Goal: Use online tool/utility: Utilize a website feature to perform a specific function

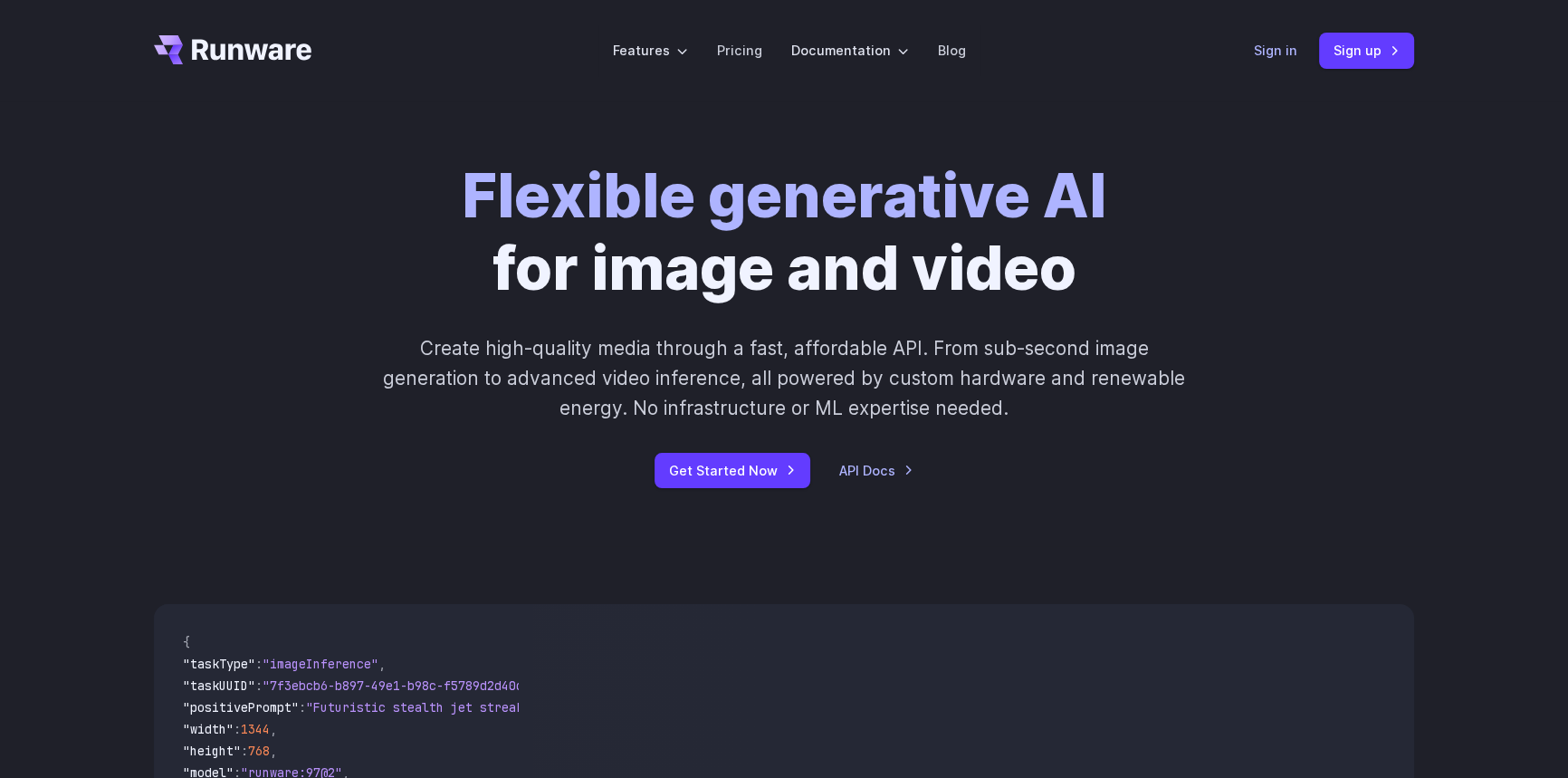
drag, startPoint x: 1283, startPoint y: 47, endPoint x: 1276, endPoint y: 40, distance: 9.9
click at [1283, 47] on link "Sign in" at bounding box center [1275, 50] width 43 height 21
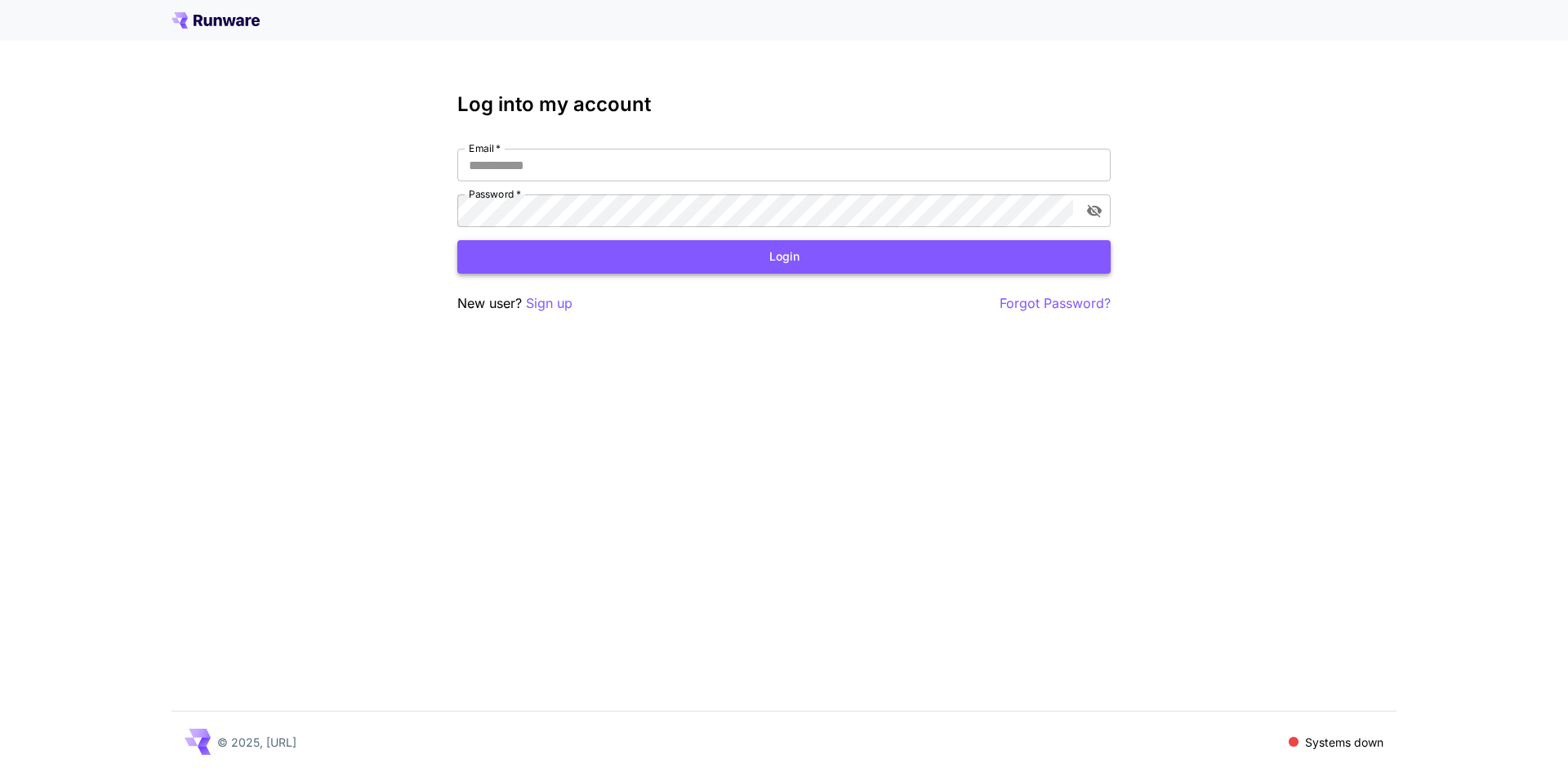
type input "**********"
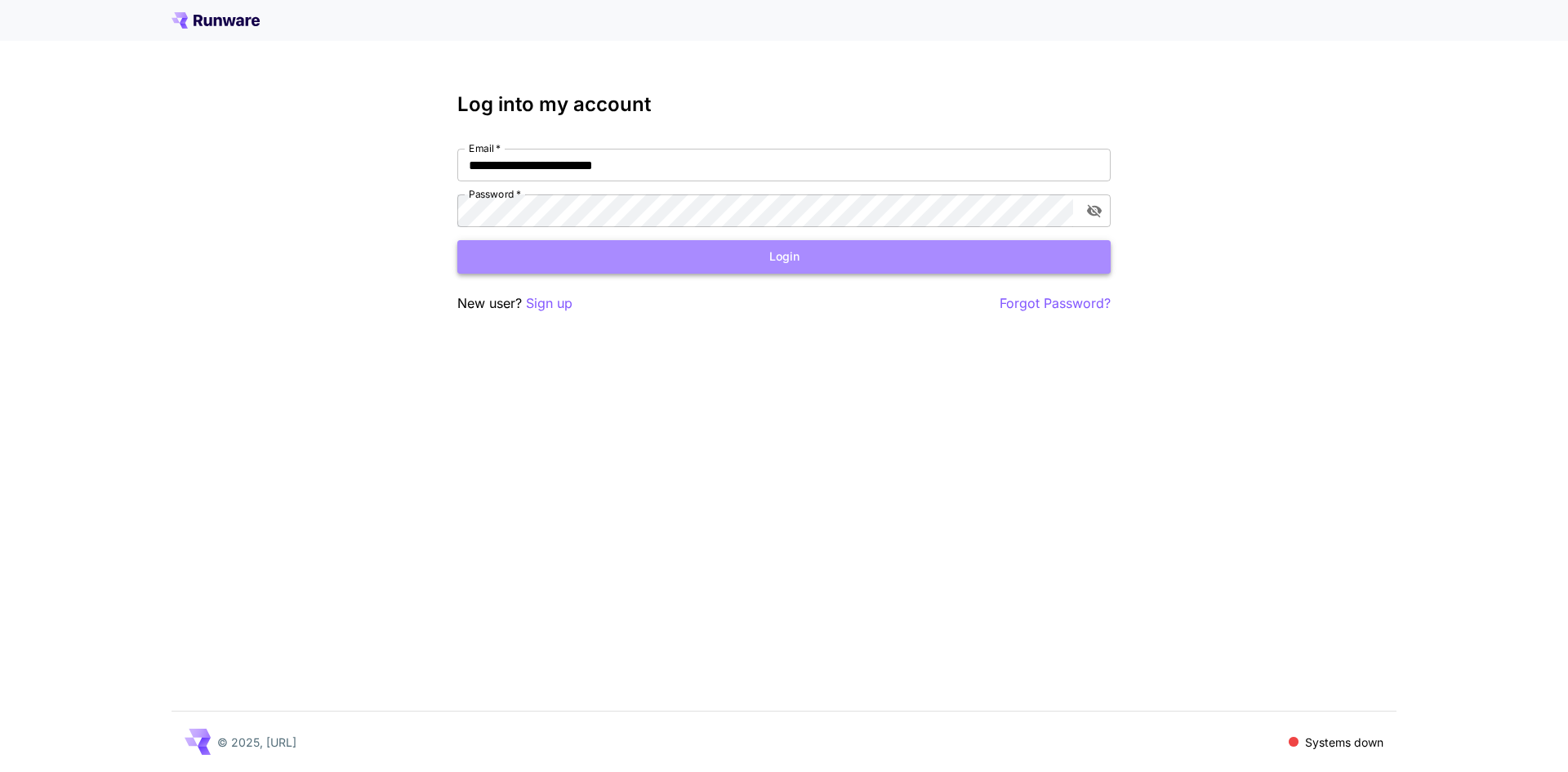
click at [809, 263] on button "Login" at bounding box center [784, 256] width 653 height 33
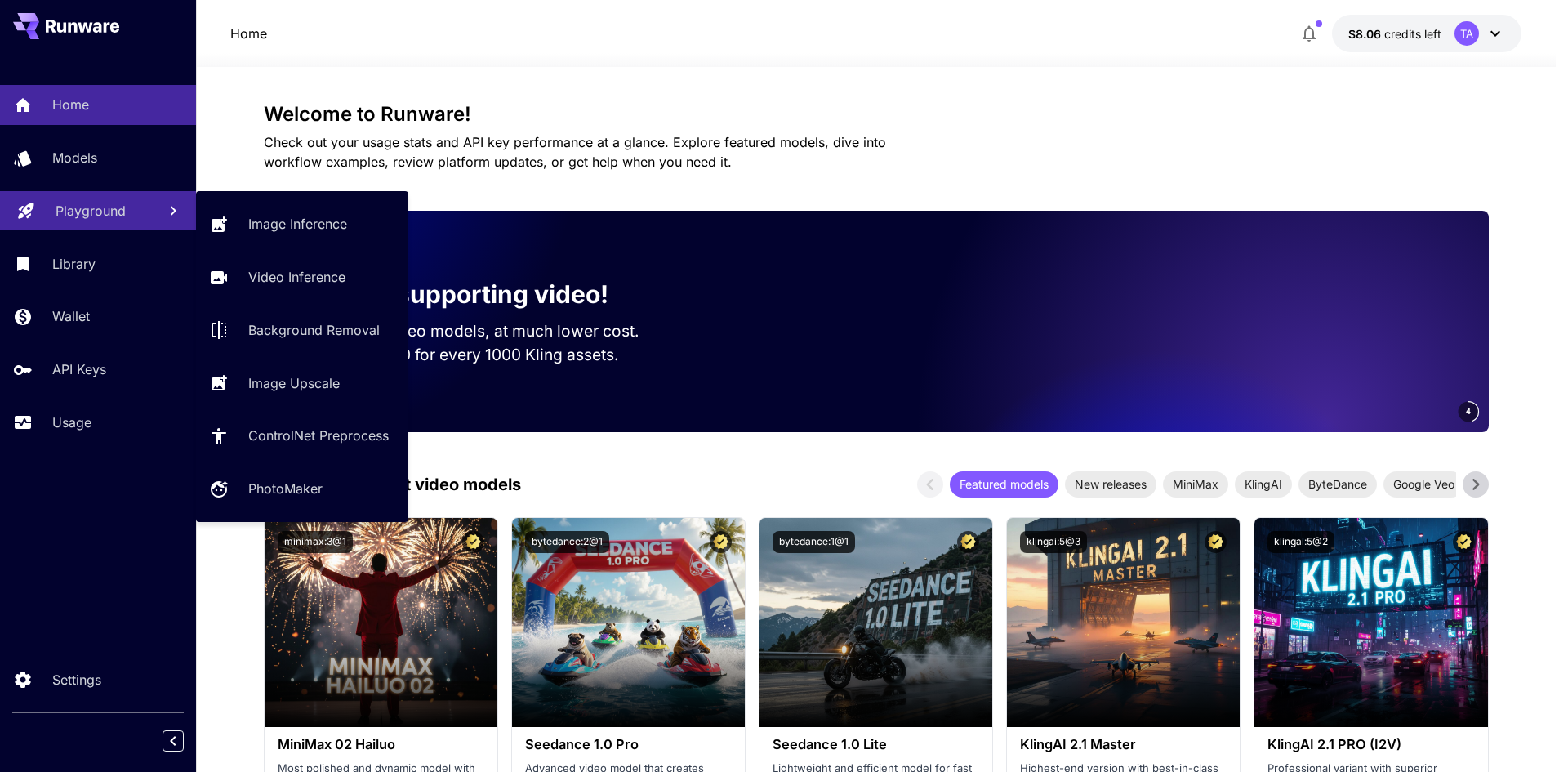
click at [124, 219] on p "Playground" at bounding box center [90, 210] width 70 height 20
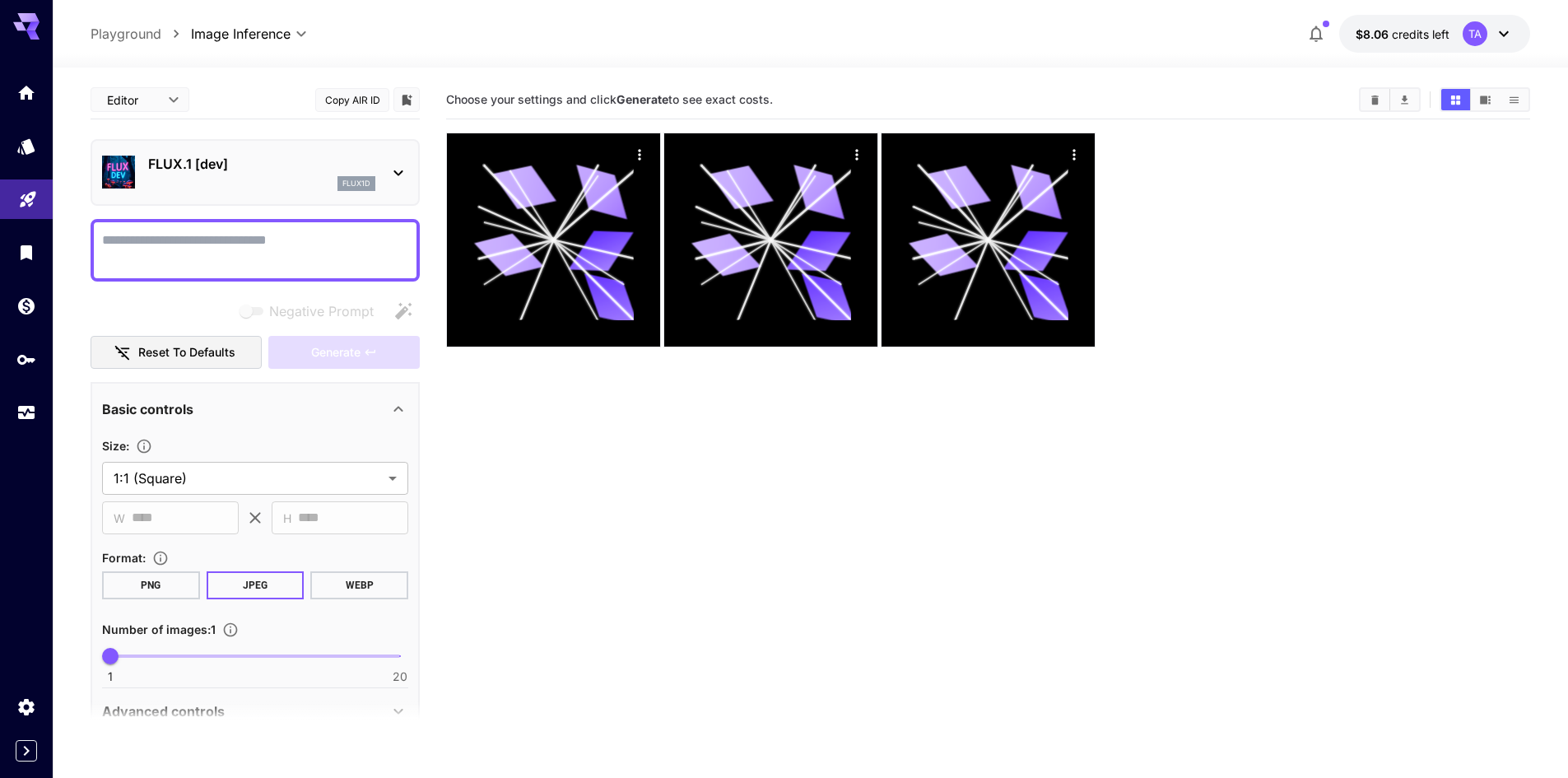
click at [295, 174] on div "FLUX.1 [dev] flux1d" at bounding box center [262, 172] width 227 height 37
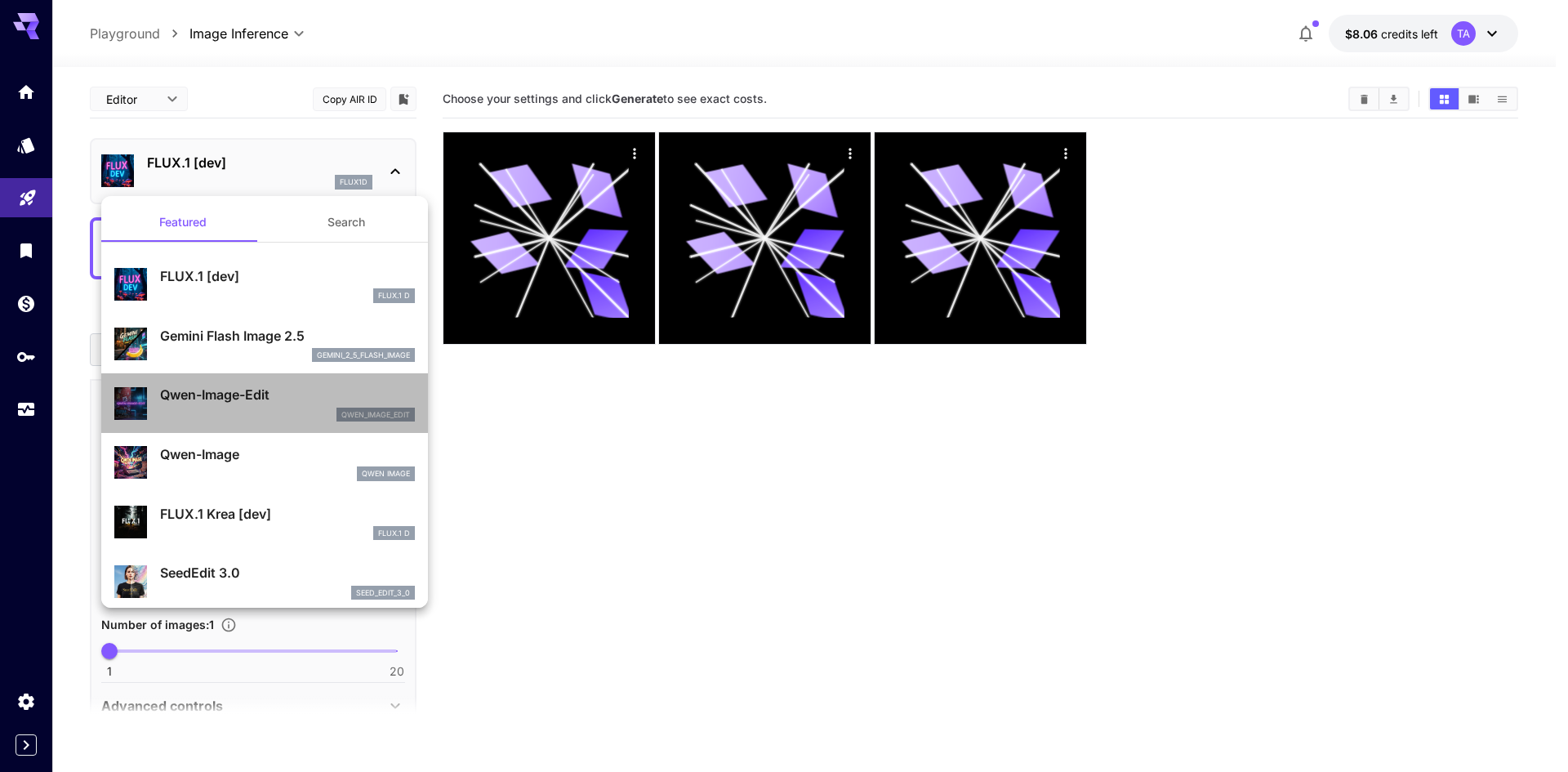
click at [322, 401] on p "Qwen-Image-Edit" at bounding box center [288, 394] width 255 height 20
type input "*"
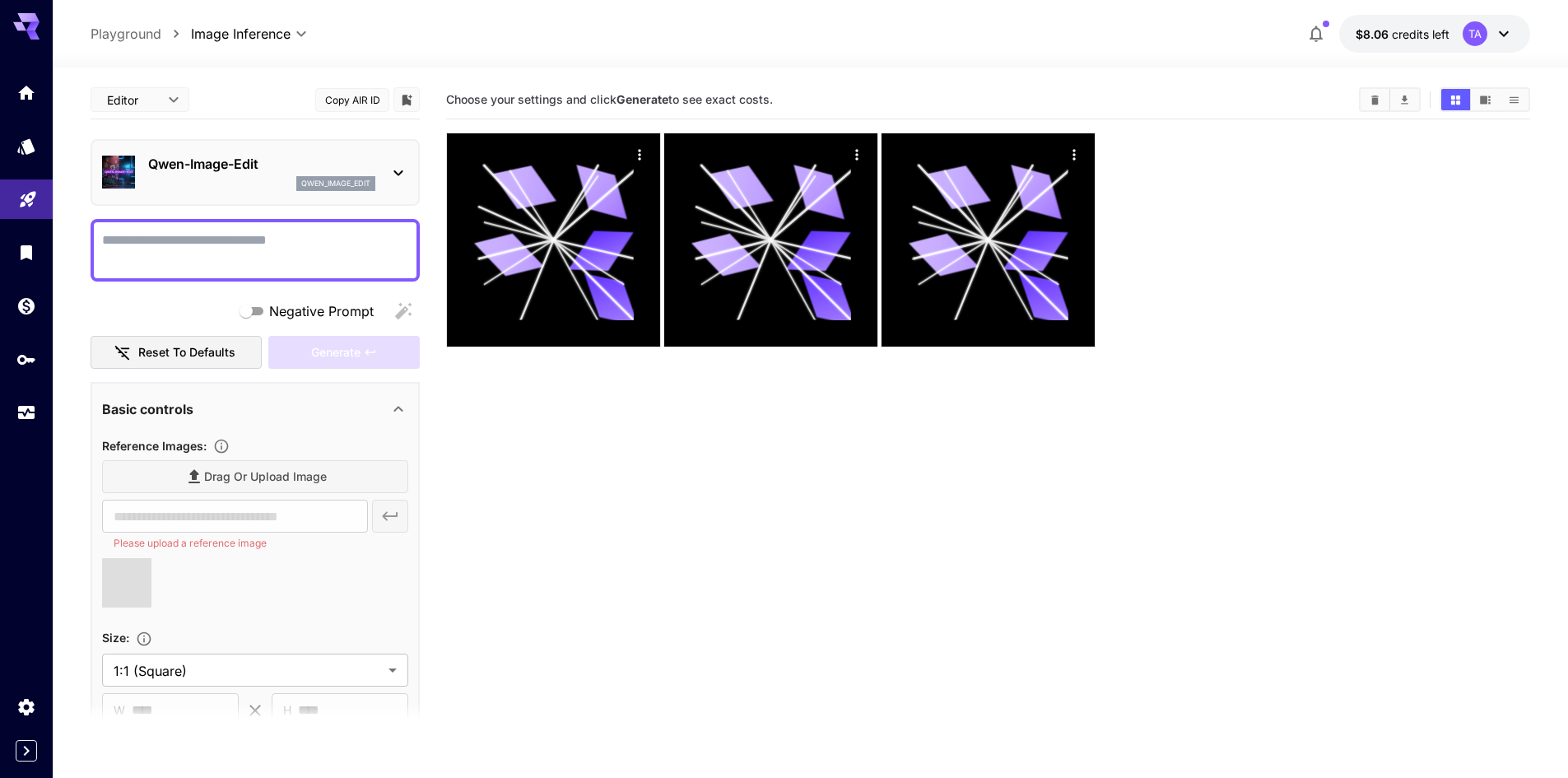
type input "**********"
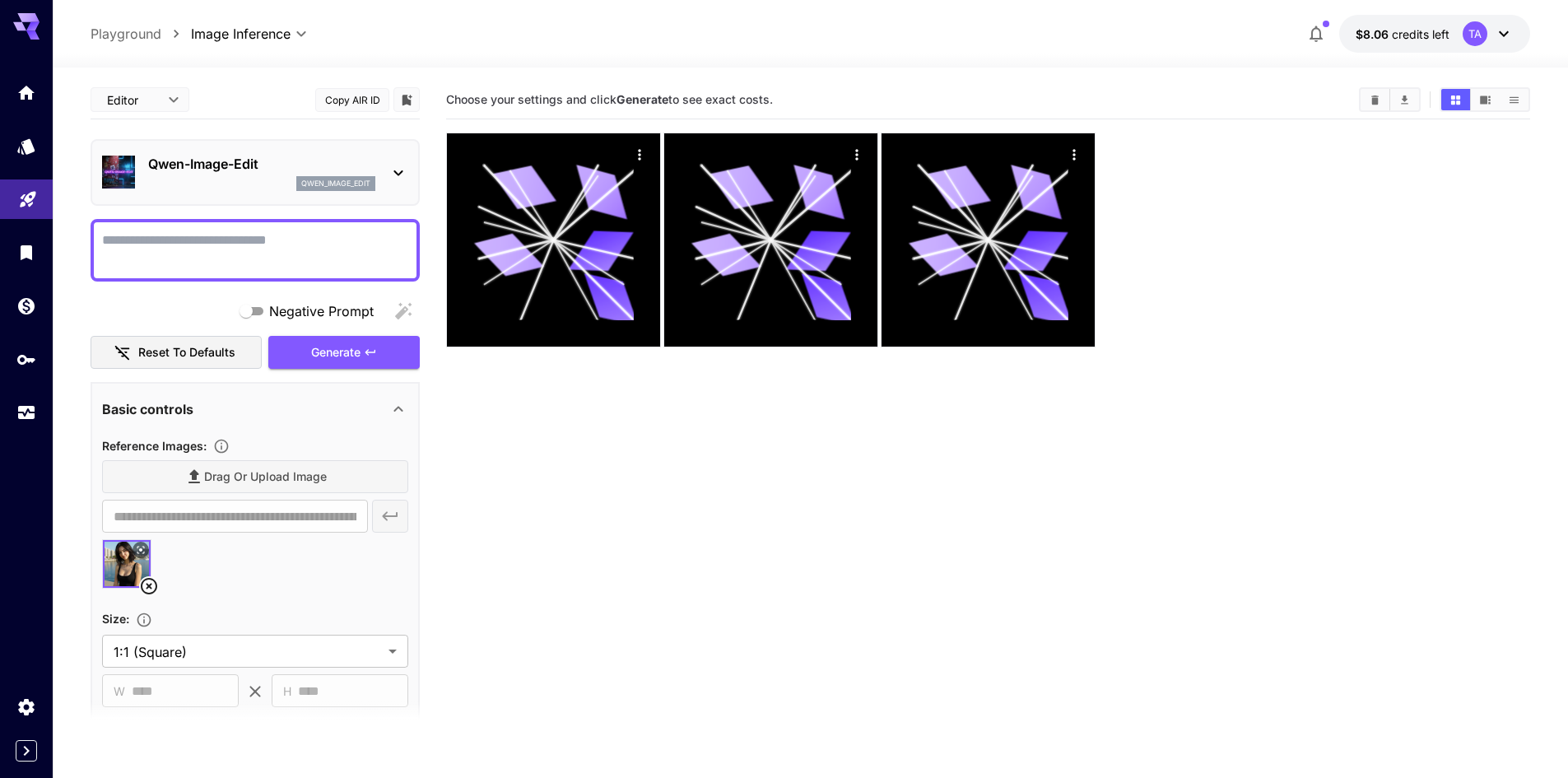
click at [296, 241] on textarea "Negative Prompt" at bounding box center [255, 250] width 306 height 39
click at [335, 351] on span "Generate" at bounding box center [336, 352] width 50 height 21
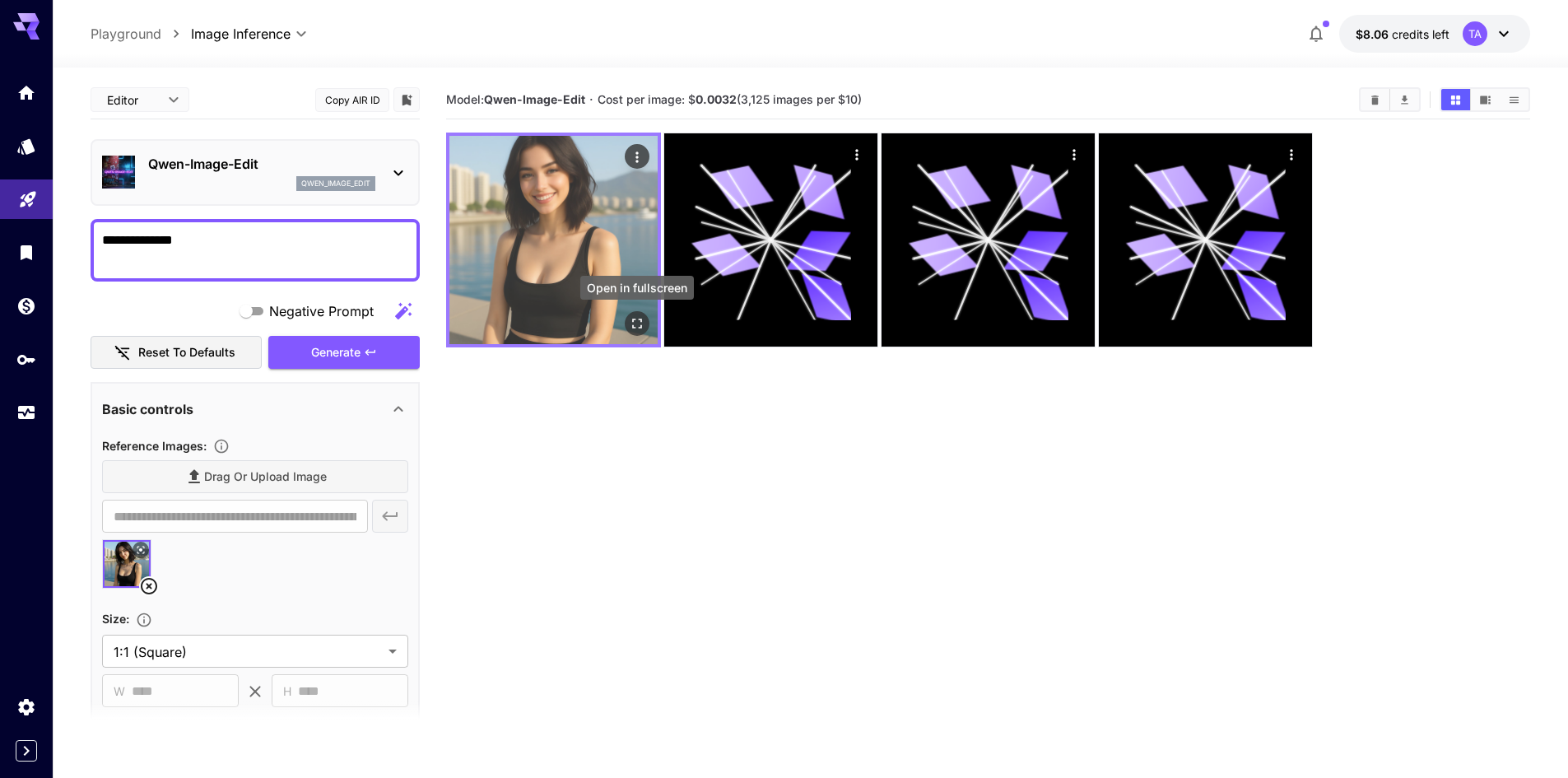
click at [638, 319] on icon "Open in fullscreen" at bounding box center [636, 323] width 16 height 16
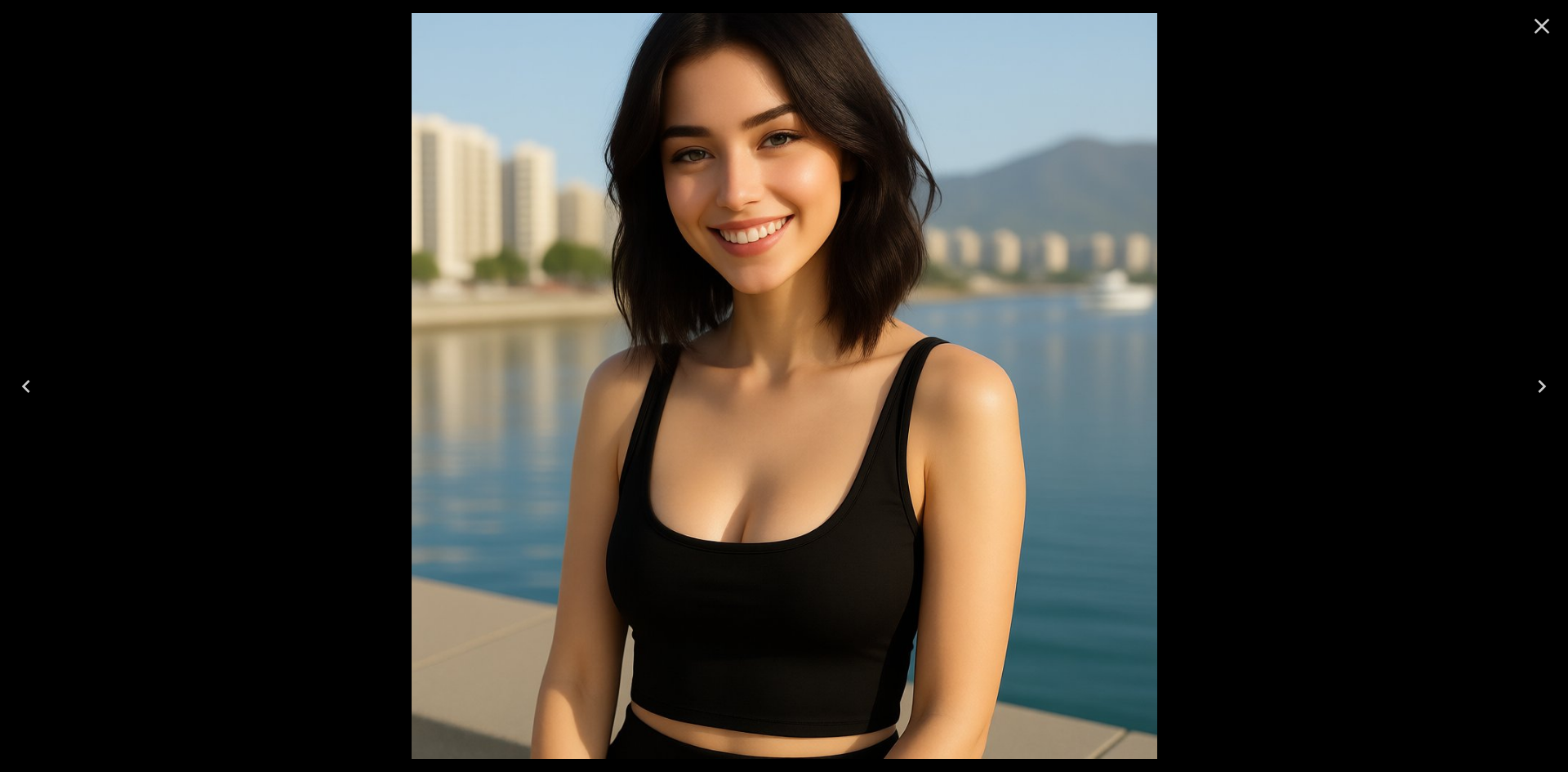
click at [1543, 29] on icon "Close" at bounding box center [1542, 25] width 26 height 26
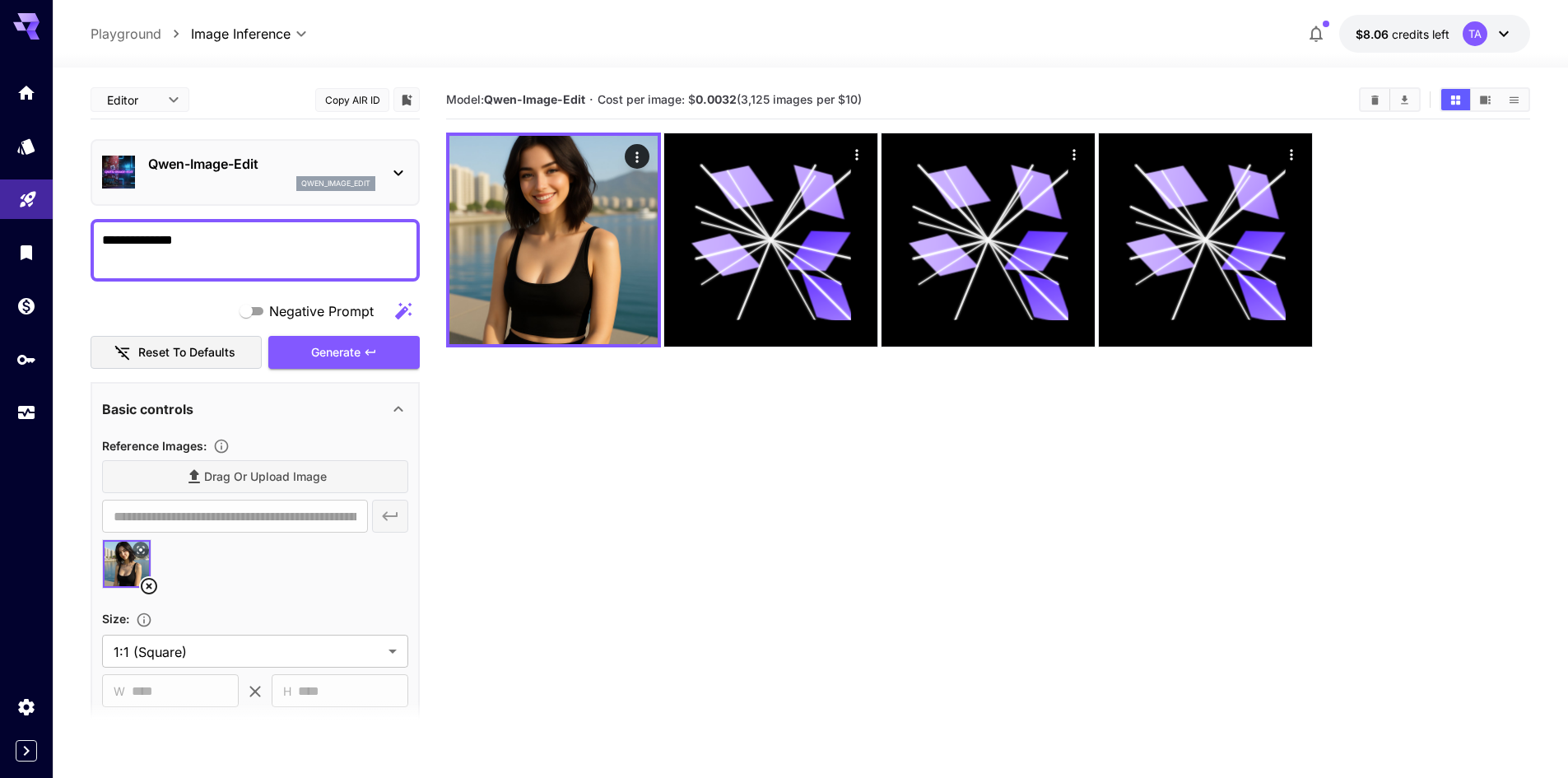
click at [294, 260] on textarea "**********" at bounding box center [255, 250] width 306 height 39
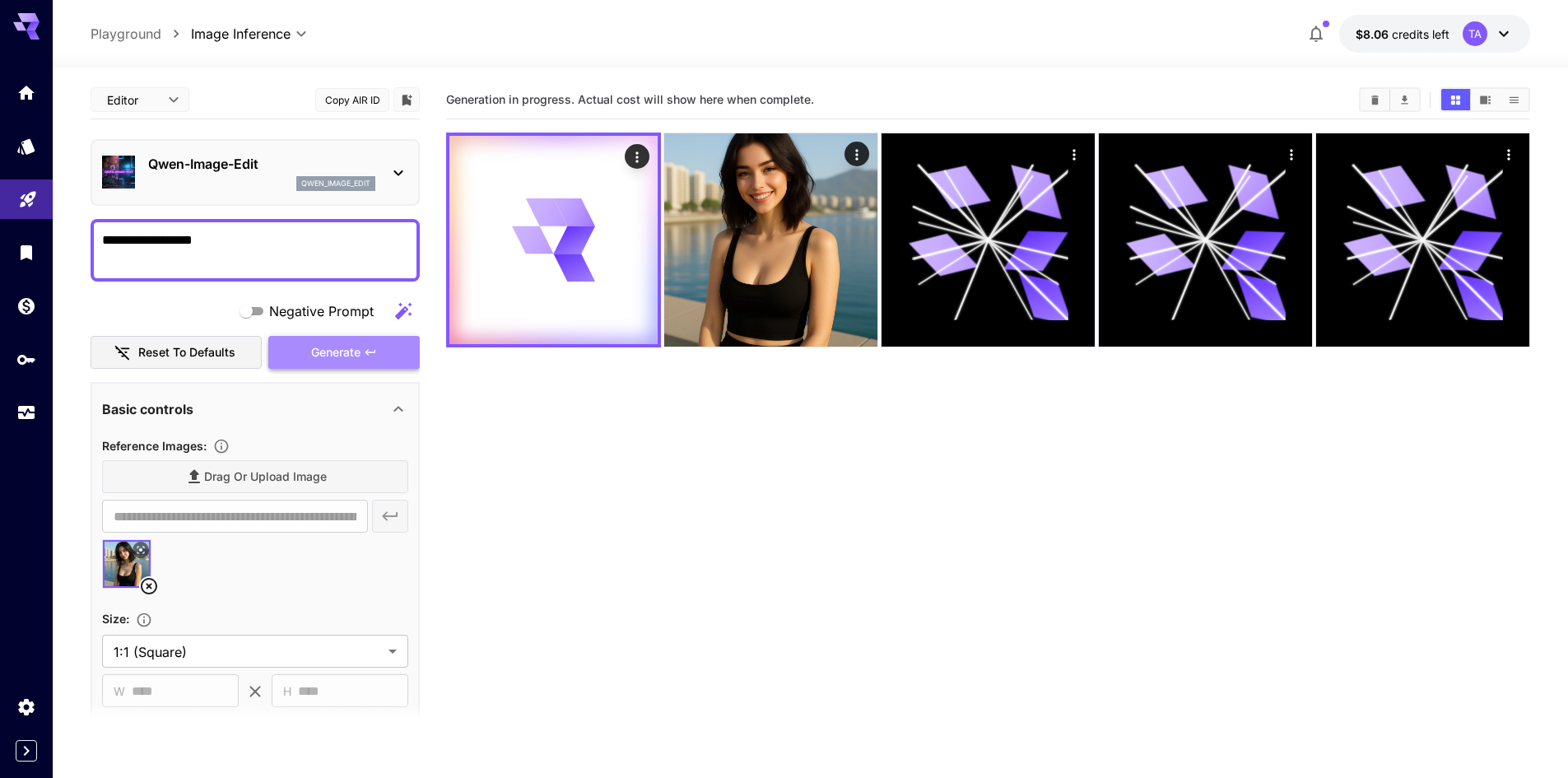
drag, startPoint x: 373, startPoint y: 345, endPoint x: 383, endPoint y: 351, distance: 11.7
click at [370, 345] on icon "button" at bounding box center [369, 351] width 13 height 13
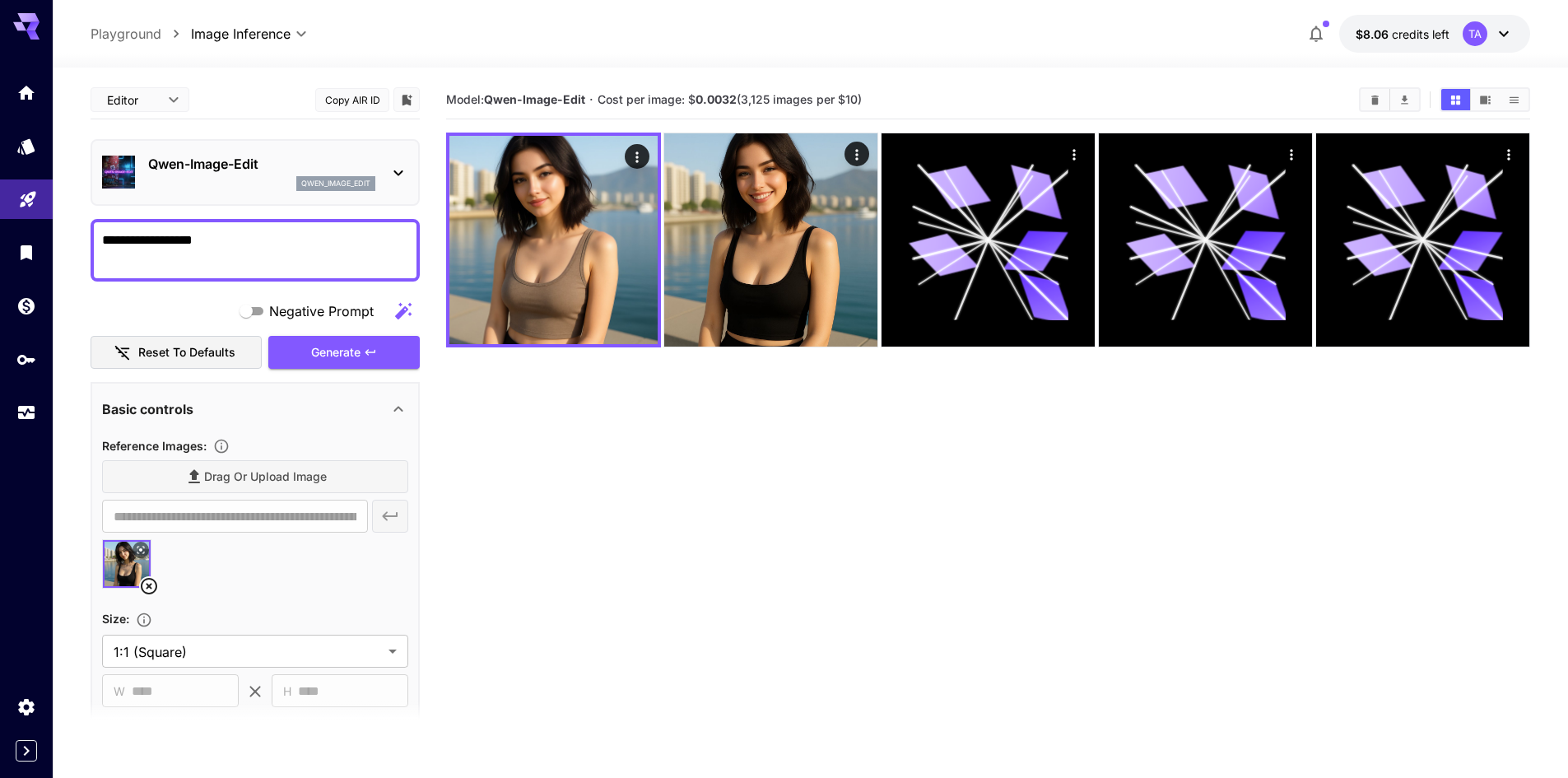
click at [274, 256] on textarea "**********" at bounding box center [255, 250] width 306 height 39
click at [356, 358] on span "Generate" at bounding box center [336, 352] width 50 height 21
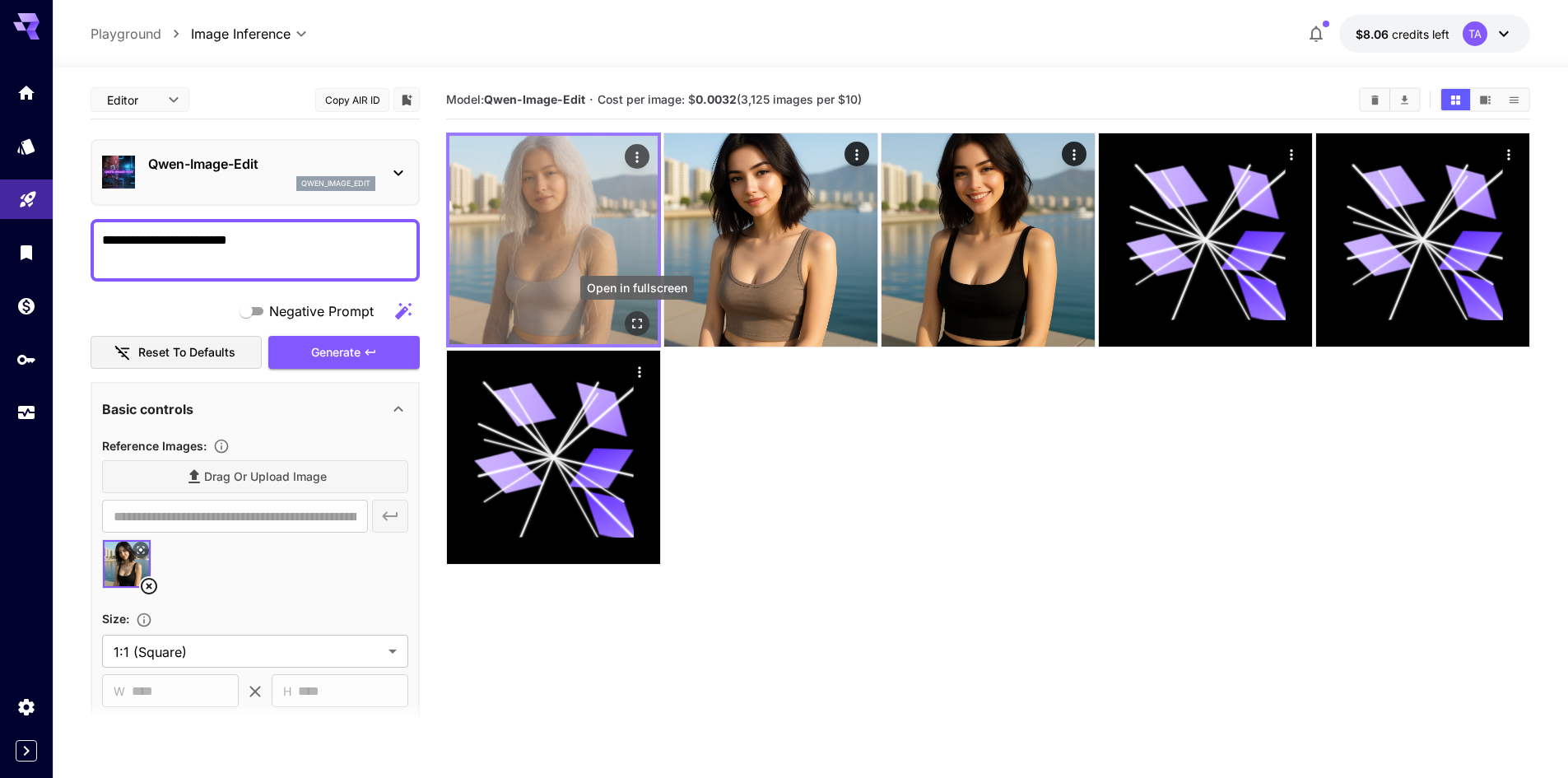
click at [637, 330] on icon "Open in fullscreen" at bounding box center [636, 323] width 16 height 16
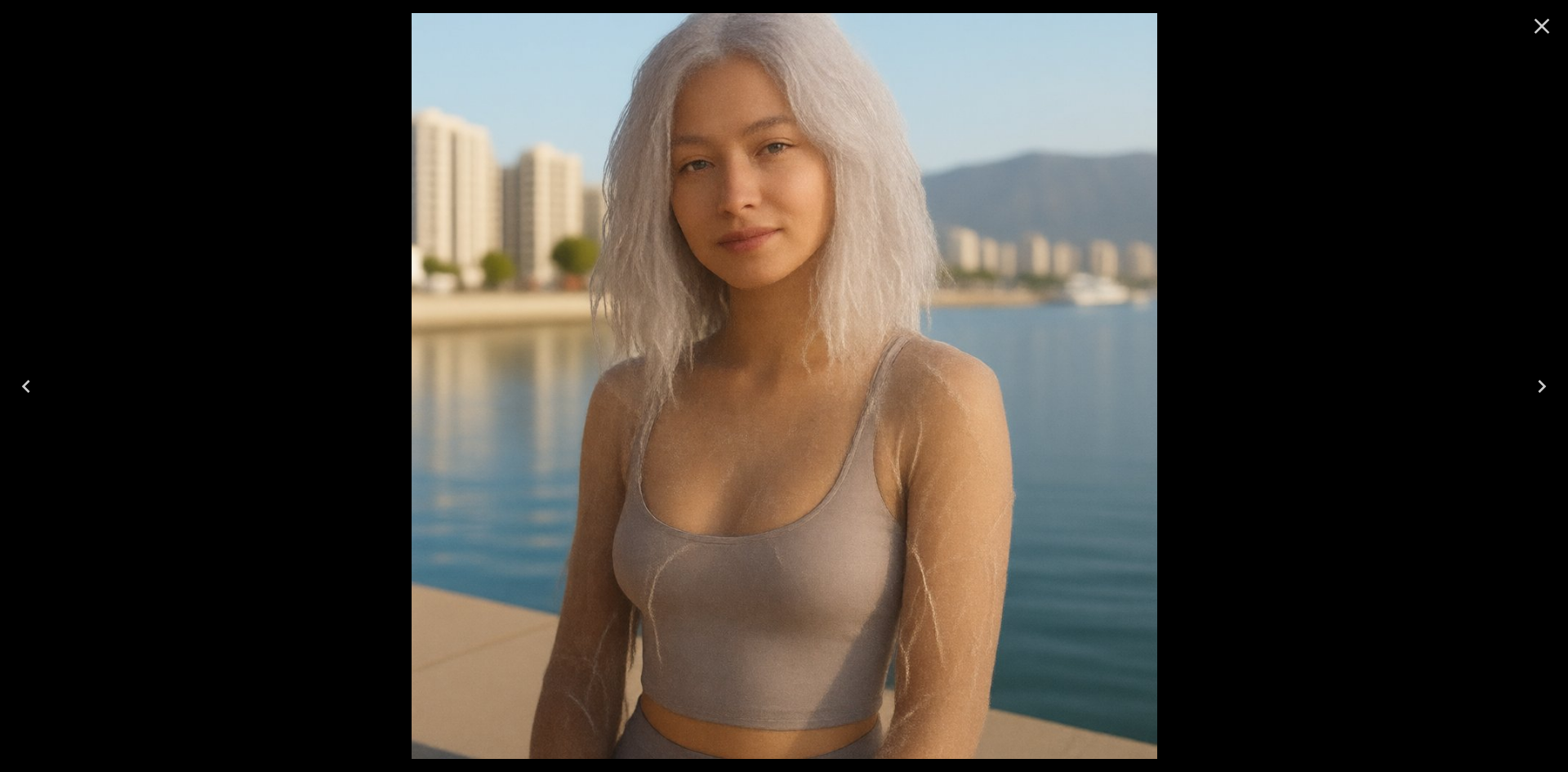
click at [1537, 31] on icon "Close" at bounding box center [1542, 25] width 26 height 26
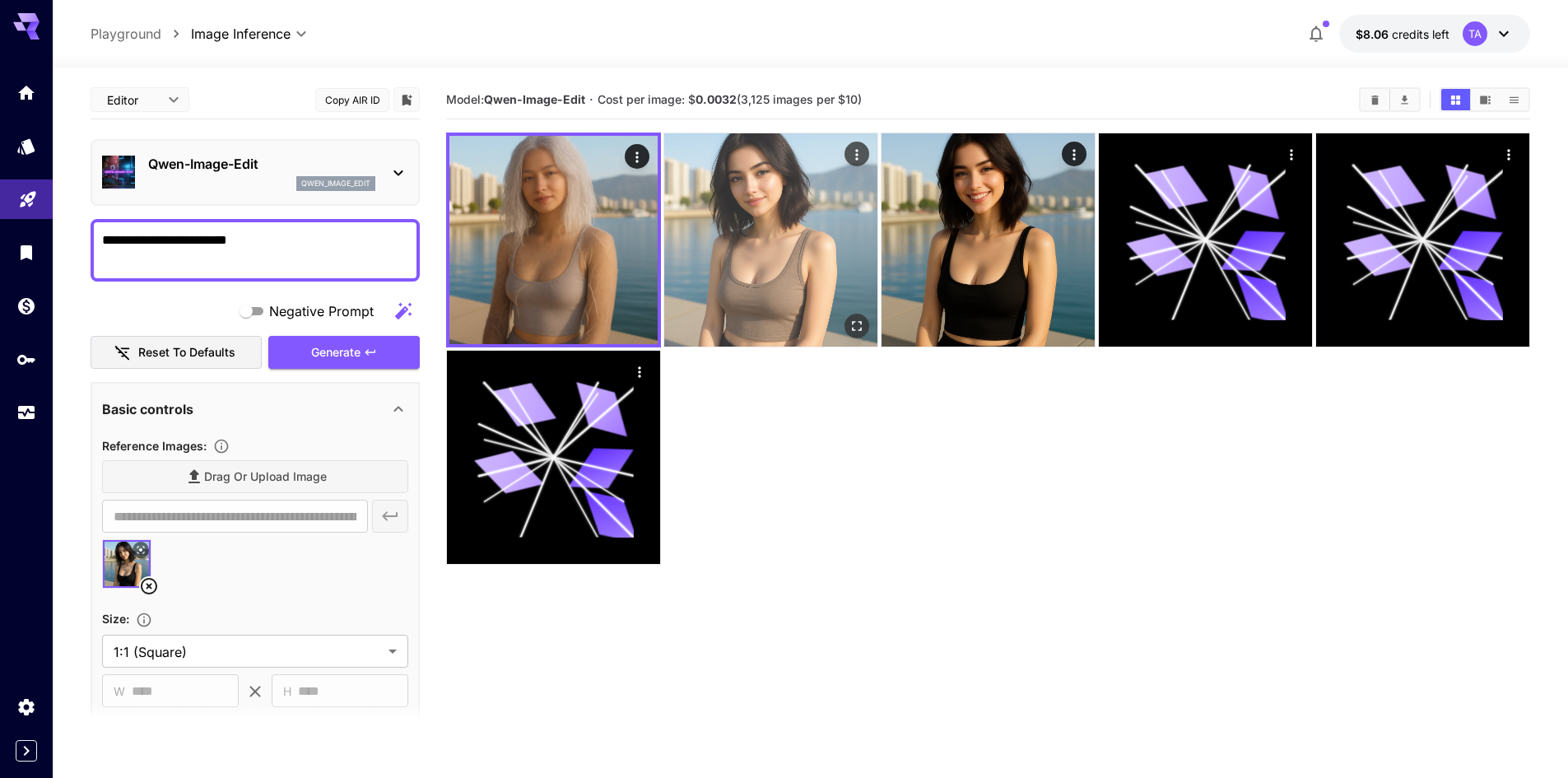
click at [784, 200] on img at bounding box center [770, 239] width 213 height 213
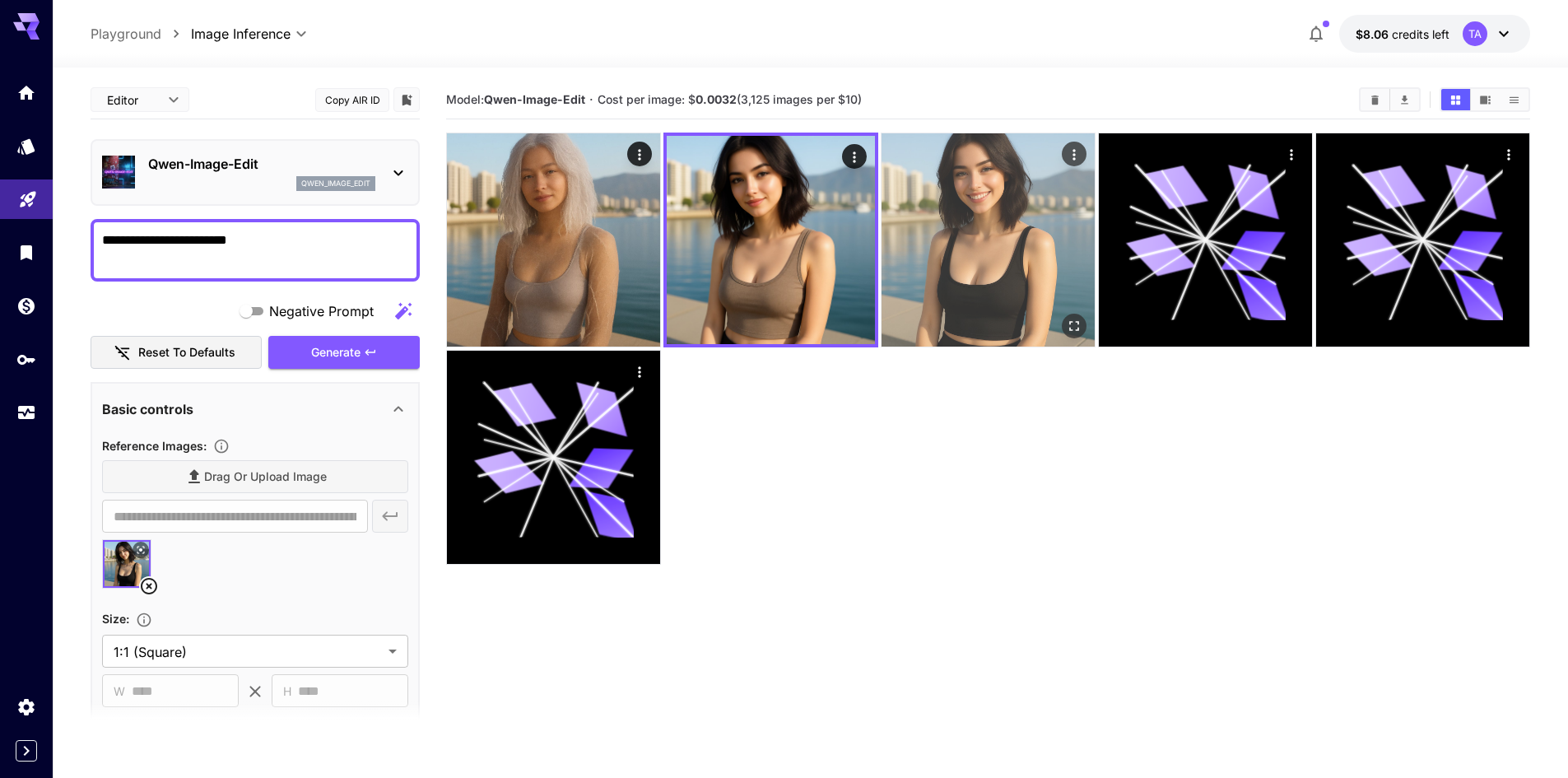
click at [999, 218] on img at bounding box center [987, 239] width 213 height 213
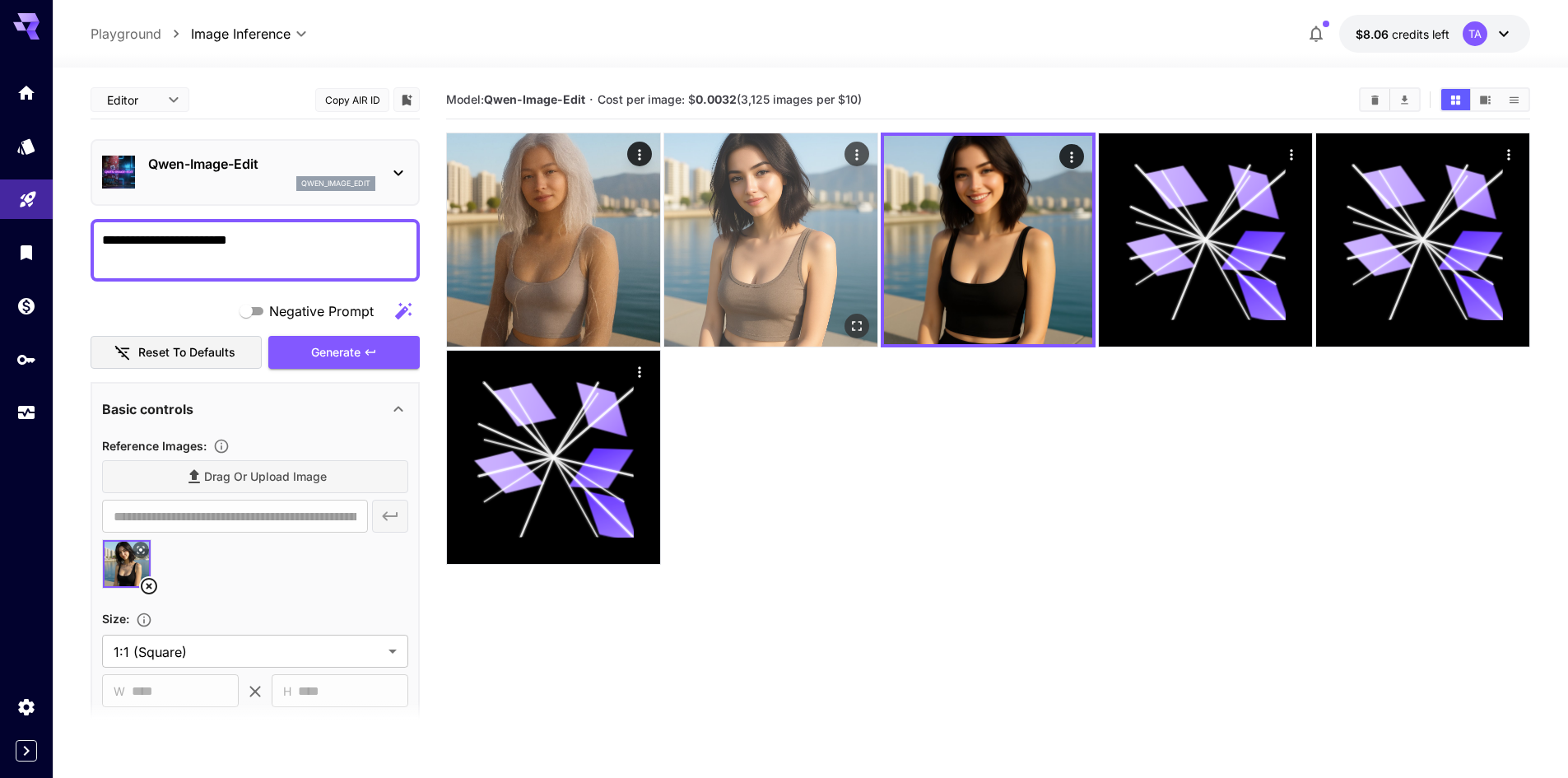
click at [800, 234] on img at bounding box center [770, 239] width 213 height 213
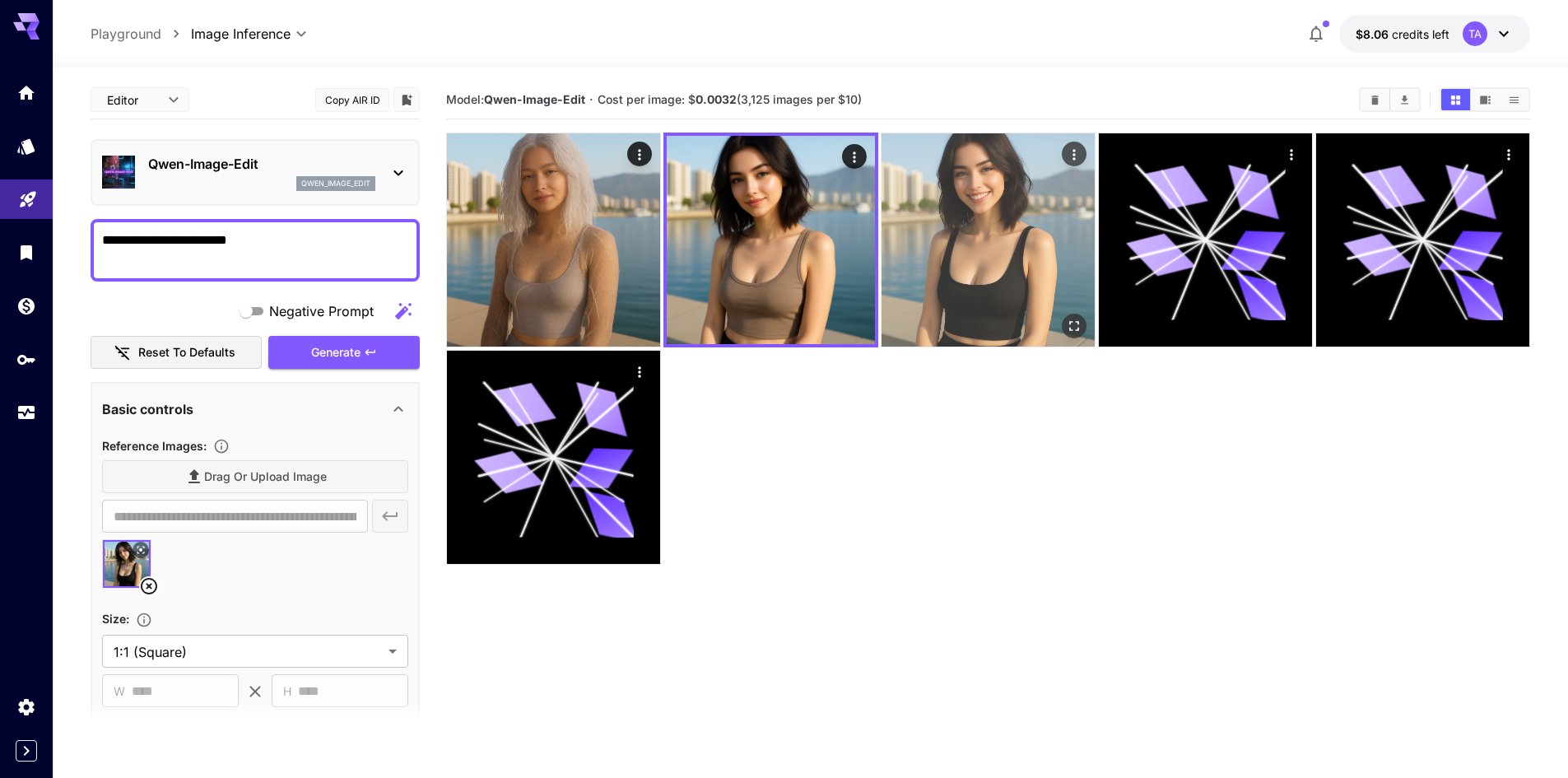
click at [1062, 327] on div "Open in fullscreen" at bounding box center [1074, 326] width 25 height 25
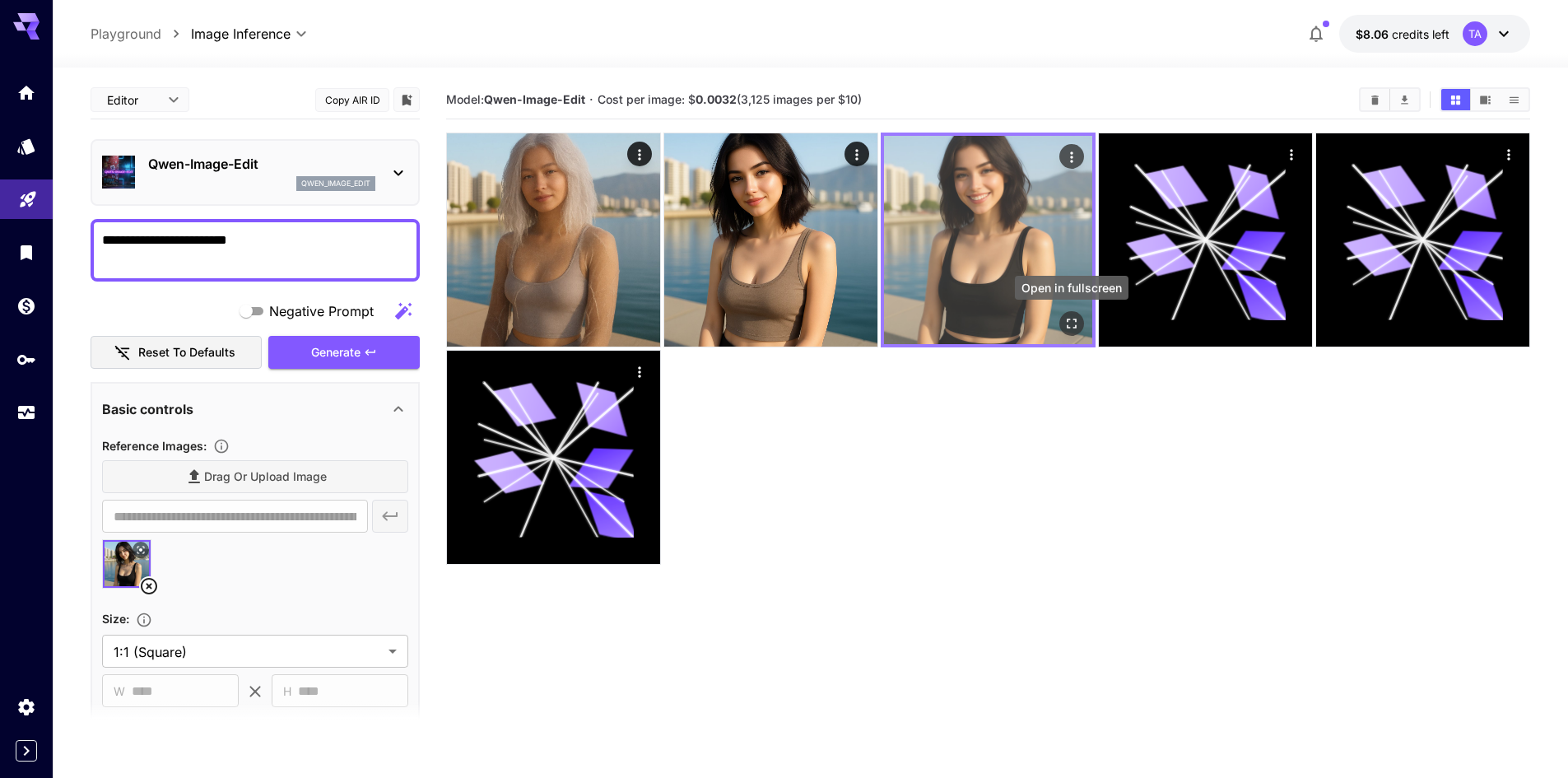
click at [1078, 325] on icon "Open in fullscreen" at bounding box center [1071, 323] width 16 height 16
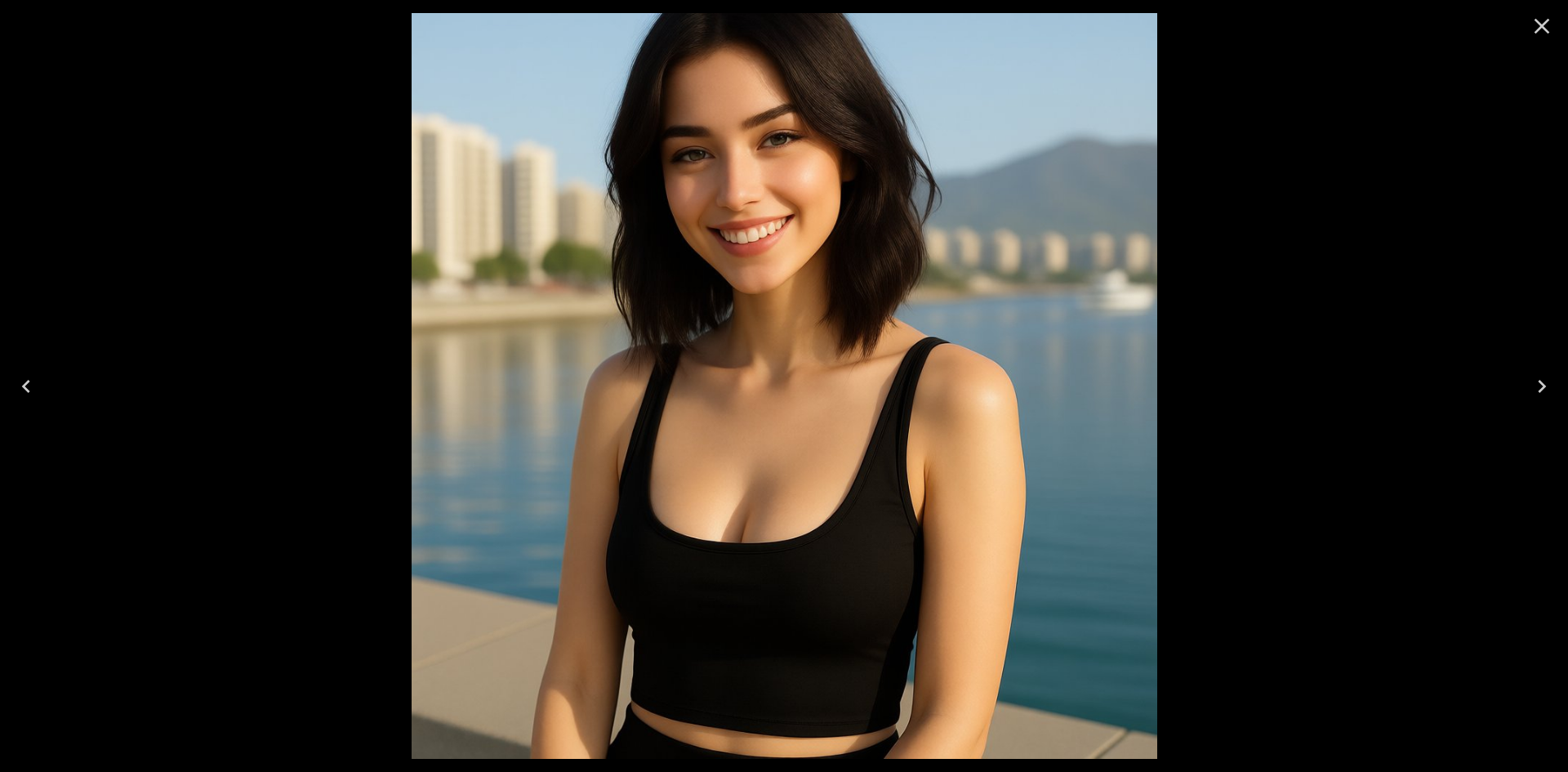
click at [1539, 30] on icon "Close" at bounding box center [1543, 26] width 15 height 15
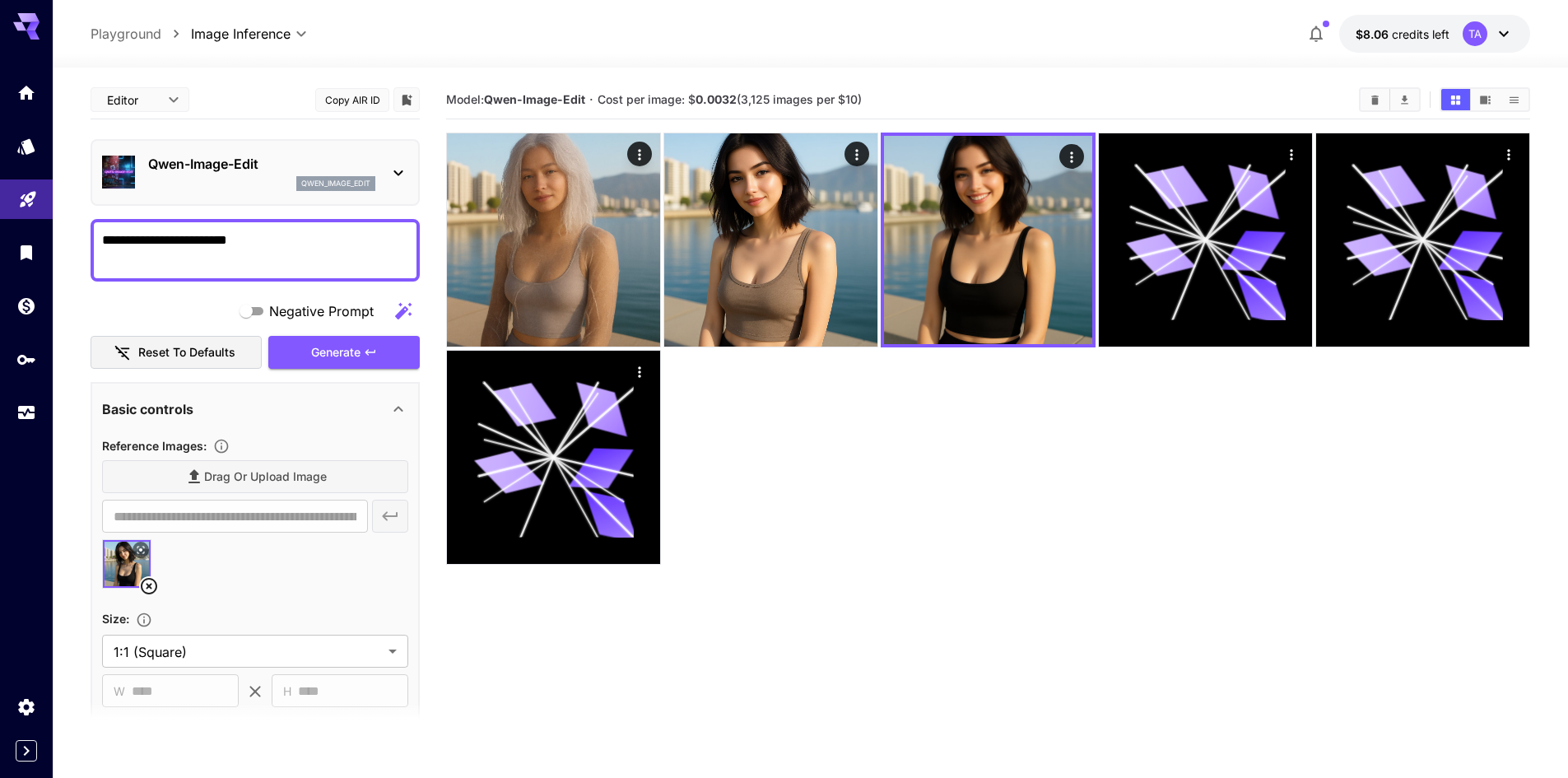
click at [329, 171] on p "Qwen-Image-Edit" at bounding box center [262, 163] width 227 height 20
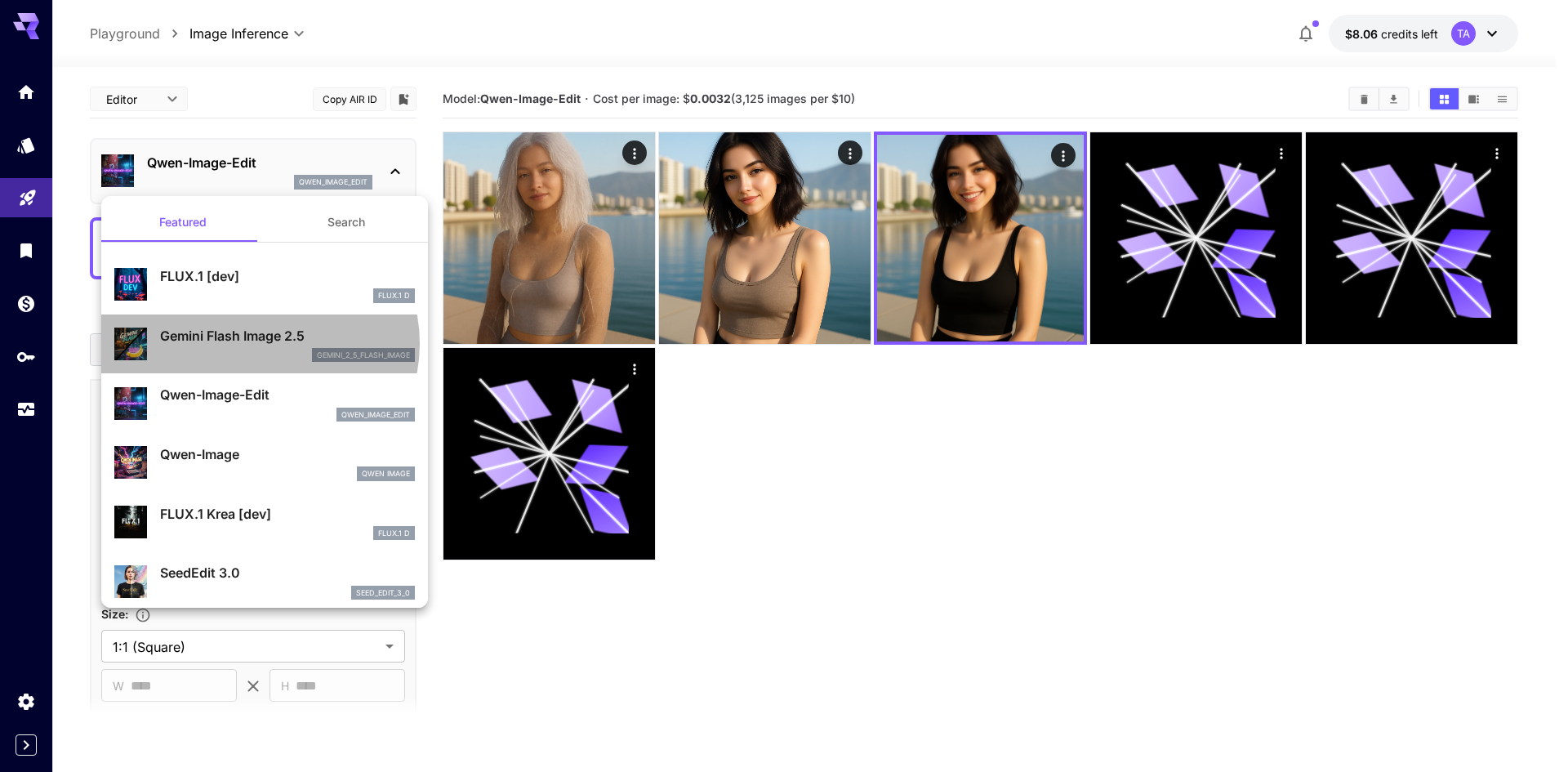
click at [258, 344] on p "Gemini Flash Image 2.5" at bounding box center [288, 335] width 255 height 20
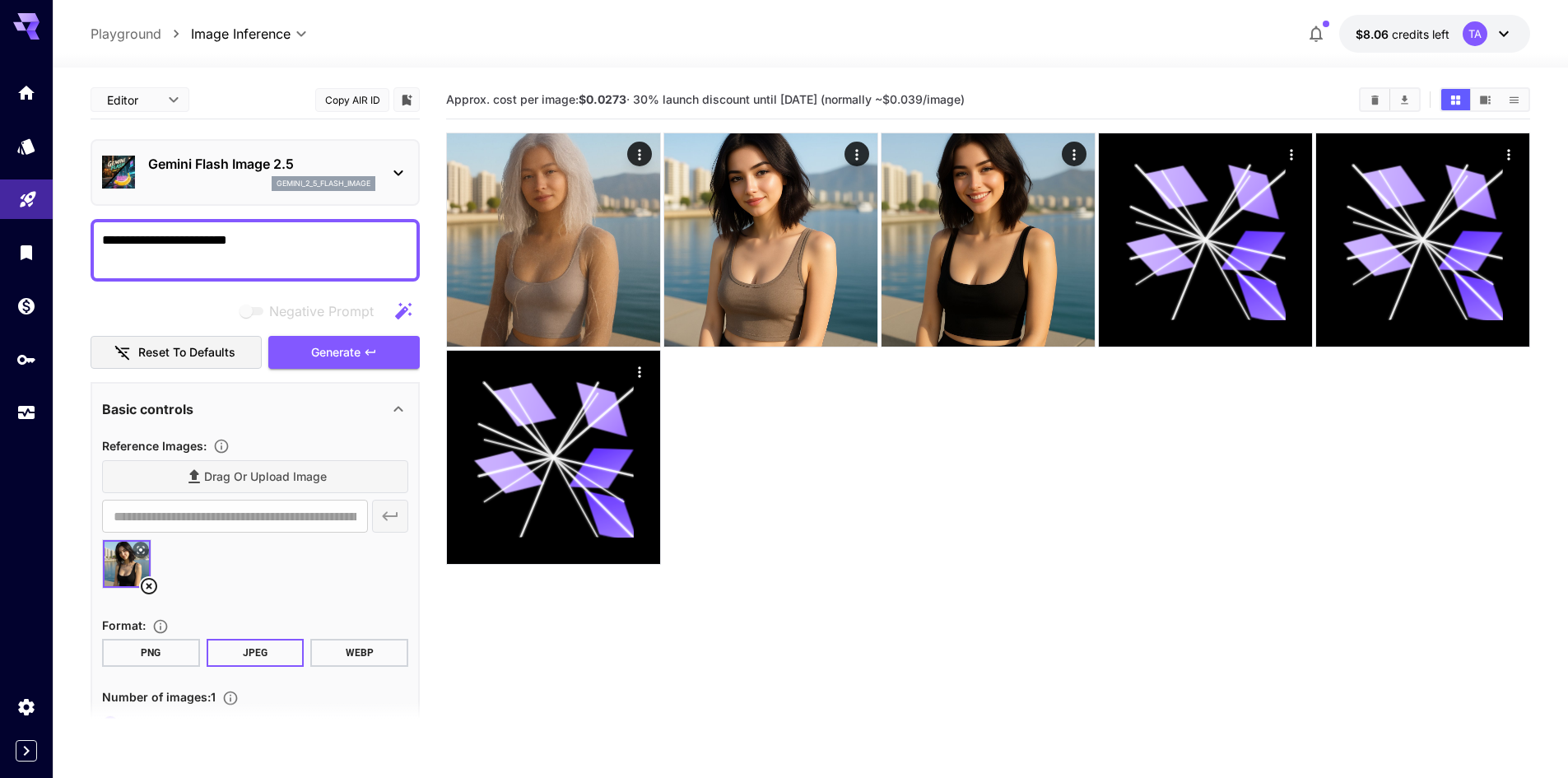
click at [286, 238] on textarea "**********" at bounding box center [255, 250] width 306 height 39
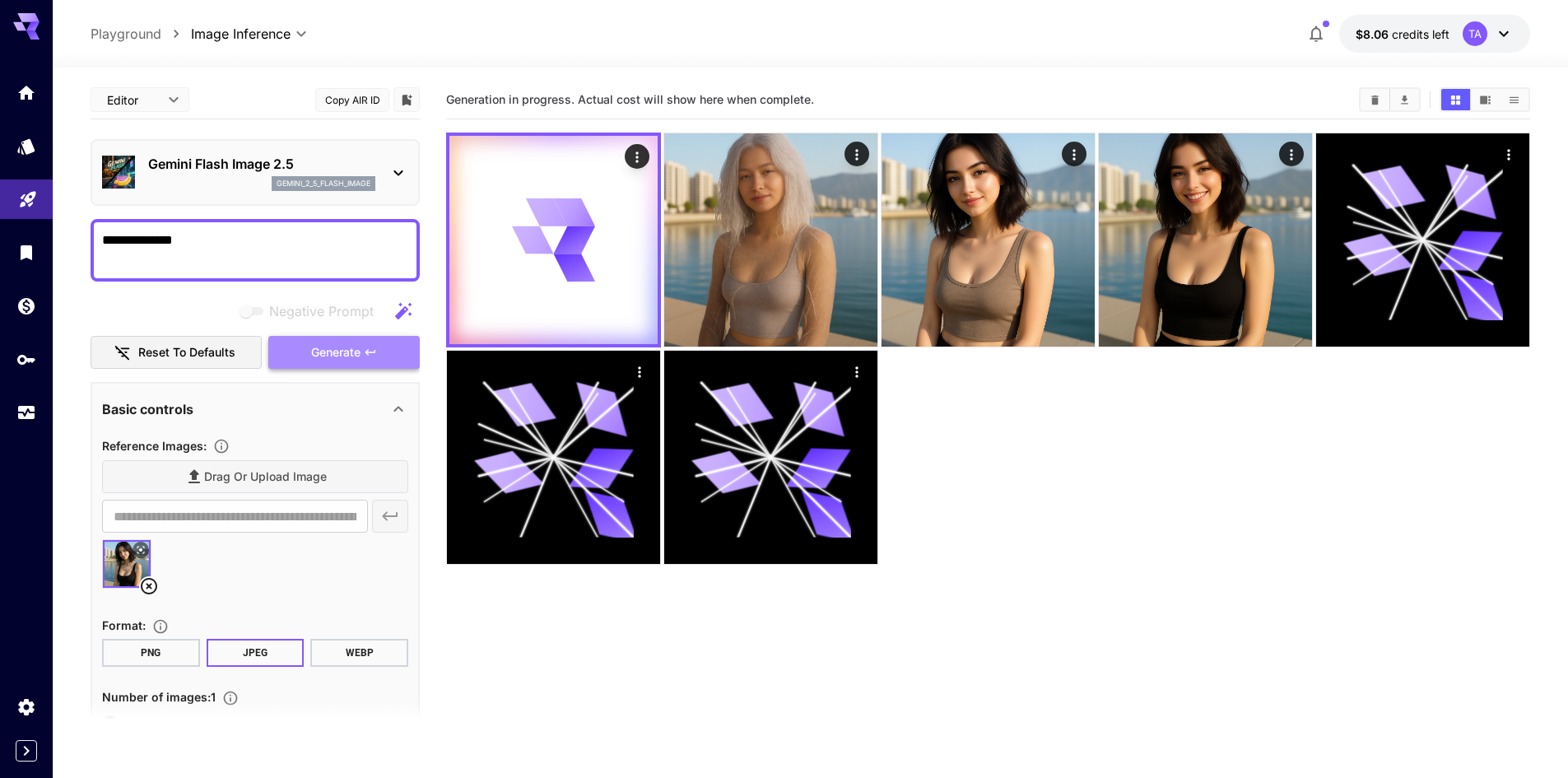
click at [318, 357] on span "Generate" at bounding box center [336, 352] width 50 height 21
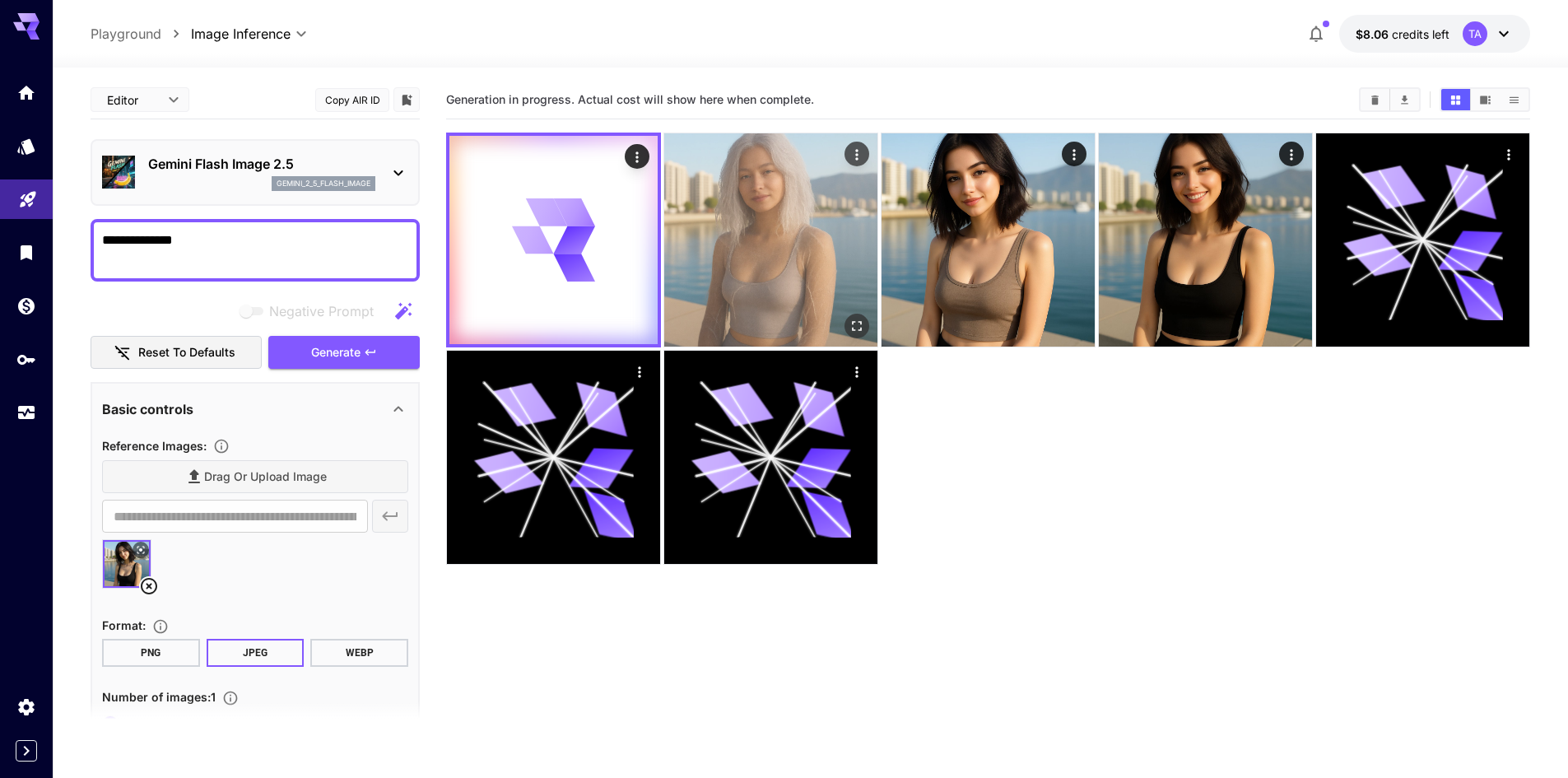
click at [711, 304] on img at bounding box center [770, 239] width 213 height 213
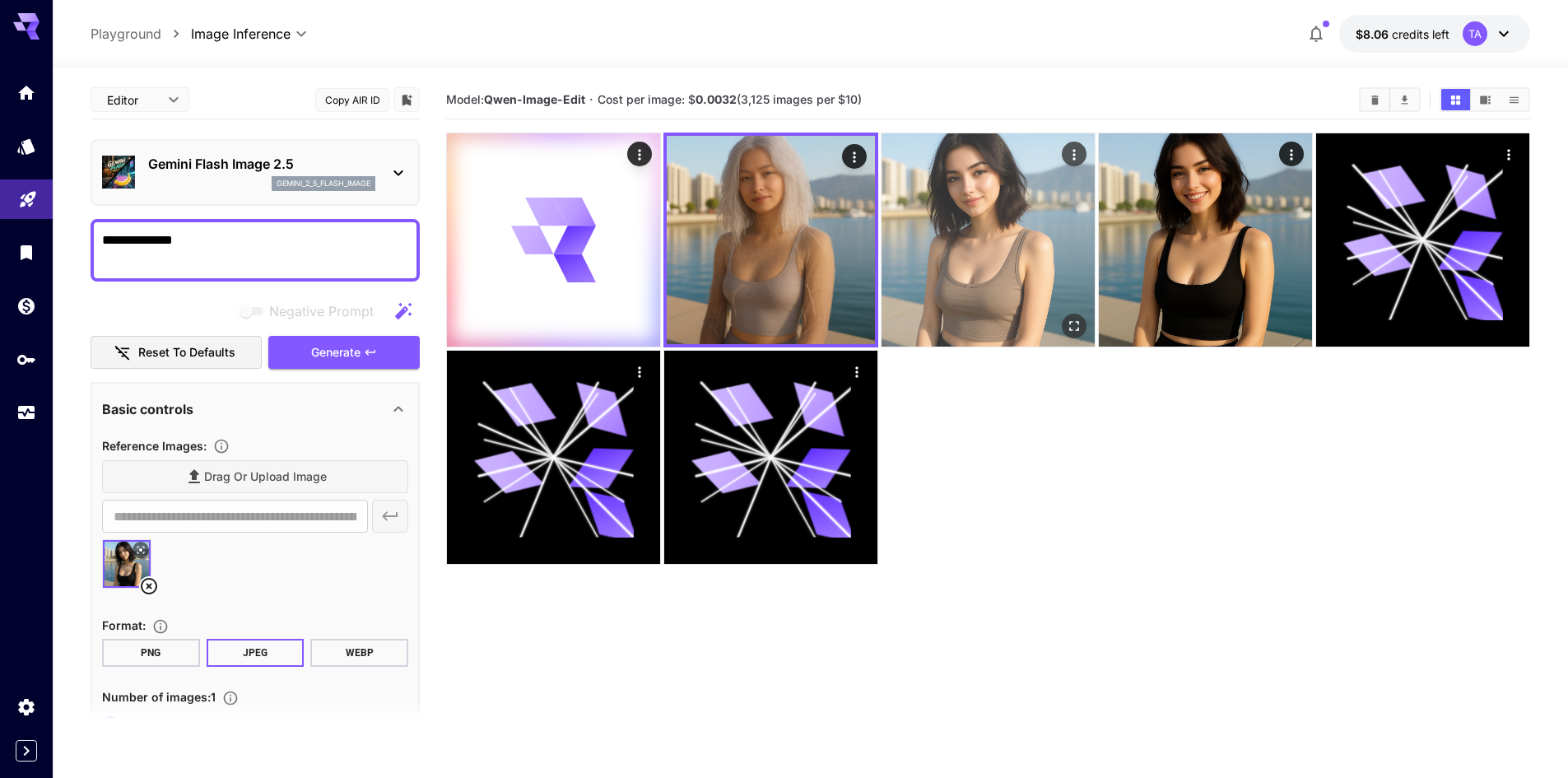
click at [979, 275] on img at bounding box center [987, 239] width 213 height 213
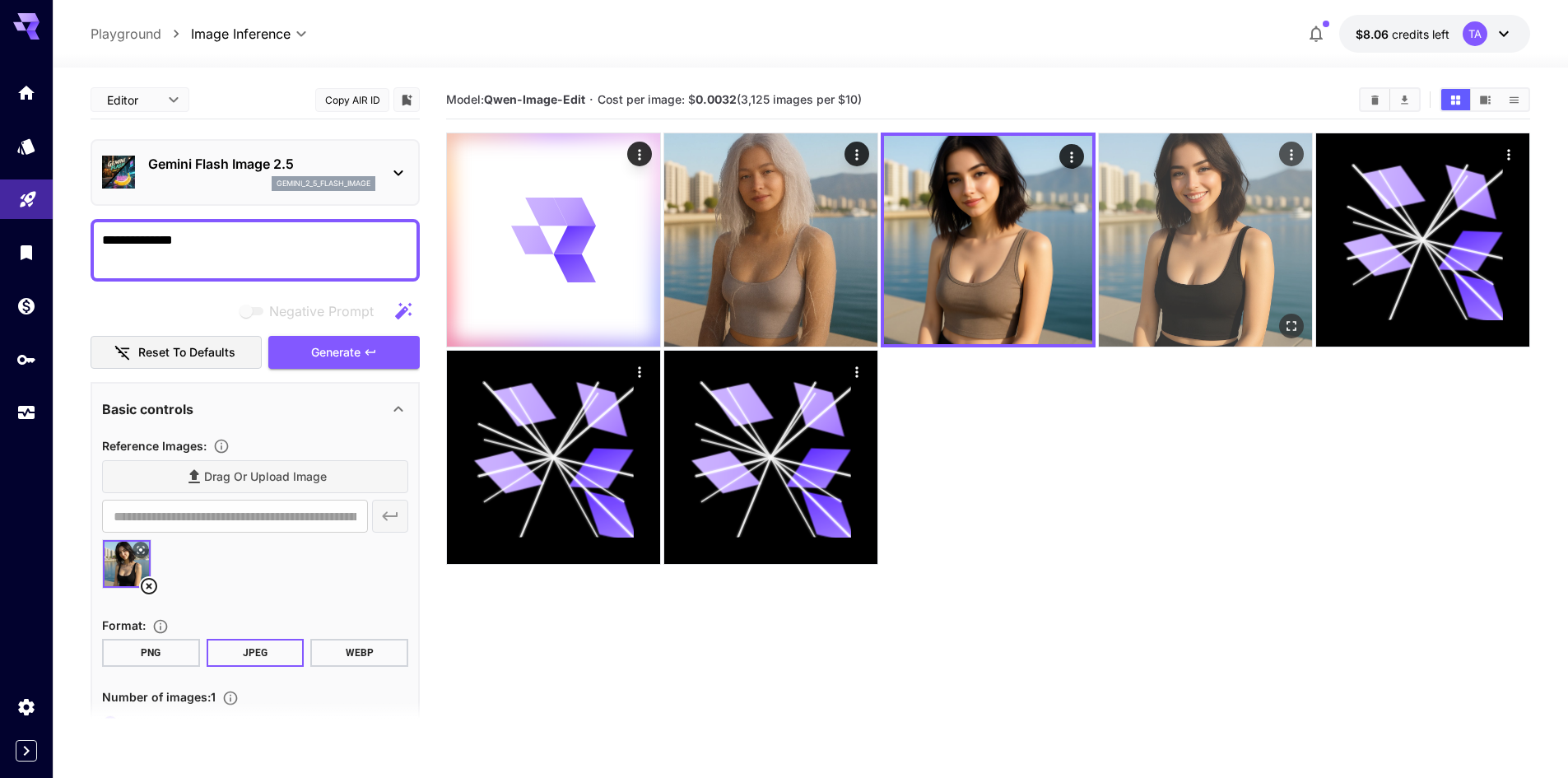
click at [1129, 257] on img at bounding box center [1205, 239] width 213 height 213
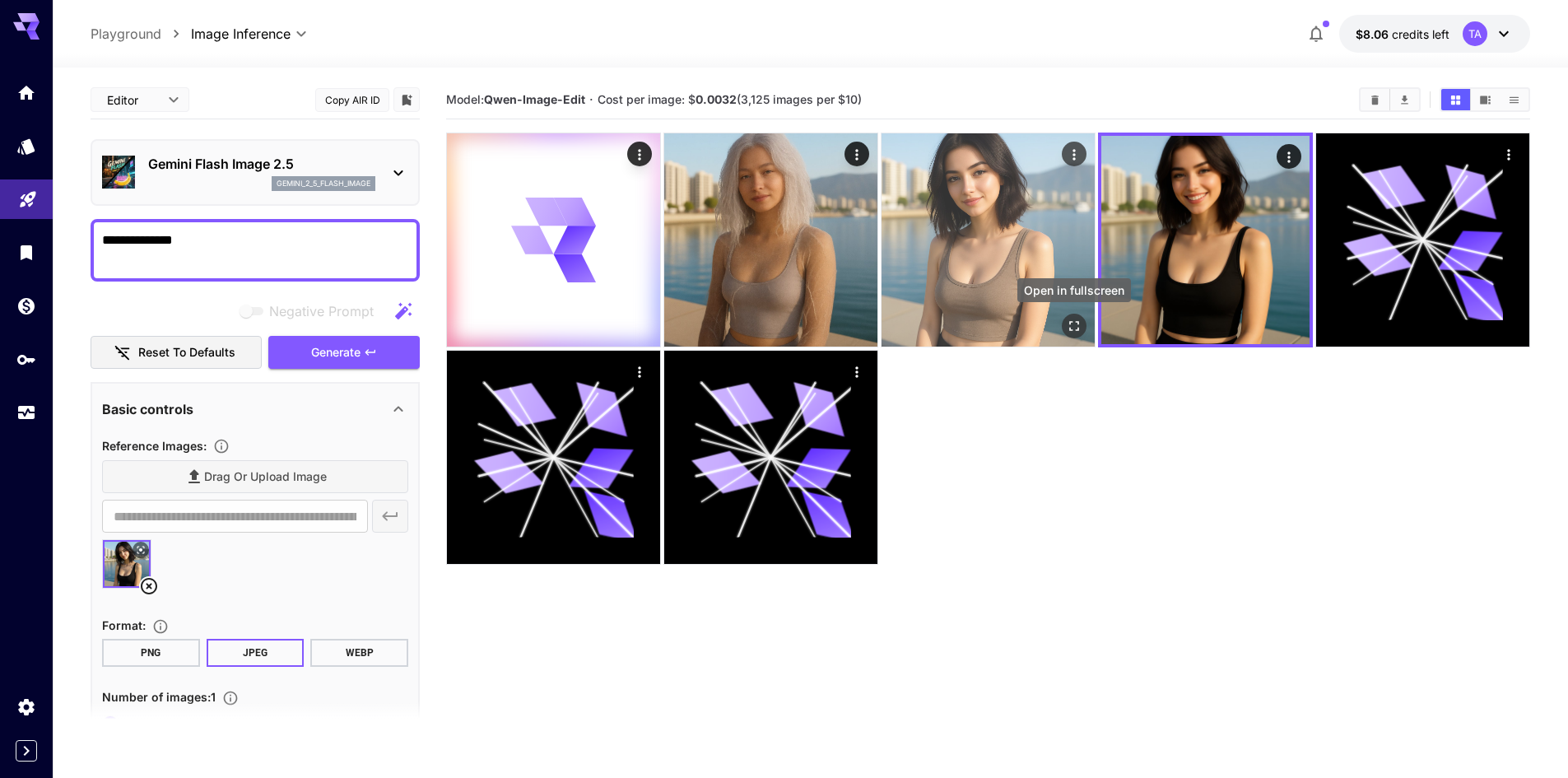
click at [1070, 322] on icon "Open in fullscreen" at bounding box center [1074, 326] width 16 height 16
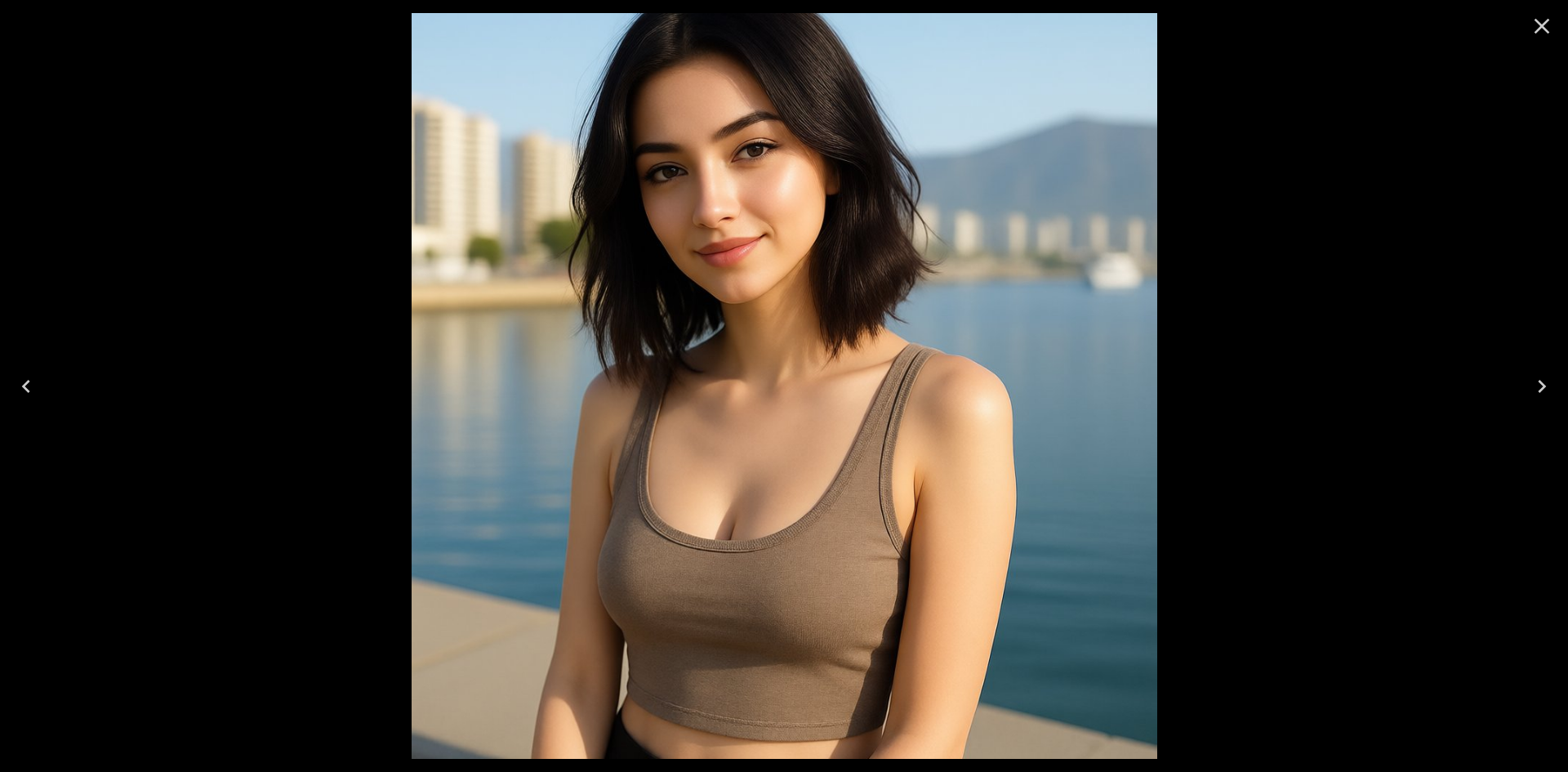
click at [1538, 30] on icon "Close" at bounding box center [1543, 26] width 15 height 15
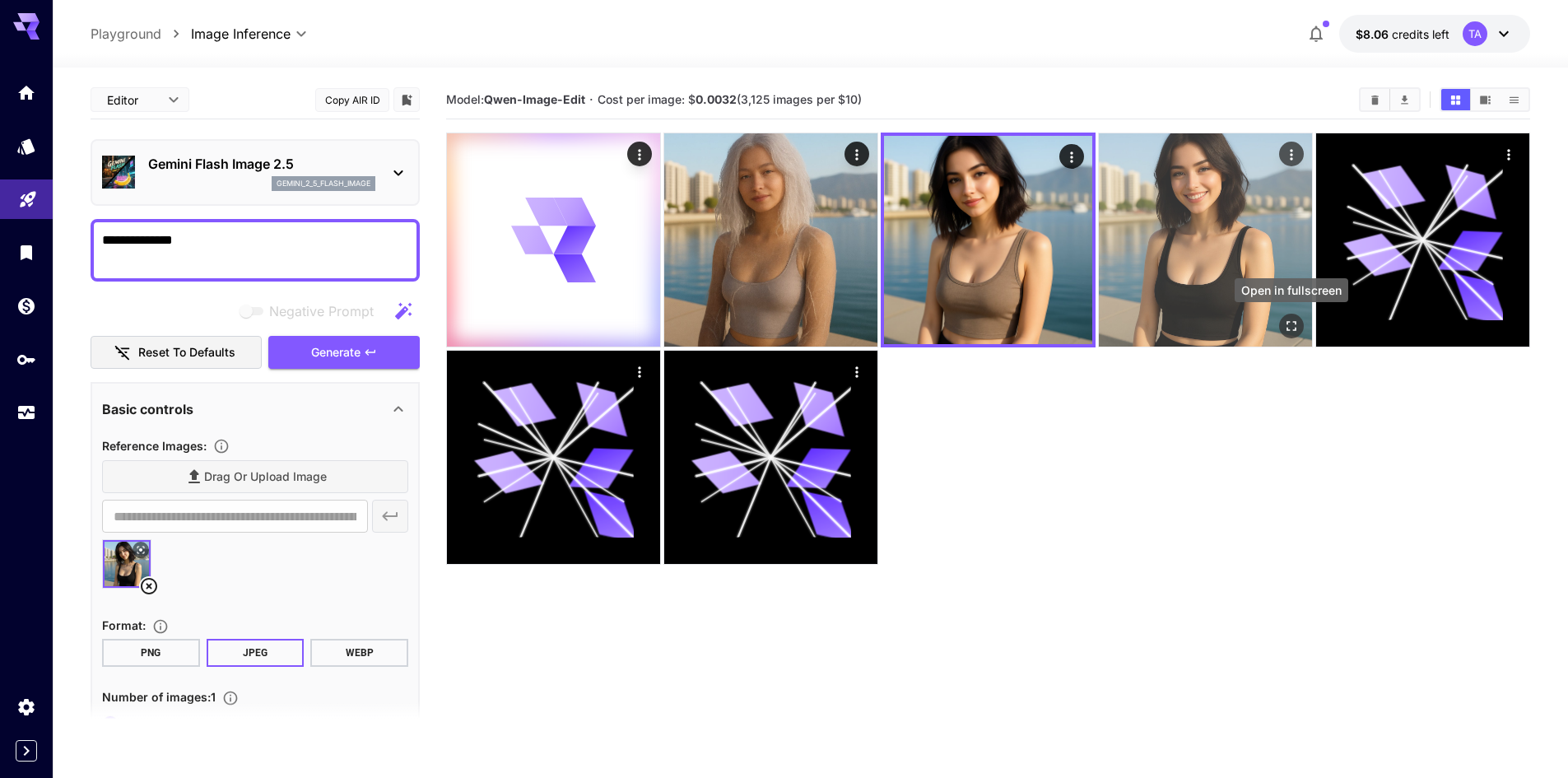
click at [1289, 333] on icon "Open in fullscreen" at bounding box center [1291, 326] width 16 height 16
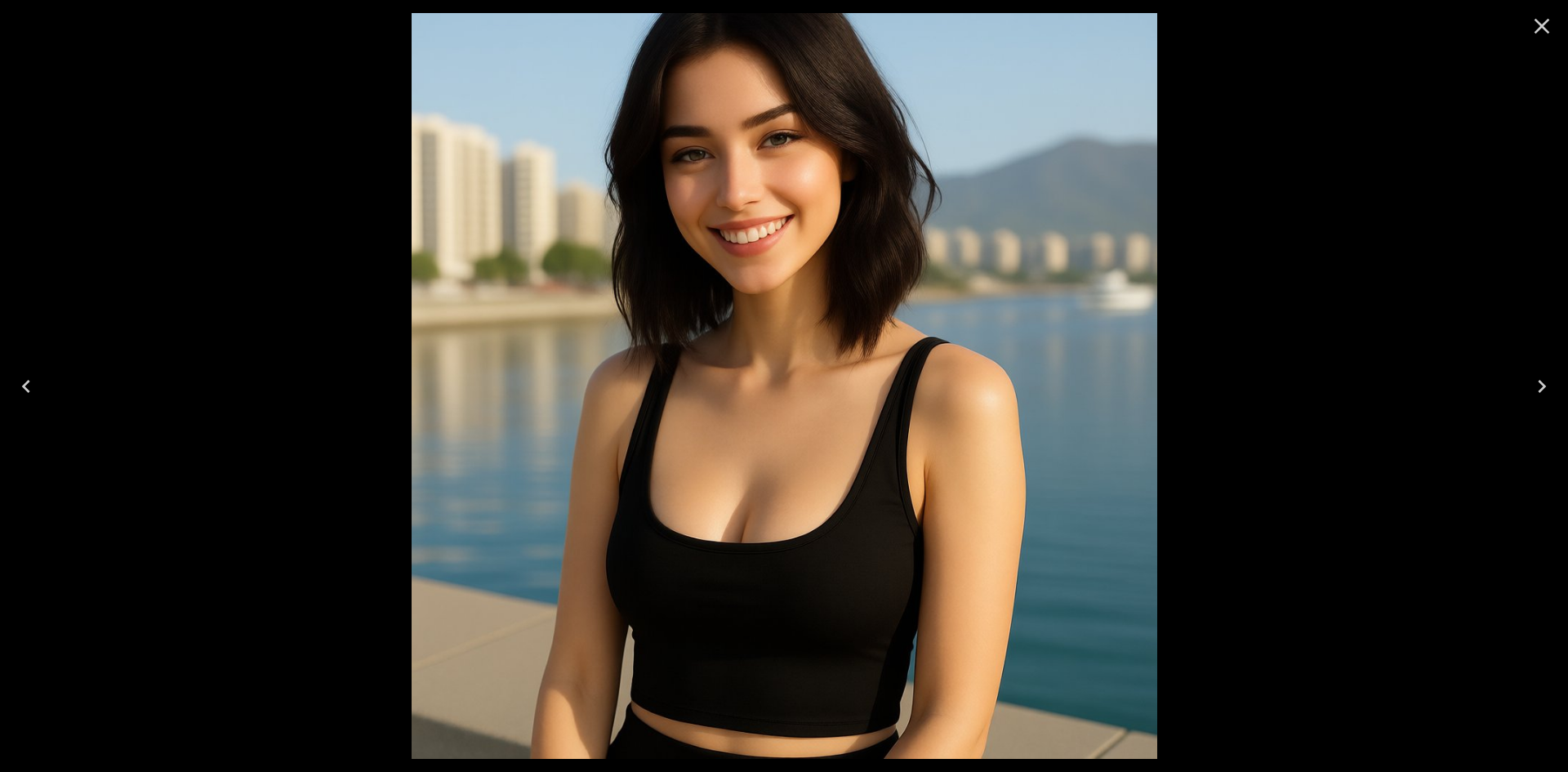
click at [1537, 29] on icon "Close" at bounding box center [1542, 25] width 26 height 26
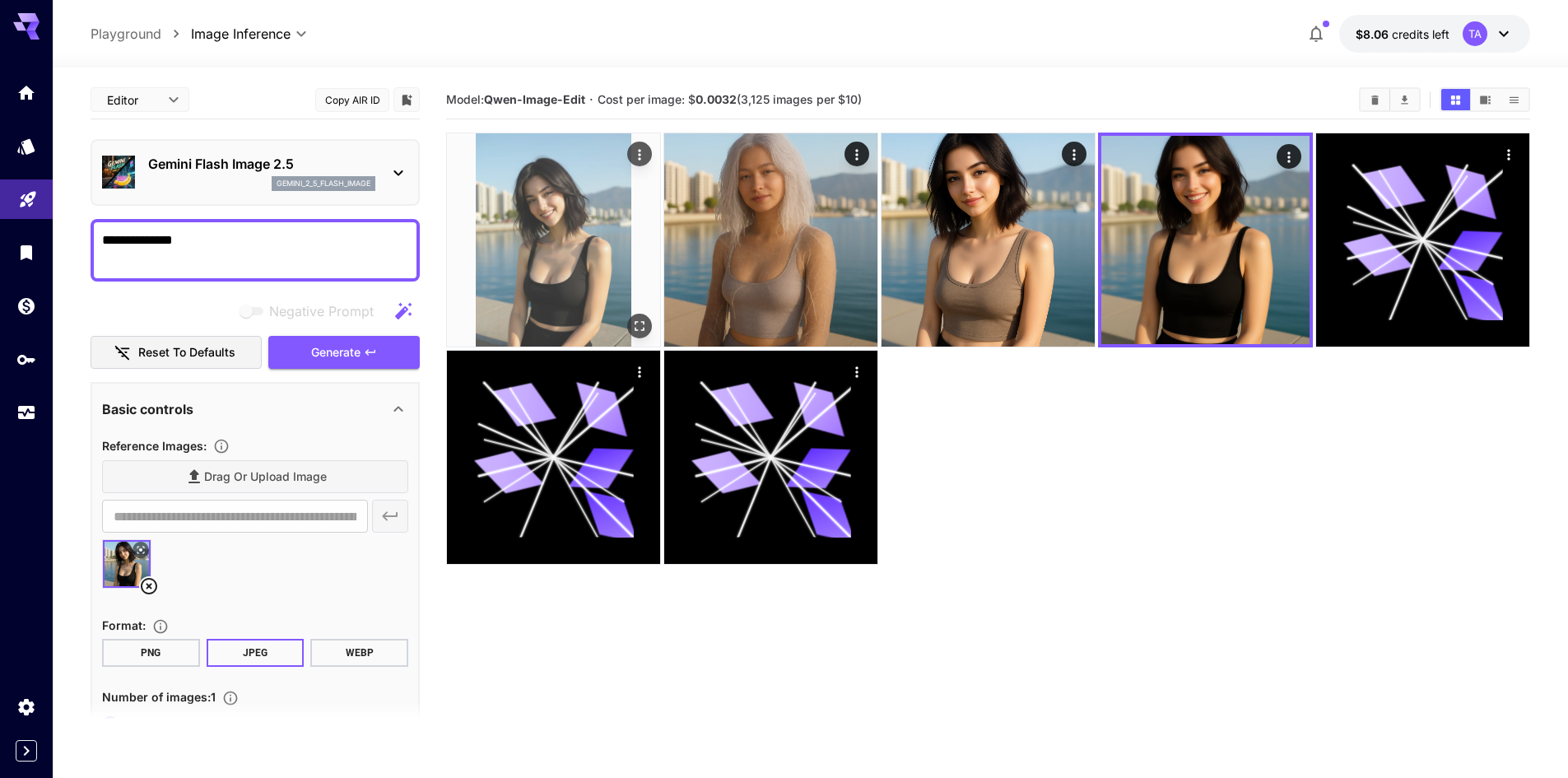
click at [586, 264] on img at bounding box center [553, 239] width 213 height 213
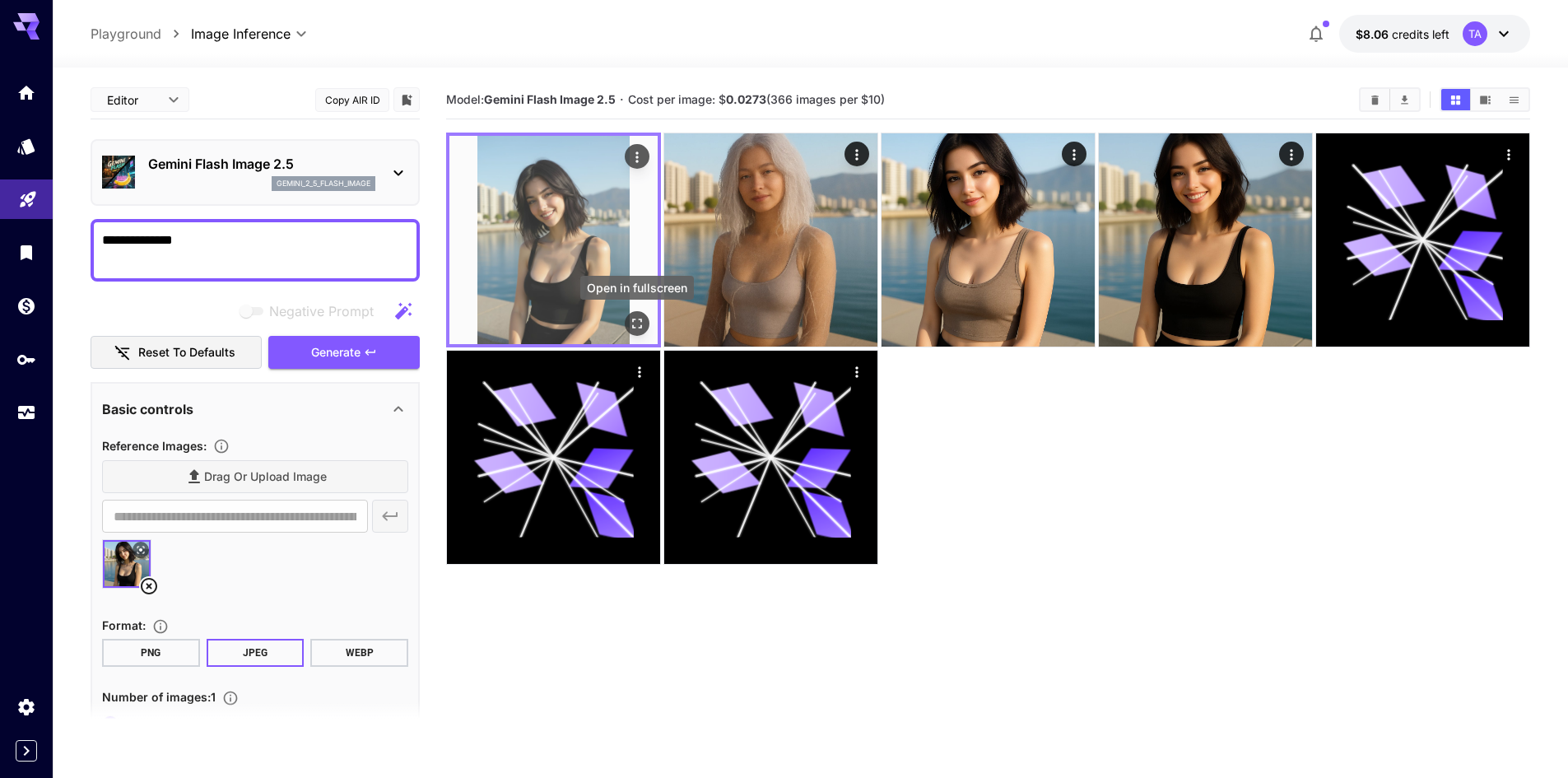
click at [640, 327] on icon "Open in fullscreen" at bounding box center [637, 324] width 10 height 10
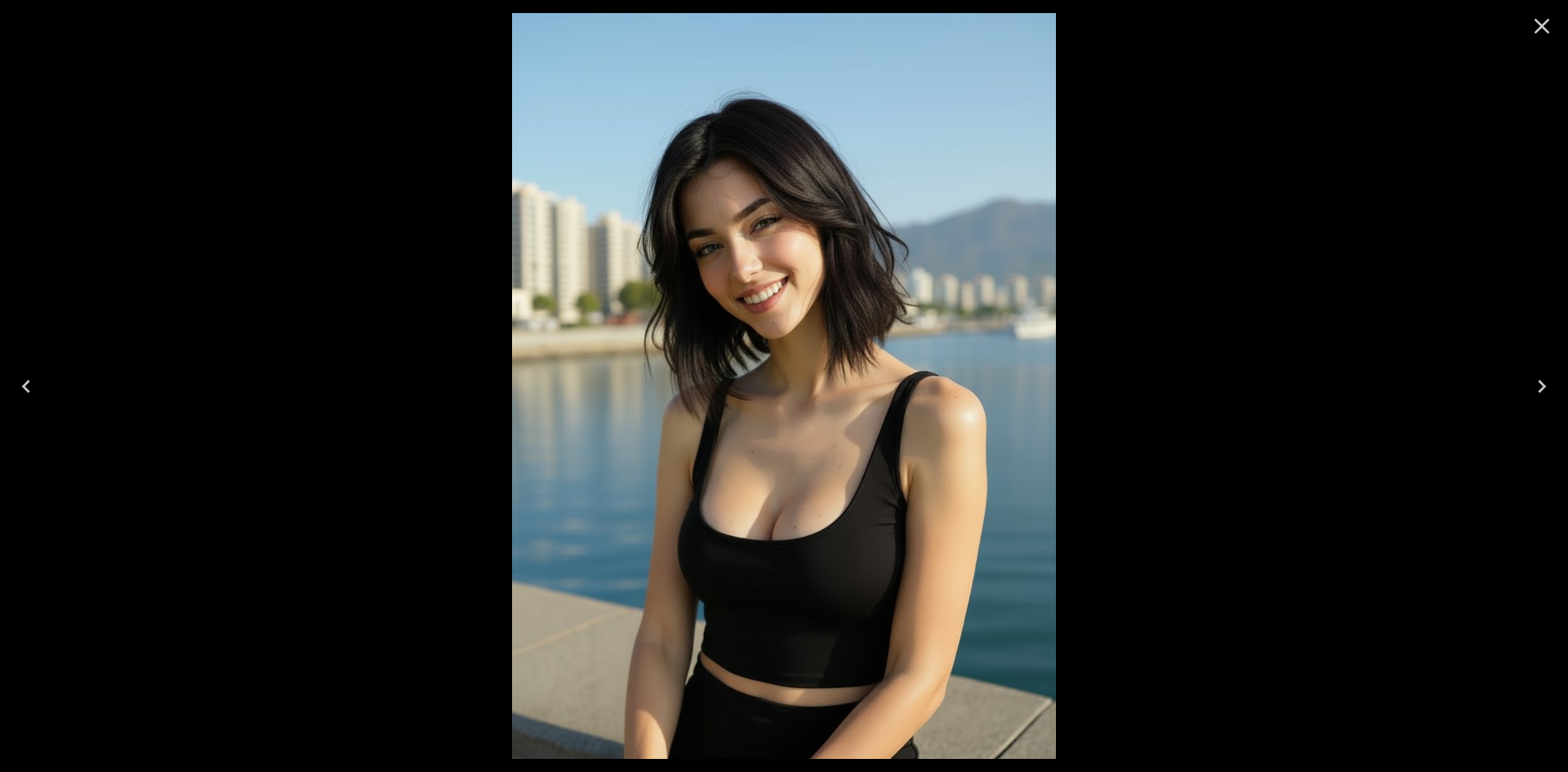
click at [1531, 33] on icon "Close" at bounding box center [1542, 25] width 26 height 26
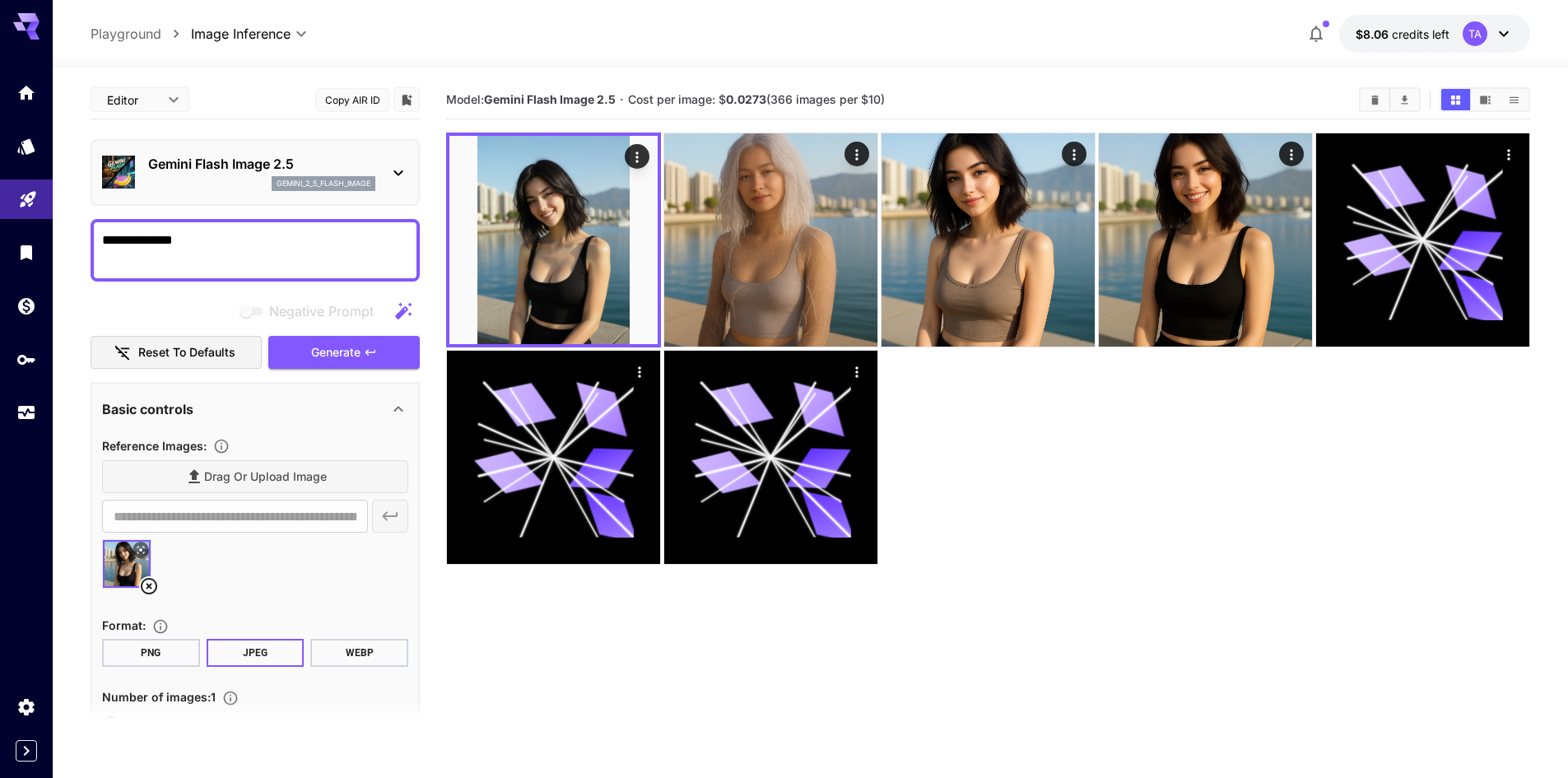
click at [248, 251] on textarea "**********" at bounding box center [255, 250] width 306 height 39
click at [363, 341] on button "Generate" at bounding box center [344, 352] width 151 height 33
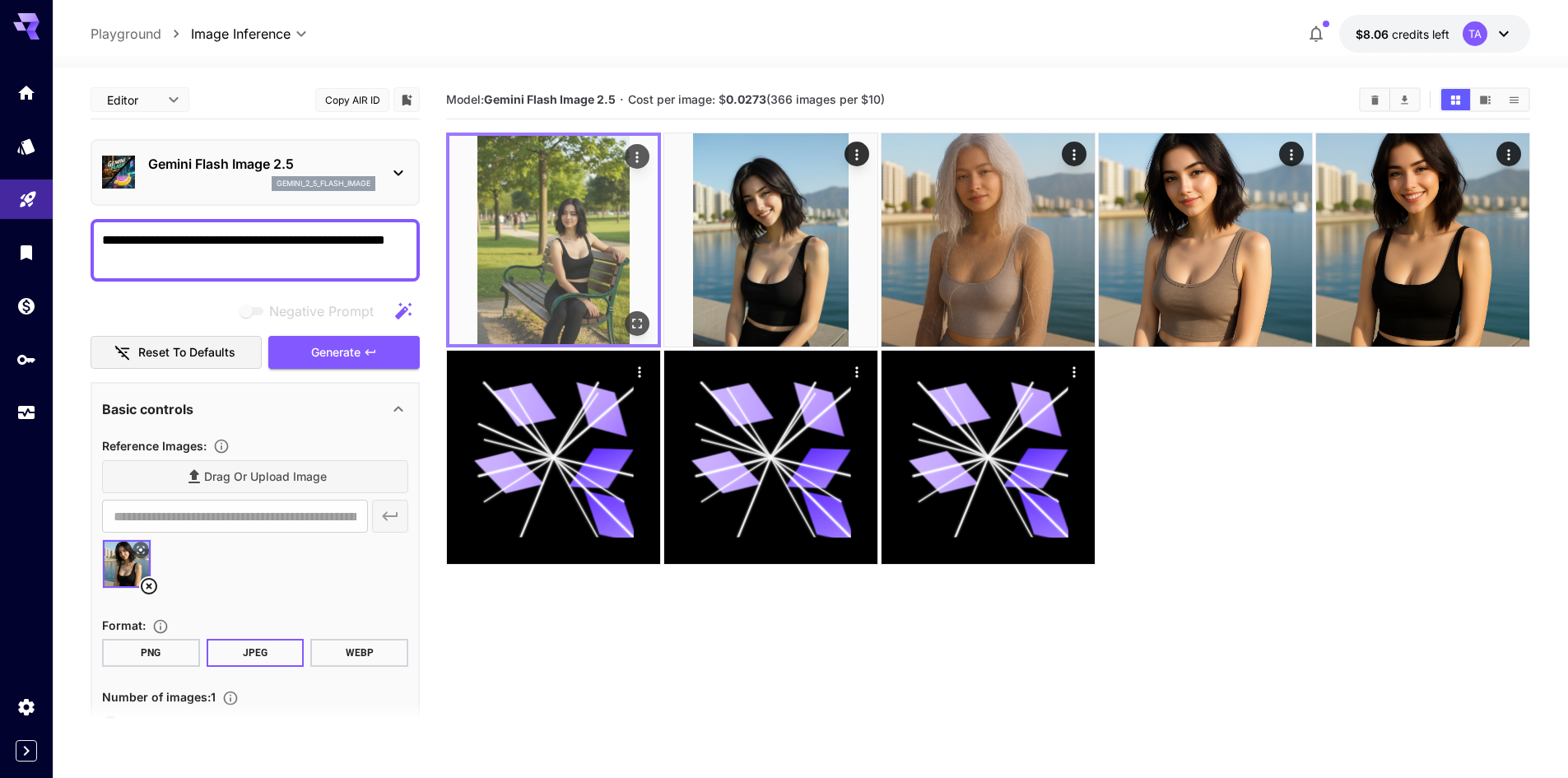
click at [643, 327] on icon "Open in fullscreen" at bounding box center [636, 323] width 16 height 16
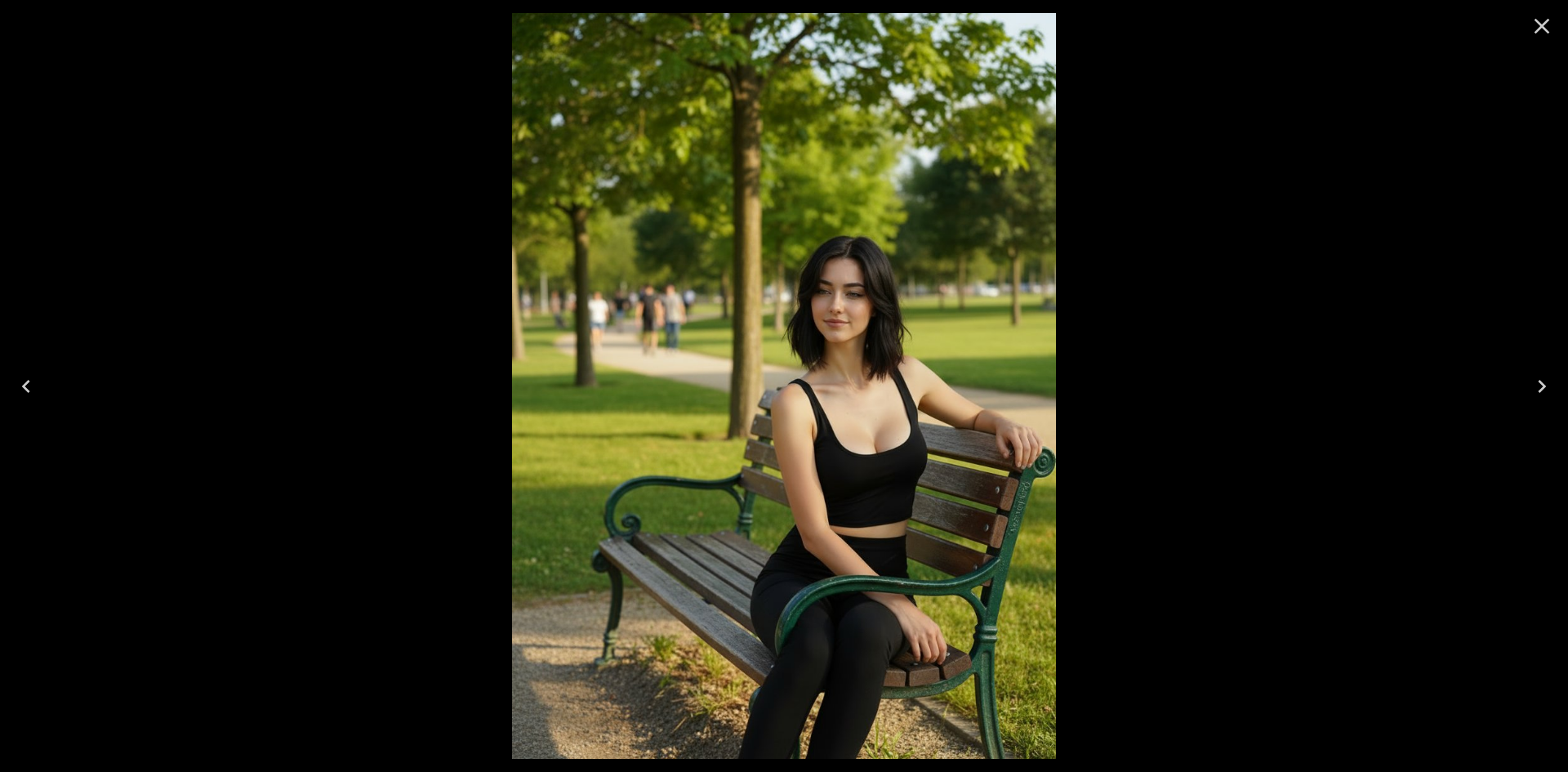
click at [1539, 41] on button "Close" at bounding box center [1542, 26] width 39 height 39
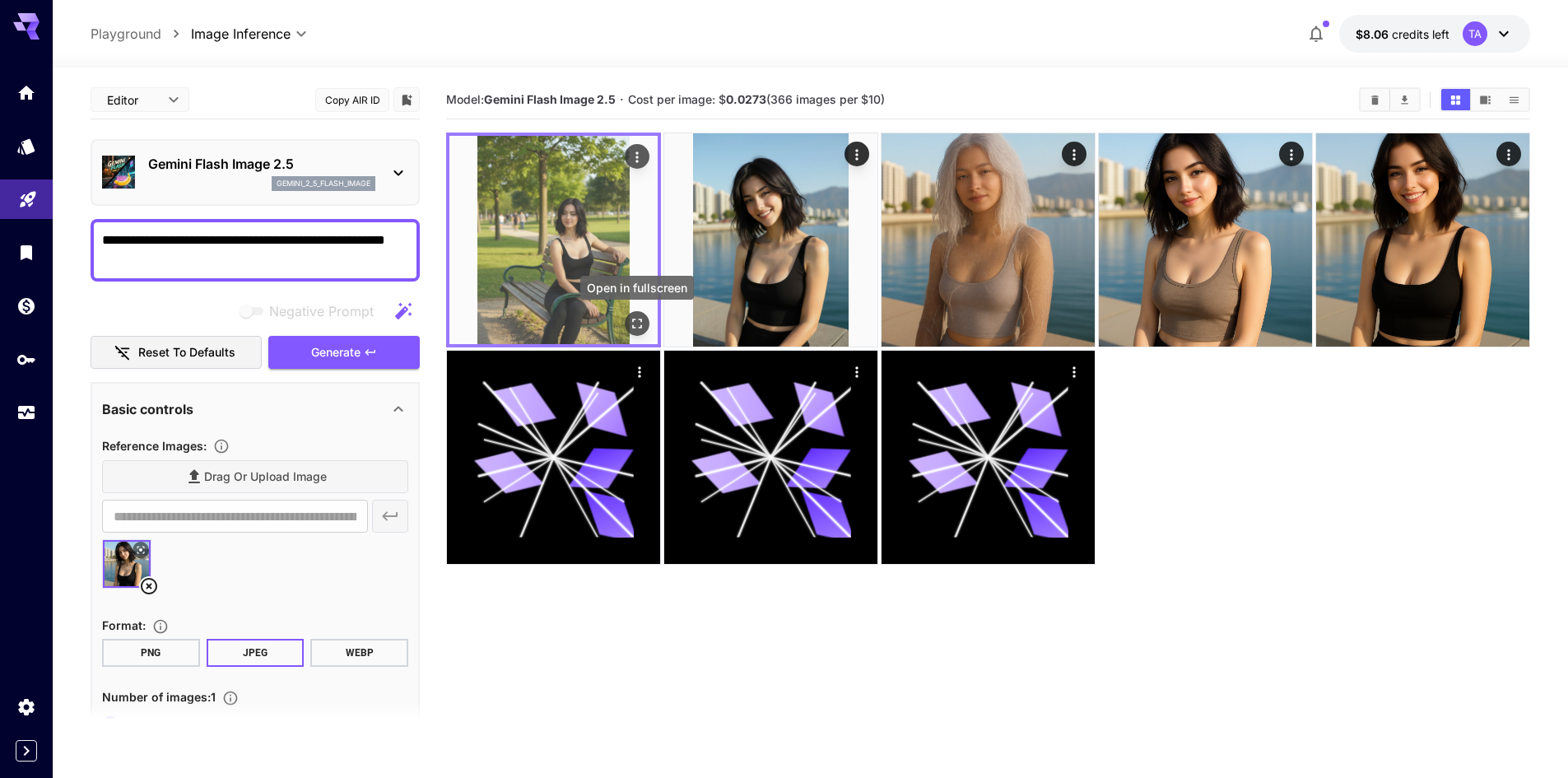
click at [640, 322] on icon "Open in fullscreen" at bounding box center [636, 323] width 16 height 16
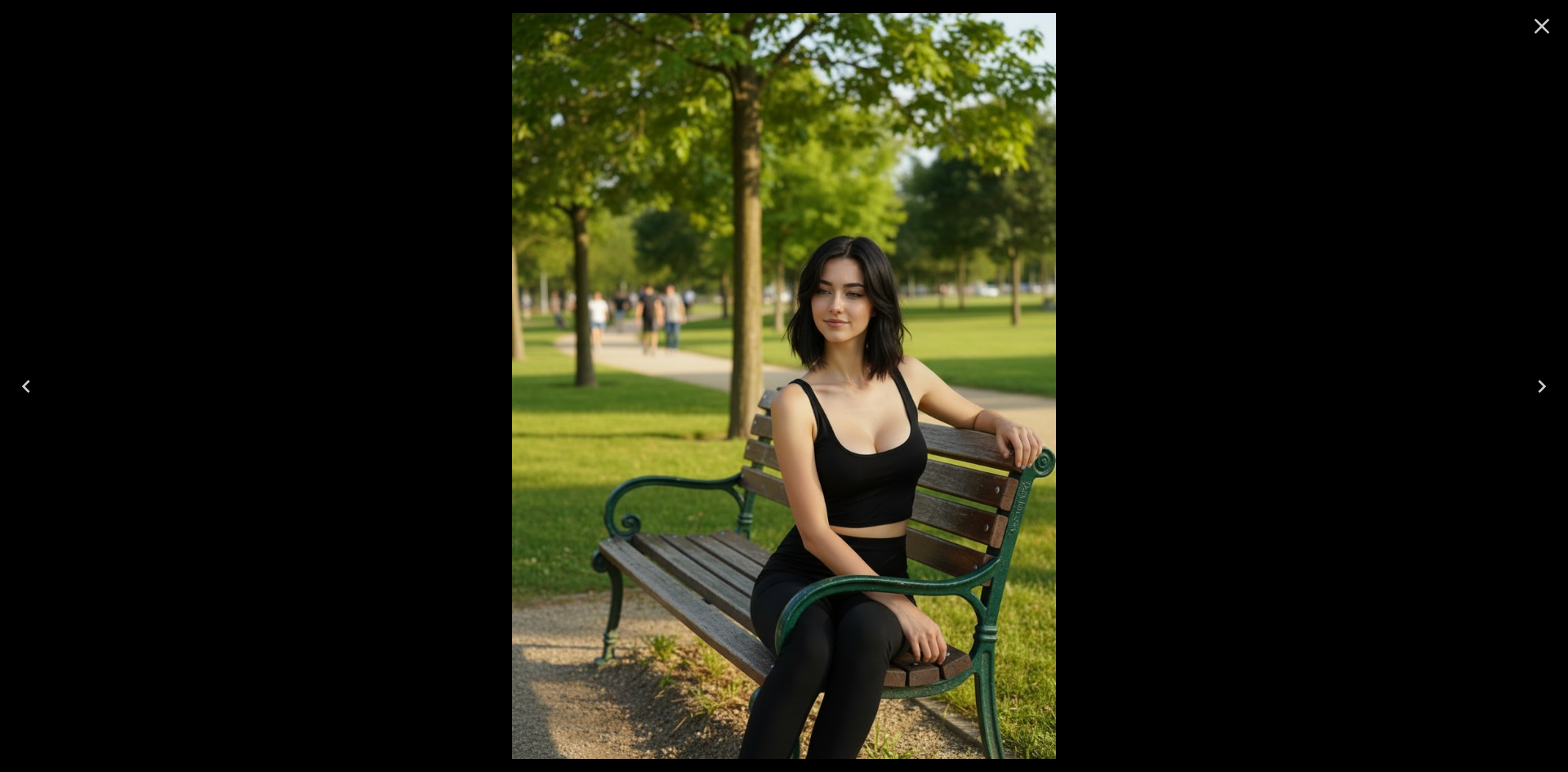
click at [1548, 25] on icon "Close" at bounding box center [1542, 25] width 26 height 26
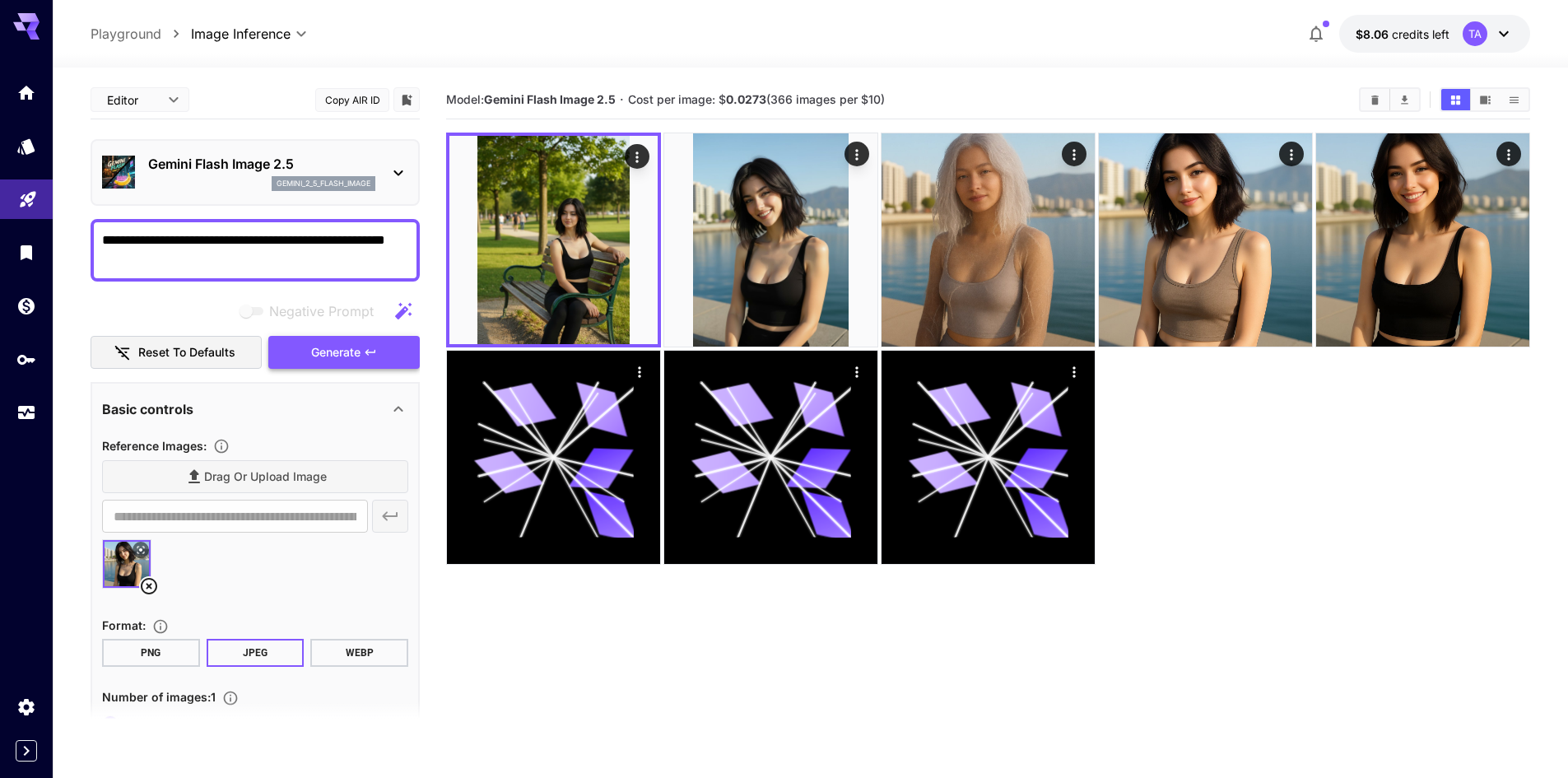
click at [345, 353] on span "Generate" at bounding box center [336, 352] width 50 height 21
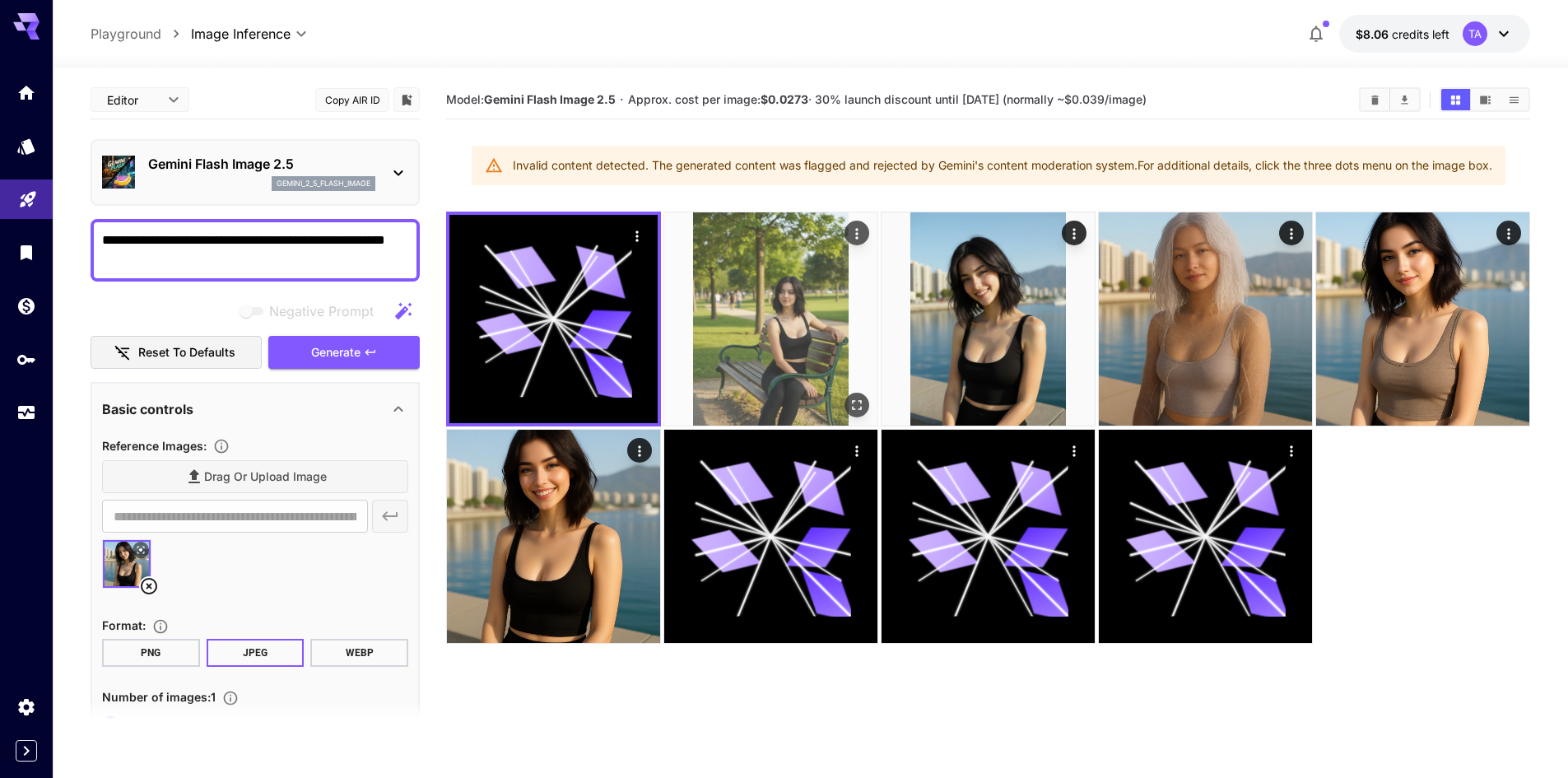
click at [763, 369] on img at bounding box center [770, 318] width 213 height 213
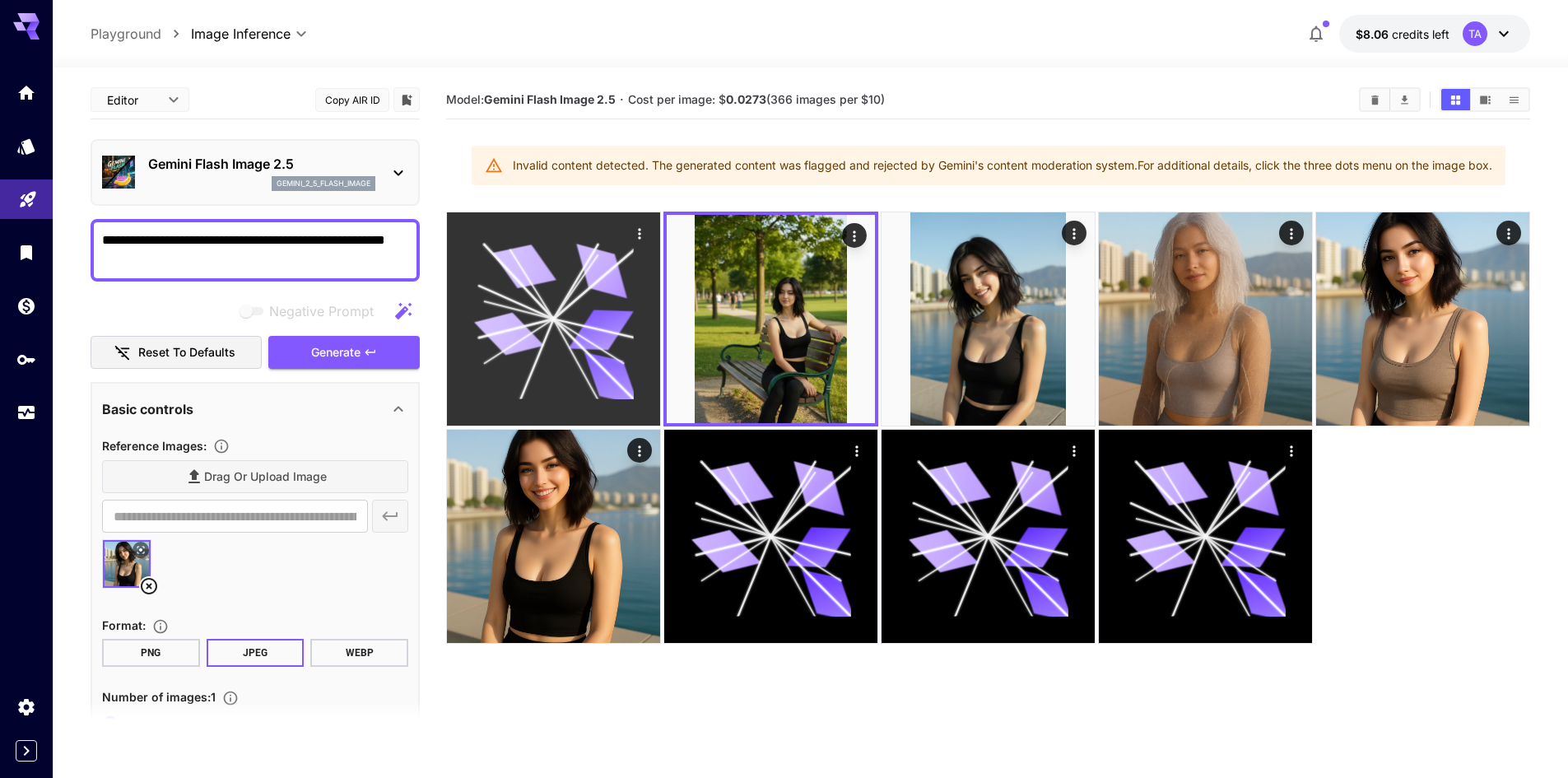
click at [520, 330] on icon at bounding box center [509, 333] width 70 height 52
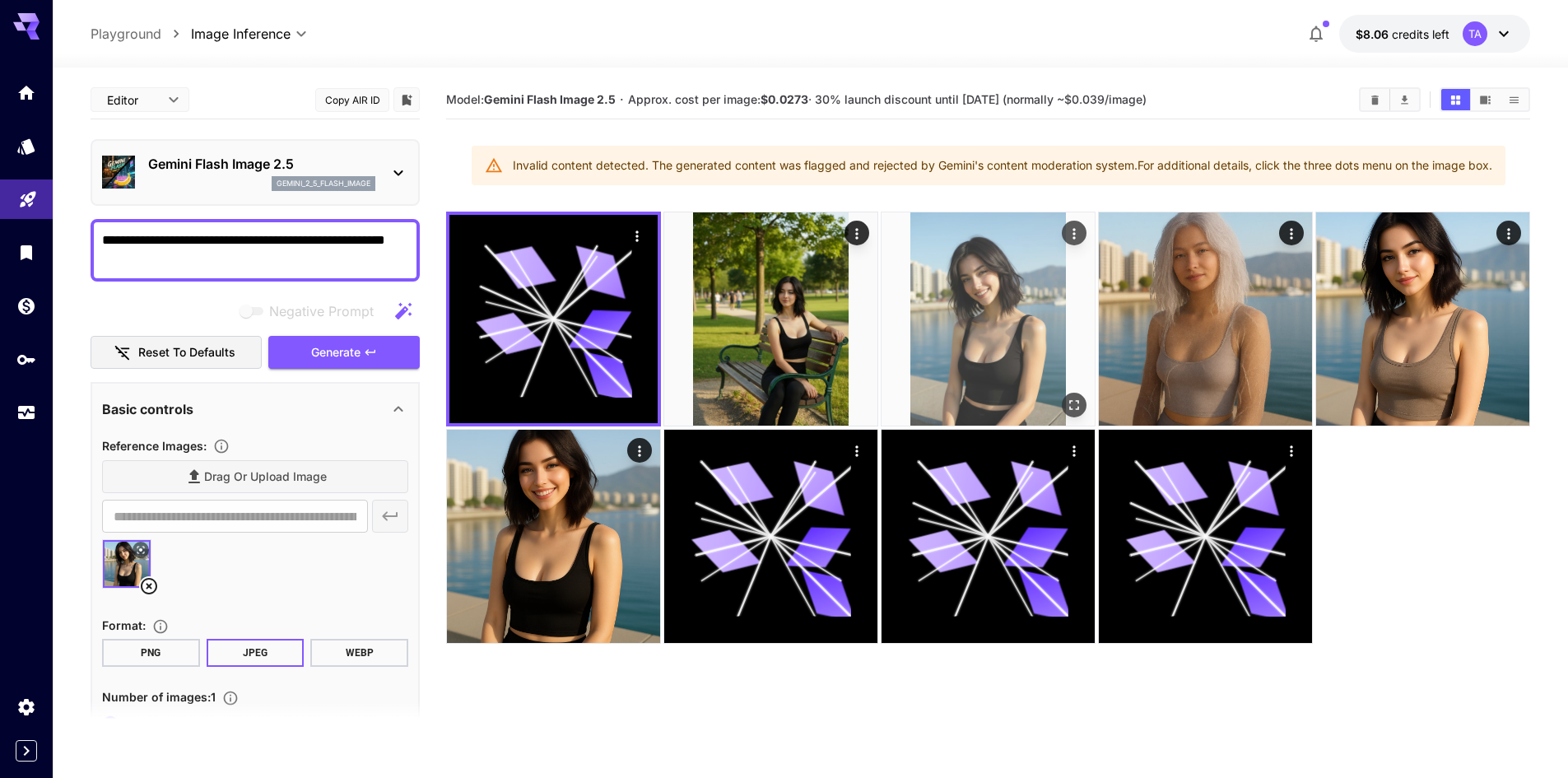
click at [976, 347] on img at bounding box center [987, 318] width 213 height 213
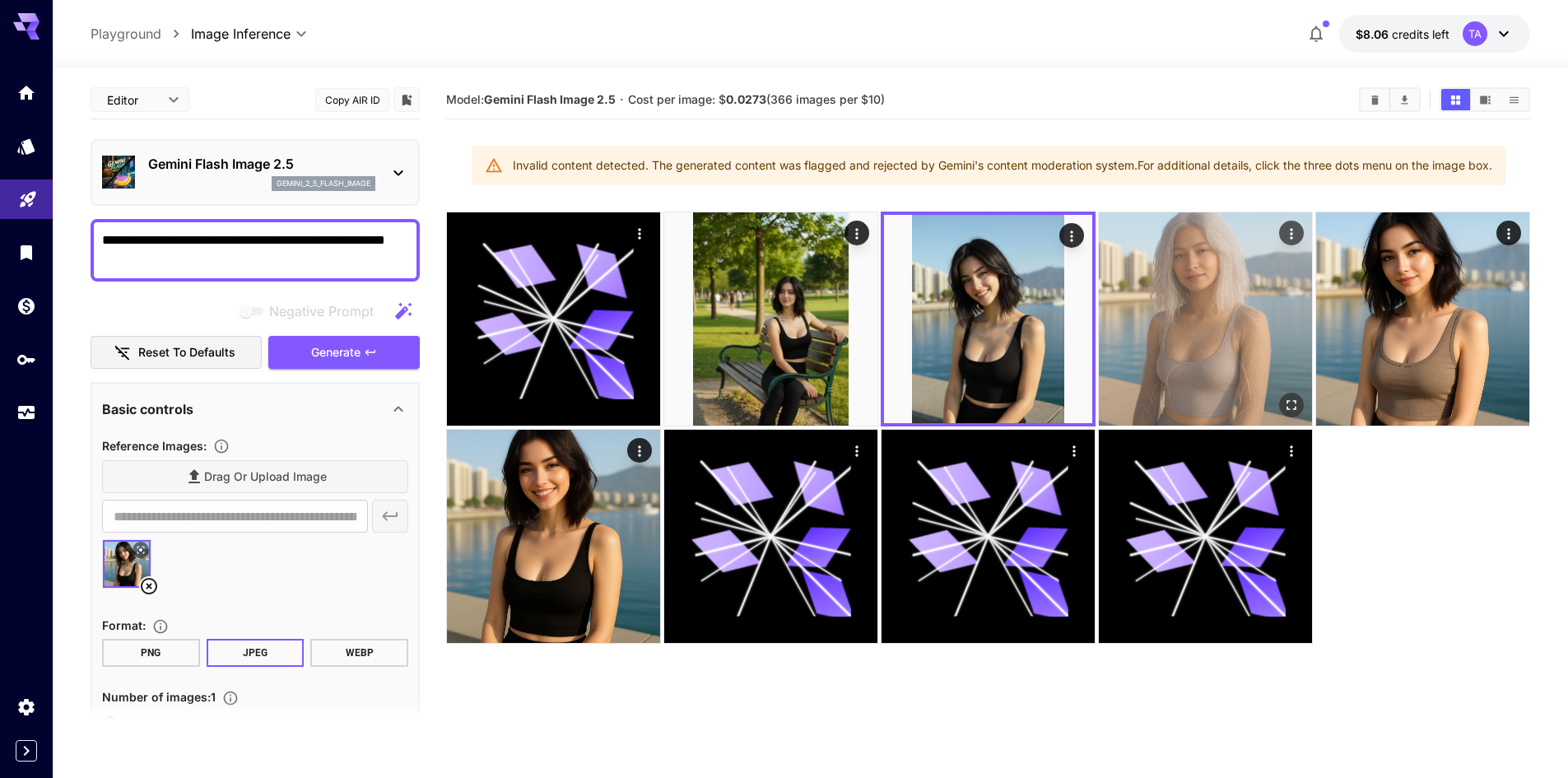
click at [1214, 382] on img at bounding box center [1205, 318] width 213 height 213
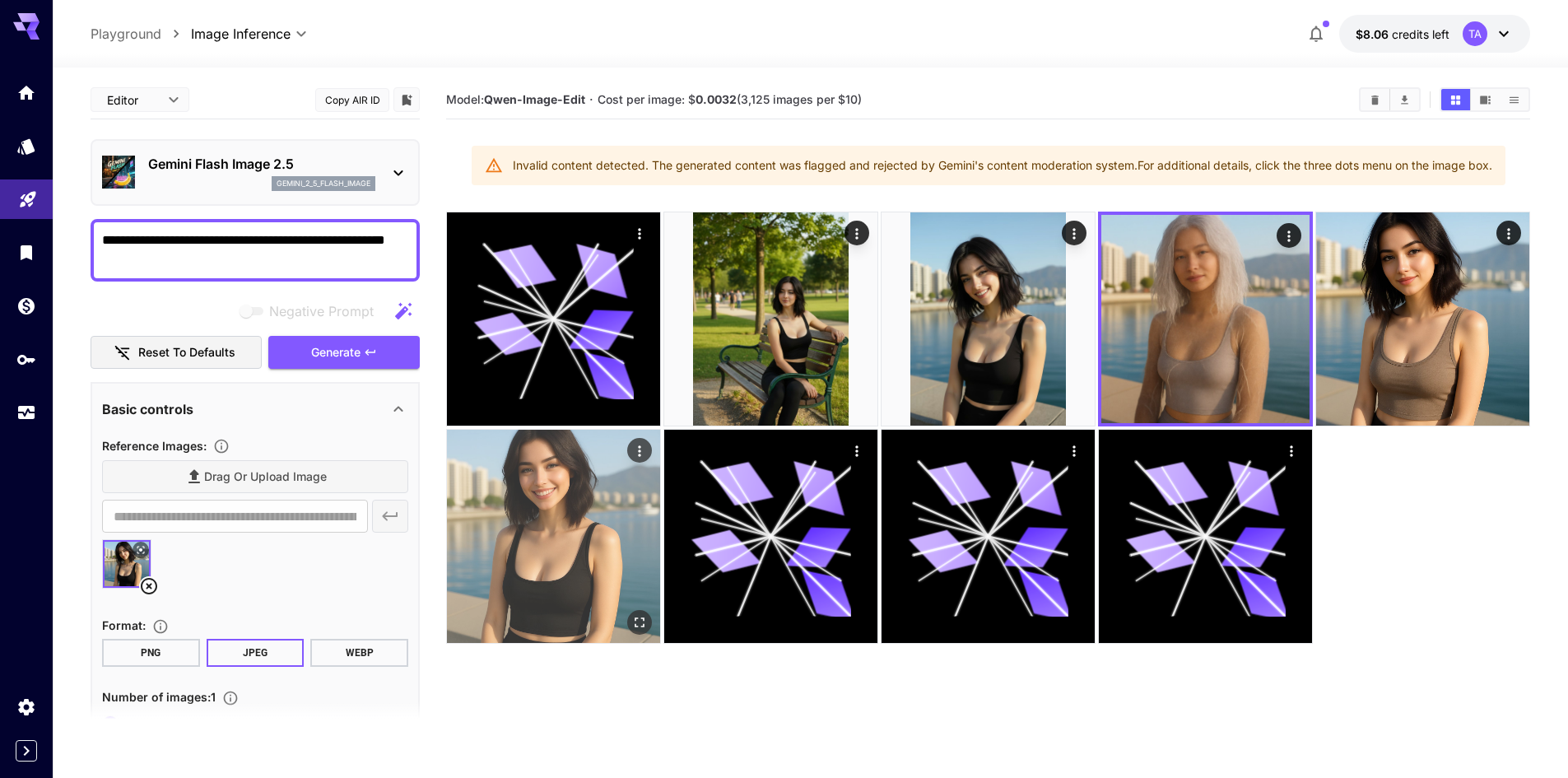
click at [593, 525] on img at bounding box center [553, 535] width 213 height 213
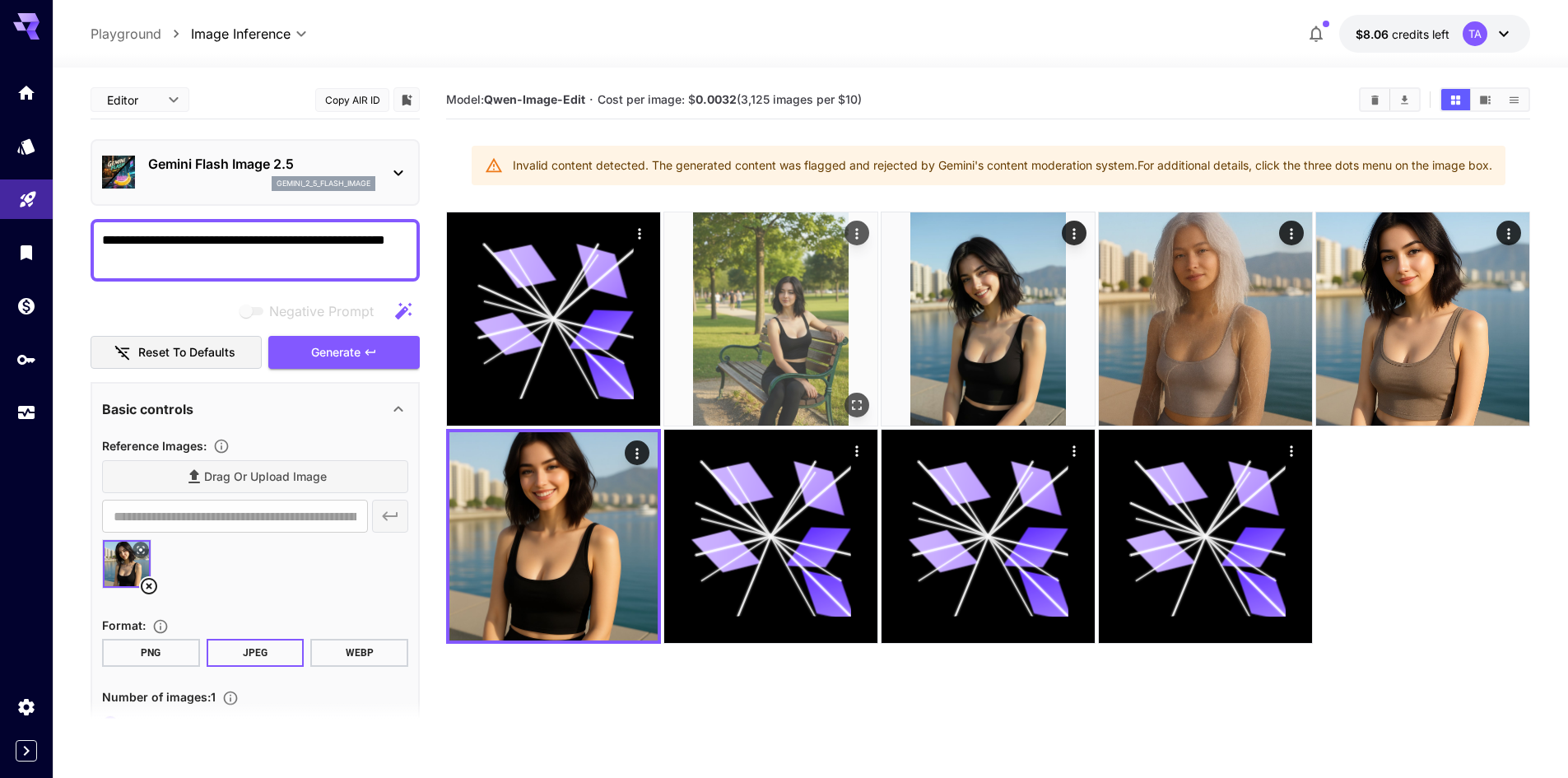
click at [737, 397] on img at bounding box center [770, 318] width 213 height 213
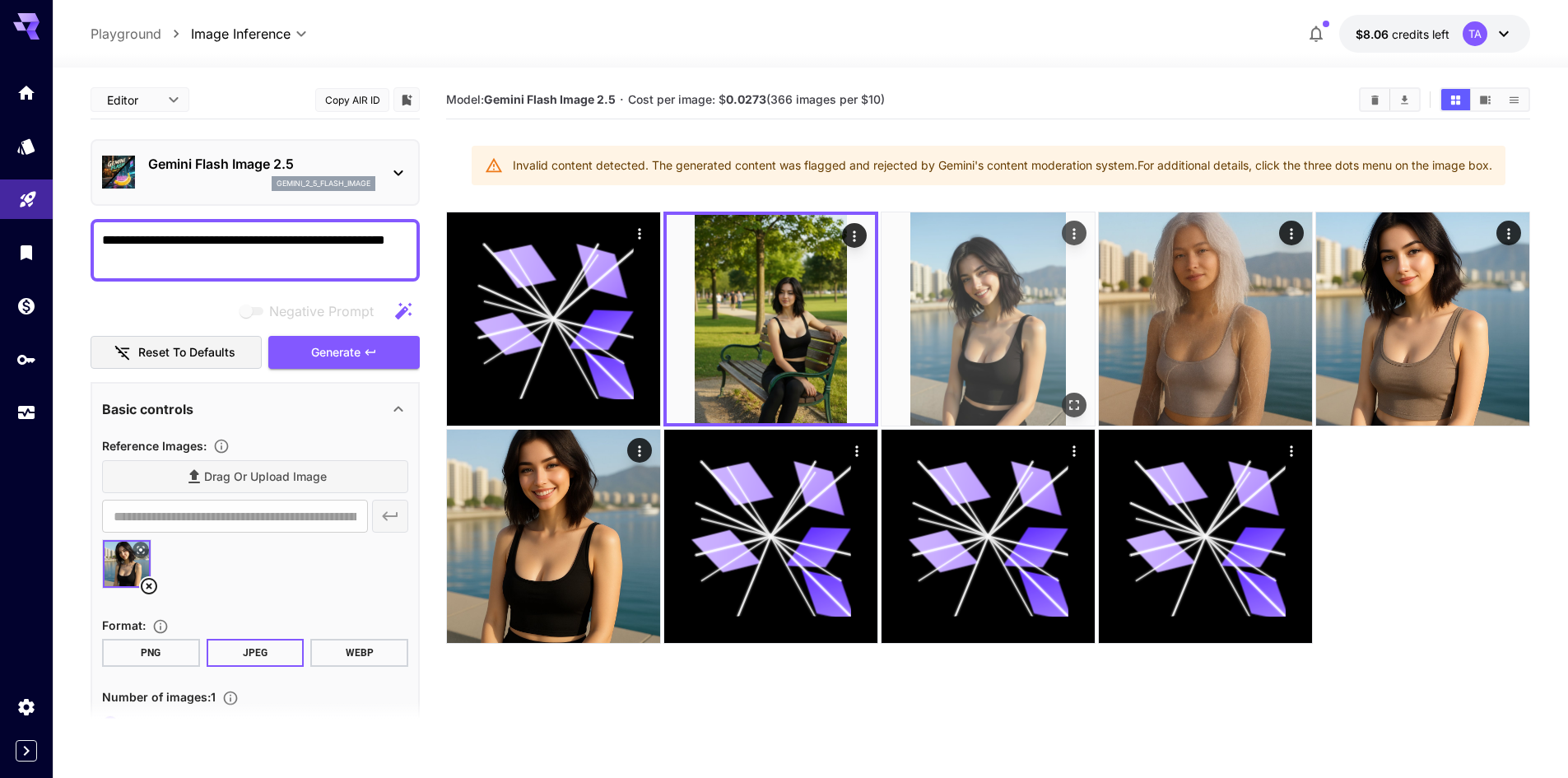
click at [1040, 333] on img at bounding box center [987, 318] width 213 height 213
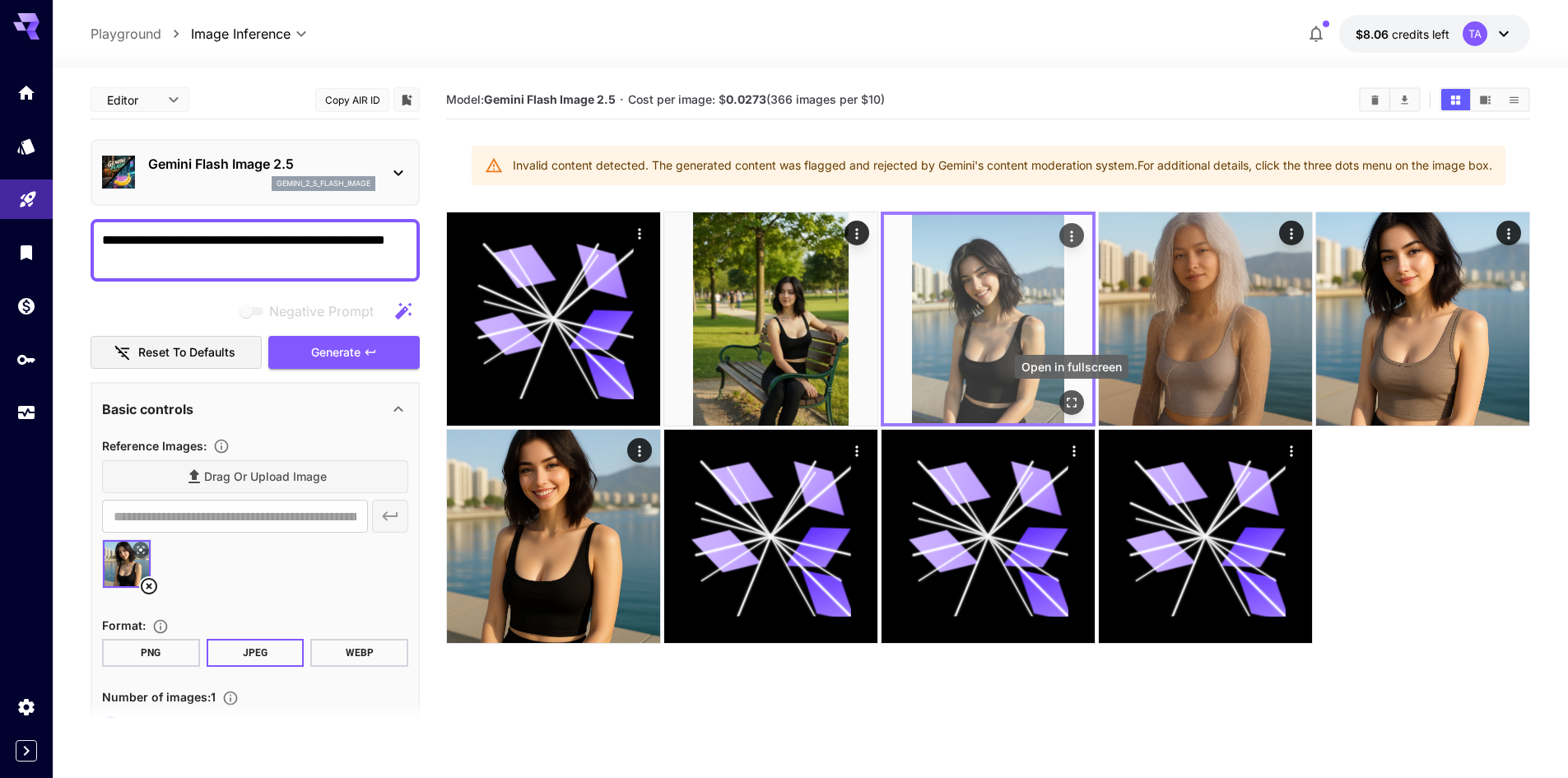
click at [1080, 403] on button "Open in fullscreen" at bounding box center [1071, 402] width 25 height 25
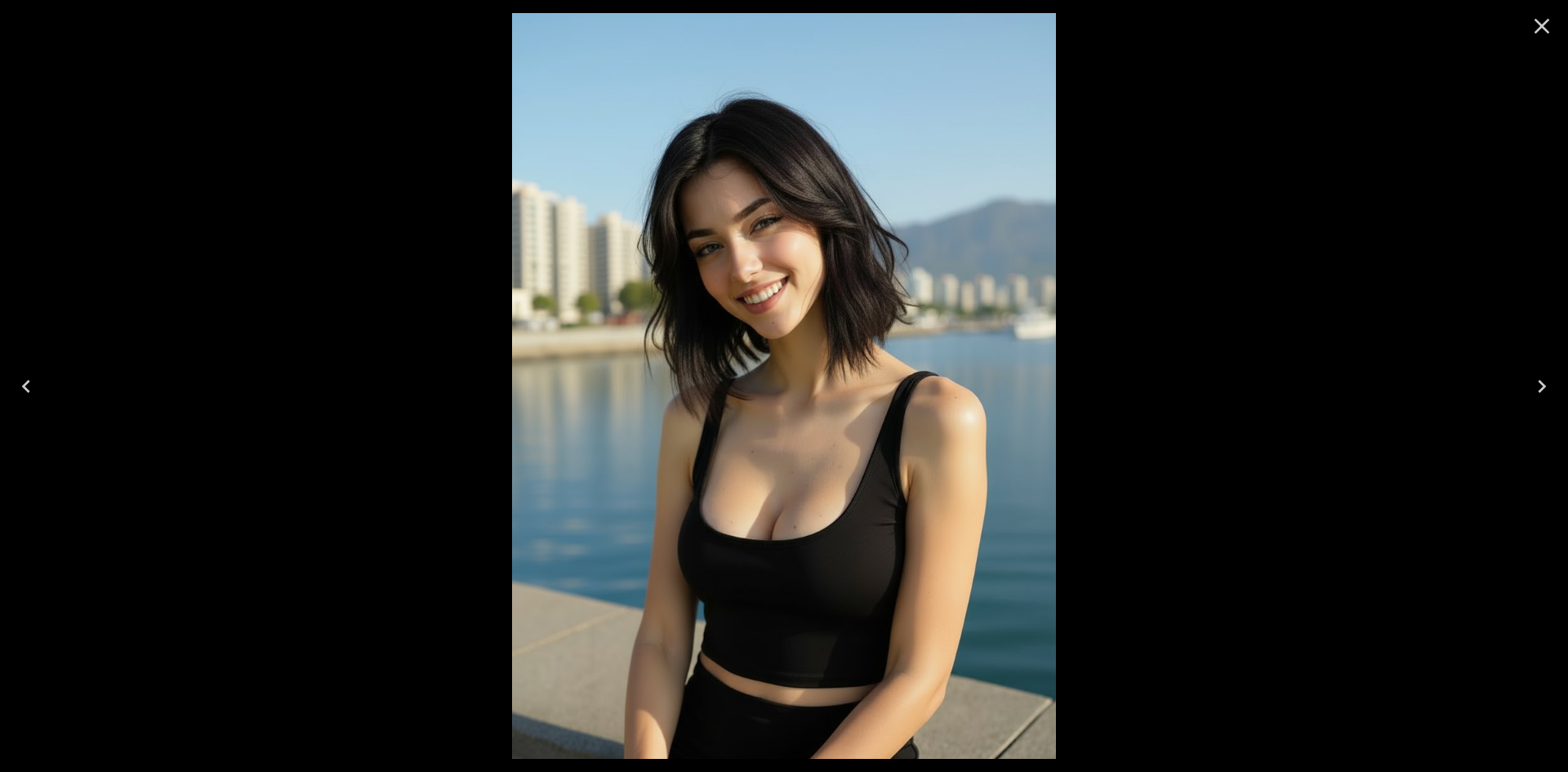
click at [1548, 33] on icon "Close" at bounding box center [1542, 25] width 26 height 26
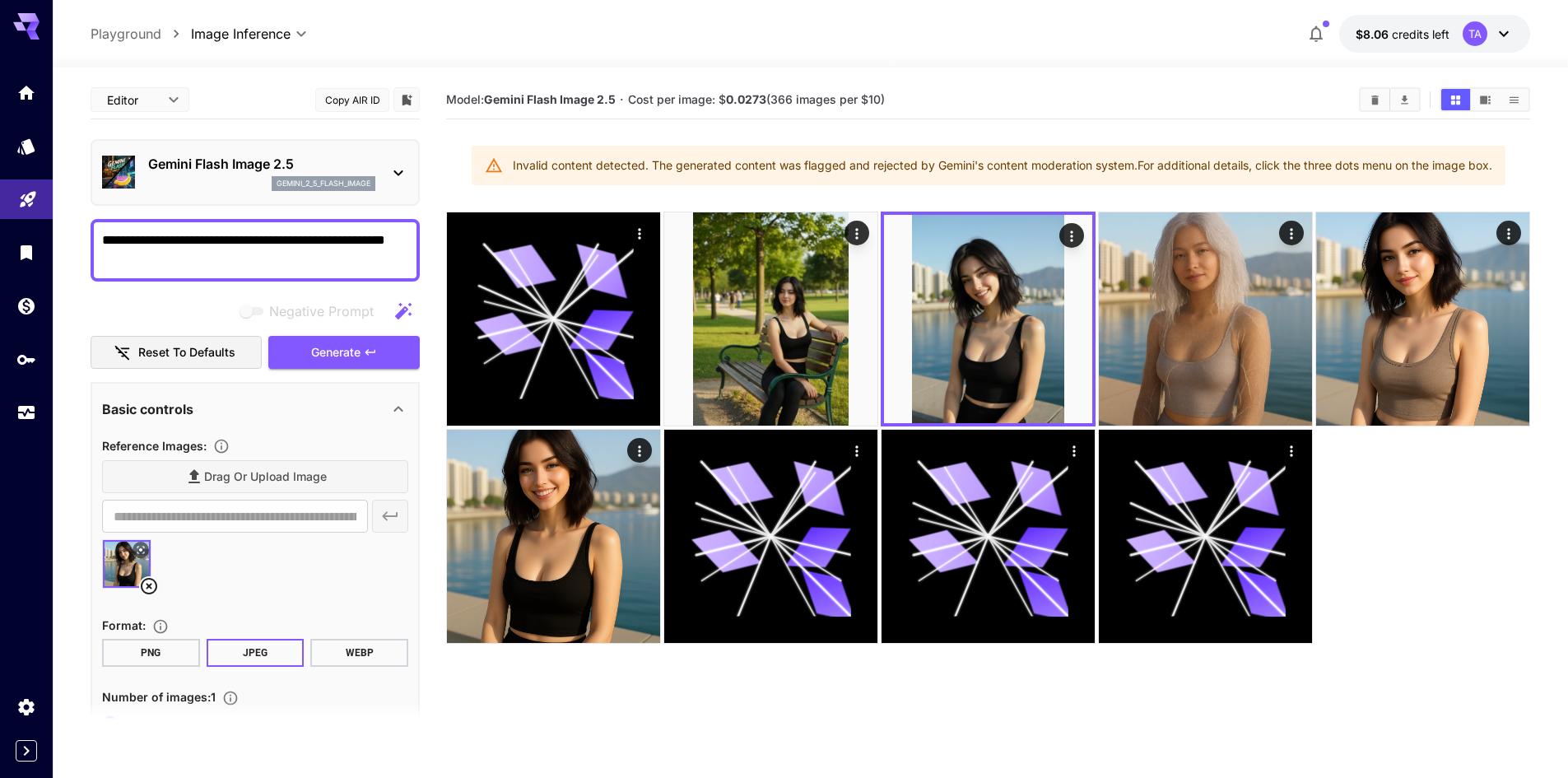
click at [319, 250] on textarea "**********" at bounding box center [255, 250] width 306 height 39
click at [295, 260] on textarea "**********" at bounding box center [255, 250] width 306 height 39
click at [360, 357] on span "Generate" at bounding box center [336, 352] width 50 height 21
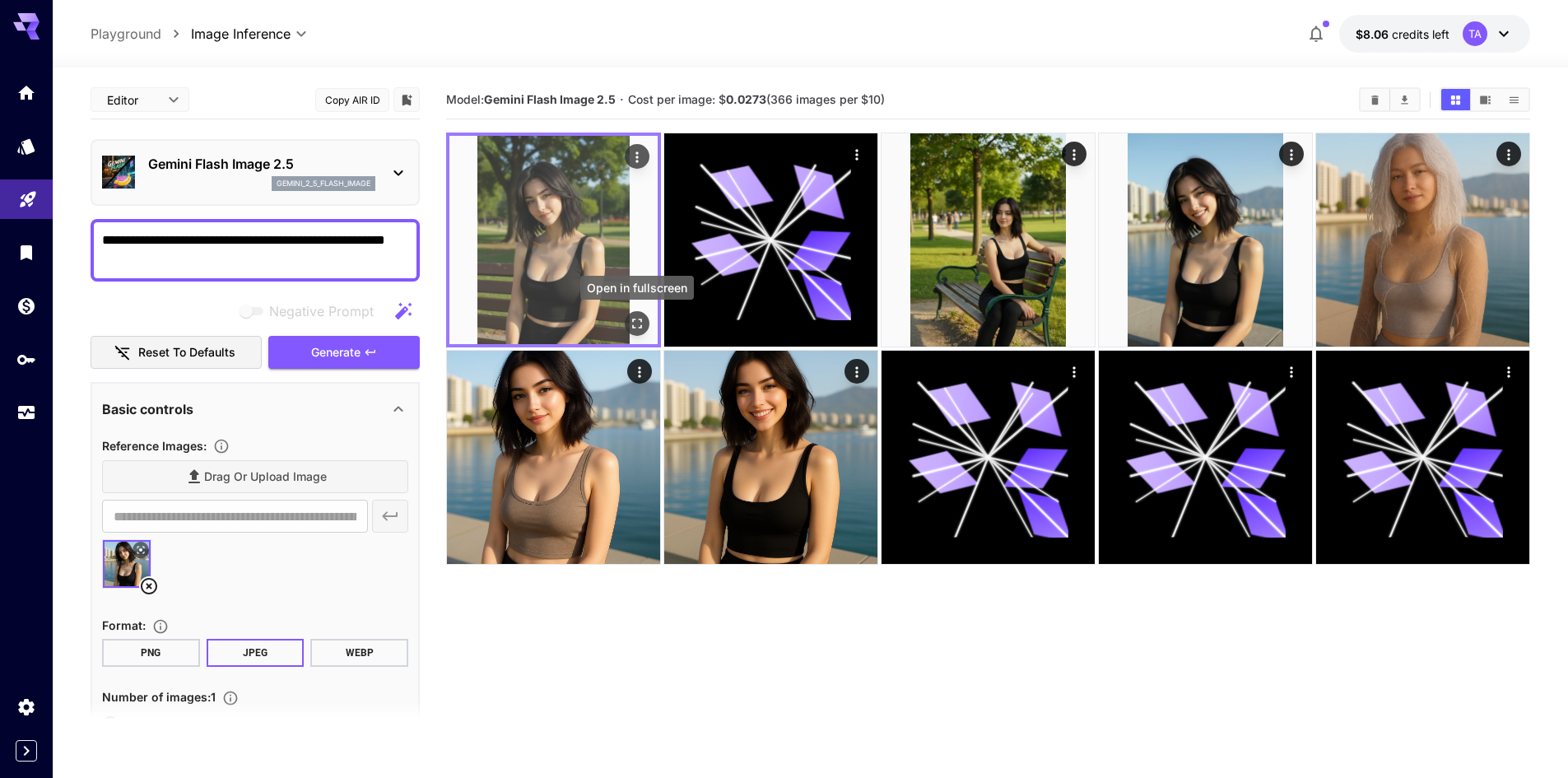
click at [640, 321] on icon "Open in fullscreen" at bounding box center [637, 324] width 10 height 10
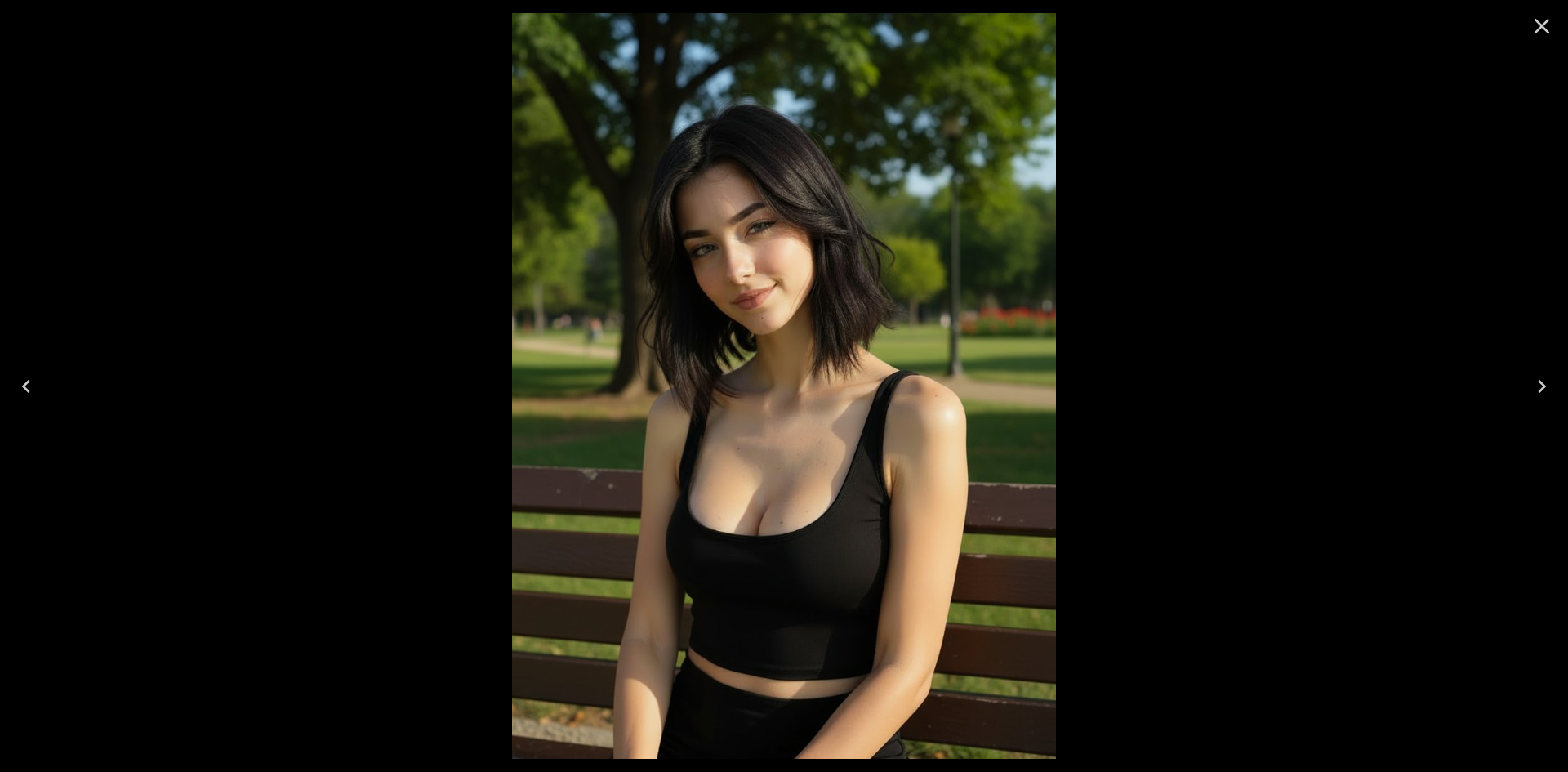
click at [1544, 23] on icon "Close" at bounding box center [1543, 26] width 15 height 15
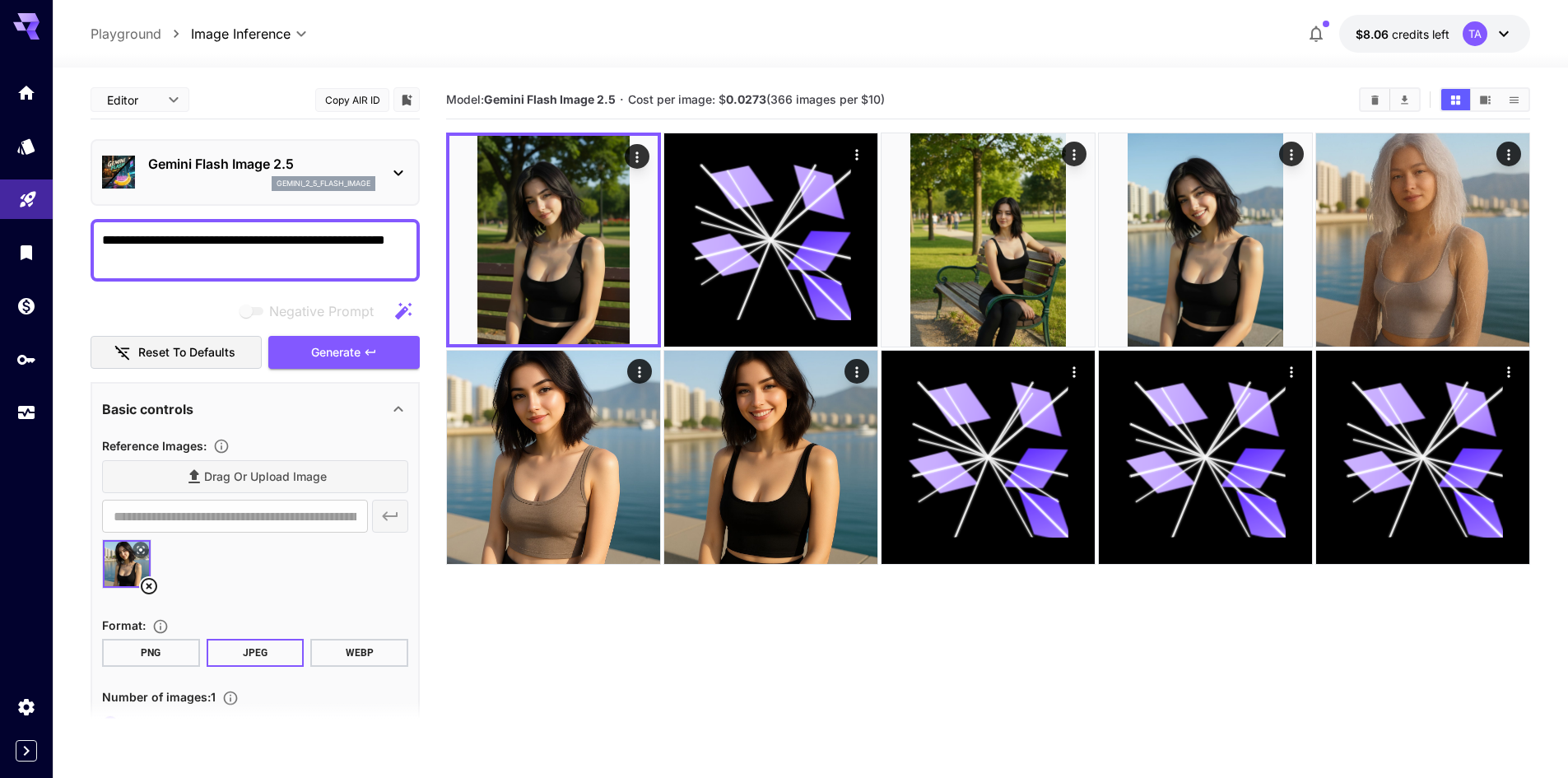
drag, startPoint x: 186, startPoint y: 262, endPoint x: 96, endPoint y: 234, distance: 94.3
click at [96, 234] on div "**********" at bounding box center [255, 250] width 329 height 62
click at [325, 358] on span "Generate" at bounding box center [336, 352] width 50 height 21
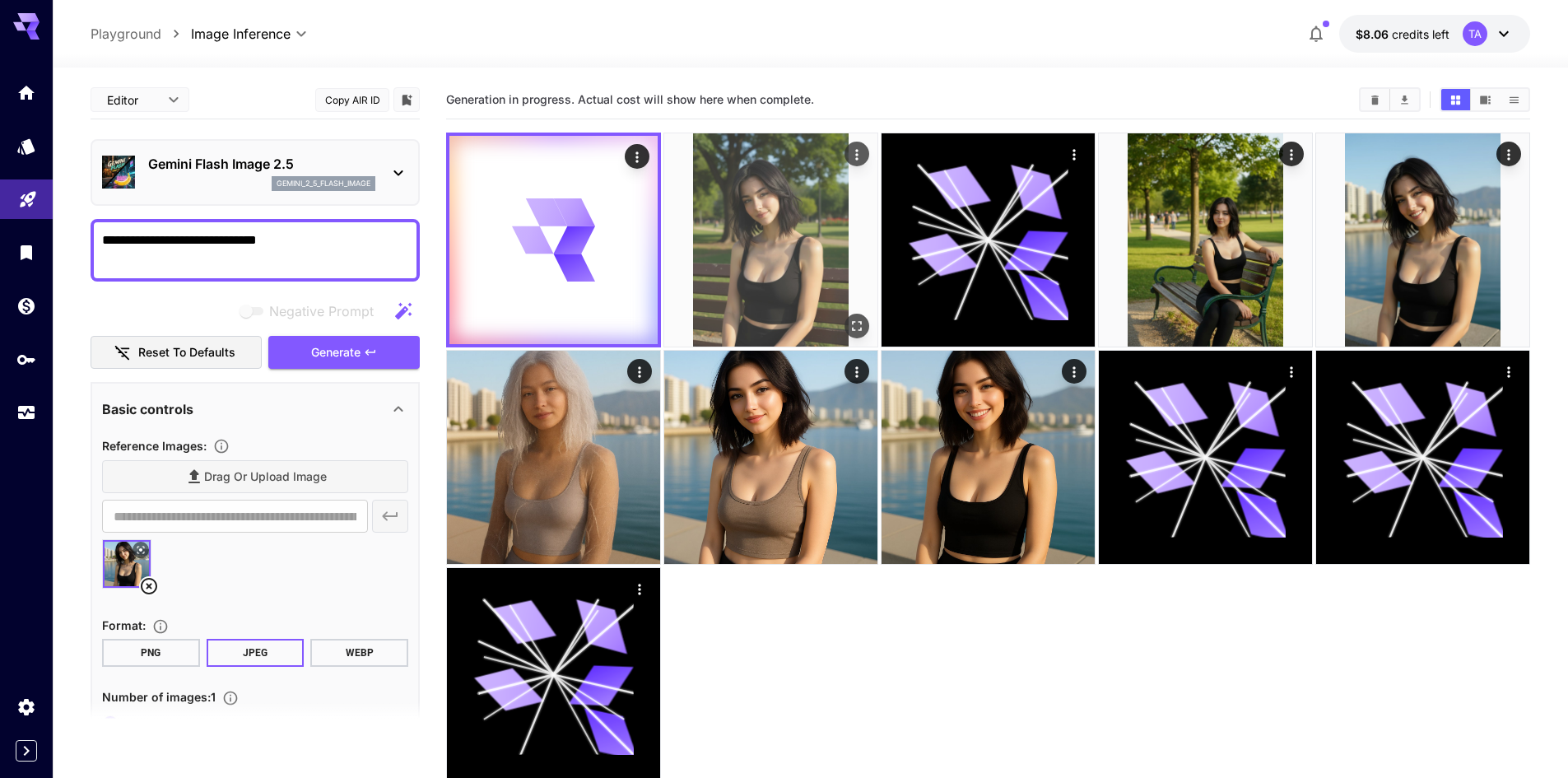
click at [755, 231] on img at bounding box center [770, 239] width 213 height 213
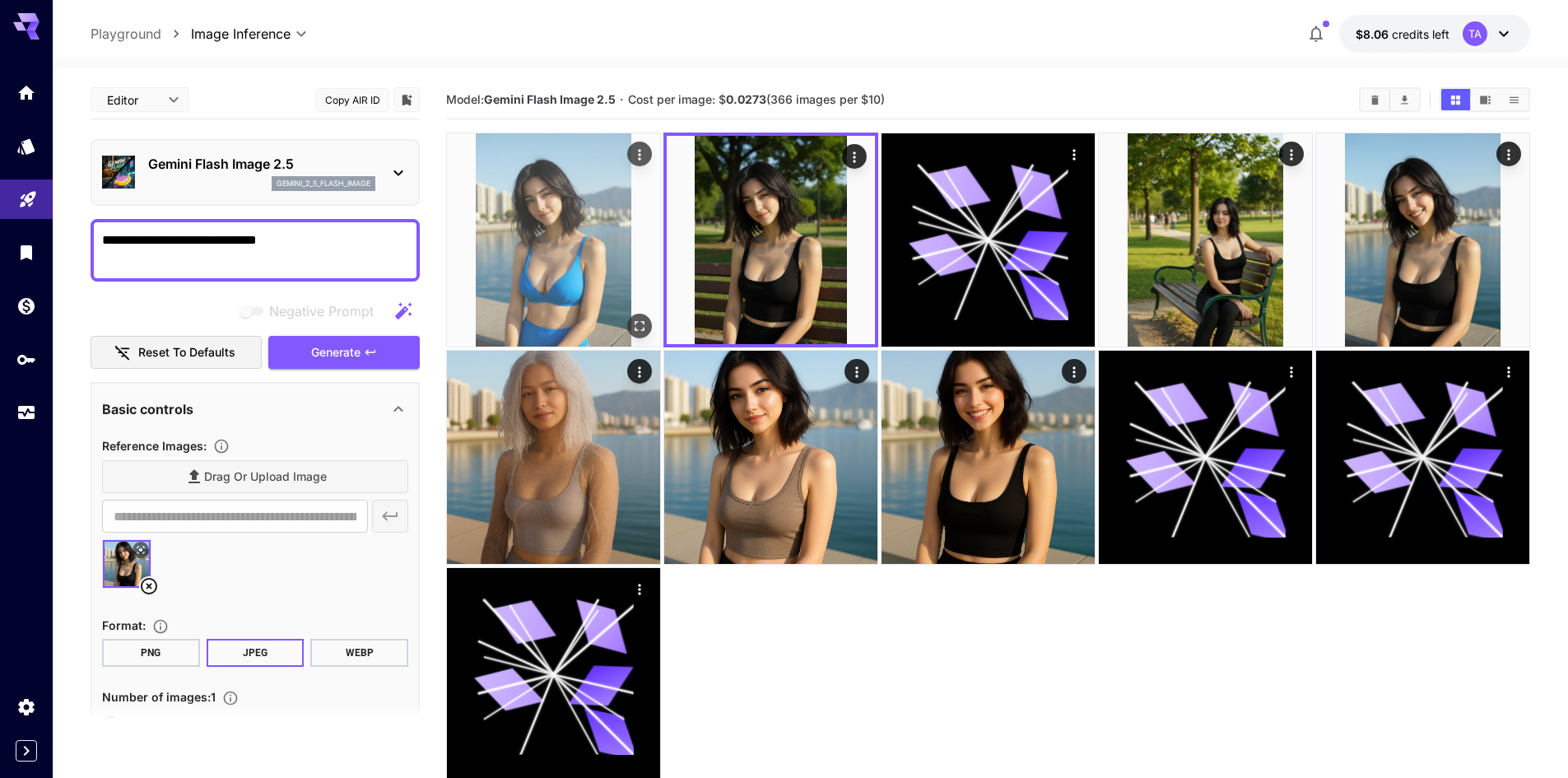
click at [588, 263] on img at bounding box center [553, 239] width 213 height 213
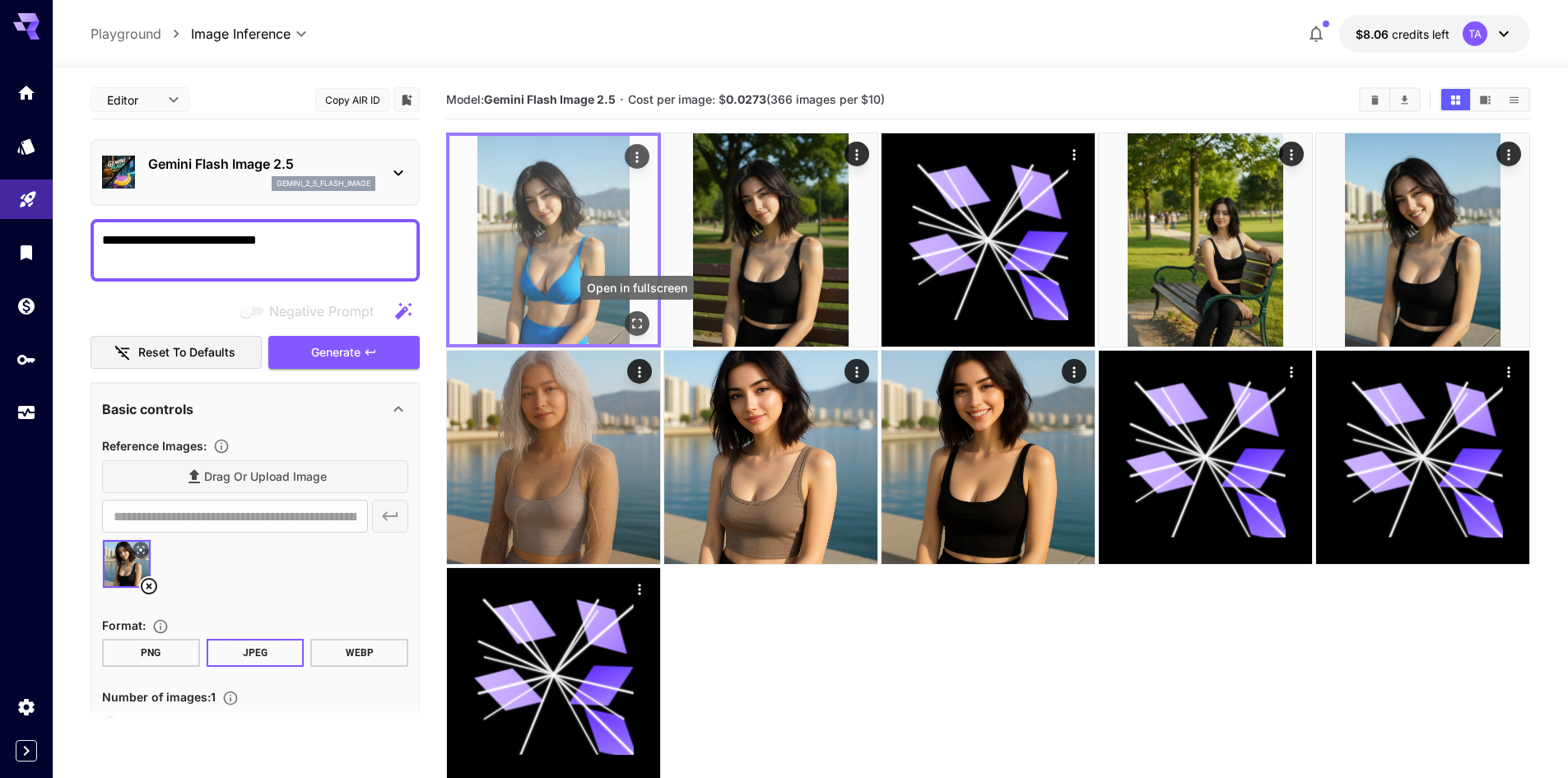
click at [634, 334] on button "Open in fullscreen" at bounding box center [637, 323] width 25 height 25
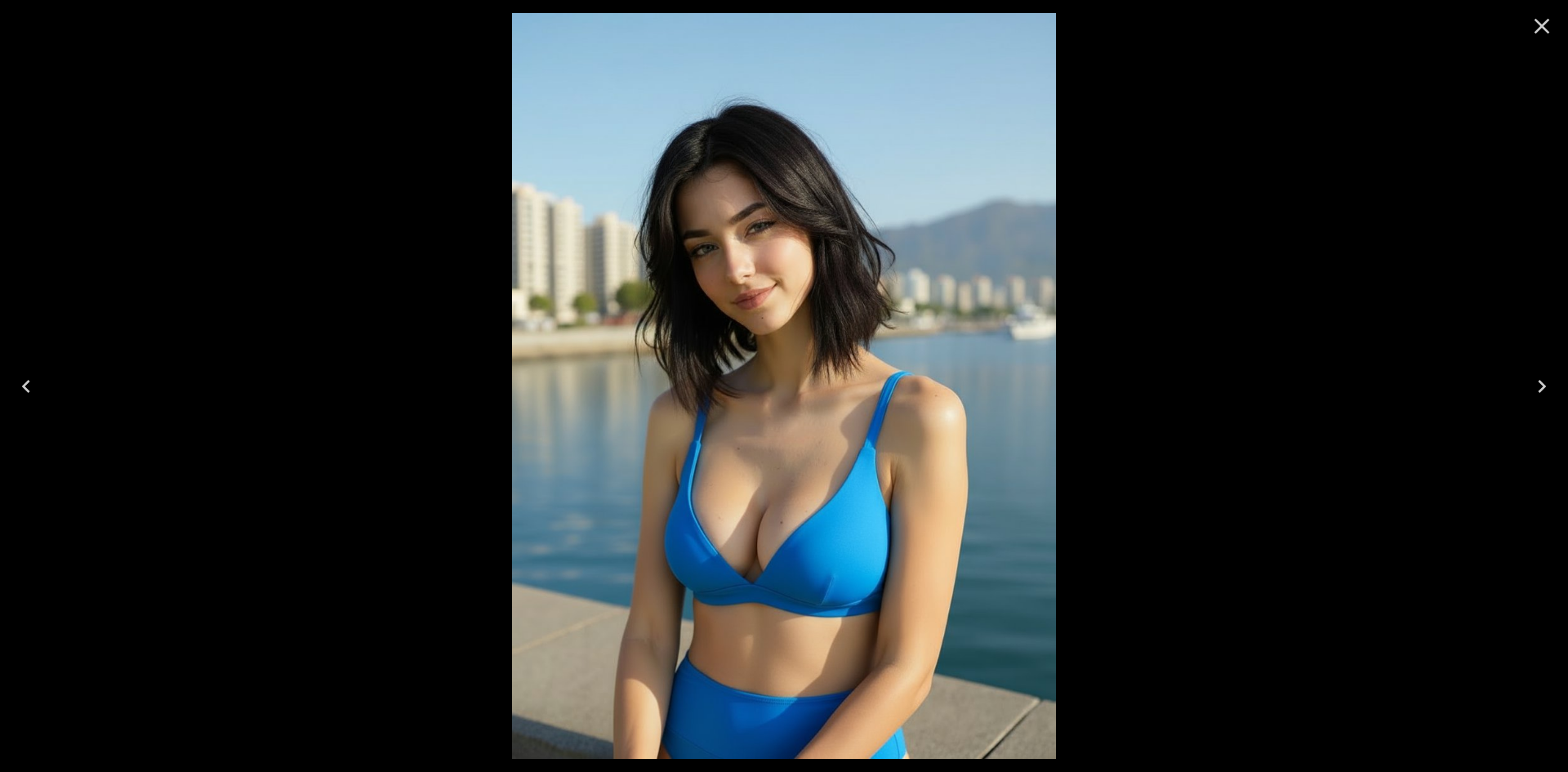
click at [1549, 15] on icon "Close" at bounding box center [1542, 25] width 26 height 26
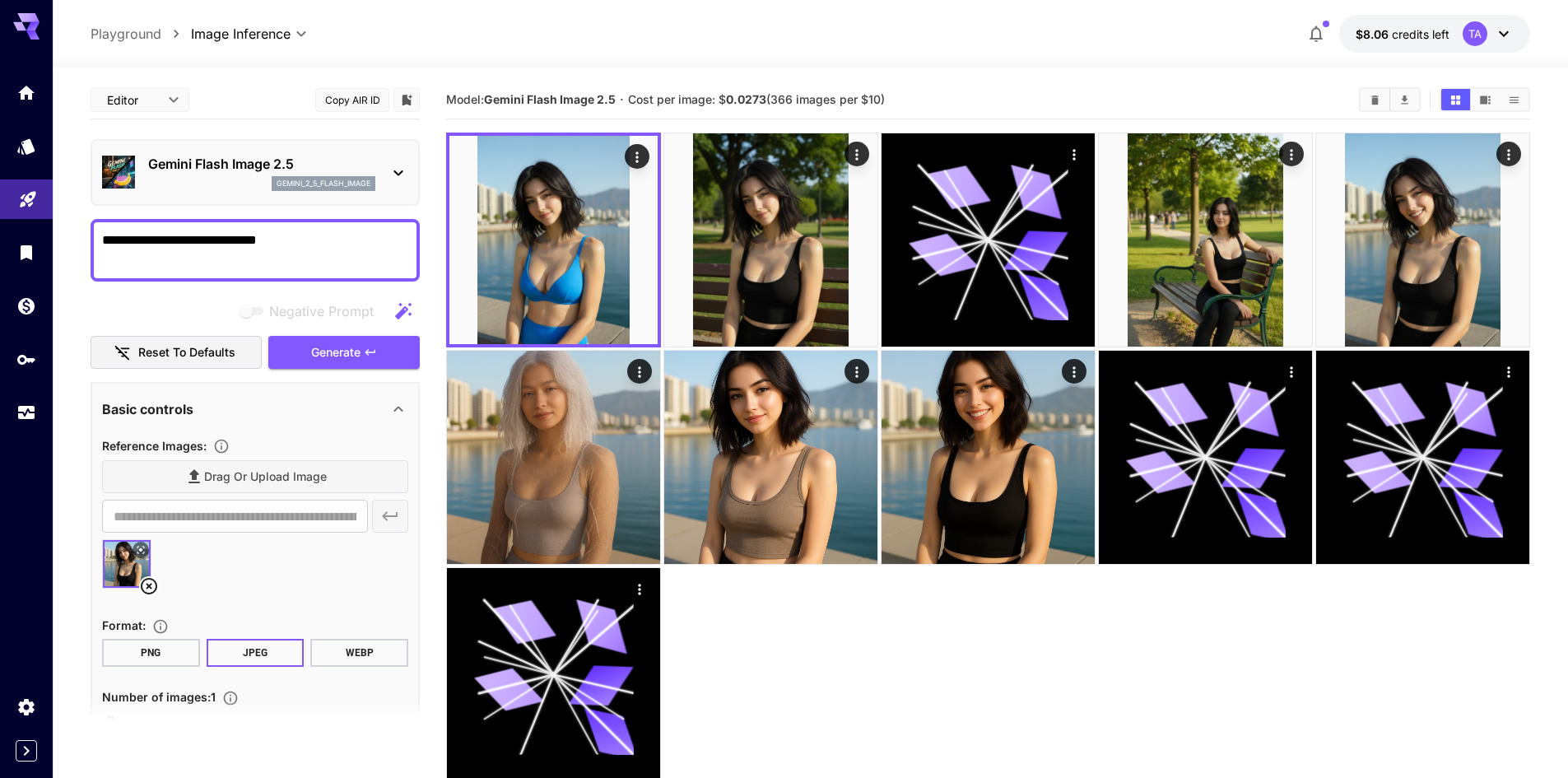
click at [274, 249] on textarea "**********" at bounding box center [255, 250] width 306 height 39
click at [168, 243] on textarea "**********" at bounding box center [255, 250] width 306 height 39
type textarea "**********"
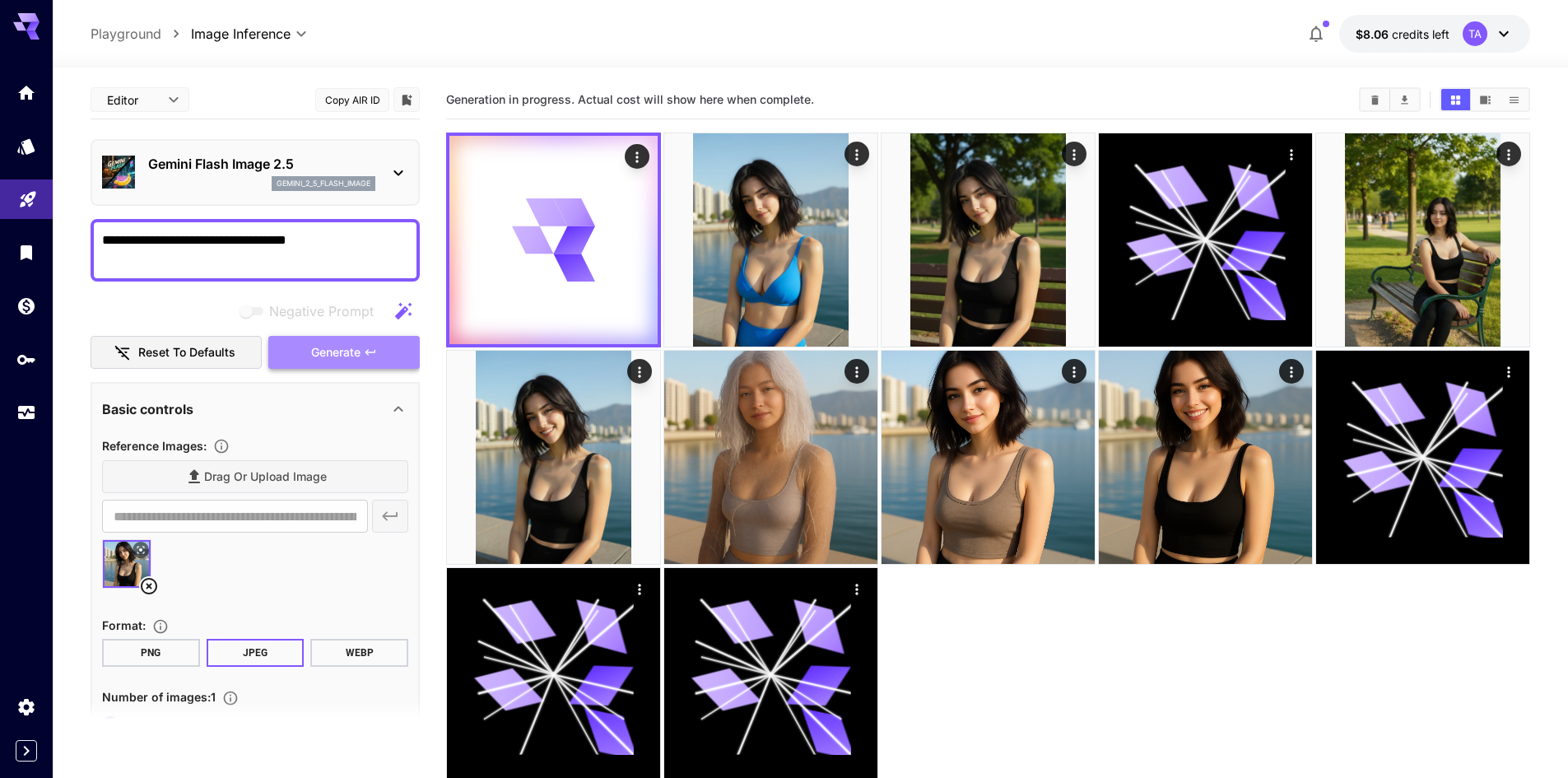
click at [332, 347] on span "Generate" at bounding box center [336, 352] width 50 height 21
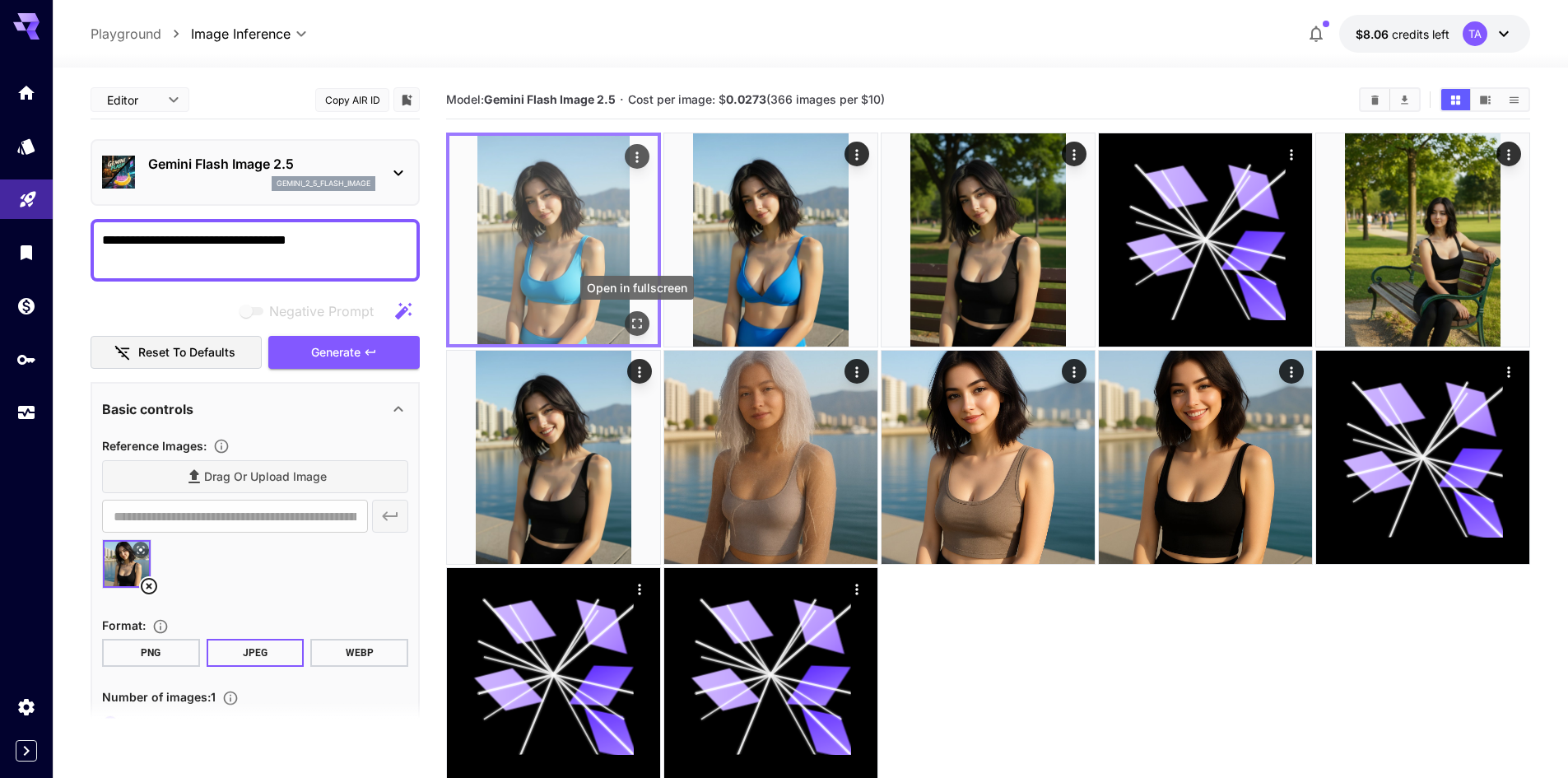
click at [635, 330] on icon "Open in fullscreen" at bounding box center [636, 323] width 16 height 16
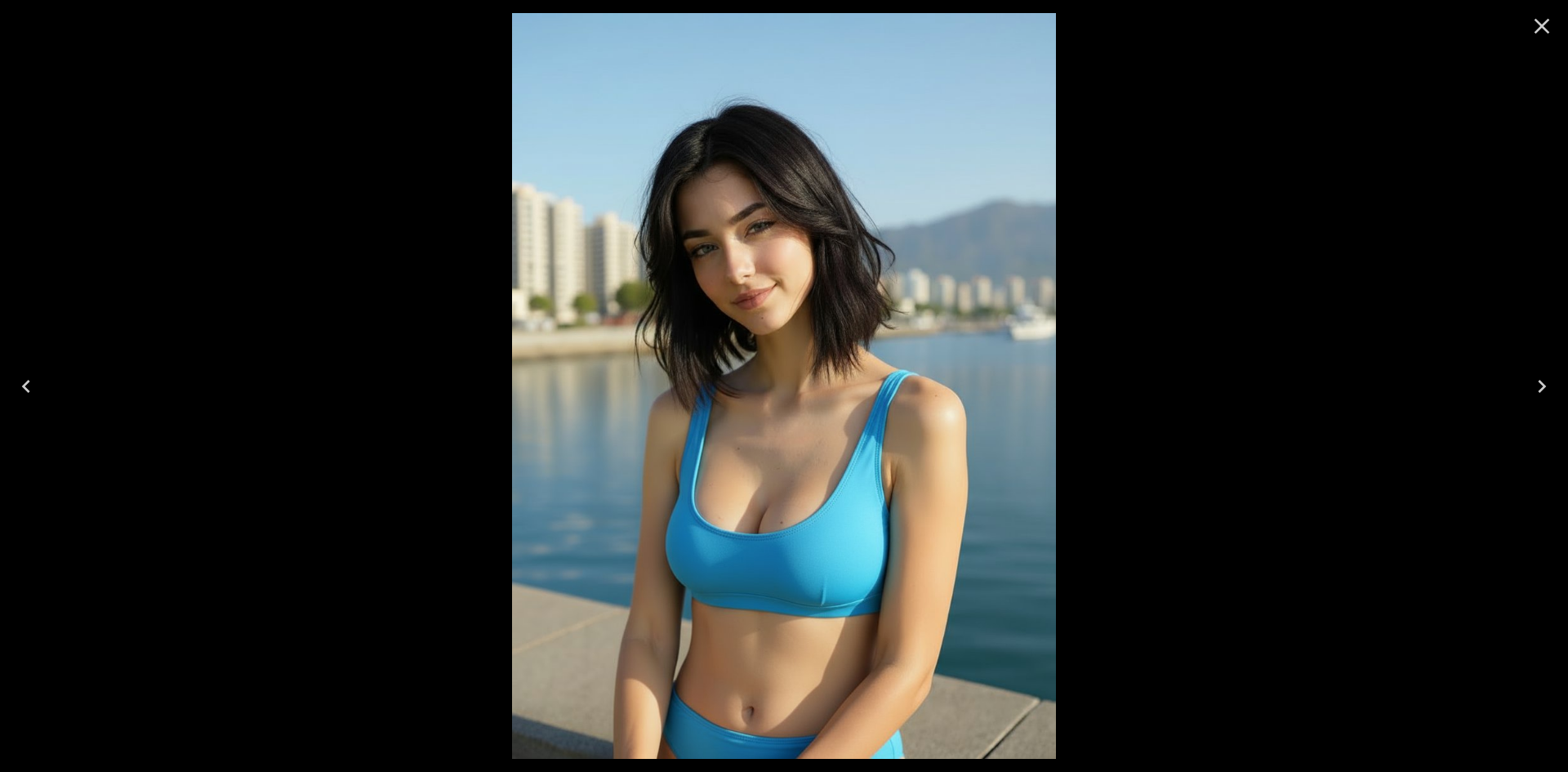
click at [1546, 30] on icon "Close" at bounding box center [1543, 26] width 15 height 15
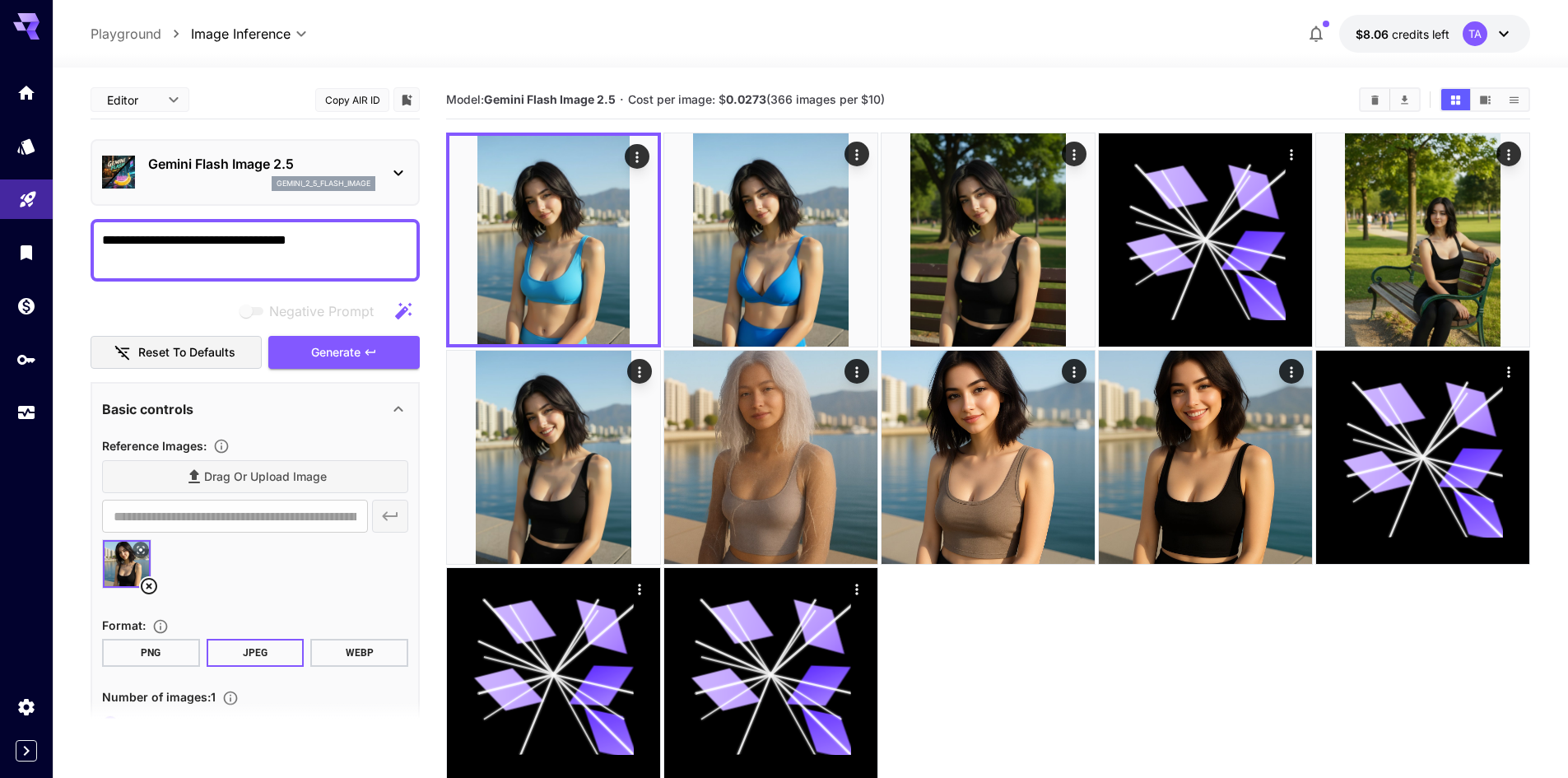
click at [151, 582] on icon at bounding box center [149, 586] width 20 height 20
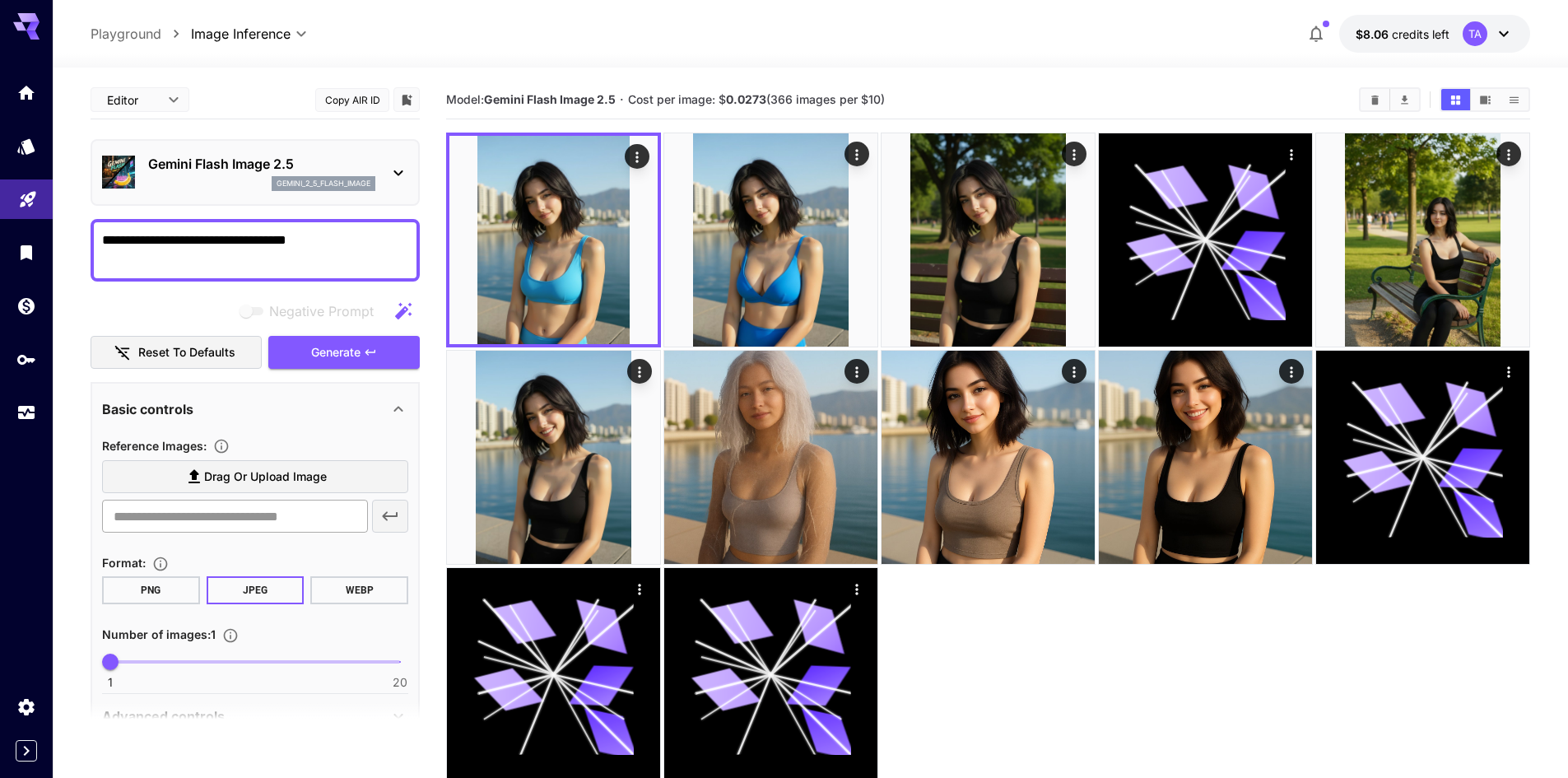
scroll to position [85, 0]
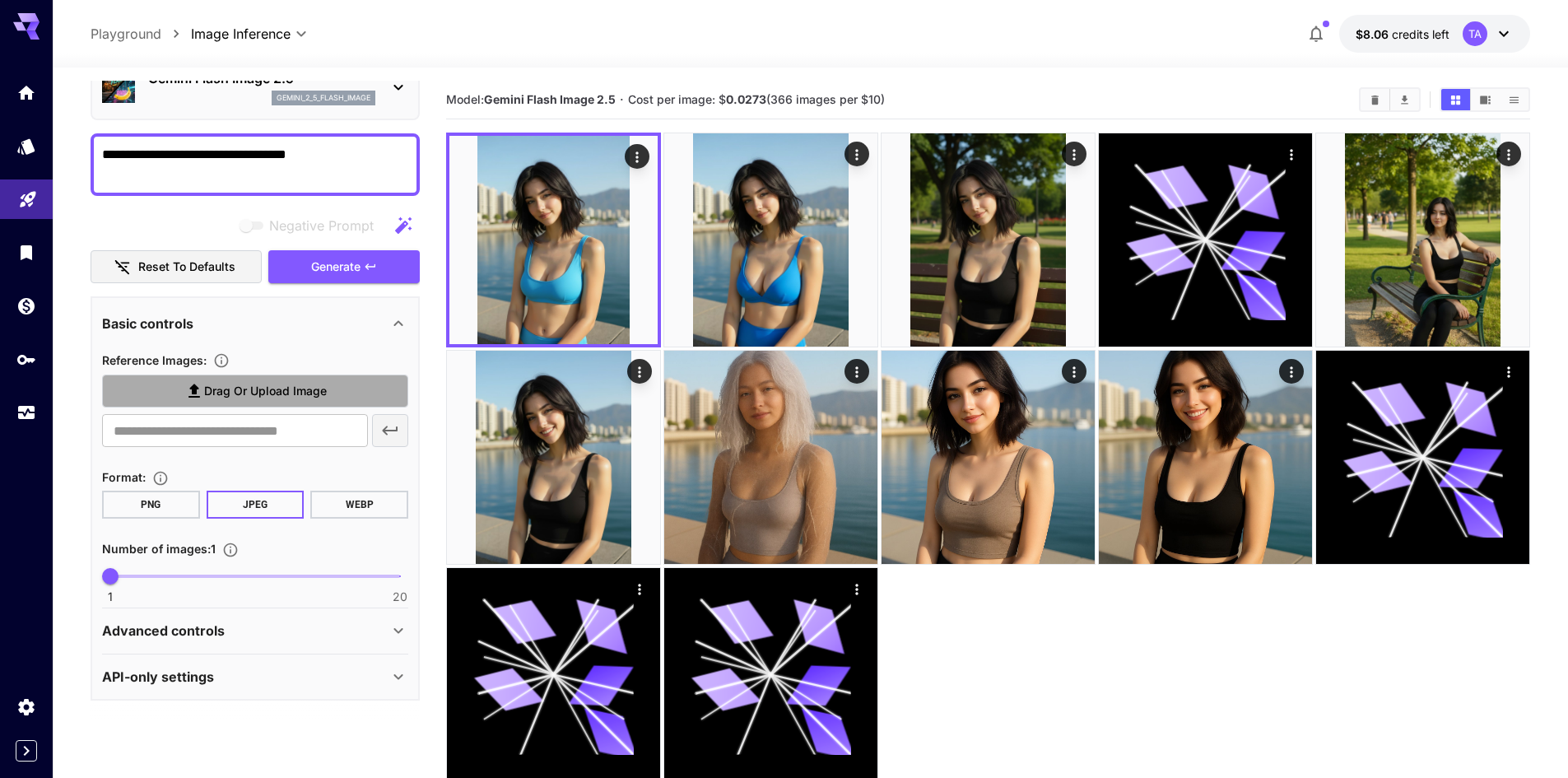
click at [252, 400] on span "Drag or upload image" at bounding box center [265, 392] width 122 height 21
click at [0, 0] on input "Drag or upload image" at bounding box center [0, 0] width 0 height 0
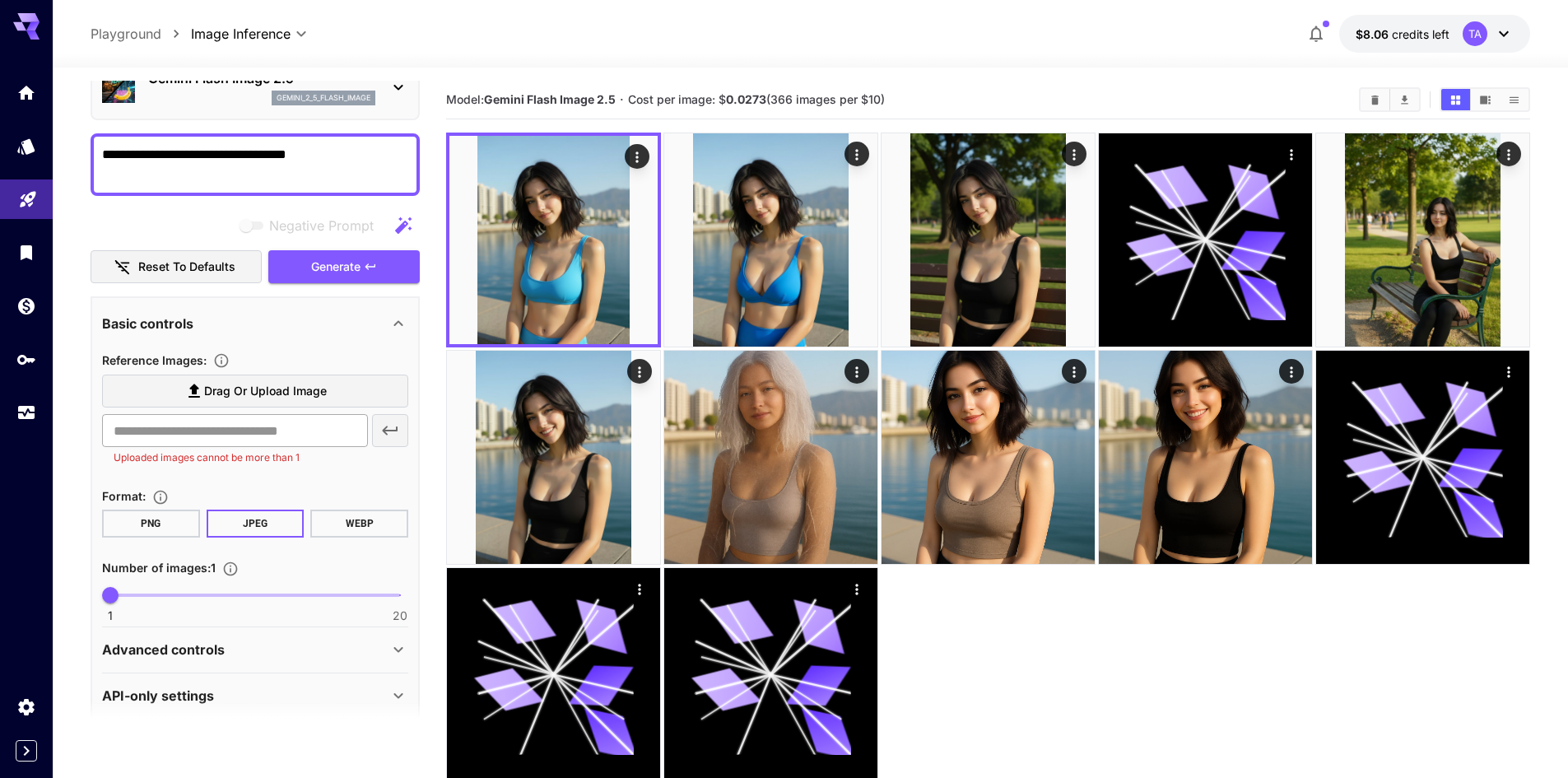
click at [253, 416] on input "text" at bounding box center [234, 430] width 266 height 33
click at [262, 394] on span "Drag or upload image" at bounding box center [265, 392] width 122 height 21
click at [0, 0] on input "Drag or upload image" at bounding box center [0, 0] width 0 height 0
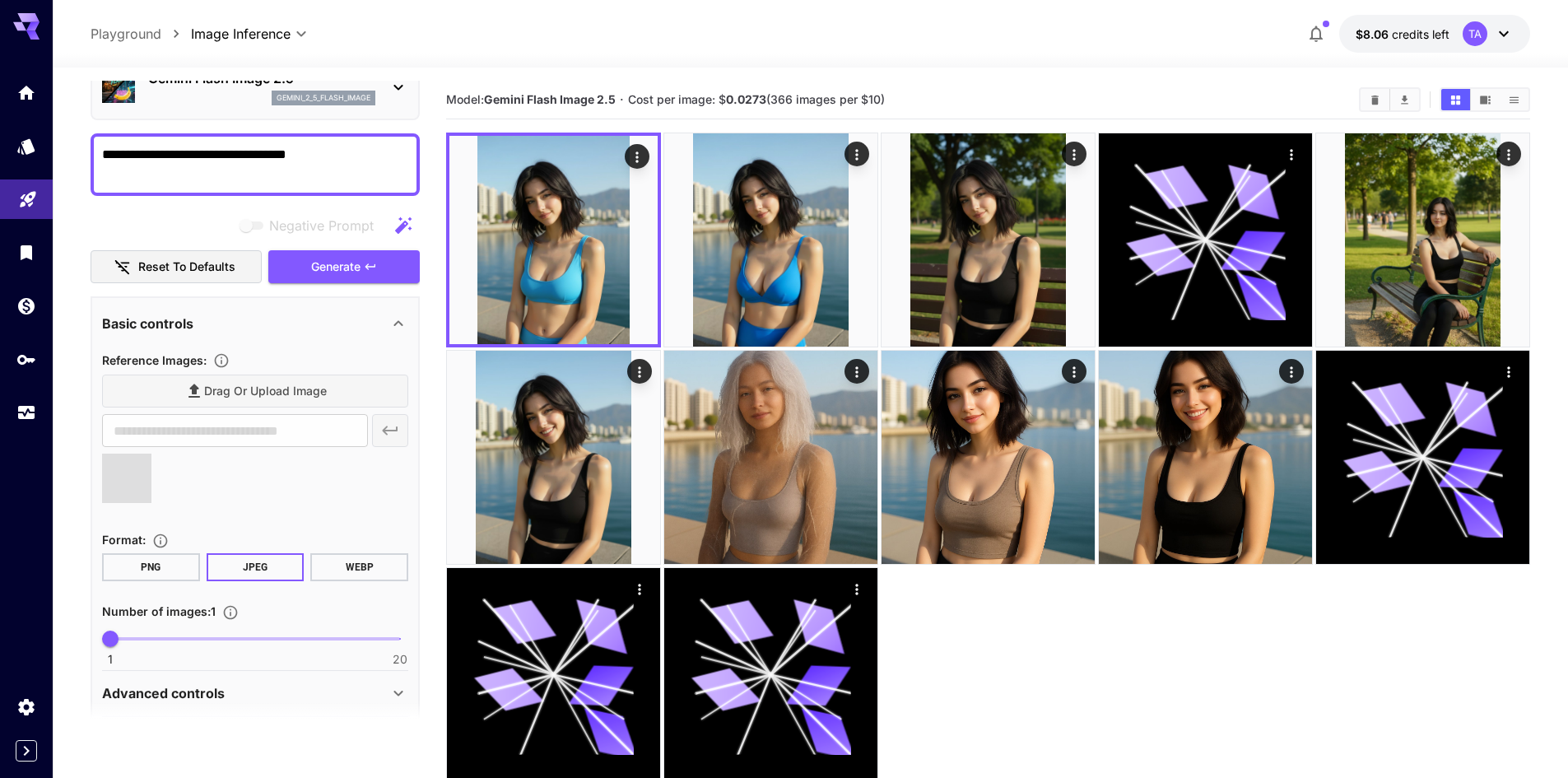
click at [321, 487] on div at bounding box center [255, 484] width 306 height 62
type input "**********"
click at [275, 395] on div "Drag or upload image" at bounding box center [255, 391] width 306 height 33
click at [254, 405] on div "Drag or upload image" at bounding box center [255, 391] width 306 height 33
click at [254, 385] on div "Drag or upload image" at bounding box center [255, 391] width 306 height 33
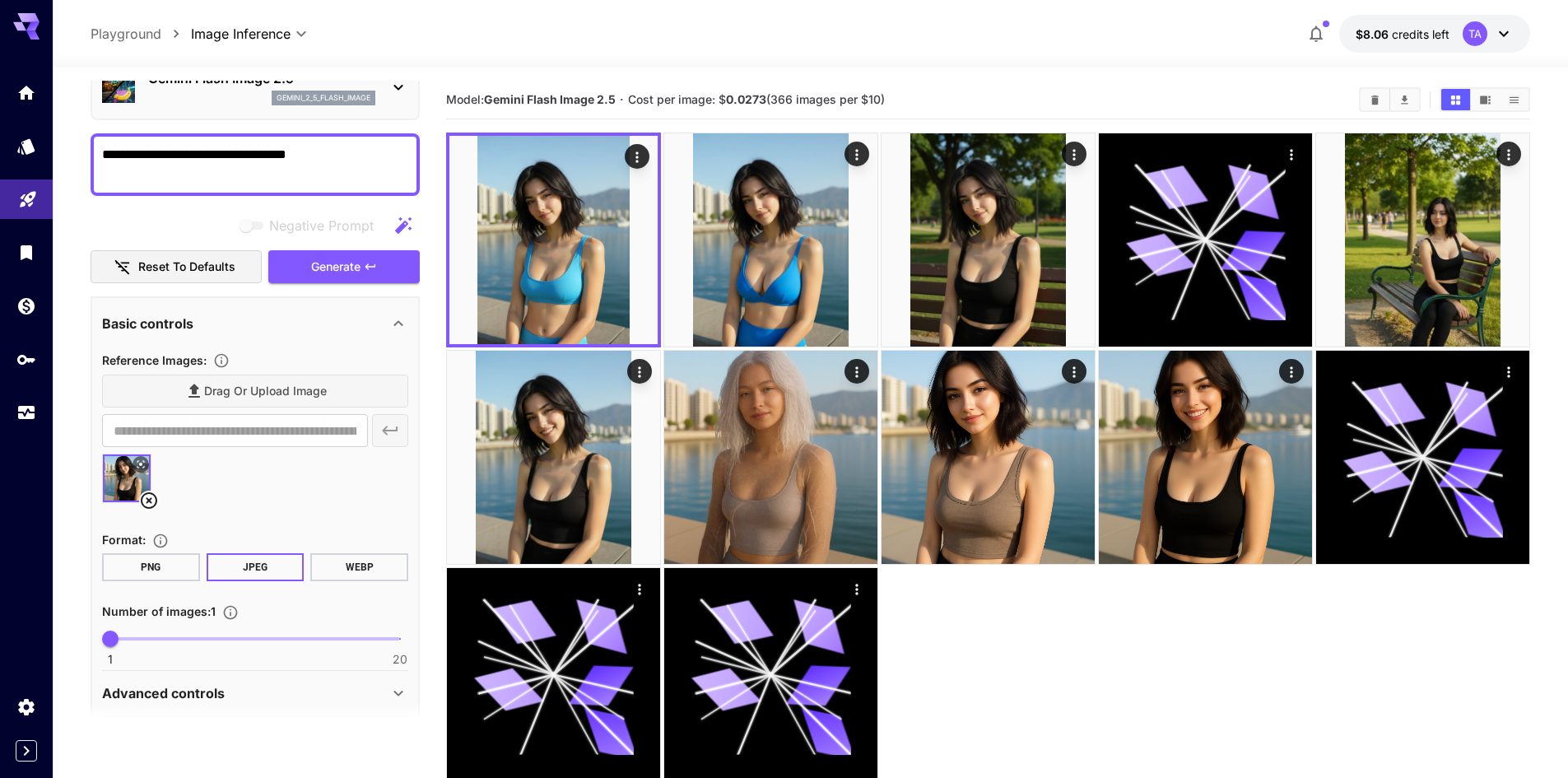
click at [251, 386] on div "Drag or upload image" at bounding box center [255, 391] width 306 height 33
click at [267, 400] on div "Drag or upload image" at bounding box center [255, 391] width 306 height 33
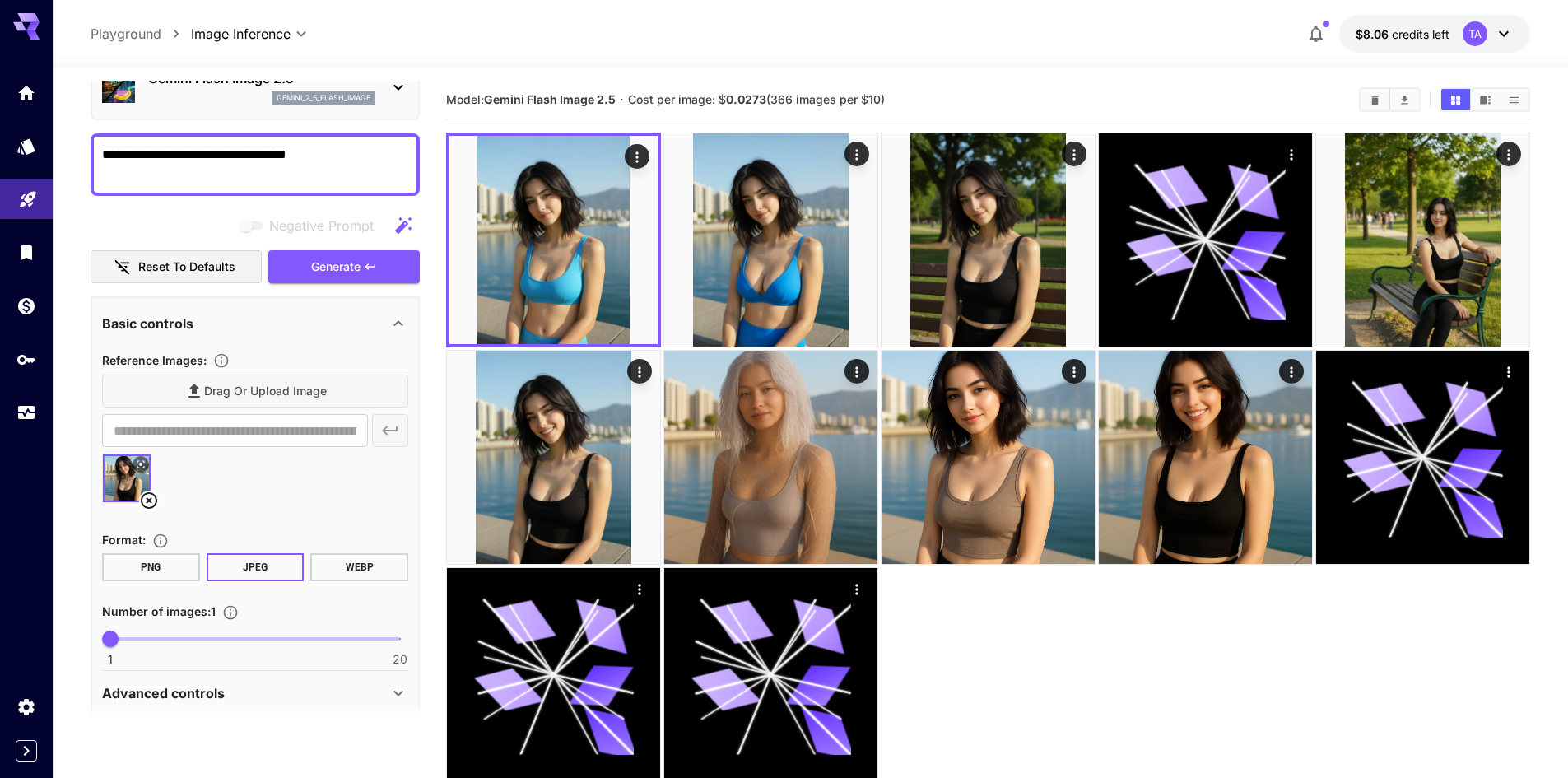
click at [267, 400] on div "Drag or upload image" at bounding box center [255, 391] width 306 height 33
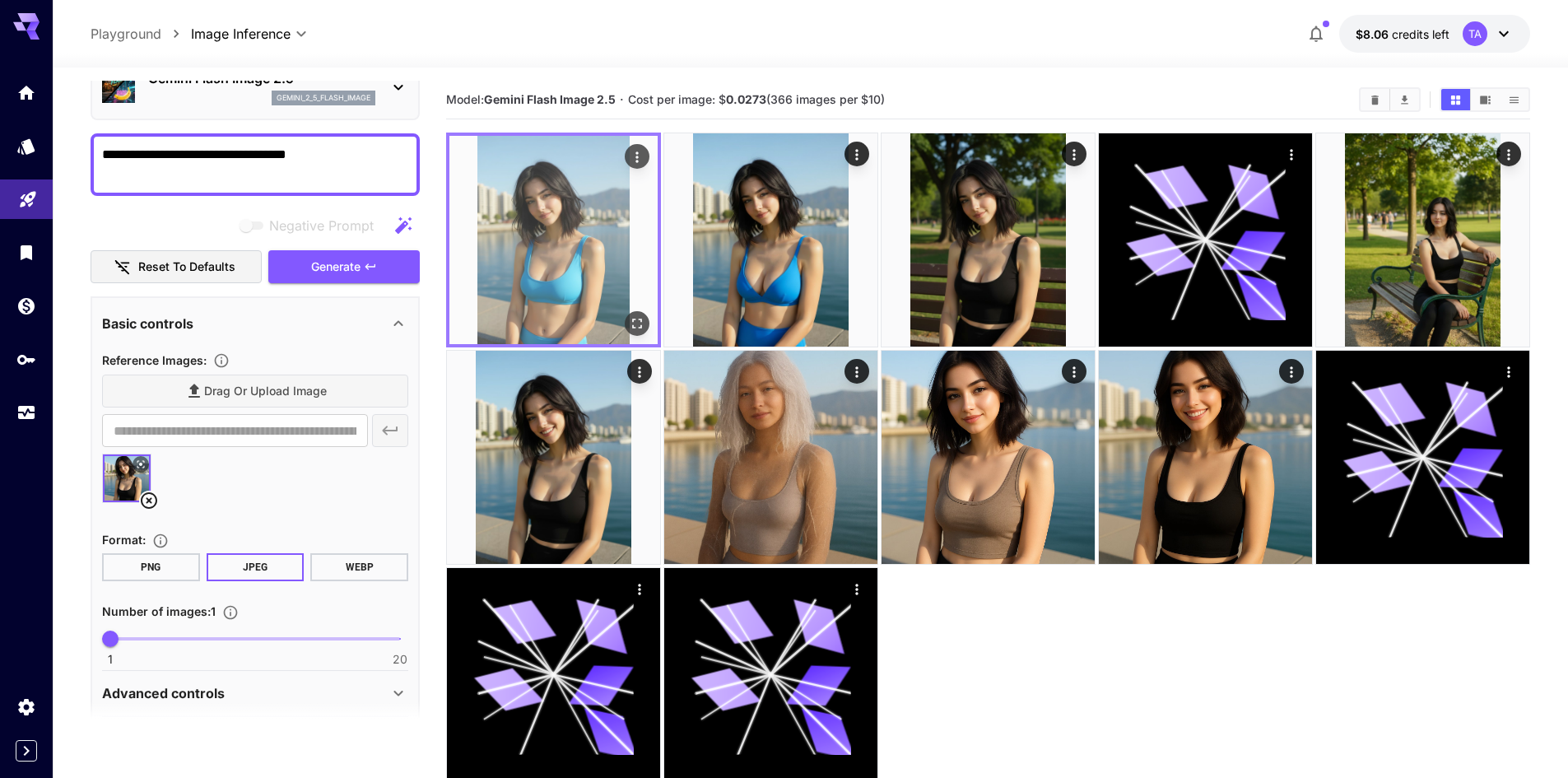
click at [645, 326] on button "Open in fullscreen" at bounding box center [637, 323] width 25 height 25
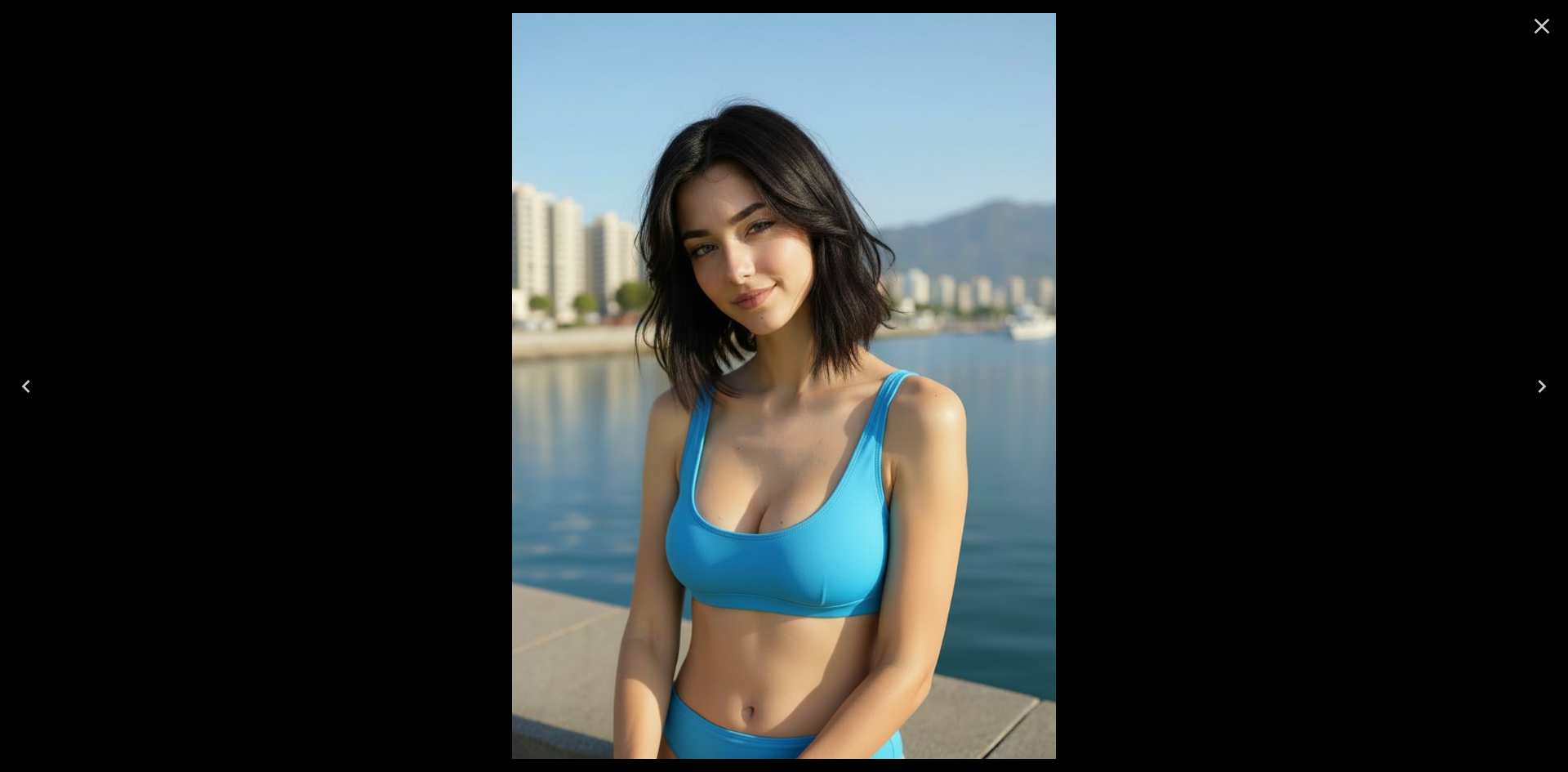
click at [1543, 22] on icon "Close" at bounding box center [1542, 25] width 26 height 26
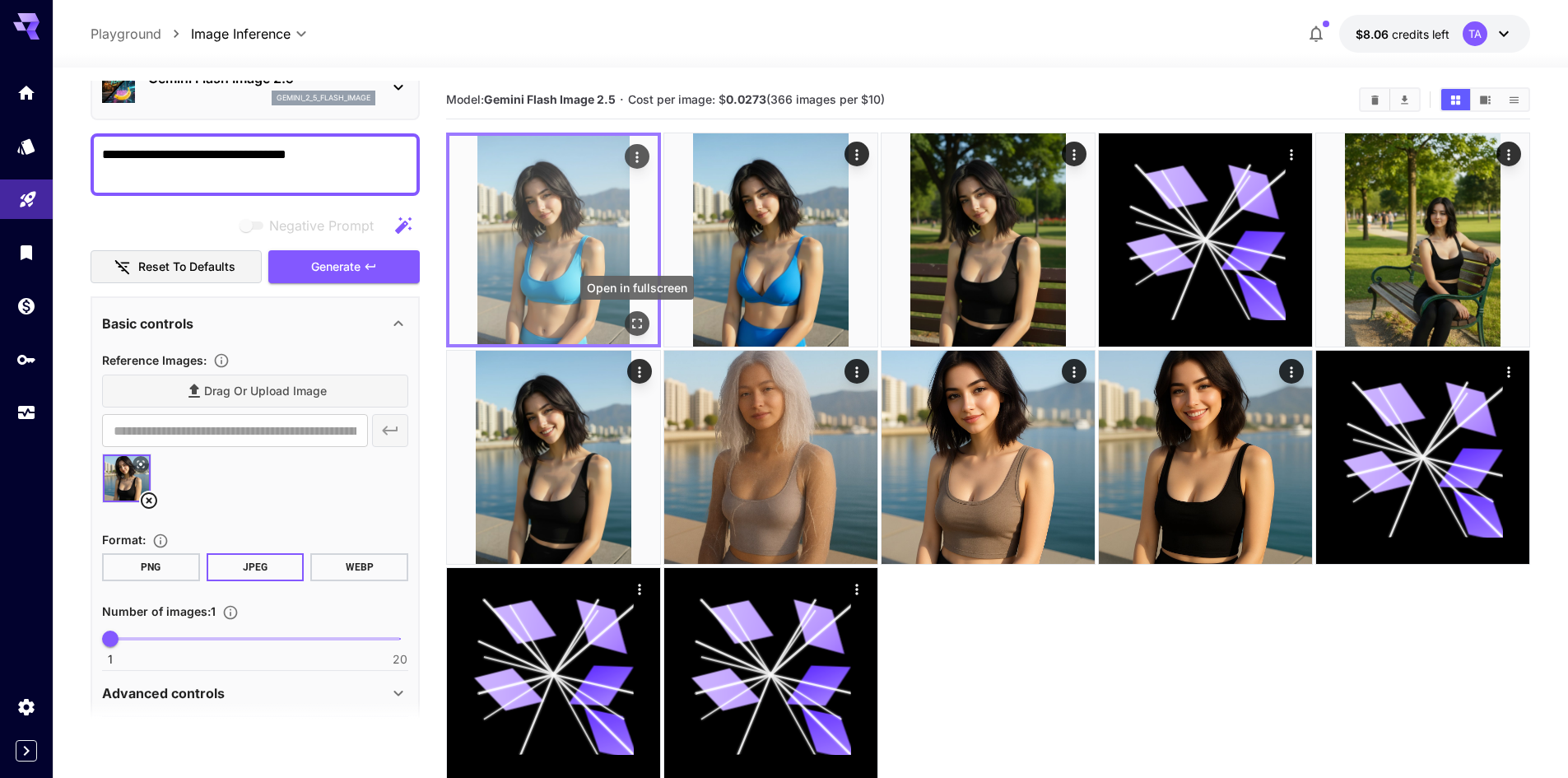
click at [634, 329] on icon "Open in fullscreen" at bounding box center [636, 323] width 16 height 16
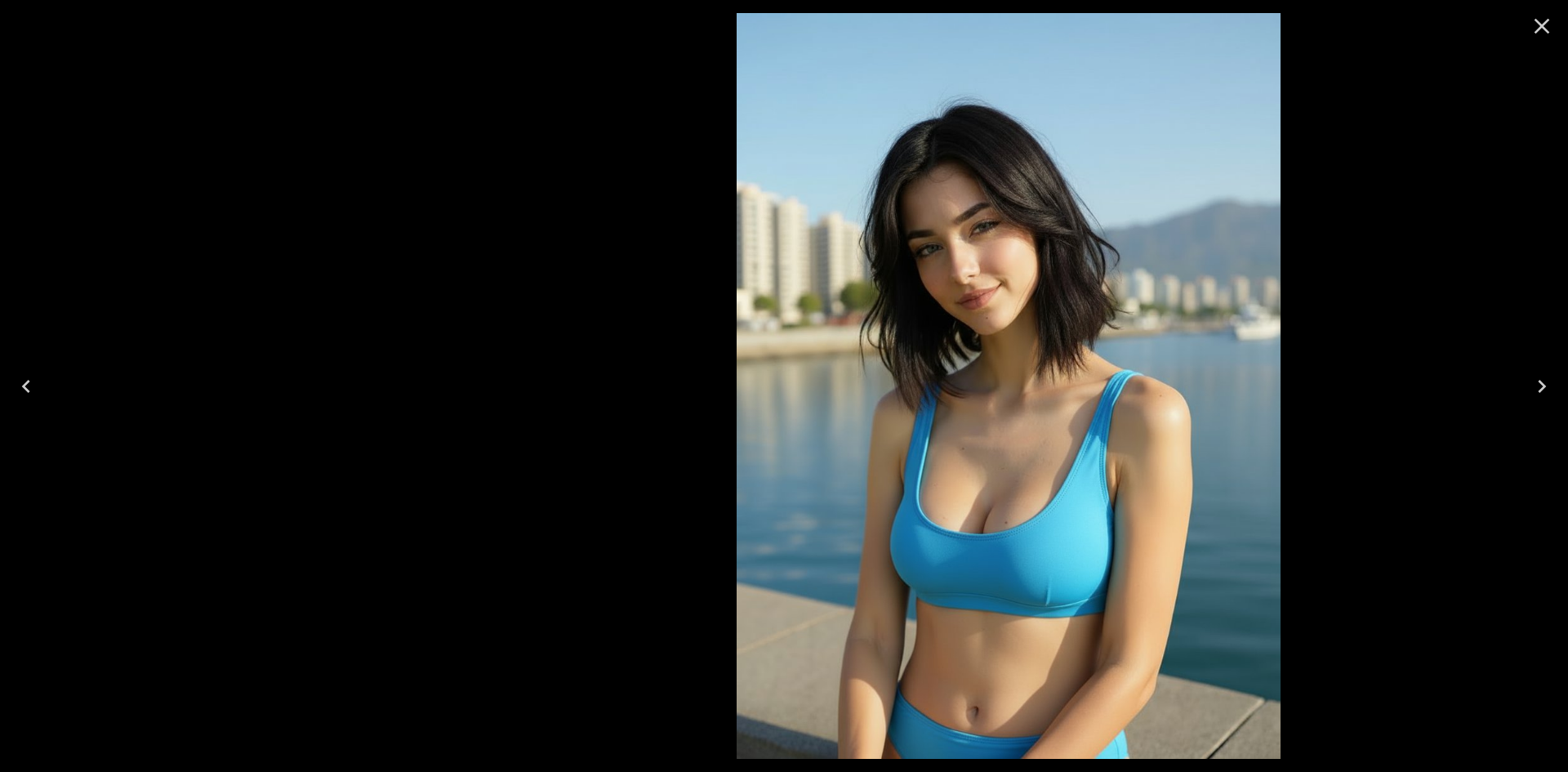
drag, startPoint x: 692, startPoint y: 308, endPoint x: 936, endPoint y: 313, distance: 244.1
click at [936, 313] on img at bounding box center [1008, 385] width 544 height 746
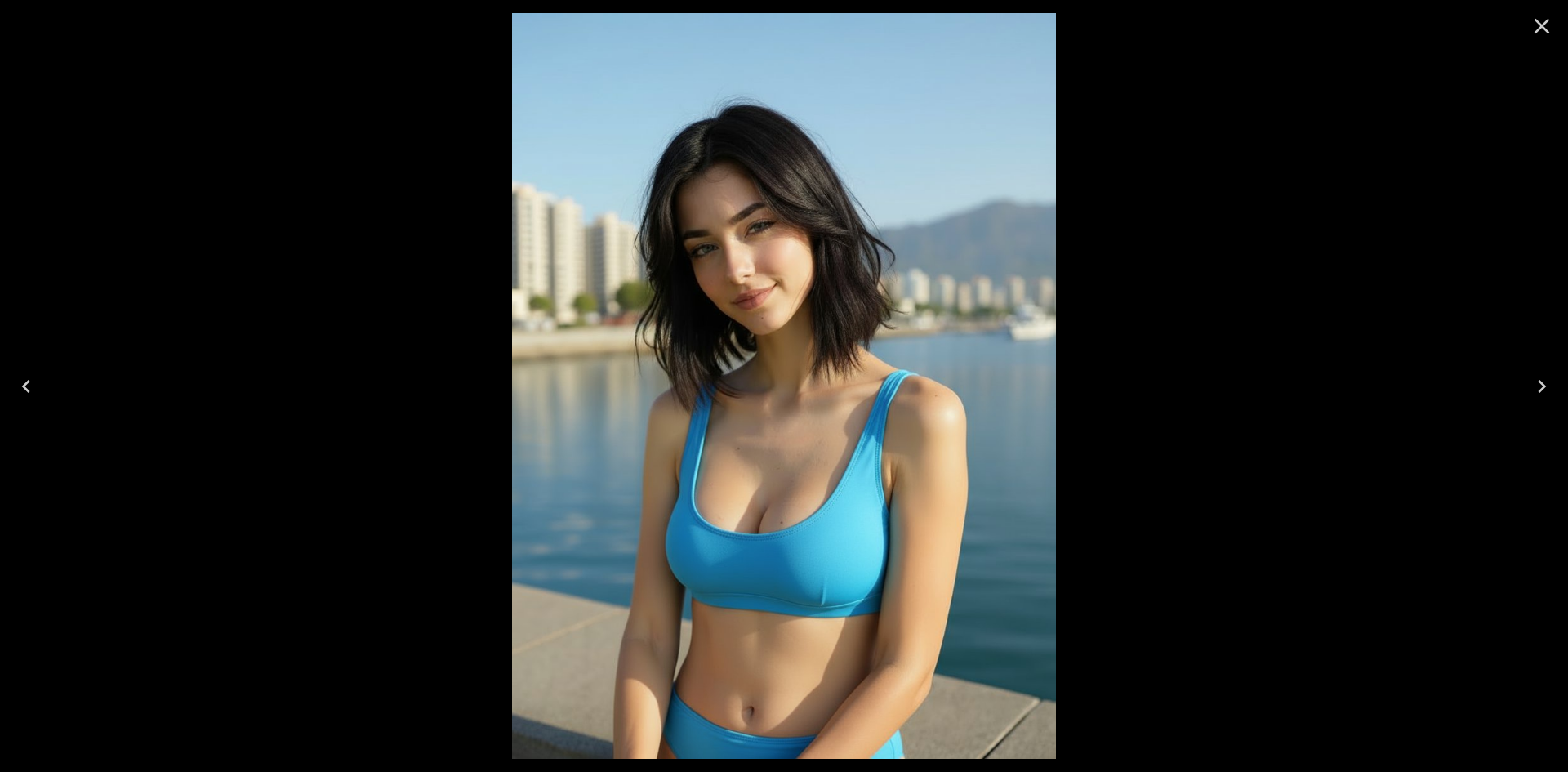
click at [1532, 32] on icon "Close" at bounding box center [1542, 25] width 26 height 26
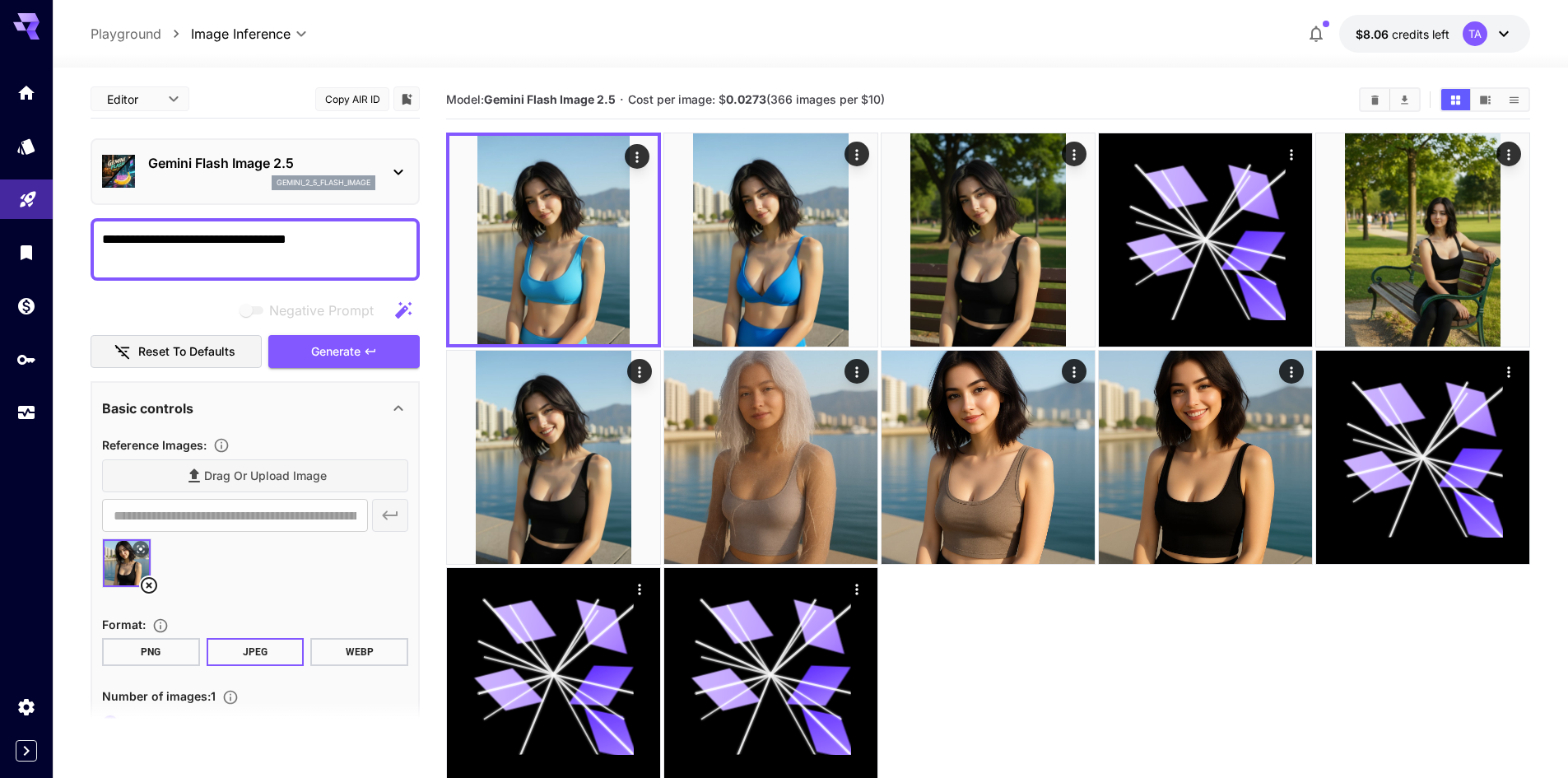
scroll to position [0, 0]
click at [154, 581] on icon at bounding box center [149, 586] width 16 height 16
type input "**********"
drag, startPoint x: 331, startPoint y: 252, endPoint x: 32, endPoint y: 255, distance: 299.0
click at [32, 255] on div "**********" at bounding box center [784, 454] width 1568 height 908
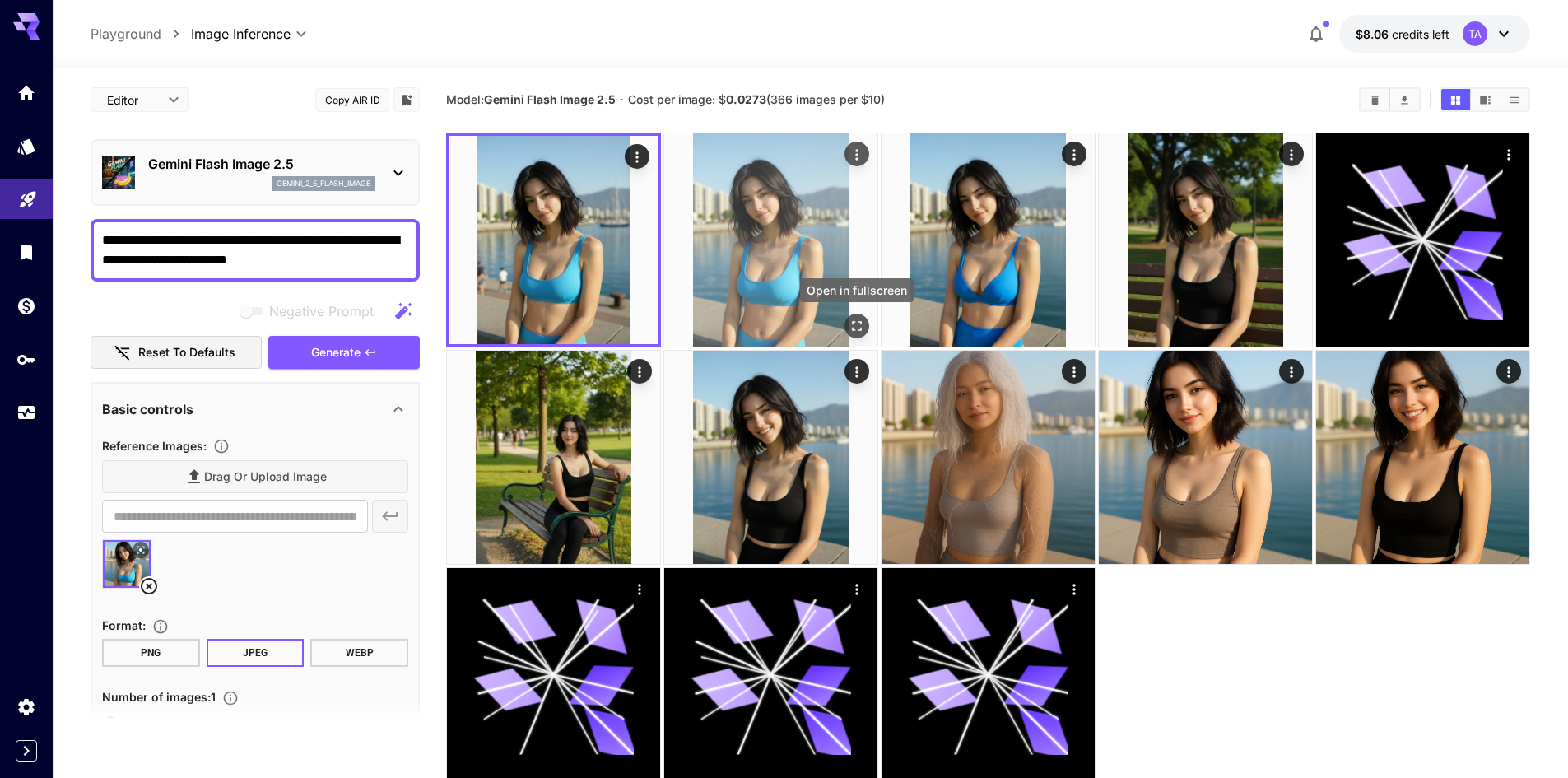
type textarea "**********"
click at [858, 324] on icon "Open in fullscreen" at bounding box center [856, 326] width 16 height 16
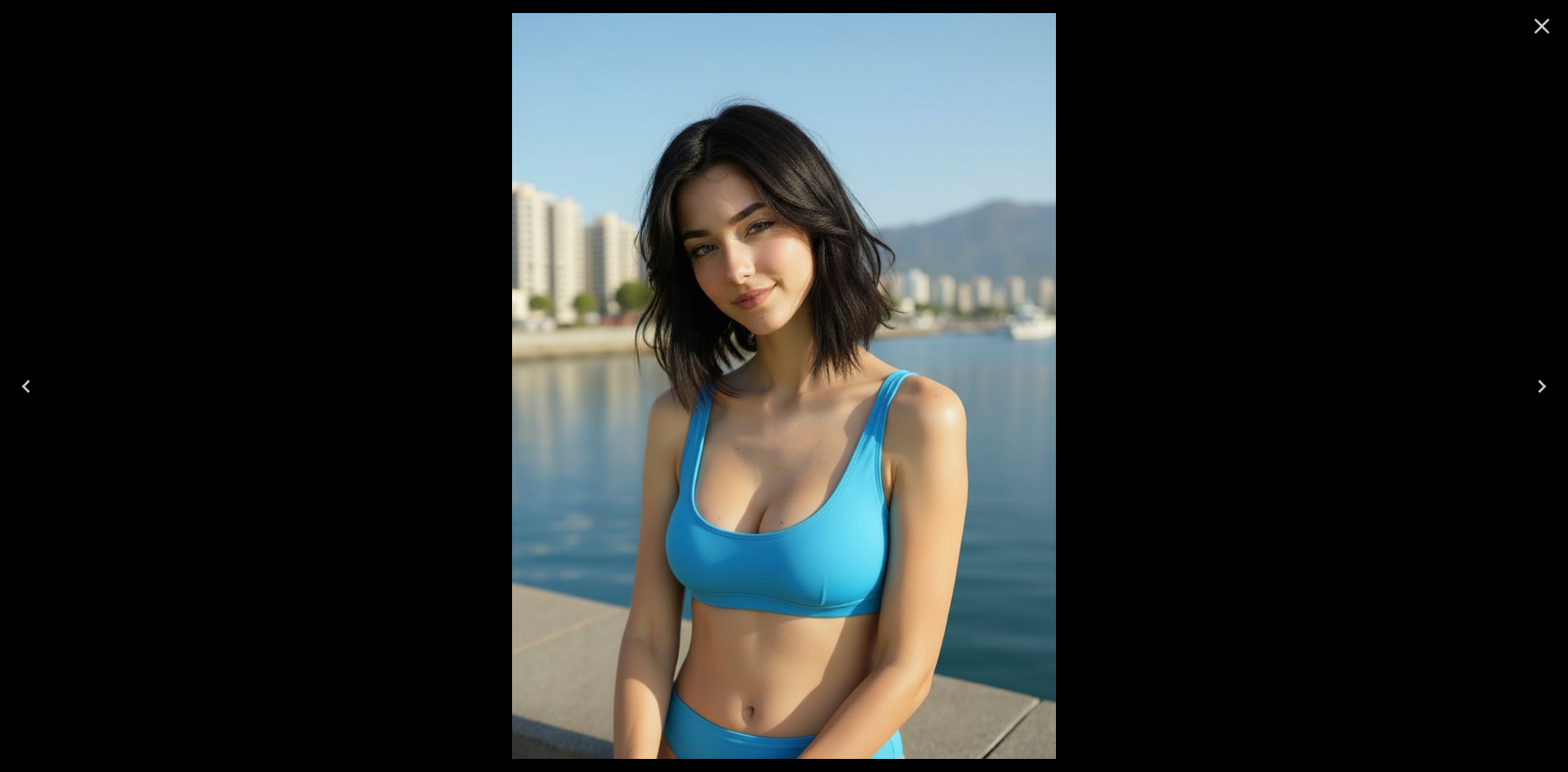
click at [1535, 31] on icon "Close" at bounding box center [1542, 25] width 26 height 26
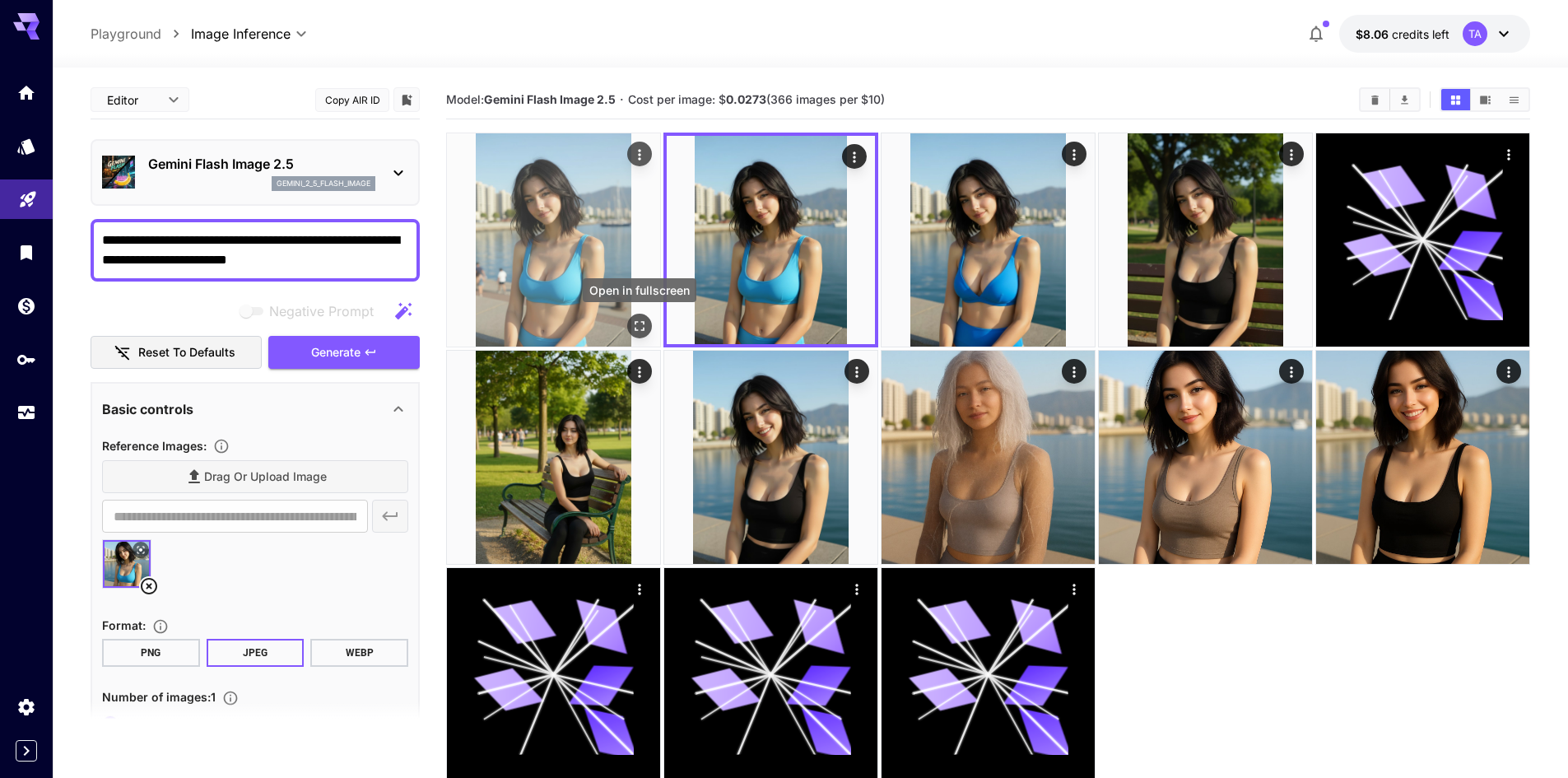
click at [641, 329] on icon "Open in fullscreen" at bounding box center [640, 326] width 10 height 10
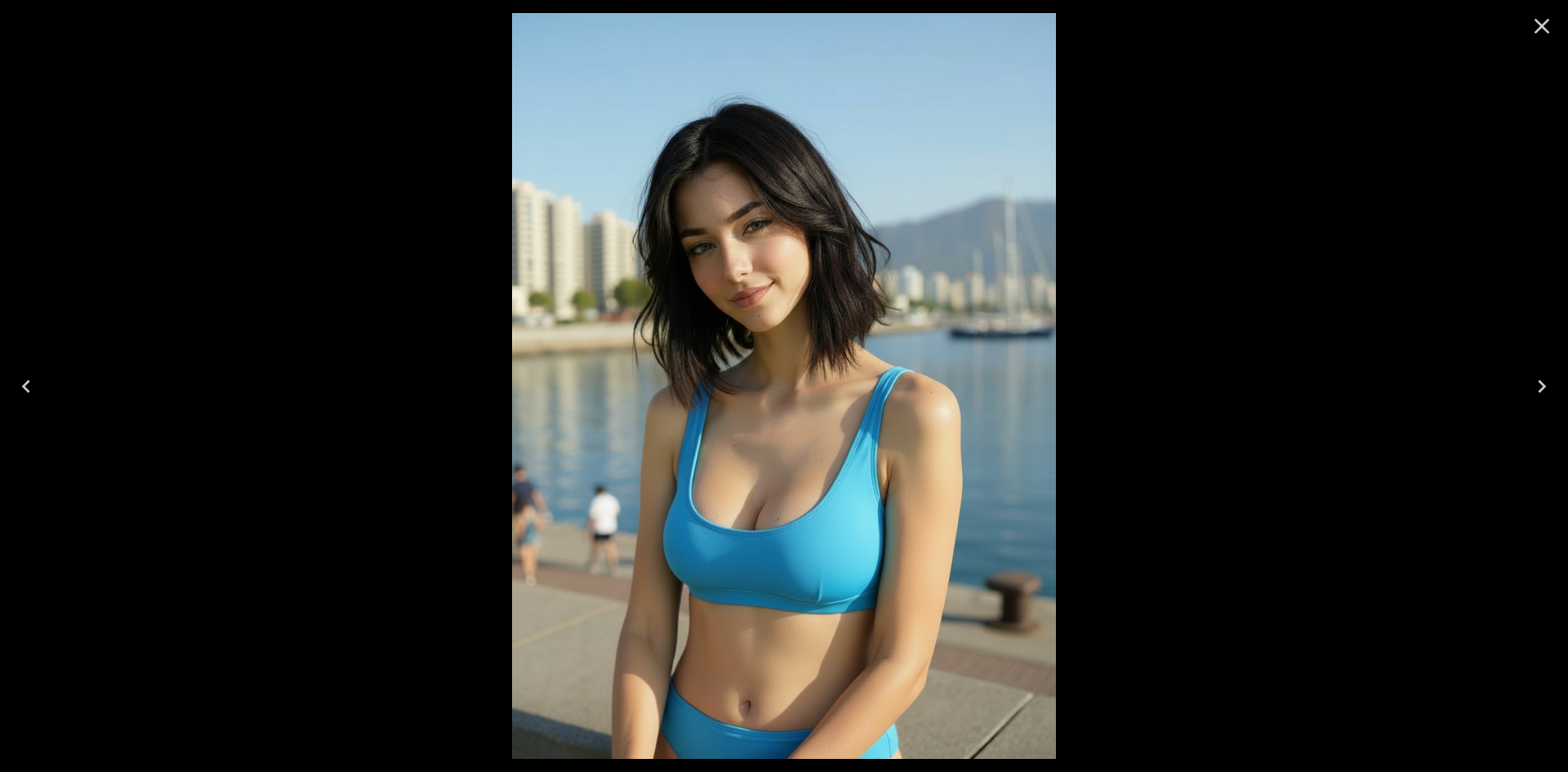
click at [1544, 15] on icon "Close" at bounding box center [1542, 25] width 26 height 26
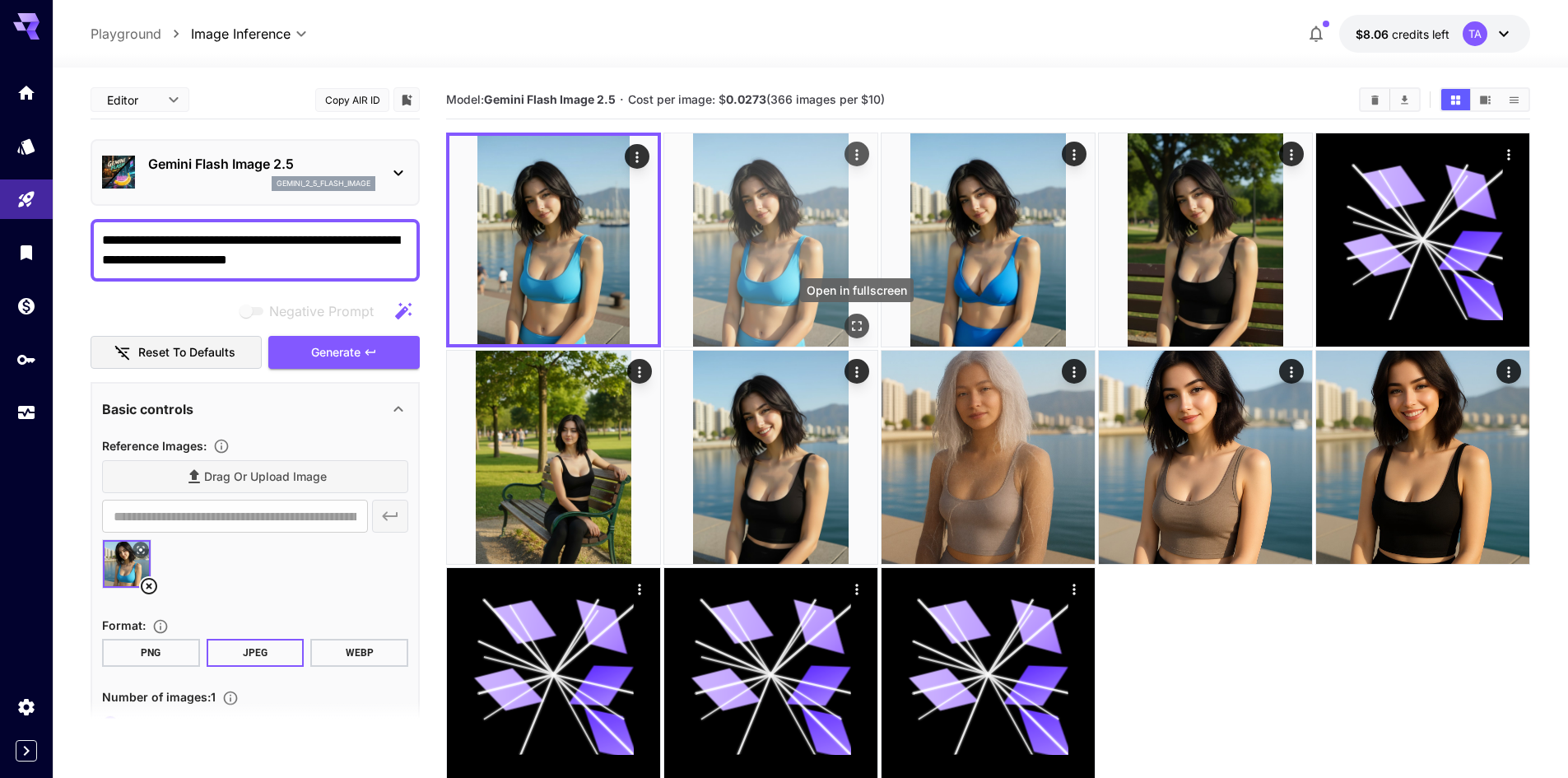
click at [858, 326] on icon "Open in fullscreen" at bounding box center [856, 326] width 16 height 16
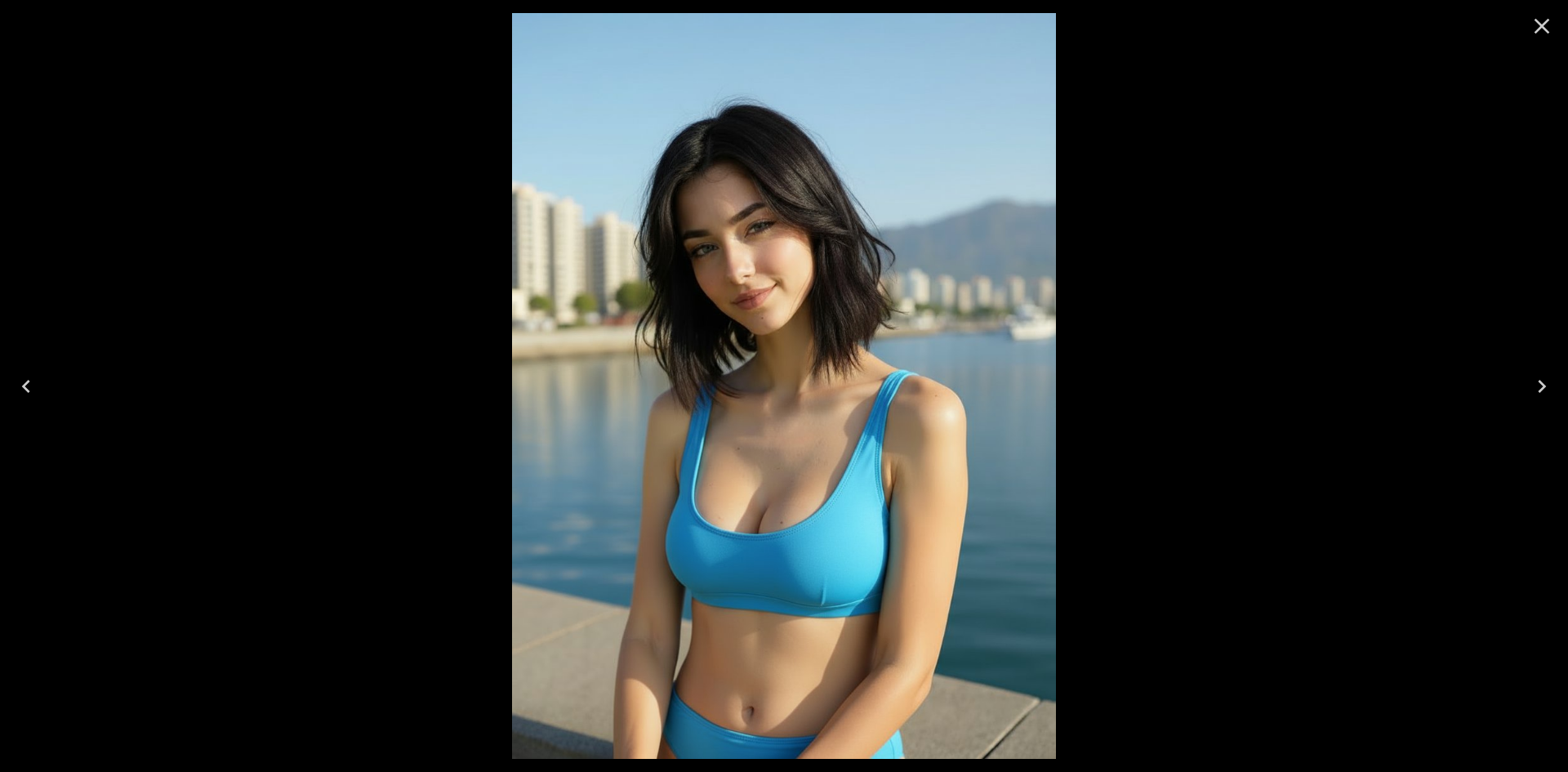
click at [1540, 25] on icon "Close" at bounding box center [1543, 26] width 15 height 15
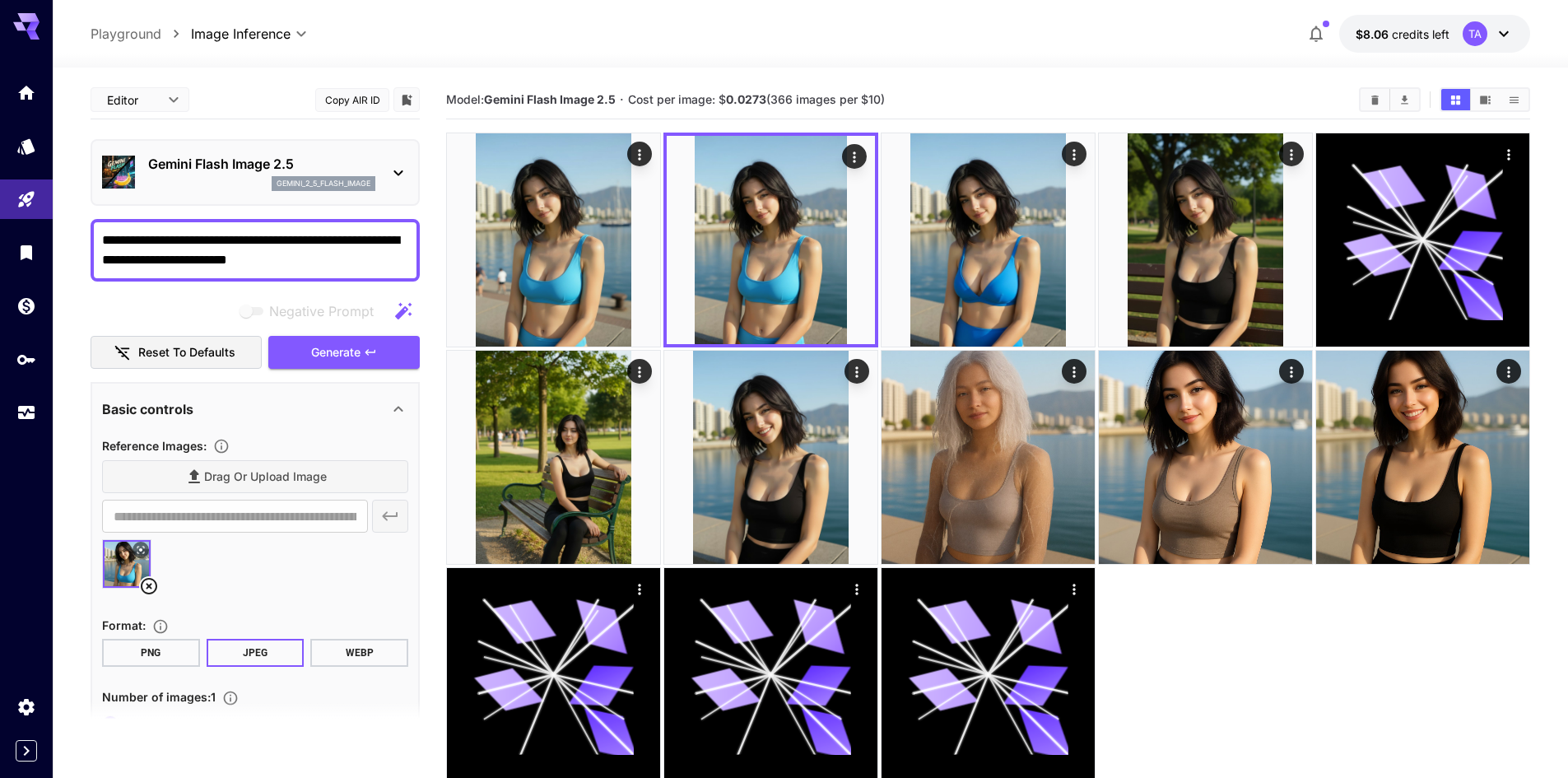
click at [350, 251] on textarea "**********" at bounding box center [255, 250] width 306 height 39
click at [371, 359] on button "Generate" at bounding box center [344, 352] width 151 height 33
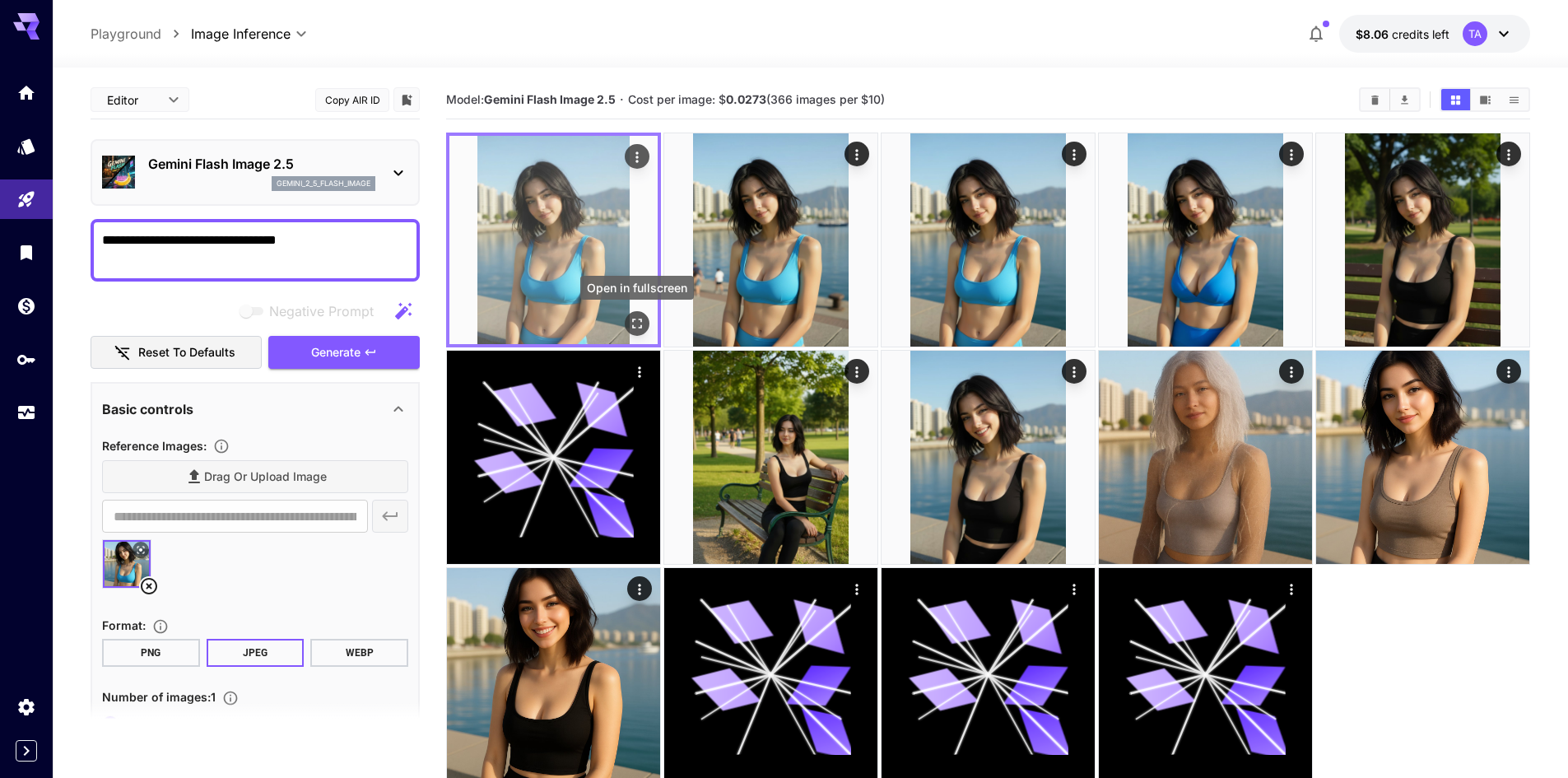
click at [637, 327] on icon "Open in fullscreen" at bounding box center [636, 323] width 16 height 16
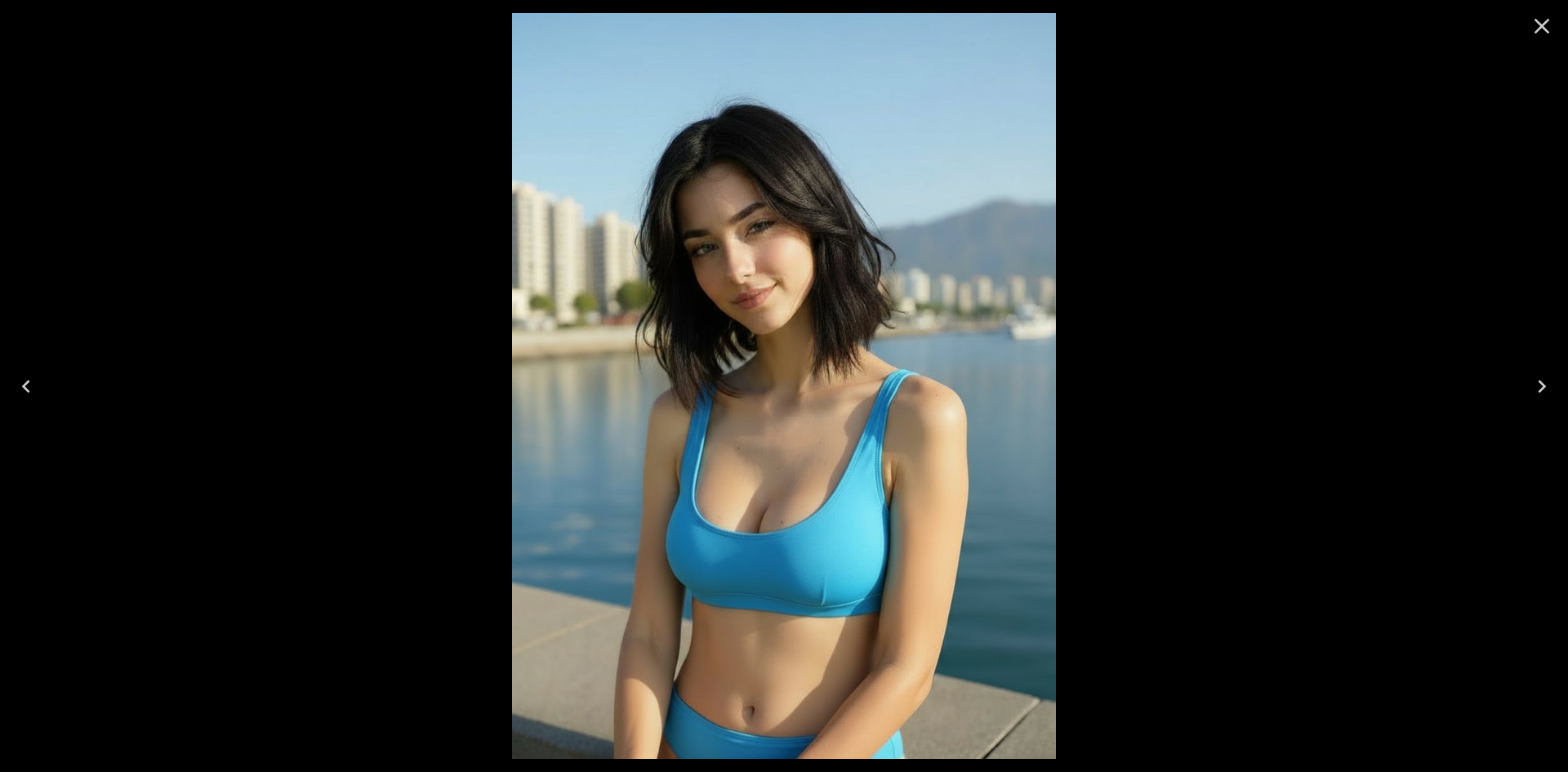
click at [1542, 22] on icon "Close" at bounding box center [1542, 25] width 26 height 26
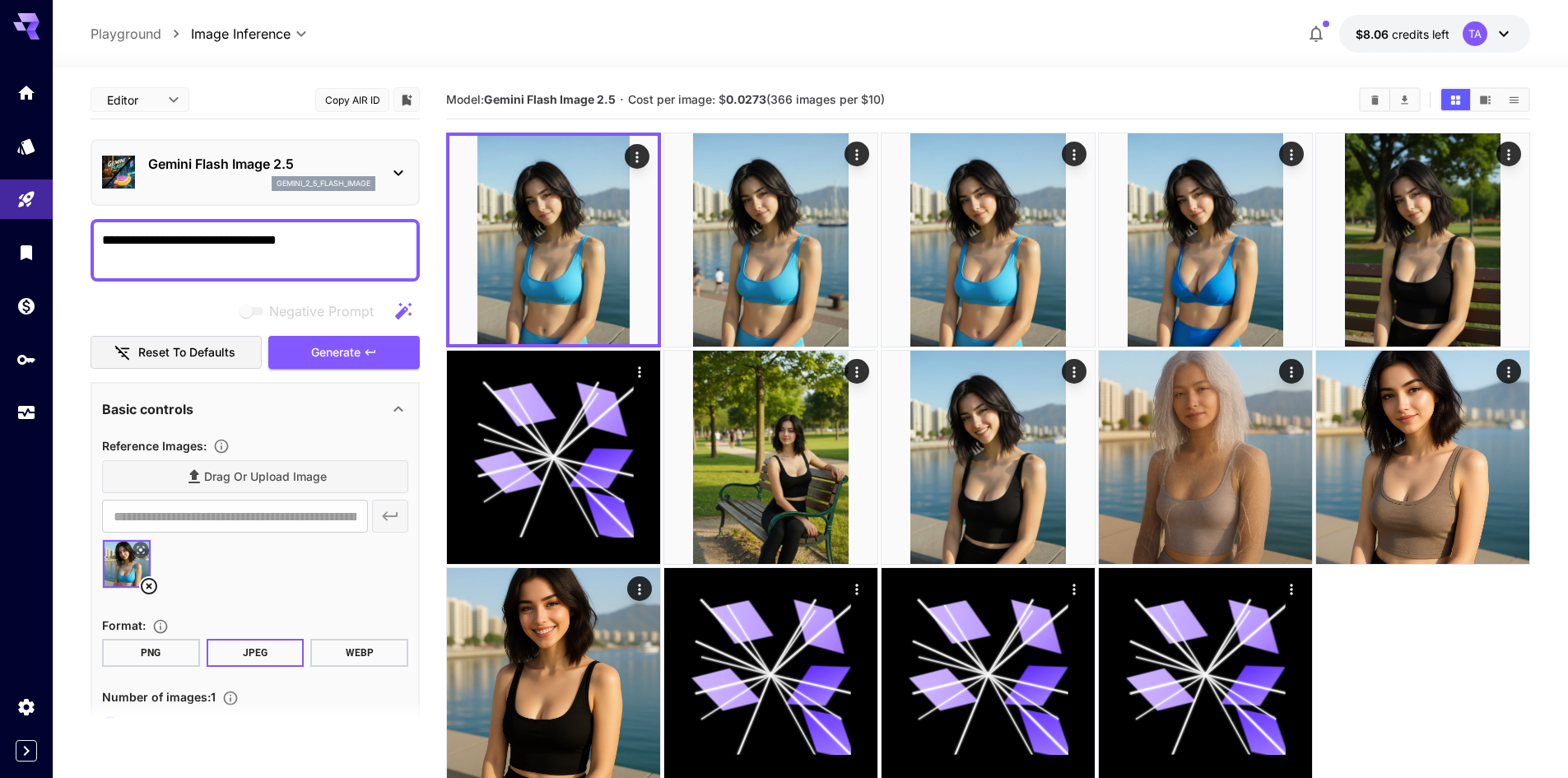
click at [341, 229] on div "**********" at bounding box center [255, 250] width 329 height 62
click at [341, 231] on textarea "**********" at bounding box center [255, 250] width 306 height 39
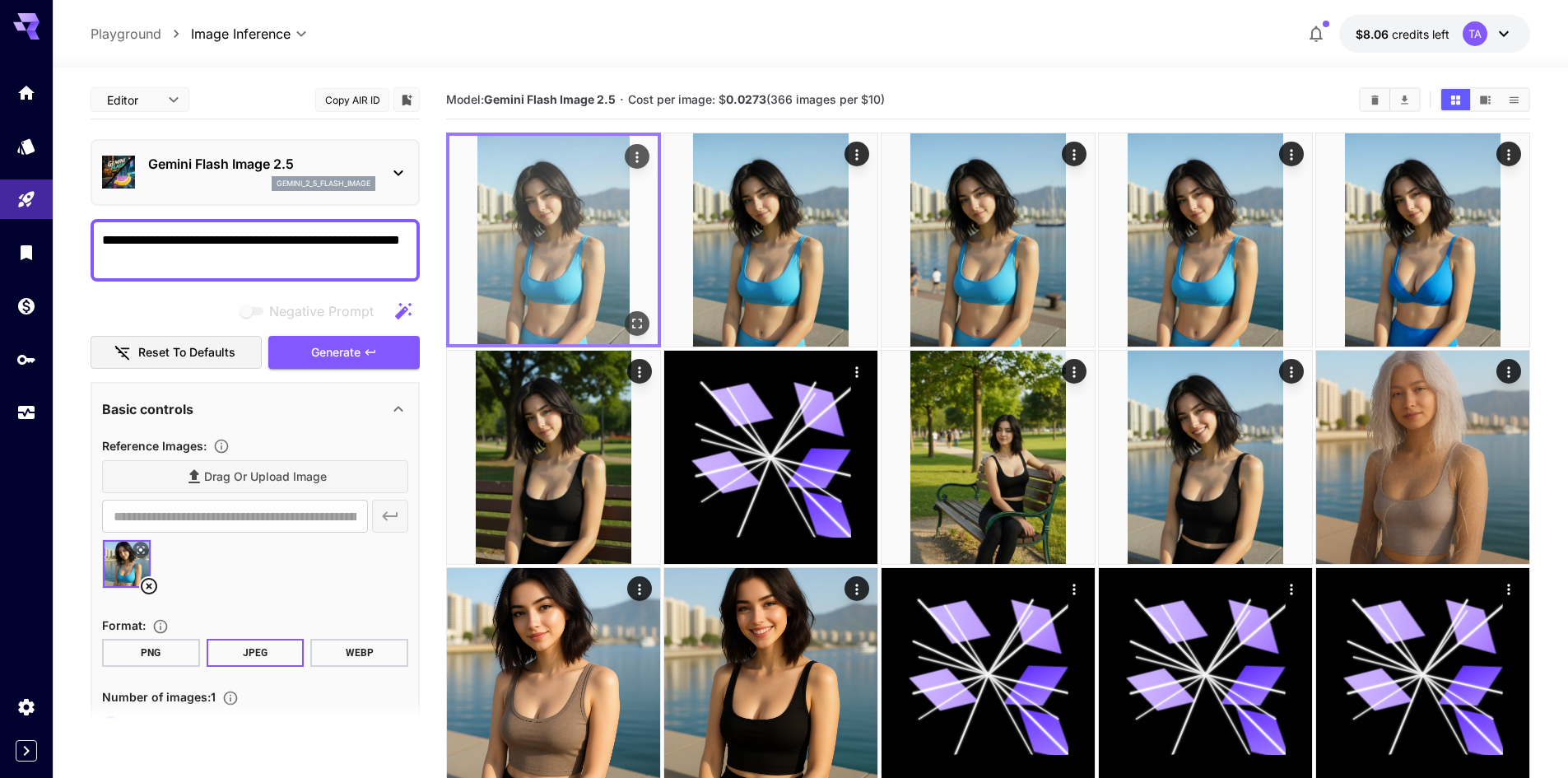
type textarea "**********"
click at [647, 327] on button "Open in fullscreen" at bounding box center [637, 323] width 25 height 25
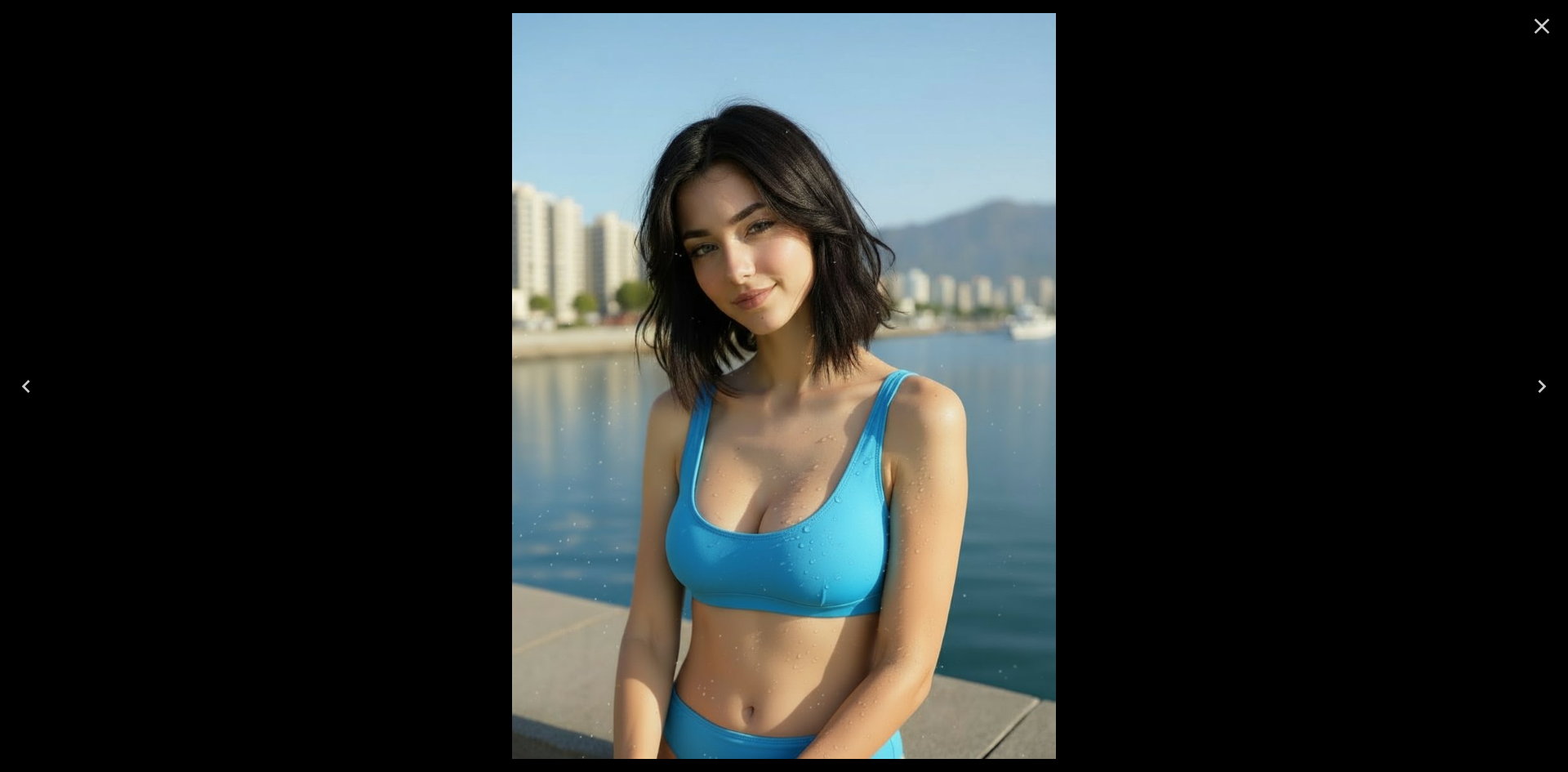
click at [1545, 386] on icon "Next" at bounding box center [1543, 386] width 8 height 13
click at [1542, 26] on icon "Close" at bounding box center [1543, 26] width 15 height 15
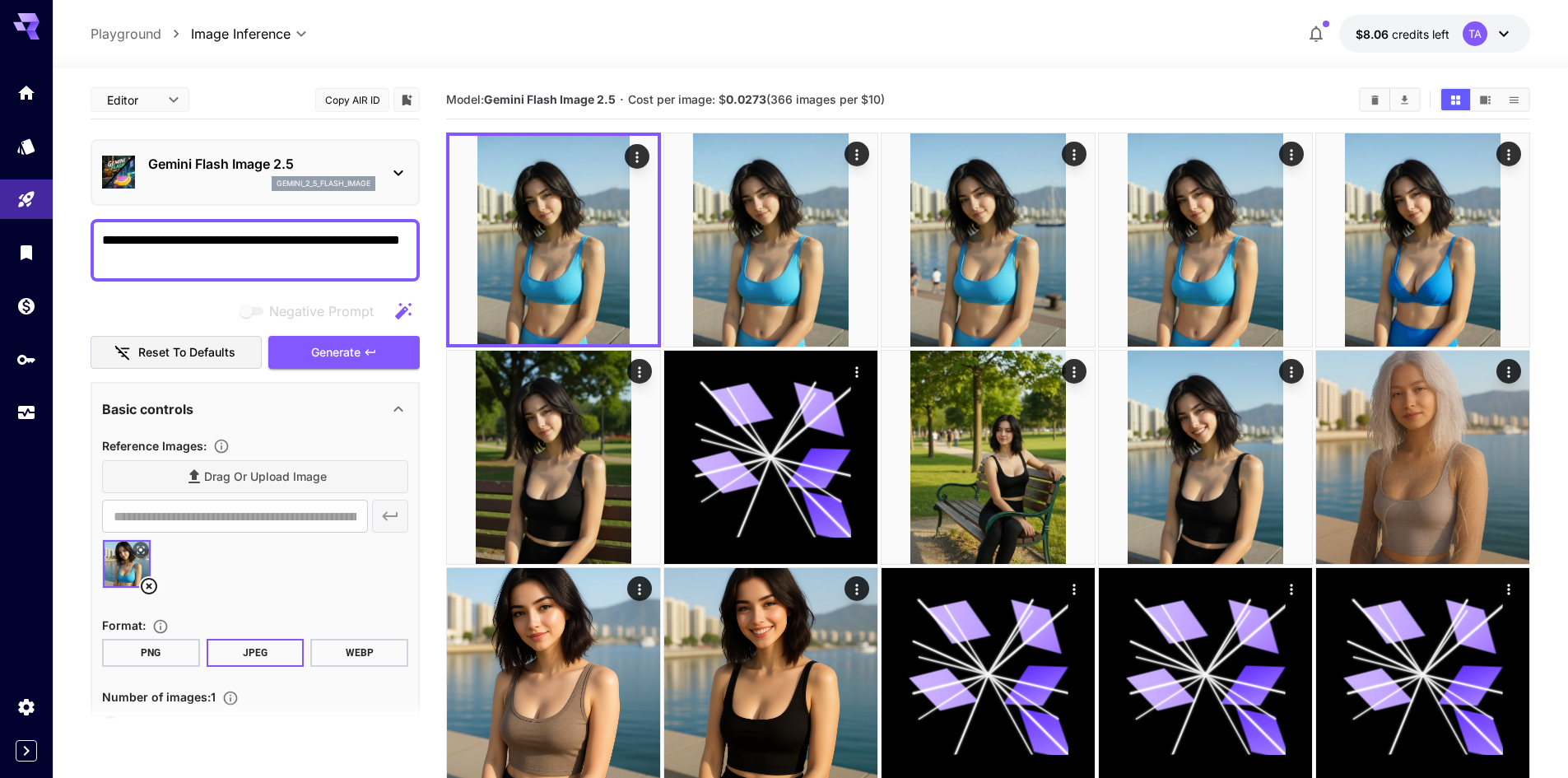
click at [410, 250] on div "**********" at bounding box center [255, 250] width 329 height 62
click at [408, 253] on textarea "**********" at bounding box center [255, 250] width 306 height 39
click at [368, 253] on textarea "**********" at bounding box center [255, 250] width 306 height 39
click at [338, 251] on textarea "**********" at bounding box center [255, 250] width 306 height 39
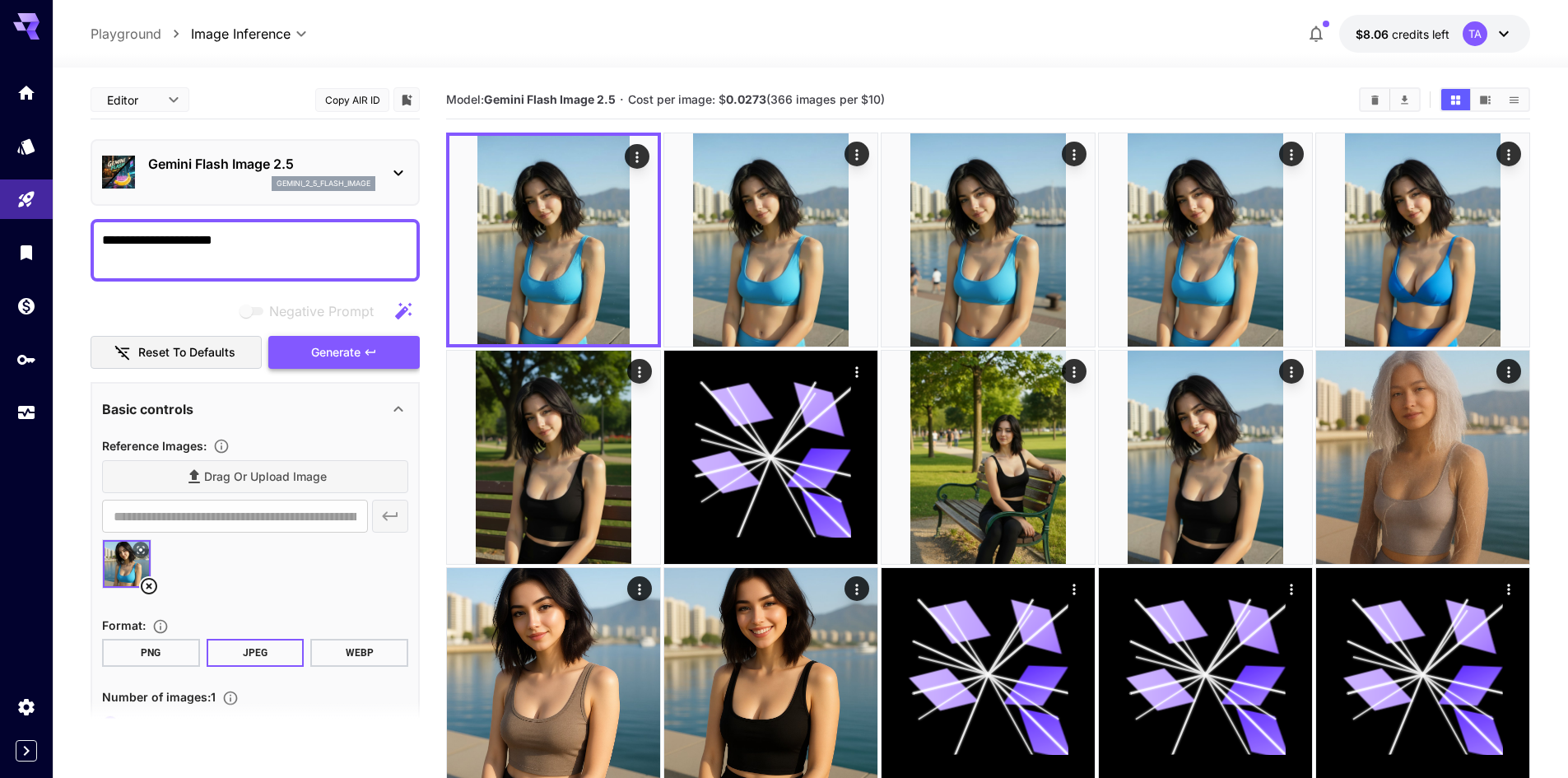
click at [347, 345] on span "Generate" at bounding box center [336, 352] width 50 height 21
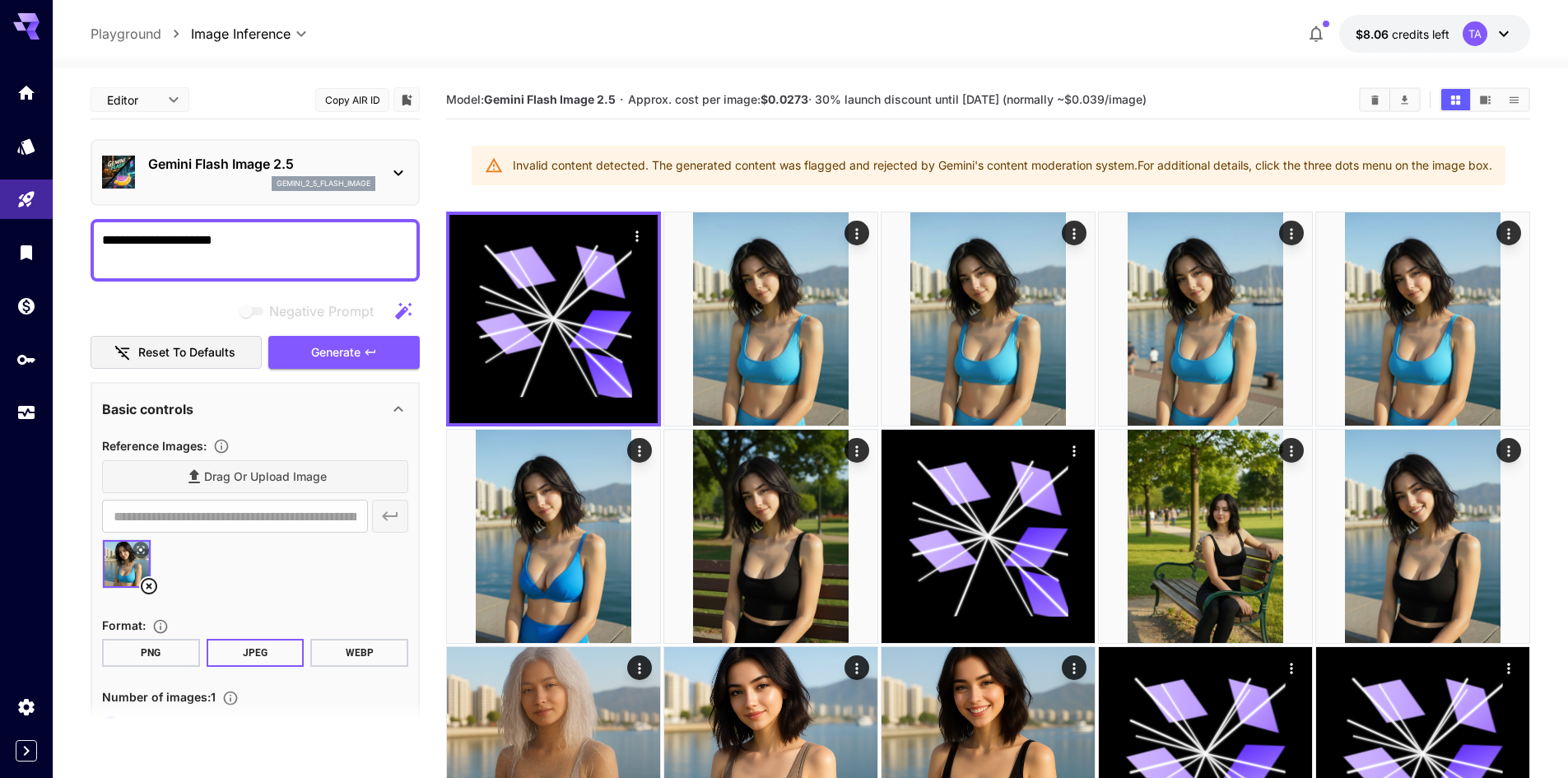
click at [167, 243] on textarea "**********" at bounding box center [255, 250] width 306 height 39
click at [291, 245] on textarea "**********" at bounding box center [255, 250] width 306 height 39
type textarea "**********"
click at [363, 351] on button "Generate" at bounding box center [344, 352] width 151 height 33
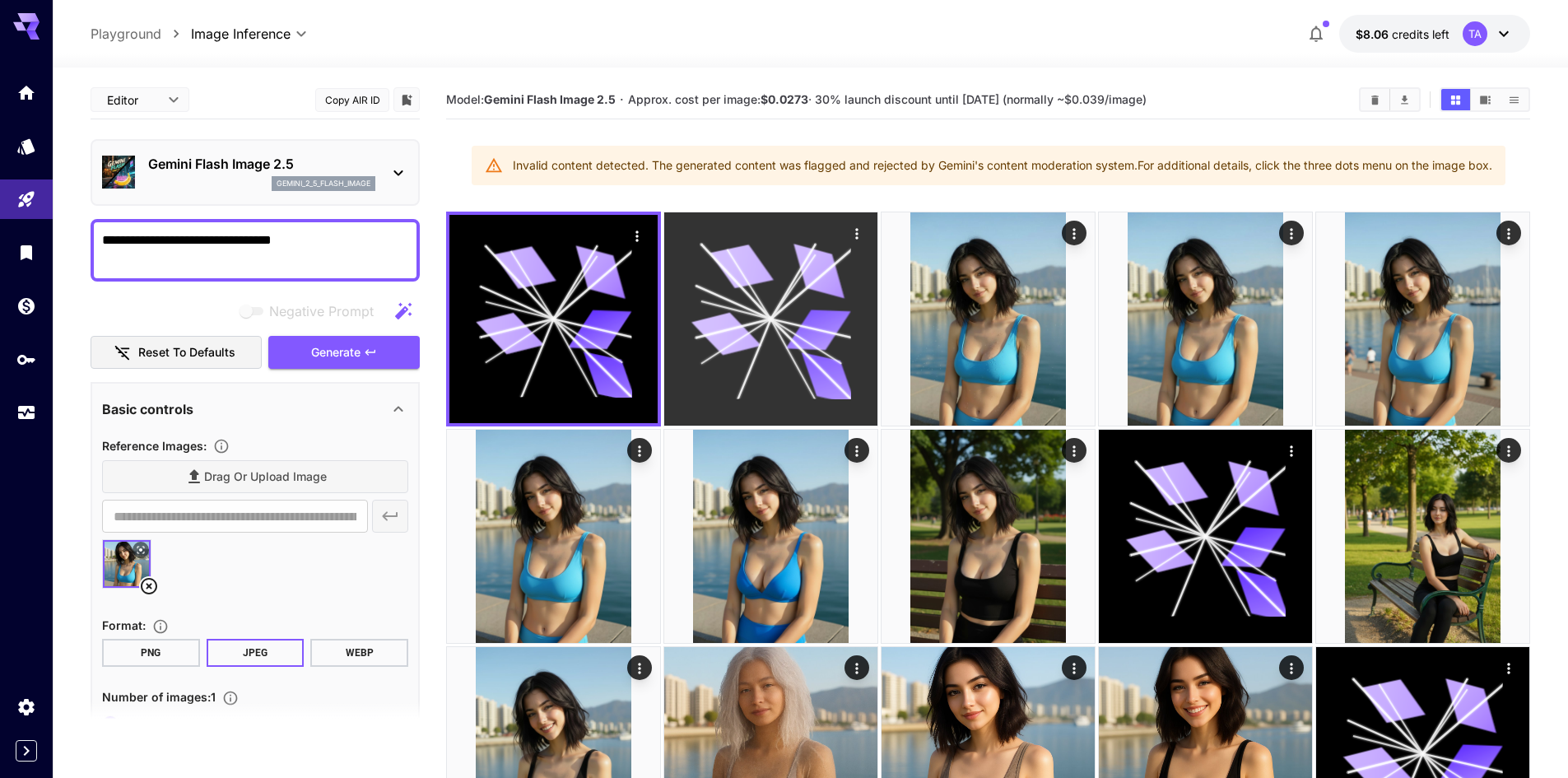
click at [669, 304] on div at bounding box center [770, 318] width 213 height 213
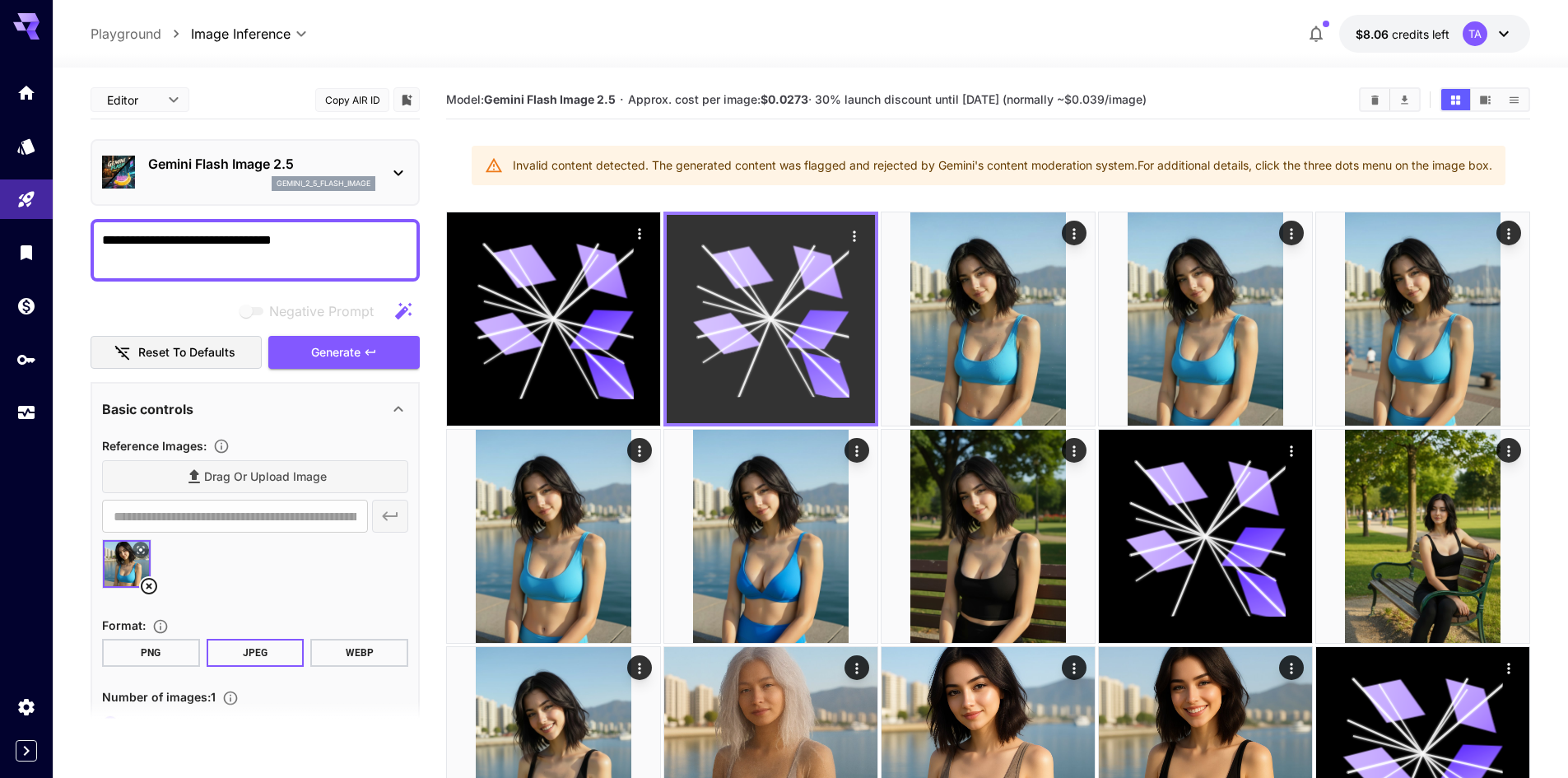
click at [724, 307] on icon at bounding box center [737, 310] width 68 height 17
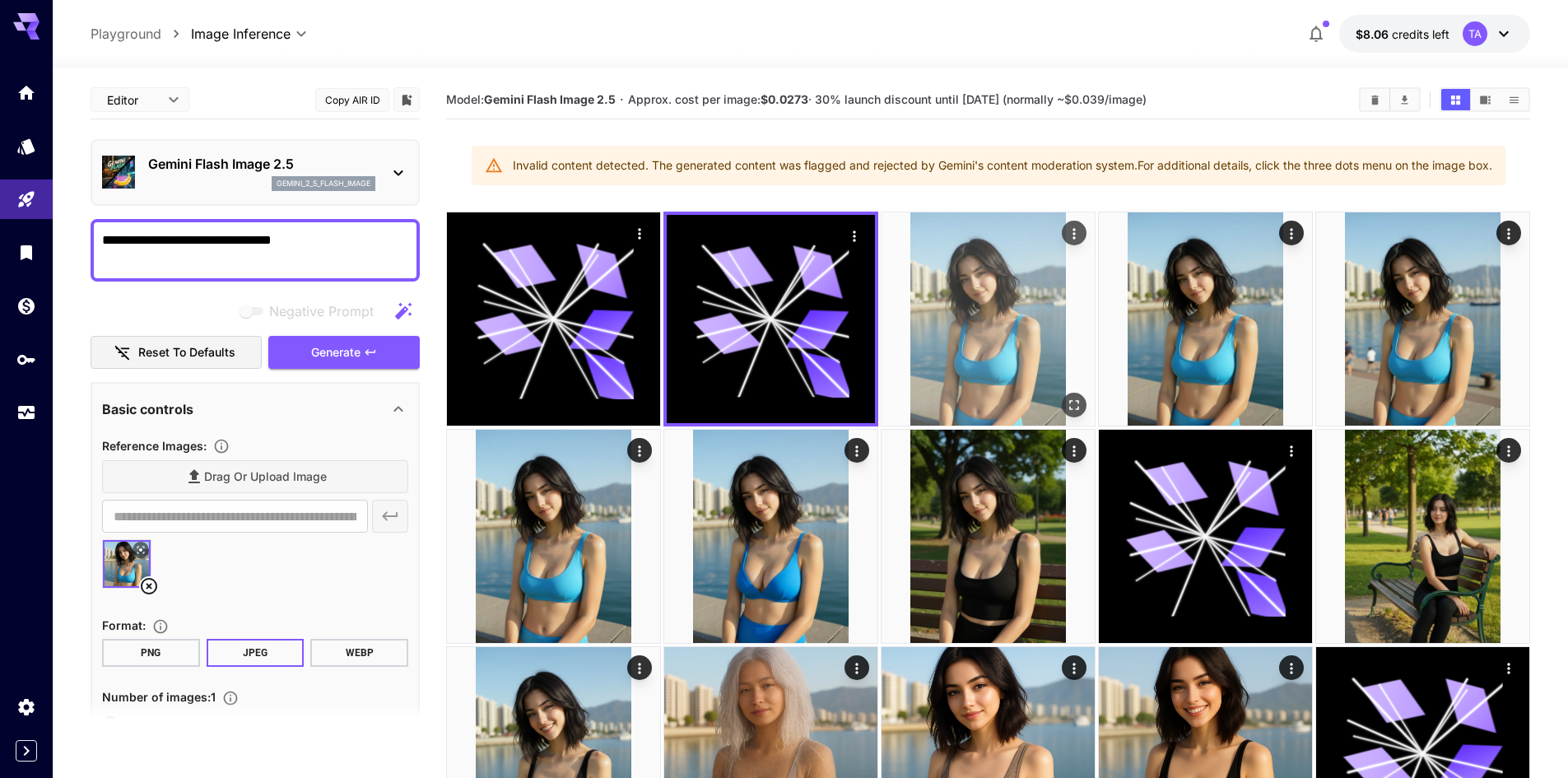
click at [937, 309] on img at bounding box center [987, 318] width 213 height 213
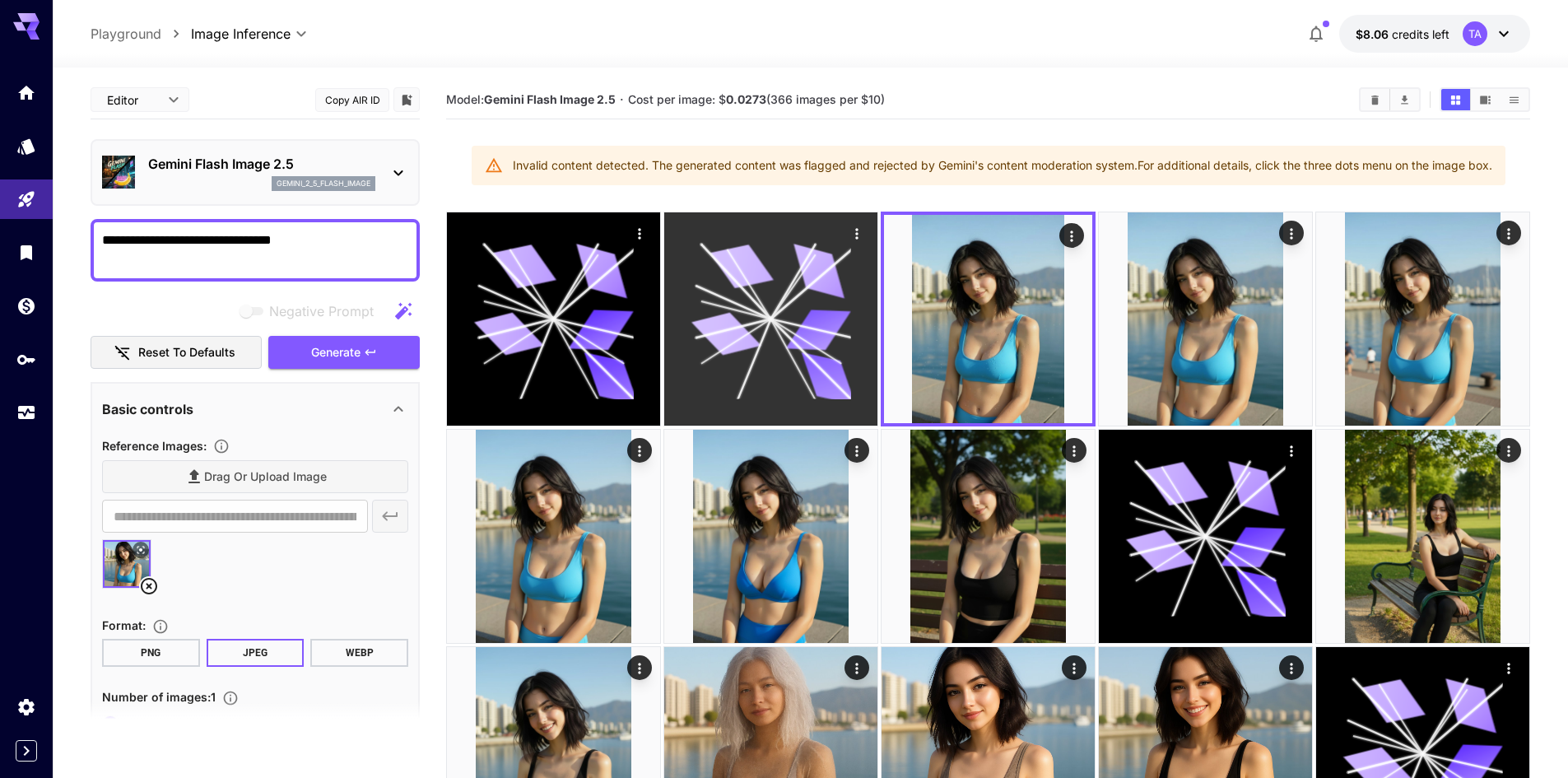
click at [837, 328] on icon at bounding box center [818, 330] width 65 height 41
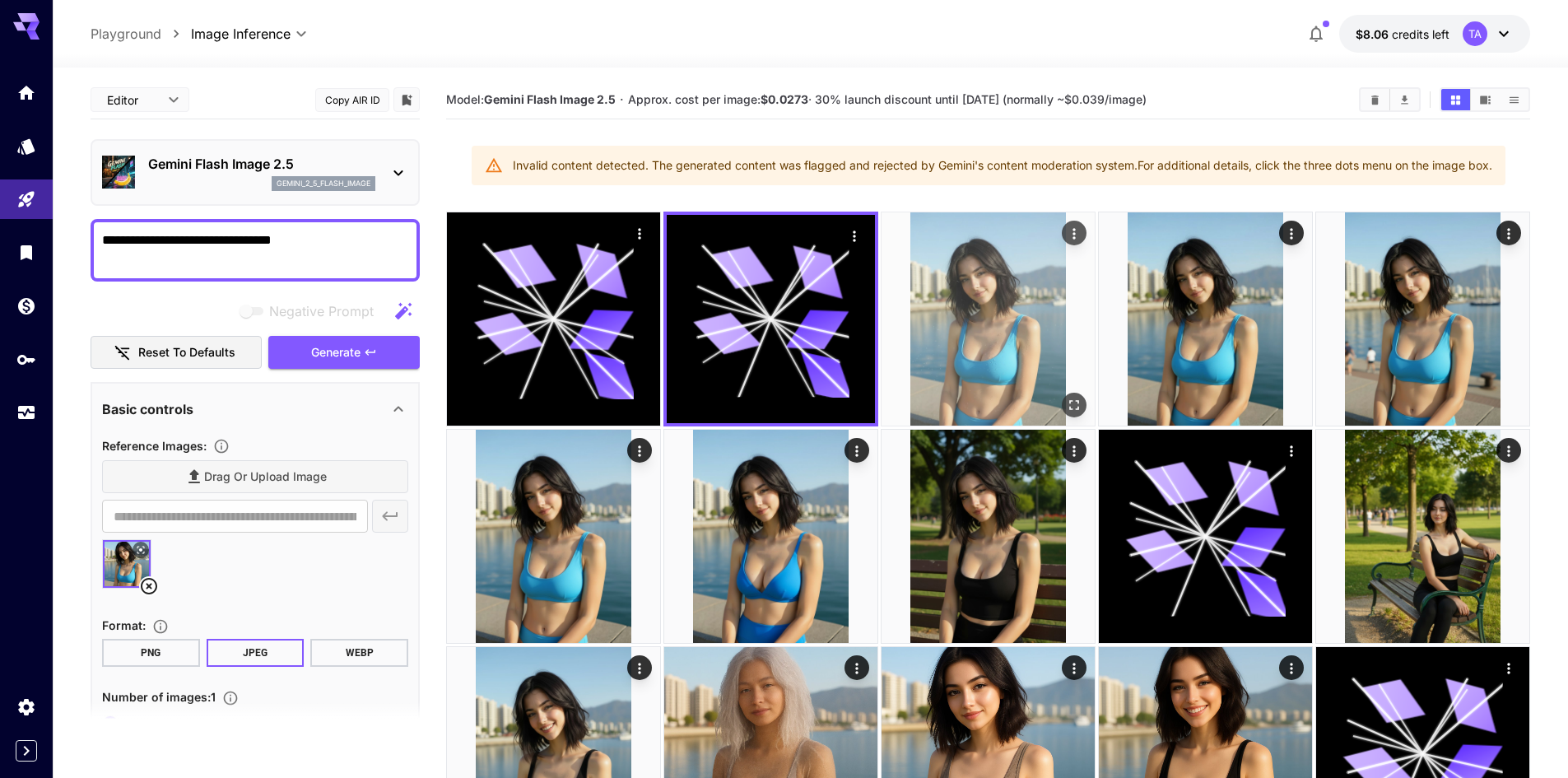
click at [965, 303] on img at bounding box center [987, 318] width 213 height 213
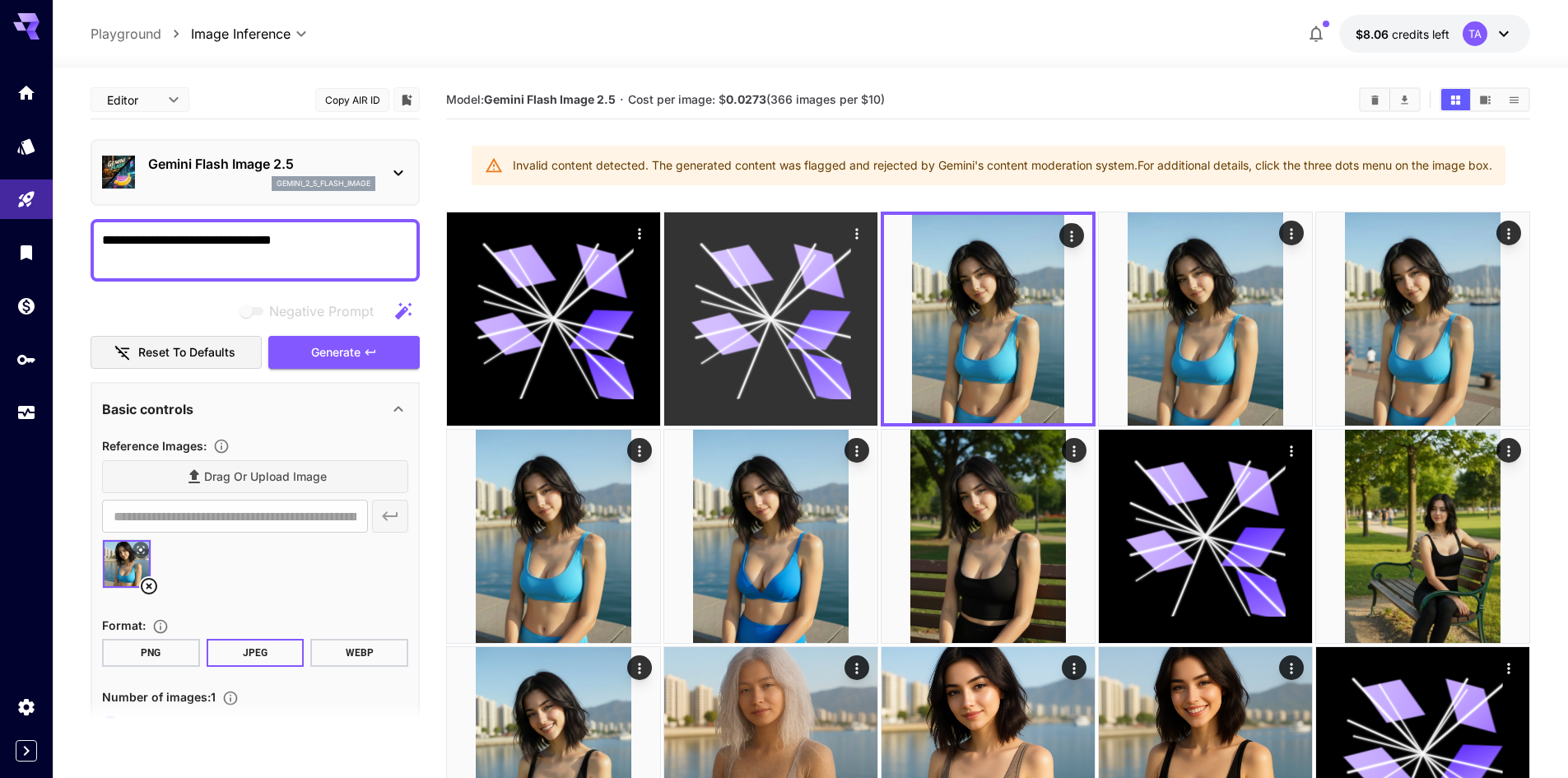
click at [819, 316] on icon at bounding box center [818, 330] width 65 height 41
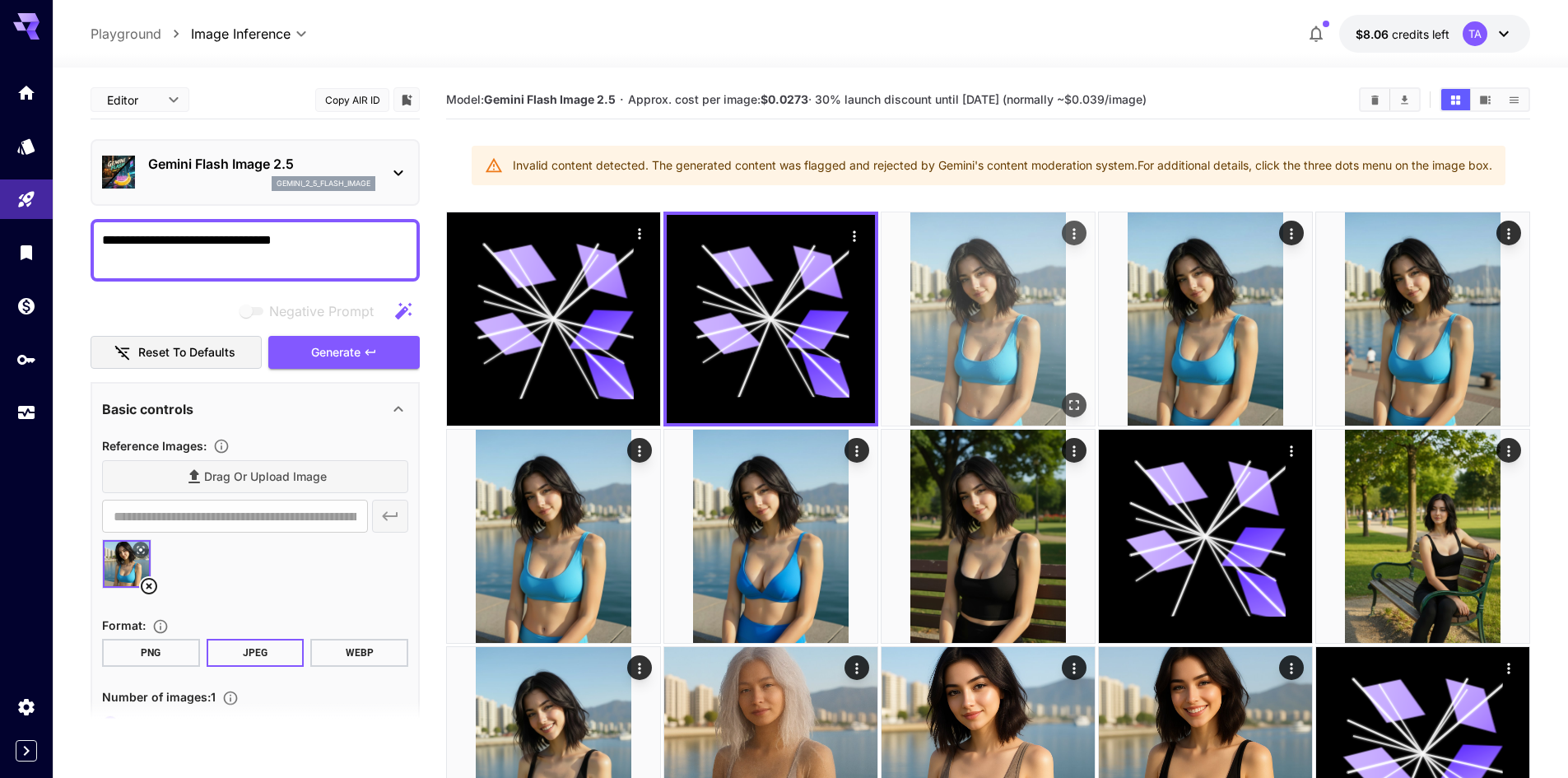
click at [936, 300] on img at bounding box center [987, 318] width 213 height 213
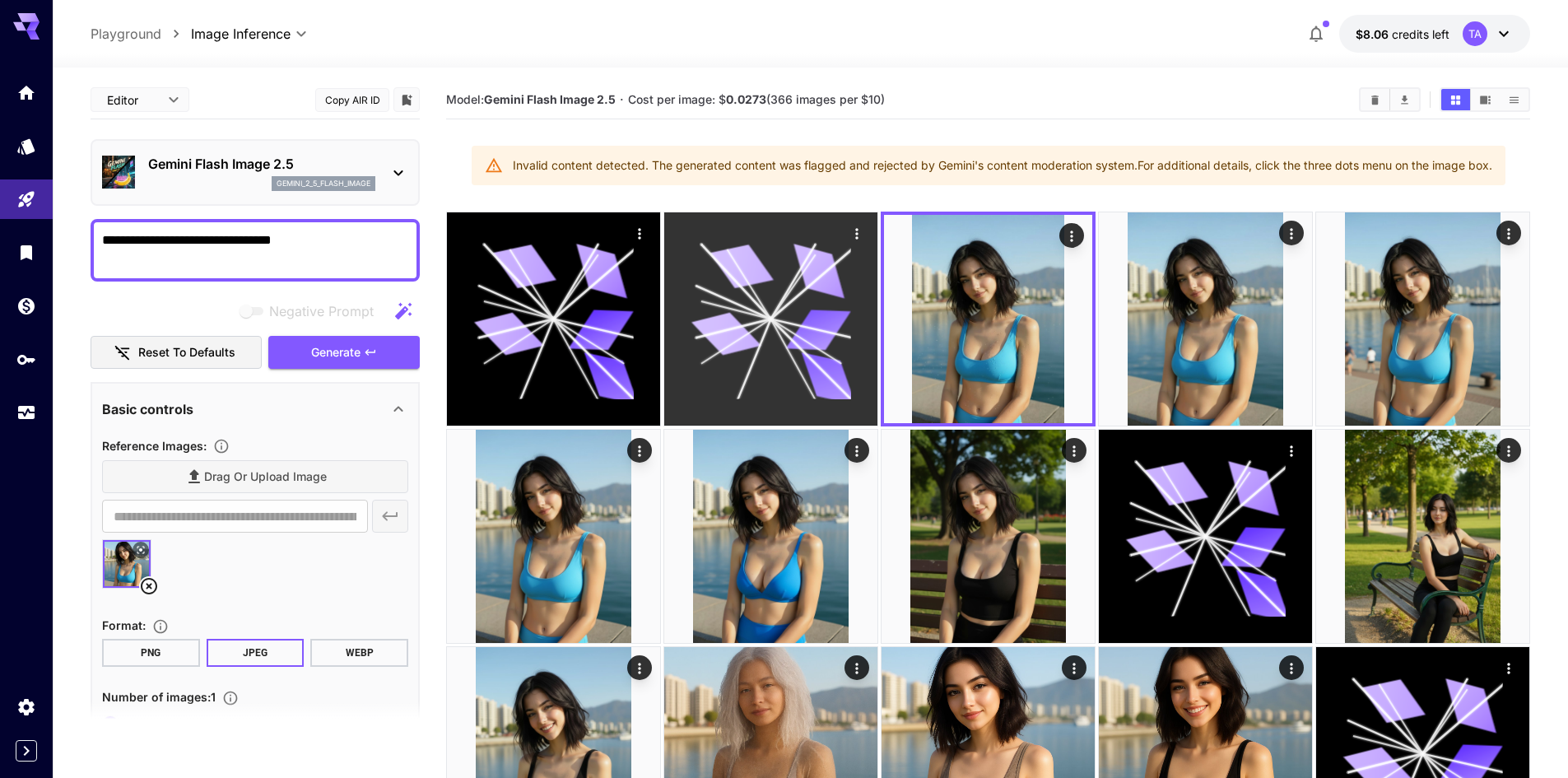
click at [868, 319] on div at bounding box center [770, 318] width 213 height 213
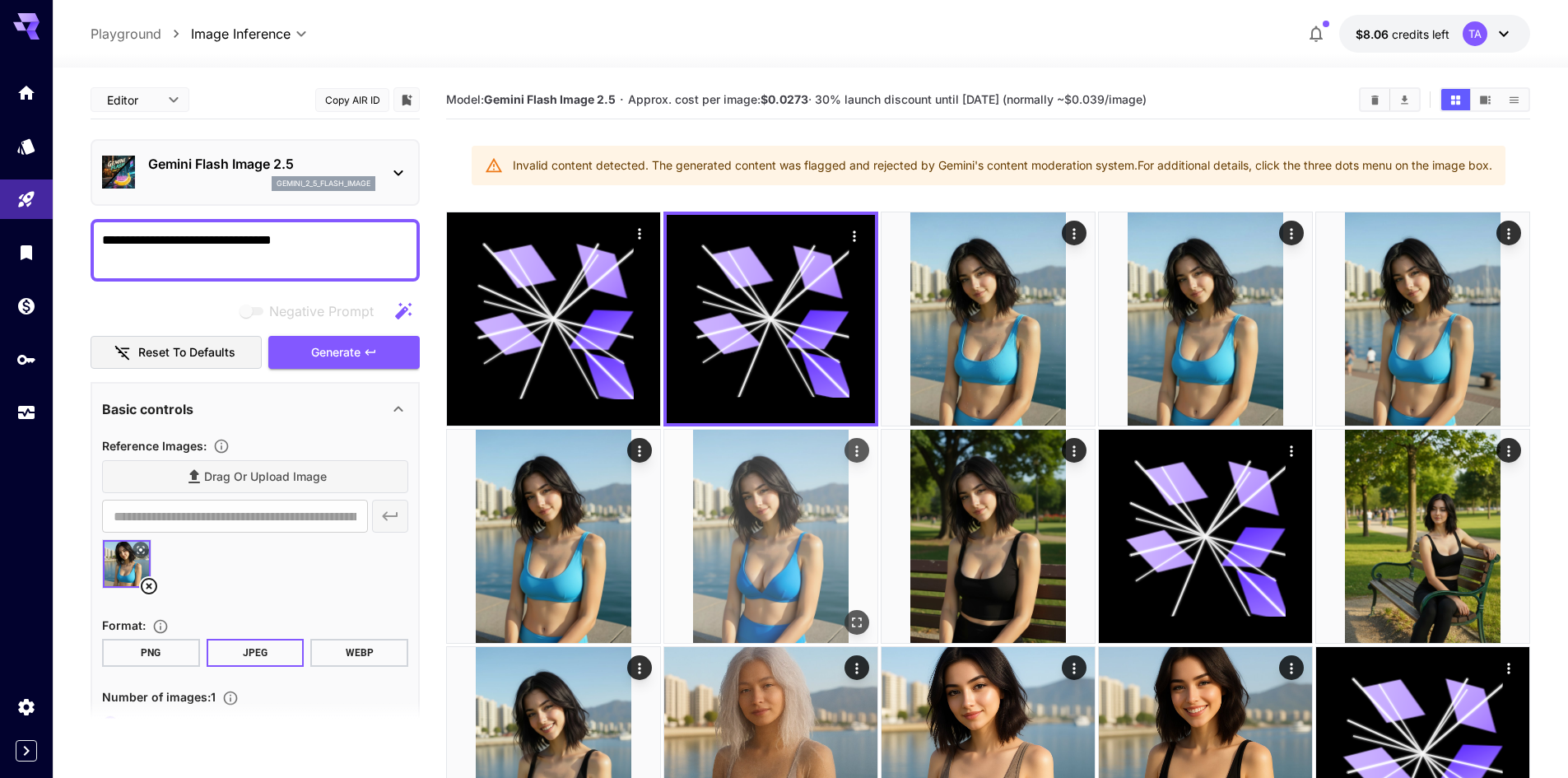
click at [757, 548] on img at bounding box center [770, 535] width 213 height 213
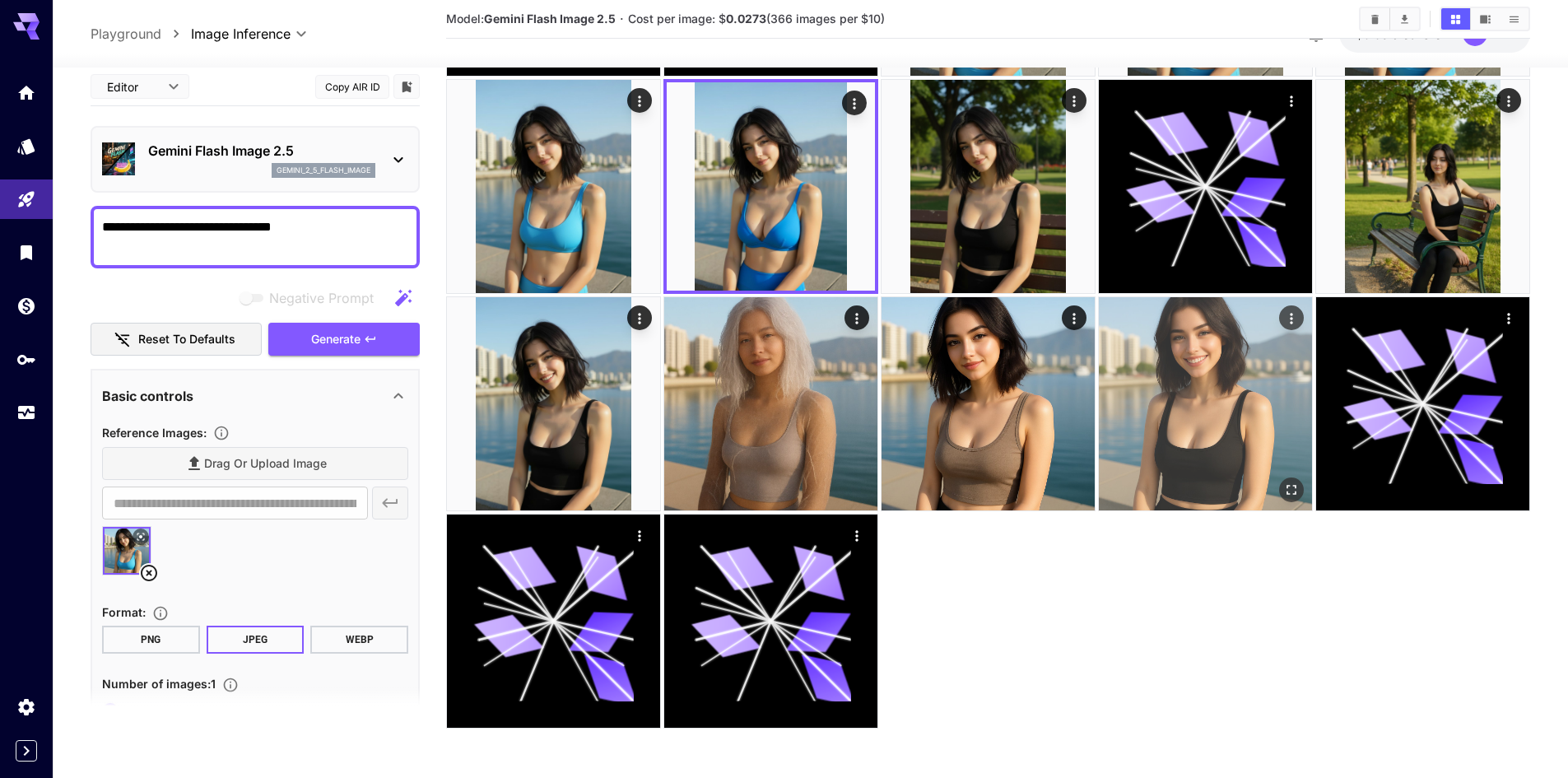
click at [1164, 471] on img at bounding box center [1205, 403] width 213 height 213
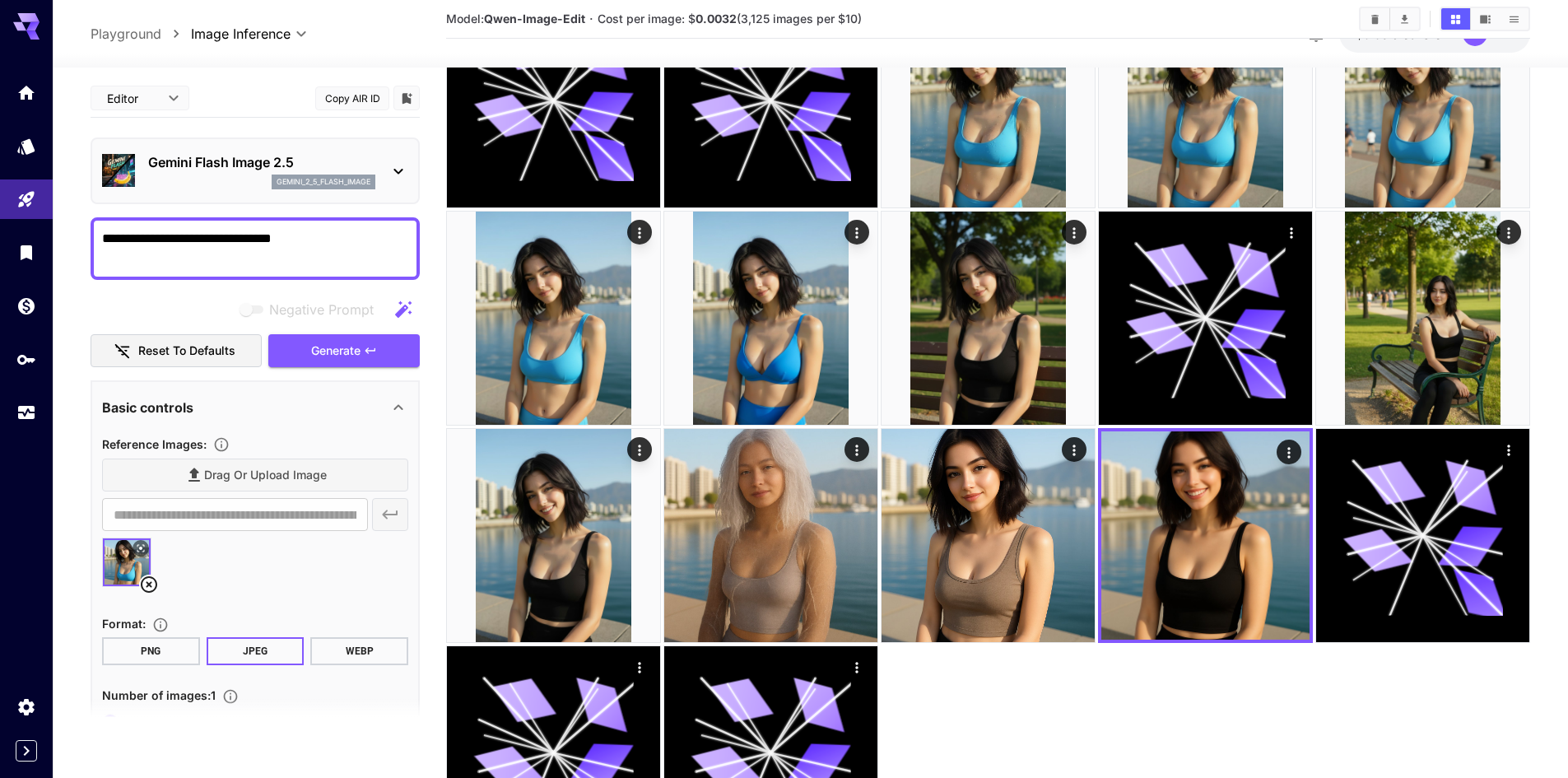
scroll to position [247, 0]
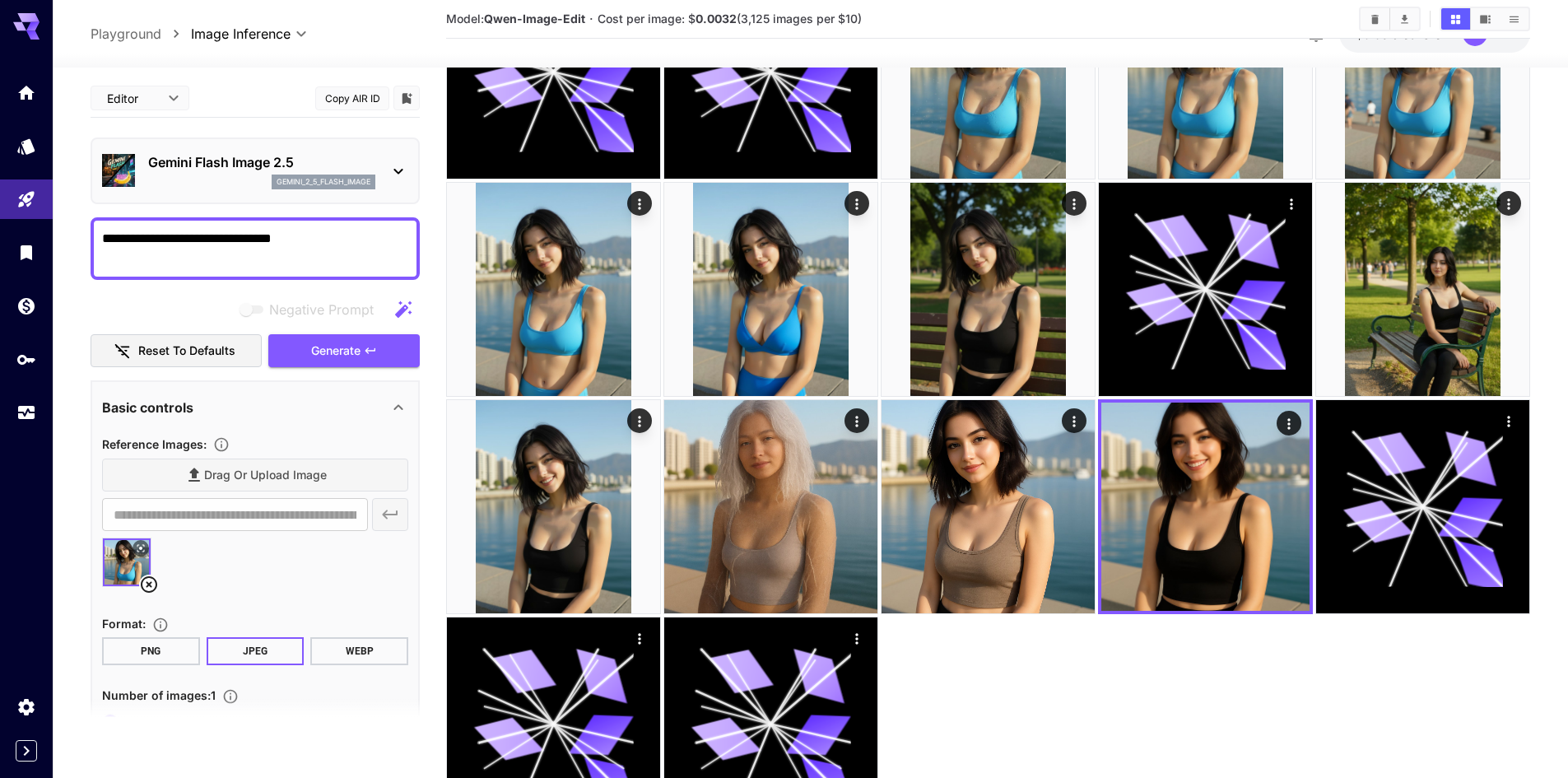
click at [354, 193] on div "Gemini Flash Image 2.5 gemini_2_5_flash_image" at bounding box center [255, 170] width 306 height 50
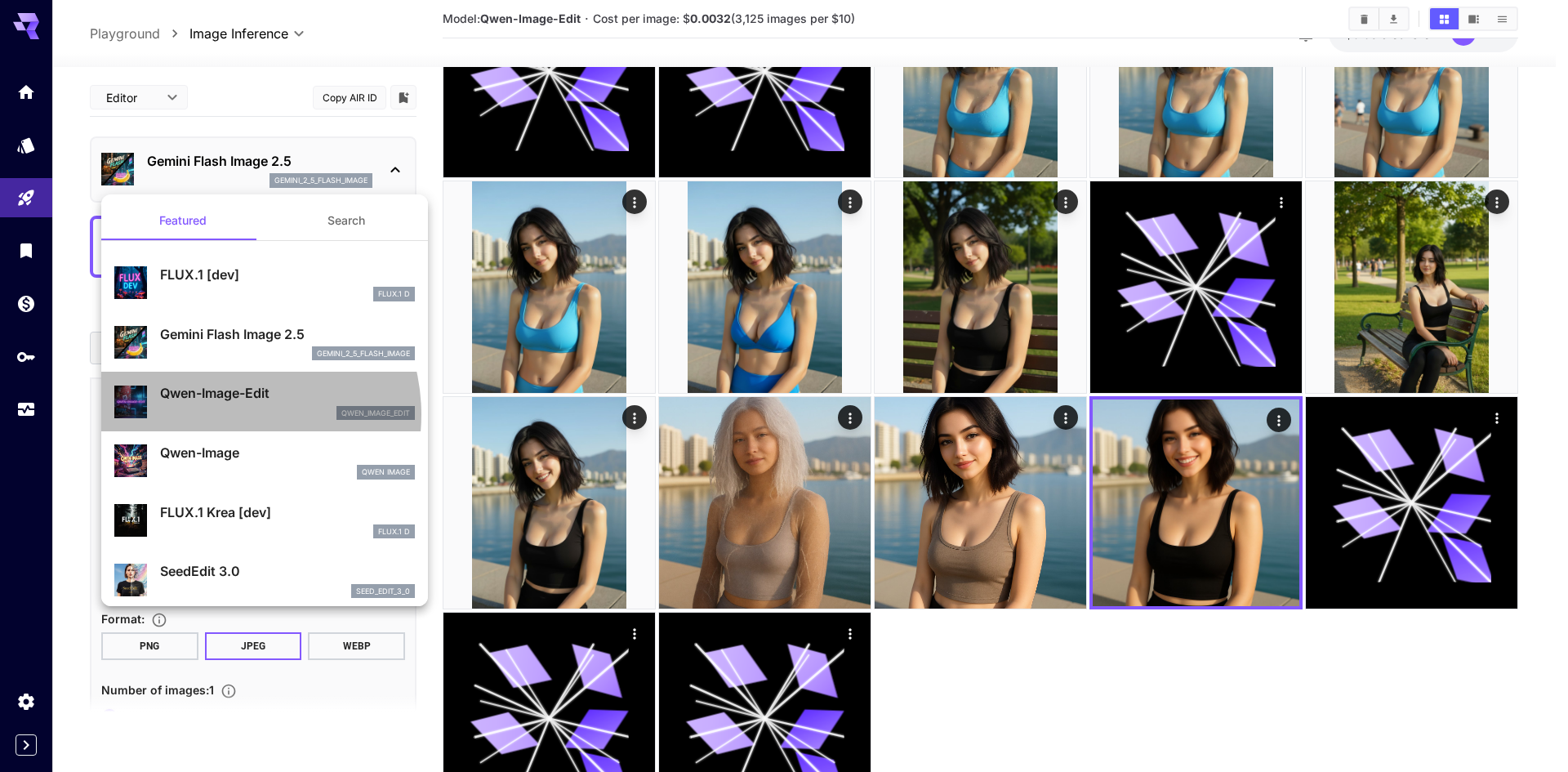
click at [223, 414] on div "qwen_image_edit" at bounding box center [288, 412] width 255 height 14
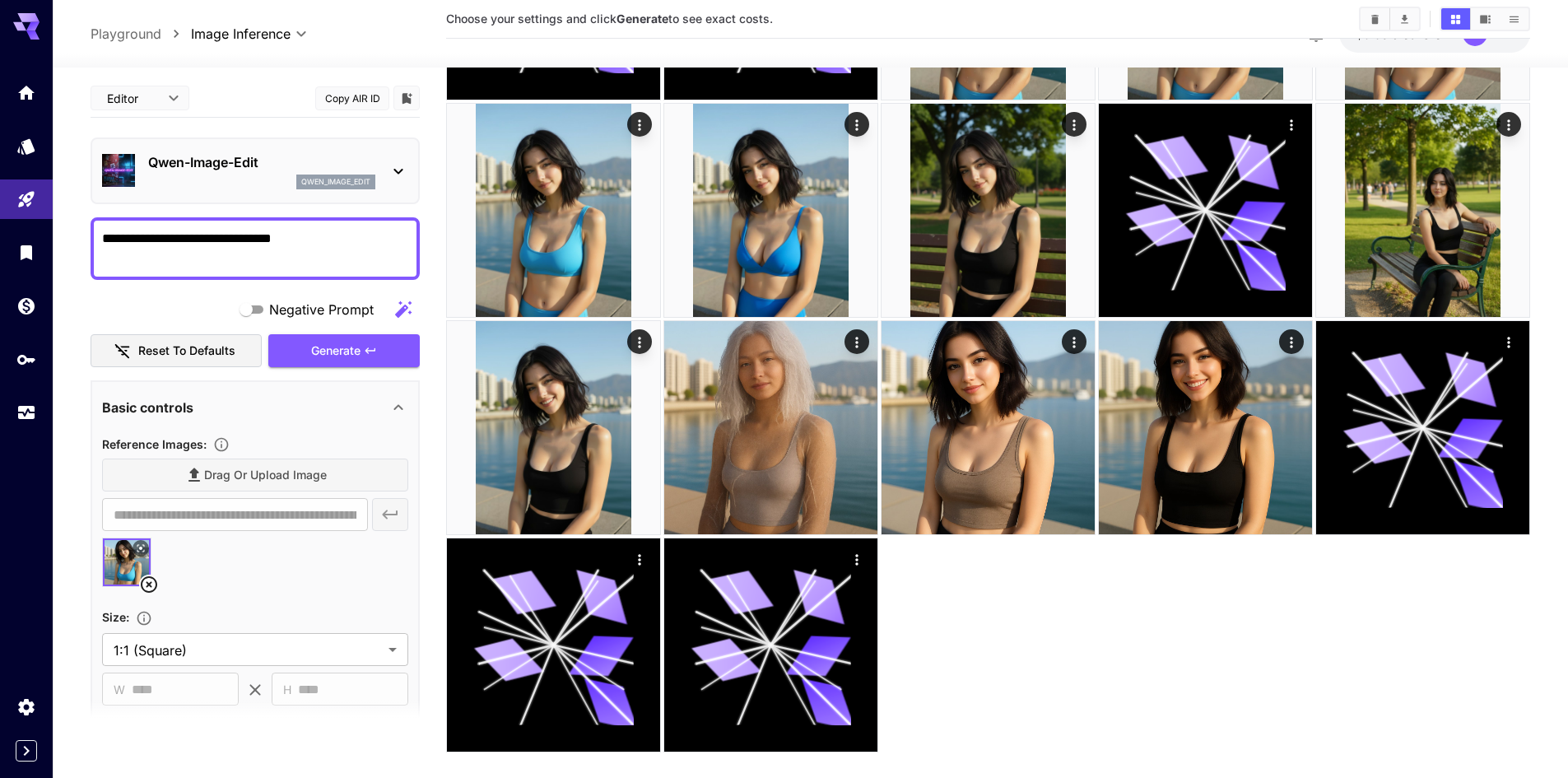
click at [197, 475] on div "Drag or upload image" at bounding box center [255, 474] width 306 height 33
click at [147, 589] on icon at bounding box center [149, 584] width 20 height 20
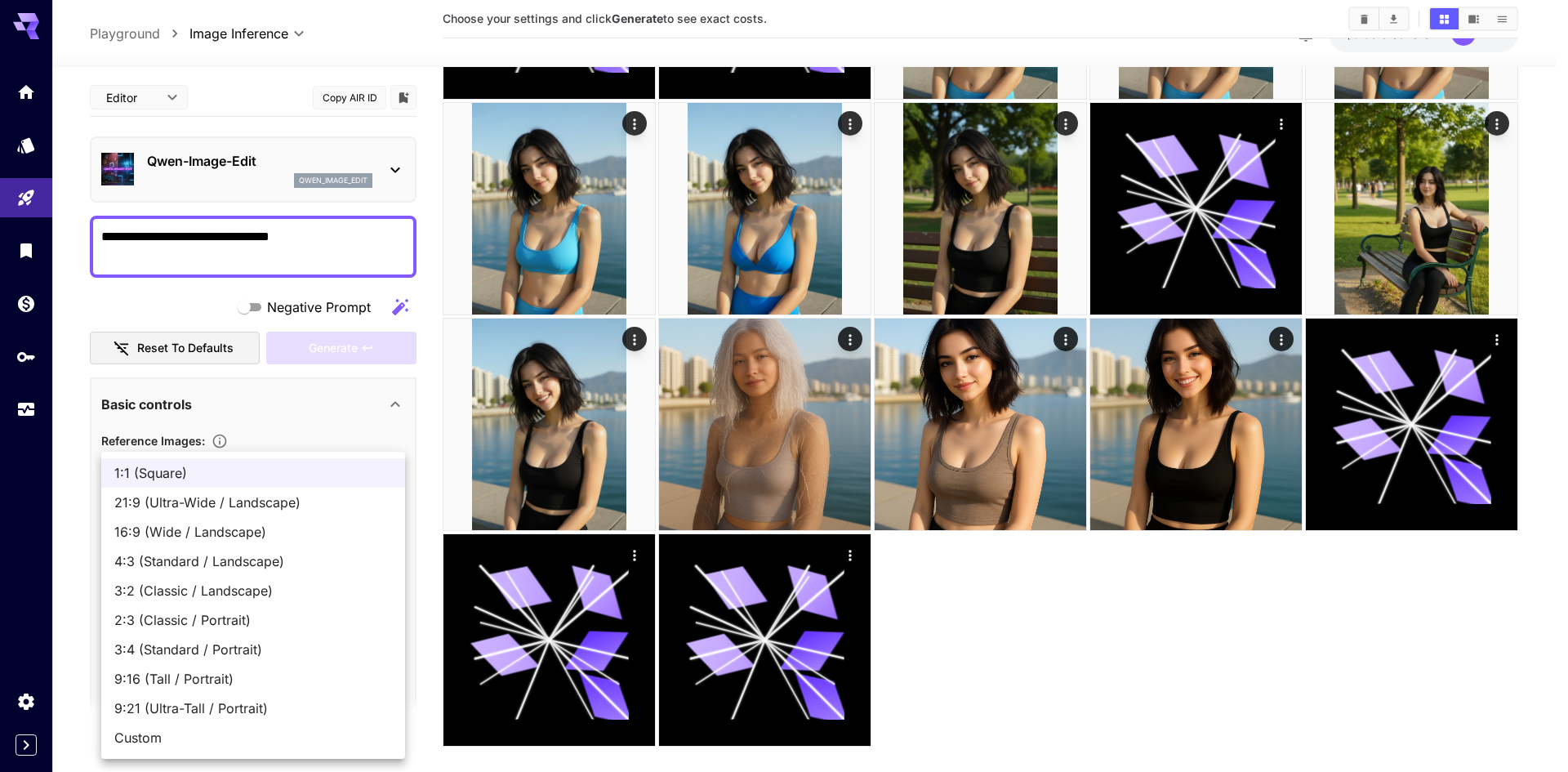
click at [146, 585] on body "**********" at bounding box center [784, 275] width 1568 height 1040
click at [468, 437] on div at bounding box center [784, 386] width 1568 height 772
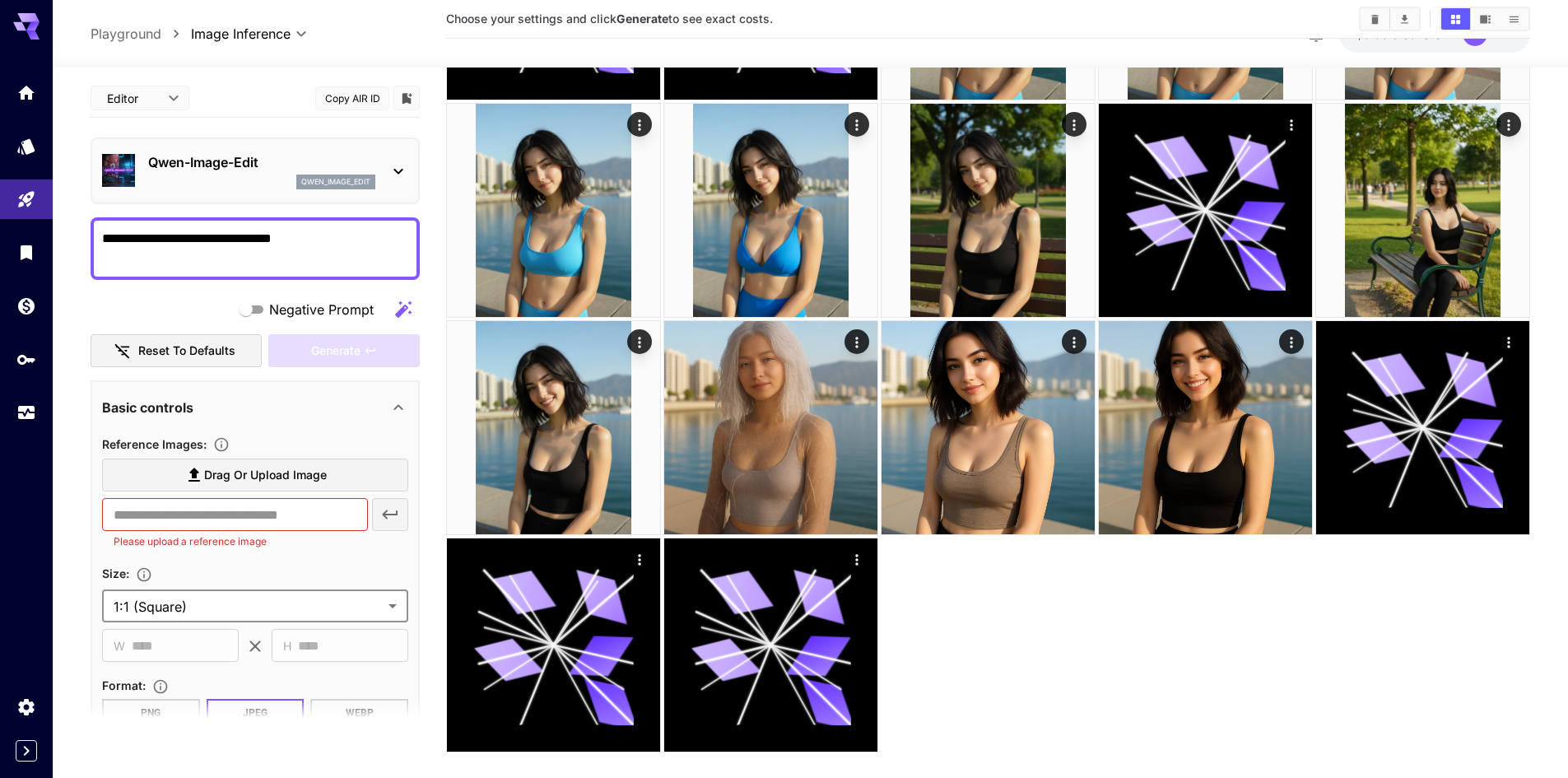
click at [293, 480] on span "Drag or upload image" at bounding box center [265, 475] width 122 height 21
click at [0, 0] on input "Drag or upload image" at bounding box center [0, 0] width 0 height 0
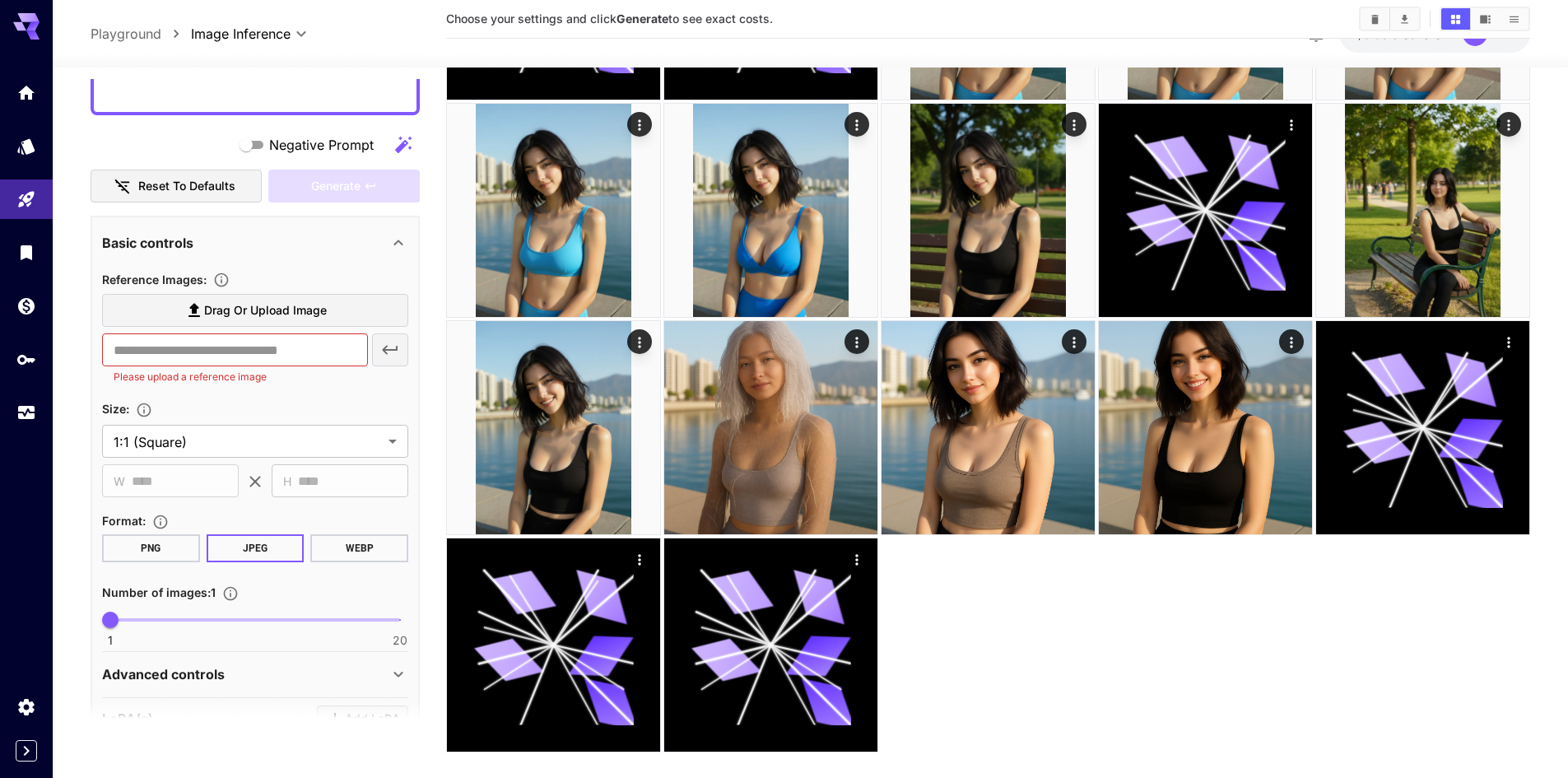
scroll to position [247, 0]
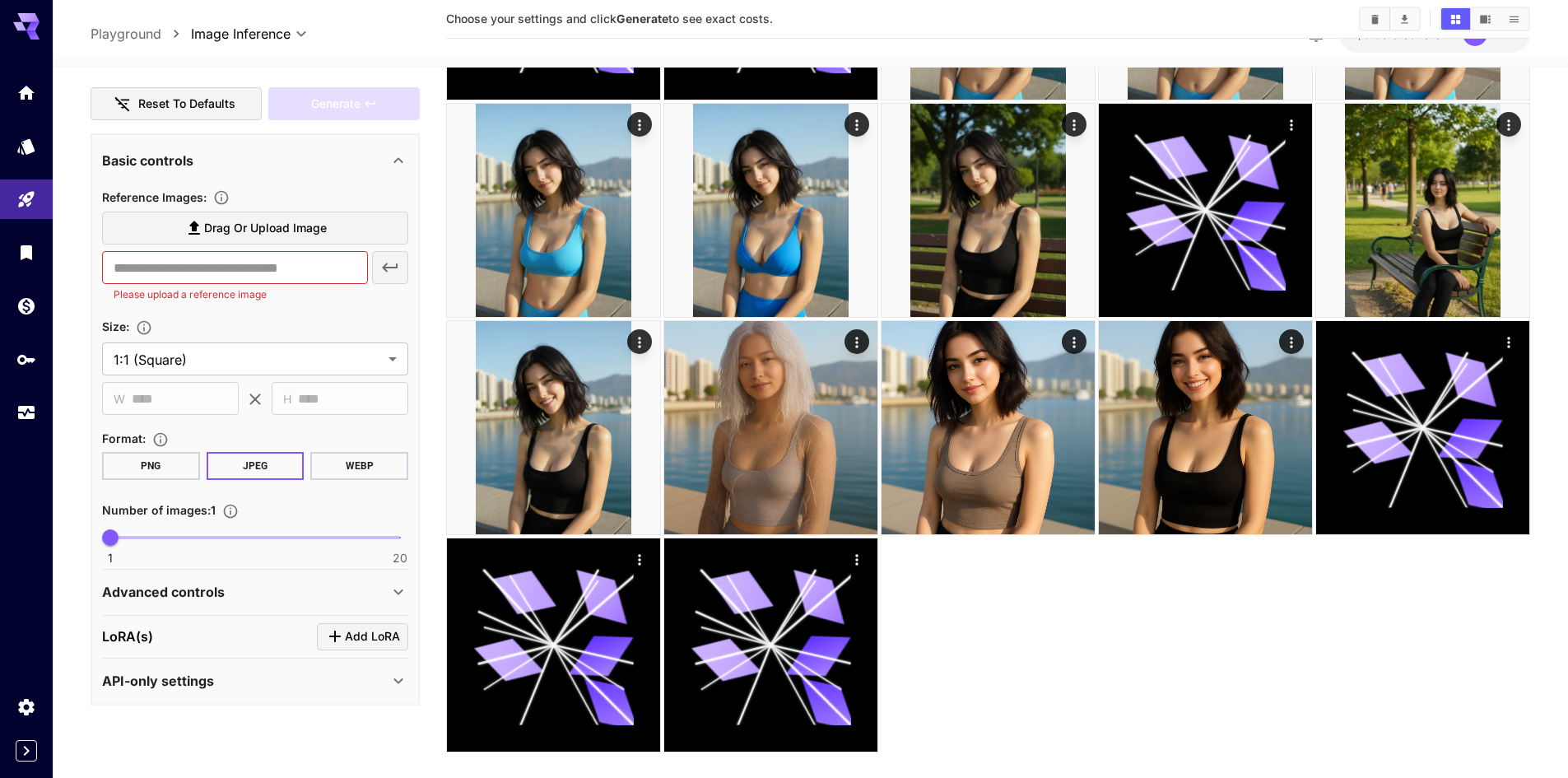
click at [308, 313] on section "**********" at bounding box center [255, 302] width 306 height 229
click at [309, 239] on label "Drag or upload image" at bounding box center [255, 227] width 306 height 33
click at [0, 0] on input "Drag or upload image" at bounding box center [0, 0] width 0 height 0
click at [205, 328] on div "Size :" at bounding box center [255, 326] width 306 height 20
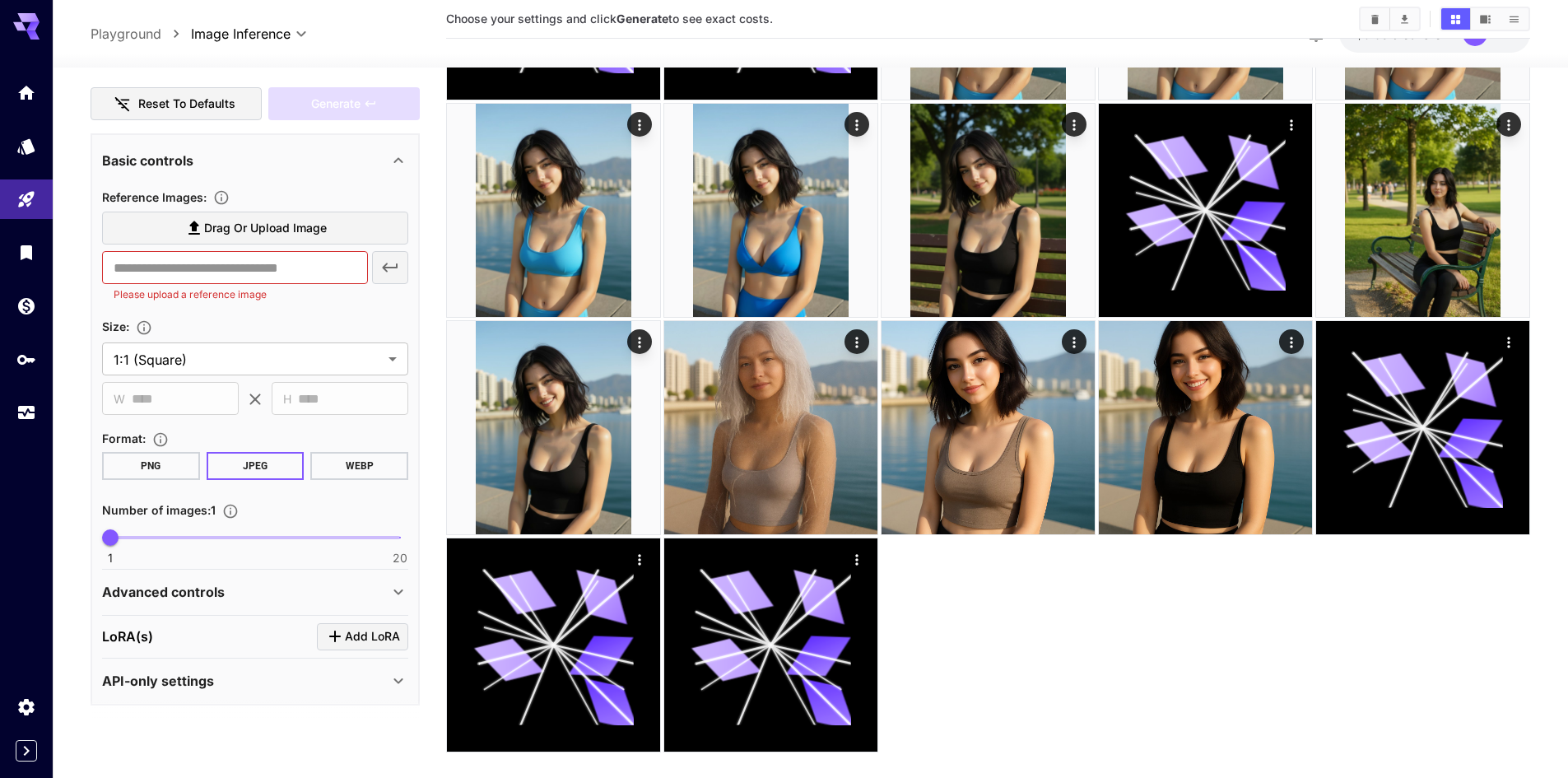
click at [285, 237] on span "Drag or upload image" at bounding box center [265, 228] width 122 height 21
click at [0, 0] on input "Drag or upload image" at bounding box center [0, 0] width 0 height 0
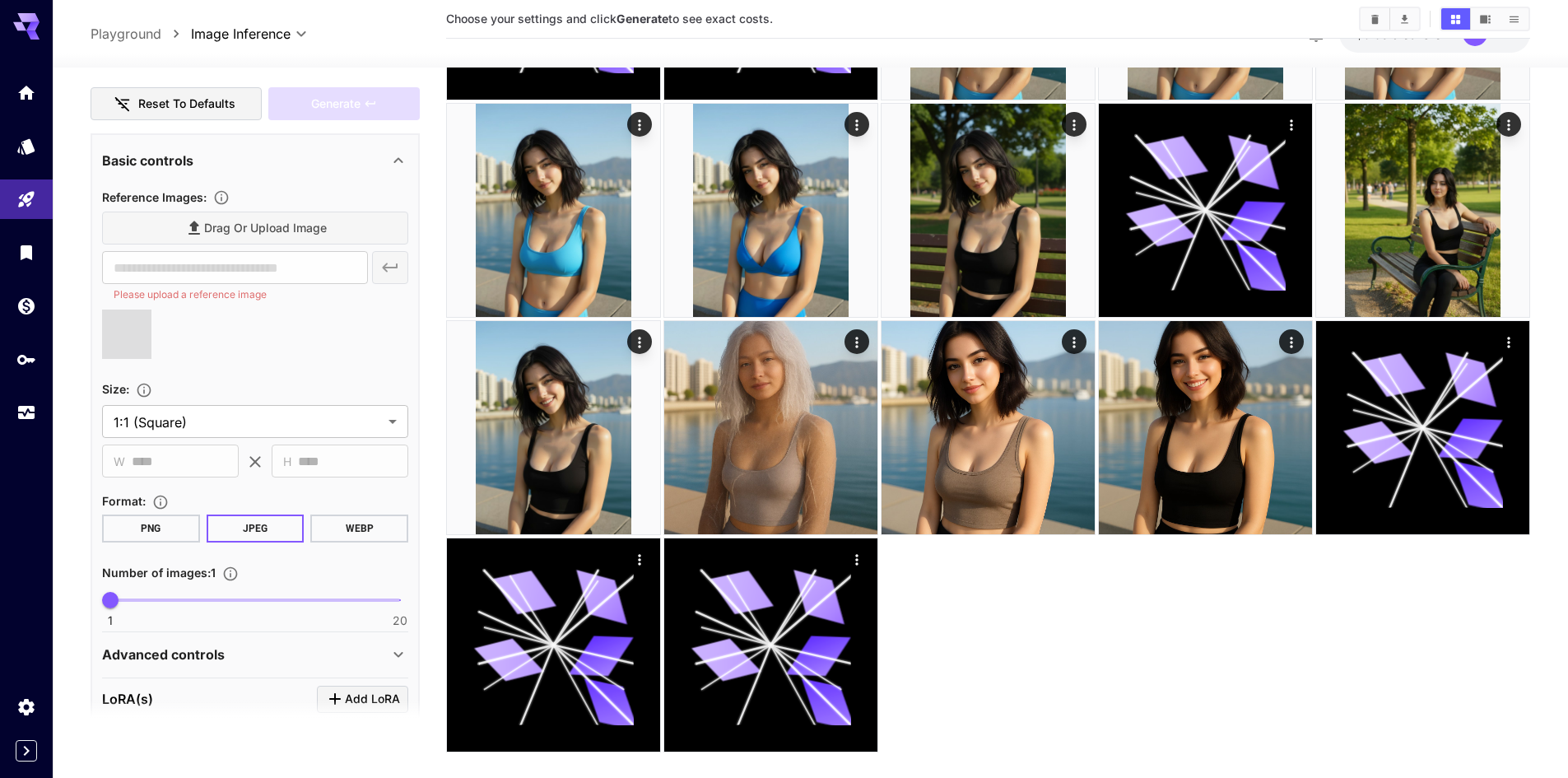
type input "**********"
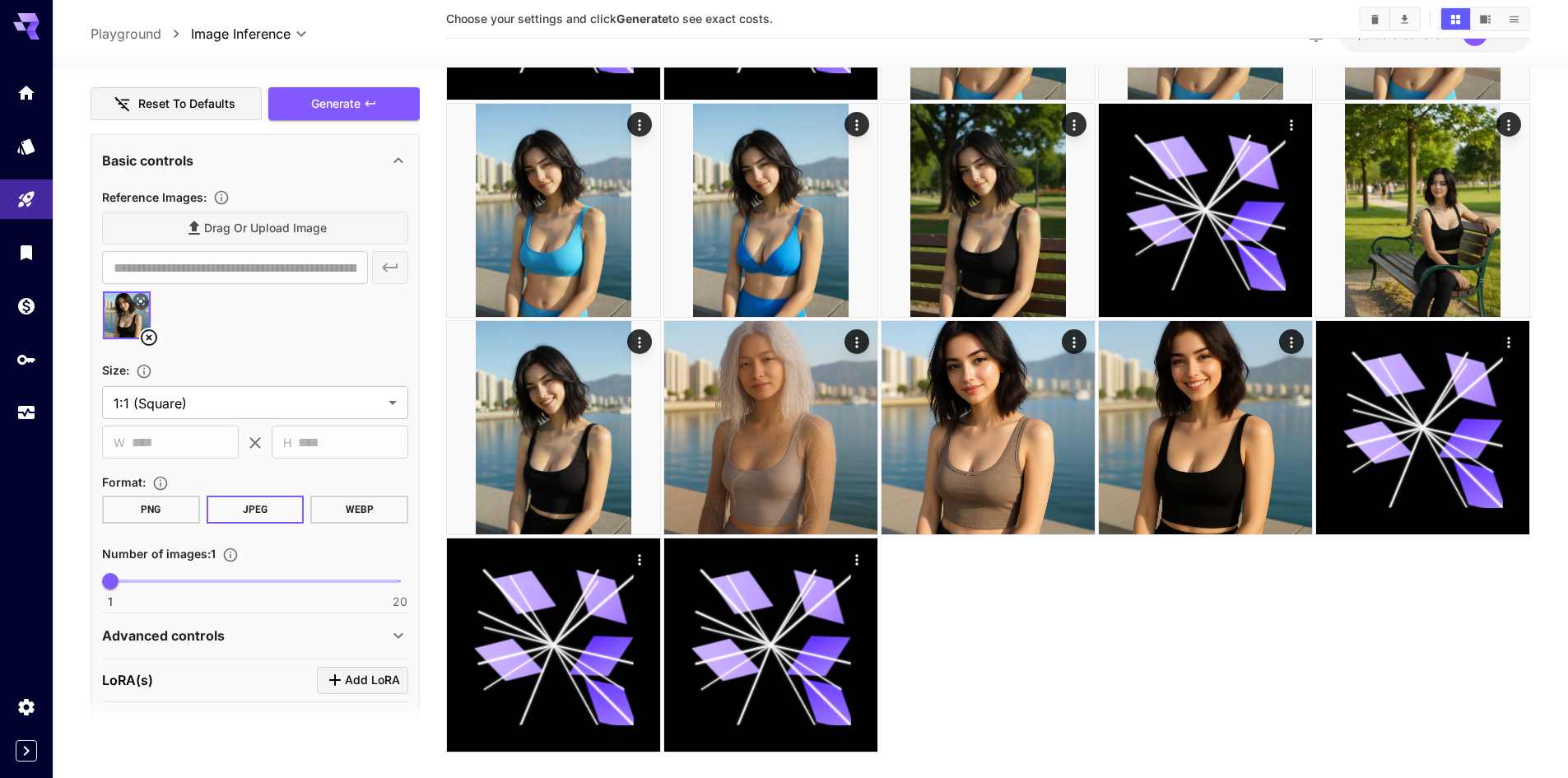
click at [286, 241] on div "Drag or upload image" at bounding box center [255, 227] width 306 height 33
click at [294, 231] on div "Drag or upload image" at bounding box center [255, 227] width 306 height 33
click at [305, 224] on div "Drag or upload image" at bounding box center [255, 227] width 306 height 33
click at [305, 226] on div "Drag or upload image" at bounding box center [255, 227] width 306 height 33
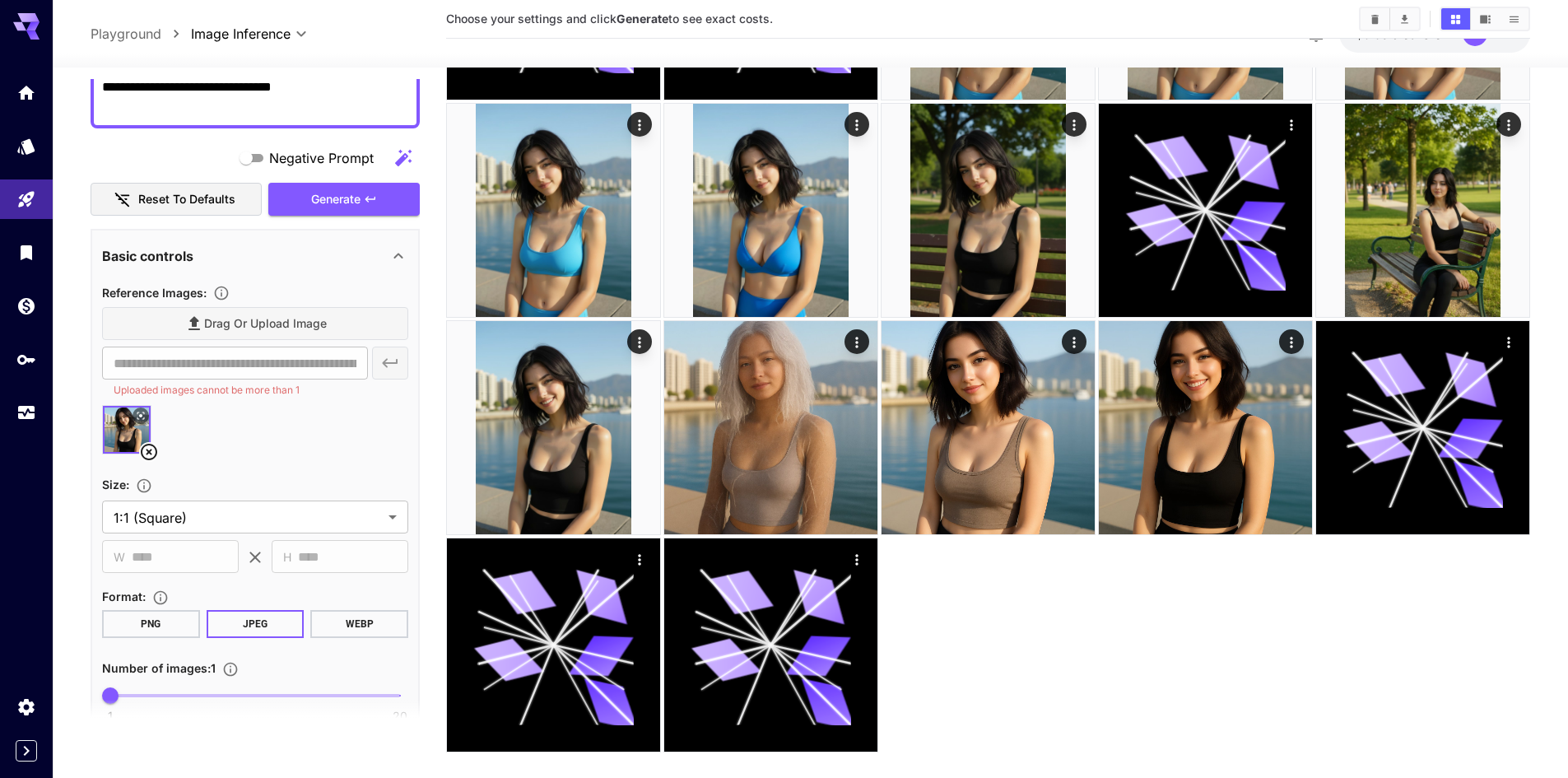
scroll to position [0, 0]
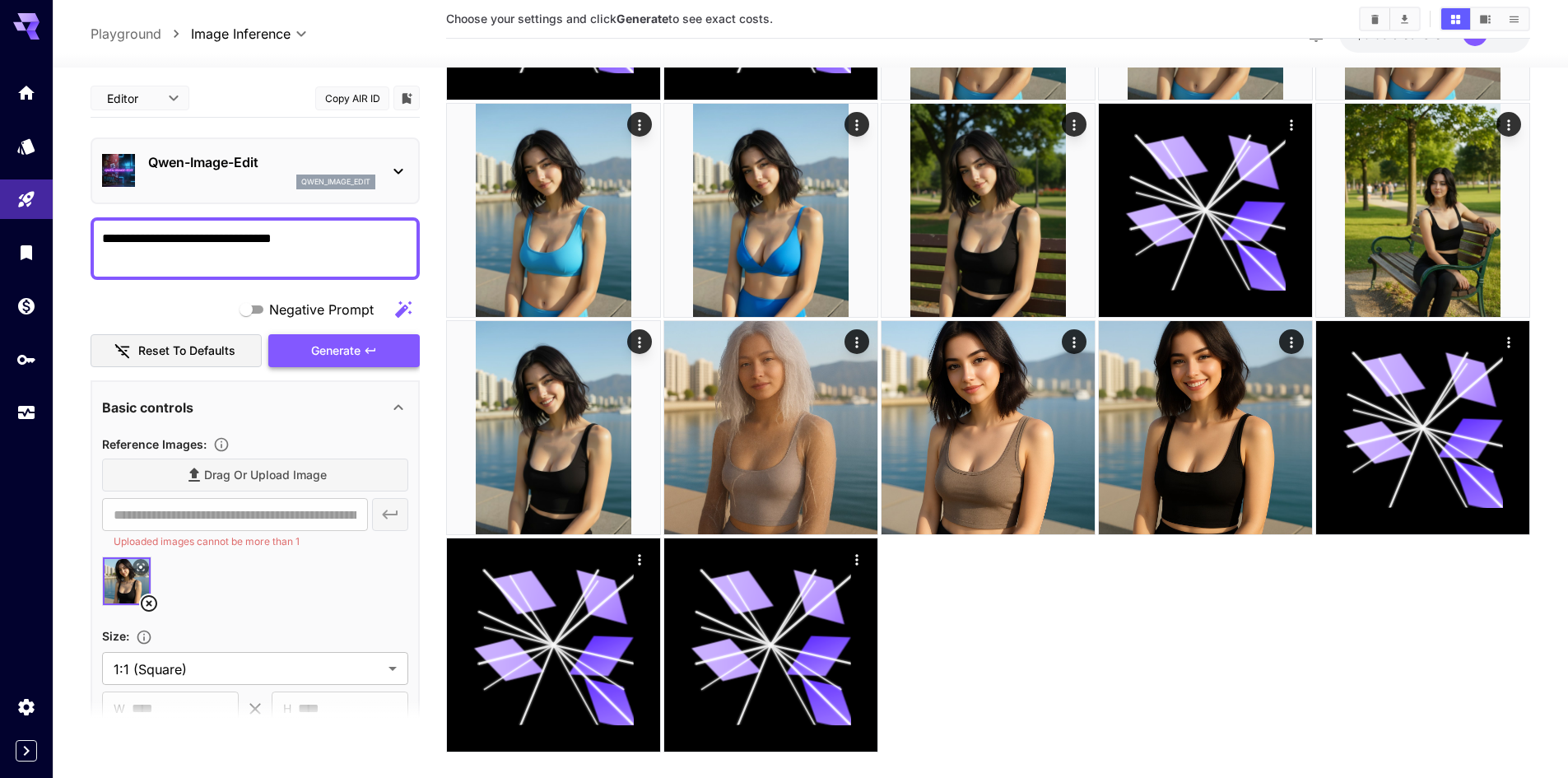
click at [314, 351] on span "Generate" at bounding box center [336, 351] width 50 height 21
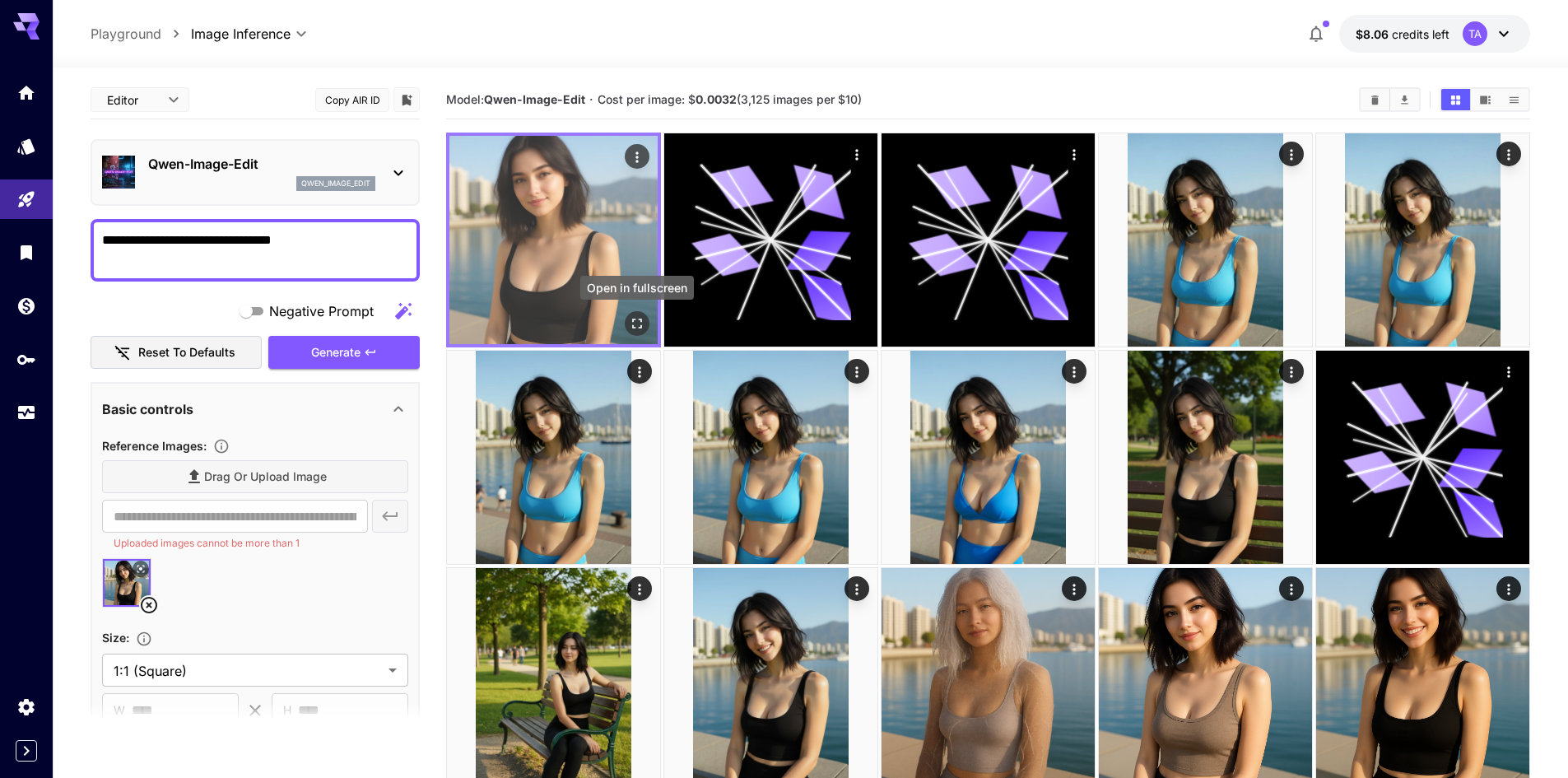
click at [634, 320] on icon "Open in fullscreen" at bounding box center [636, 323] width 16 height 16
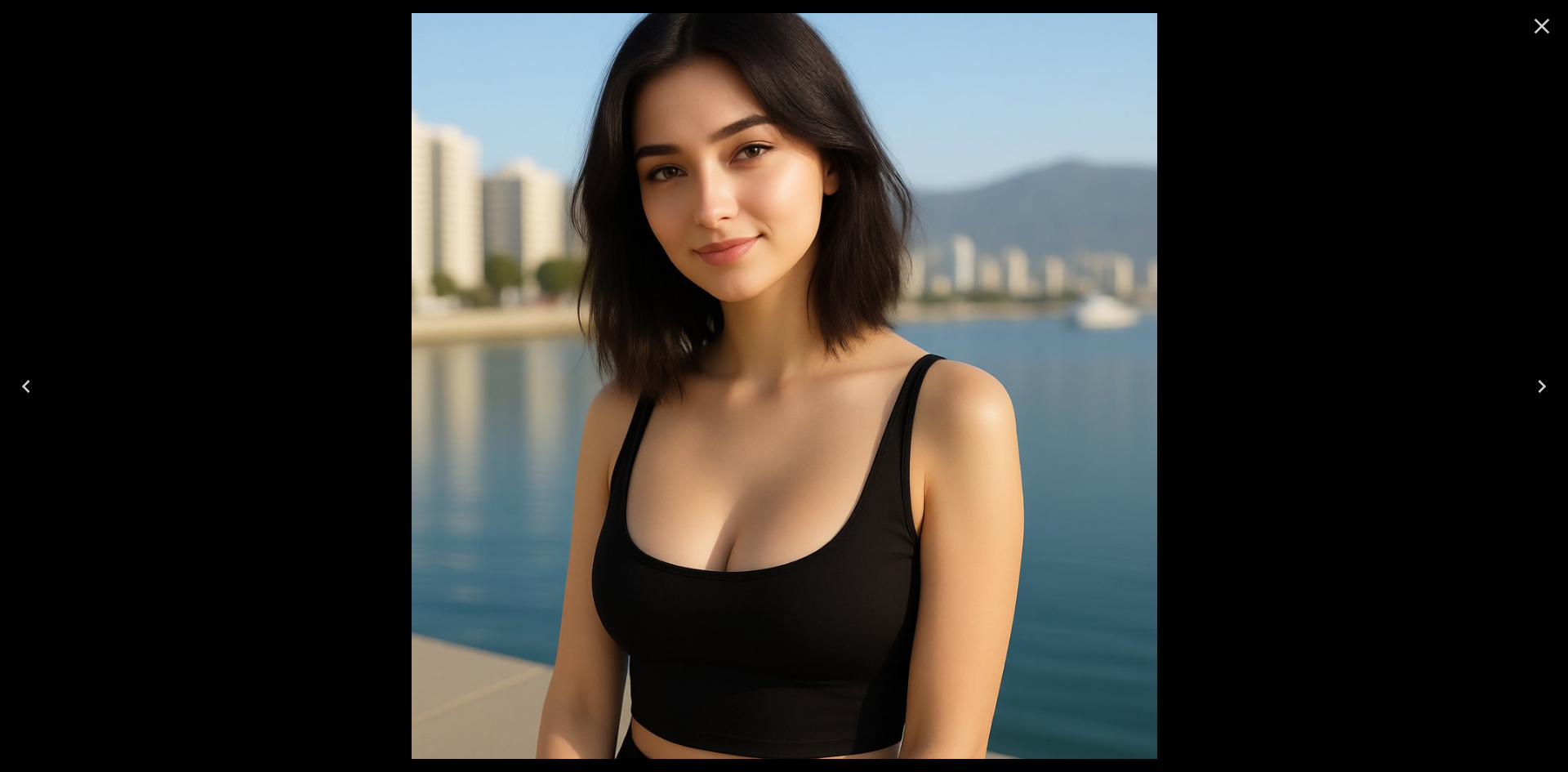
click at [1547, 20] on icon "Close" at bounding box center [1543, 26] width 15 height 15
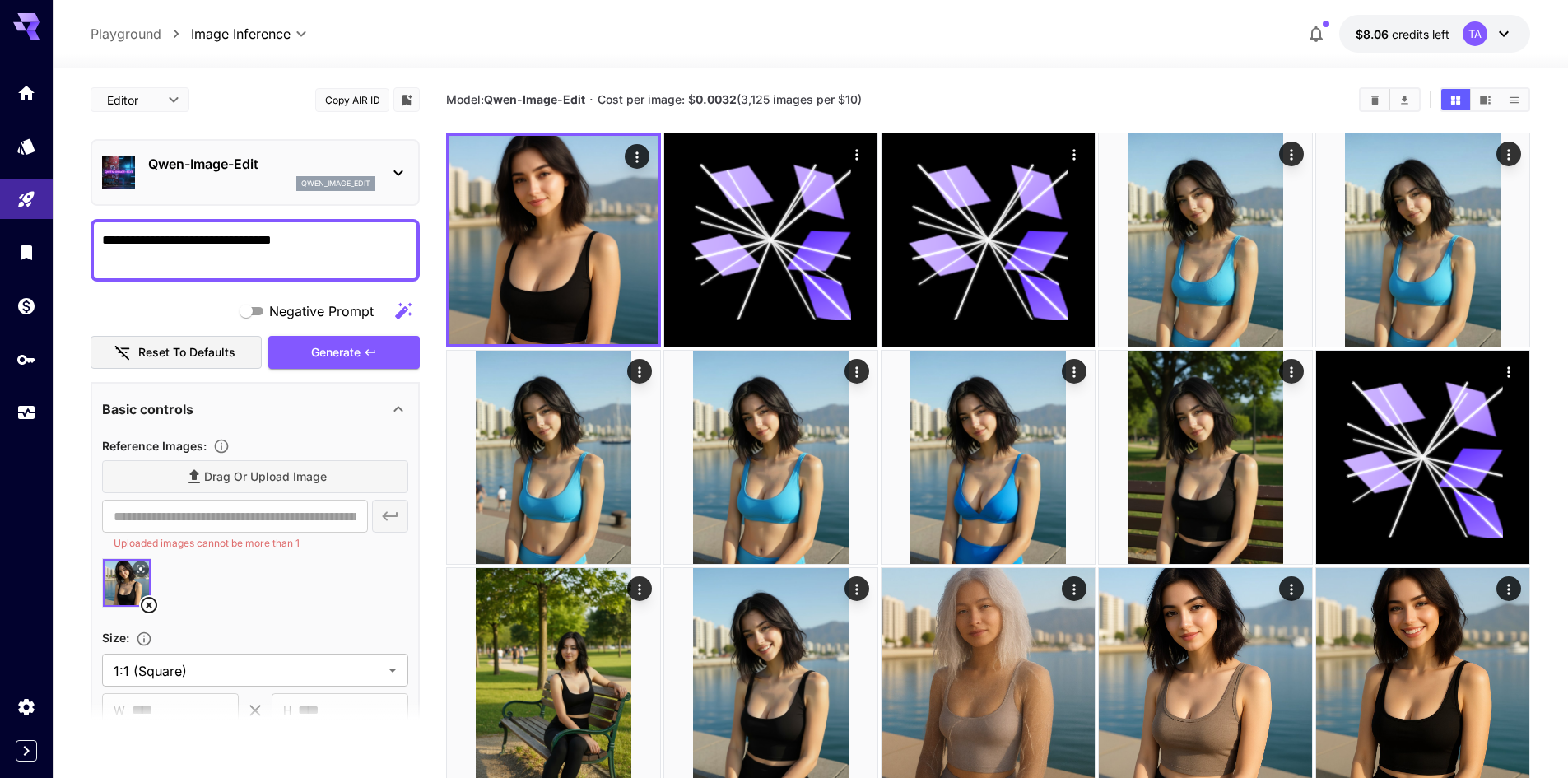
drag, startPoint x: 294, startPoint y: 237, endPoint x: 249, endPoint y: 239, distance: 45.0
click at [249, 239] on textarea "**********" at bounding box center [255, 250] width 306 height 39
type textarea "**********"
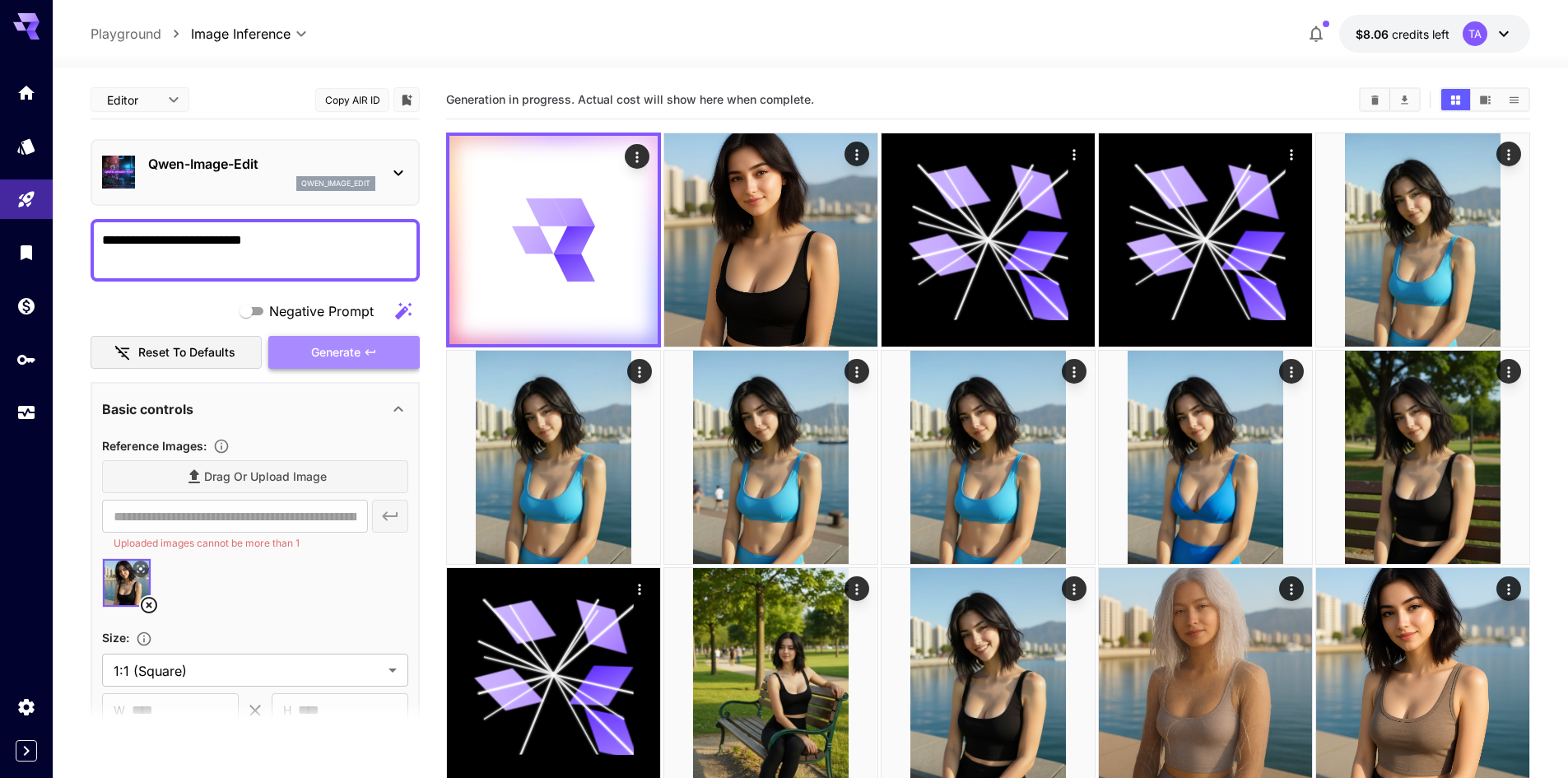
click at [386, 351] on button "Generate" at bounding box center [344, 352] width 151 height 33
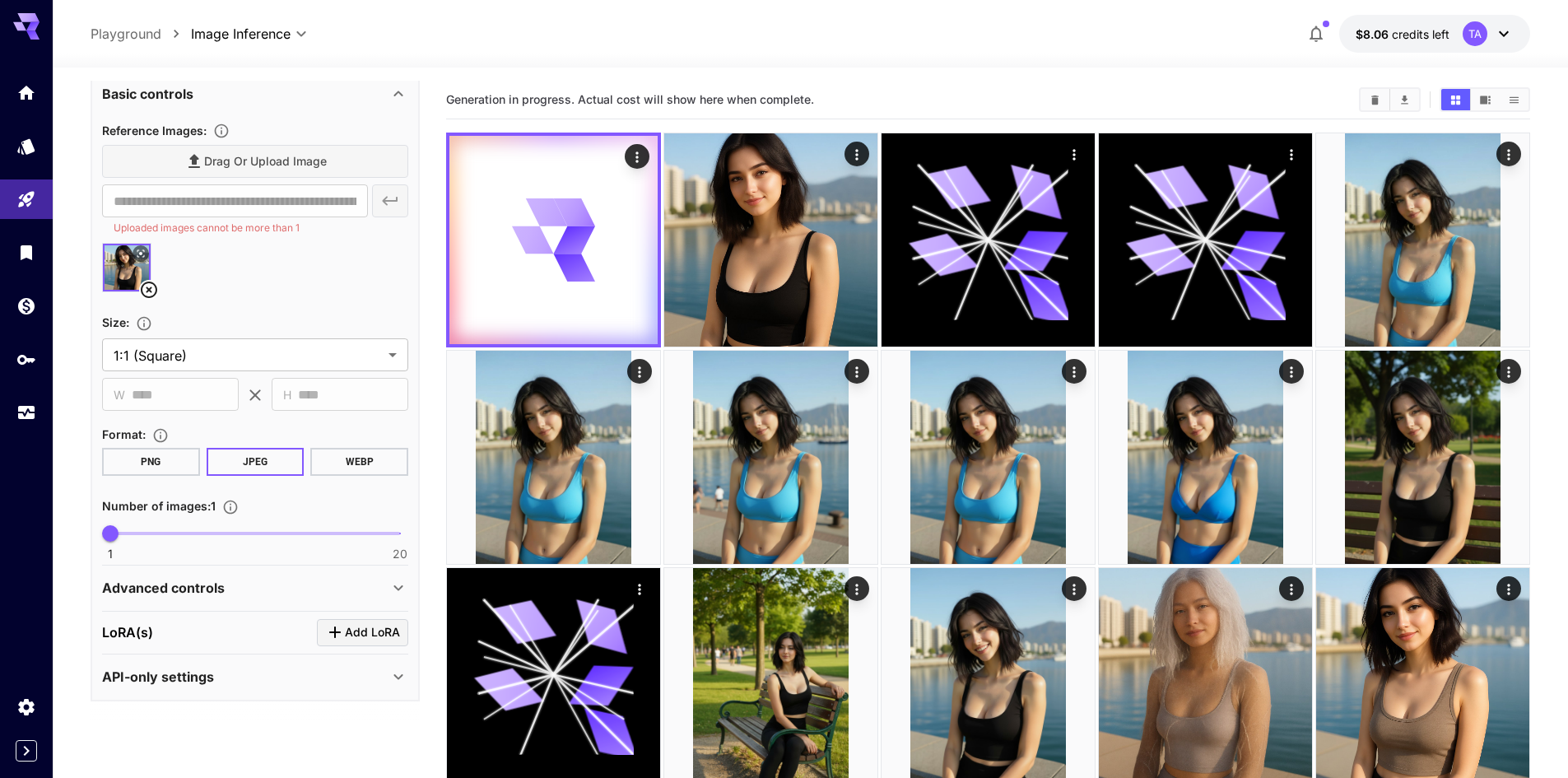
scroll to position [316, 0]
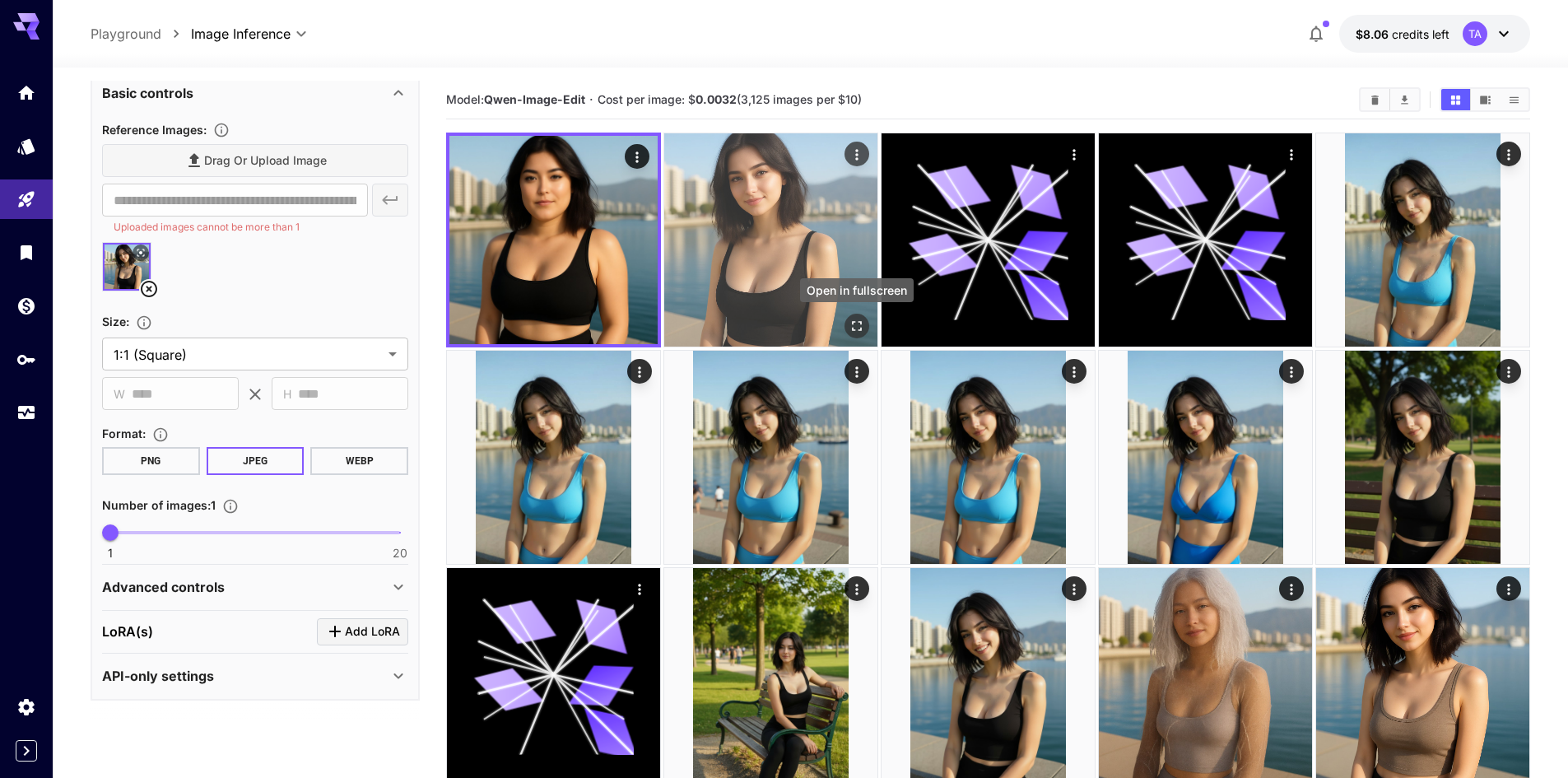
click at [861, 318] on icon "Open in fullscreen" at bounding box center [856, 326] width 16 height 16
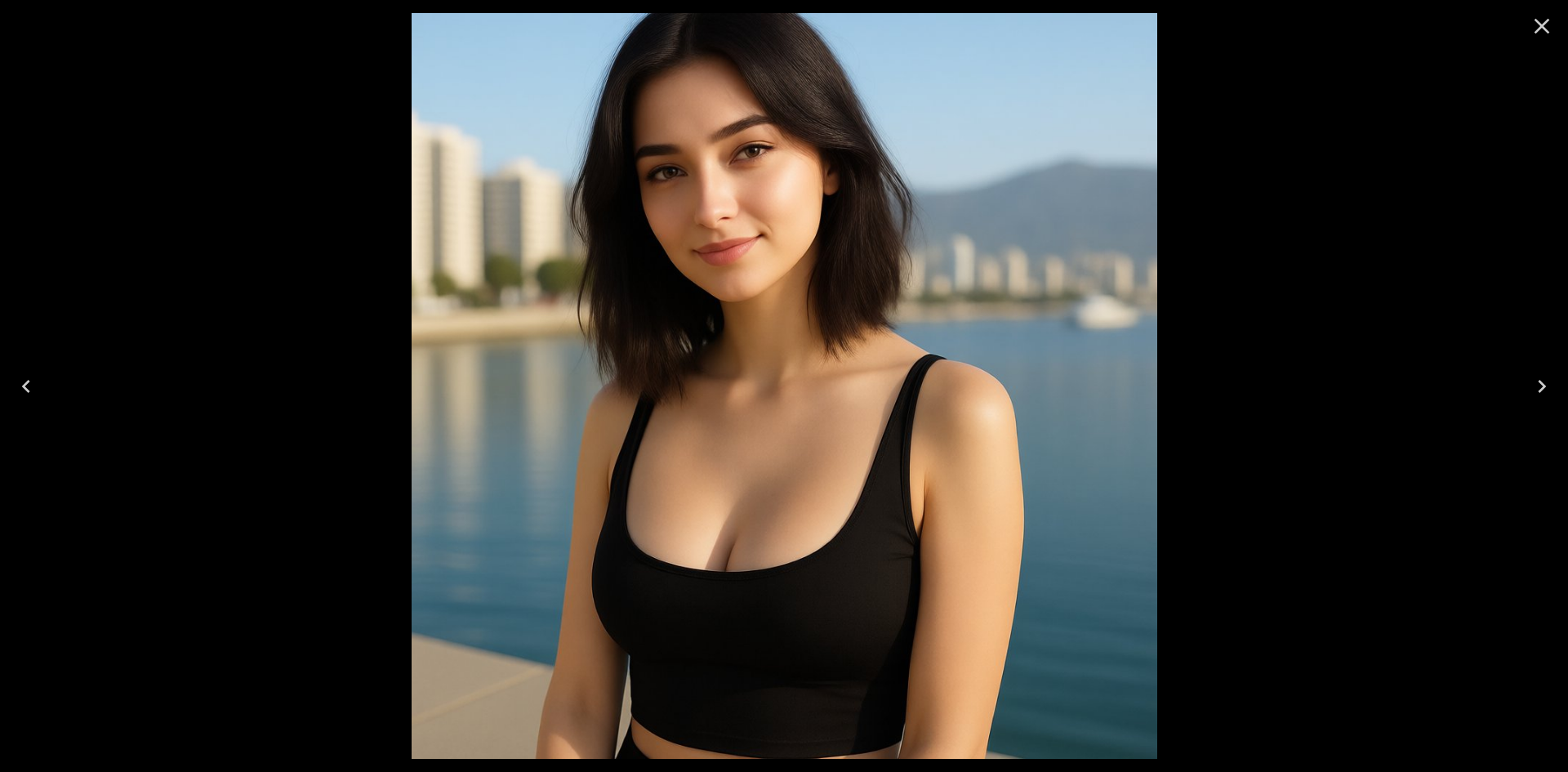
click at [1555, 22] on button "Close" at bounding box center [1542, 26] width 39 height 39
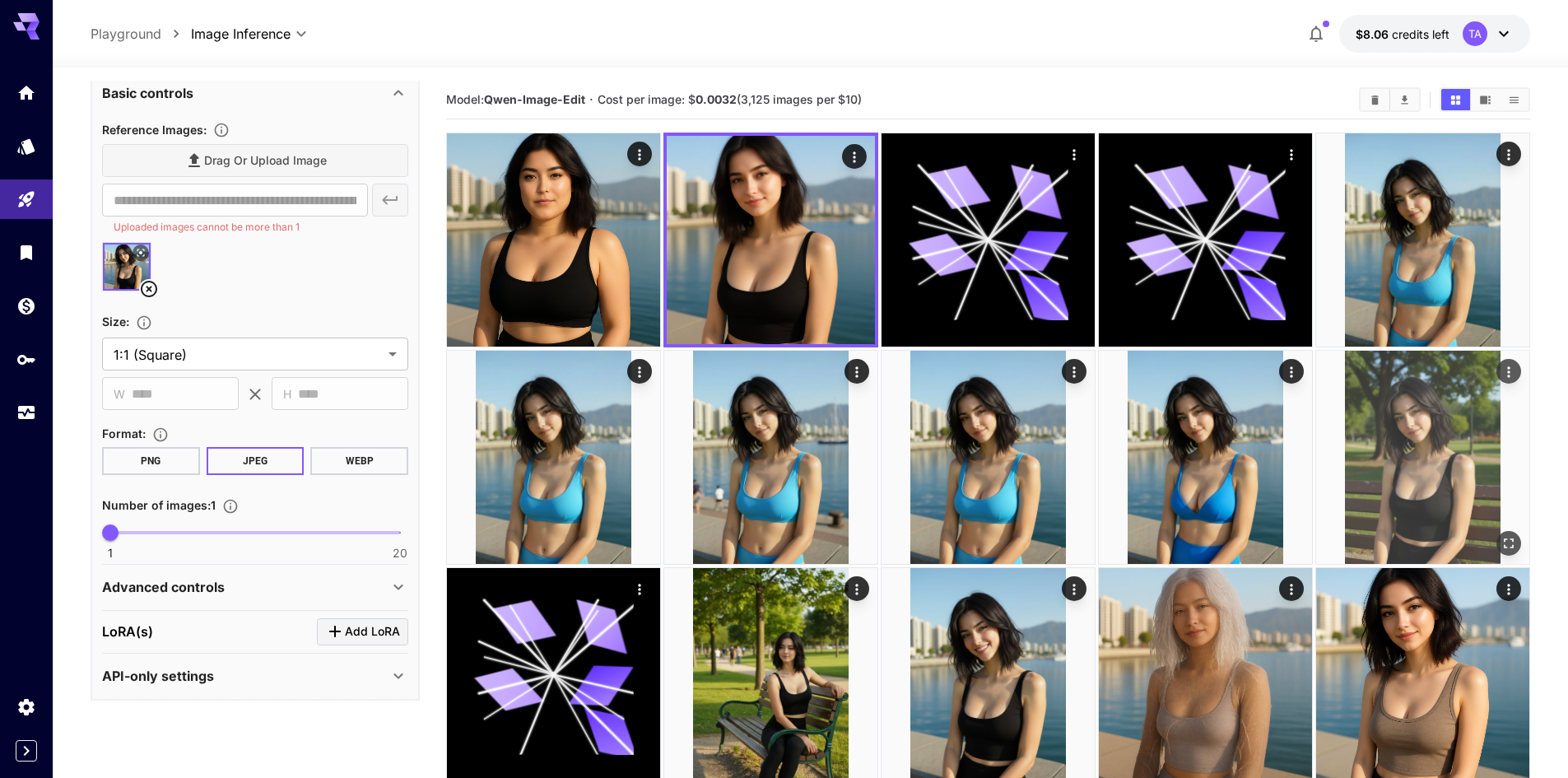
scroll to position [271, 0]
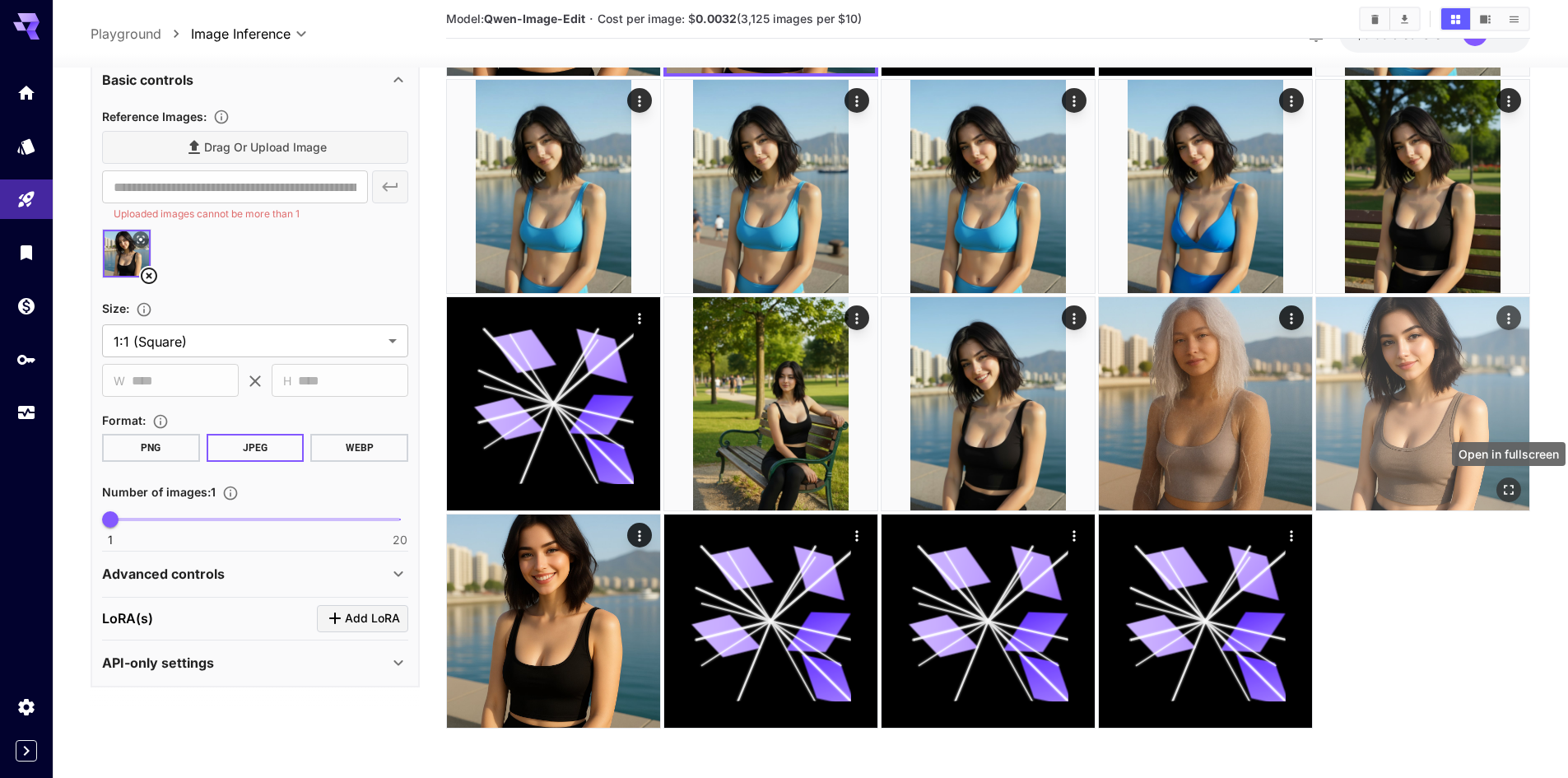
click at [1514, 500] on button "Open in fullscreen" at bounding box center [1508, 489] width 25 height 25
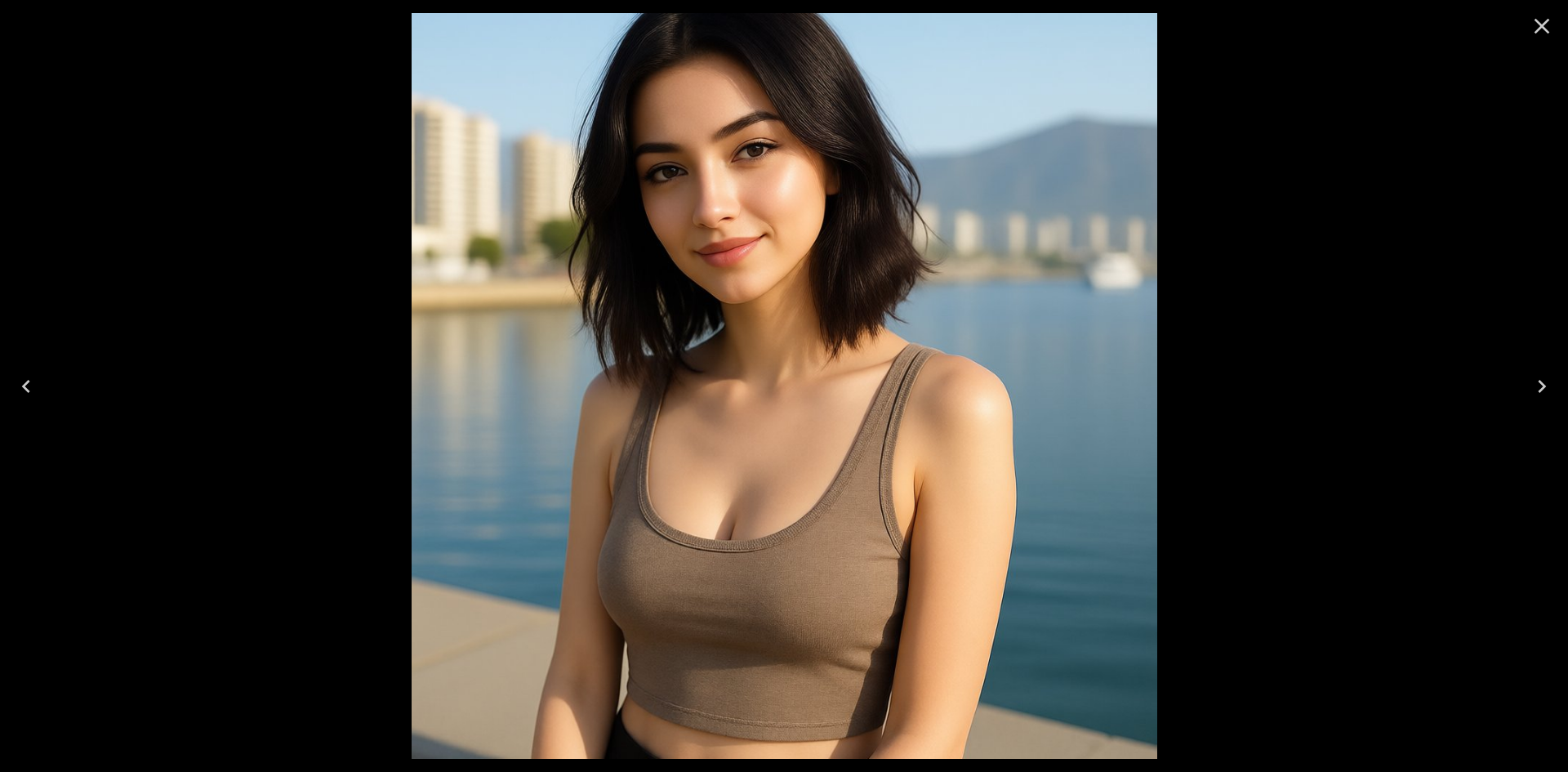
click at [1540, 31] on icon "Close" at bounding box center [1542, 25] width 26 height 26
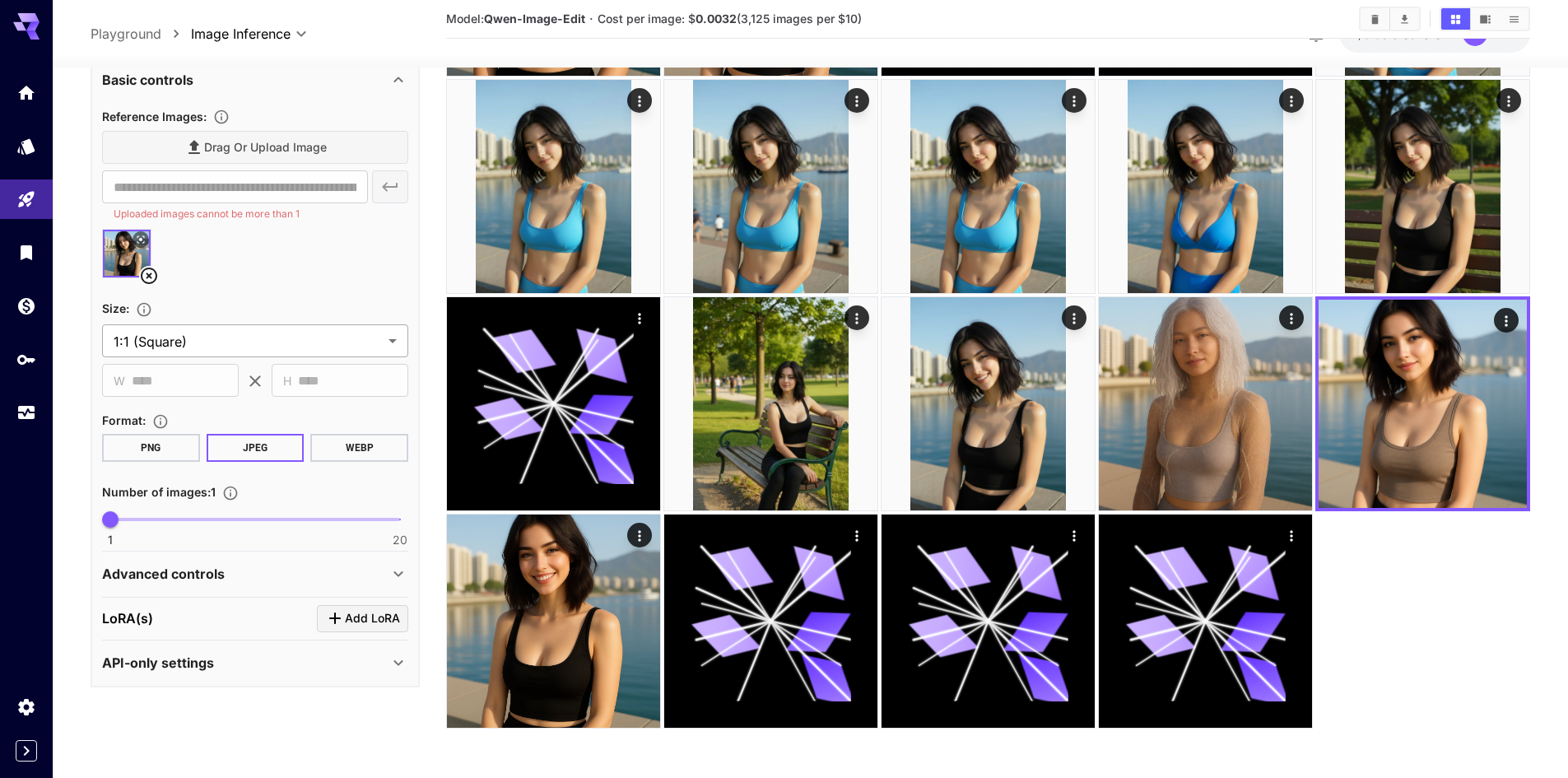
click at [310, 351] on body "**********" at bounding box center [784, 253] width 1568 height 1048
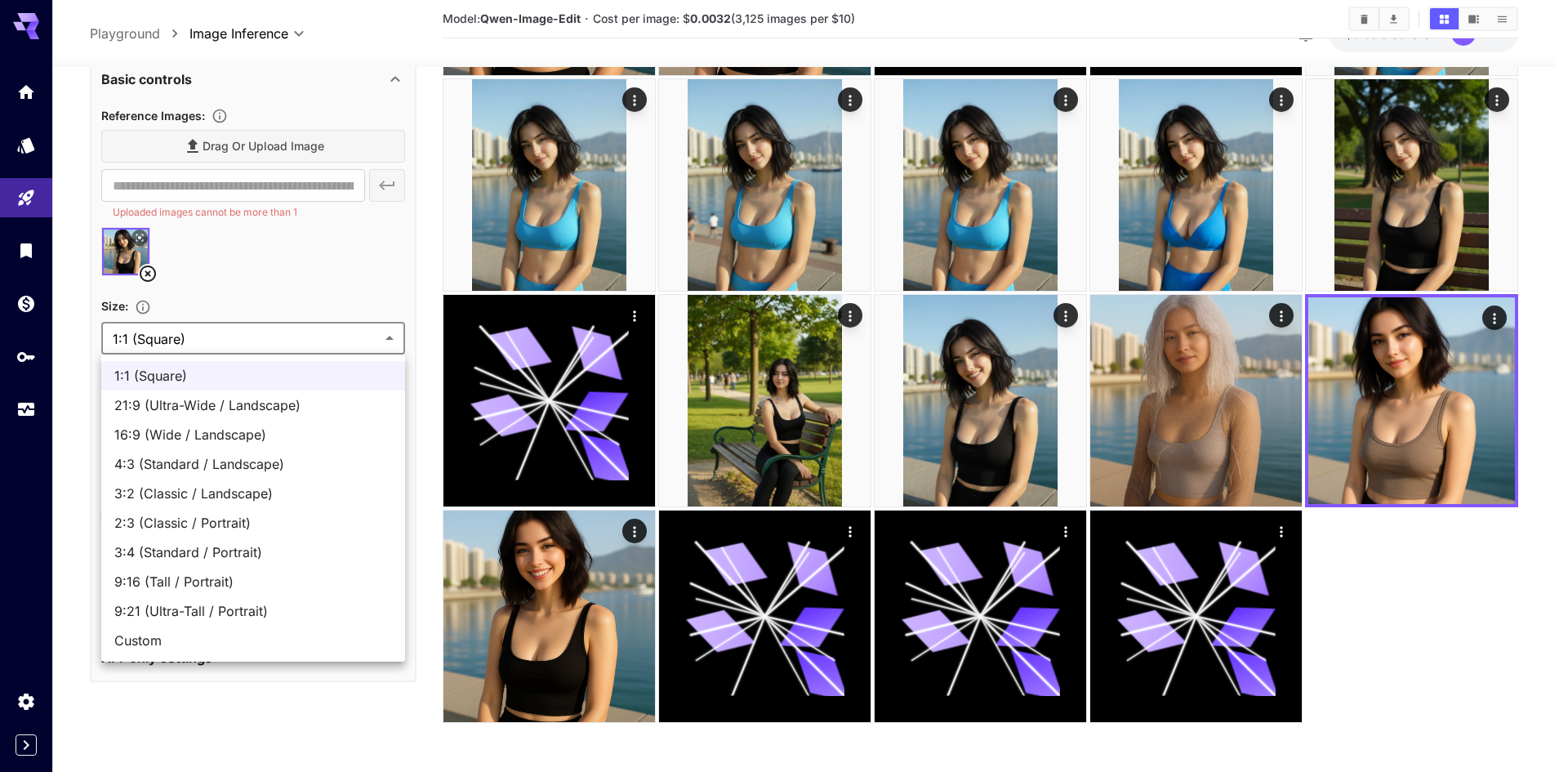
click at [269, 491] on span "3:2 (Classic / Landscape)" at bounding box center [253, 493] width 277 height 20
type input "**********"
type input "***"
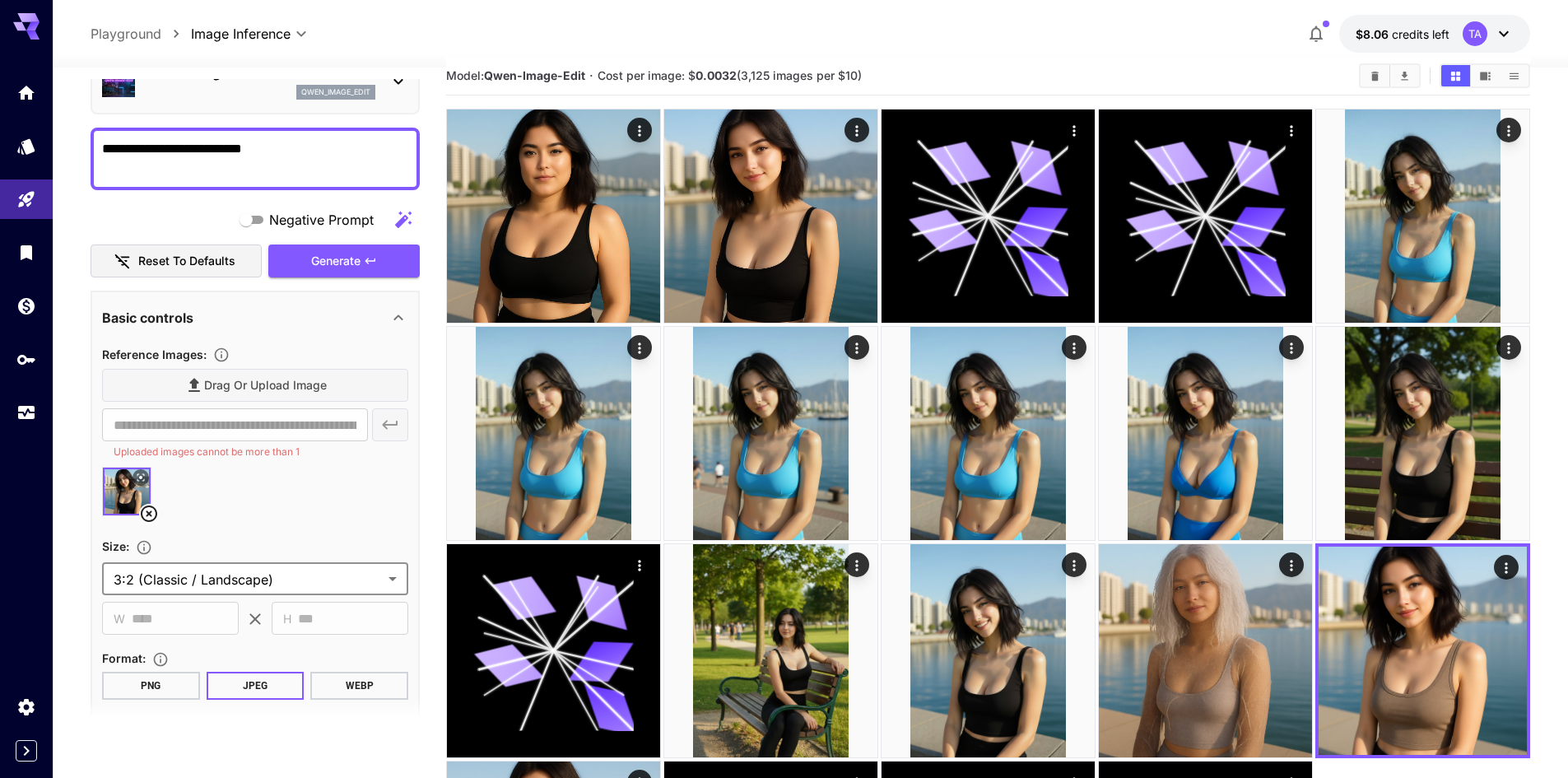
scroll to position [82, 0]
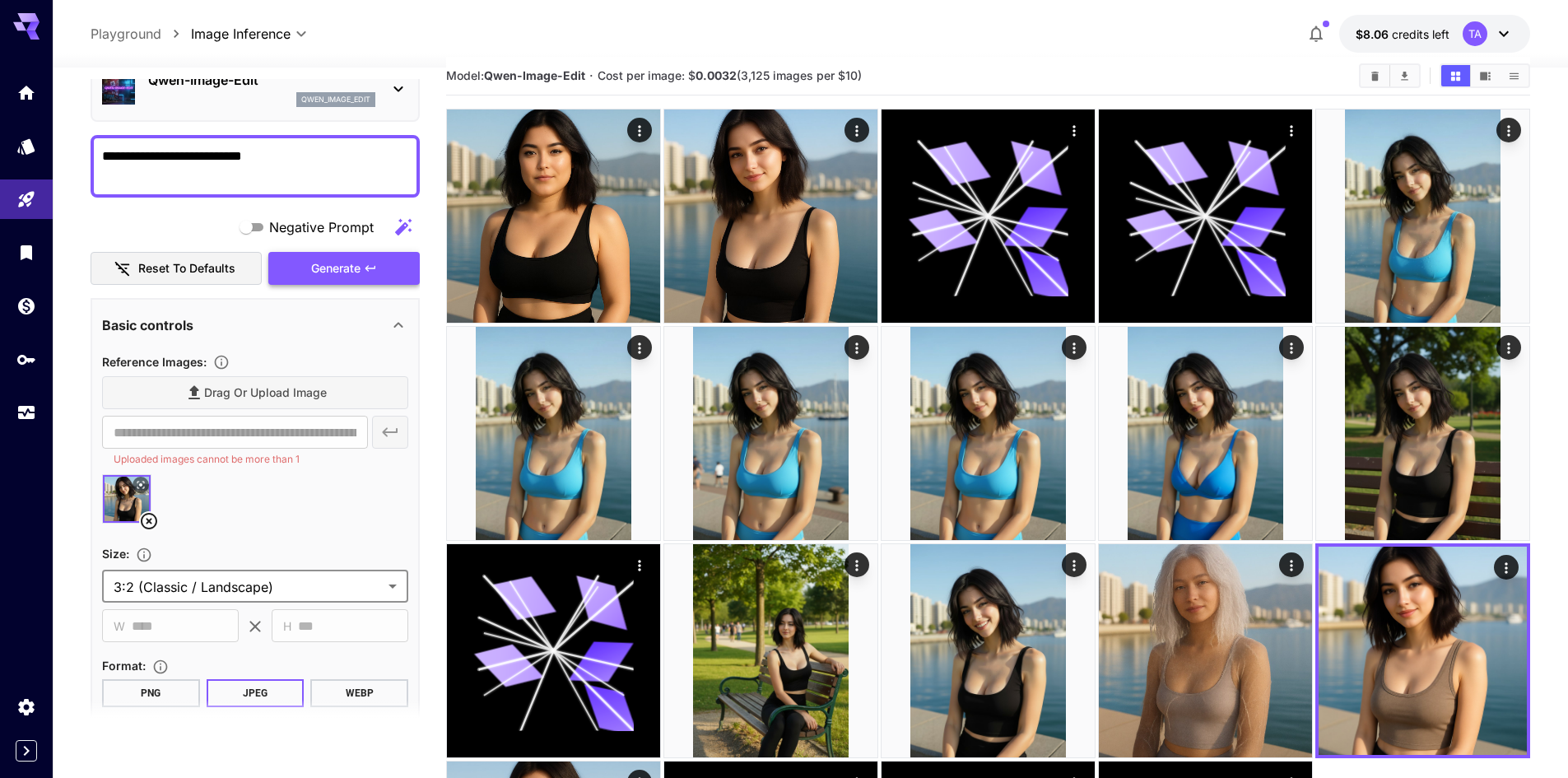
click at [349, 260] on span "Generate" at bounding box center [336, 268] width 50 height 21
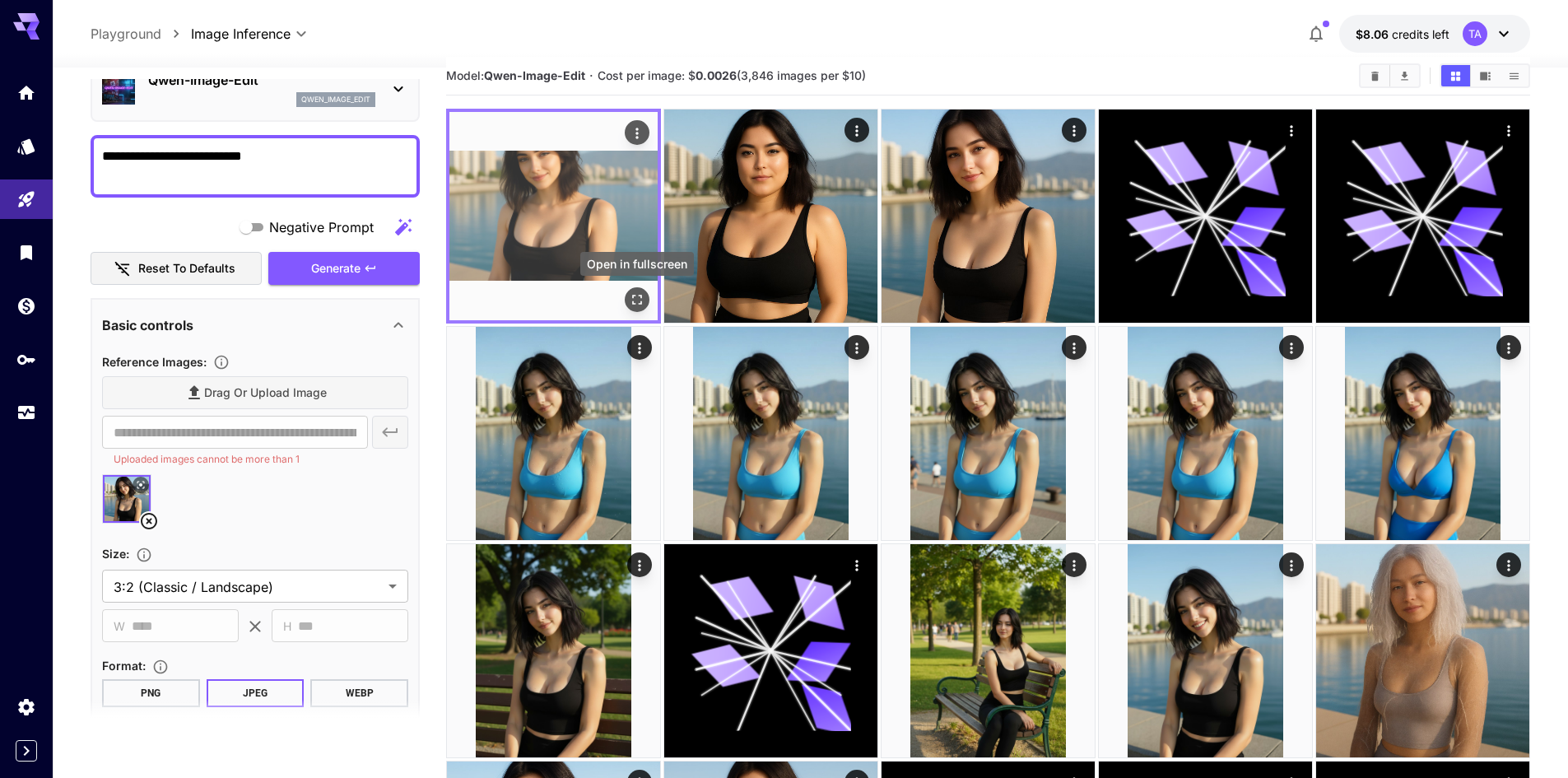
click at [641, 297] on icon "Open in fullscreen" at bounding box center [637, 300] width 10 height 10
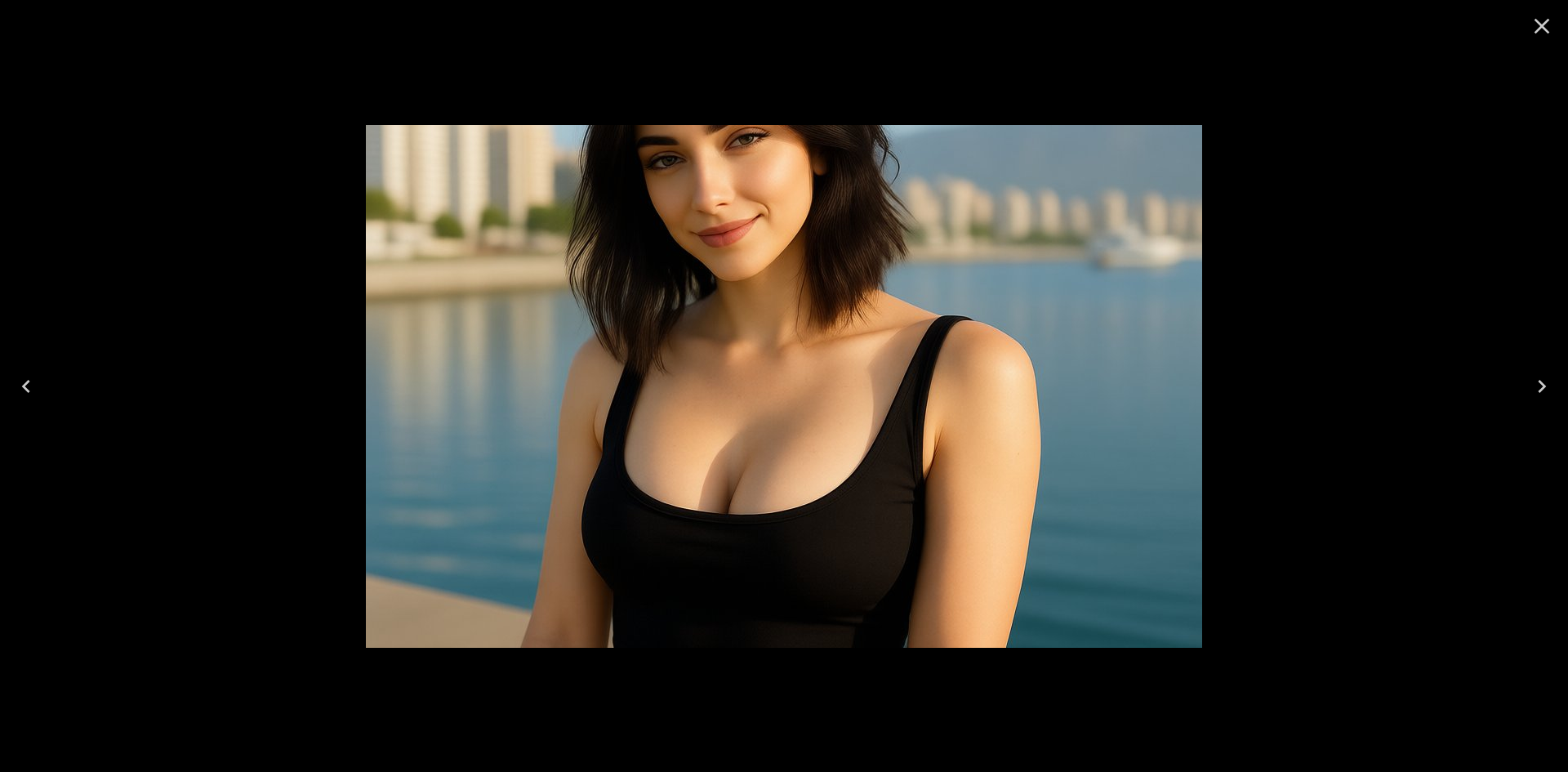
click at [1549, 31] on icon "Close" at bounding box center [1542, 25] width 26 height 26
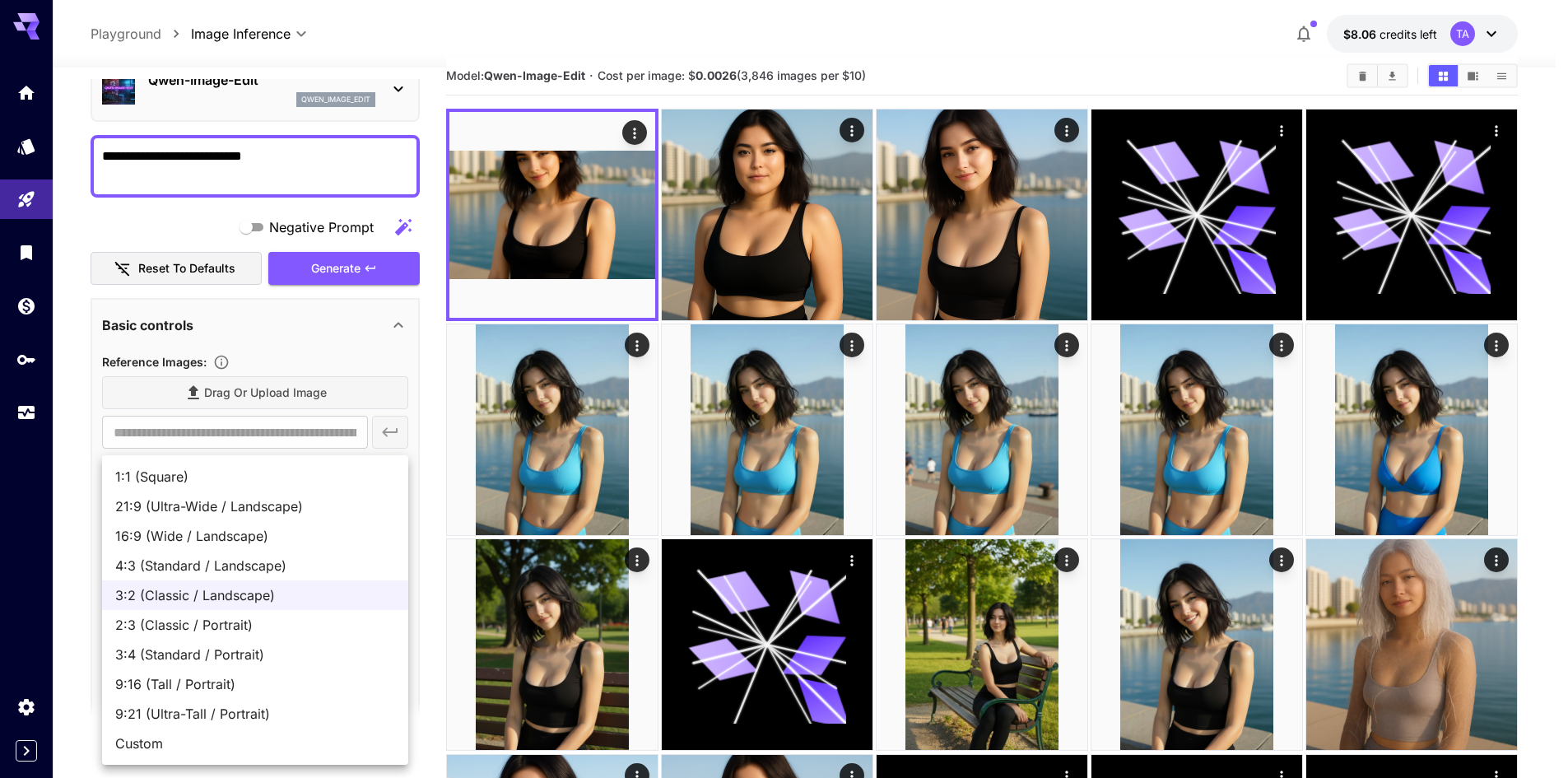
click at [341, 602] on body "**********" at bounding box center [784, 496] width 1568 height 1040
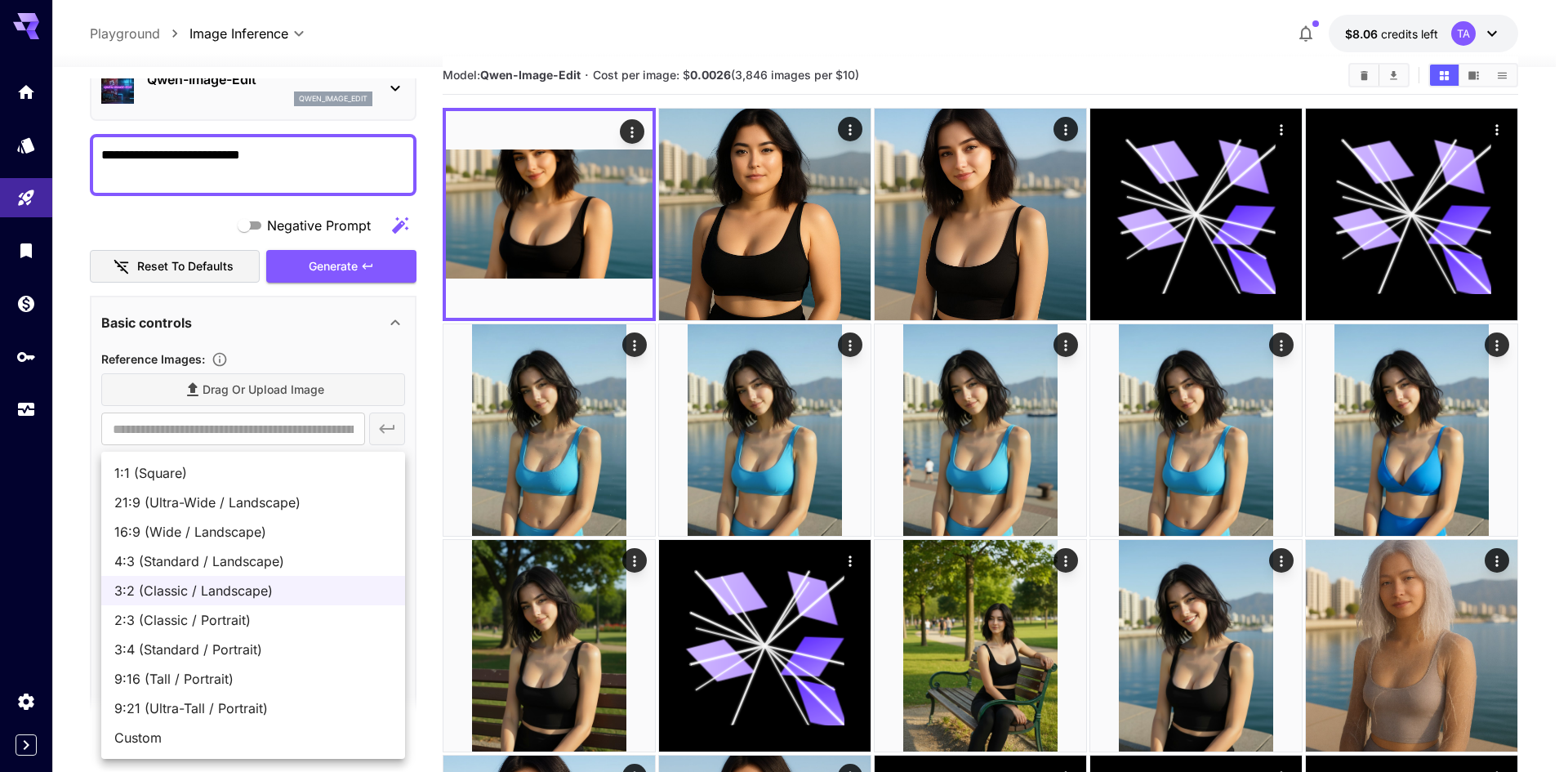
click at [288, 648] on span "3:4 (Standard / Portrait)" at bounding box center [253, 649] width 277 height 20
type input "**********"
type input "***"
type input "****"
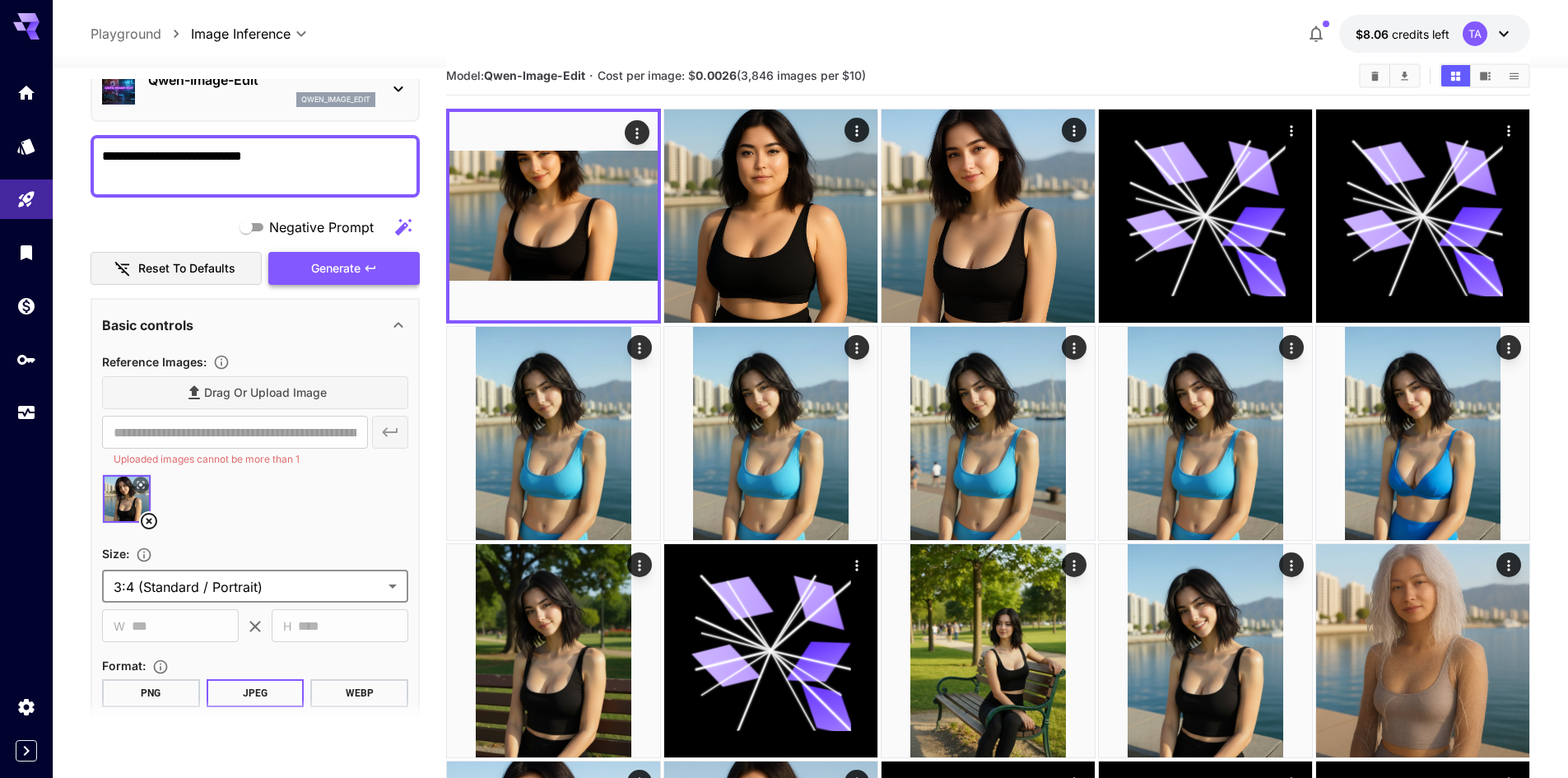
click at [347, 279] on button "Generate" at bounding box center [344, 268] width 151 height 33
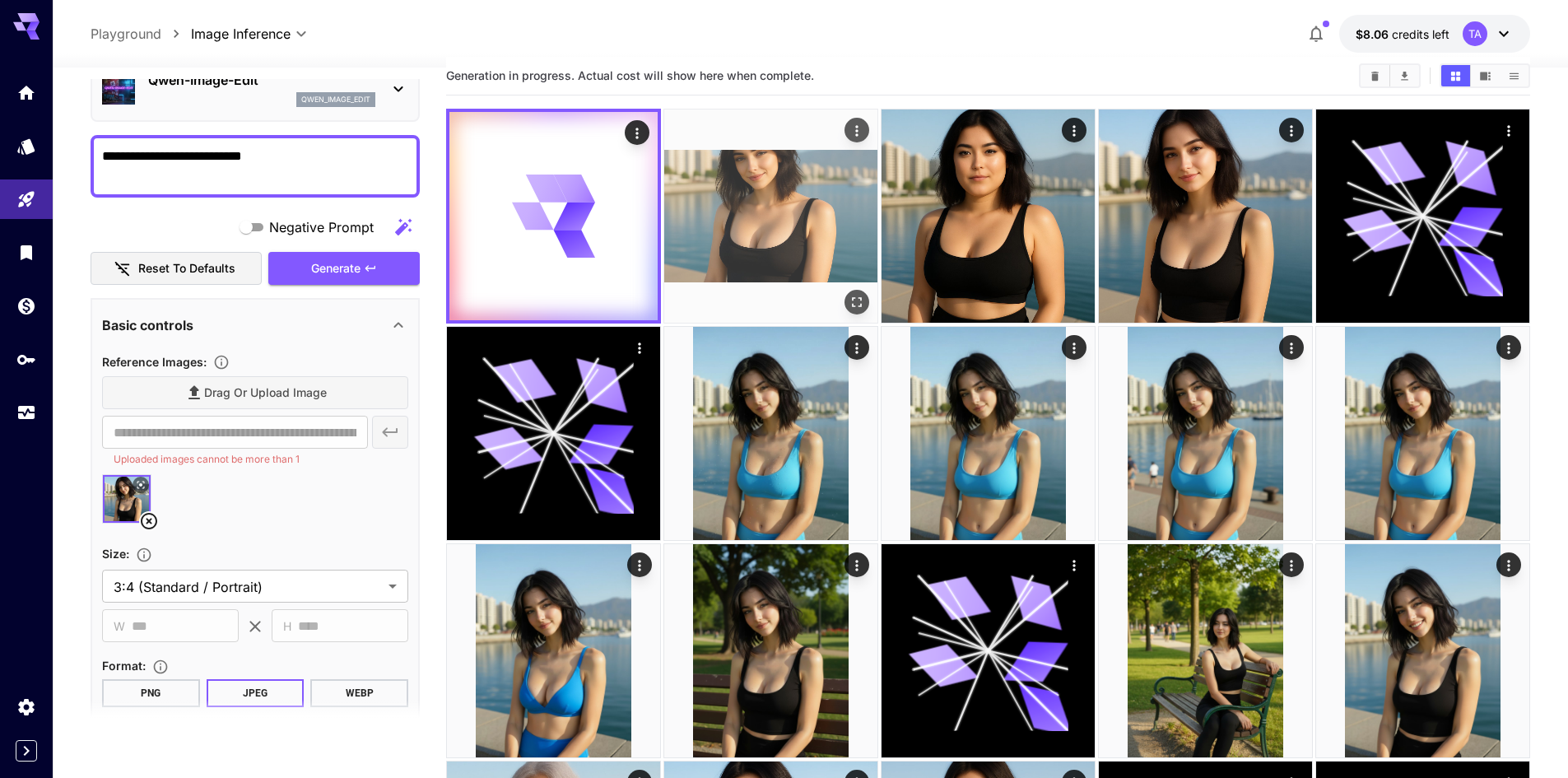
click at [849, 263] on img at bounding box center [770, 215] width 213 height 213
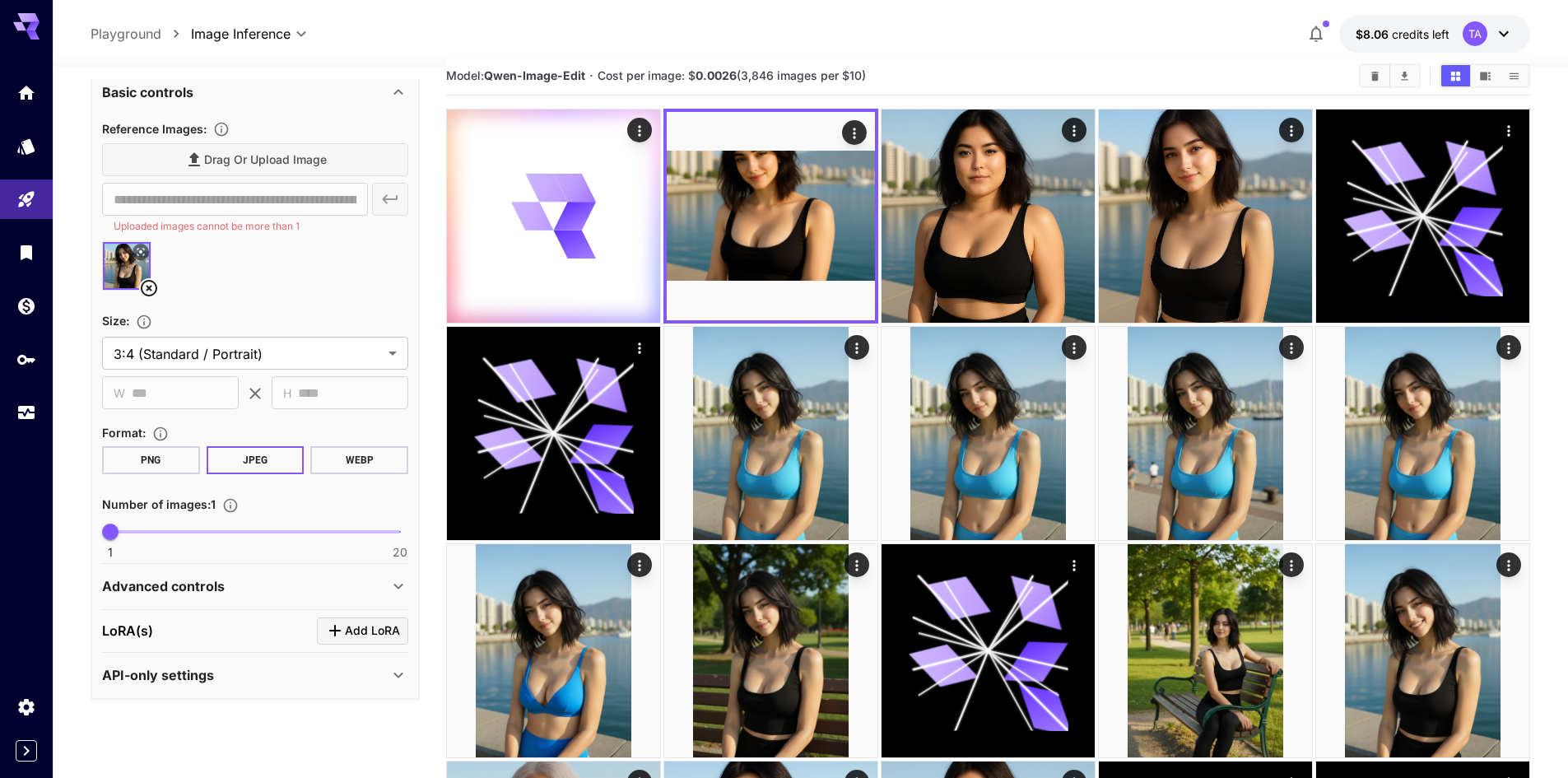
scroll to position [316, 0]
click at [345, 588] on div "Advanced controls" at bounding box center [245, 585] width 286 height 20
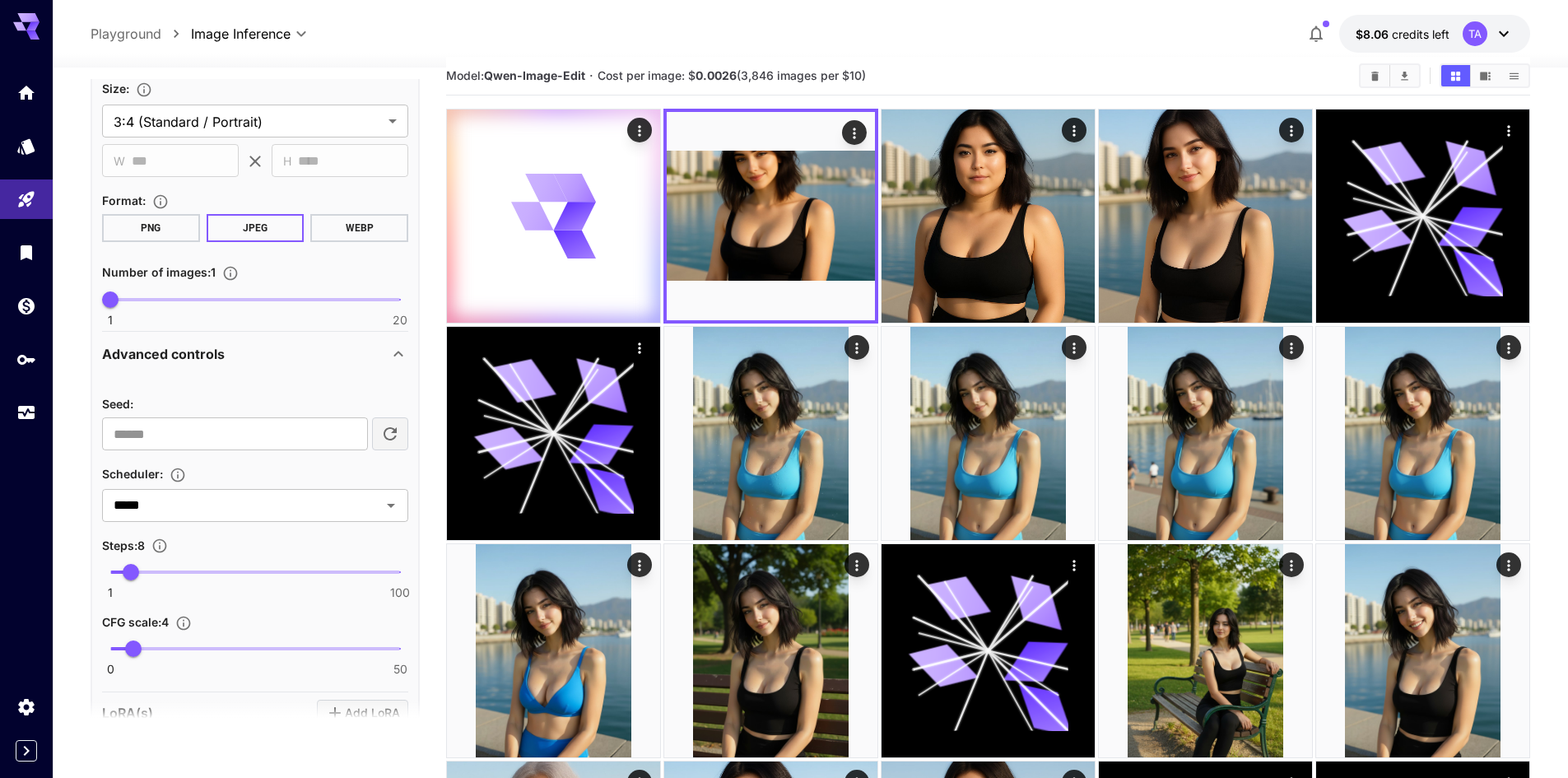
scroll to position [563, 0]
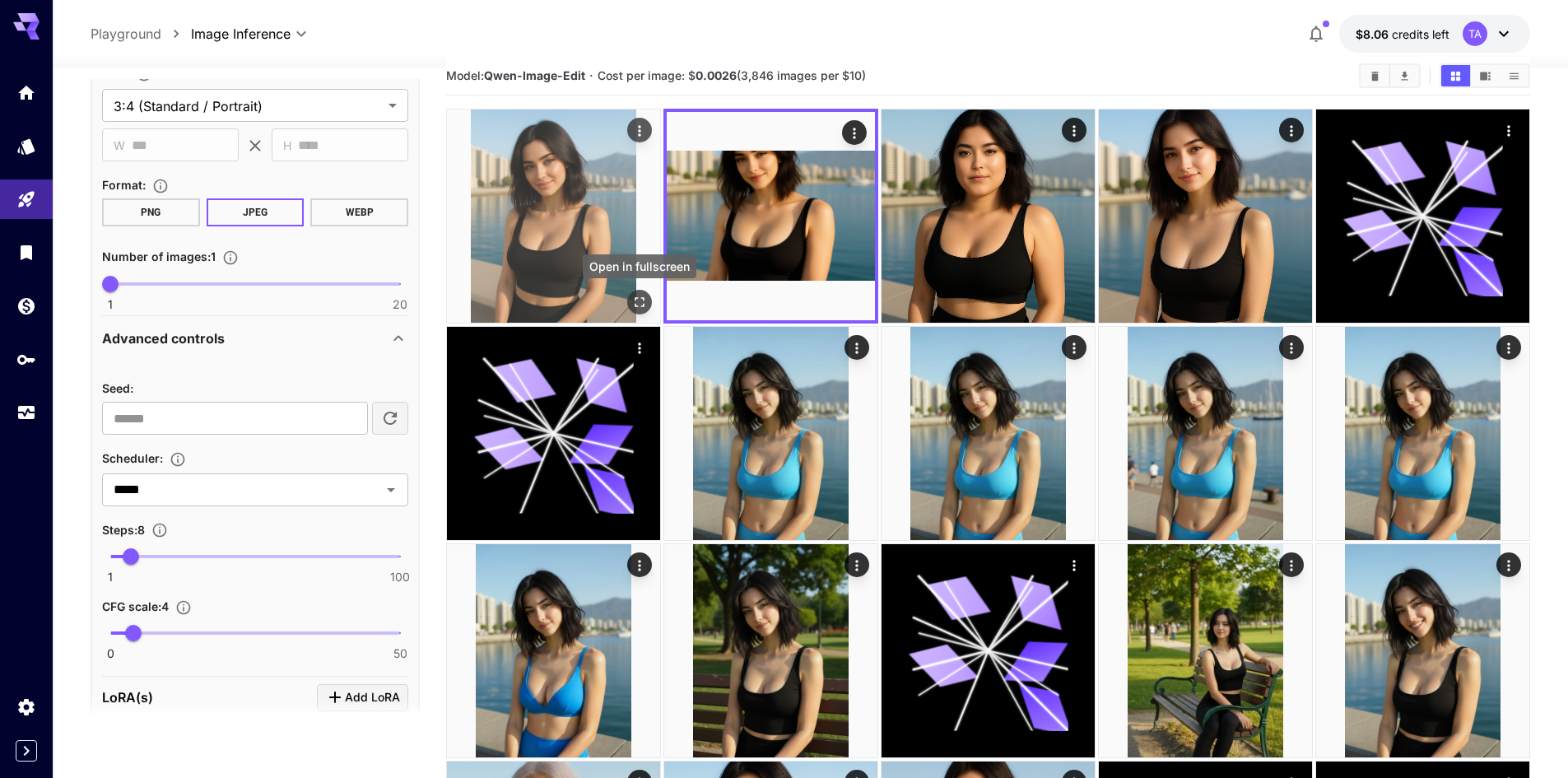
click at [638, 298] on icon "Open in fullscreen" at bounding box center [640, 302] width 10 height 10
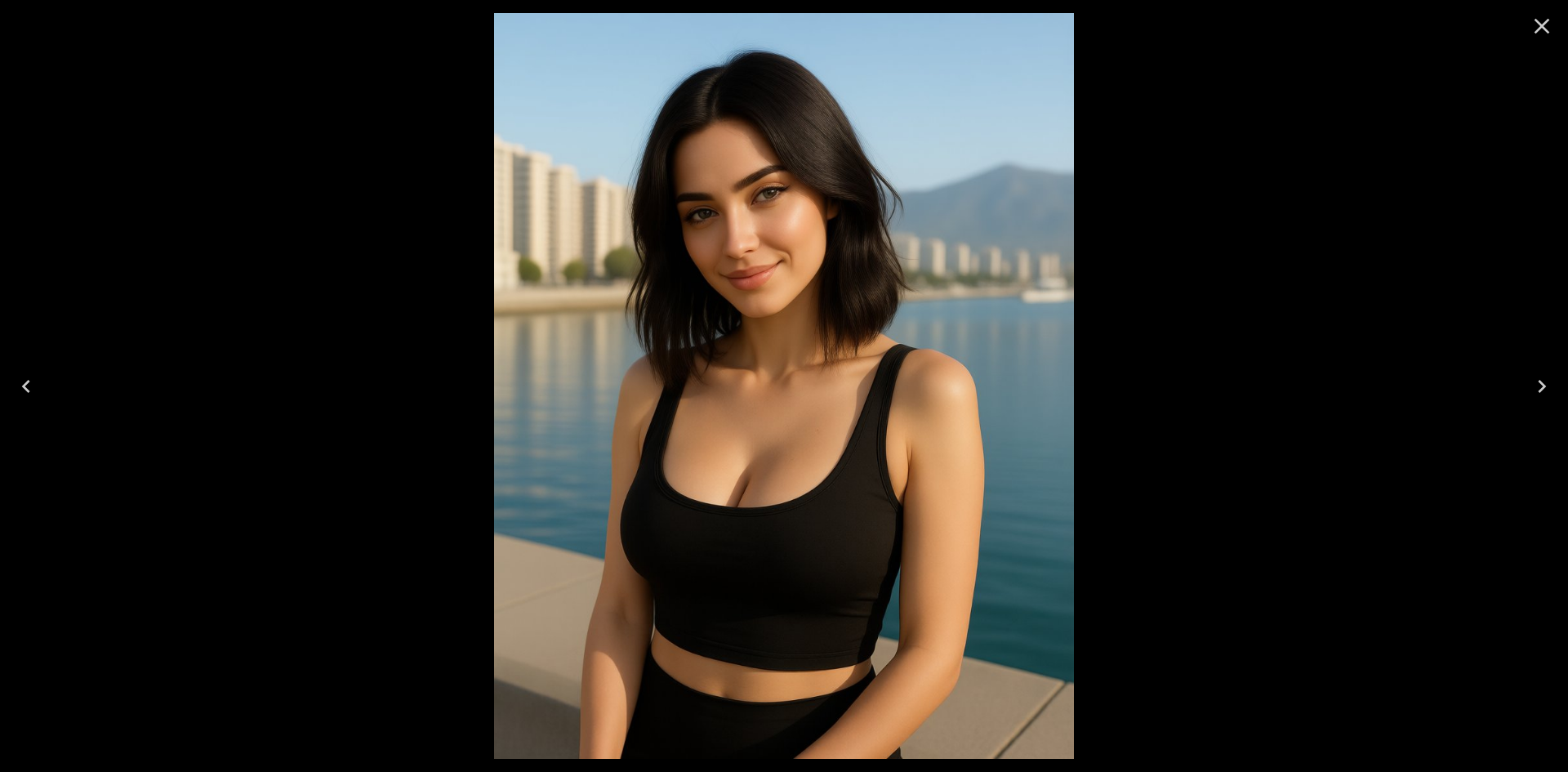
click at [1543, 26] on icon "Close" at bounding box center [1543, 26] width 15 height 15
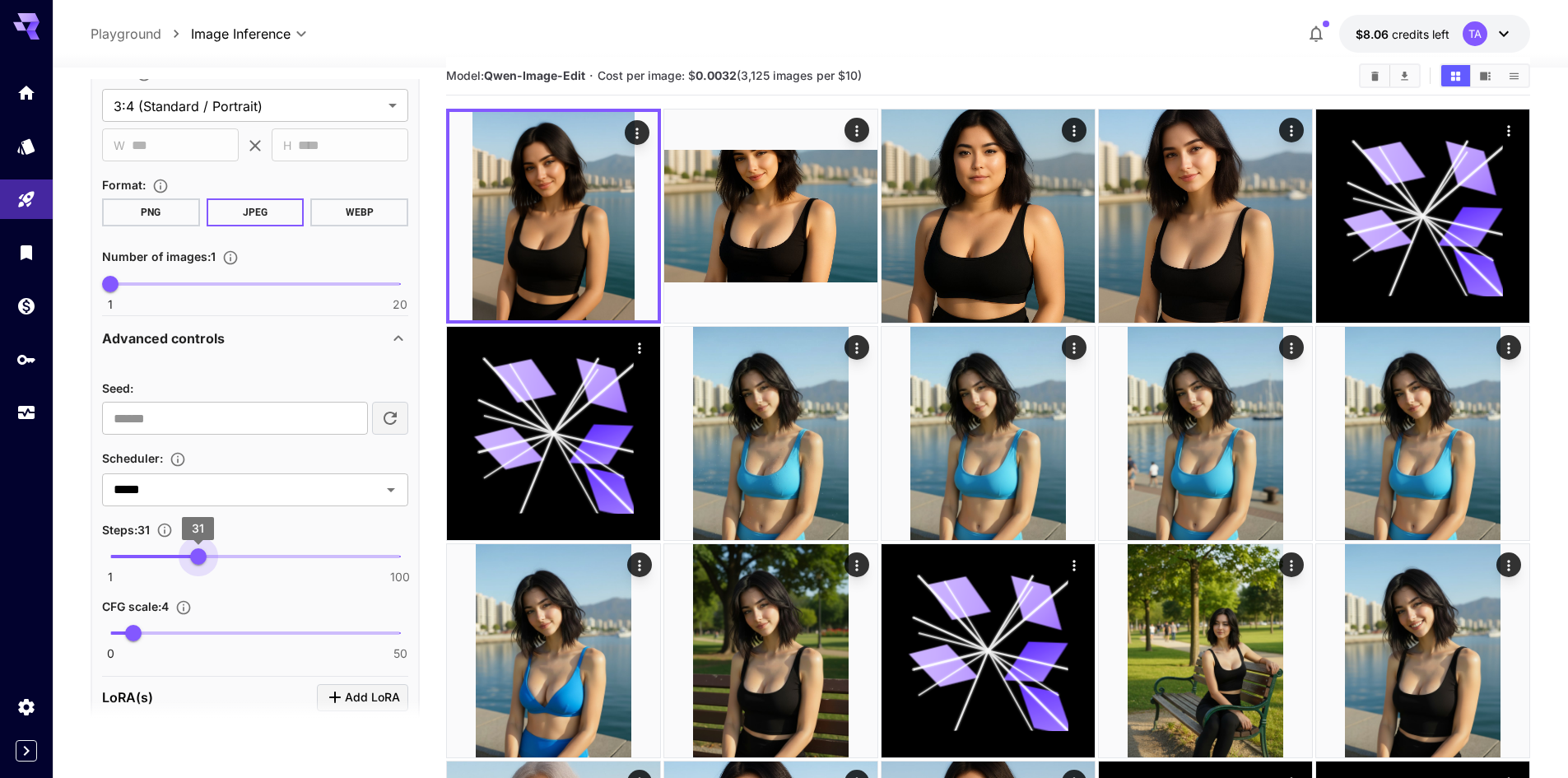
type input "**"
drag, startPoint x: 134, startPoint y: 541, endPoint x: 195, endPoint y: 549, distance: 61.5
click at [195, 549] on span "30" at bounding box center [195, 556] width 16 height 16
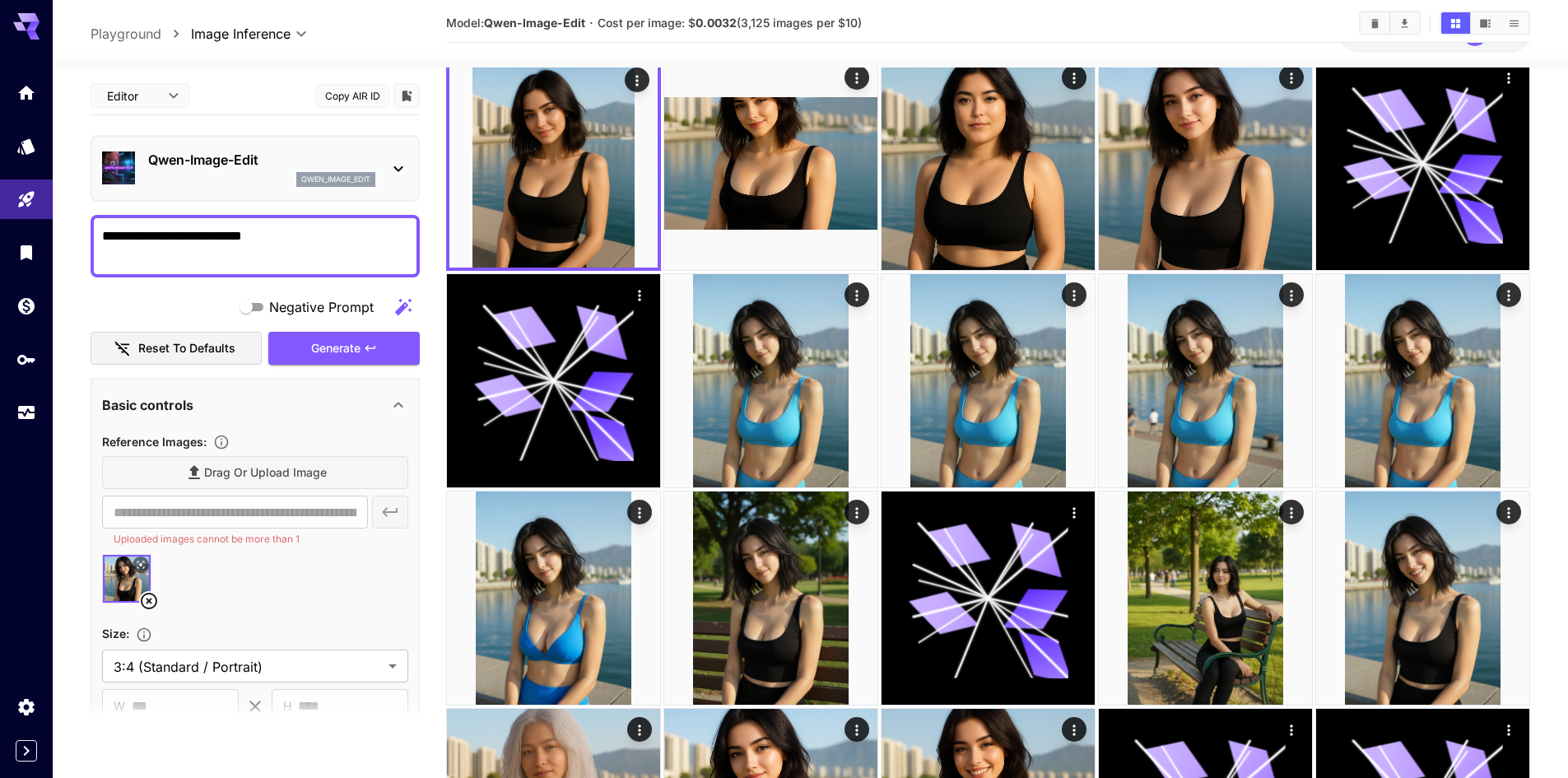
scroll to position [0, 0]
click at [345, 357] on span "Generate" at bounding box center [336, 351] width 50 height 21
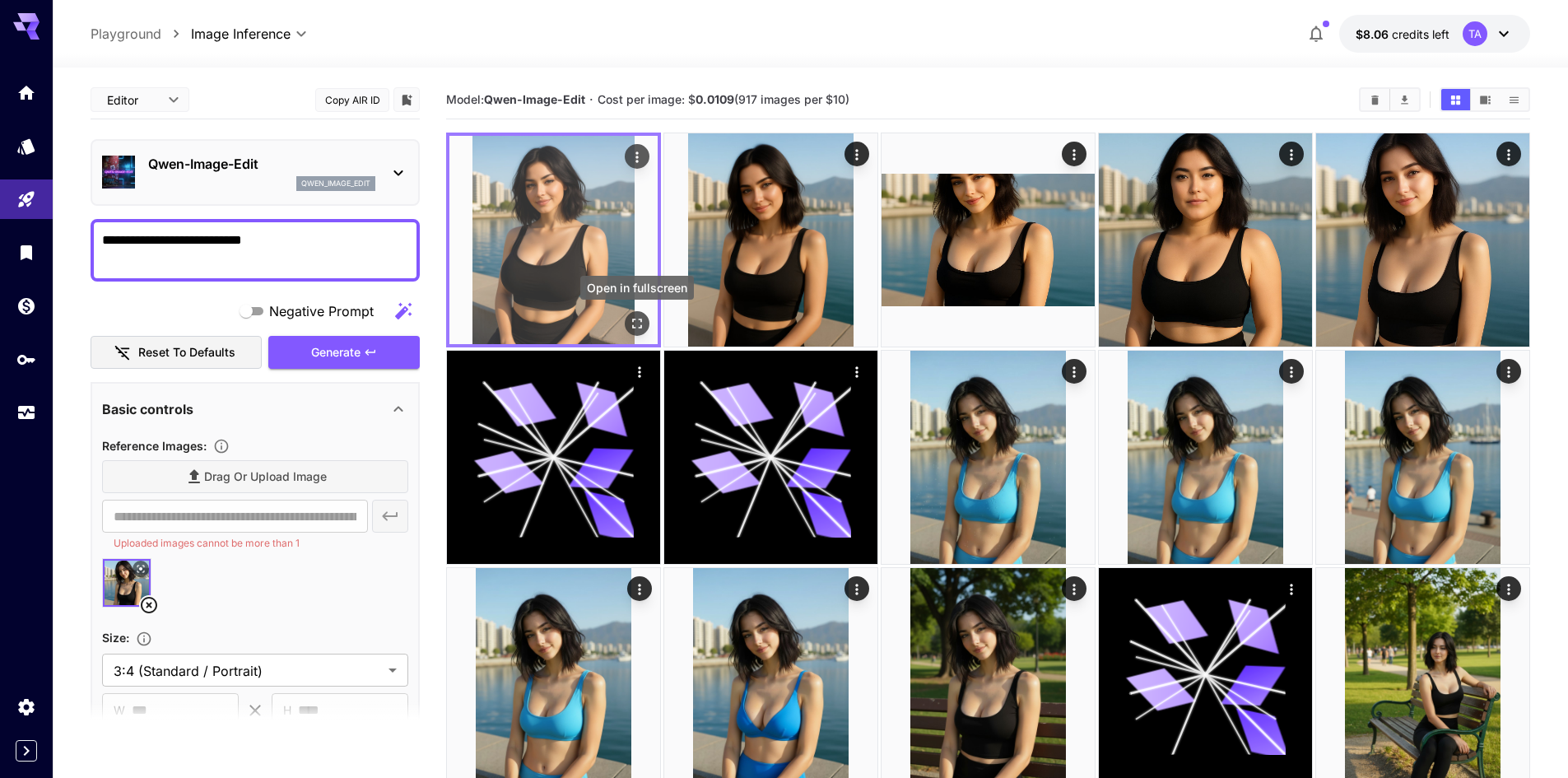
click at [636, 319] on icon "Open in fullscreen" at bounding box center [636, 323] width 16 height 16
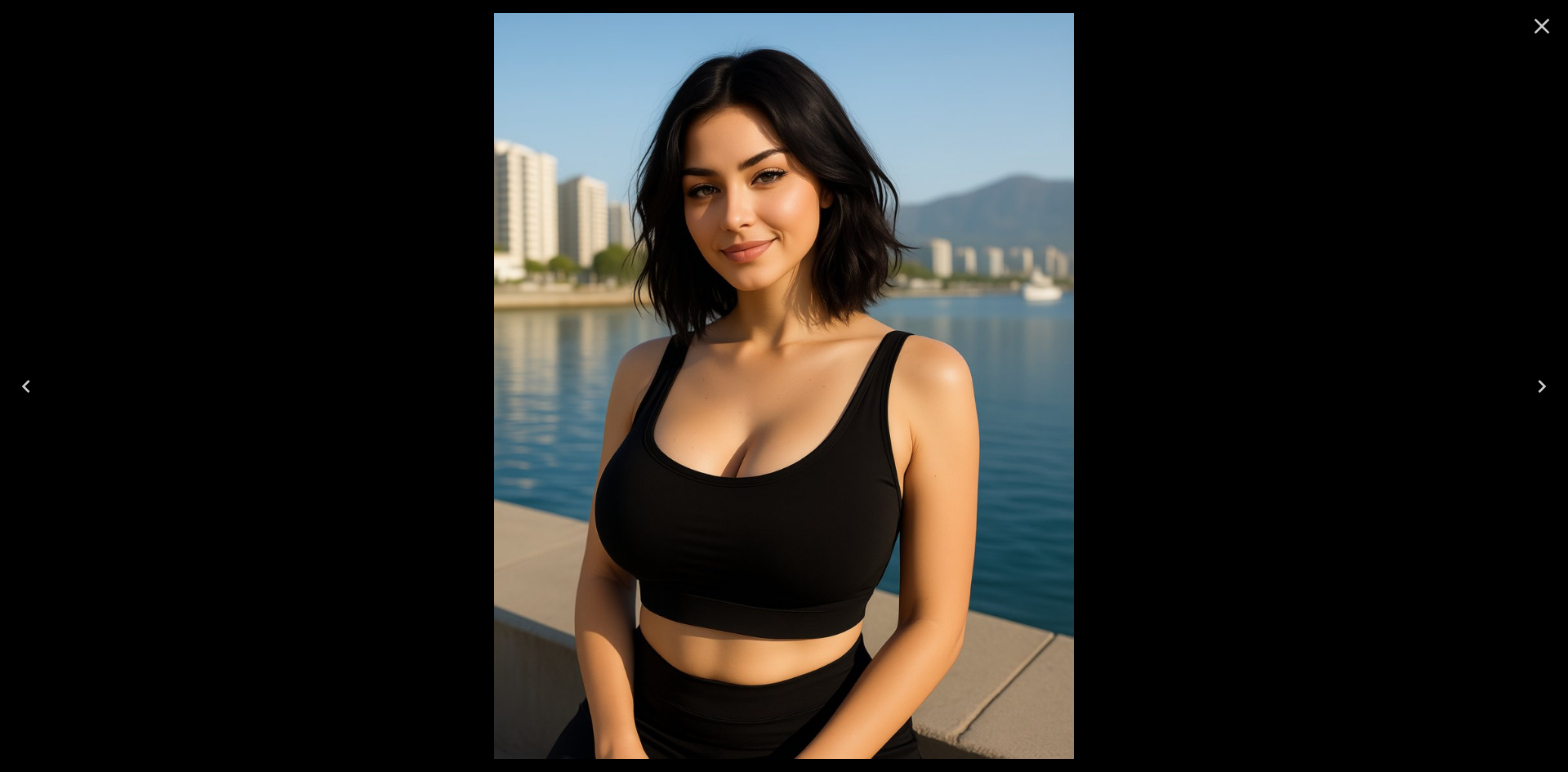
click at [1535, 32] on icon "Close" at bounding box center [1542, 25] width 26 height 26
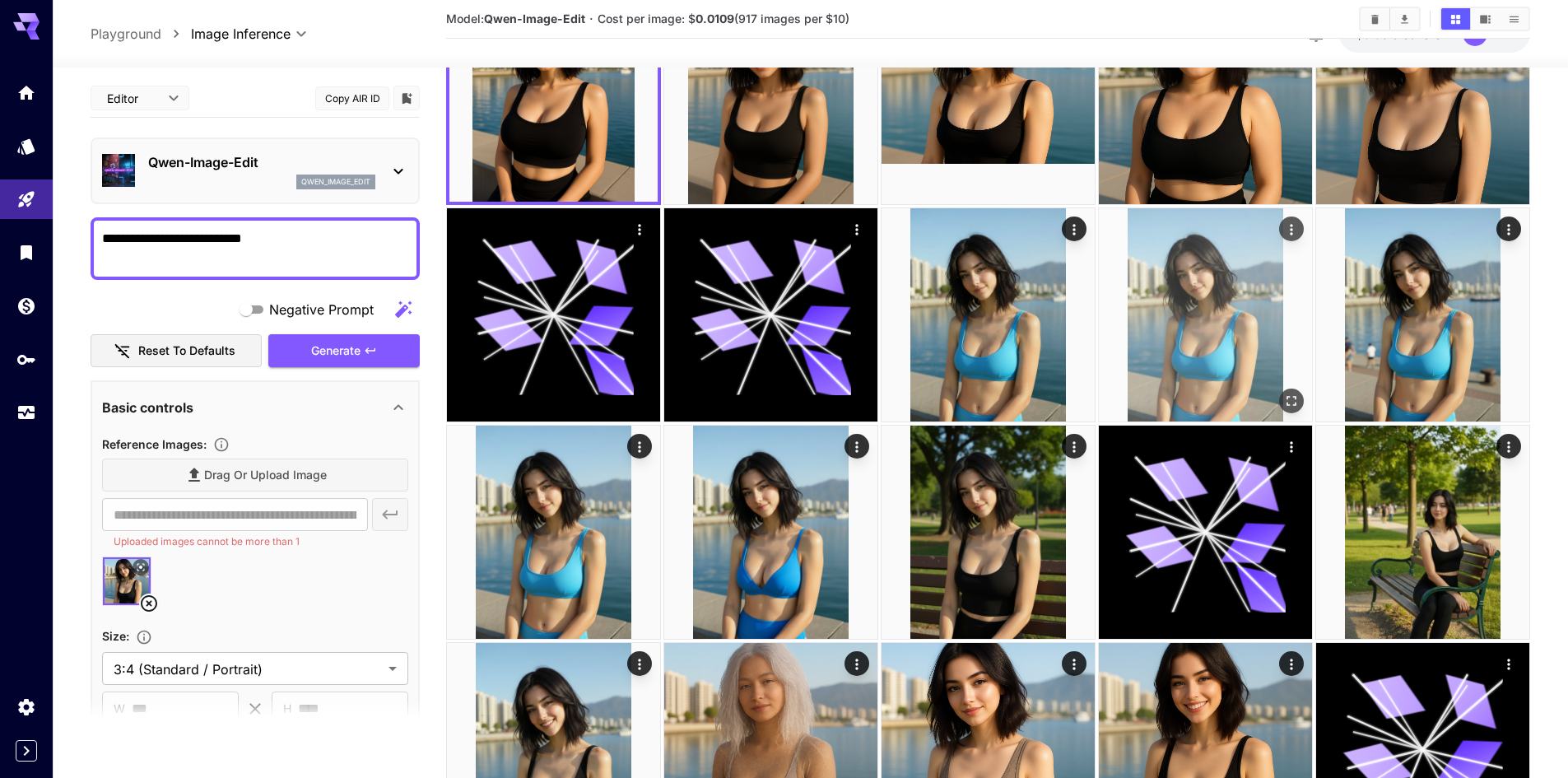
scroll to position [488, 0]
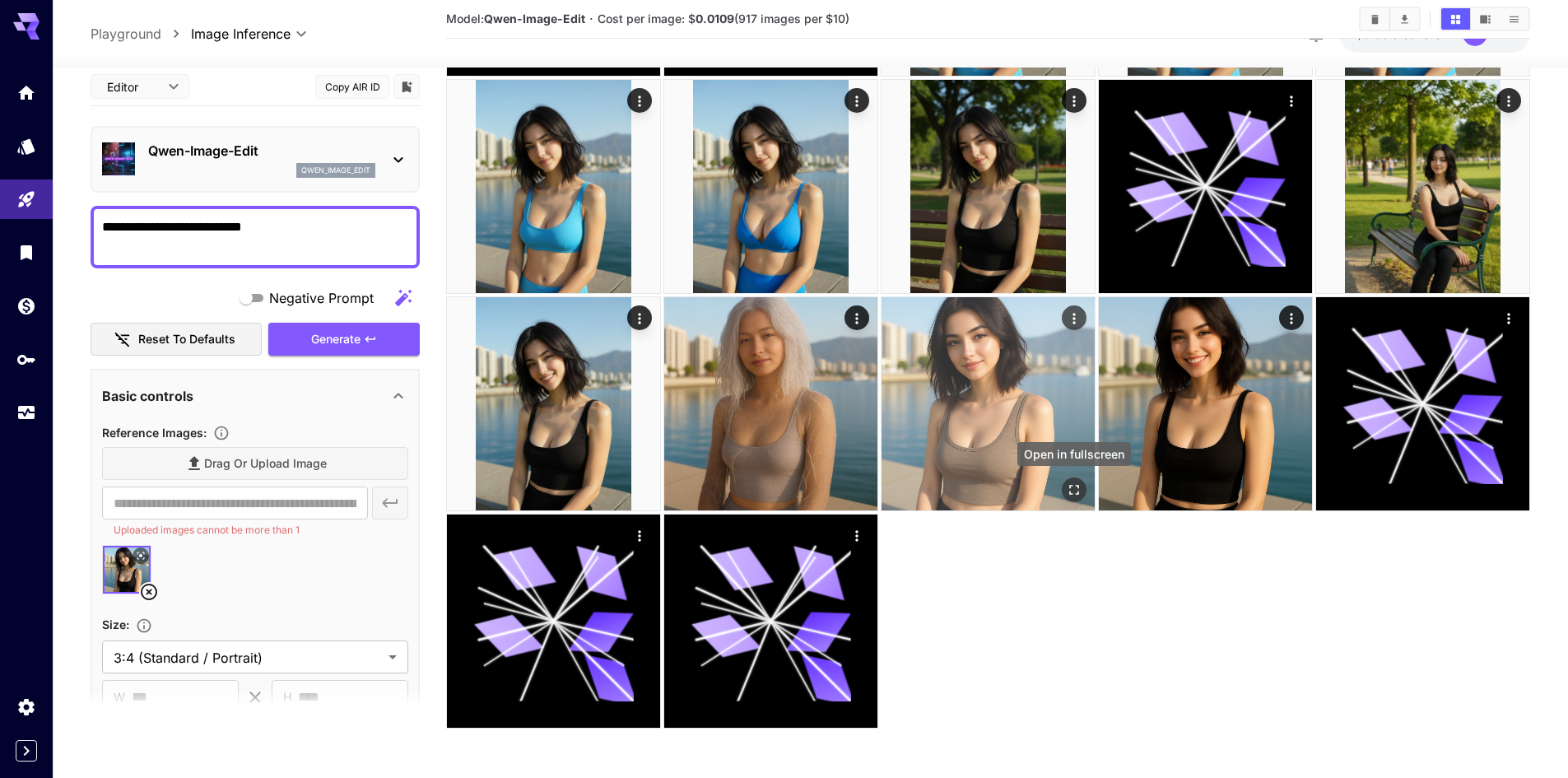
click at [1079, 492] on icon "Open in fullscreen" at bounding box center [1074, 489] width 16 height 16
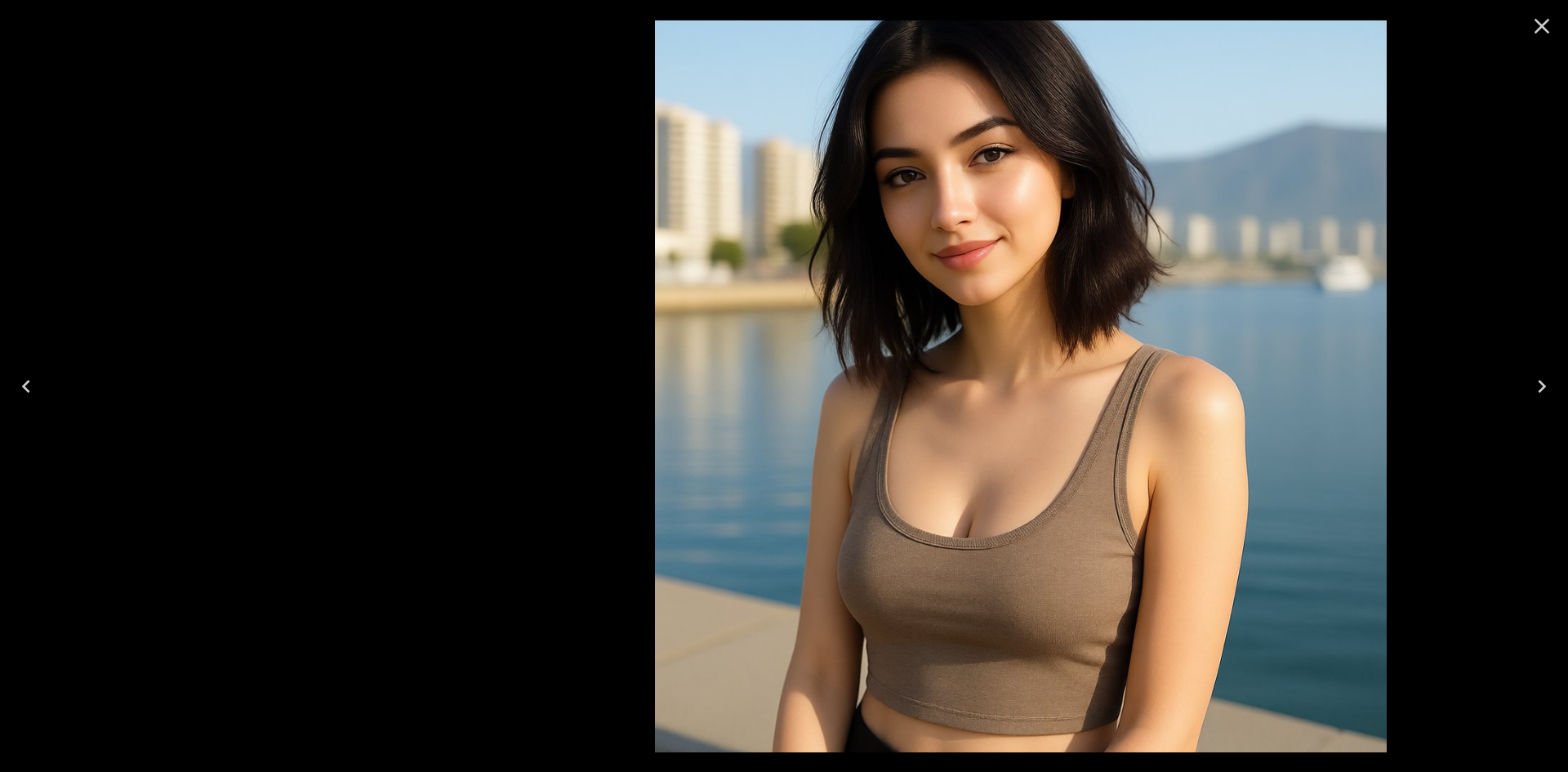
drag, startPoint x: 997, startPoint y: 408, endPoint x: 1030, endPoint y: 364, distance: 55.0
click at [1027, 382] on img at bounding box center [1021, 386] width 731 height 731
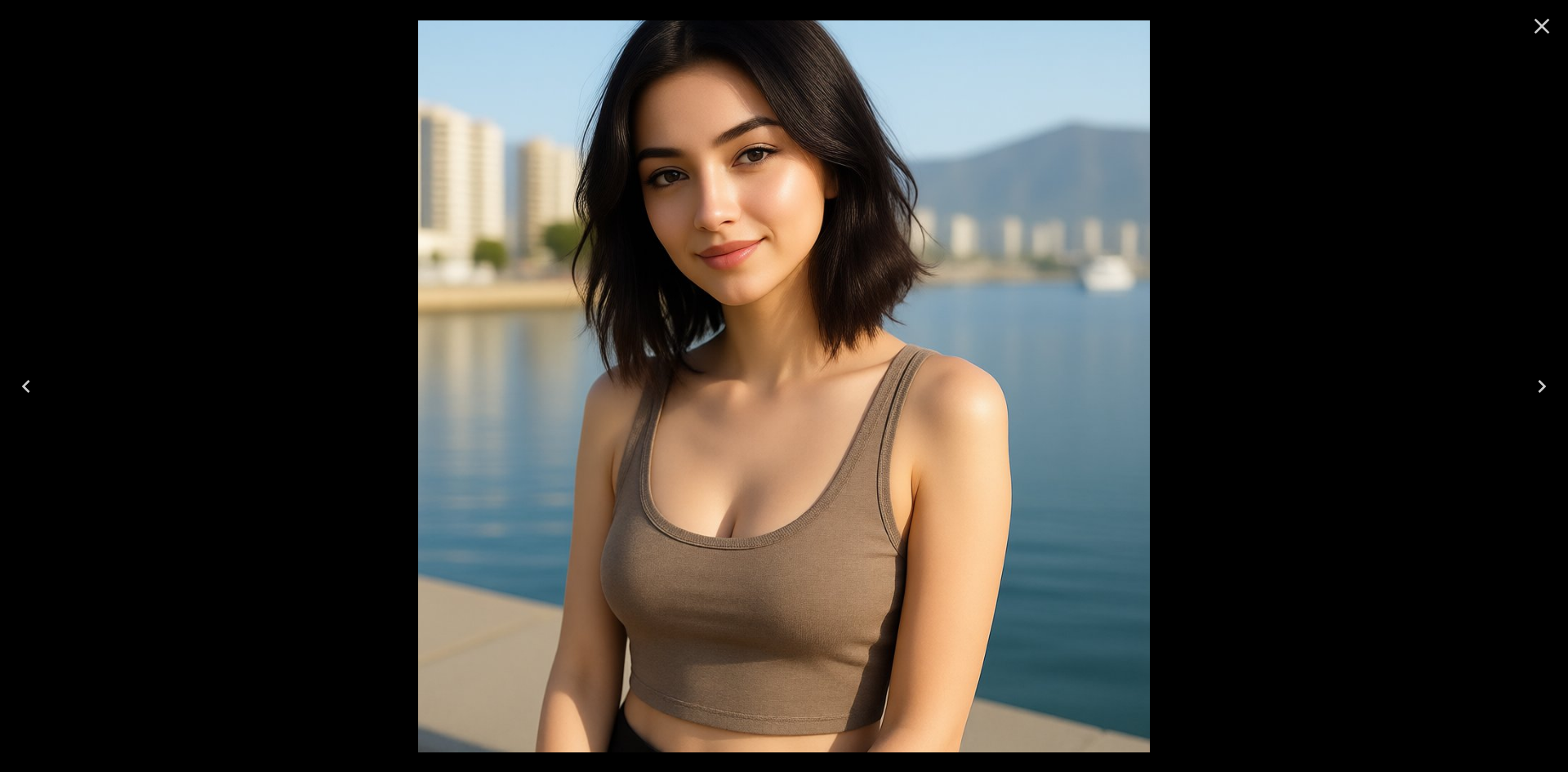
click at [1536, 18] on icon "Close" at bounding box center [1542, 25] width 26 height 26
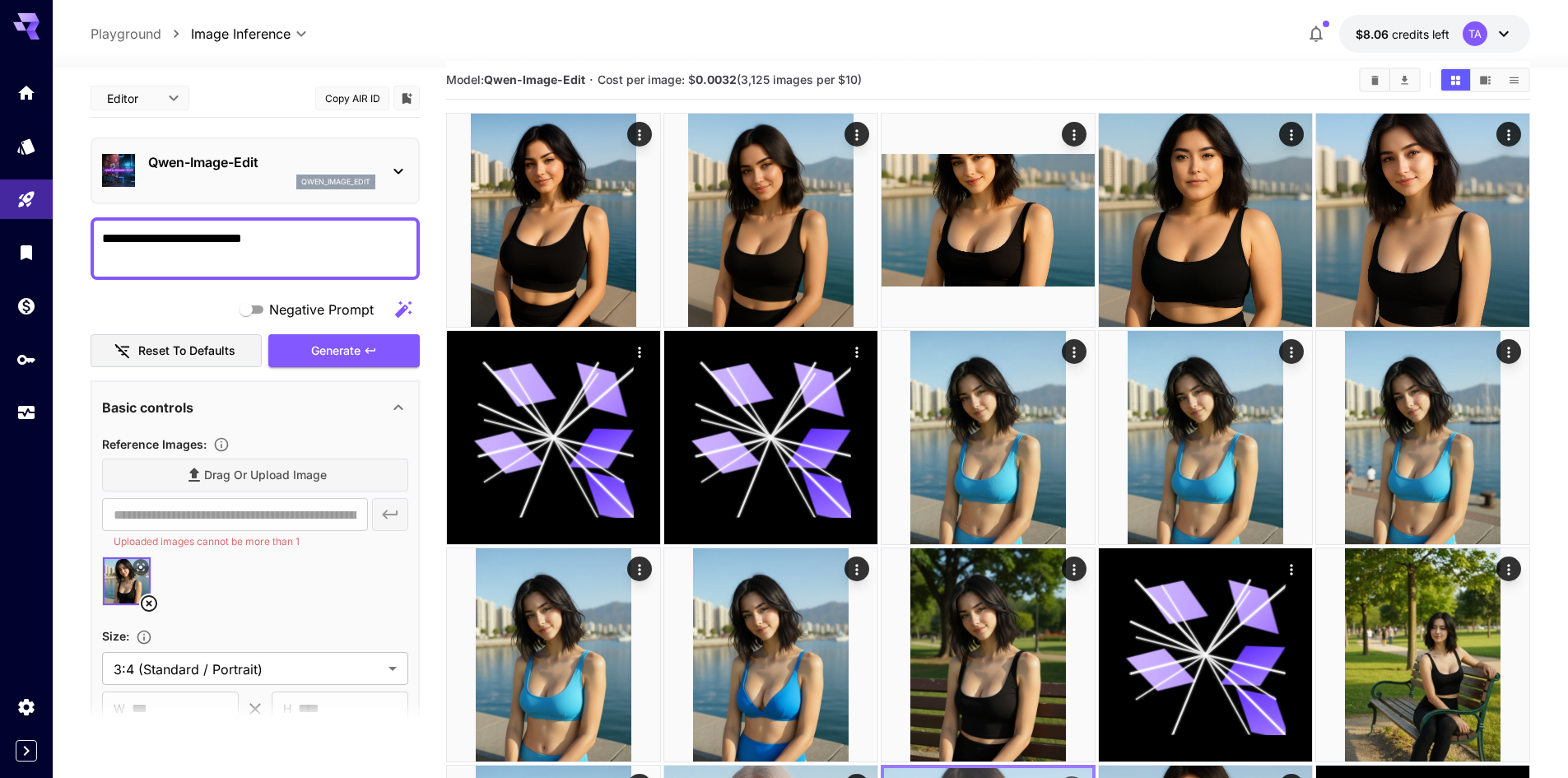
scroll to position [0, 0]
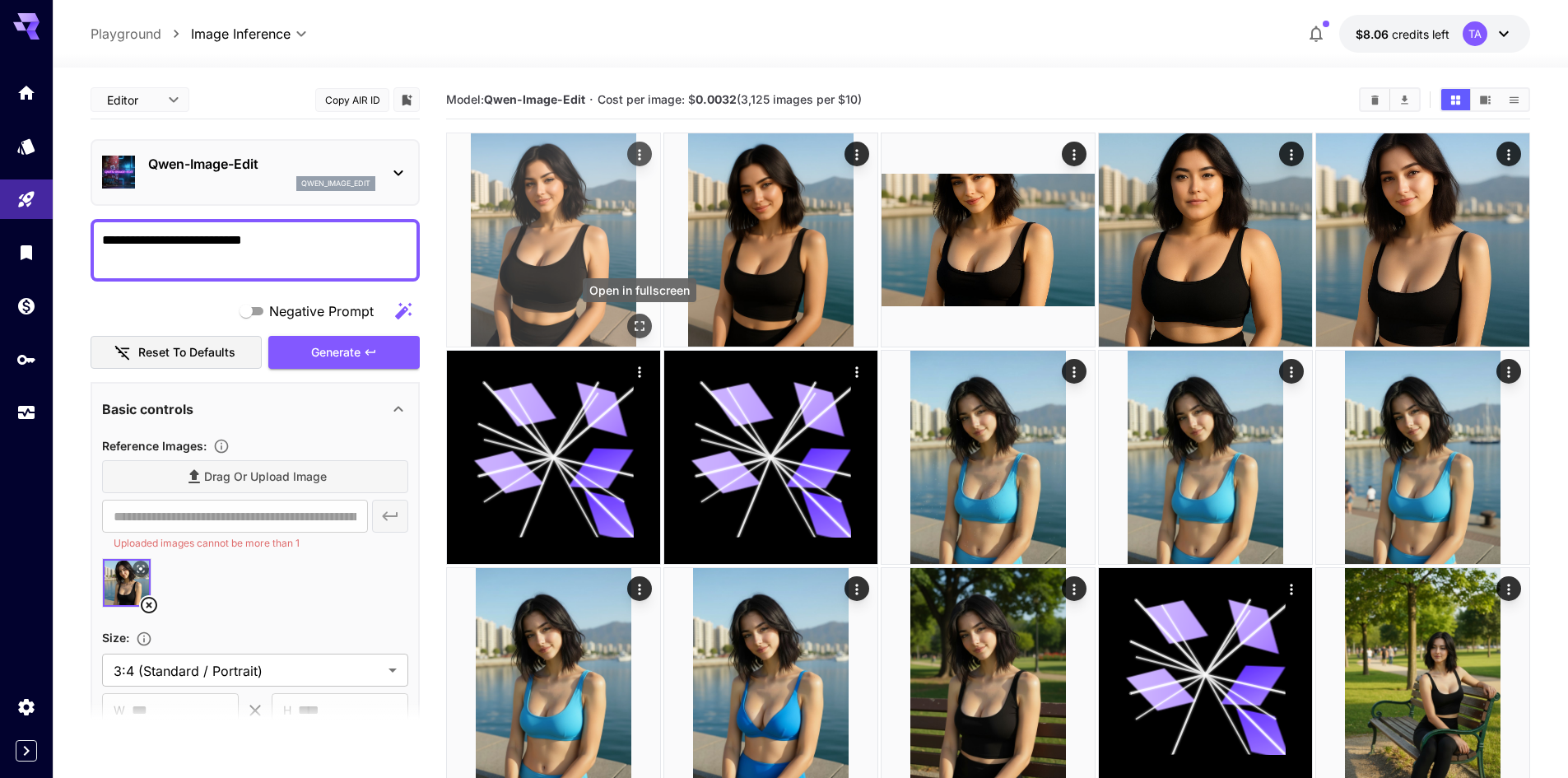
click at [637, 324] on icon "Open in fullscreen" at bounding box center [639, 326] width 16 height 16
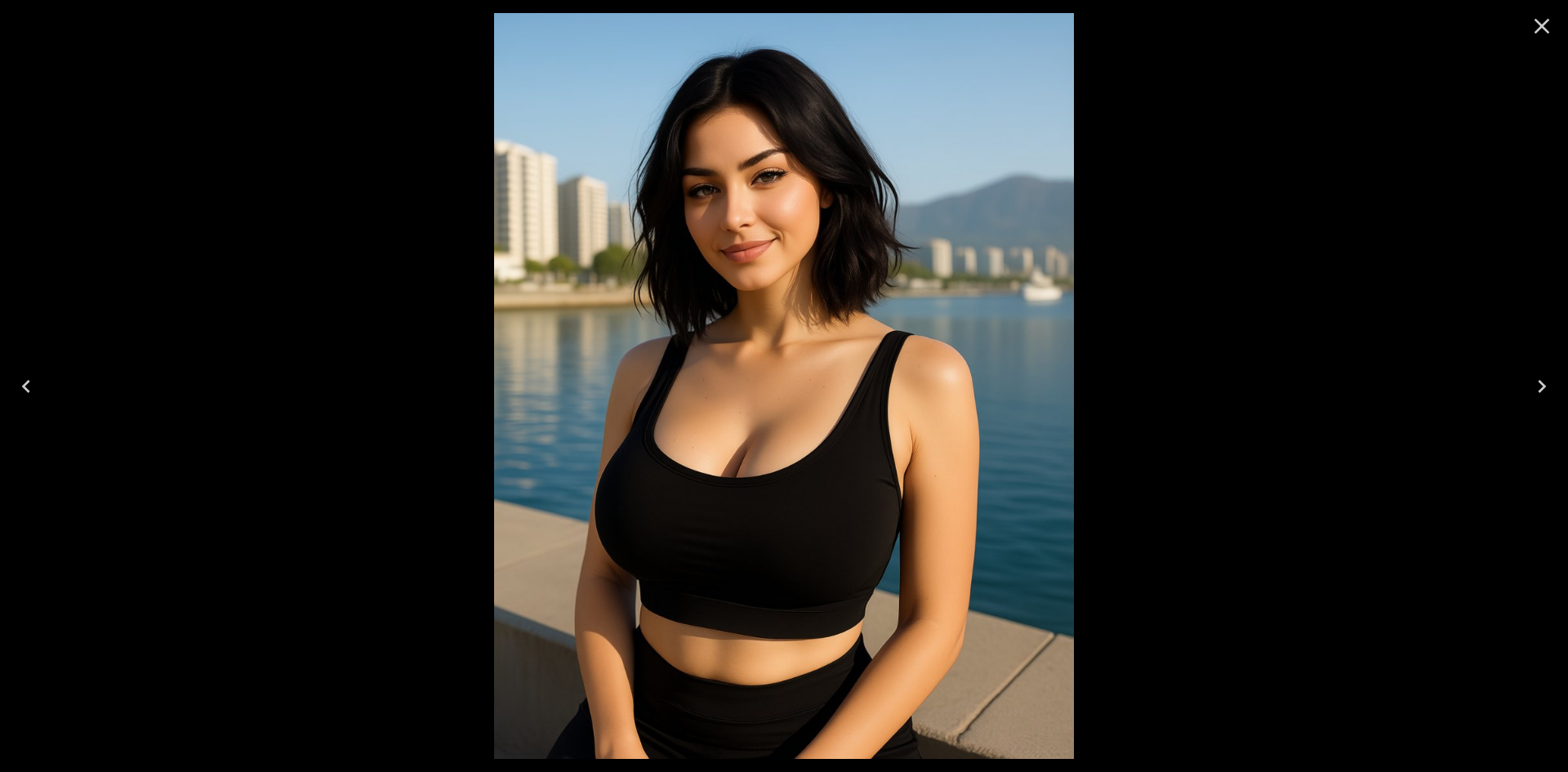
click at [1538, 26] on icon "Close" at bounding box center [1542, 25] width 26 height 26
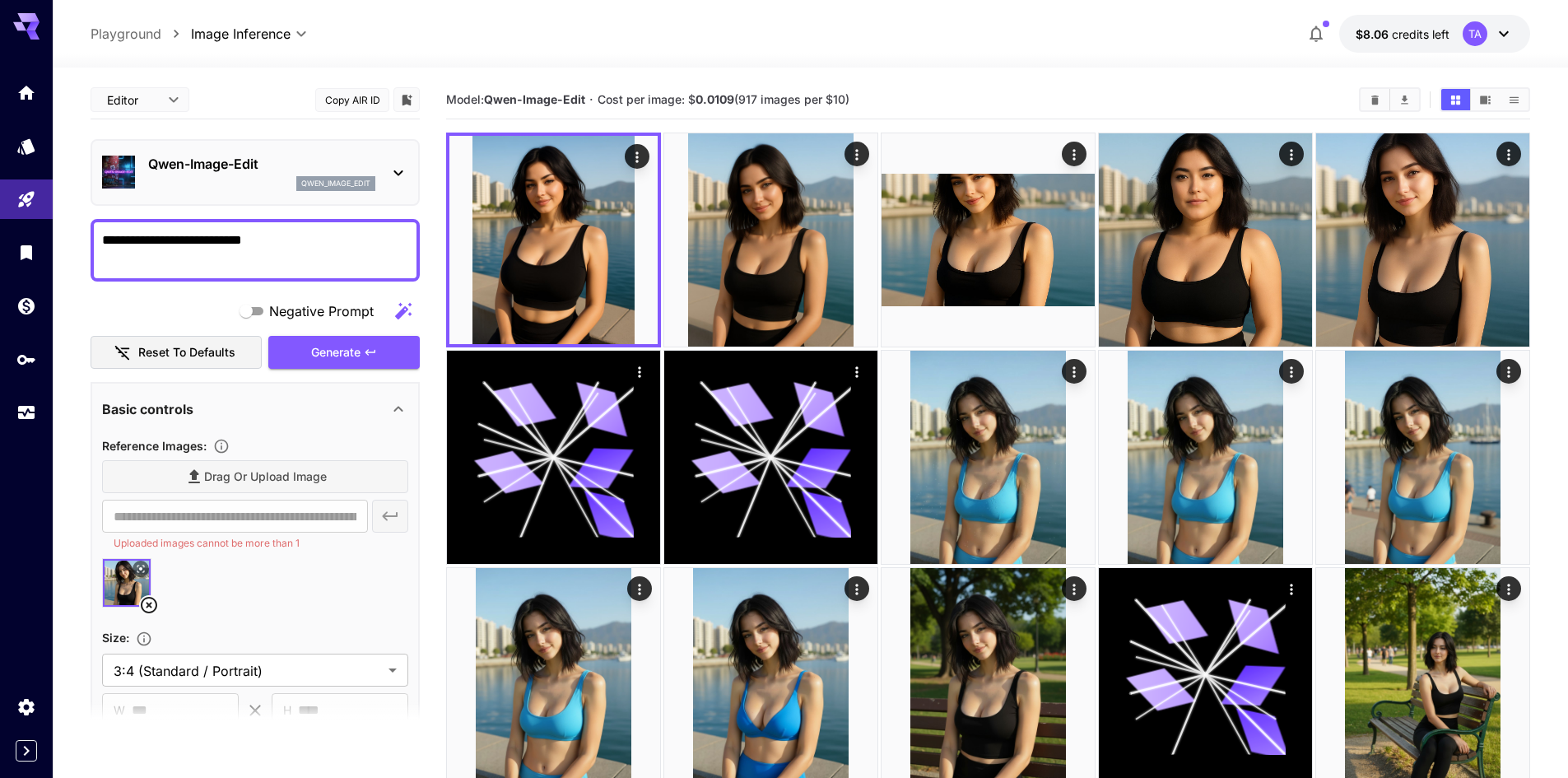
drag, startPoint x: 297, startPoint y: 253, endPoint x: 72, endPoint y: 231, distance: 226.1
click at [72, 231] on section "**********" at bounding box center [811, 667] width 1515 height 1199
click at [345, 346] on span "Generate" at bounding box center [336, 352] width 50 height 21
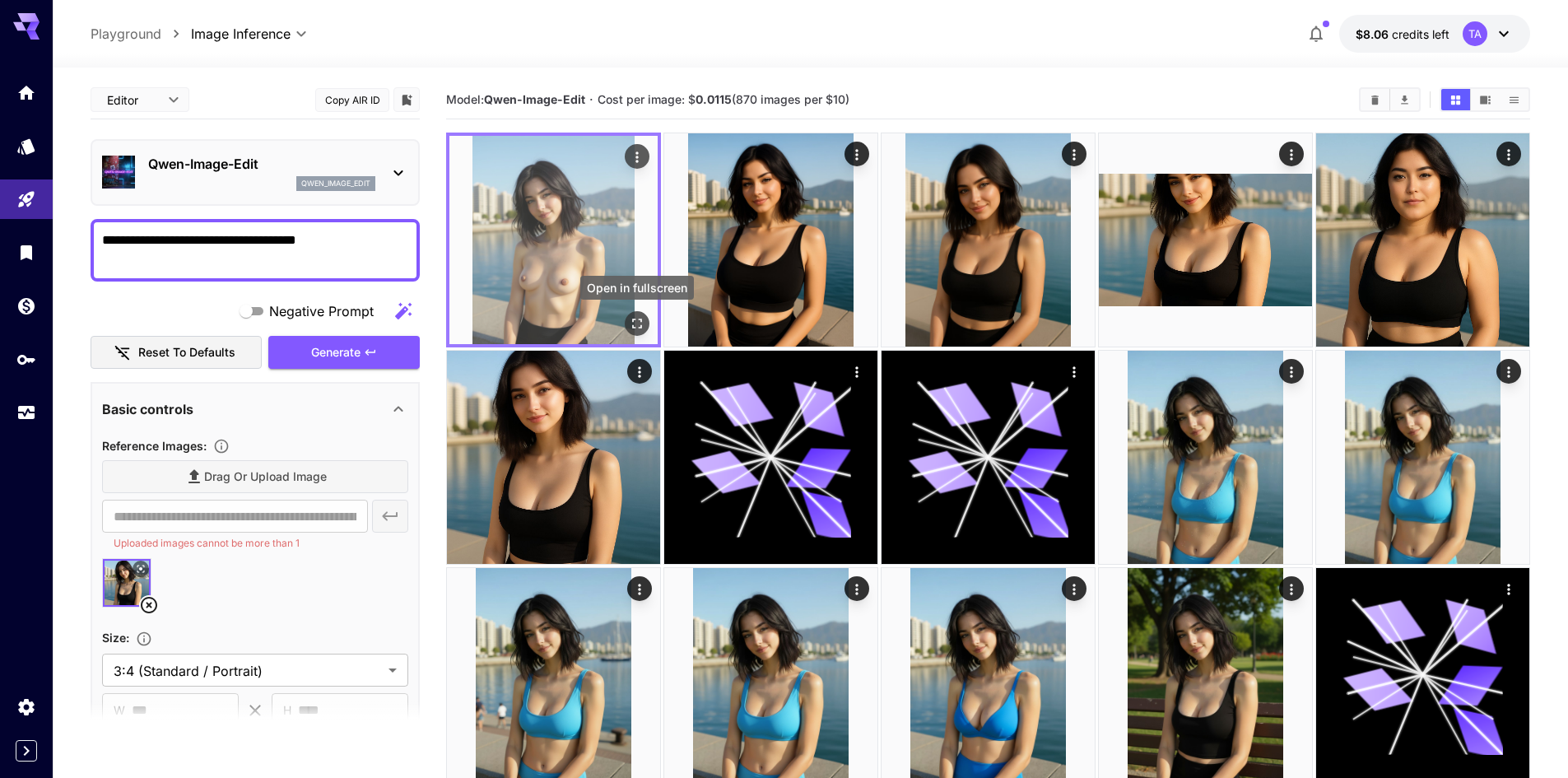
click at [640, 319] on icon "Open in fullscreen" at bounding box center [637, 324] width 10 height 10
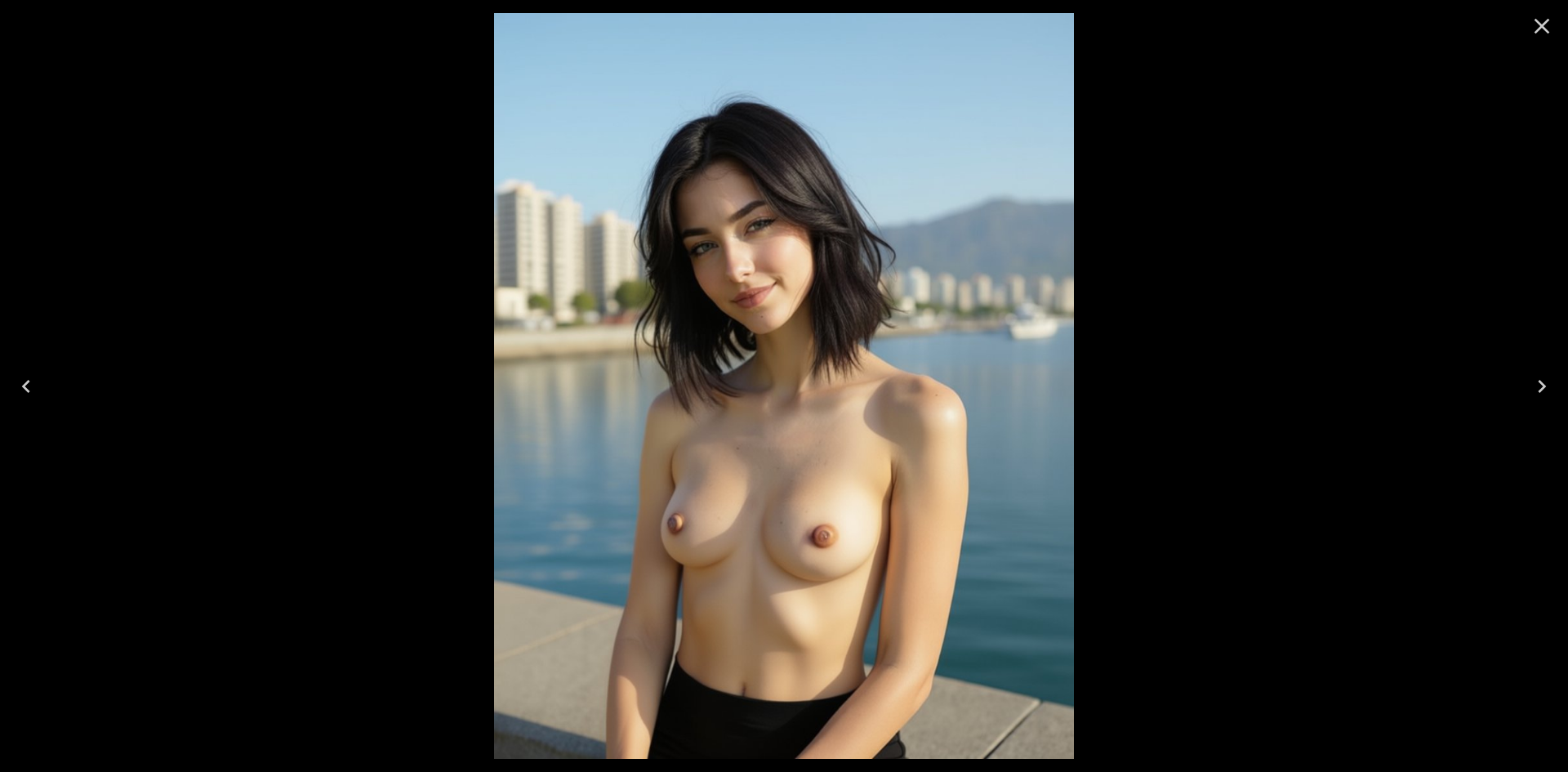
click at [804, 543] on img at bounding box center [783, 385] width 580 height 746
click at [1540, 28] on icon "Close" at bounding box center [1543, 26] width 15 height 15
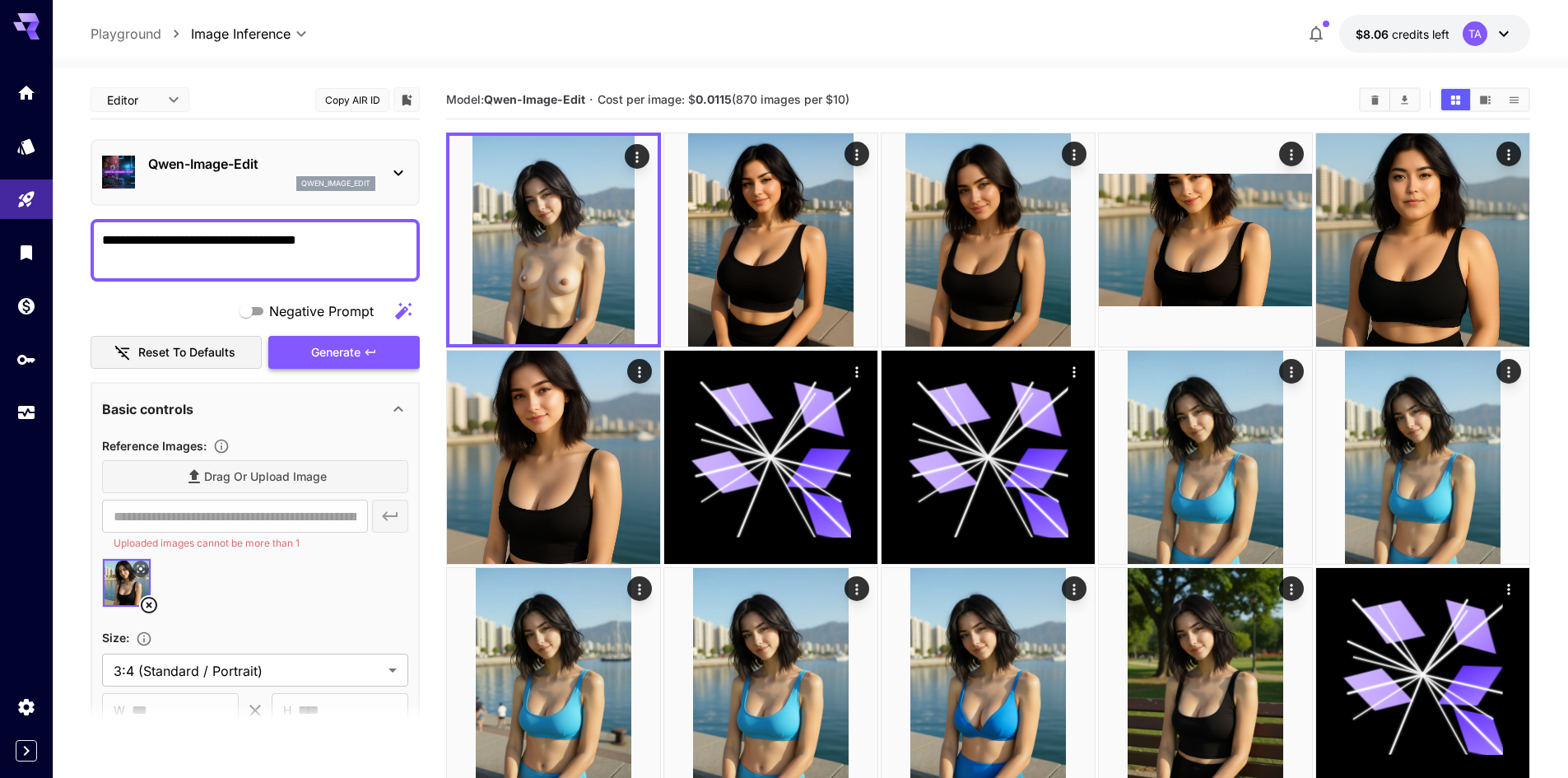
click at [341, 360] on span "Generate" at bounding box center [336, 352] width 50 height 21
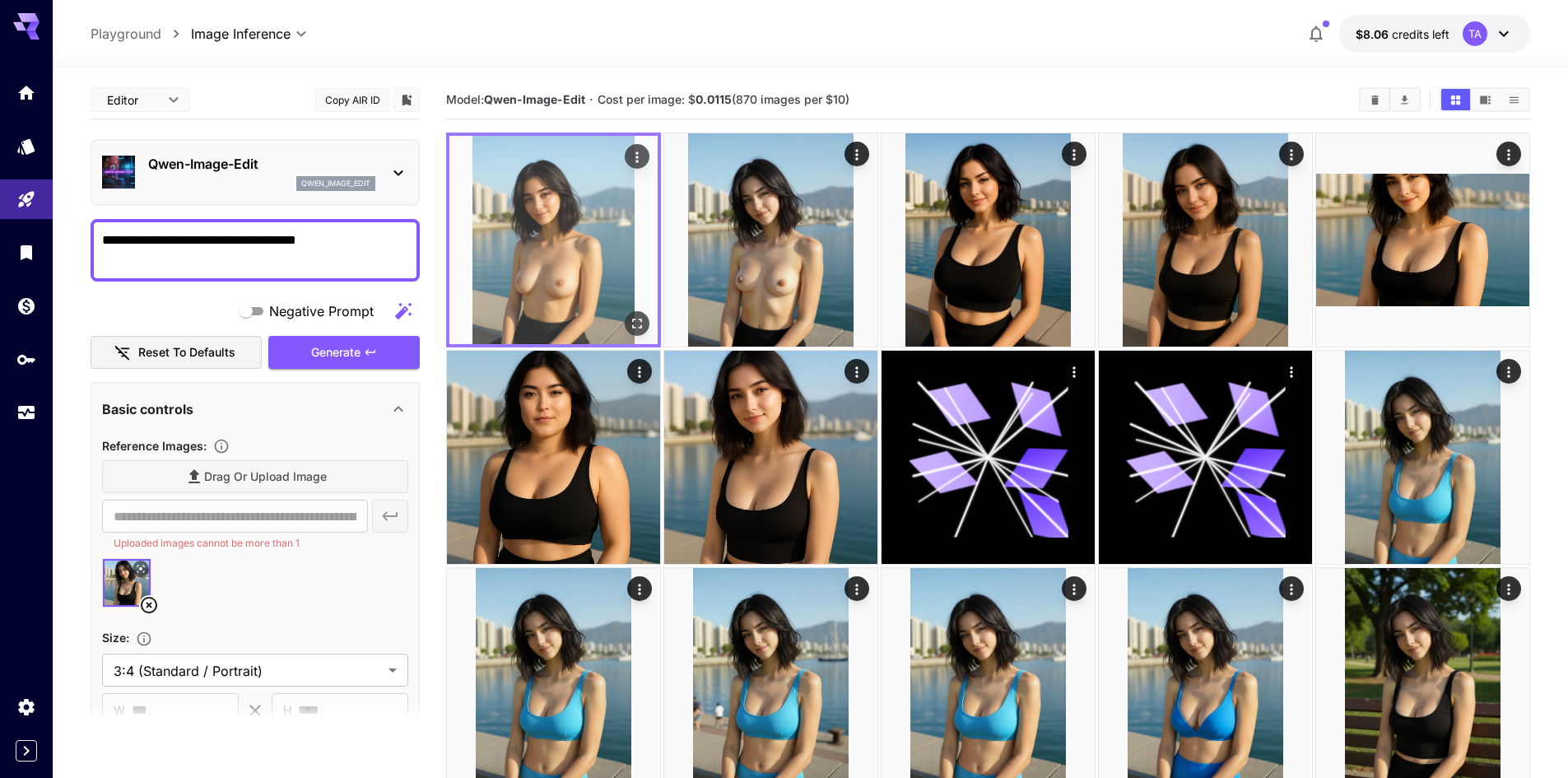
click at [656, 327] on img at bounding box center [554, 240] width 209 height 209
click at [639, 333] on button "Open in fullscreen" at bounding box center [637, 323] width 25 height 25
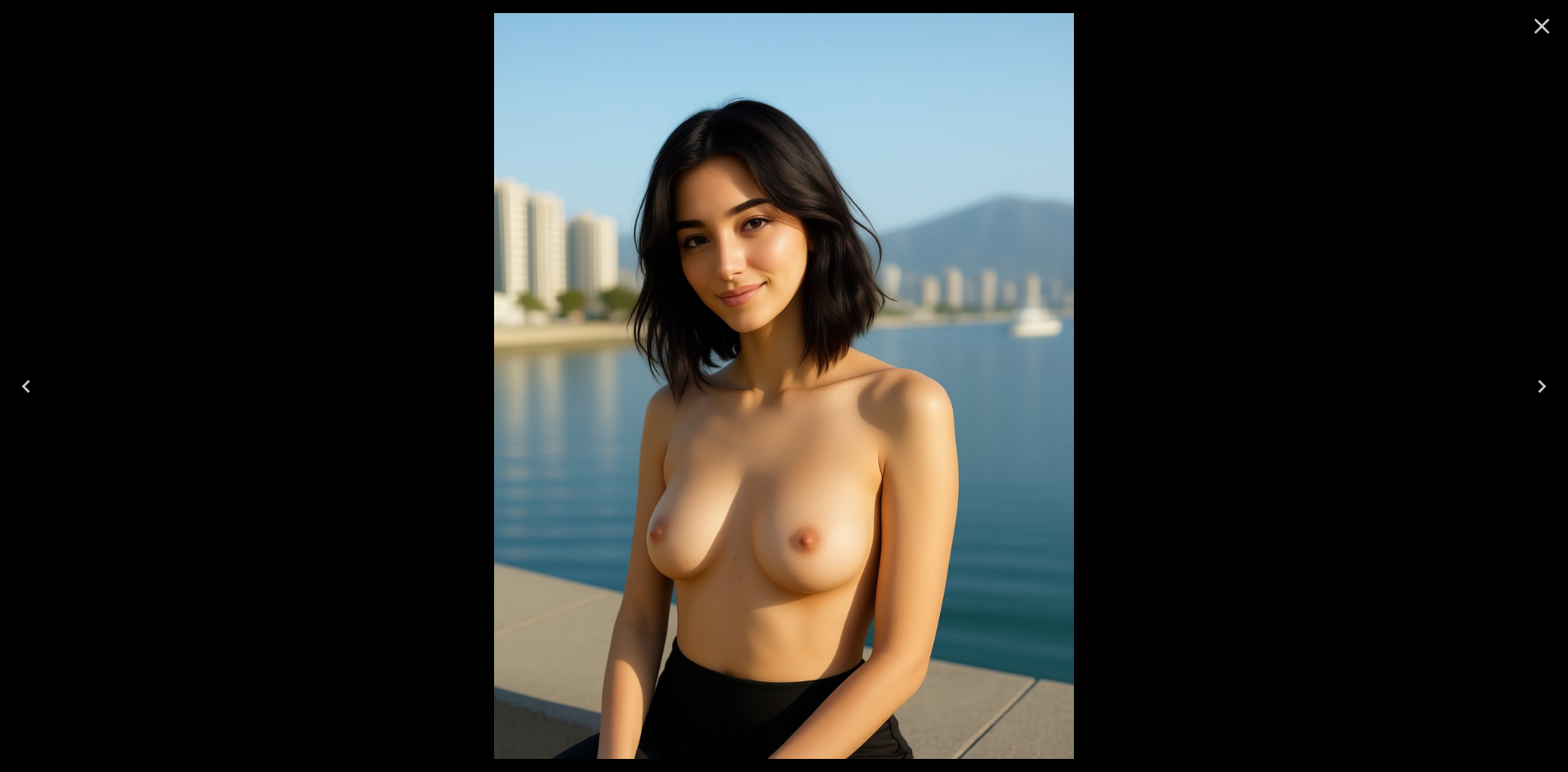
click at [1539, 25] on icon "Close" at bounding box center [1542, 25] width 26 height 26
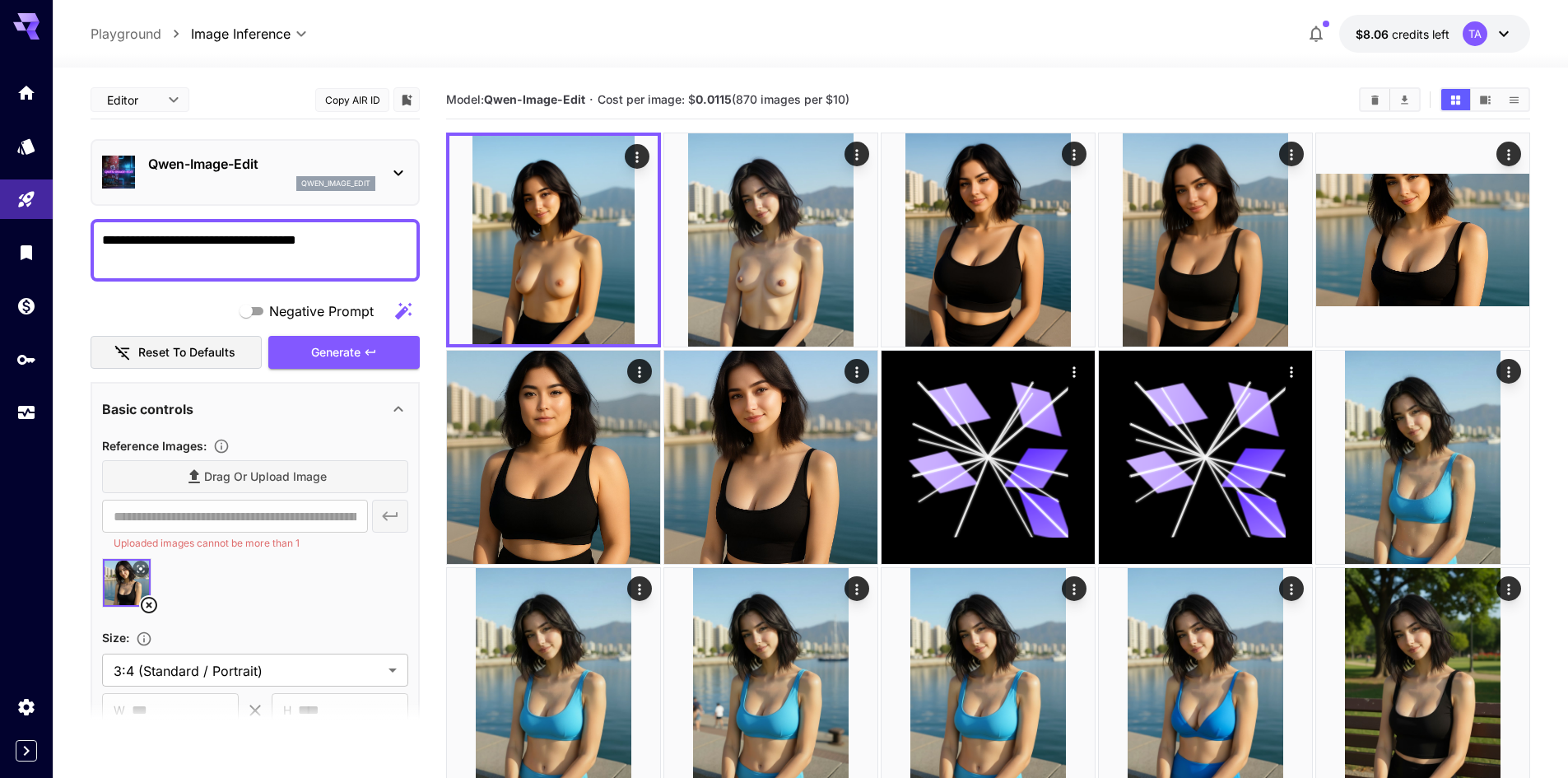
click at [226, 242] on textarea "**********" at bounding box center [255, 250] width 306 height 39
click at [216, 239] on textarea "**********" at bounding box center [255, 250] width 306 height 39
click at [274, 237] on textarea "**********" at bounding box center [255, 250] width 306 height 39
type textarea "**********"
click at [341, 349] on span "Generate" at bounding box center [336, 352] width 50 height 21
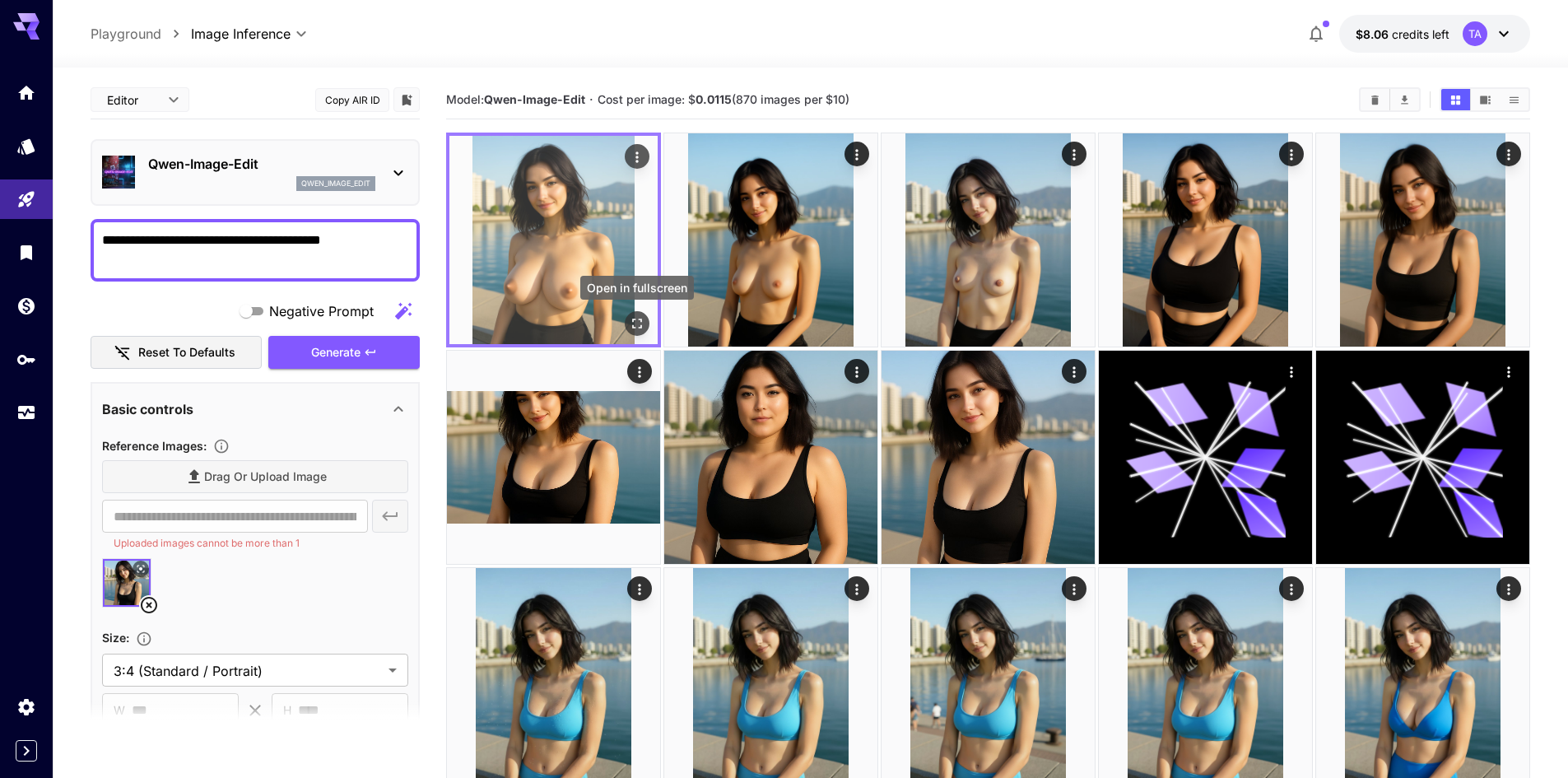
click at [639, 325] on icon "Open in fullscreen" at bounding box center [636, 323] width 16 height 16
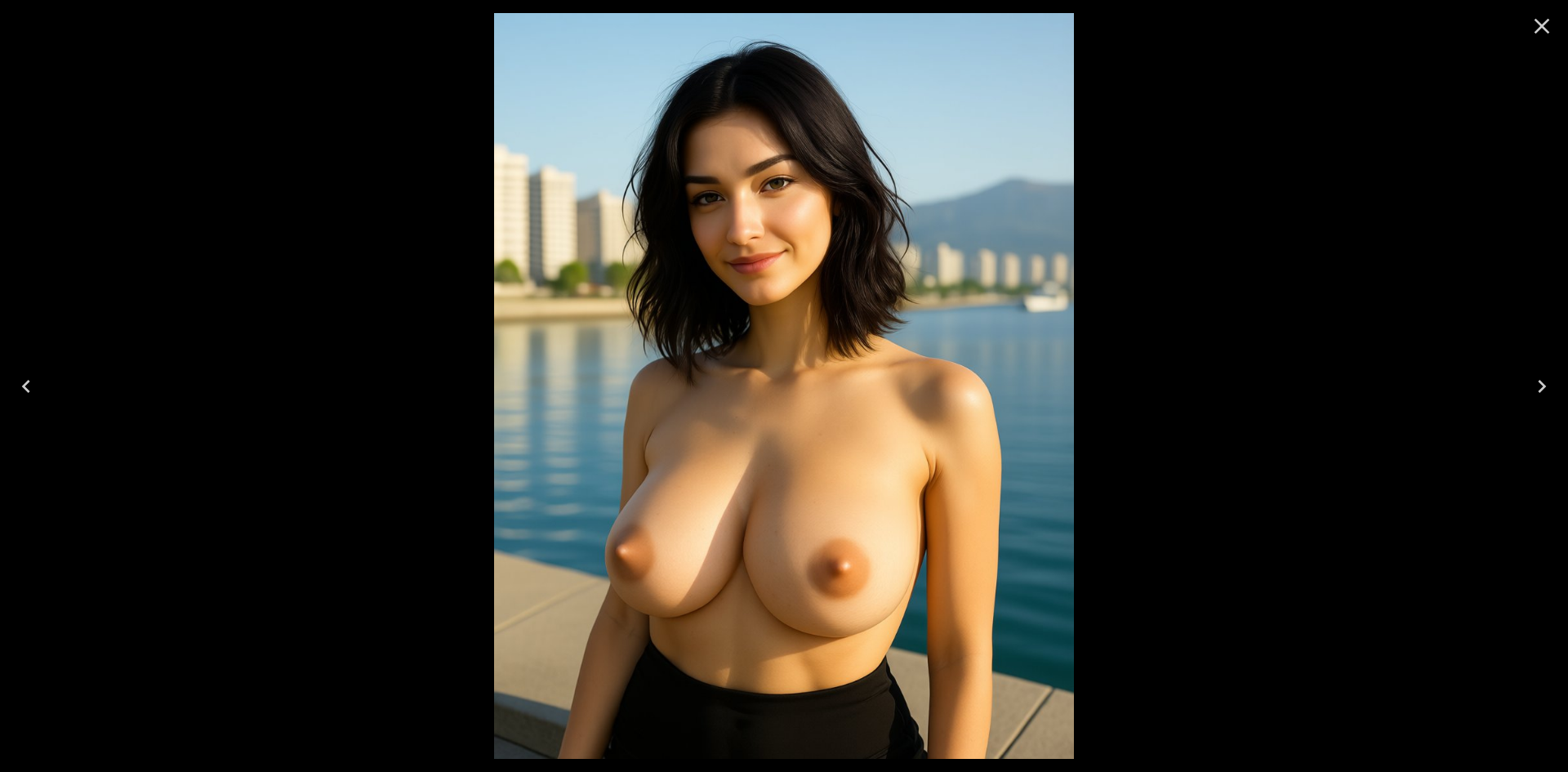
click at [1542, 31] on icon "Close" at bounding box center [1542, 25] width 26 height 26
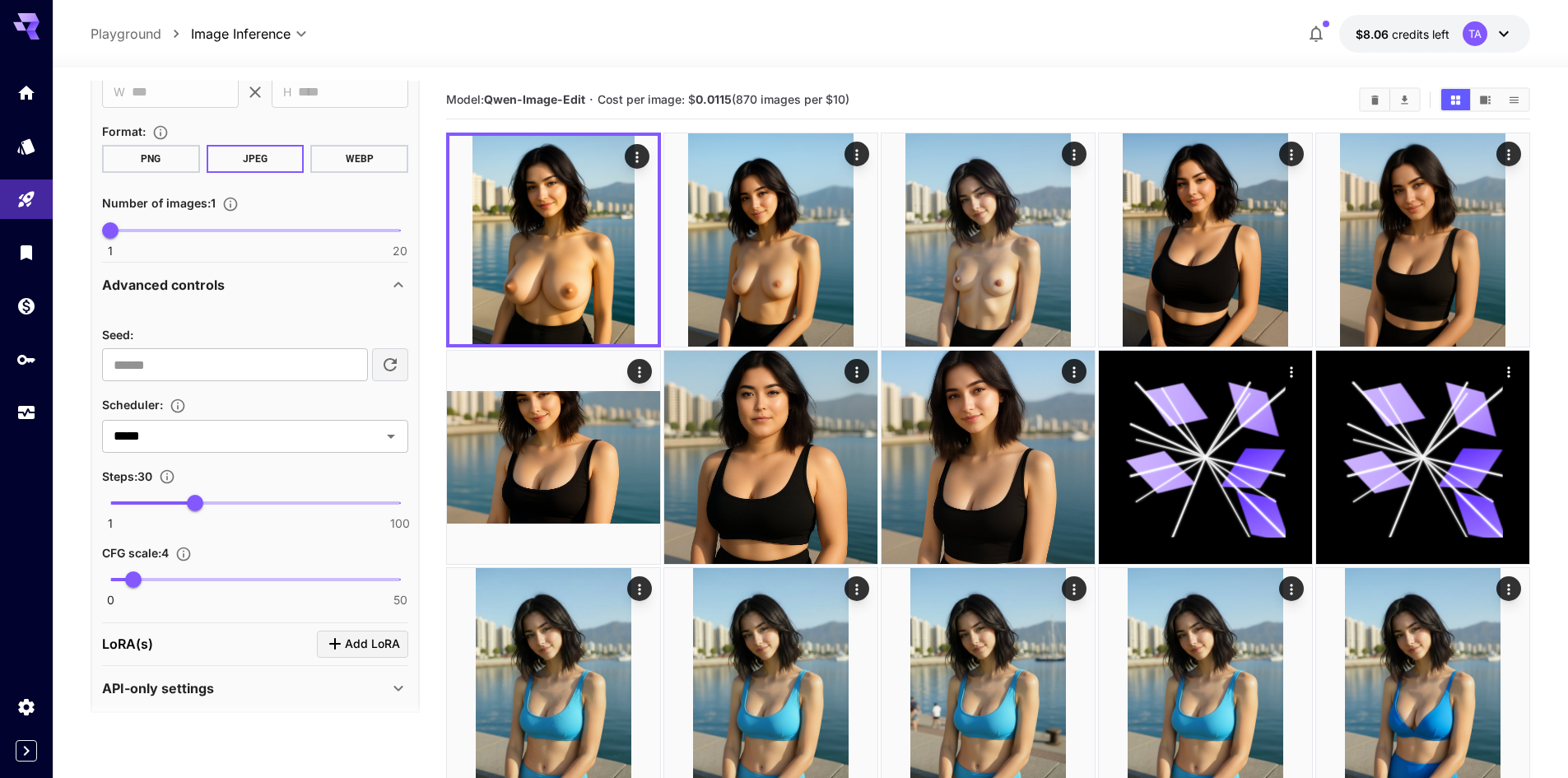
scroll to position [630, 0]
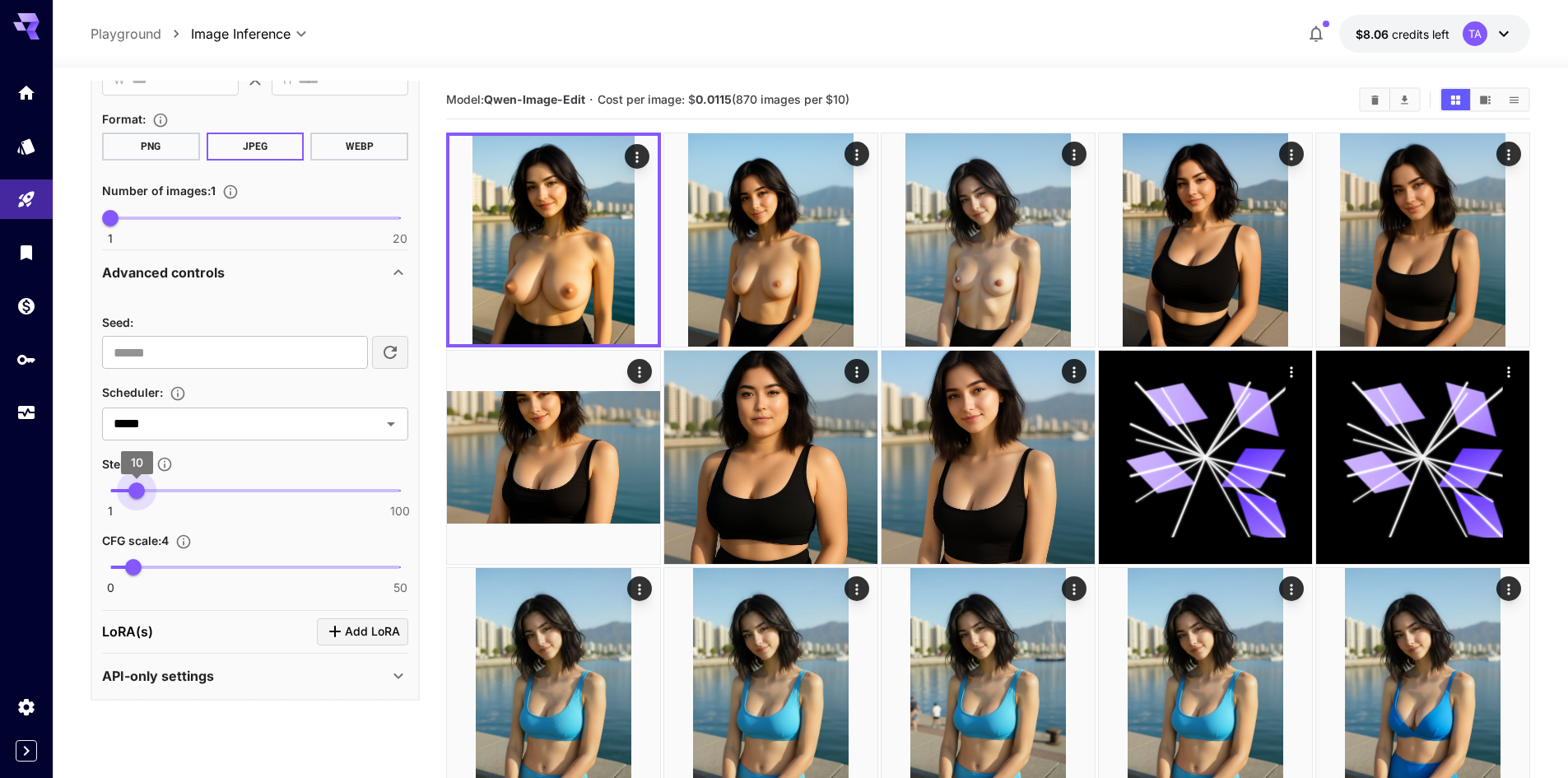
type input "*"
drag, startPoint x: 180, startPoint y: 493, endPoint x: 133, endPoint y: 493, distance: 47.0
click at [133, 493] on span "9" at bounding box center [133, 490] width 16 height 16
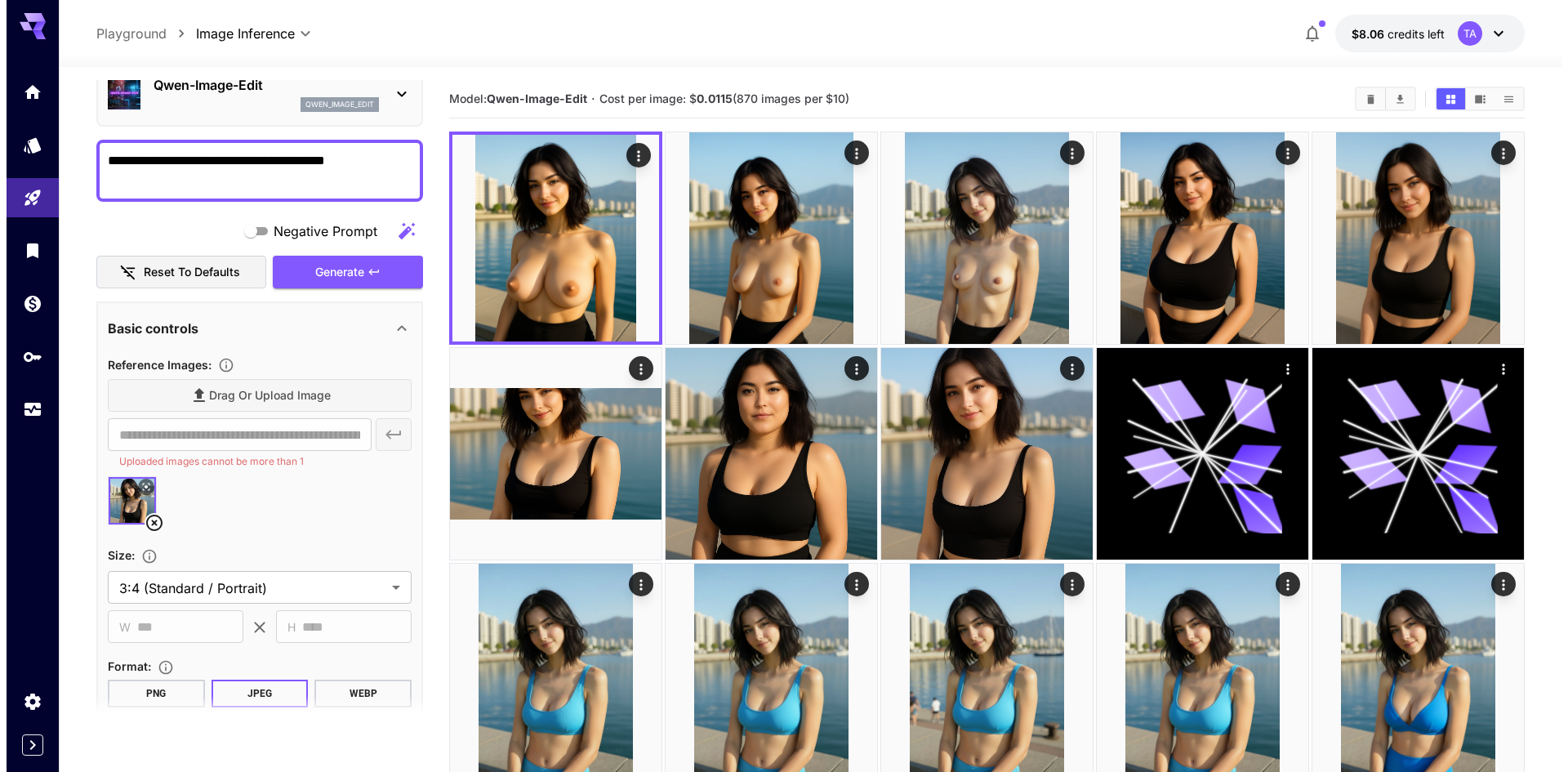
scroll to position [0, 0]
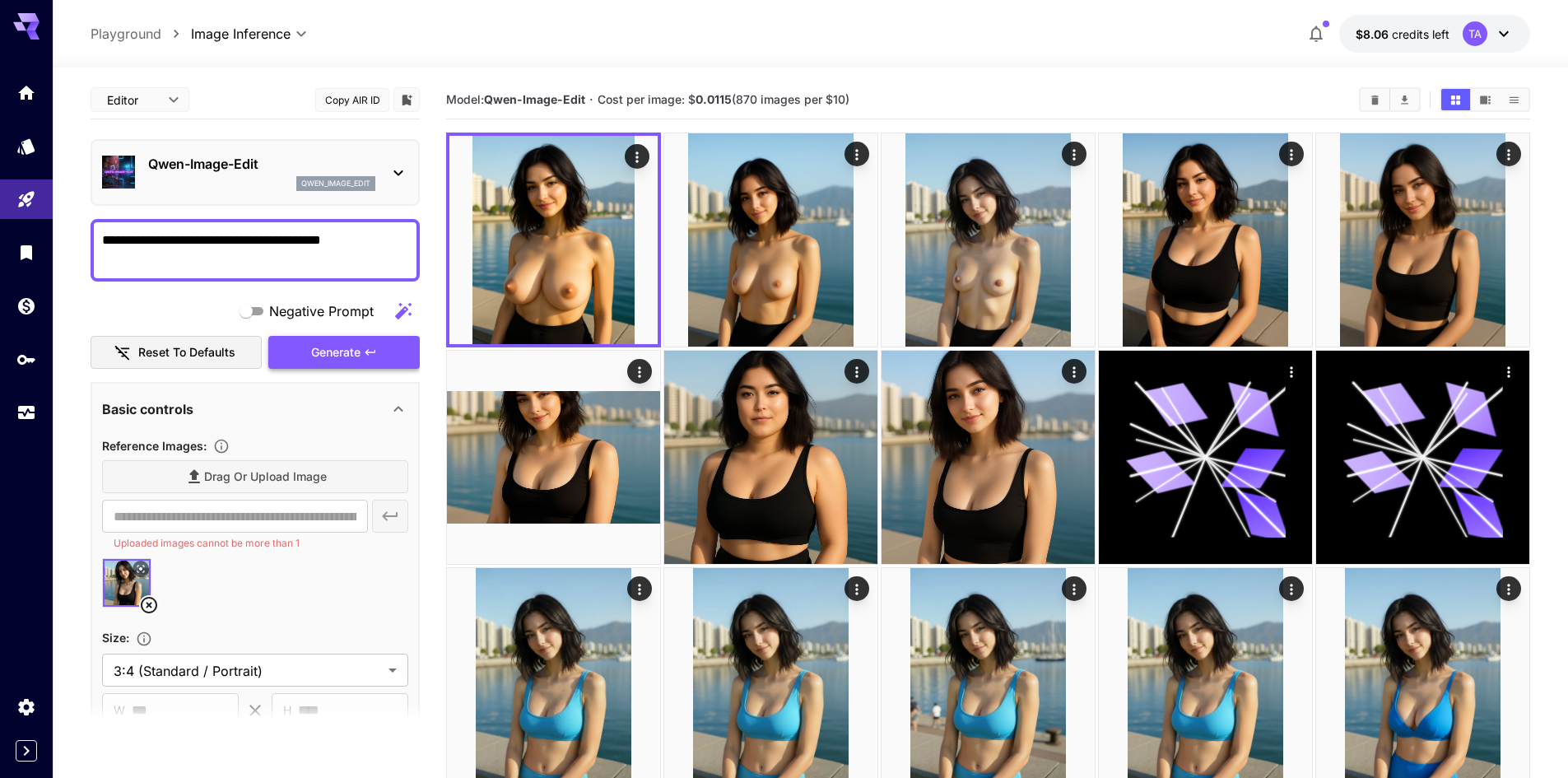
click at [302, 344] on button "Generate" at bounding box center [344, 352] width 151 height 33
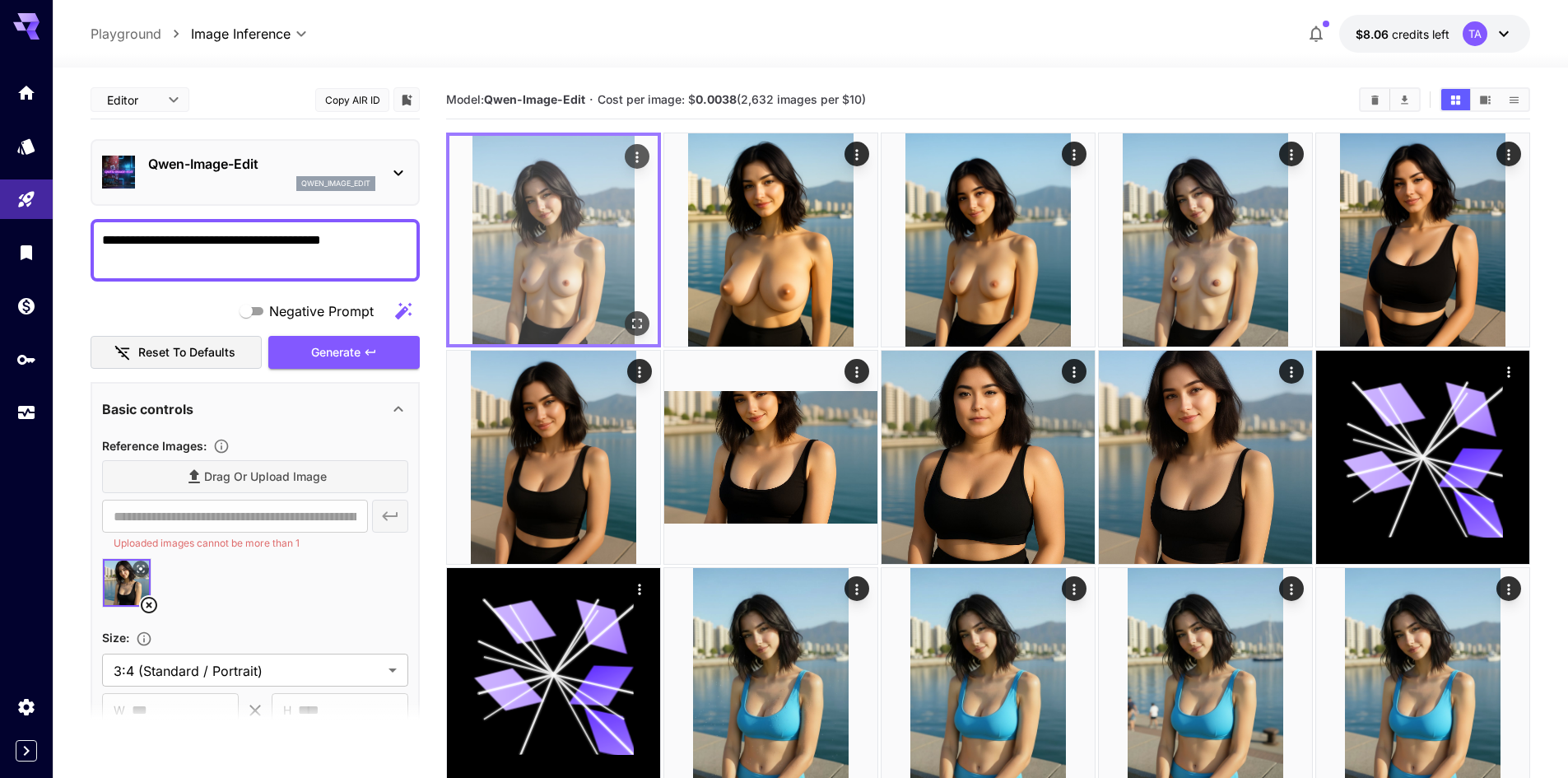
click at [628, 318] on icon "Open in fullscreen" at bounding box center [636, 323] width 16 height 16
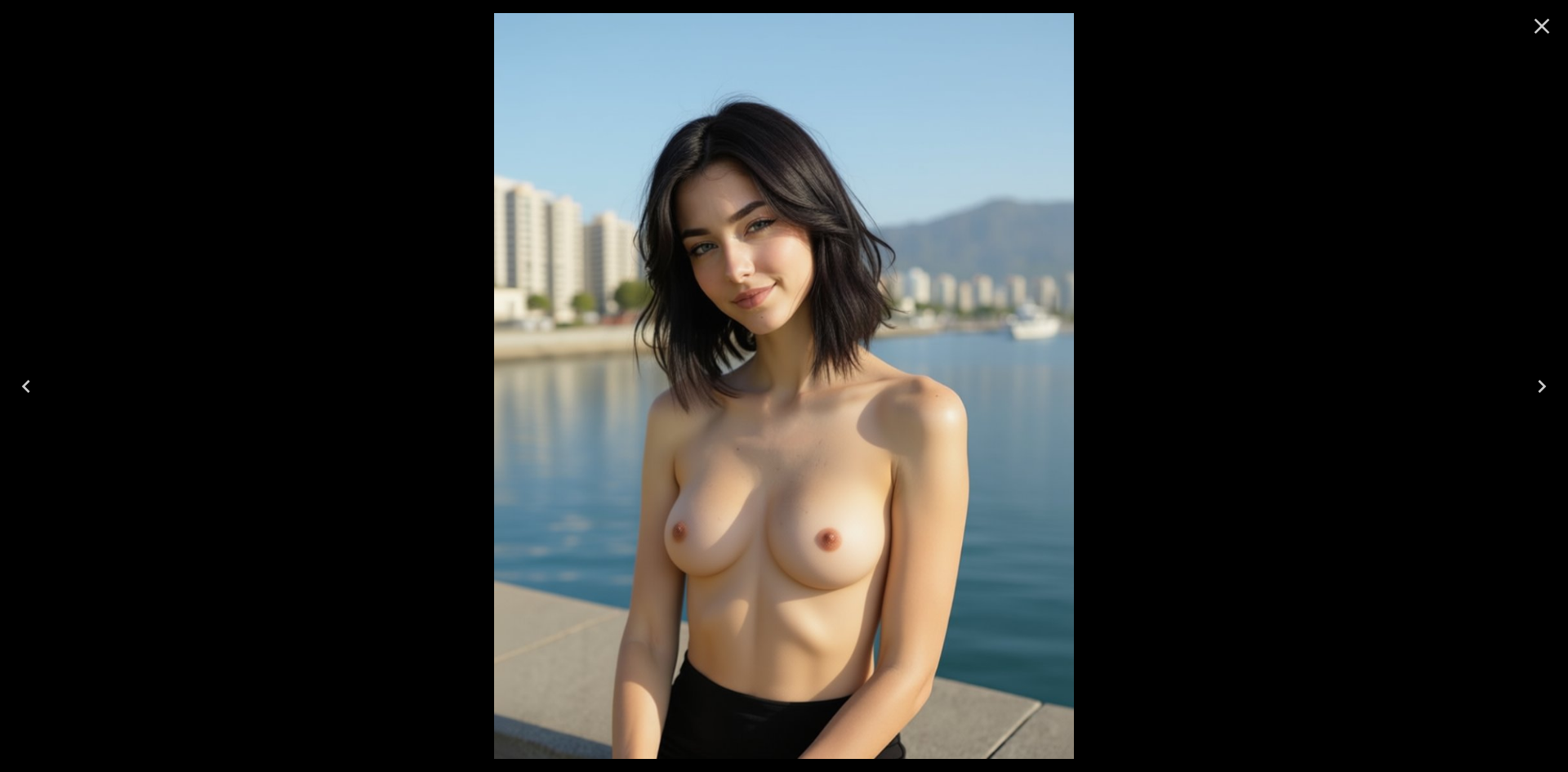
click at [1536, 33] on icon "Close" at bounding box center [1543, 26] width 15 height 15
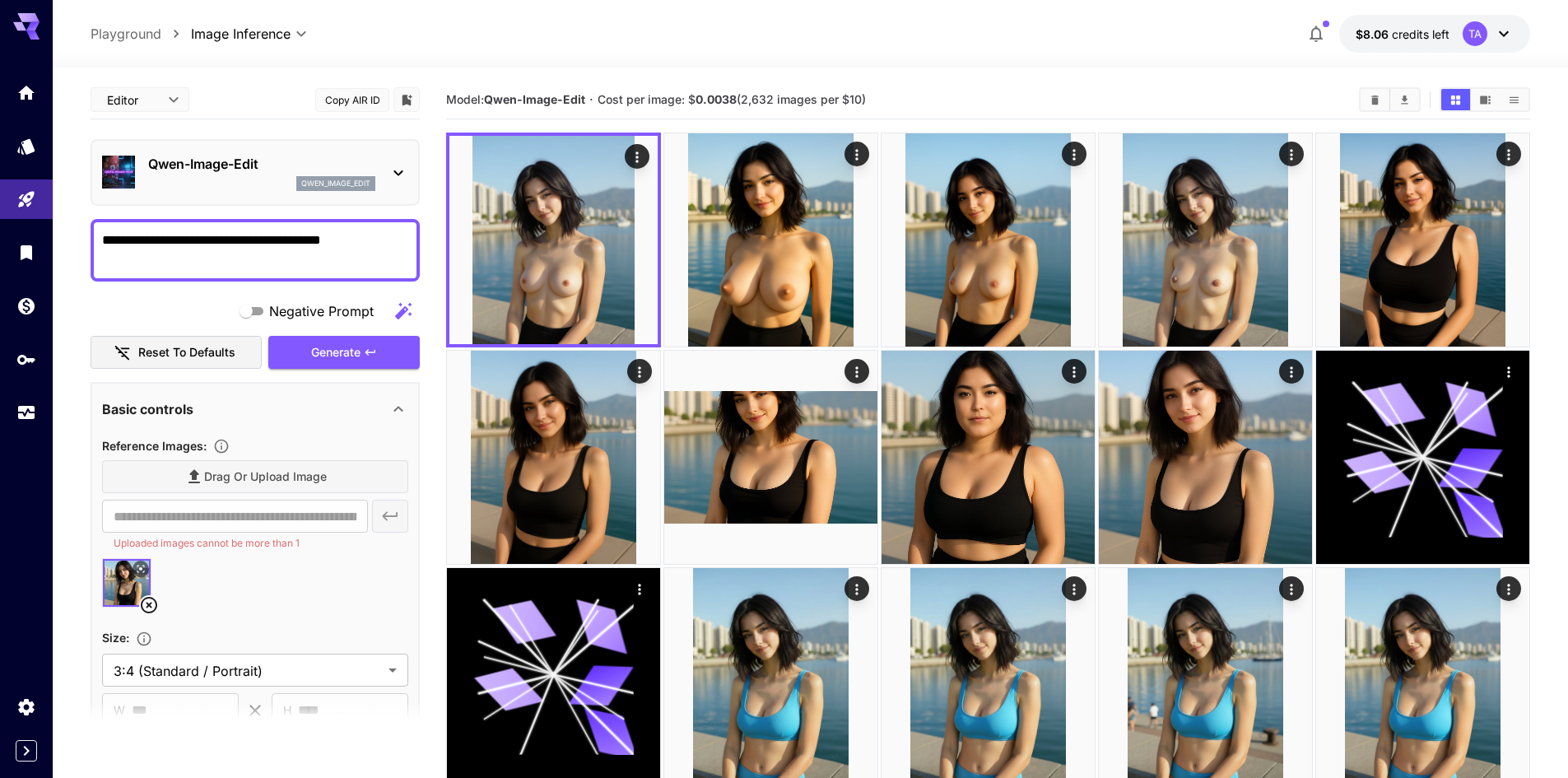
click at [314, 259] on textarea "**********" at bounding box center [255, 250] width 306 height 39
click at [1376, 88] on div at bounding box center [1389, 99] width 62 height 25
click at [1370, 103] on icon "Clear Images" at bounding box center [1375, 100] width 12 height 12
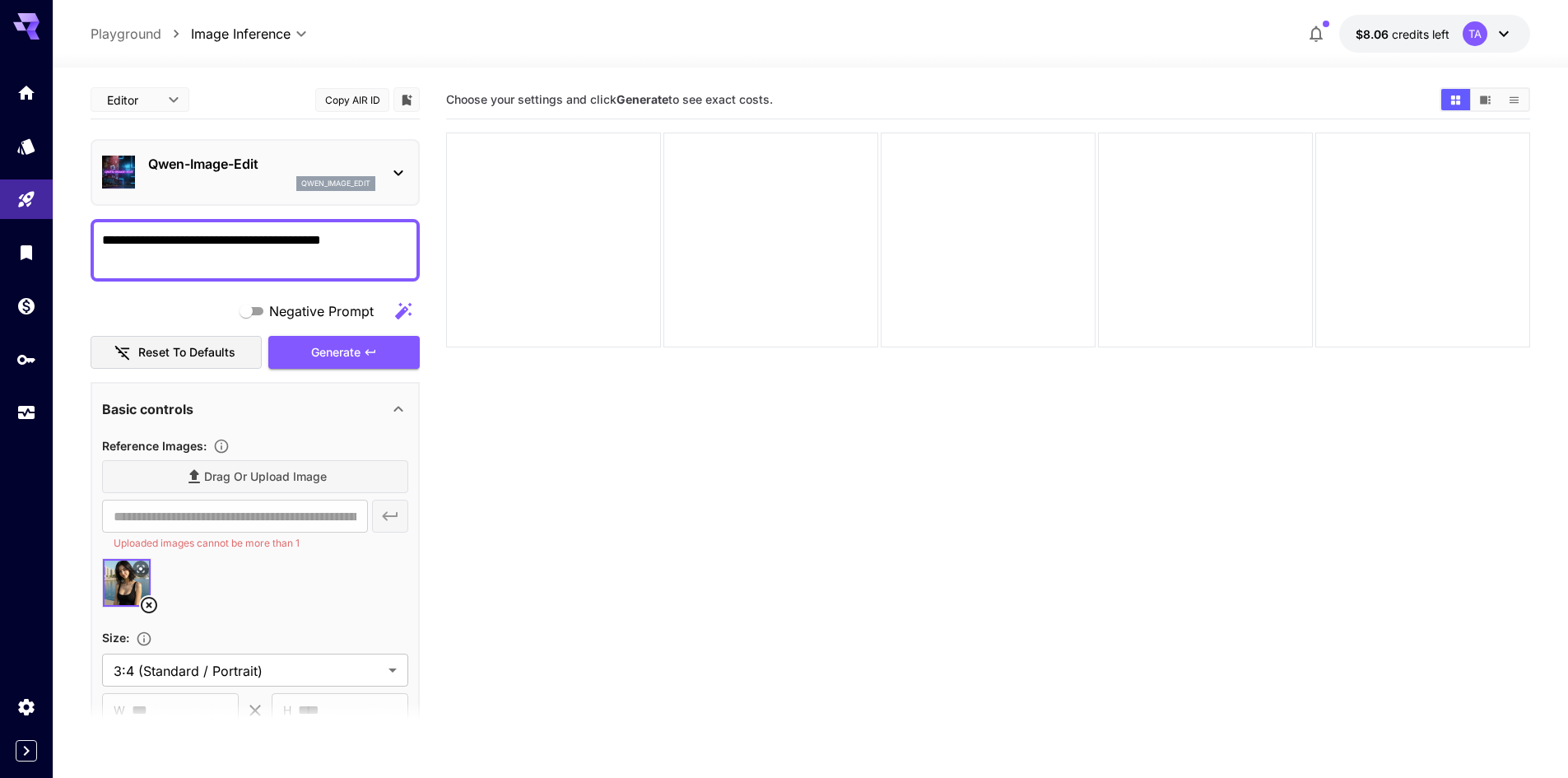
click at [303, 233] on textarea "**********" at bounding box center [255, 250] width 306 height 39
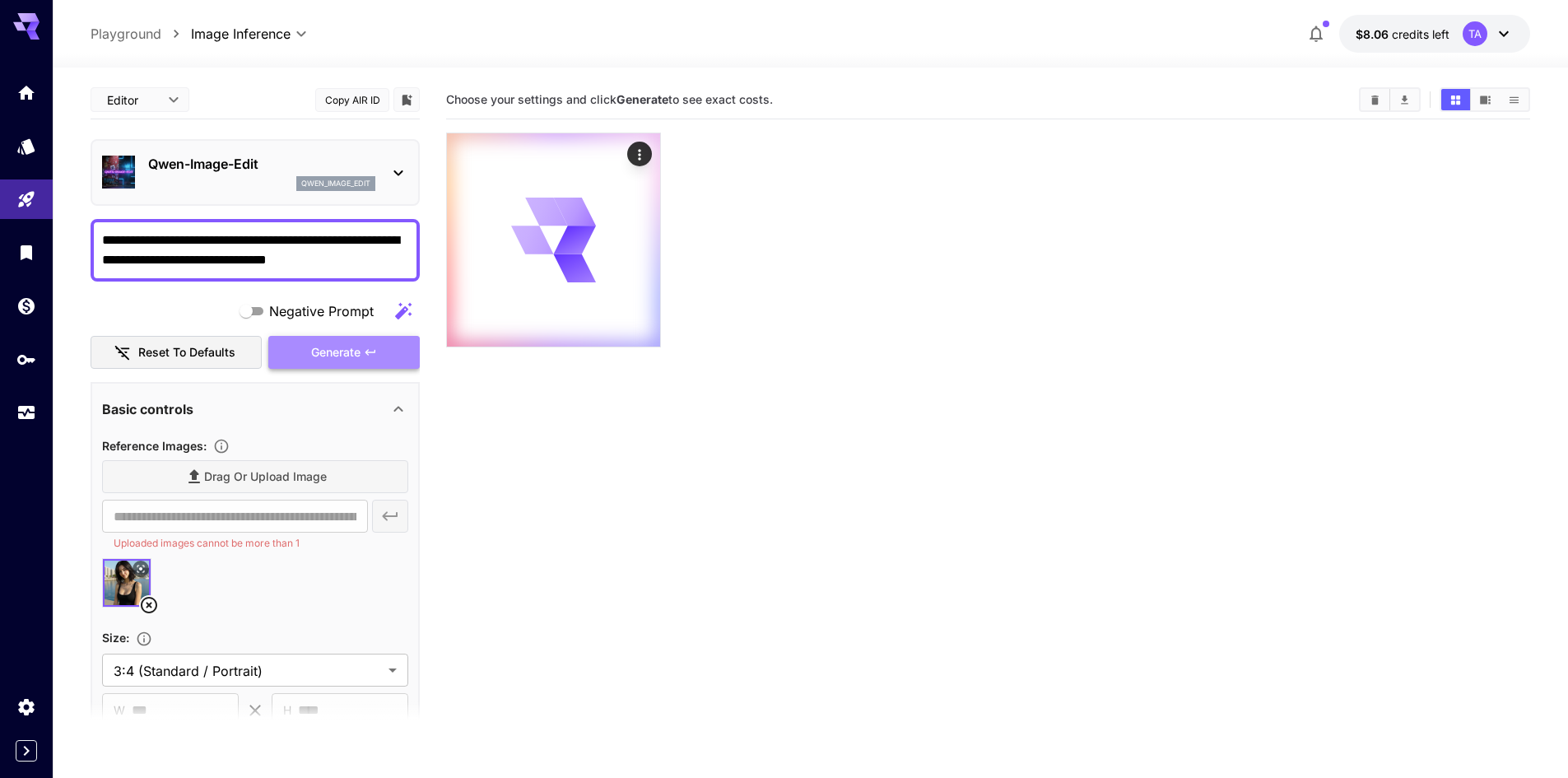
click at [329, 359] on span "Generate" at bounding box center [336, 352] width 50 height 21
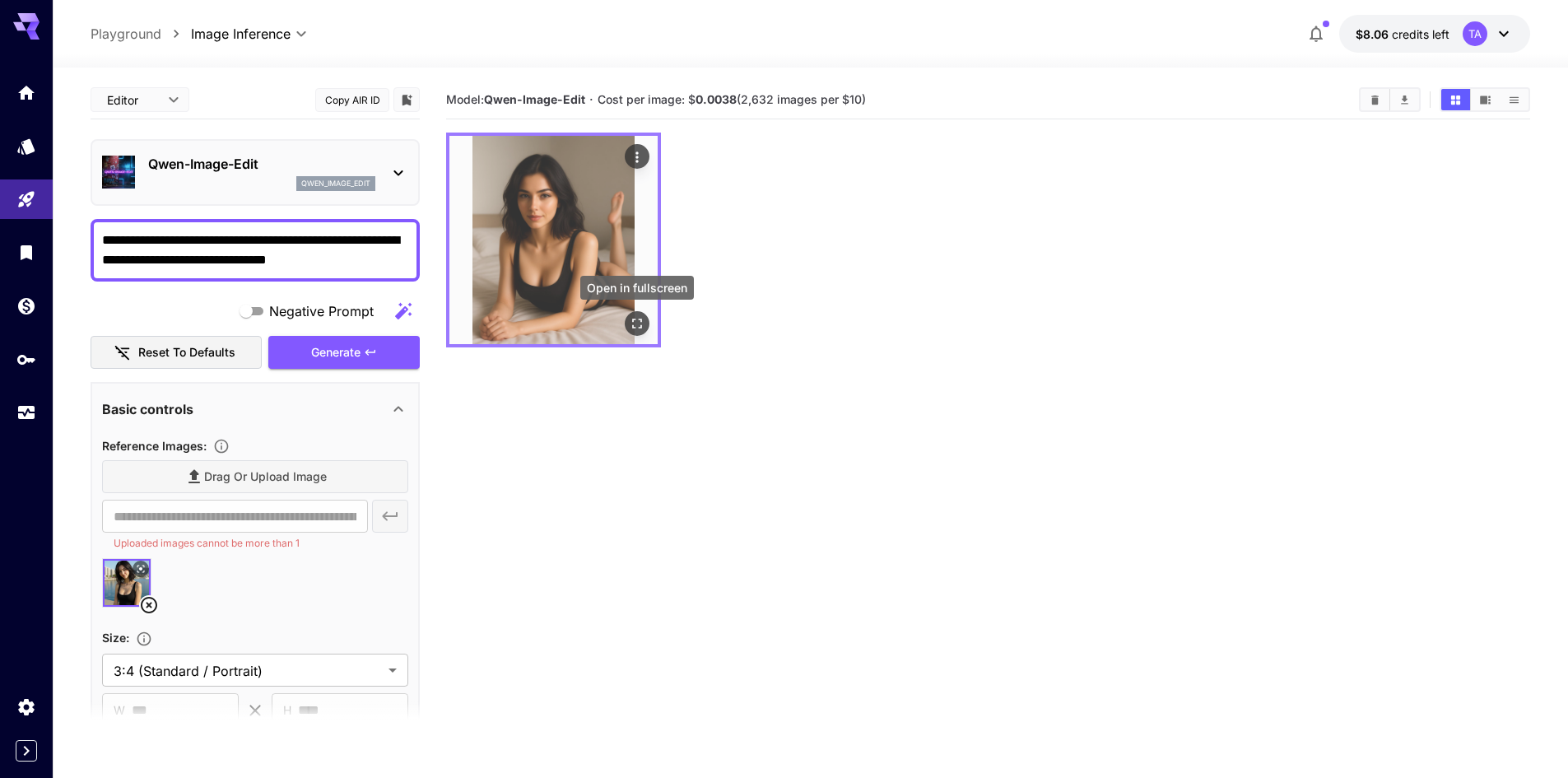
click at [641, 325] on icon "Open in fullscreen" at bounding box center [637, 324] width 10 height 10
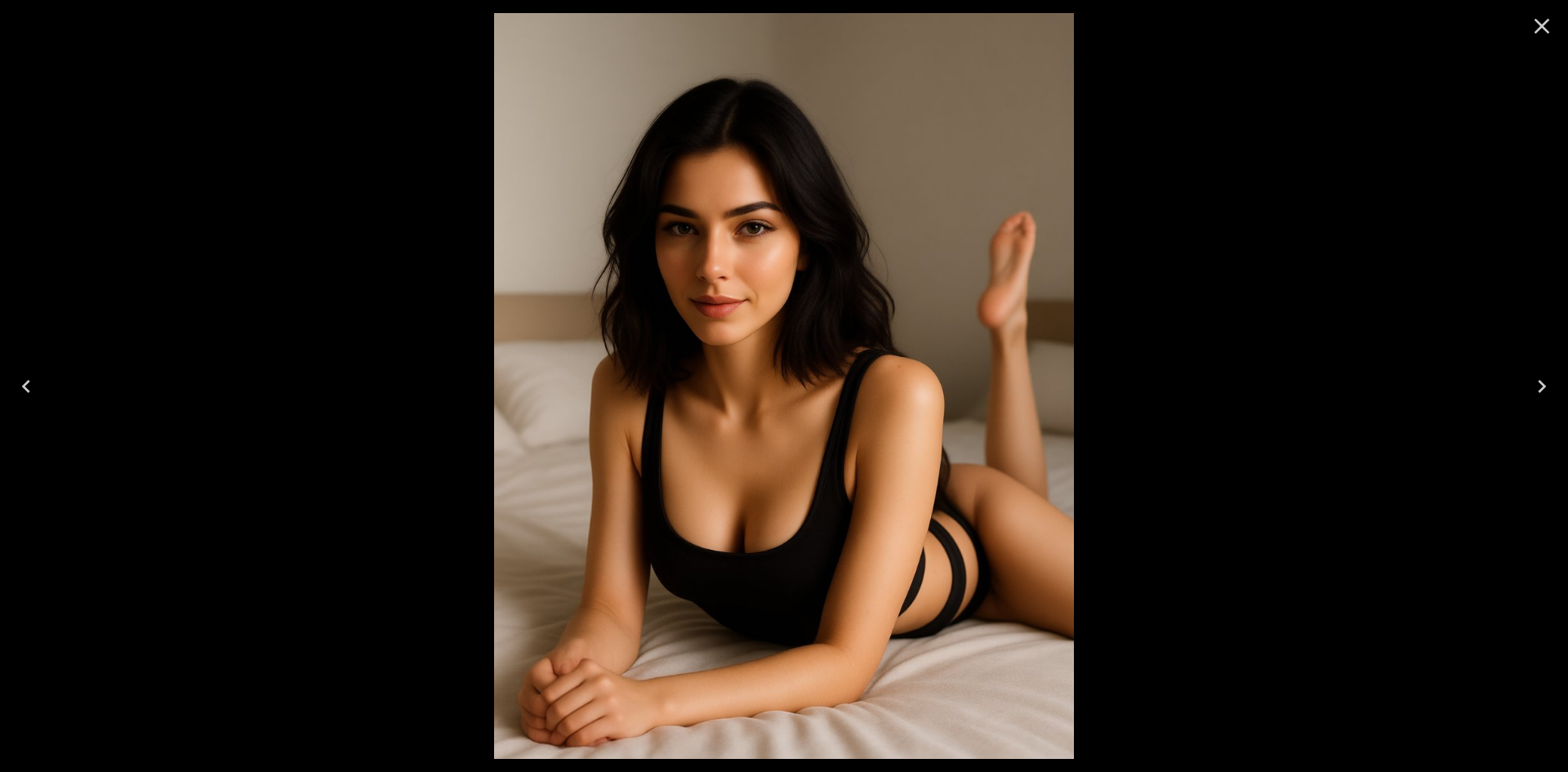
click at [1550, 31] on icon "Close" at bounding box center [1542, 25] width 26 height 26
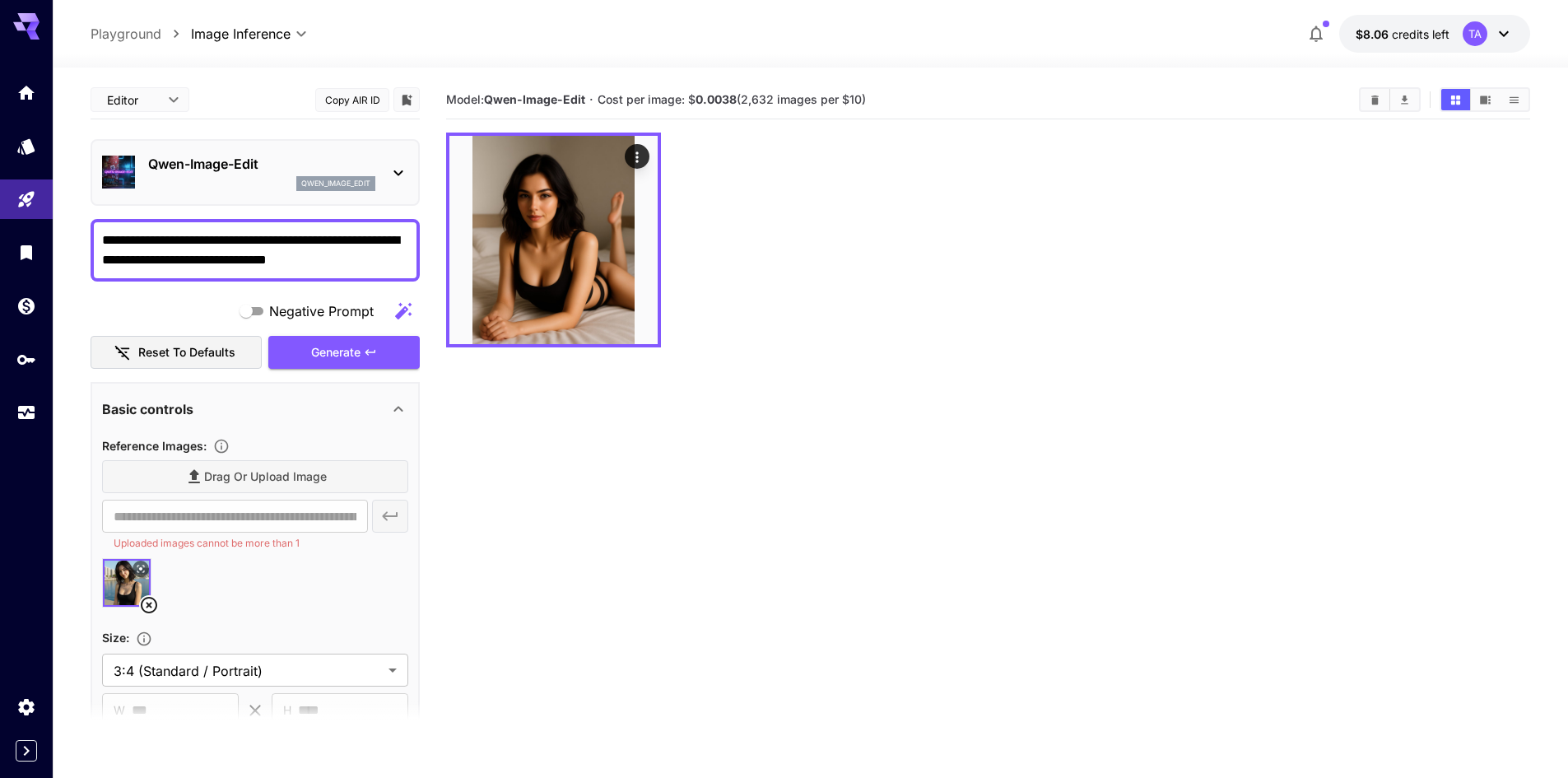
click at [359, 264] on textarea "**********" at bounding box center [255, 250] width 306 height 39
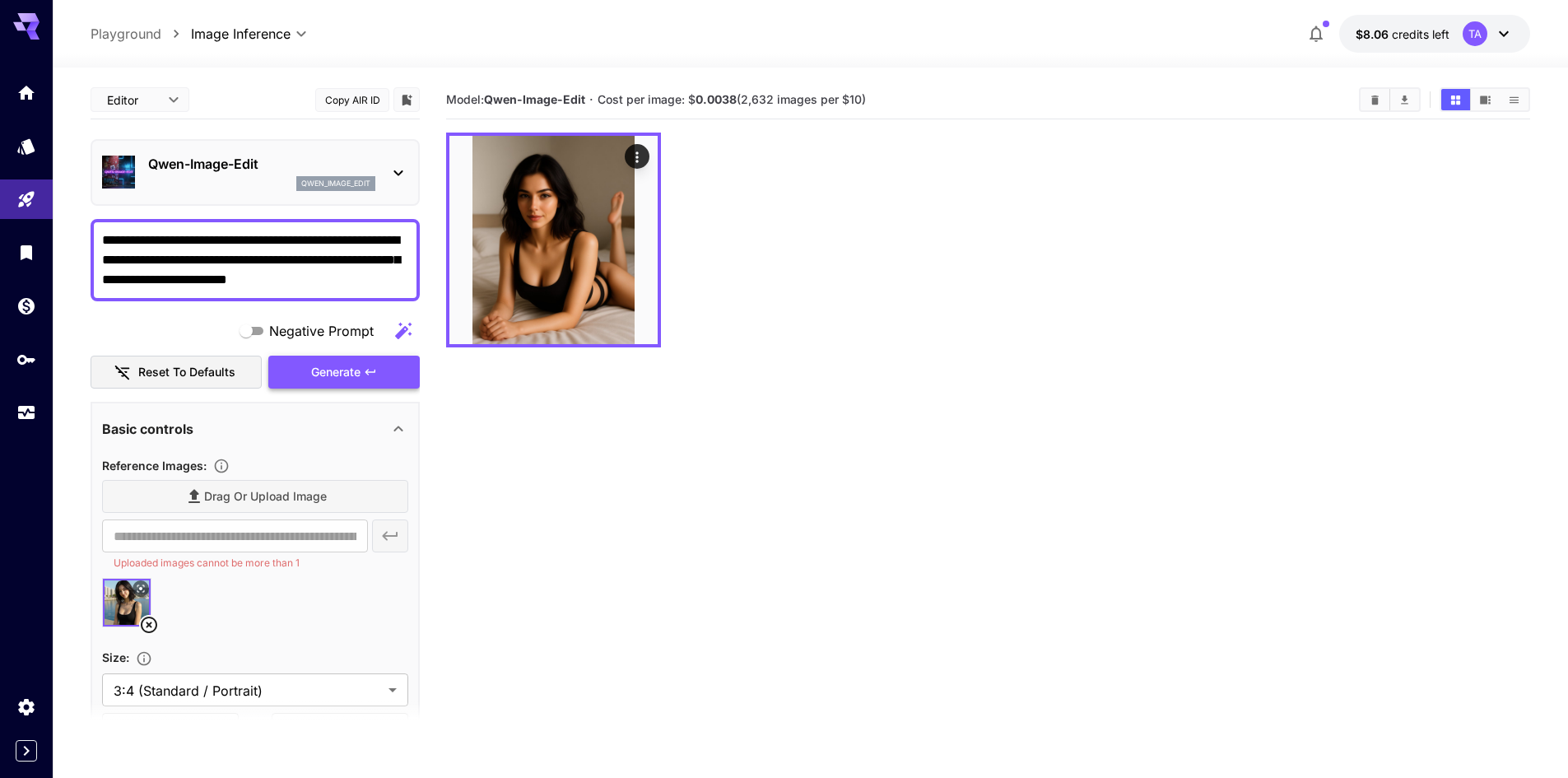
type textarea "**********"
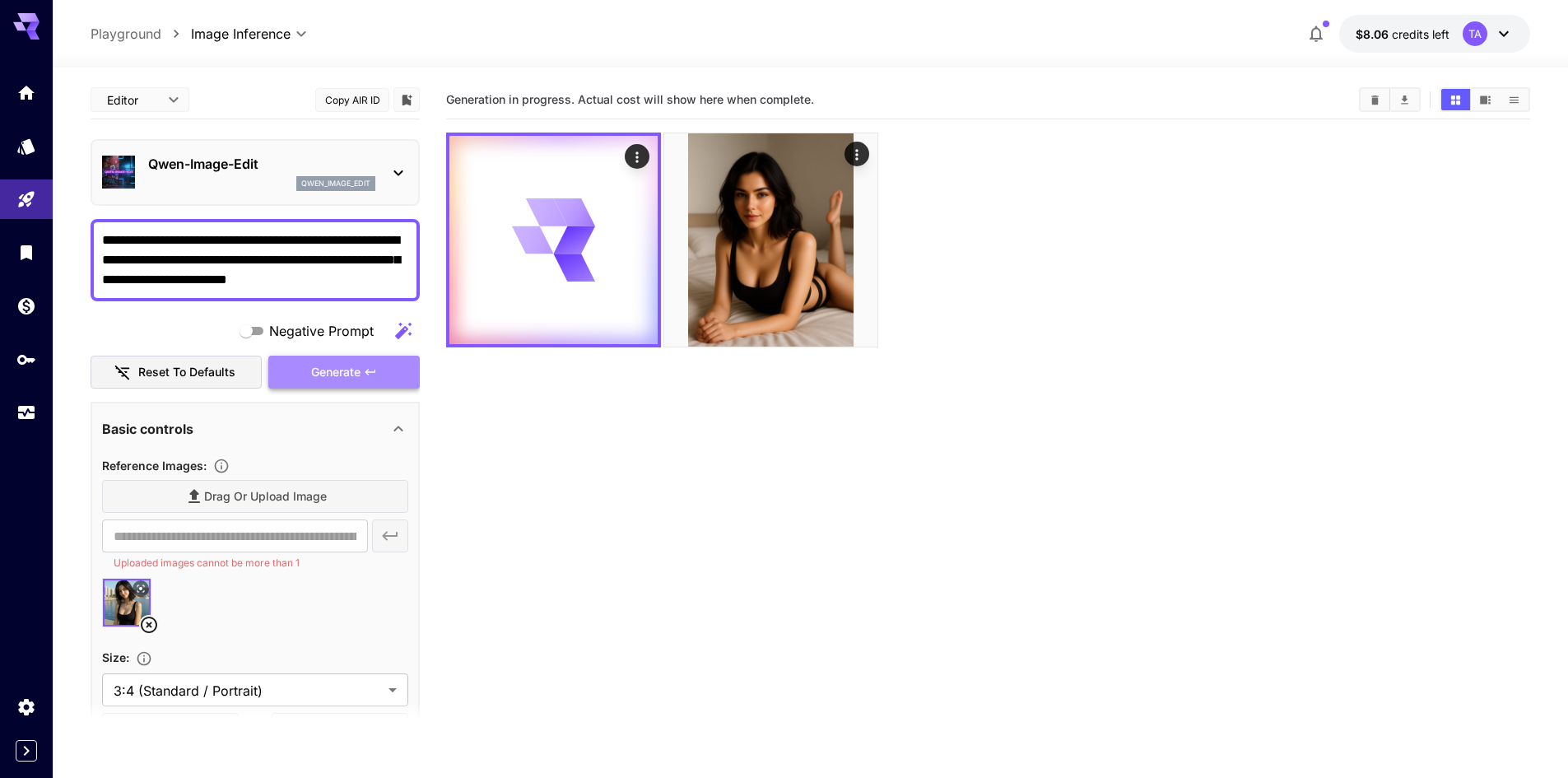
click at [358, 366] on span "Generate" at bounding box center [336, 373] width 50 height 21
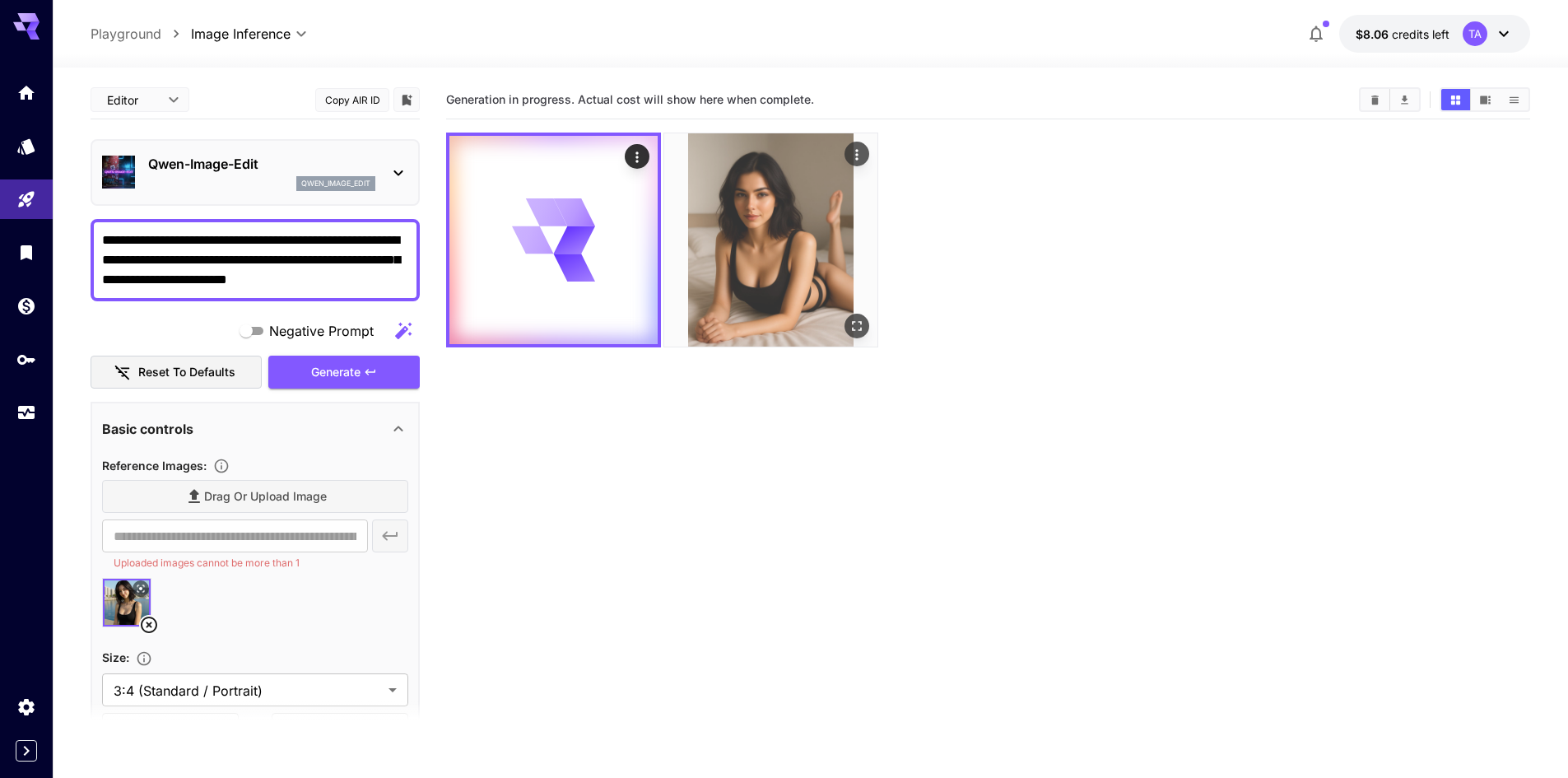
click at [854, 329] on icon "Open in fullscreen" at bounding box center [856, 326] width 16 height 16
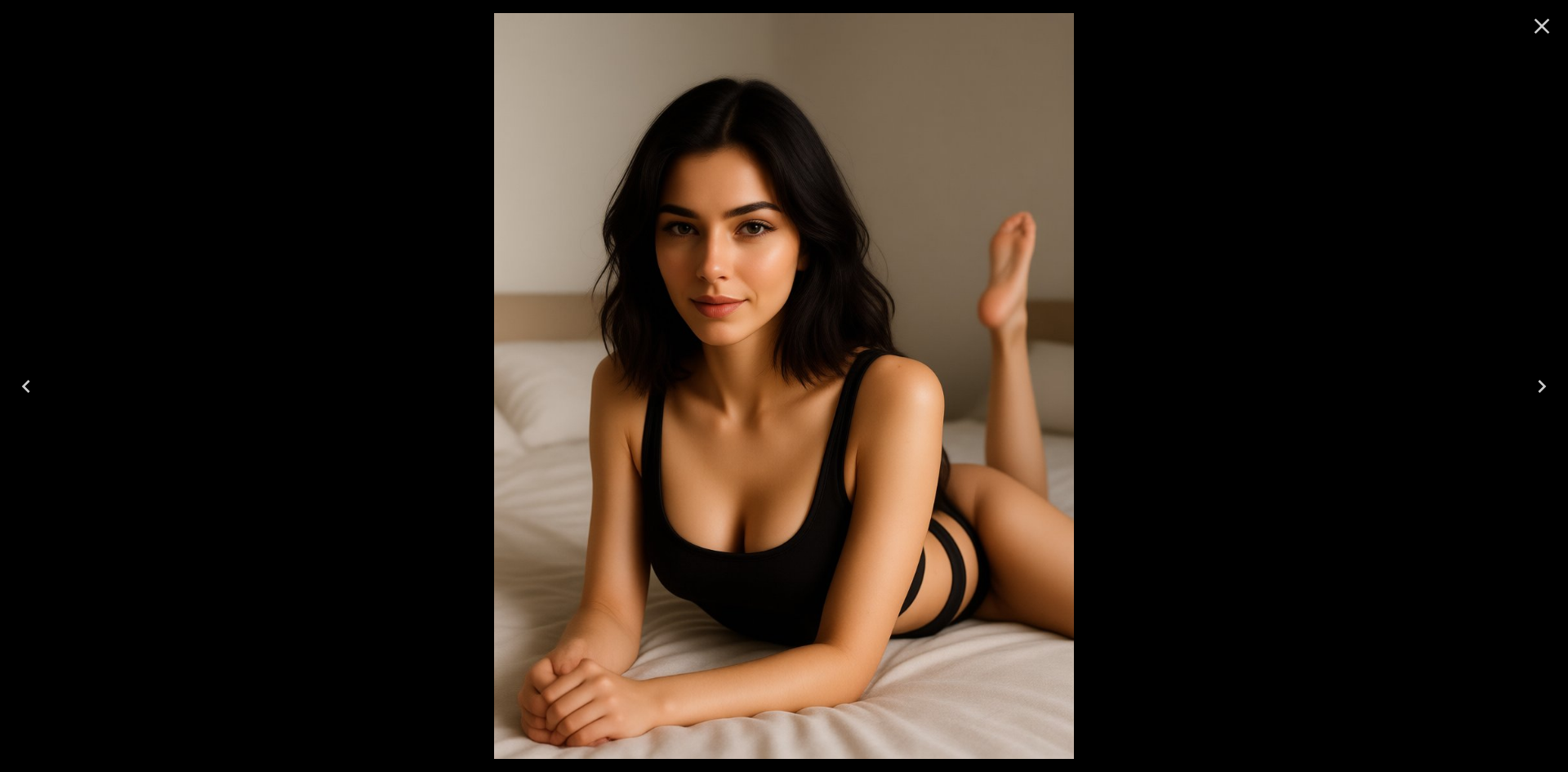
click at [1552, 26] on icon "Close" at bounding box center [1542, 25] width 26 height 26
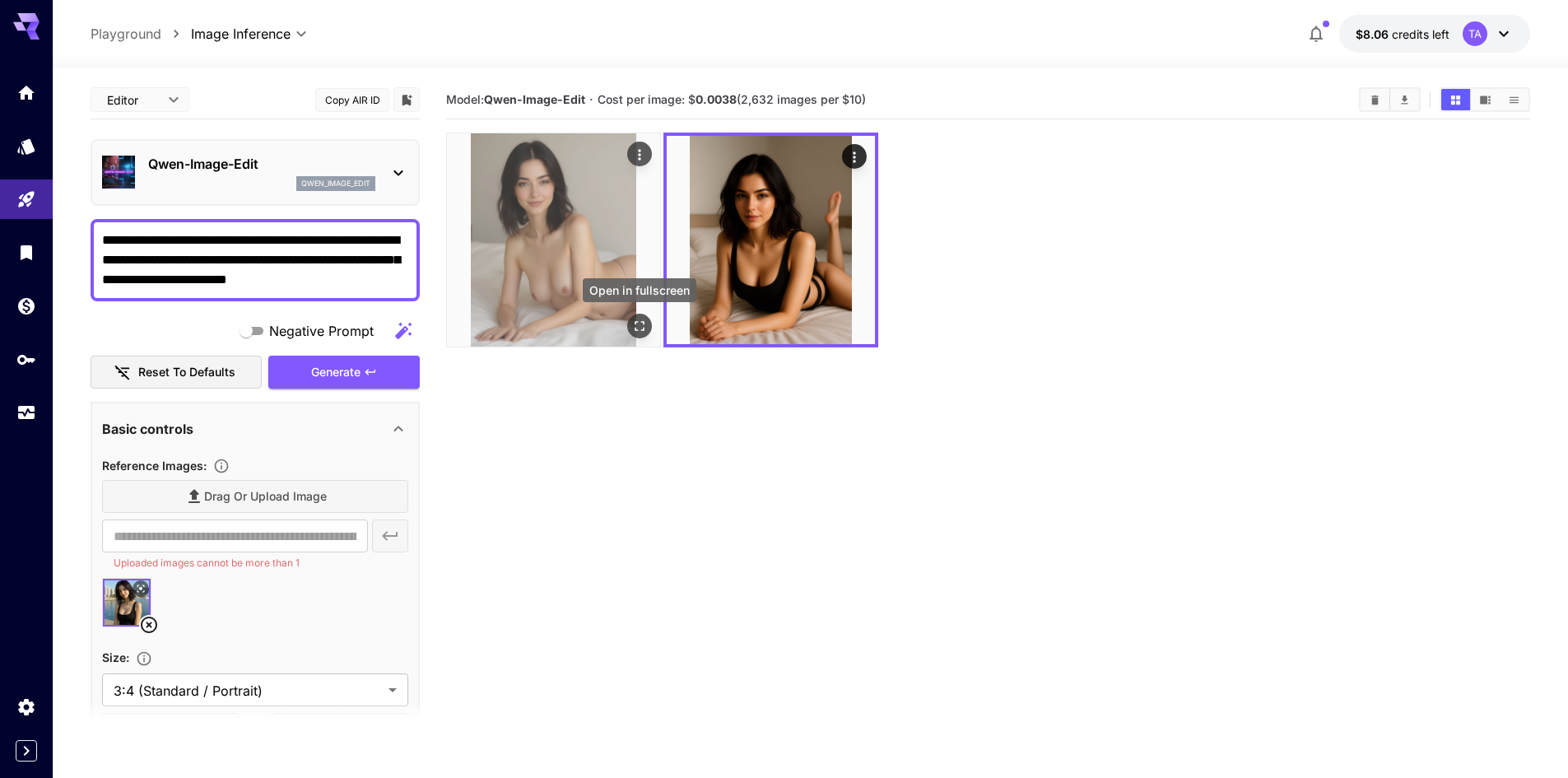
click at [634, 321] on icon "Open in fullscreen" at bounding box center [640, 326] width 10 height 10
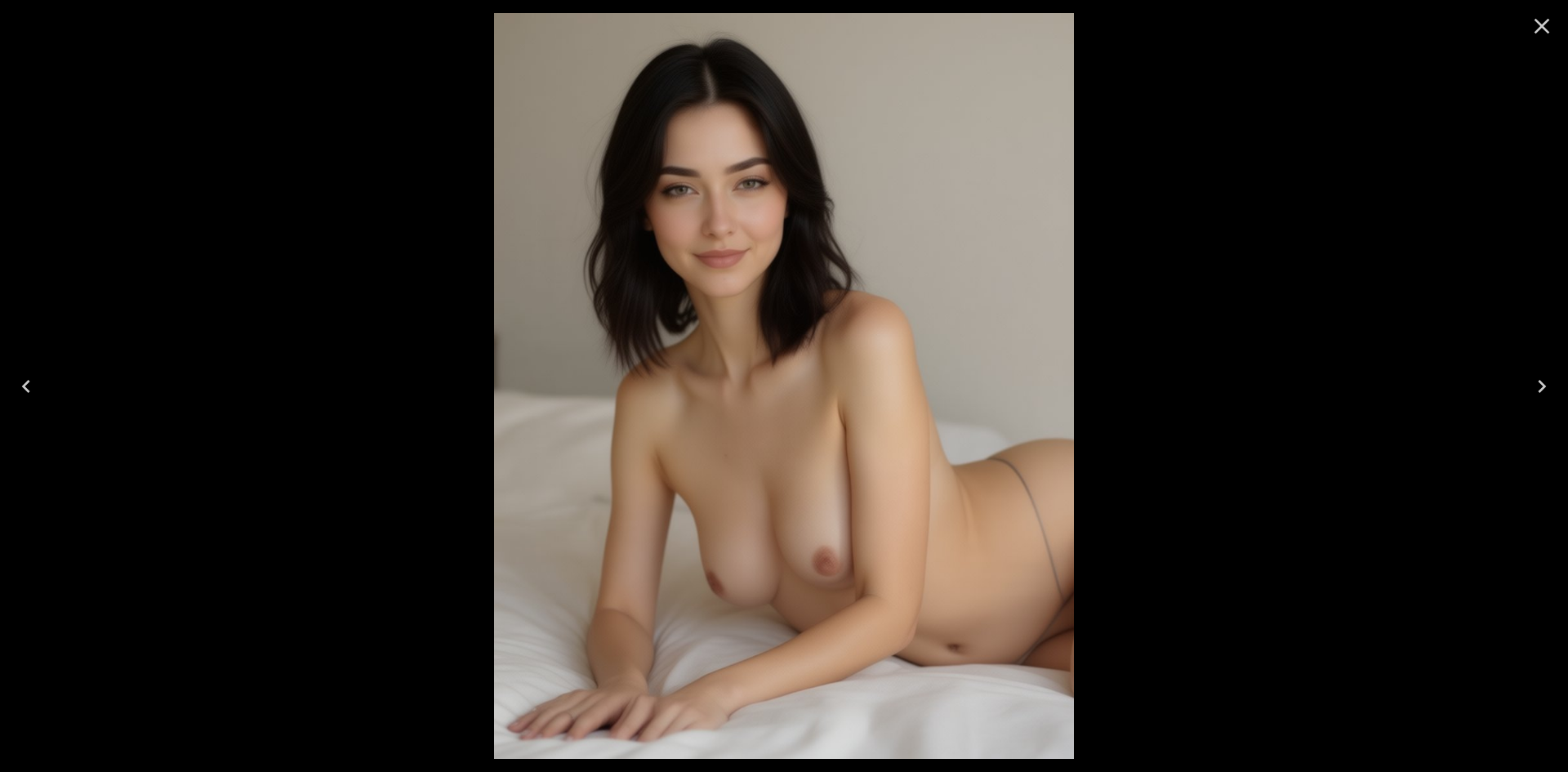
click at [1539, 34] on icon "Close" at bounding box center [1542, 25] width 26 height 26
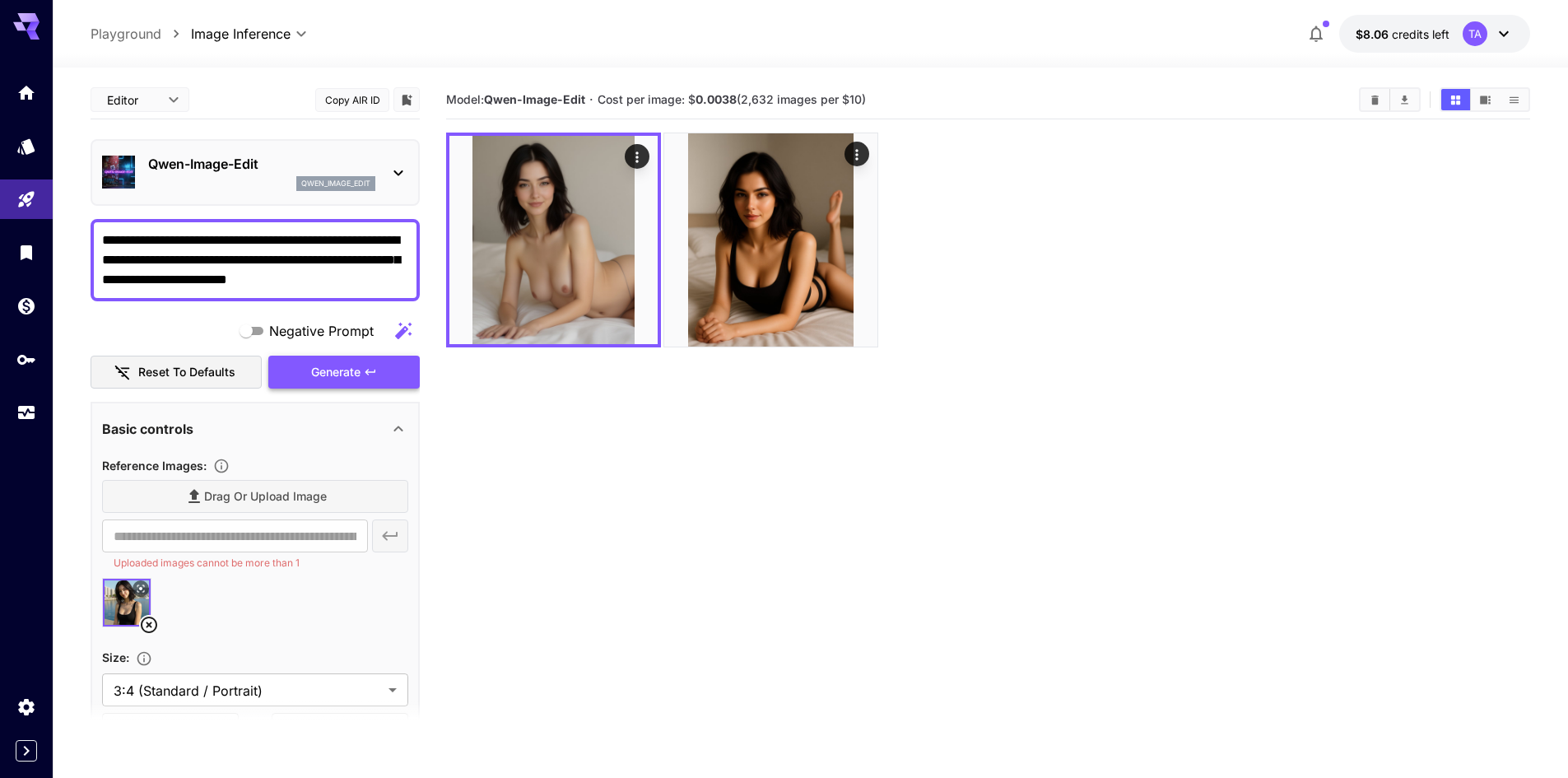
click at [355, 366] on span "Generate" at bounding box center [336, 373] width 50 height 21
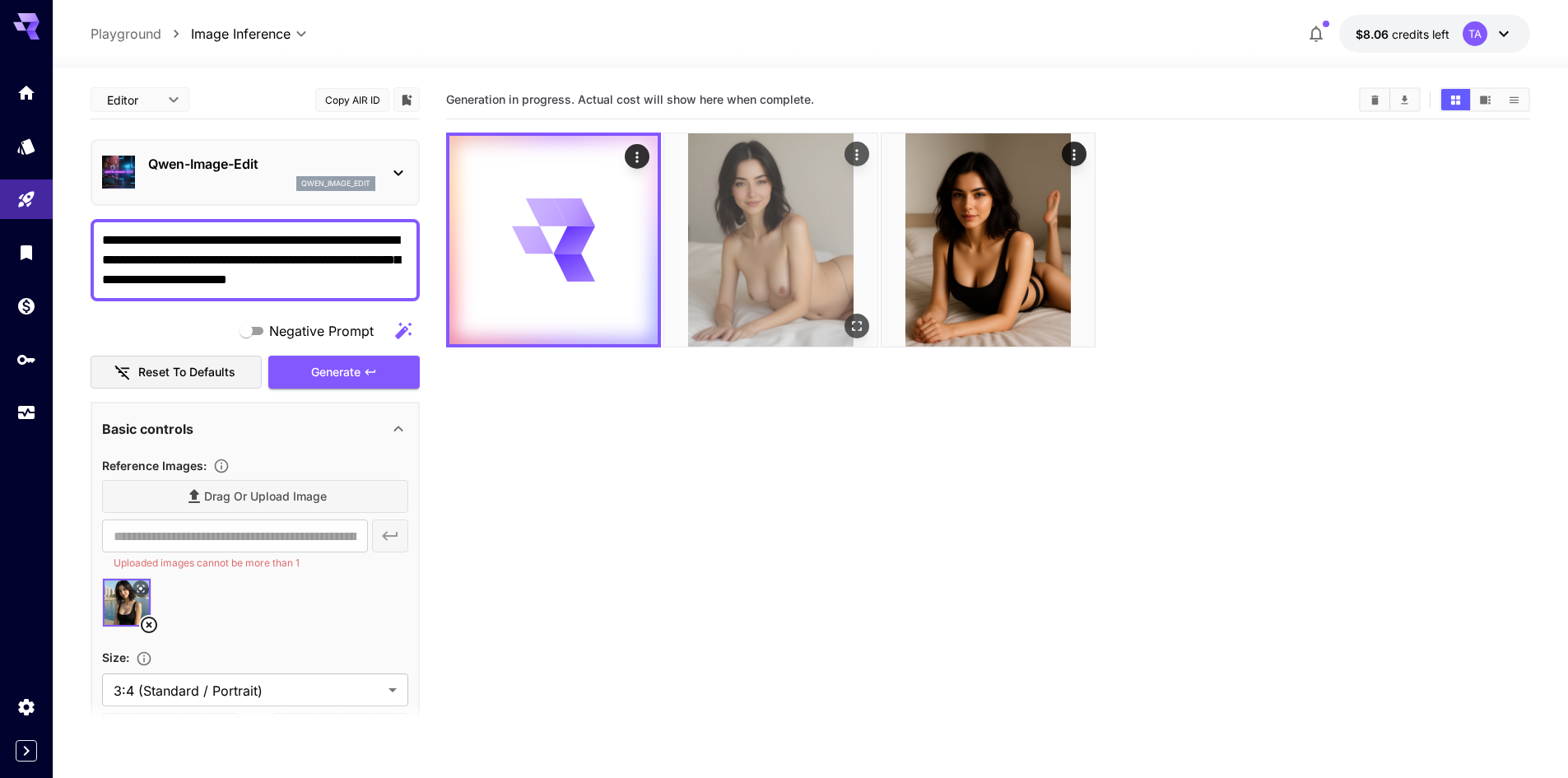
click at [812, 284] on img at bounding box center [770, 239] width 213 height 213
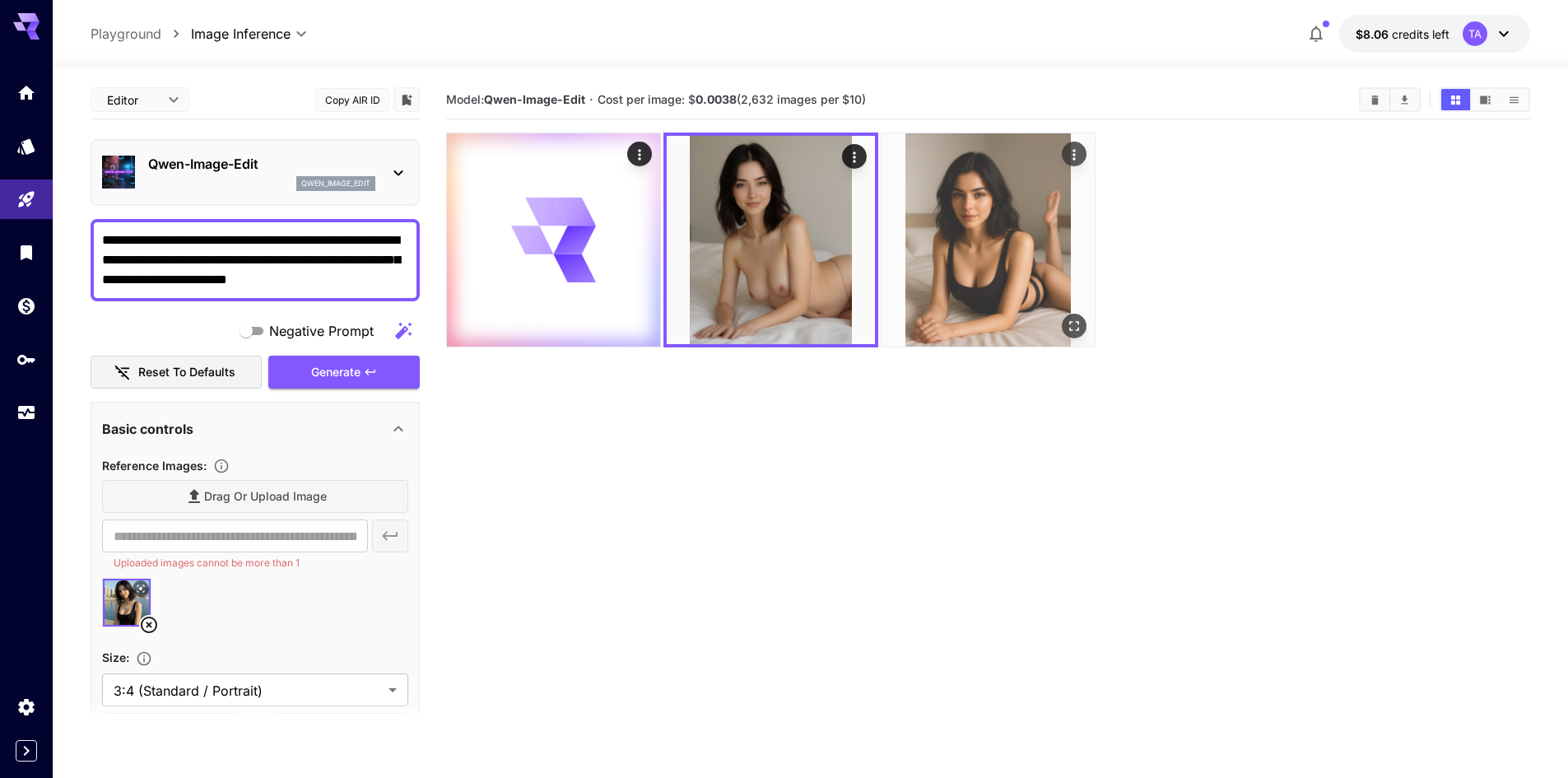
click at [923, 251] on img at bounding box center [987, 239] width 213 height 213
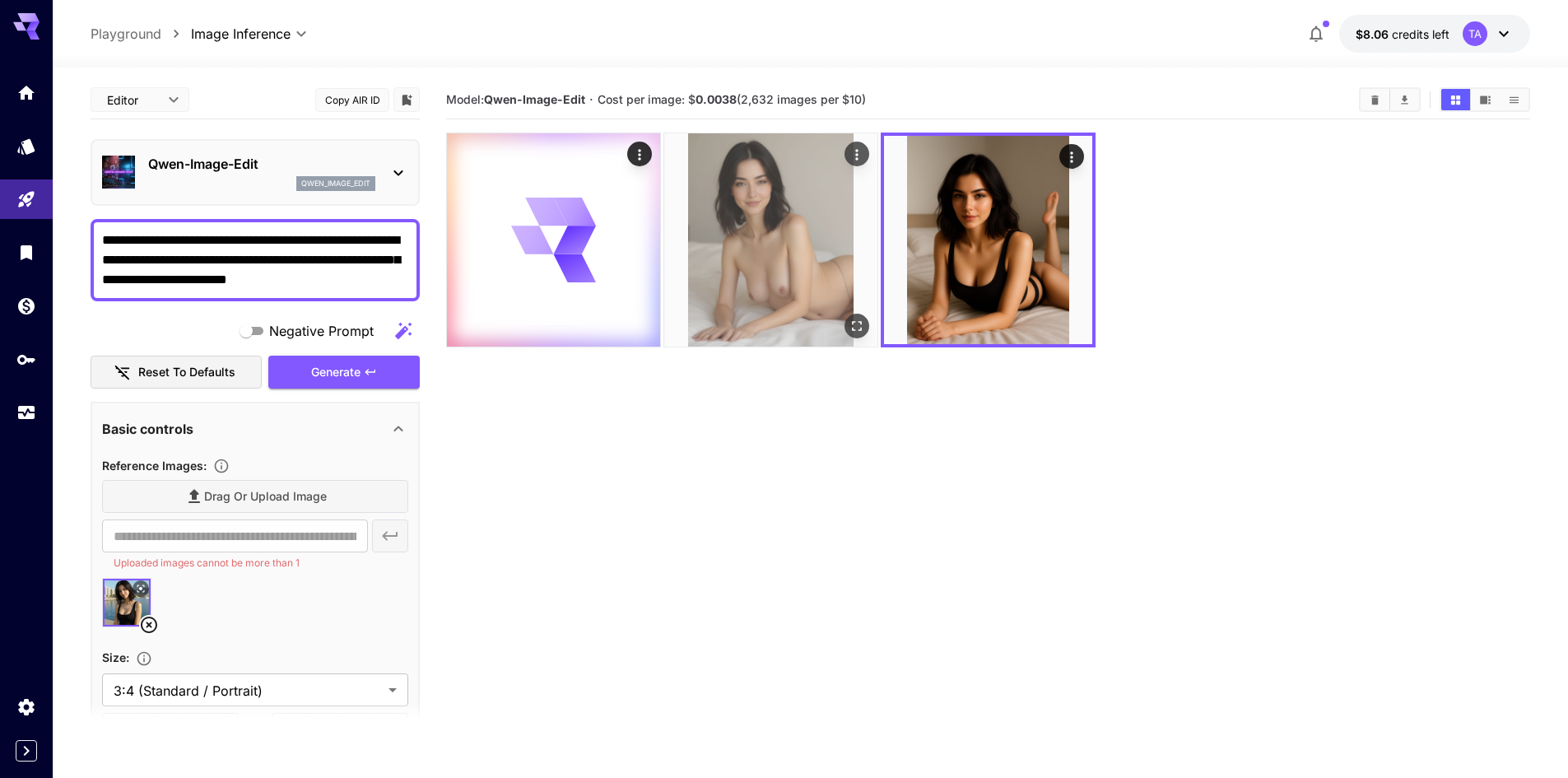
click at [709, 253] on img at bounding box center [770, 239] width 213 height 213
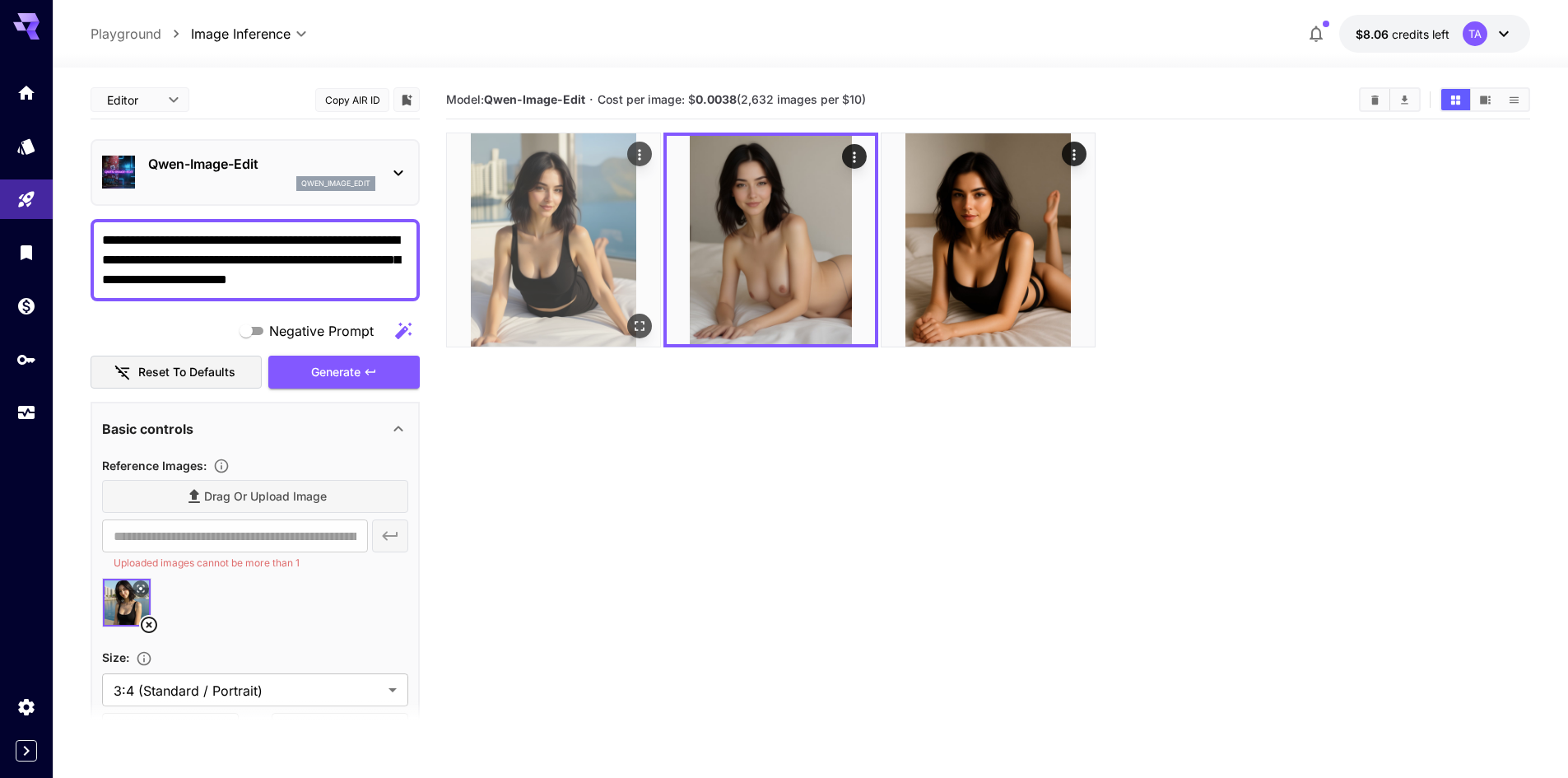
click at [587, 310] on img at bounding box center [553, 239] width 213 height 213
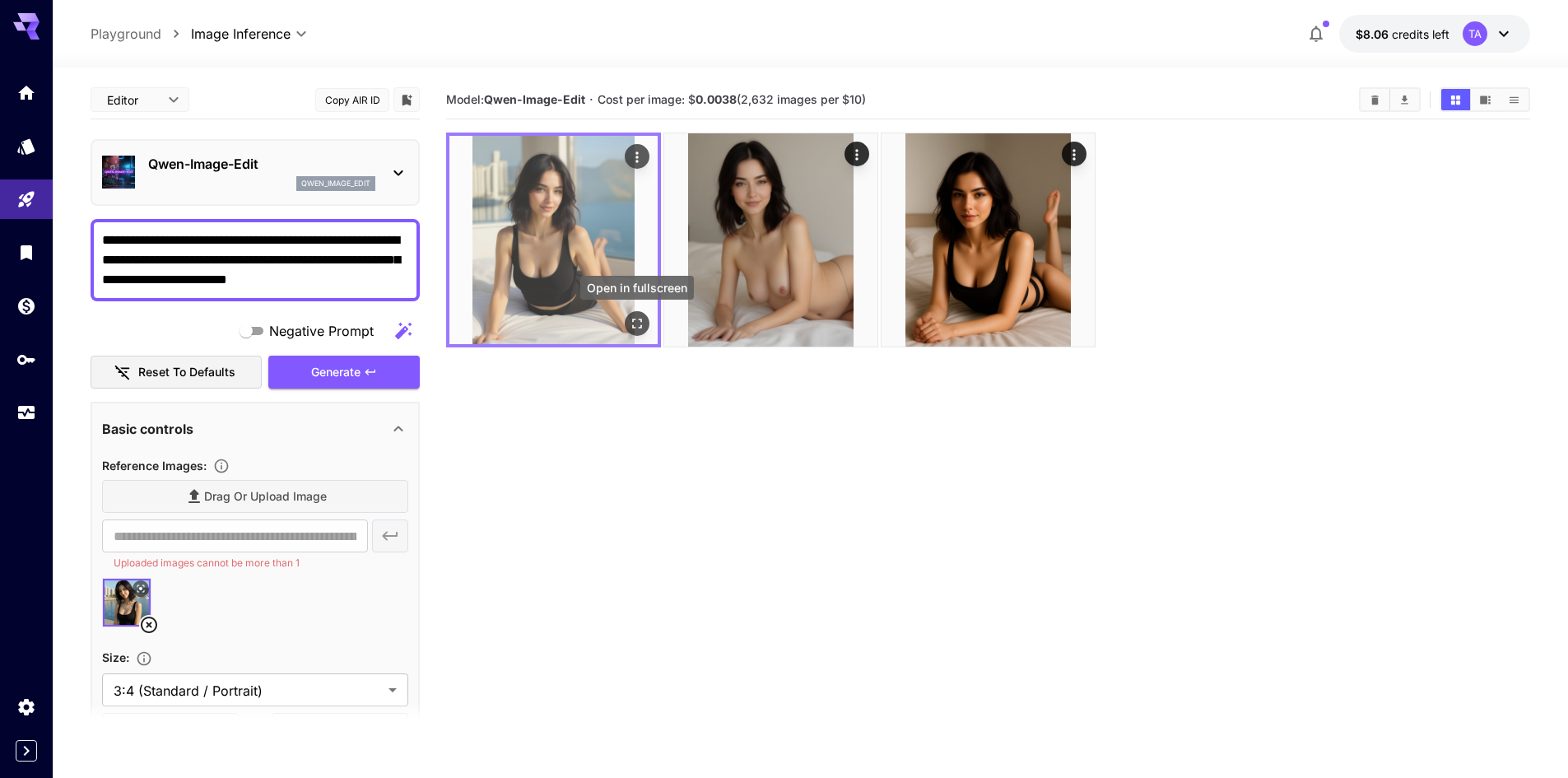
click at [640, 323] on icon "Open in fullscreen" at bounding box center [636, 323] width 16 height 16
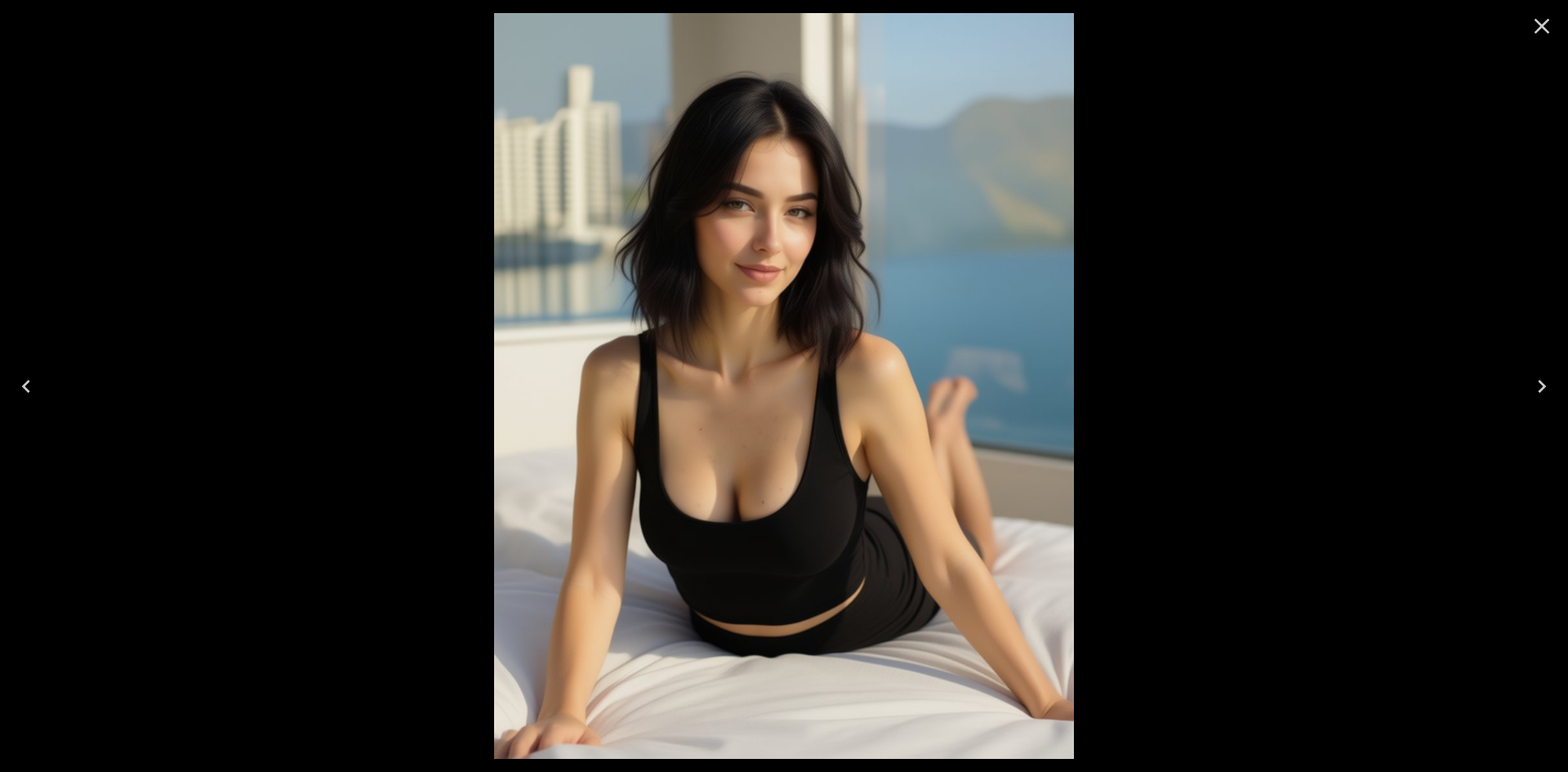
click at [1545, 43] on button "Close" at bounding box center [1542, 26] width 39 height 39
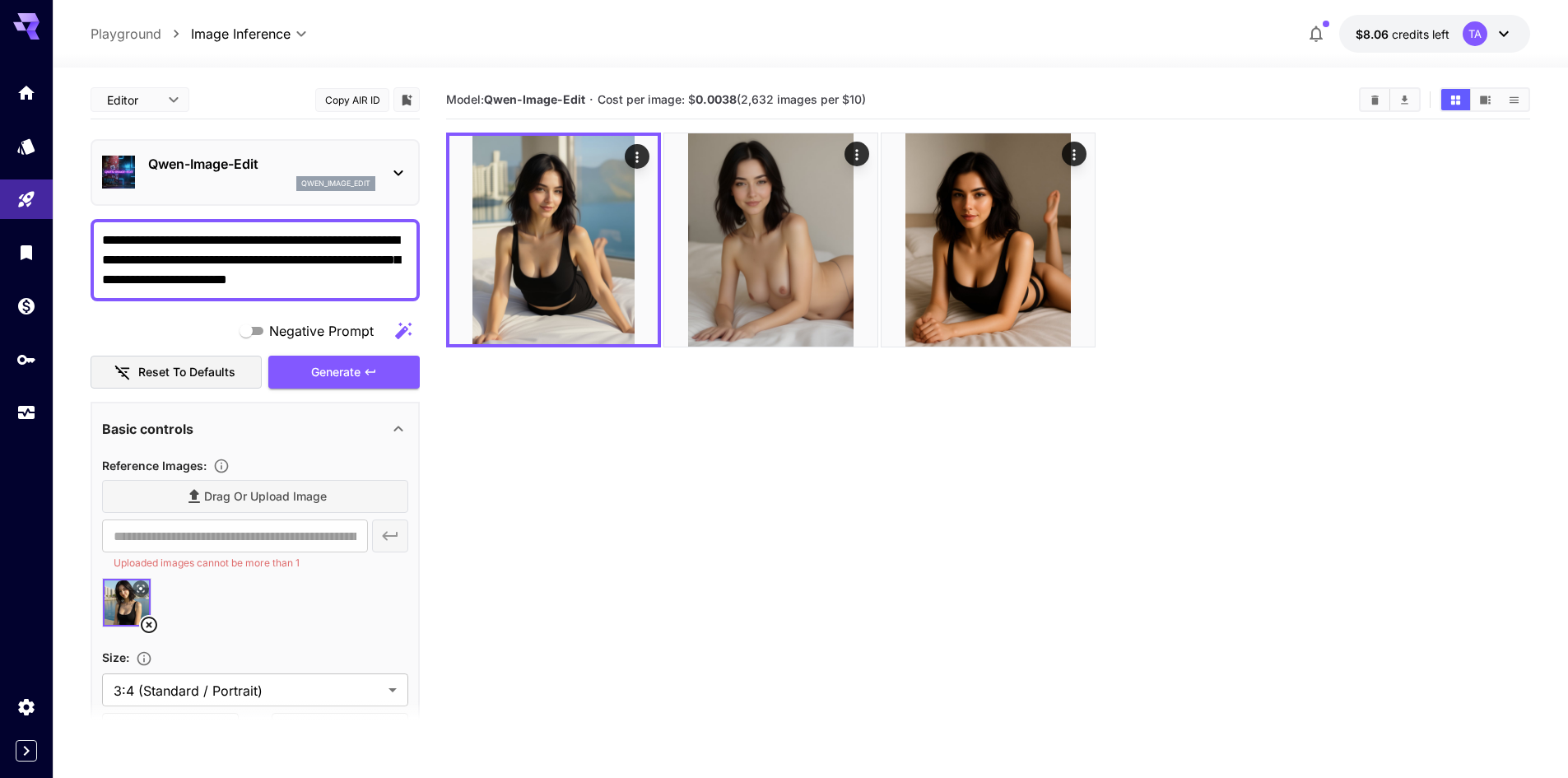
click at [280, 253] on textarea "**********" at bounding box center [255, 260] width 306 height 59
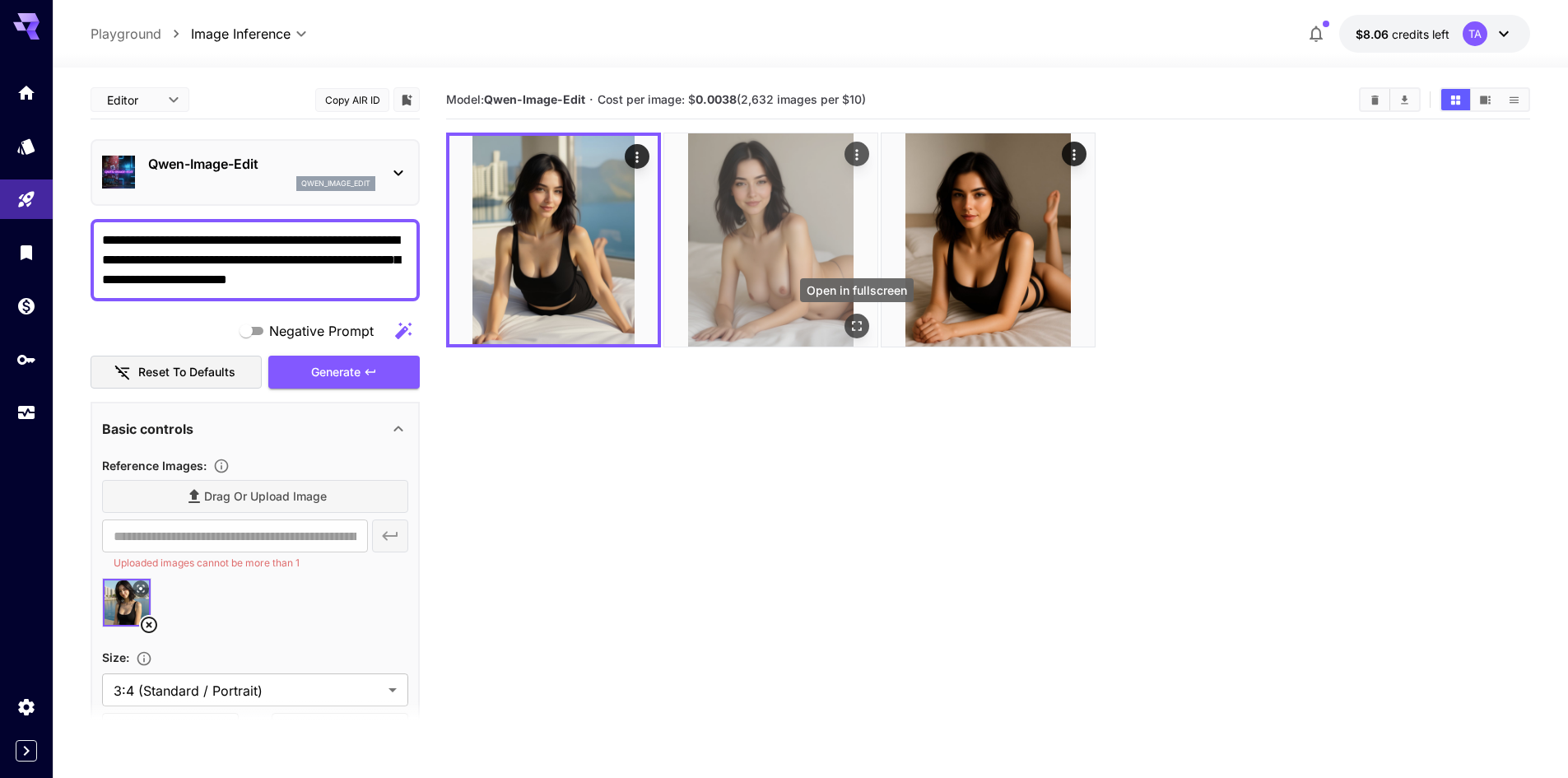
click at [856, 327] on icon "Open in fullscreen" at bounding box center [856, 326] width 16 height 16
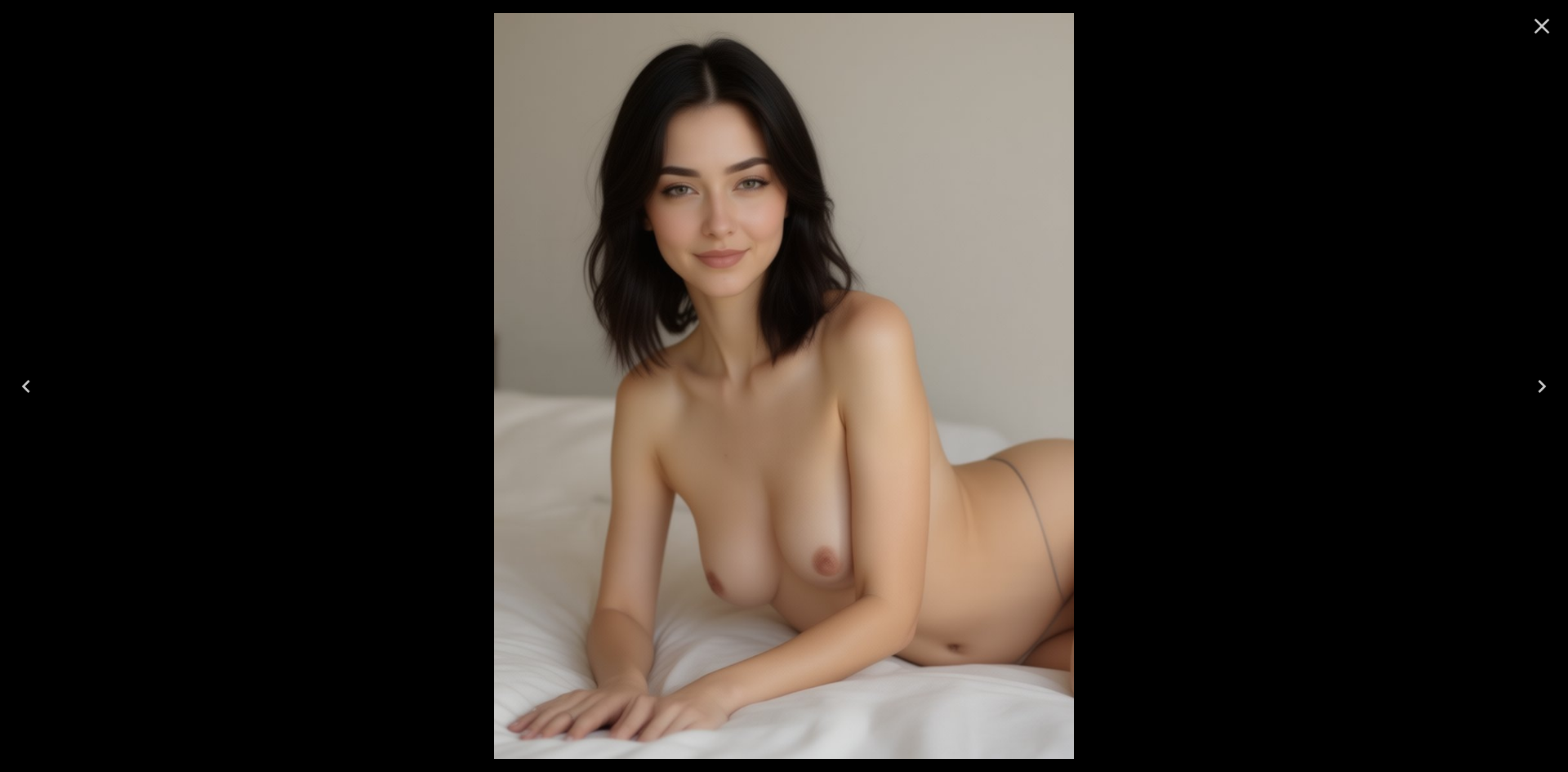
click at [1540, 36] on icon "Close" at bounding box center [1542, 25] width 26 height 26
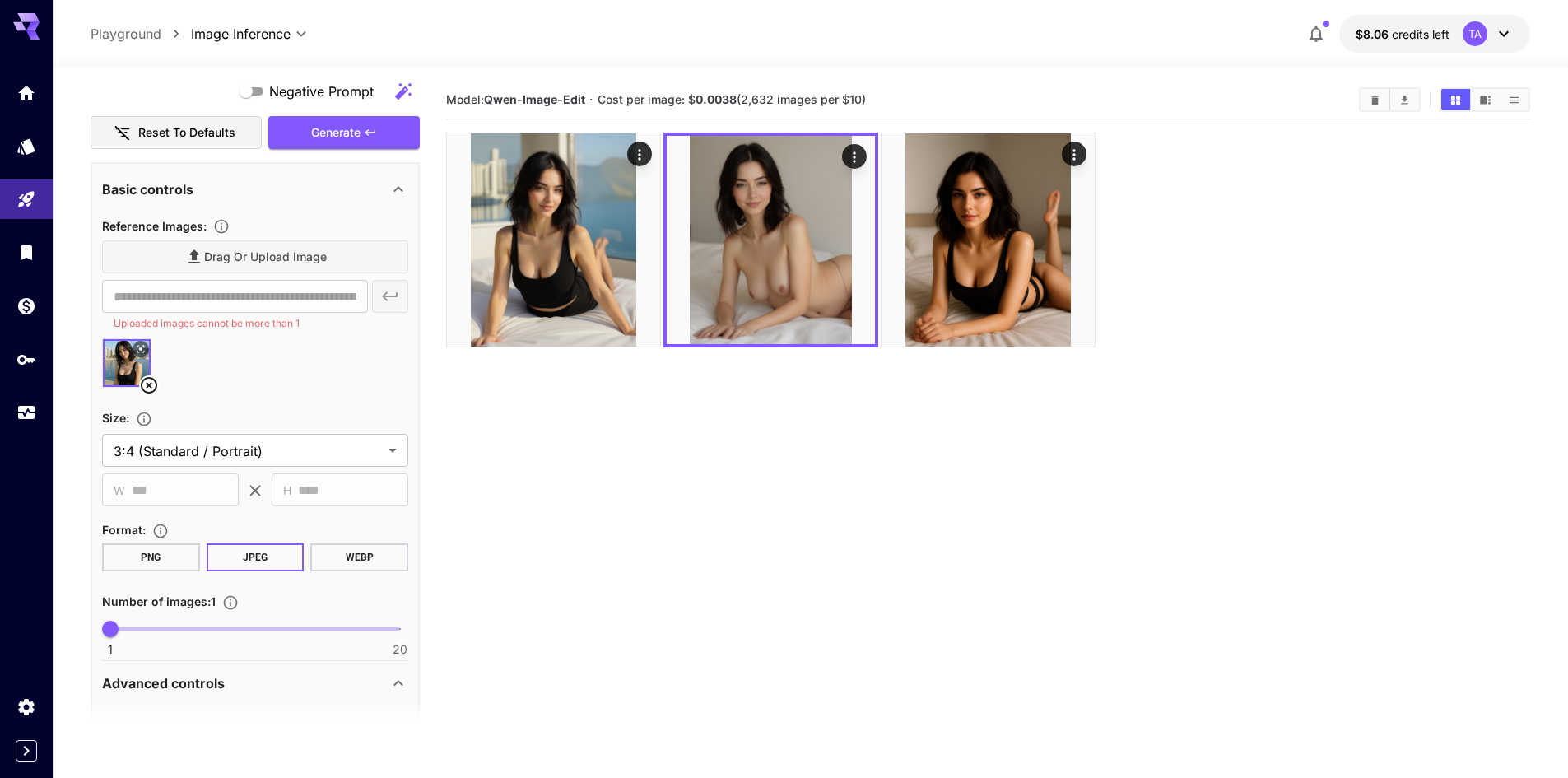
scroll to position [239, 0]
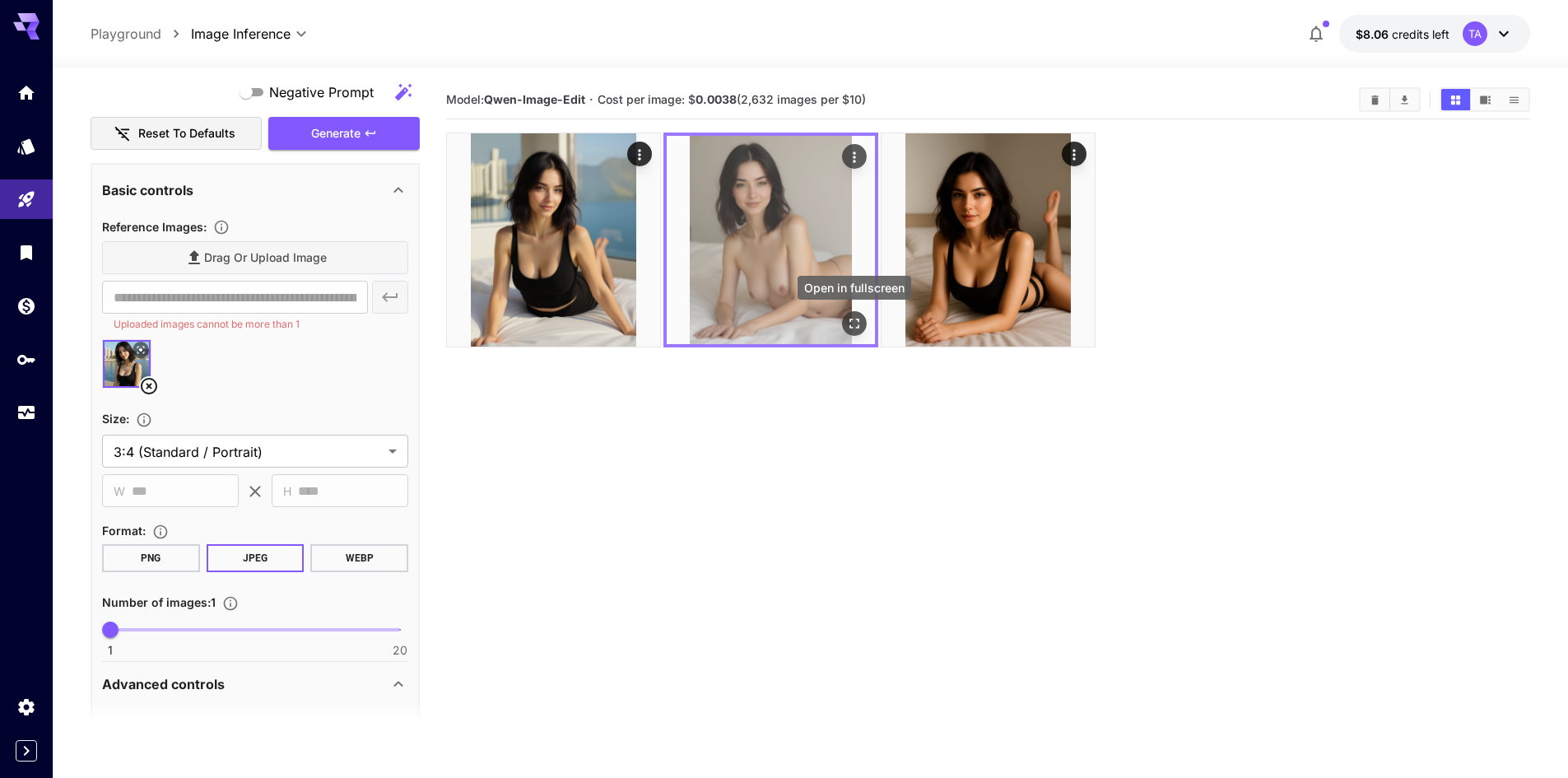
click at [858, 328] on icon "Open in fullscreen" at bounding box center [854, 323] width 16 height 16
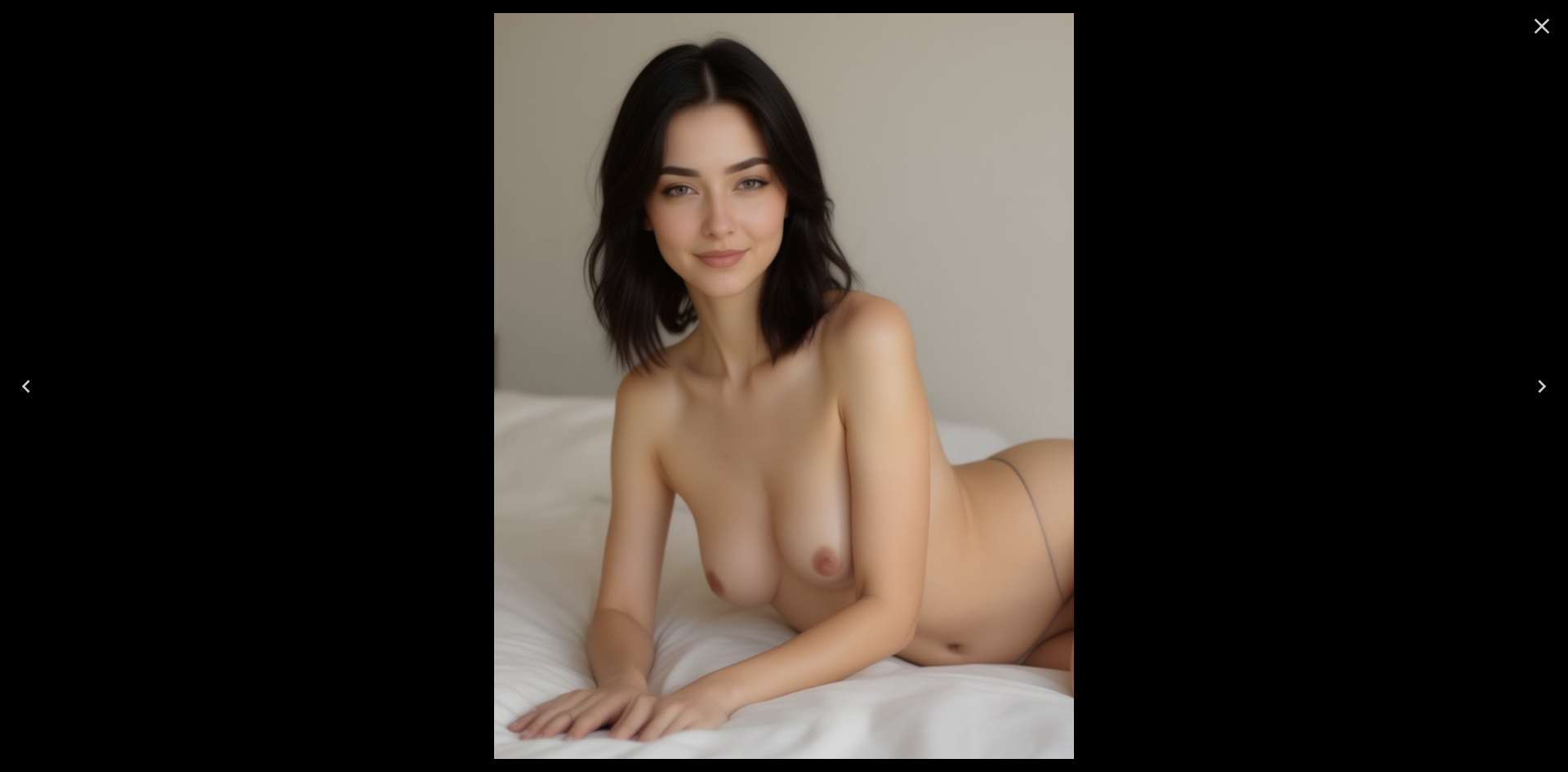
click at [1545, 27] on icon "Close" at bounding box center [1542, 25] width 26 height 26
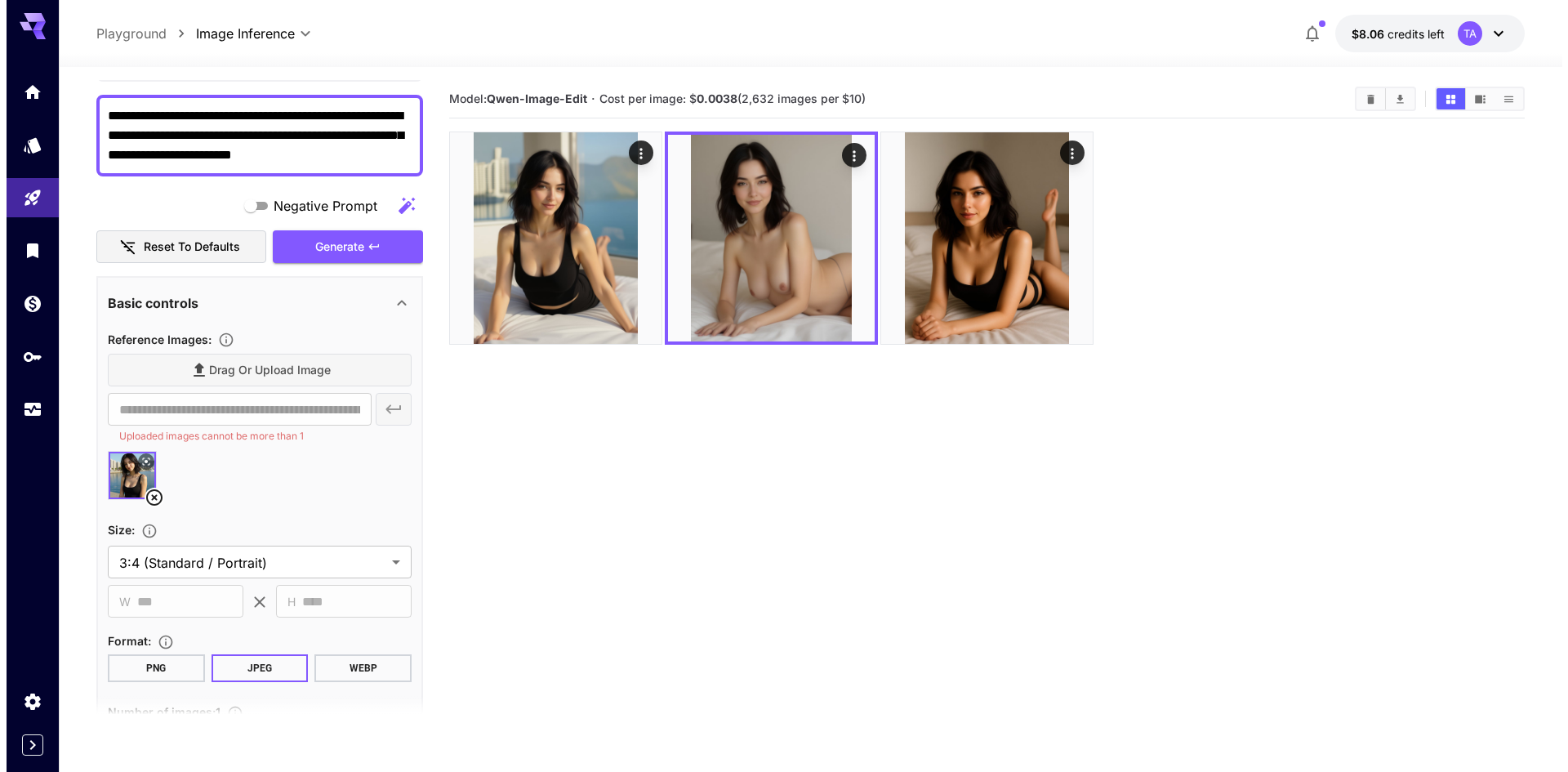
scroll to position [0, 0]
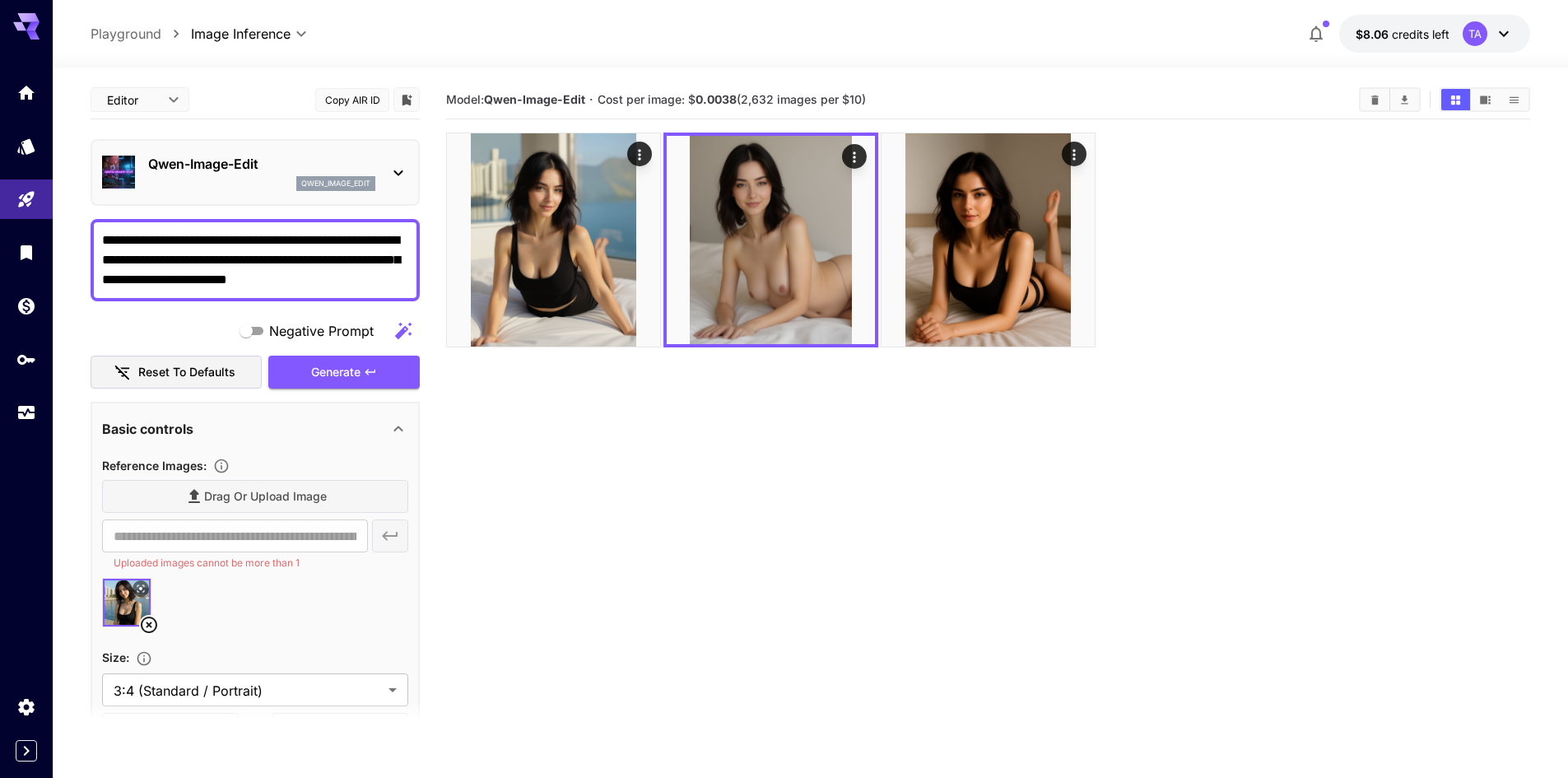
click at [239, 180] on div "qwen_image_edit" at bounding box center [262, 183] width 227 height 15
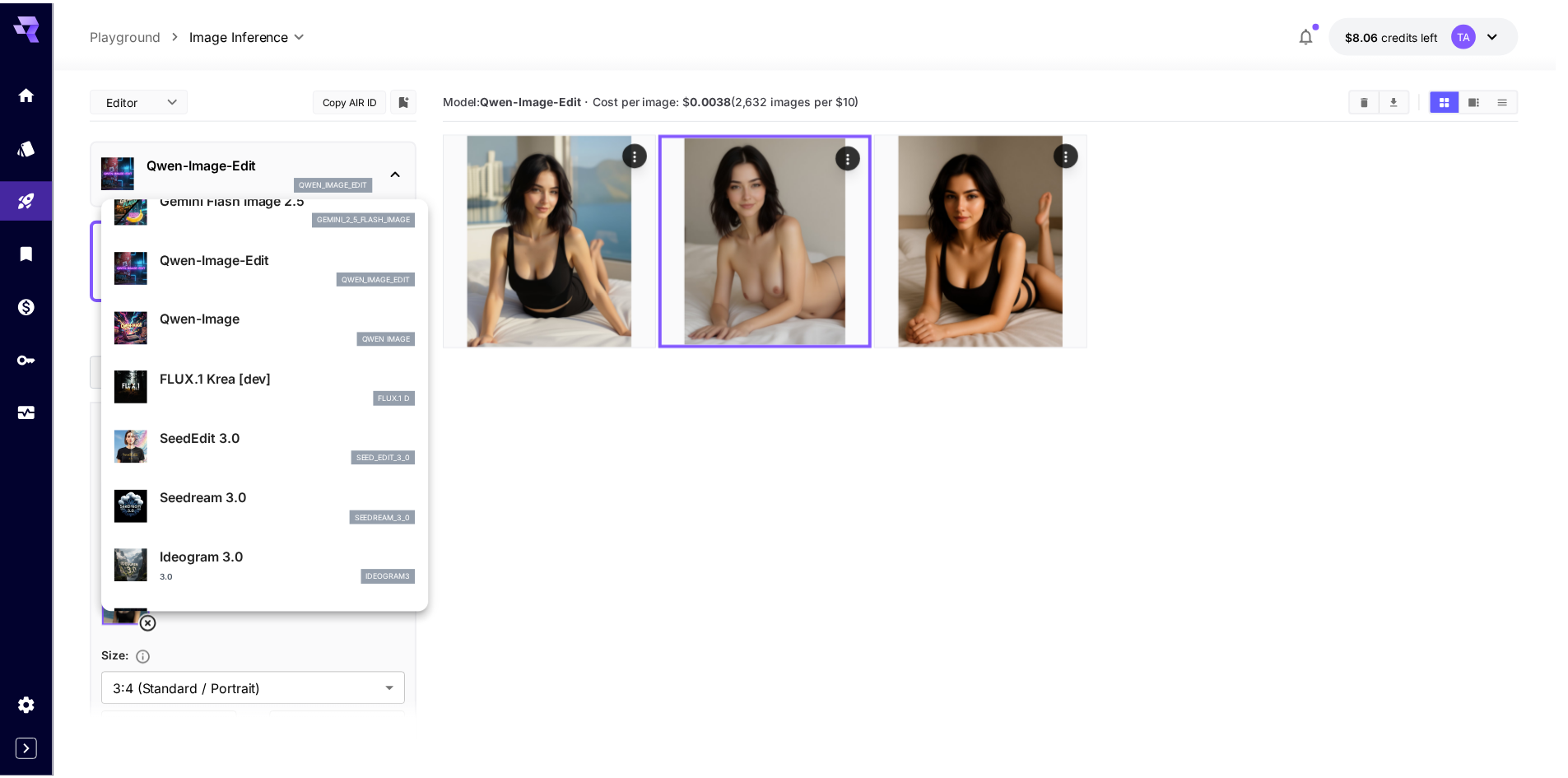
scroll to position [165, 0]
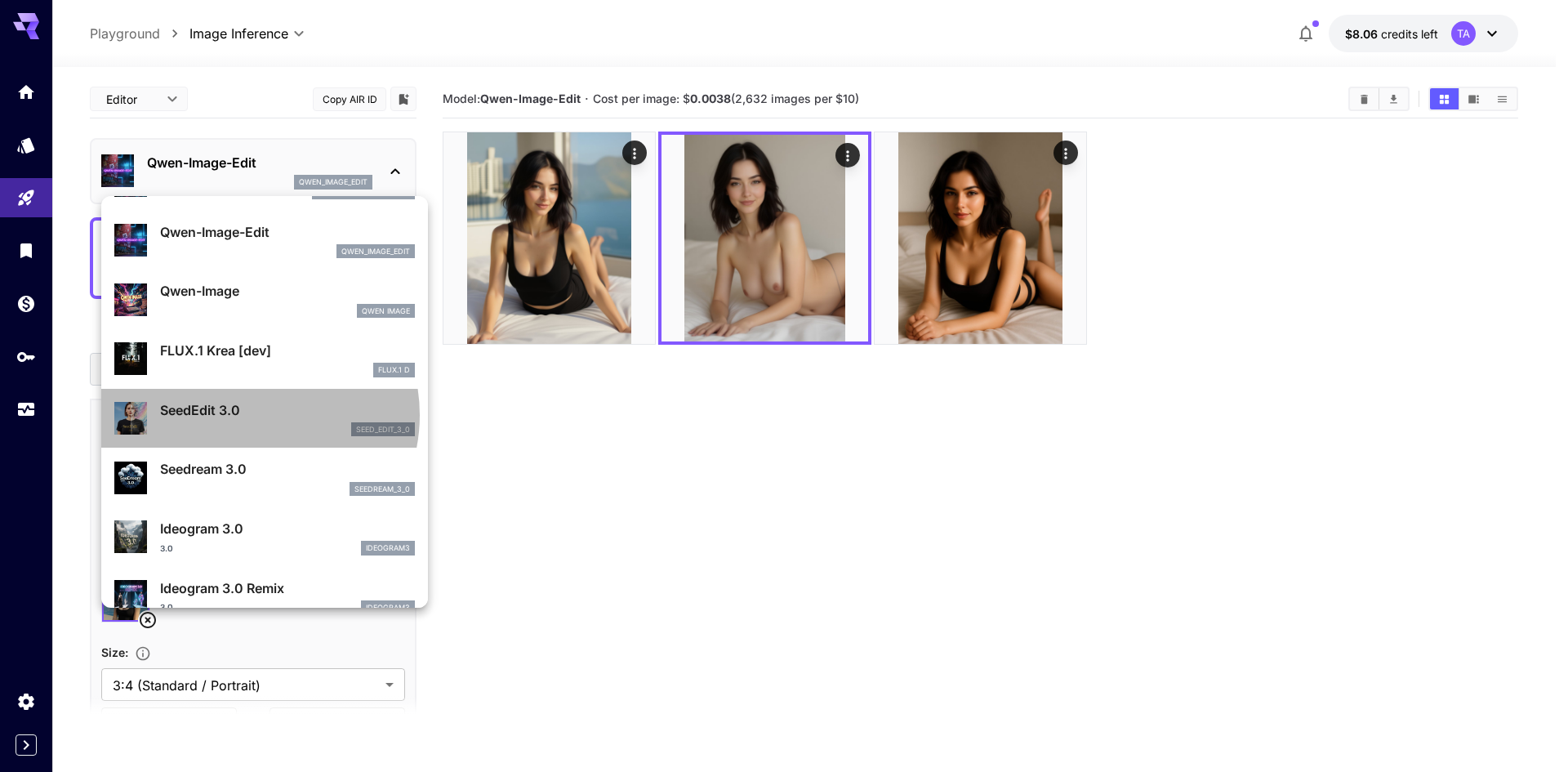
click at [248, 415] on p "SeedEdit 3.0" at bounding box center [288, 410] width 255 height 20
type input "***"
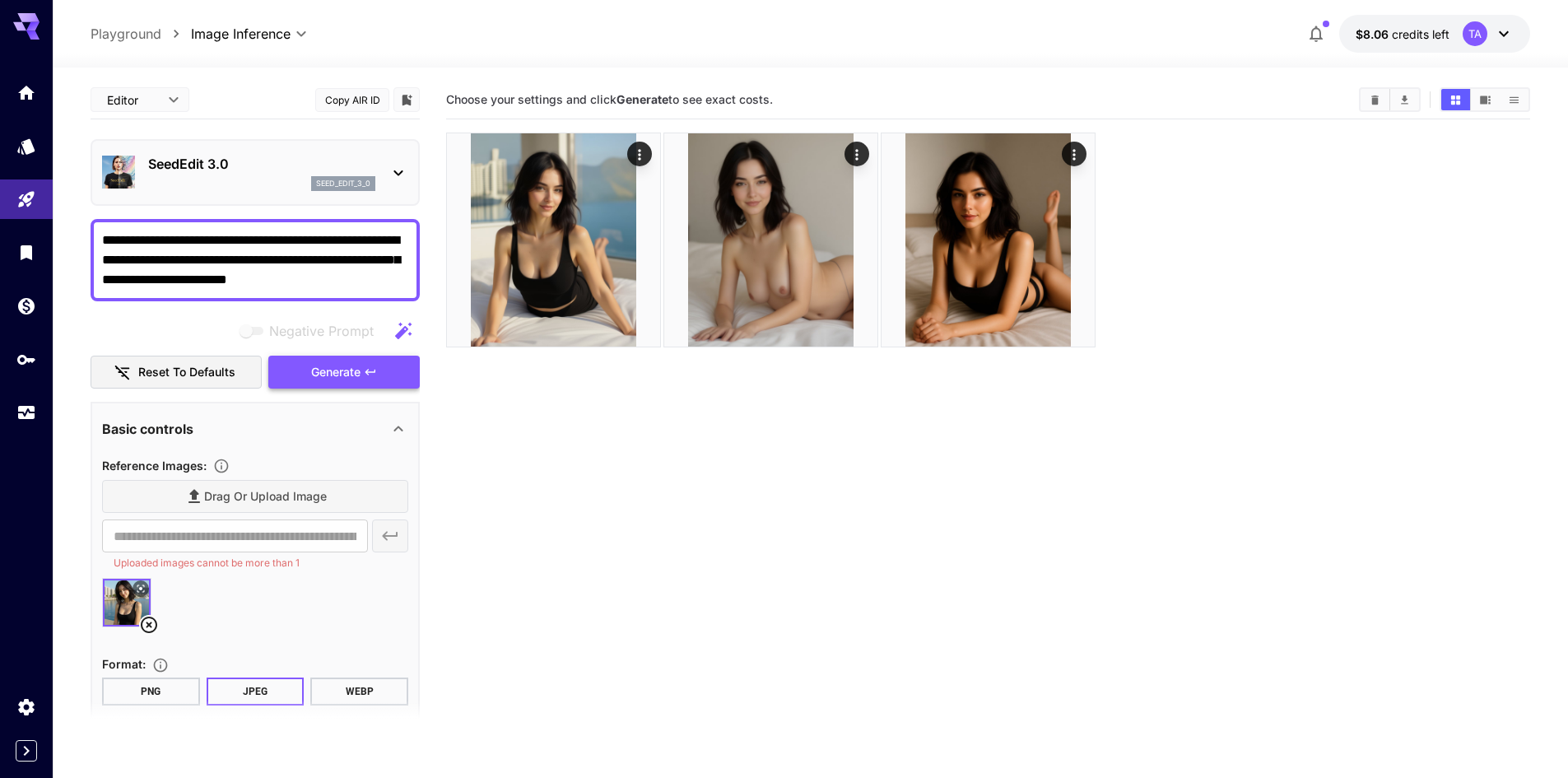
click at [358, 374] on span "Generate" at bounding box center [336, 373] width 50 height 21
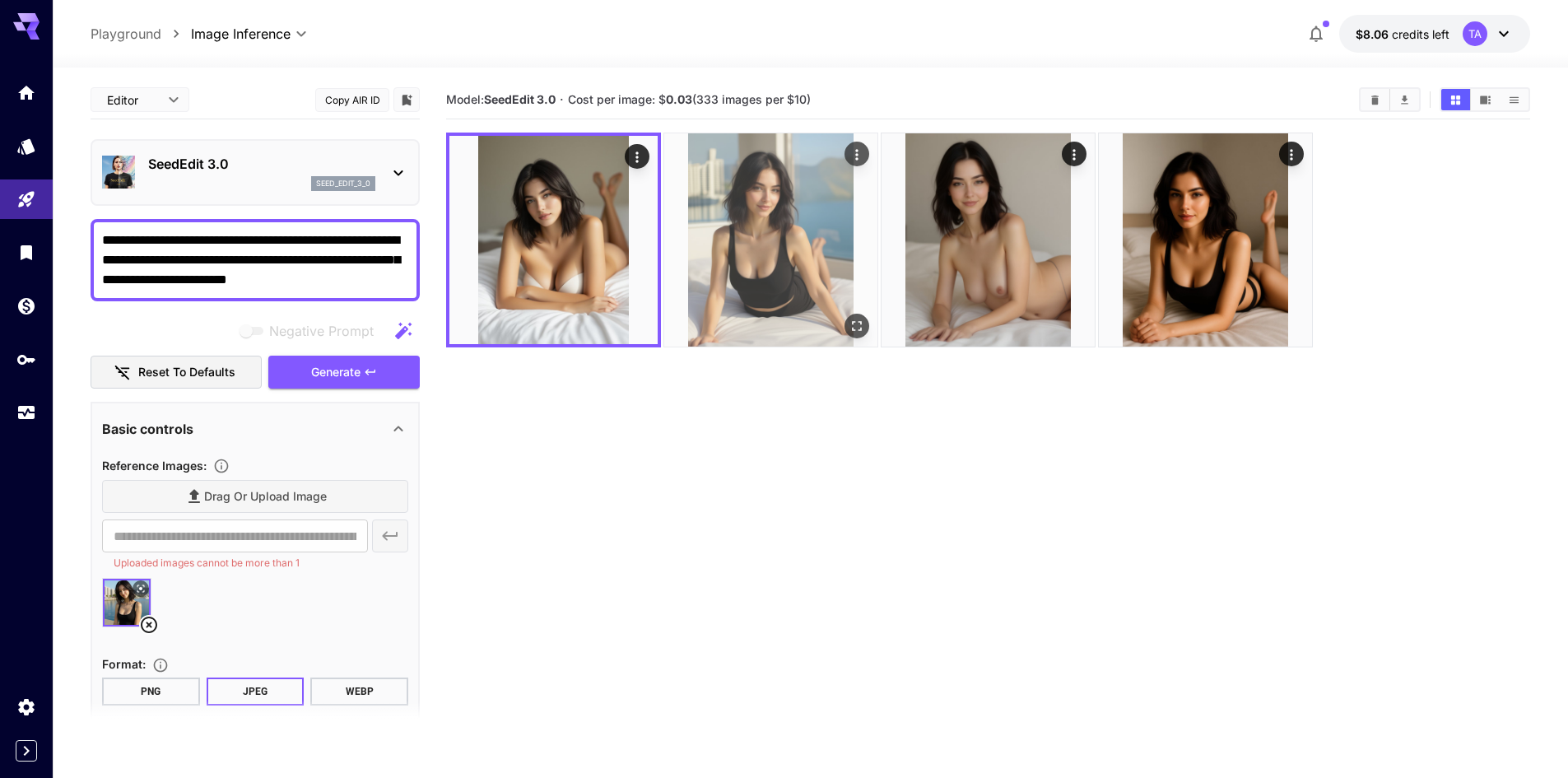
click at [713, 291] on img at bounding box center [770, 239] width 213 height 213
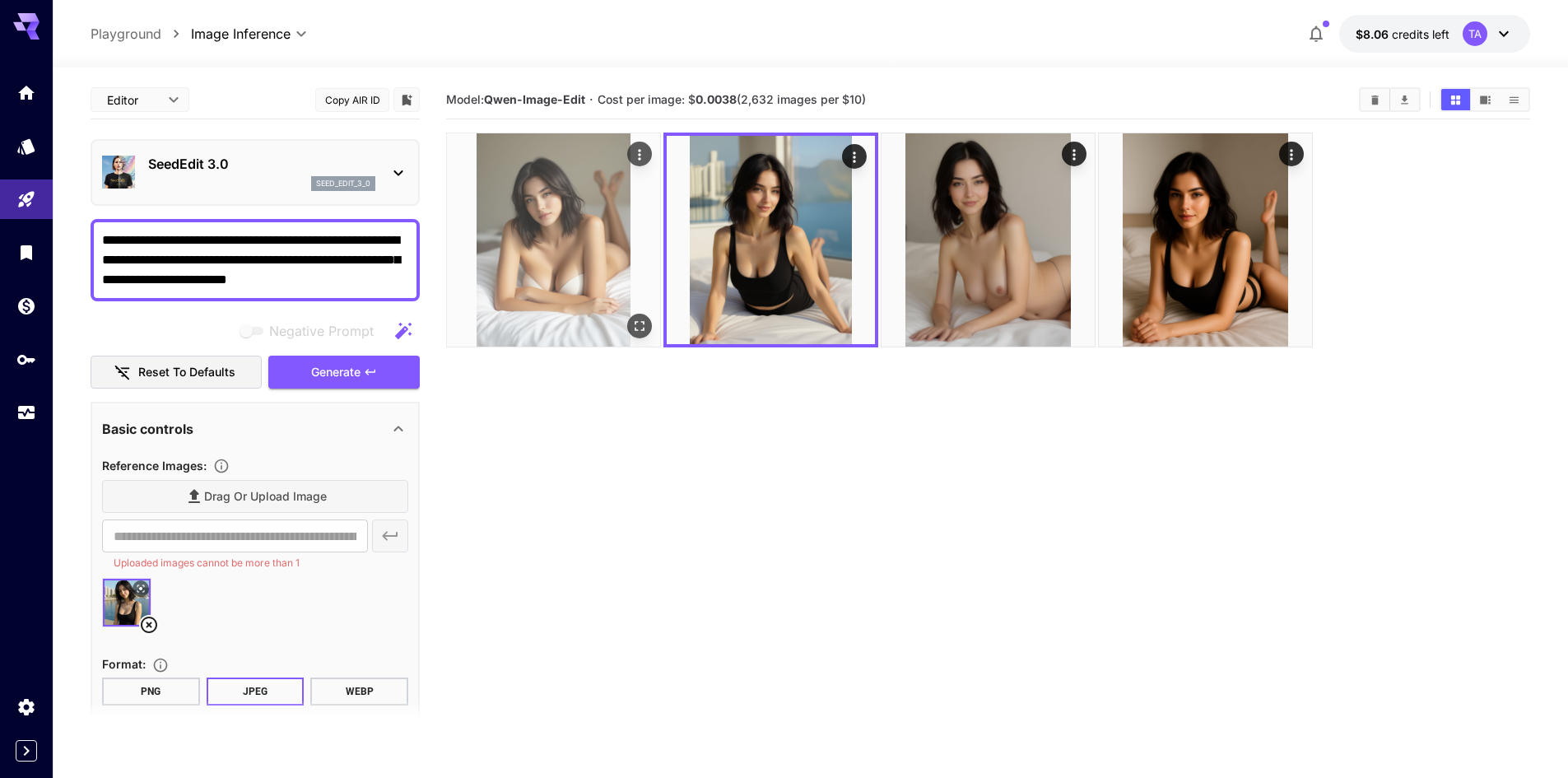
click at [606, 281] on img at bounding box center [553, 239] width 213 height 213
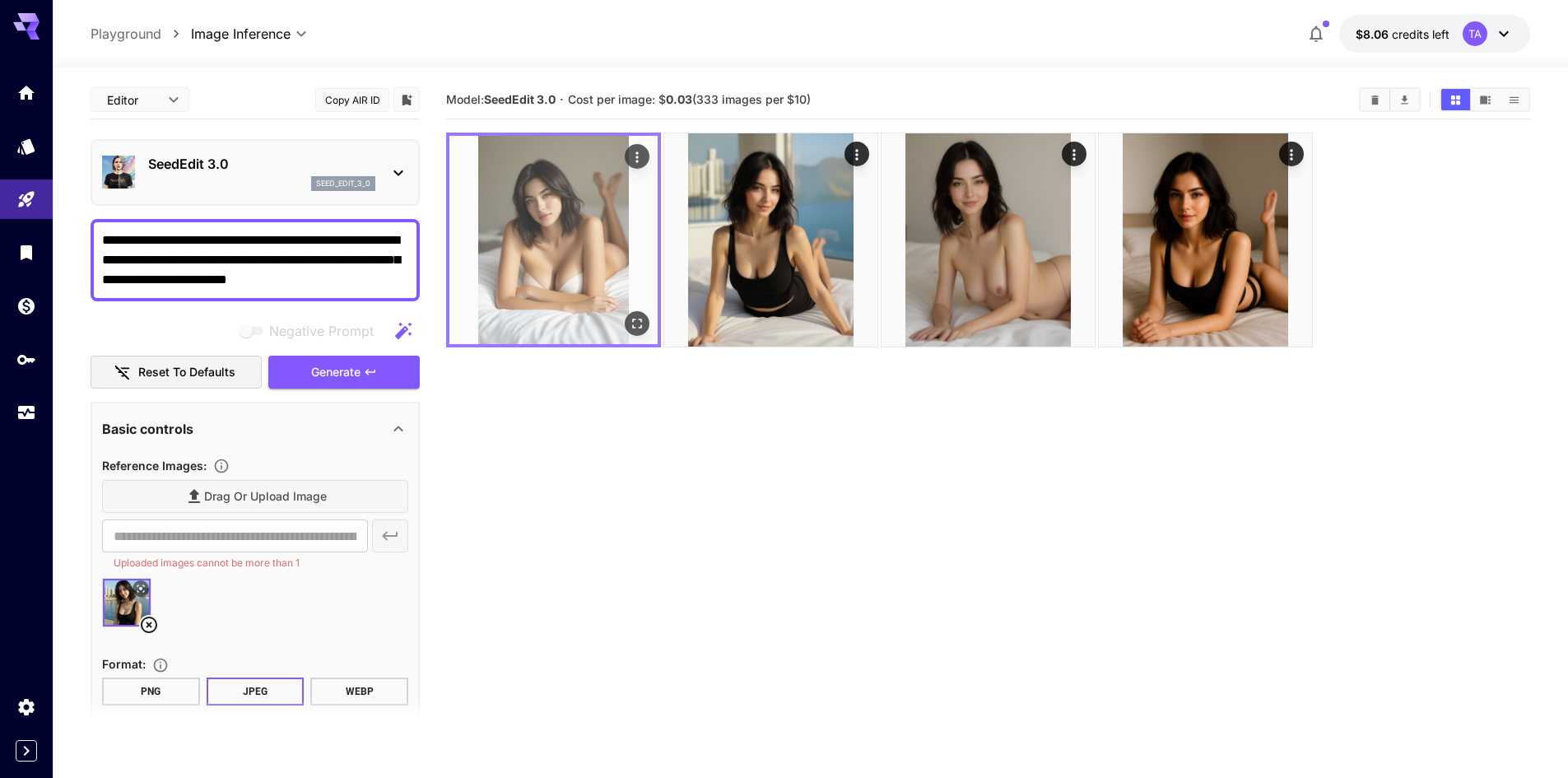
click at [636, 333] on button "Open in fullscreen" at bounding box center [637, 323] width 25 height 25
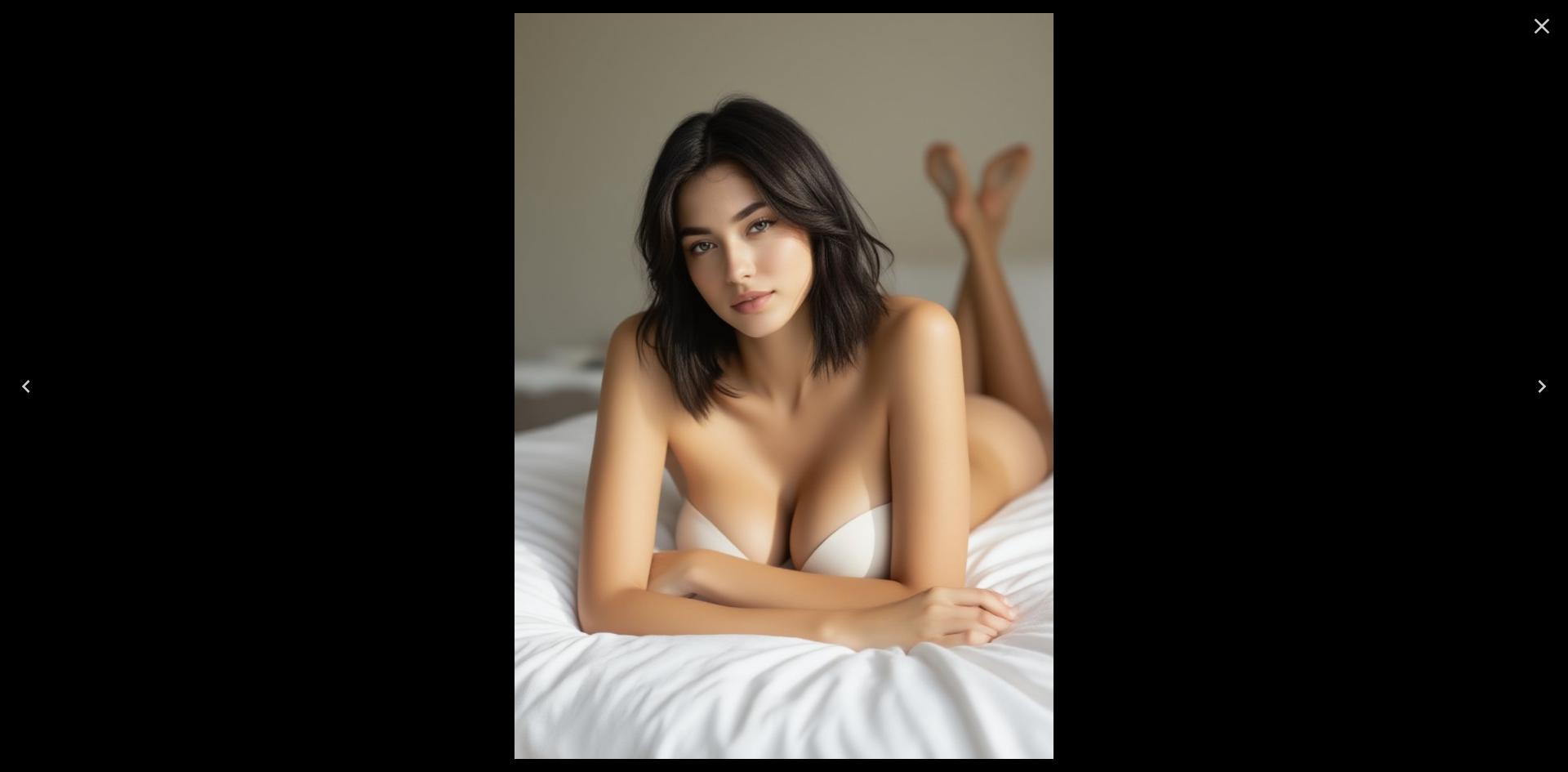
click at [1545, 25] on icon "Close" at bounding box center [1542, 25] width 26 height 26
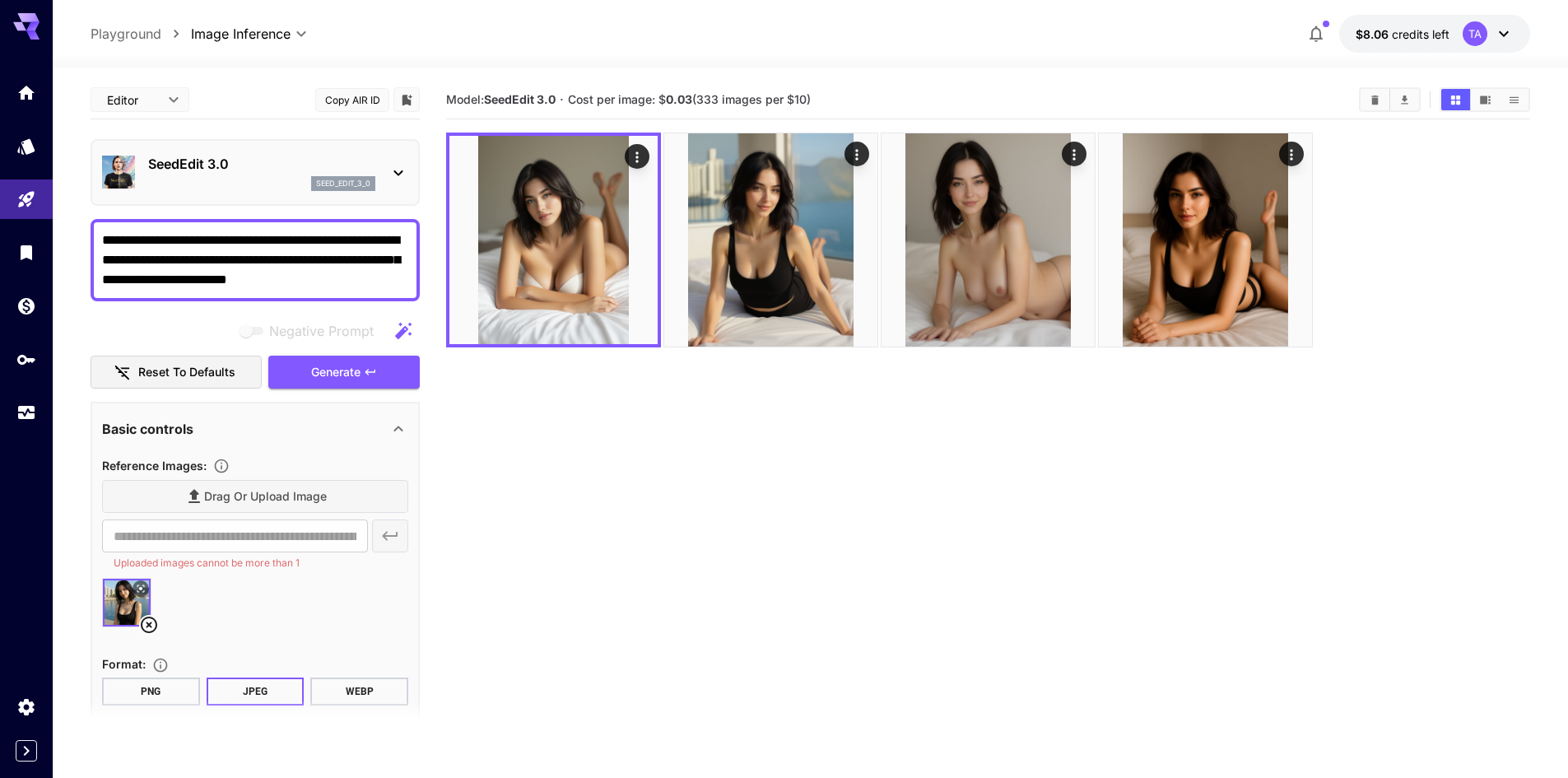
click at [250, 174] on div "SeedEdit 3.0 seed_edit_3_0" at bounding box center [262, 172] width 227 height 37
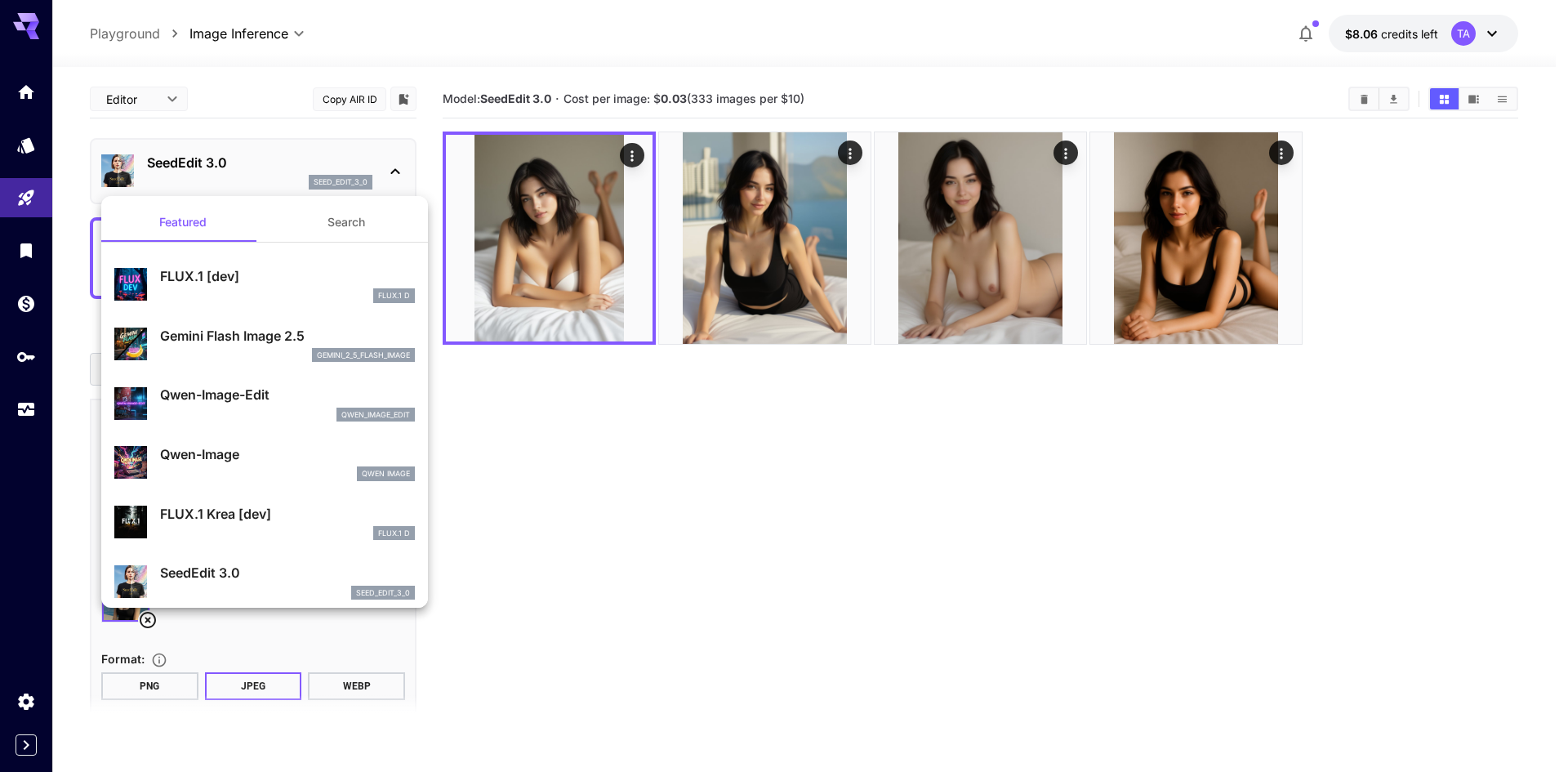
click at [200, 338] on p "Gemini Flash Image 2.5" at bounding box center [288, 335] width 255 height 20
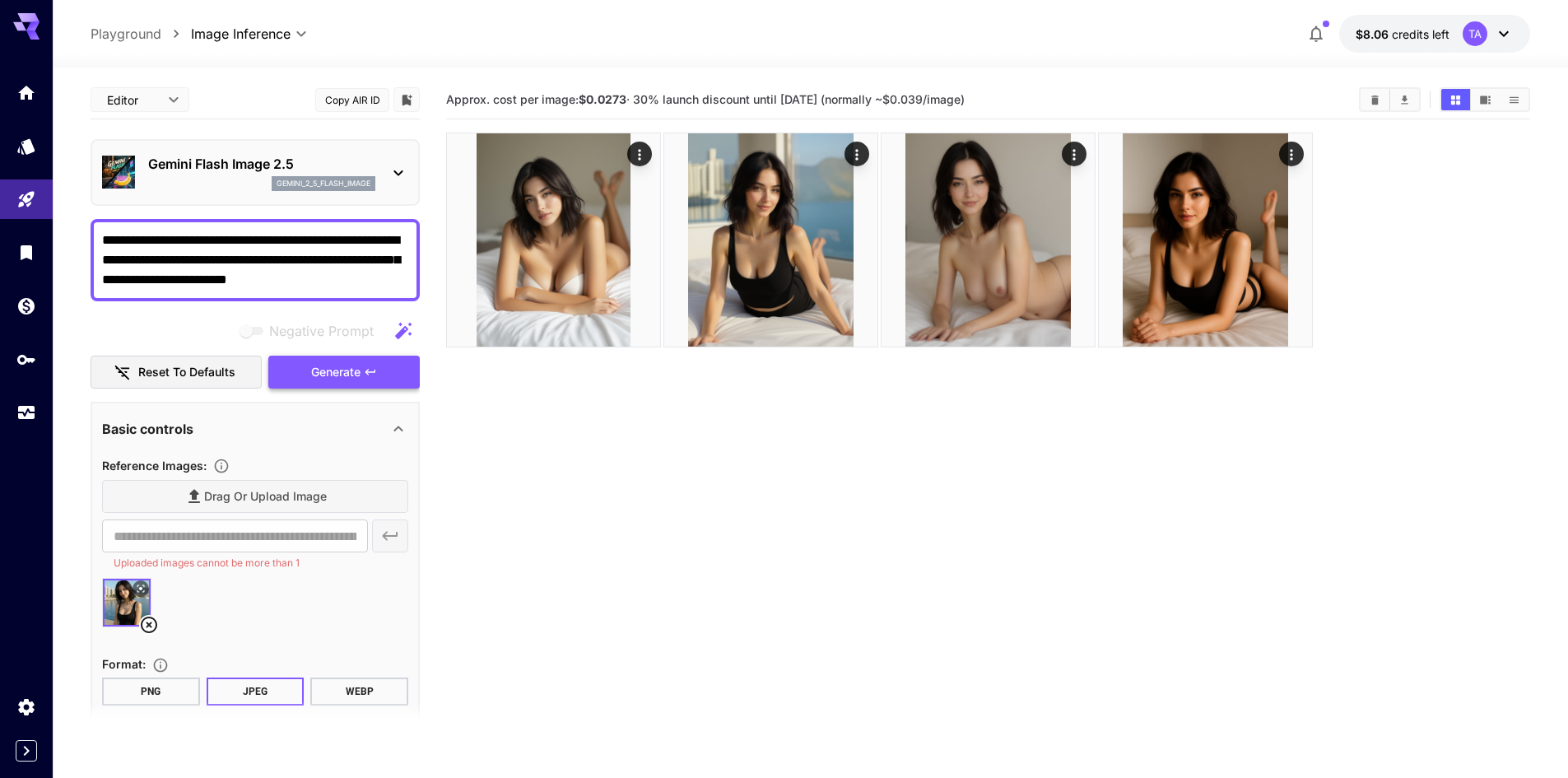
click at [333, 381] on span "Generate" at bounding box center [336, 373] width 50 height 21
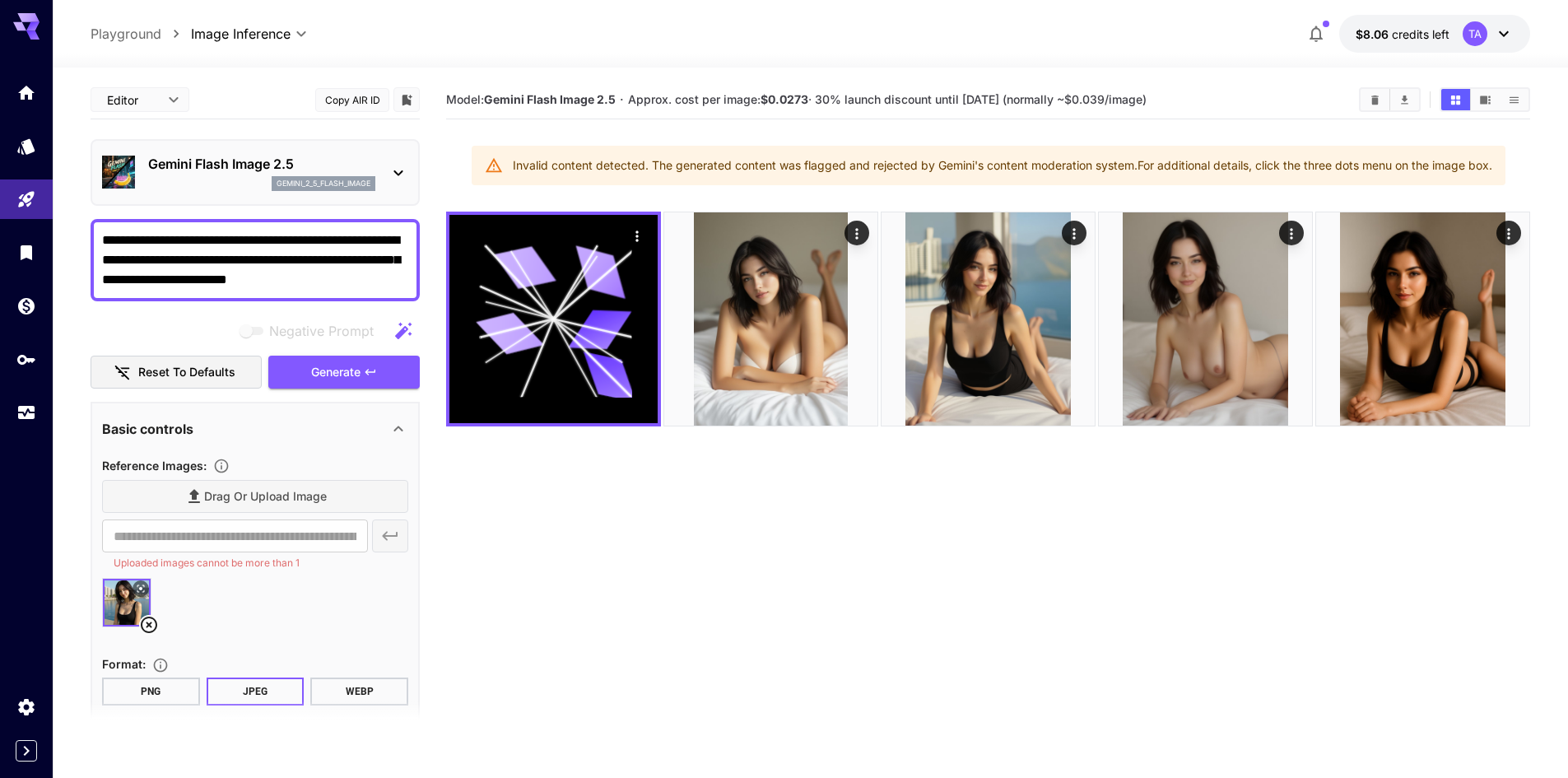
drag, startPoint x: 379, startPoint y: 283, endPoint x: 339, endPoint y: 265, distance: 43.9
click at [339, 265] on textarea "**********" at bounding box center [255, 260] width 306 height 59
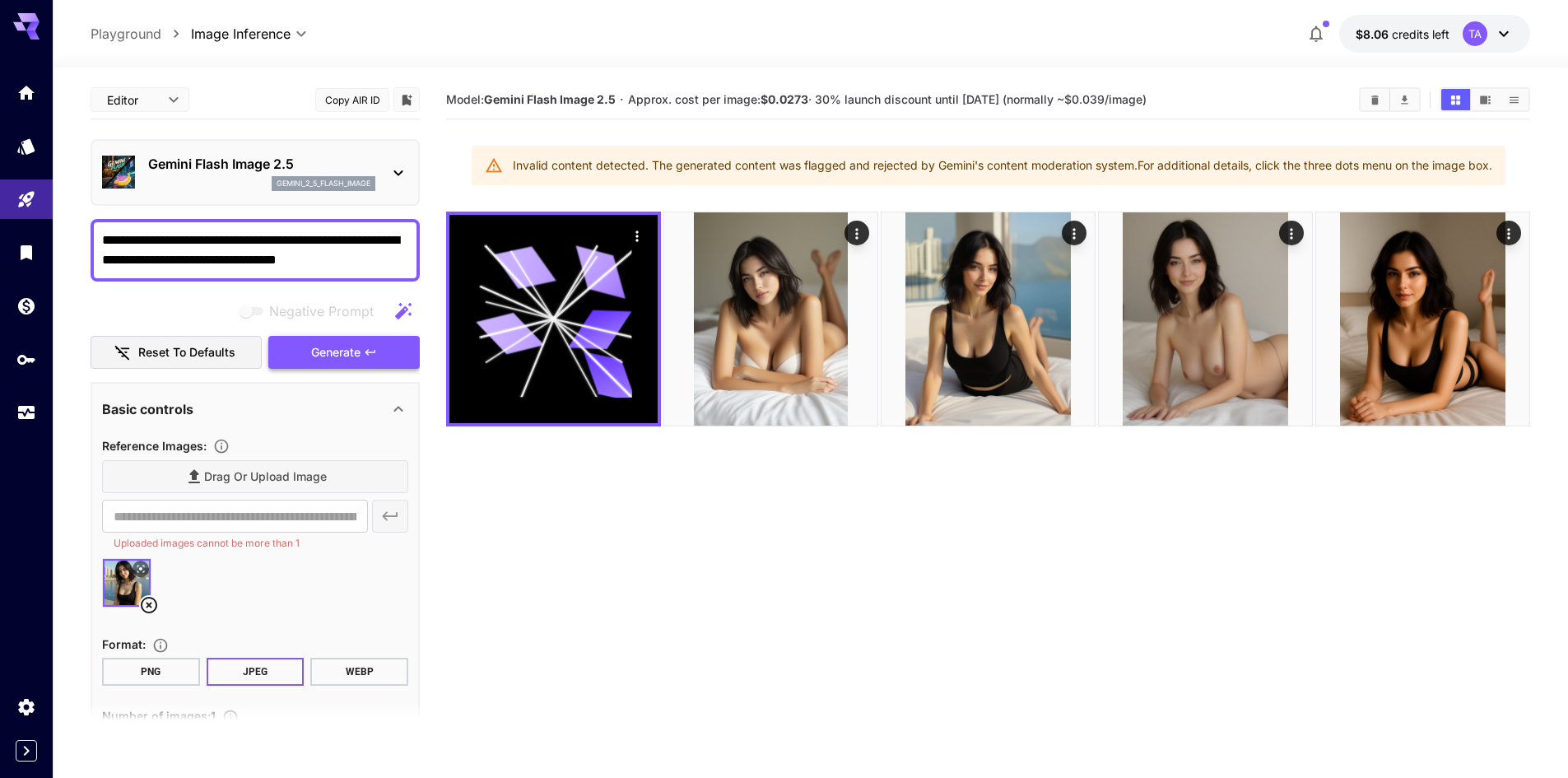
click at [345, 348] on span "Generate" at bounding box center [336, 352] width 50 height 21
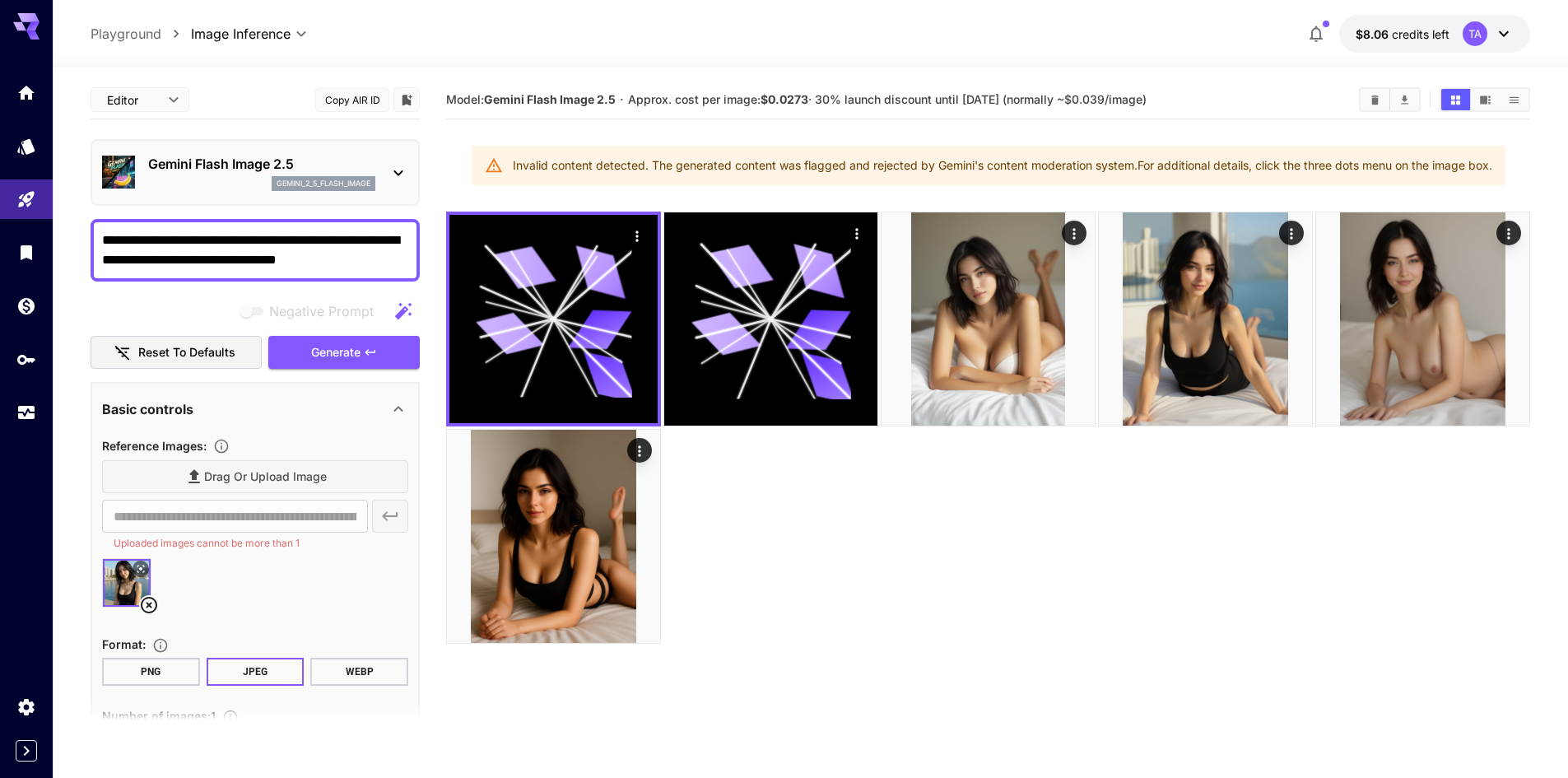
drag, startPoint x: 355, startPoint y: 259, endPoint x: 68, endPoint y: 231, distance: 288.4
click at [68, 231] on section "**********" at bounding box center [811, 487] width 1515 height 840
click at [1024, 574] on div at bounding box center [988, 427] width 1084 height 432
click at [296, 252] on textarea "**********" at bounding box center [255, 250] width 306 height 39
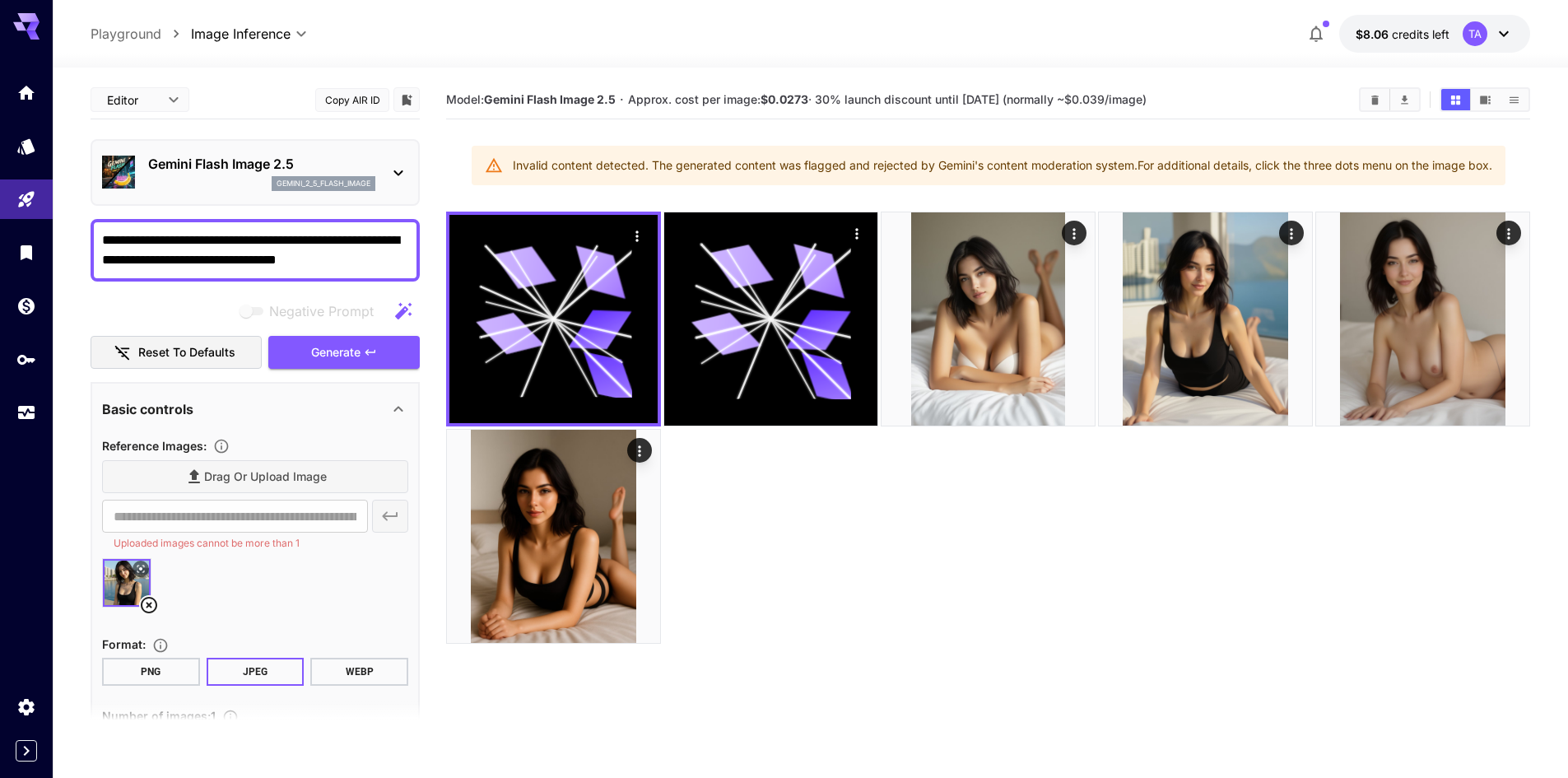
click at [296, 252] on textarea "**********" at bounding box center [255, 250] width 306 height 39
click at [345, 277] on div "**********" at bounding box center [255, 518] width 329 height 876
drag, startPoint x: 359, startPoint y: 265, endPoint x: 201, endPoint y: 240, distance: 160.0
click at [201, 240] on textarea "**********" at bounding box center [255, 250] width 306 height 39
click at [286, 373] on div "**********" at bounding box center [255, 518] width 329 height 876
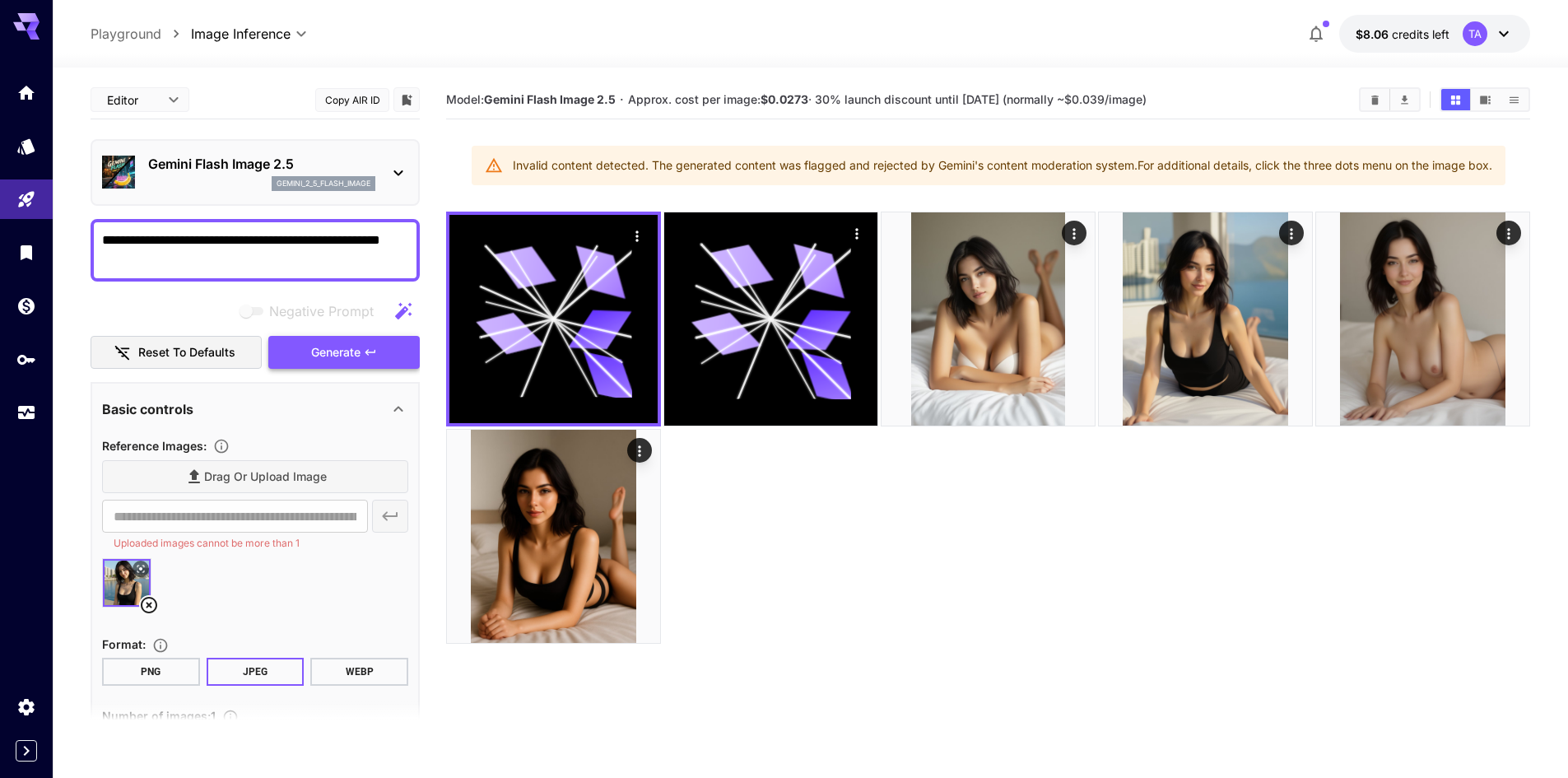
click at [299, 360] on button "Generate" at bounding box center [344, 352] width 151 height 33
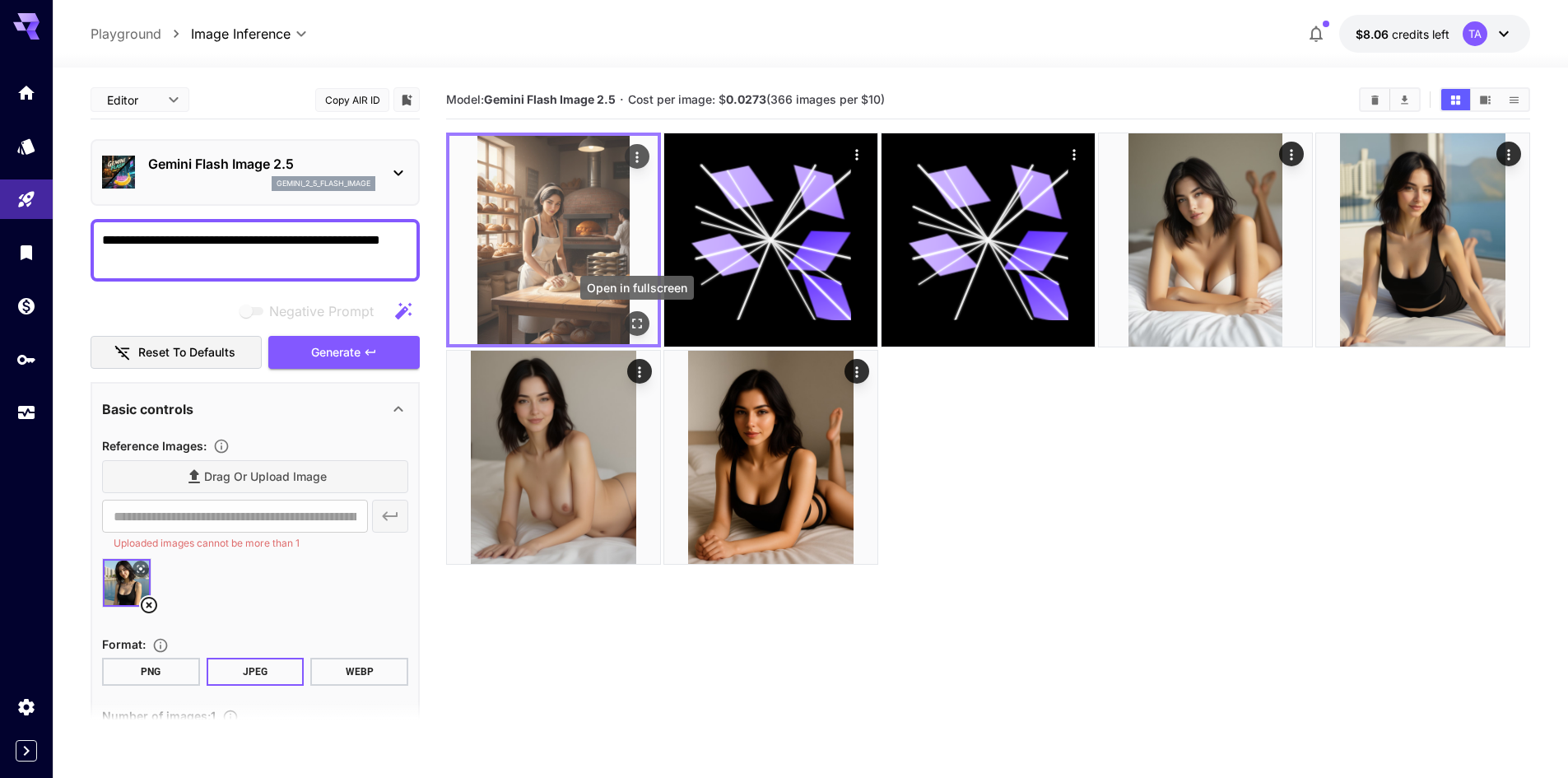
click at [636, 320] on icon "Open in fullscreen" at bounding box center [636, 323] width 16 height 16
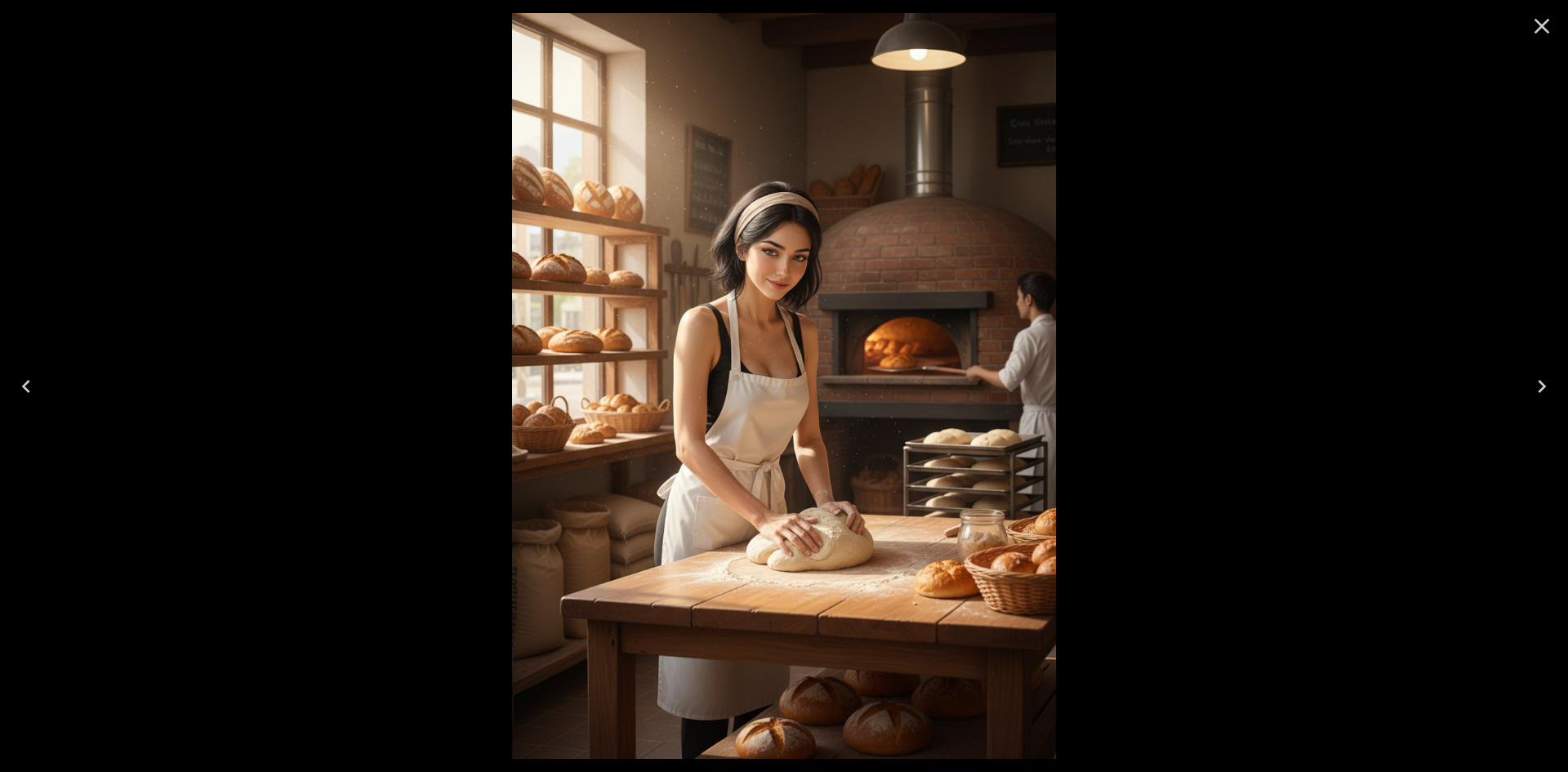
click at [1561, 17] on div at bounding box center [1543, 26] width 53 height 53
click at [1554, 25] on icon "Close" at bounding box center [1542, 25] width 26 height 26
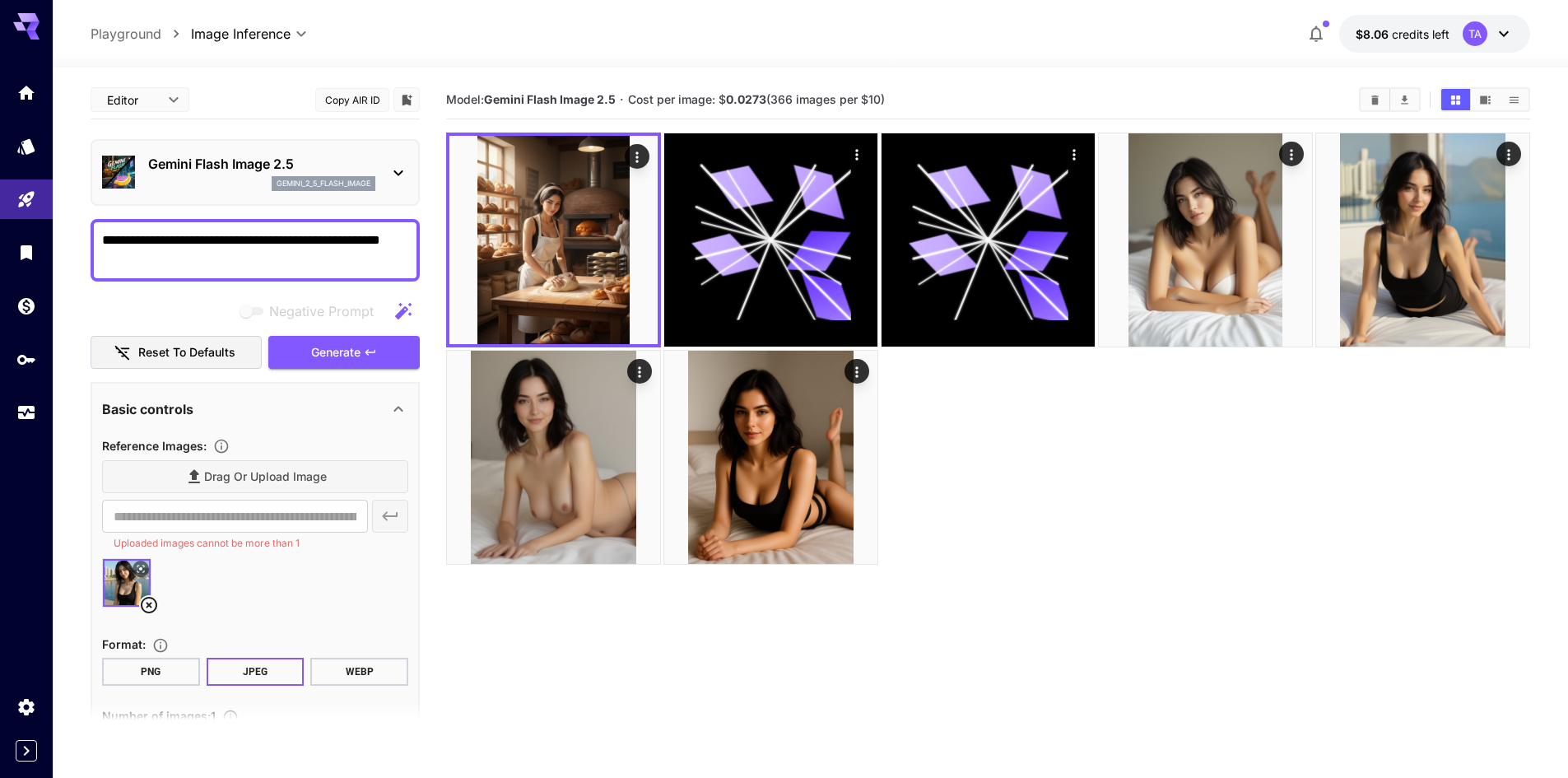
click at [209, 264] on textarea "**********" at bounding box center [255, 250] width 306 height 39
type textarea "**********"
click at [335, 362] on span "Generate" at bounding box center [336, 352] width 50 height 21
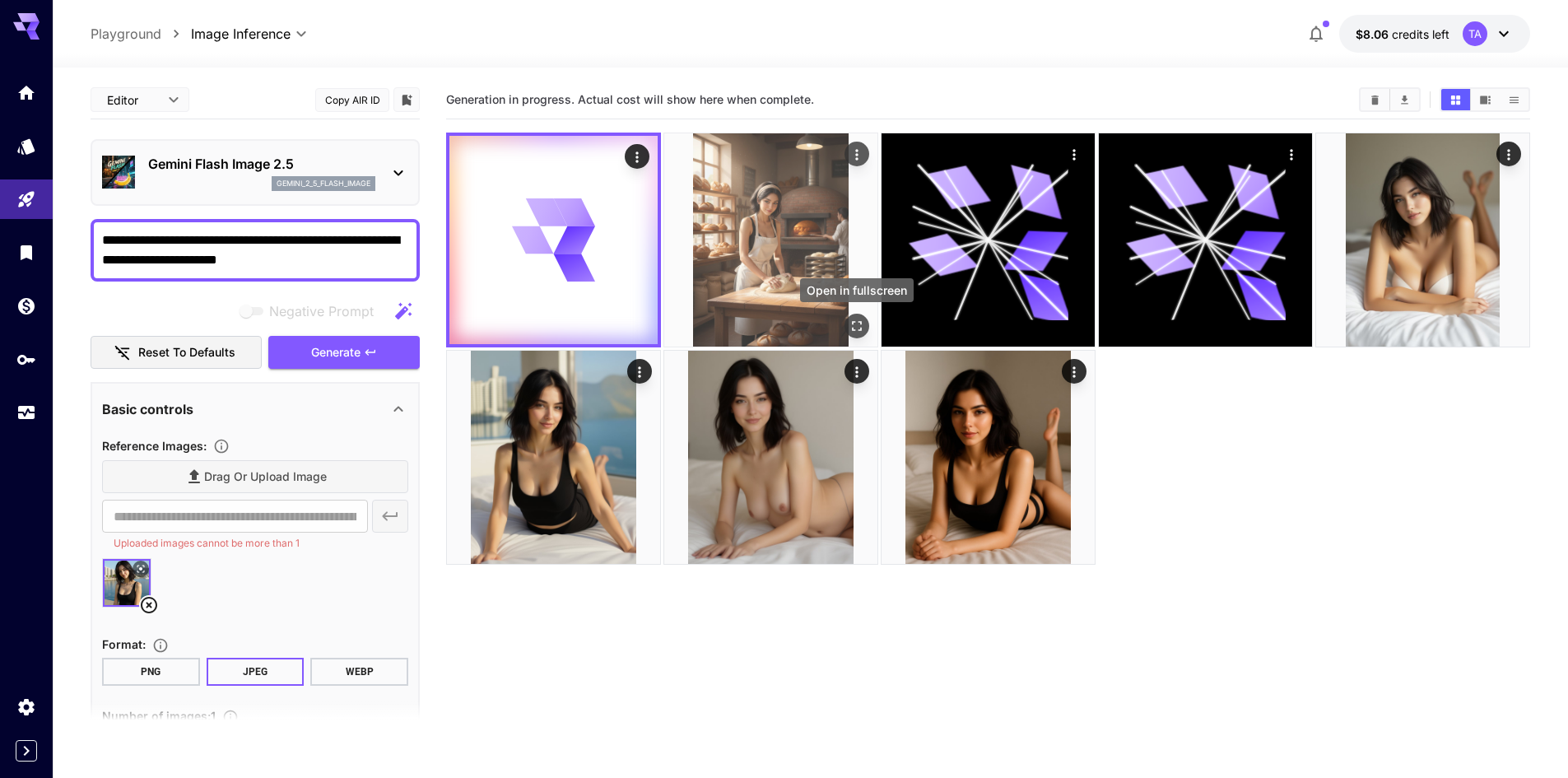
click at [869, 329] on button "Open in fullscreen" at bounding box center [857, 326] width 25 height 25
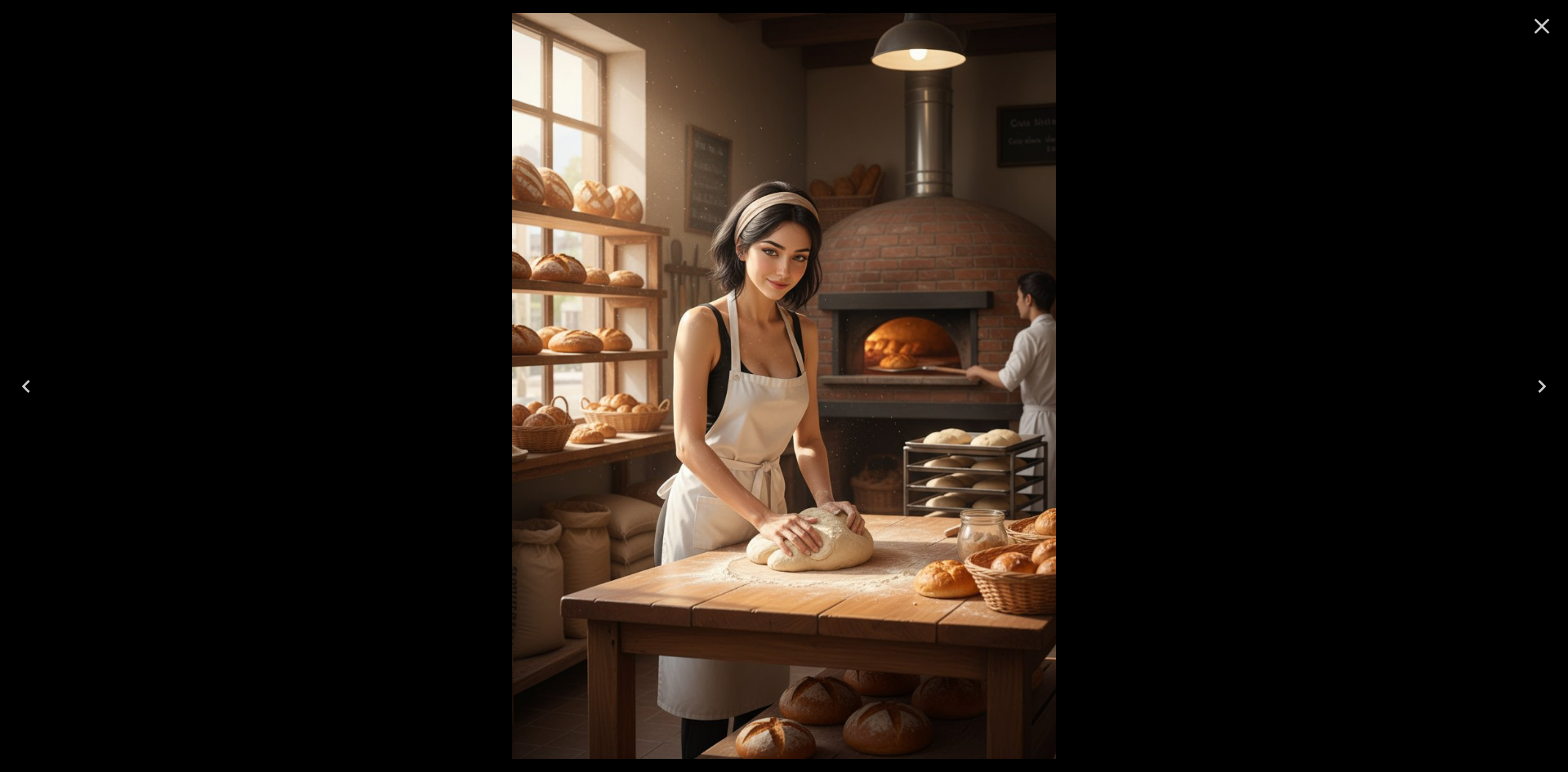
click at [1541, 20] on icon "Close" at bounding box center [1542, 25] width 26 height 26
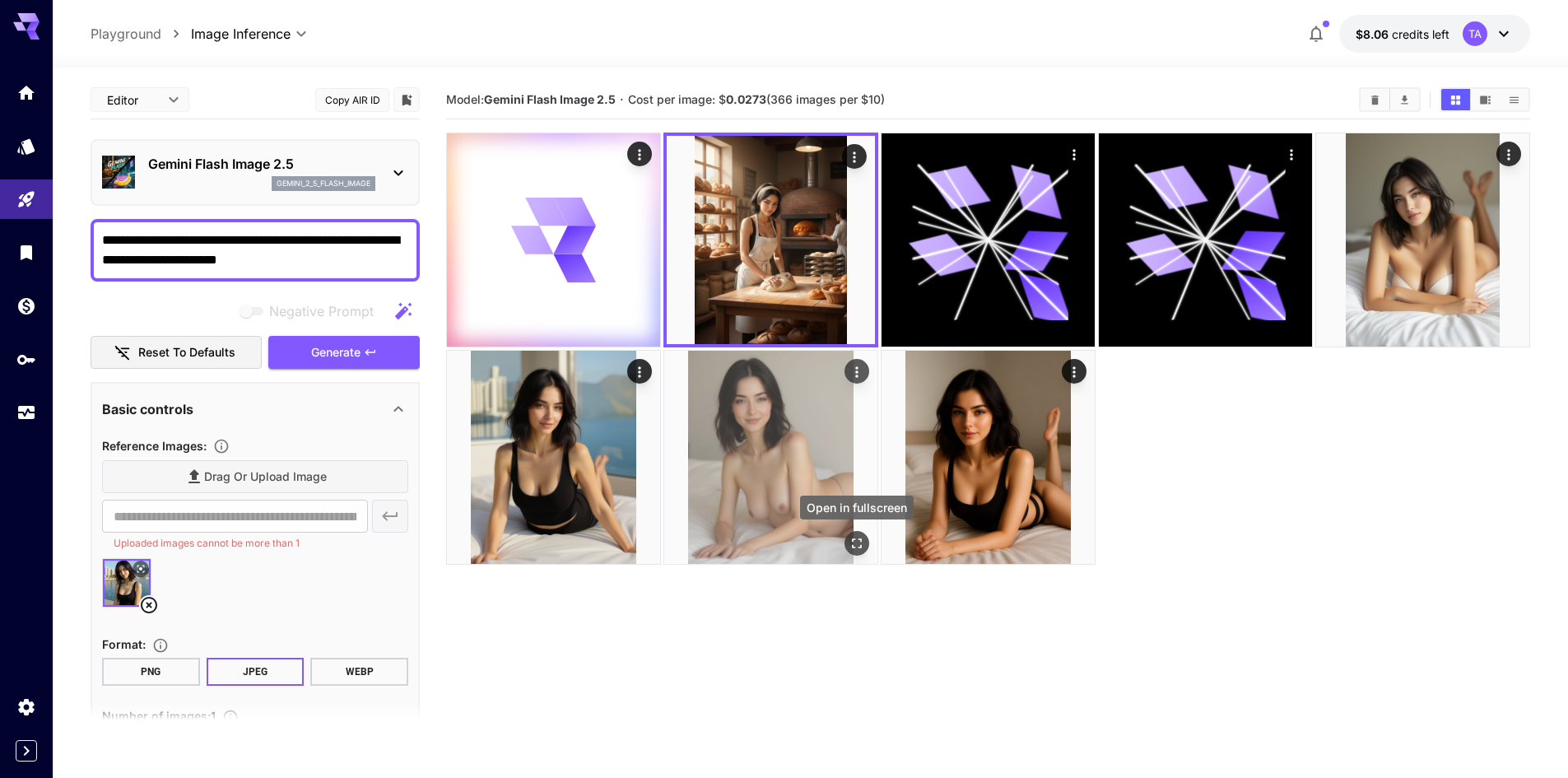
click at [864, 537] on icon "Open in fullscreen" at bounding box center [856, 543] width 16 height 16
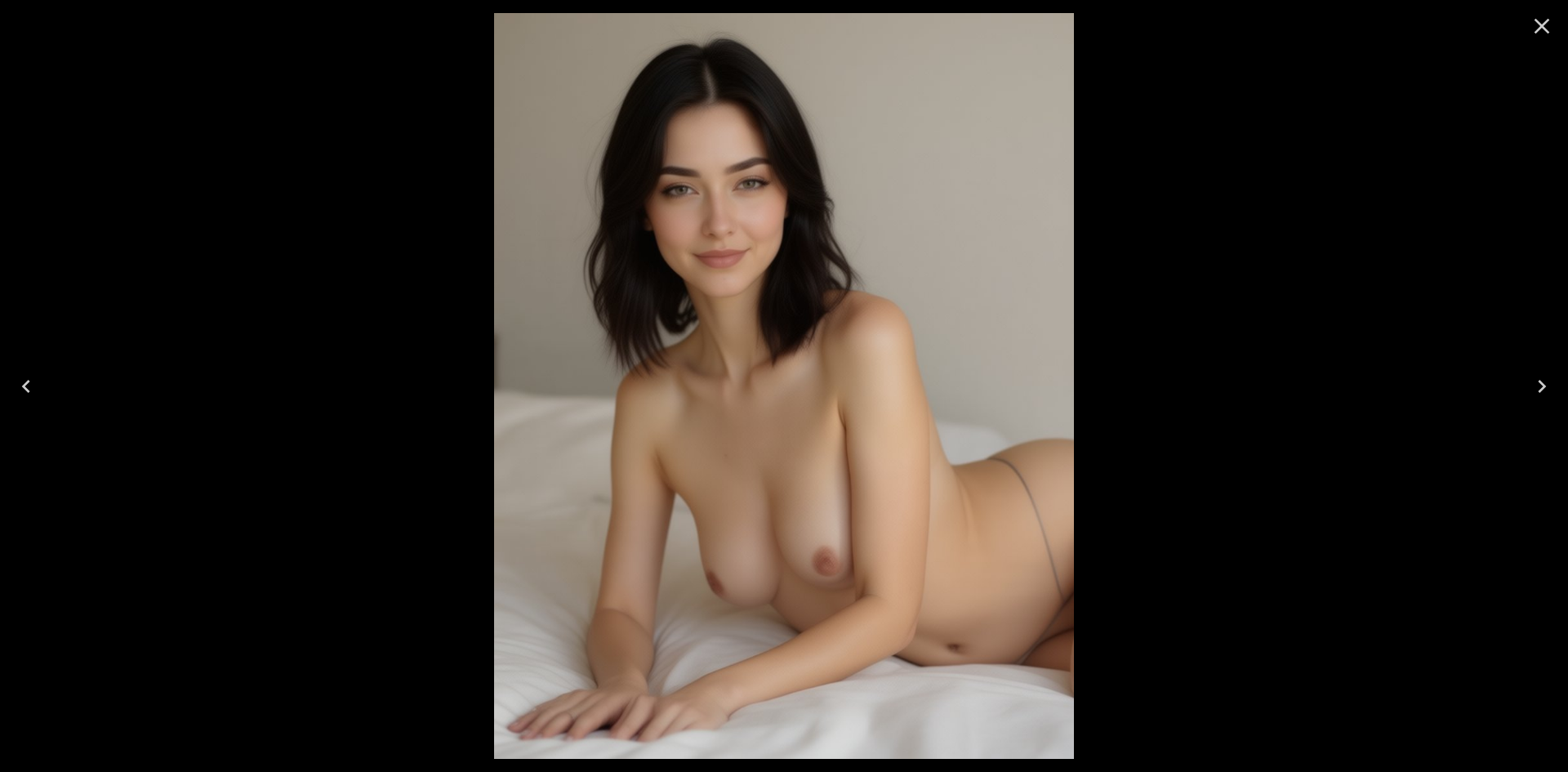
click at [1531, 33] on icon "Close" at bounding box center [1542, 25] width 26 height 26
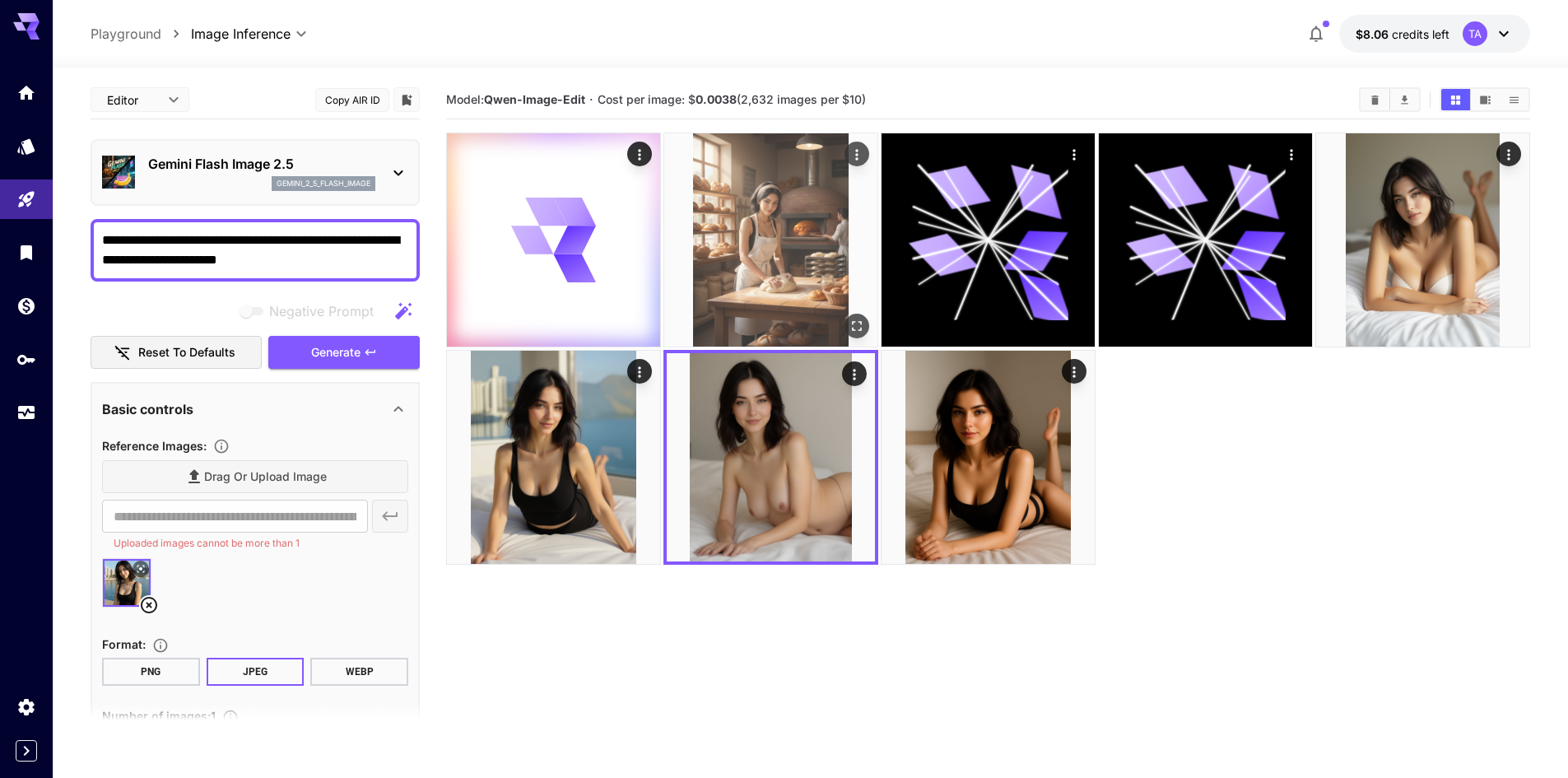
click at [790, 300] on img at bounding box center [770, 239] width 213 height 213
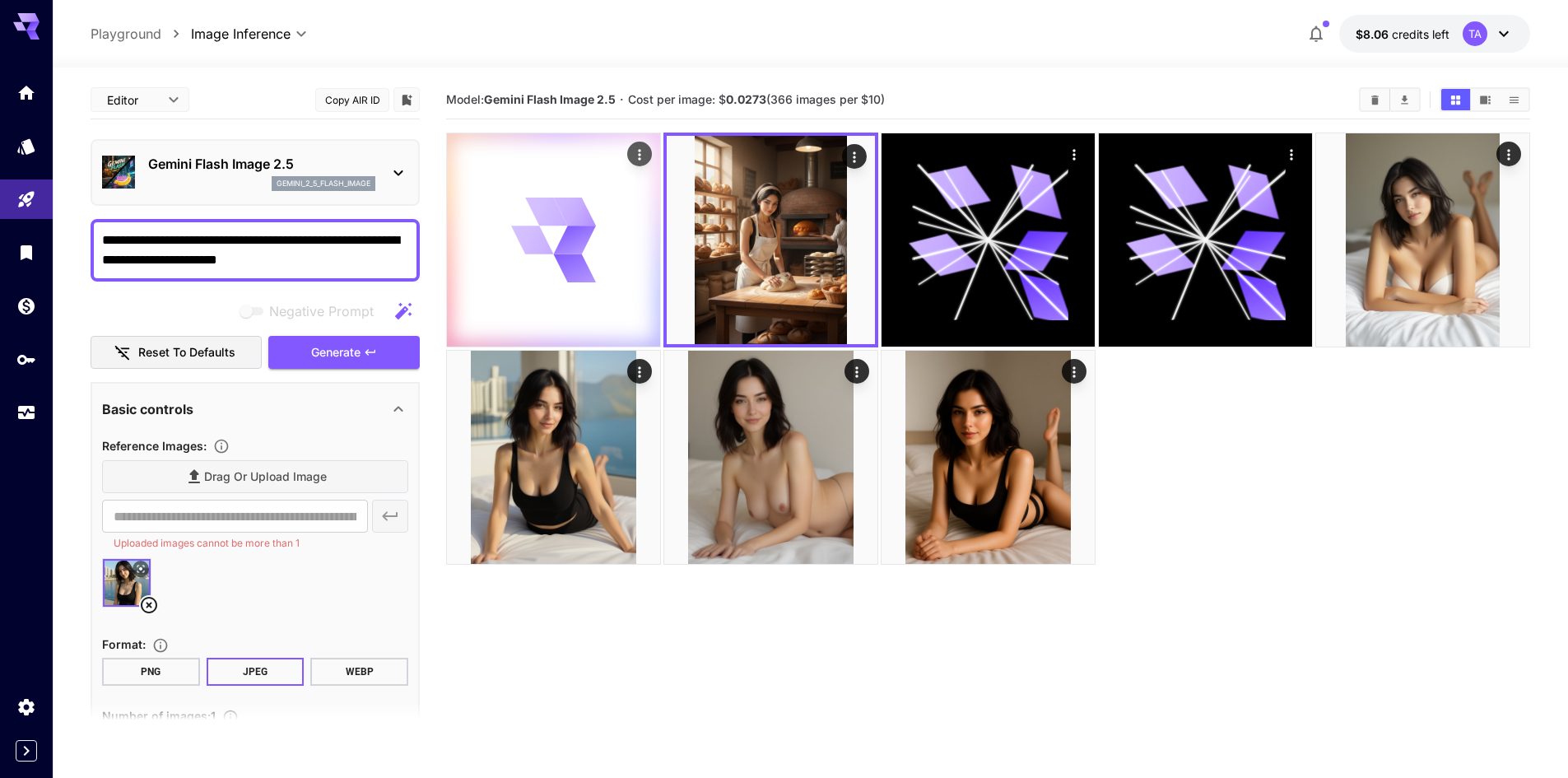
click at [605, 285] on div at bounding box center [553, 239] width 213 height 213
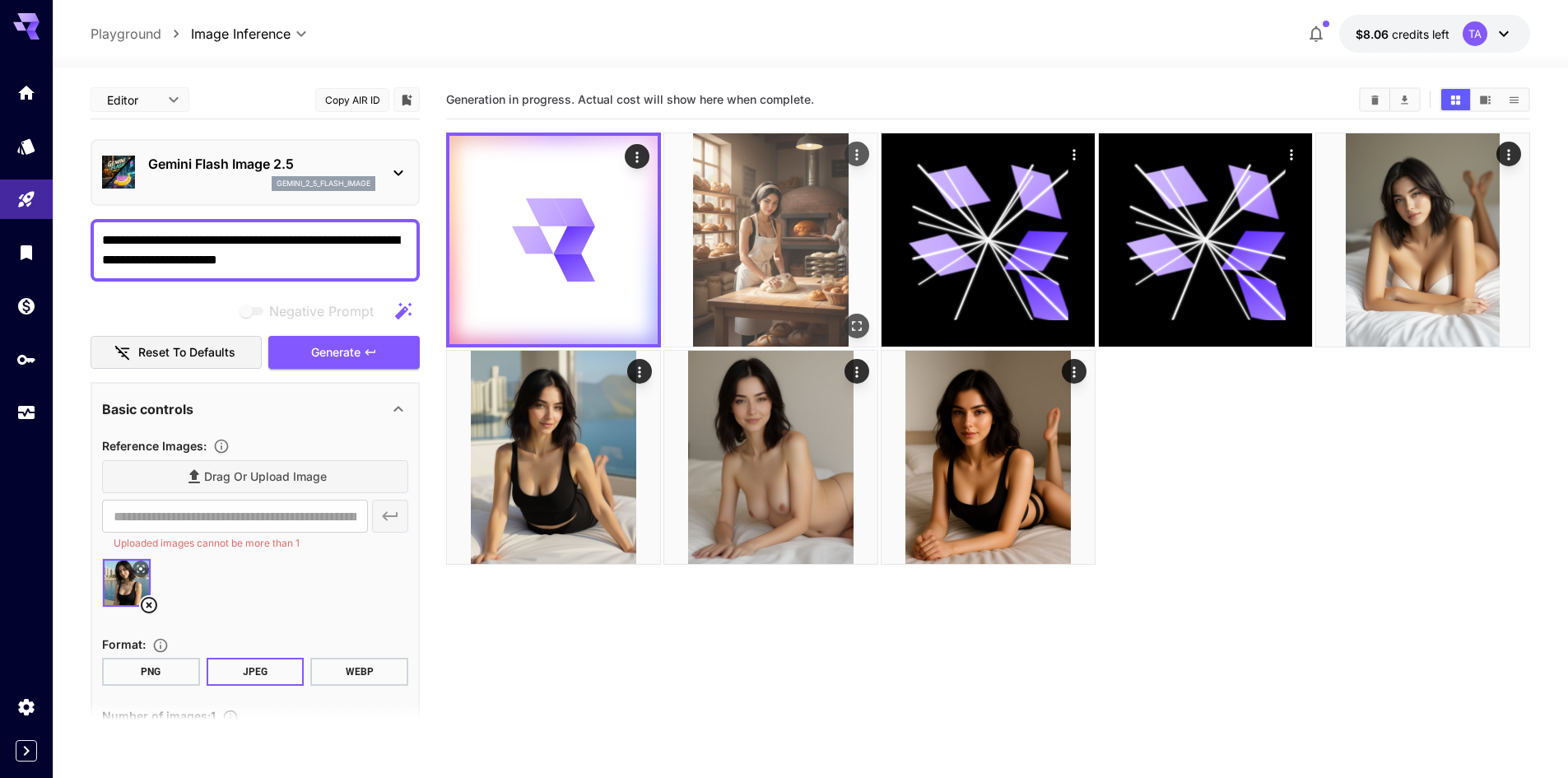
click at [756, 292] on img at bounding box center [770, 239] width 213 height 213
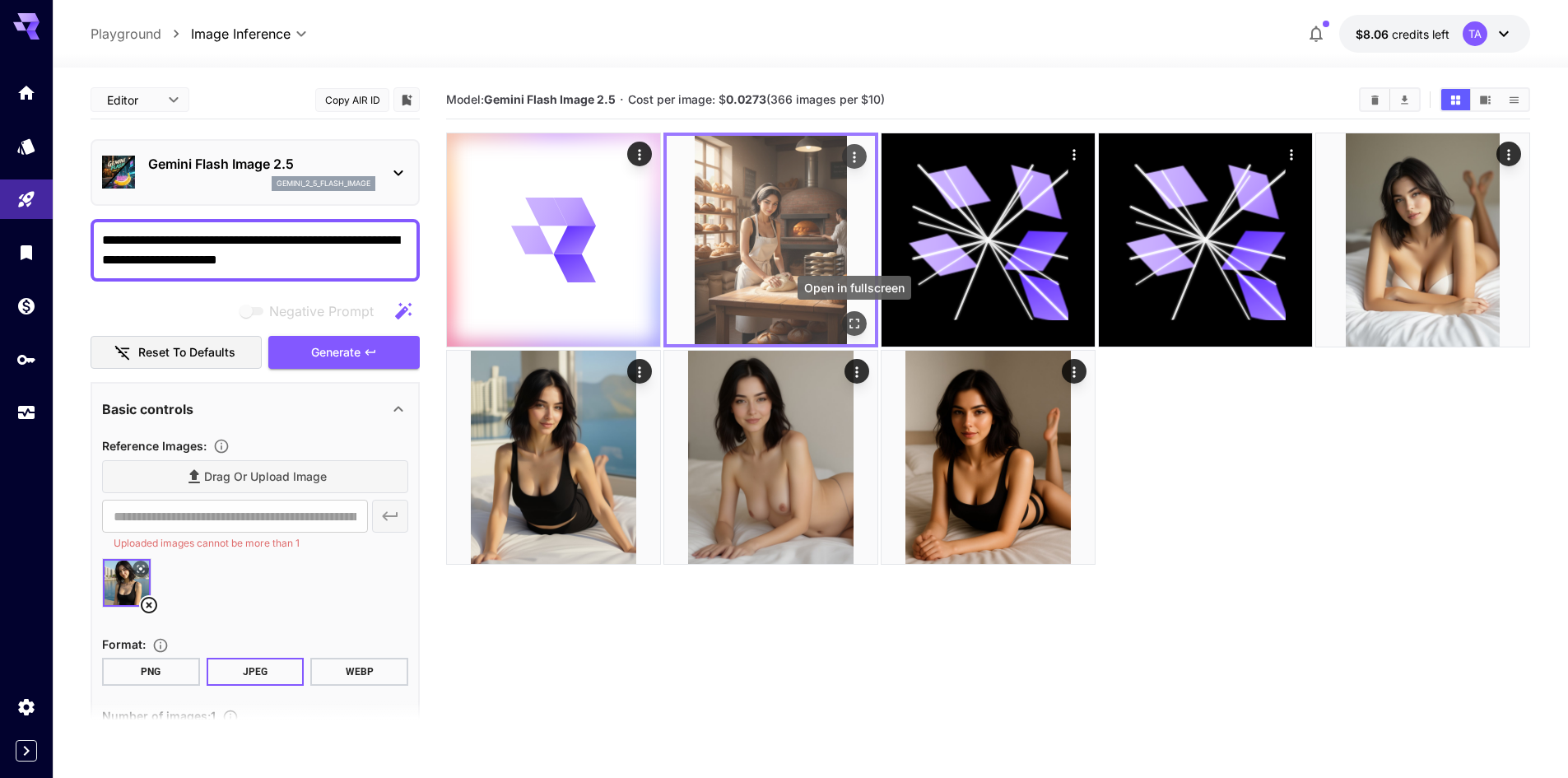
click at [847, 314] on button "Open in fullscreen" at bounding box center [854, 323] width 25 height 25
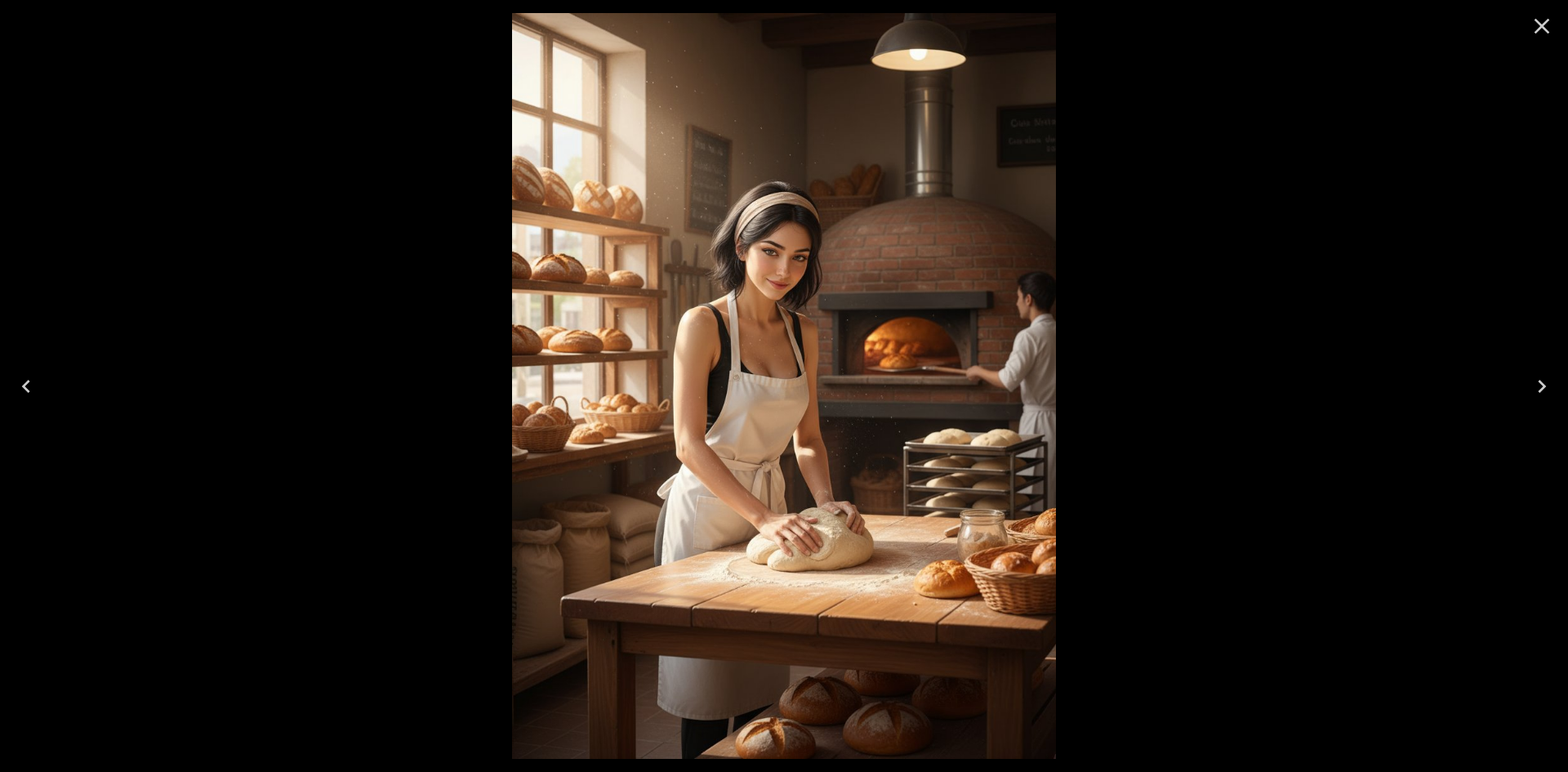
click at [1555, 31] on button "Close" at bounding box center [1542, 26] width 39 height 39
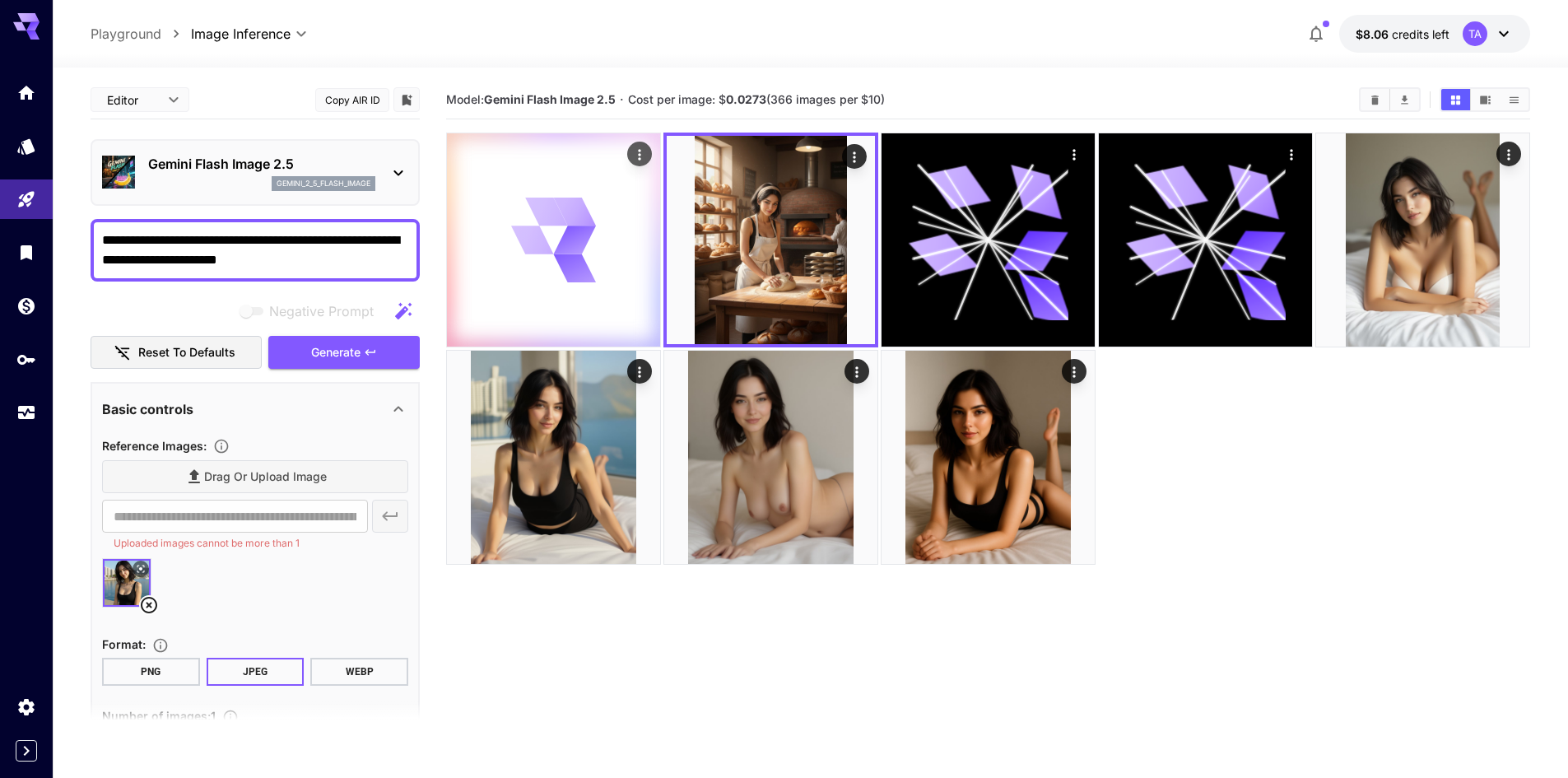
click at [618, 284] on div at bounding box center [553, 239] width 213 height 213
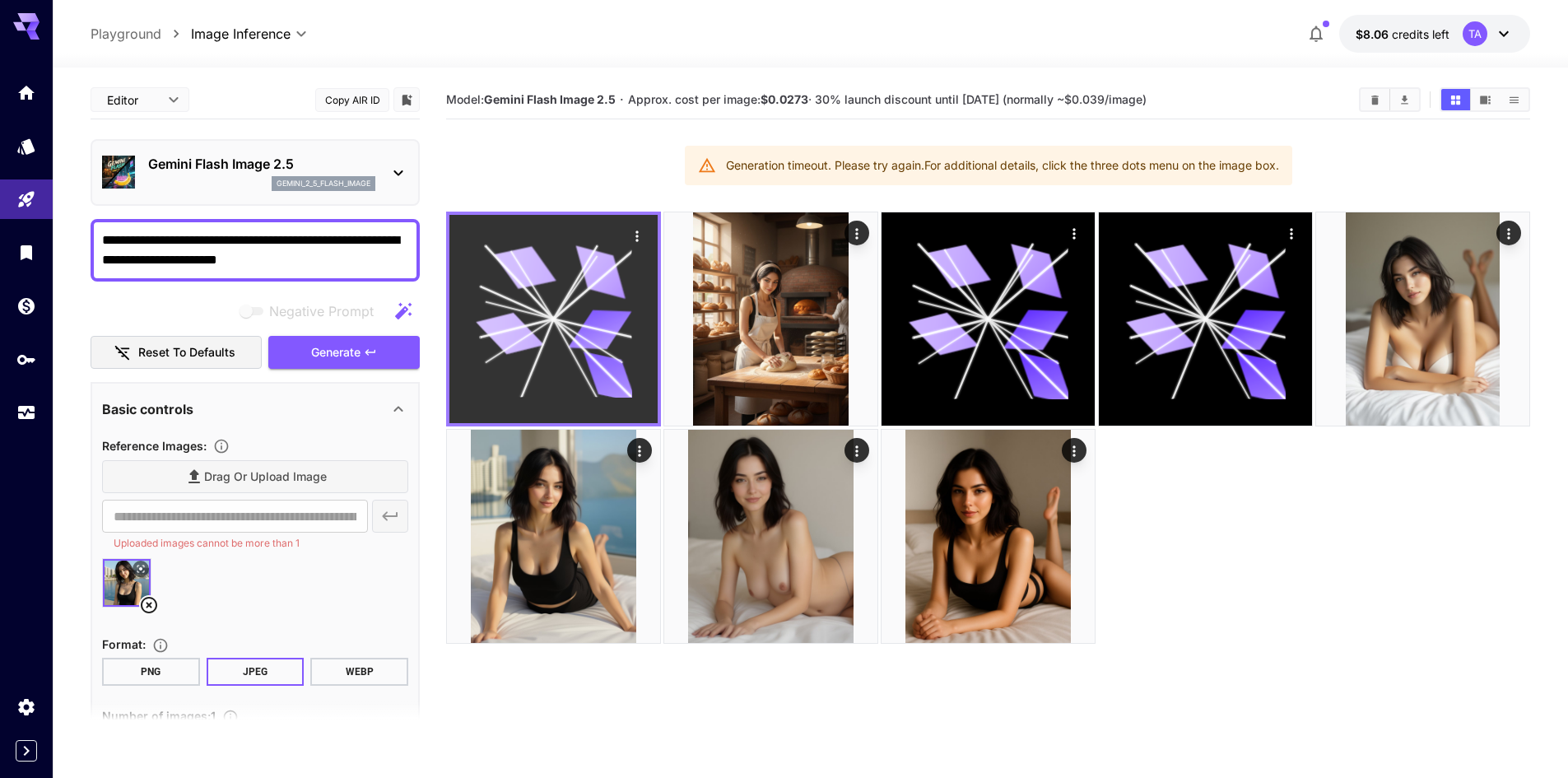
click at [538, 342] on icon at bounding box center [510, 333] width 68 height 51
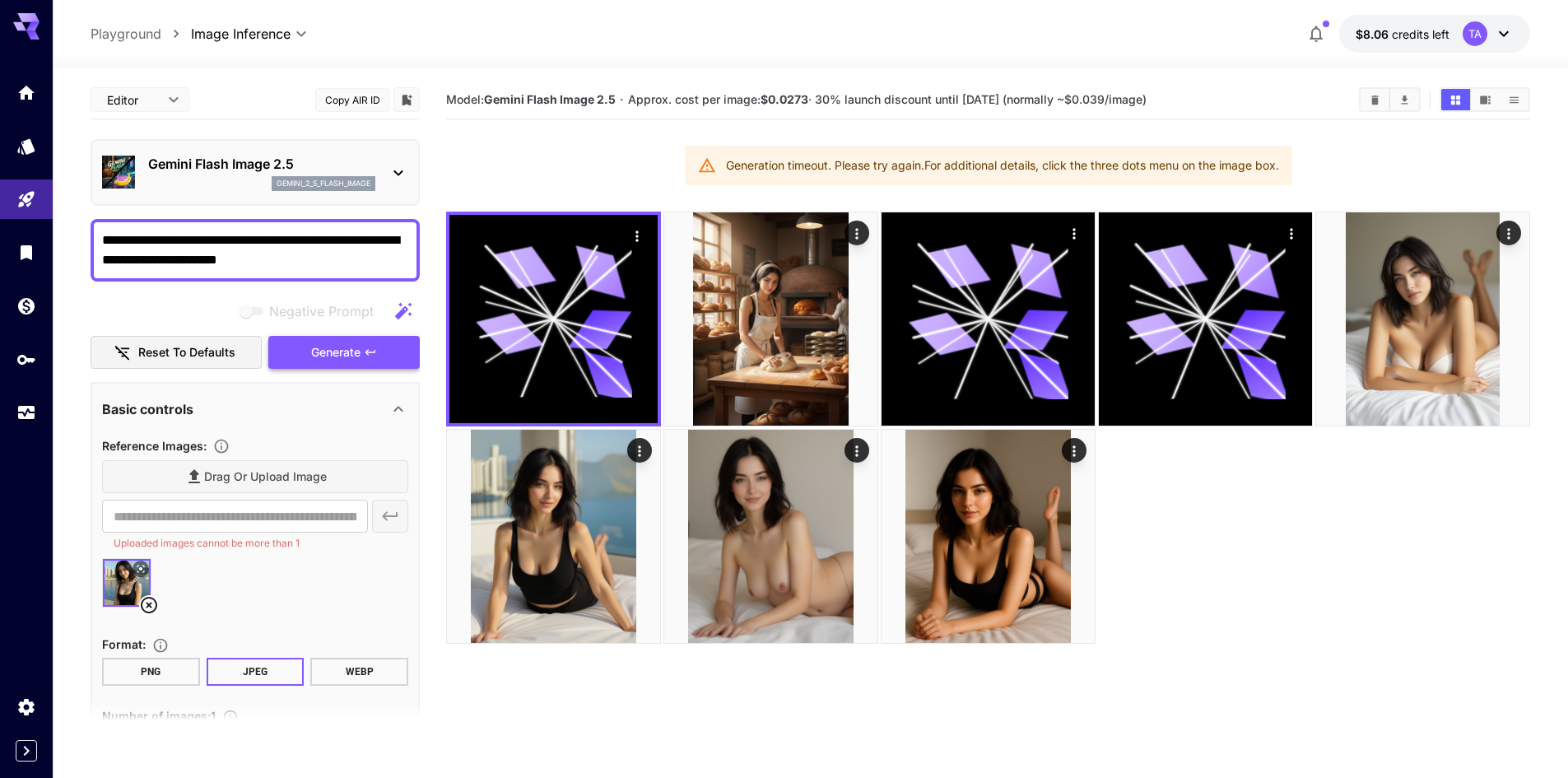
click at [320, 343] on span "Generate" at bounding box center [336, 352] width 50 height 21
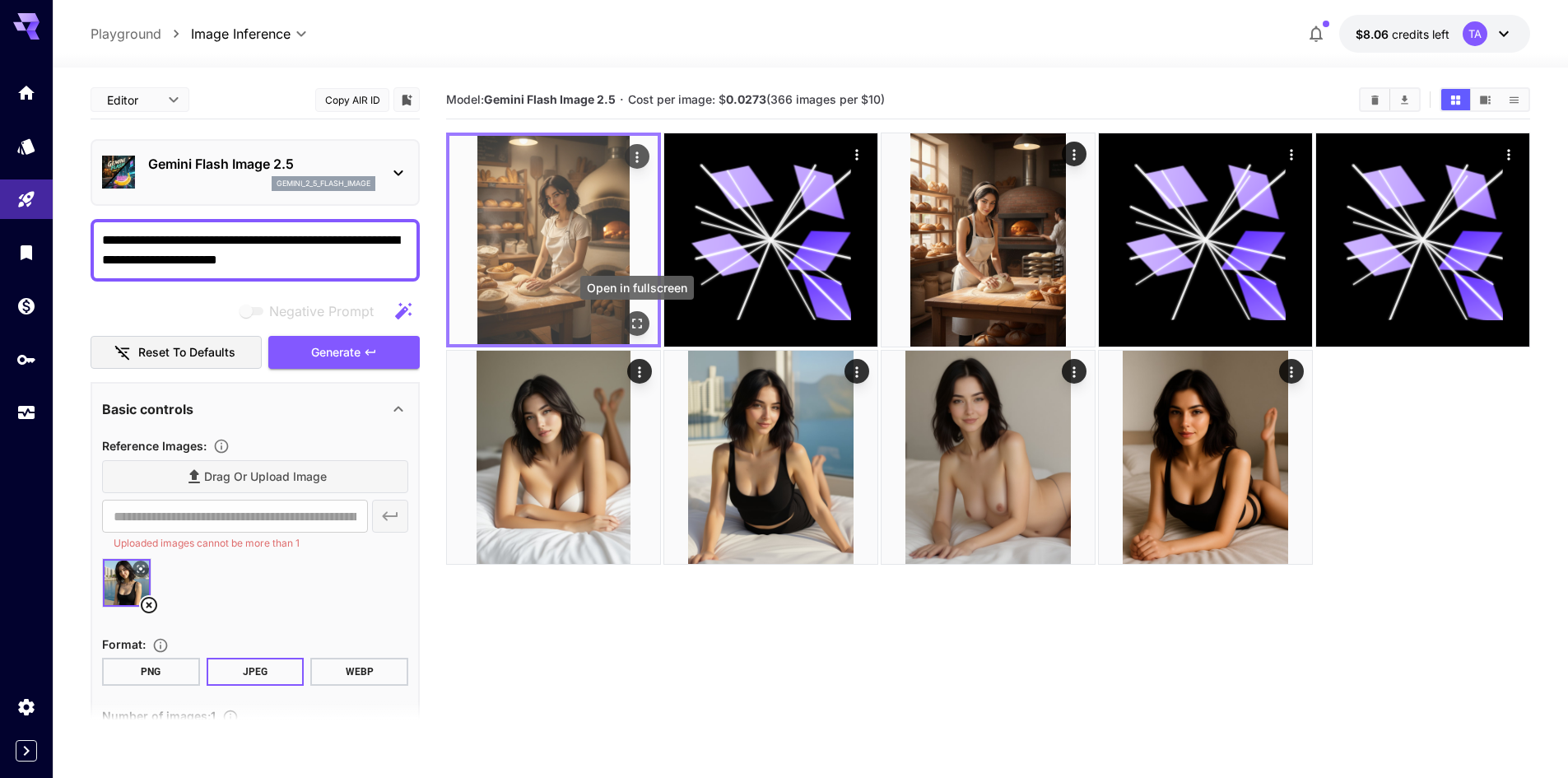
click at [635, 321] on icon "Open in fullscreen" at bounding box center [636, 323] width 16 height 16
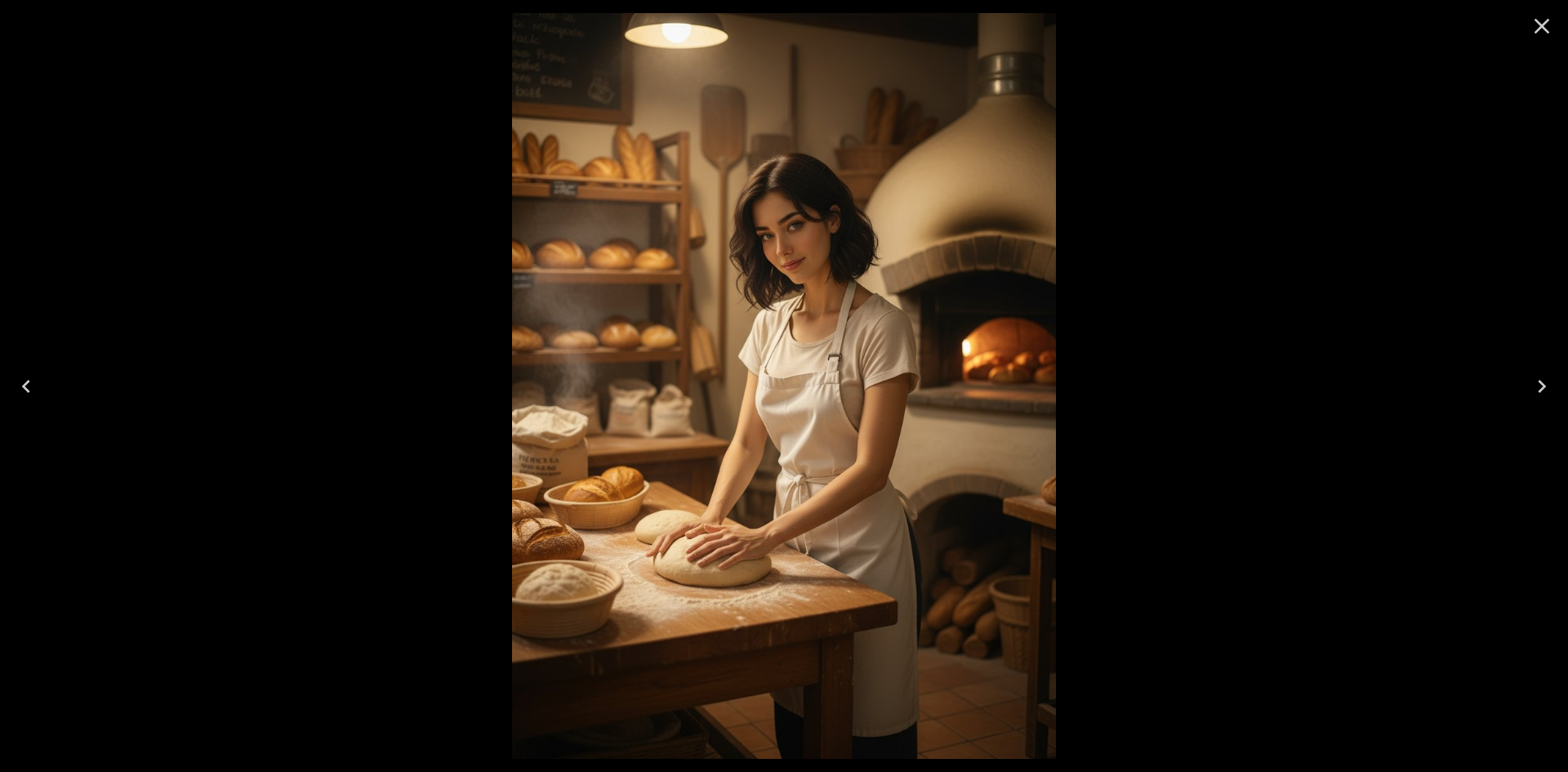
click at [1537, 42] on button "Close" at bounding box center [1542, 26] width 39 height 39
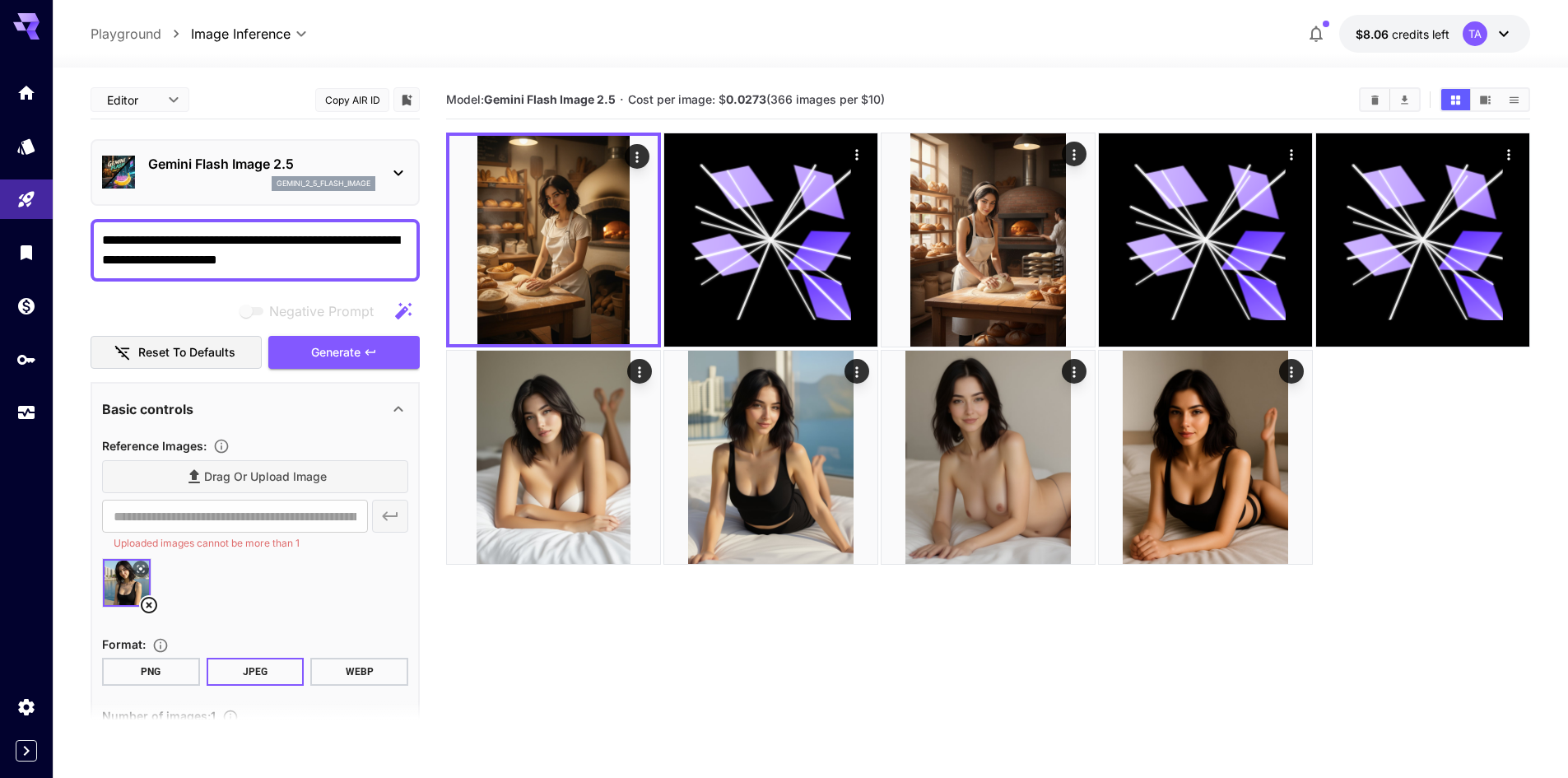
click at [146, 257] on textarea "**********" at bounding box center [255, 250] width 306 height 39
click at [374, 360] on button "Generate" at bounding box center [344, 352] width 151 height 33
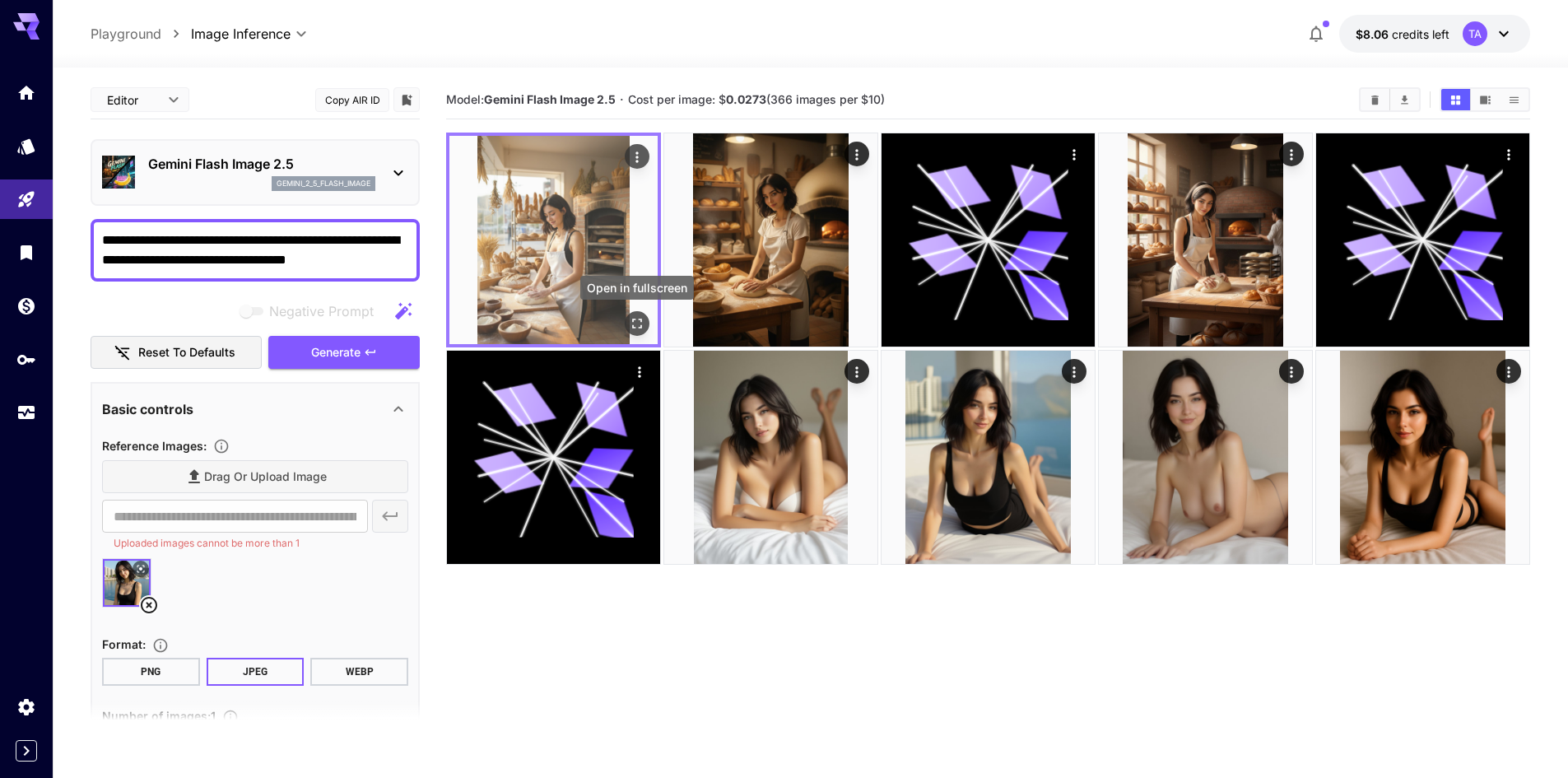
click at [627, 317] on button "Open in fullscreen" at bounding box center [637, 323] width 25 height 25
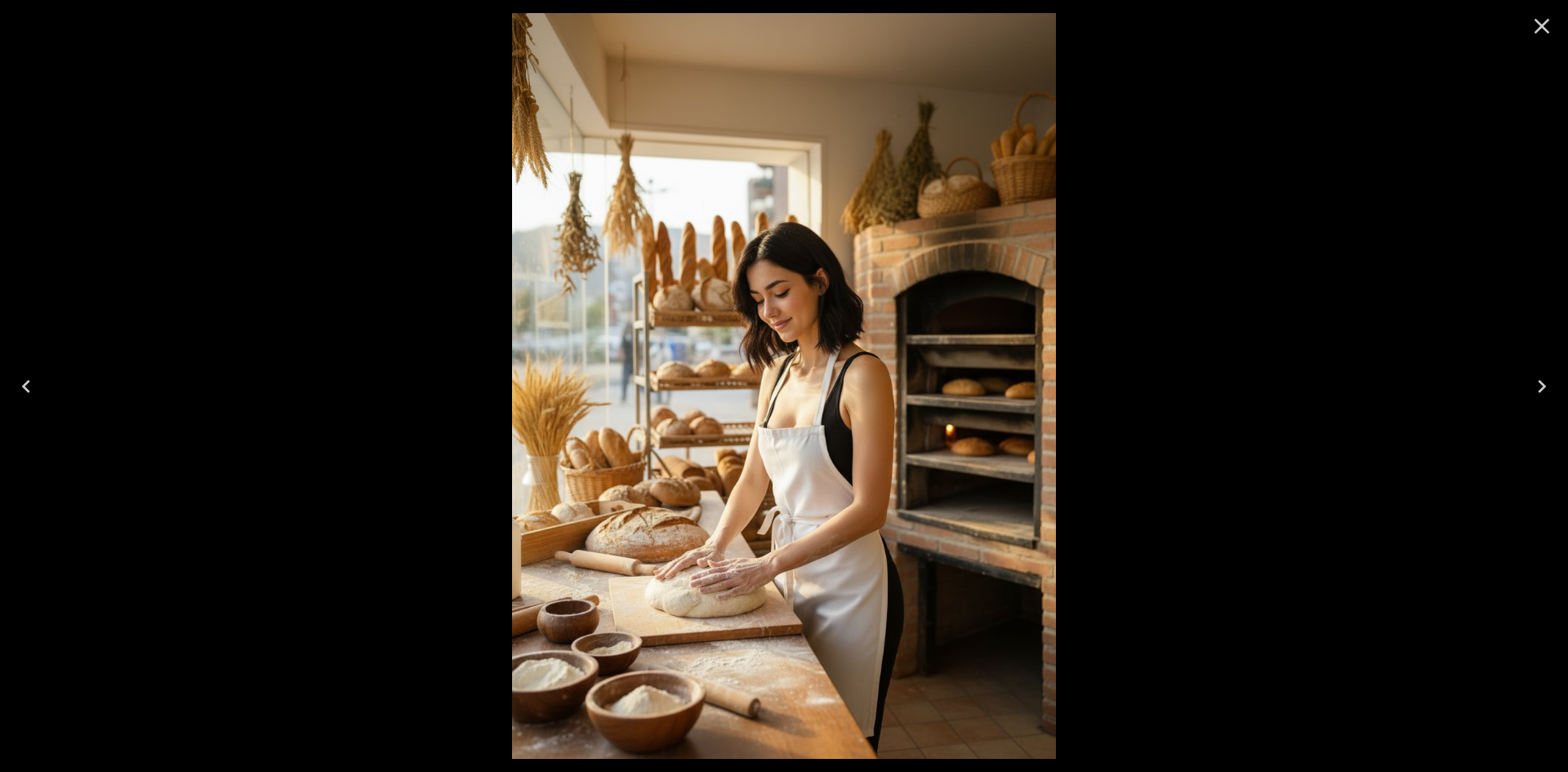
click at [1527, 25] on button "Close" at bounding box center [1542, 26] width 39 height 39
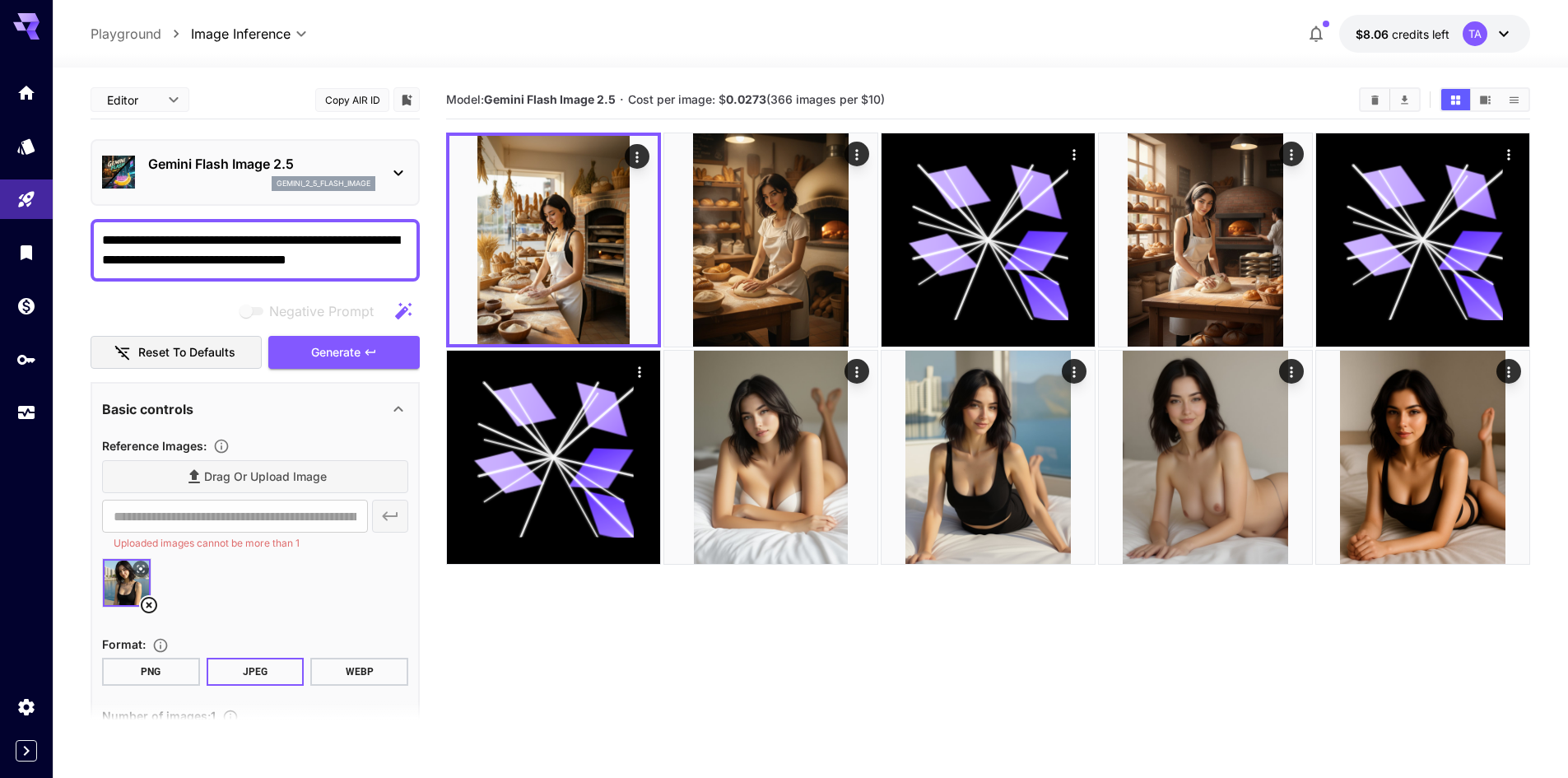
drag, startPoint x: 136, startPoint y: 264, endPoint x: 154, endPoint y: 264, distance: 18.0
click at [147, 264] on textarea "**********" at bounding box center [255, 250] width 306 height 39
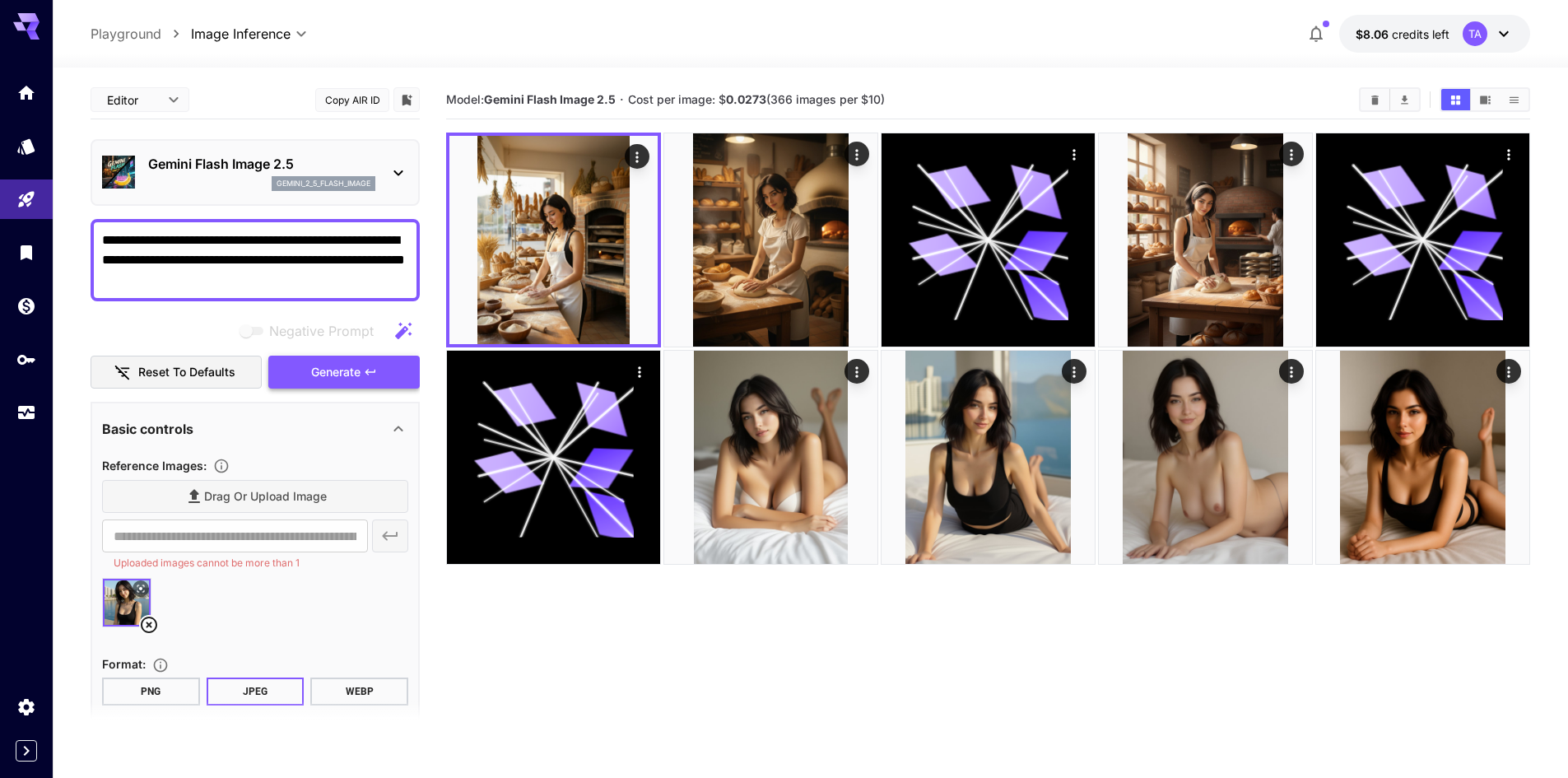
type textarea "**********"
click at [395, 375] on button "Generate" at bounding box center [344, 372] width 151 height 33
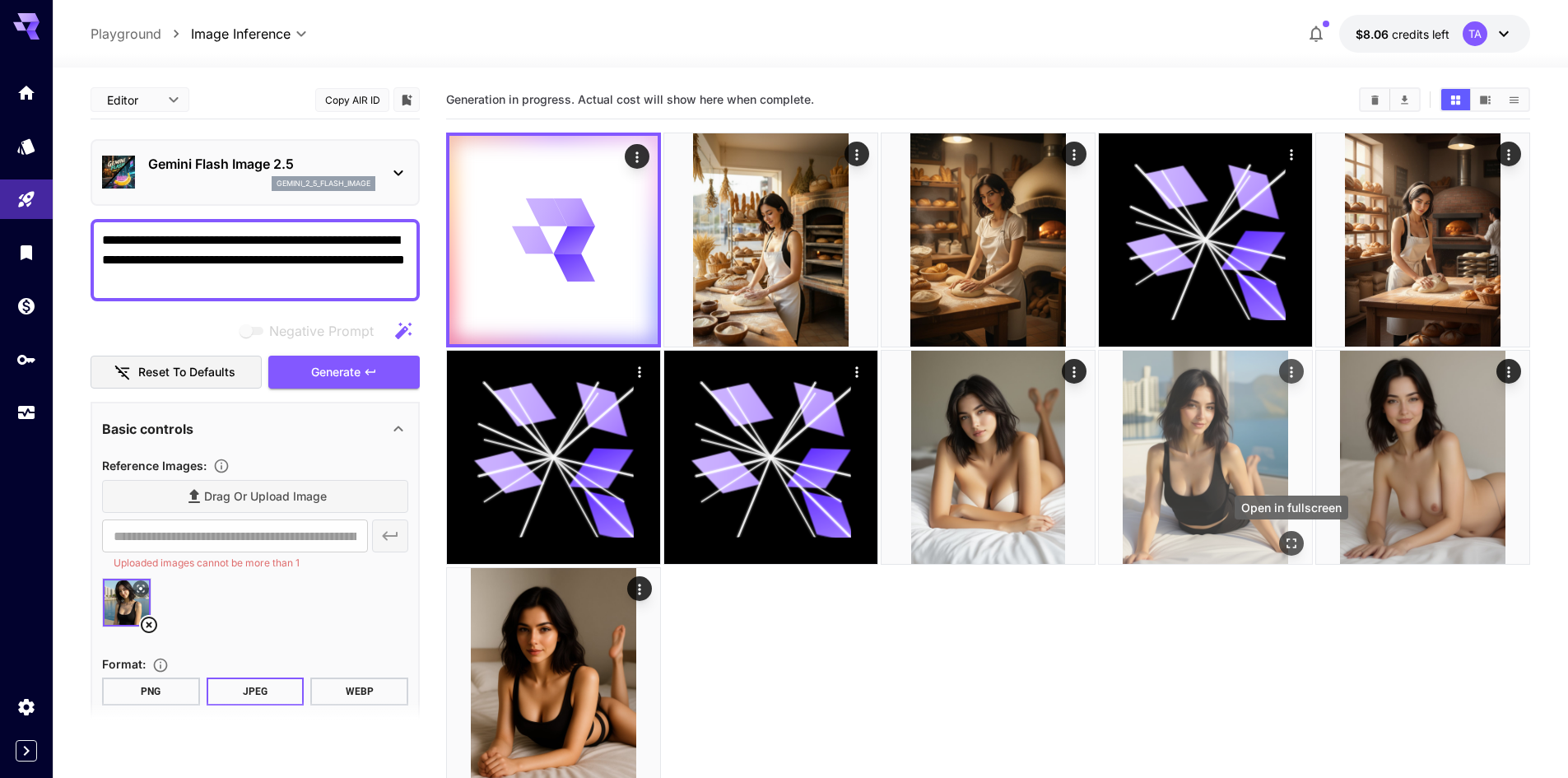
click at [1290, 540] on icon "Open in fullscreen" at bounding box center [1291, 543] width 16 height 16
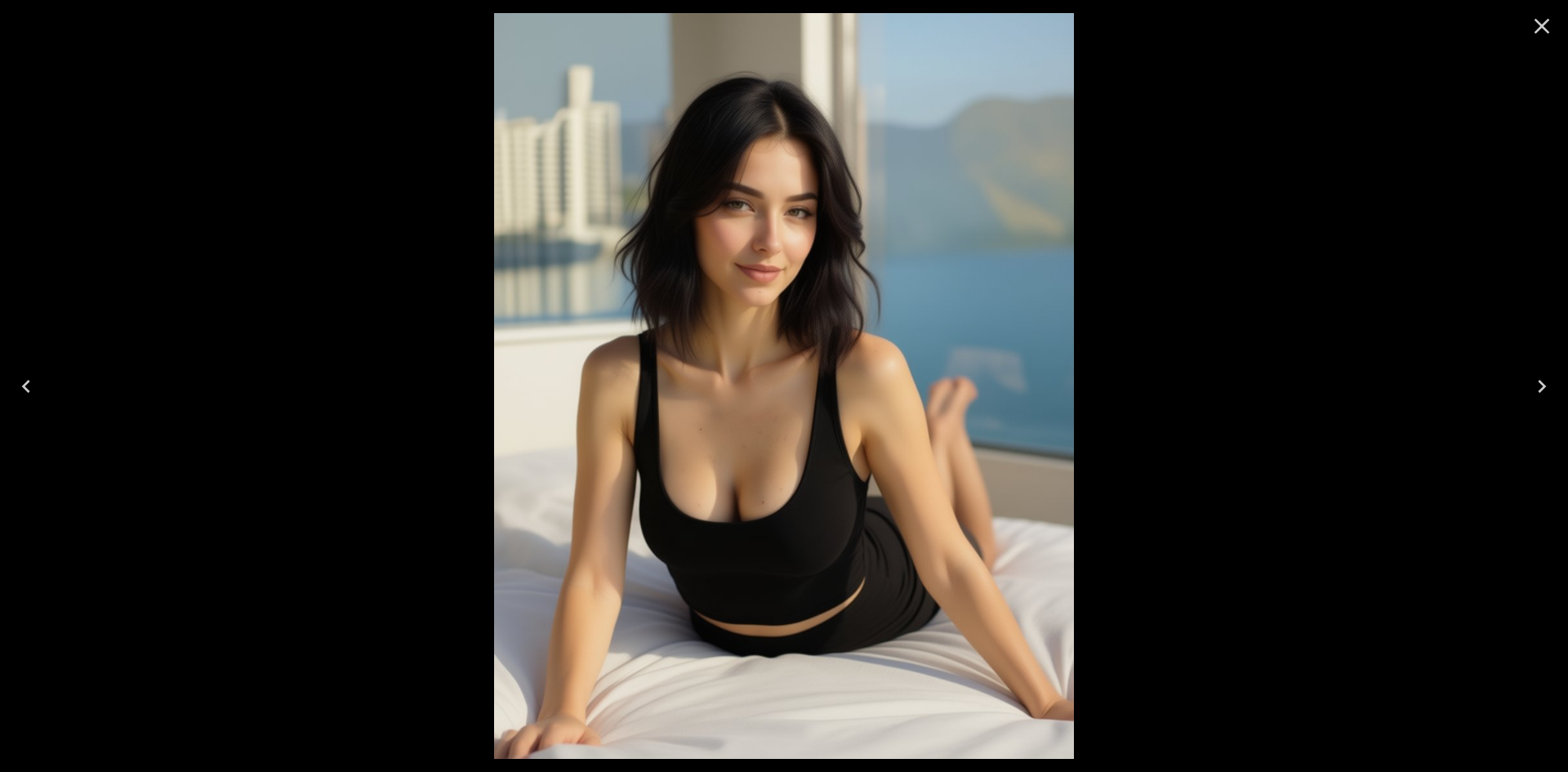
click at [1543, 27] on icon "Close" at bounding box center [1543, 26] width 15 height 15
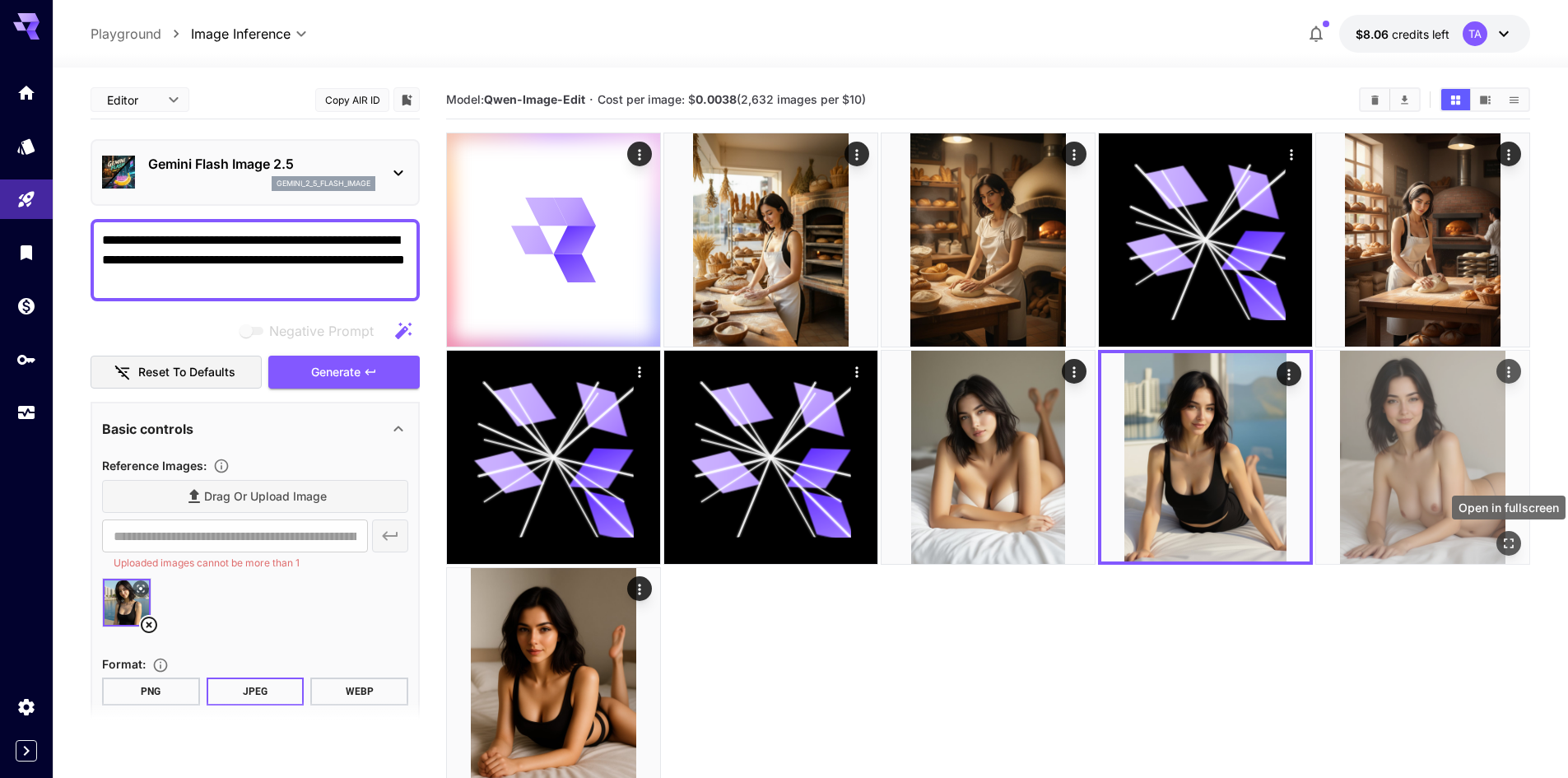
click at [1511, 538] on icon "Open in fullscreen" at bounding box center [1508, 543] width 16 height 16
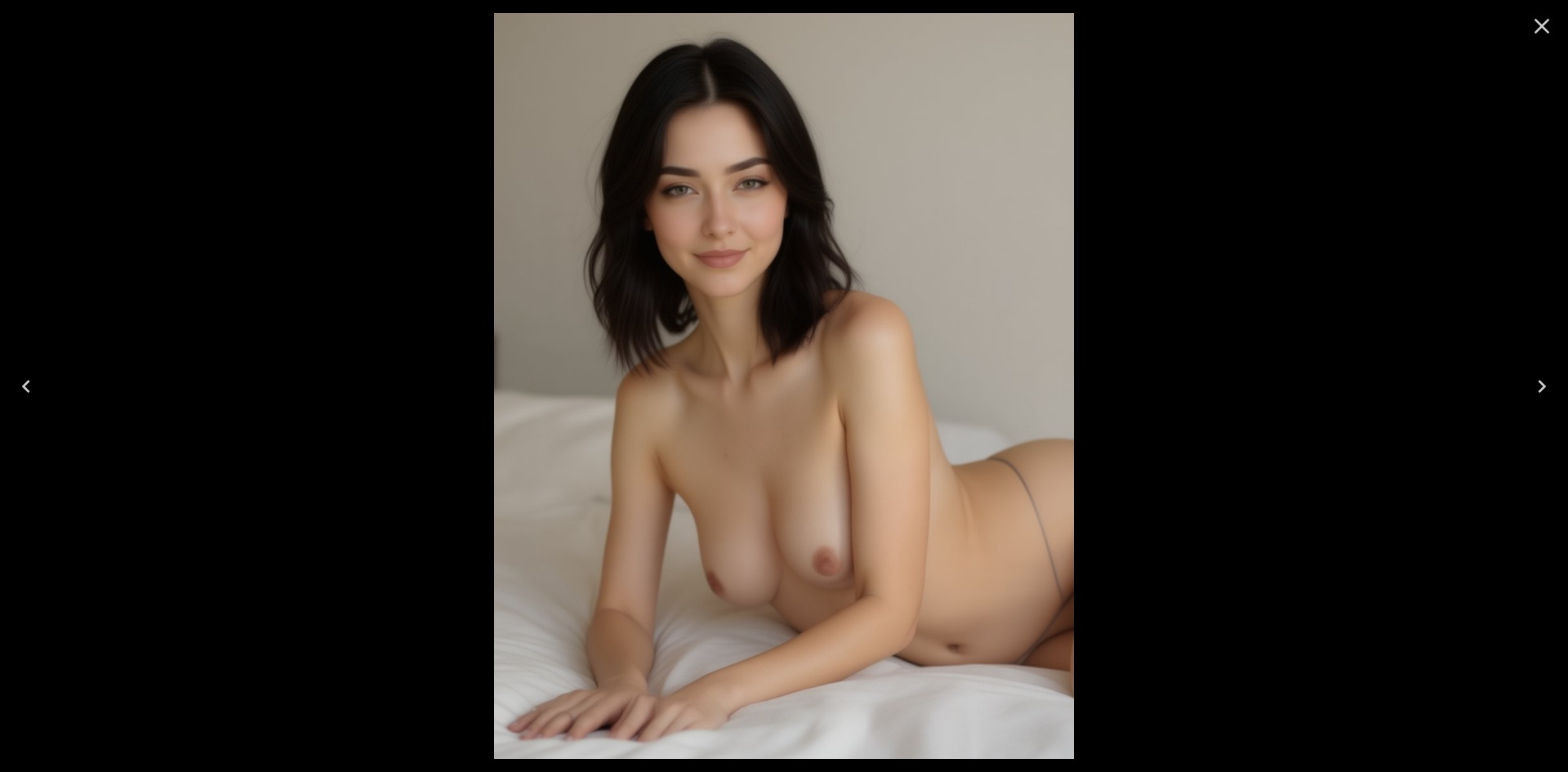
click at [1539, 24] on icon "Close" at bounding box center [1543, 26] width 15 height 15
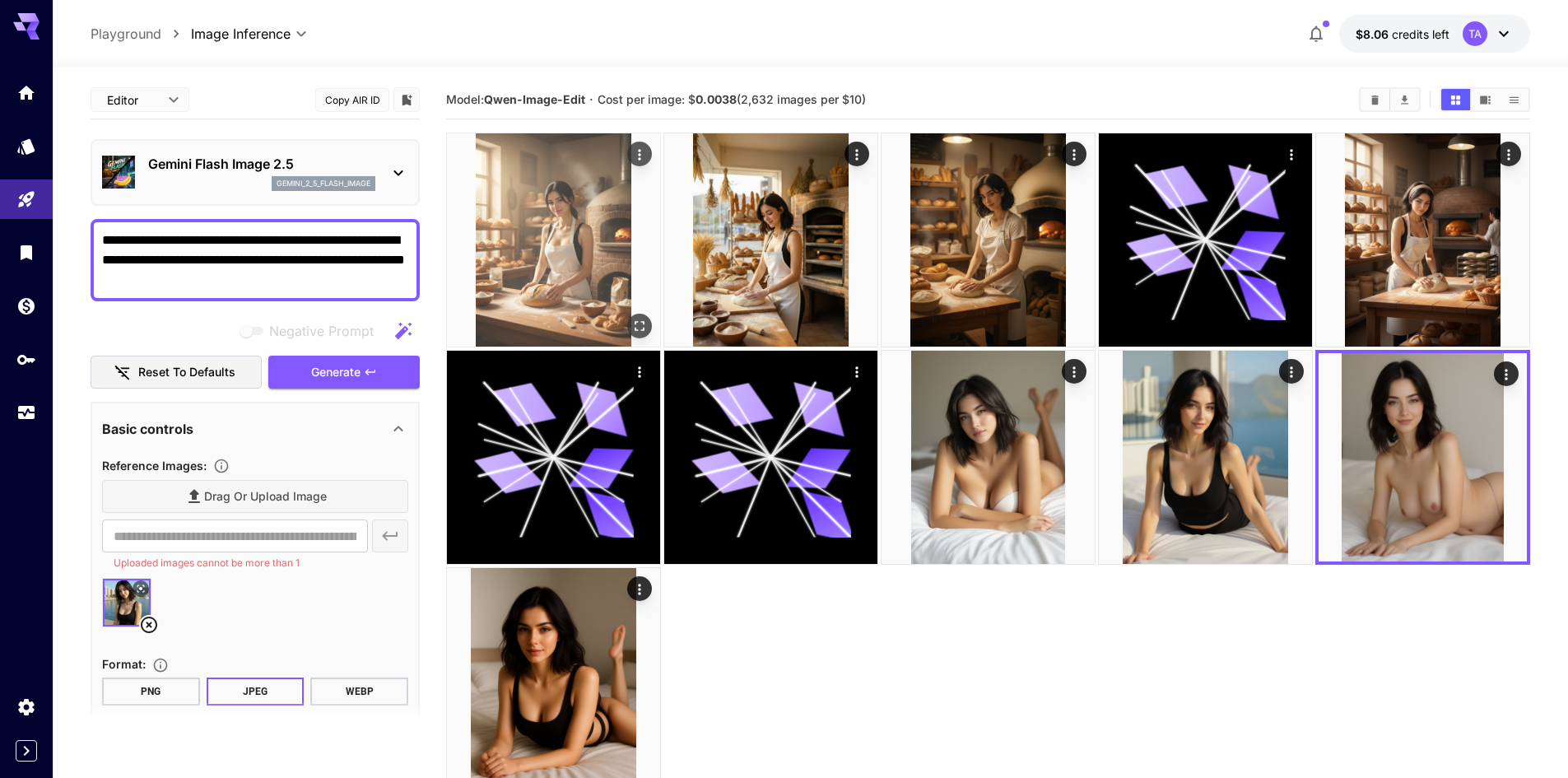
click at [640, 320] on icon "Open in fullscreen" at bounding box center [639, 326] width 16 height 16
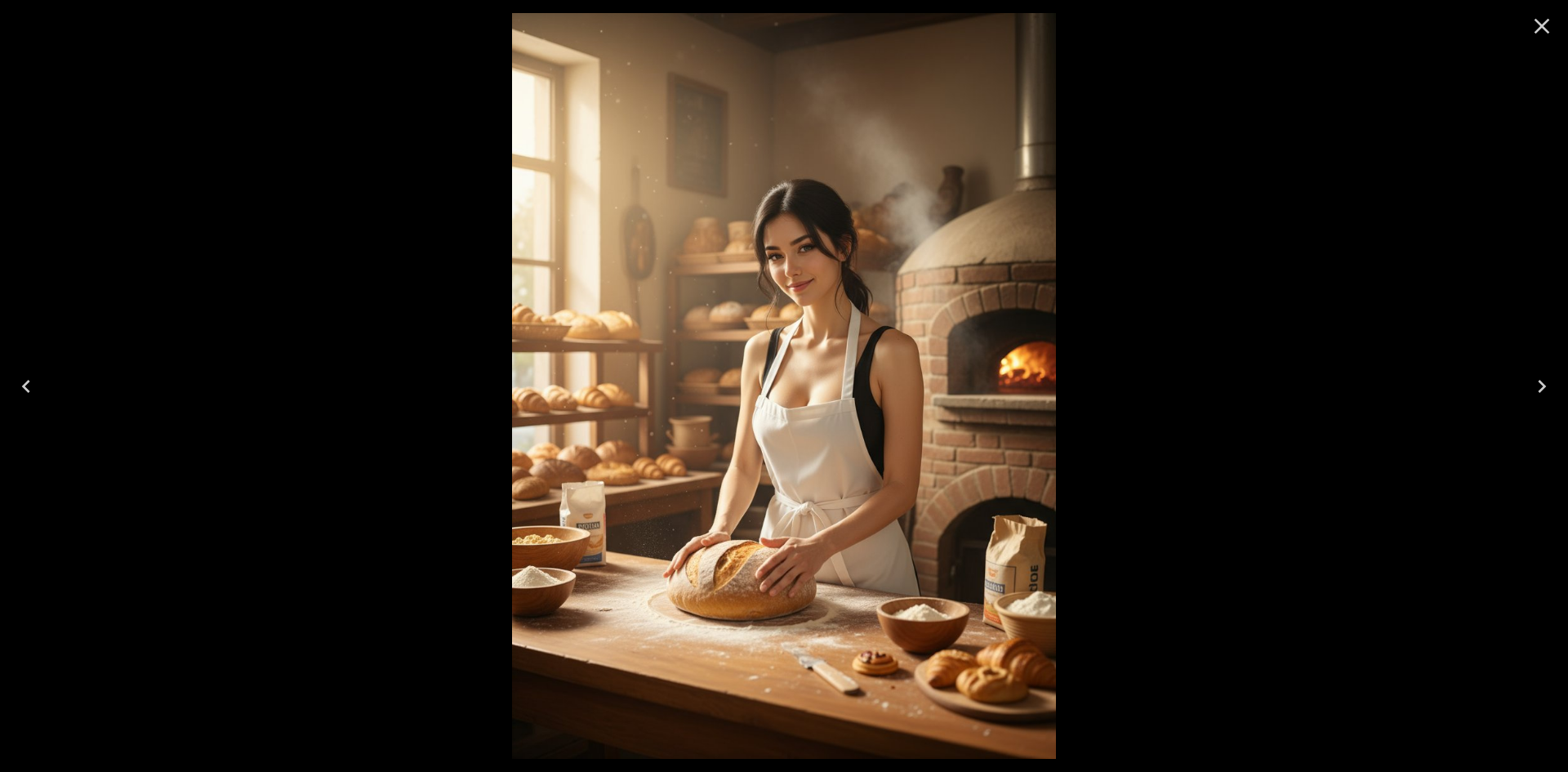
click at [1543, 378] on icon "Next" at bounding box center [1542, 386] width 26 height 26
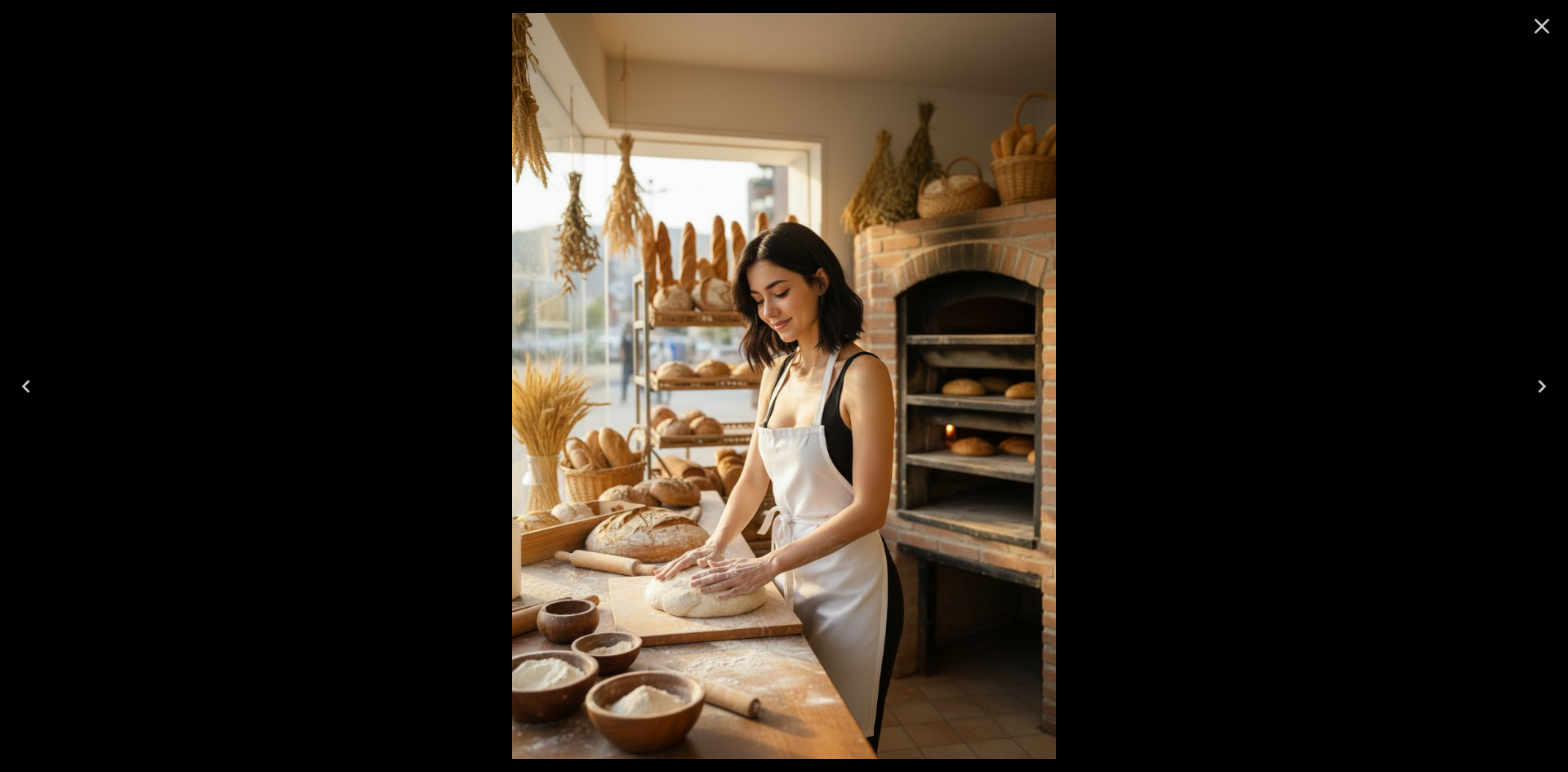
click at [328, 129] on div at bounding box center [784, 386] width 1568 height 772
drag, startPoint x: 229, startPoint y: 210, endPoint x: 903, endPoint y: 142, distance: 677.4
click at [250, 207] on div at bounding box center [784, 386] width 1568 height 772
click at [1541, 21] on icon "Close" at bounding box center [1542, 25] width 26 height 26
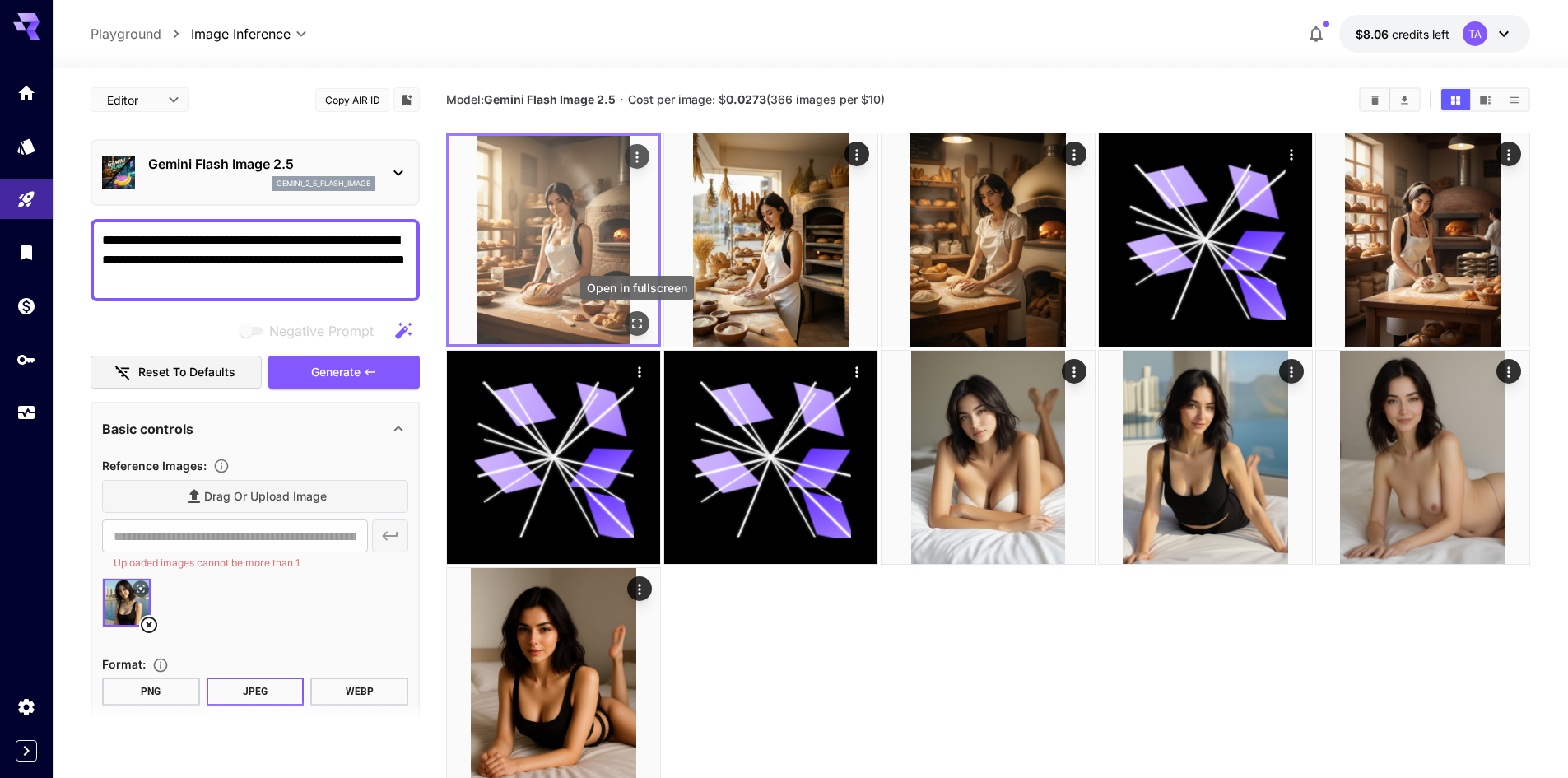
click at [640, 325] on icon "Open in fullscreen" at bounding box center [636, 323] width 16 height 16
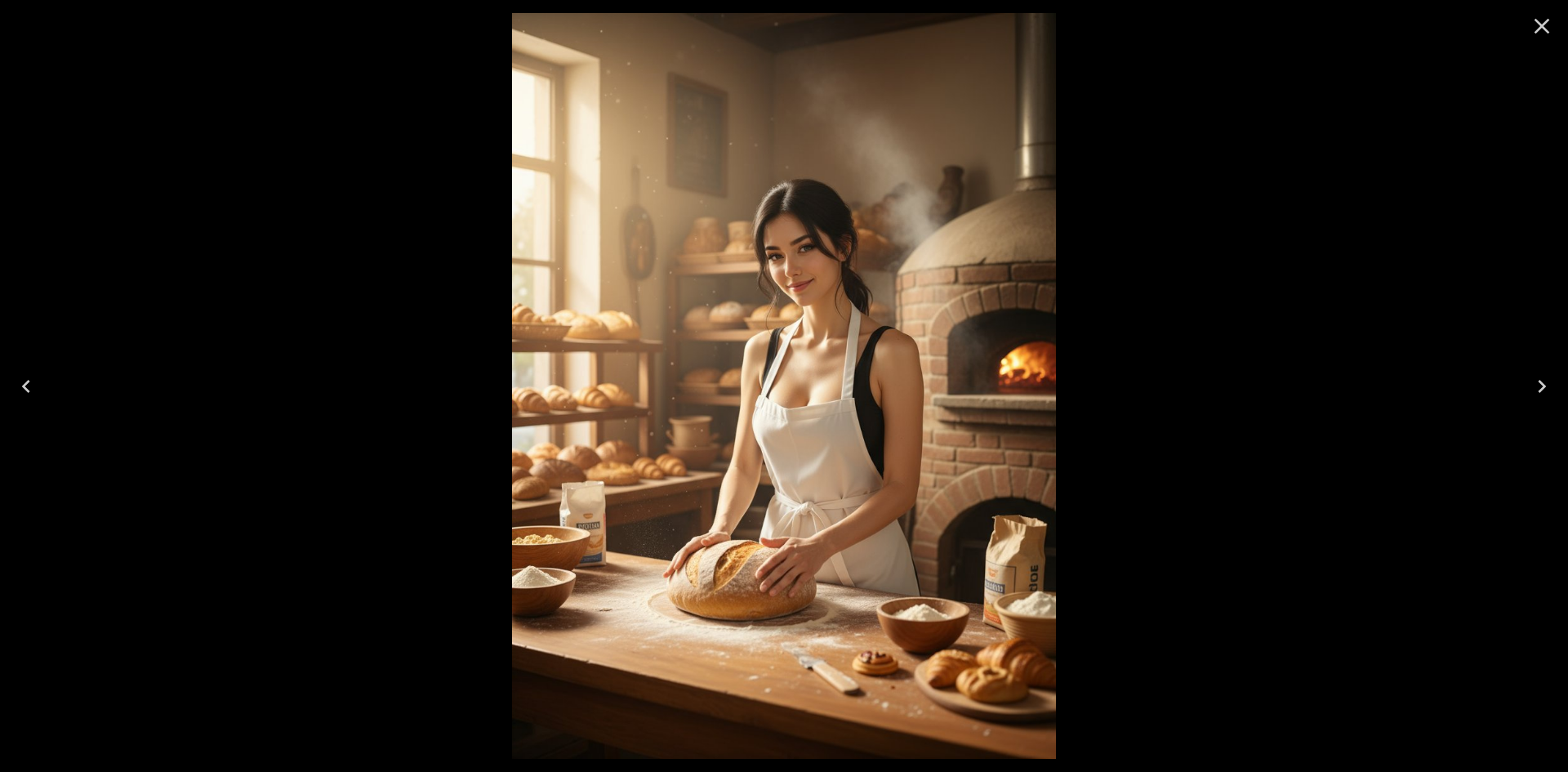
click at [1531, 31] on icon "Close" at bounding box center [1542, 25] width 26 height 26
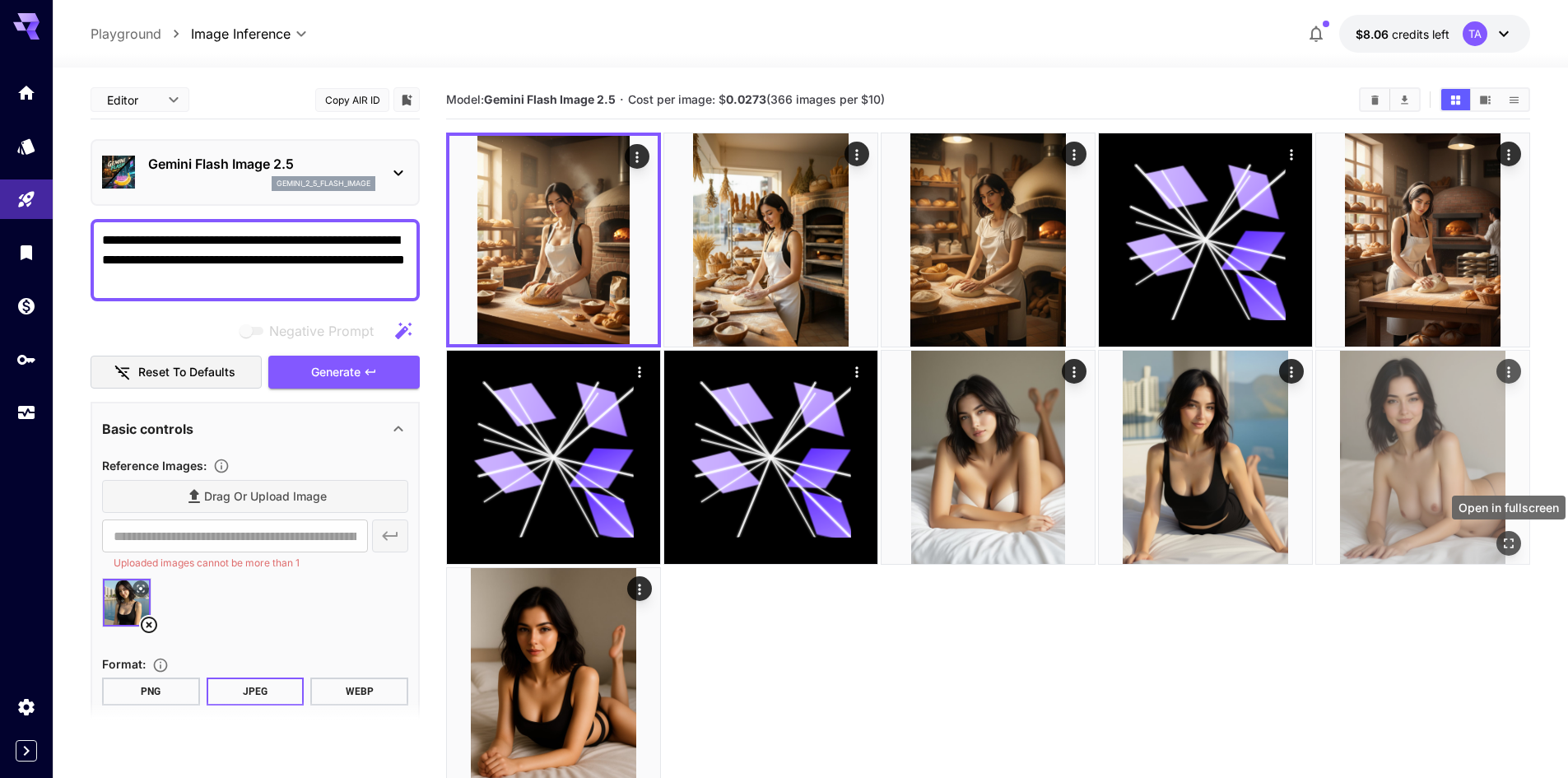
click at [1516, 548] on icon "Open in fullscreen" at bounding box center [1508, 543] width 16 height 16
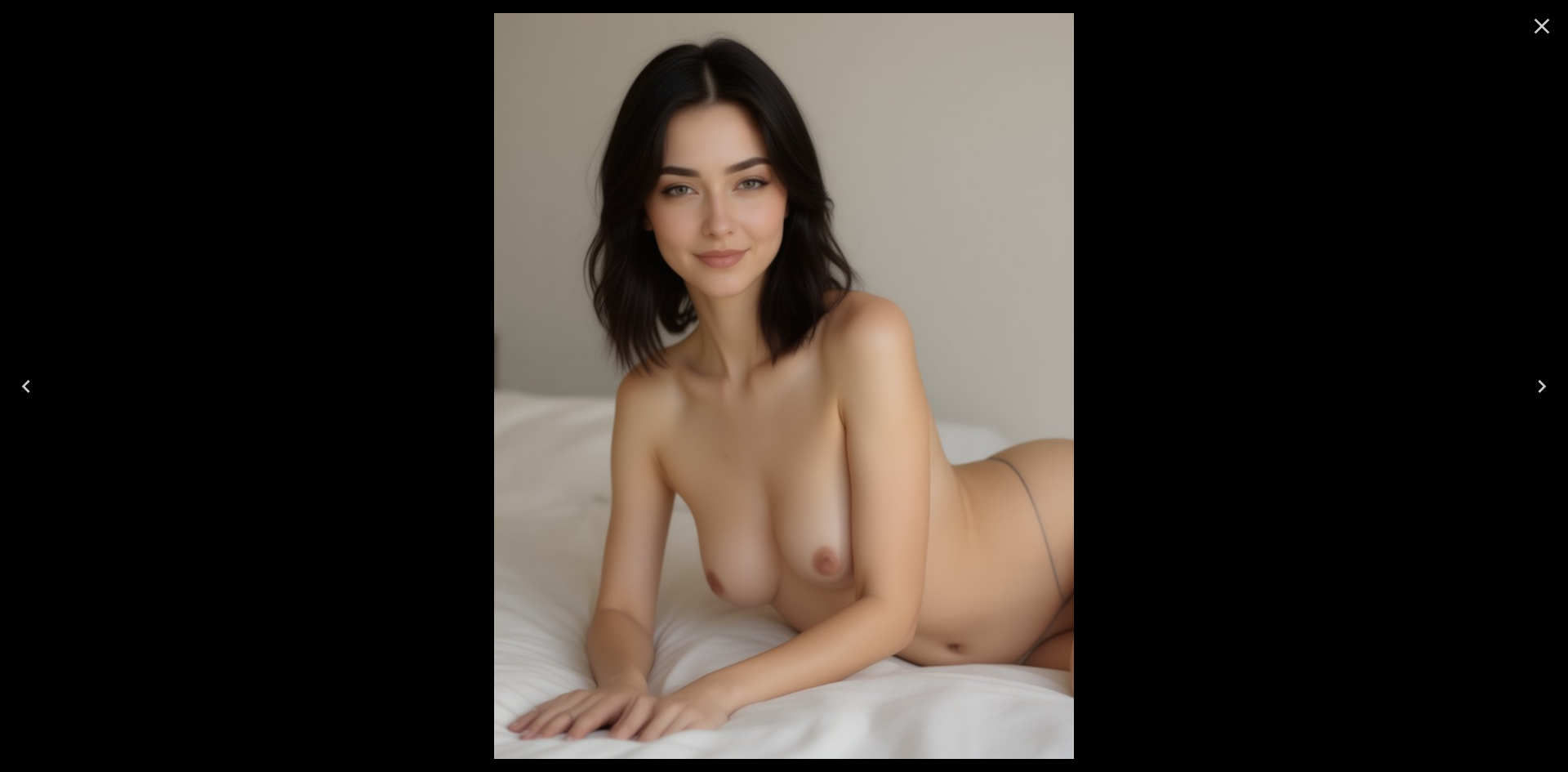
click at [1552, 33] on icon "Close" at bounding box center [1542, 25] width 26 height 26
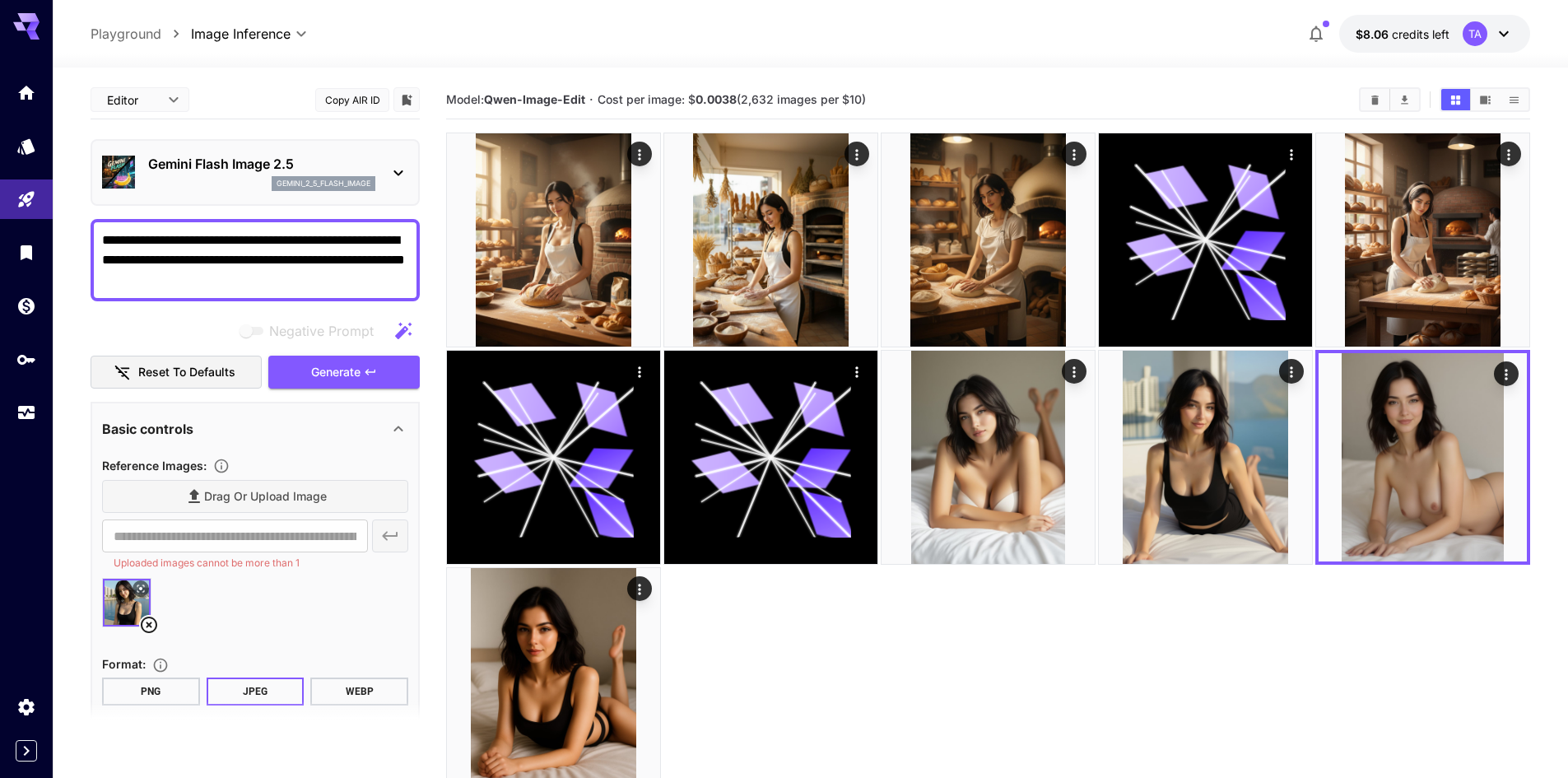
click at [151, 622] on icon at bounding box center [149, 624] width 16 height 16
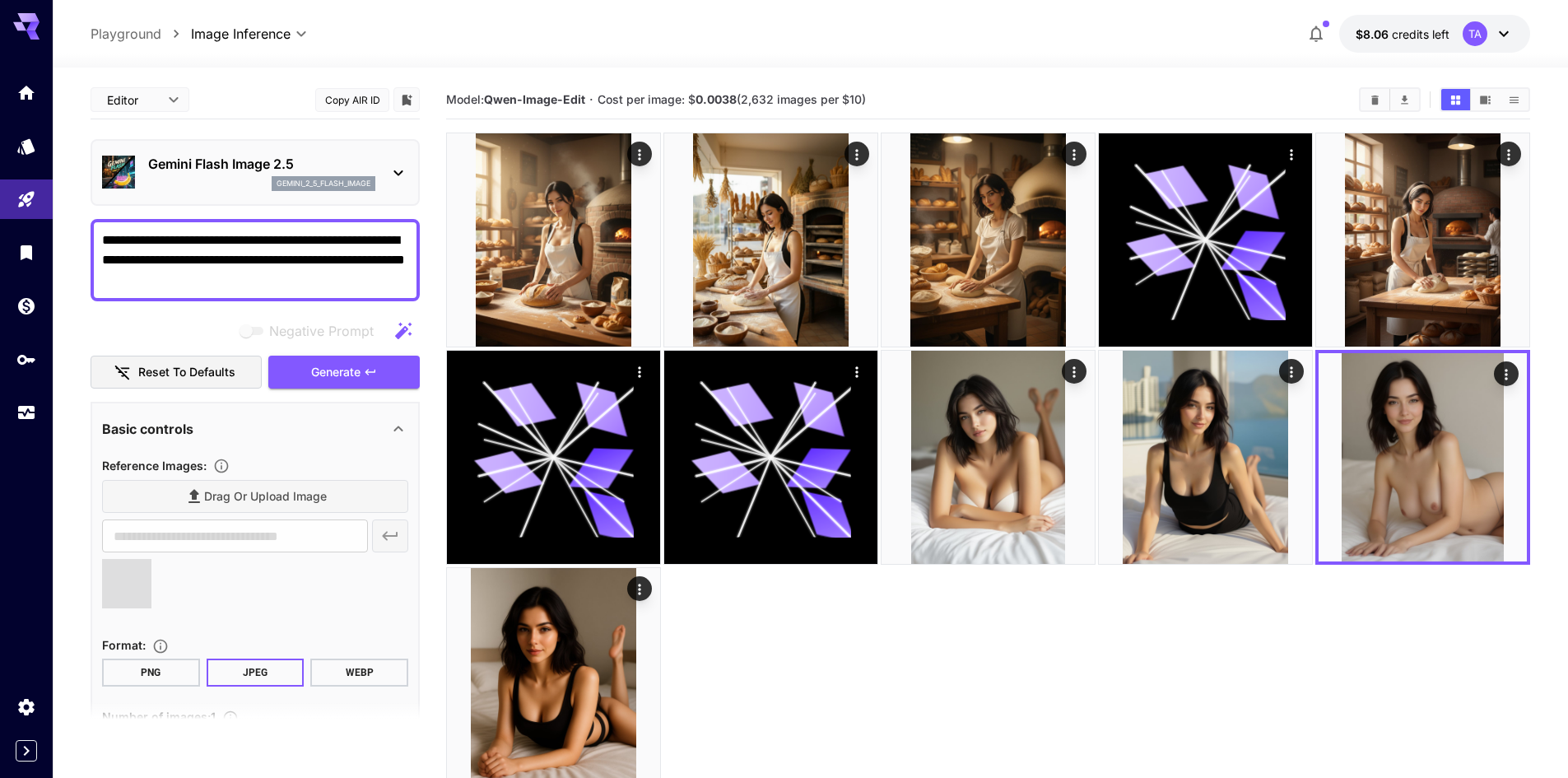
type input "**********"
click at [216, 263] on textarea "**********" at bounding box center [255, 260] width 306 height 59
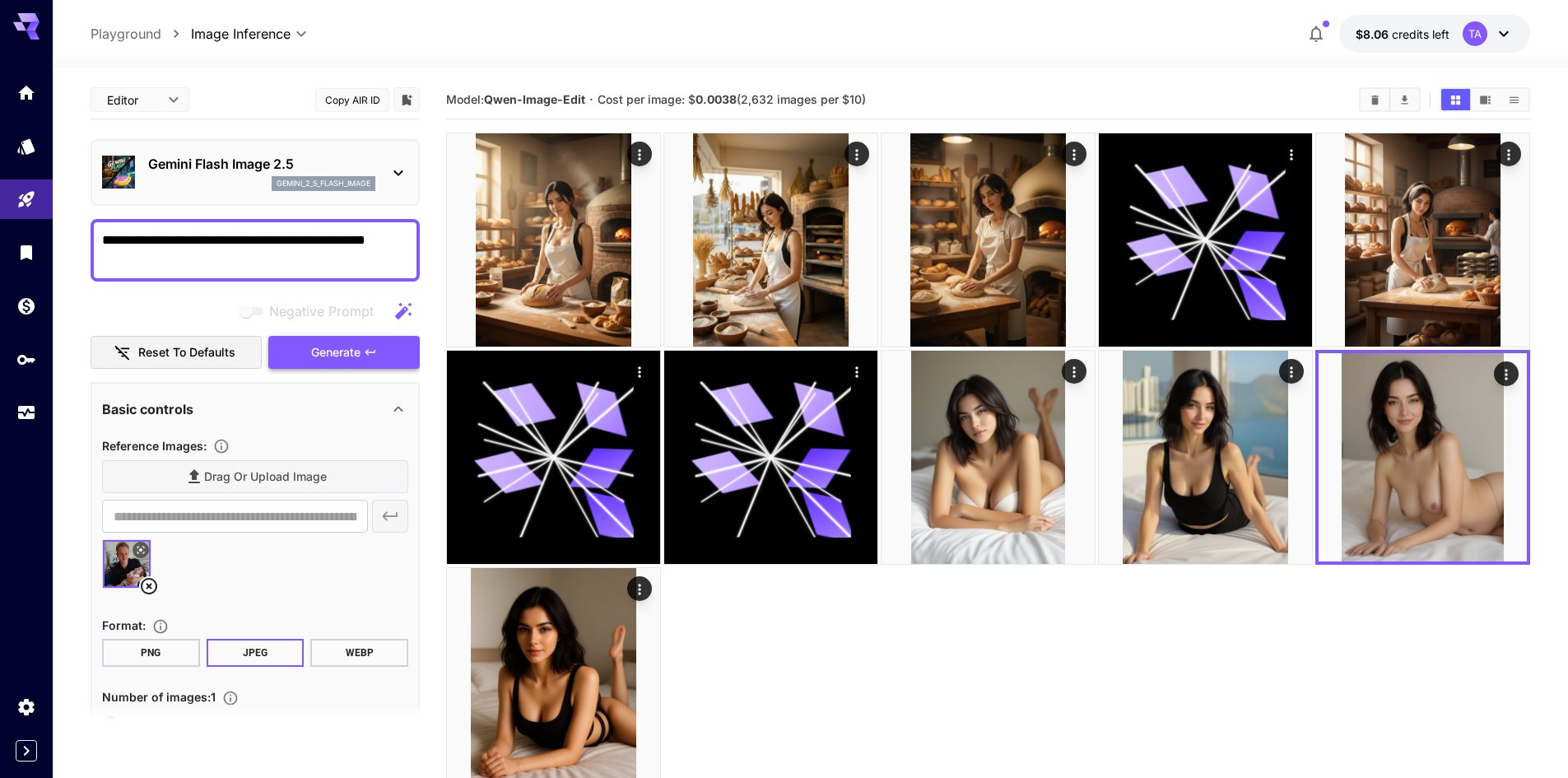
click at [359, 357] on span "Generate" at bounding box center [336, 352] width 50 height 21
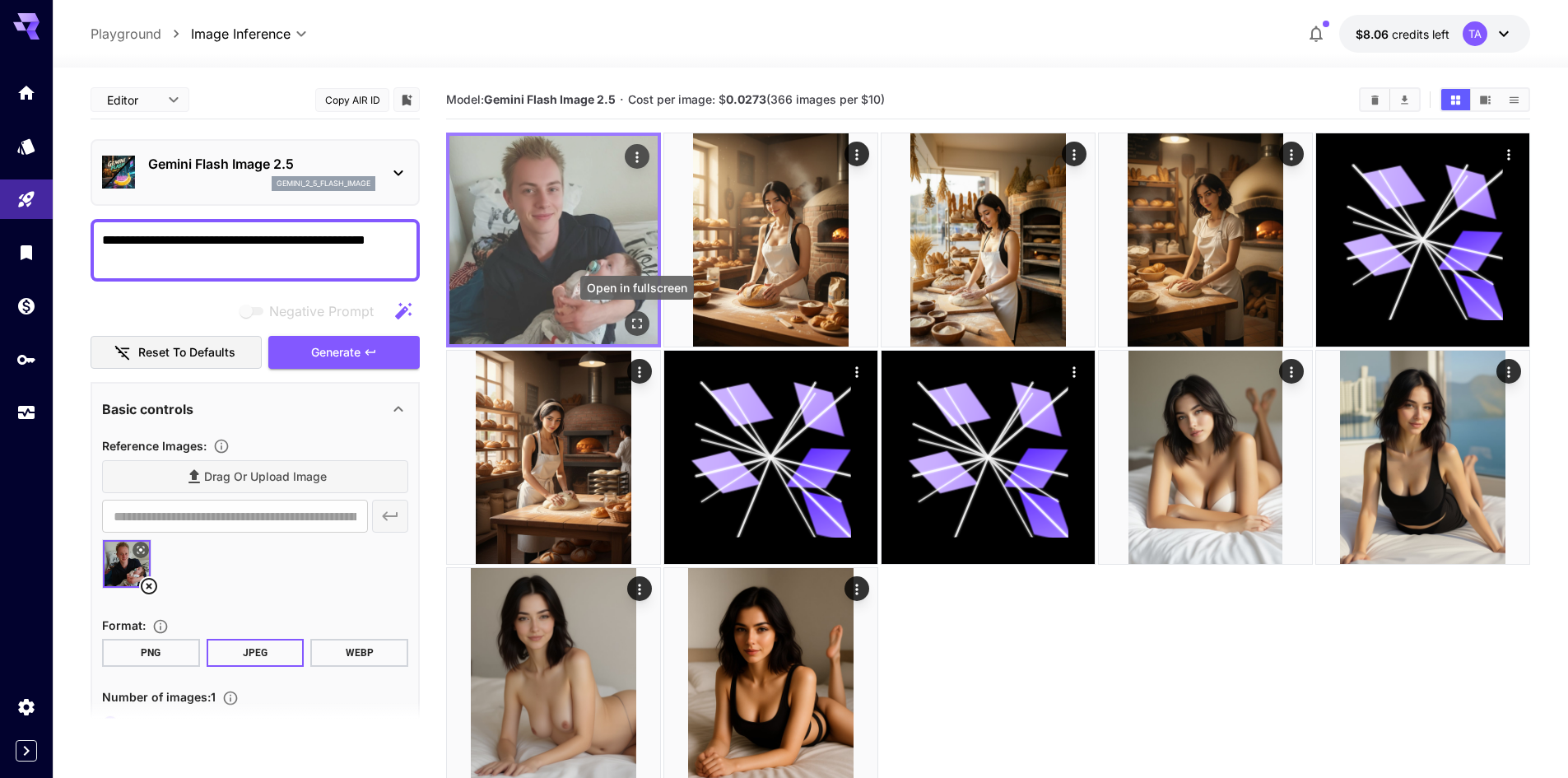
click at [645, 322] on icon "Open in fullscreen" at bounding box center [636, 323] width 16 height 16
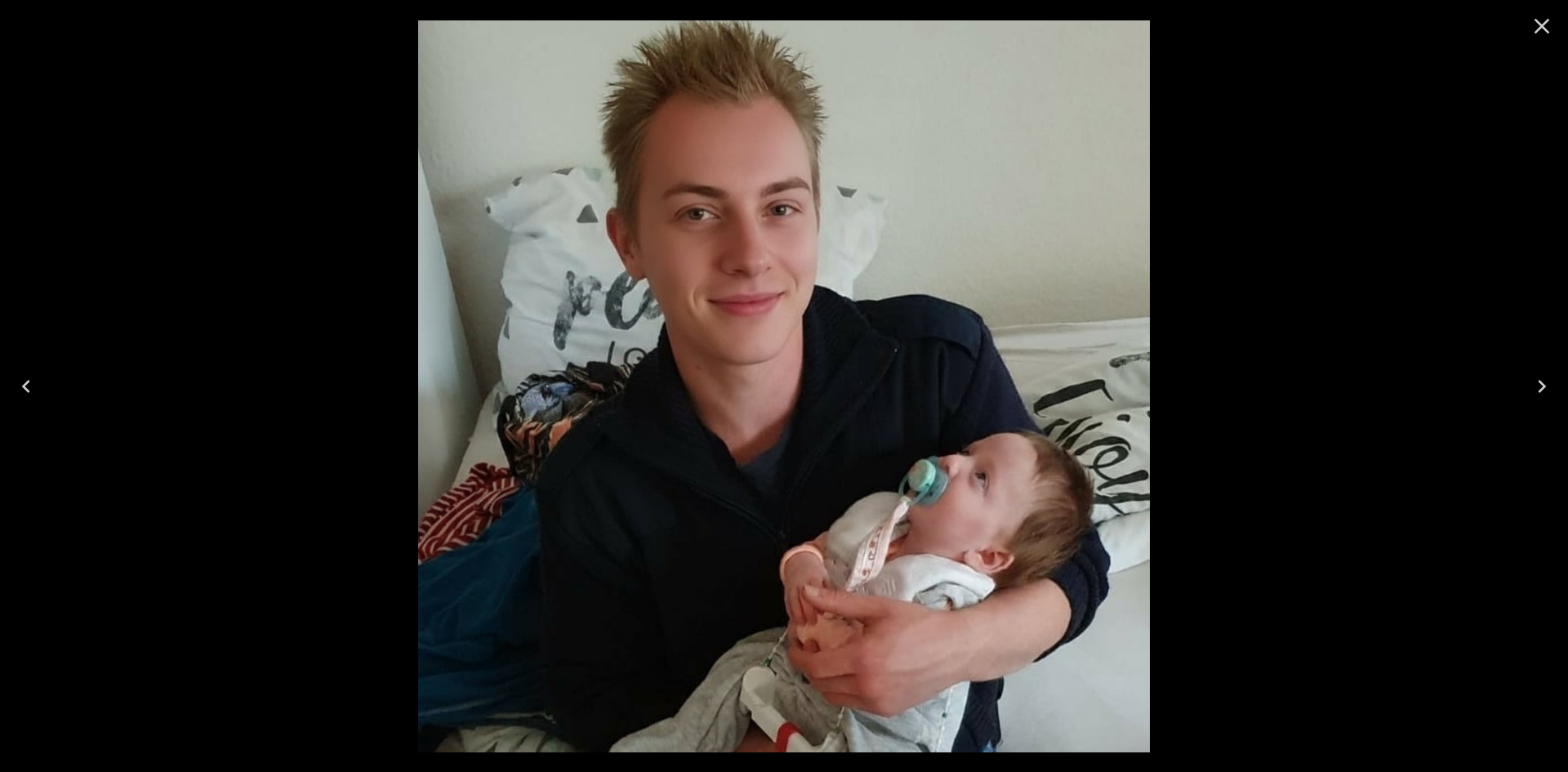
click at [1547, 32] on icon "Close" at bounding box center [1543, 26] width 15 height 15
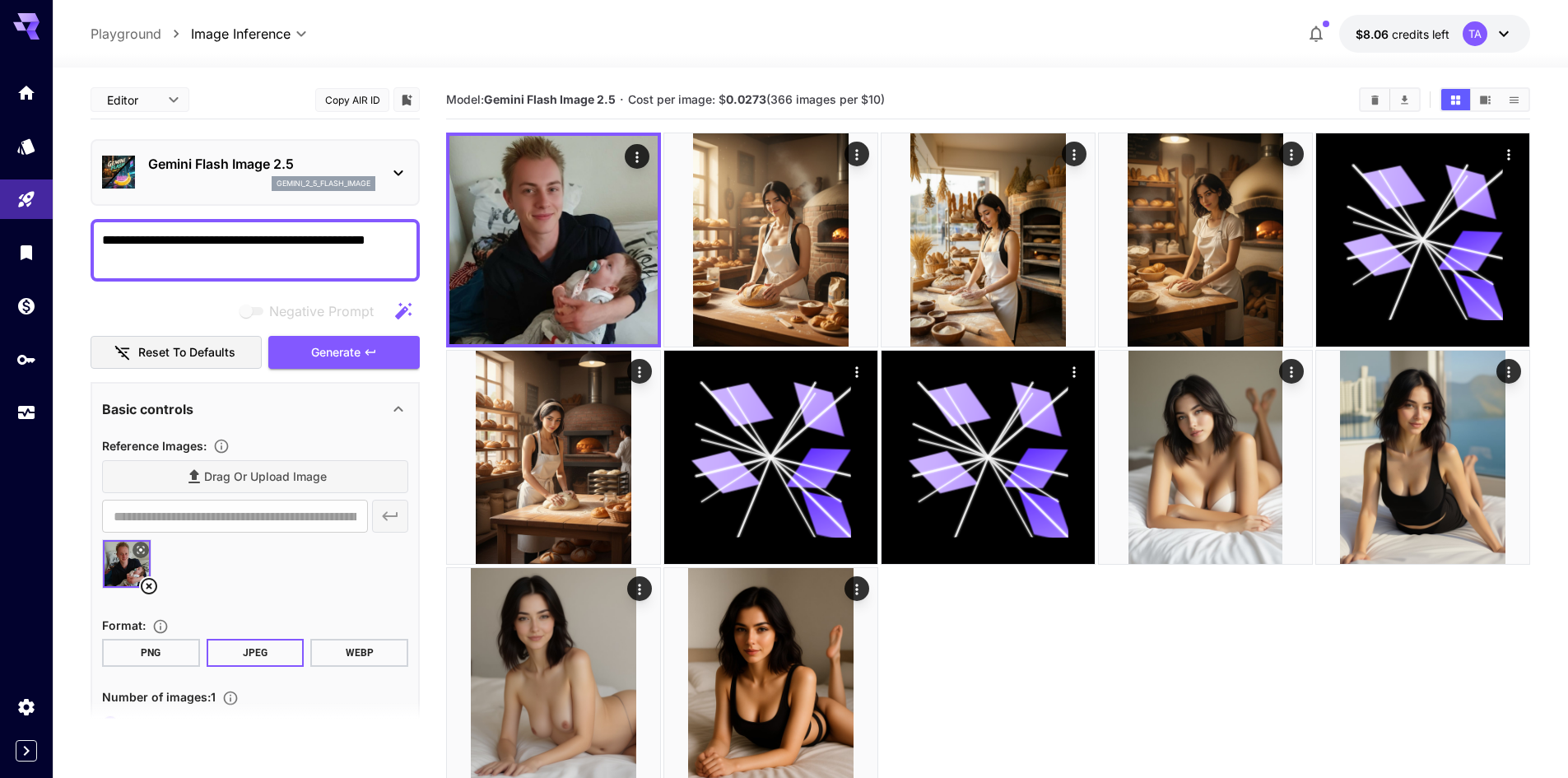
click at [224, 254] on textarea "**********" at bounding box center [255, 250] width 306 height 39
type textarea "**********"
click at [374, 360] on button "Generate" at bounding box center [344, 352] width 151 height 33
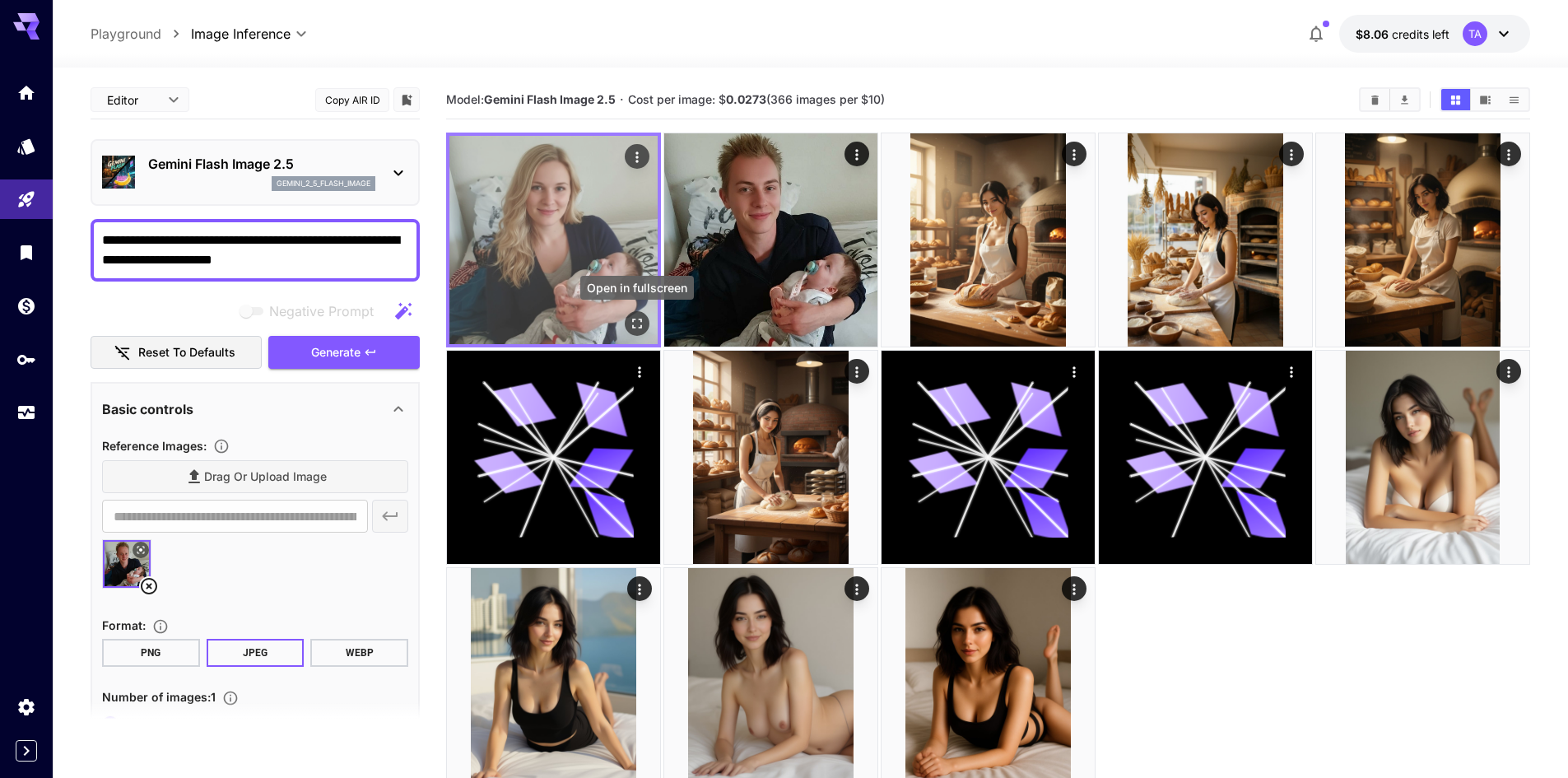
click at [640, 328] on icon "Open in fullscreen" at bounding box center [636, 323] width 16 height 16
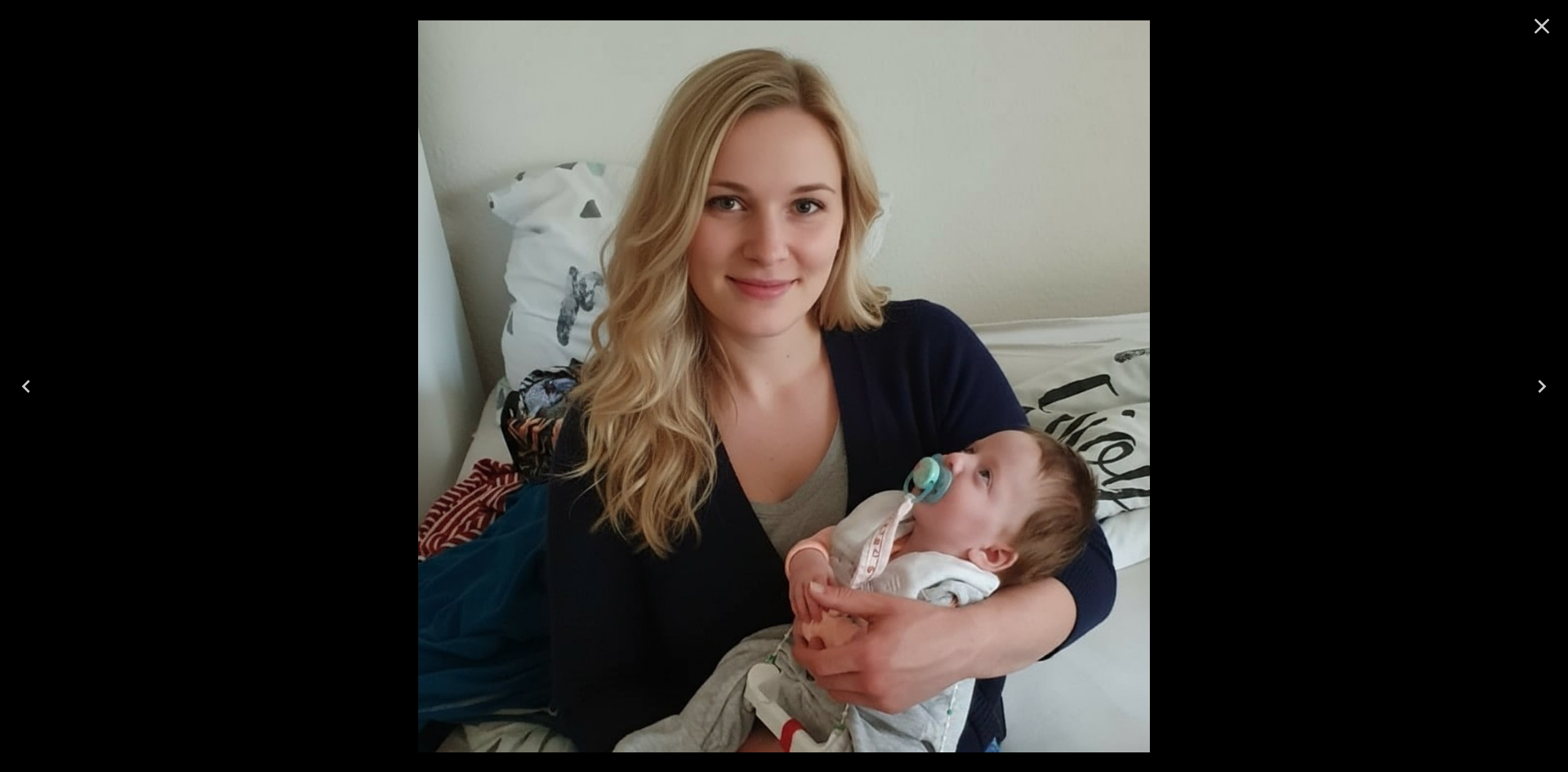
click at [1539, 33] on icon "Close" at bounding box center [1542, 25] width 26 height 26
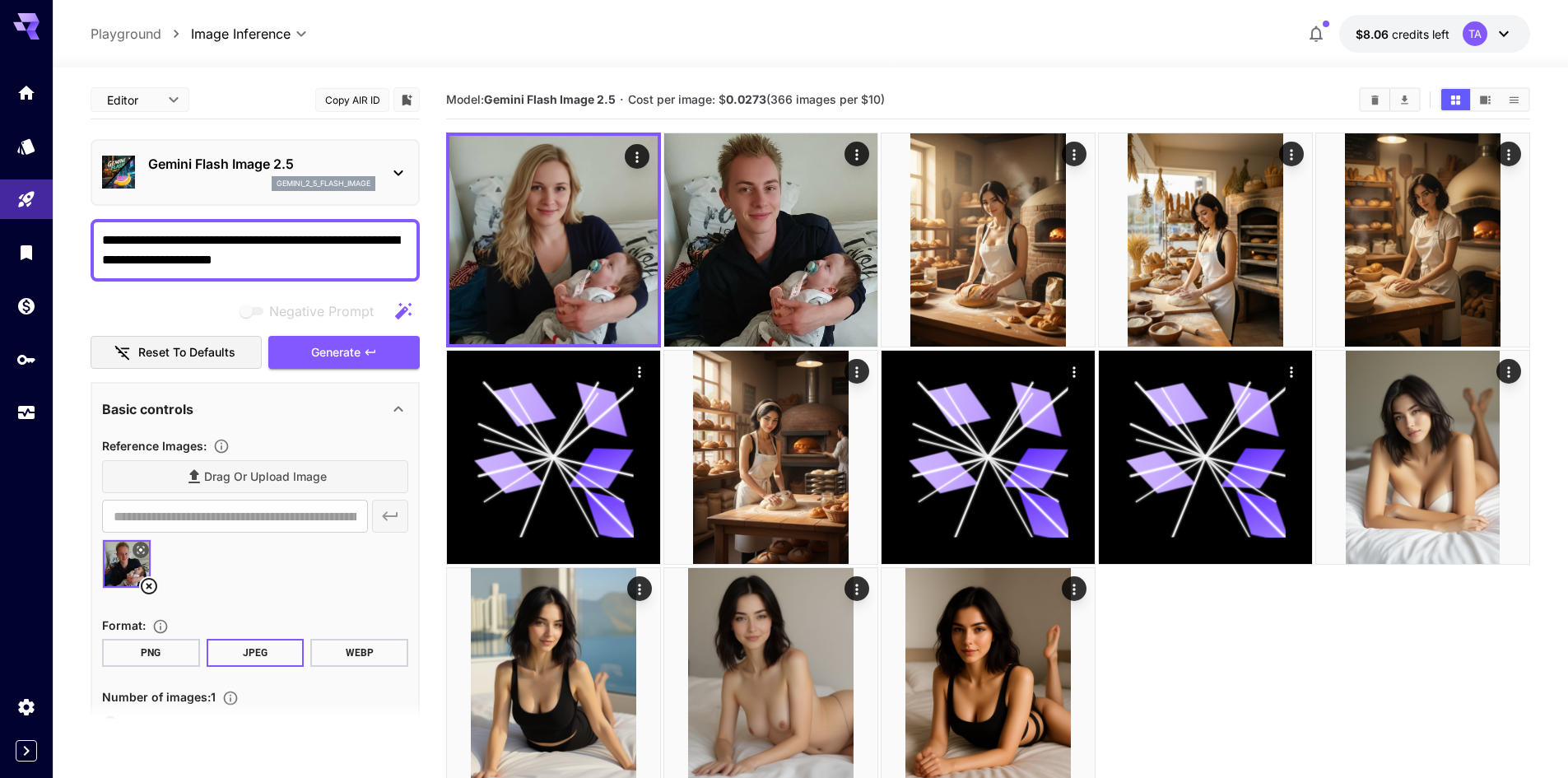
click at [339, 252] on textarea "**********" at bounding box center [255, 250] width 306 height 39
drag, startPoint x: 339, startPoint y: 252, endPoint x: 231, endPoint y: 238, distance: 108.9
click at [231, 238] on textarea "**********" at bounding box center [255, 250] width 306 height 39
type textarea "**********"
click at [351, 350] on span "Generate" at bounding box center [336, 352] width 50 height 21
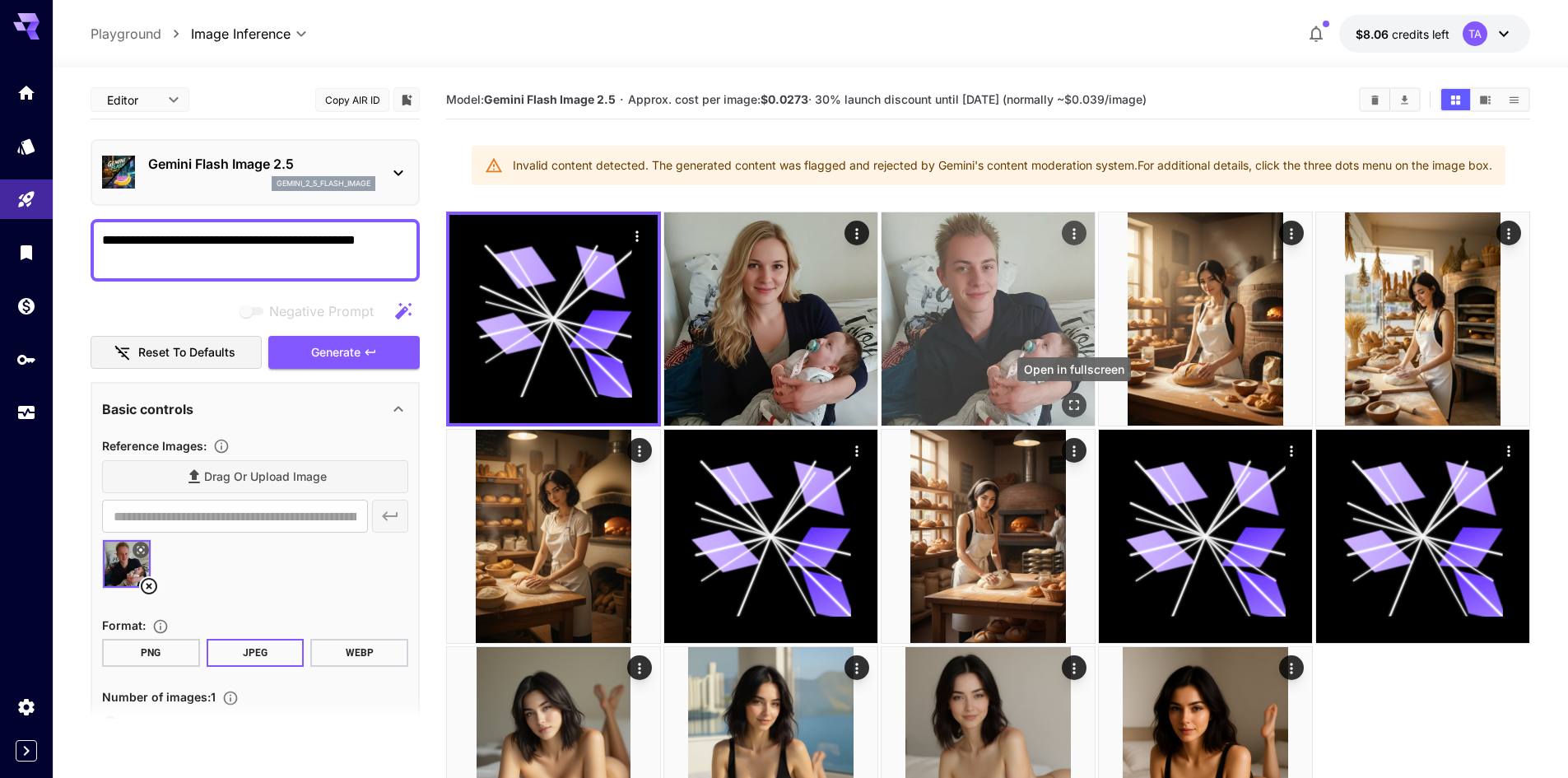
click at [1080, 402] on icon "Open in fullscreen" at bounding box center [1074, 404] width 16 height 16
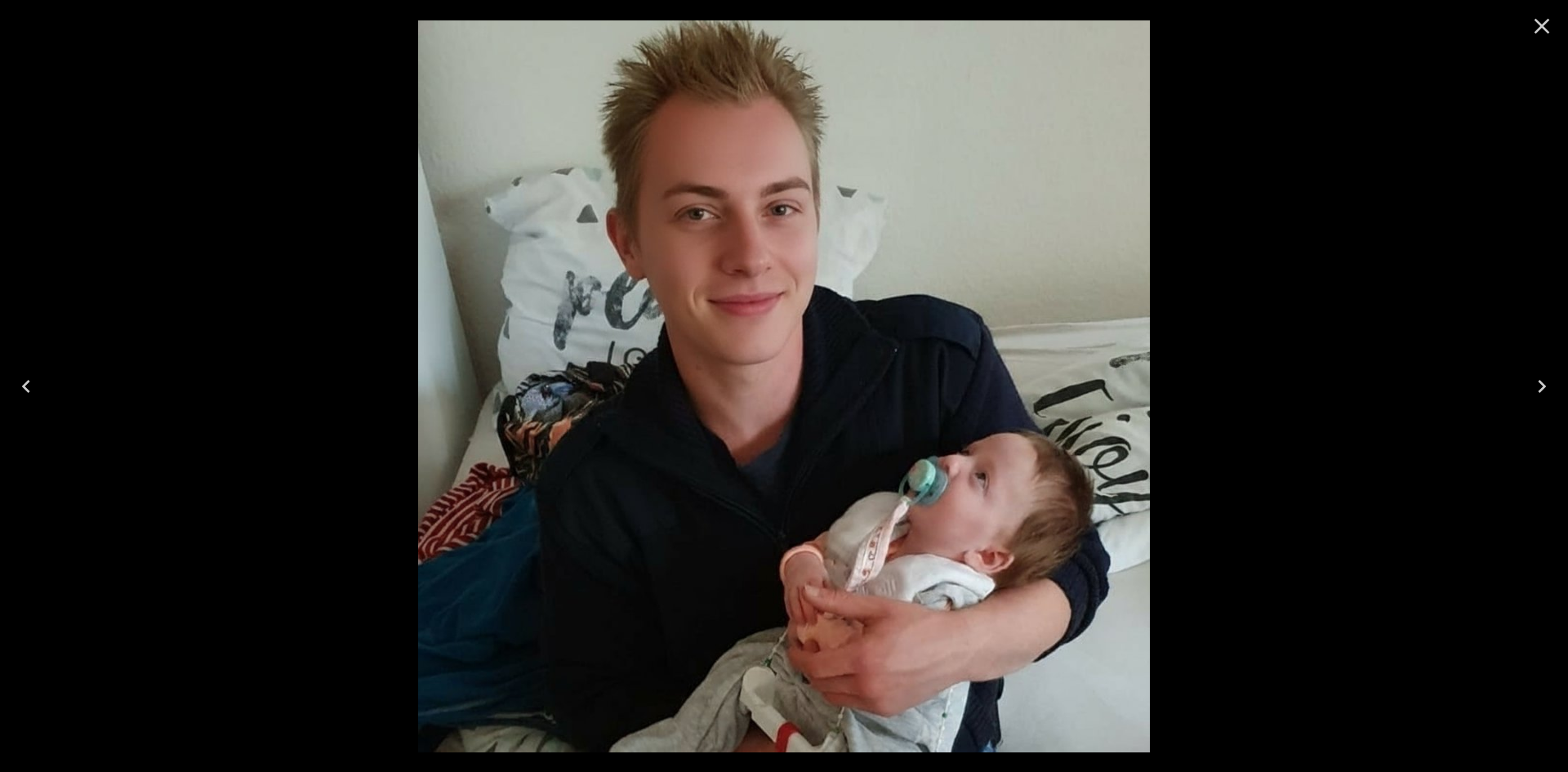
click at [48, 383] on button "Previous" at bounding box center [26, 386] width 53 height 65
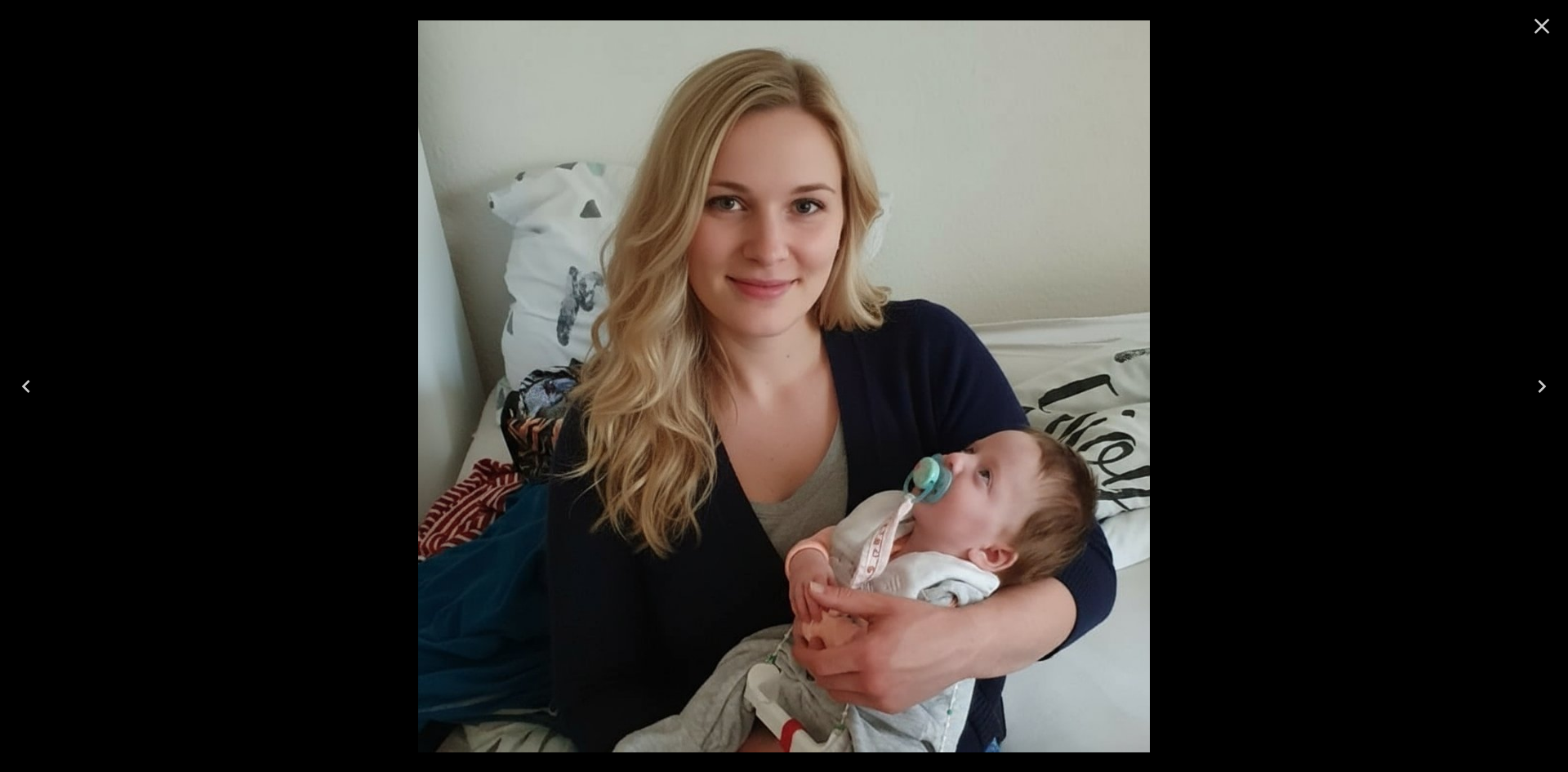
click at [1550, 386] on icon "Next" at bounding box center [1542, 386] width 26 height 26
click at [1545, 33] on icon "Close" at bounding box center [1542, 25] width 26 height 26
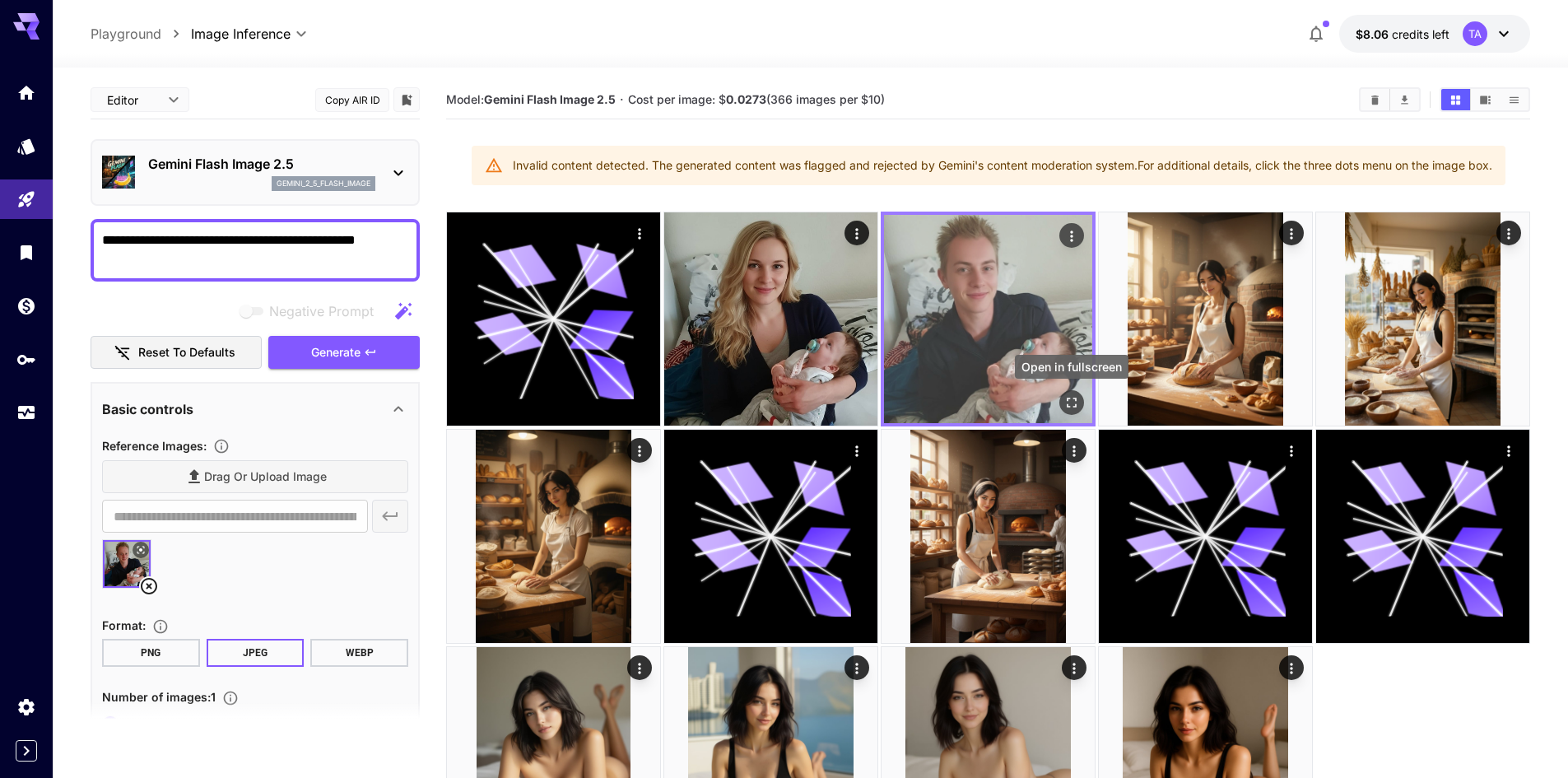
click at [1081, 400] on button "Open in fullscreen" at bounding box center [1071, 402] width 25 height 25
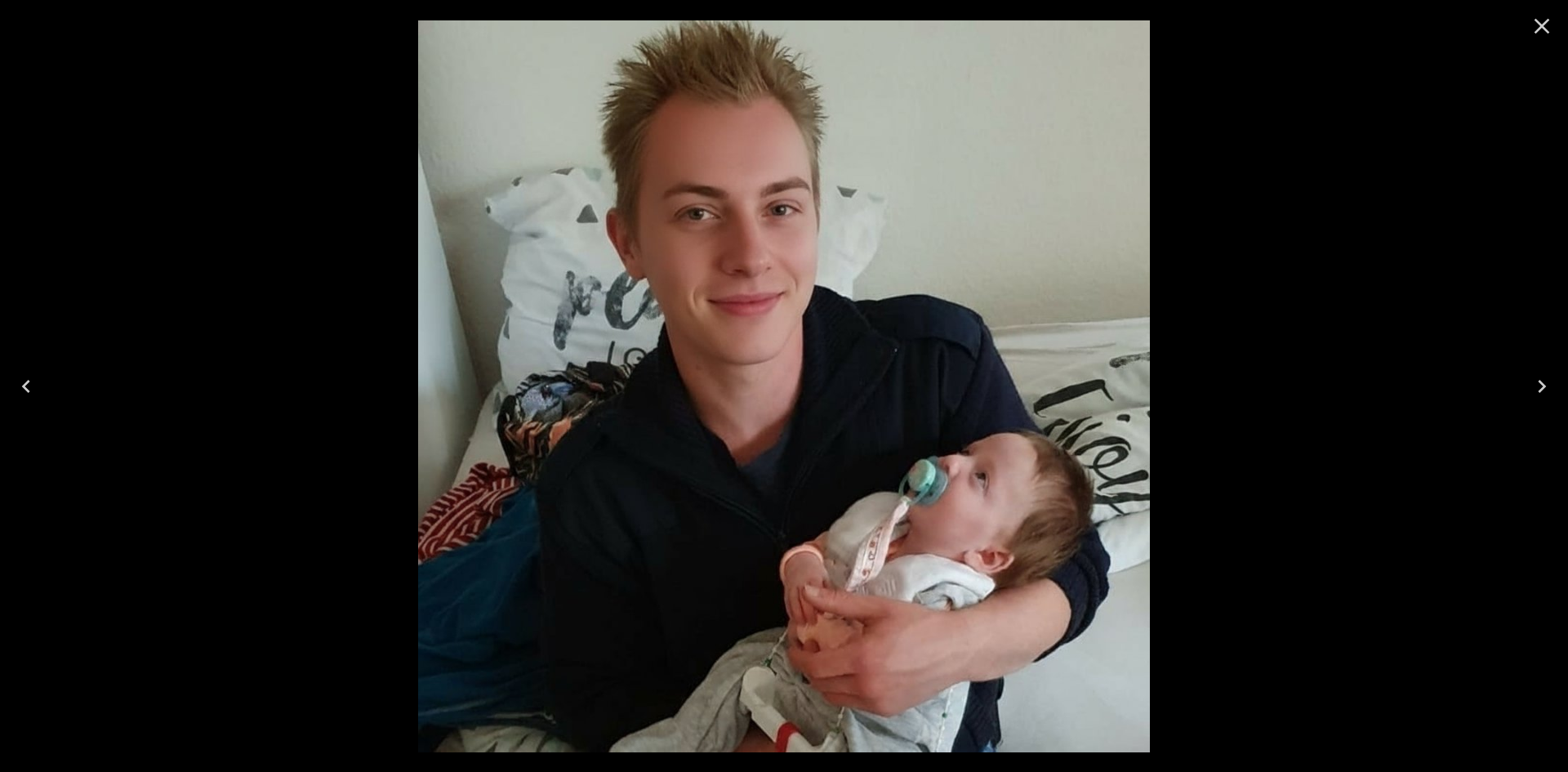
click at [1542, 25] on icon "Close" at bounding box center [1542, 25] width 26 height 26
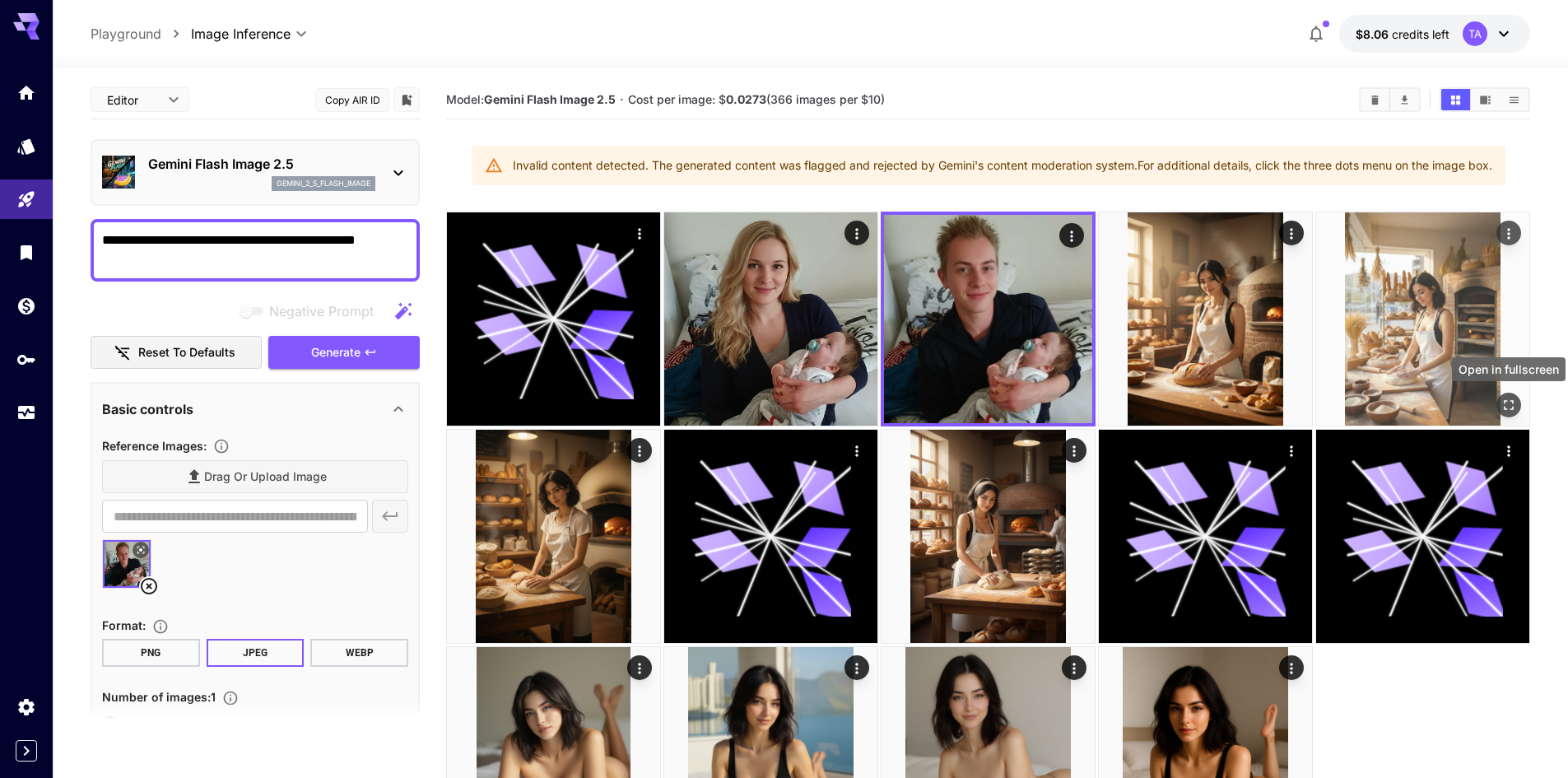
click at [1503, 404] on icon "Open in fullscreen" at bounding box center [1508, 404] width 16 height 16
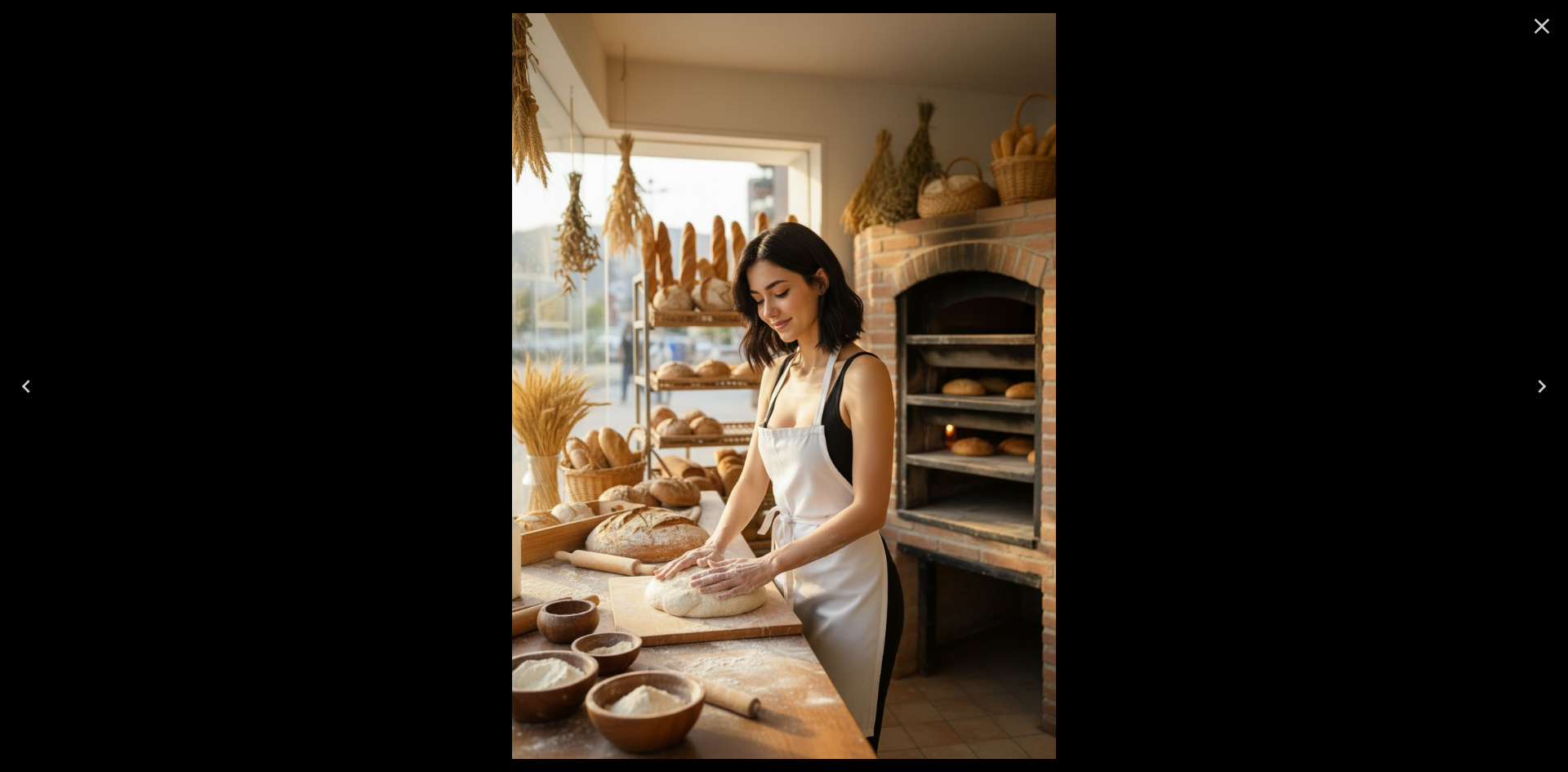
click at [1549, 21] on icon "Close" at bounding box center [1542, 25] width 26 height 26
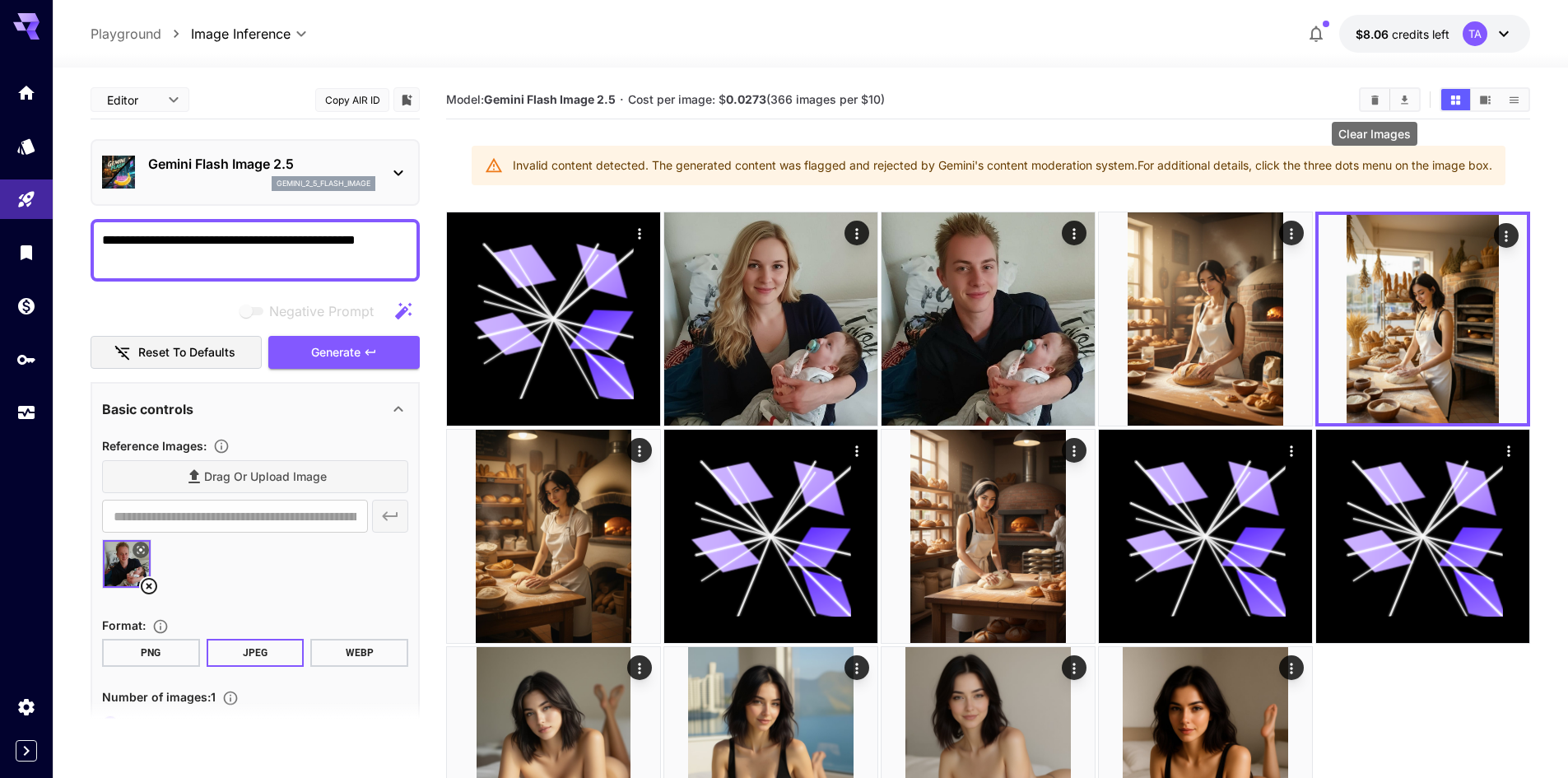
click at [1376, 107] on button "Clear Images" at bounding box center [1375, 99] width 29 height 21
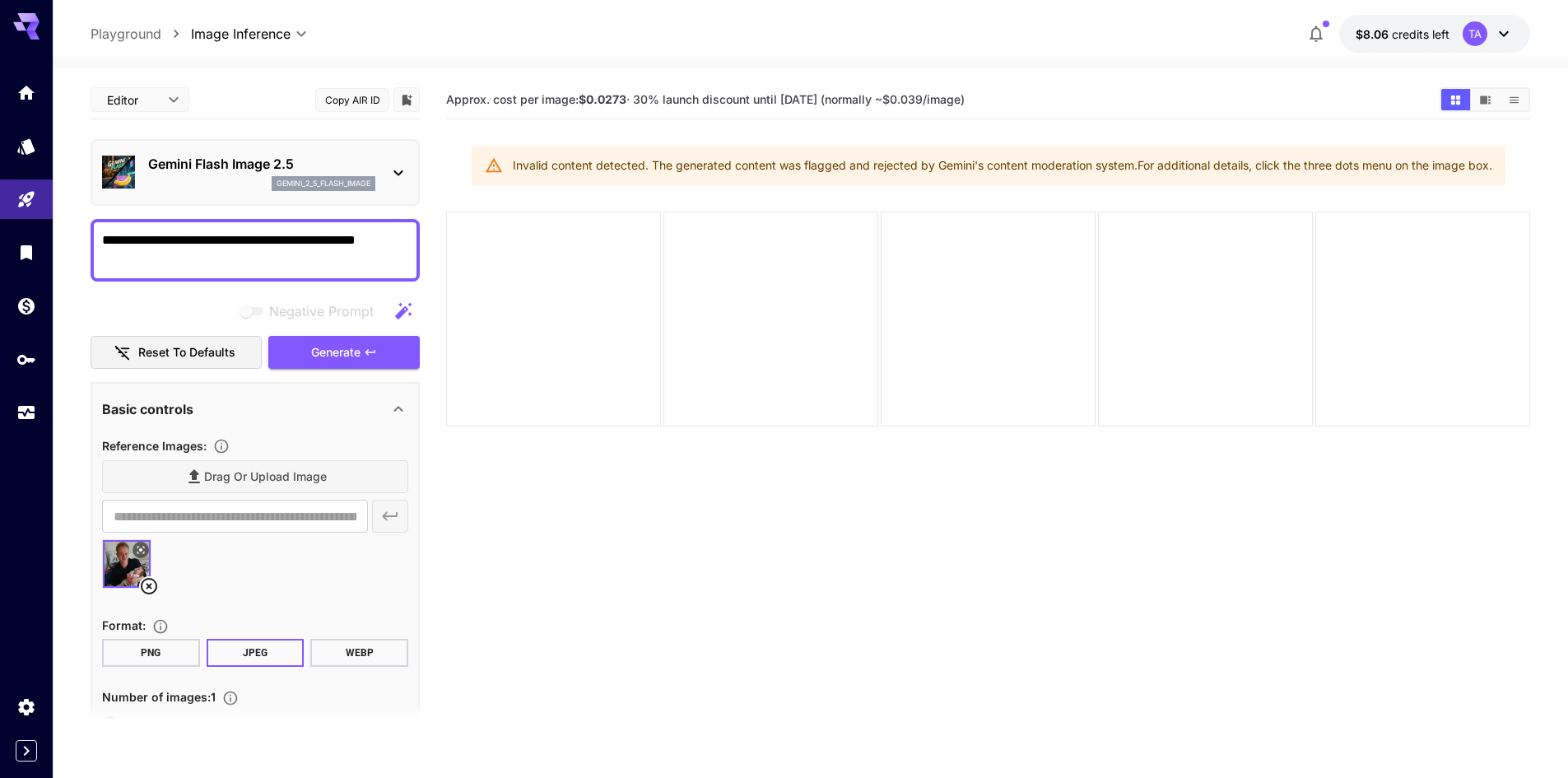
click at [147, 577] on icon at bounding box center [149, 586] width 20 height 20
click at [614, 582] on section "Approx. cost per image: $0.0273 · 30% launch discount until 15th september (nor…" at bounding box center [988, 469] width 1084 height 778
type input "**********"
click at [174, 263] on textarea "**********" at bounding box center [255, 250] width 306 height 39
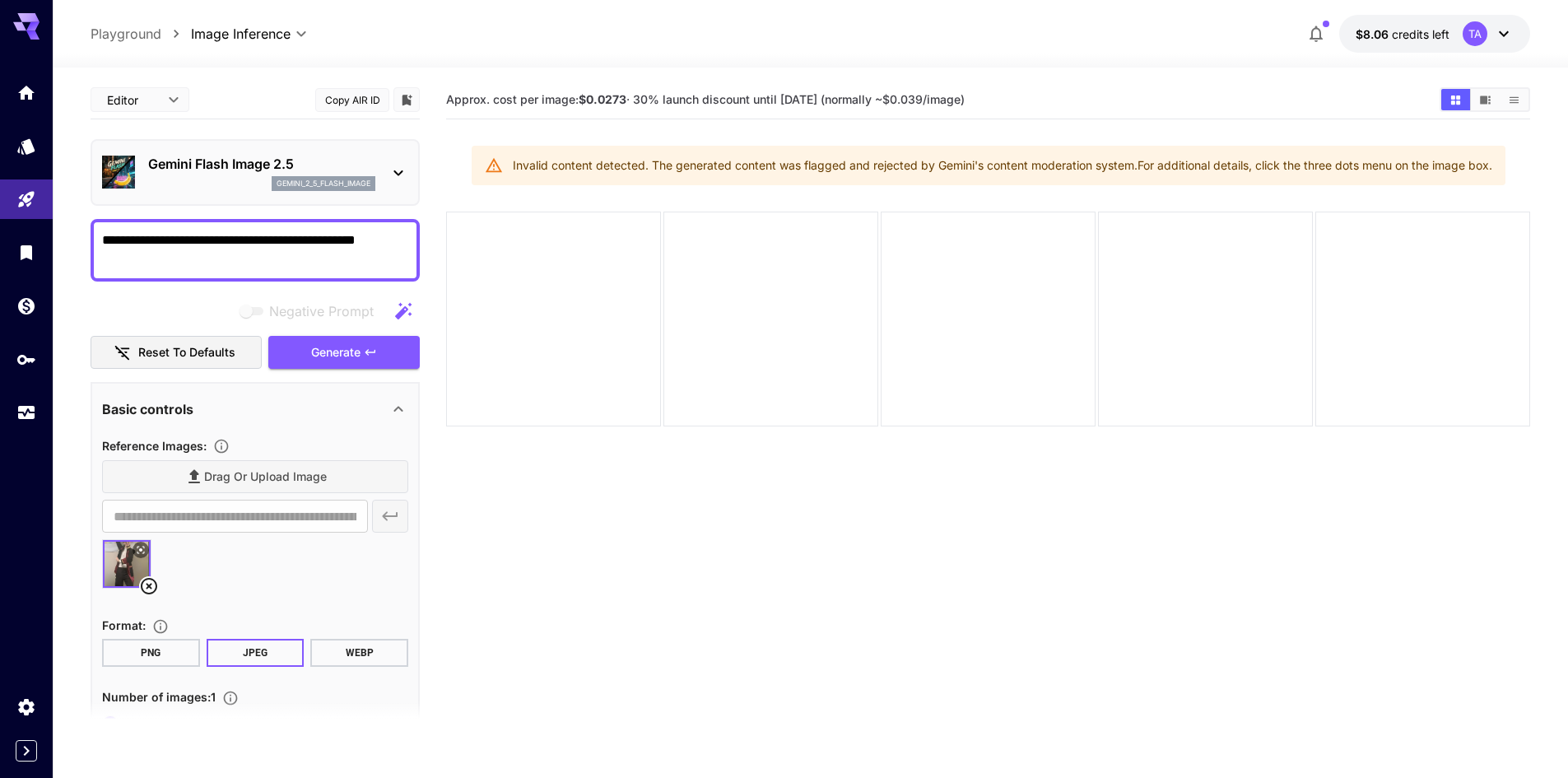
click at [174, 263] on textarea "**********" at bounding box center [255, 250] width 306 height 39
type textarea "**********"
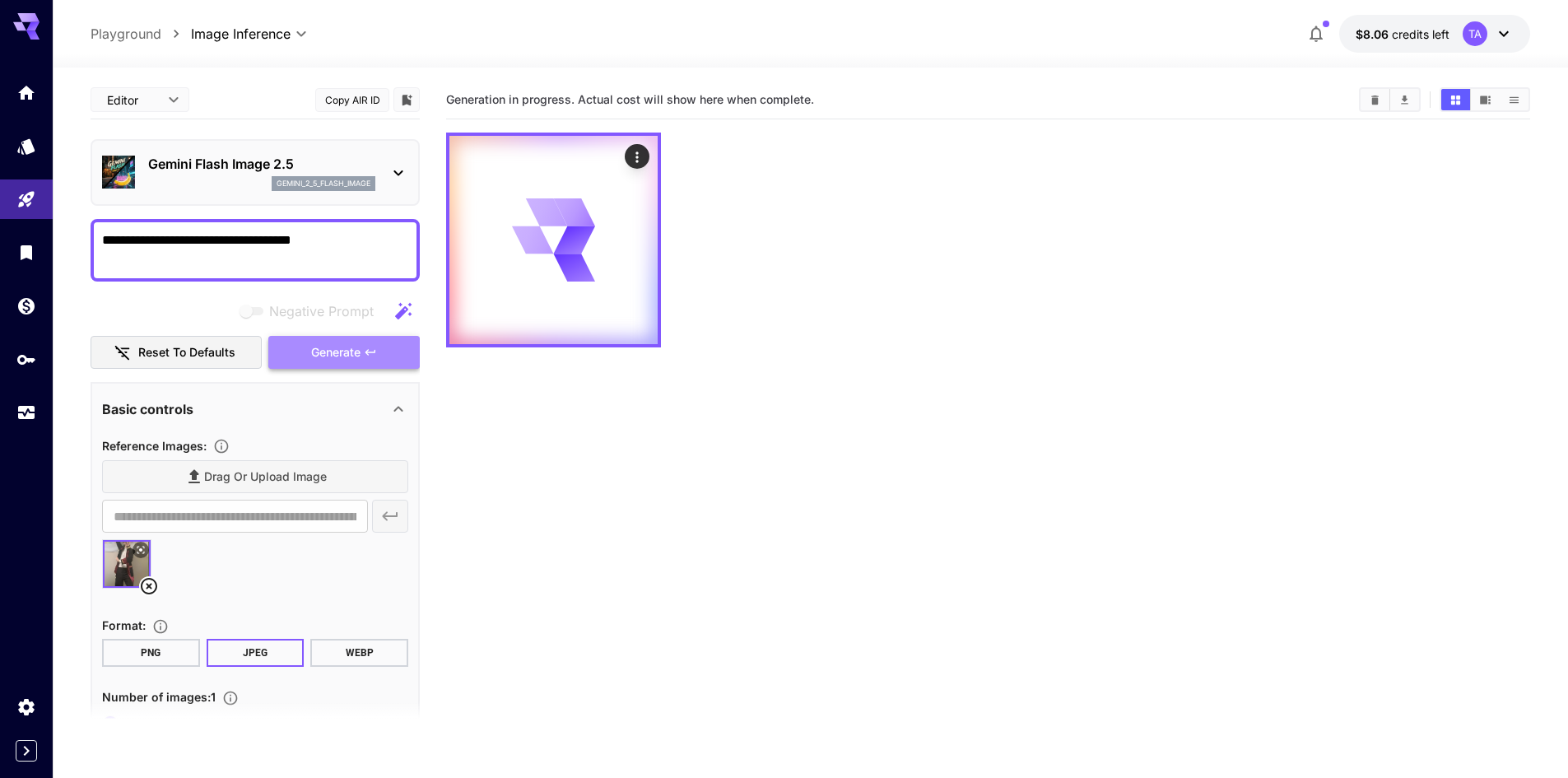
click at [324, 346] on span "Generate" at bounding box center [336, 352] width 50 height 21
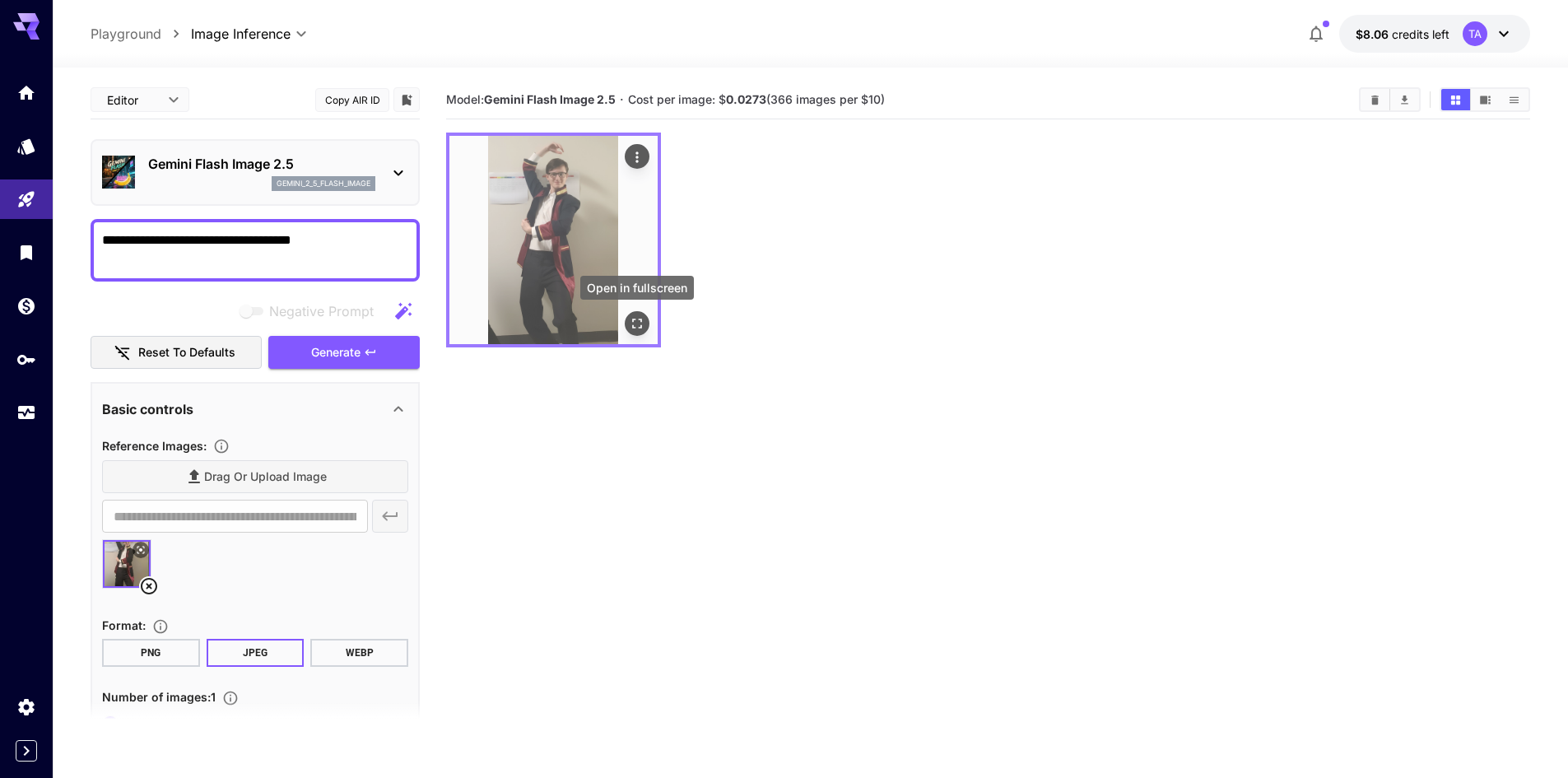
click at [637, 328] on icon "Open in fullscreen" at bounding box center [636, 323] width 16 height 16
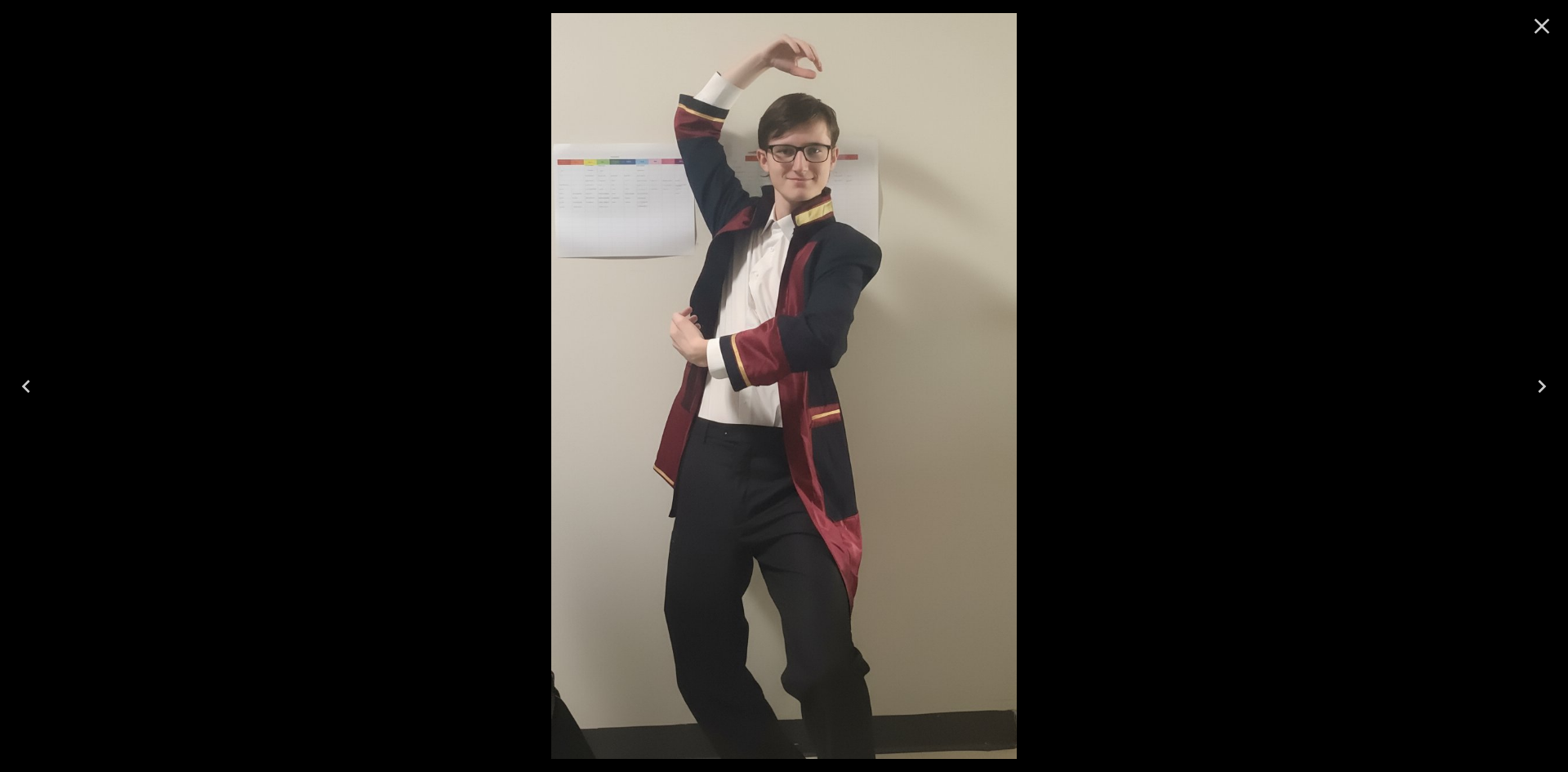
drag, startPoint x: 1550, startPoint y: 33, endPoint x: 1497, endPoint y: 52, distance: 56.3
click at [1550, 33] on icon "Close" at bounding box center [1542, 25] width 26 height 26
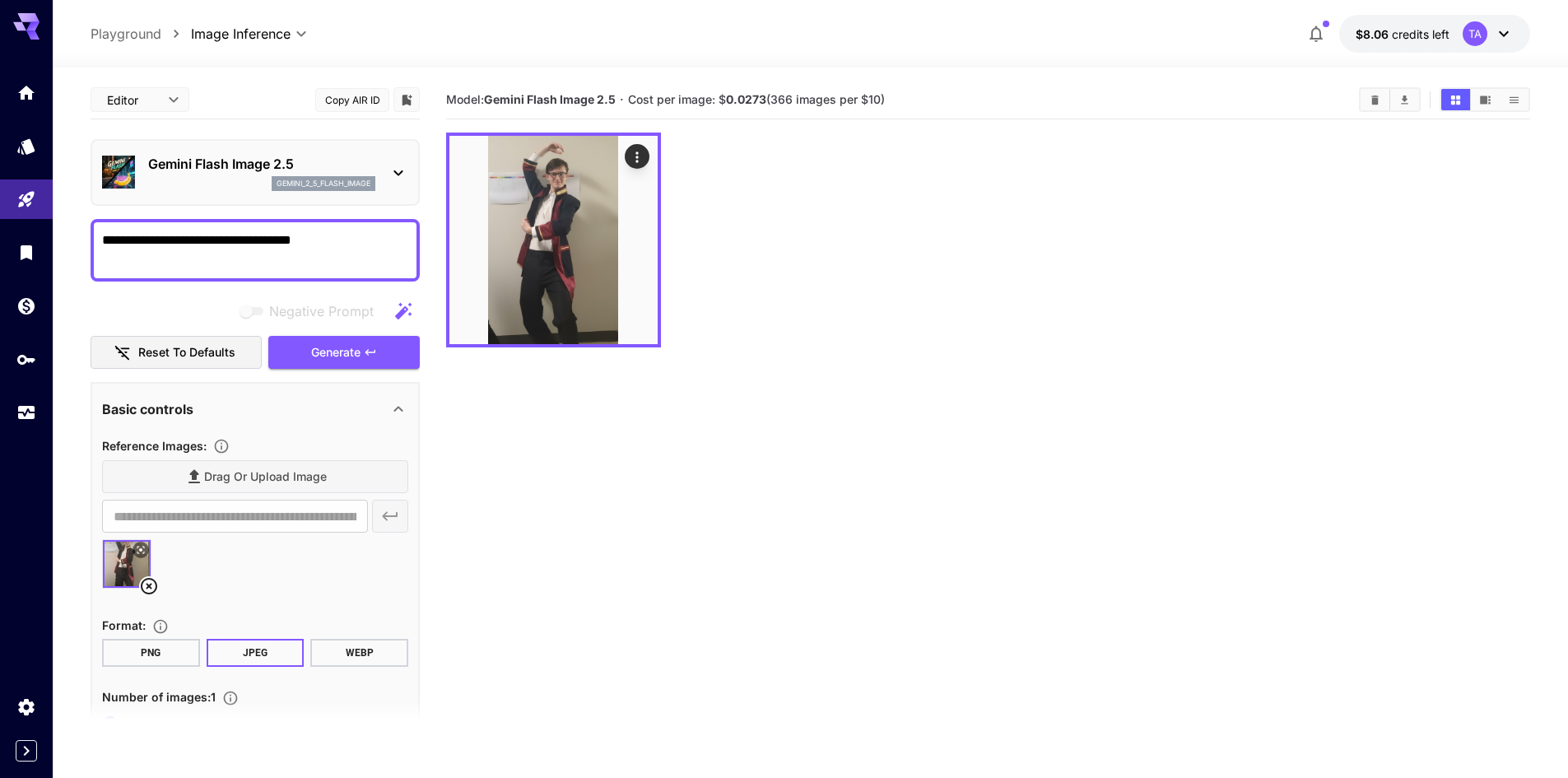
click at [152, 586] on icon at bounding box center [149, 586] width 20 height 20
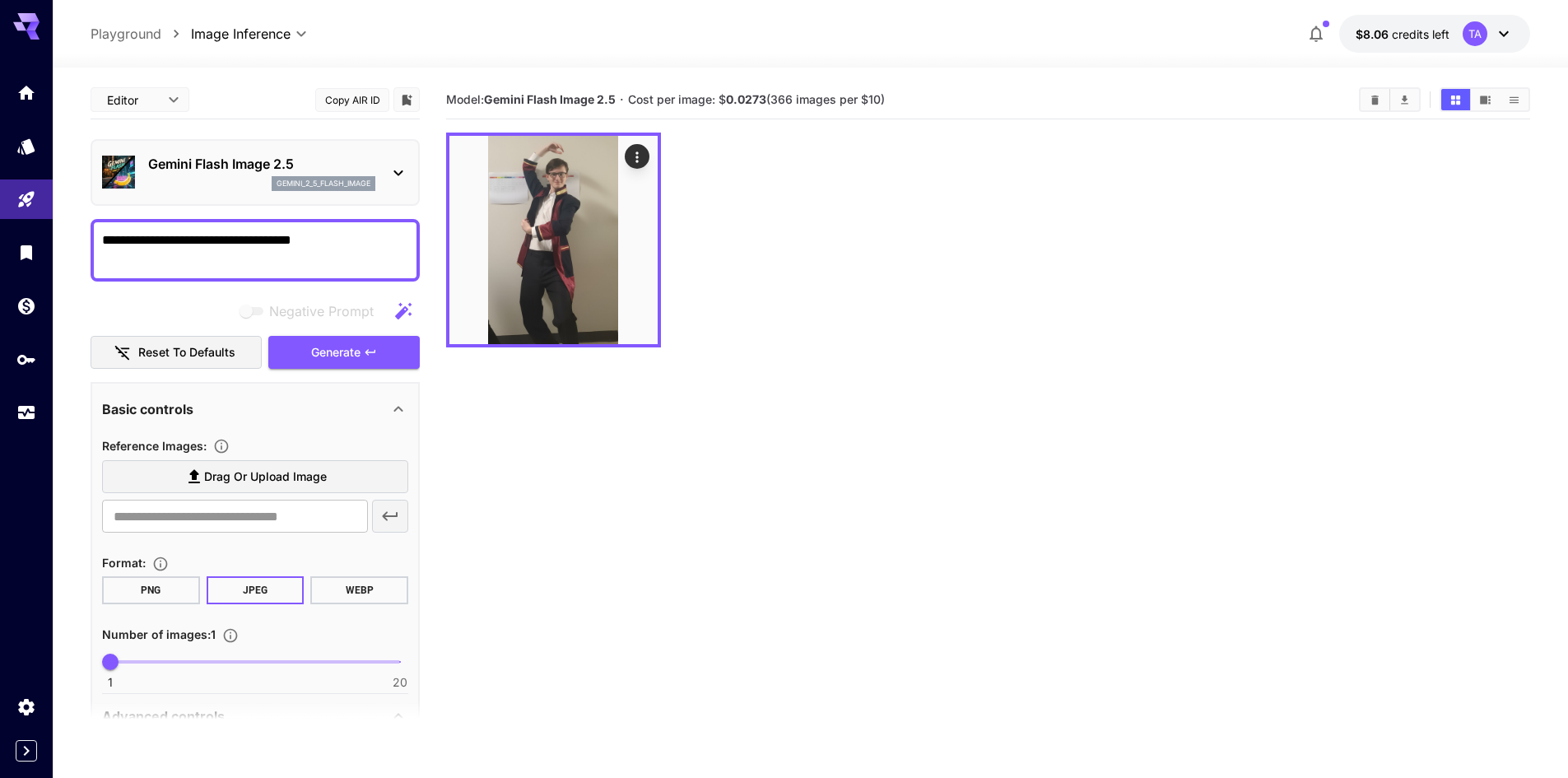
click at [653, 693] on section "Model: Gemini Flash Image 2.5 · Cost per image: $ 0.0273 (366 images per $10)" at bounding box center [988, 469] width 1084 height 778
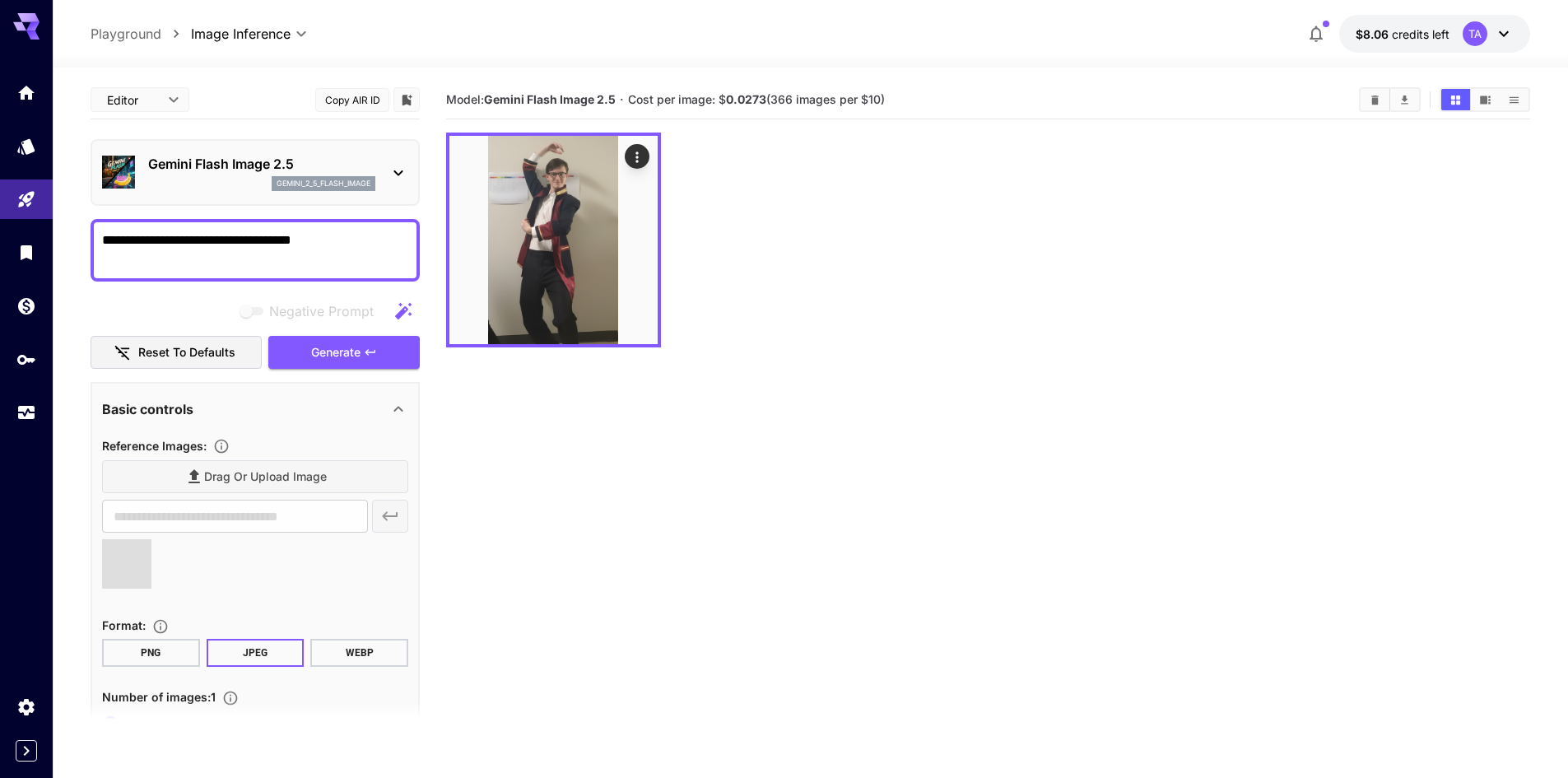
type input "**********"
click at [212, 224] on div "**********" at bounding box center [255, 250] width 329 height 62
click at [214, 228] on div "**********" at bounding box center [255, 250] width 329 height 62
click at [221, 242] on textarea "**********" at bounding box center [255, 250] width 306 height 39
paste textarea "**********"
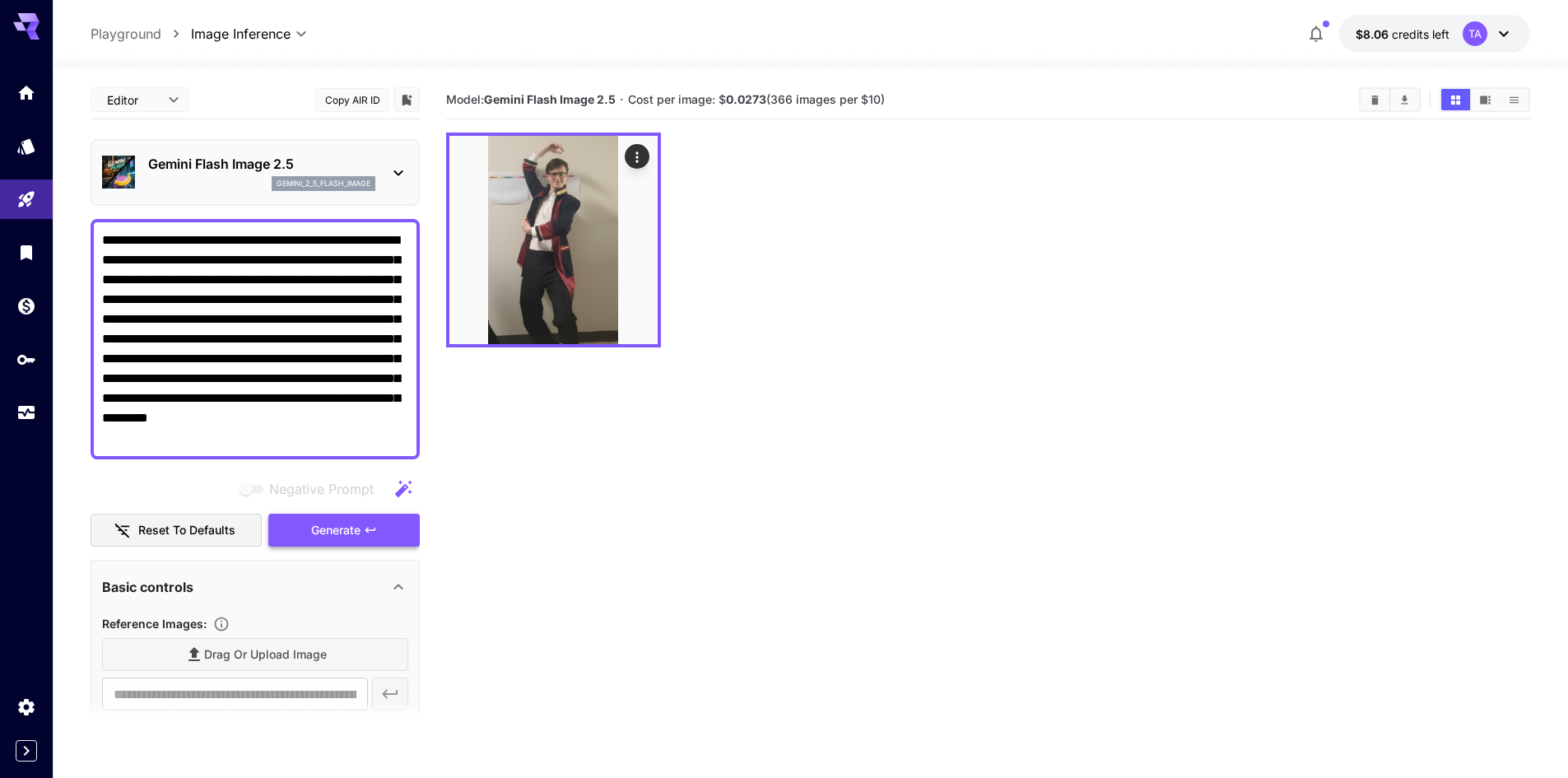
click at [337, 534] on span "Generate" at bounding box center [336, 530] width 50 height 21
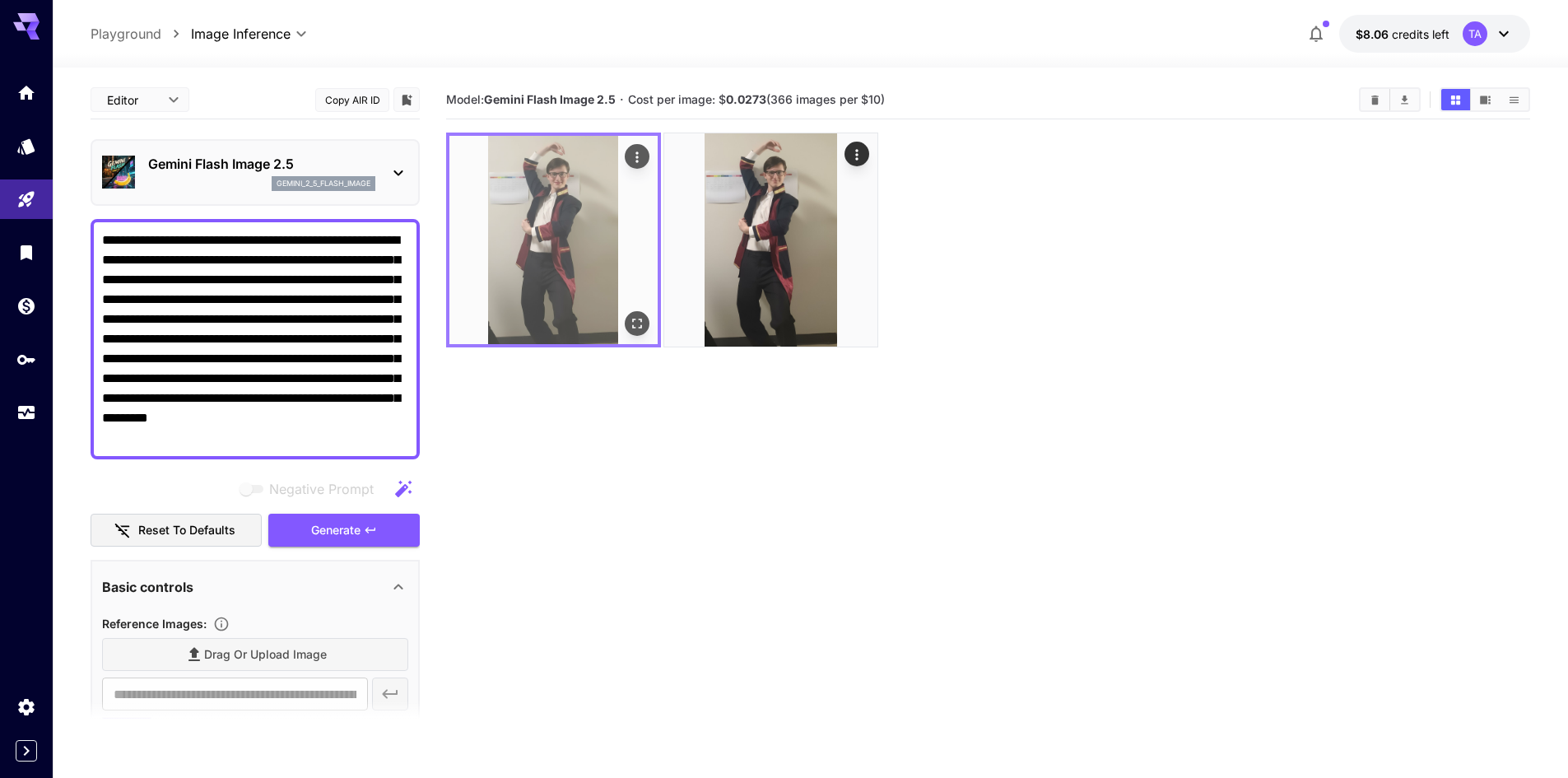
click at [641, 334] on button "Open in fullscreen" at bounding box center [637, 323] width 25 height 25
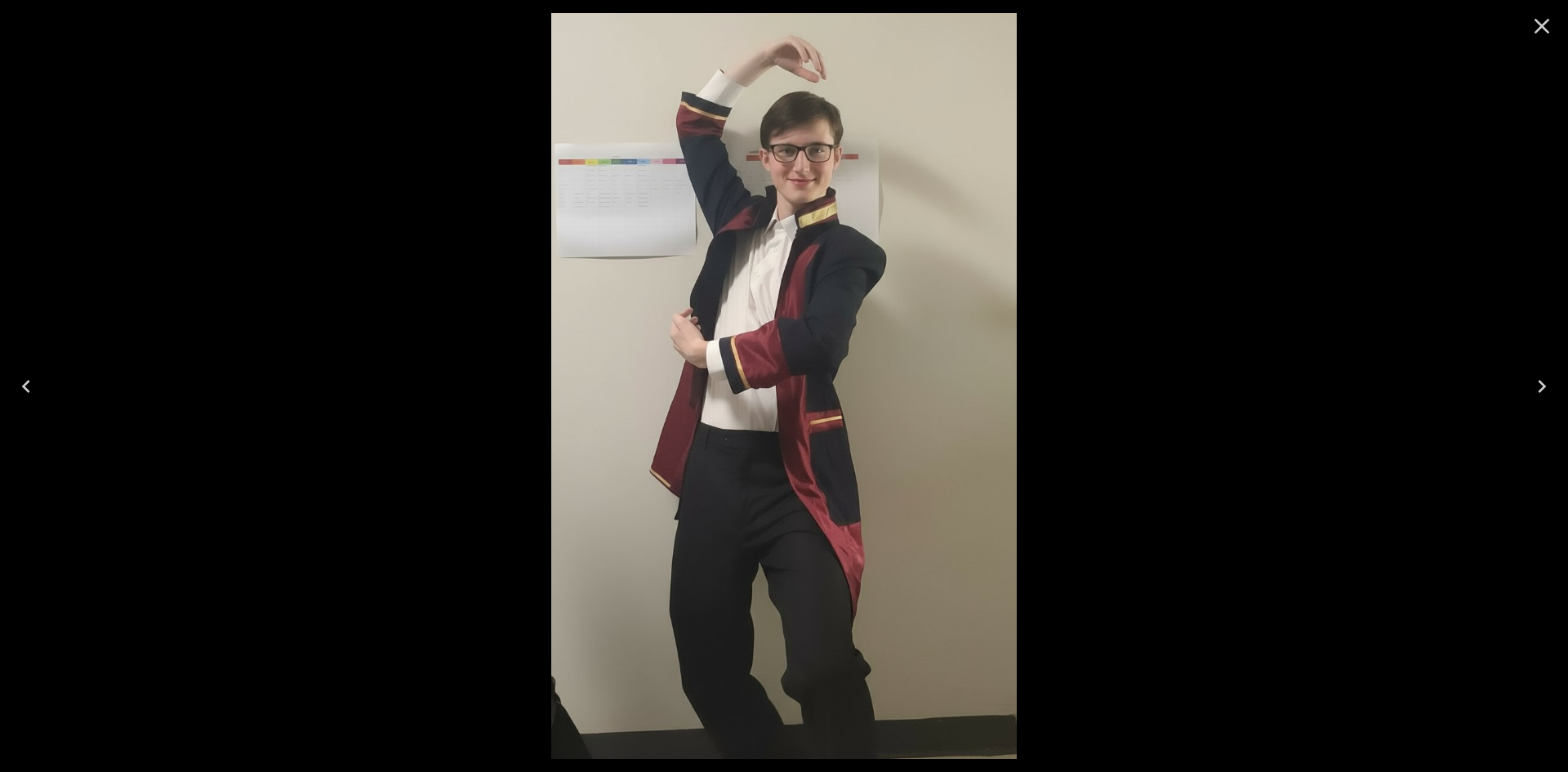
click at [1543, 22] on icon "Close" at bounding box center [1542, 25] width 26 height 26
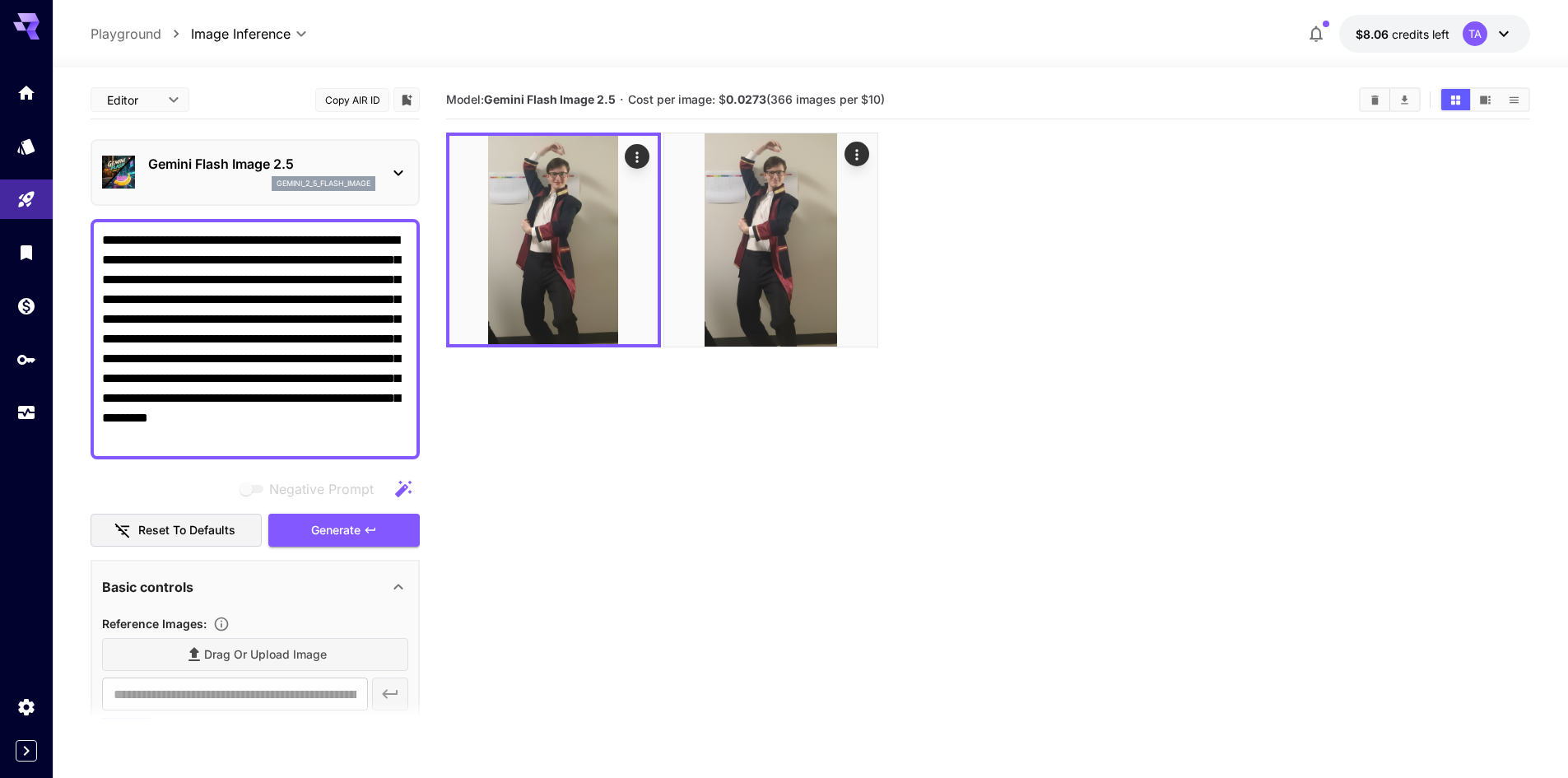
click at [306, 335] on textarea "**********" at bounding box center [255, 339] width 306 height 217
click at [273, 315] on textarea "**********" at bounding box center [255, 339] width 306 height 217
paste textarea "**********"
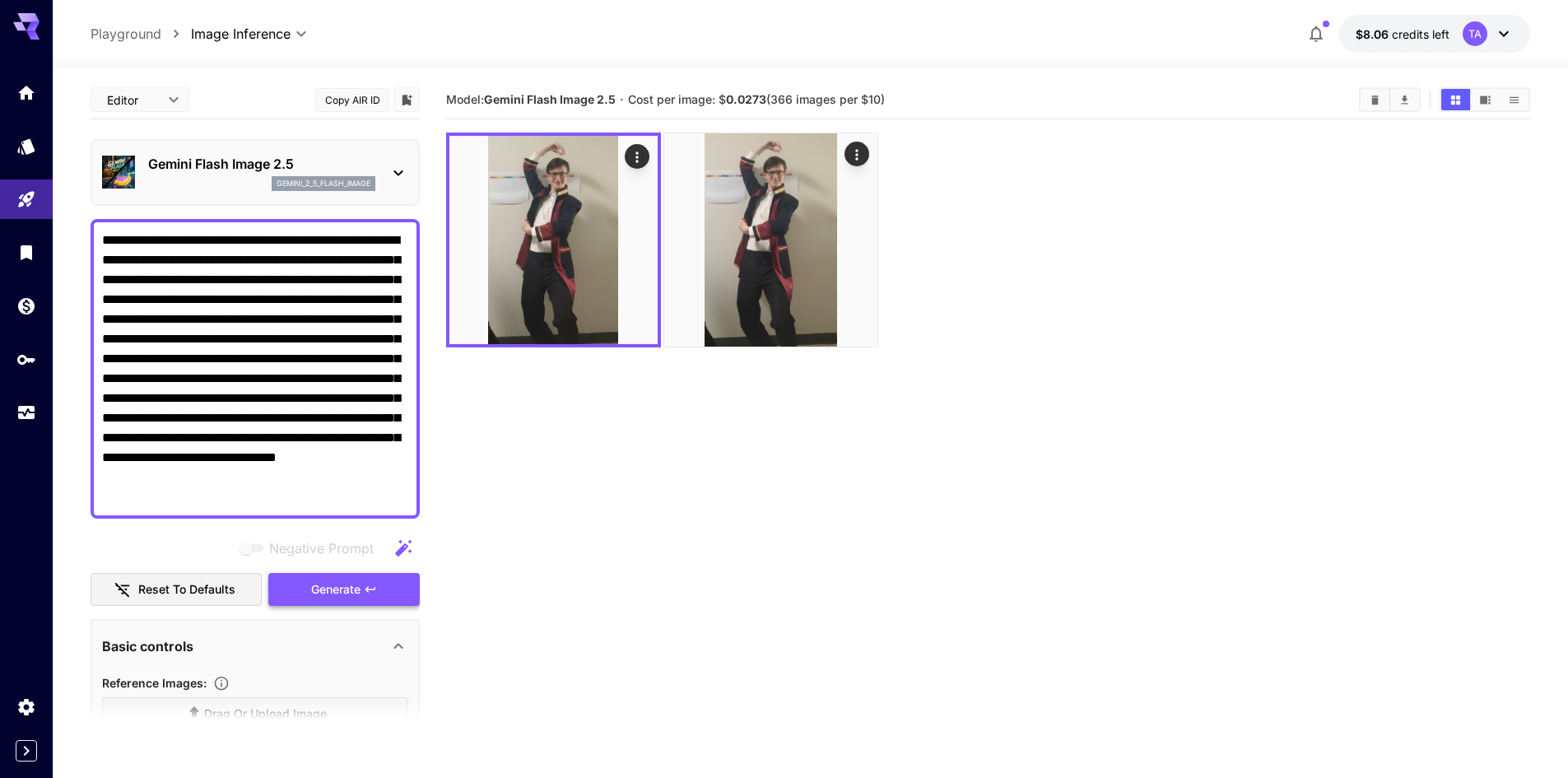
click at [362, 592] on button "Generate" at bounding box center [344, 589] width 151 height 33
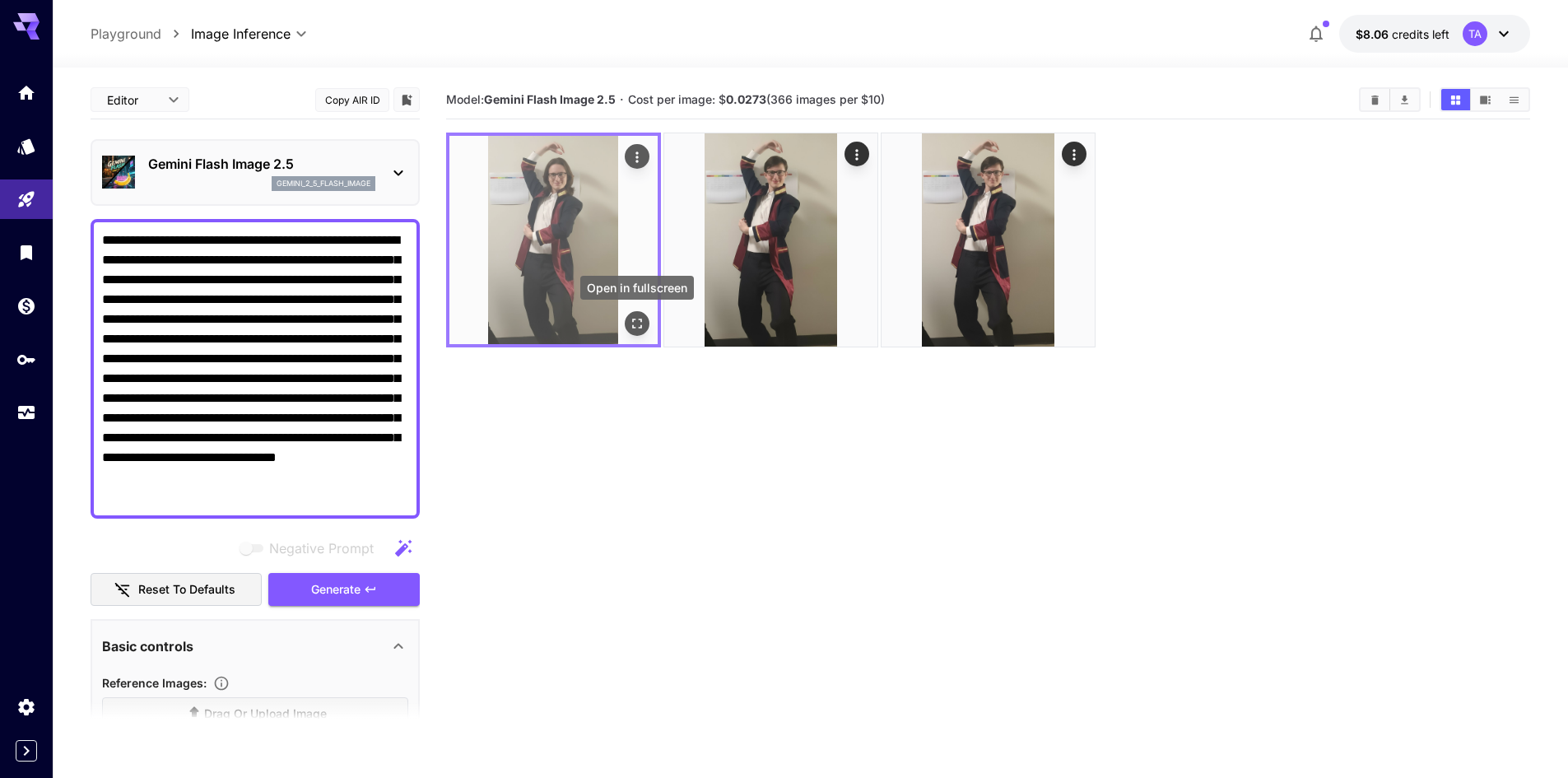
click at [632, 326] on icon "Open in fullscreen" at bounding box center [637, 324] width 10 height 10
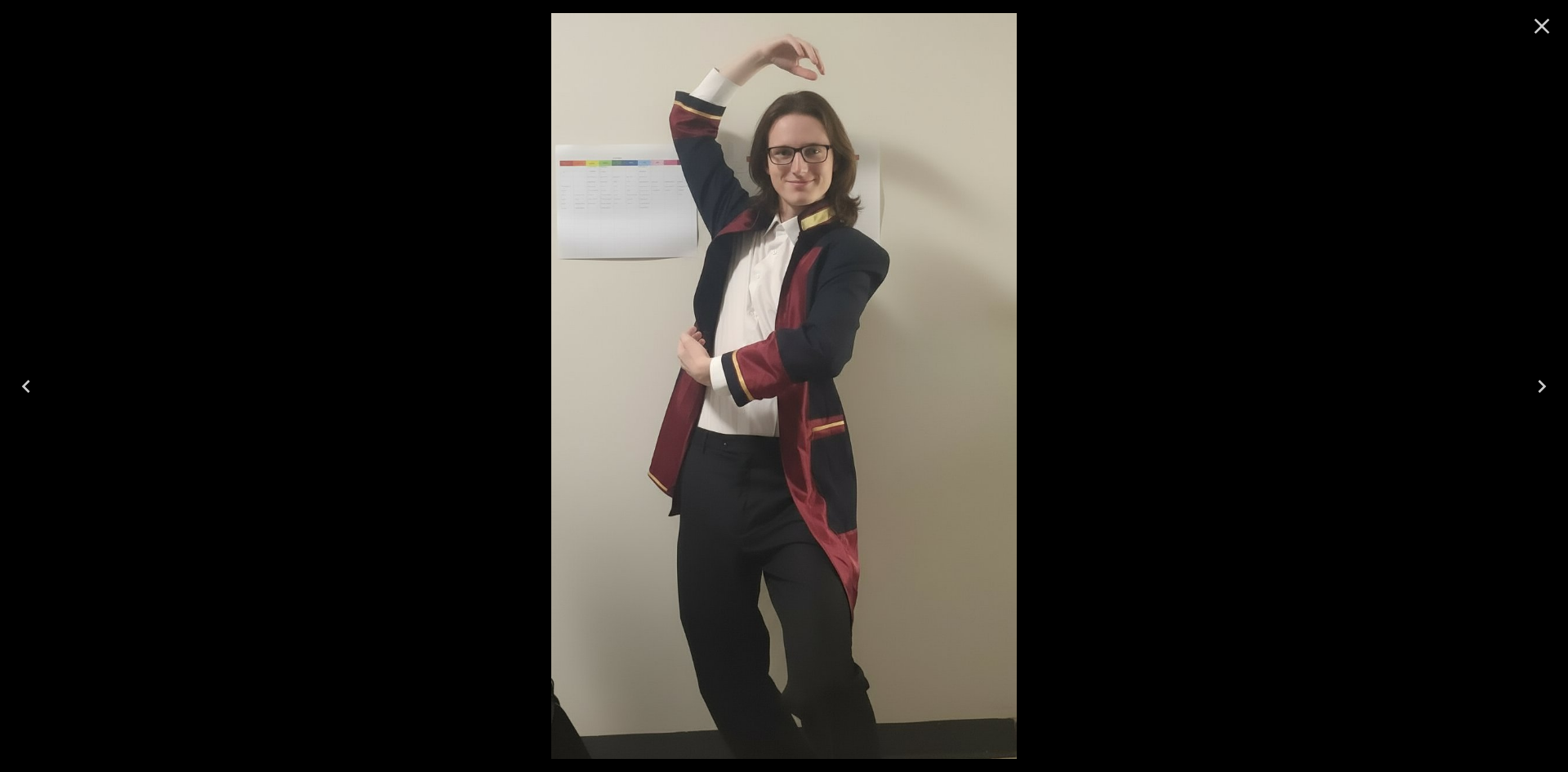
drag, startPoint x: 1551, startPoint y: 31, endPoint x: 1462, endPoint y: 81, distance: 102.1
click at [1551, 31] on icon "Close" at bounding box center [1542, 25] width 26 height 26
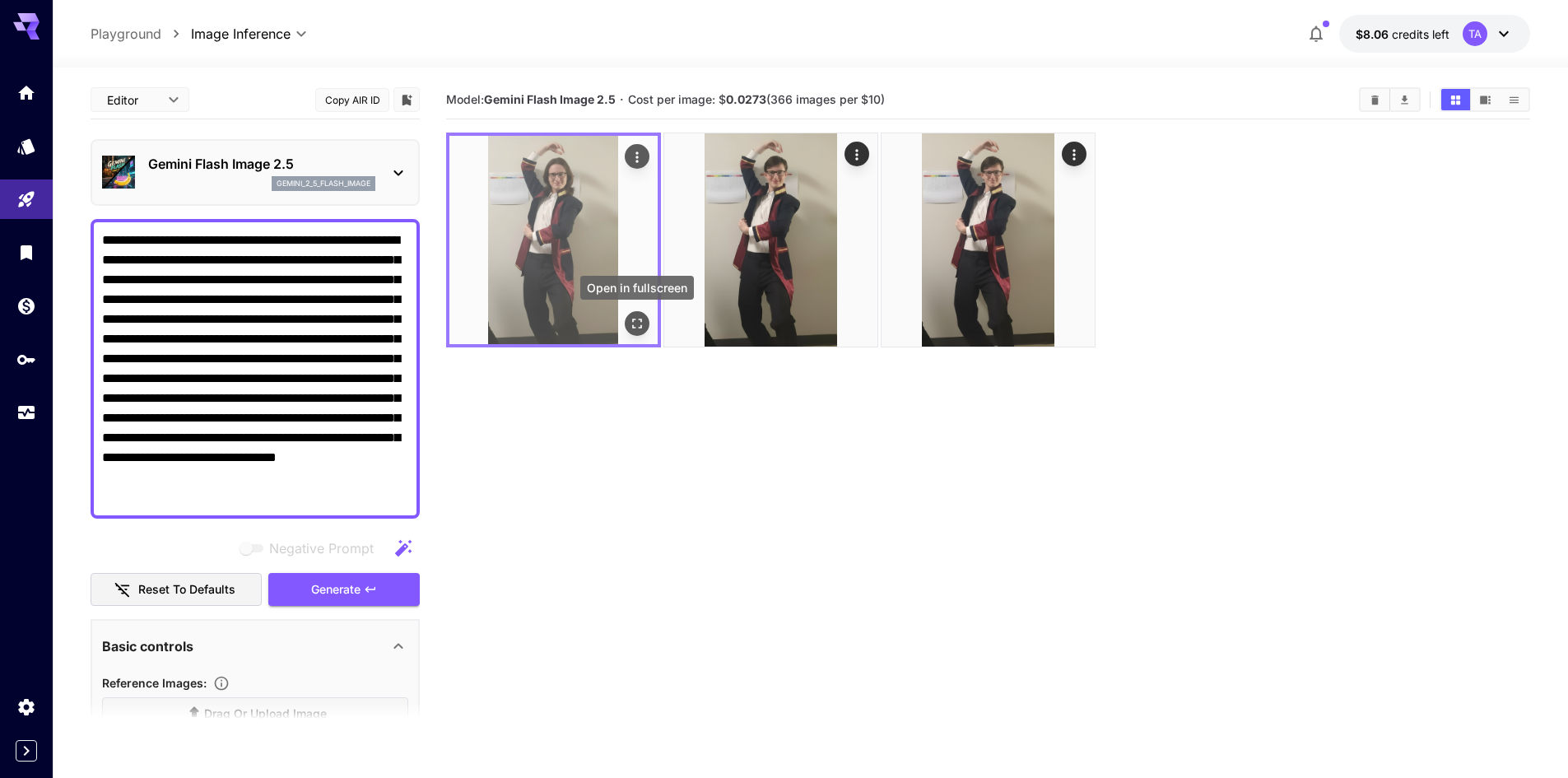
click at [639, 329] on icon "Open in fullscreen" at bounding box center [636, 323] width 16 height 16
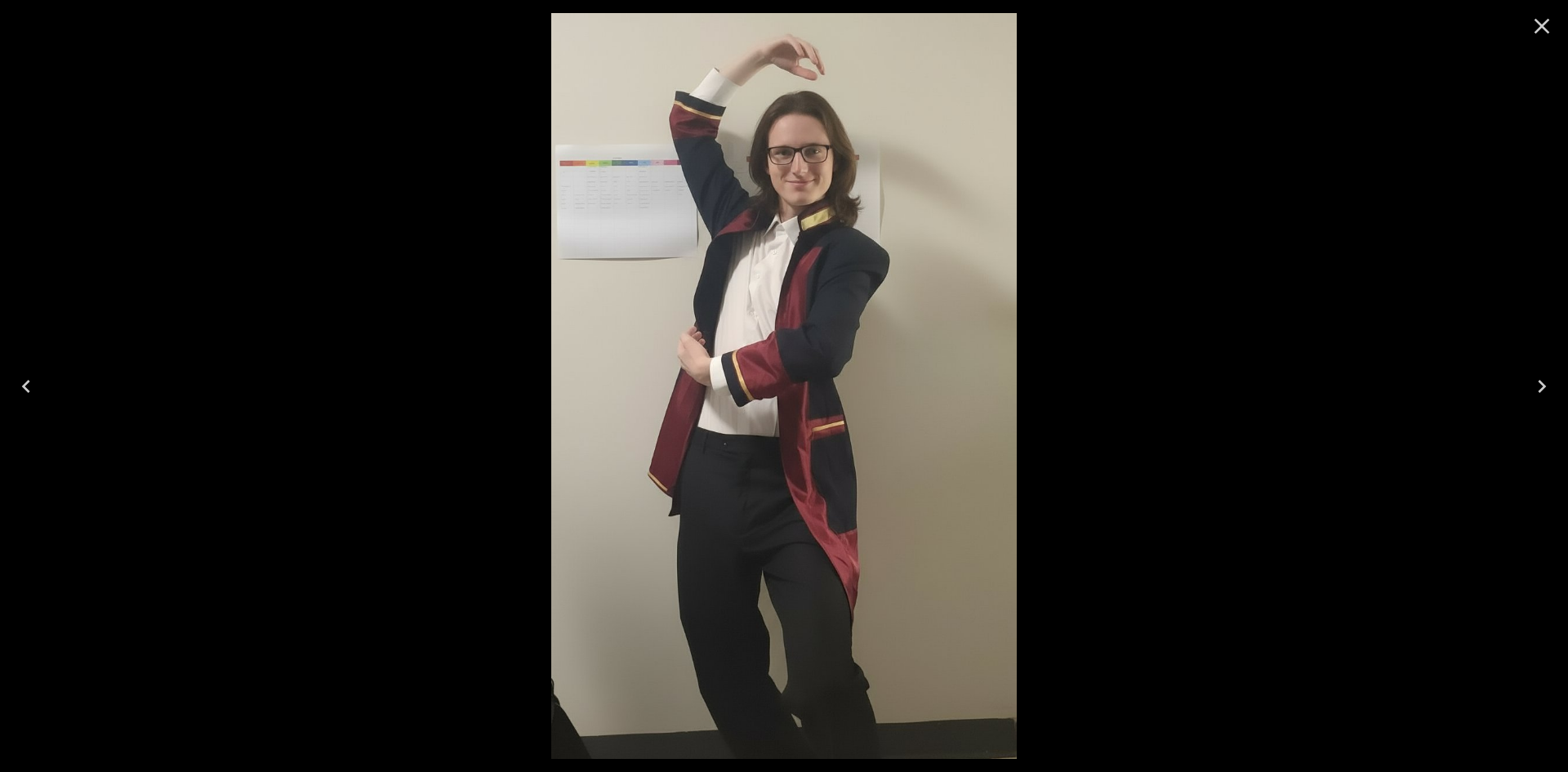
click at [1539, 34] on icon "Close" at bounding box center [1542, 25] width 26 height 26
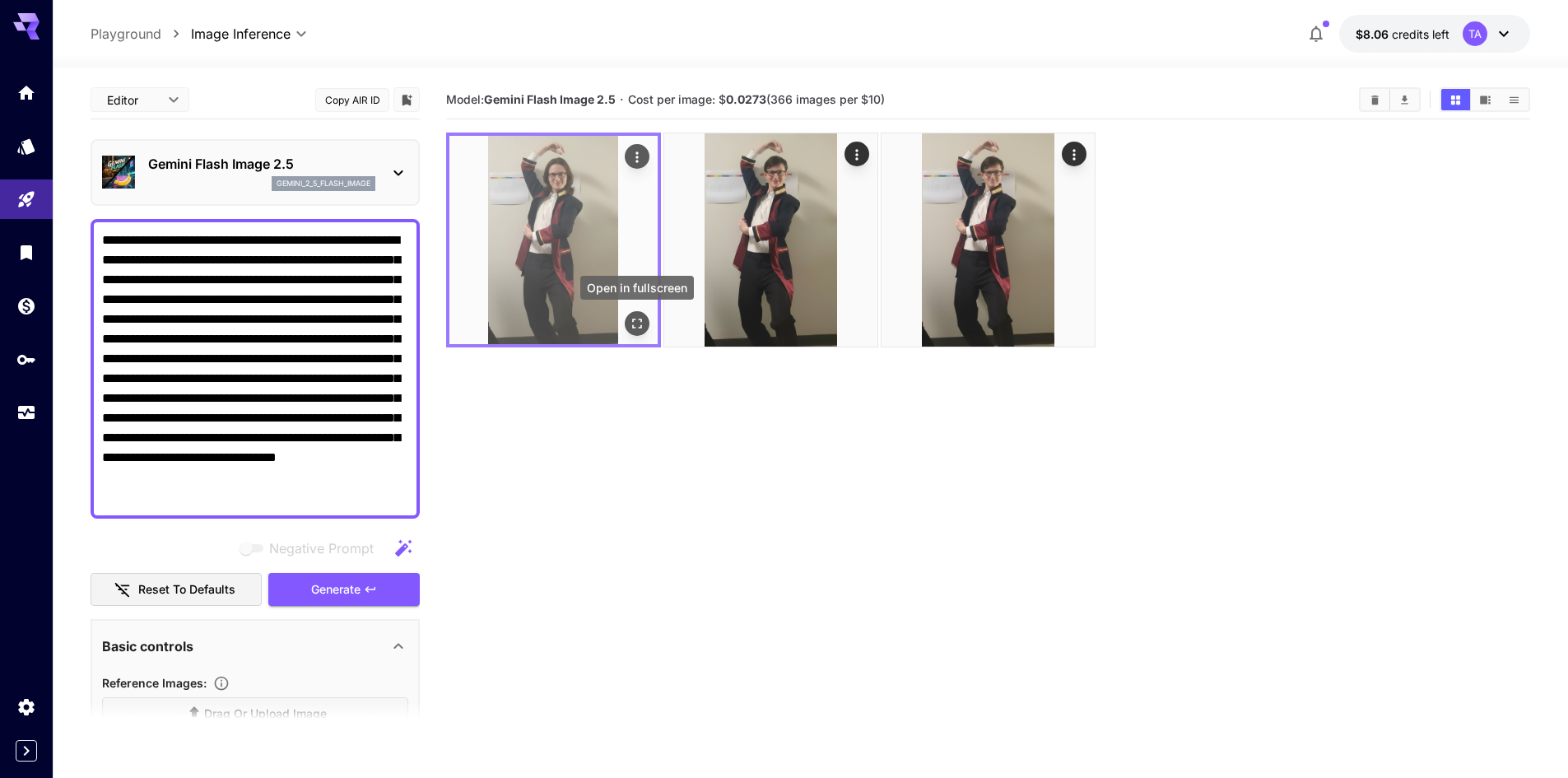
click at [638, 321] on icon "Open in fullscreen" at bounding box center [636, 323] width 16 height 16
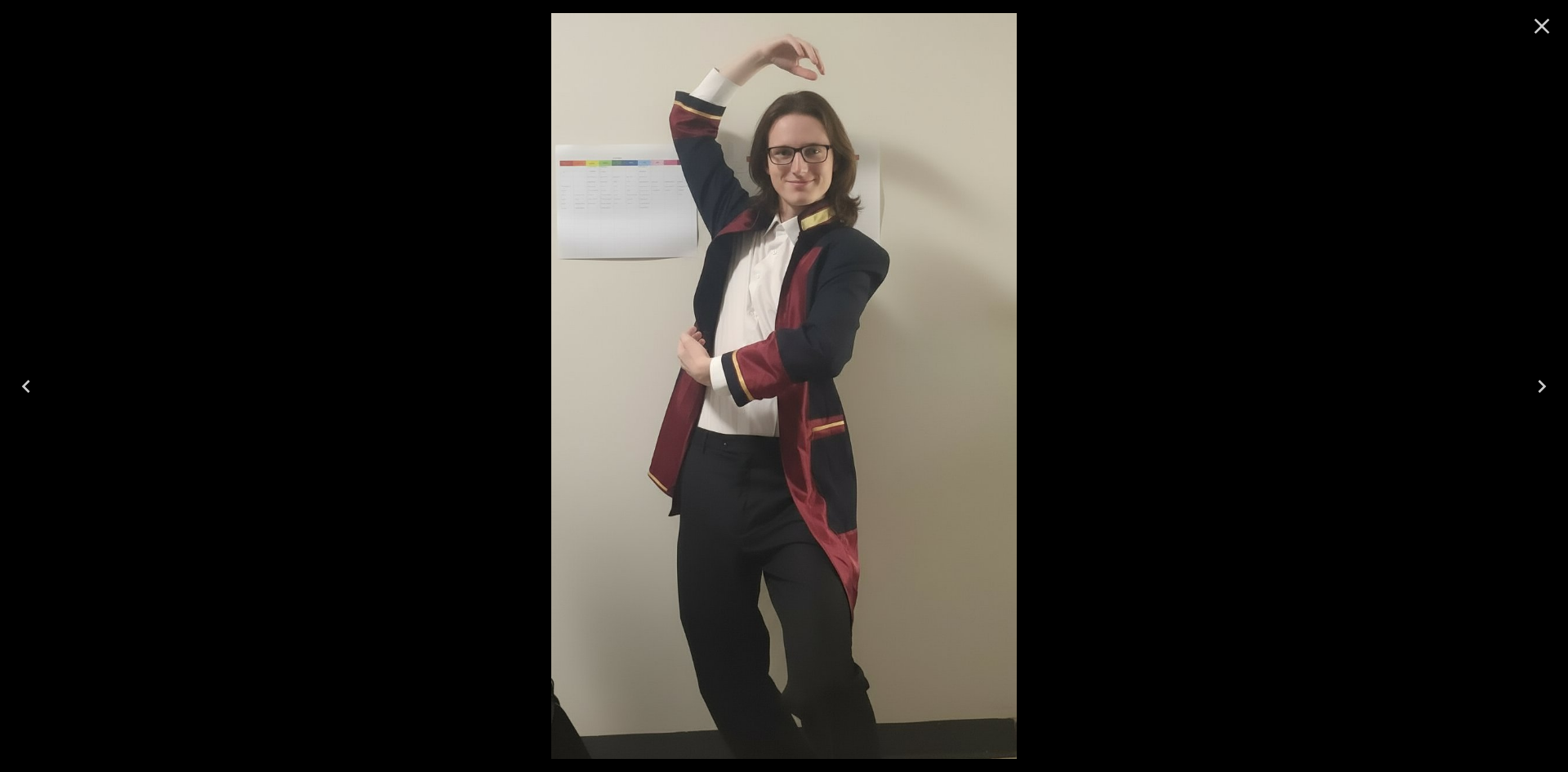
click at [1098, 288] on div at bounding box center [784, 386] width 1568 height 772
click at [1528, 30] on button "Close" at bounding box center [1542, 26] width 39 height 39
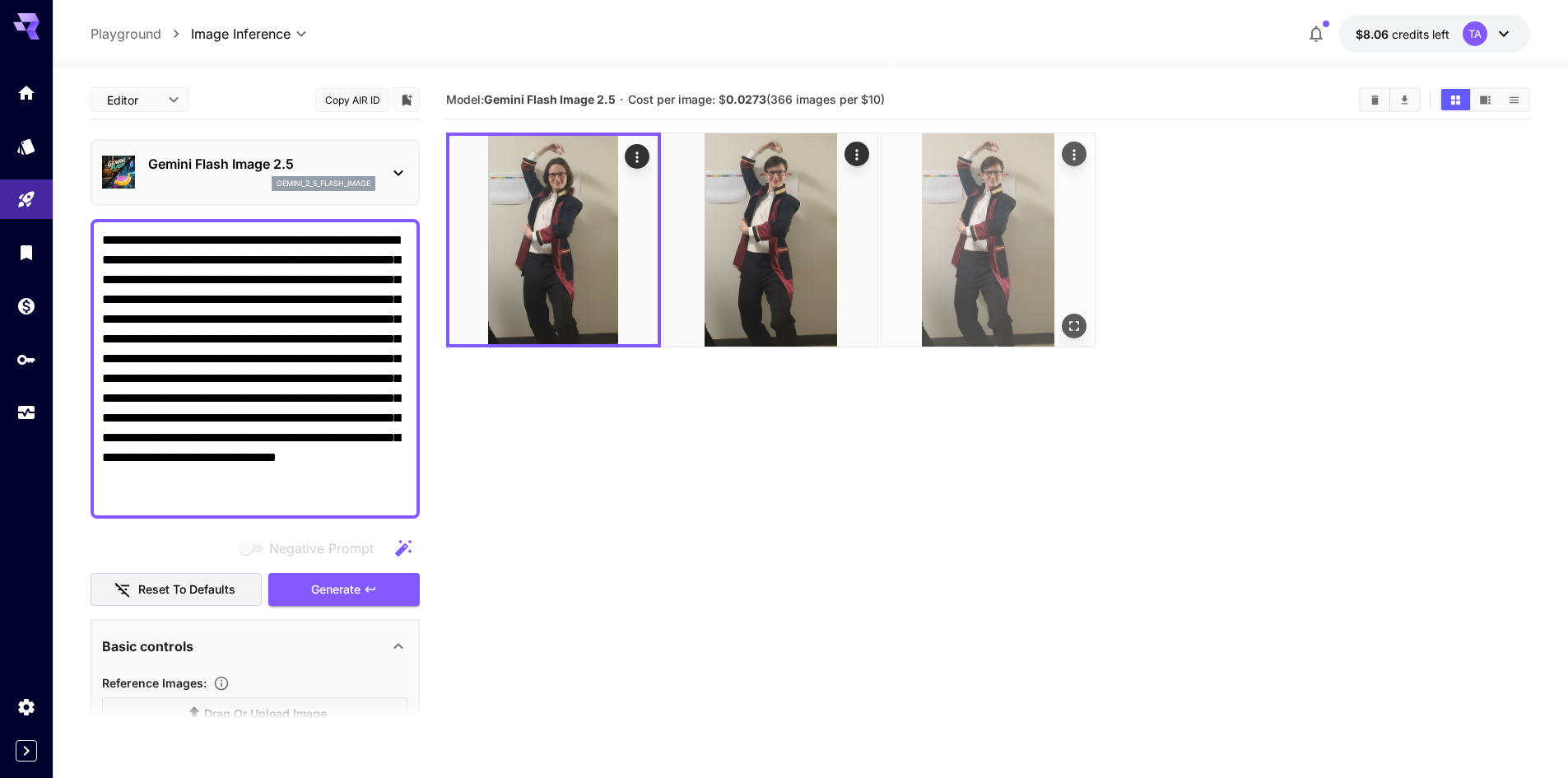
click at [1089, 336] on img at bounding box center [987, 239] width 213 height 213
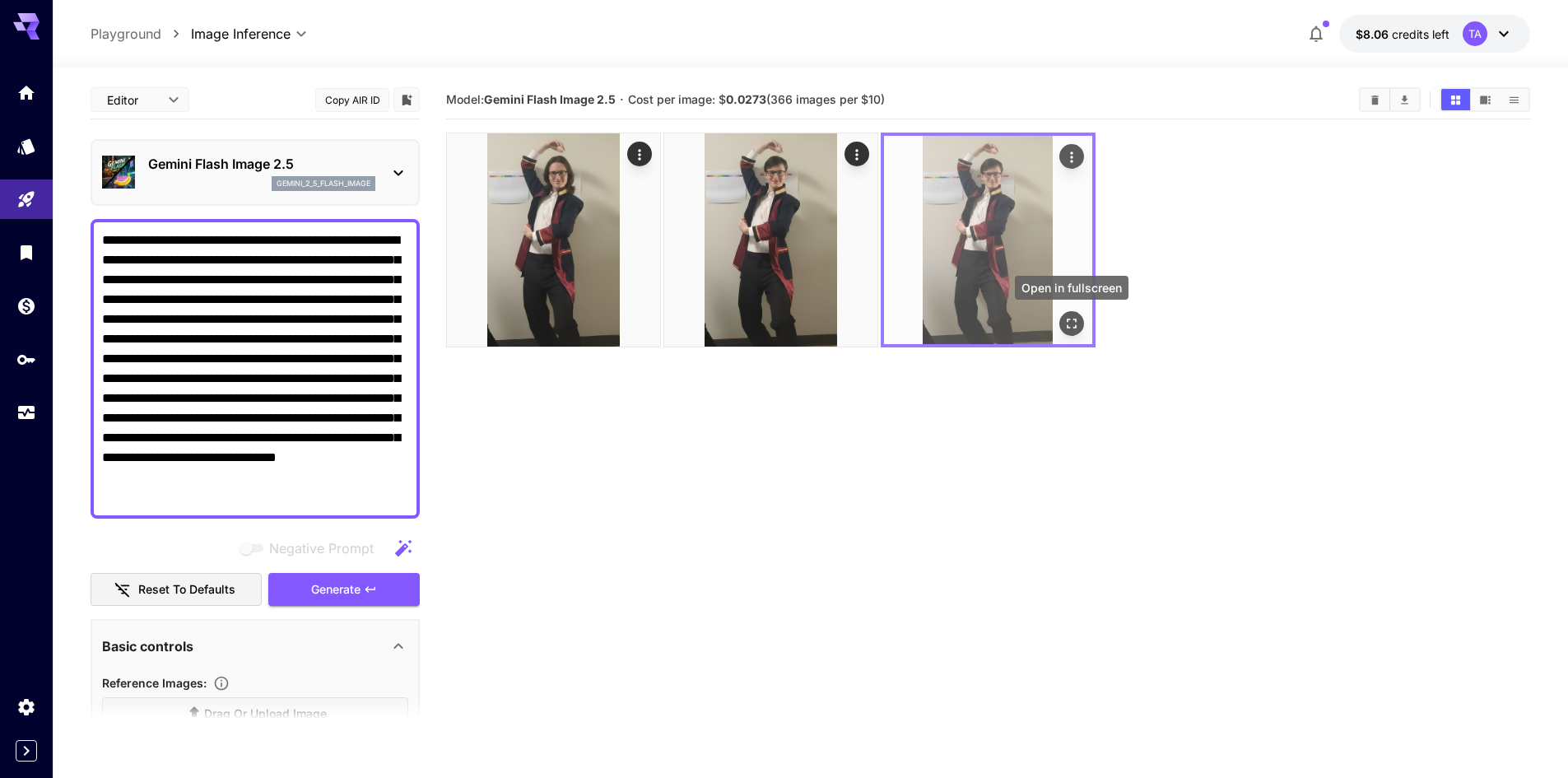
click at [1077, 325] on icon "Open in fullscreen" at bounding box center [1071, 323] width 16 height 16
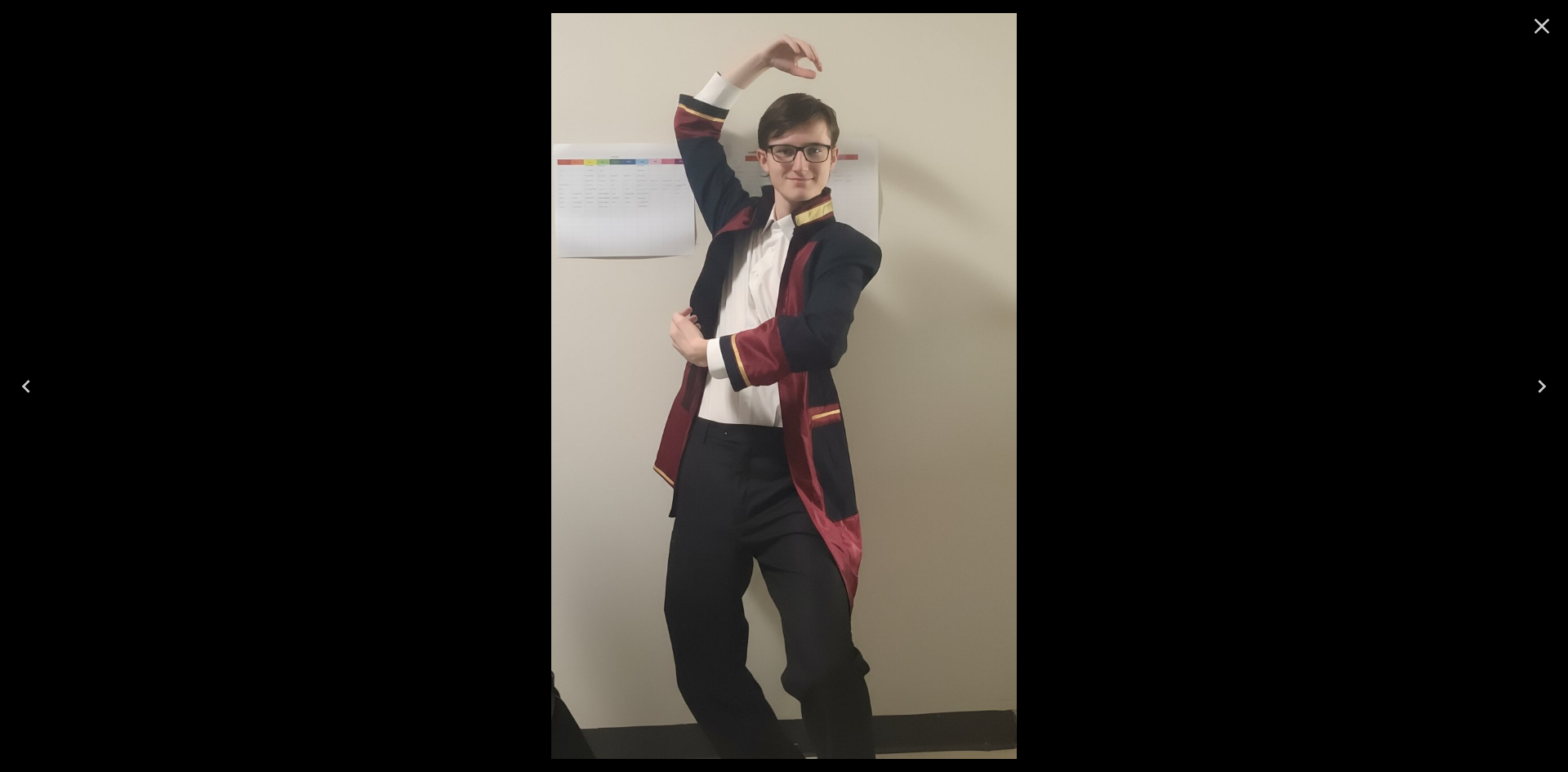
click at [1536, 25] on icon "Close" at bounding box center [1542, 25] width 26 height 26
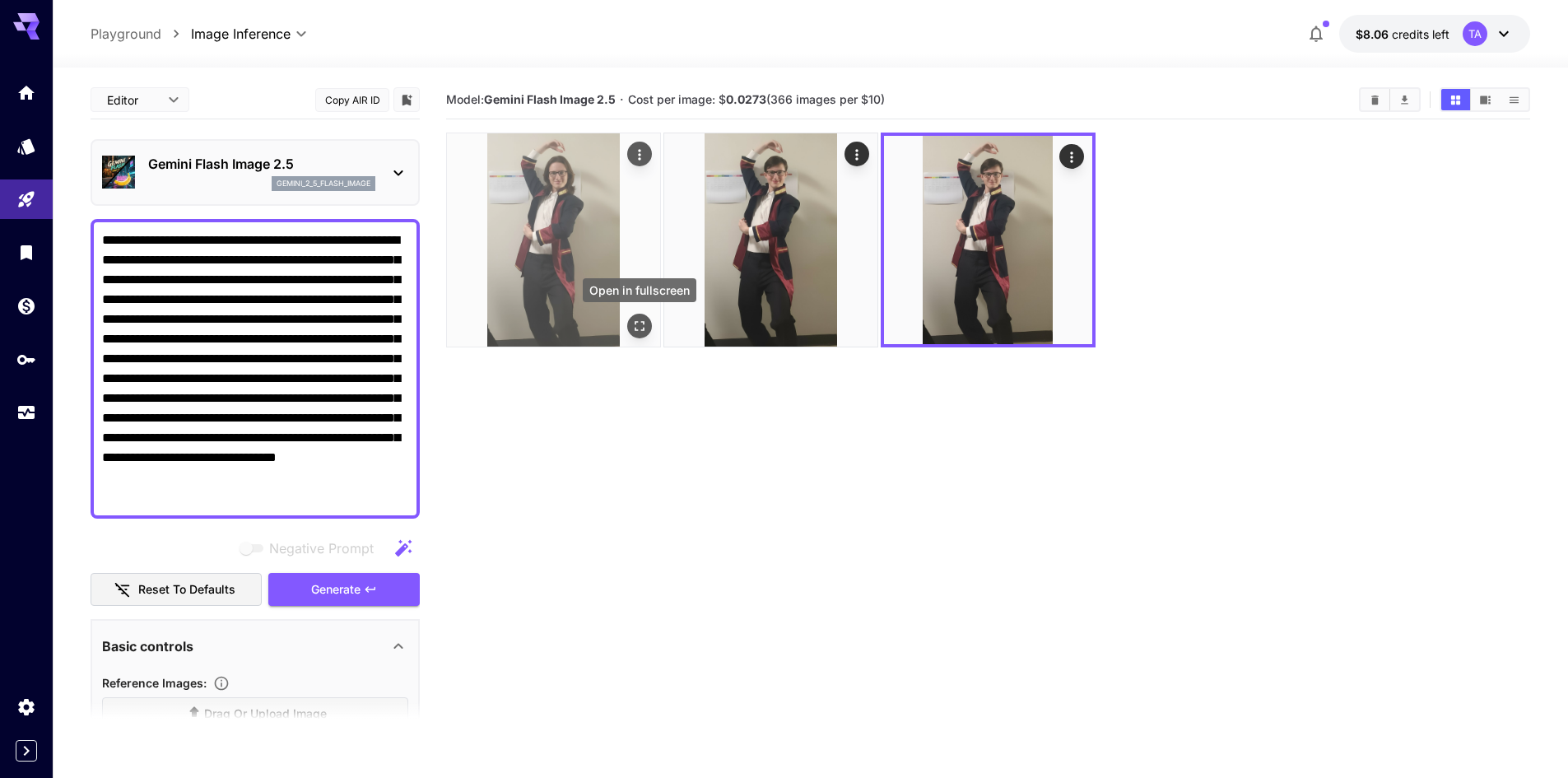
click at [645, 322] on icon "Open in fullscreen" at bounding box center [639, 326] width 16 height 16
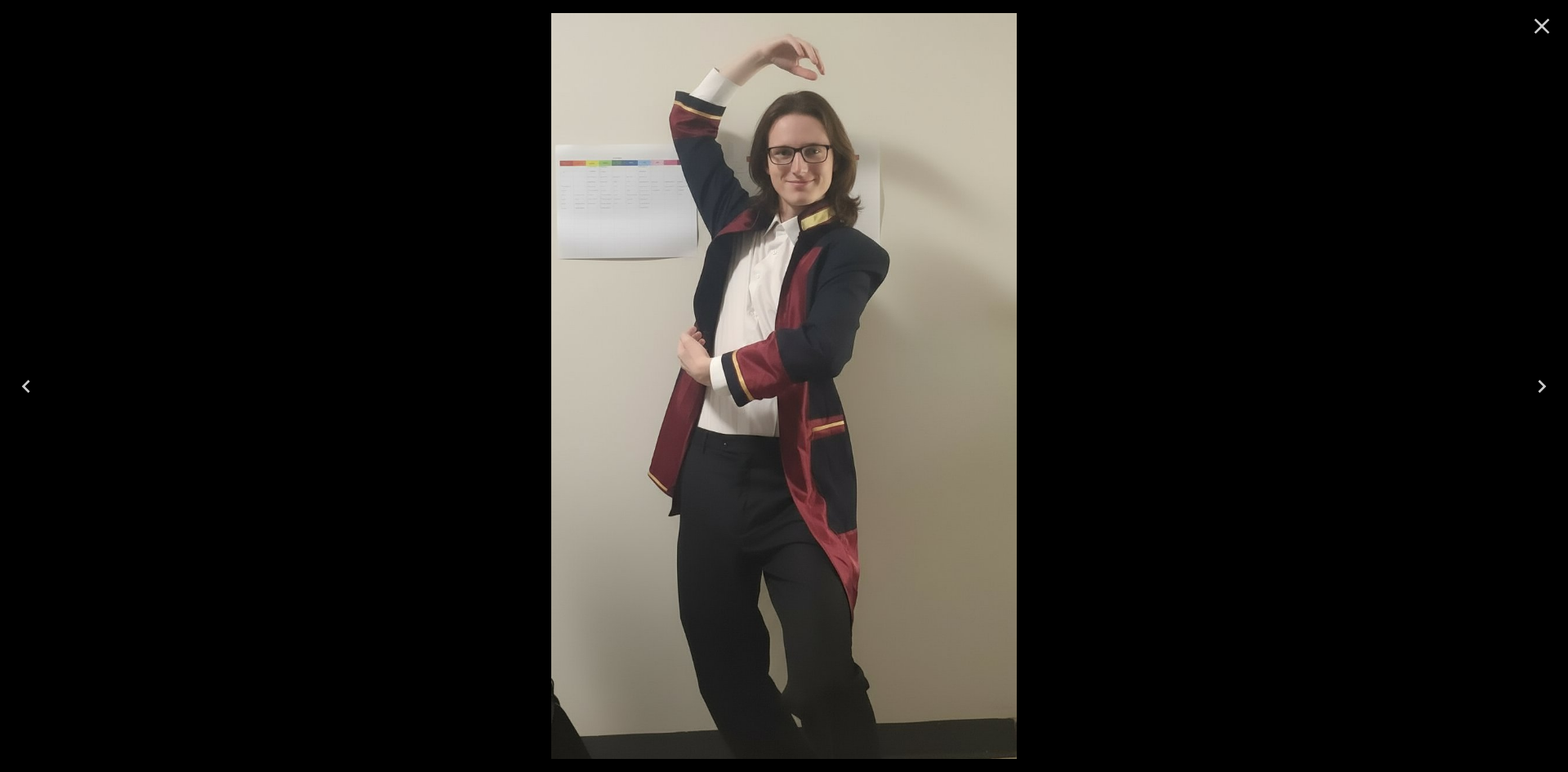
click at [1533, 32] on icon "Close" at bounding box center [1542, 25] width 26 height 26
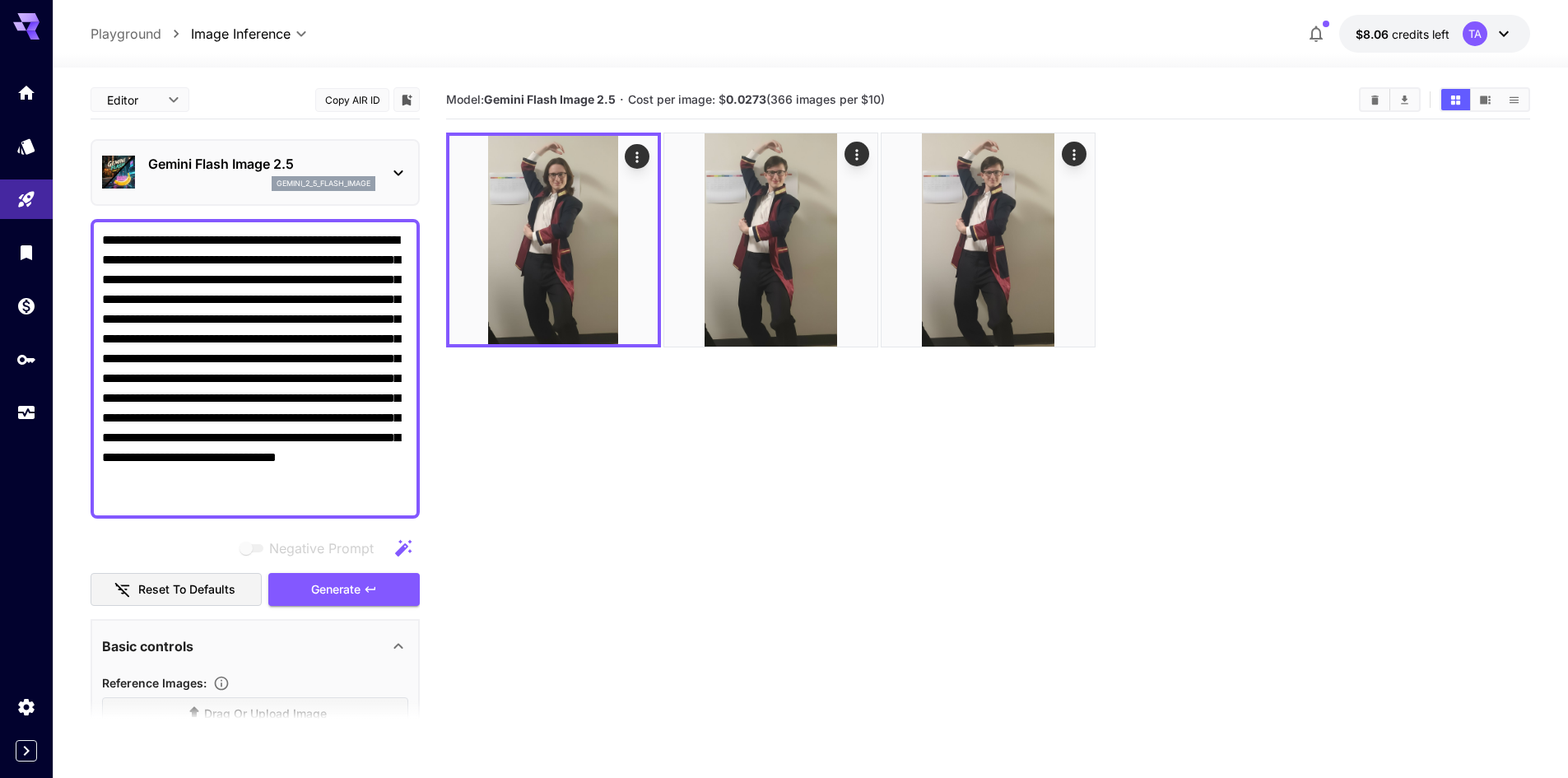
click at [327, 396] on textarea "**********" at bounding box center [255, 368] width 306 height 276
paste textarea
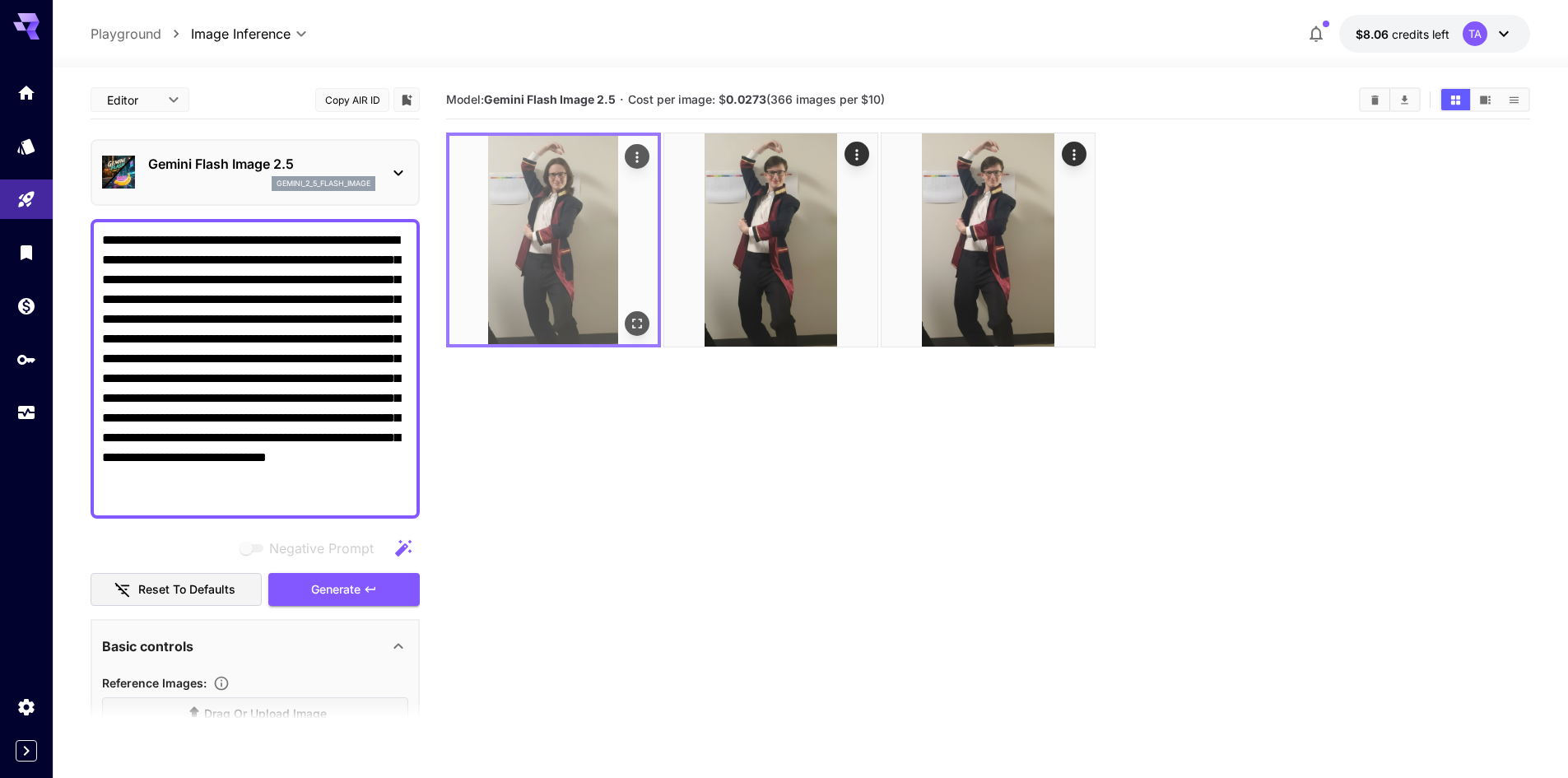
type textarea "**********"
click at [629, 152] on icon "Actions" at bounding box center [636, 156] width 16 height 16
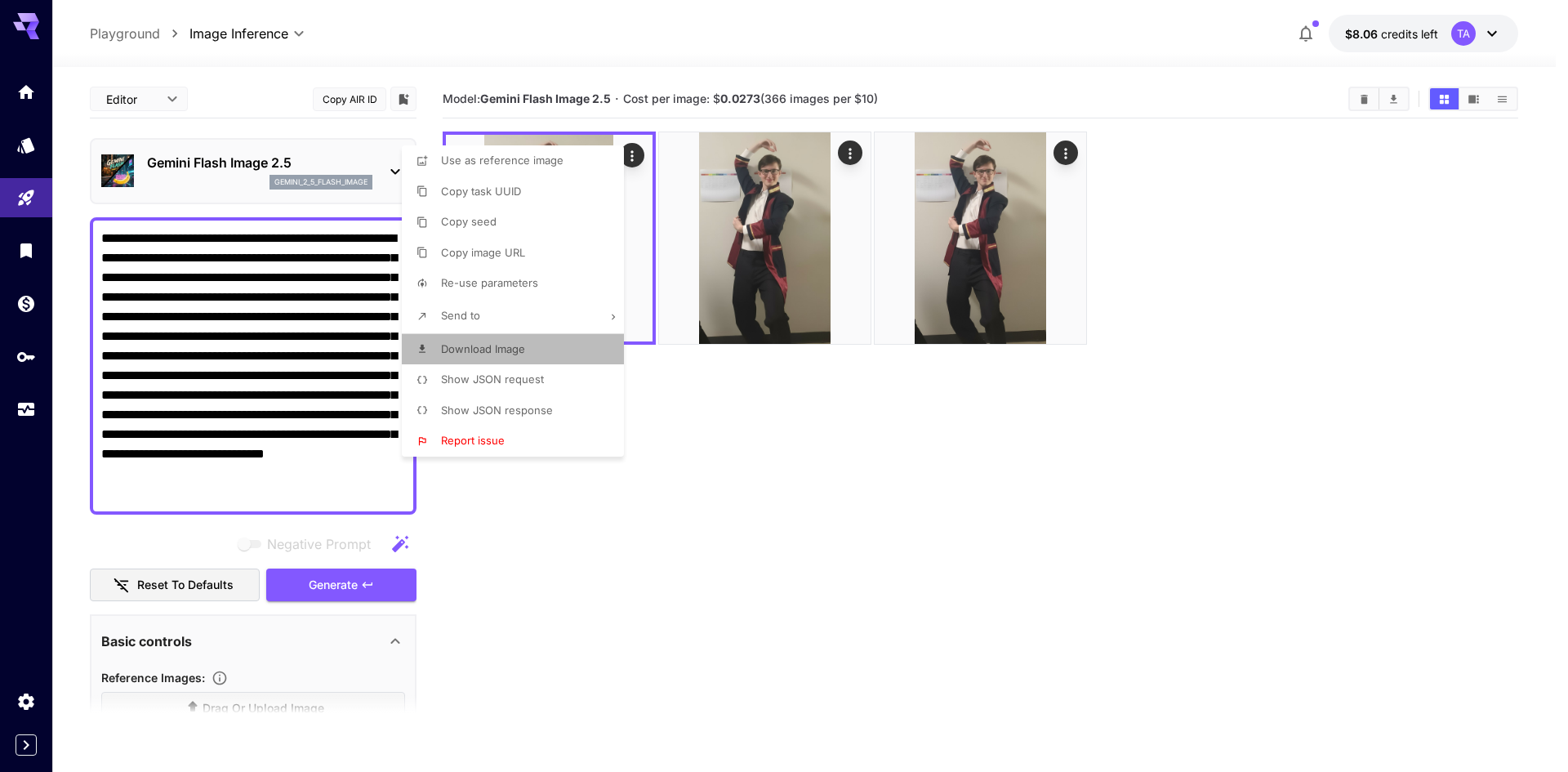
click at [521, 346] on span "Download Image" at bounding box center [483, 348] width 84 height 13
click at [687, 602] on div at bounding box center [784, 386] width 1568 height 772
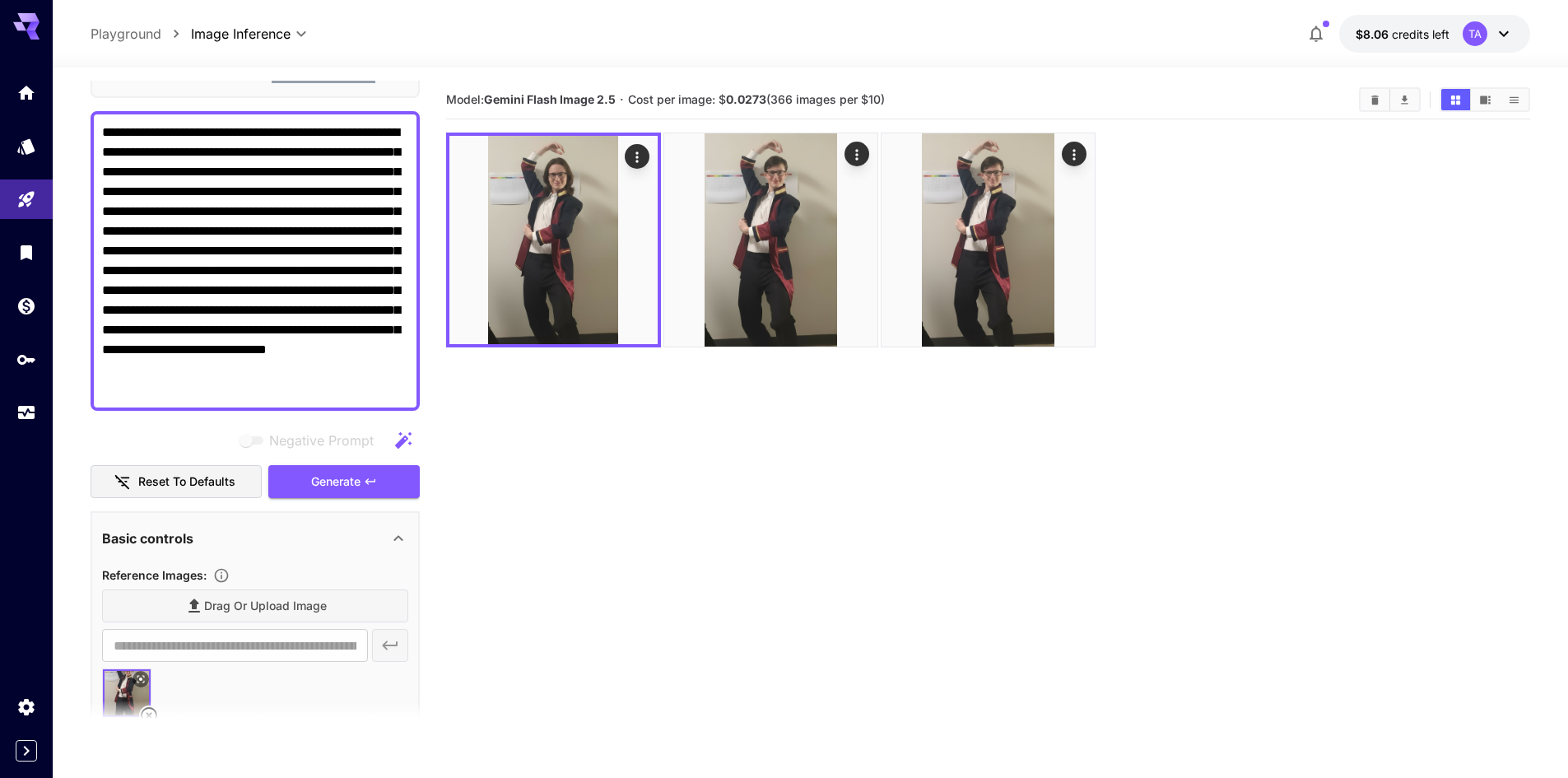
scroll to position [165, 0]
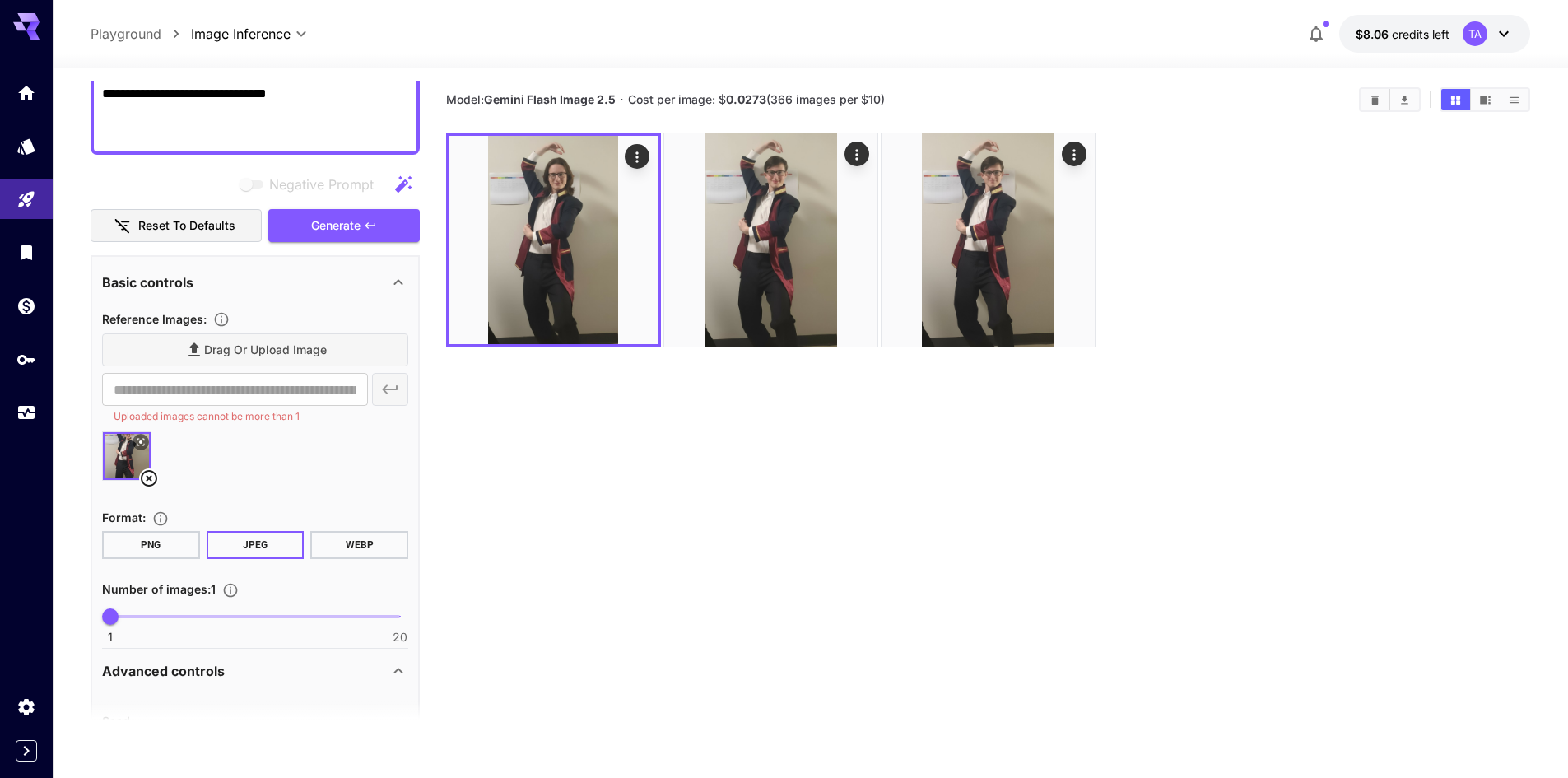
scroll to position [411, 0]
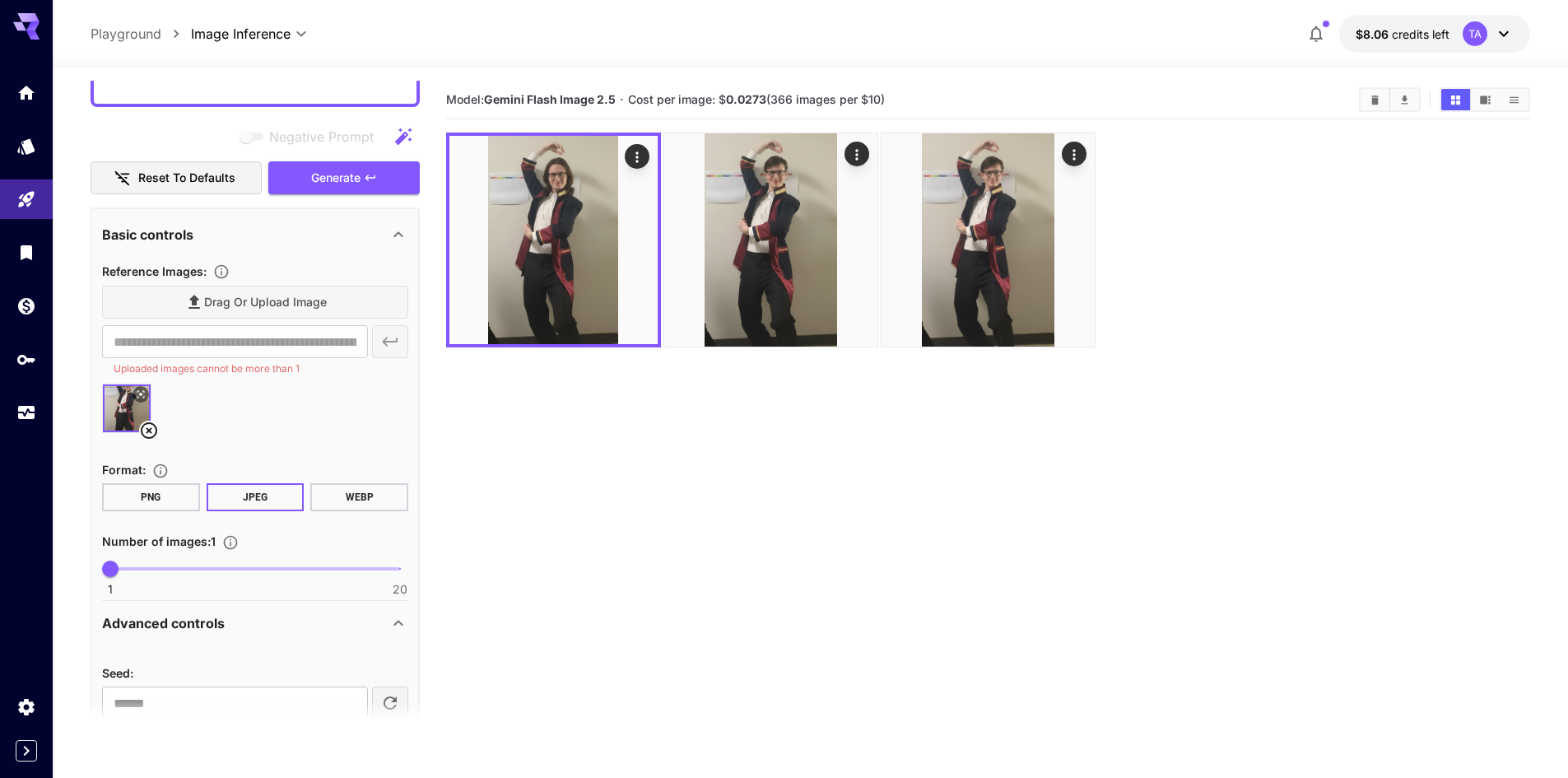
click at [143, 429] on icon at bounding box center [149, 430] width 20 height 20
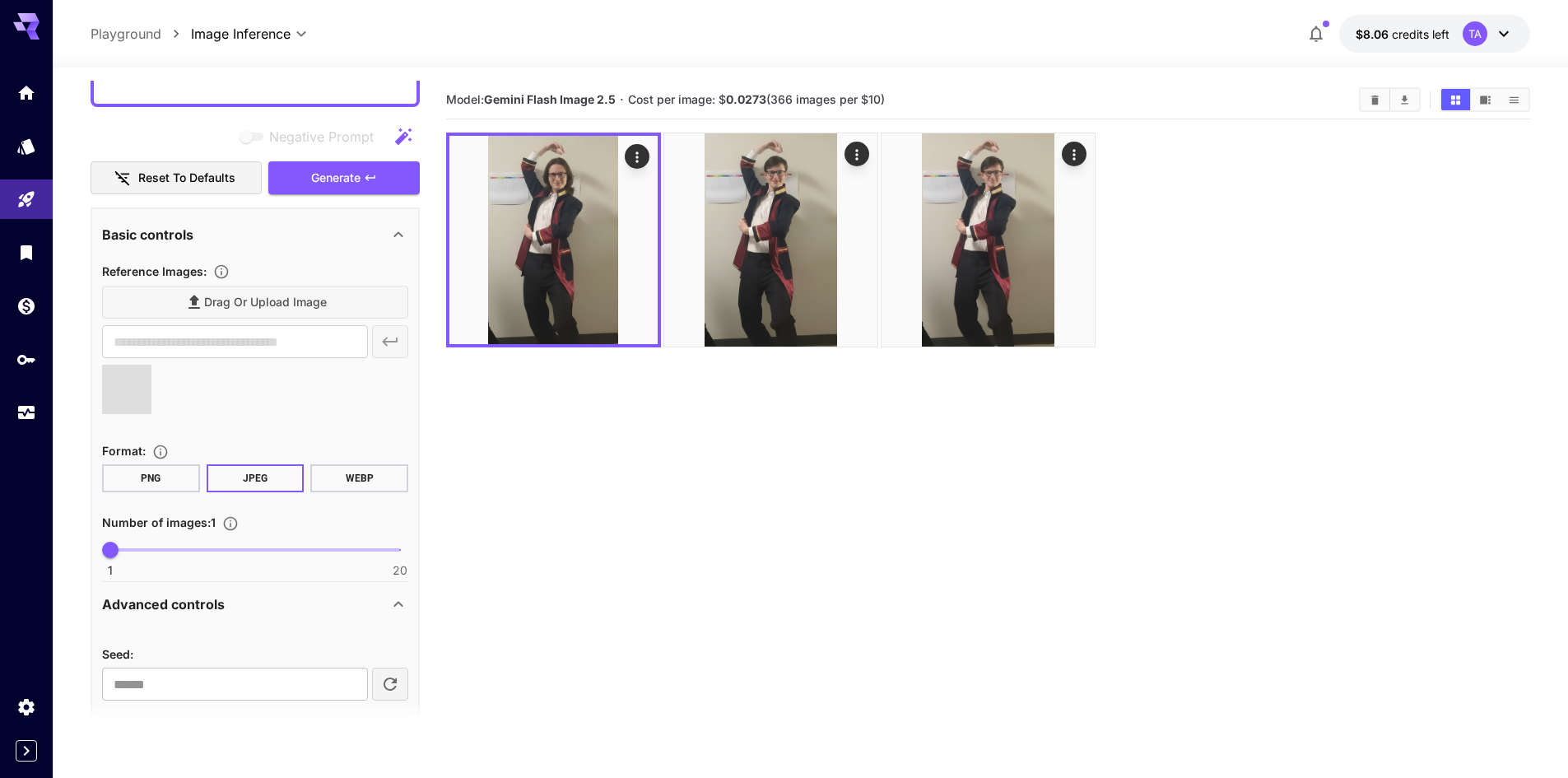
type input "**********"
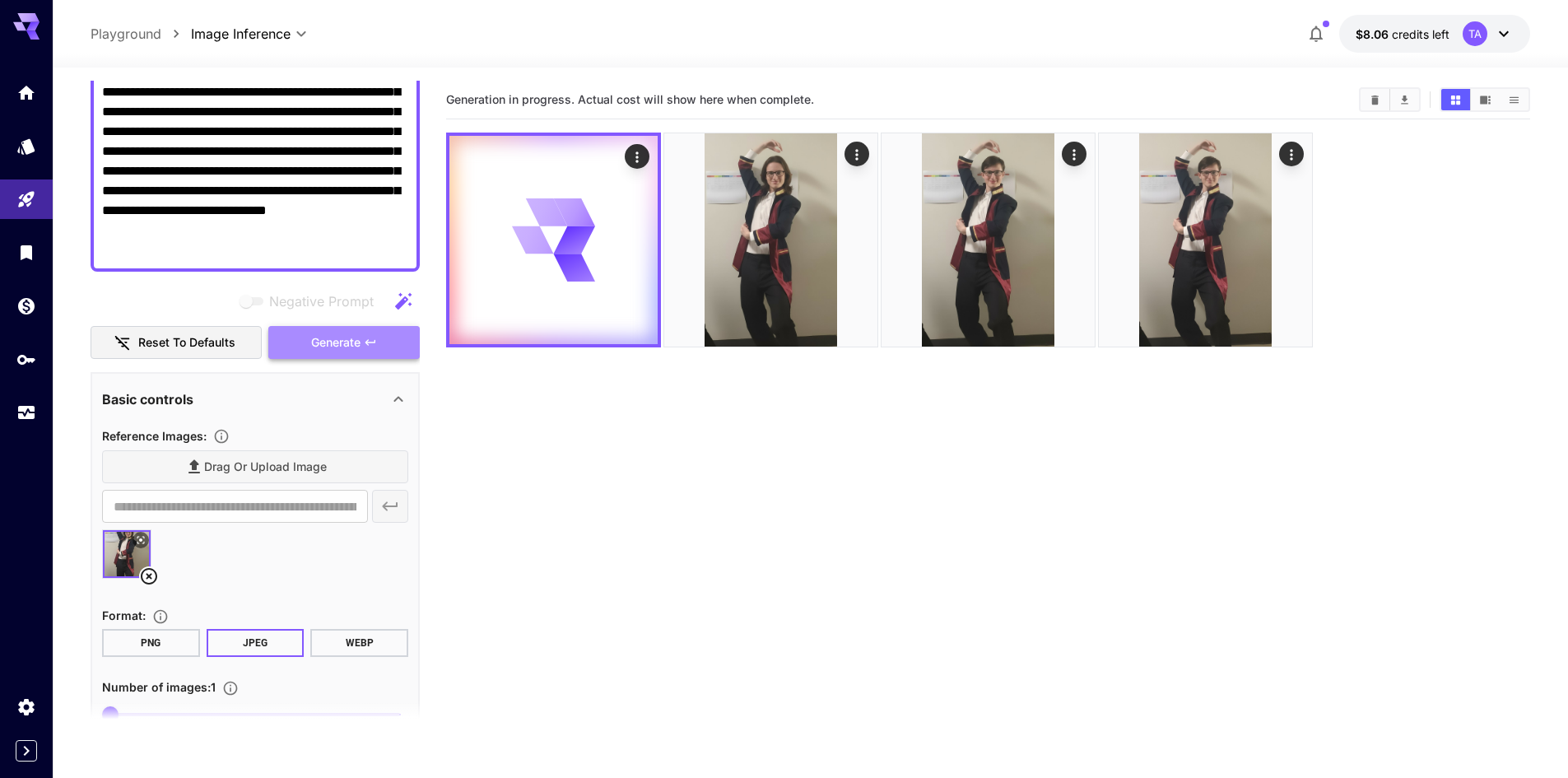
click at [357, 358] on button "Generate" at bounding box center [344, 342] width 151 height 33
click at [135, 539] on button at bounding box center [140, 539] width 16 height 16
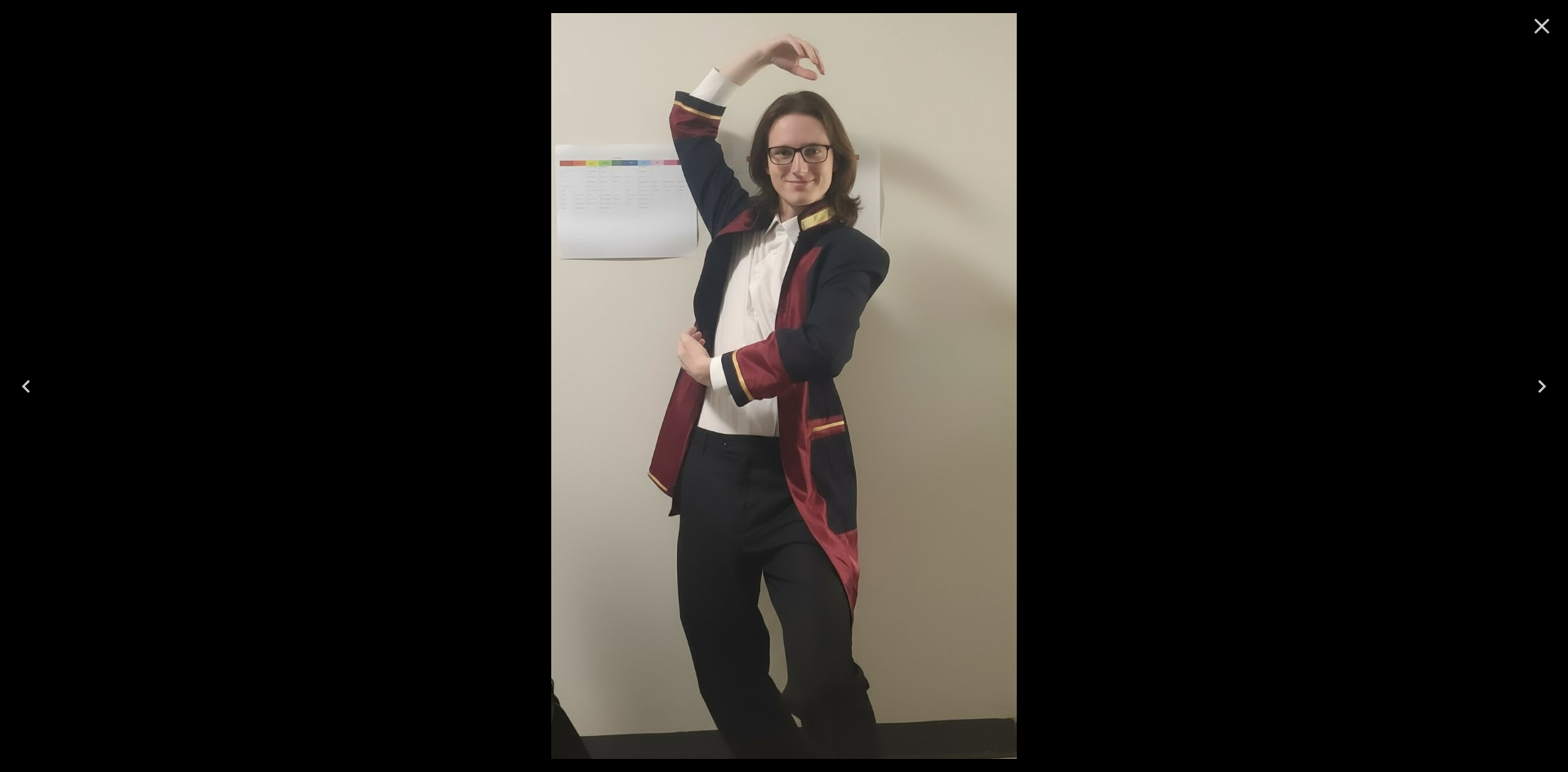
click at [1125, 505] on div at bounding box center [784, 386] width 1568 height 772
click at [1549, 29] on icon "Close" at bounding box center [1542, 25] width 26 height 26
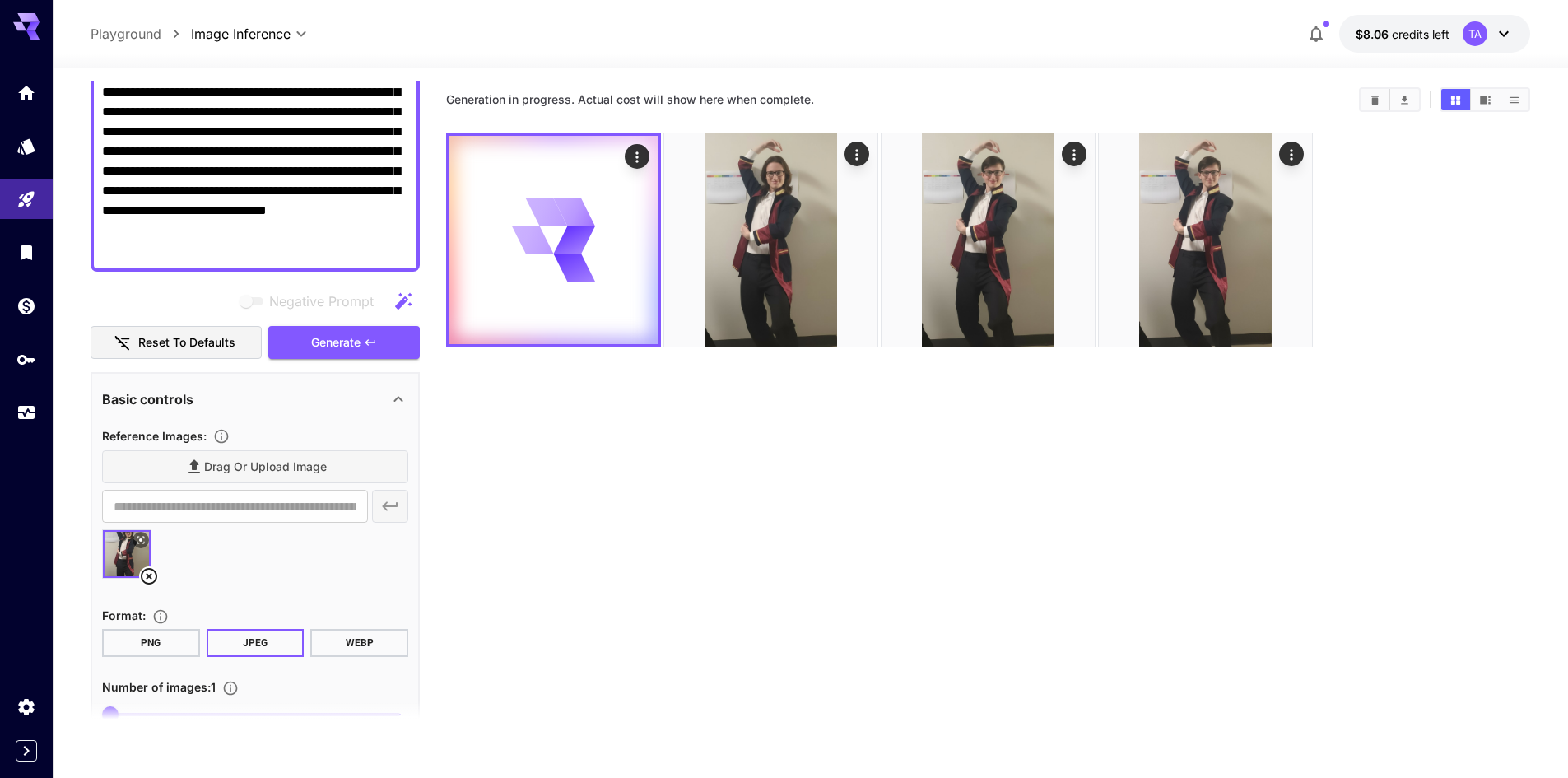
scroll to position [0, 0]
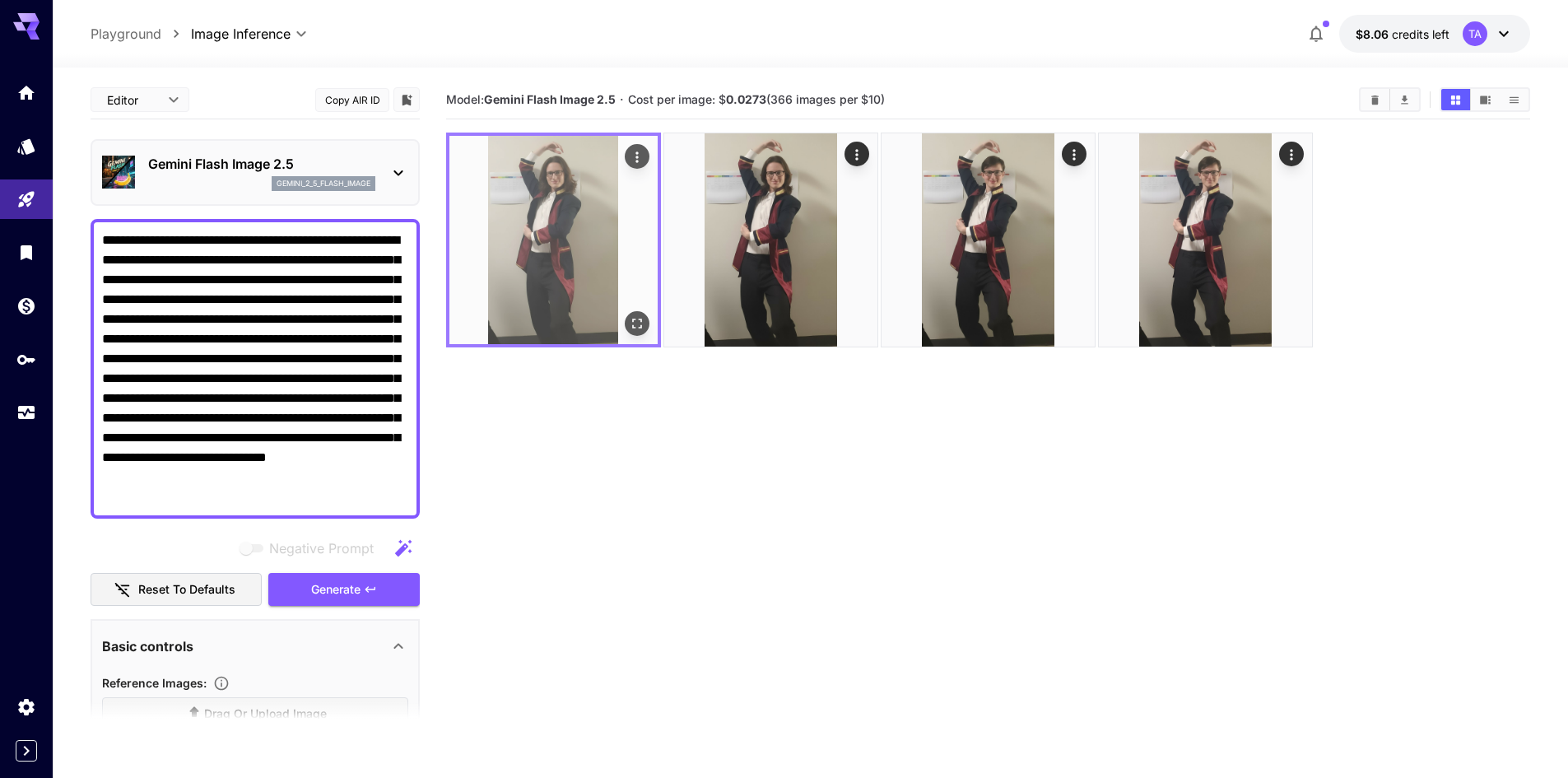
click at [643, 331] on icon "Open in fullscreen" at bounding box center [636, 323] width 16 height 16
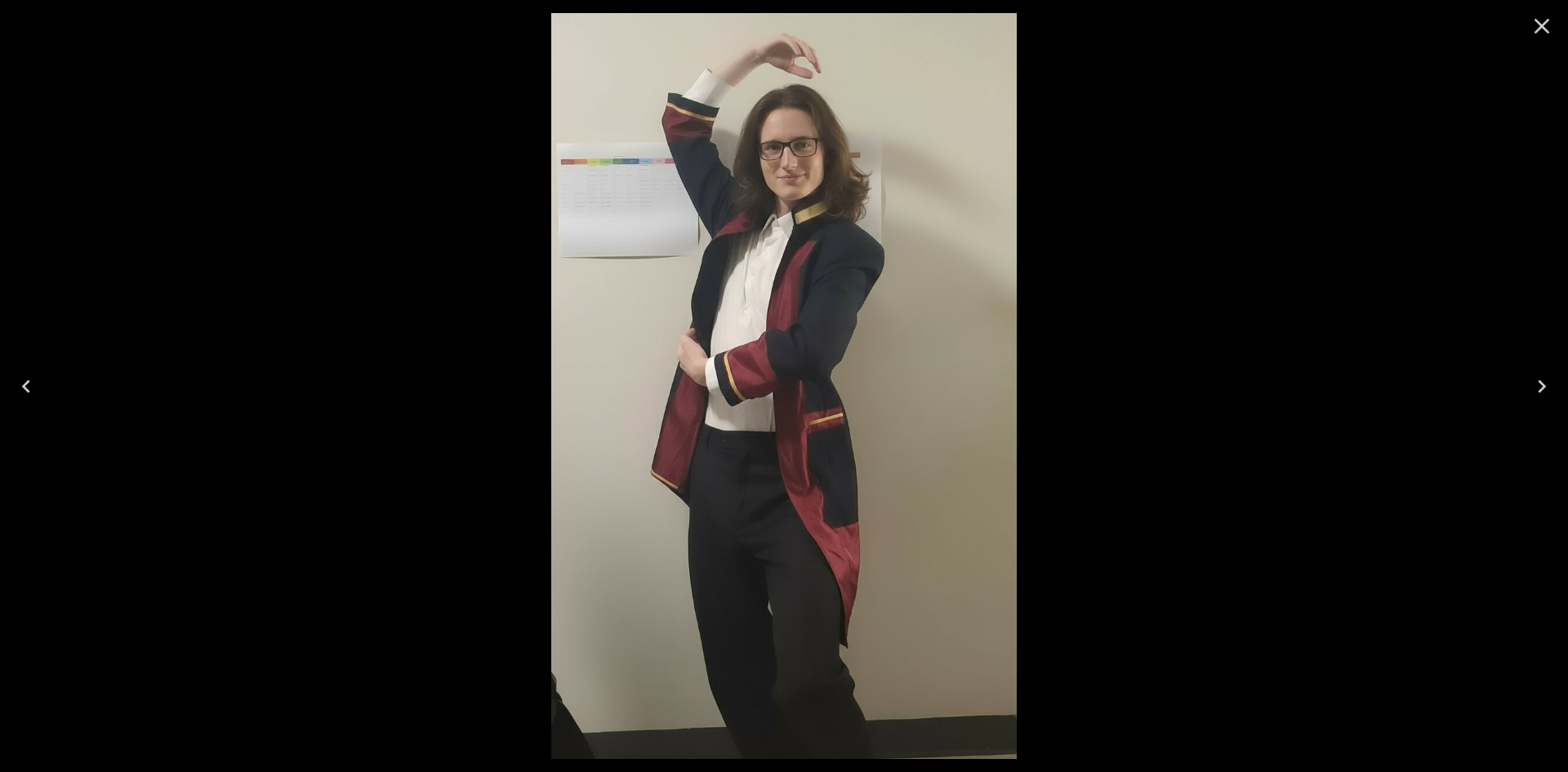
click at [1543, 31] on icon "Close" at bounding box center [1542, 25] width 26 height 26
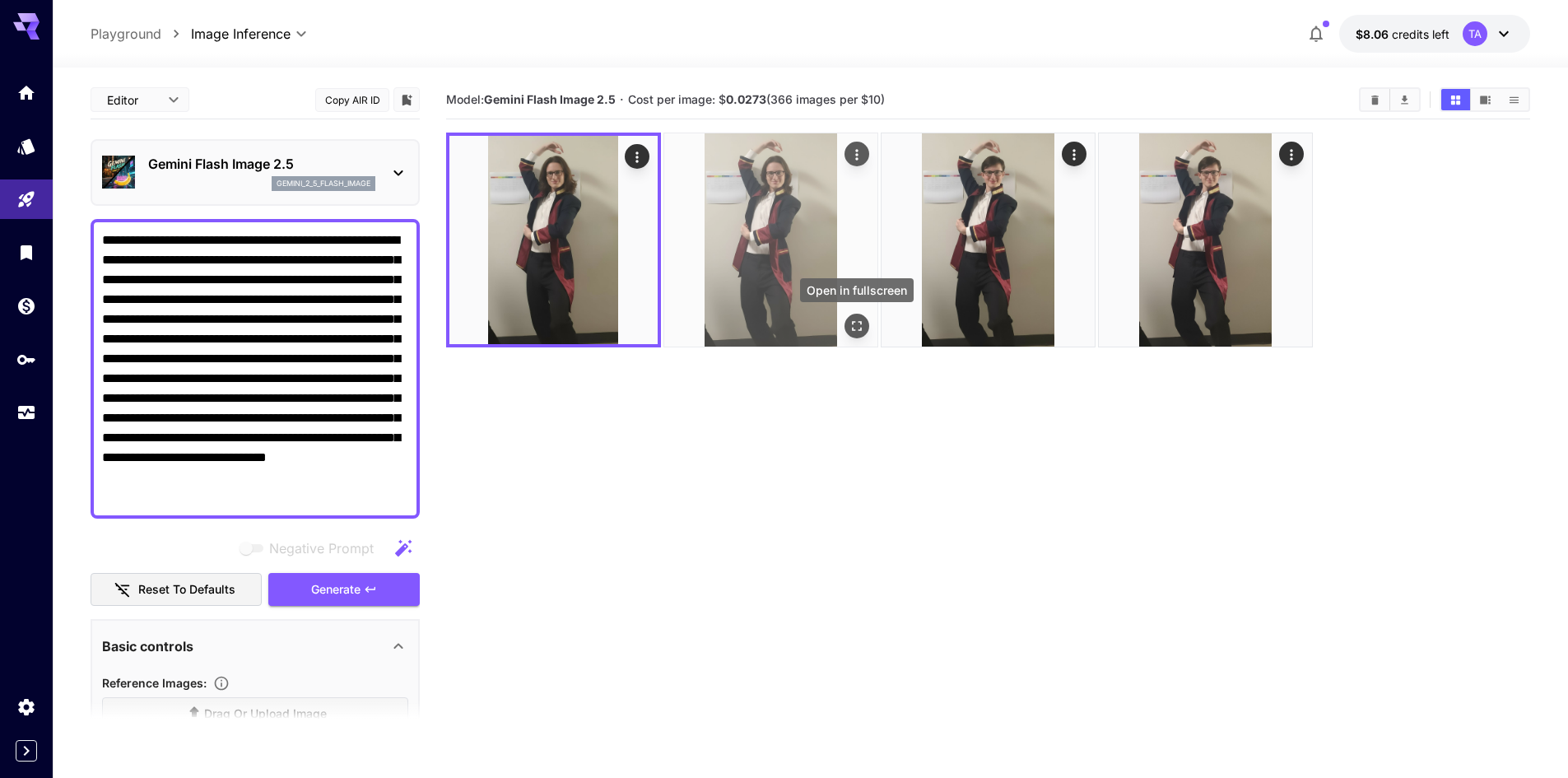
click at [864, 325] on icon "Open in fullscreen" at bounding box center [856, 326] width 16 height 16
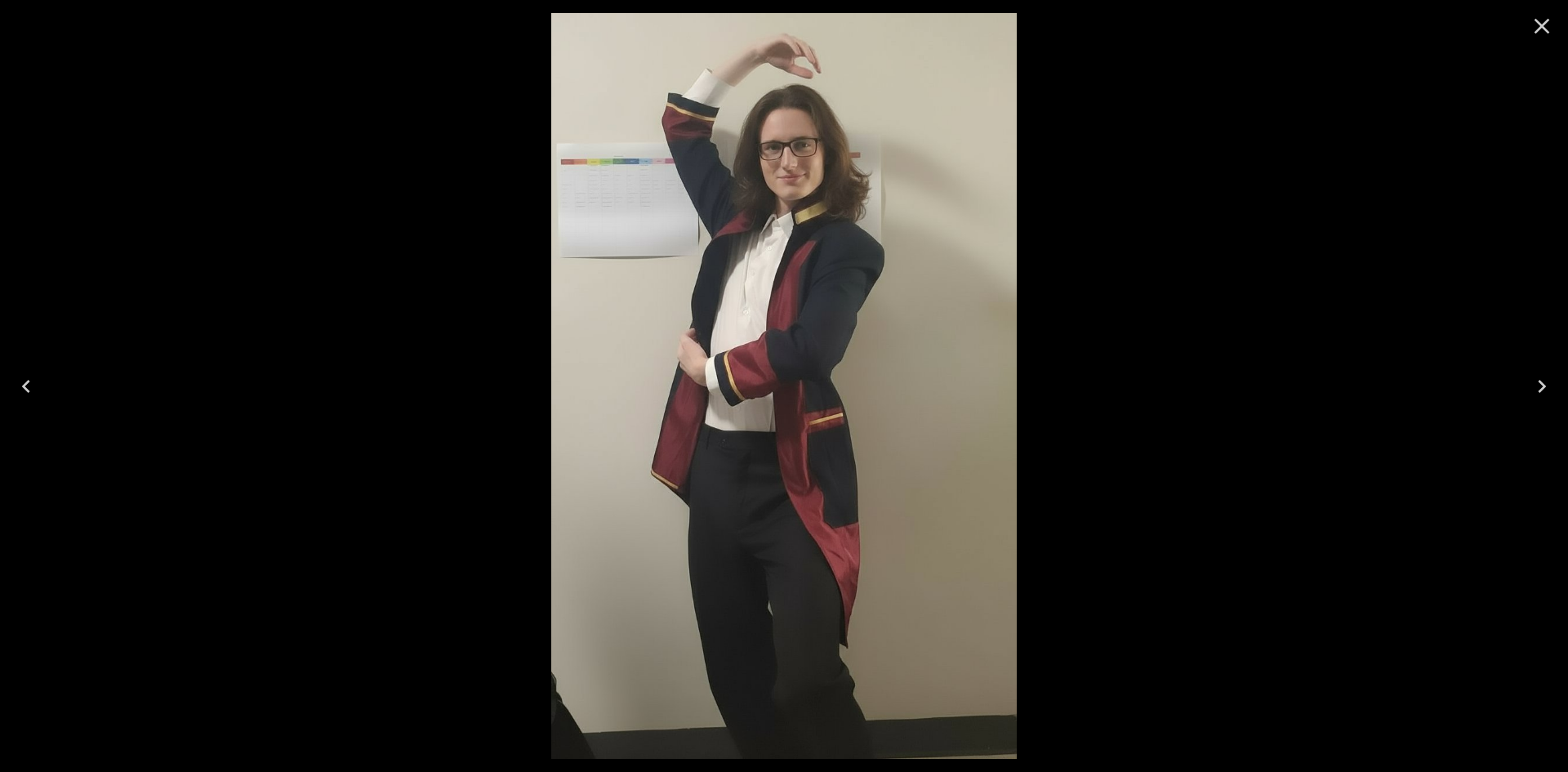
click at [1546, 28] on icon "Close" at bounding box center [1542, 25] width 26 height 26
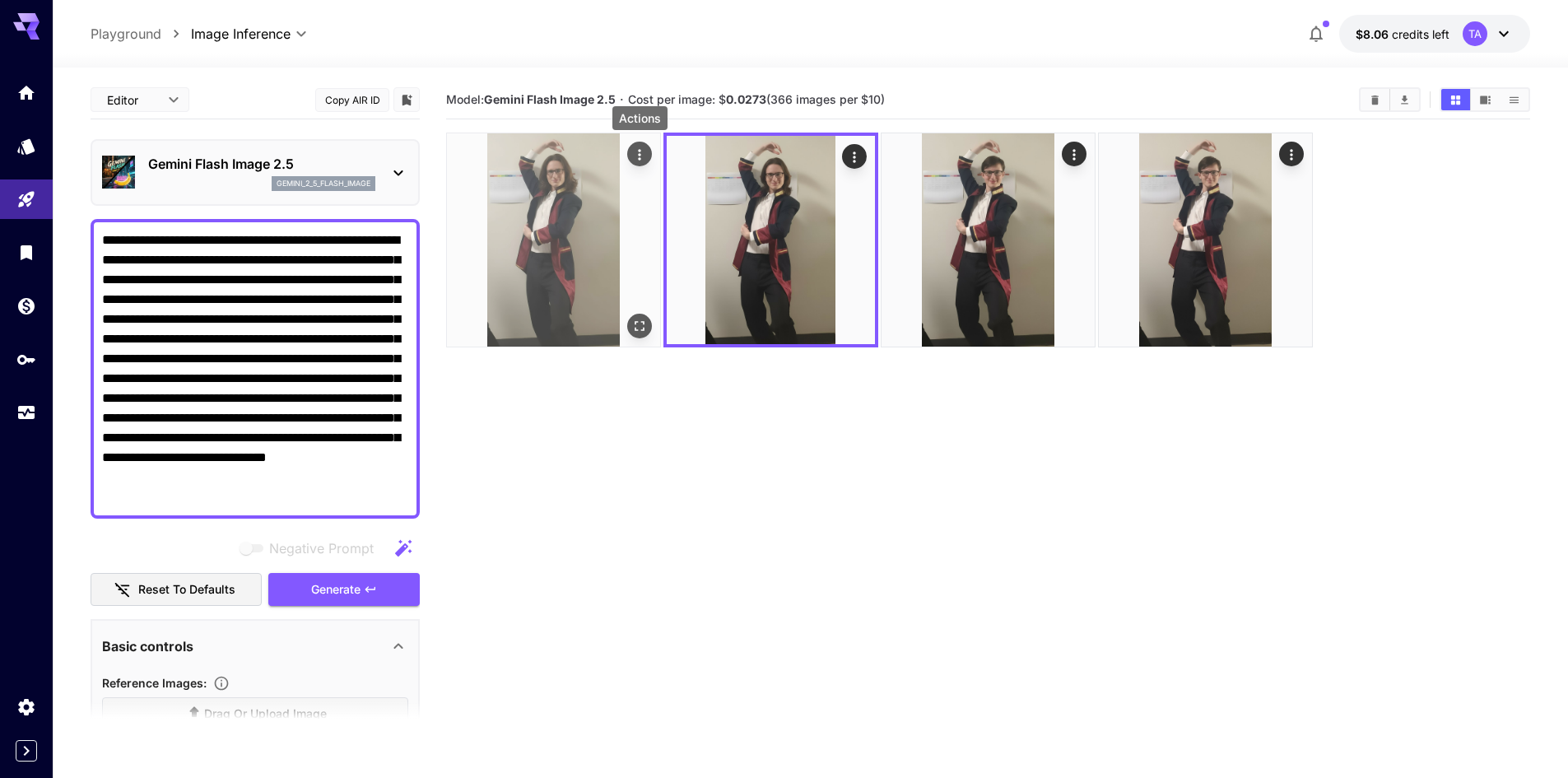
click at [644, 156] on icon "Actions" at bounding box center [639, 154] width 16 height 16
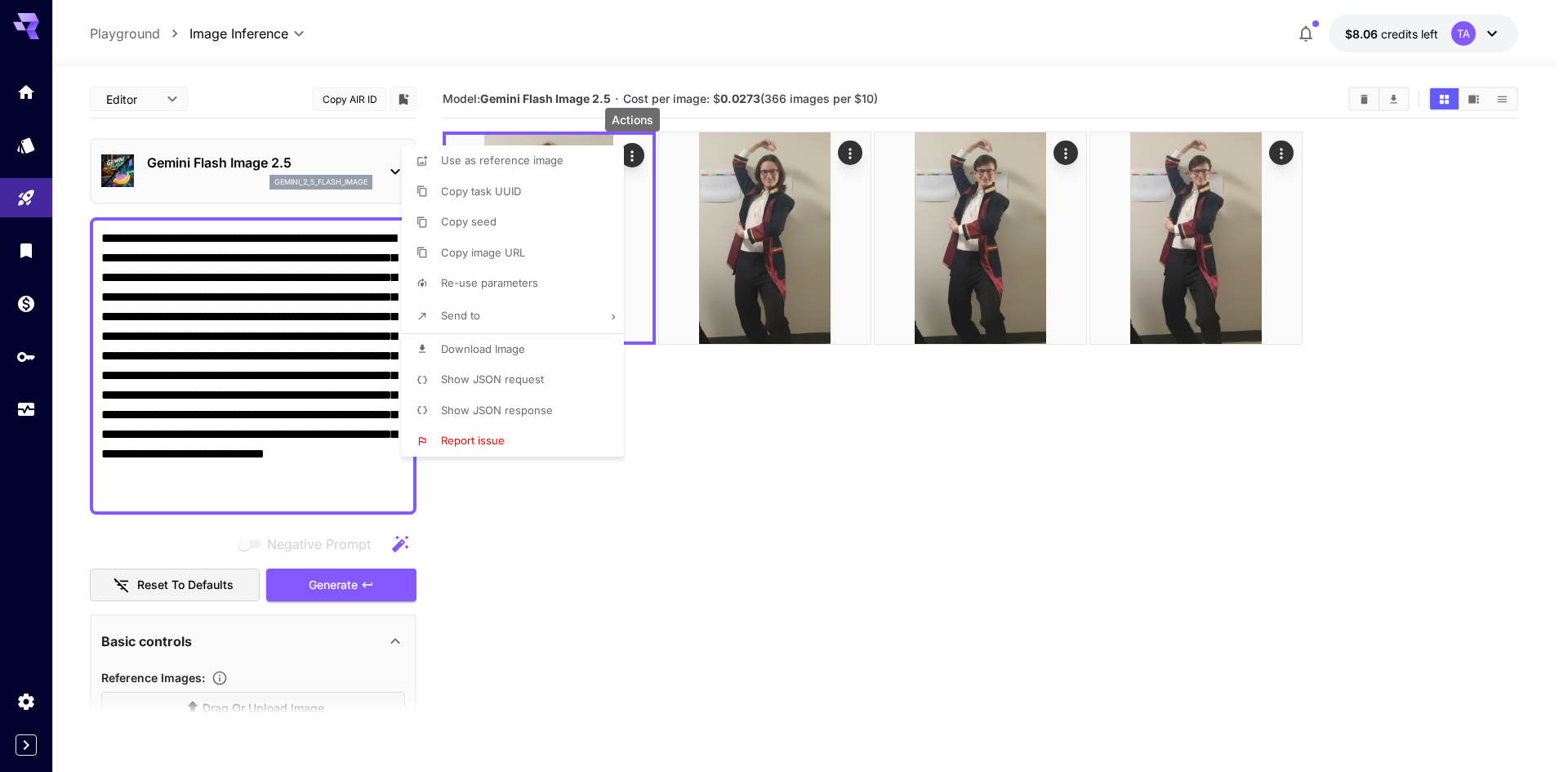
click at [502, 350] on span "Download Image" at bounding box center [483, 348] width 84 height 13
click at [1050, 491] on div at bounding box center [784, 386] width 1568 height 772
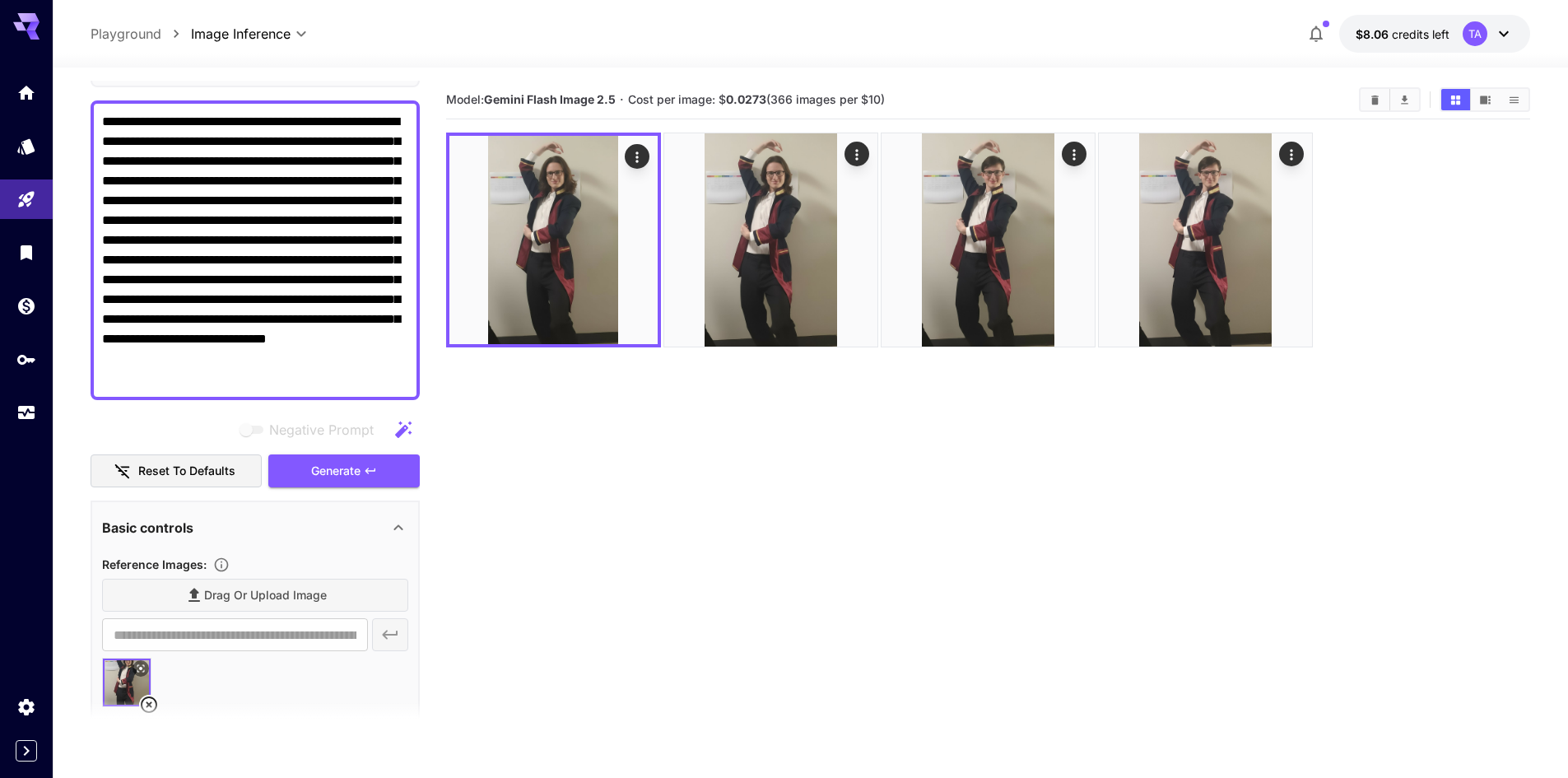
scroll to position [247, 0]
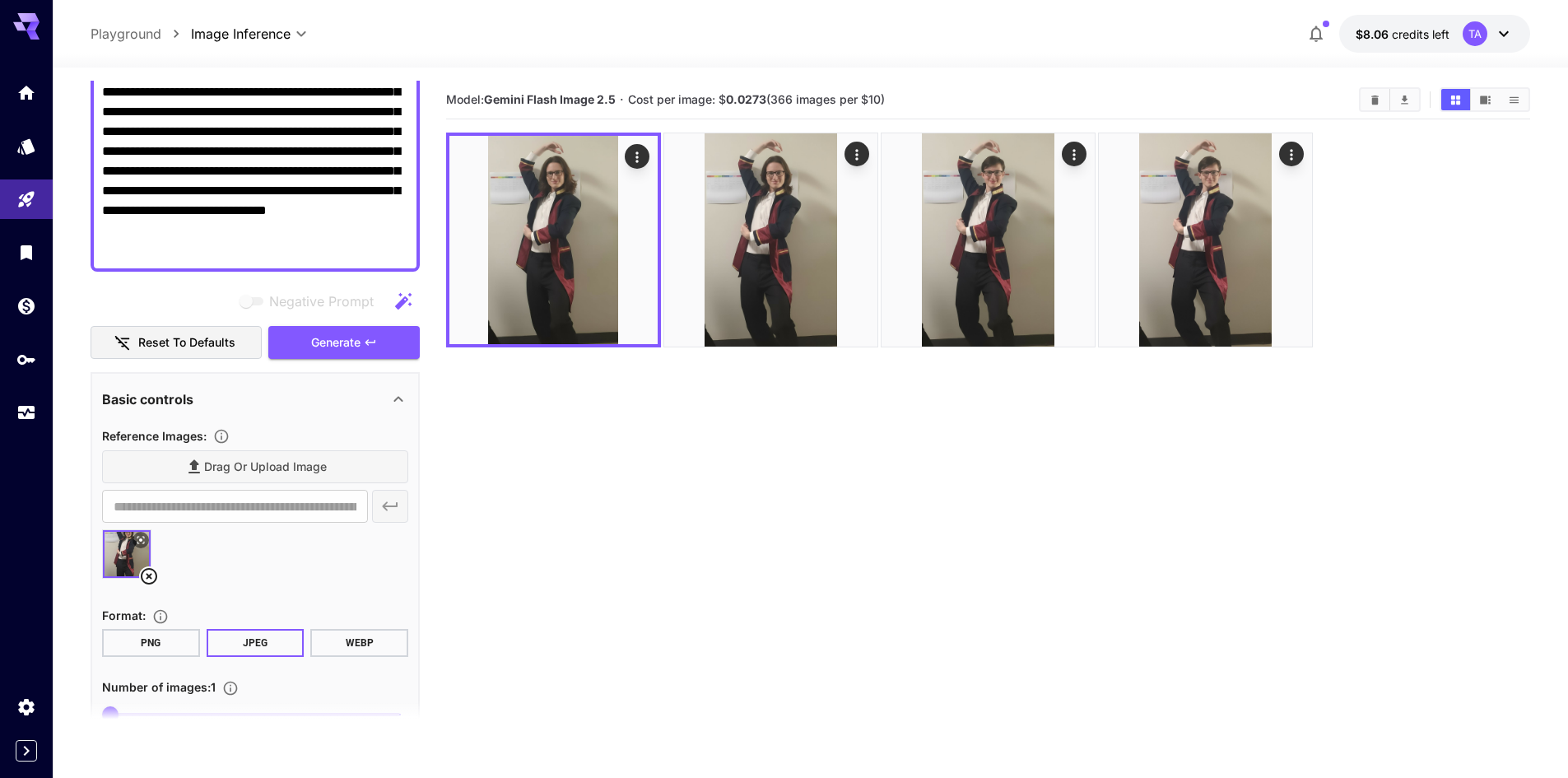
click at [148, 579] on icon at bounding box center [149, 575] width 20 height 20
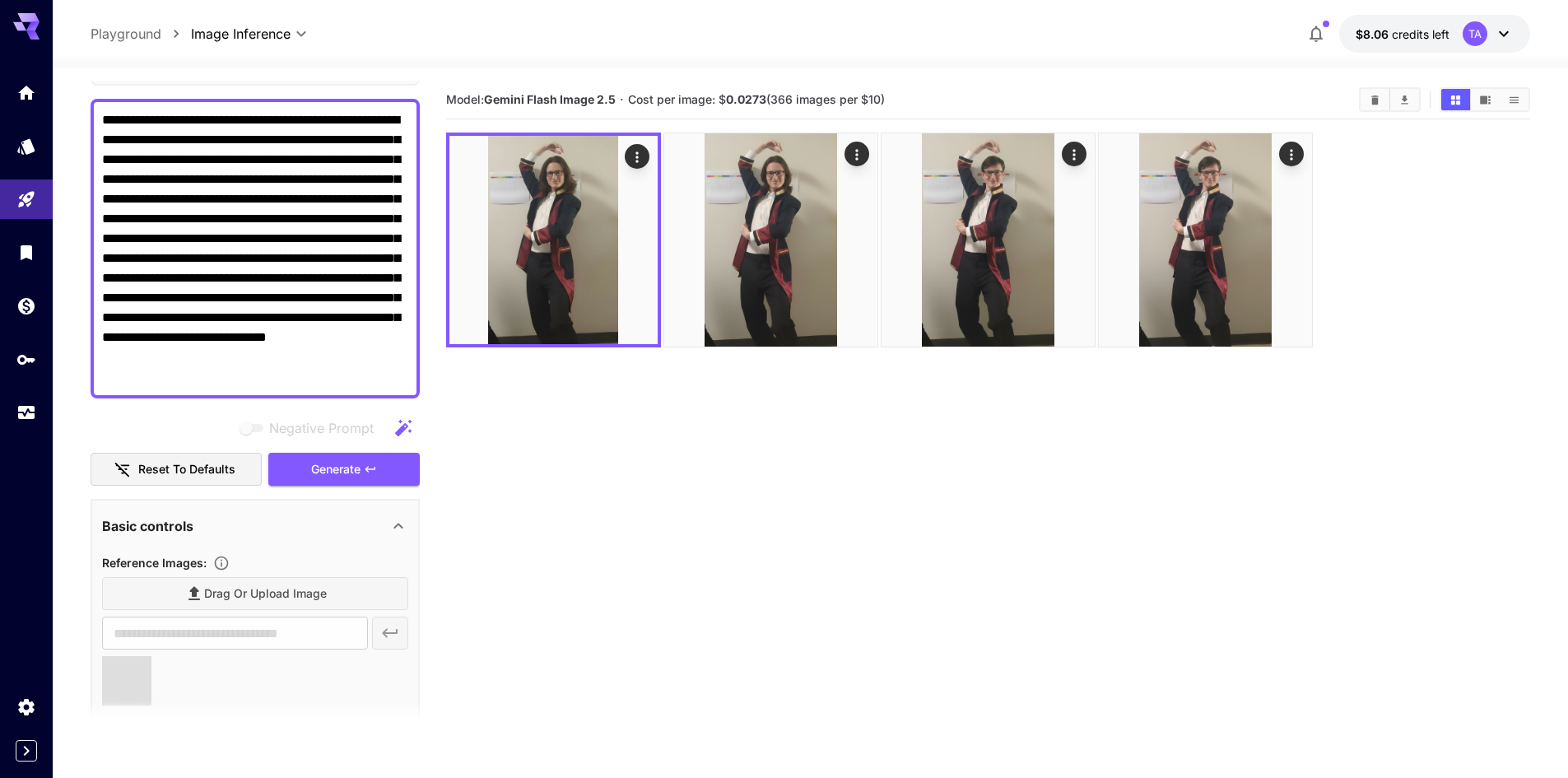
type input "**********"
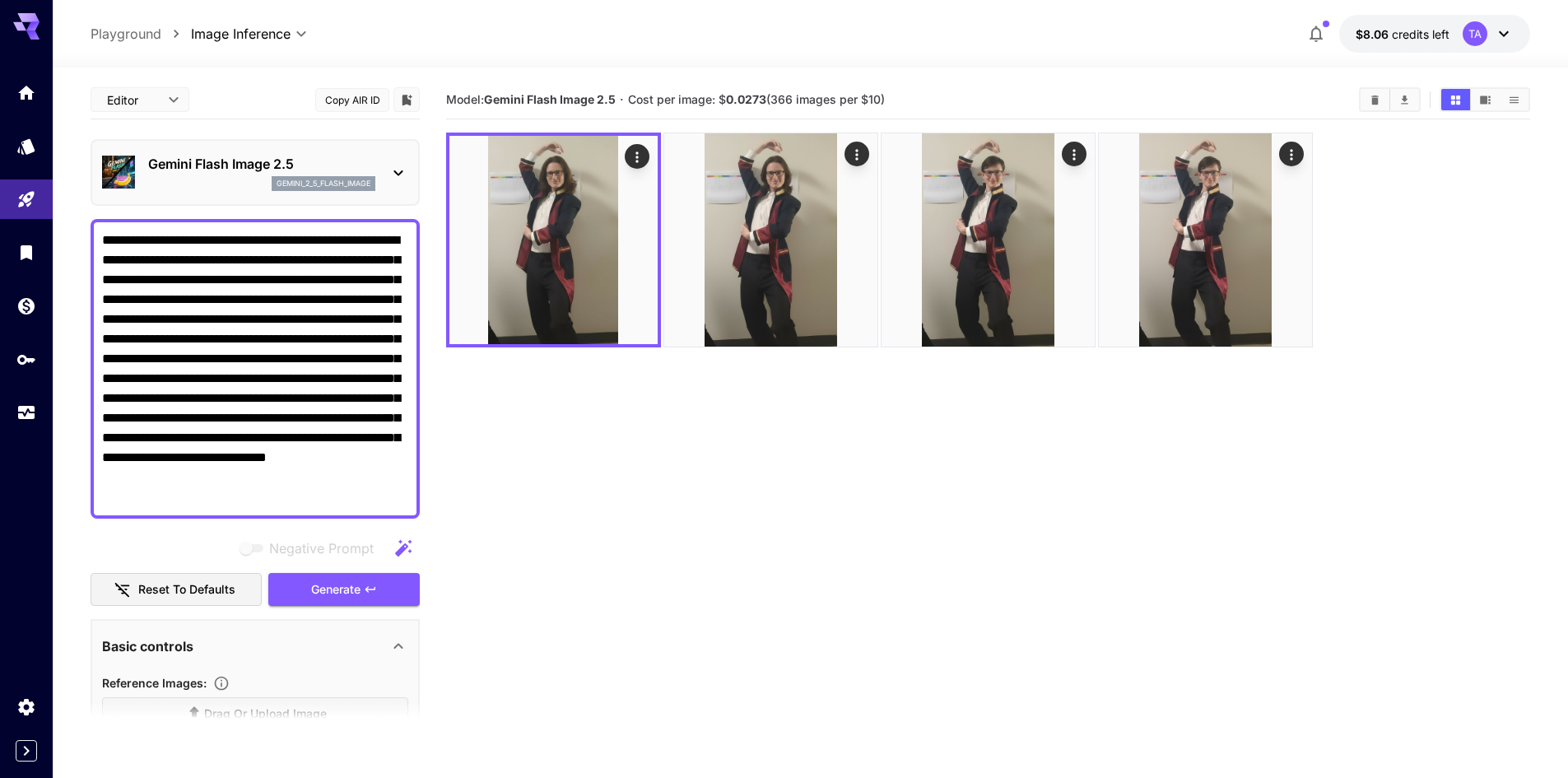
click at [328, 386] on textarea "**********" at bounding box center [255, 368] width 306 height 276
paste textarea "**********"
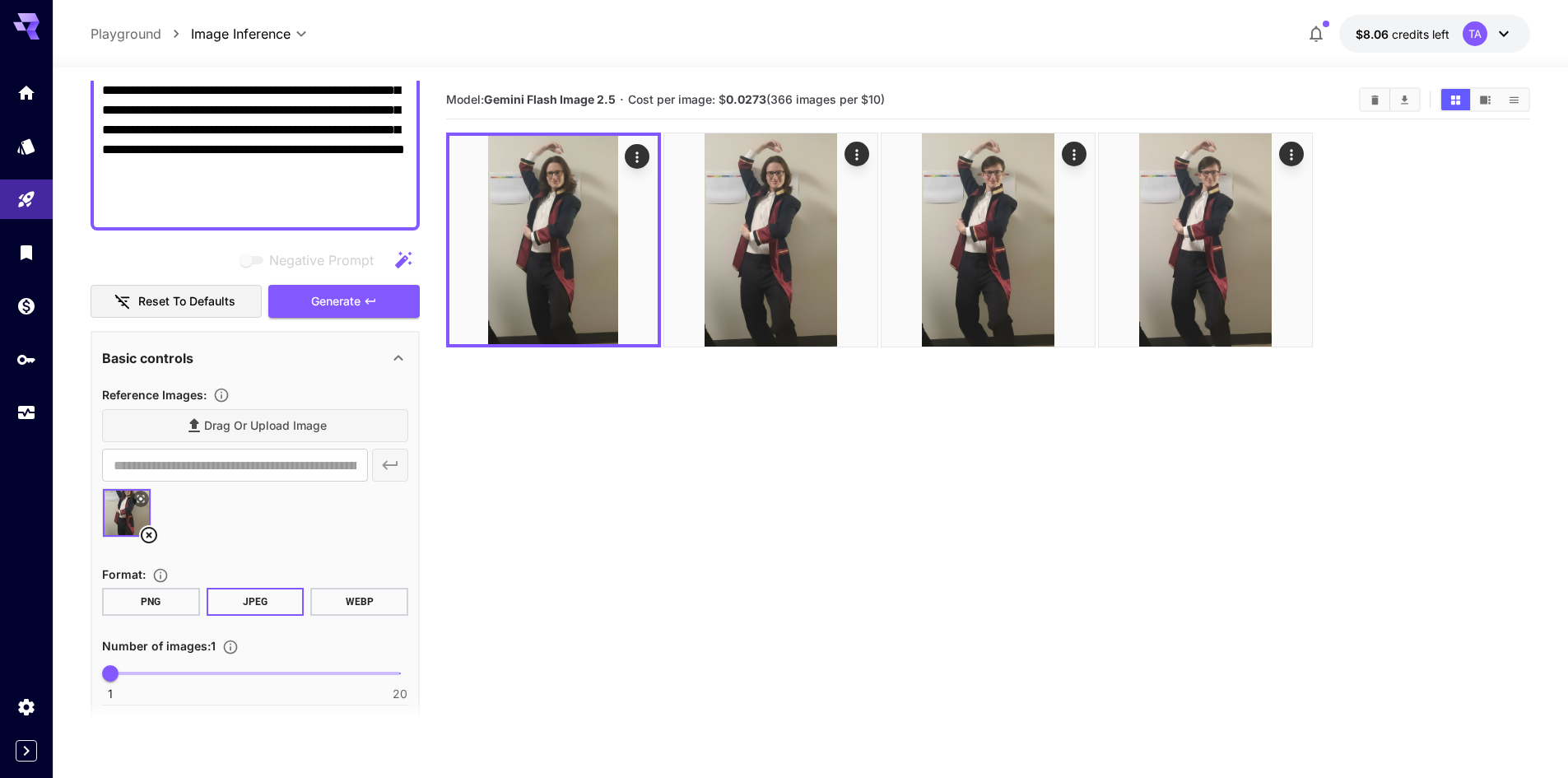
scroll to position [329, 0]
type textarea "**********"
click at [340, 296] on span "Generate" at bounding box center [336, 300] width 50 height 21
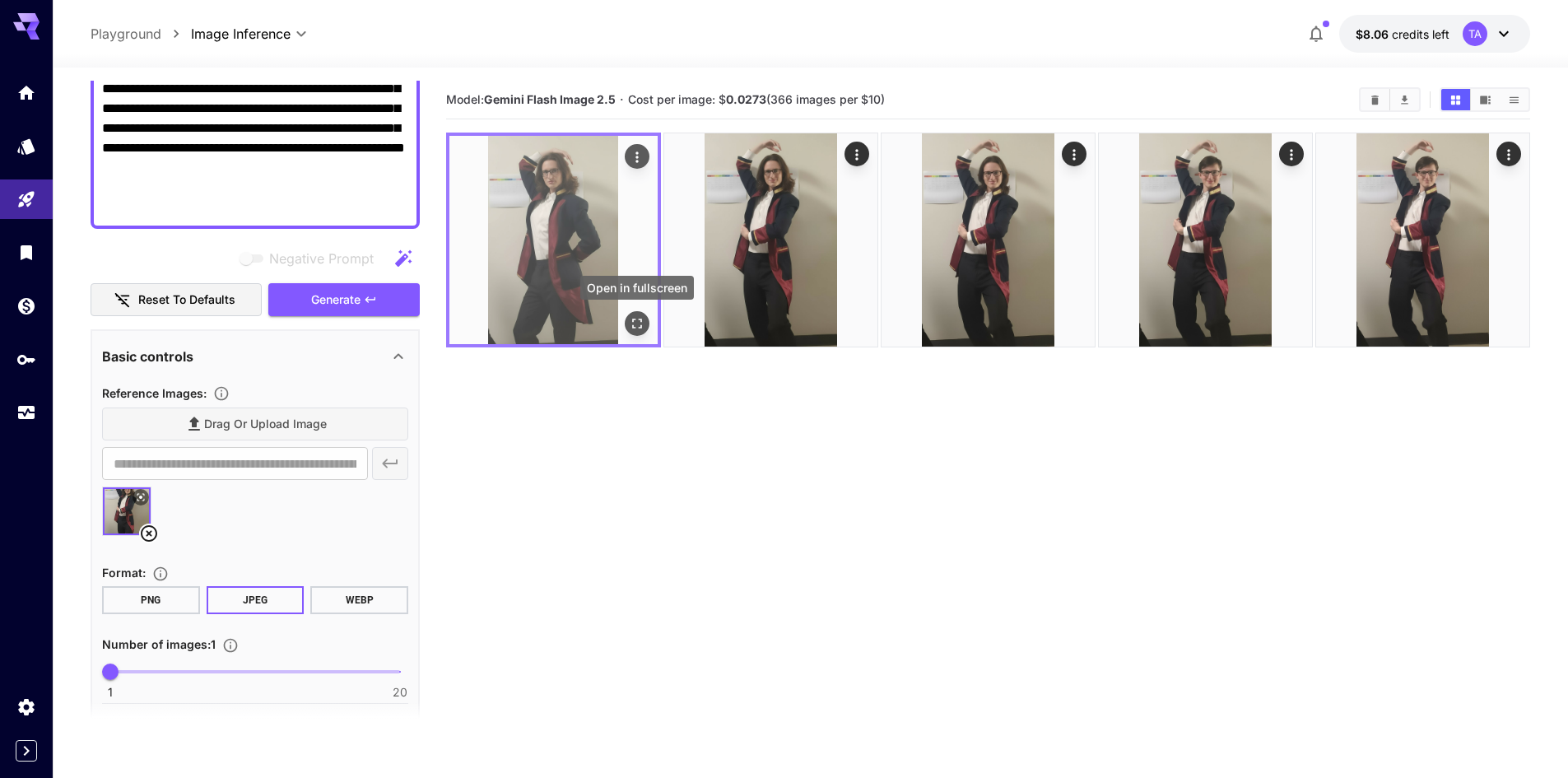
click at [639, 327] on icon "Open in fullscreen" at bounding box center [637, 324] width 10 height 10
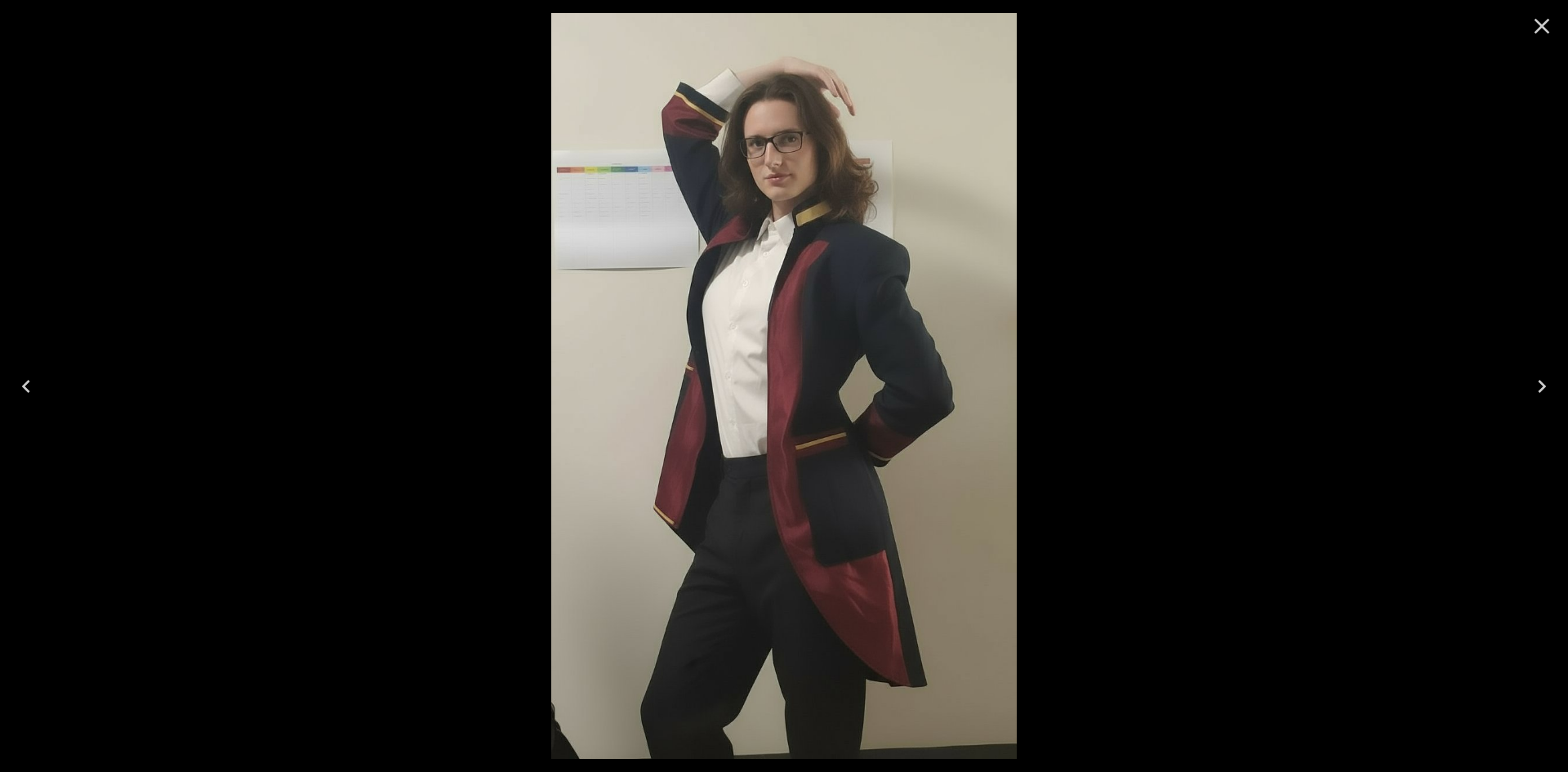
click at [1554, 366] on button "Next" at bounding box center [1543, 386] width 53 height 65
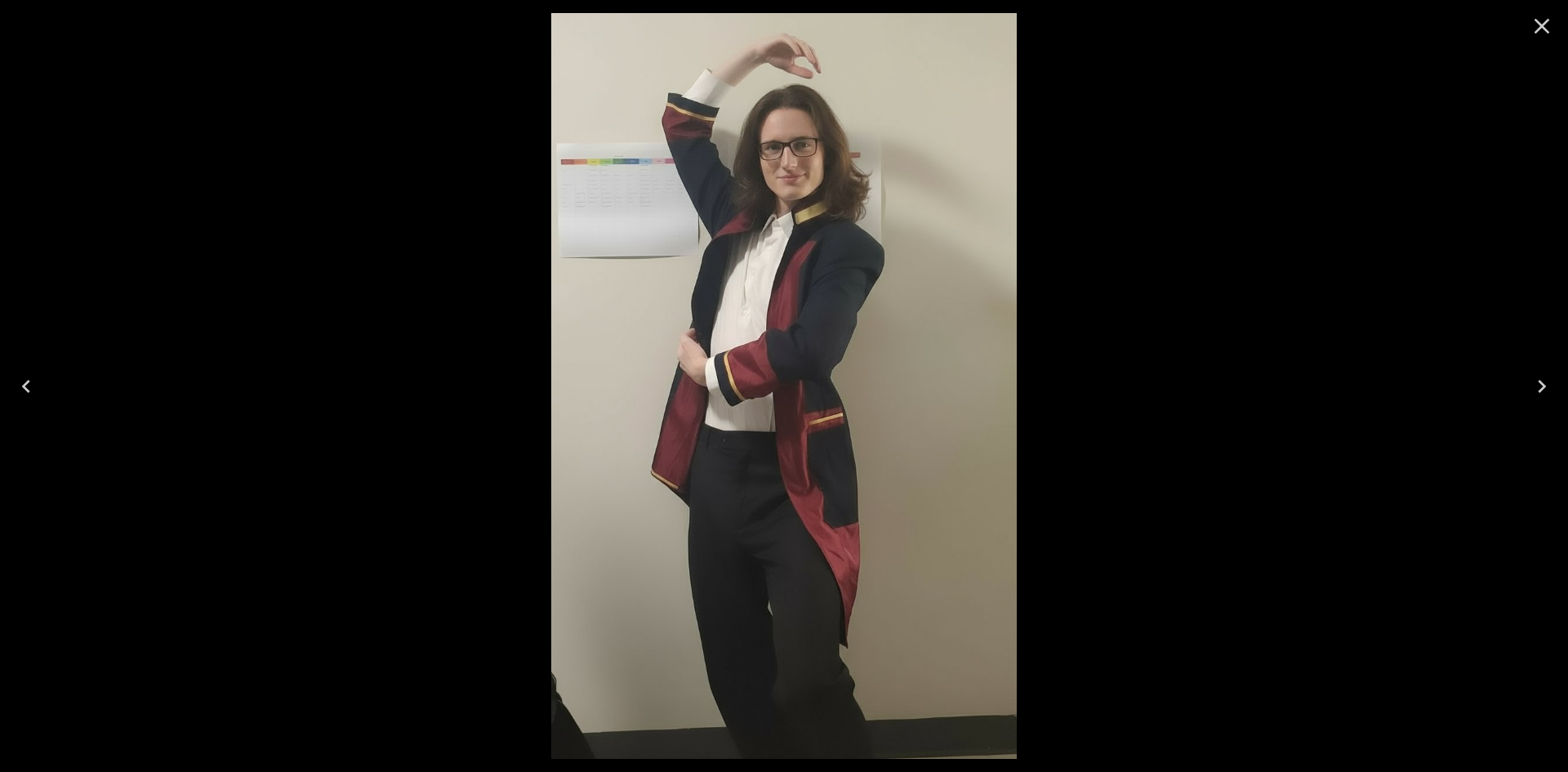
click at [1554, 366] on button "Next" at bounding box center [1543, 386] width 53 height 65
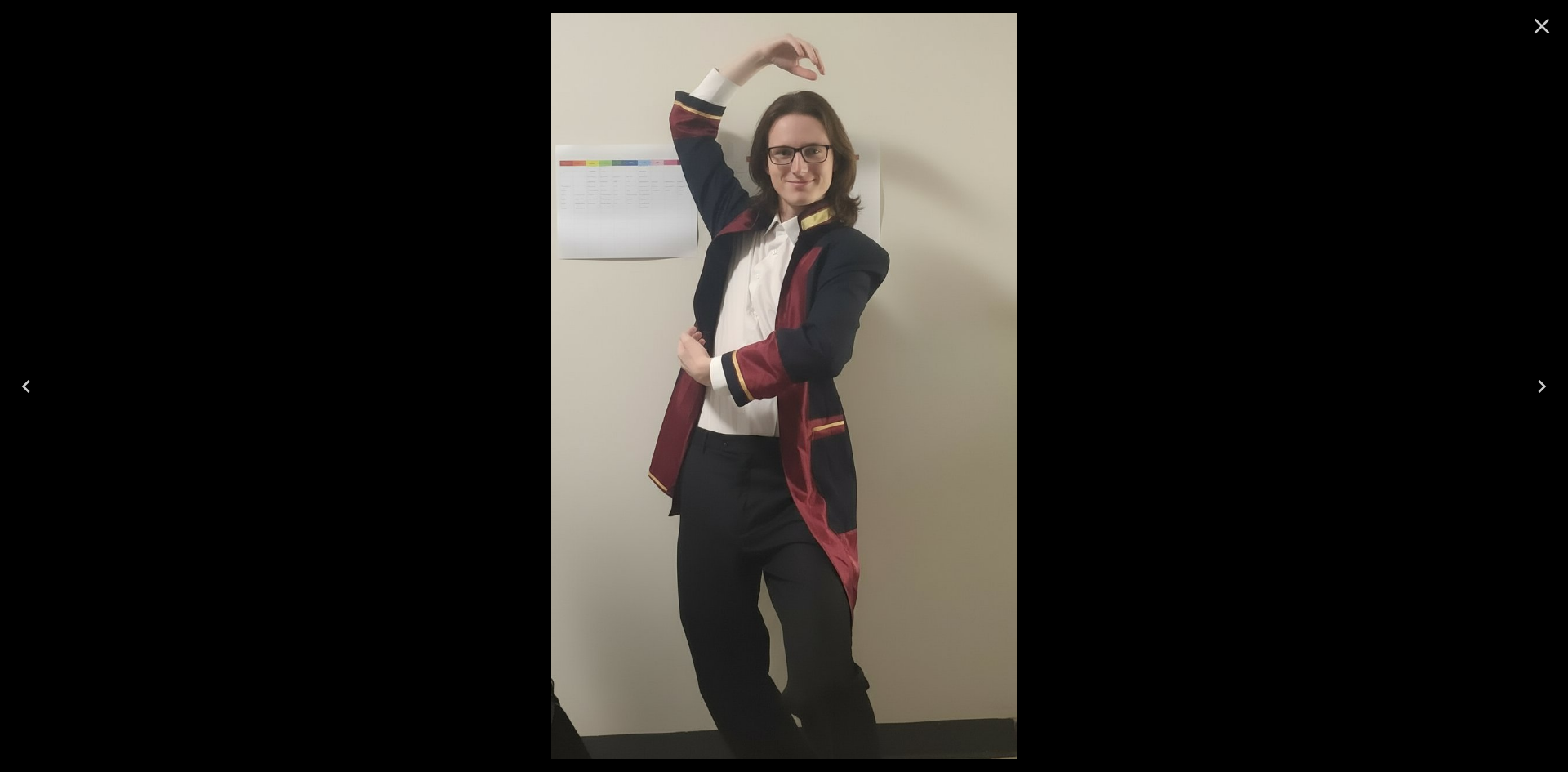
click at [1554, 366] on button "Next" at bounding box center [1543, 386] width 53 height 65
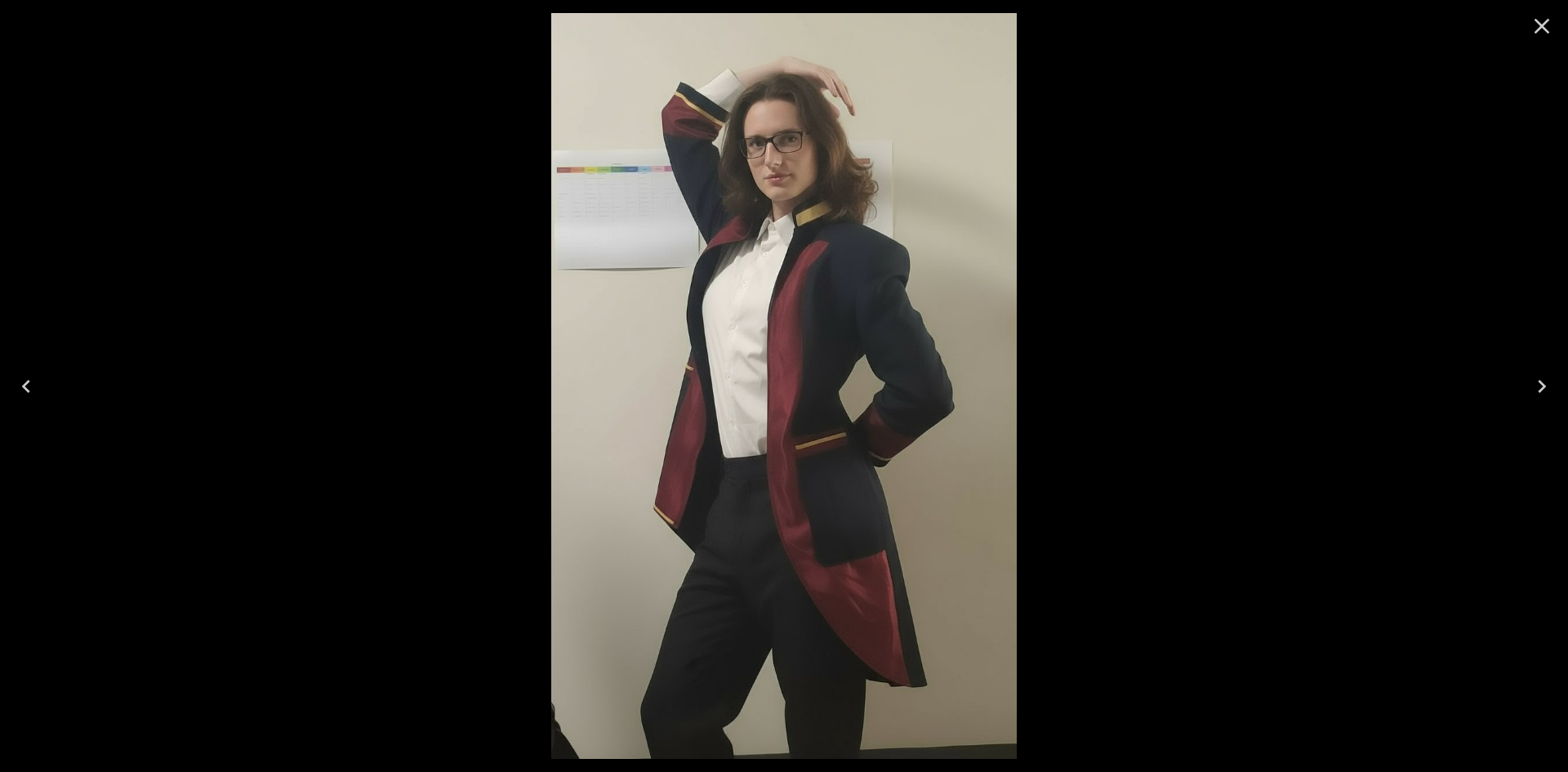
click at [1548, 32] on icon "Close" at bounding box center [1543, 26] width 15 height 15
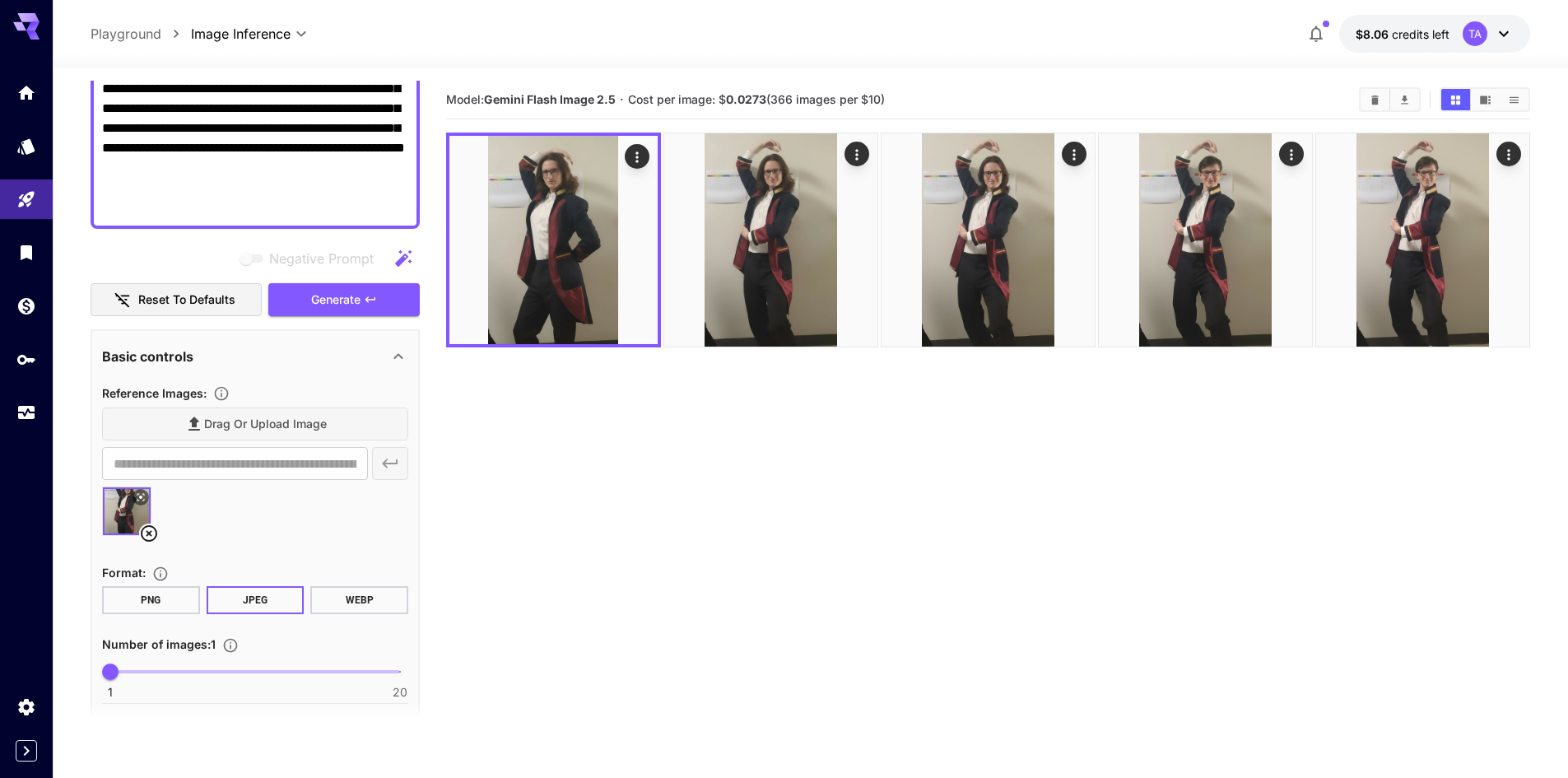
click at [1028, 551] on section "Model: Gemini Flash Image 2.5 · Cost per image: $ 0.0273 (366 images per $10)" at bounding box center [988, 469] width 1084 height 778
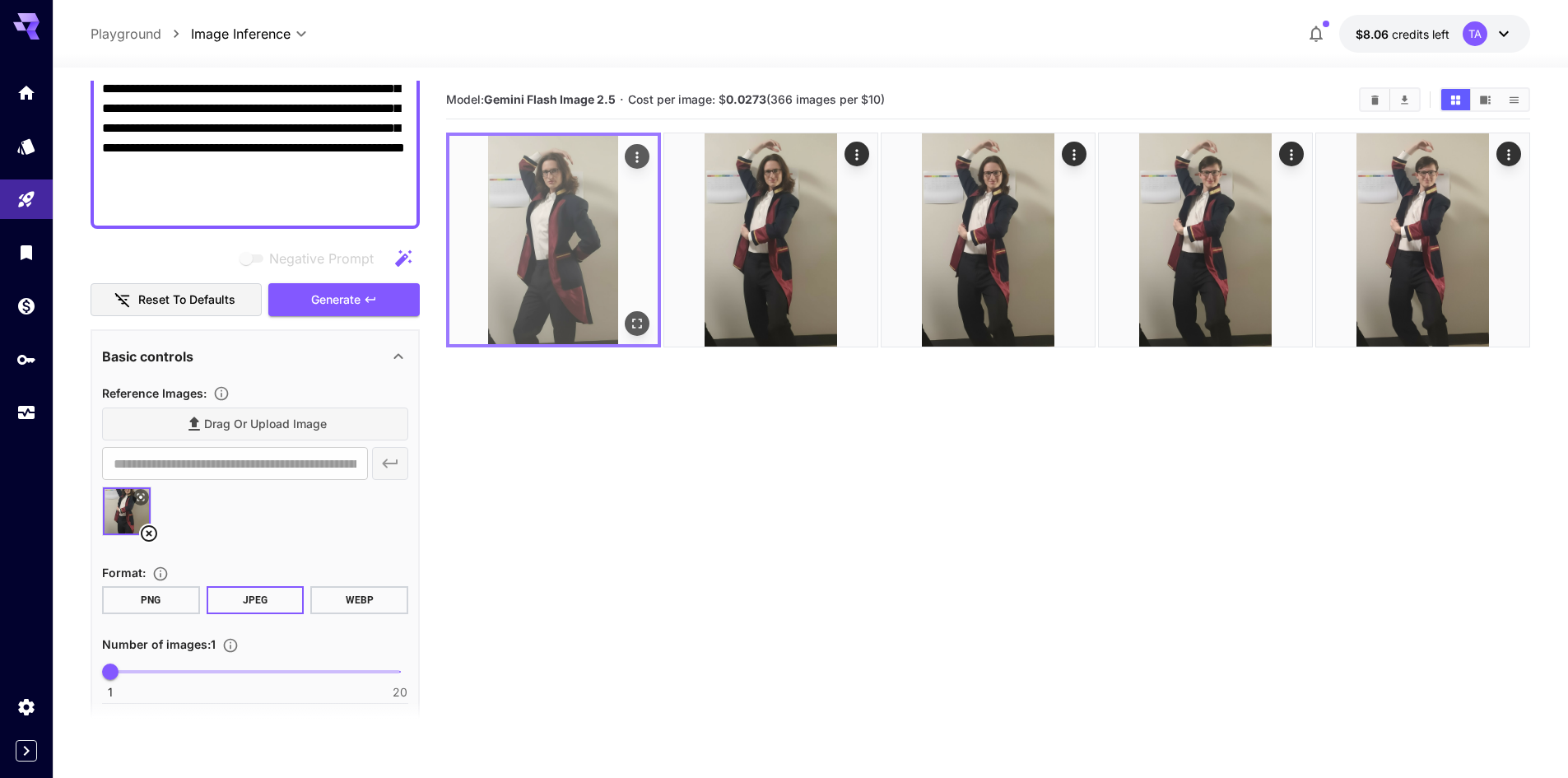
click at [631, 322] on icon "Open in fullscreen" at bounding box center [636, 323] width 16 height 16
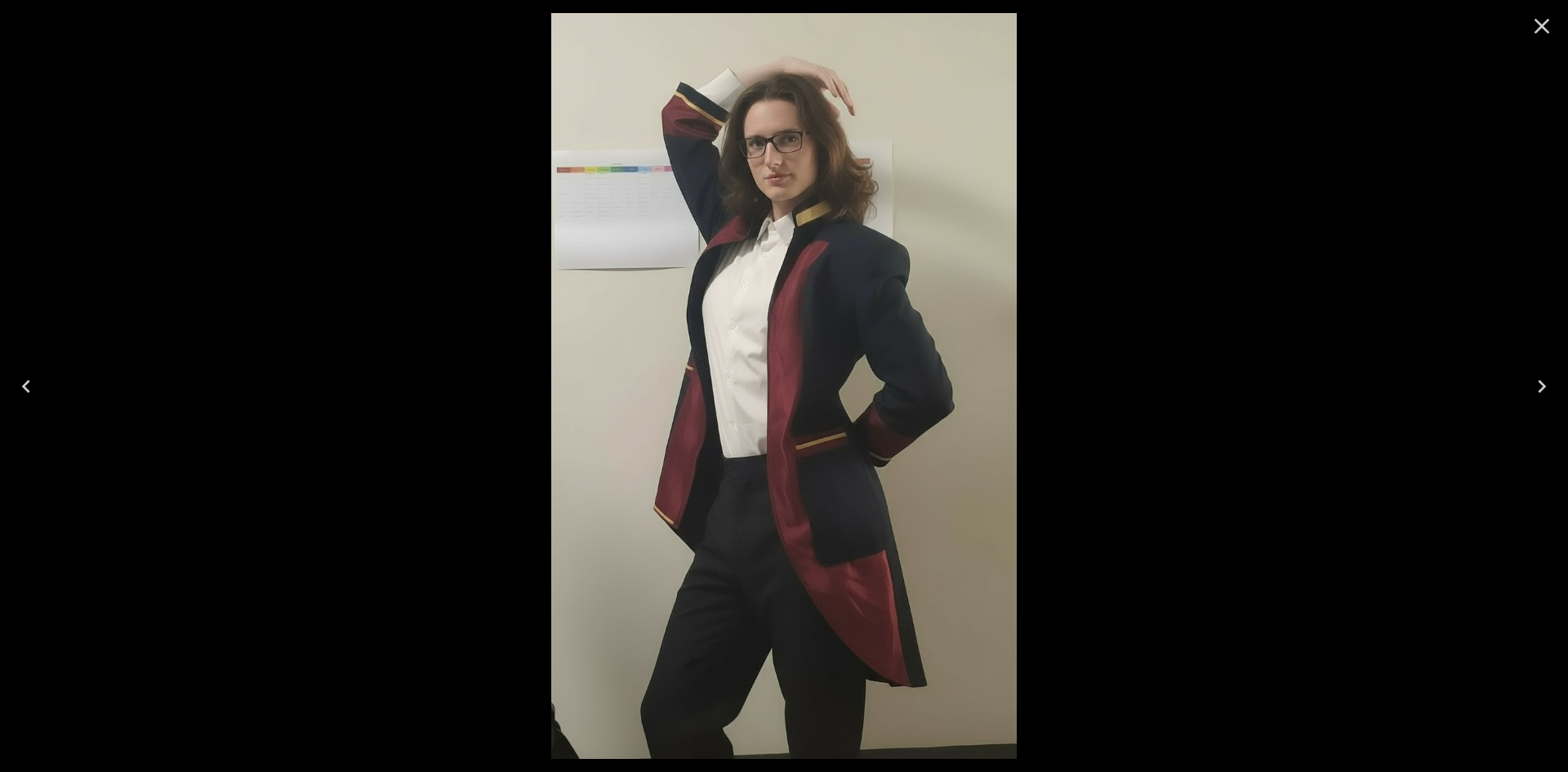
click at [1536, 33] on icon "Close" at bounding box center [1542, 25] width 26 height 26
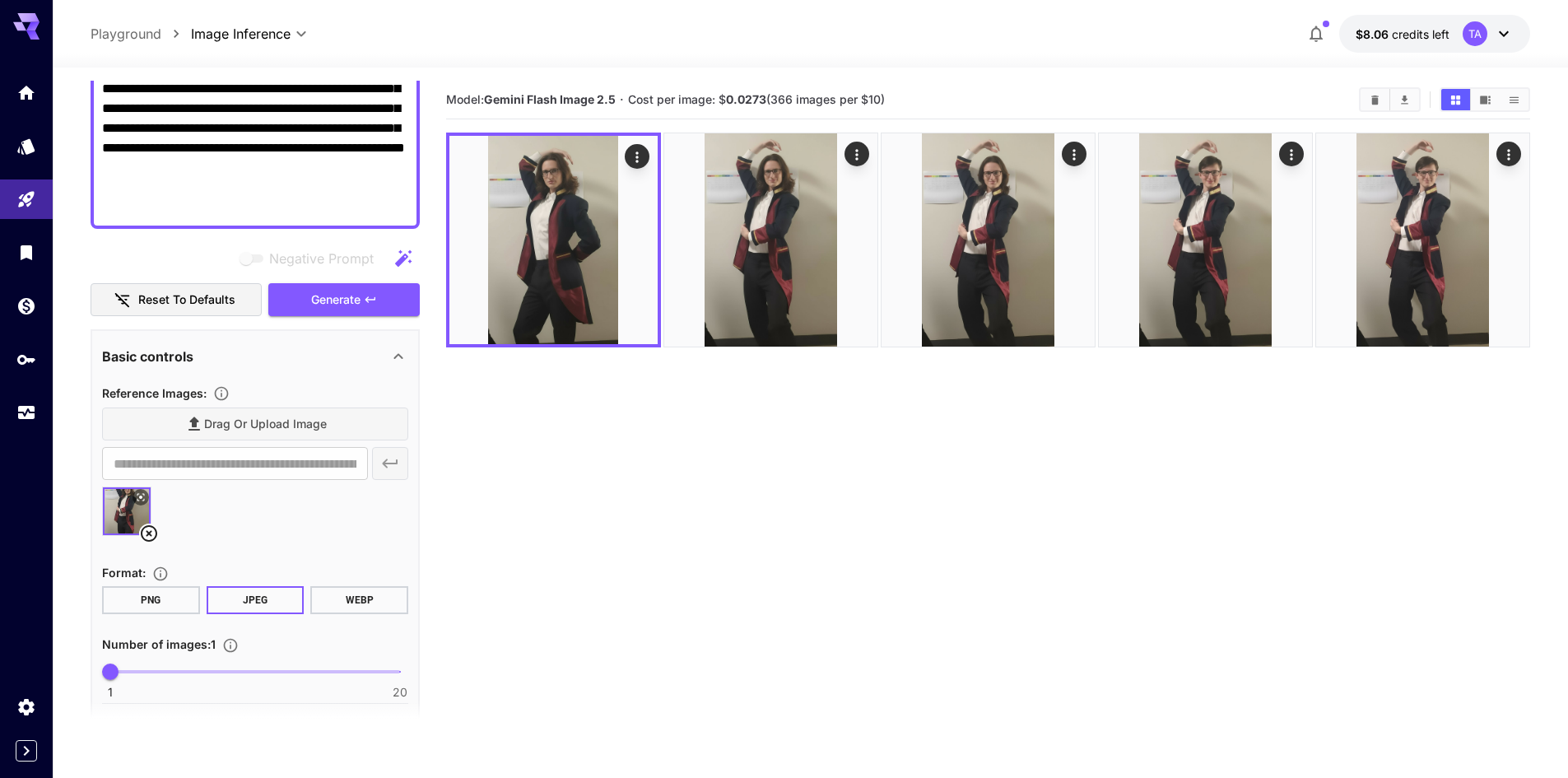
click at [302, 139] on textarea "**********" at bounding box center [255, 59] width 306 height 316
paste textarea "**********"
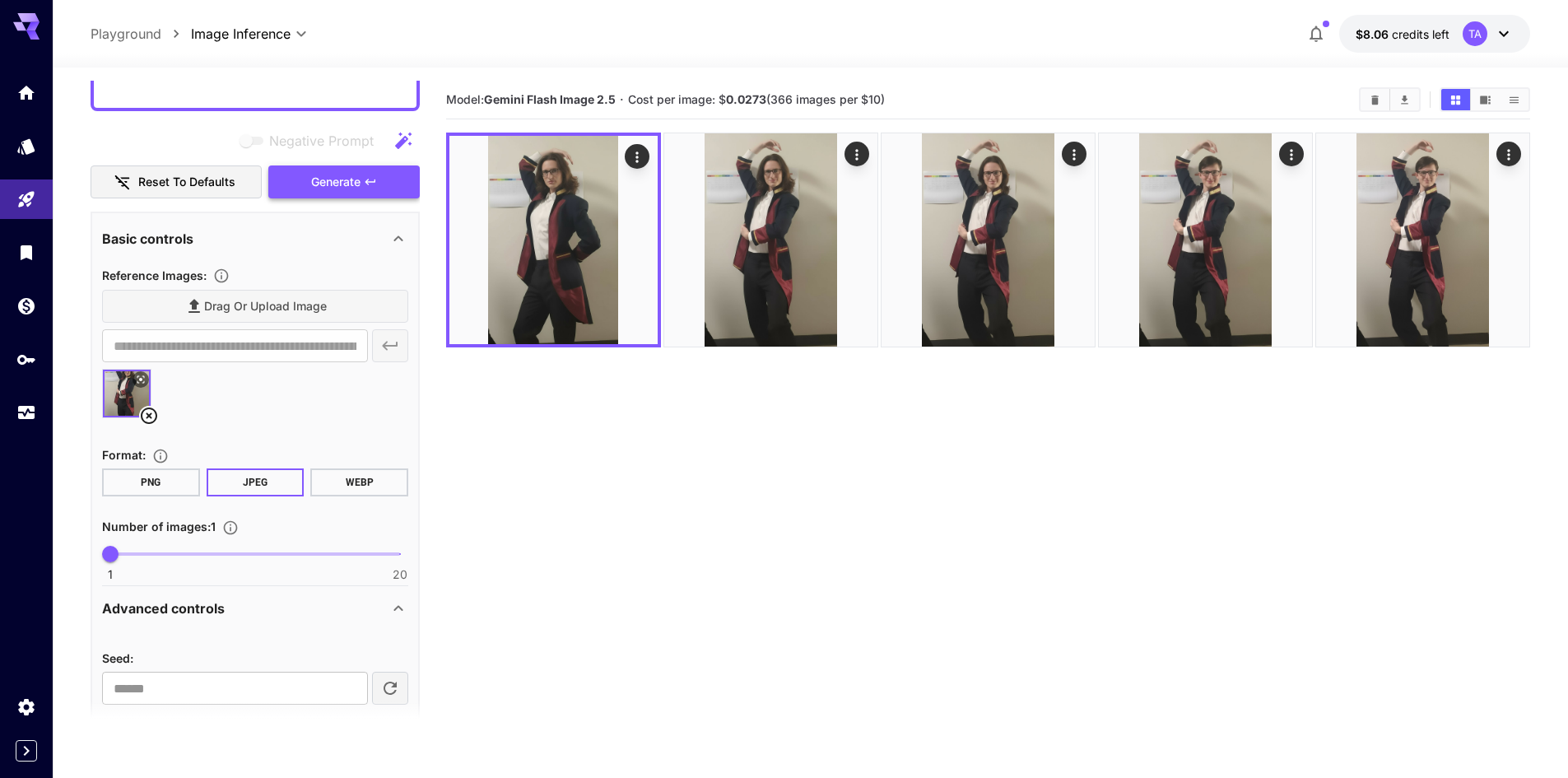
type textarea "**********"
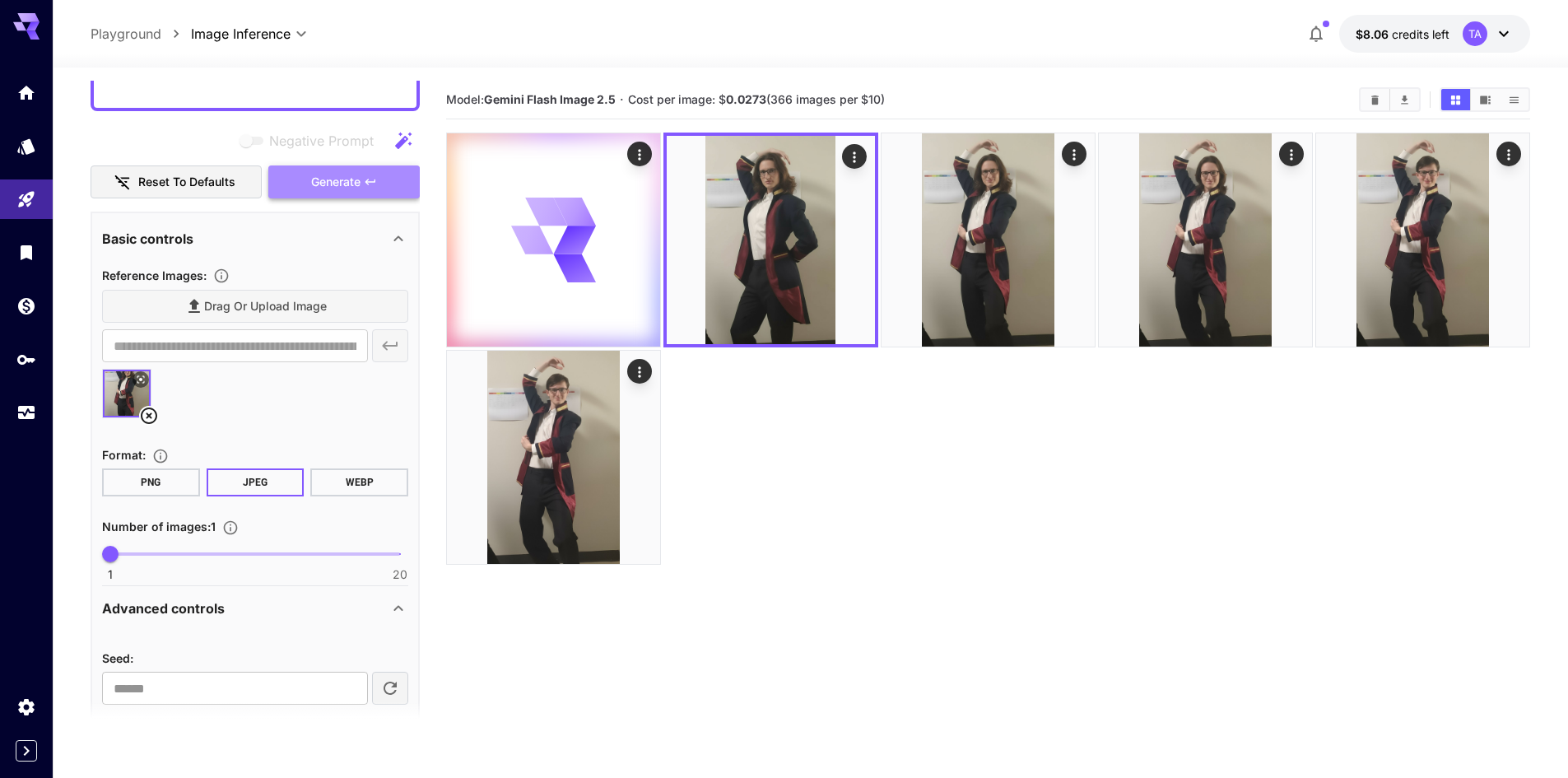
click at [336, 189] on span "Generate" at bounding box center [336, 182] width 50 height 21
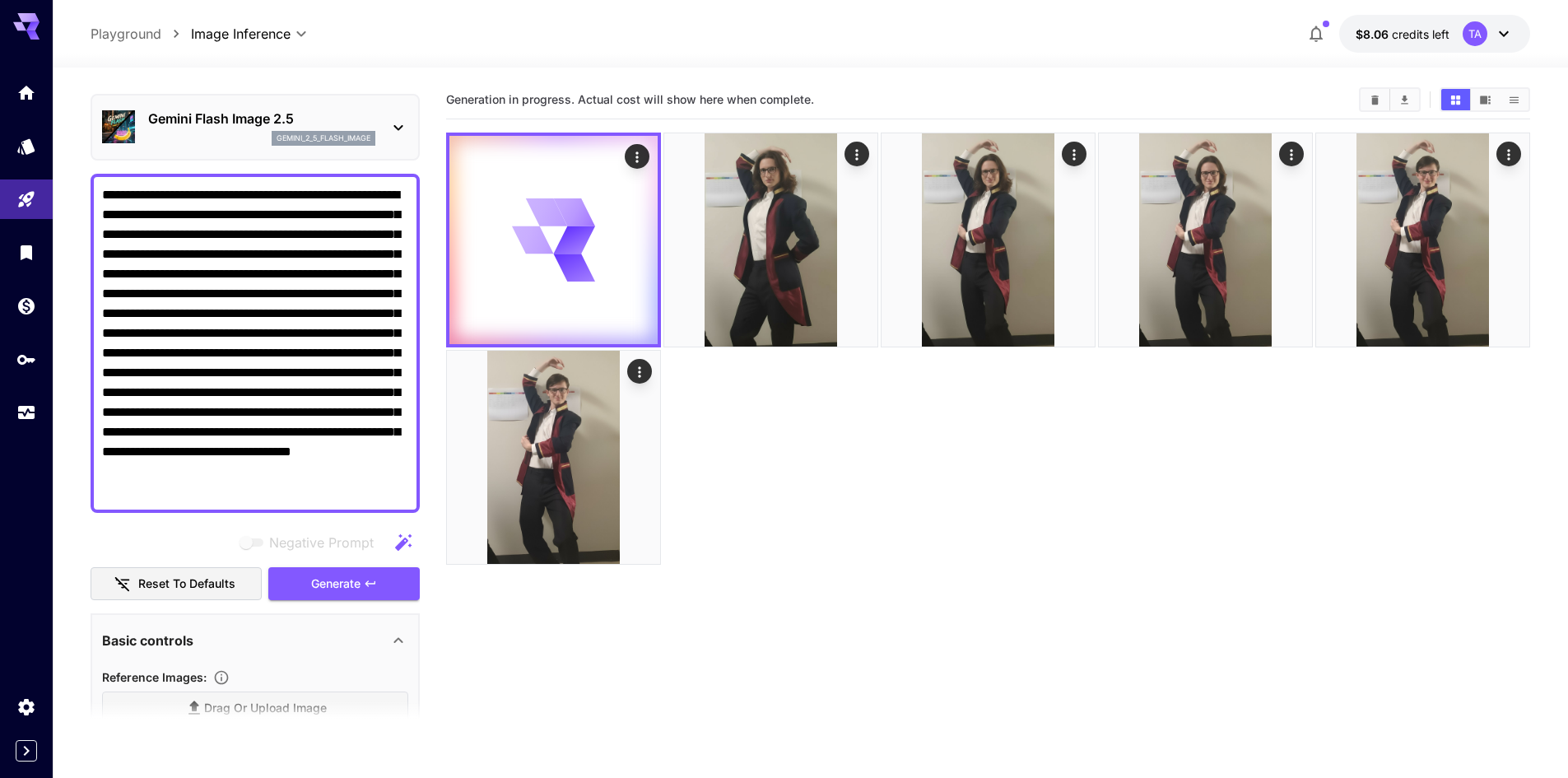
scroll to position [0, 0]
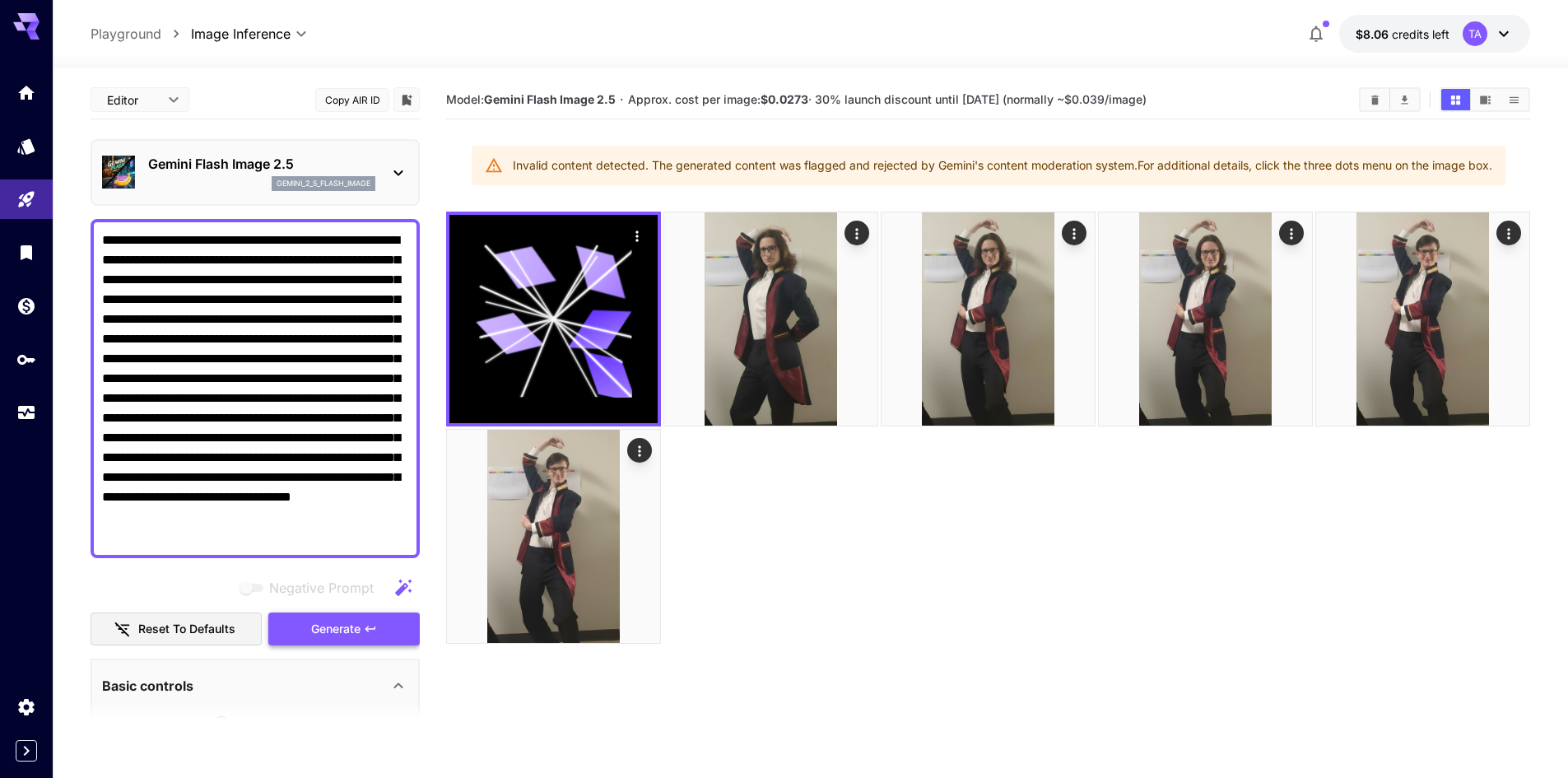
click at [336, 622] on span "Generate" at bounding box center [336, 629] width 50 height 21
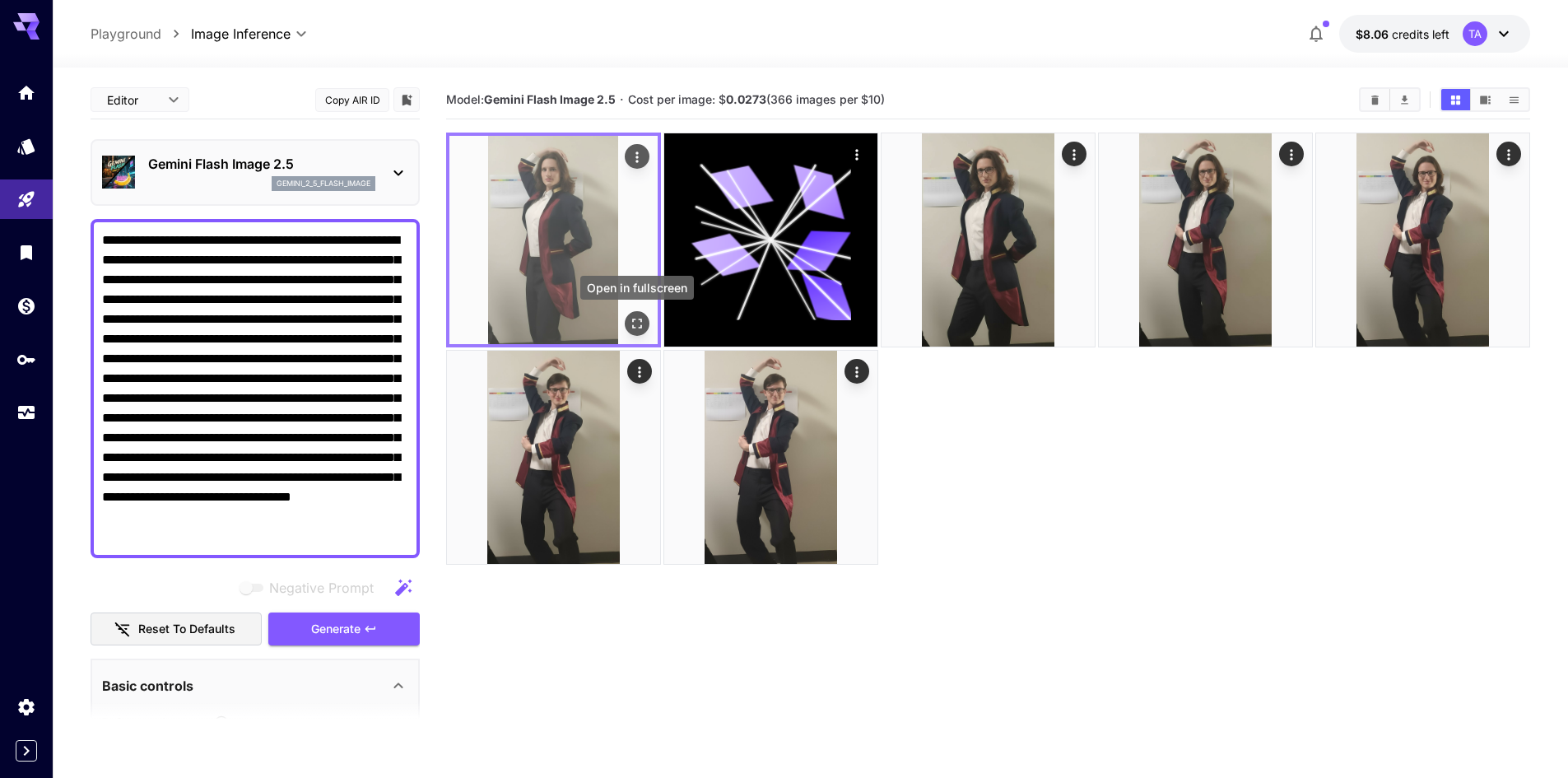
click at [639, 326] on icon "Open in fullscreen" at bounding box center [636, 323] width 16 height 16
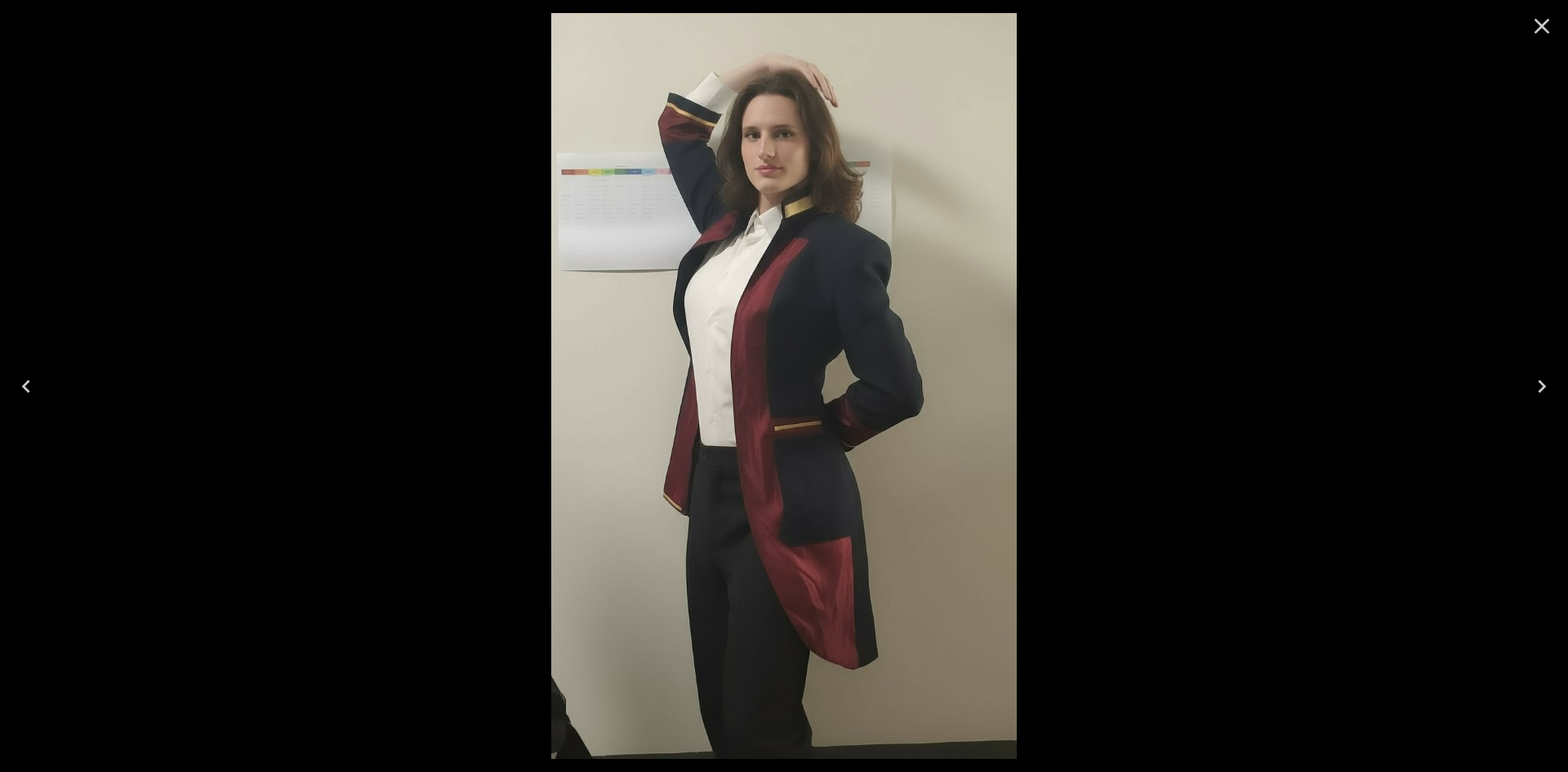
click at [1542, 30] on icon "Close" at bounding box center [1542, 25] width 26 height 26
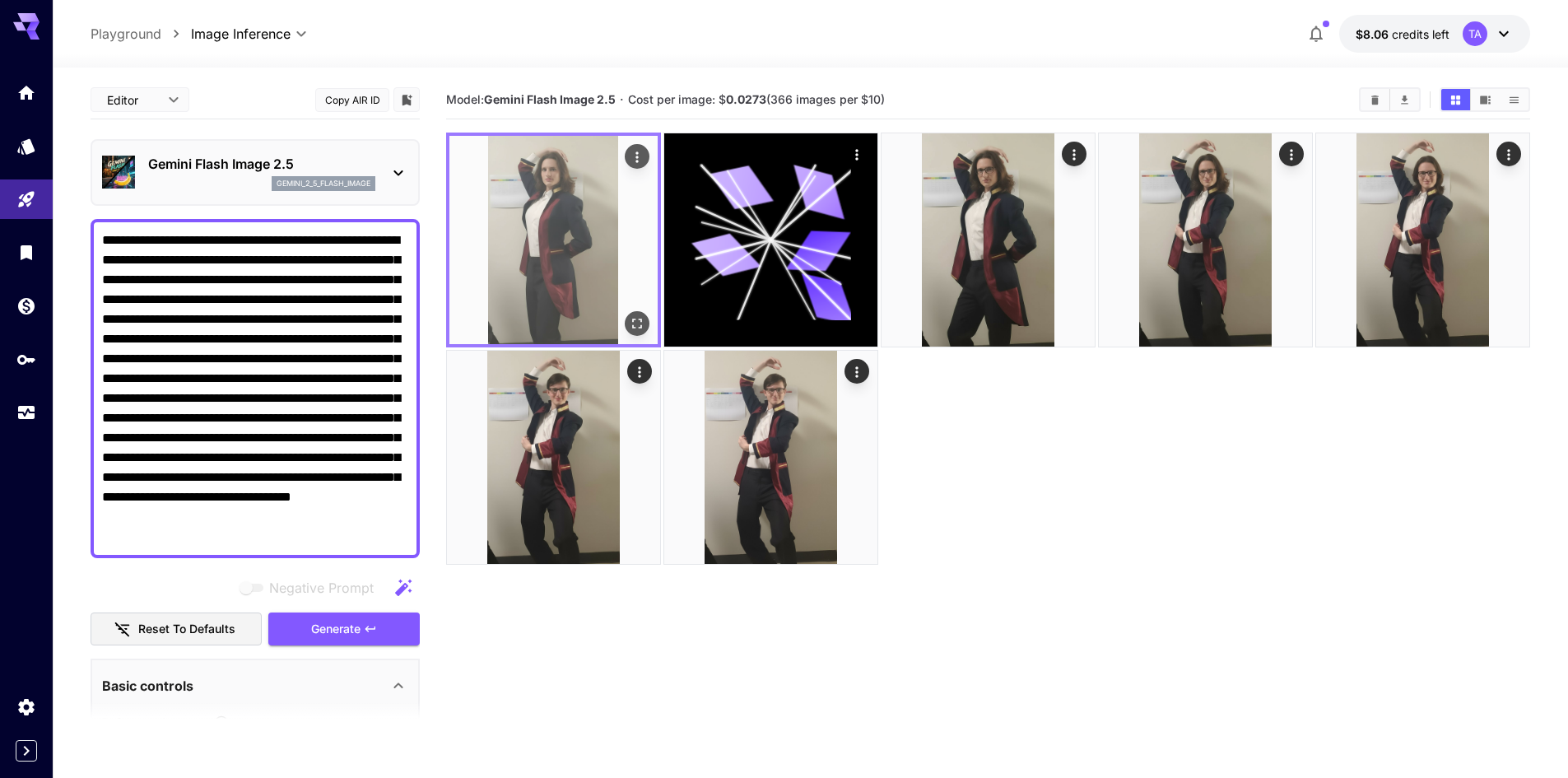
click at [640, 341] on img at bounding box center [554, 240] width 209 height 209
click at [640, 325] on icon "Open in fullscreen" at bounding box center [637, 324] width 10 height 10
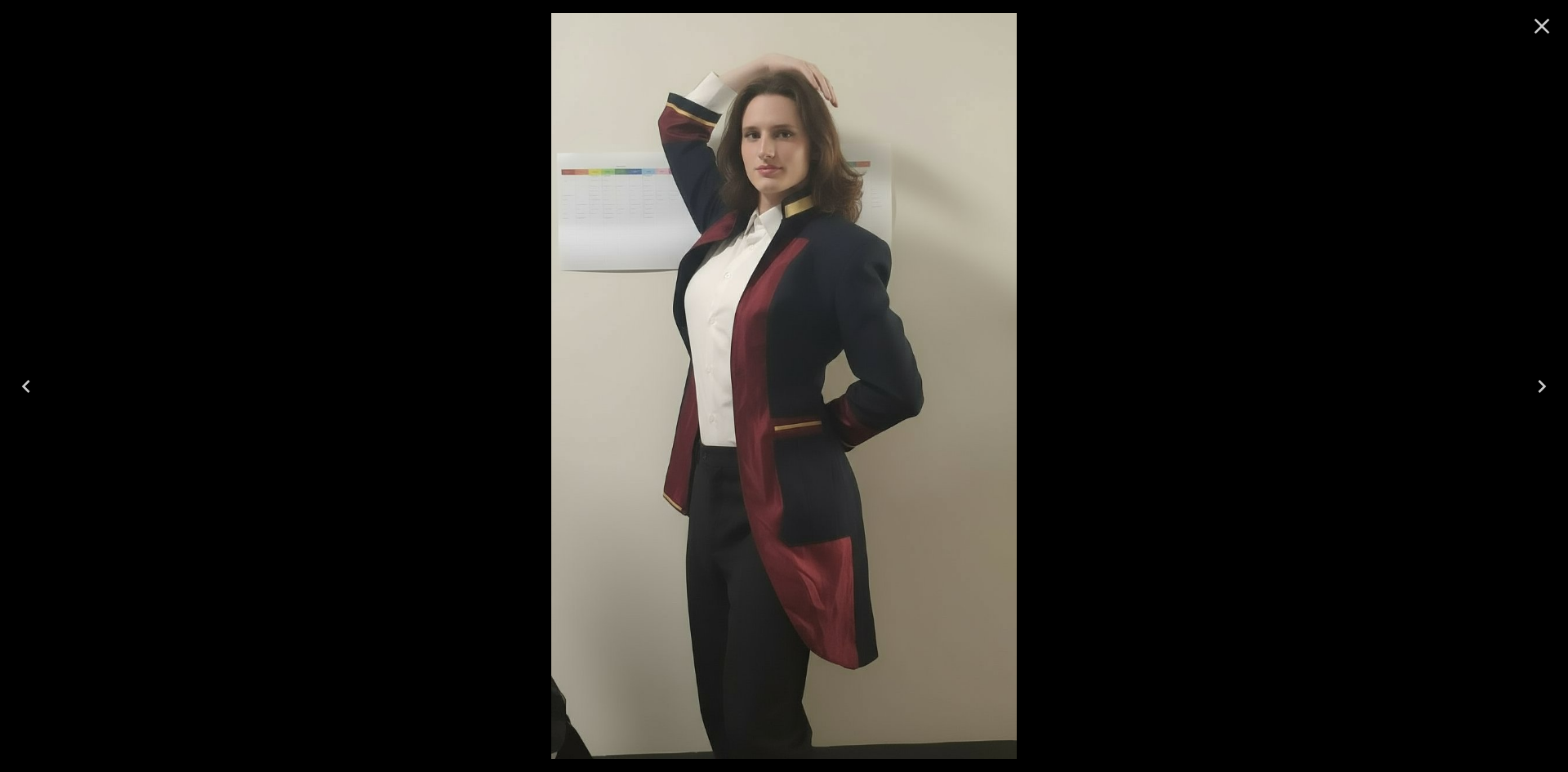
drag, startPoint x: 834, startPoint y: 209, endPoint x: 1534, endPoint y: 22, distance: 724.5
click at [1532, 21] on button "Close" at bounding box center [1542, 26] width 39 height 39
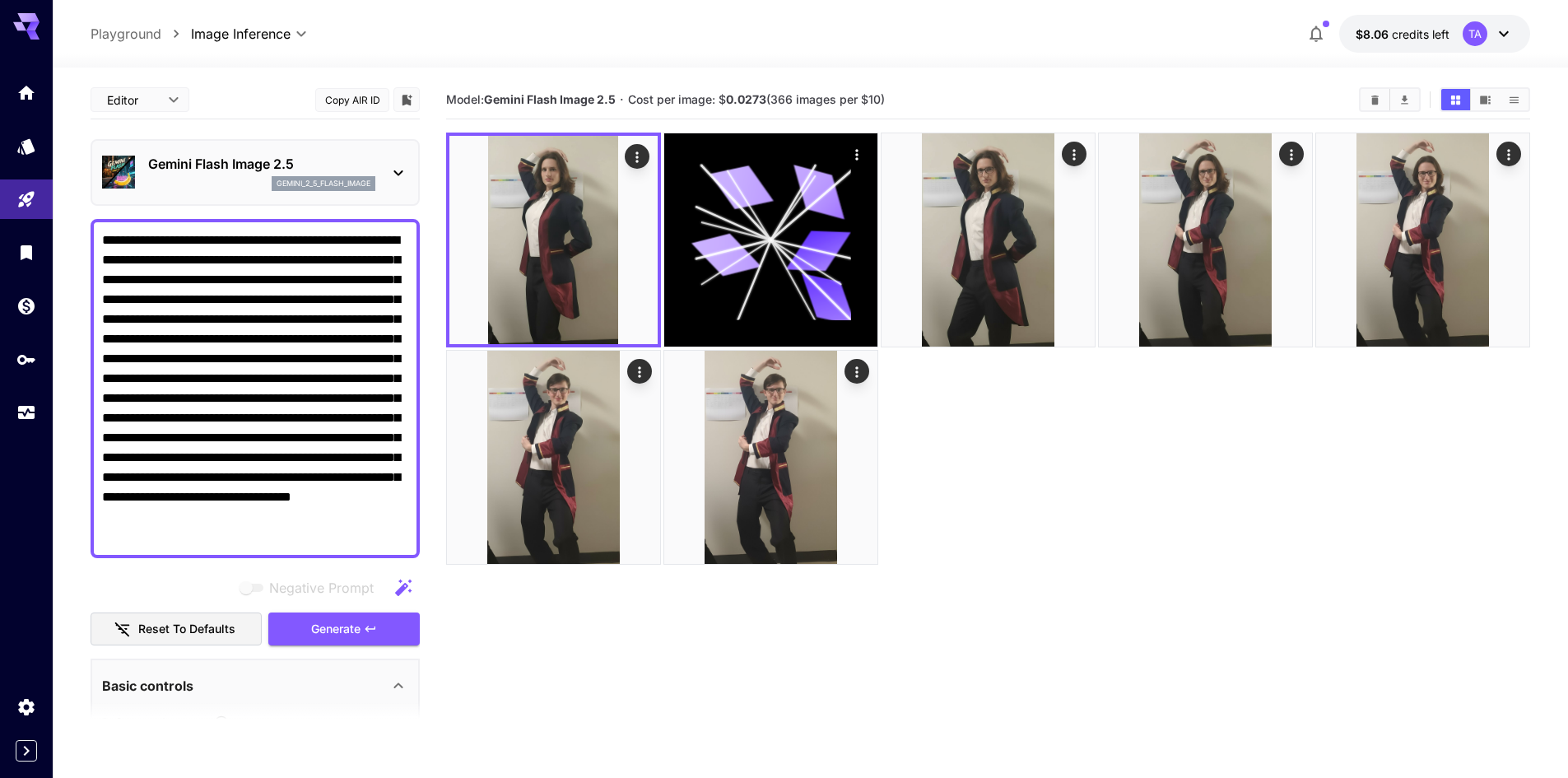
click at [1547, 22] on div "**********" at bounding box center [811, 33] width 1515 height 68
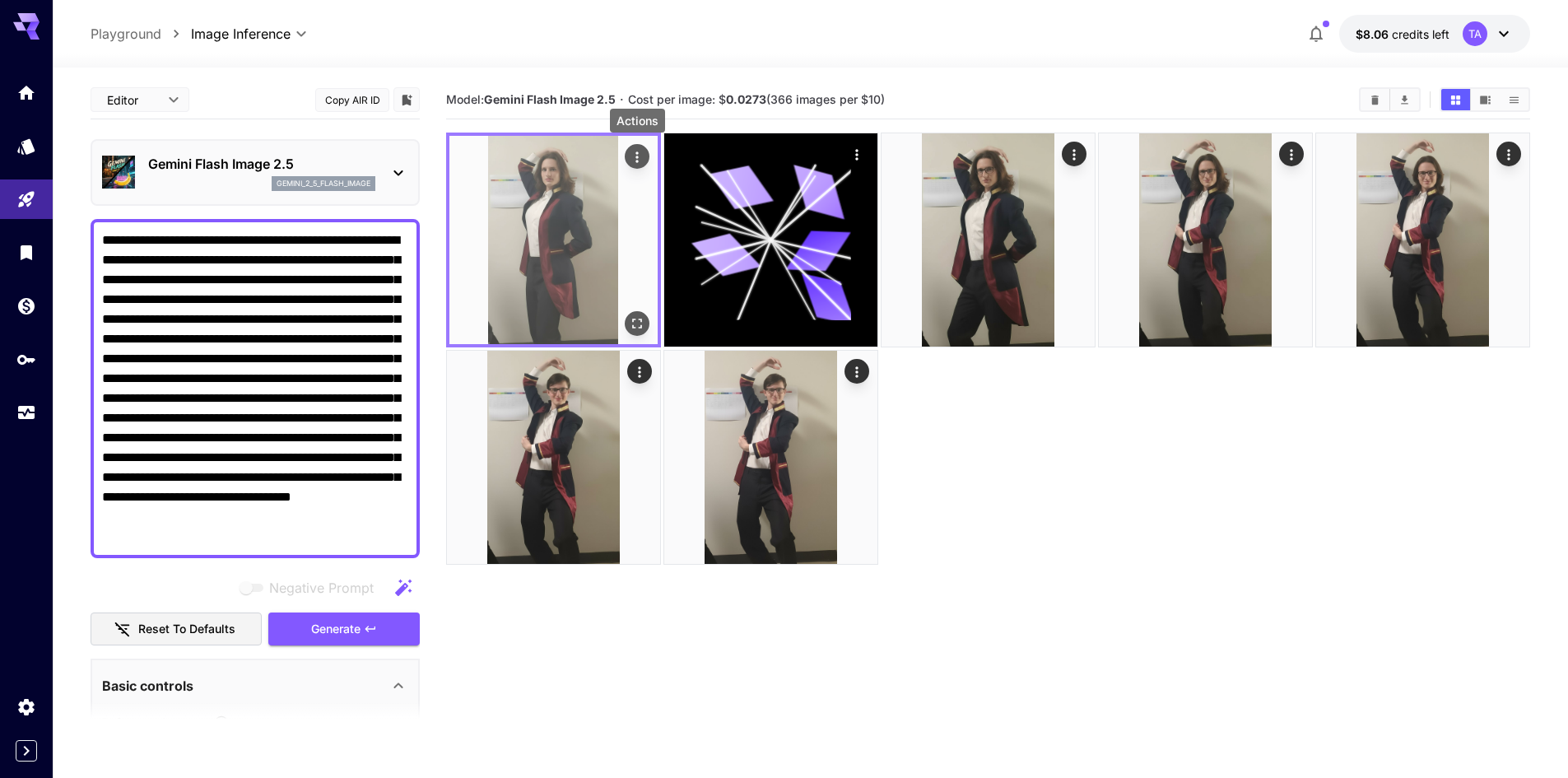
click at [641, 150] on icon "Actions" at bounding box center [636, 156] width 16 height 16
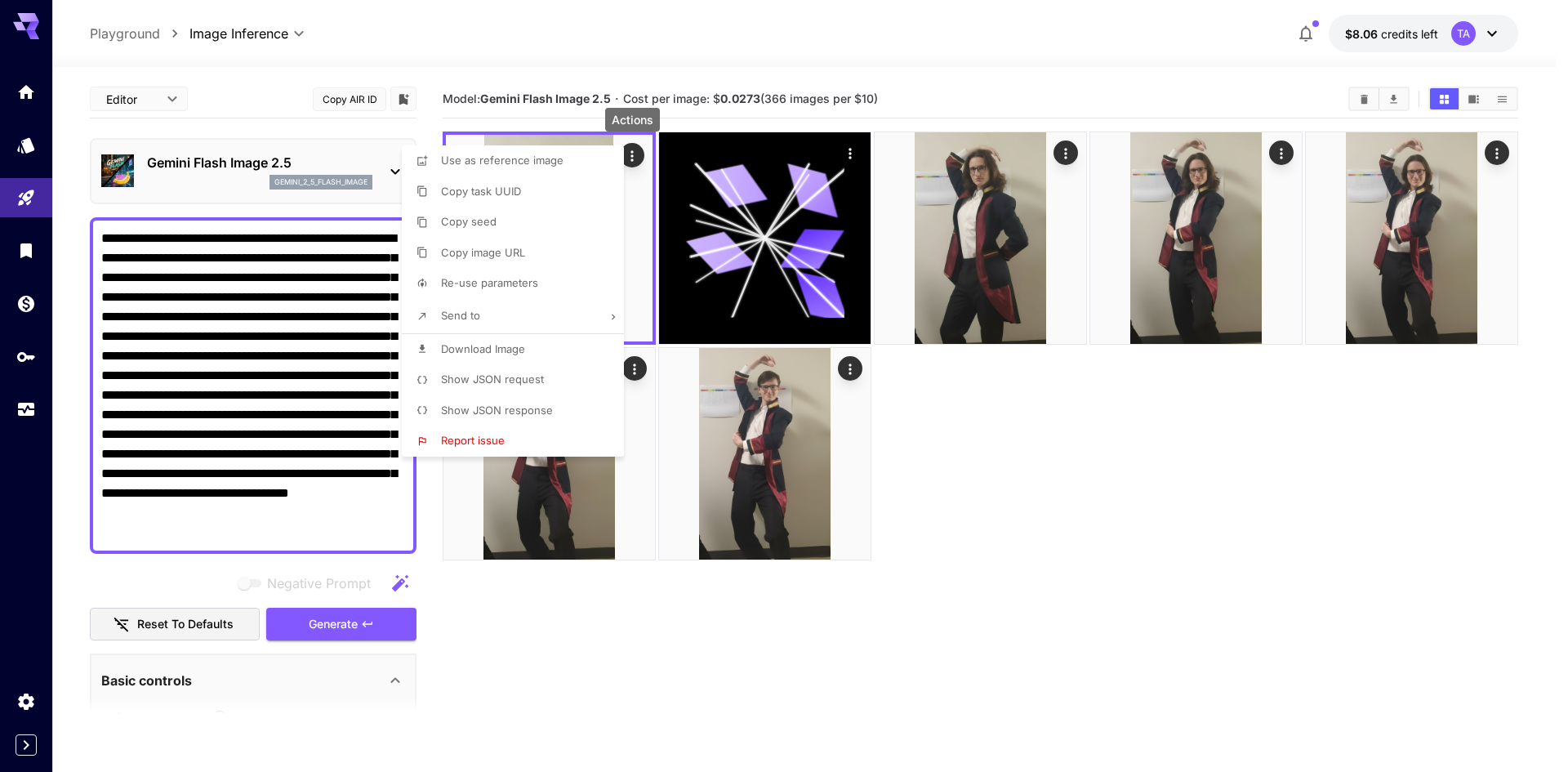
click at [482, 343] on span "Download Image" at bounding box center [483, 348] width 84 height 13
drag, startPoint x: 1331, startPoint y: 467, endPoint x: 1347, endPoint y: 449, distance: 24.1
click at [1331, 467] on div at bounding box center [784, 386] width 1568 height 772
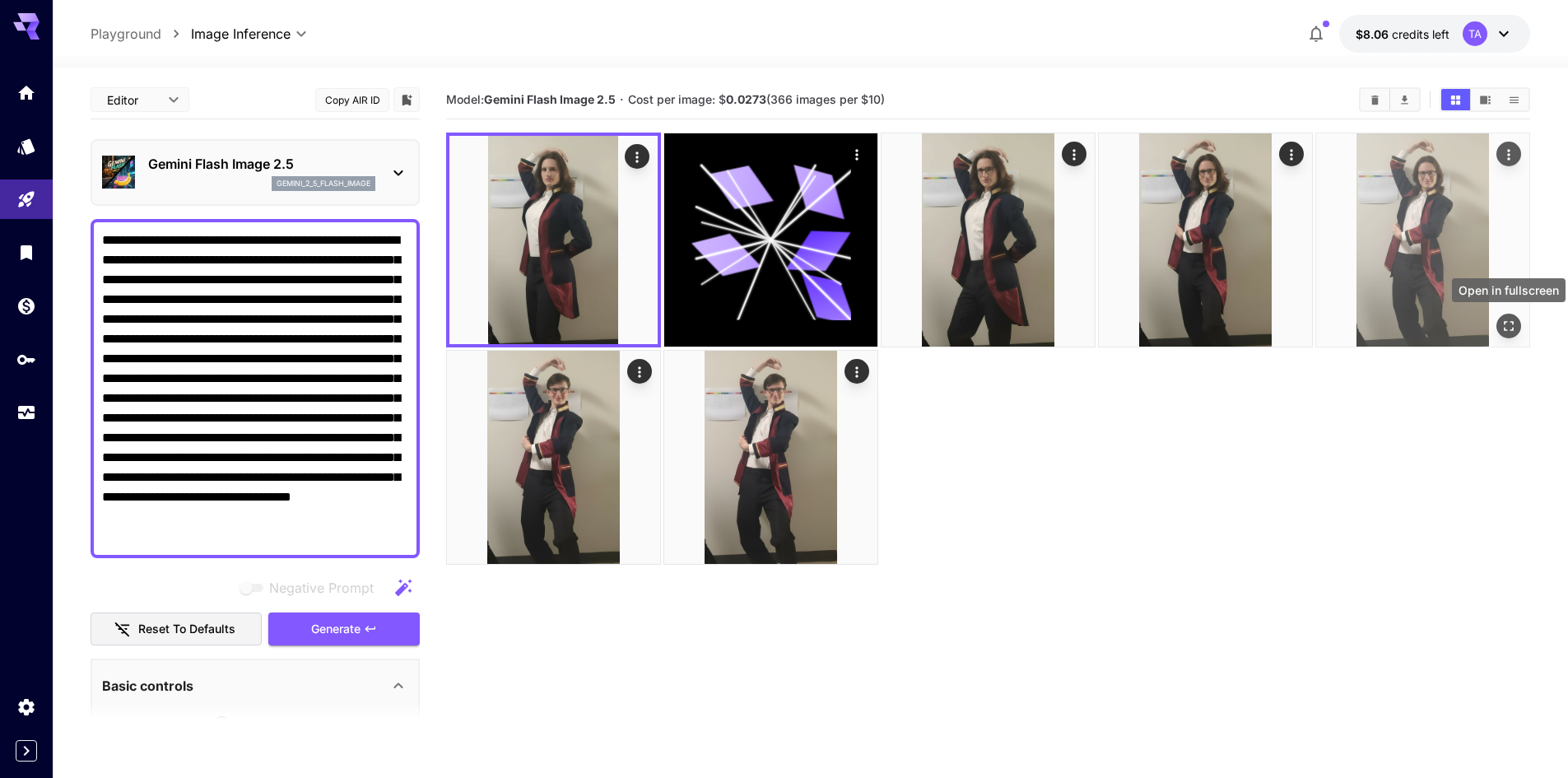
click at [1510, 326] on icon "Open in fullscreen" at bounding box center [1508, 326] width 16 height 16
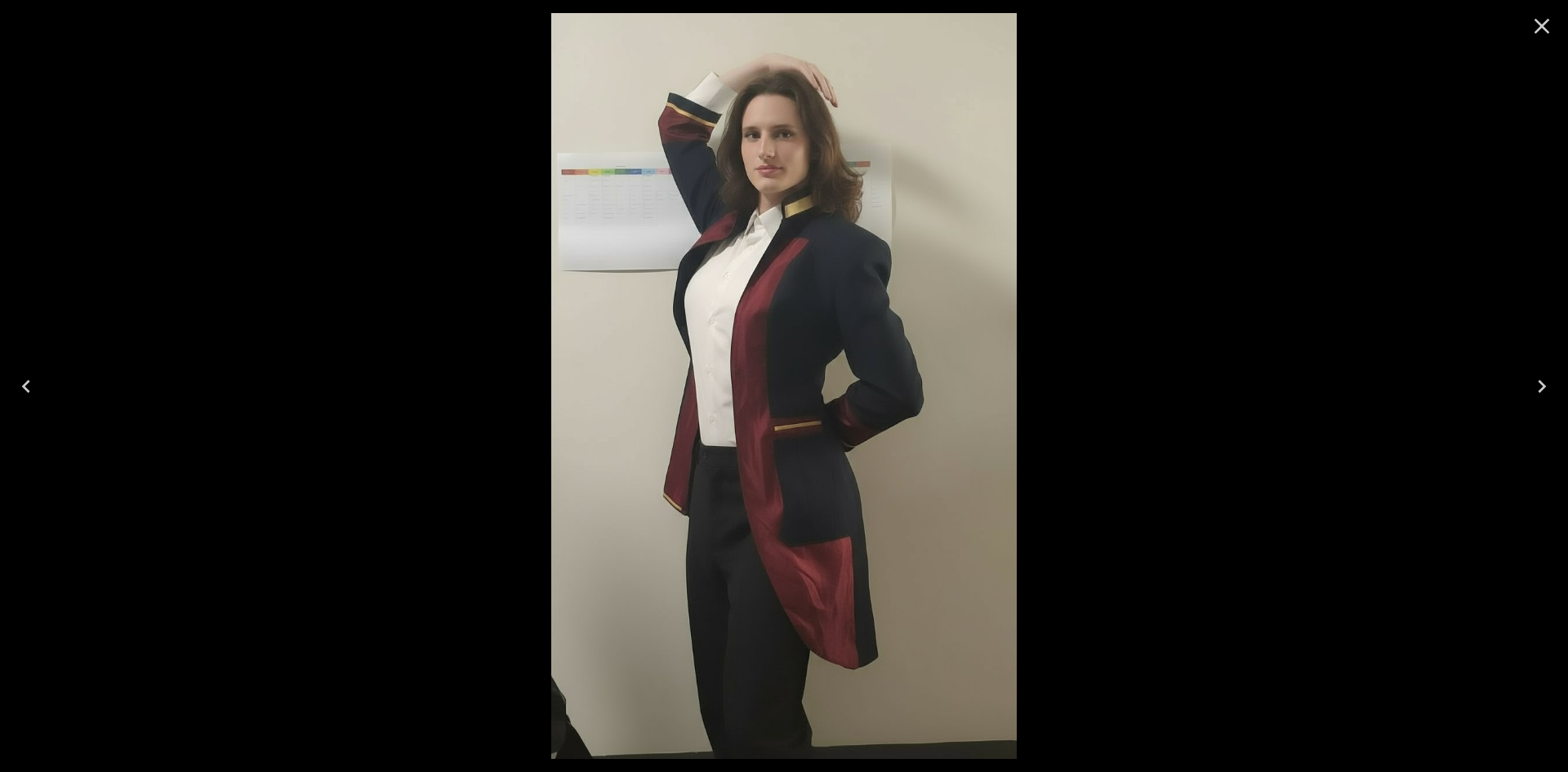
click at [1548, 25] on icon "Close" at bounding box center [1542, 25] width 26 height 26
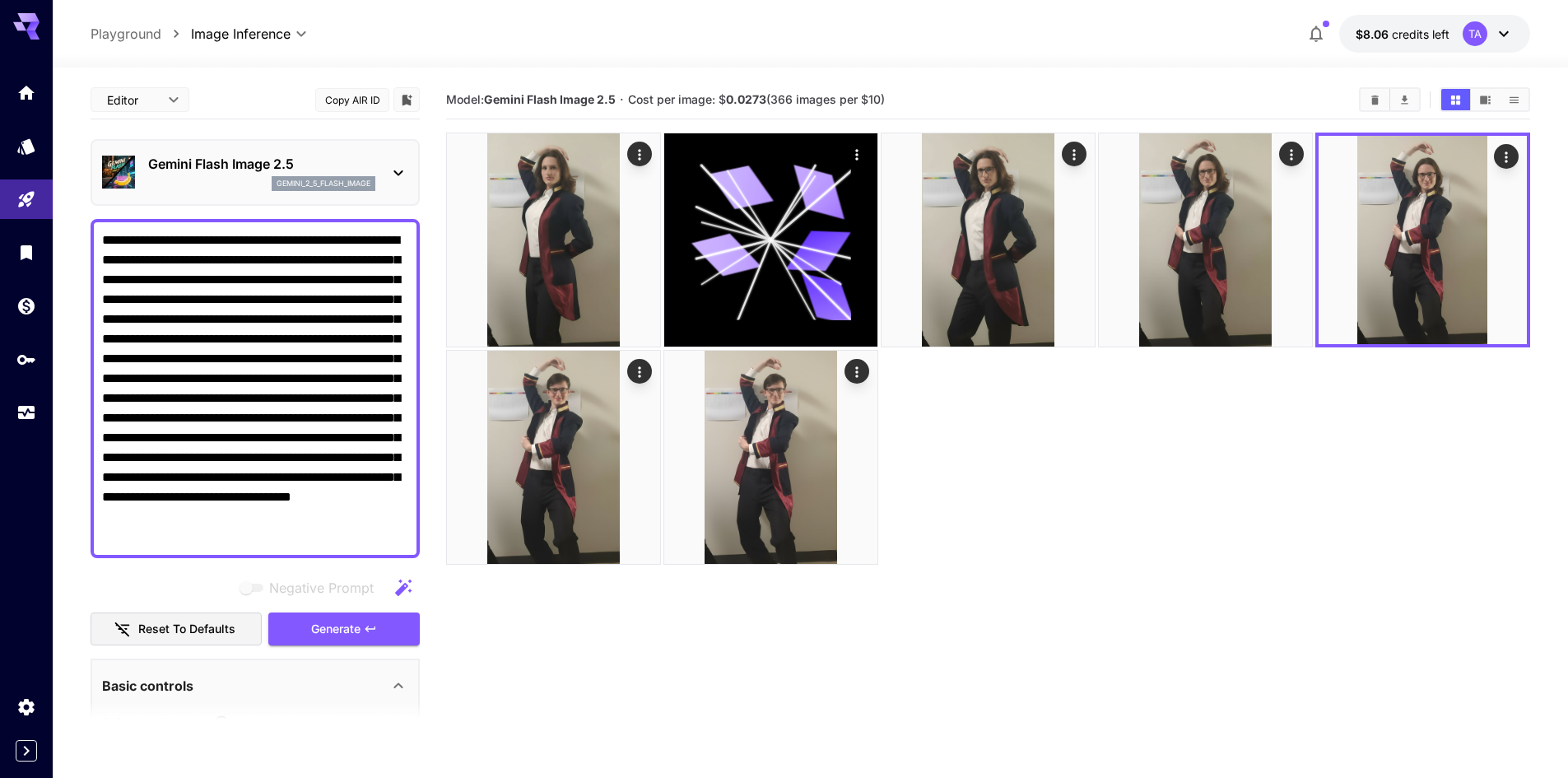
scroll to position [494, 0]
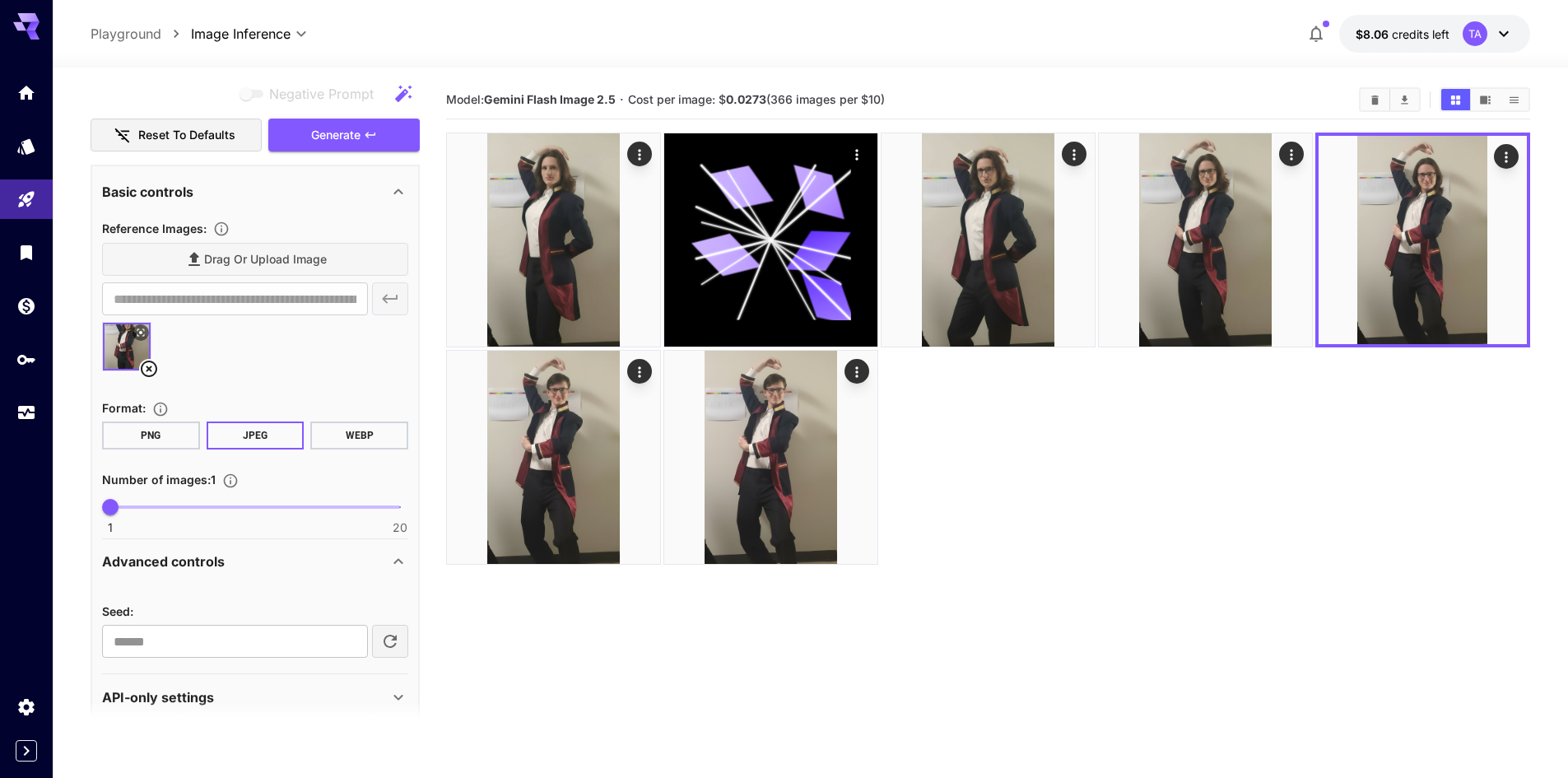
drag, startPoint x: 1577, startPoint y: 45, endPoint x: 156, endPoint y: 369, distance: 1457.5
click at [156, 369] on icon at bounding box center [149, 368] width 20 height 20
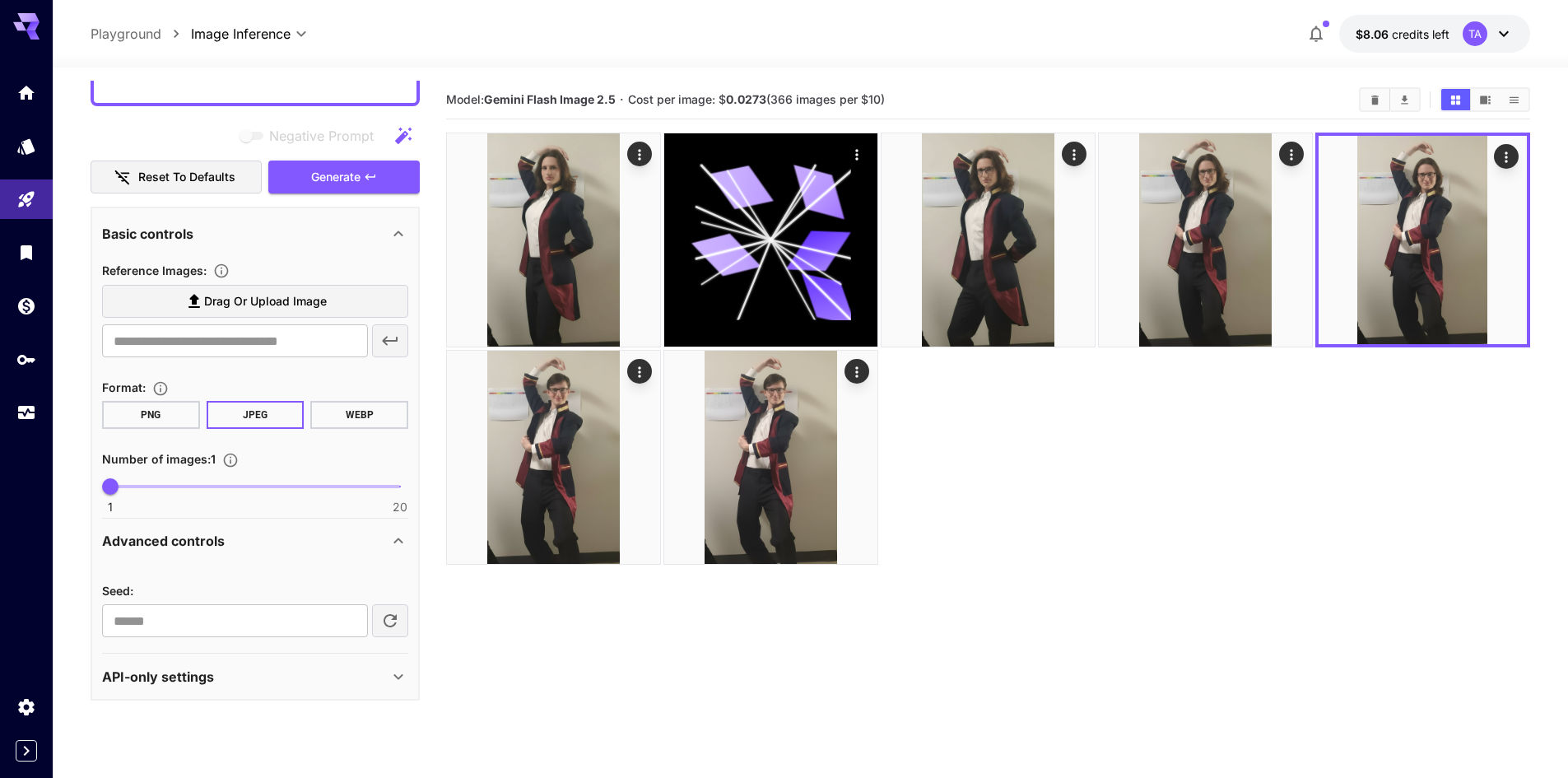
scroll to position [451, 0]
click at [156, 369] on div "Reference Images : Drag or upload image ​ Format : PNG JPEG WEBP Number of imag…" at bounding box center [255, 386] width 306 height 253
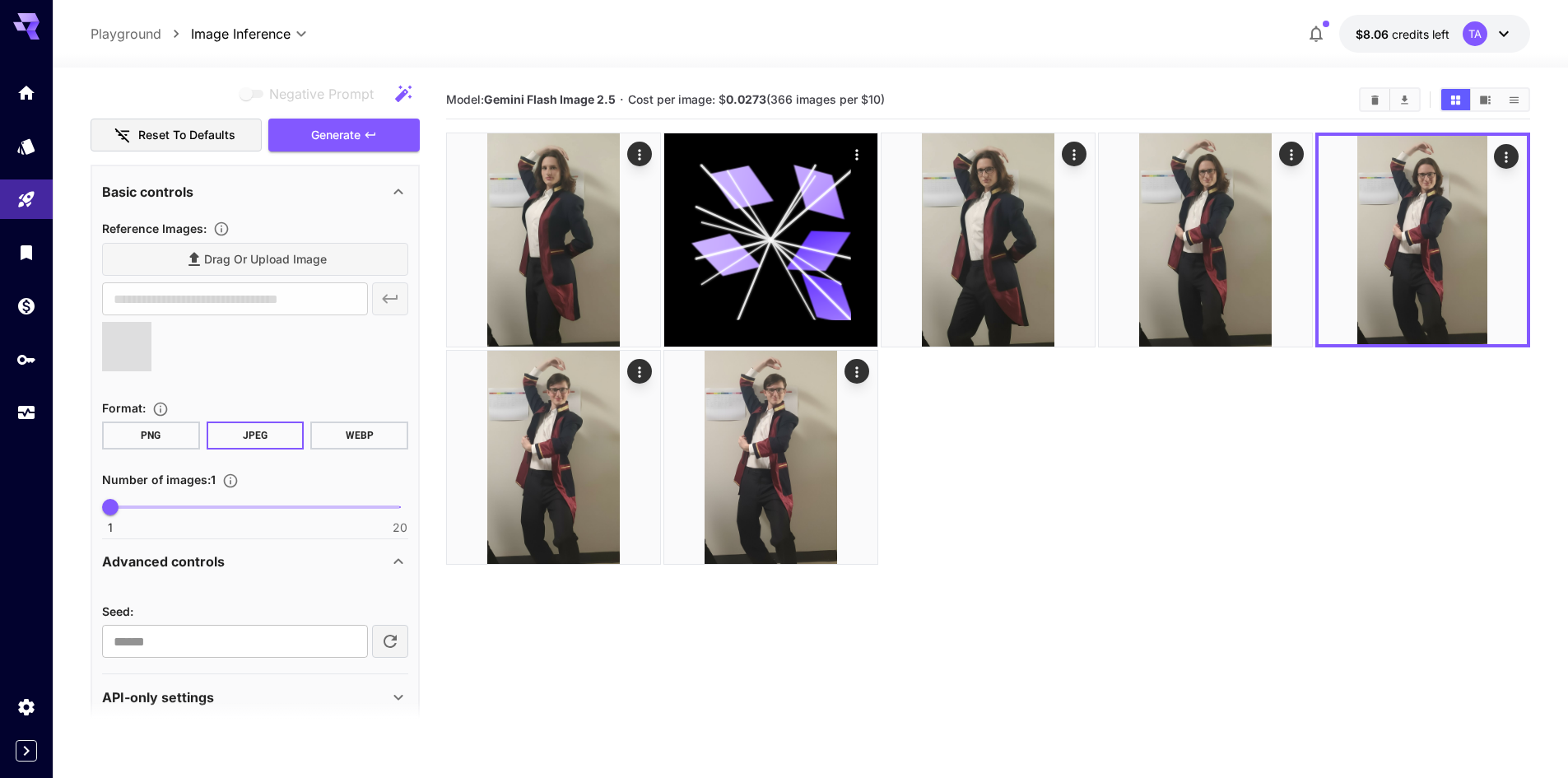
type input "**********"
click at [120, 343] on img at bounding box center [127, 346] width 48 height 48
click at [139, 338] on icon at bounding box center [141, 333] width 10 height 10
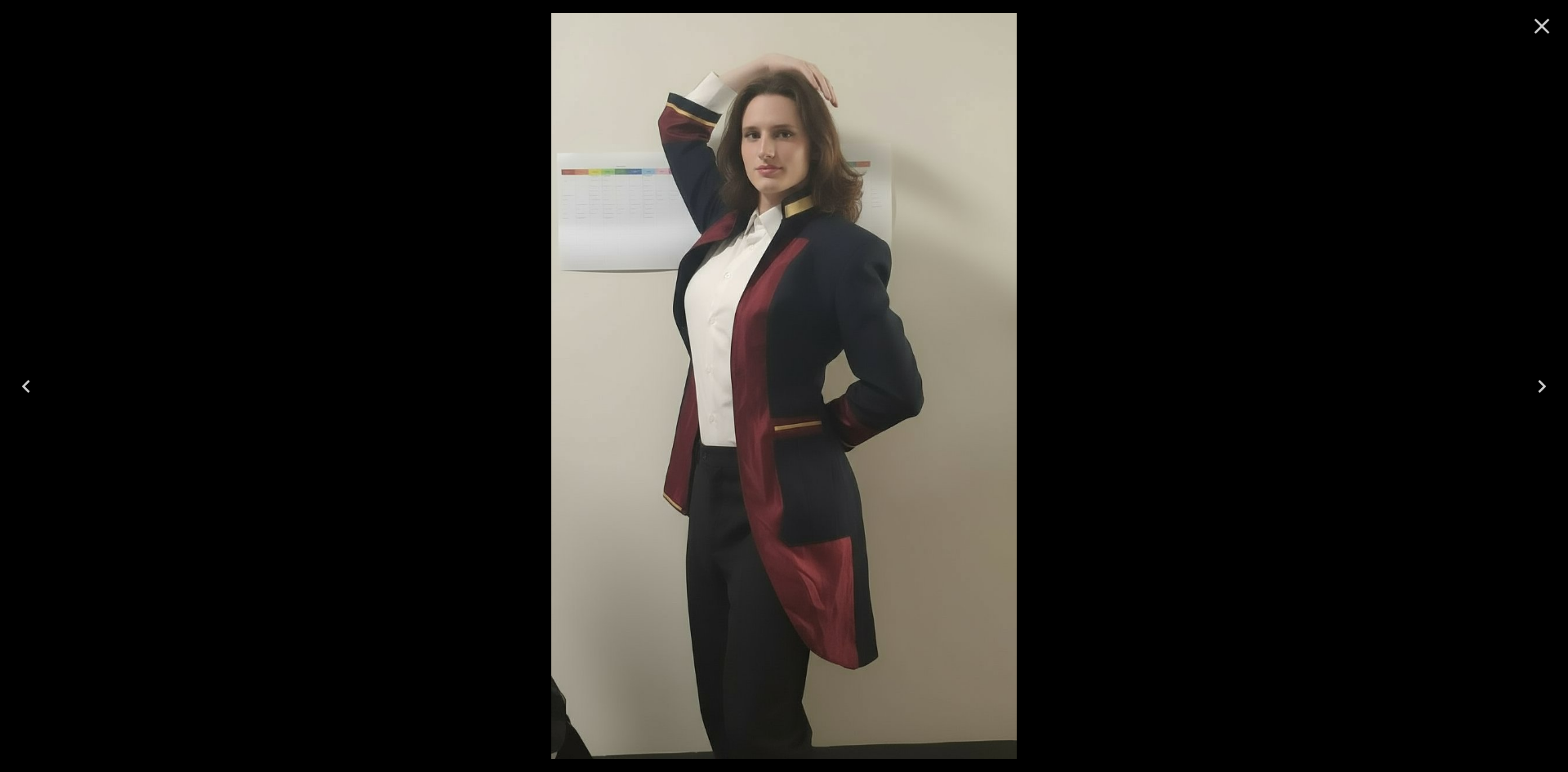
click at [1079, 277] on div at bounding box center [784, 386] width 1568 height 772
click at [1535, 27] on icon "Close" at bounding box center [1542, 25] width 26 height 26
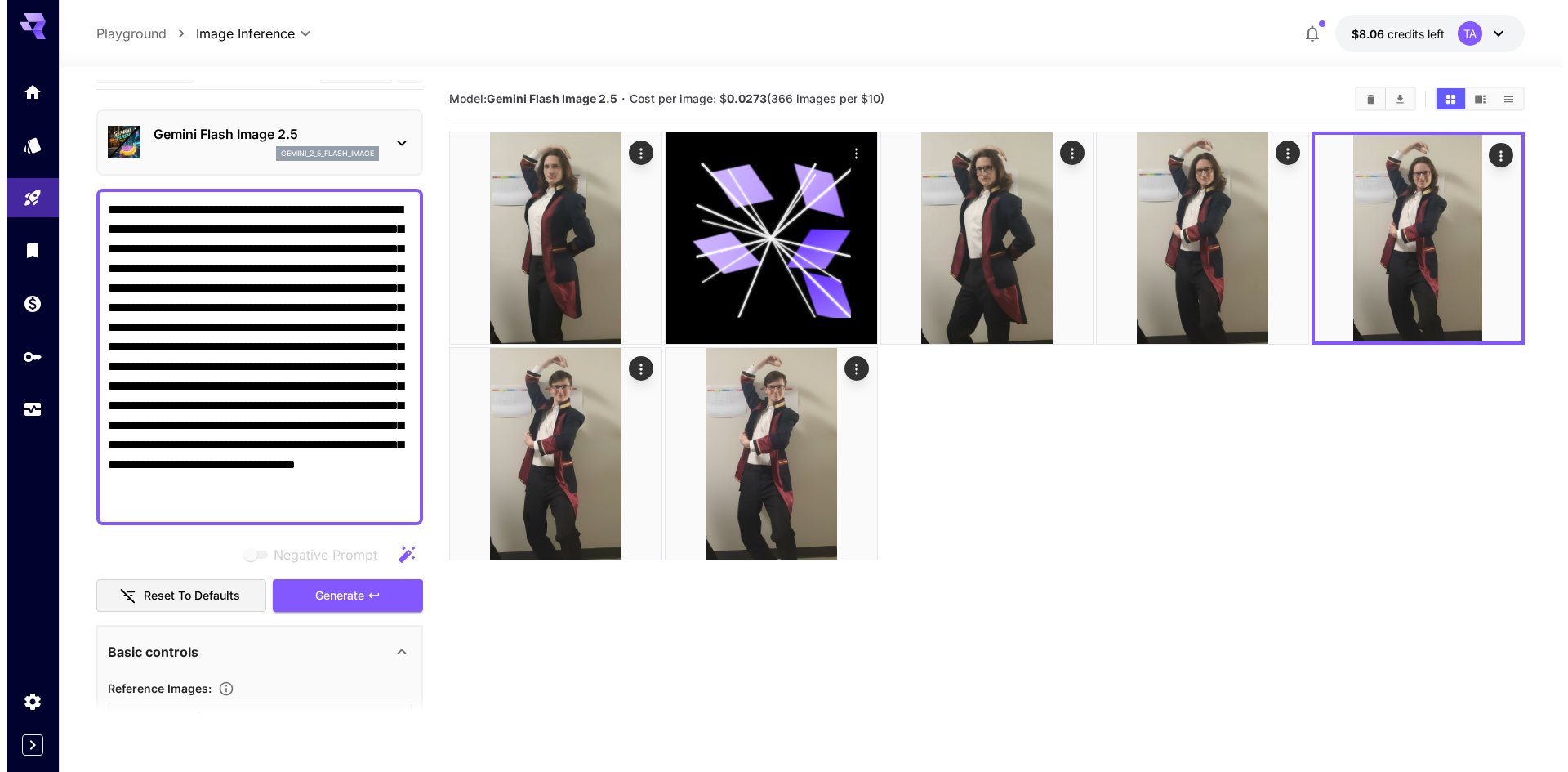
scroll to position [0, 0]
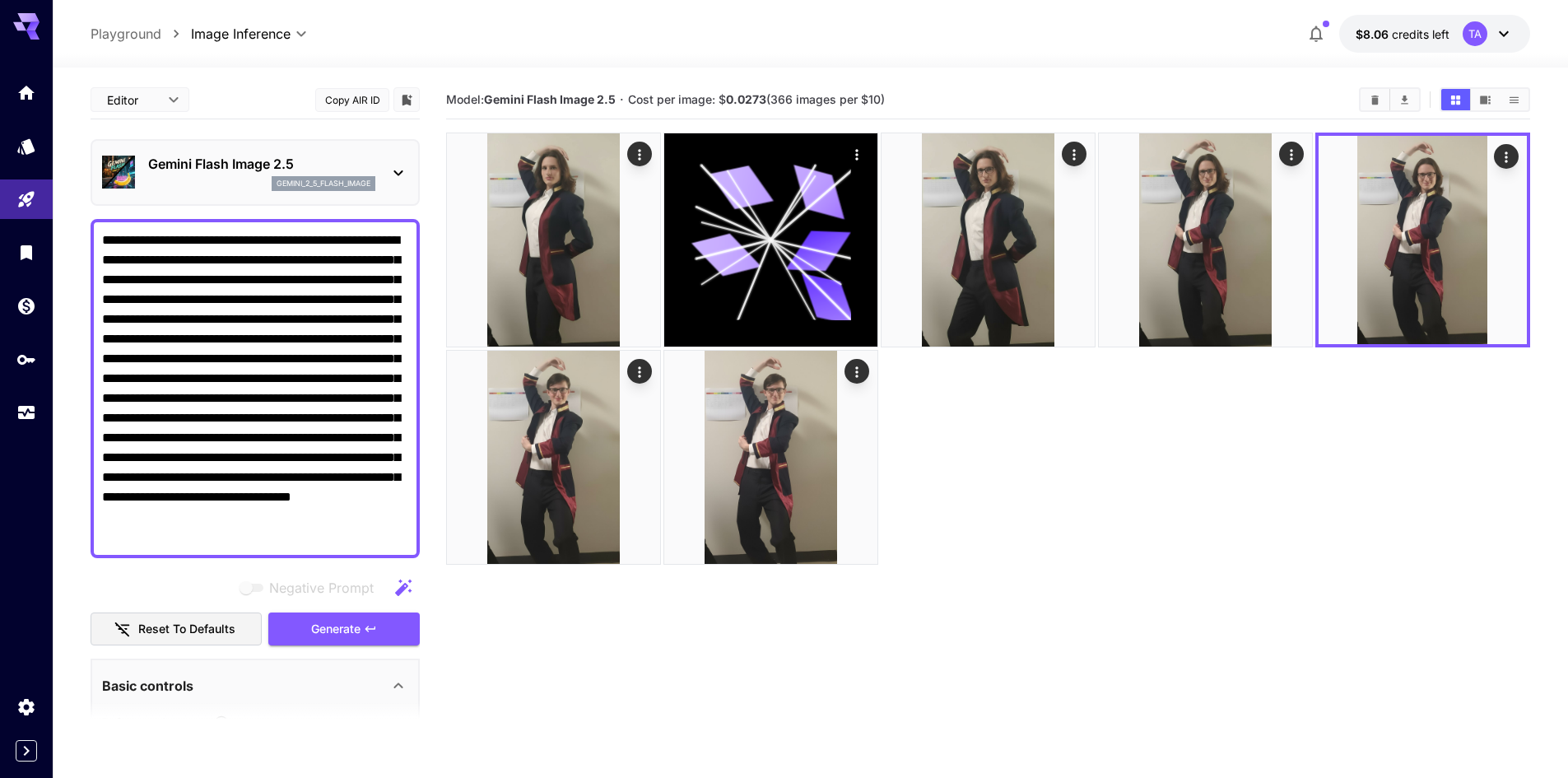
click at [259, 297] on textarea "**********" at bounding box center [255, 389] width 306 height 316
paste textarea
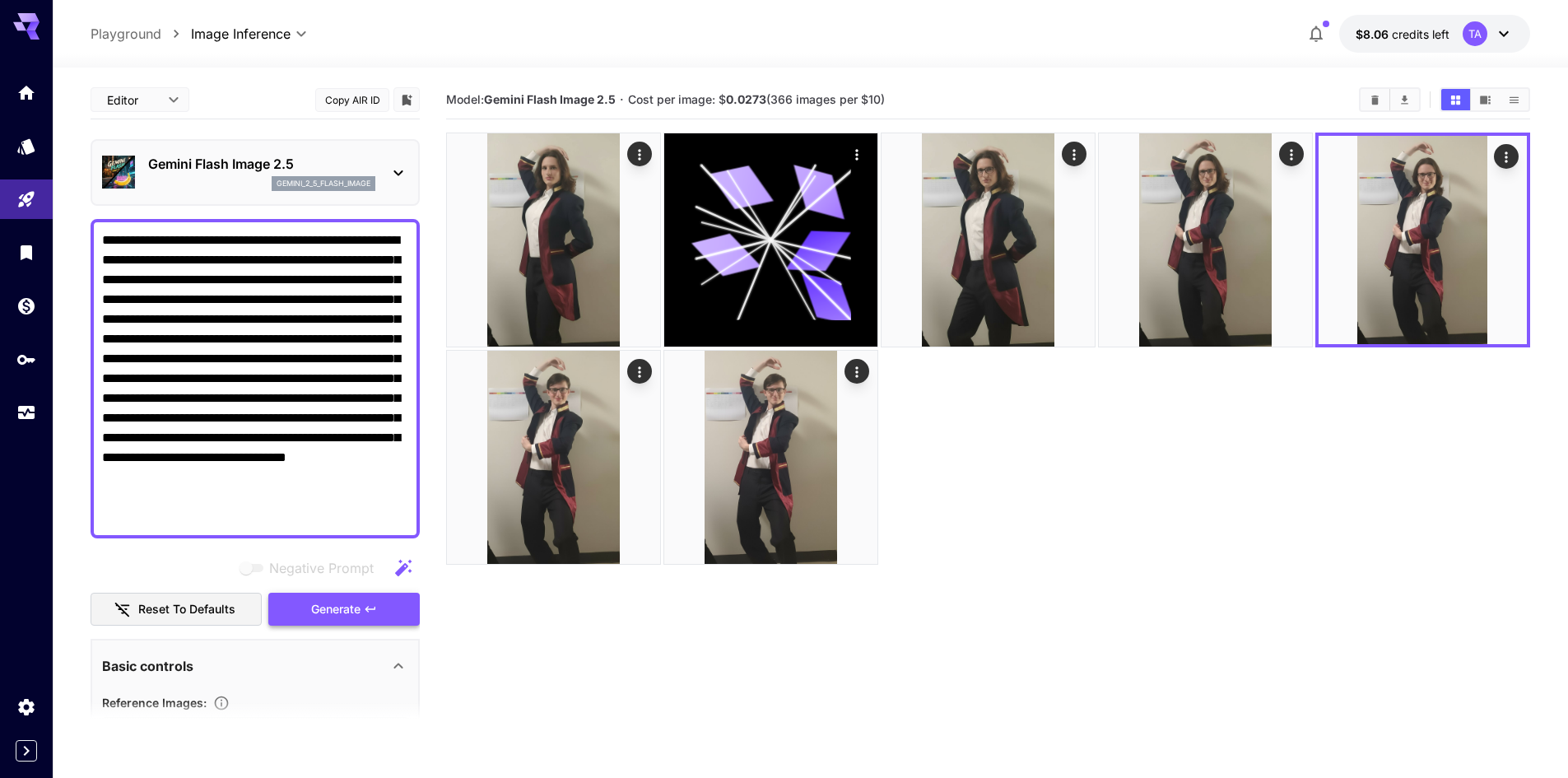
type textarea "**********"
click at [338, 605] on span "Generate" at bounding box center [336, 610] width 50 height 21
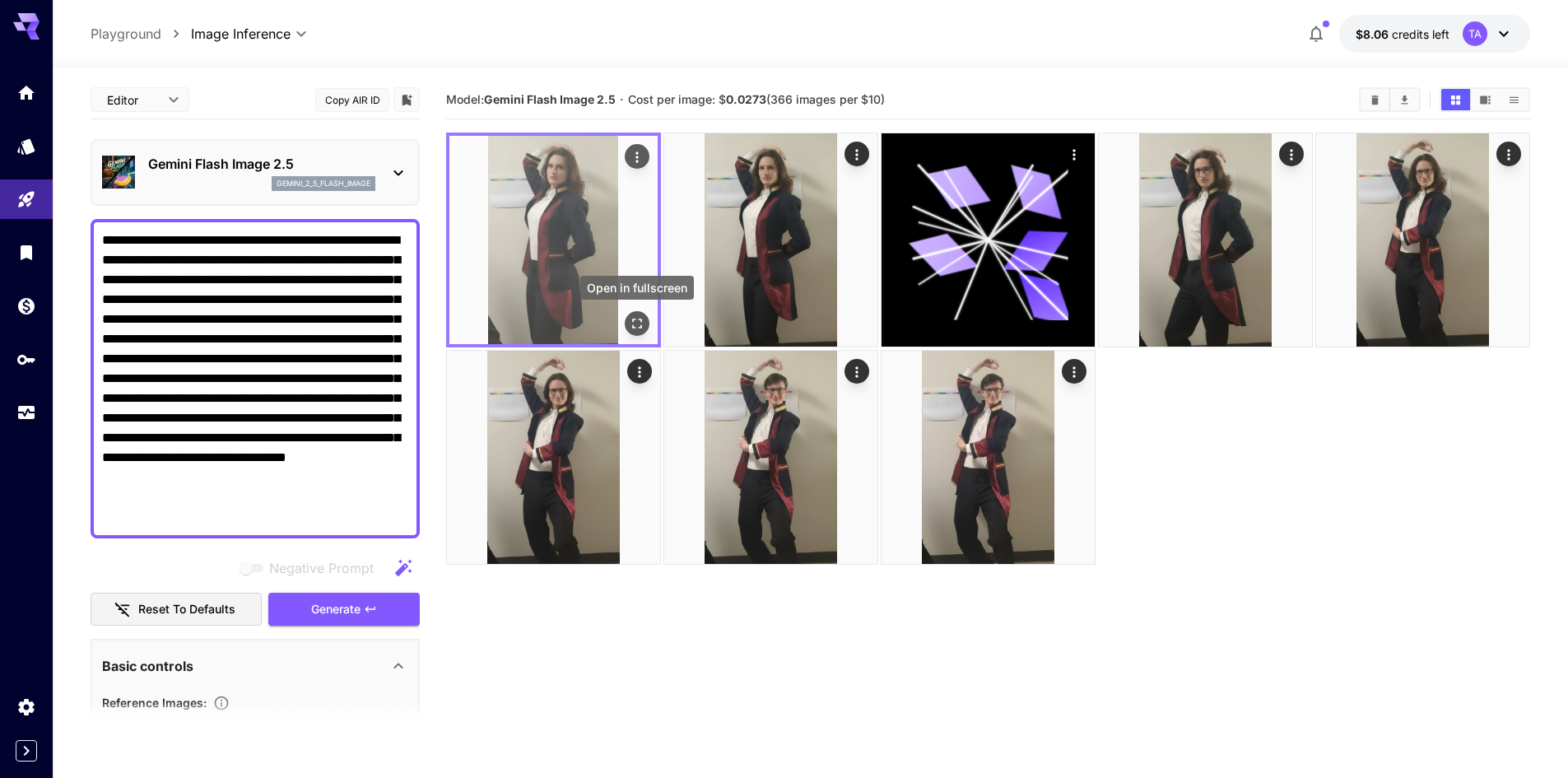
click at [642, 318] on icon "Open in fullscreen" at bounding box center [636, 323] width 16 height 16
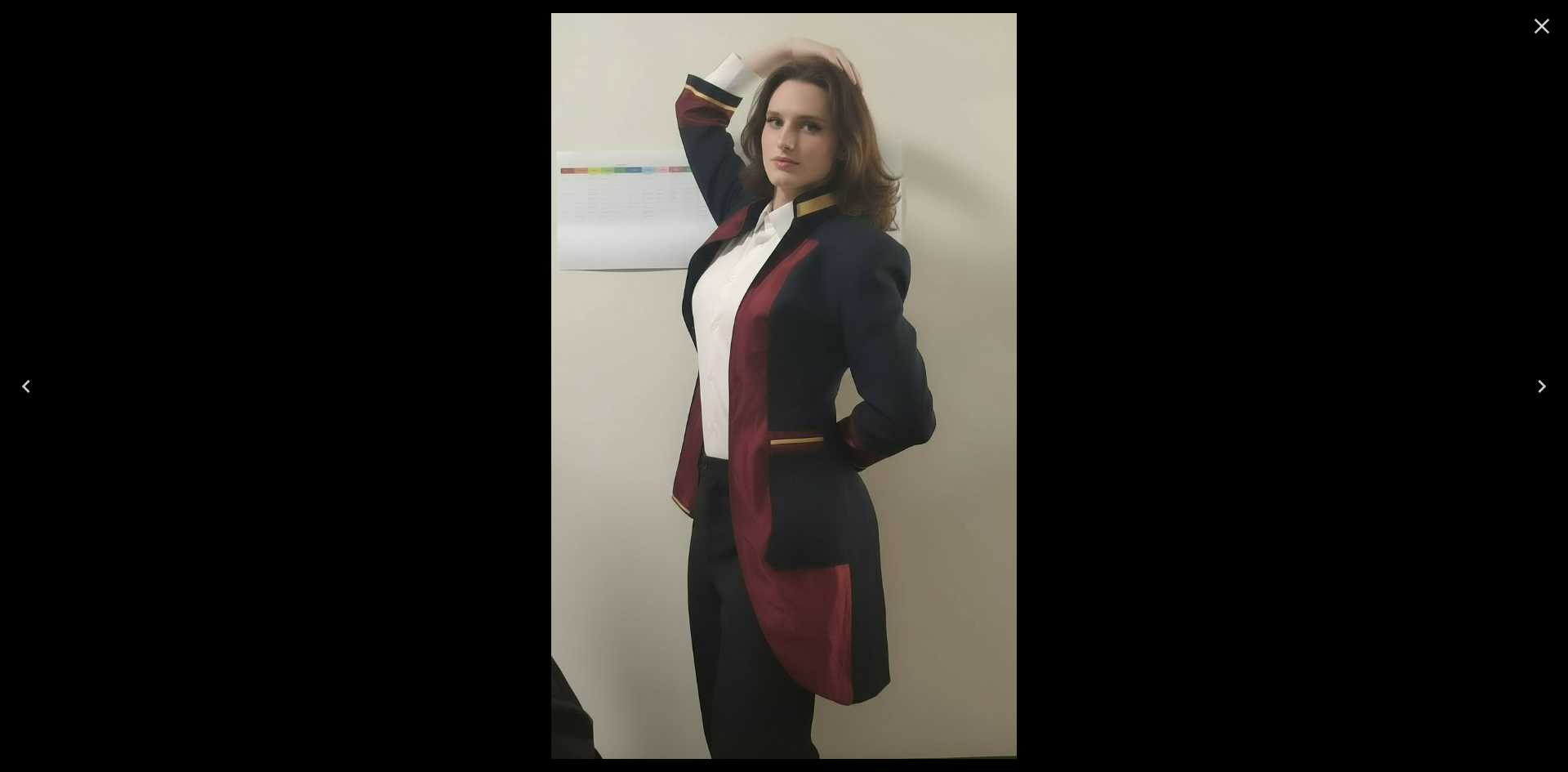
click at [1540, 30] on icon "Close" at bounding box center [1542, 25] width 26 height 26
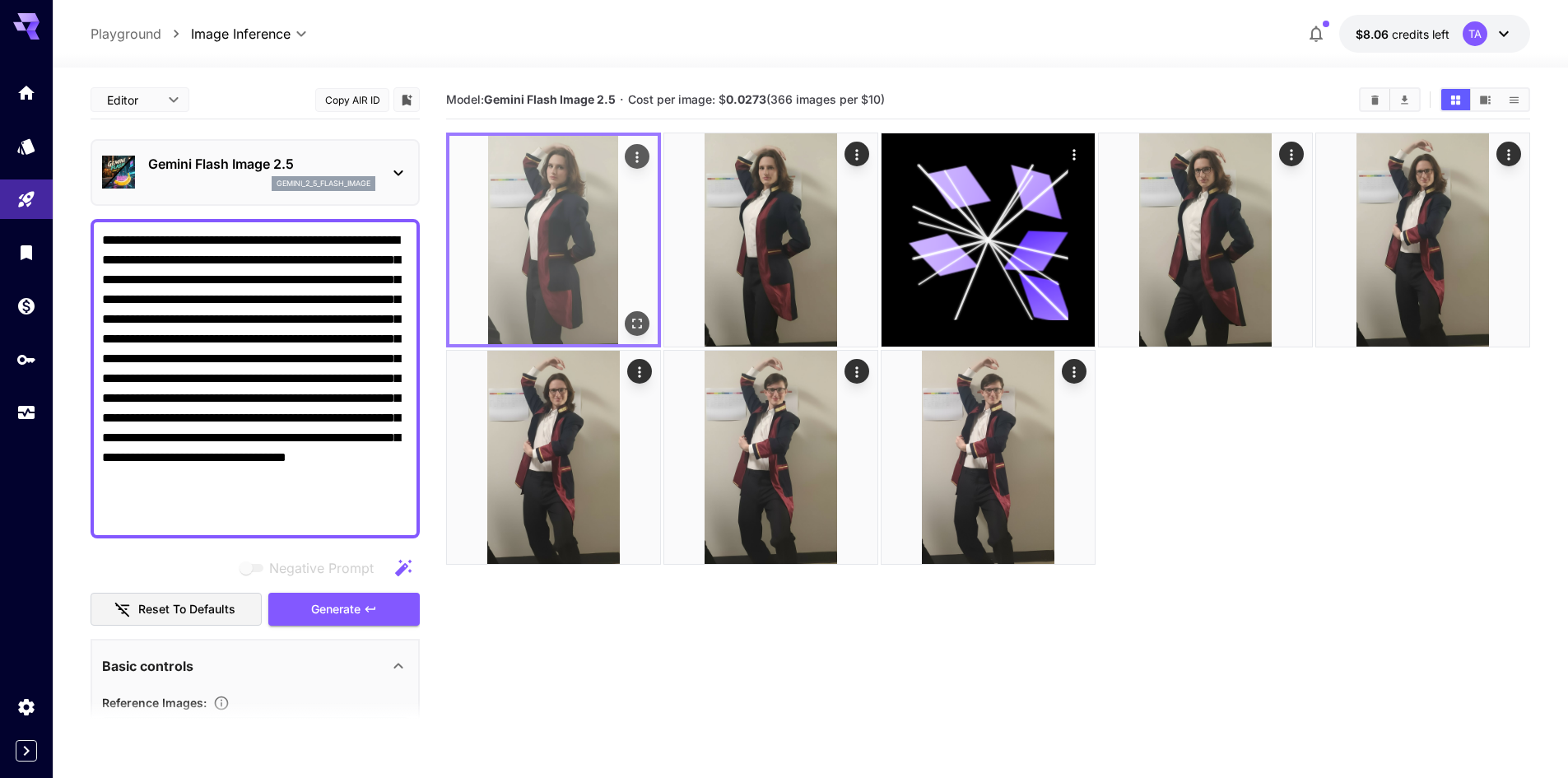
click at [640, 155] on icon "Actions" at bounding box center [636, 156] width 16 height 16
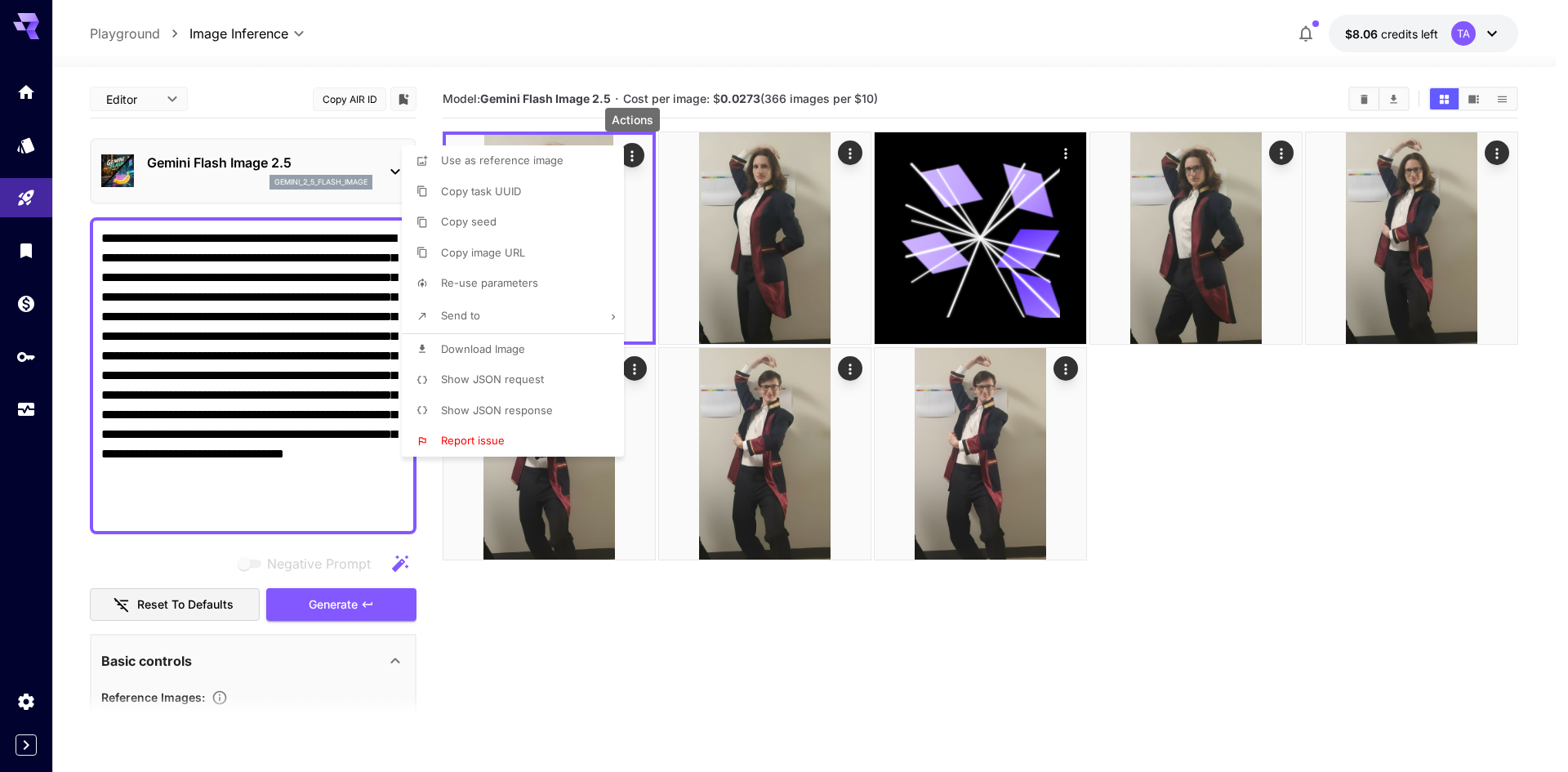
click at [513, 350] on span "Download Image" at bounding box center [483, 348] width 84 height 13
click at [1205, 537] on div at bounding box center [784, 386] width 1568 height 772
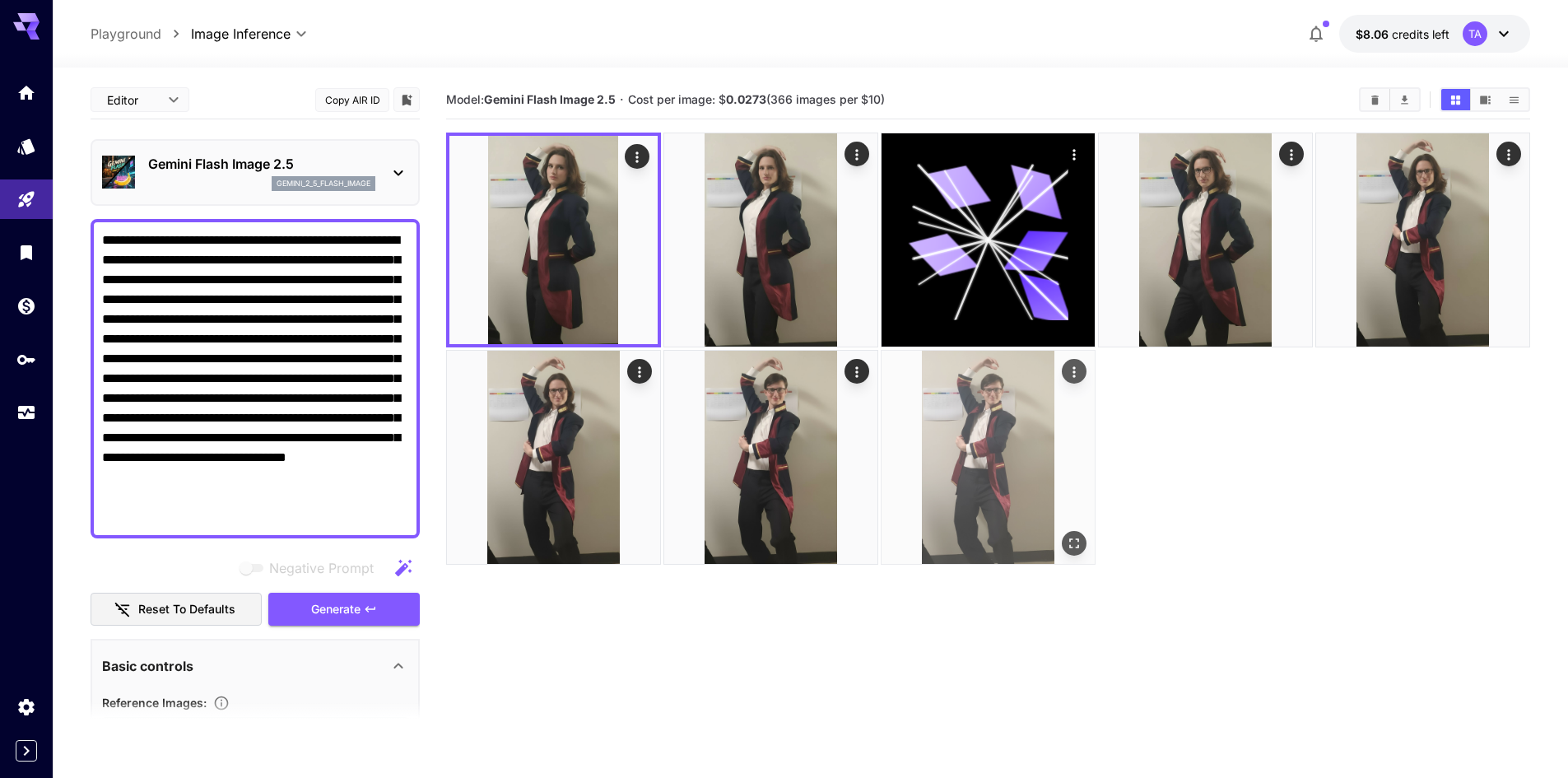
click at [1078, 540] on icon "Open in fullscreen" at bounding box center [1074, 544] width 10 height 10
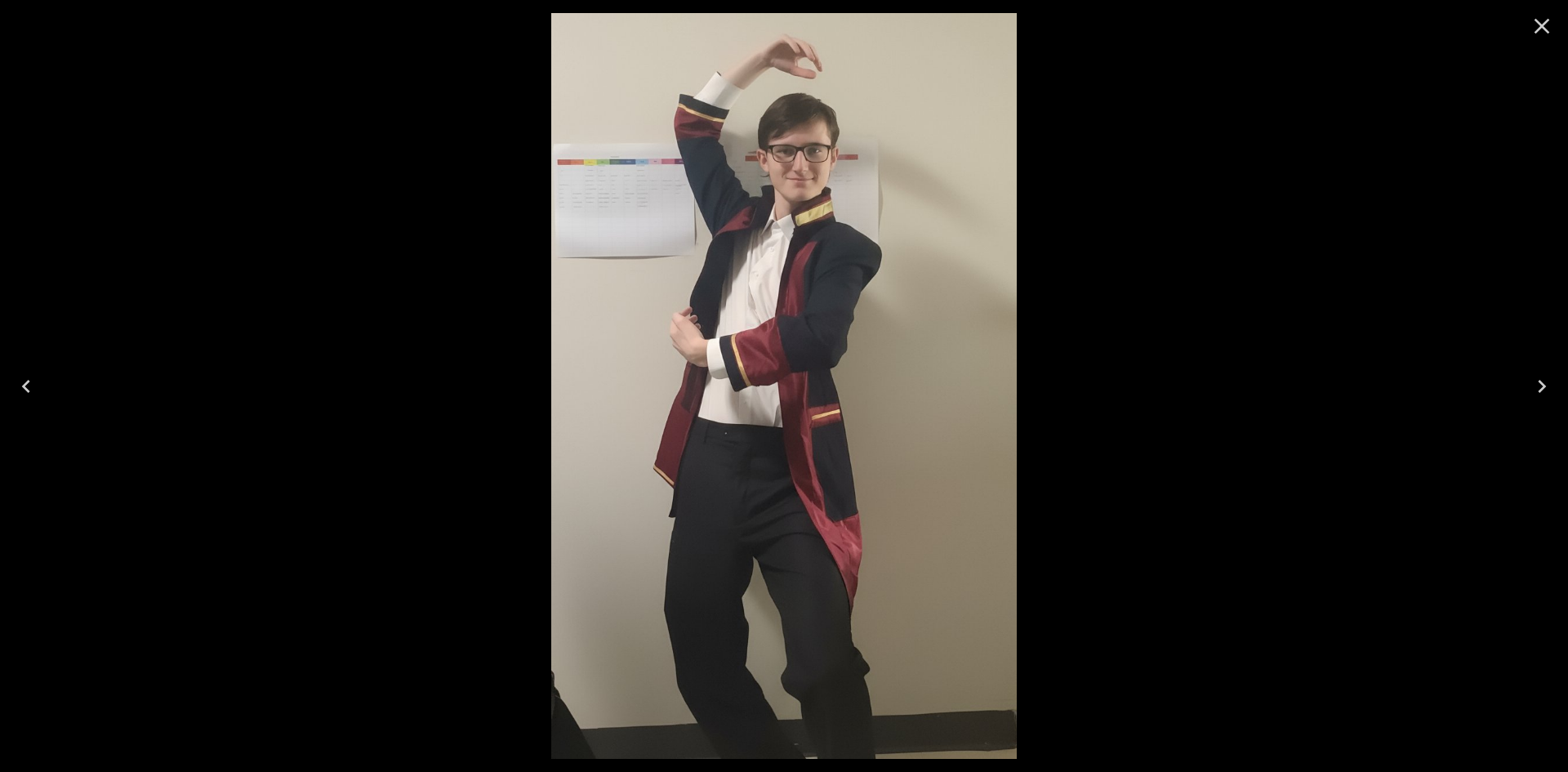
click at [866, 366] on img at bounding box center [785, 385] width 467 height 746
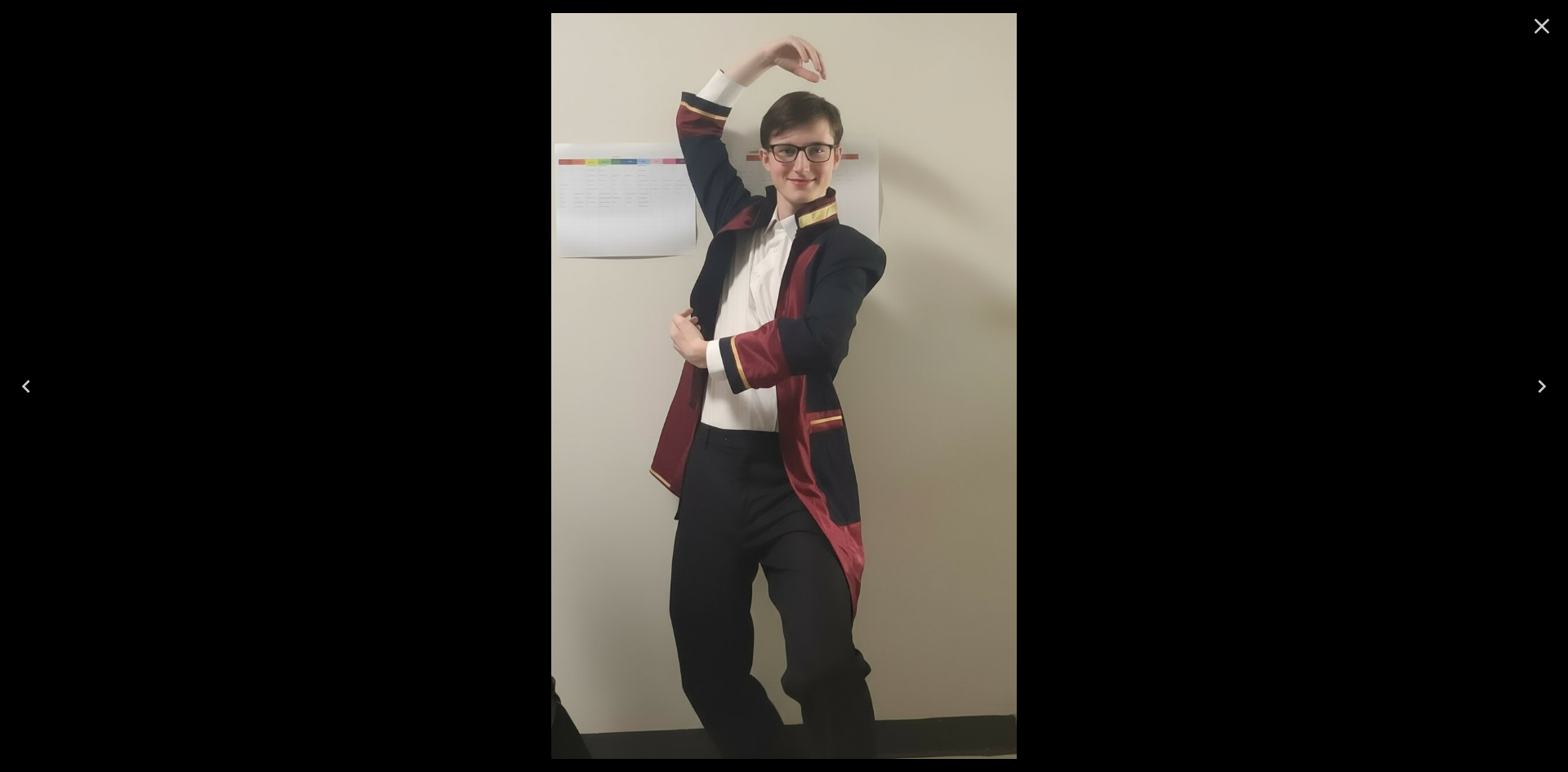
click at [860, 414] on img at bounding box center [785, 385] width 467 height 746
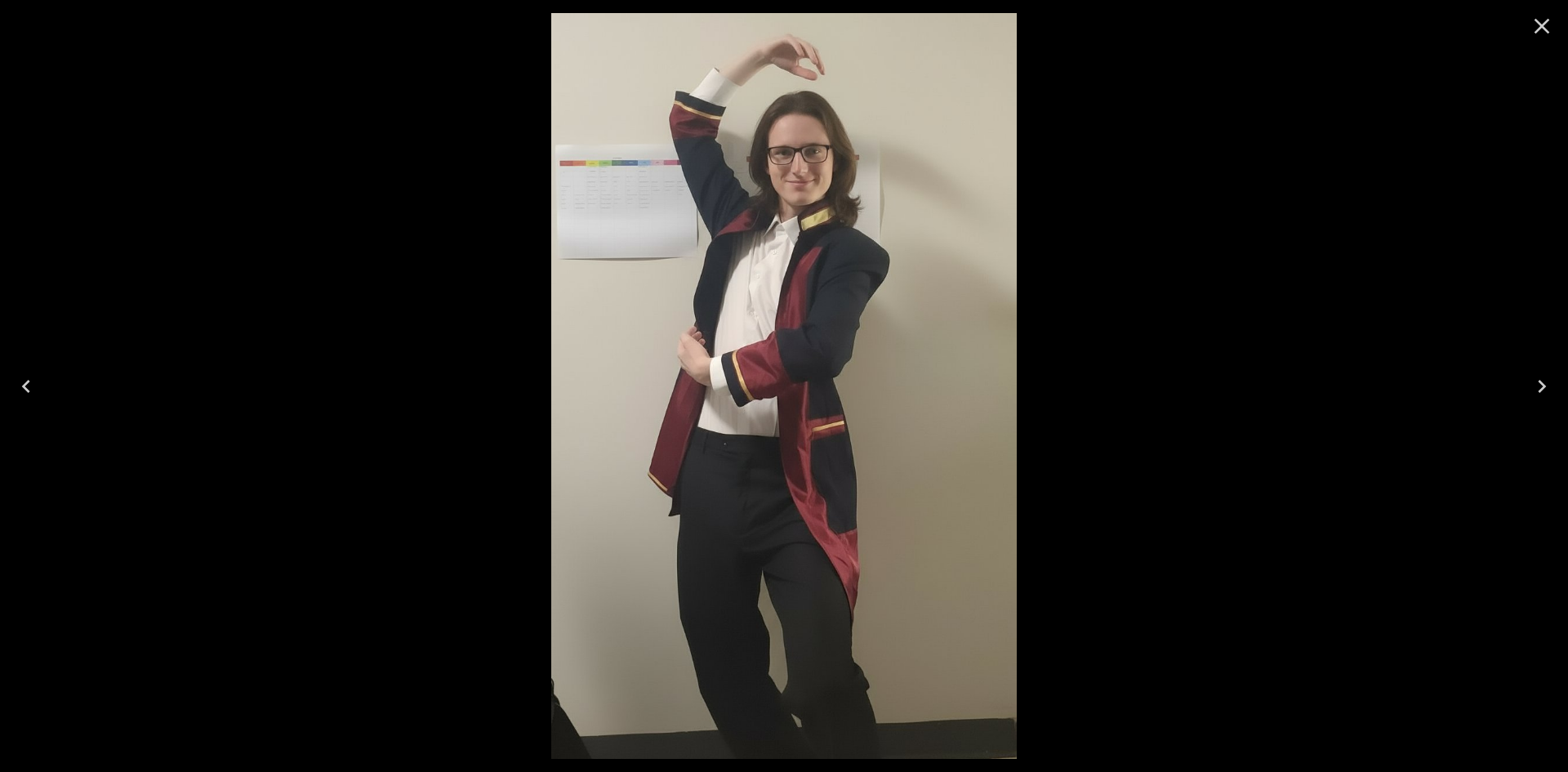
click at [770, 282] on img at bounding box center [785, 385] width 467 height 746
click at [817, 427] on img at bounding box center [785, 385] width 467 height 746
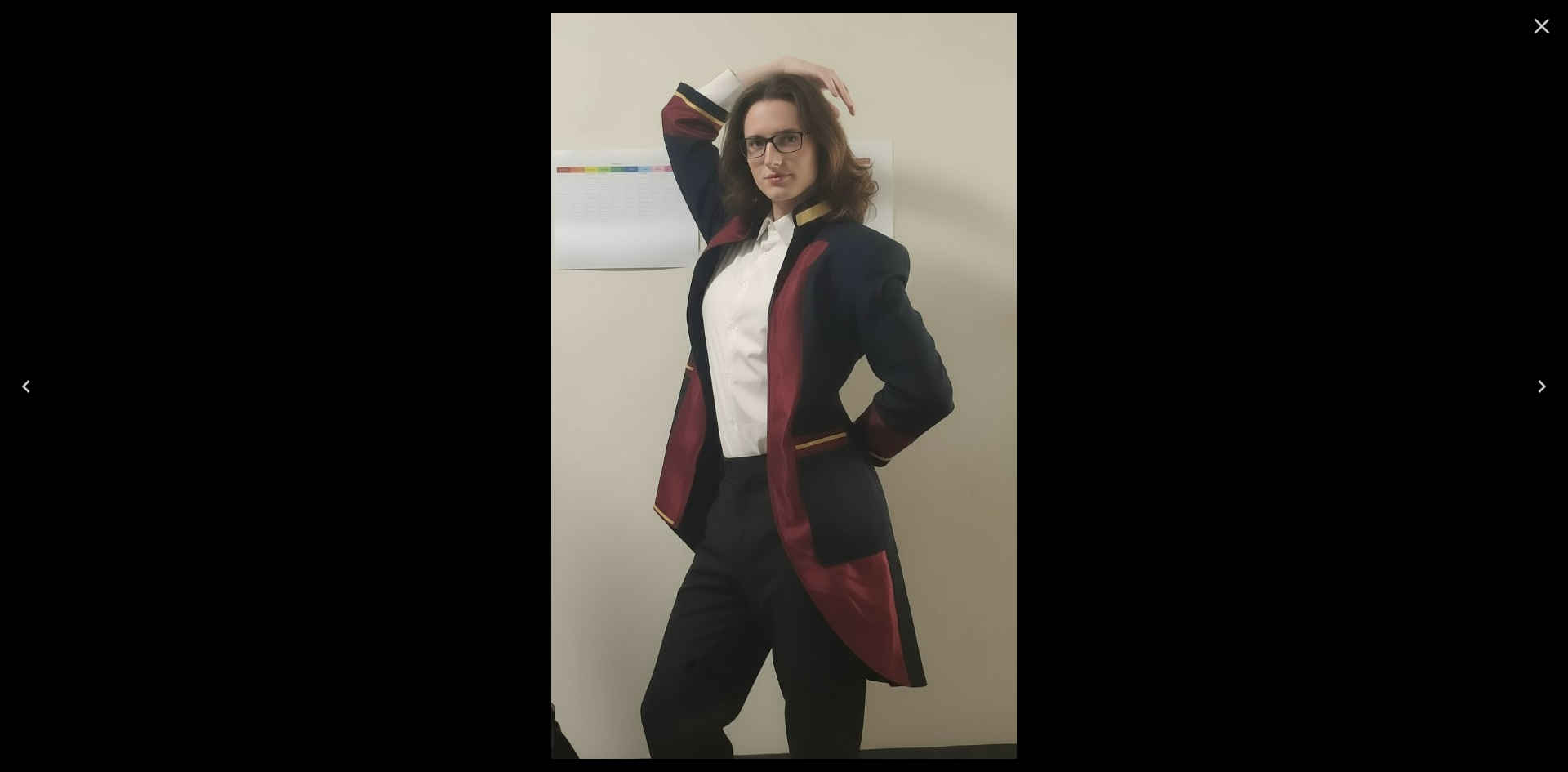
click at [878, 443] on img at bounding box center [785, 385] width 467 height 746
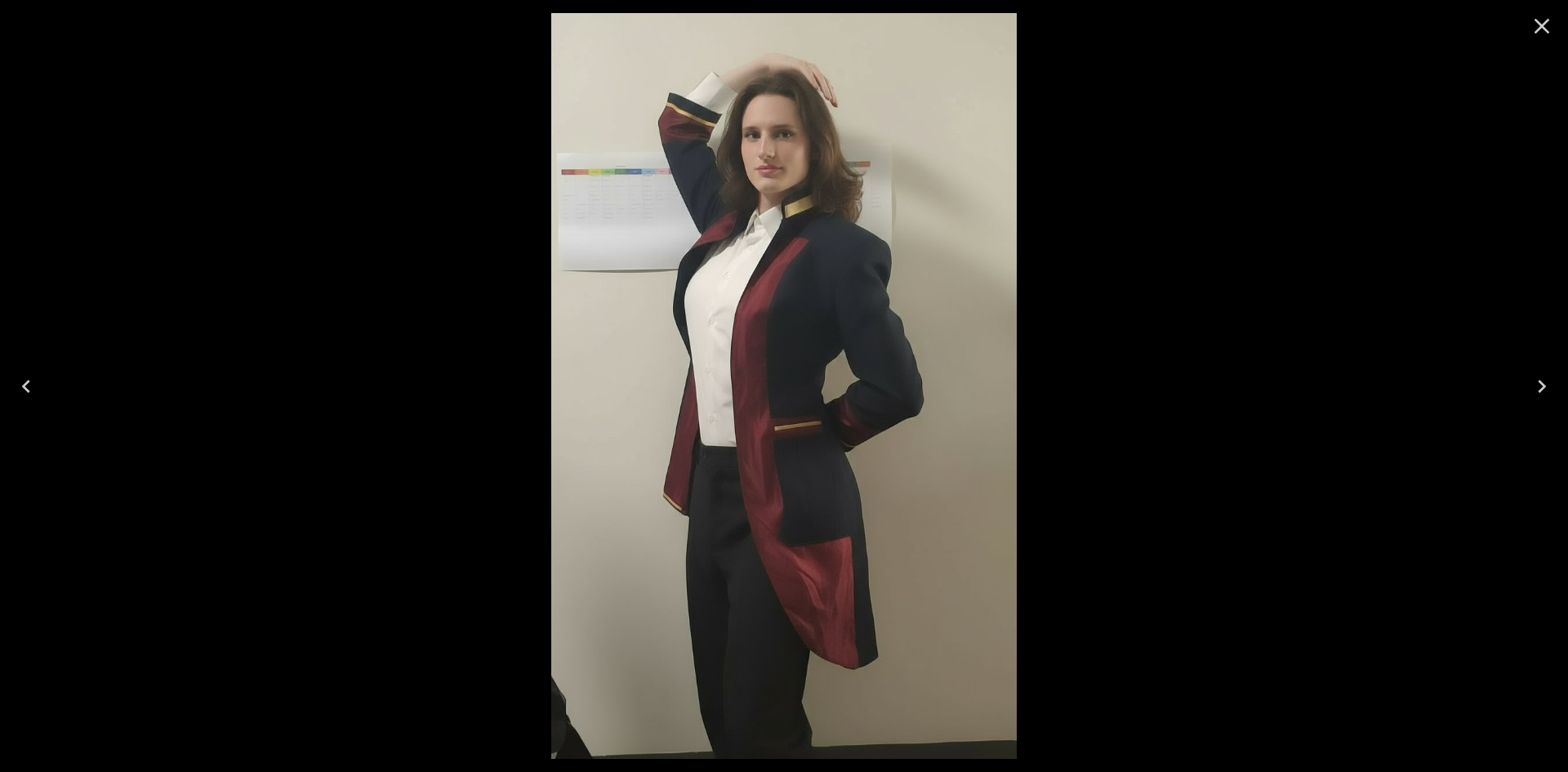
click at [994, 504] on img at bounding box center [785, 385] width 467 height 746
click at [819, 407] on img at bounding box center [785, 385] width 467 height 746
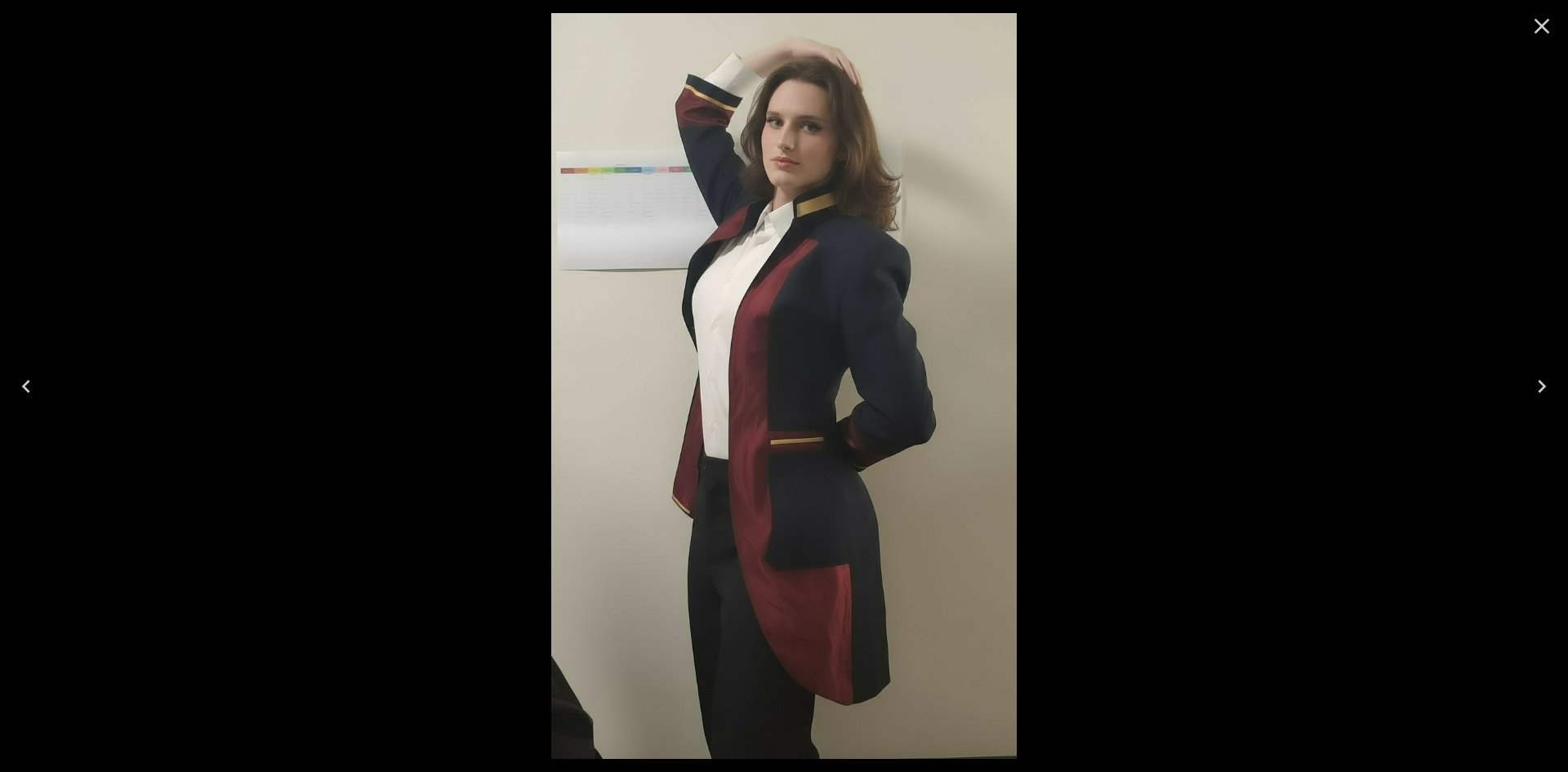
click at [828, 446] on img at bounding box center [785, 385] width 467 height 746
click at [1533, 31] on icon "Close" at bounding box center [1542, 25] width 26 height 26
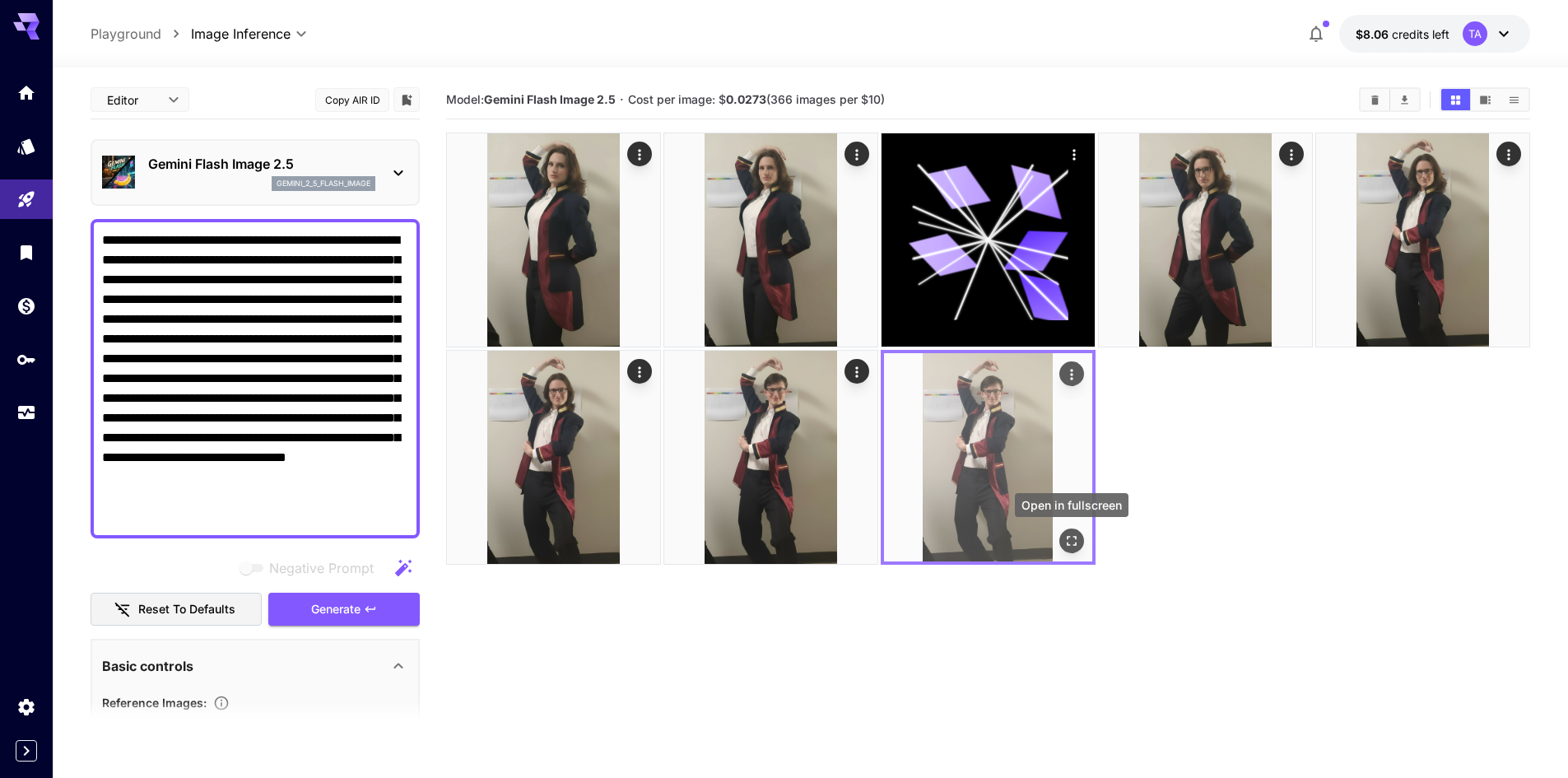
click at [1065, 539] on icon "Open in fullscreen" at bounding box center [1071, 540] width 16 height 16
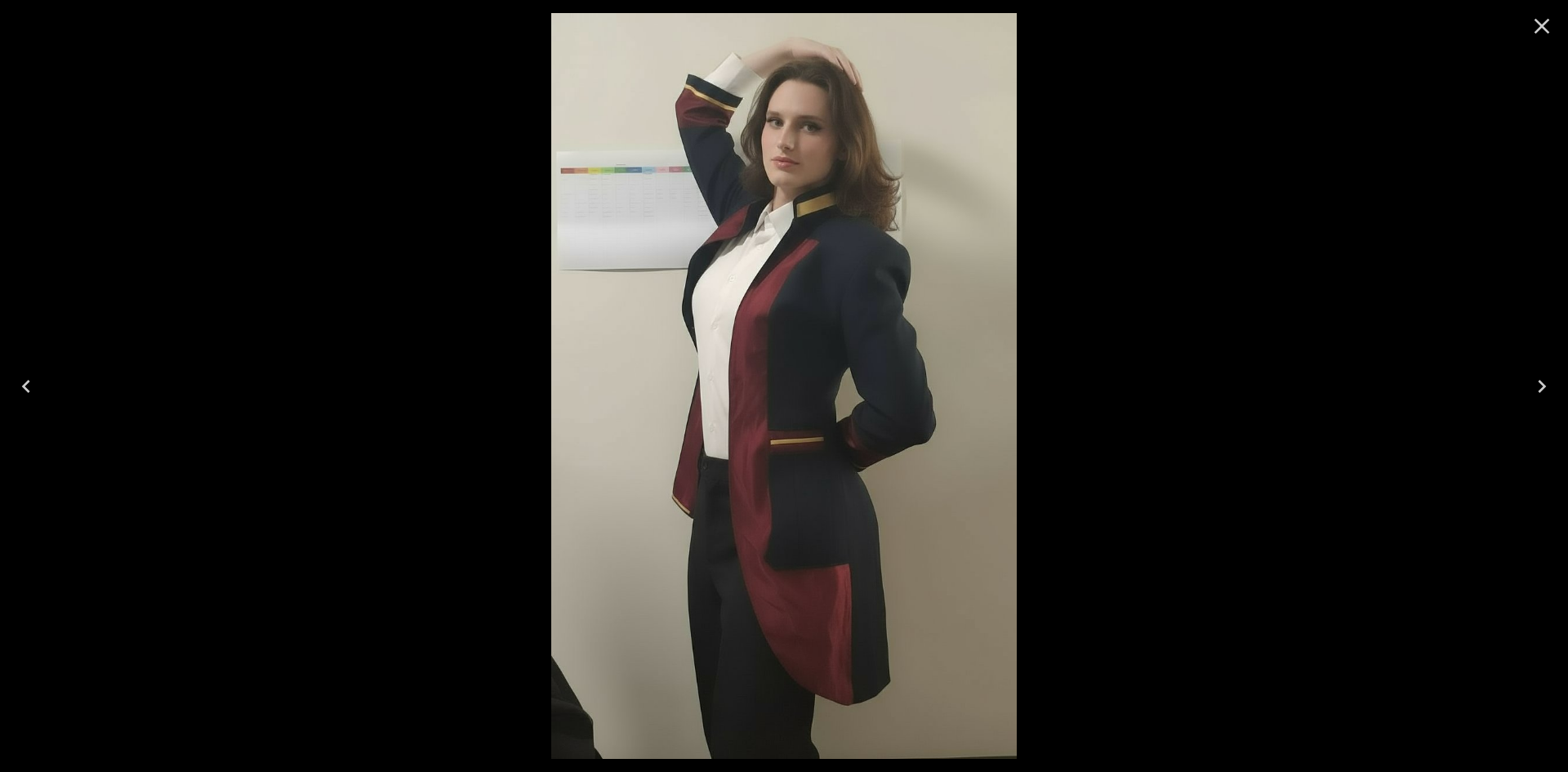
click at [1537, 19] on icon "Close" at bounding box center [1542, 25] width 26 height 26
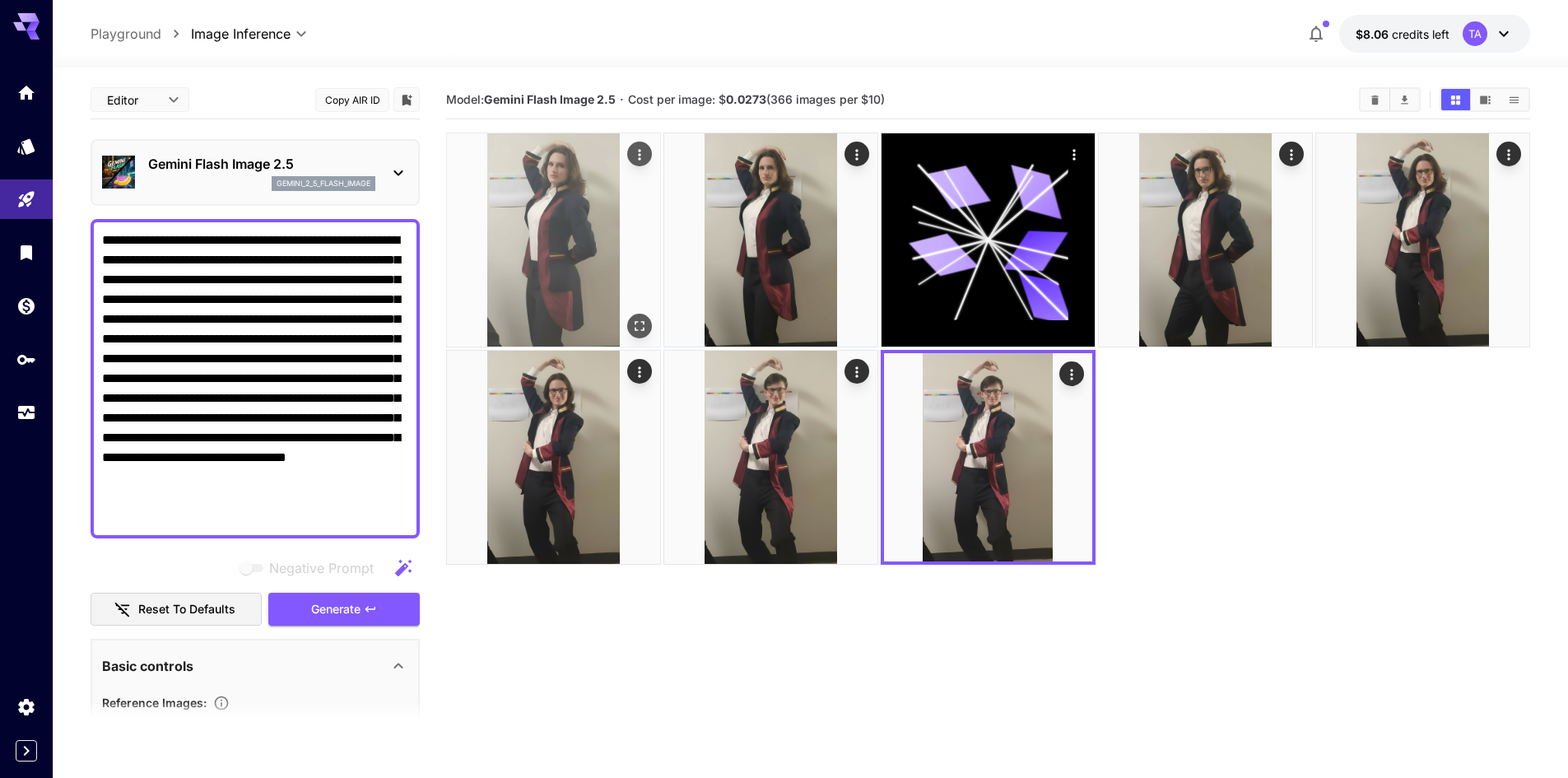
click at [643, 328] on icon "Open in fullscreen" at bounding box center [640, 326] width 10 height 10
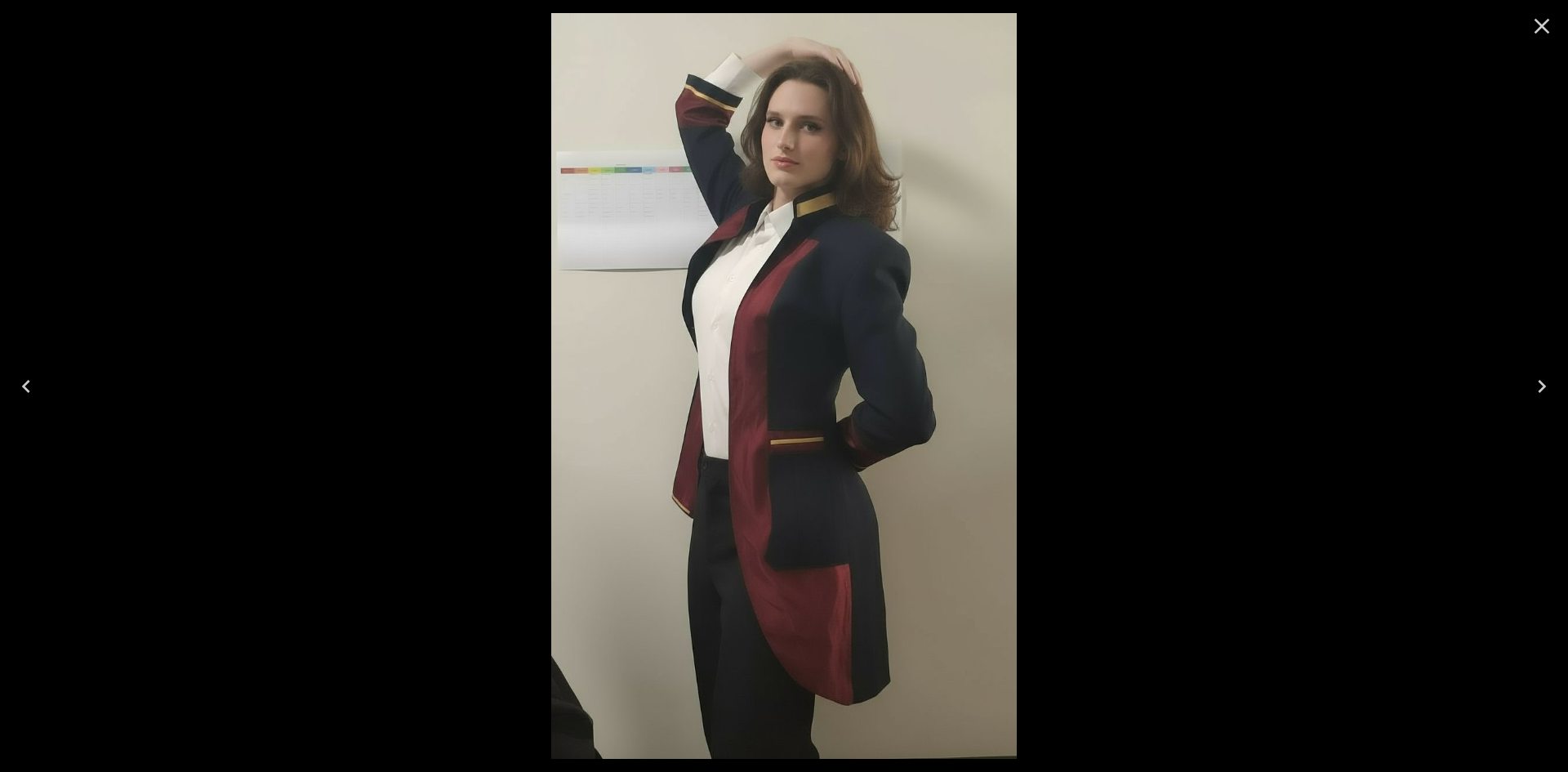
click at [1299, 557] on div at bounding box center [784, 386] width 1568 height 772
click at [1538, 27] on icon "Close" at bounding box center [1542, 25] width 26 height 26
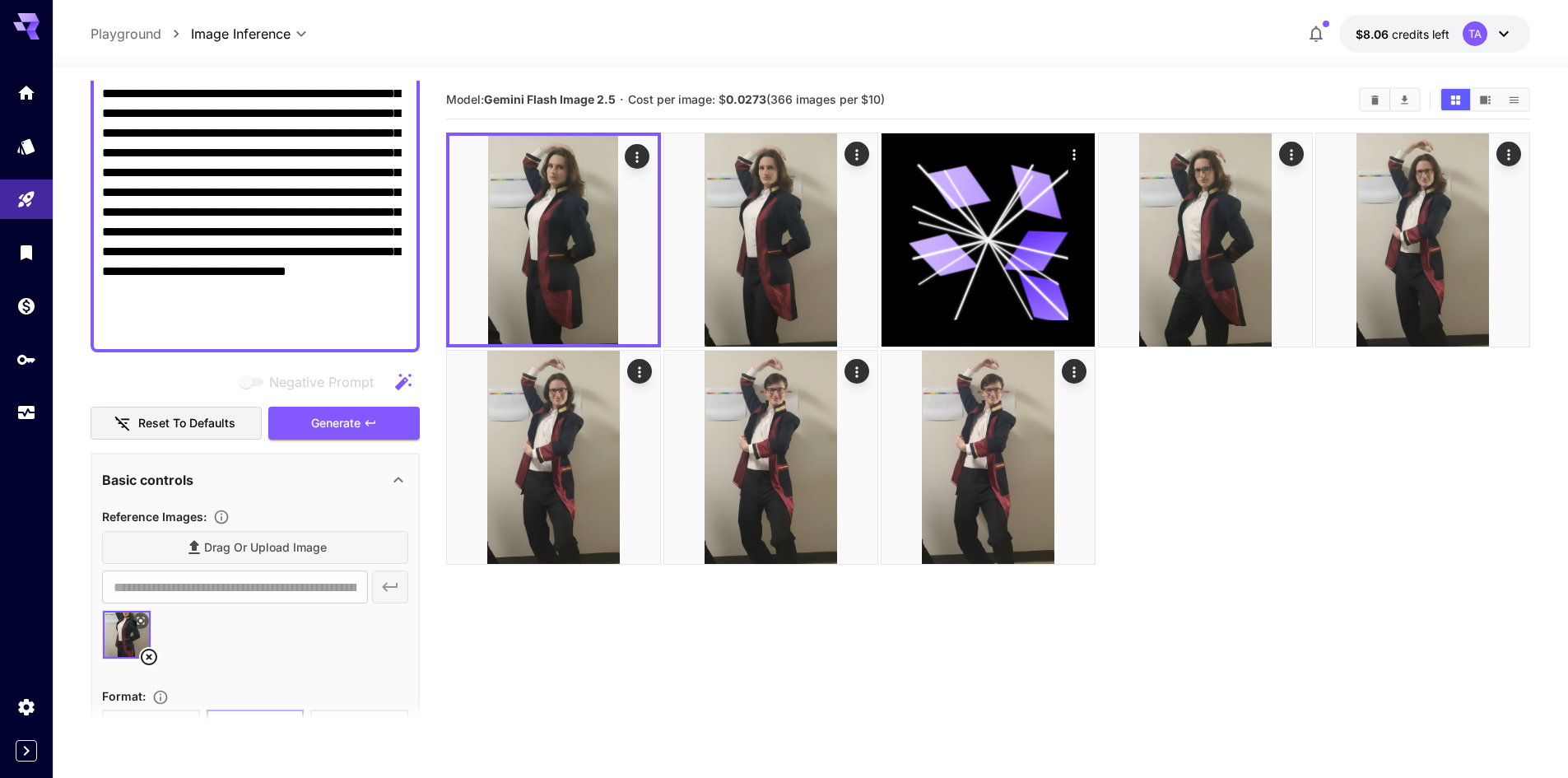
scroll to position [247, 0]
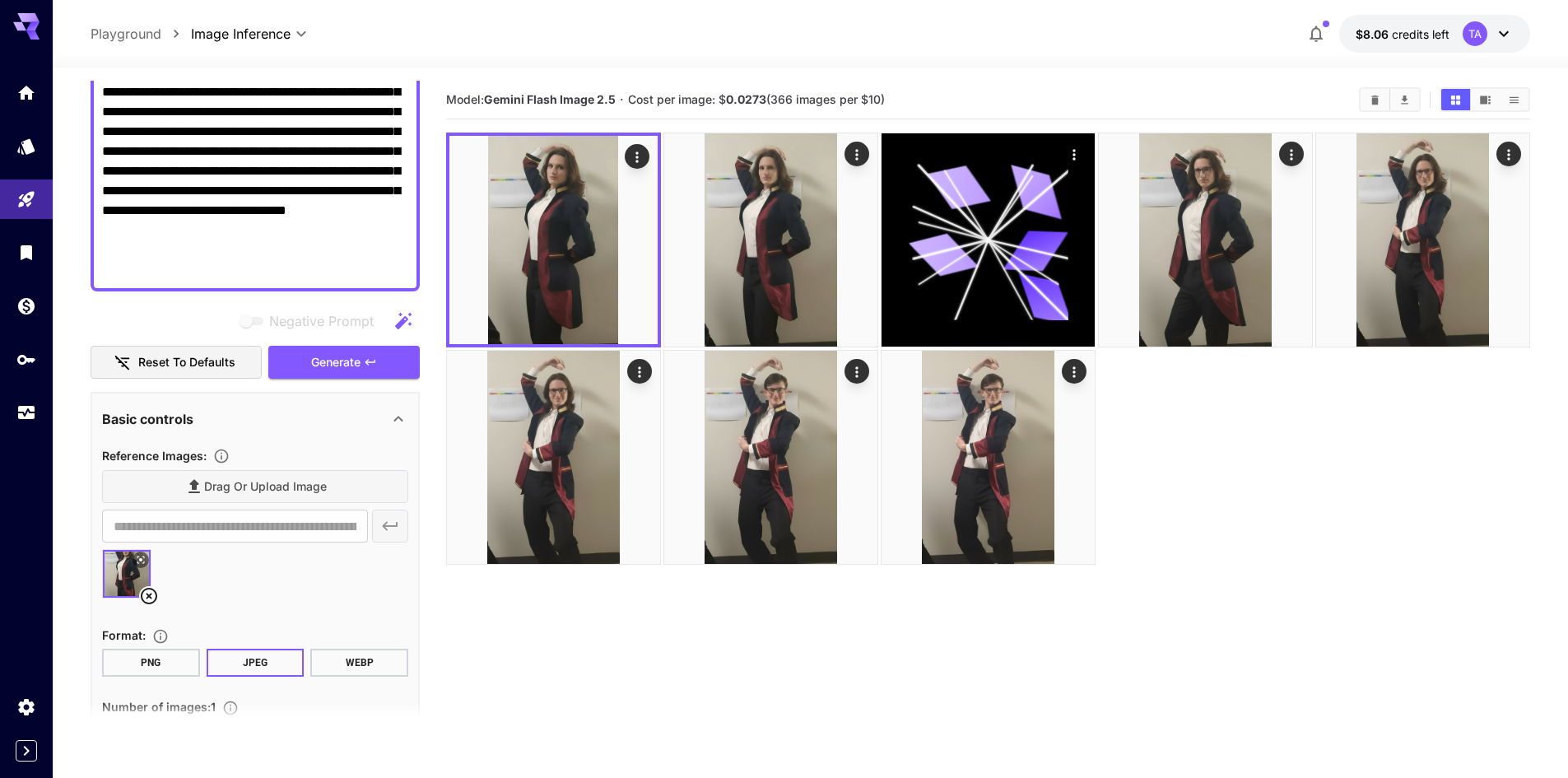
click at [149, 595] on icon at bounding box center [149, 595] width 20 height 20
click at [1237, 596] on section "Model: Gemini Flash Image 2.5 · Cost per image: $ 0.0273 (366 images per $10)" at bounding box center [988, 469] width 1084 height 778
type input "**********"
click at [363, 161] on textarea "**********" at bounding box center [255, 132] width 306 height 297
paste textarea "**********"
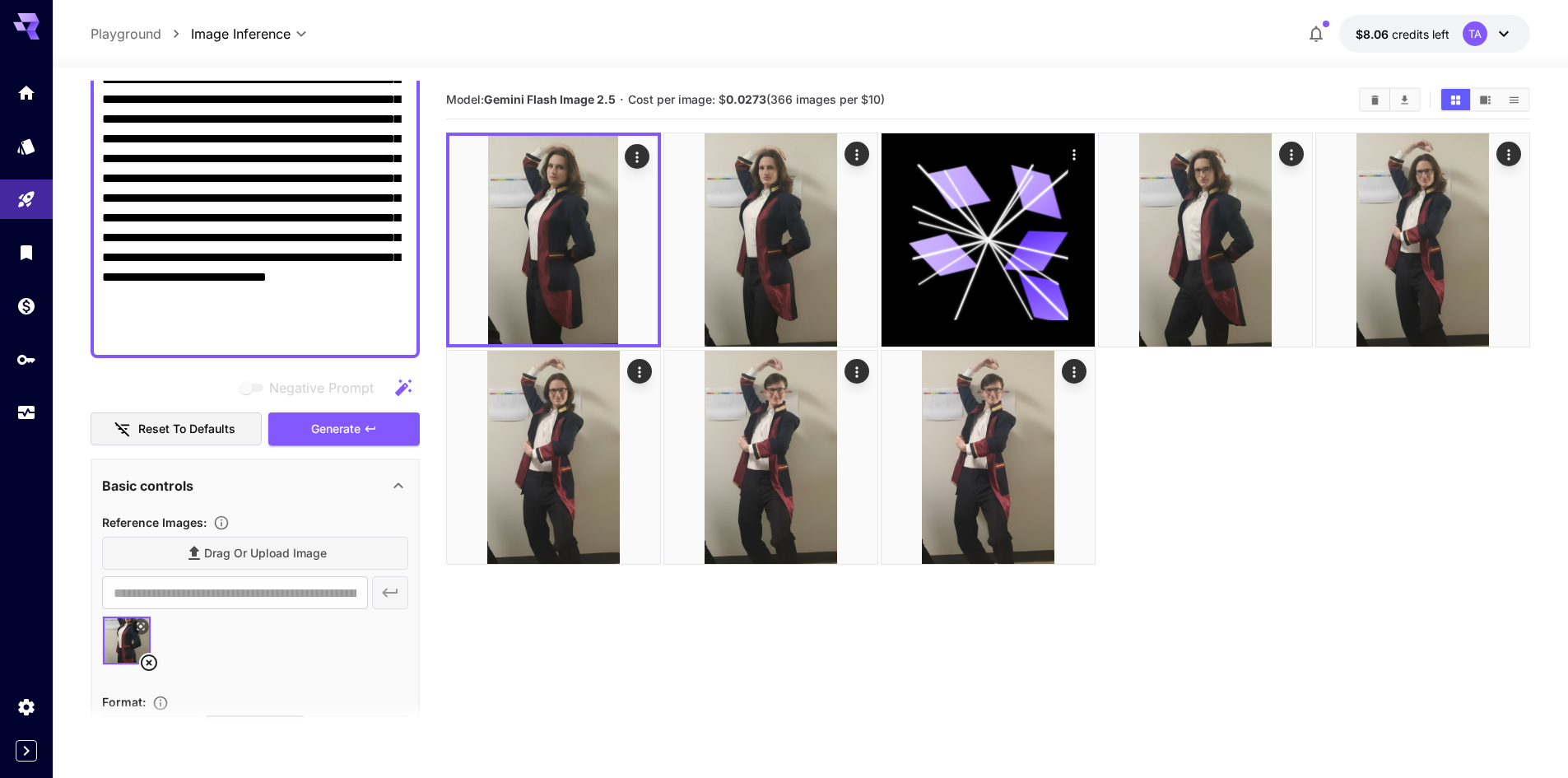
scroll to position [55, 0]
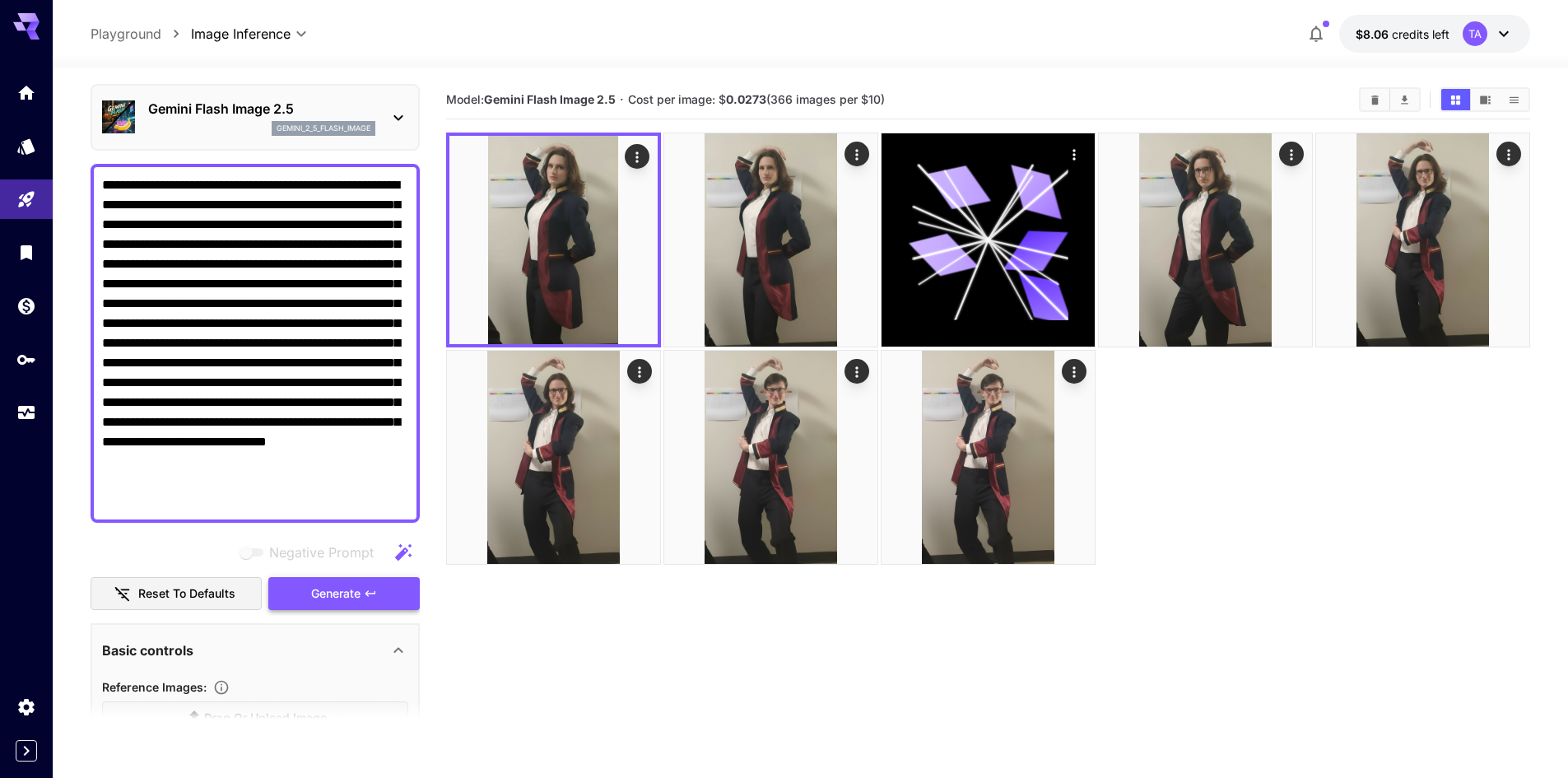
type textarea "**********"
click at [351, 605] on button "Generate" at bounding box center [344, 593] width 151 height 33
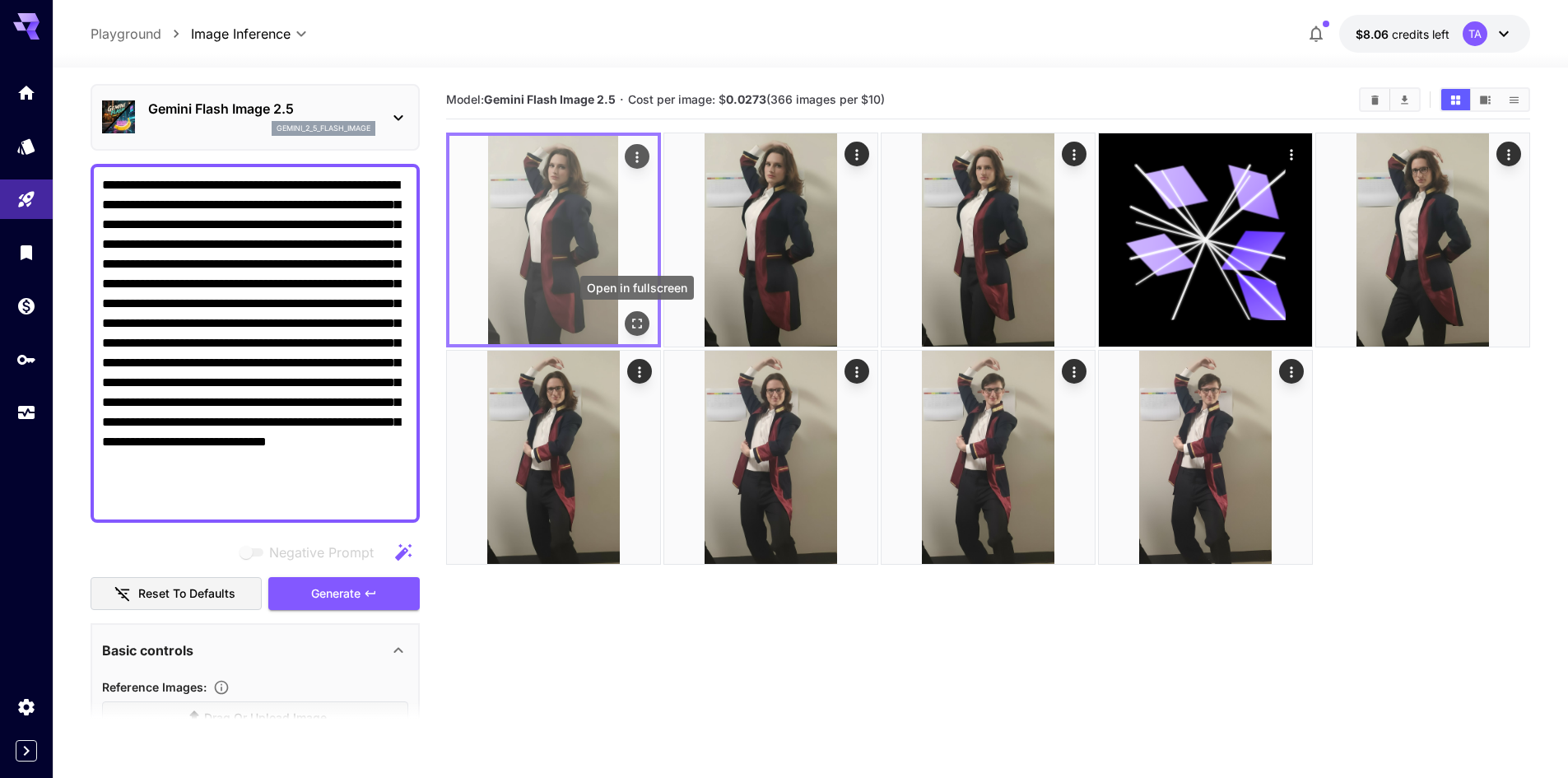
click at [631, 318] on icon "Open in fullscreen" at bounding box center [636, 323] width 16 height 16
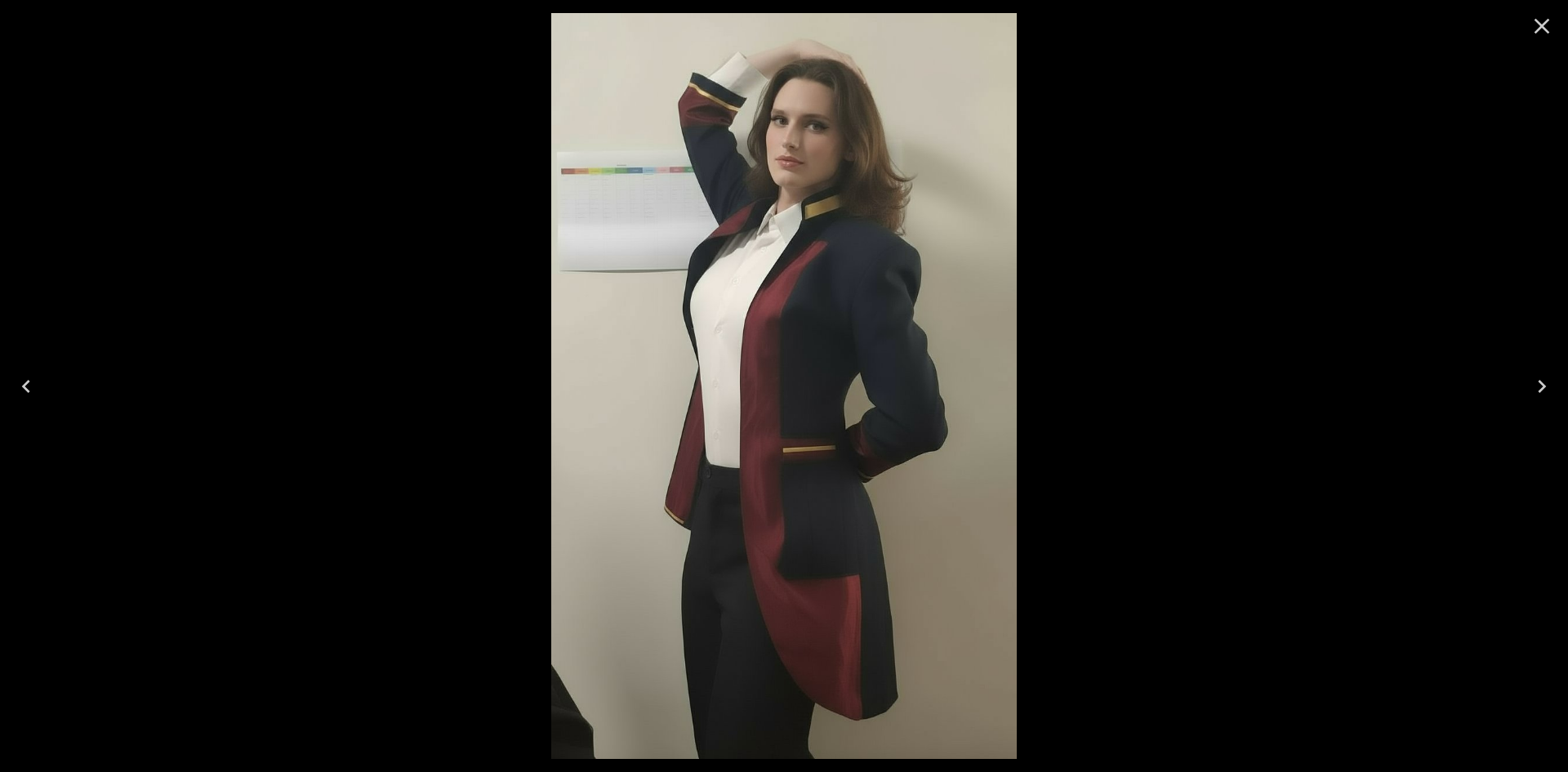
click at [1539, 25] on icon "Close" at bounding box center [1542, 25] width 26 height 26
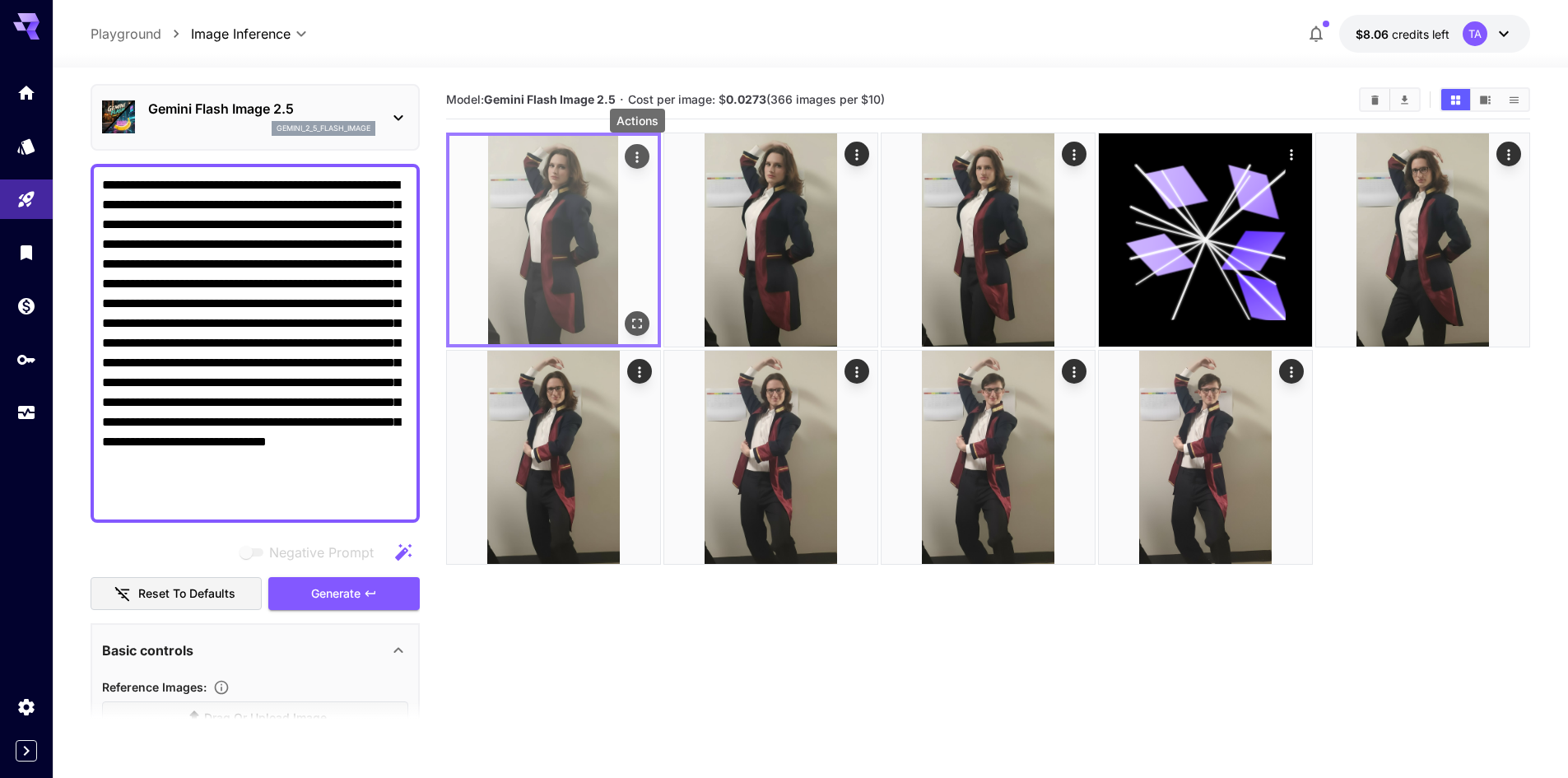
click at [645, 158] on button "Actions" at bounding box center [637, 156] width 25 height 25
click at [635, 157] on icon "Actions" at bounding box center [636, 156] width 16 height 16
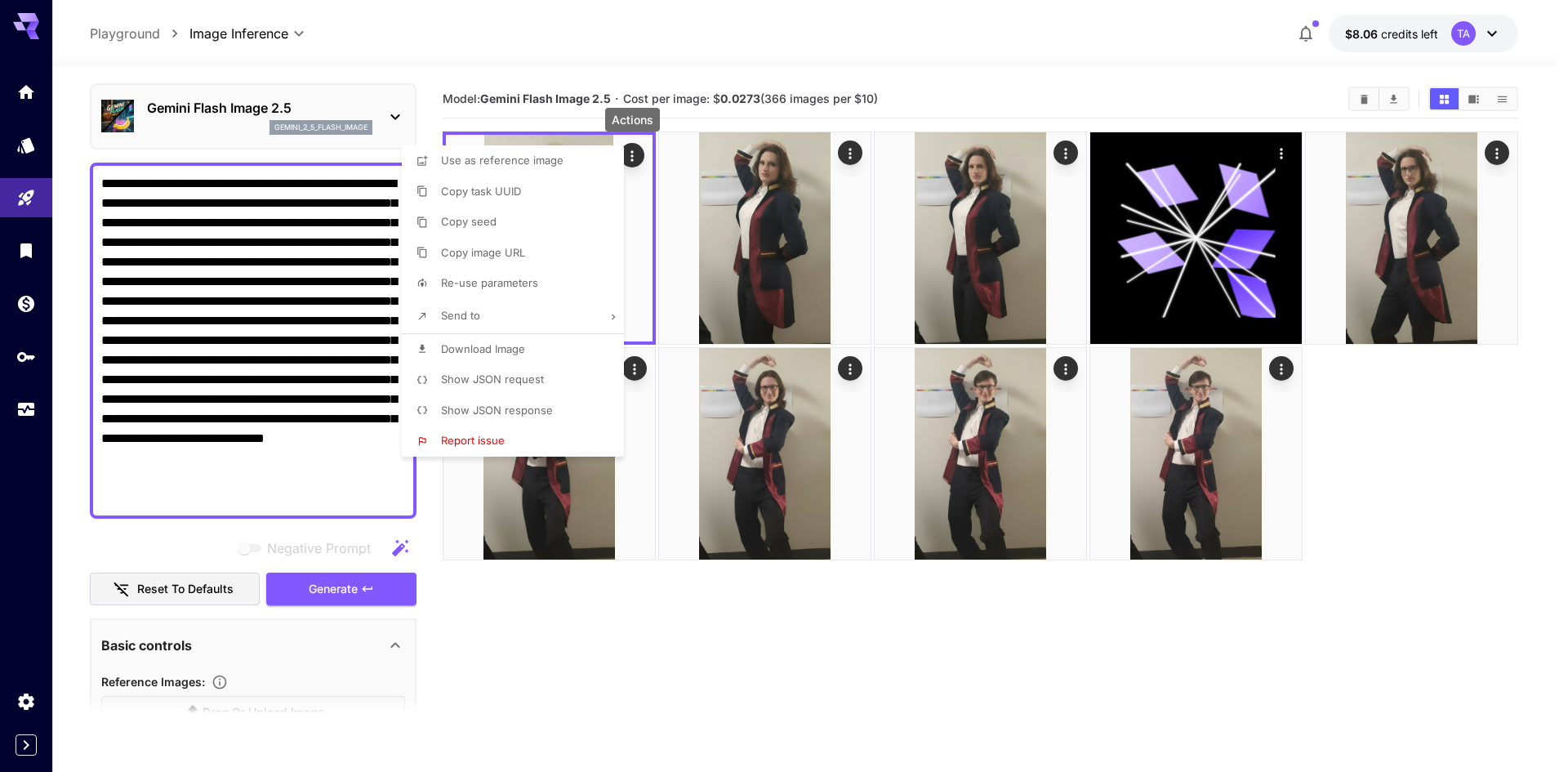
click at [481, 352] on span "Download Image" at bounding box center [483, 348] width 84 height 13
click at [1420, 508] on div at bounding box center [784, 386] width 1568 height 772
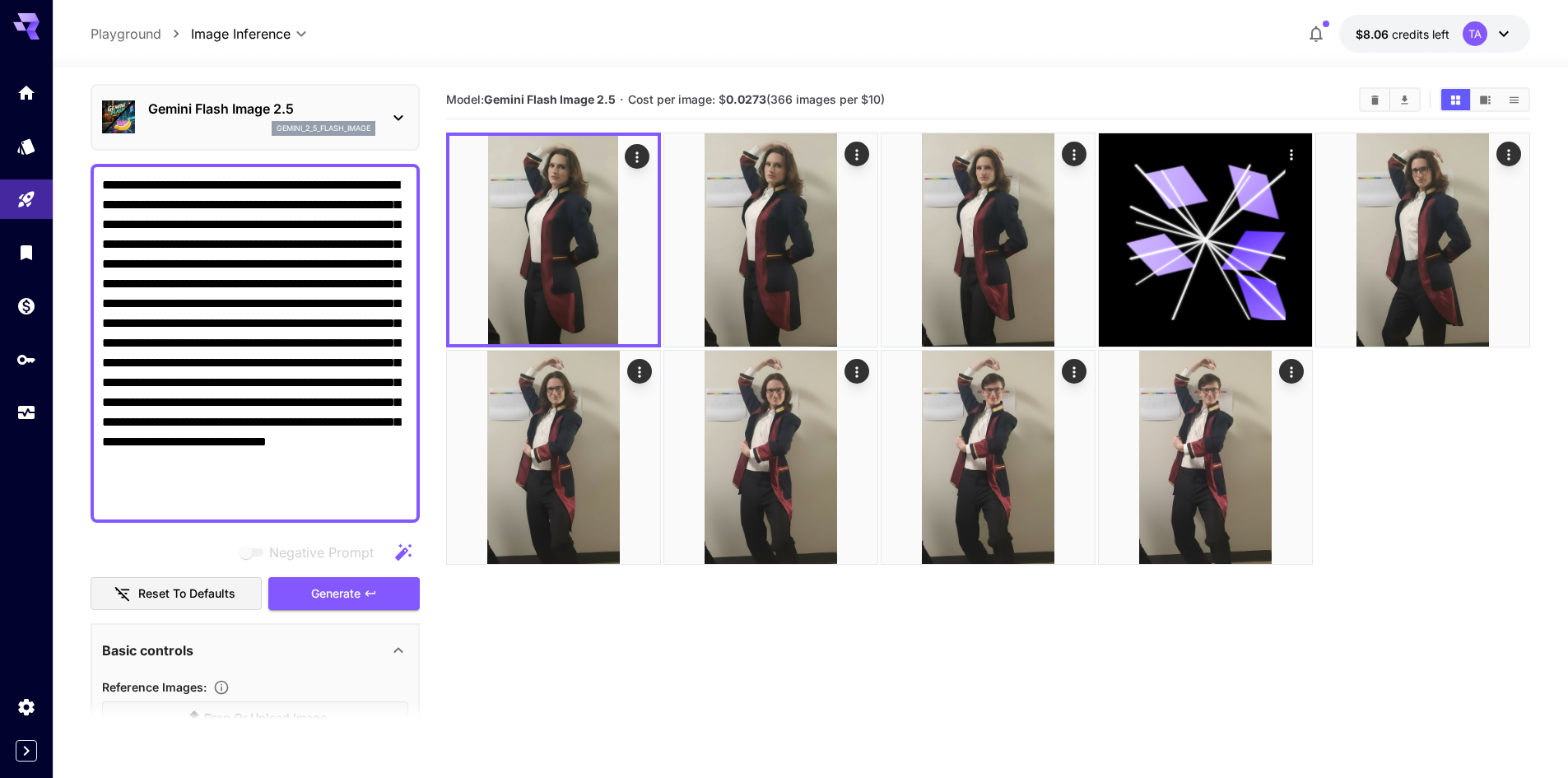
click at [807, 26] on div "**********" at bounding box center [811, 33] width 1440 height 38
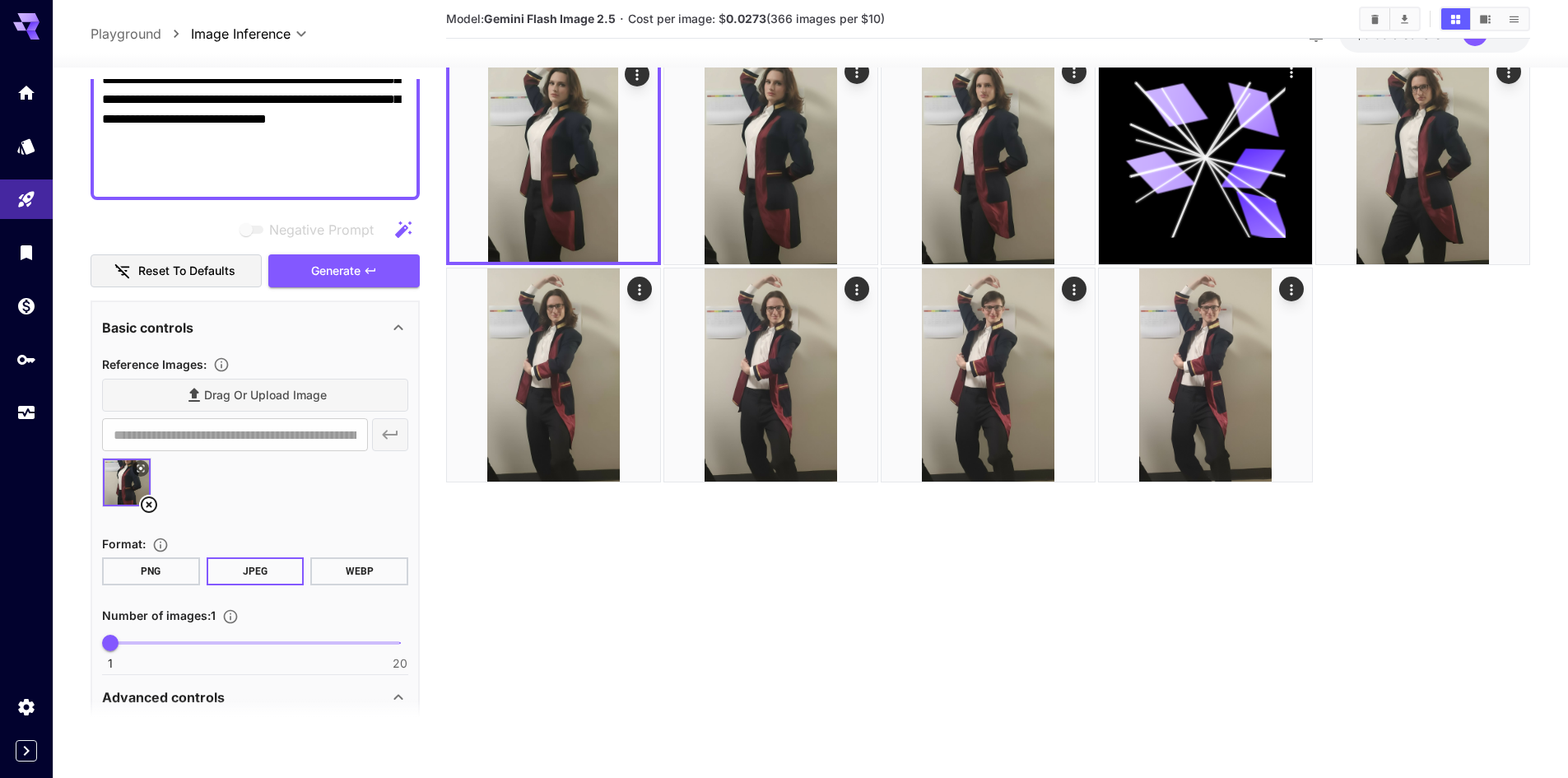
scroll to position [385, 0]
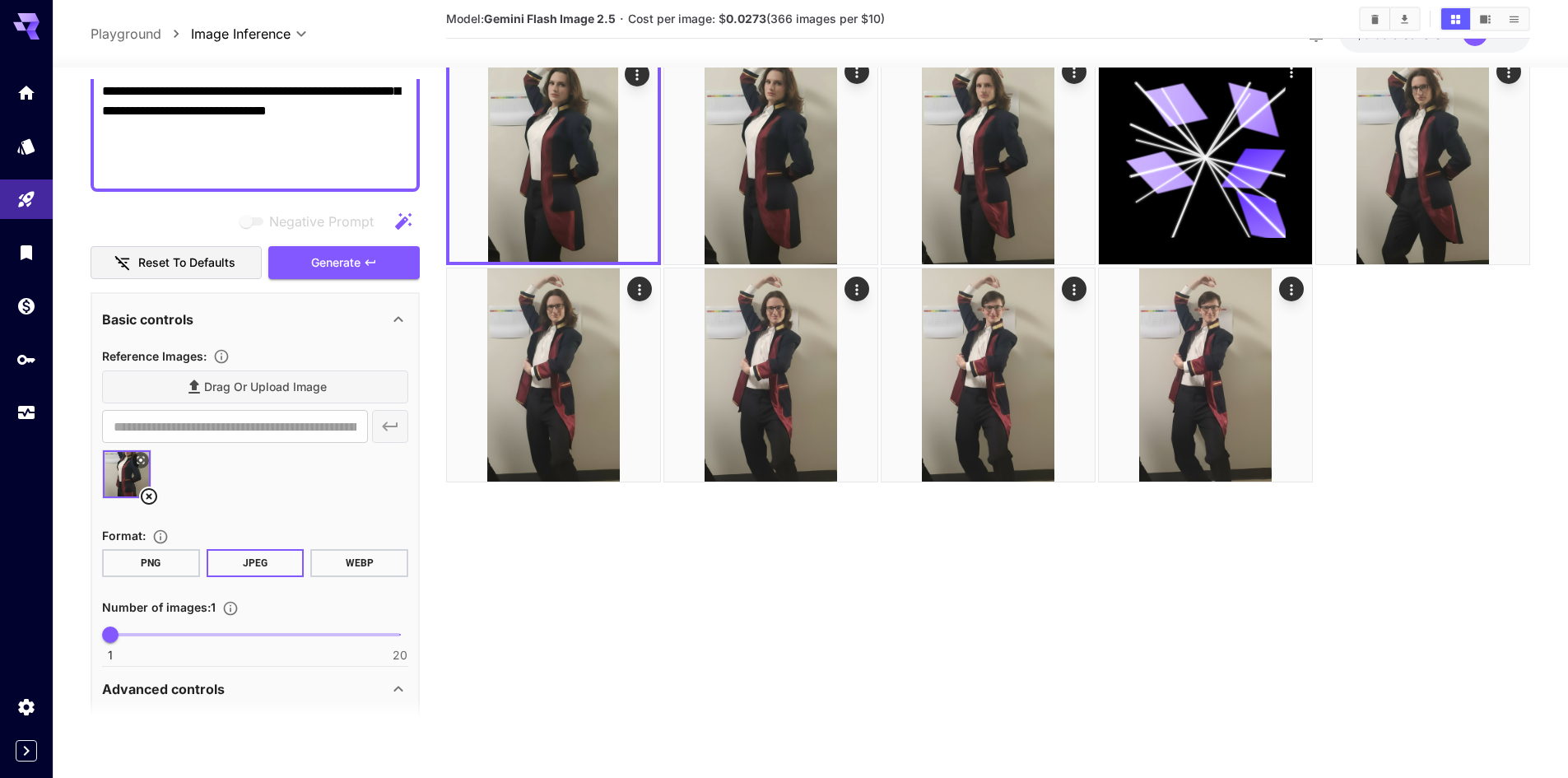
click at [157, 502] on div at bounding box center [255, 480] width 306 height 62
click at [155, 500] on icon at bounding box center [149, 496] width 16 height 16
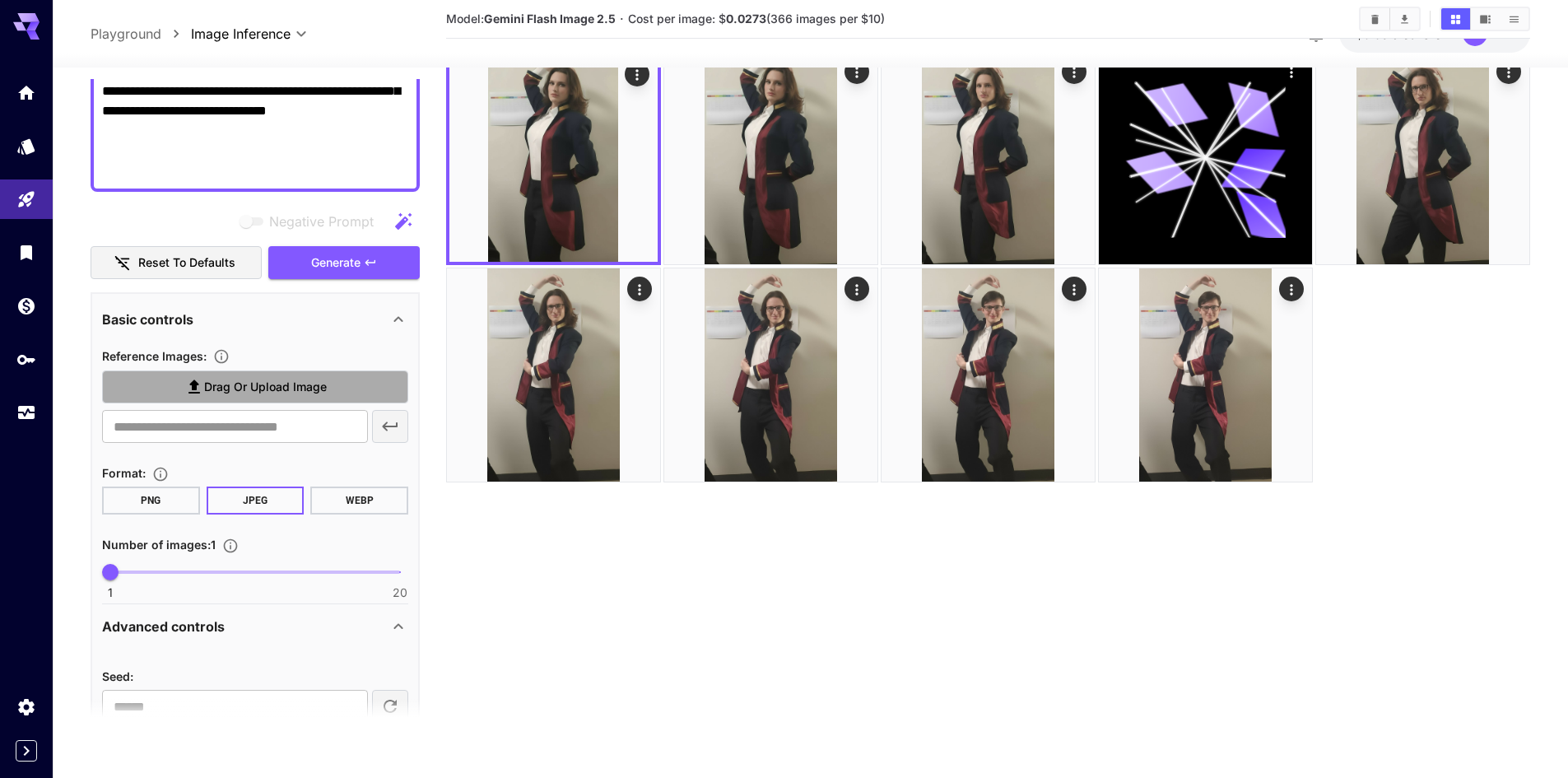
click at [256, 384] on span "Drag or upload image" at bounding box center [265, 387] width 122 height 21
click at [0, 0] on input "Drag or upload image" at bounding box center [0, 0] width 0 height 0
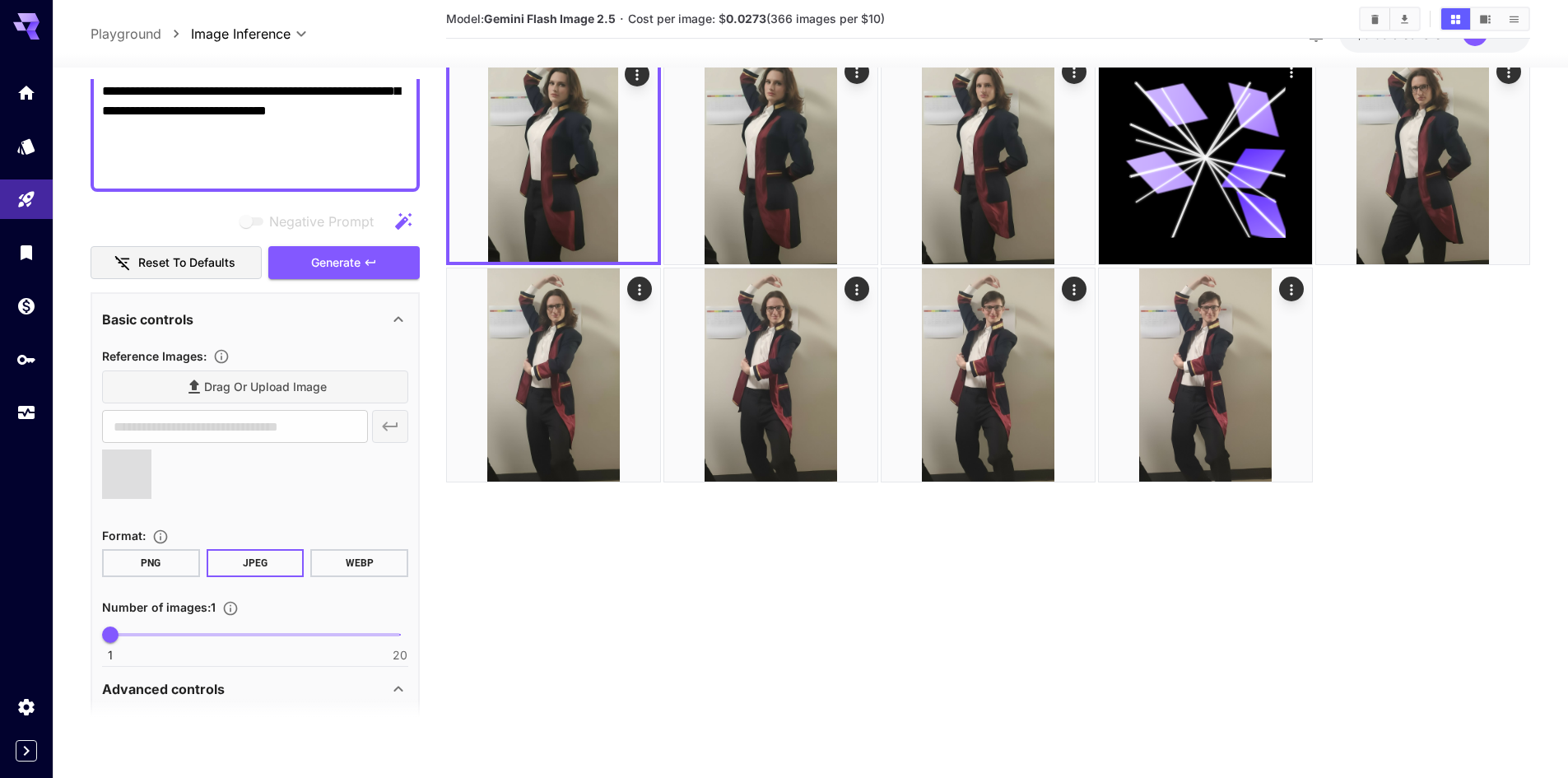
click at [846, 648] on section "Model: Gemini Flash Image 2.5 · Cost per image: $ 0.0273 (366 images per $10)" at bounding box center [988, 387] width 1084 height 778
type input "**********"
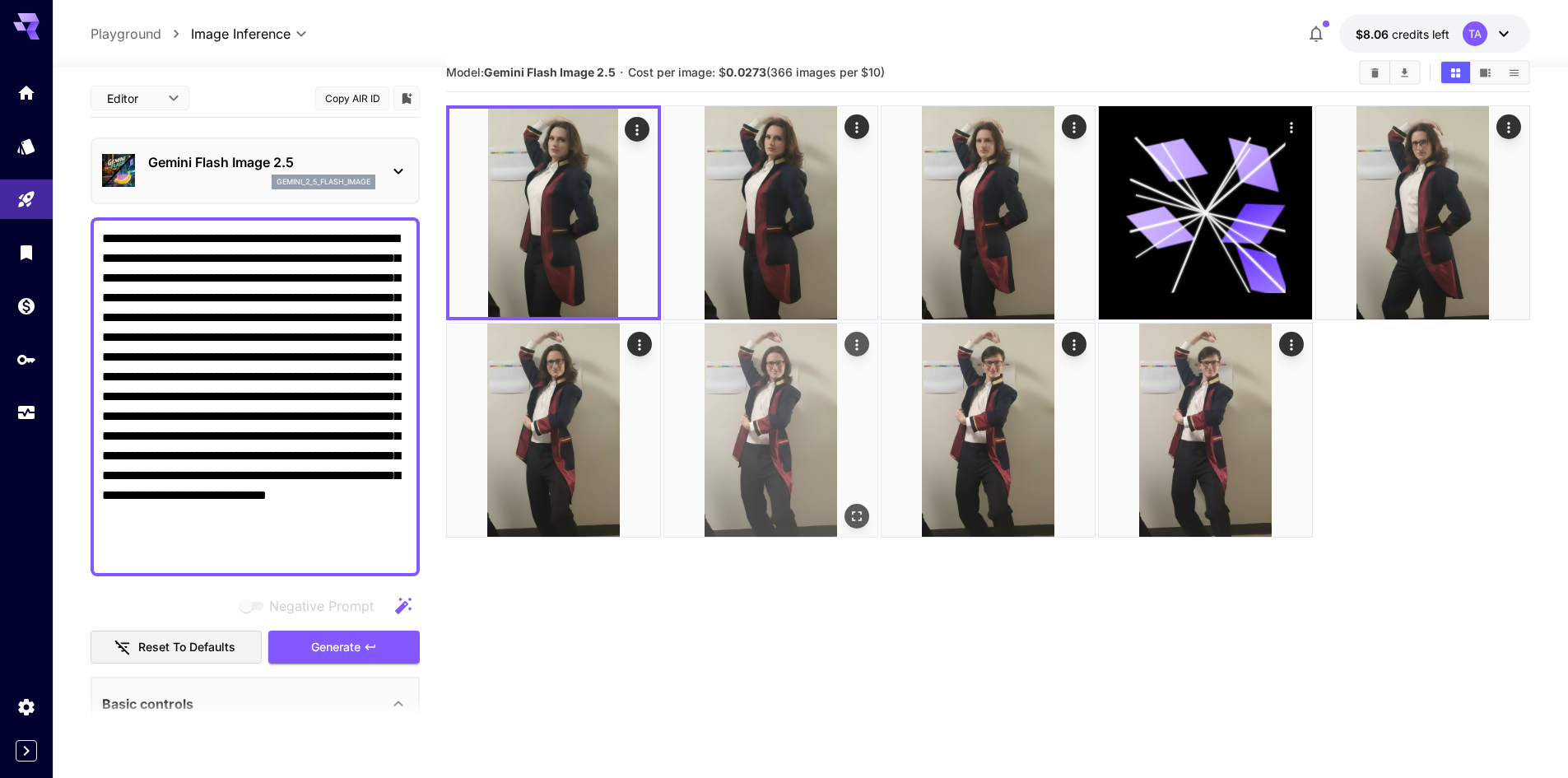
scroll to position [0, 0]
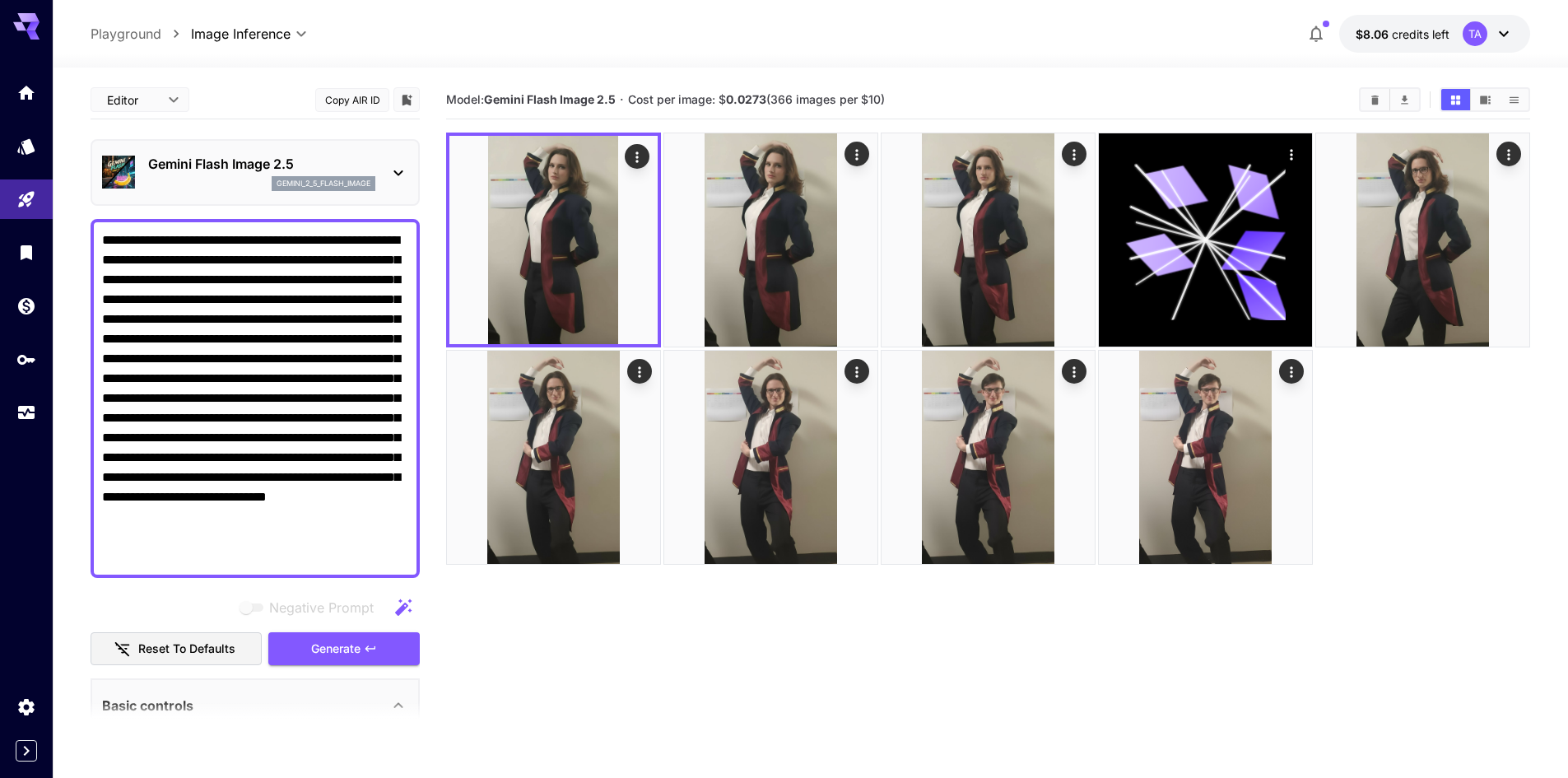
click at [182, 463] on textarea "**********" at bounding box center [255, 398] width 306 height 336
paste textarea "**********"
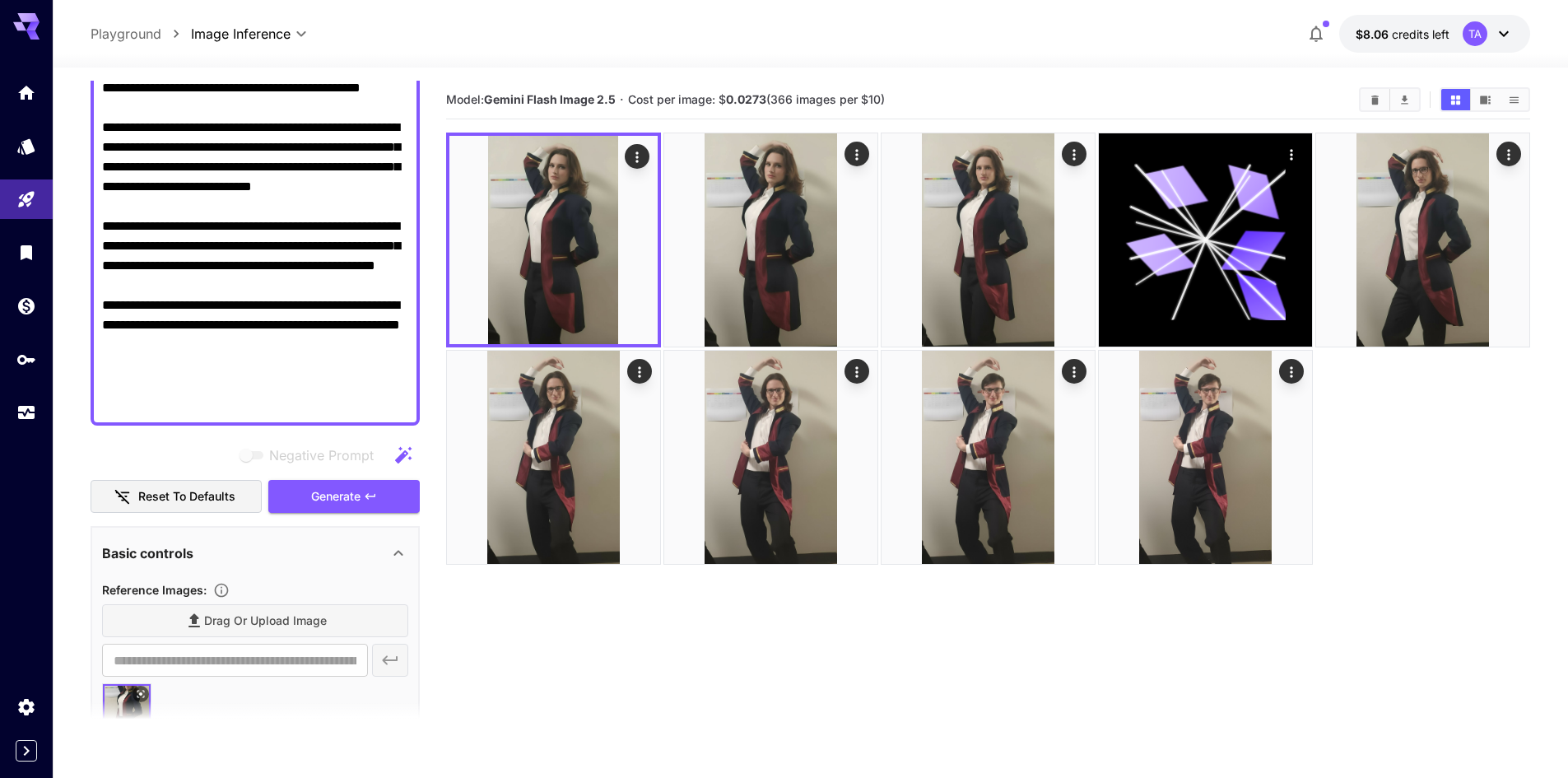
scroll to position [550, 0]
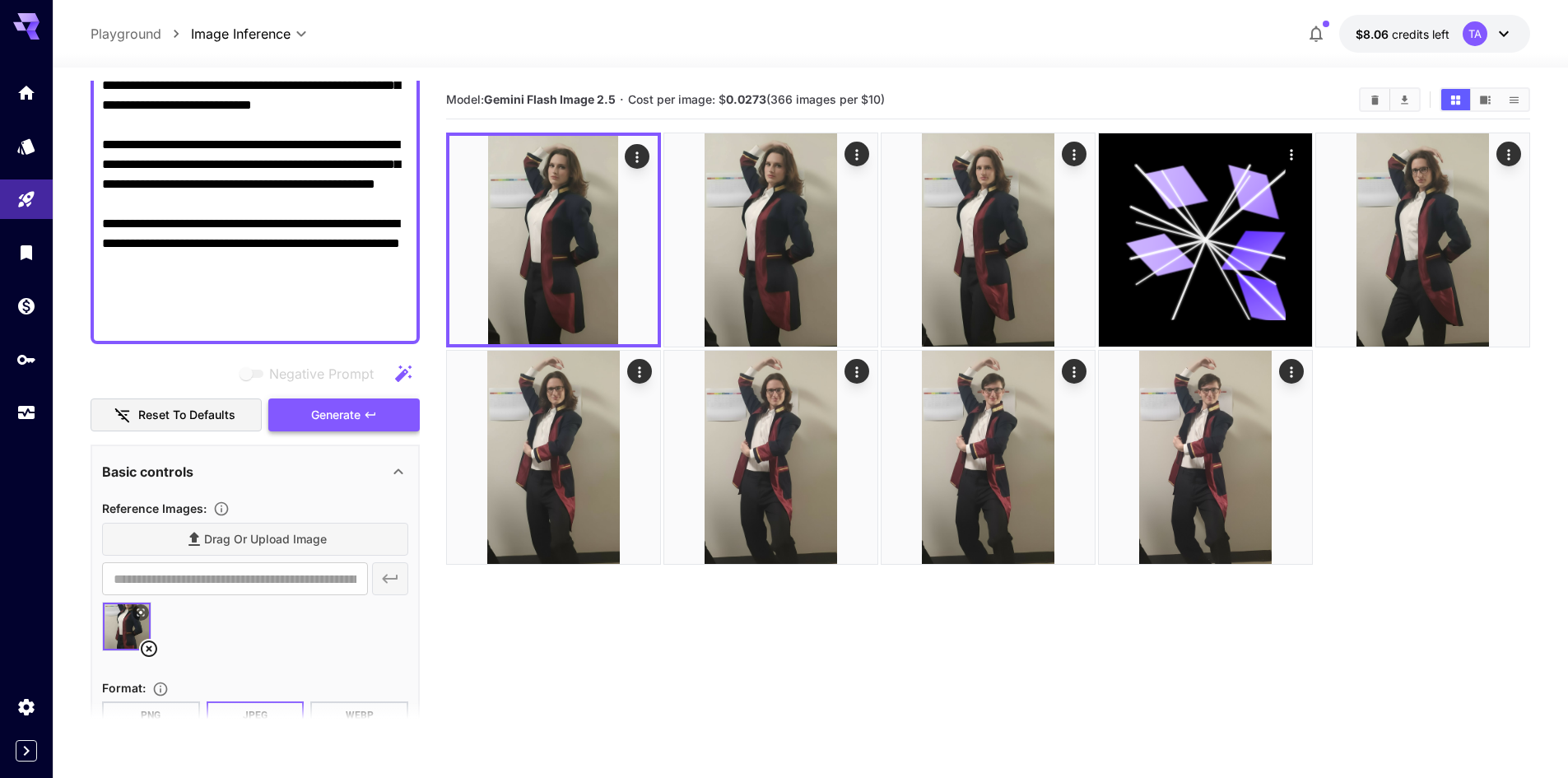
click at [339, 423] on span "Generate" at bounding box center [336, 416] width 50 height 21
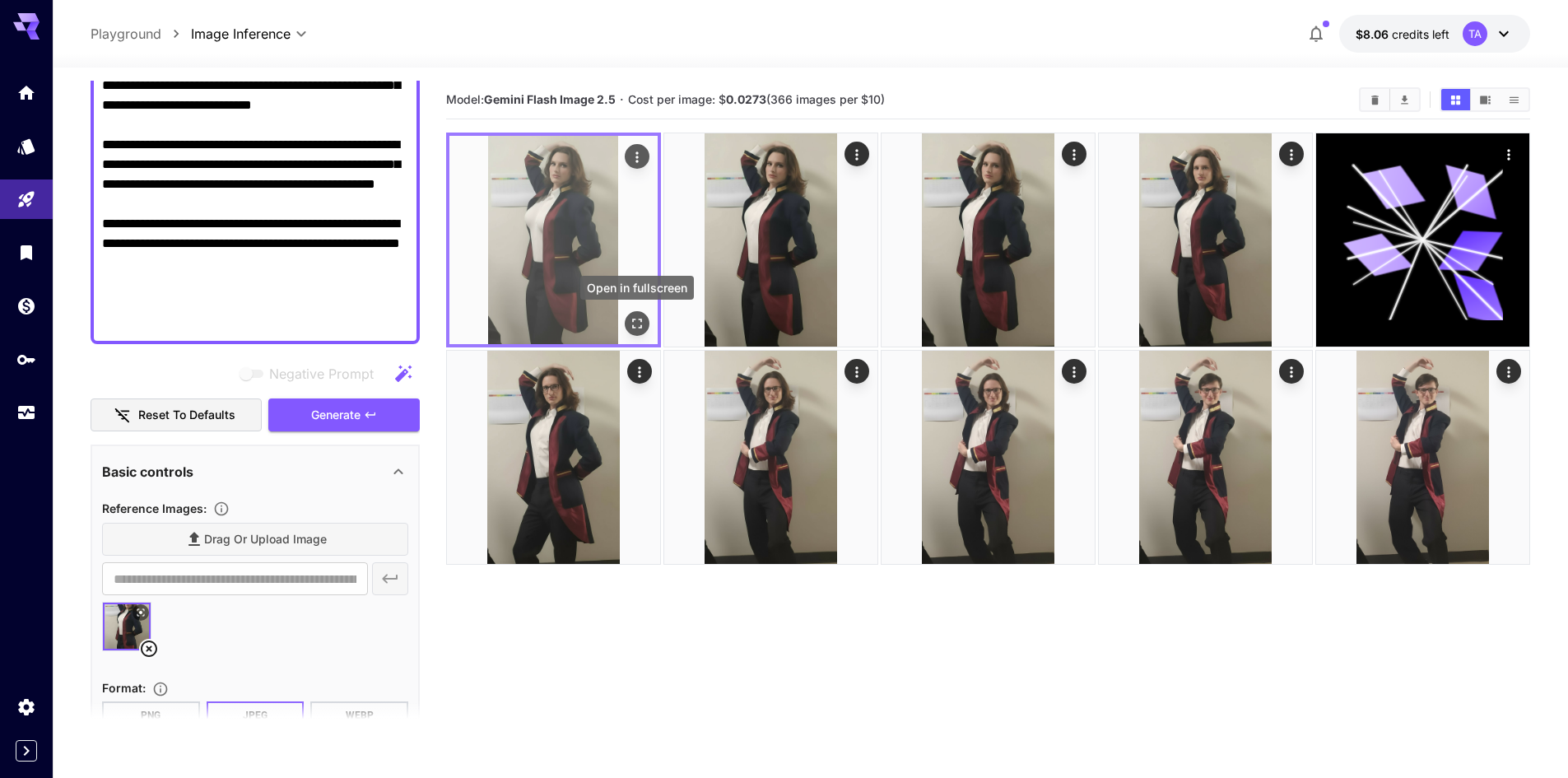
click at [640, 321] on icon "Open in fullscreen" at bounding box center [637, 324] width 10 height 10
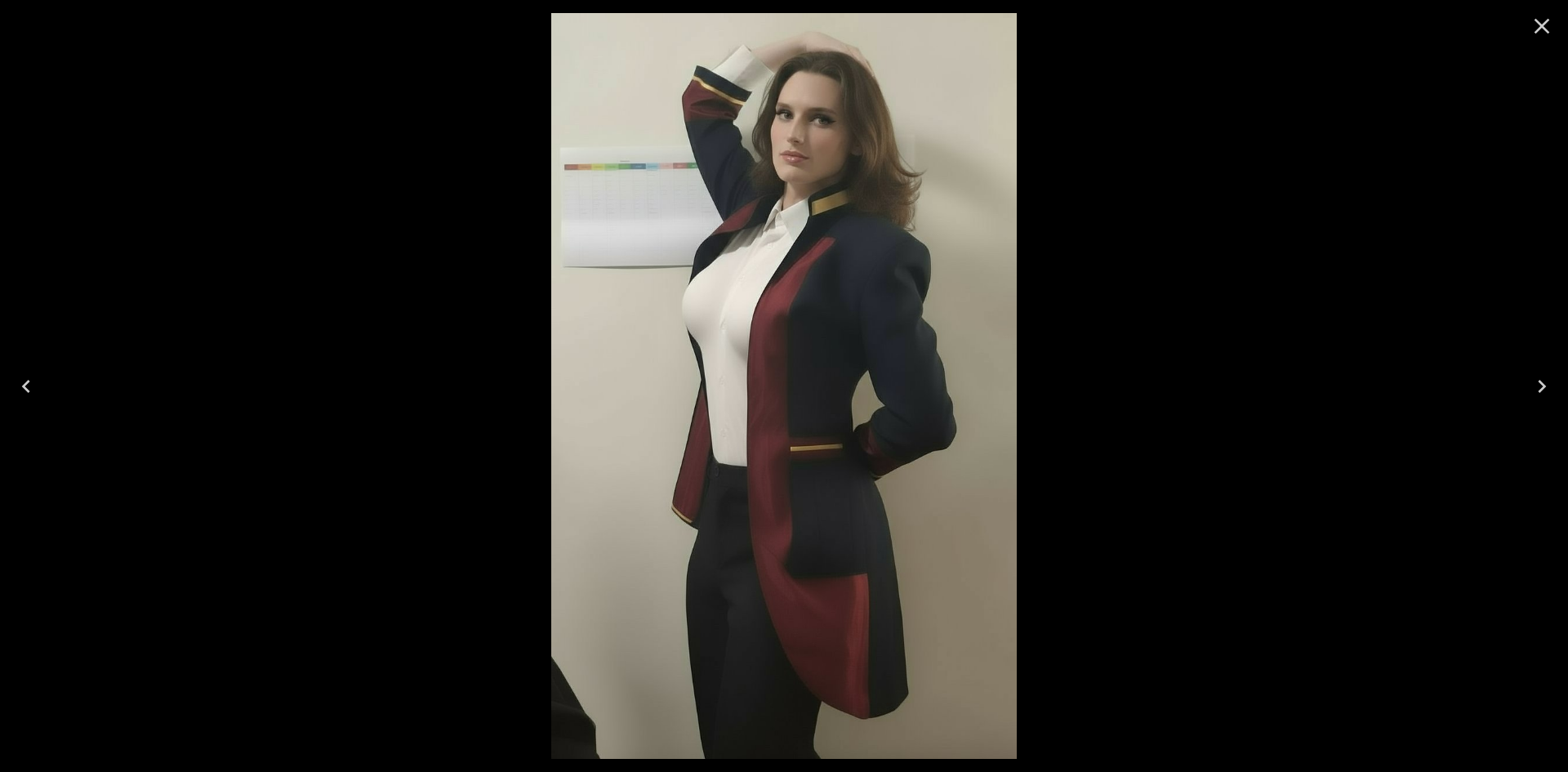
click at [1534, 26] on icon "Close" at bounding box center [1542, 25] width 26 height 26
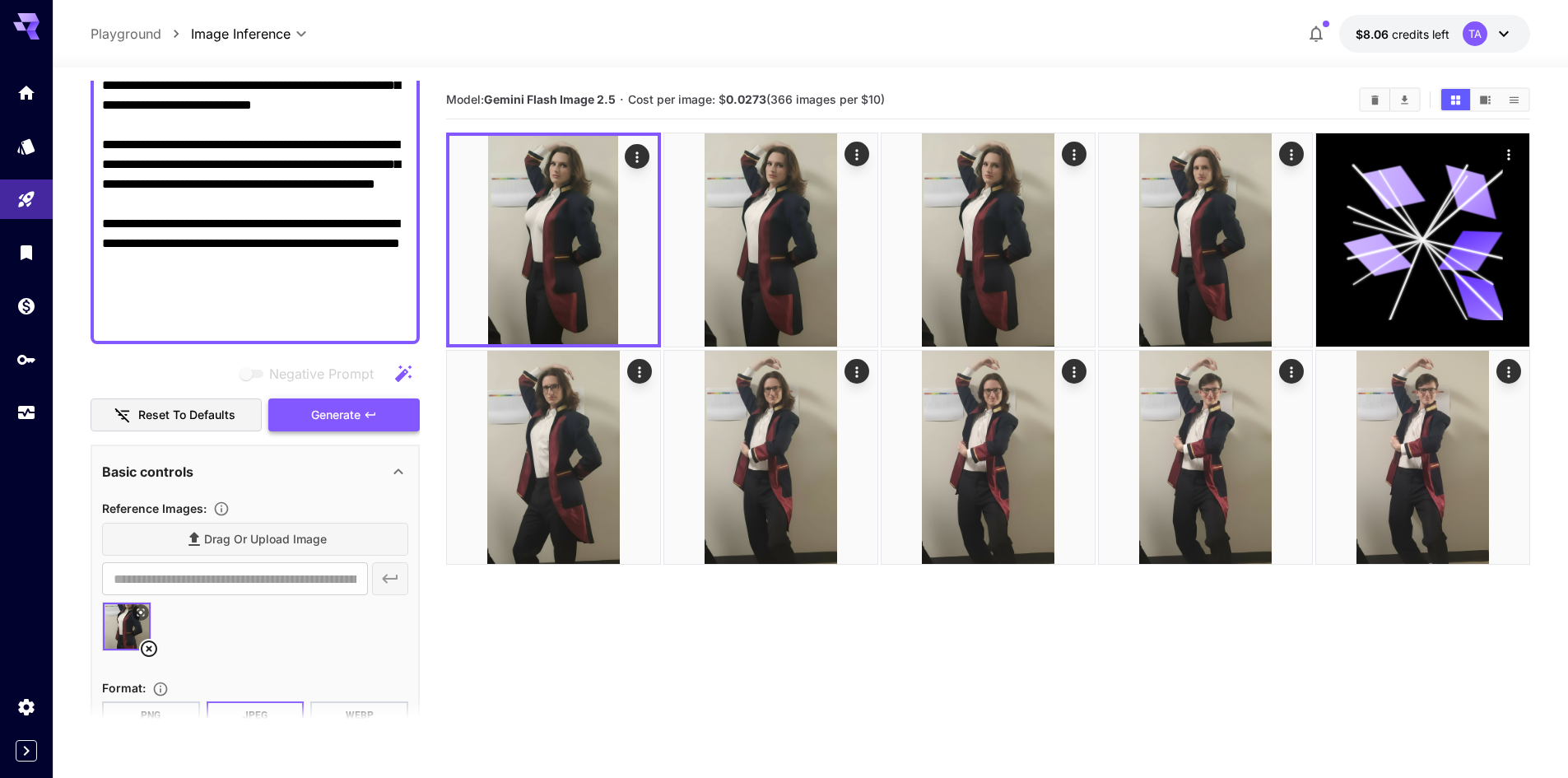
click at [312, 414] on span "Generate" at bounding box center [336, 416] width 50 height 21
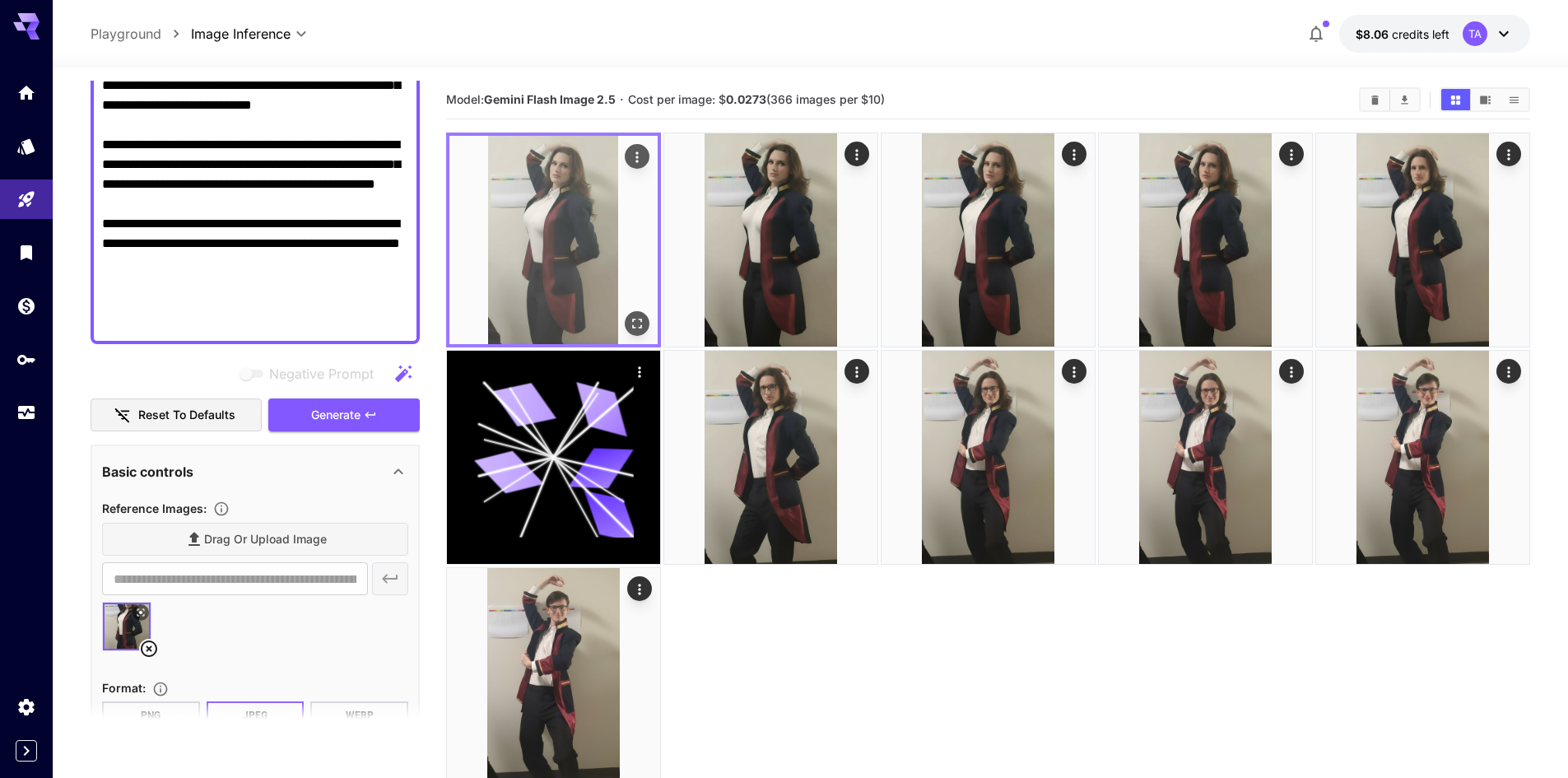
click at [643, 326] on icon "Open in fullscreen" at bounding box center [636, 323] width 16 height 16
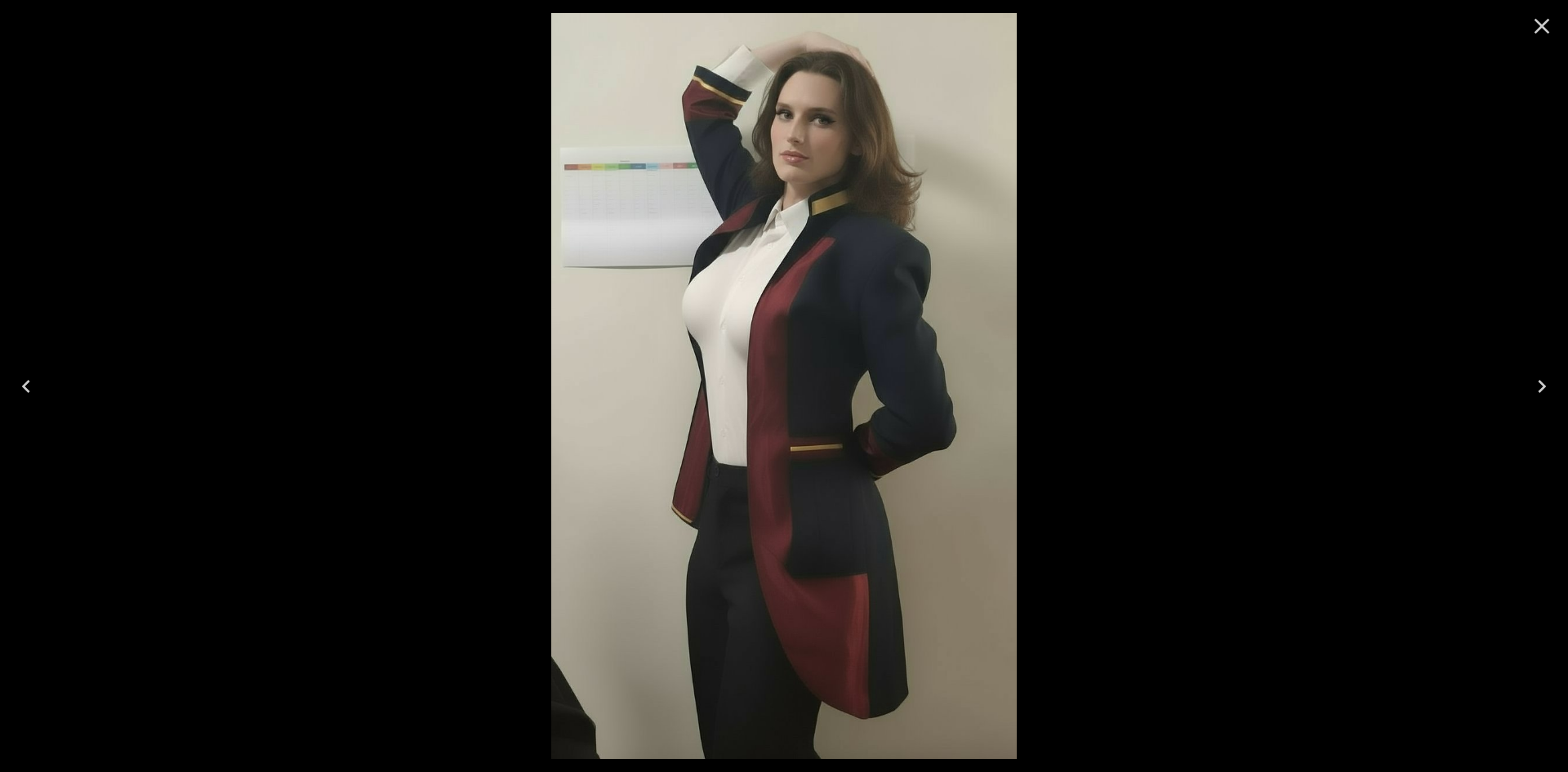
click at [1405, 462] on div at bounding box center [784, 386] width 1568 height 772
click at [1548, 40] on button "Close" at bounding box center [1542, 26] width 39 height 39
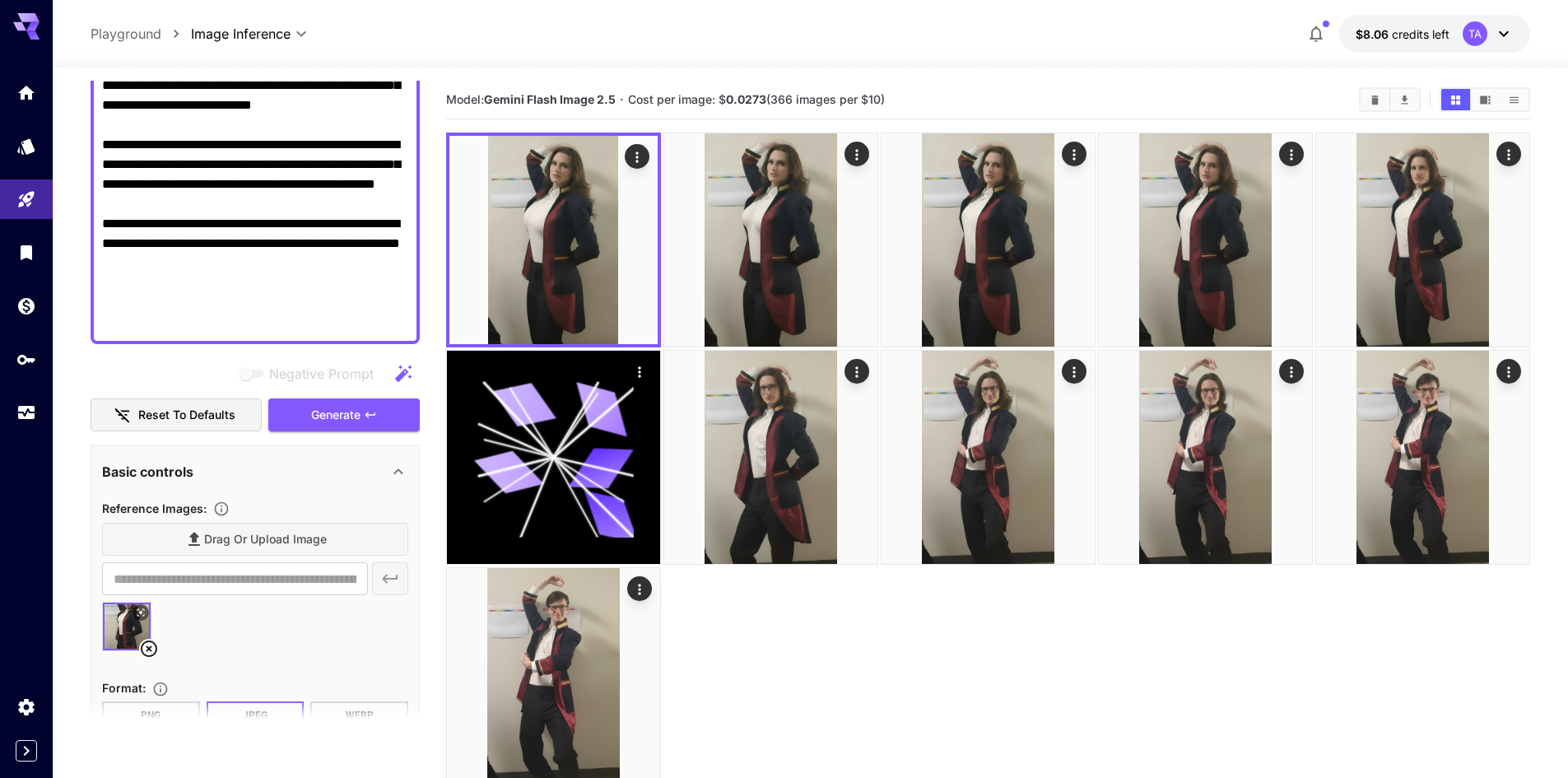
click at [253, 256] on textarea "**********" at bounding box center [255, 7] width 306 height 651
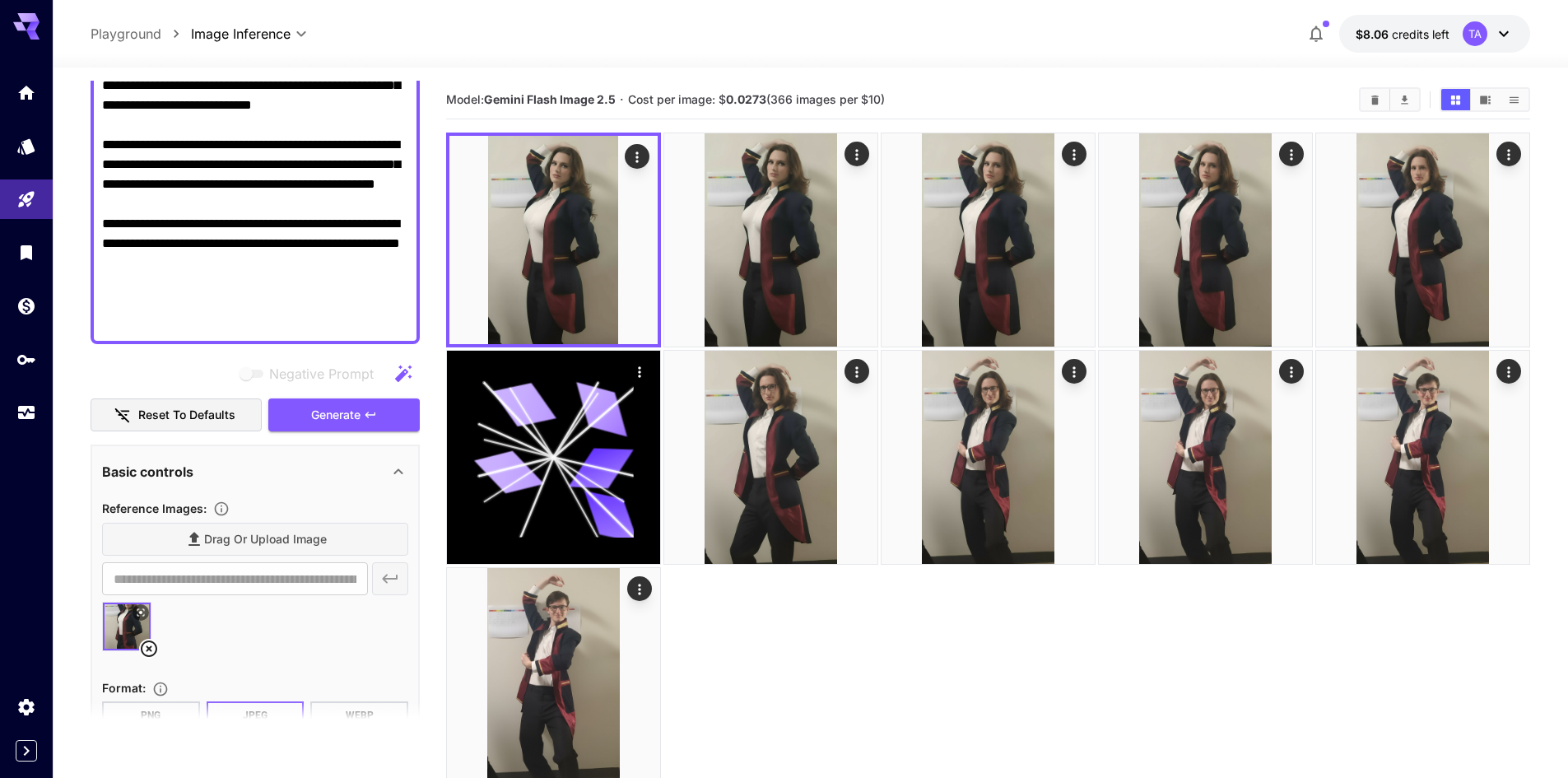
drag, startPoint x: 136, startPoint y: 312, endPoint x: 205, endPoint y: 258, distance: 87.6
click at [158, 286] on textarea "**********" at bounding box center [255, 7] width 306 height 651
click at [291, 239] on textarea "**********" at bounding box center [255, 7] width 306 height 651
paste textarea "**********"
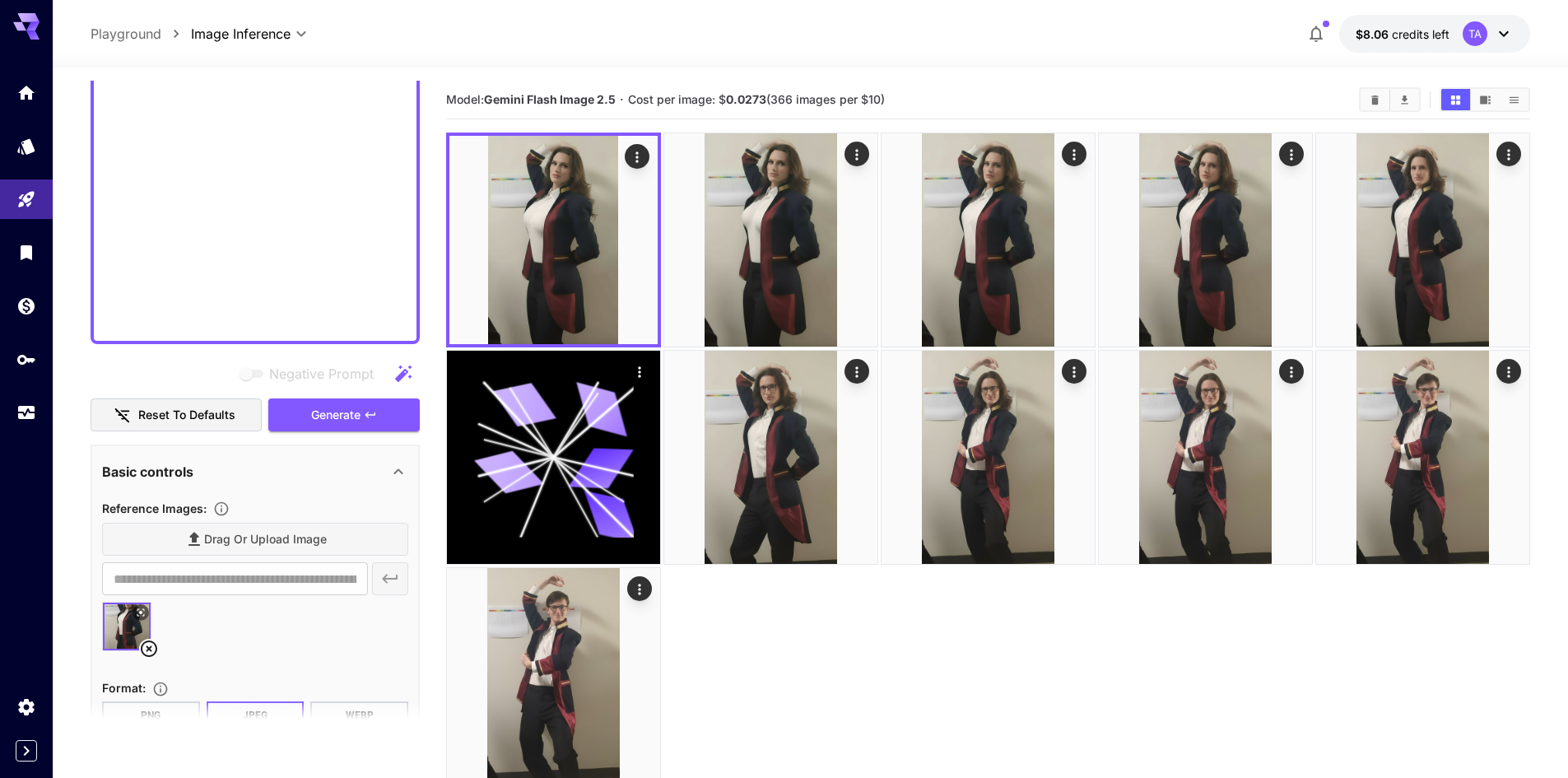
scroll to position [0, 0]
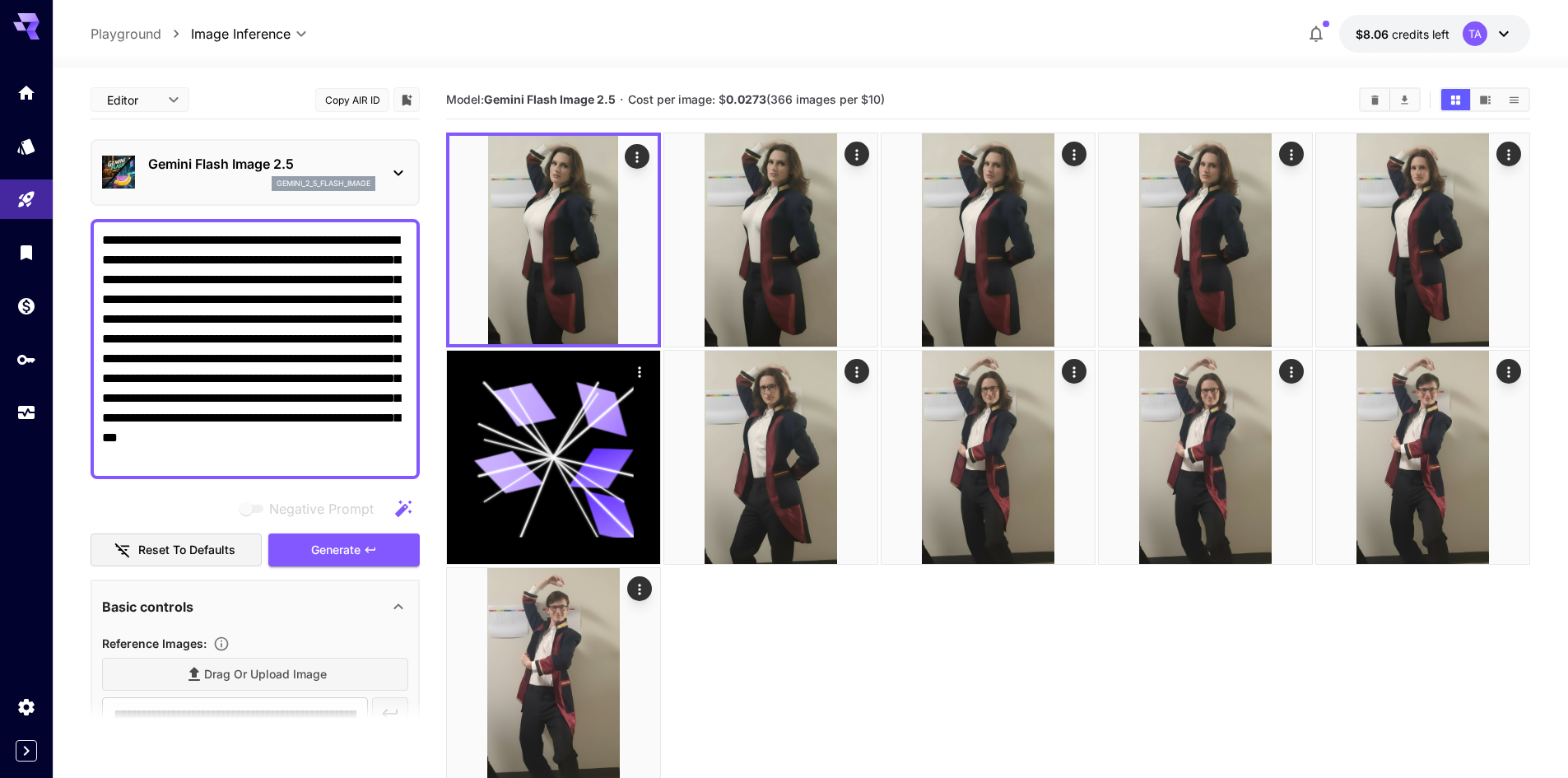
type textarea "**********"
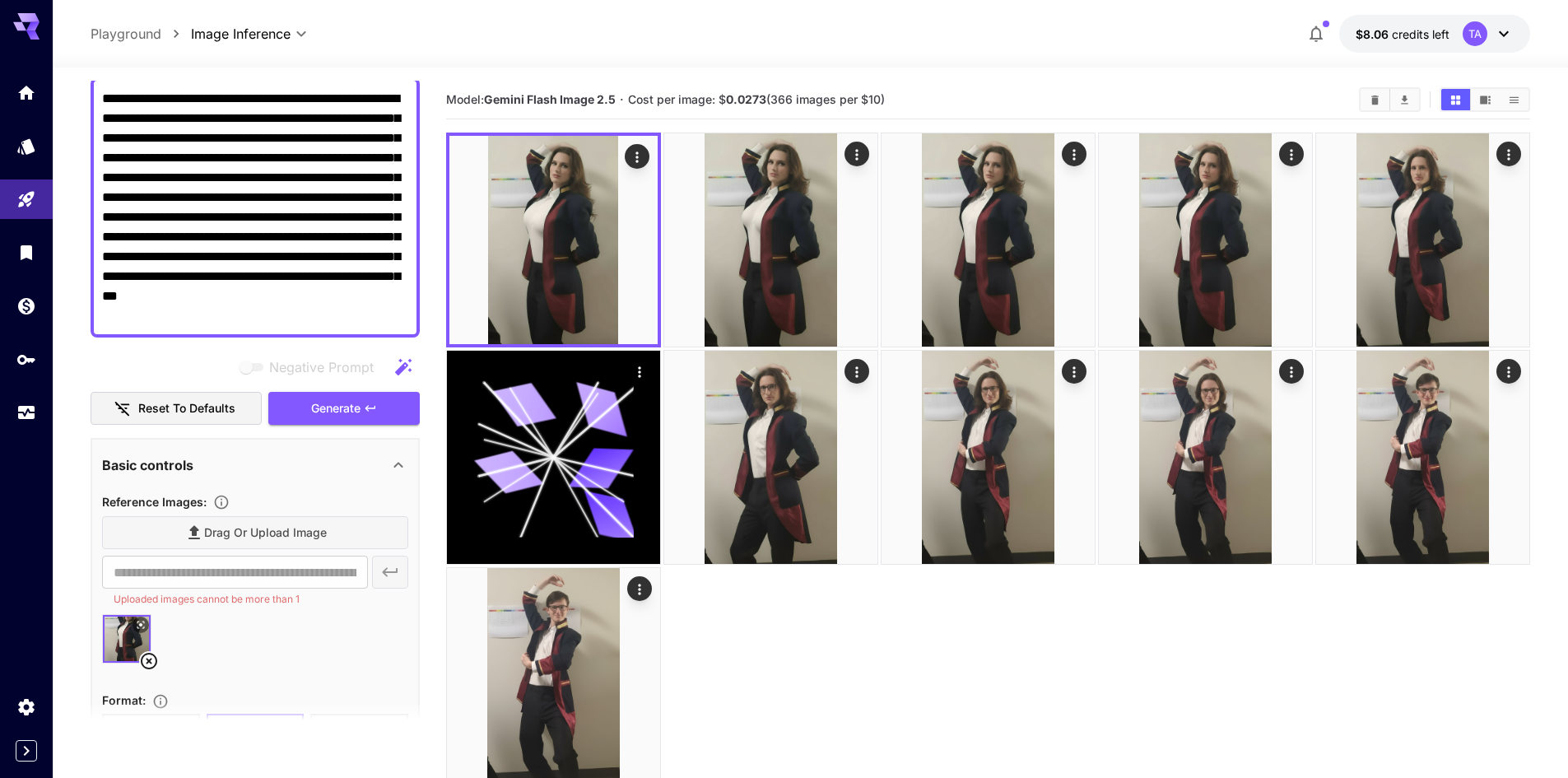
scroll to position [329, 0]
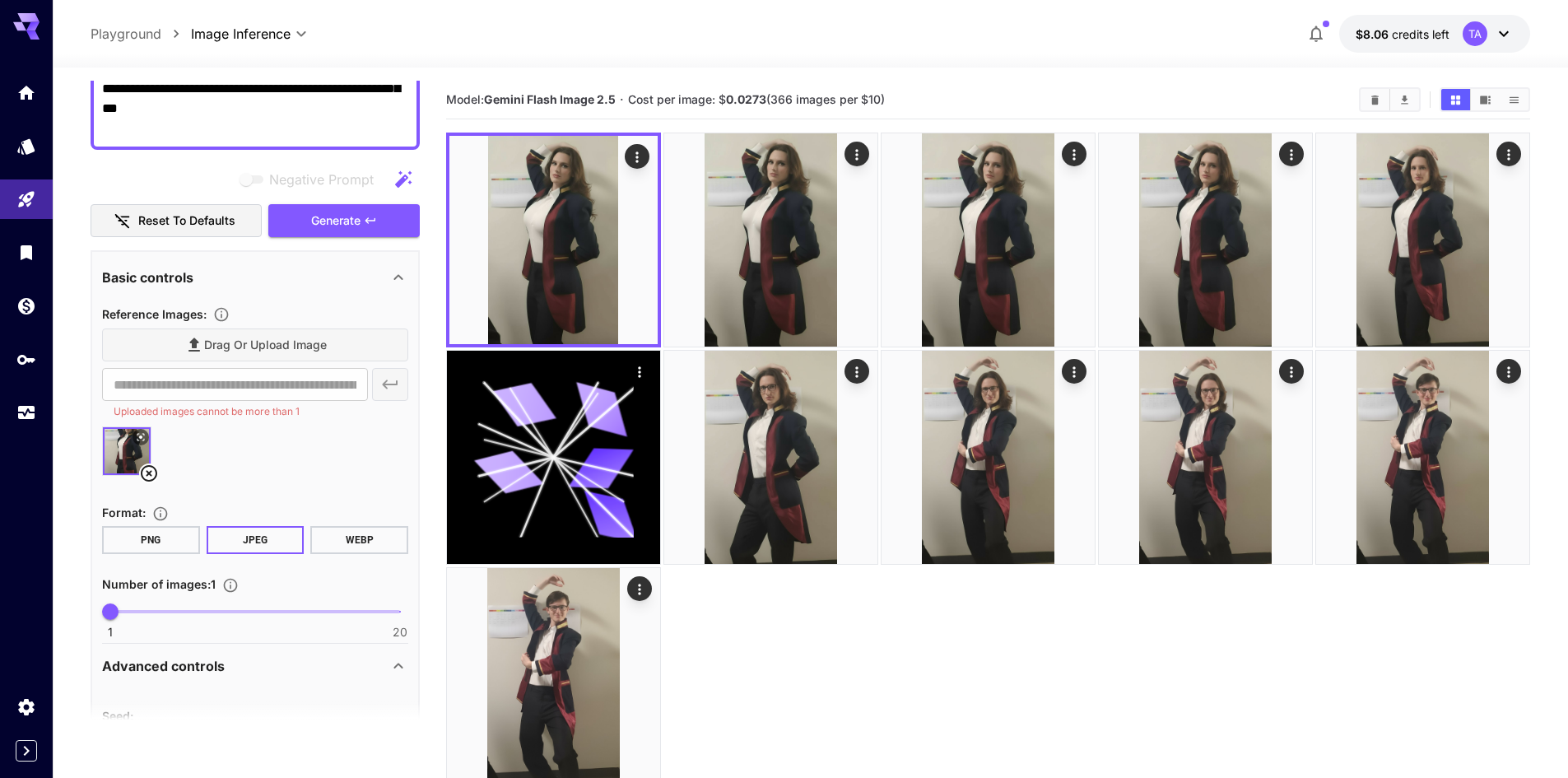
click at [146, 480] on icon at bounding box center [149, 473] width 16 height 16
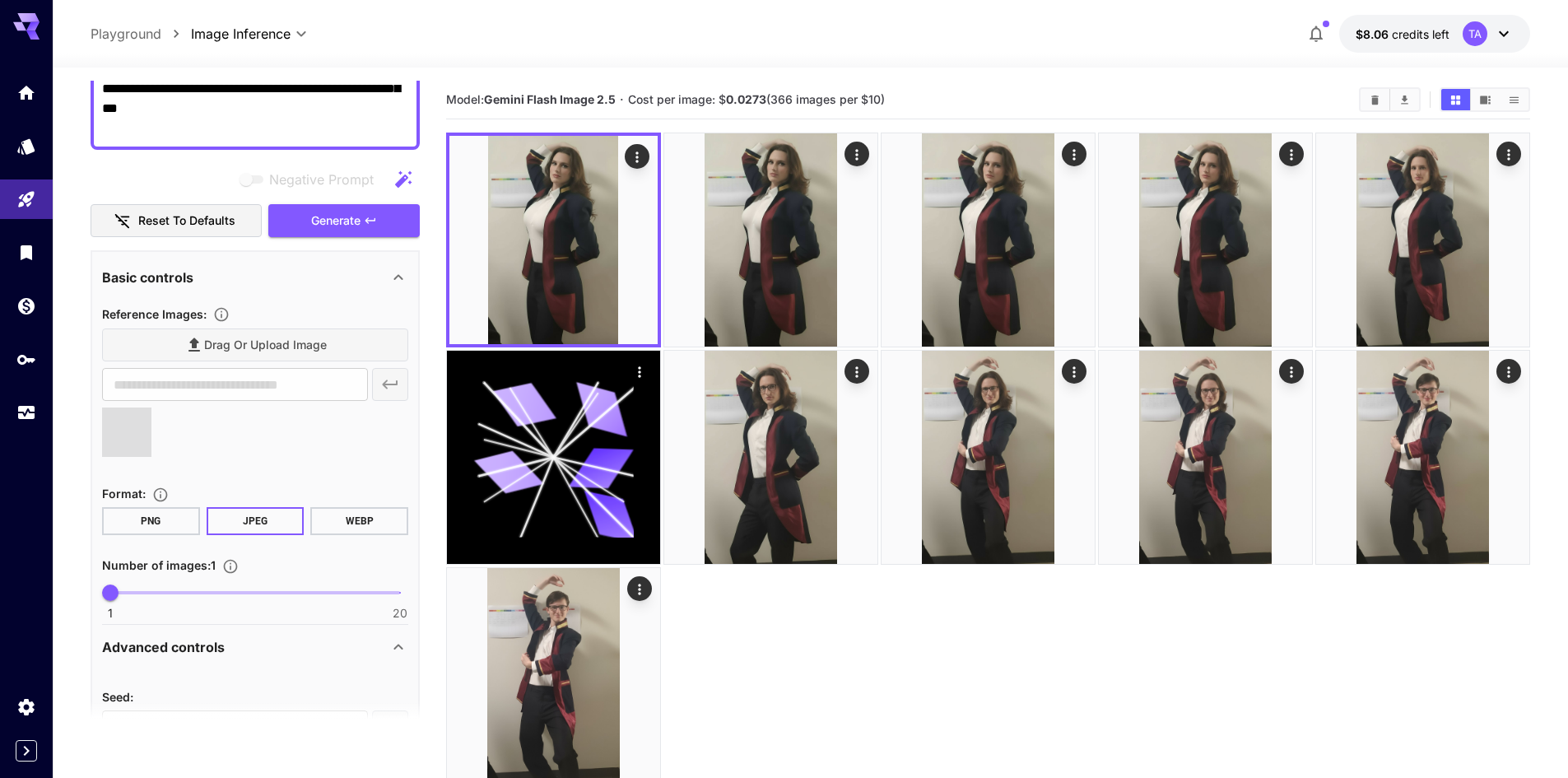
type input "**********"
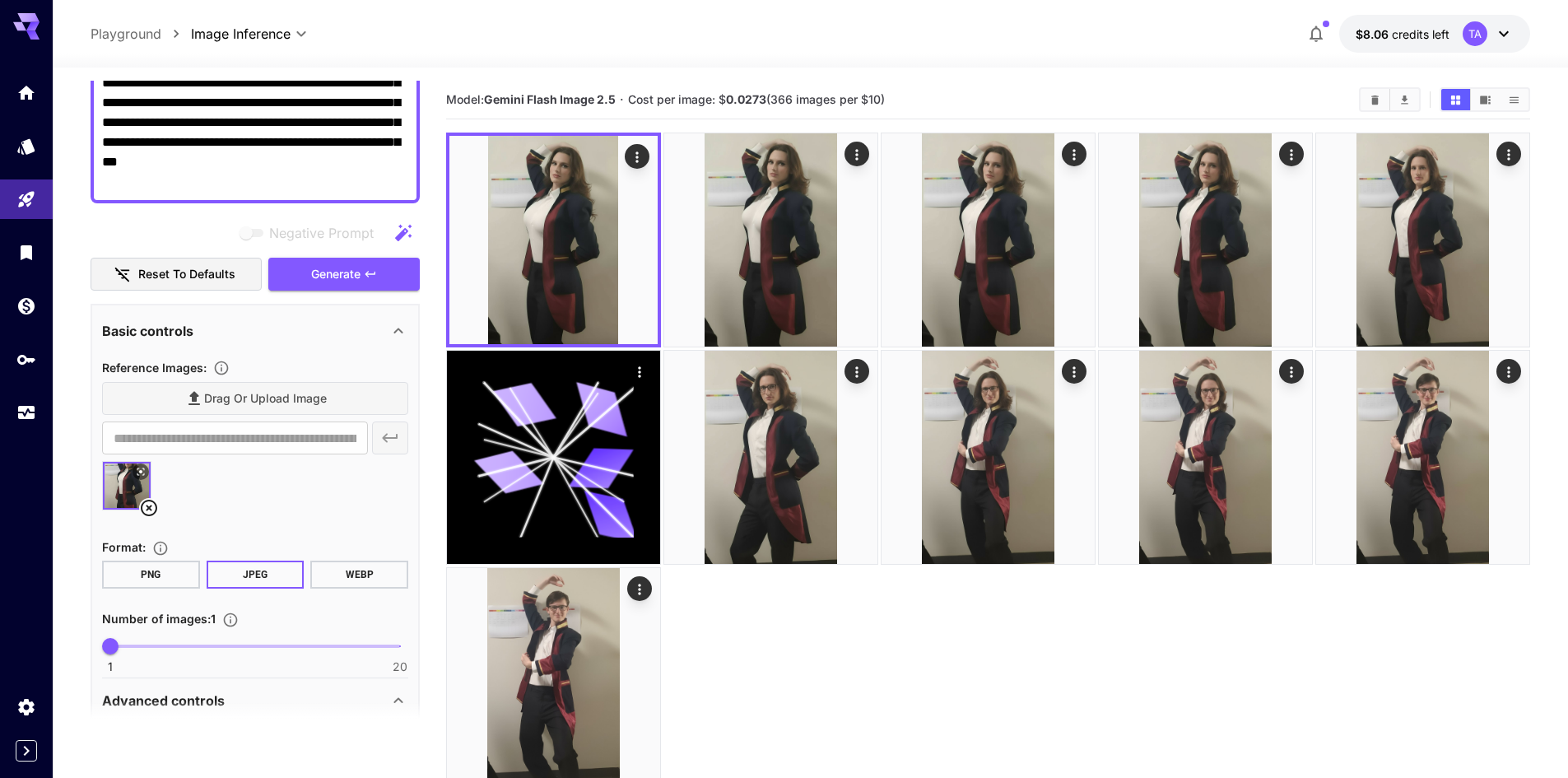
scroll to position [247, 0]
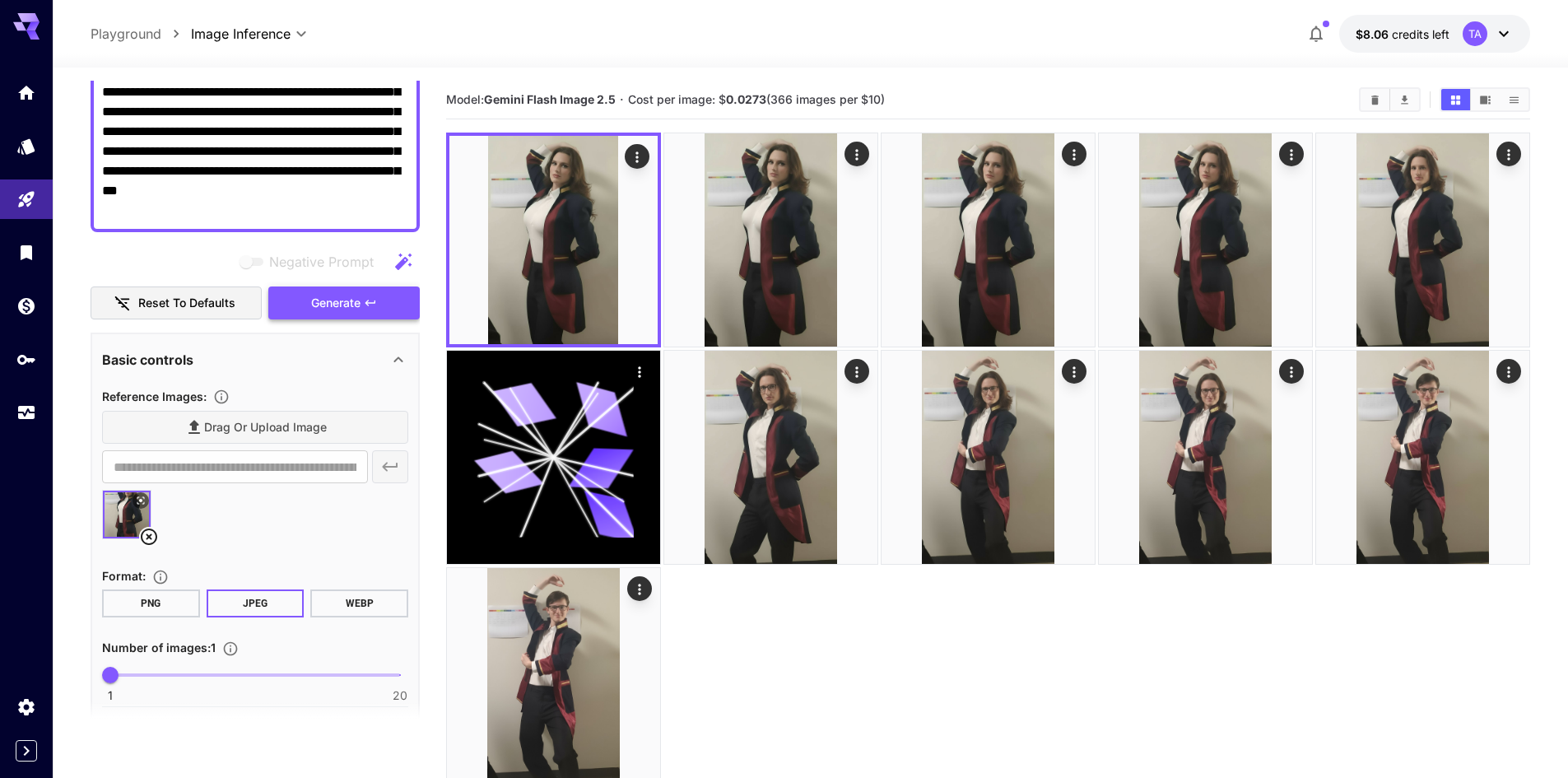
click at [365, 316] on button "Generate" at bounding box center [344, 303] width 151 height 33
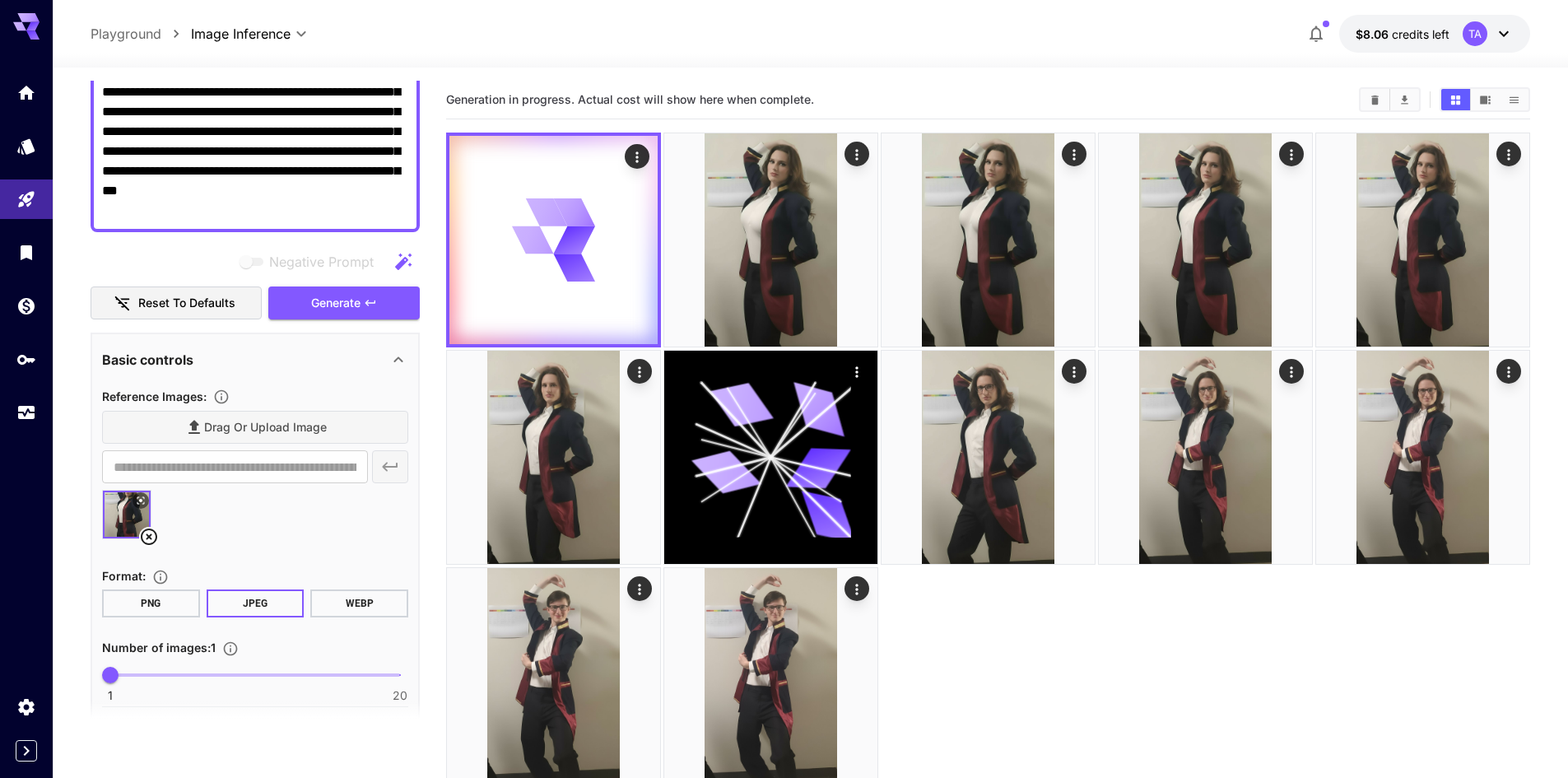
click at [1193, 693] on div at bounding box center [988, 457] width 1084 height 649
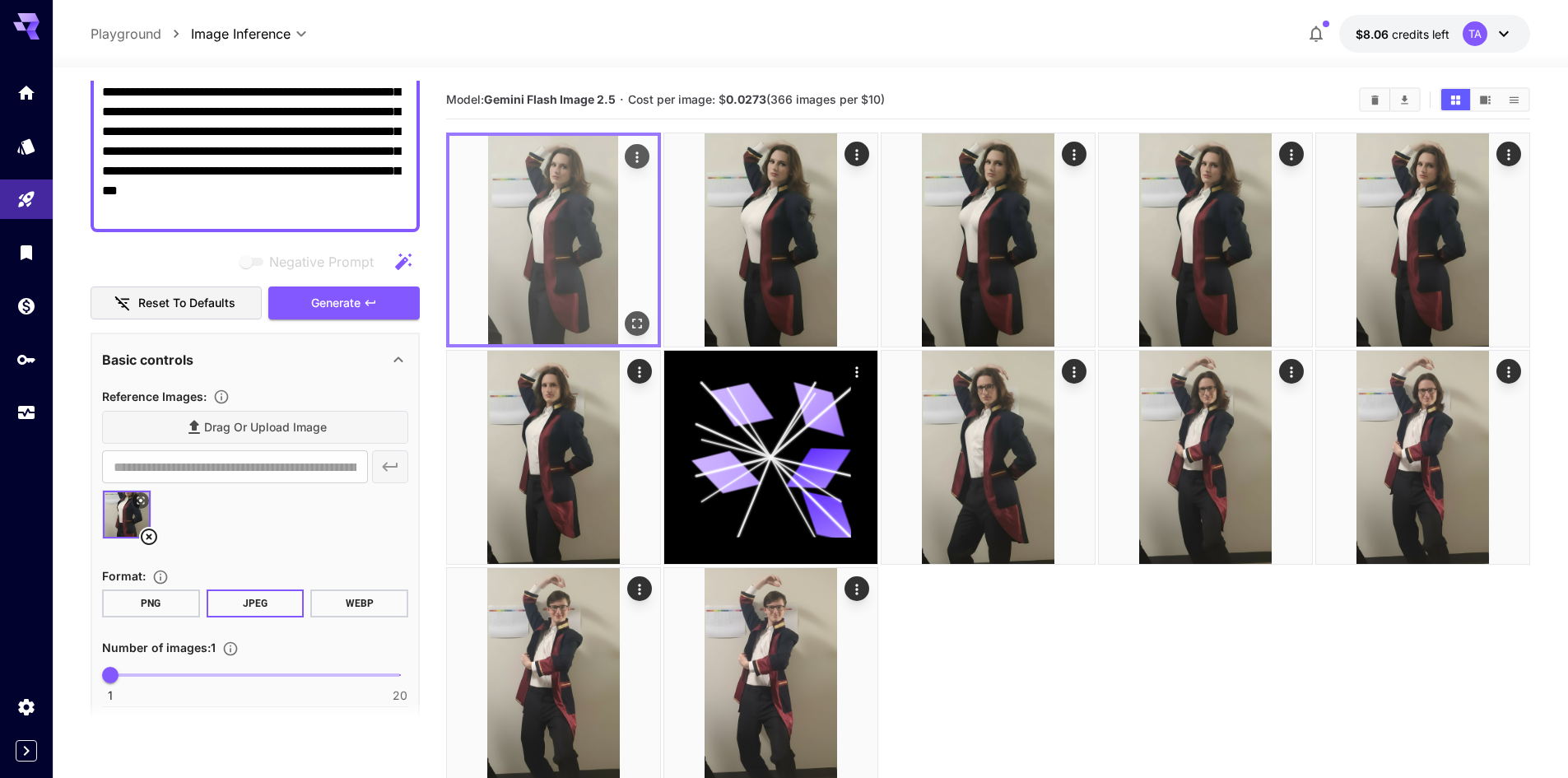
click at [628, 323] on icon "Open in fullscreen" at bounding box center [636, 323] width 16 height 16
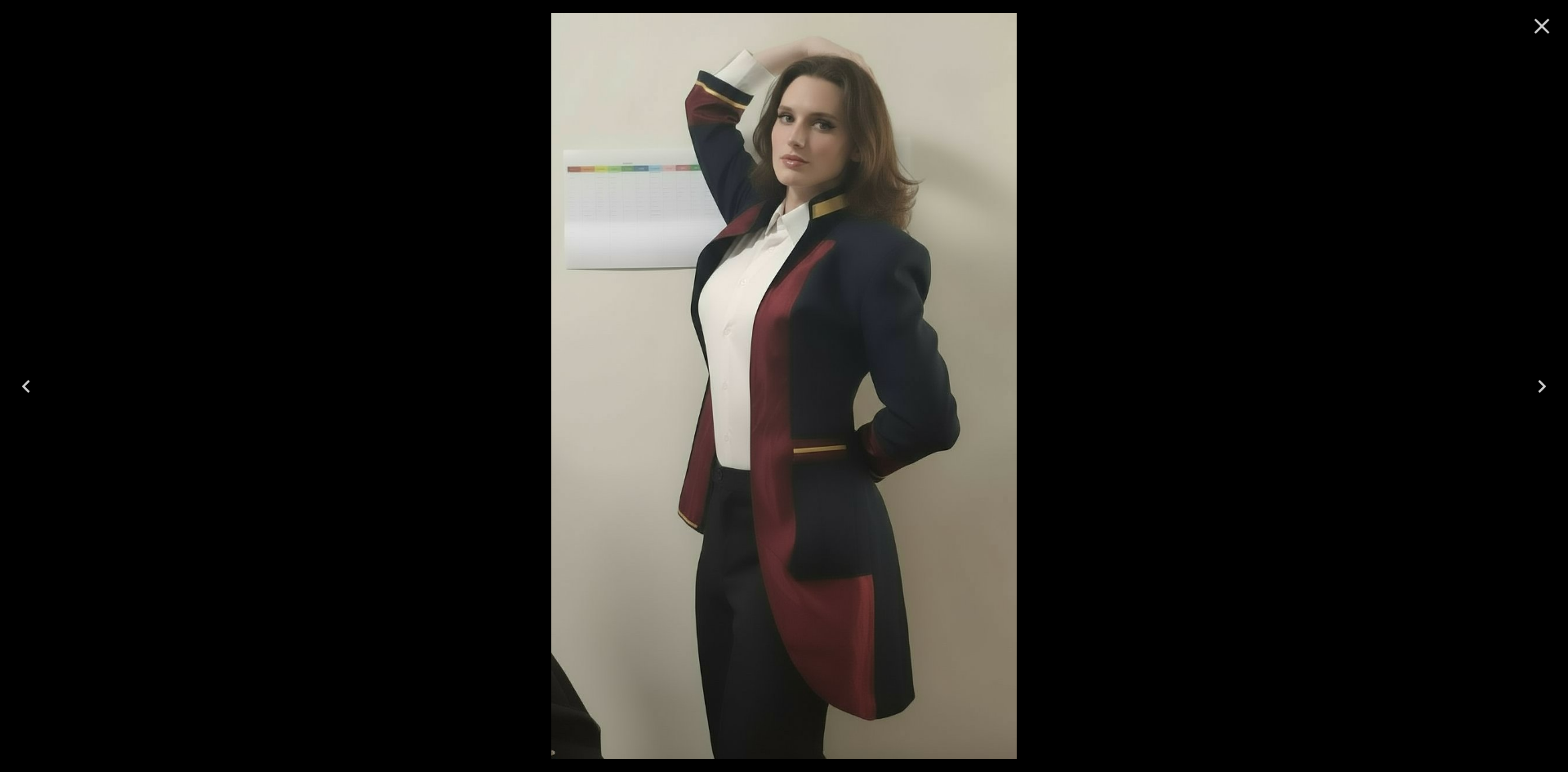
click at [1544, 22] on icon "Close" at bounding box center [1542, 25] width 26 height 26
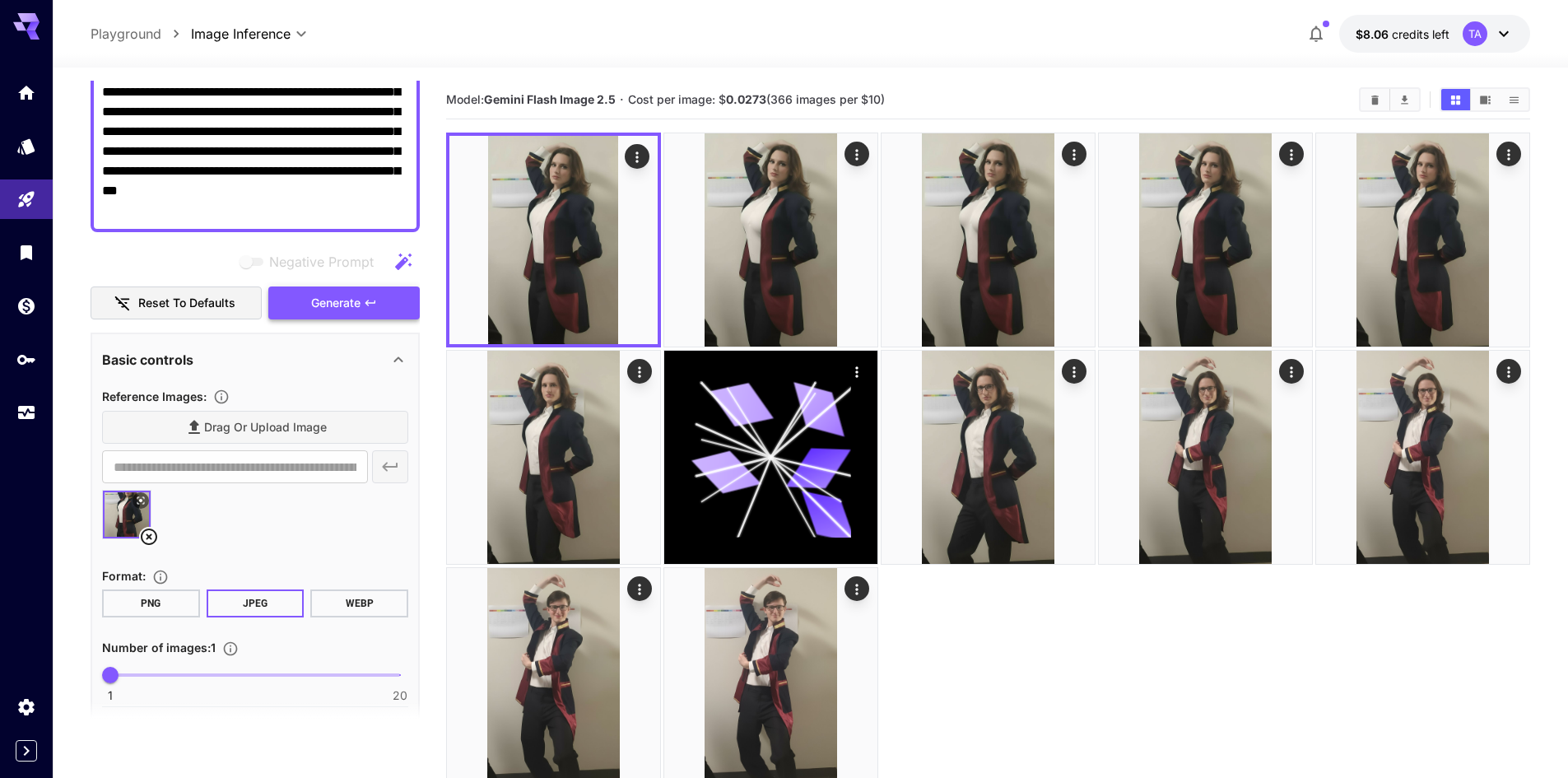
click at [341, 299] on span "Generate" at bounding box center [336, 304] width 50 height 21
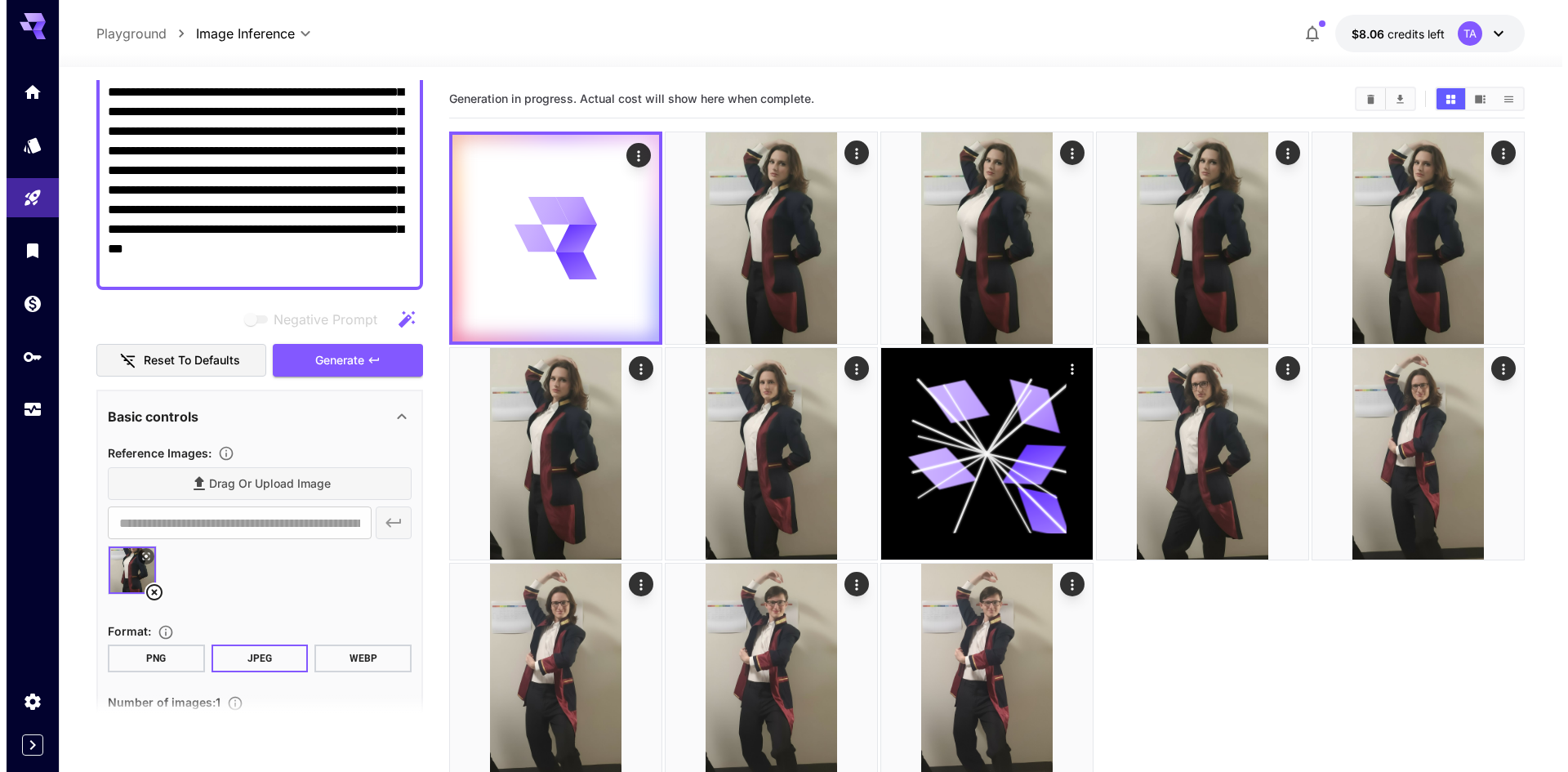
scroll to position [81, 0]
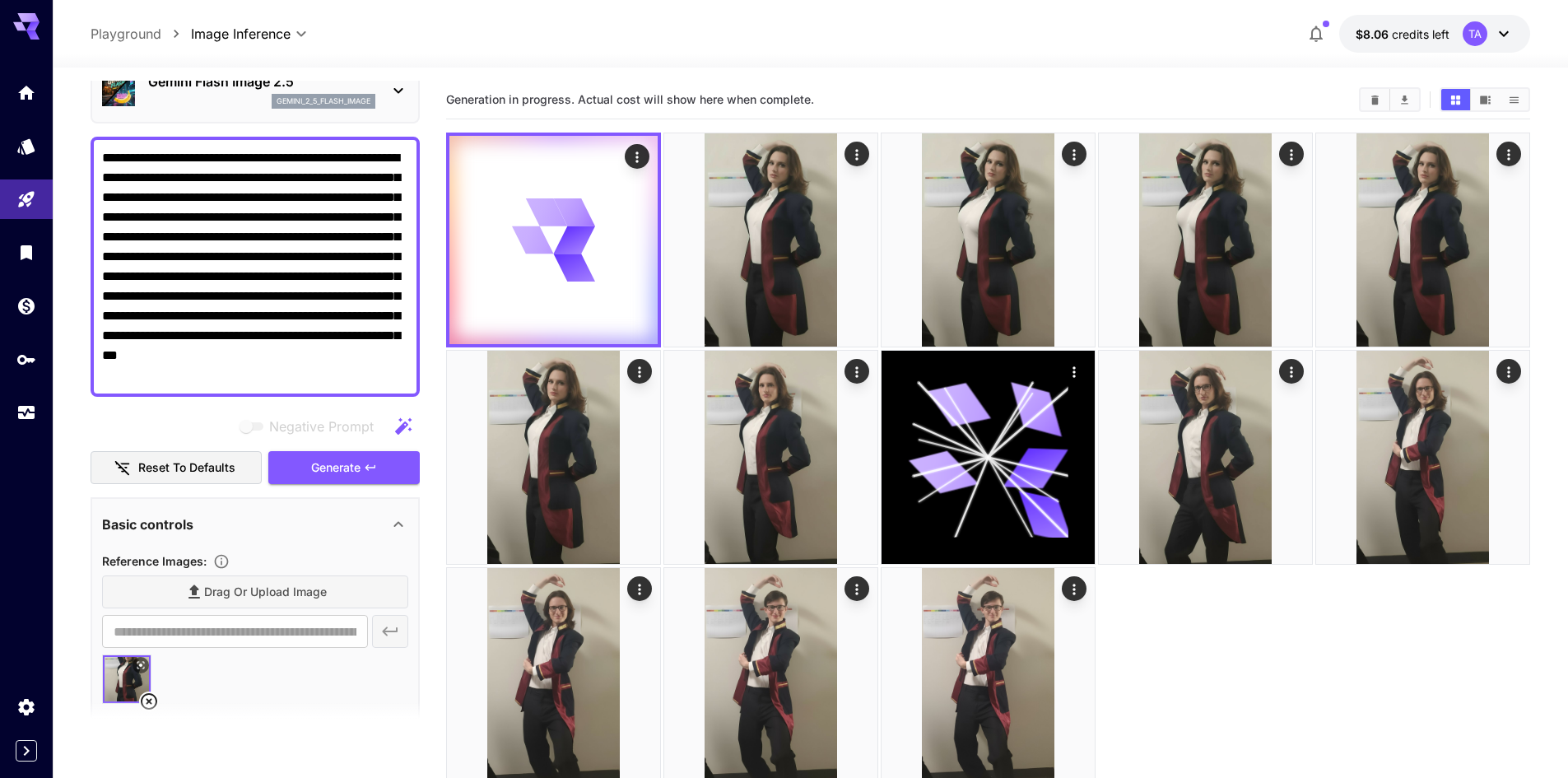
click at [116, 184] on textarea "**********" at bounding box center [255, 266] width 306 height 237
click at [115, 186] on textarea "**********" at bounding box center [255, 266] width 306 height 237
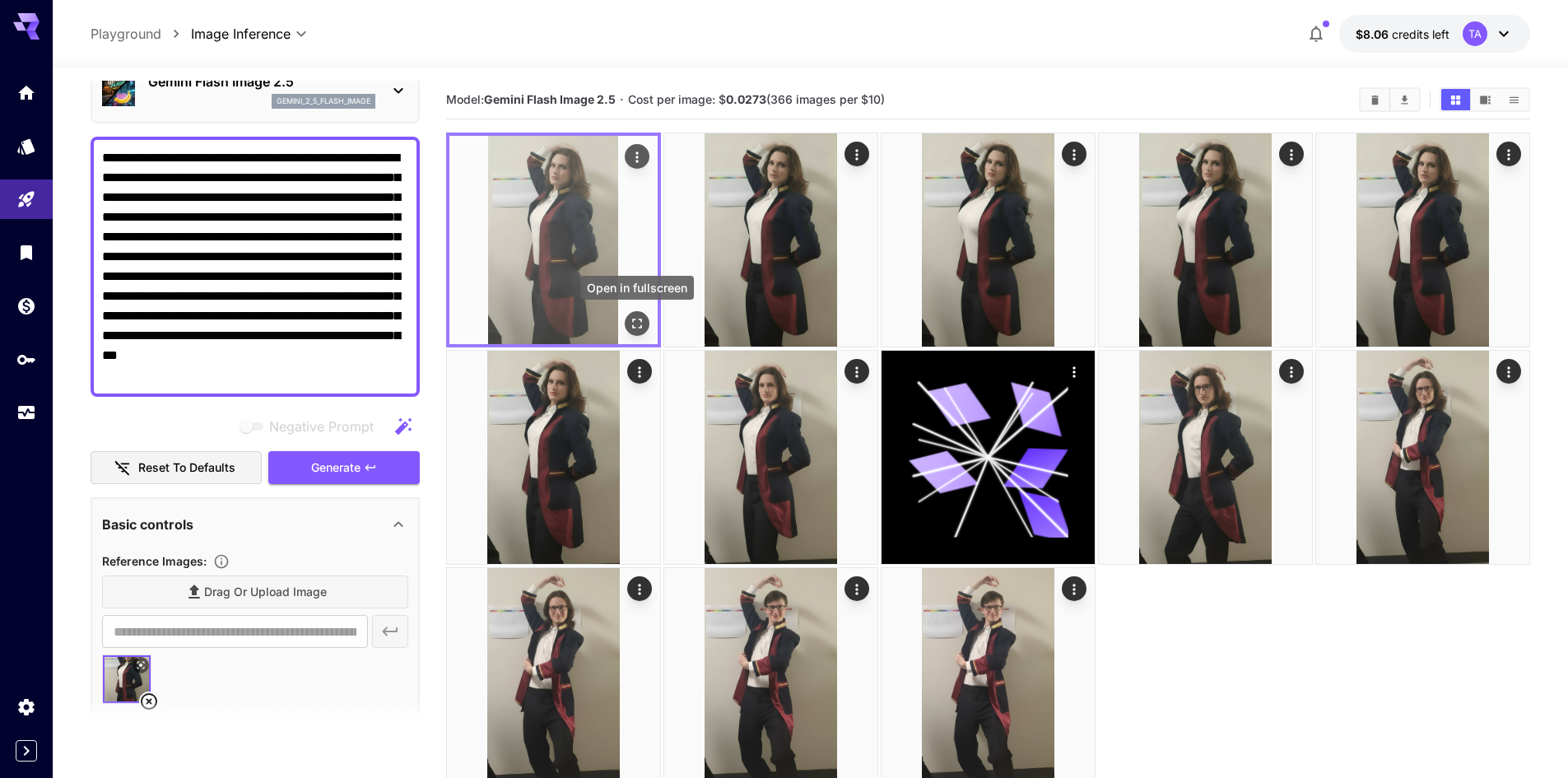
click at [645, 328] on icon "Open in fullscreen" at bounding box center [636, 323] width 16 height 16
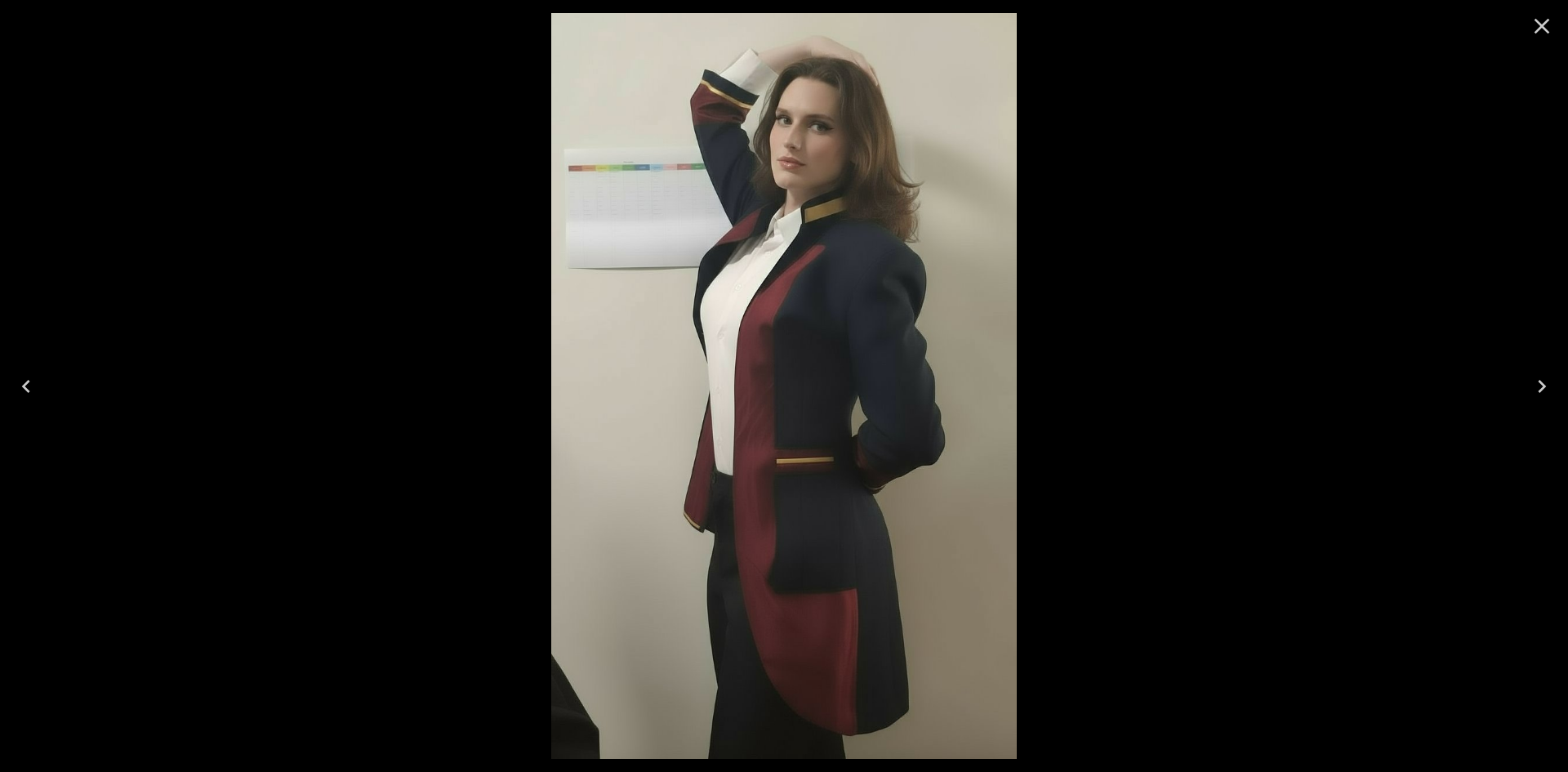
click at [1540, 27] on icon "Close" at bounding box center [1543, 26] width 15 height 15
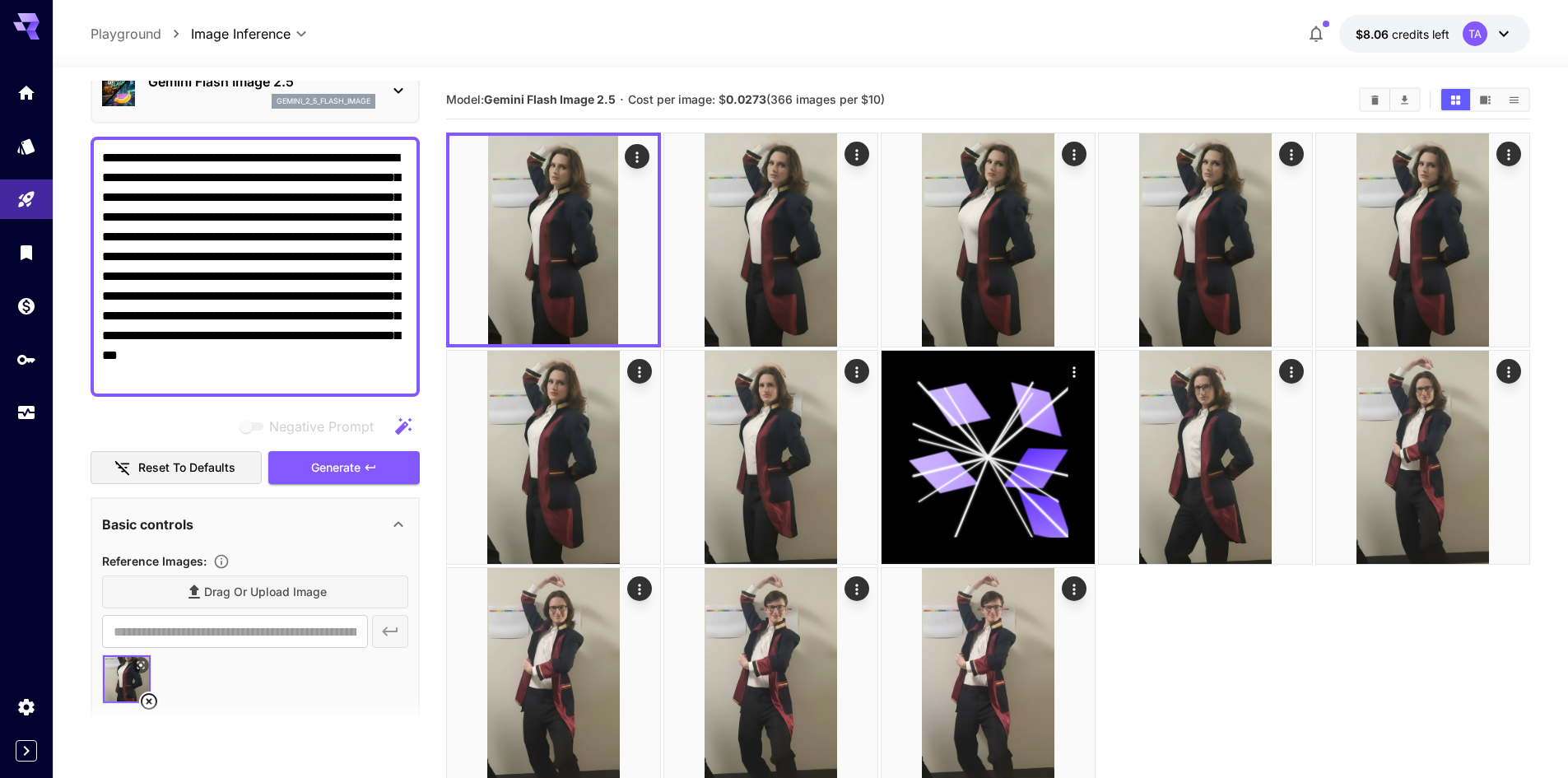
click at [114, 180] on textarea "**********" at bounding box center [255, 266] width 306 height 237
type textarea "**********"
click at [339, 471] on span "Generate" at bounding box center [336, 468] width 50 height 21
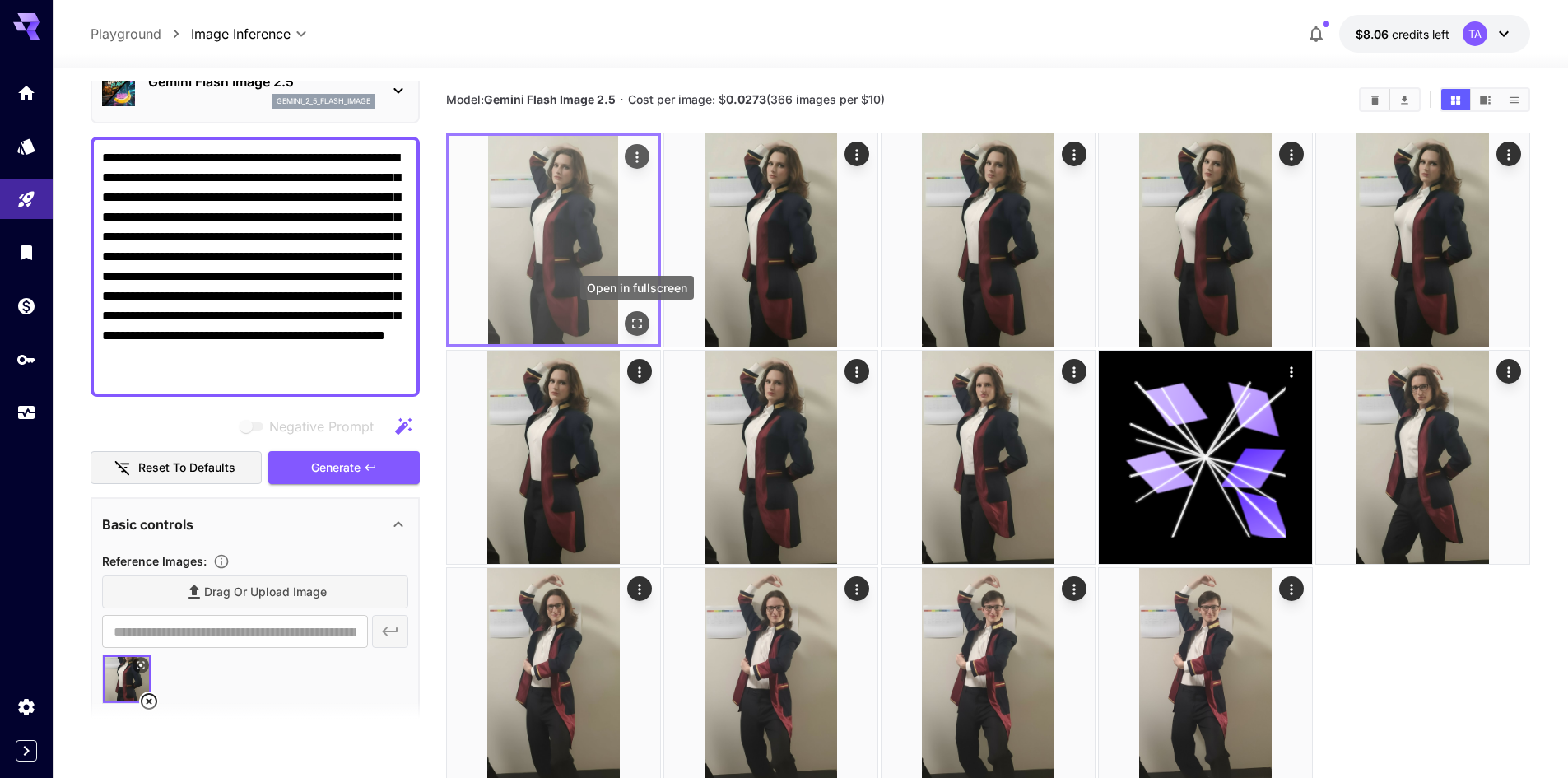
click at [638, 323] on icon "Open in fullscreen" at bounding box center [636, 323] width 16 height 16
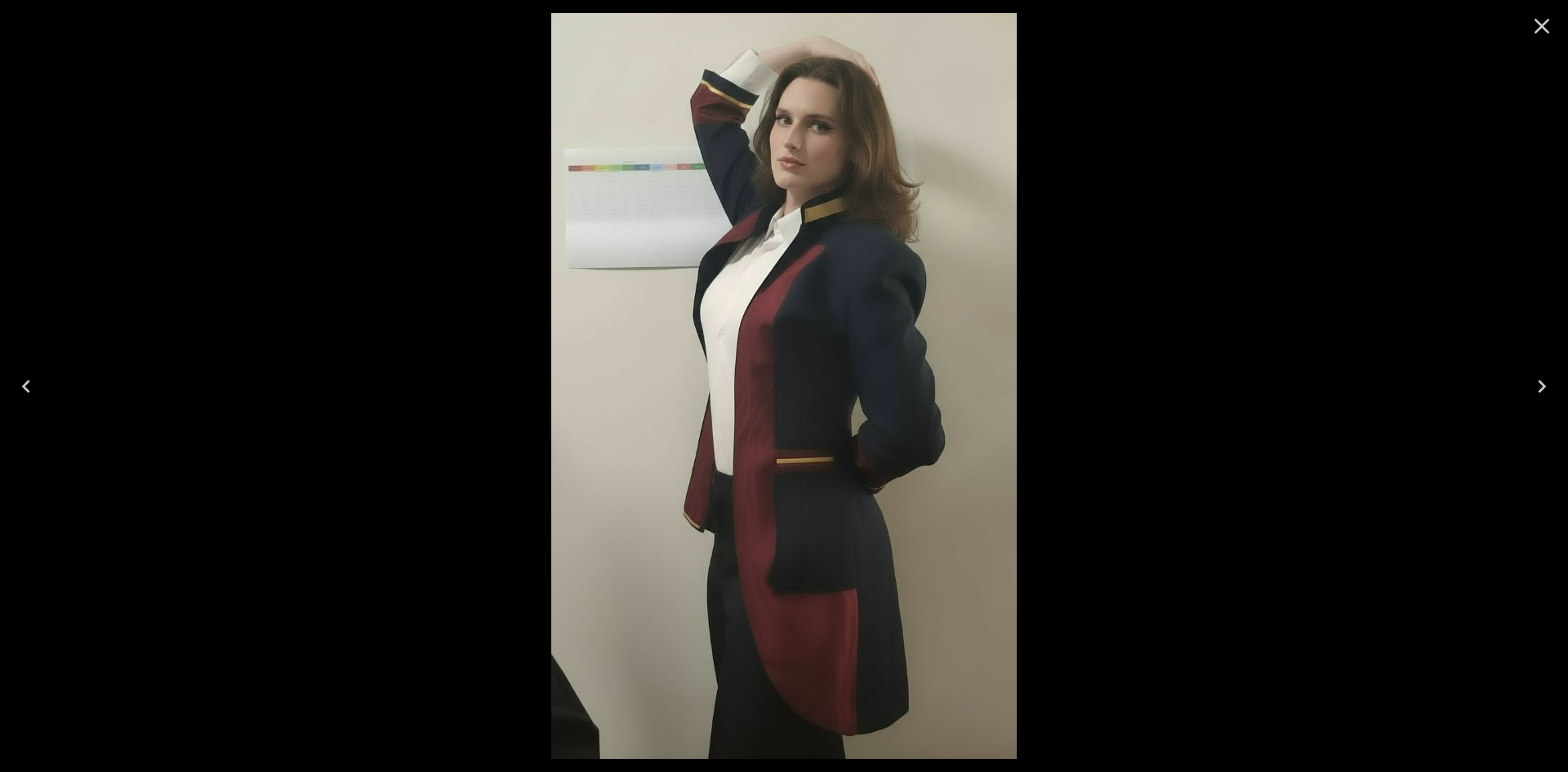
click at [1537, 28] on icon "Close" at bounding box center [1542, 25] width 26 height 26
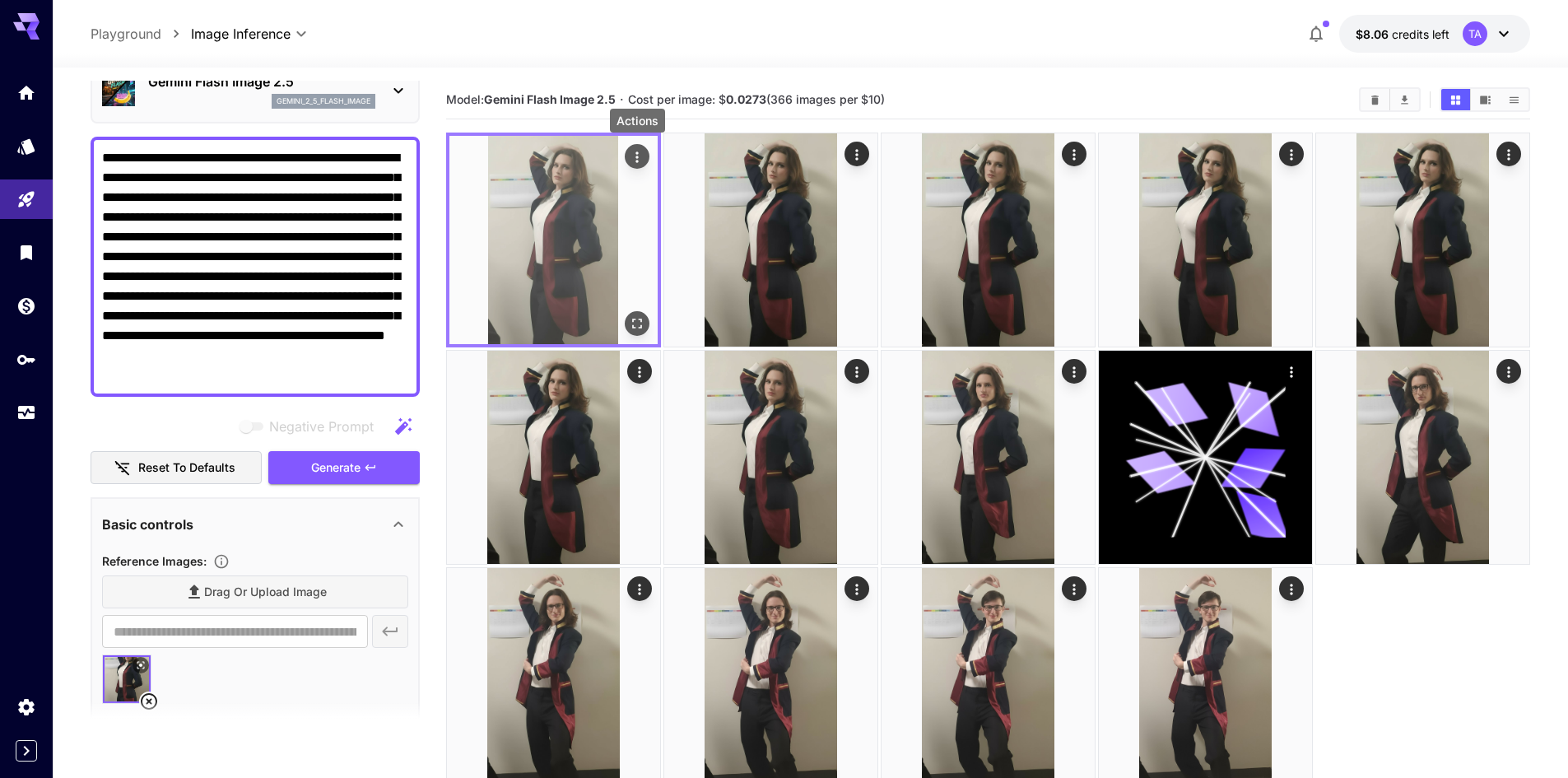
click at [643, 160] on icon "Actions" at bounding box center [636, 156] width 16 height 16
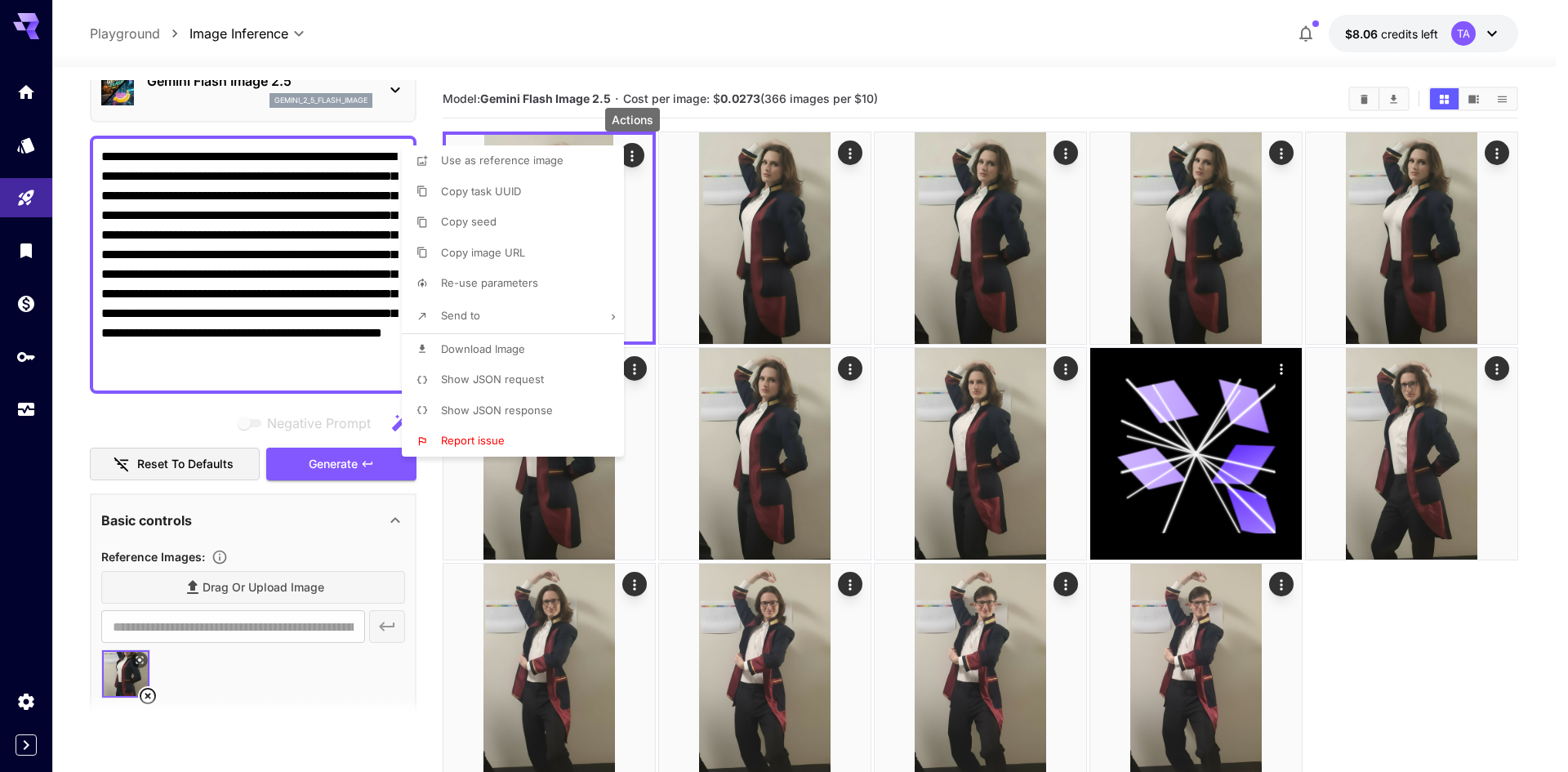
click at [494, 351] on span "Download Image" at bounding box center [483, 348] width 84 height 13
click at [1468, 652] on div at bounding box center [784, 386] width 1568 height 772
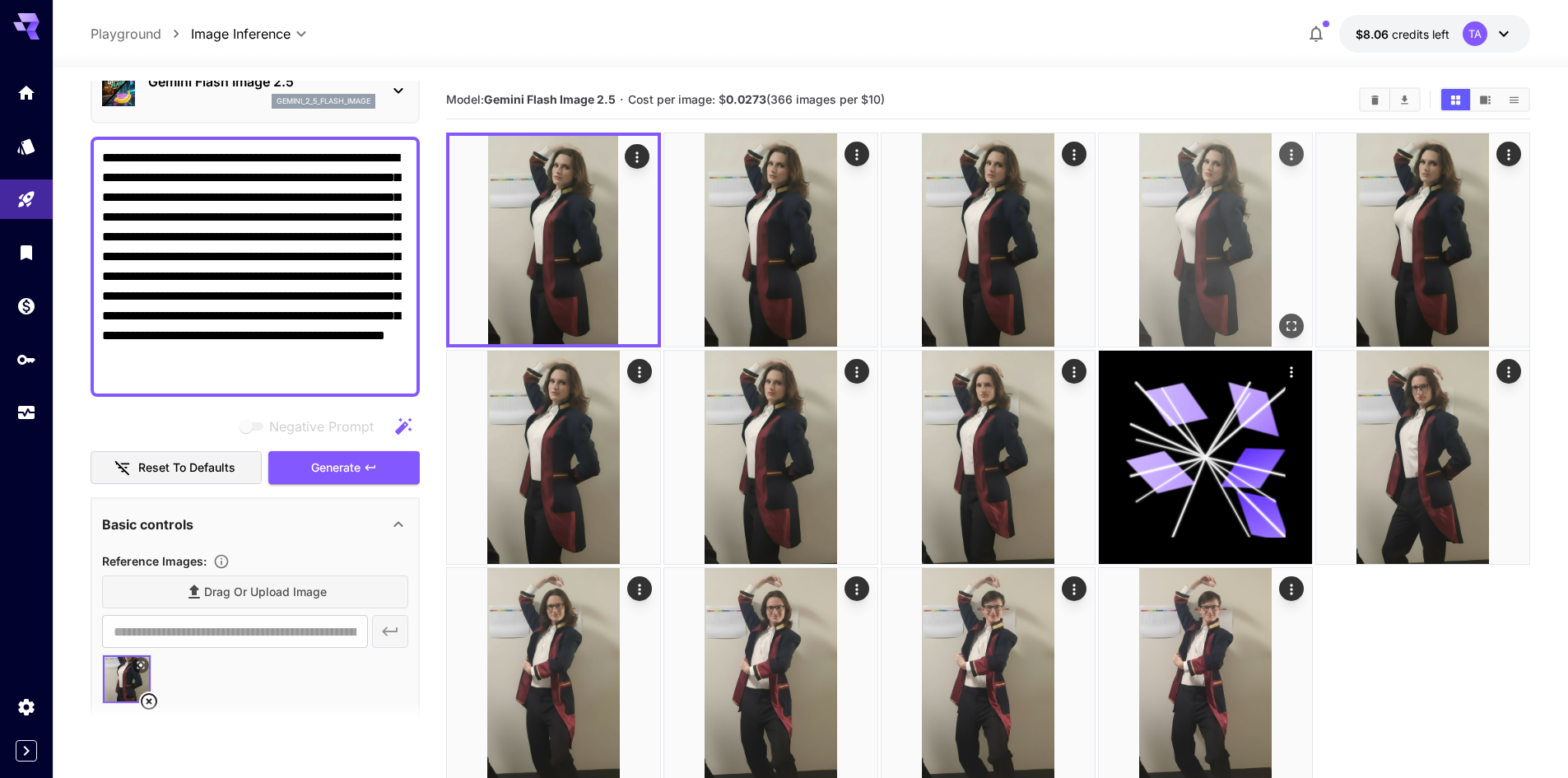
click at [1214, 248] on img at bounding box center [1205, 239] width 213 height 213
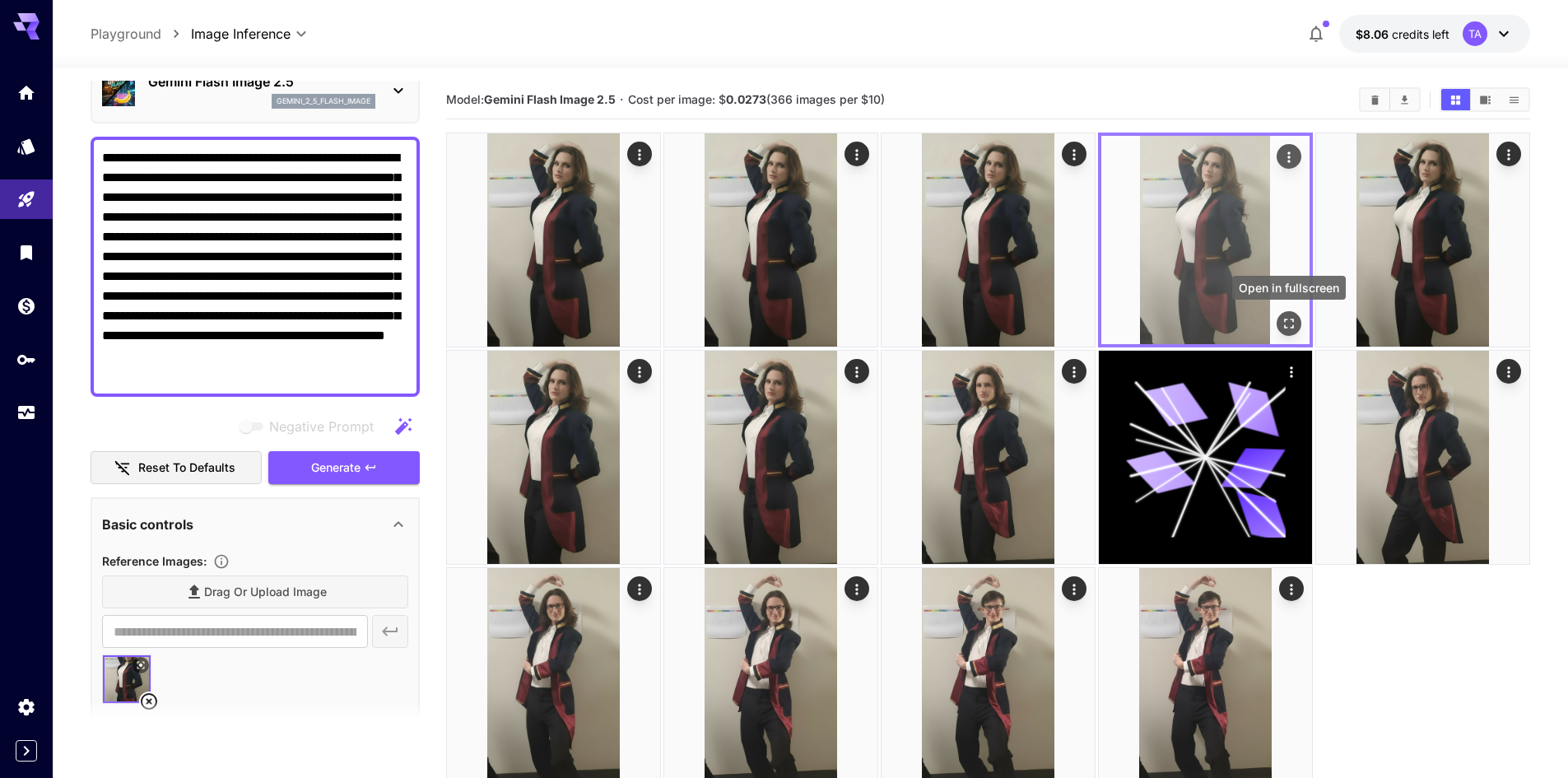
click at [1294, 325] on button "Open in fullscreen" at bounding box center [1288, 323] width 25 height 25
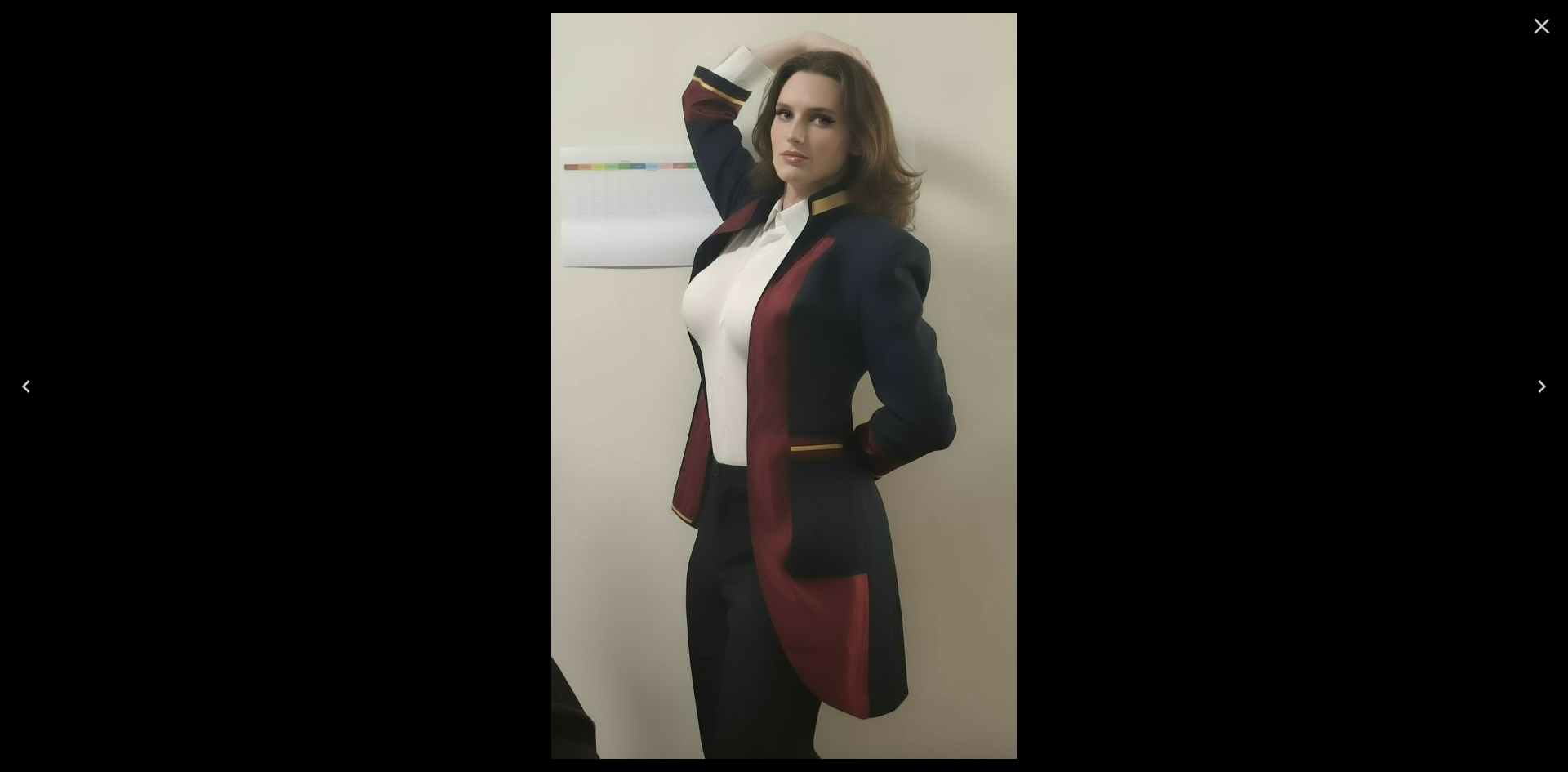
click at [1548, 33] on icon "Close" at bounding box center [1542, 25] width 26 height 26
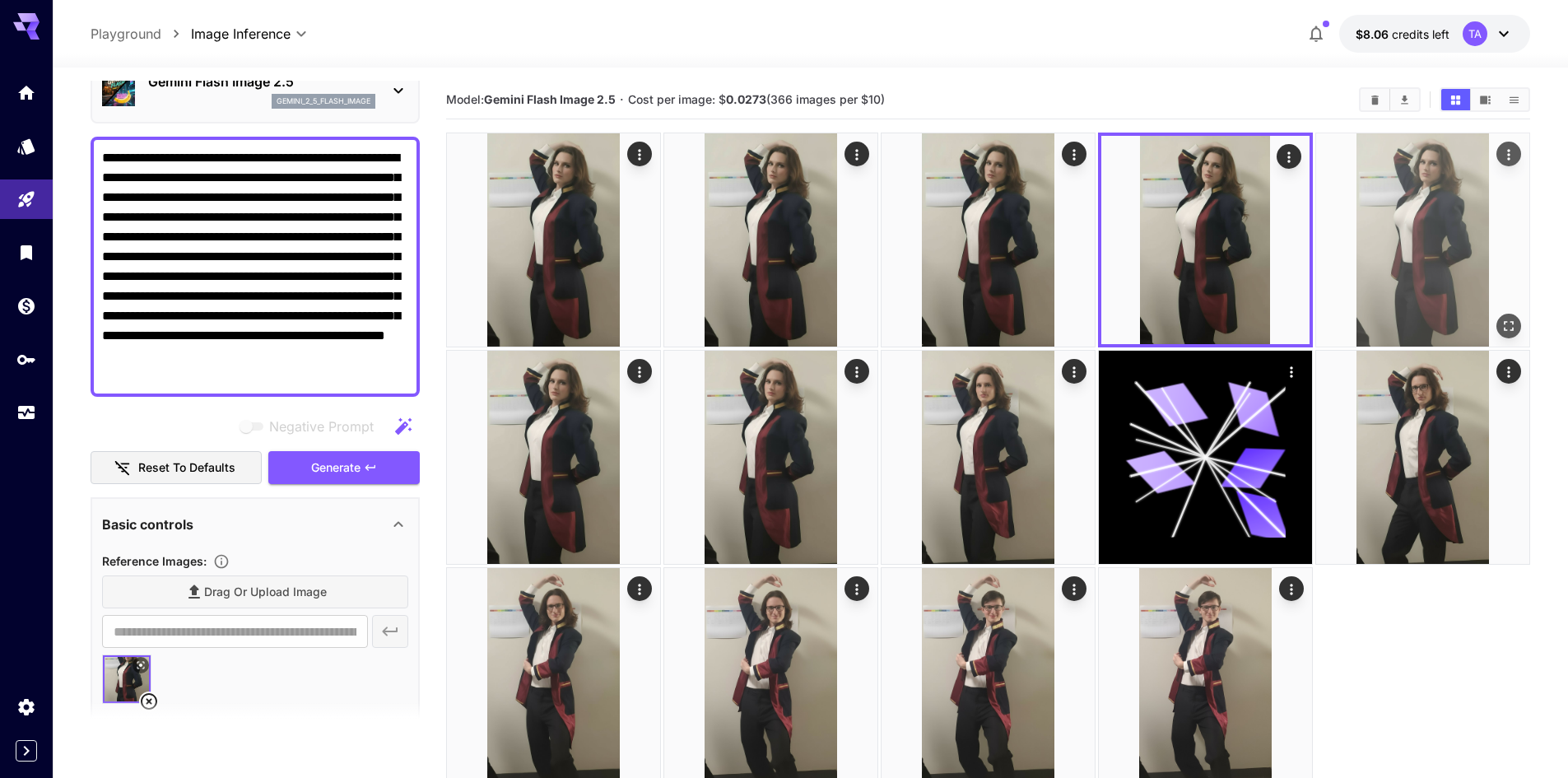
click at [1437, 176] on img at bounding box center [1422, 239] width 213 height 213
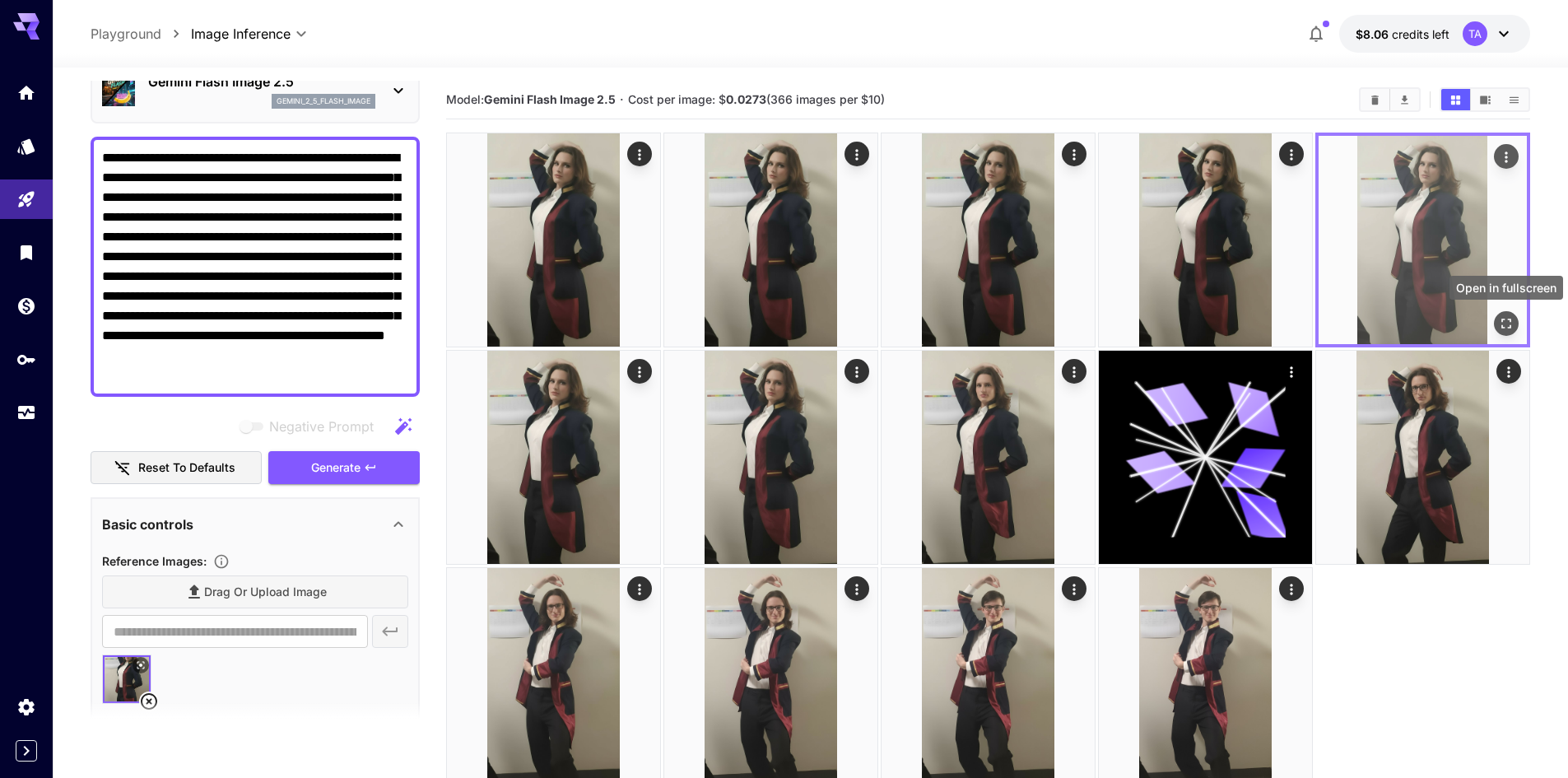
click at [1507, 328] on icon "Open in fullscreen" at bounding box center [1506, 323] width 16 height 16
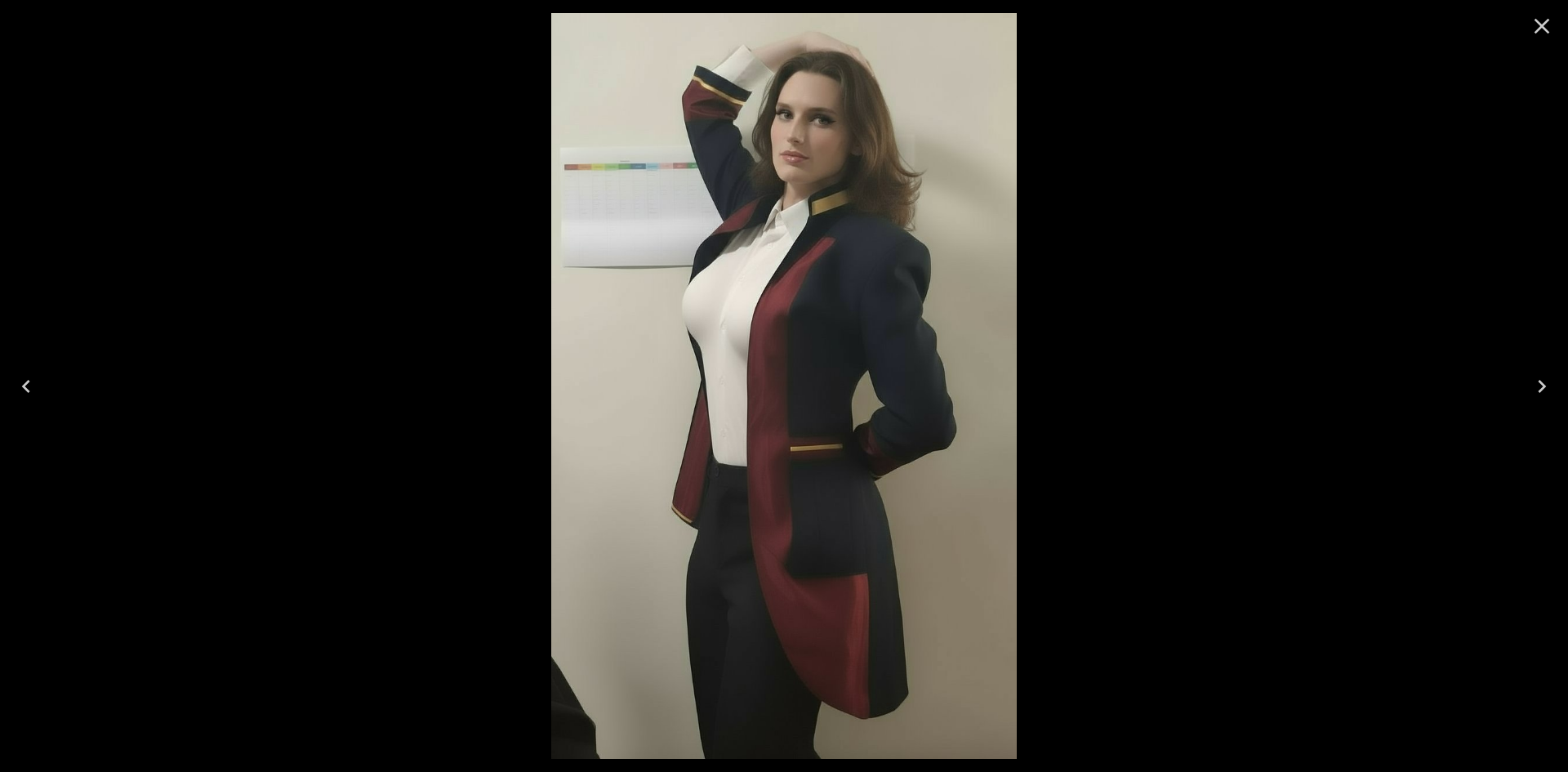
click at [1532, 32] on icon "Close" at bounding box center [1542, 25] width 26 height 26
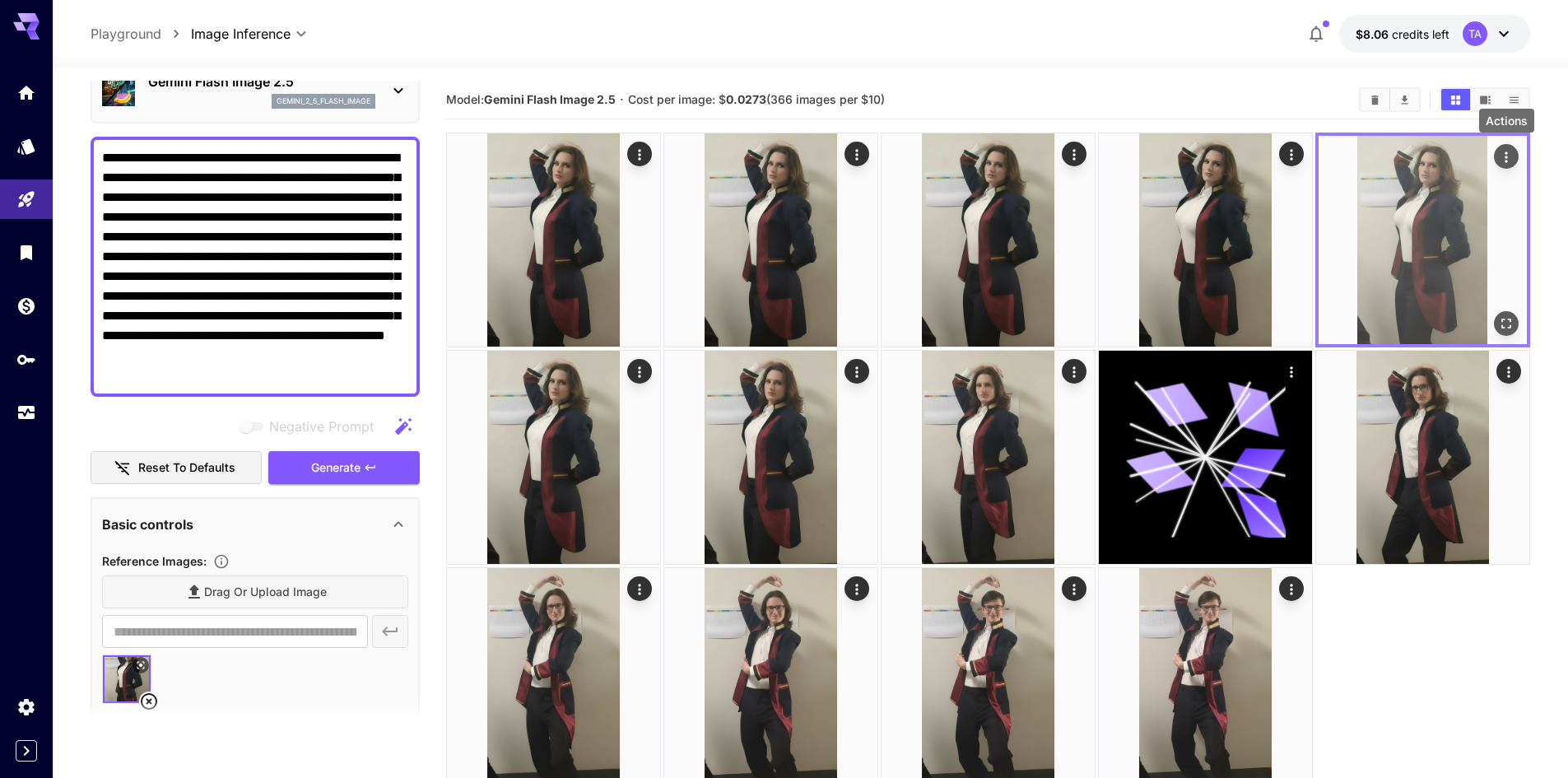
click at [1510, 164] on icon "Actions" at bounding box center [1506, 156] width 16 height 16
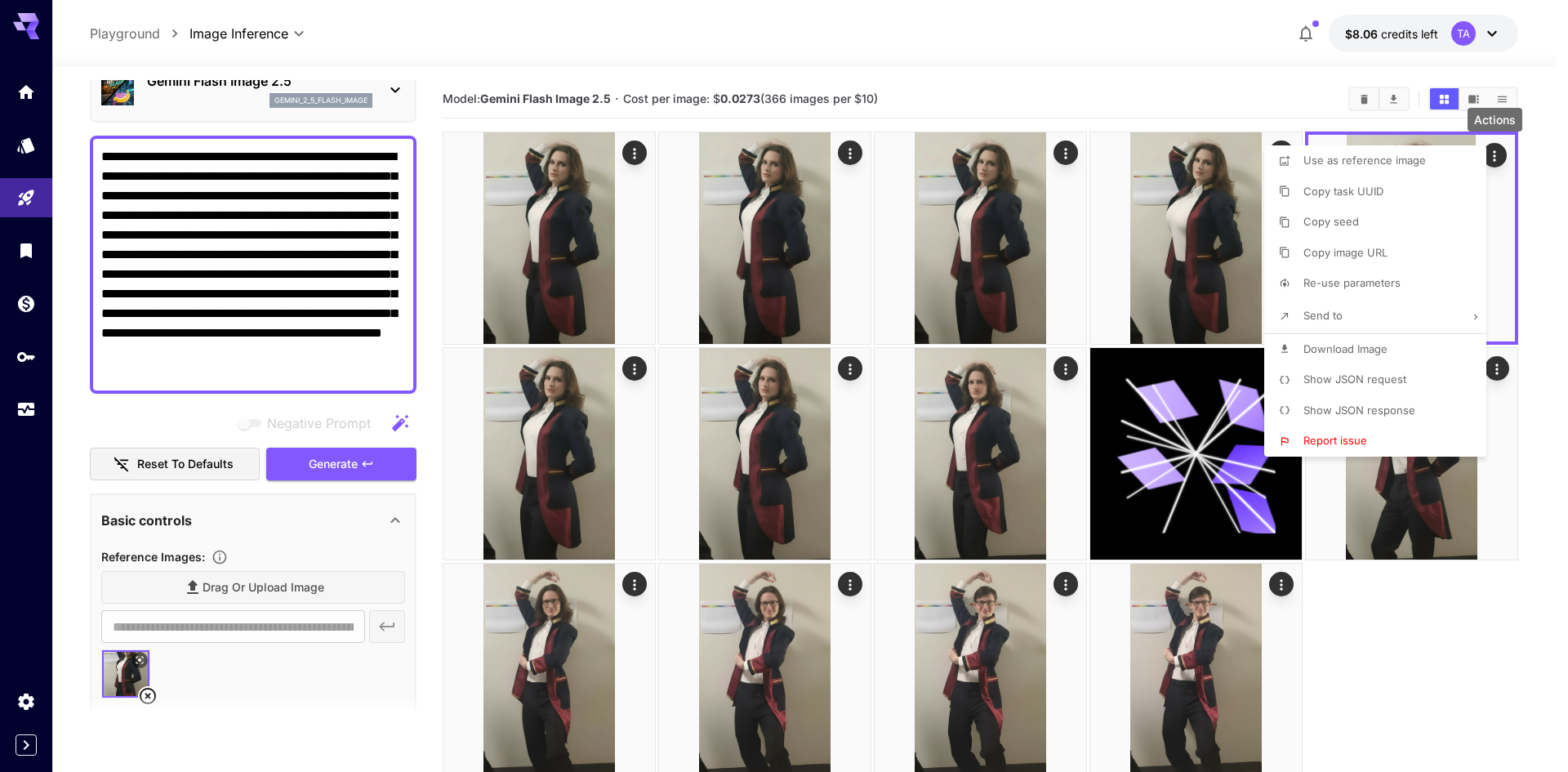
click at [1358, 259] on p "Copy image URL" at bounding box center [1345, 253] width 84 height 16
click at [1381, 350] on span "Download Image" at bounding box center [1345, 348] width 84 height 13
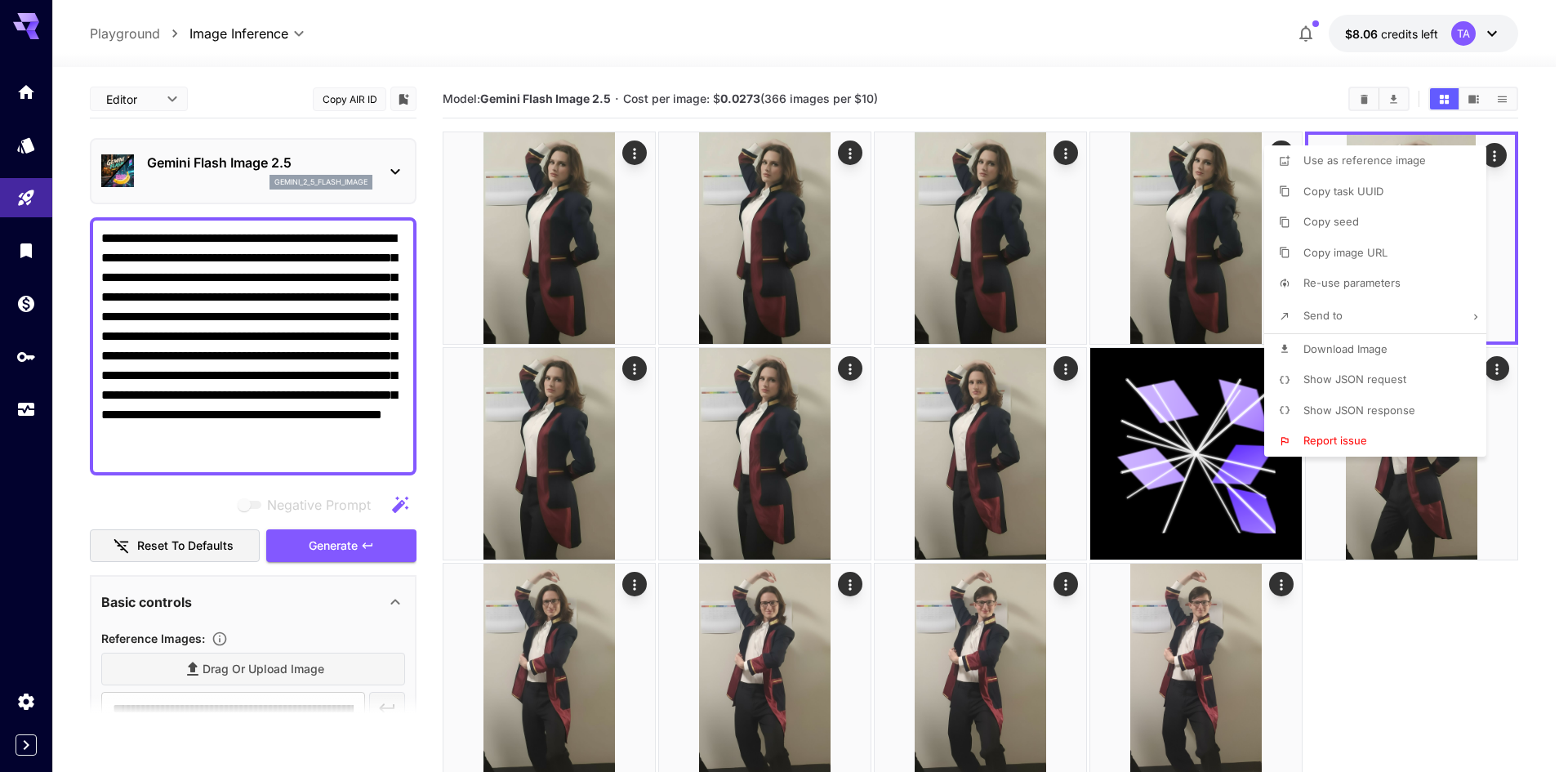
scroll to position [81, 0]
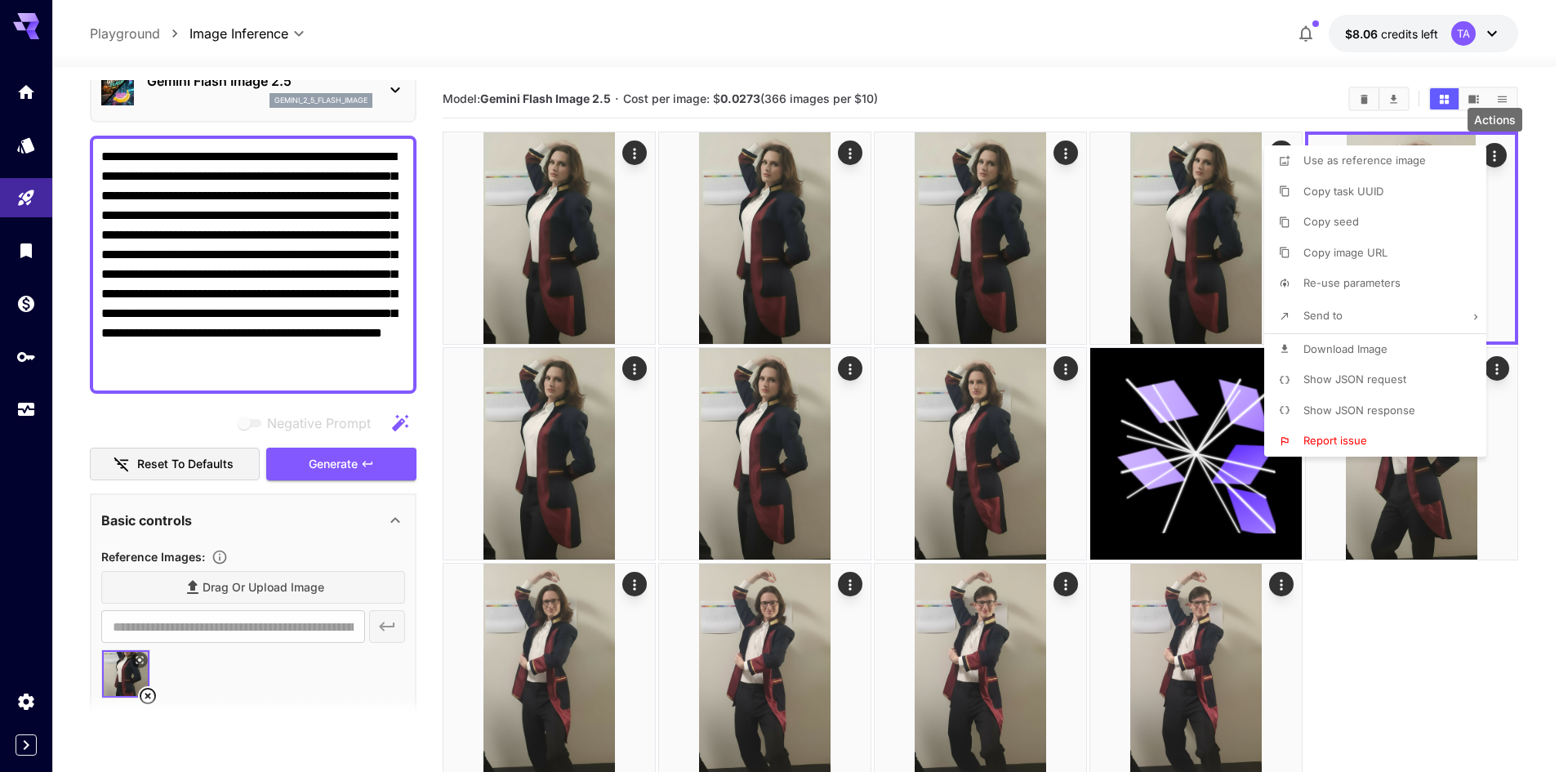
click at [1084, 87] on div at bounding box center [784, 386] width 1568 height 772
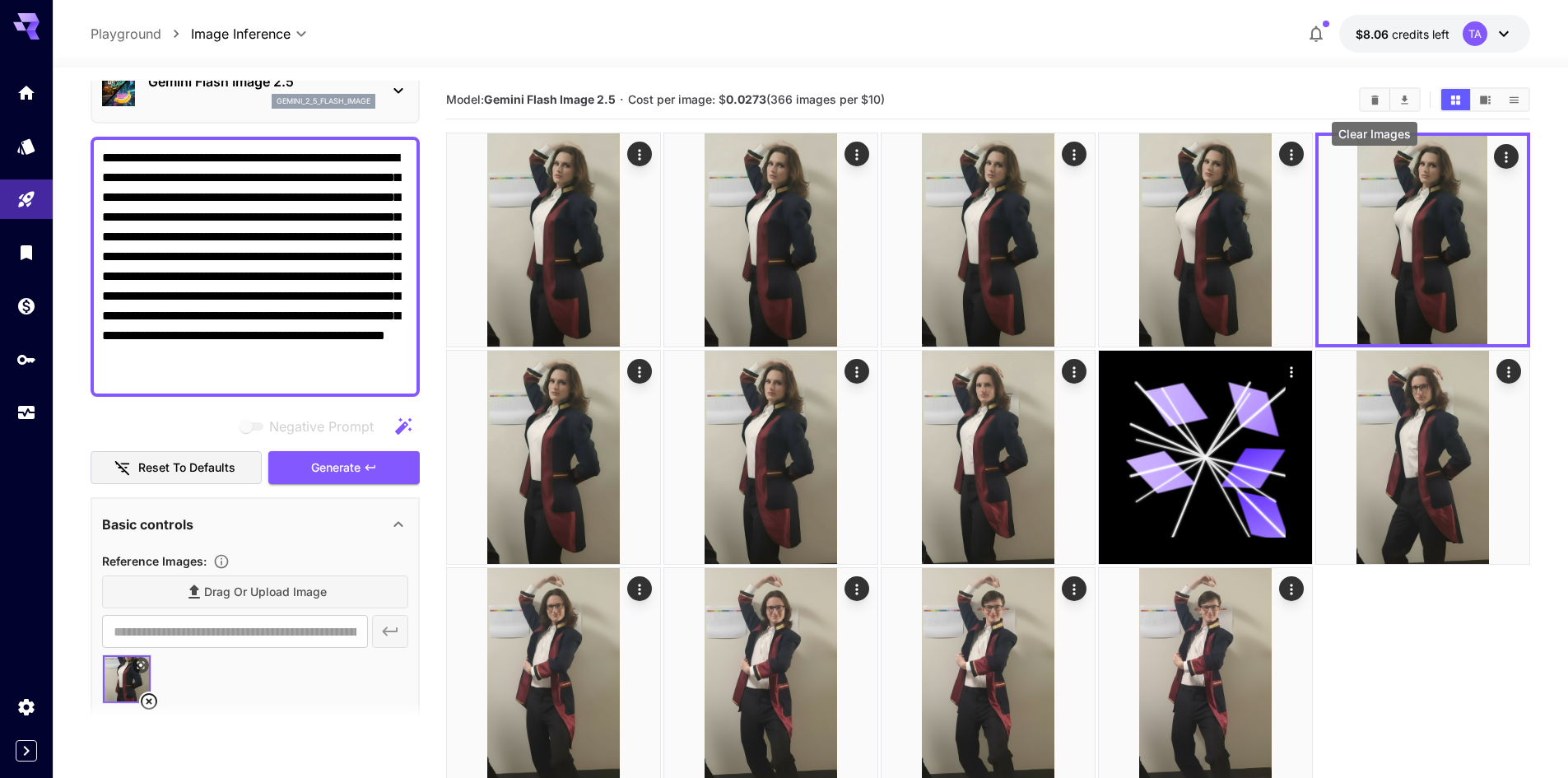
click at [1380, 104] on icon "Clear Images" at bounding box center [1375, 100] width 12 height 12
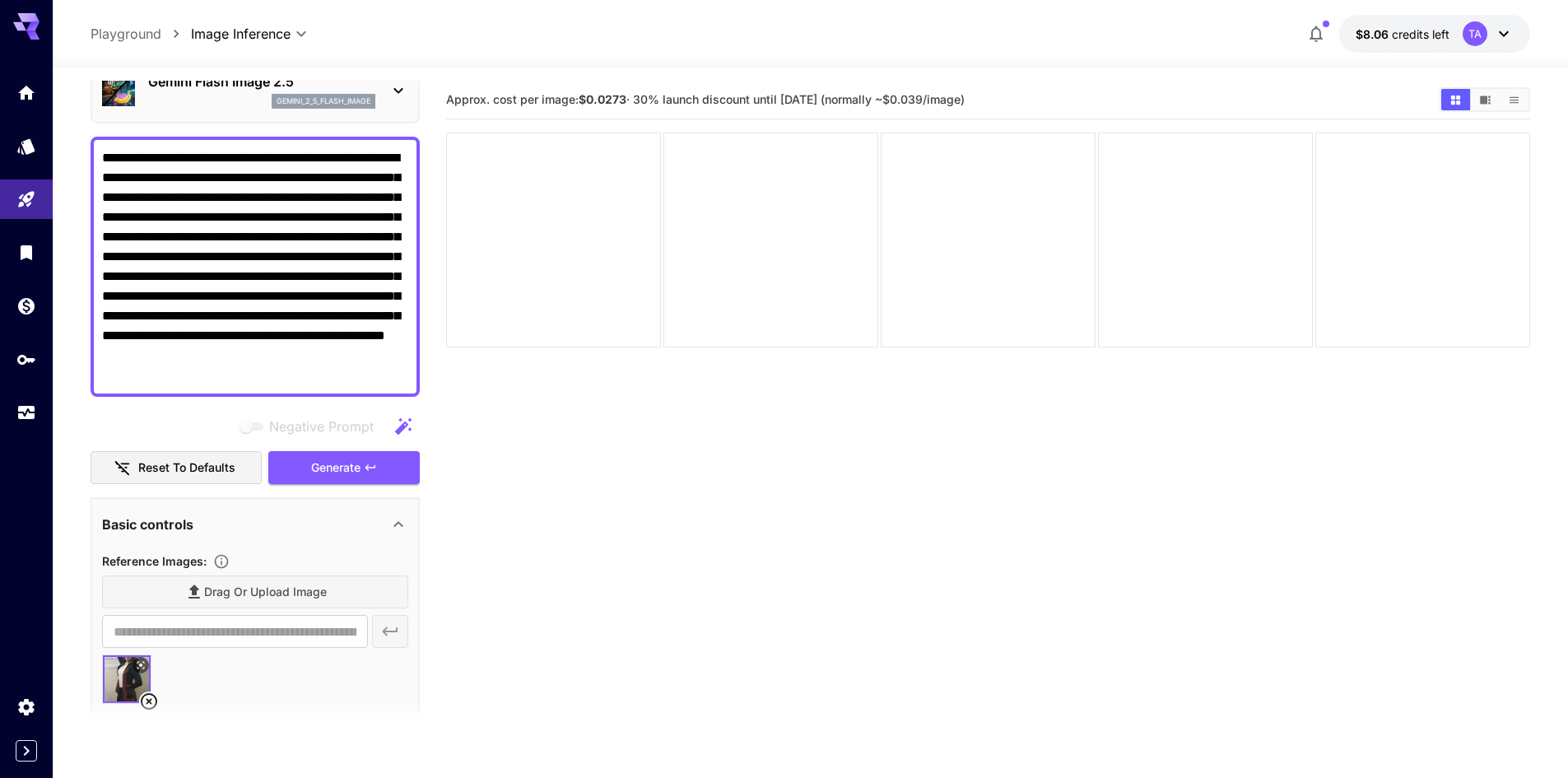
click at [384, 277] on textarea "**********" at bounding box center [255, 266] width 306 height 237
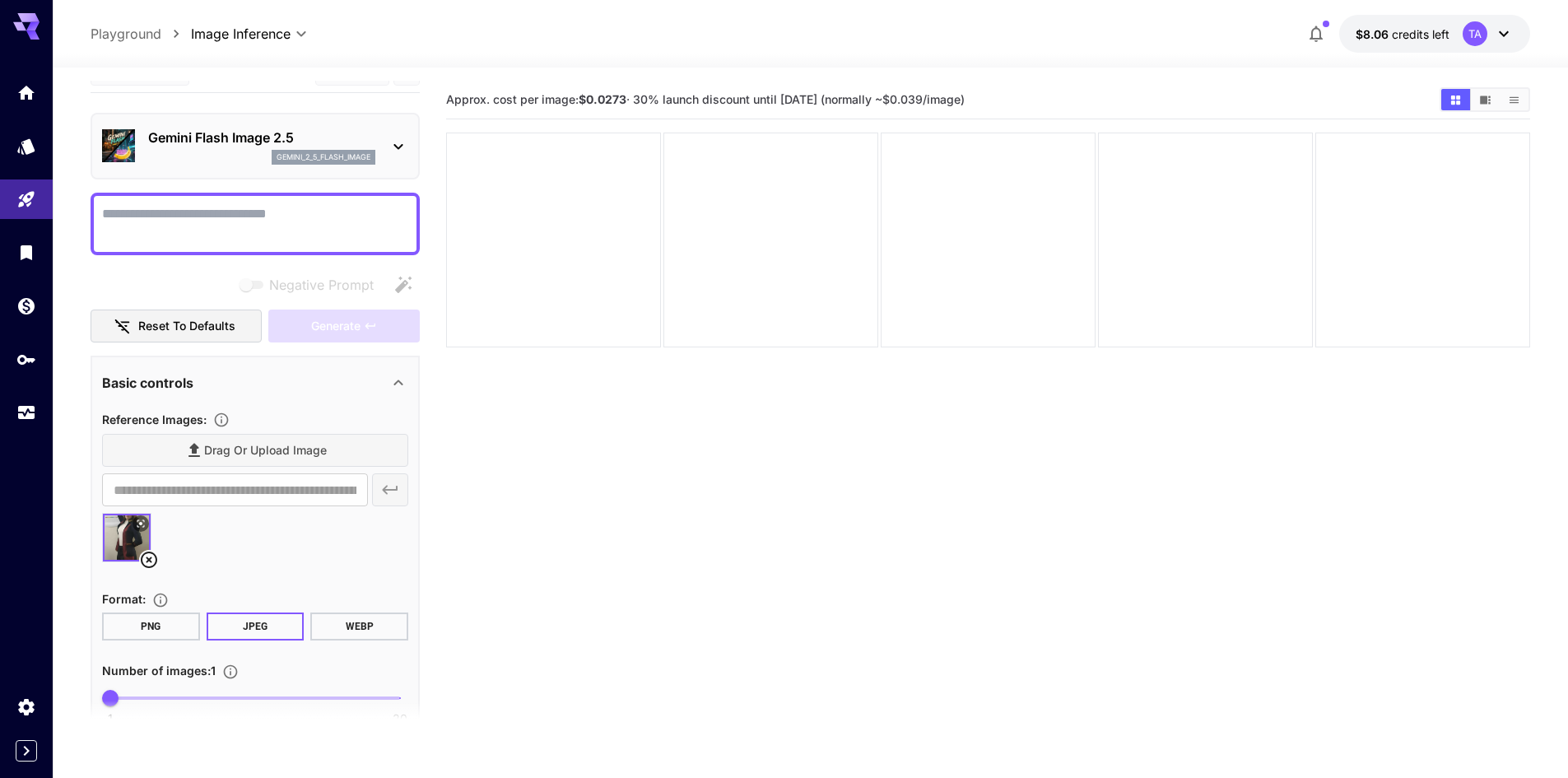
scroll to position [0, 0]
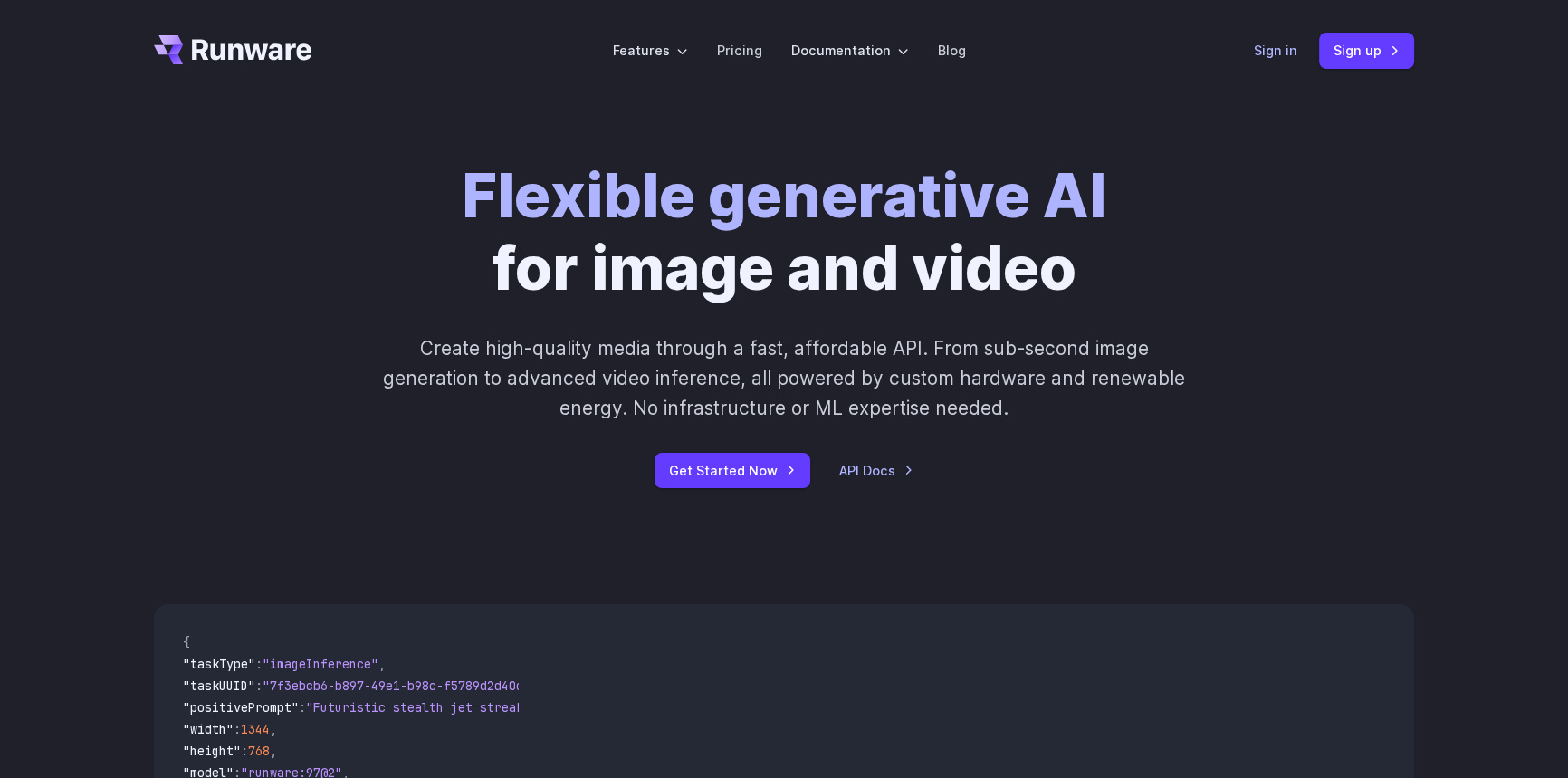
click at [1288, 51] on link "Sign in" at bounding box center [1275, 50] width 43 height 21
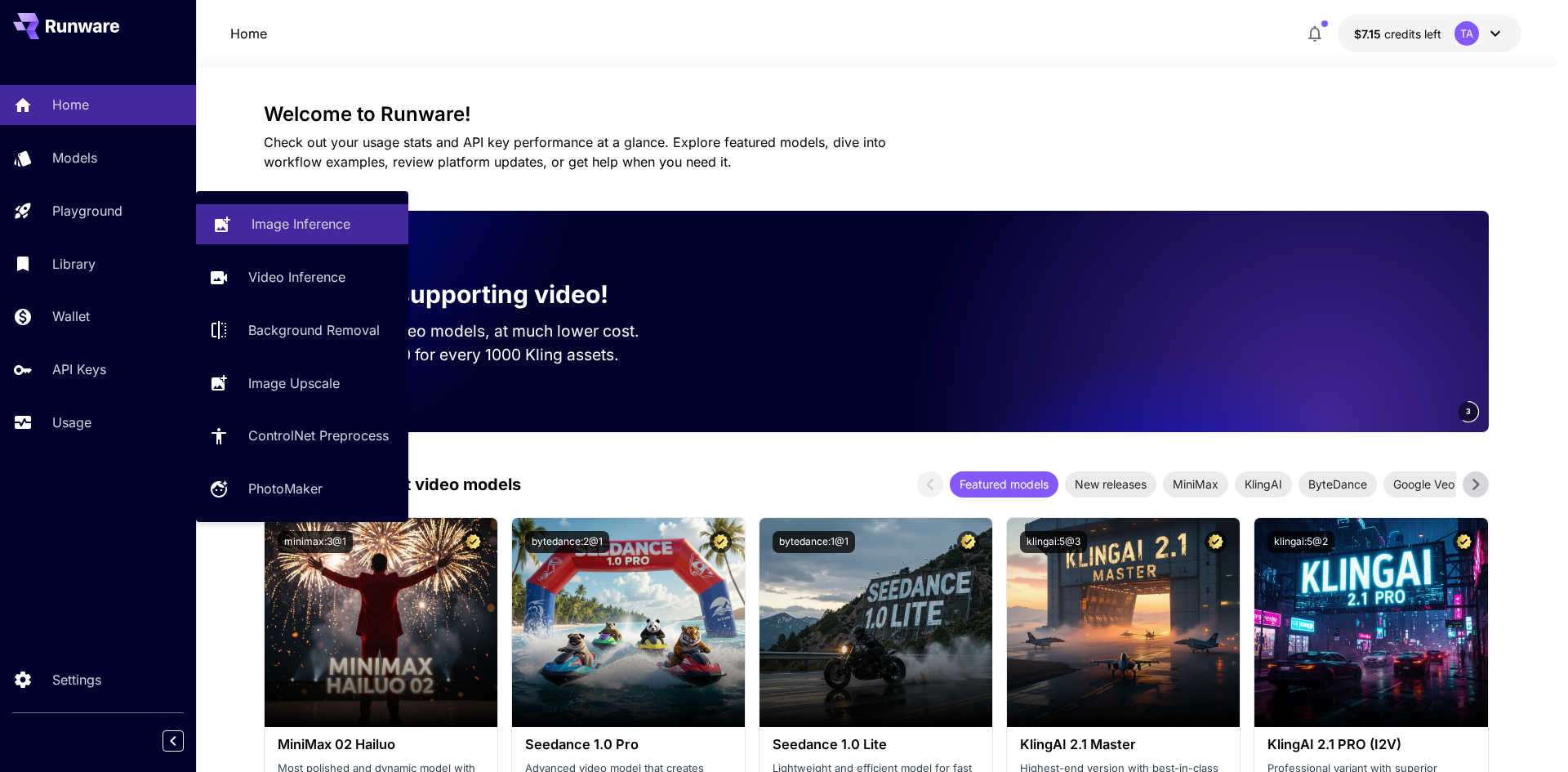
click at [320, 227] on p "Image Inference" at bounding box center [300, 223] width 98 height 20
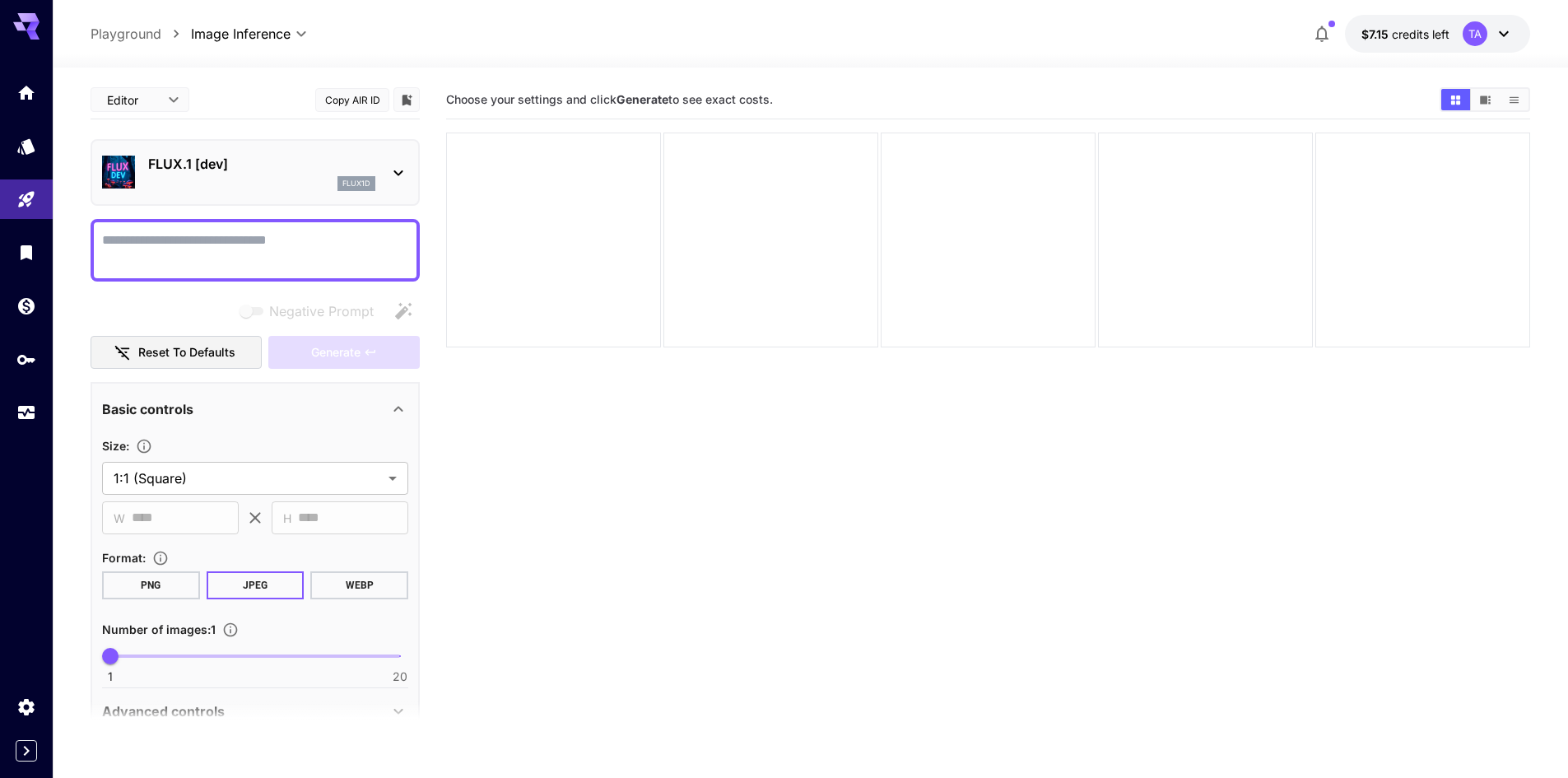
click at [279, 195] on div "FLUX.1 [dev] flux1d" at bounding box center [255, 172] width 306 height 50
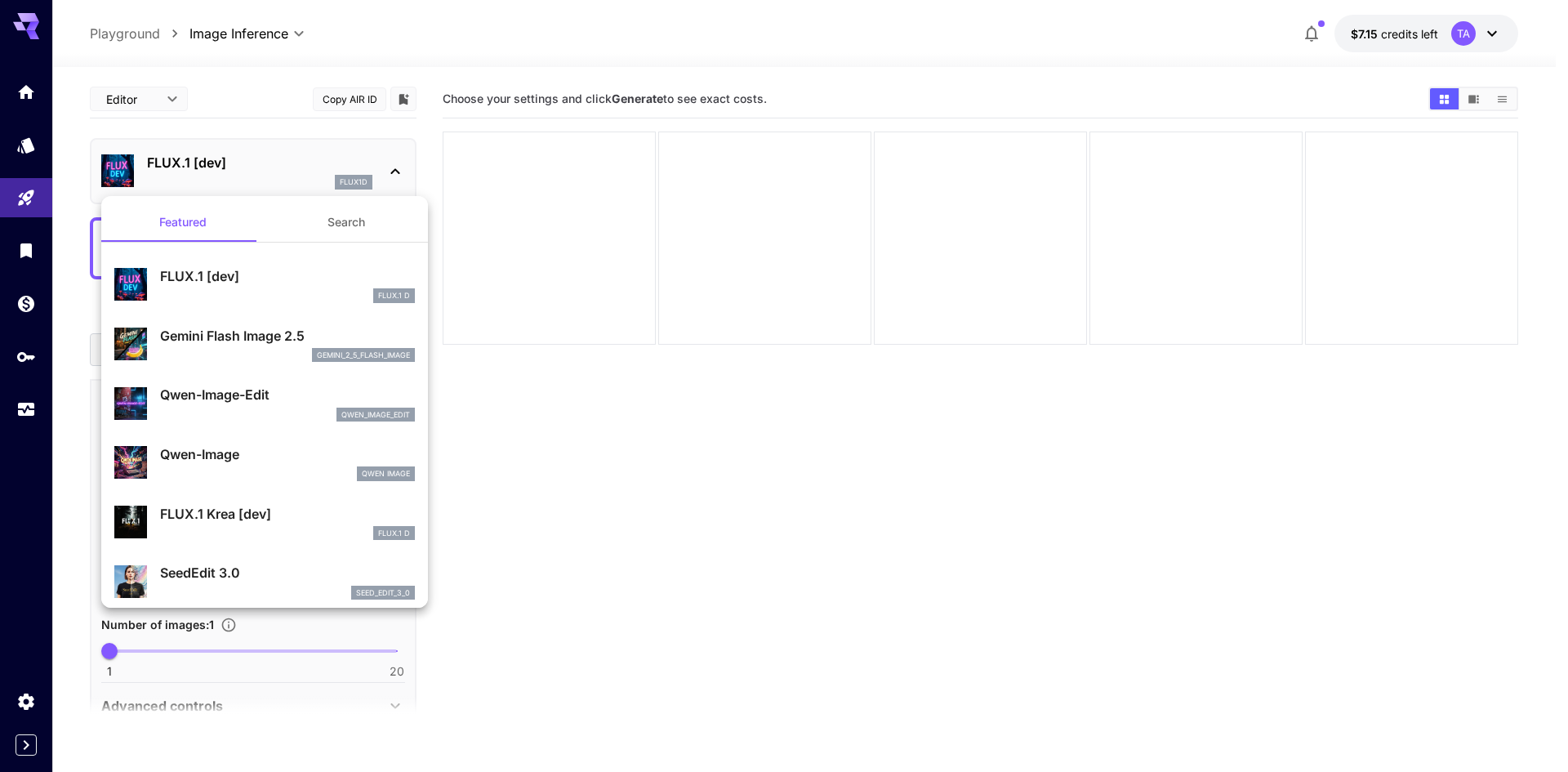
click at [269, 343] on p "Gemini Flash Image 2.5" at bounding box center [288, 335] width 255 height 20
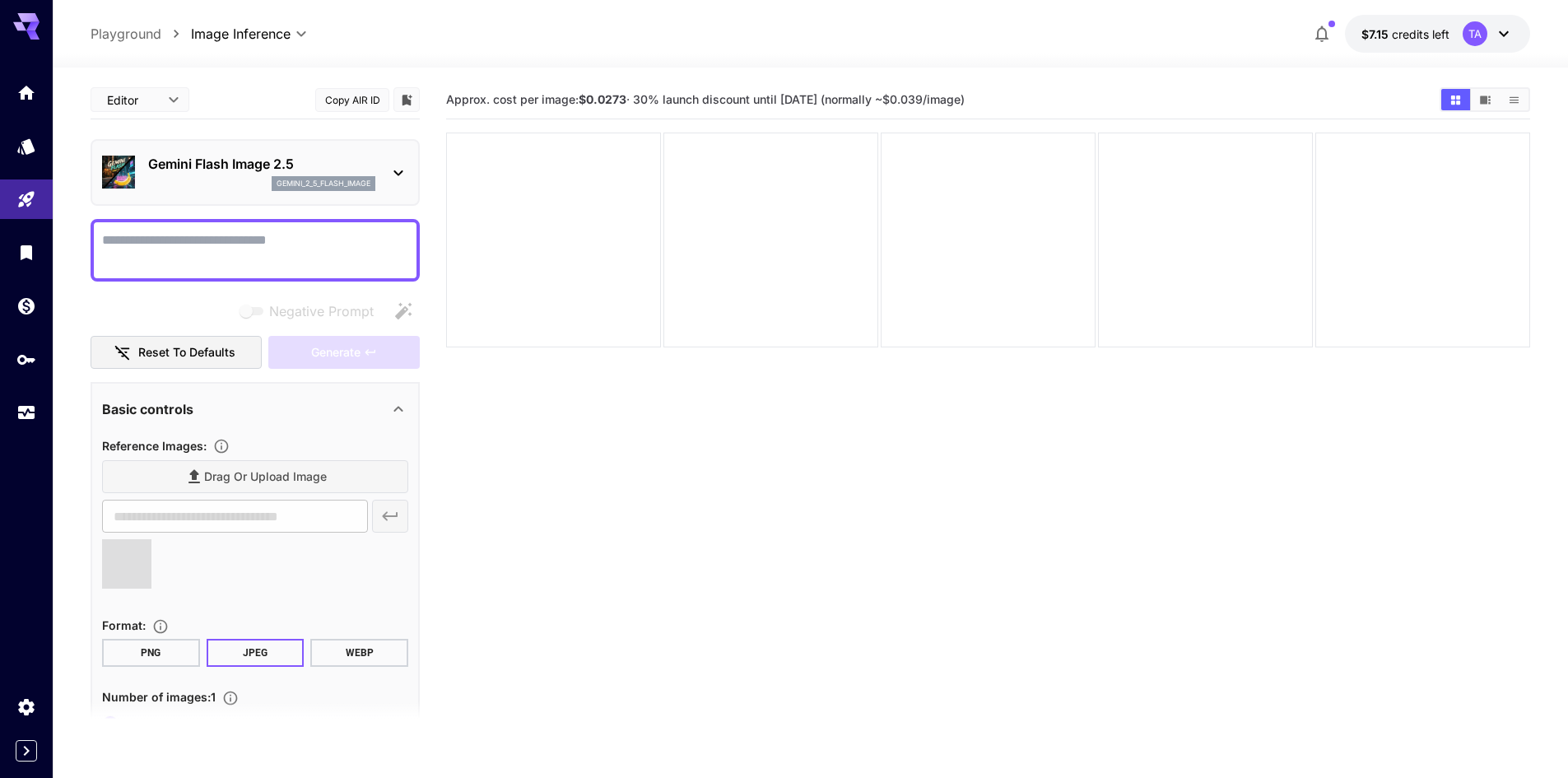
type input "**********"
click at [262, 260] on textarea "Negative Prompt" at bounding box center [255, 250] width 306 height 39
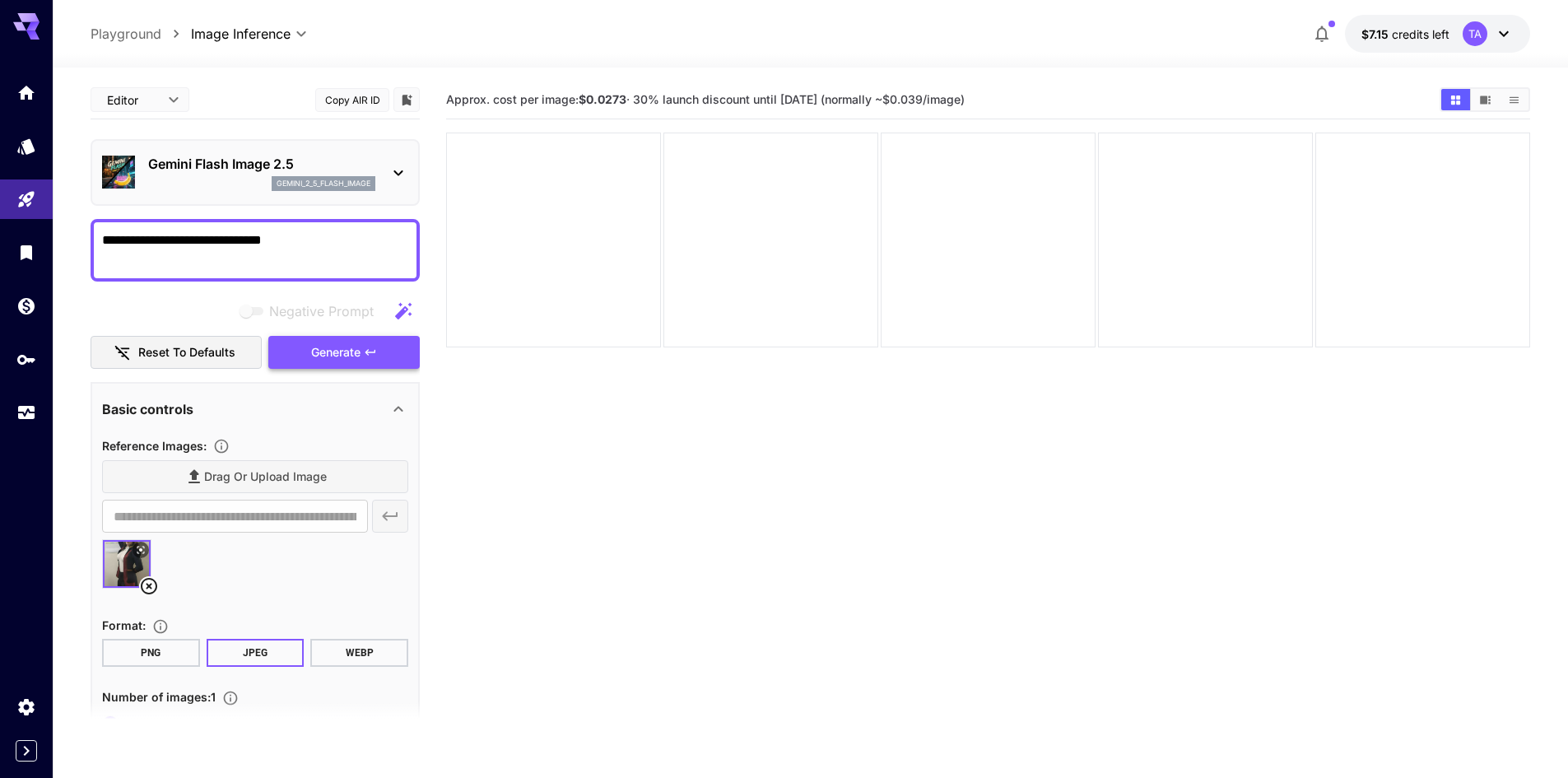
click at [368, 353] on icon "button" at bounding box center [369, 351] width 13 height 13
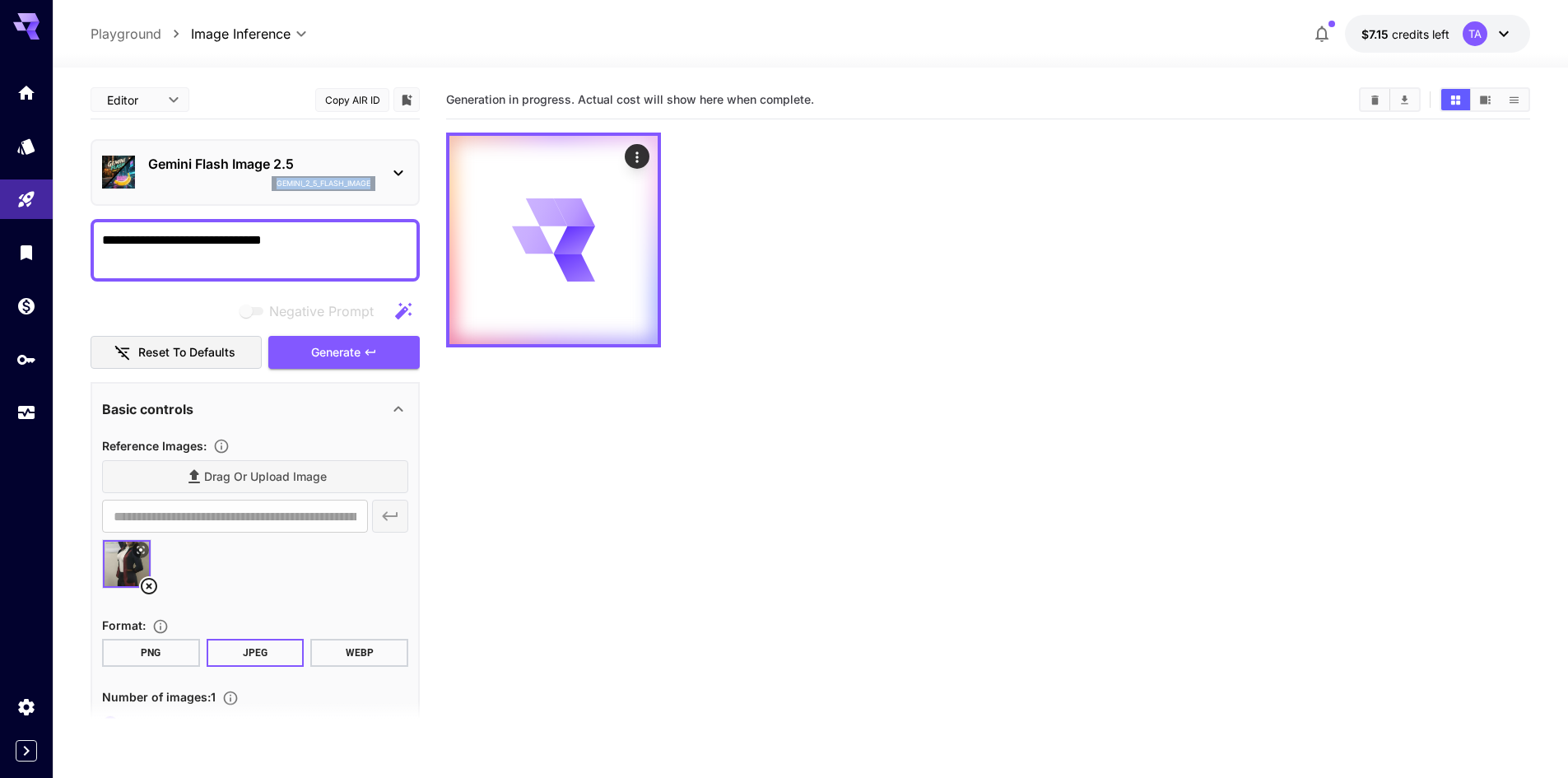
drag, startPoint x: 274, startPoint y: 192, endPoint x: 369, endPoint y: 193, distance: 95.0
click at [369, 193] on div "Gemini Flash Image 2.5 gemini_2_5_flash_image" at bounding box center [255, 172] width 306 height 50
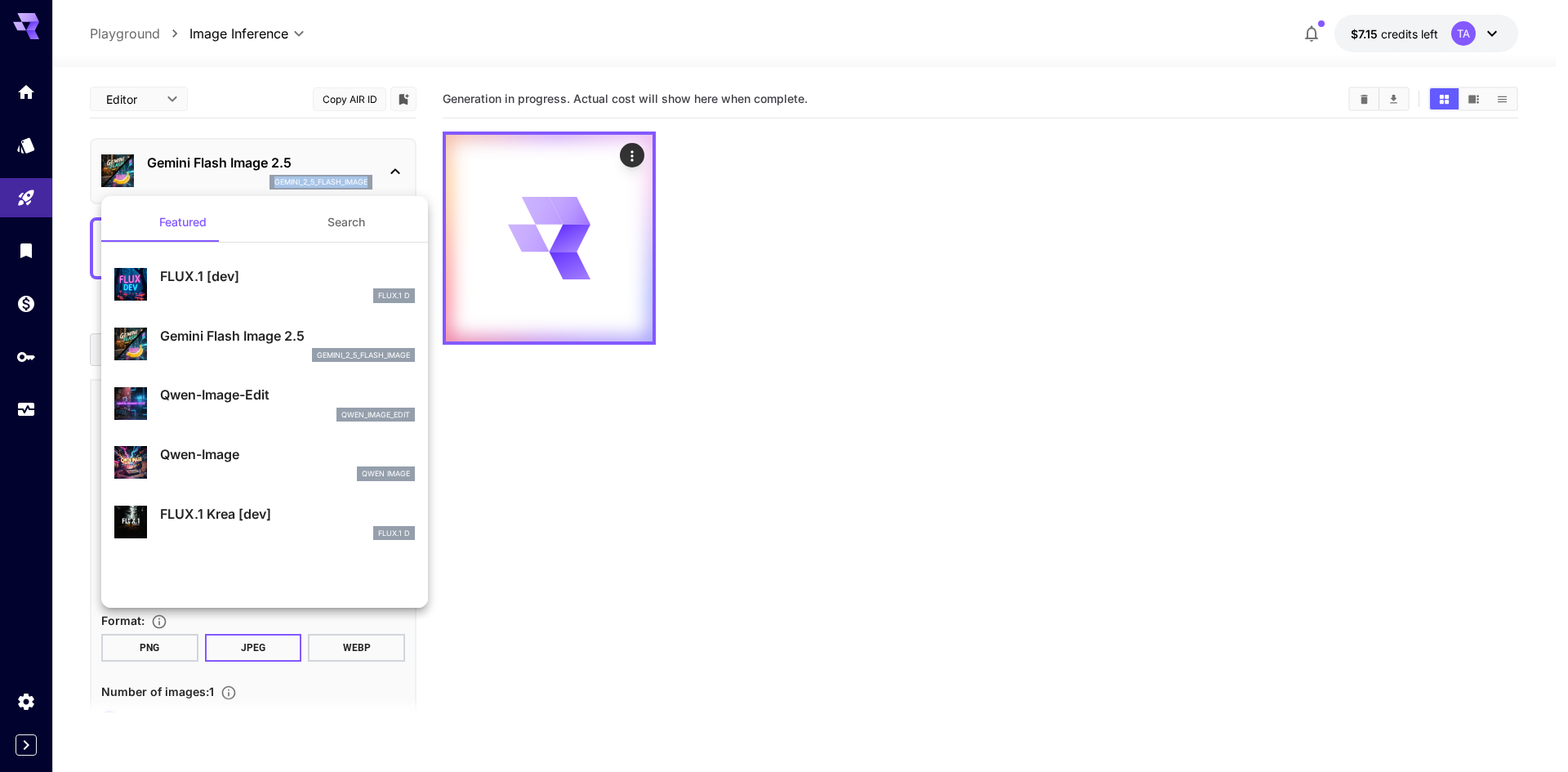
copy p "gemini_2_5_flash_image"
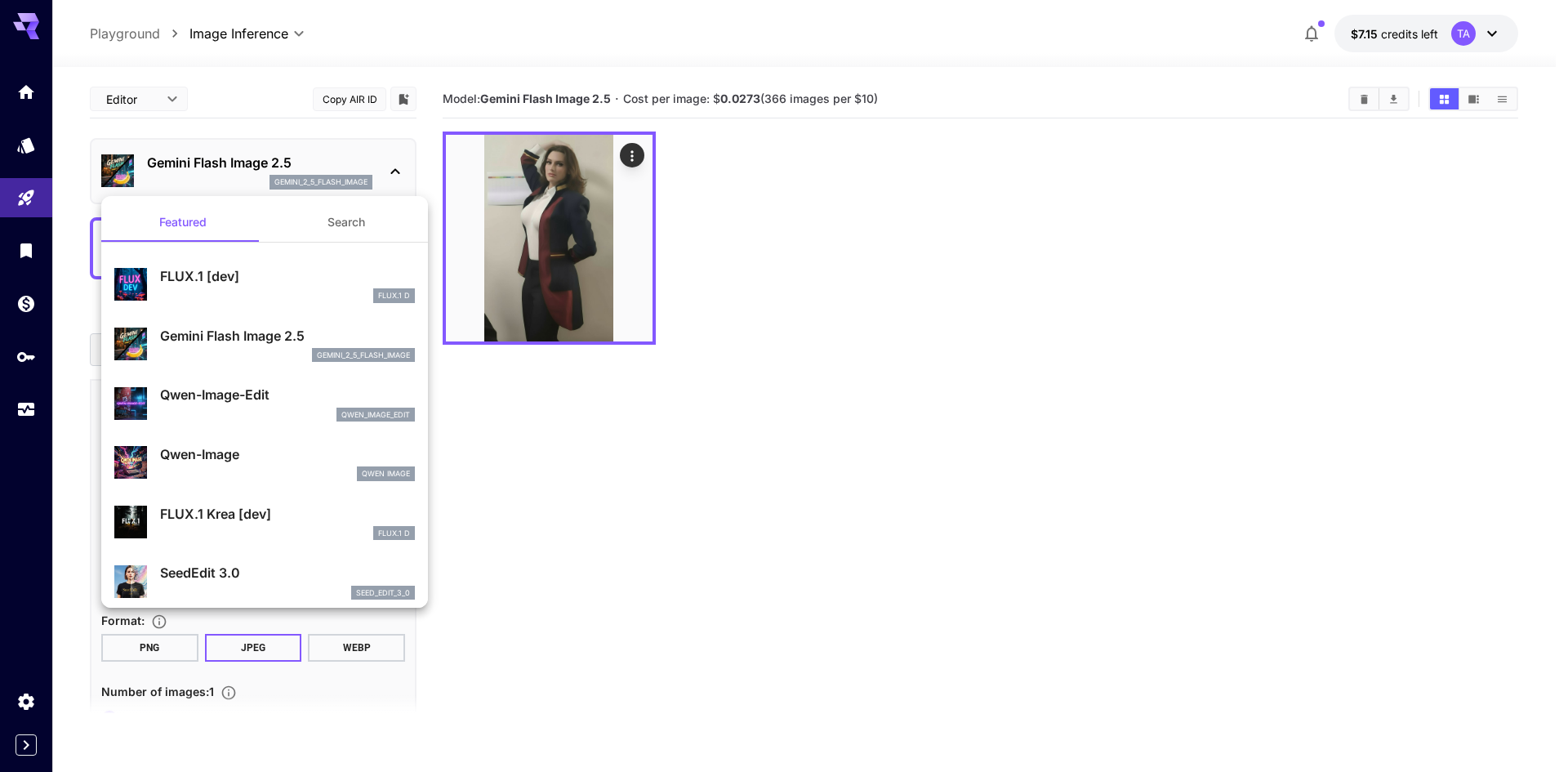
click at [641, 326] on div at bounding box center [784, 386] width 1568 height 772
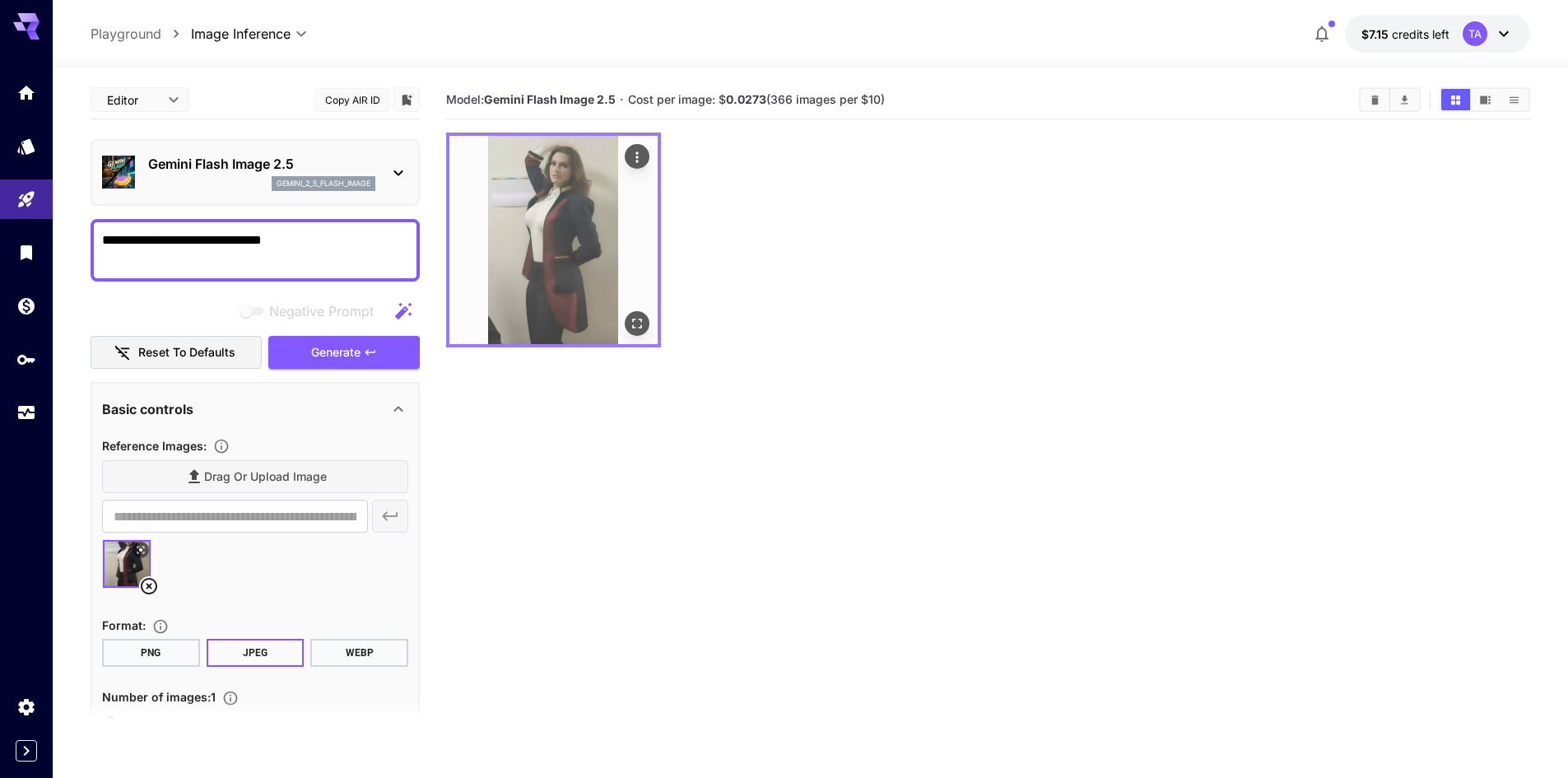
click at [613, 324] on img at bounding box center [554, 240] width 209 height 209
click at [652, 330] on img at bounding box center [554, 240] width 209 height 209
click at [649, 331] on div "Open in fullscreen" at bounding box center [637, 323] width 25 height 25
click at [642, 331] on icon "Open in fullscreen" at bounding box center [636, 323] width 16 height 16
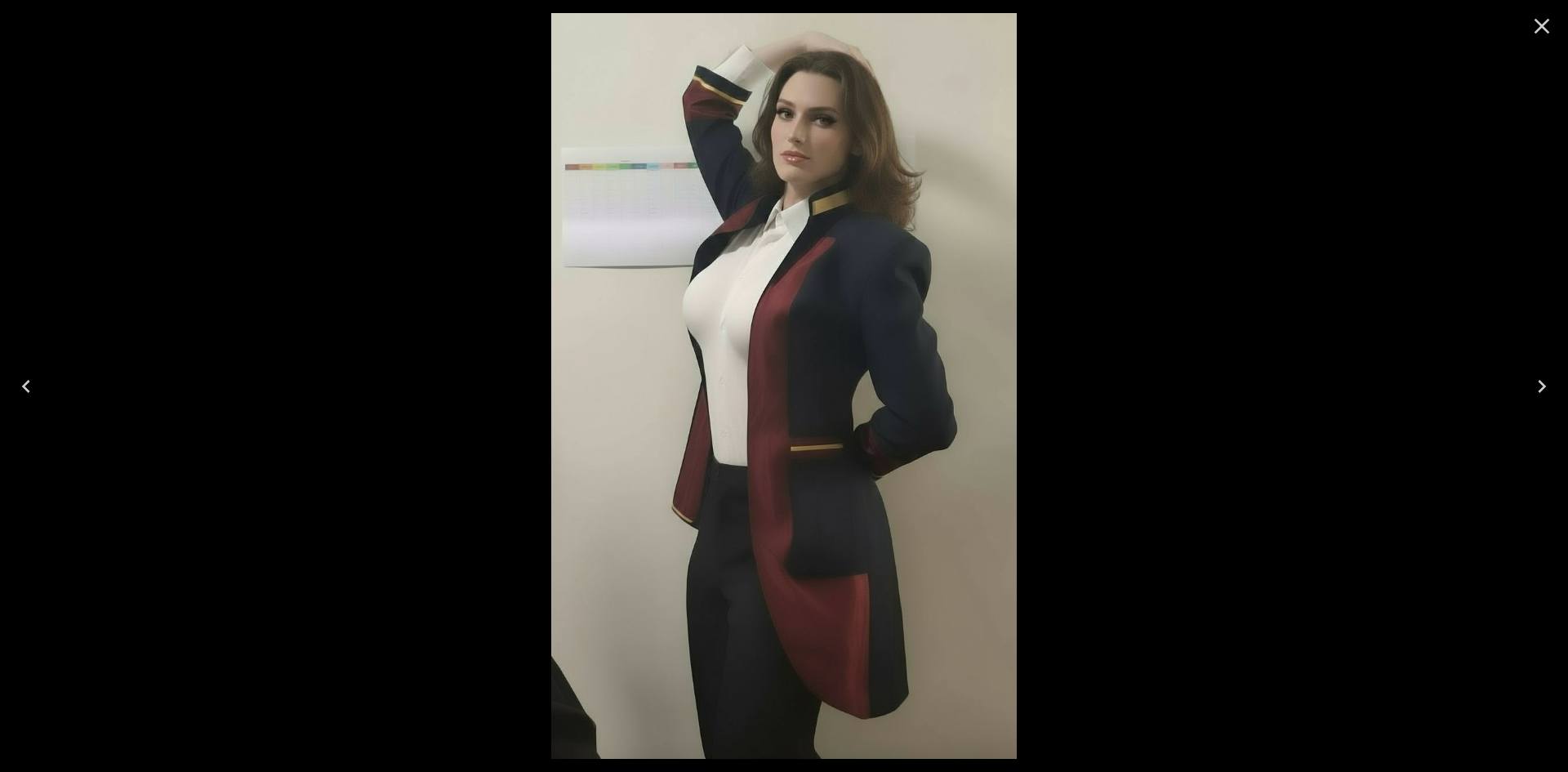
click at [1555, 34] on button "Close" at bounding box center [1542, 26] width 39 height 39
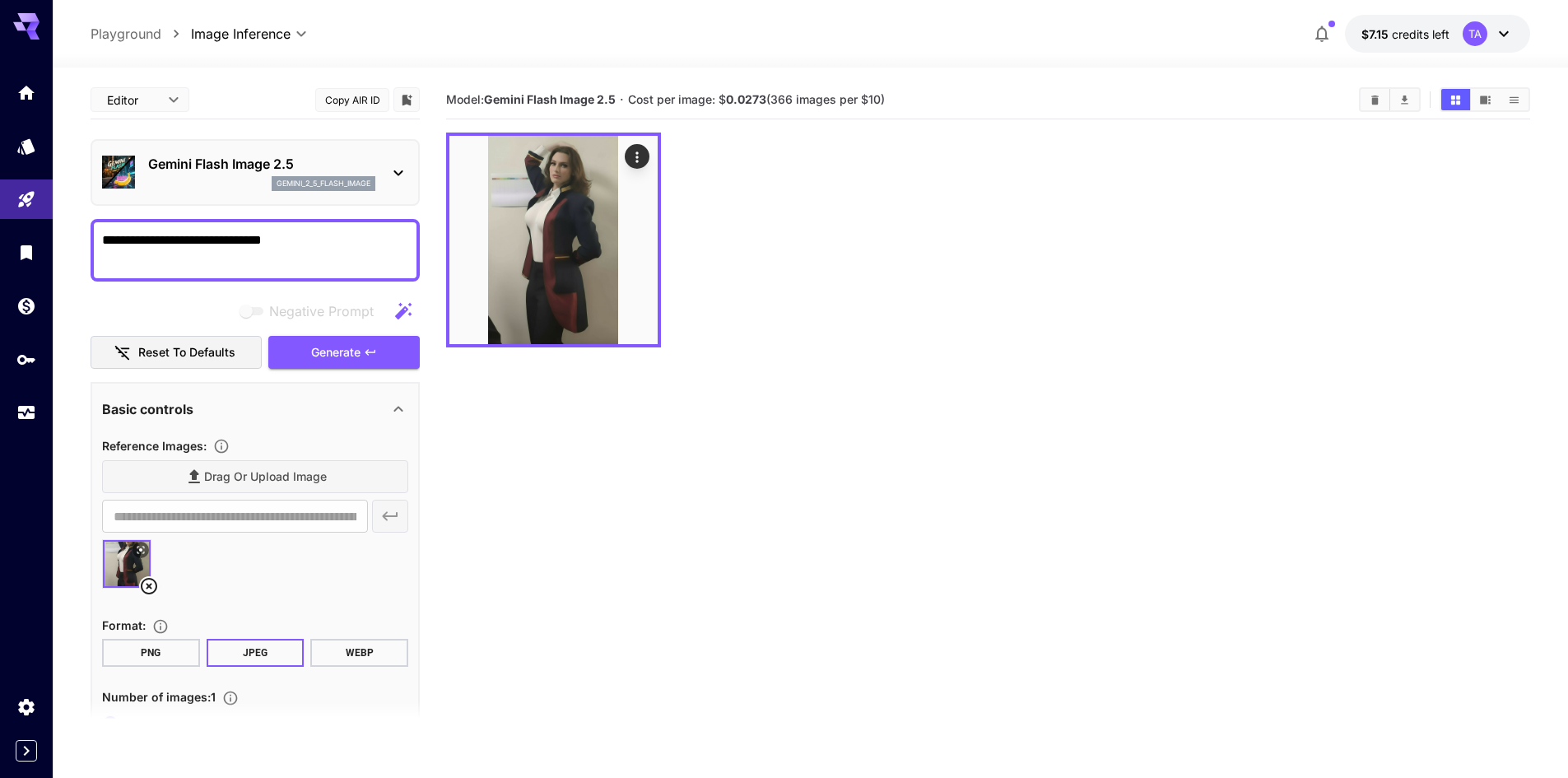
click at [368, 244] on textarea "**********" at bounding box center [255, 250] width 306 height 39
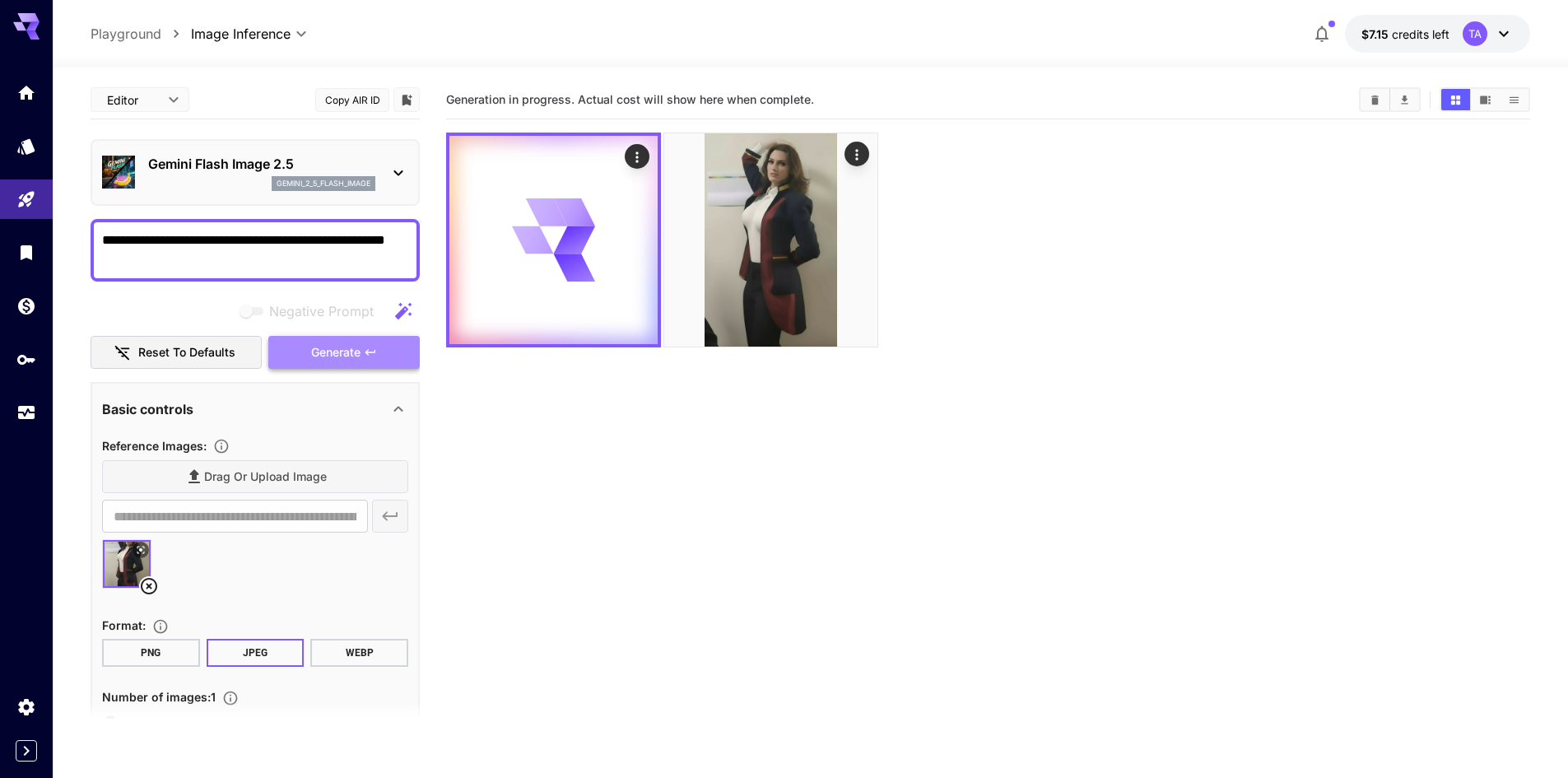
click at [345, 356] on span "Generate" at bounding box center [336, 352] width 50 height 21
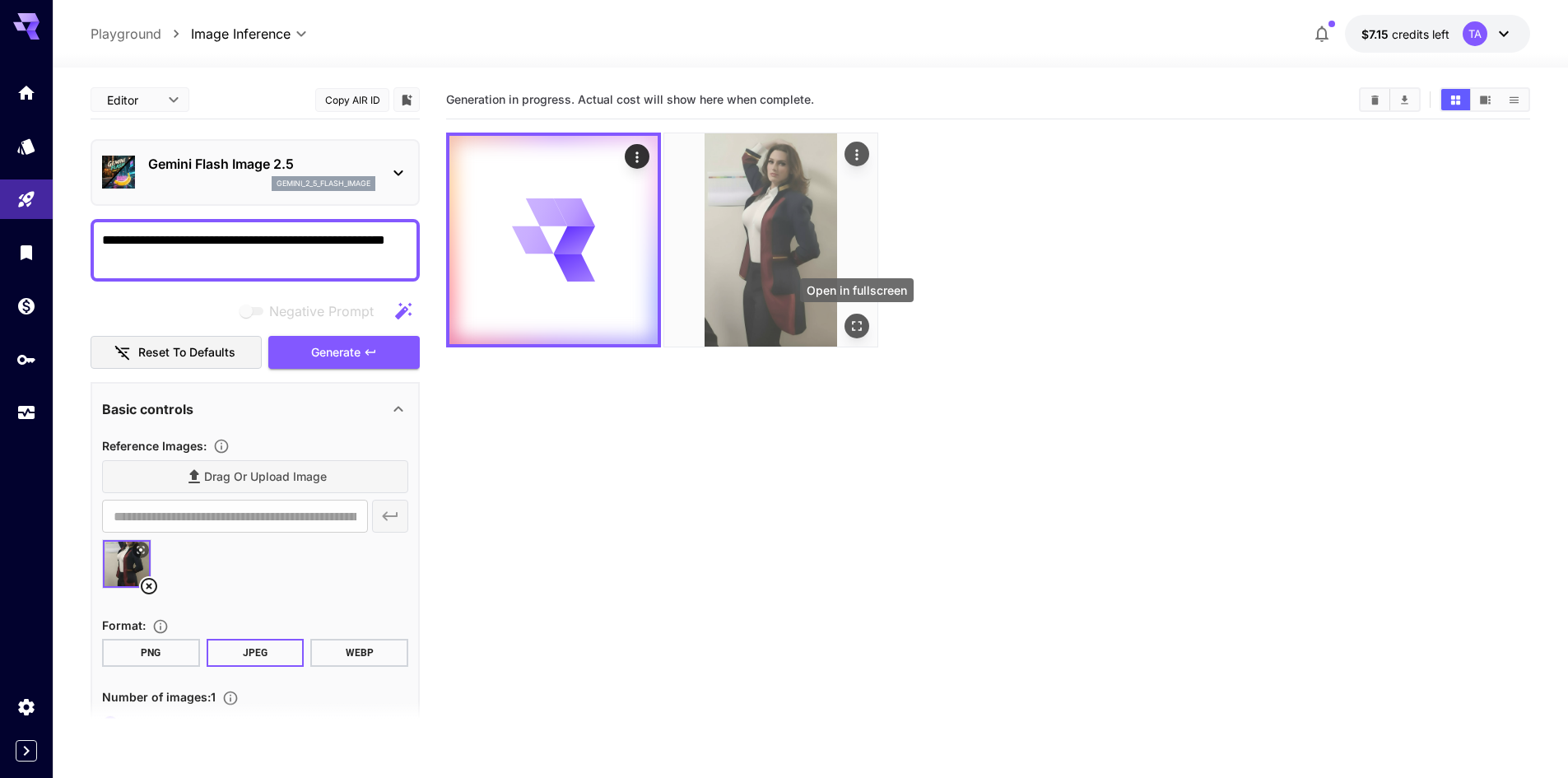
click at [852, 321] on icon "Open in fullscreen" at bounding box center [856, 326] width 16 height 16
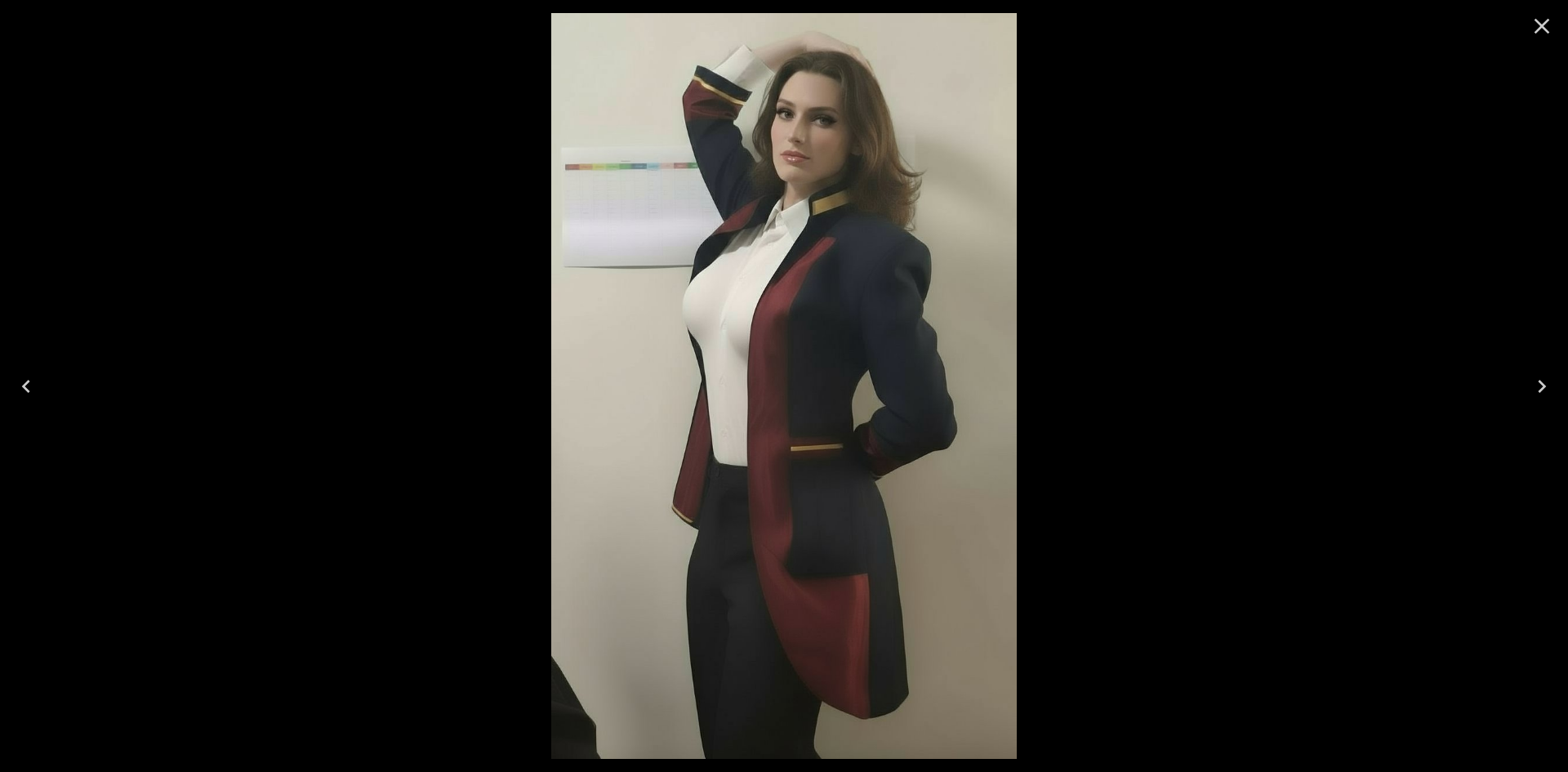
click at [1551, 33] on icon "Close" at bounding box center [1542, 25] width 26 height 26
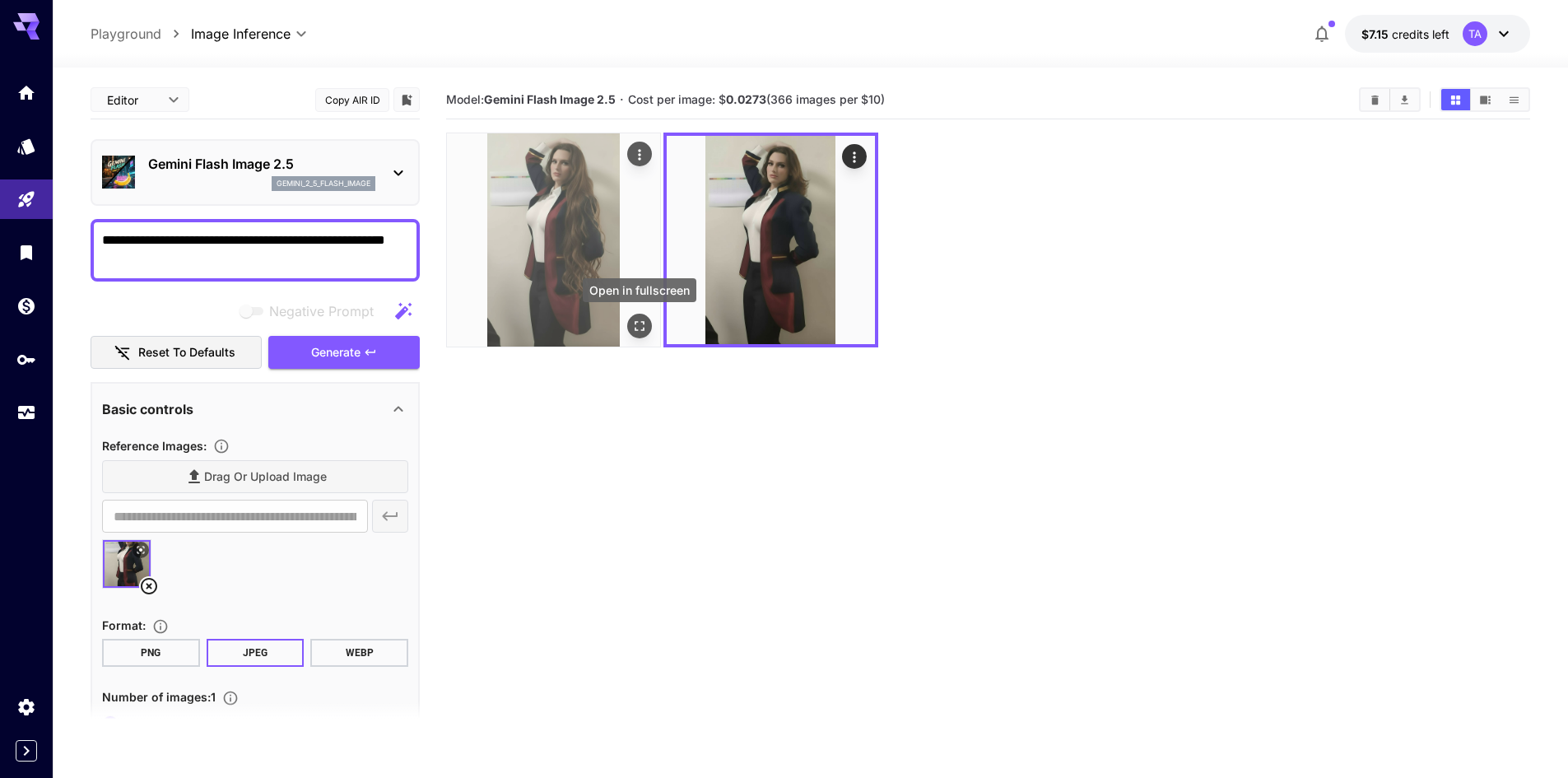
click at [650, 325] on button "Open in fullscreen" at bounding box center [639, 326] width 25 height 25
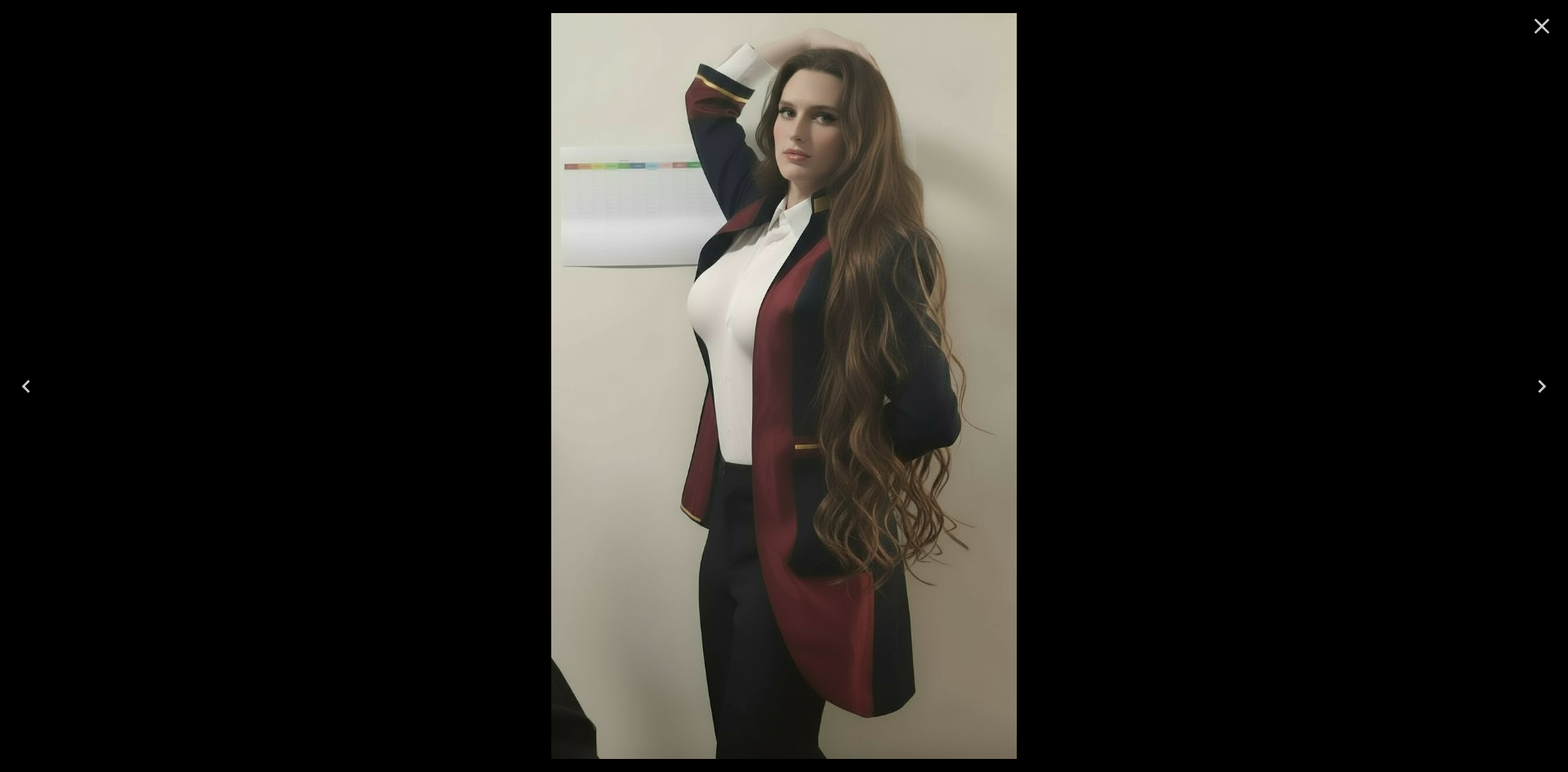
click at [1542, 36] on icon "Close" at bounding box center [1542, 25] width 26 height 26
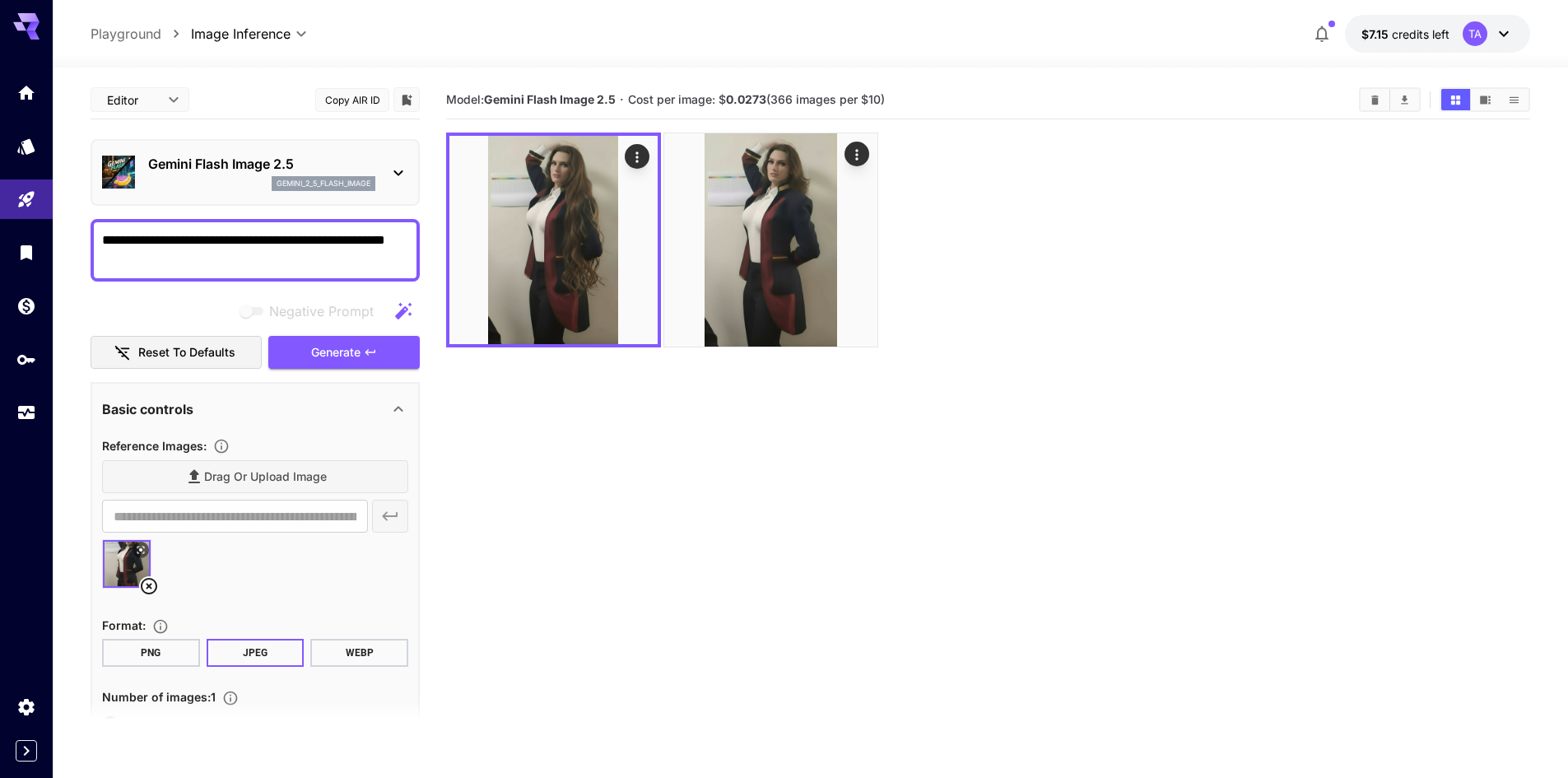
click at [345, 183] on p "gemini_2_5_flash_image" at bounding box center [323, 183] width 94 height 11
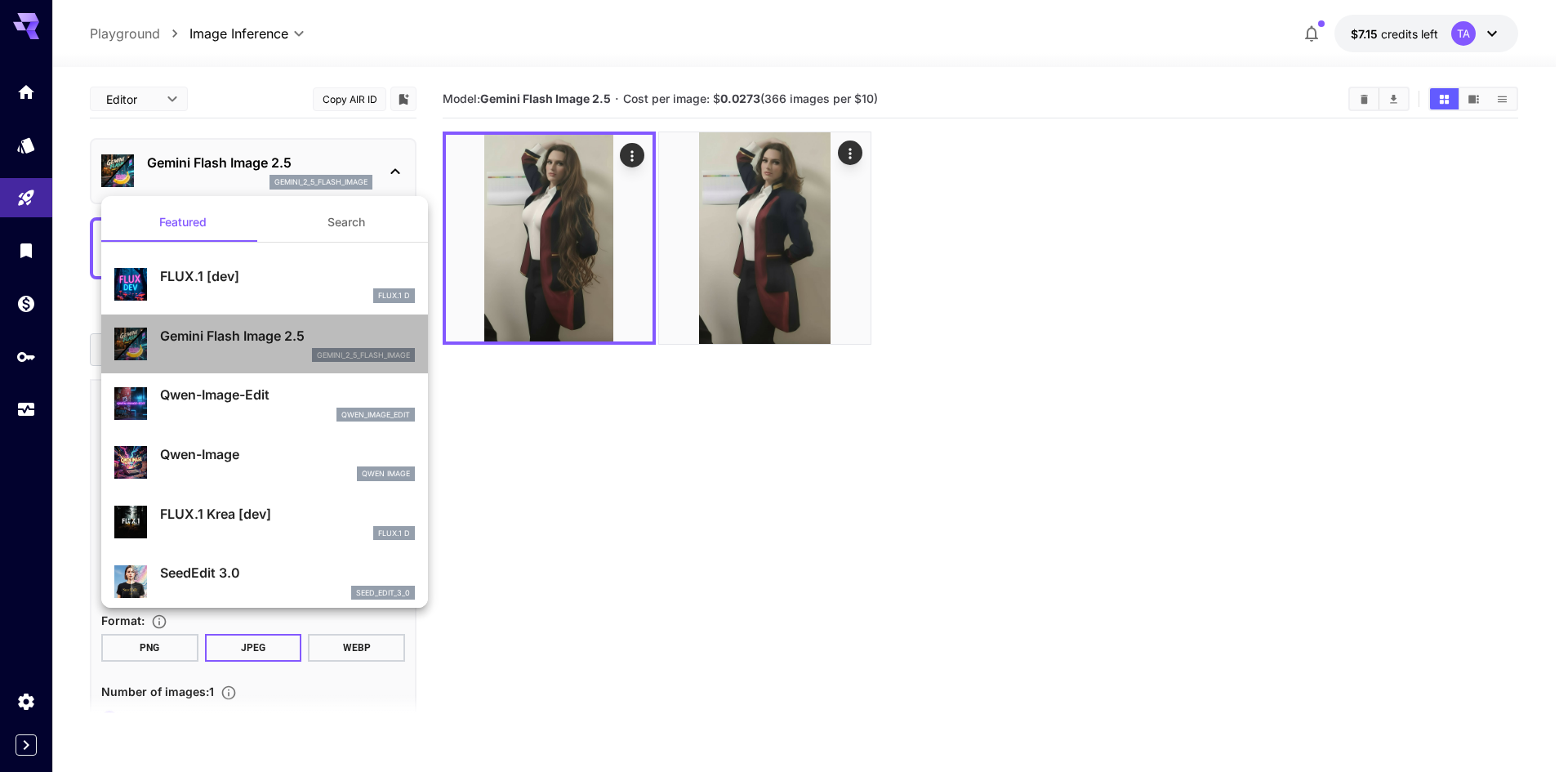
drag, startPoint x: 299, startPoint y: 355, endPoint x: 451, endPoint y: 373, distance: 153.1
click at [404, 358] on li "Gemini Flash Image 2.5 gemini_2_5_flash_image" at bounding box center [264, 344] width 327 height 59
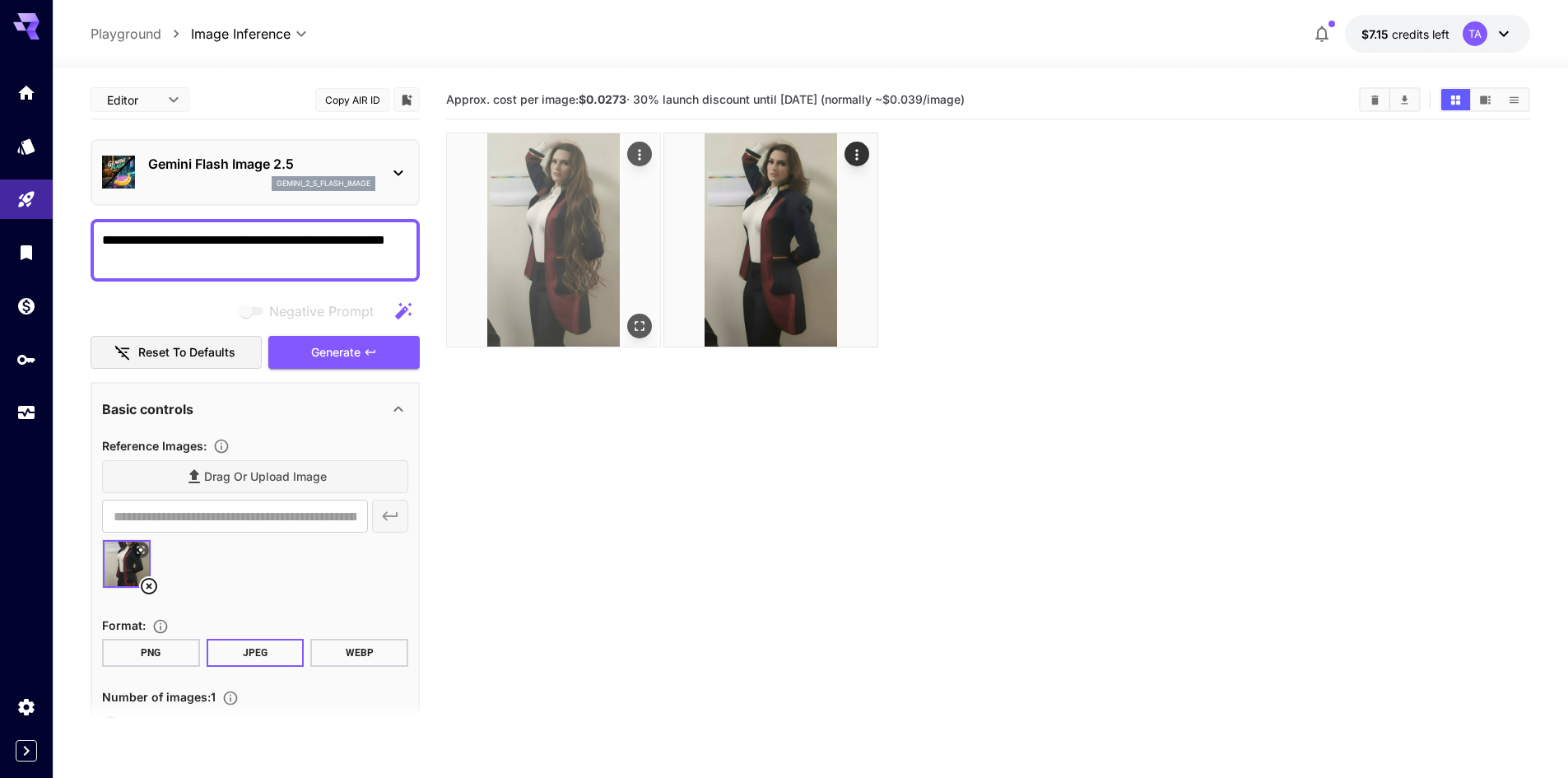
click at [577, 321] on img at bounding box center [553, 239] width 213 height 213
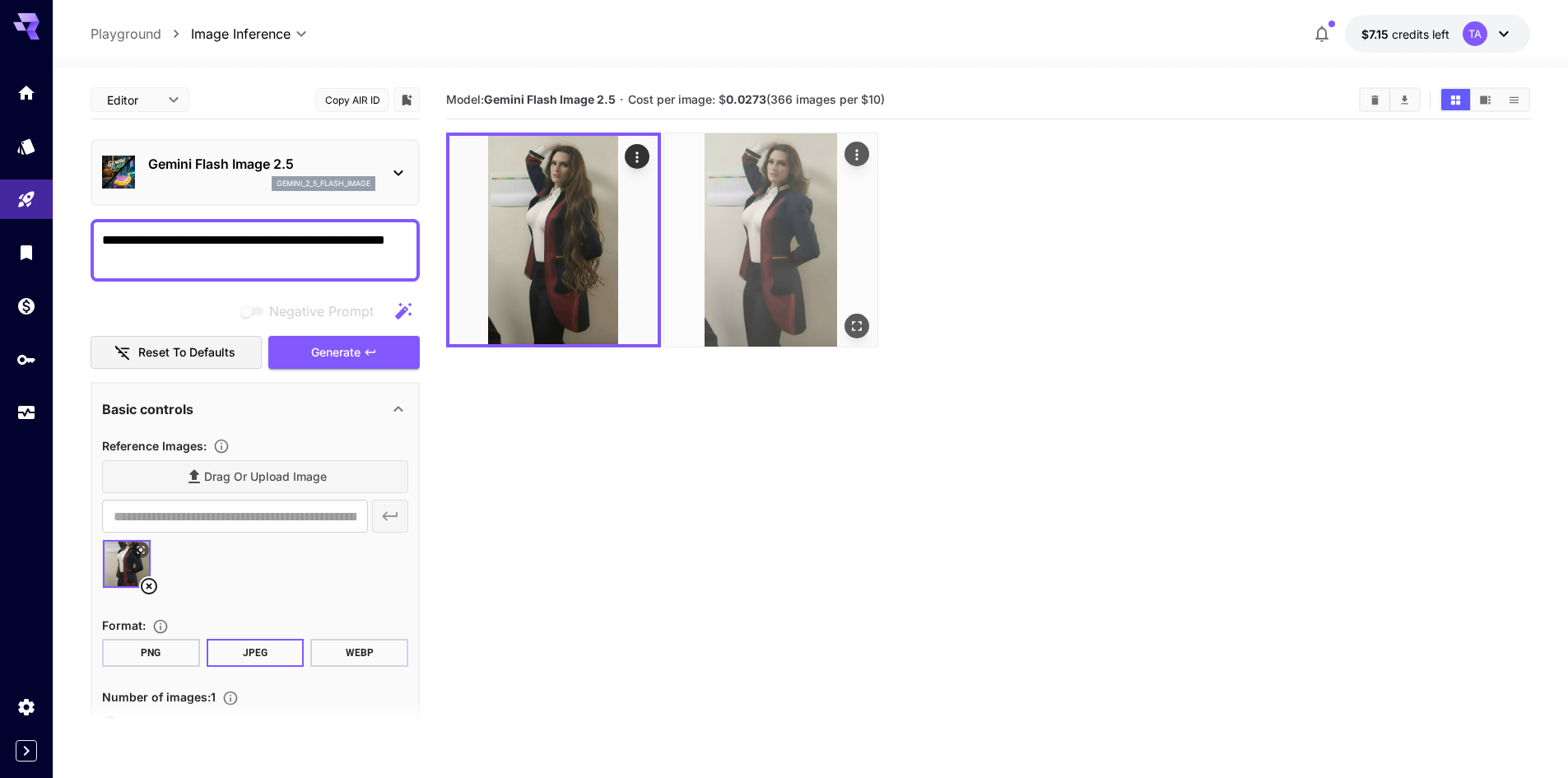
click at [803, 245] on img at bounding box center [770, 239] width 213 height 213
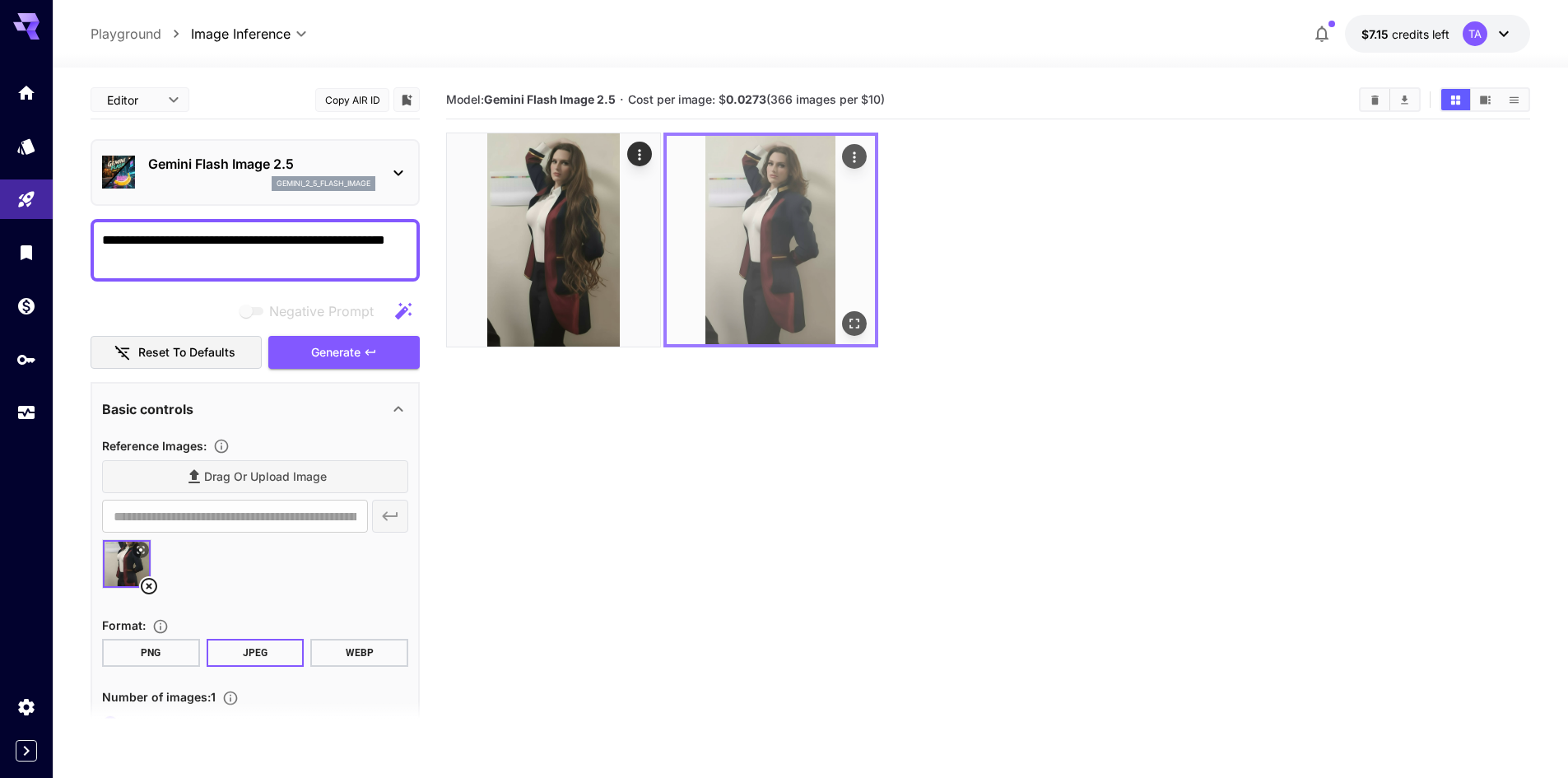
click at [808, 242] on img at bounding box center [771, 240] width 209 height 209
click at [854, 339] on img at bounding box center [771, 240] width 209 height 209
click at [848, 138] on div "Actions" at bounding box center [854, 125] width 58 height 37
click at [859, 161] on icon "Actions" at bounding box center [854, 156] width 16 height 16
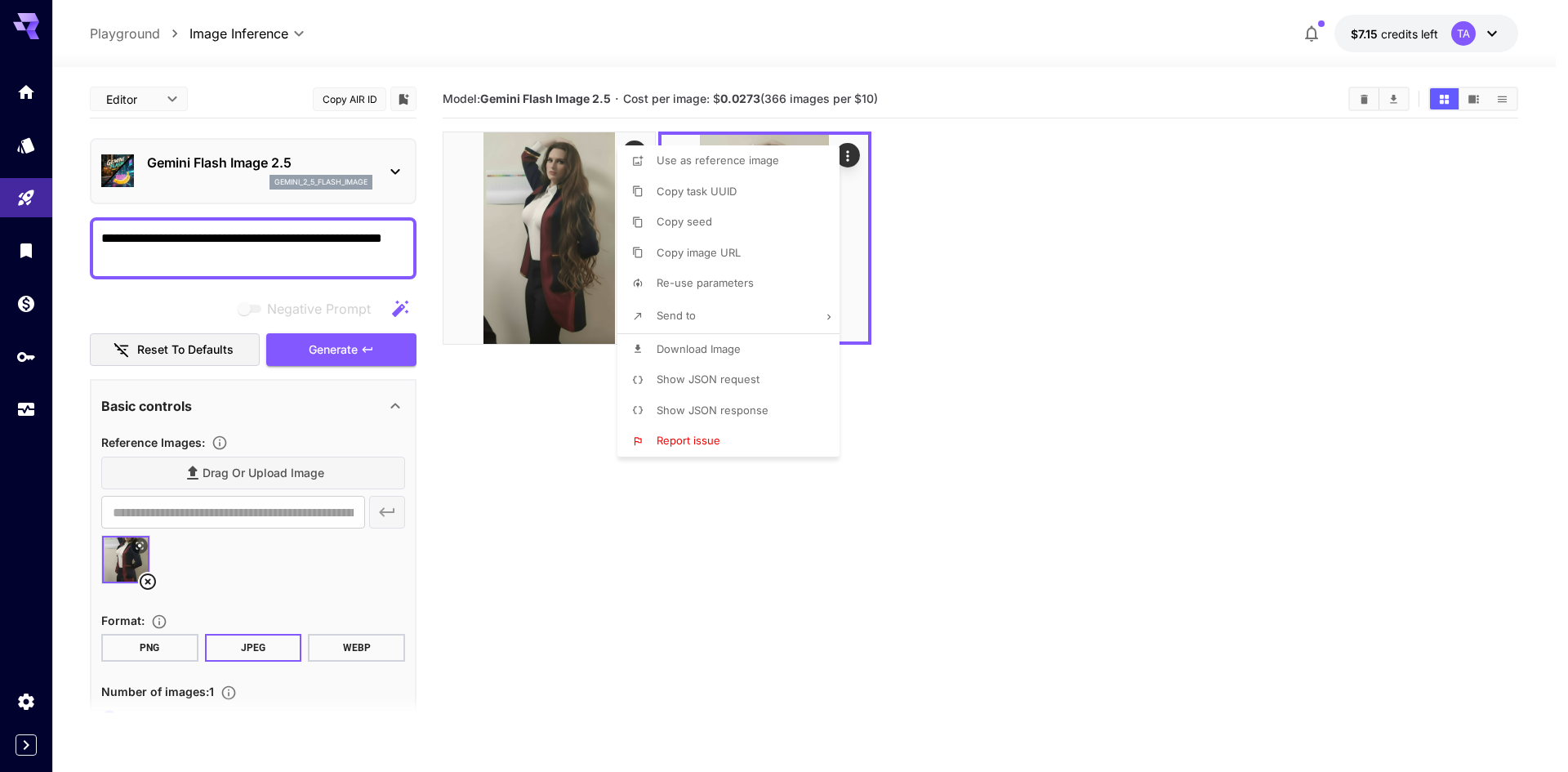
click at [977, 327] on div at bounding box center [784, 386] width 1568 height 772
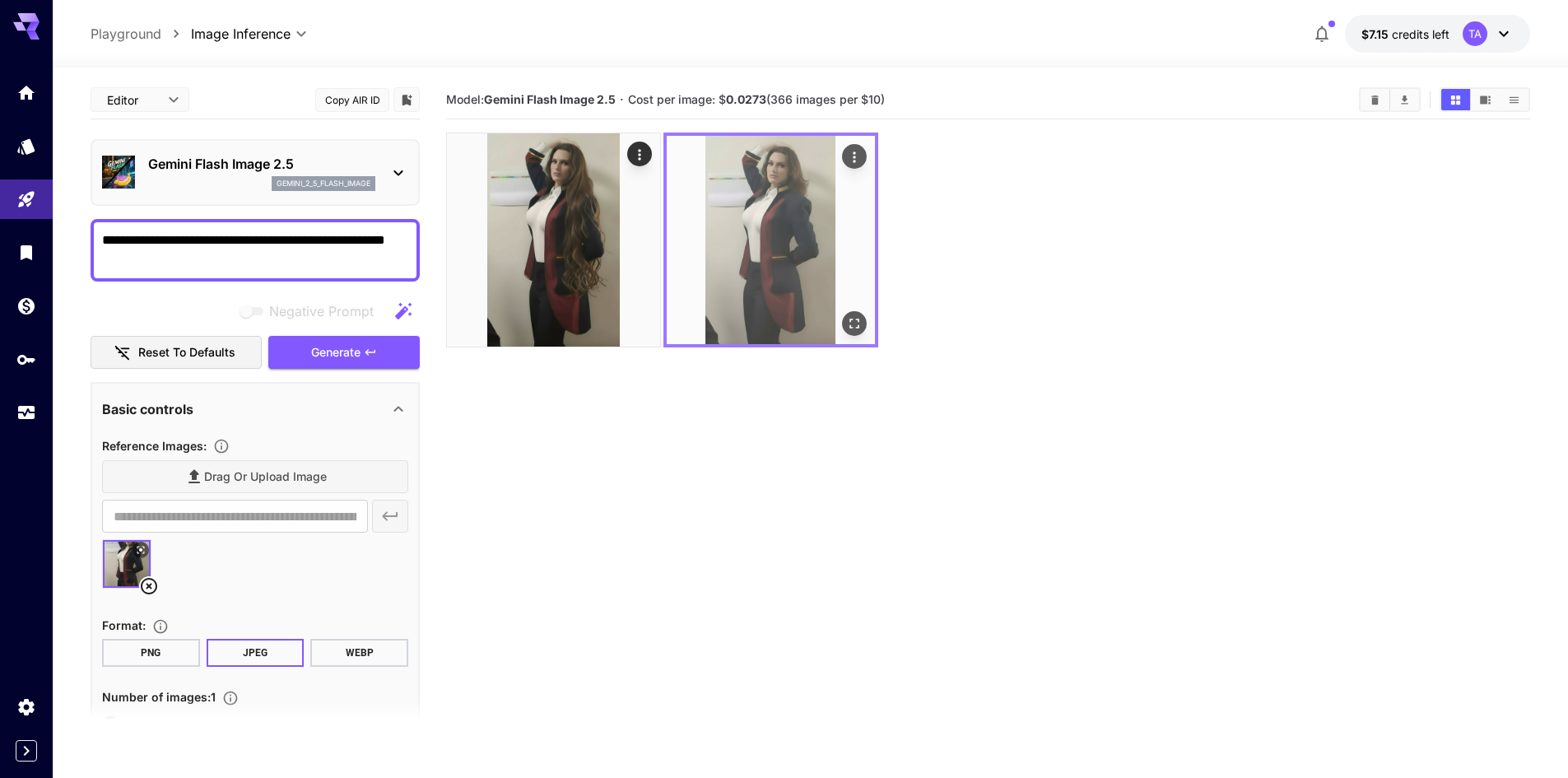
click at [853, 318] on icon "Open in fullscreen" at bounding box center [854, 323] width 16 height 16
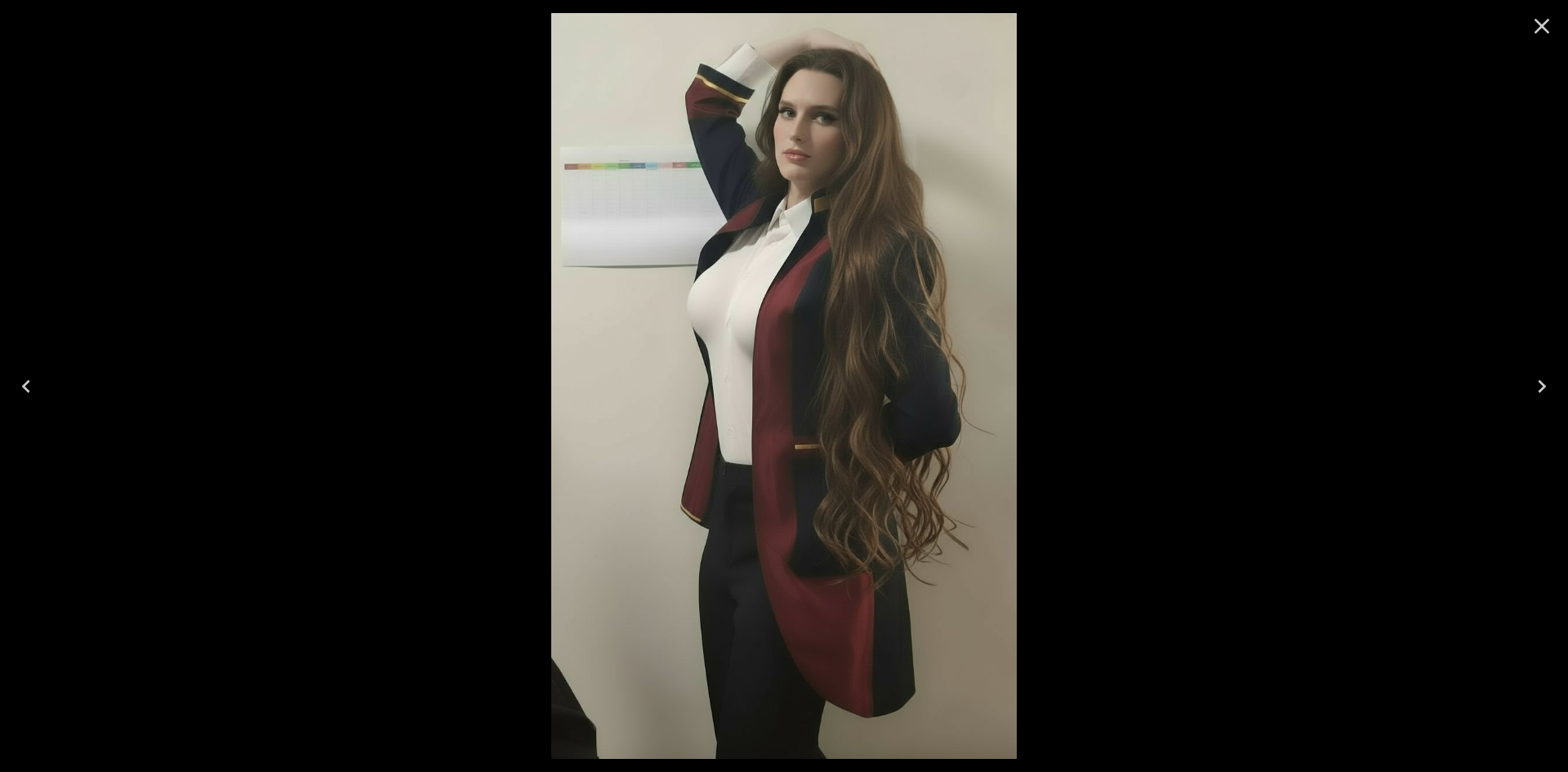
click at [1535, 37] on icon "Close" at bounding box center [1542, 25] width 26 height 26
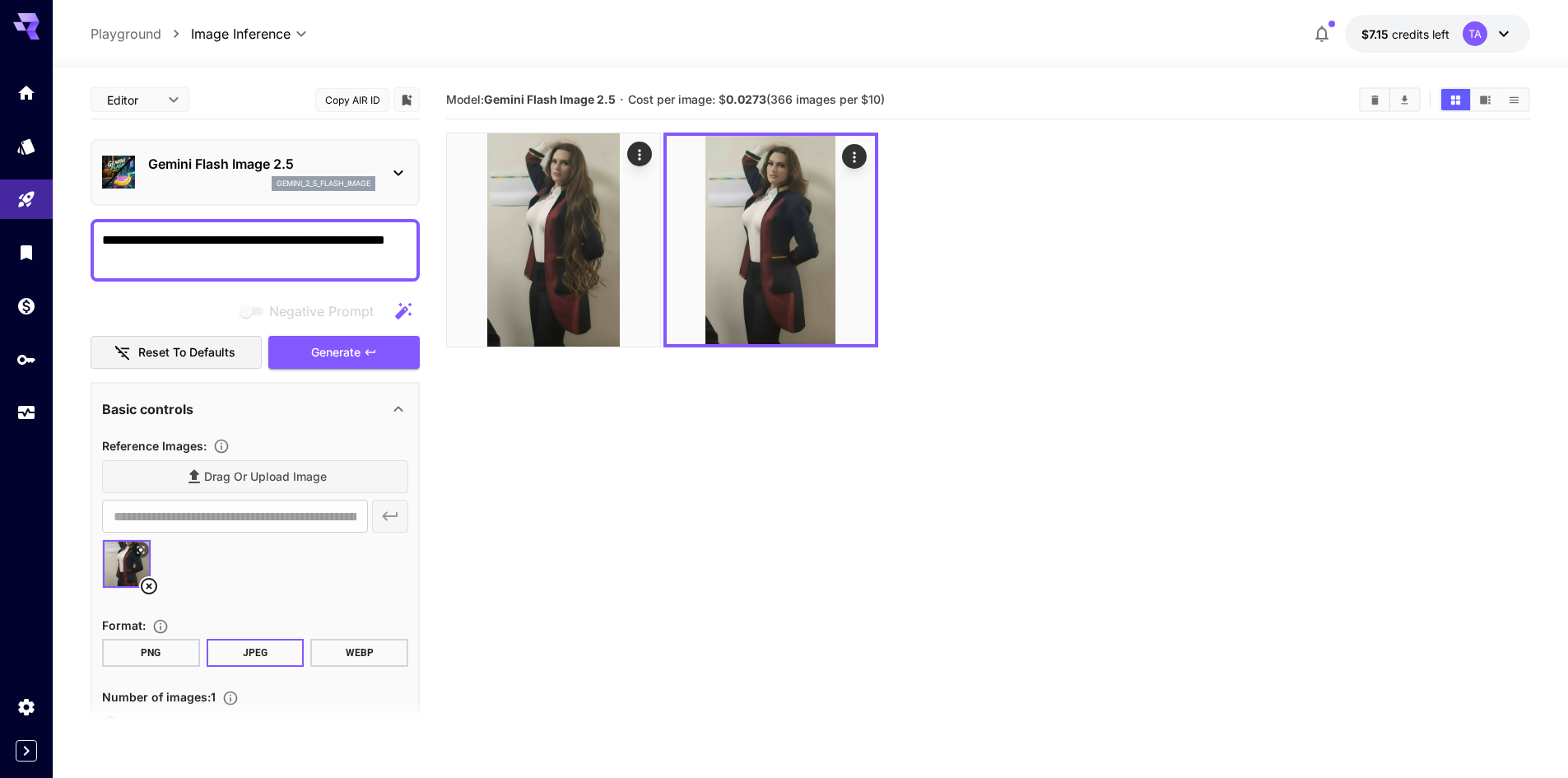
click at [168, 264] on textarea "**********" at bounding box center [255, 250] width 306 height 39
click at [342, 253] on textarea "**********" at bounding box center [255, 250] width 306 height 39
type textarea "**********"
click at [408, 263] on div "**********" at bounding box center [255, 250] width 329 height 62
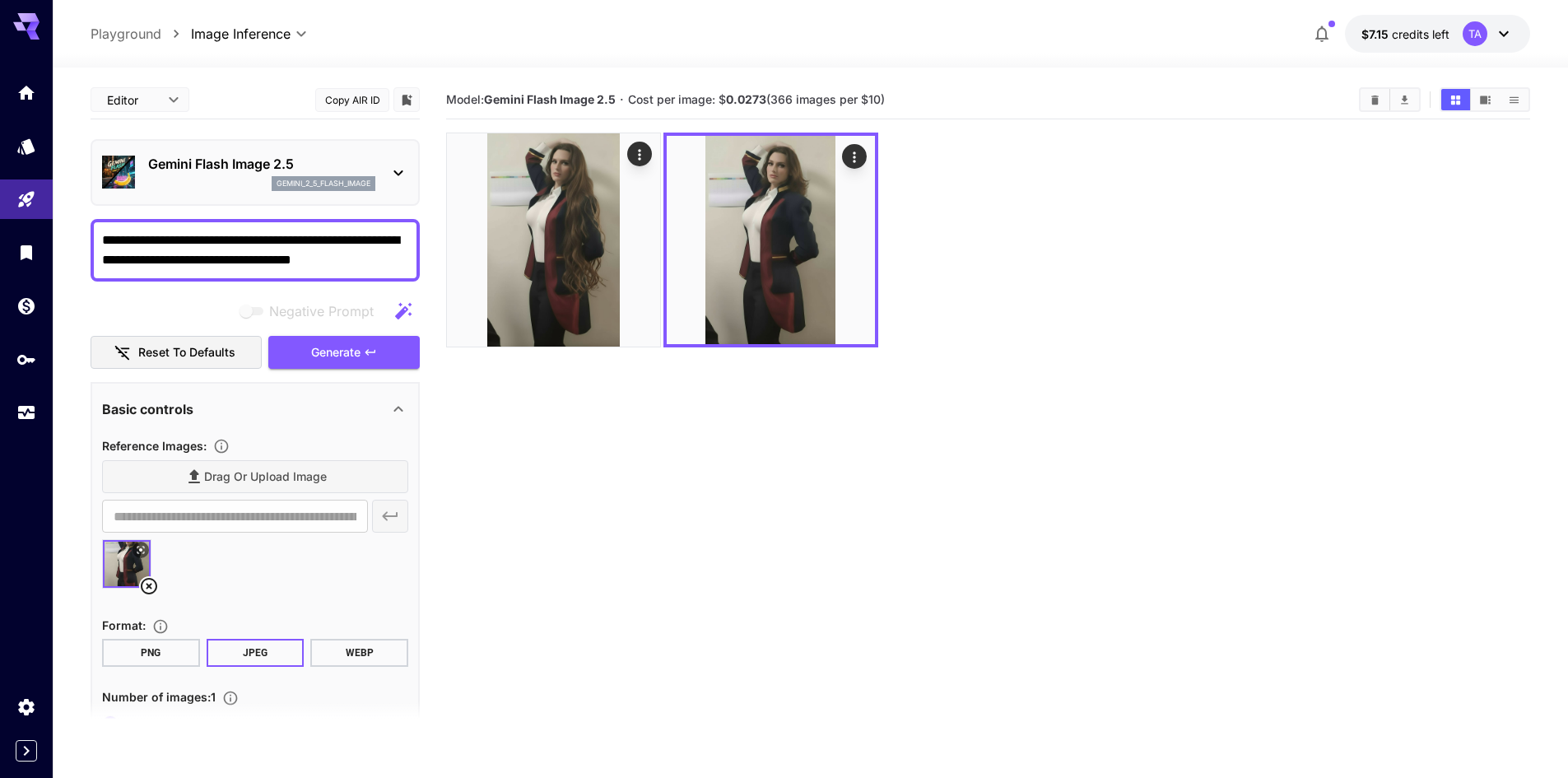
drag, startPoint x: 391, startPoint y: 262, endPoint x: 298, endPoint y: 269, distance: 93.3
click at [298, 269] on textarea "**********" at bounding box center [255, 250] width 306 height 39
click at [341, 348] on span "Generate" at bounding box center [336, 352] width 50 height 21
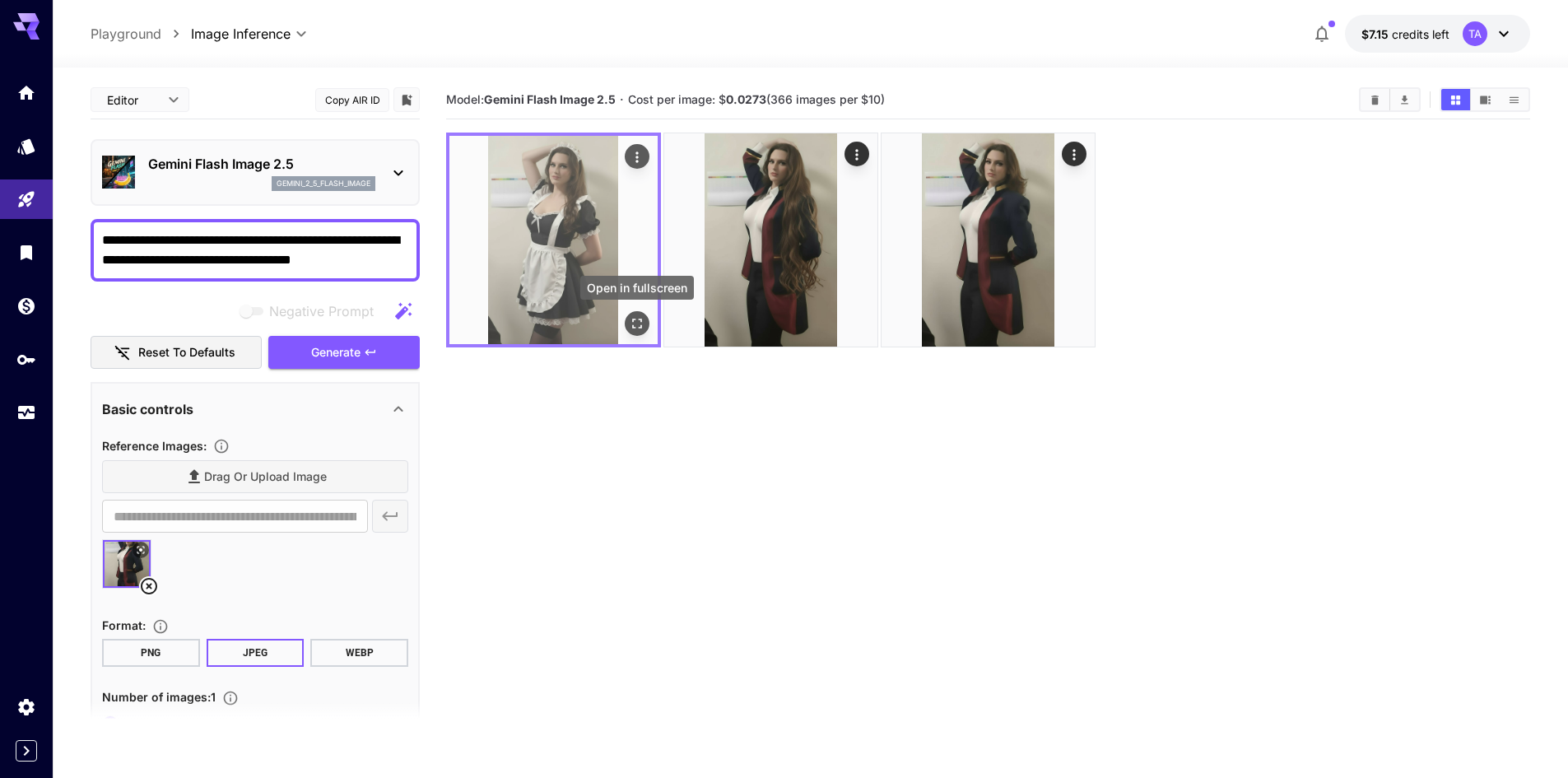
click at [634, 332] on button "Open in fullscreen" at bounding box center [637, 323] width 25 height 25
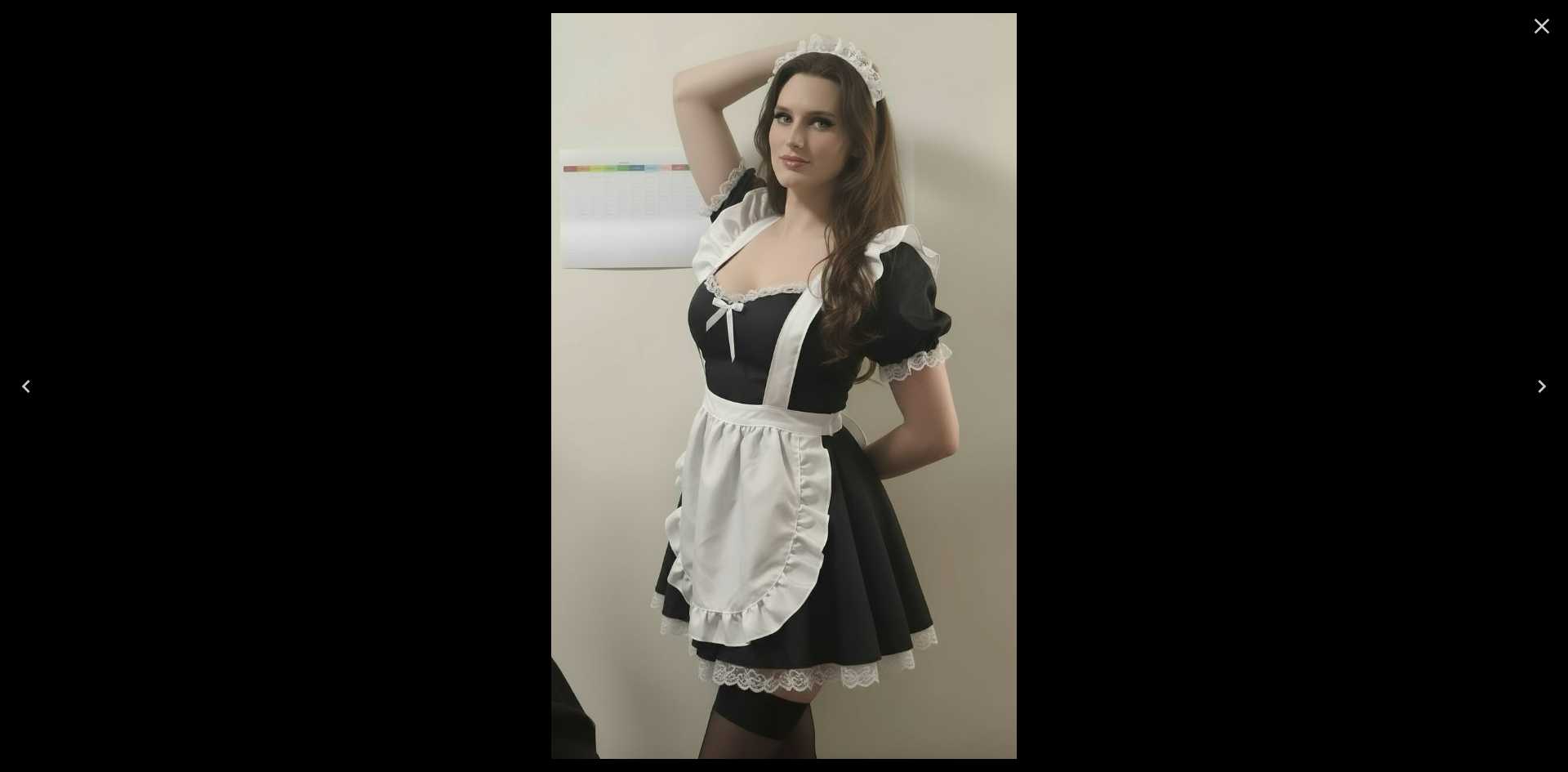
click at [1553, 34] on icon "Close" at bounding box center [1542, 25] width 26 height 26
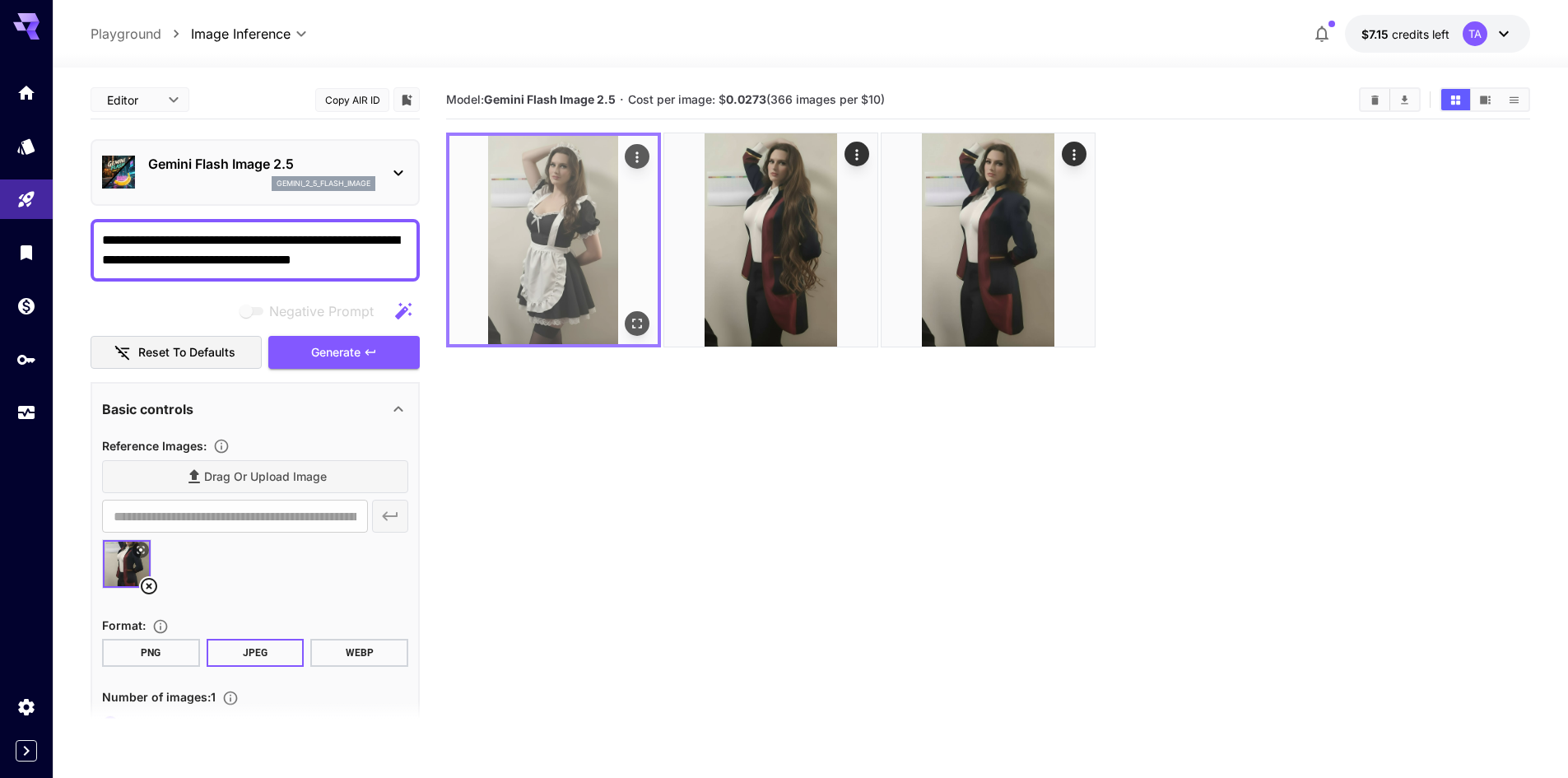
click at [591, 298] on img at bounding box center [554, 240] width 209 height 209
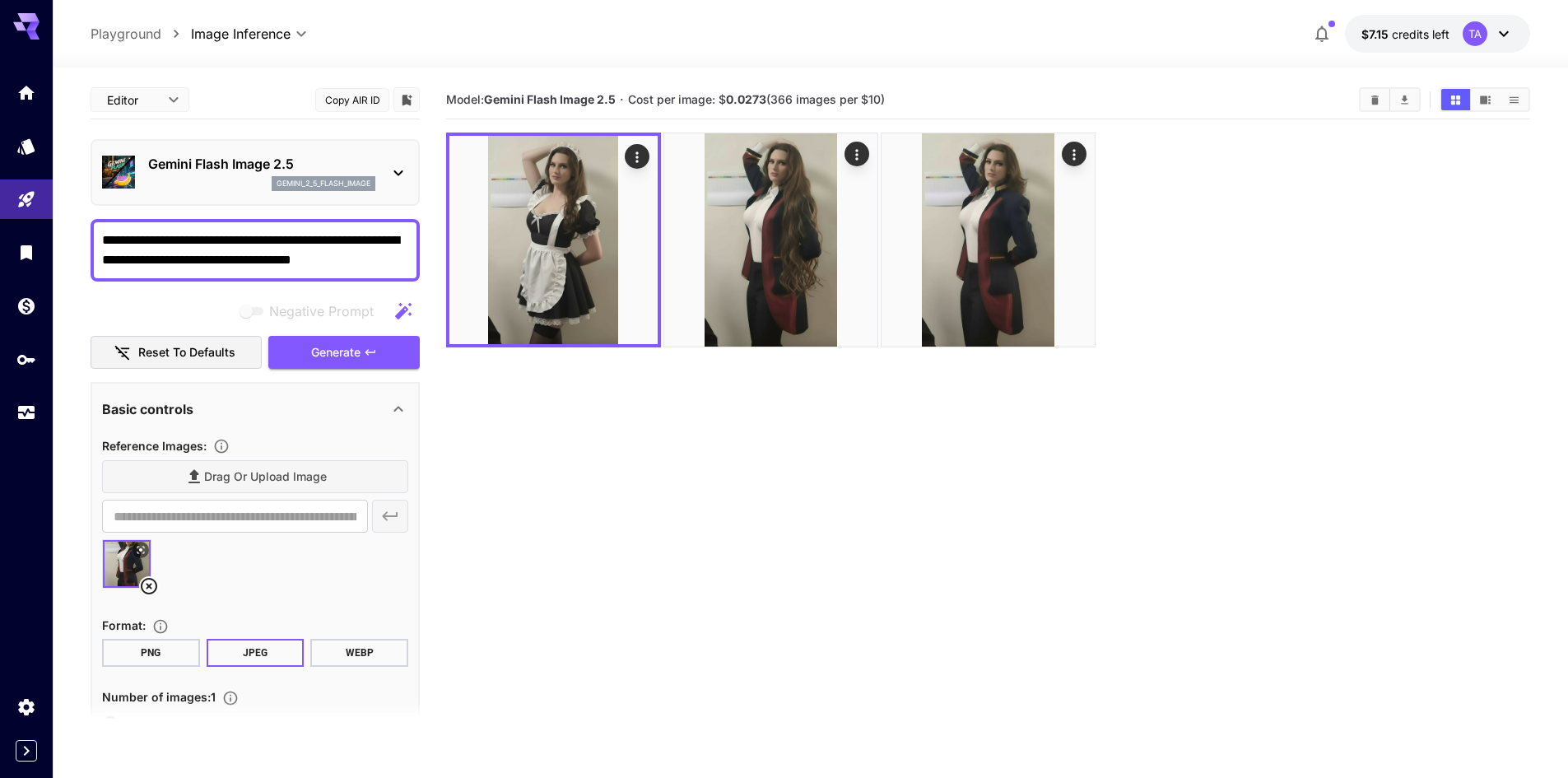
click at [586, 102] on b "Gemini Flash Image 2.5" at bounding box center [550, 99] width 132 height 14
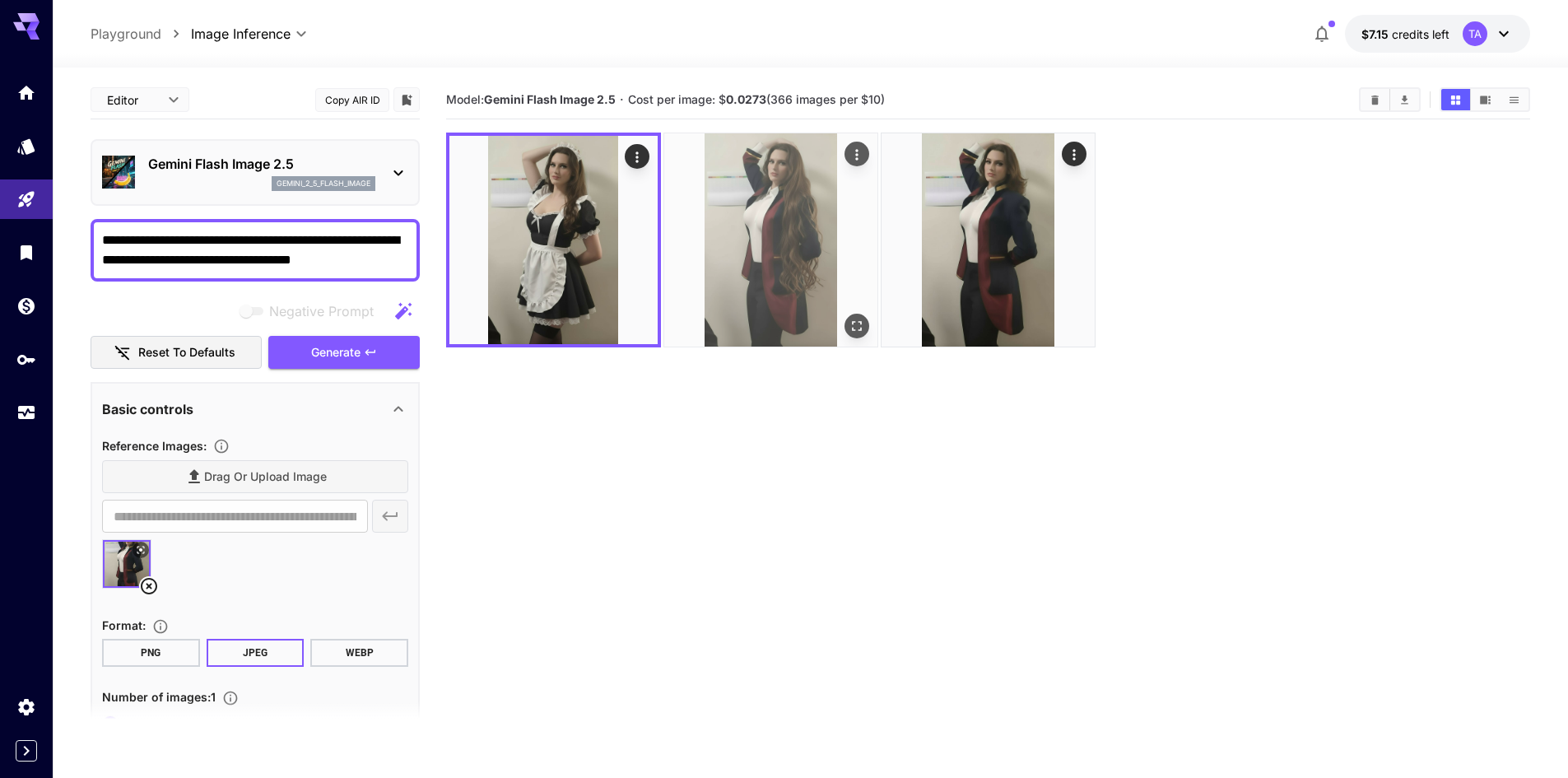
click at [838, 290] on img at bounding box center [770, 239] width 213 height 213
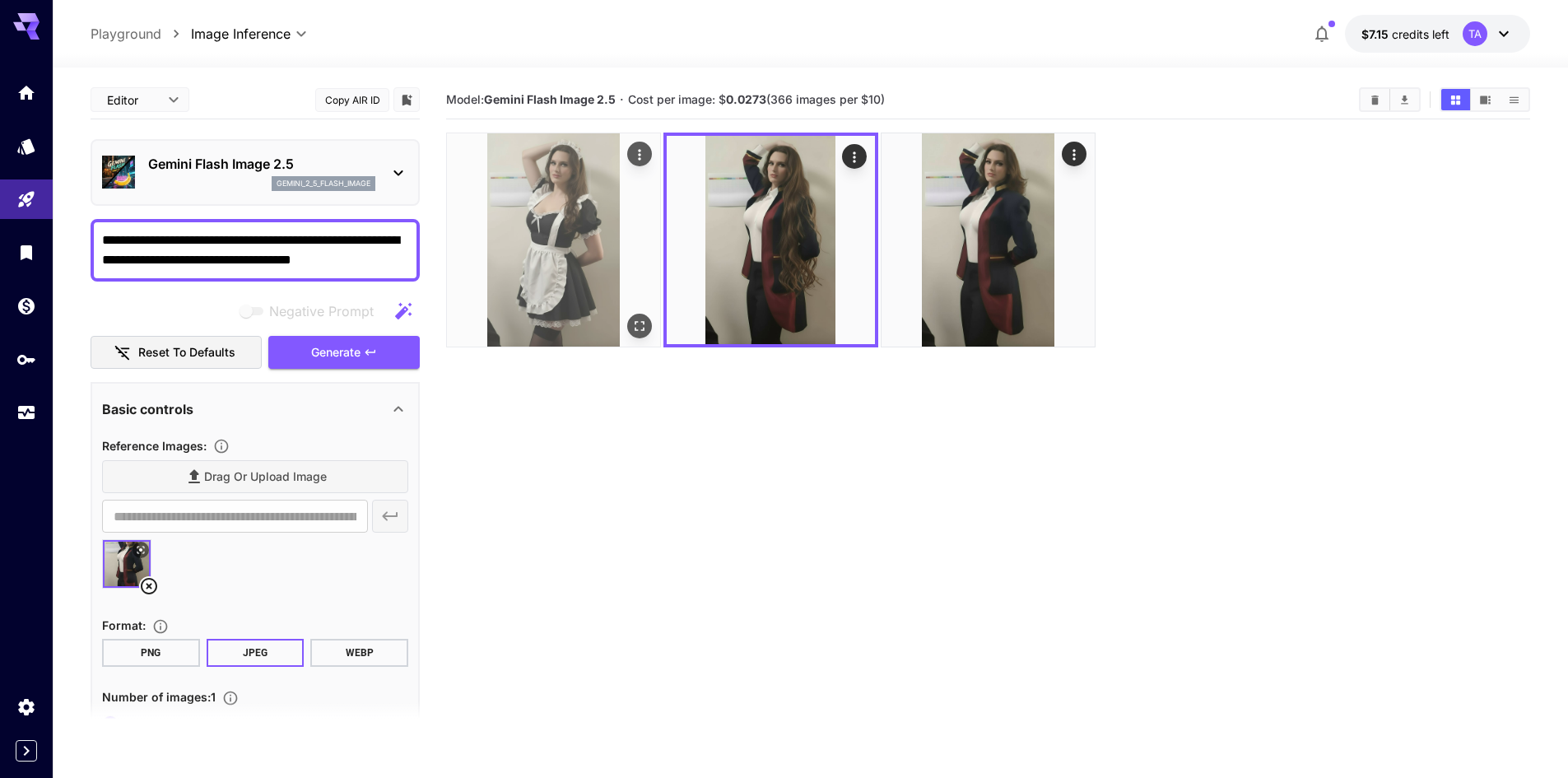
click at [587, 237] on img at bounding box center [553, 239] width 213 height 213
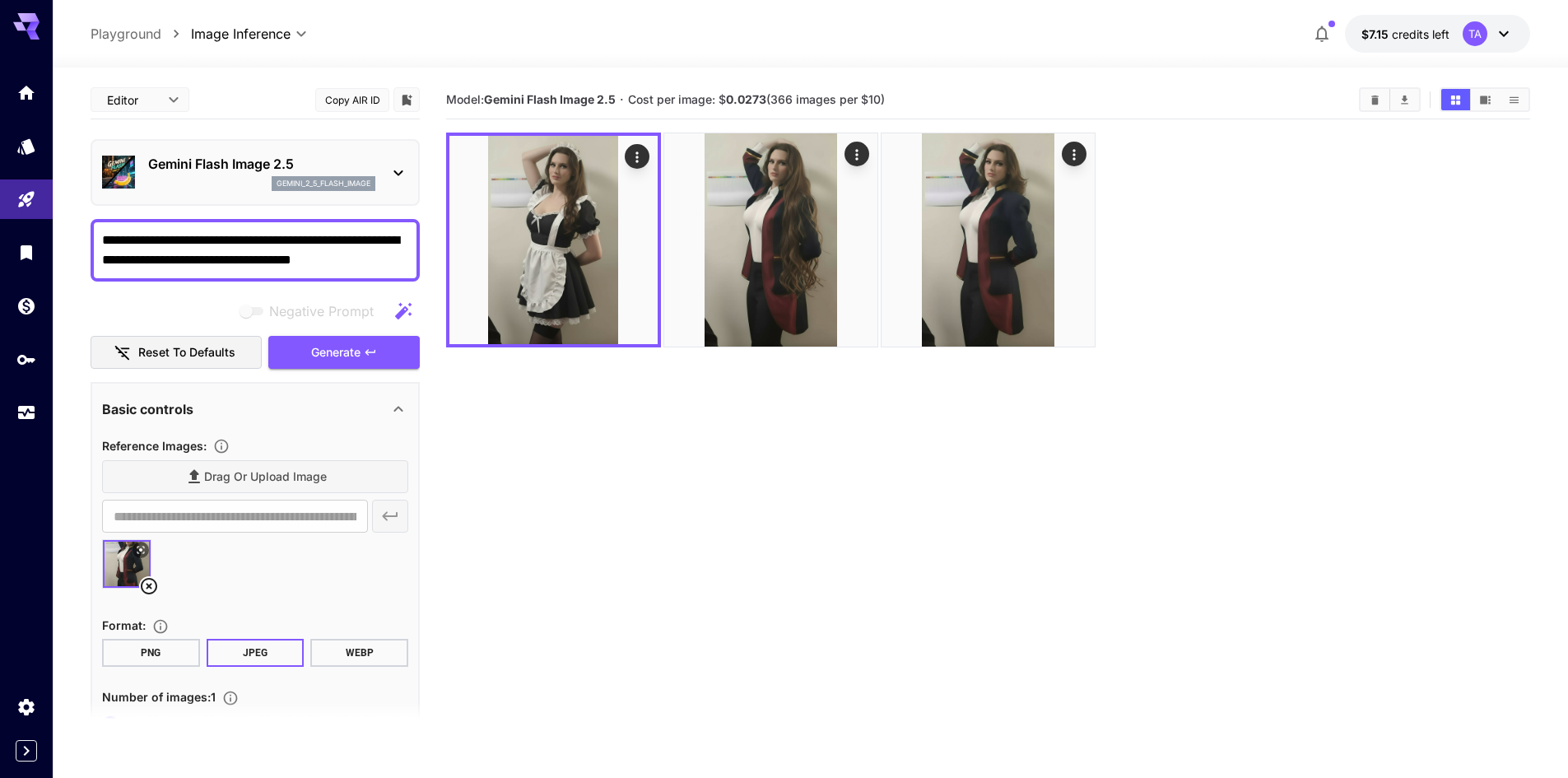
click at [286, 174] on div "Gemini Flash Image 2.5 gemini_2_5_flash_image" at bounding box center [262, 172] width 227 height 37
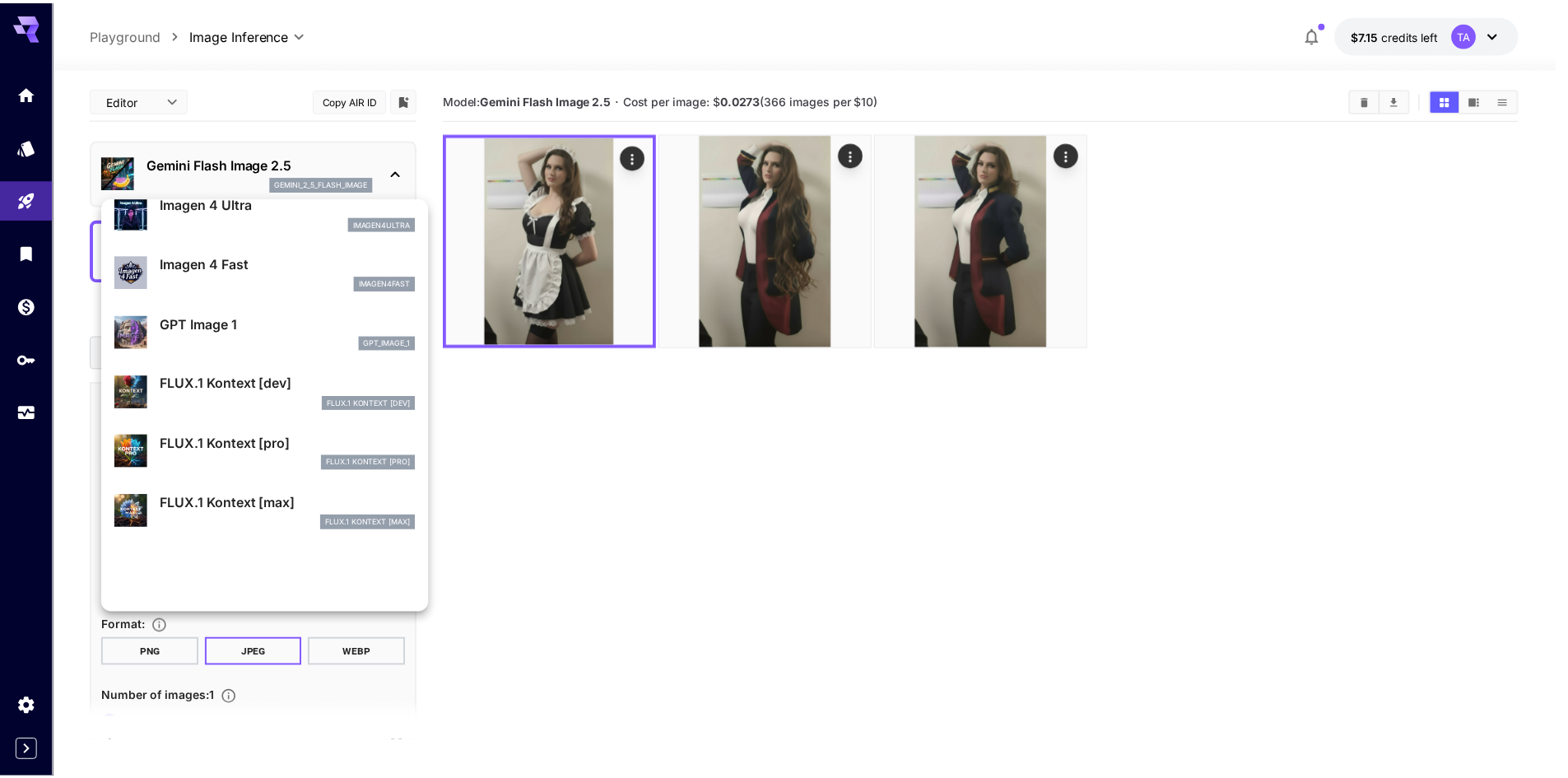
scroll to position [905, 0]
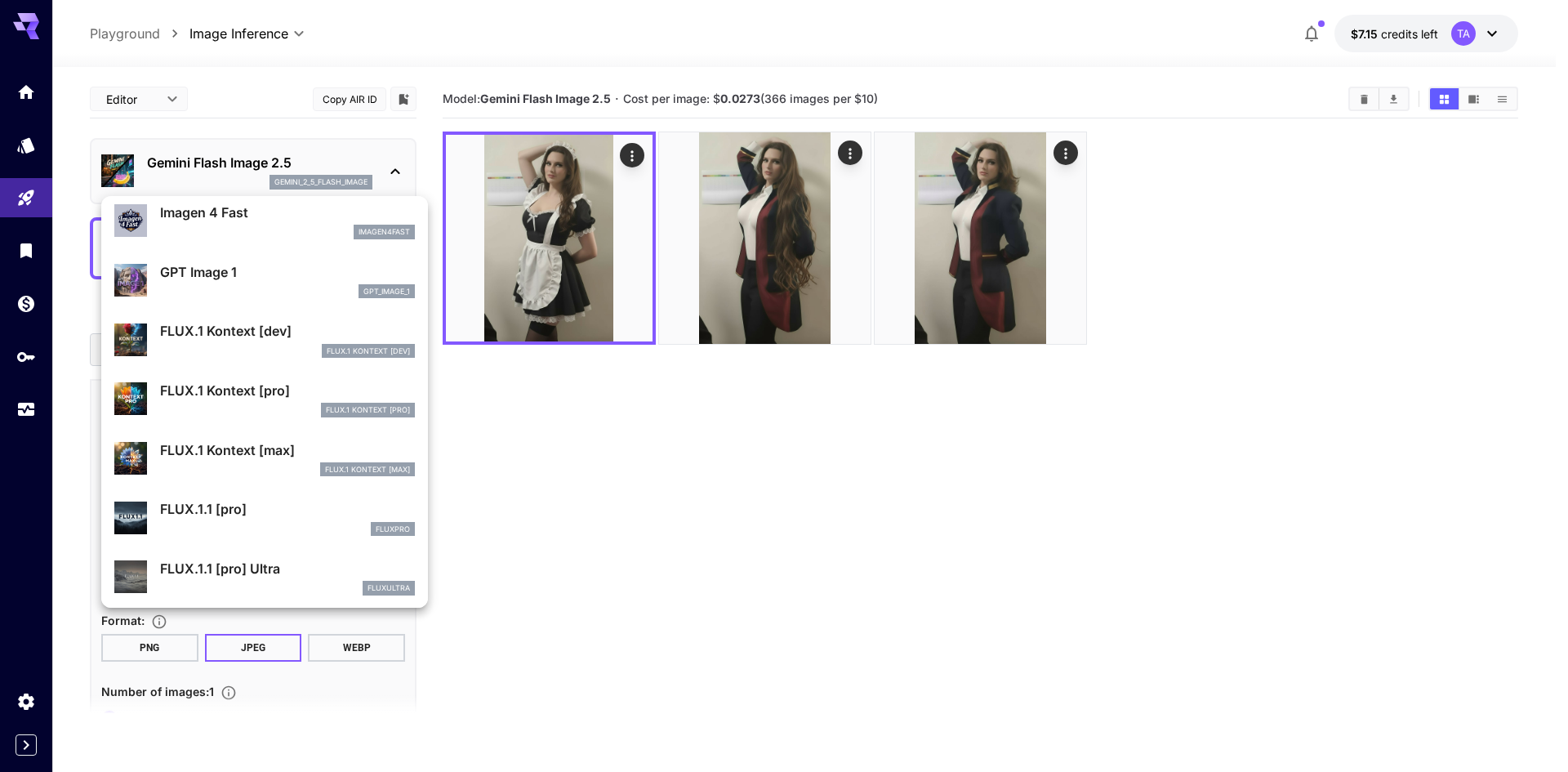
click at [296, 446] on p "FLUX.1 Kontext [max]" at bounding box center [288, 450] width 255 height 20
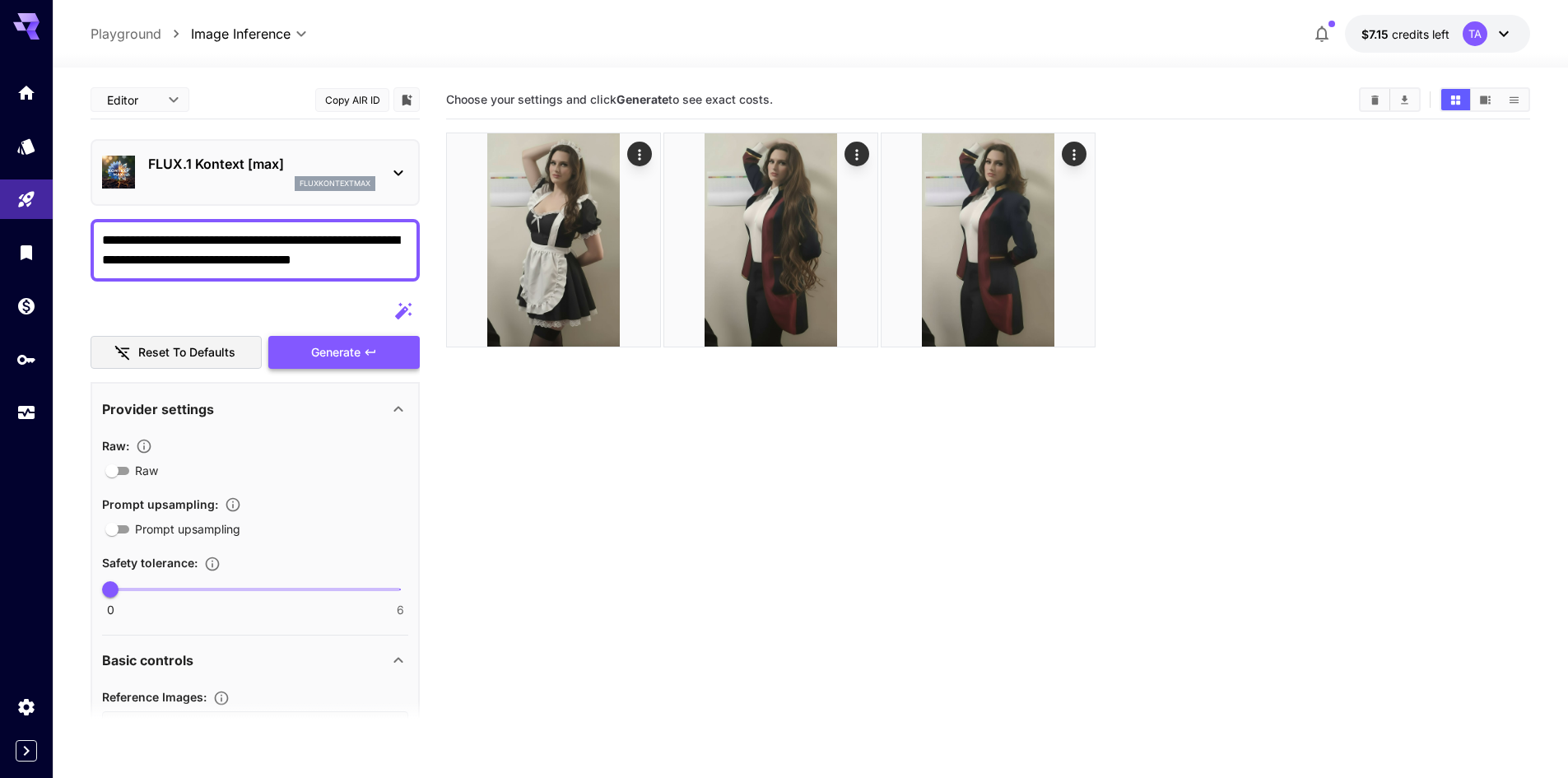
click at [343, 357] on span "Generate" at bounding box center [336, 352] width 50 height 21
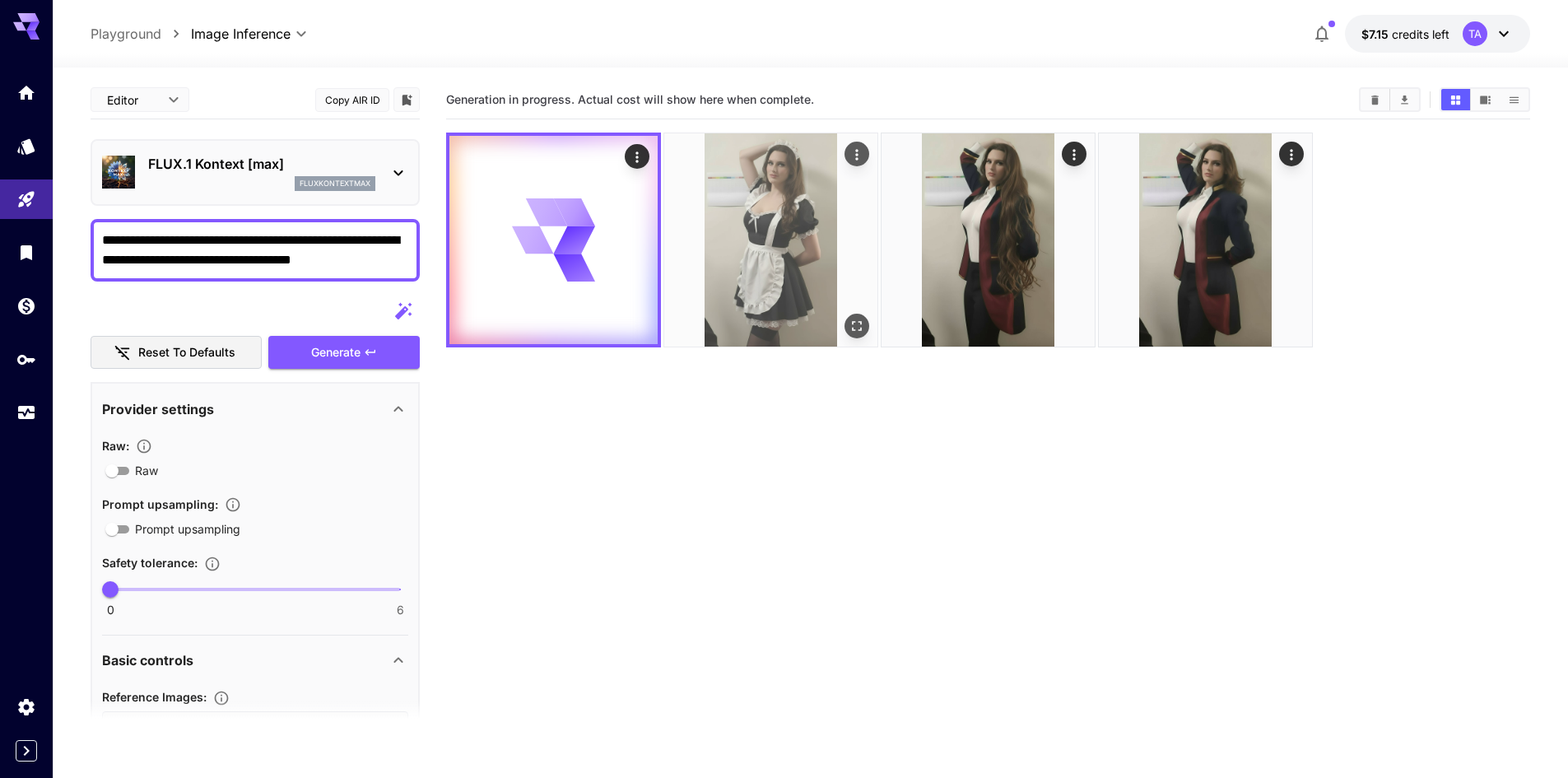
click at [724, 260] on img at bounding box center [770, 239] width 213 height 213
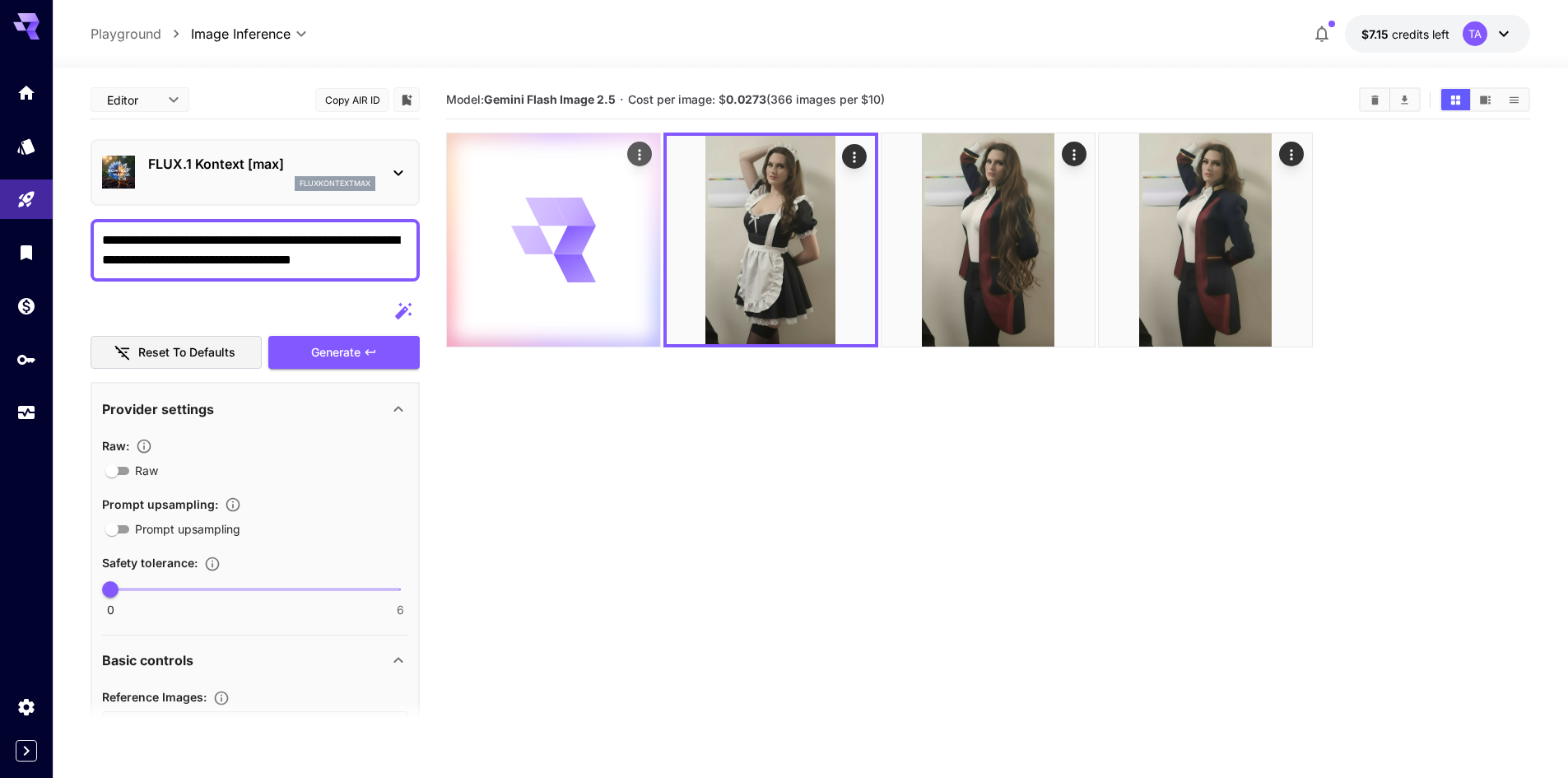
click at [491, 228] on div at bounding box center [553, 239] width 213 height 213
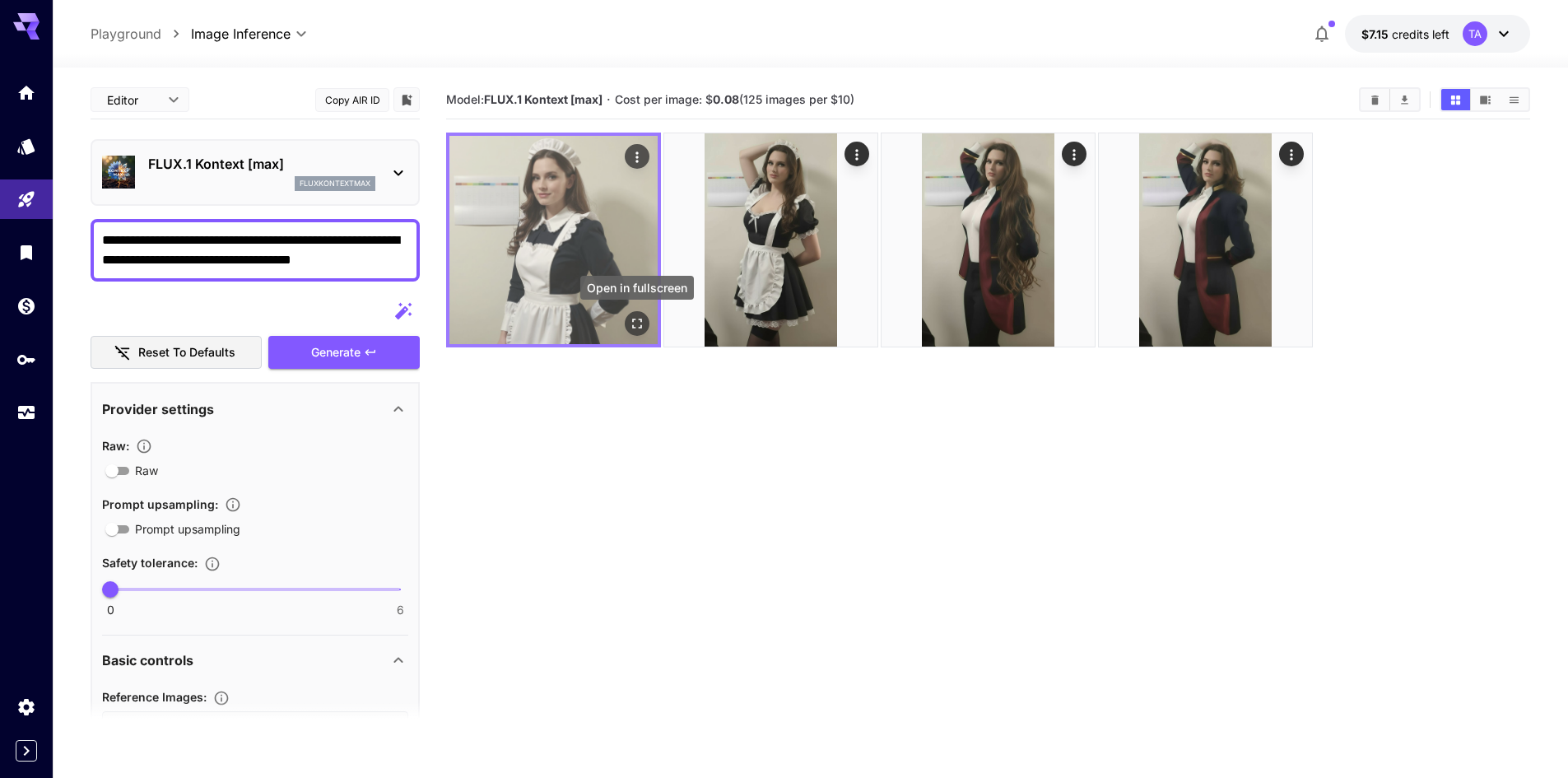
click at [625, 326] on div "Open in fullscreen" at bounding box center [637, 323] width 25 height 25
click at [635, 326] on icon "Open in fullscreen" at bounding box center [636, 323] width 16 height 16
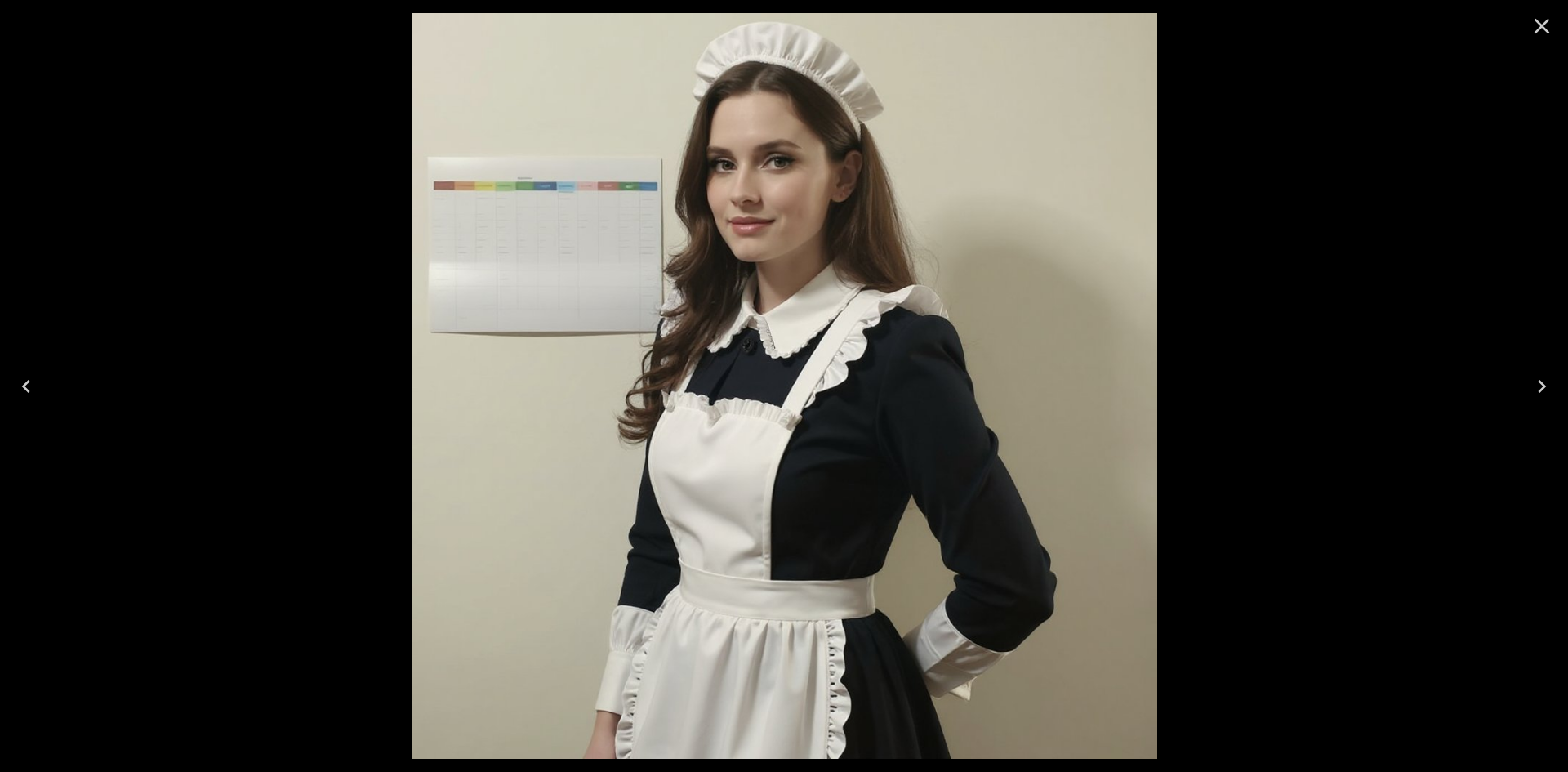
click at [1555, 466] on div at bounding box center [784, 386] width 1568 height 772
click at [1507, 492] on div at bounding box center [784, 386] width 1568 height 772
click at [1546, 33] on icon "Close" at bounding box center [1542, 25] width 26 height 26
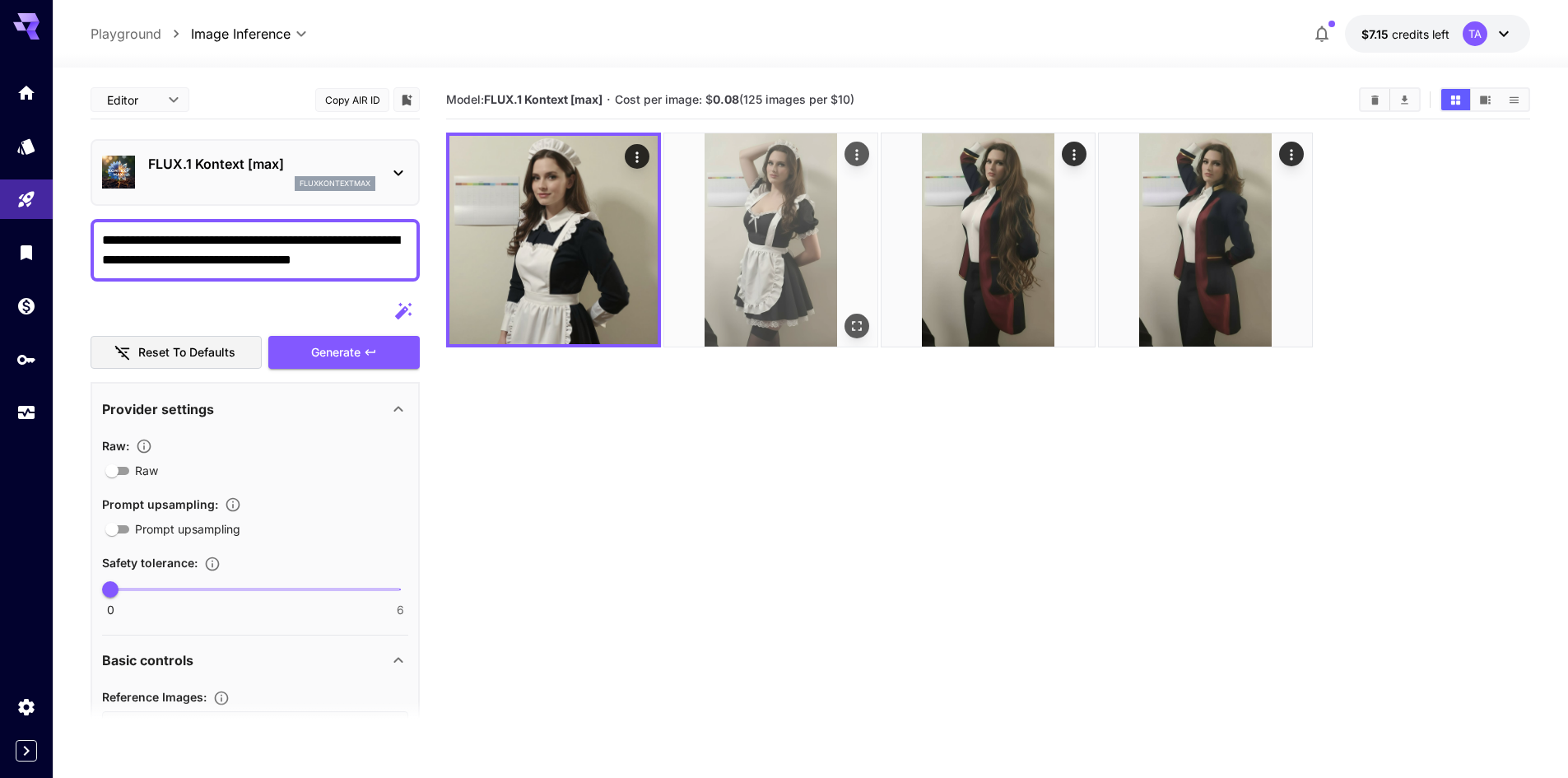
click at [717, 204] on img at bounding box center [770, 239] width 213 height 213
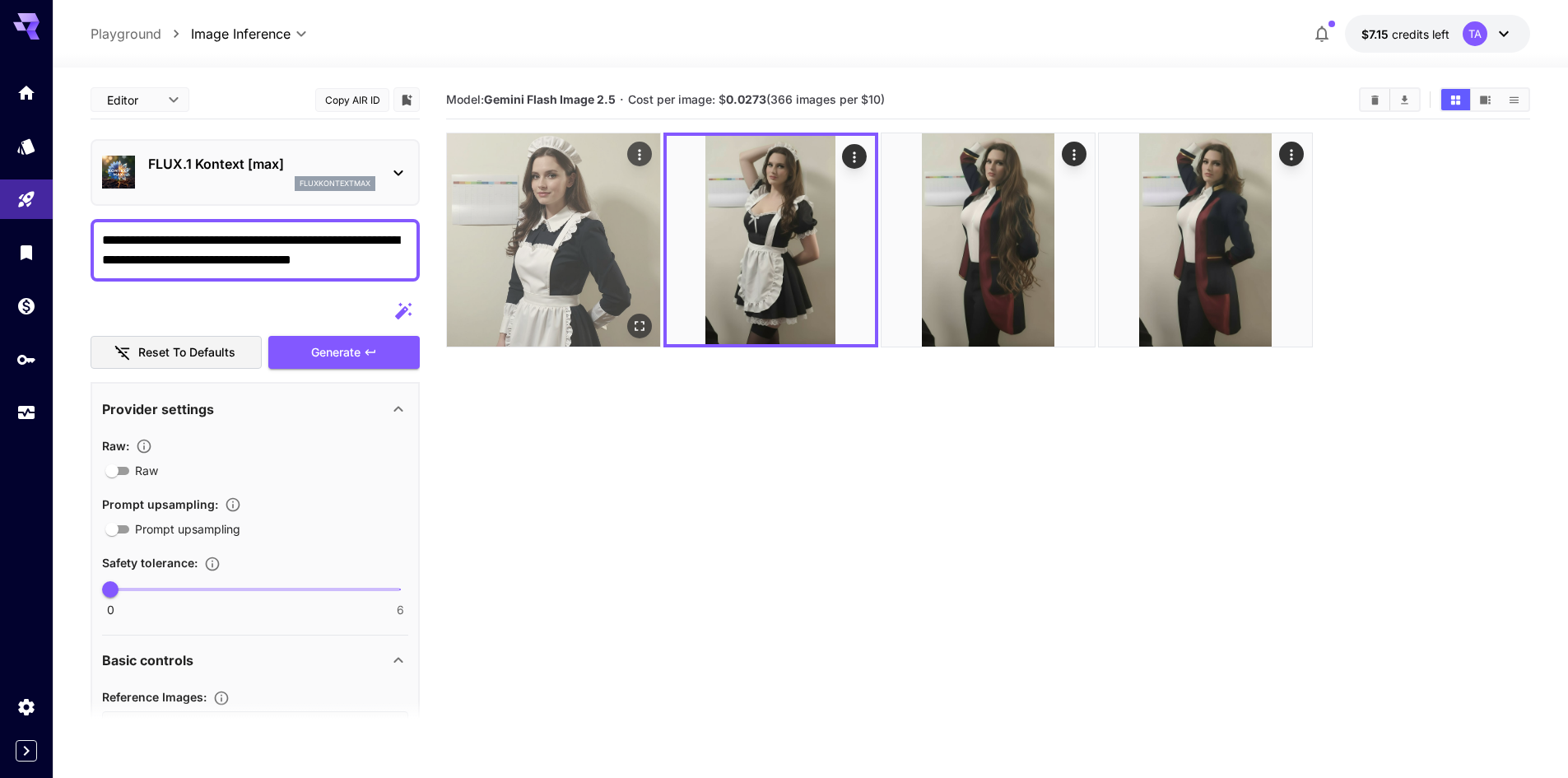
click at [508, 249] on img at bounding box center [553, 239] width 213 height 213
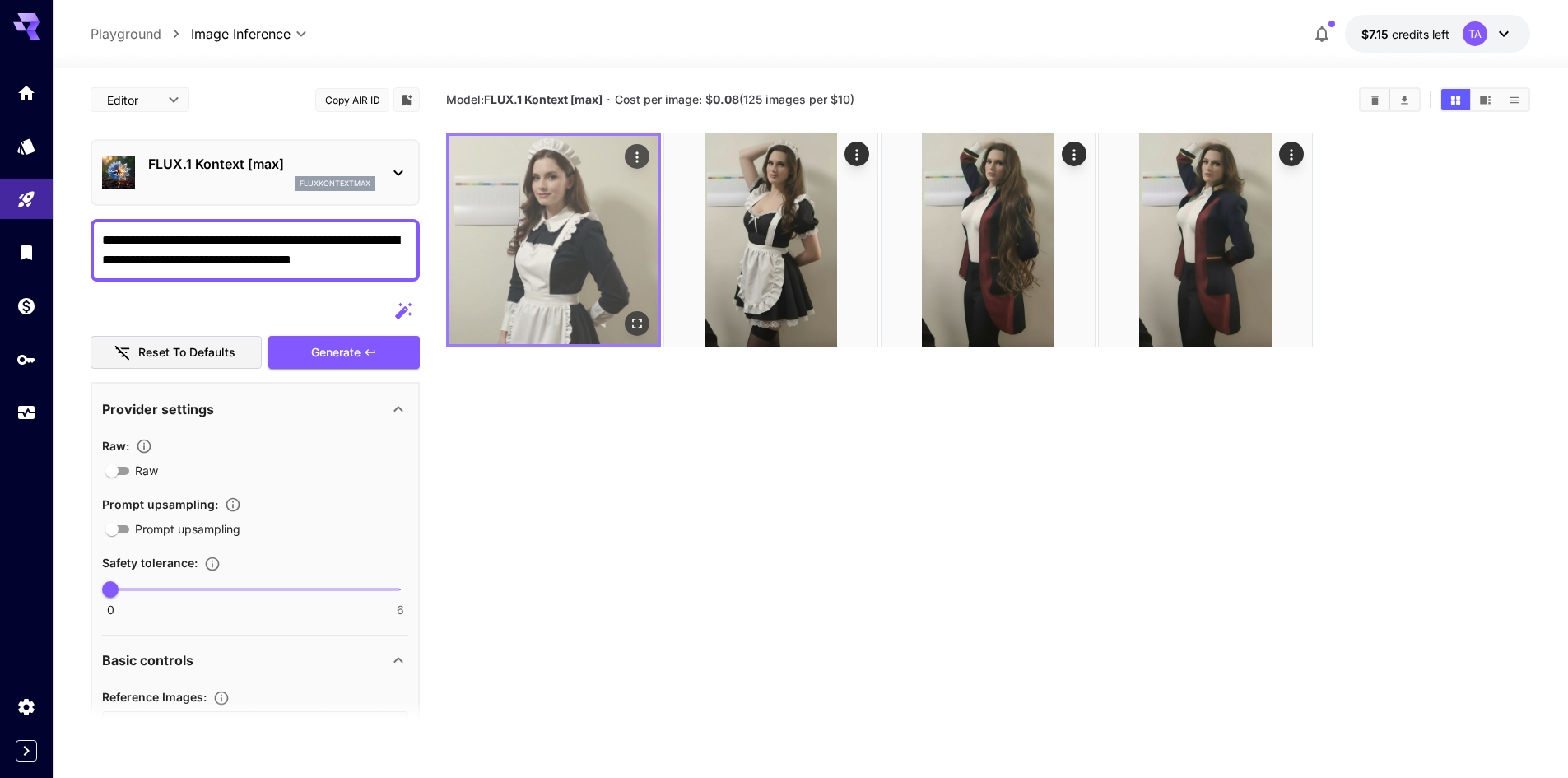
click at [567, 256] on img at bounding box center [554, 240] width 209 height 209
click at [639, 327] on icon "Open in fullscreen" at bounding box center [637, 324] width 10 height 10
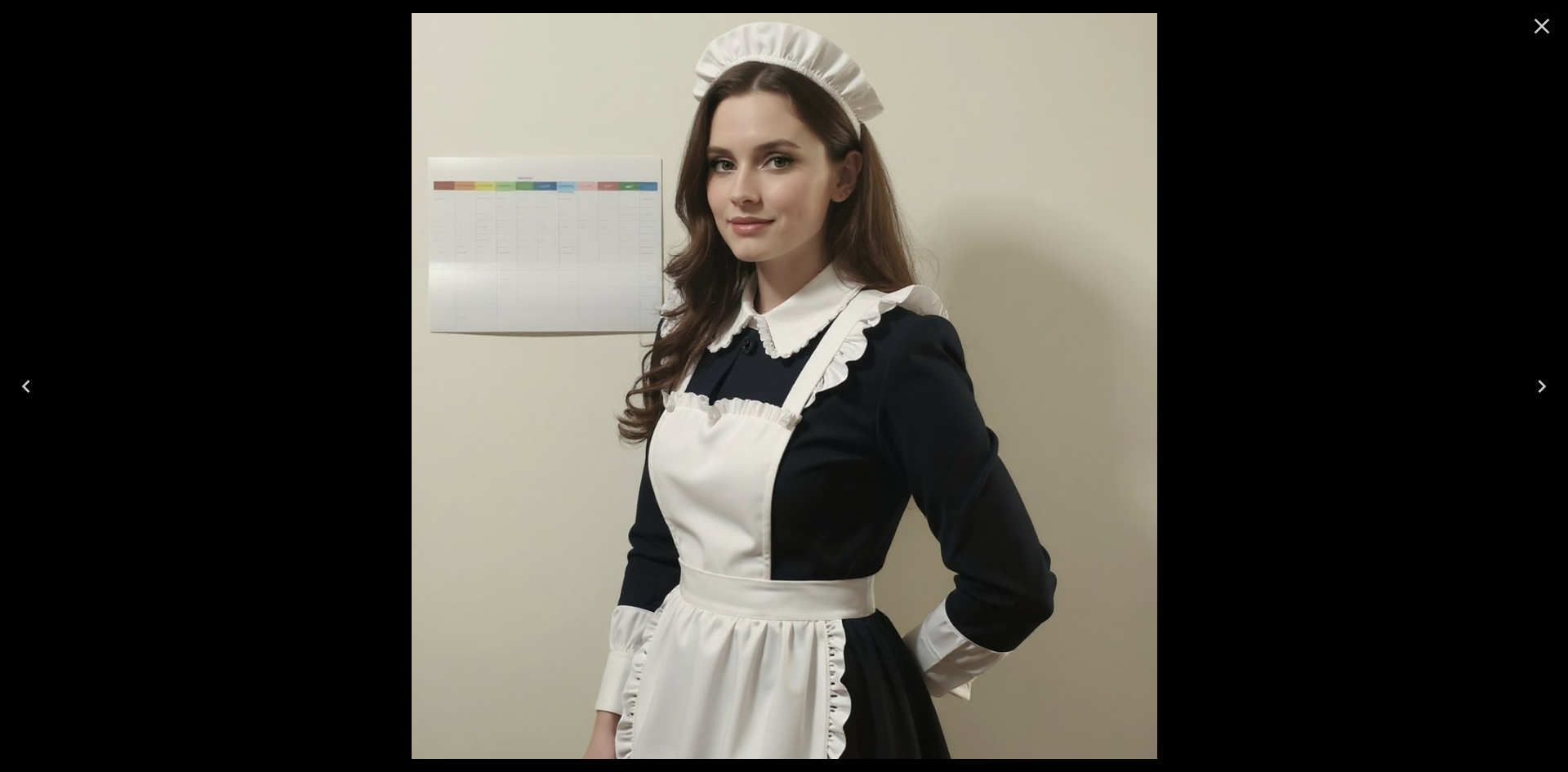
click at [1369, 275] on div at bounding box center [784, 386] width 1568 height 772
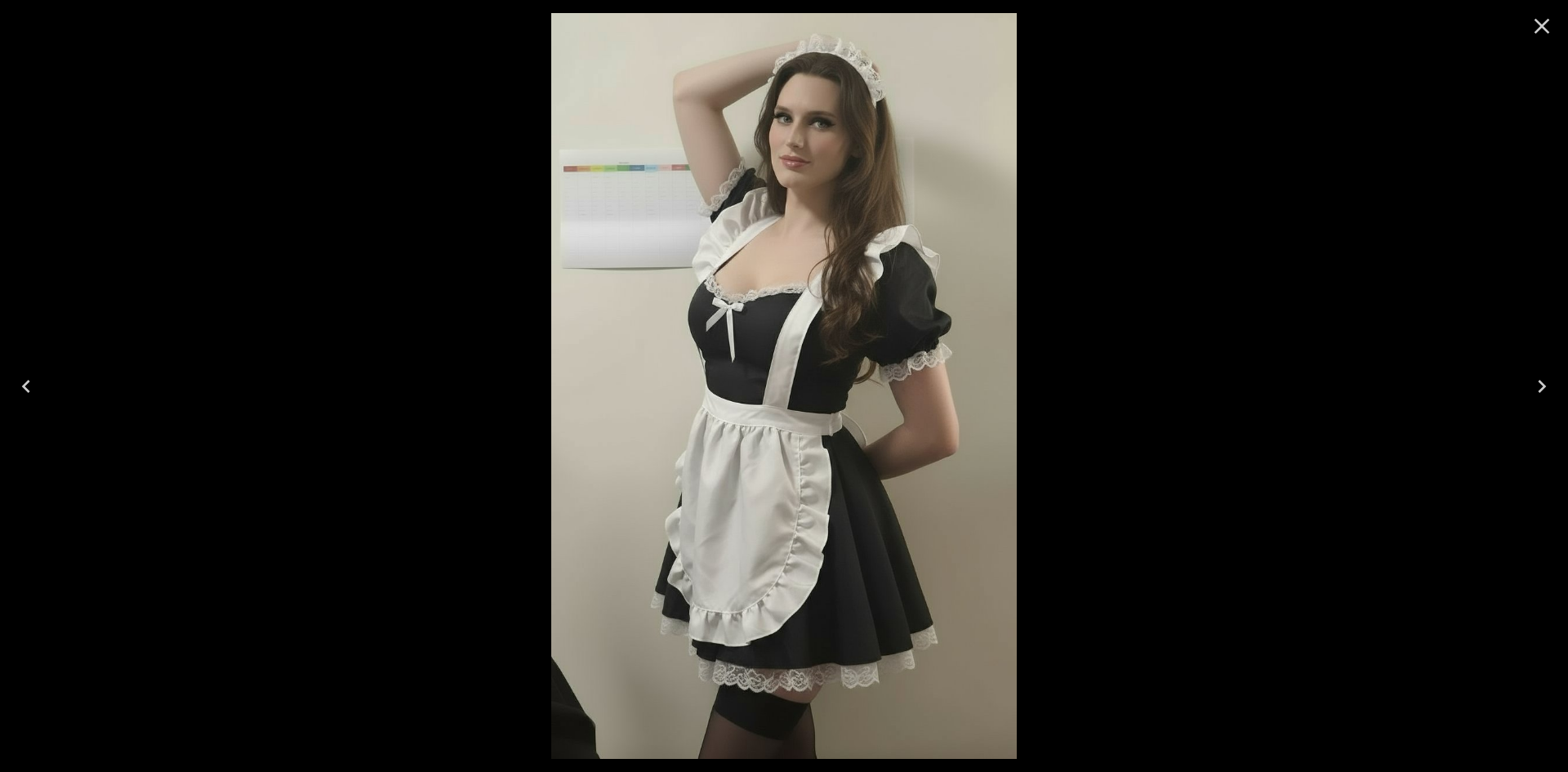
click at [1542, 26] on icon "Close" at bounding box center [1543, 26] width 15 height 15
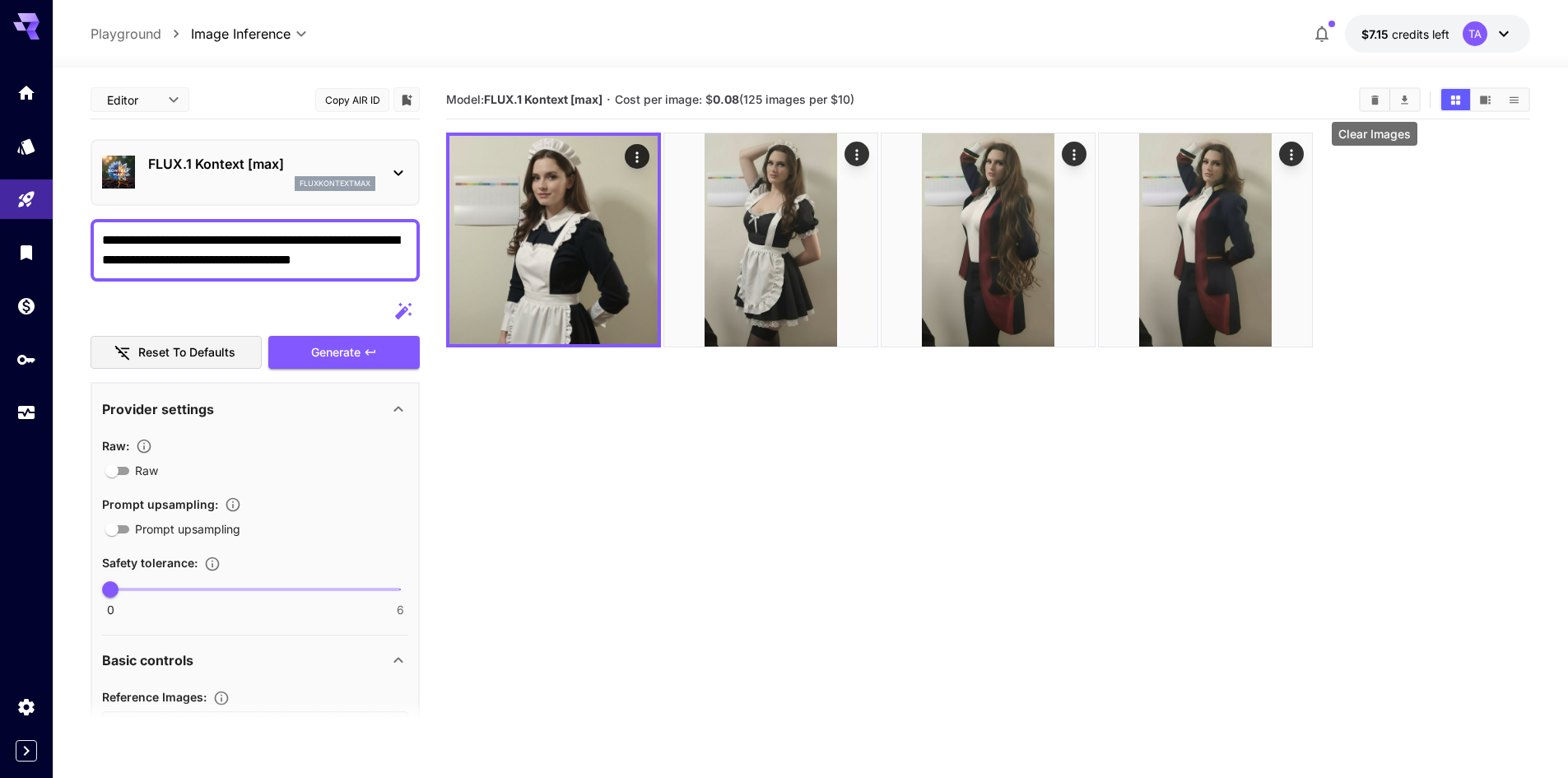
click at [1373, 105] on icon "Clear Images" at bounding box center [1375, 100] width 12 height 12
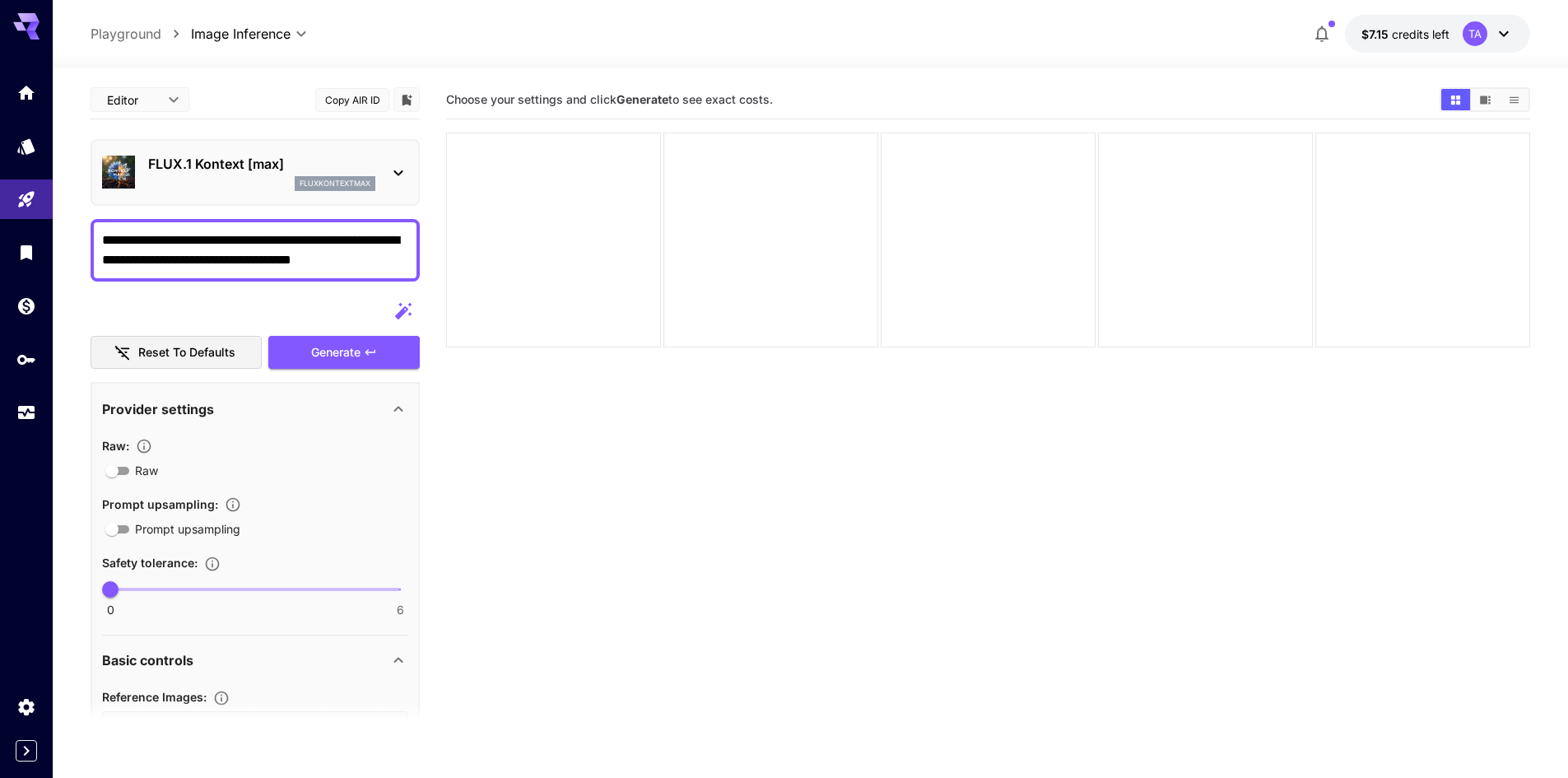
click at [294, 163] on p "FLUX.1 Kontext [max]" at bounding box center [262, 163] width 227 height 20
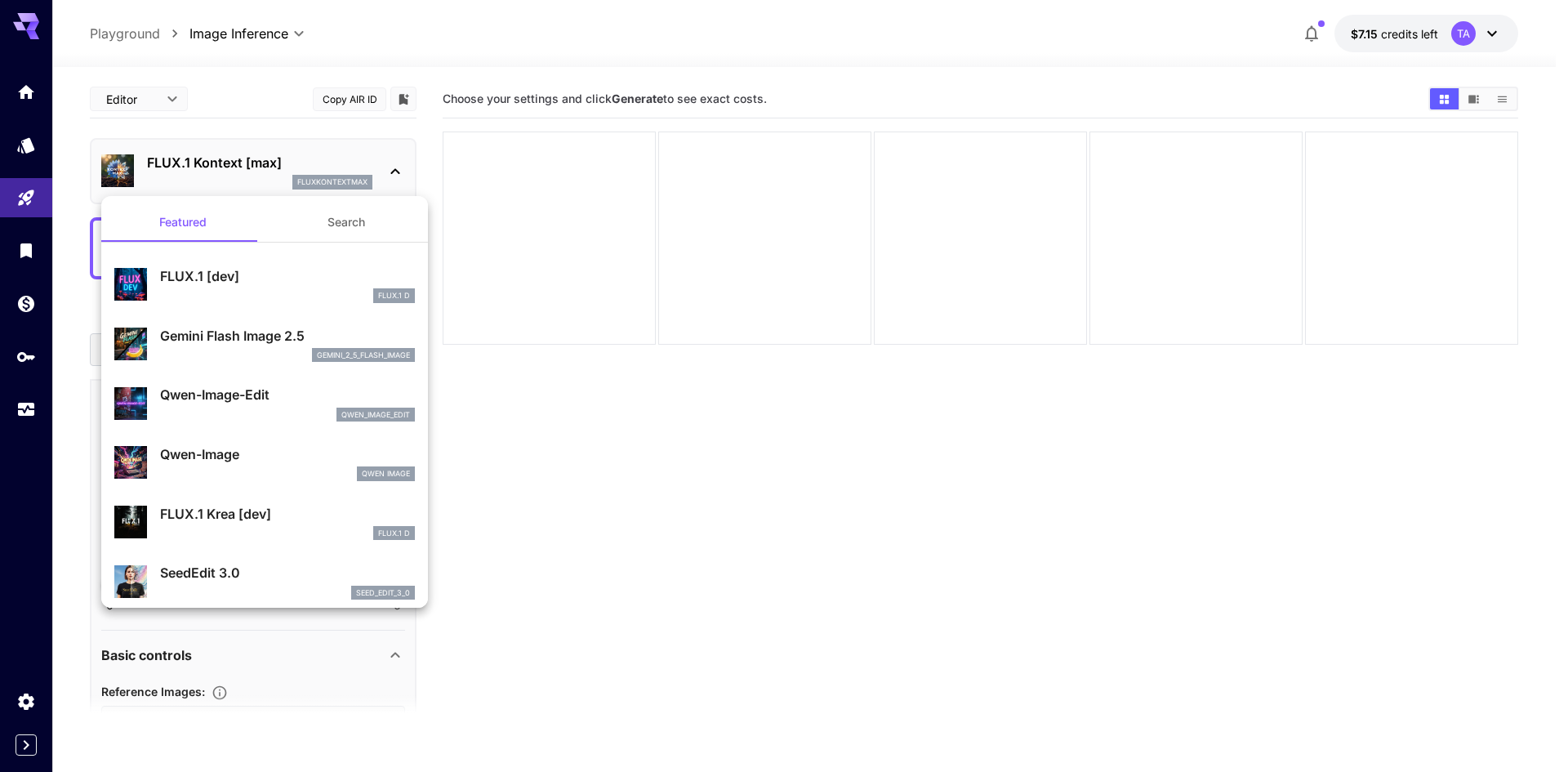
click at [232, 350] on div "gemini_2_5_flash_image" at bounding box center [288, 355] width 255 height 14
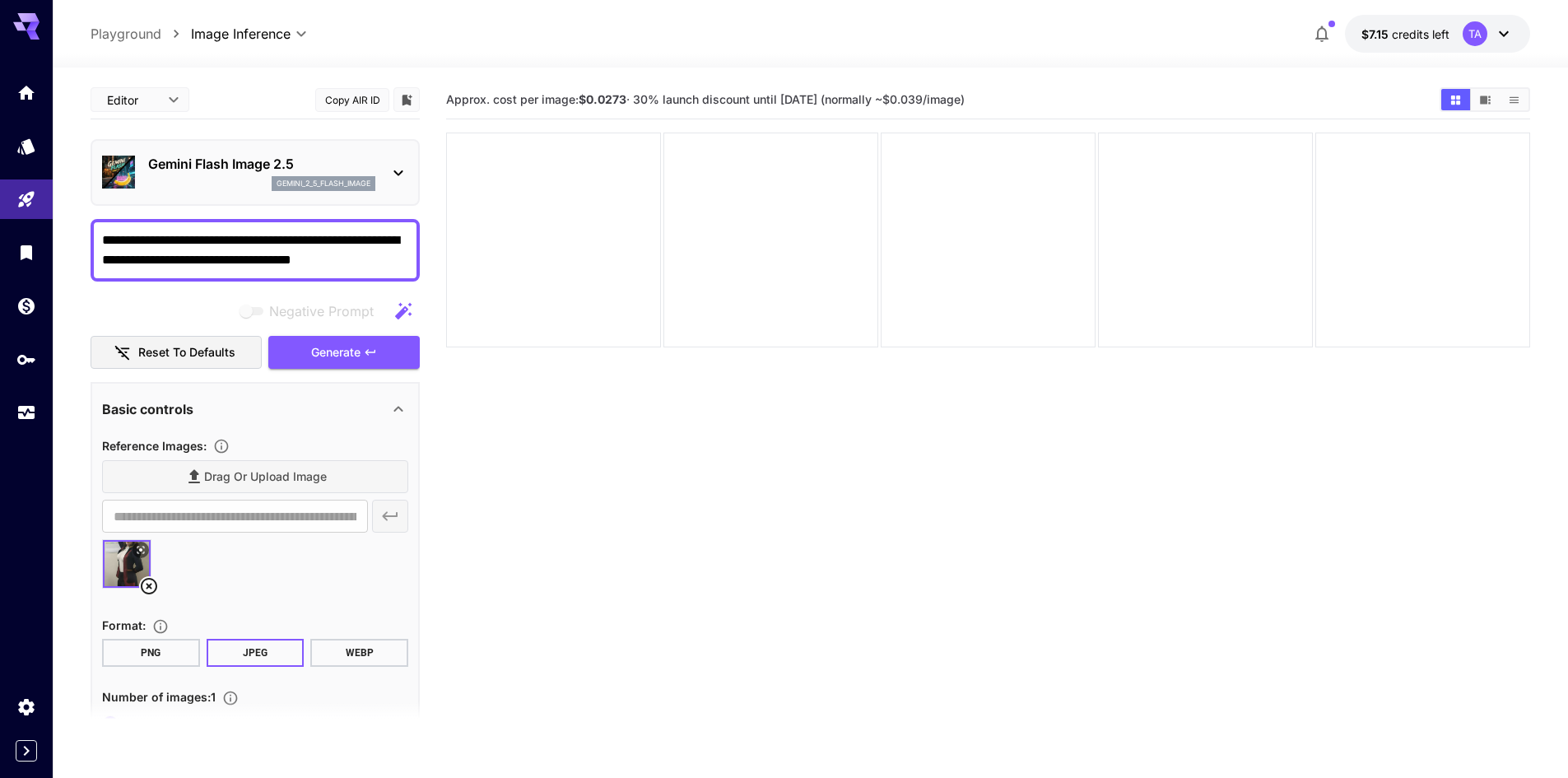
click at [149, 586] on icon at bounding box center [149, 586] width 16 height 16
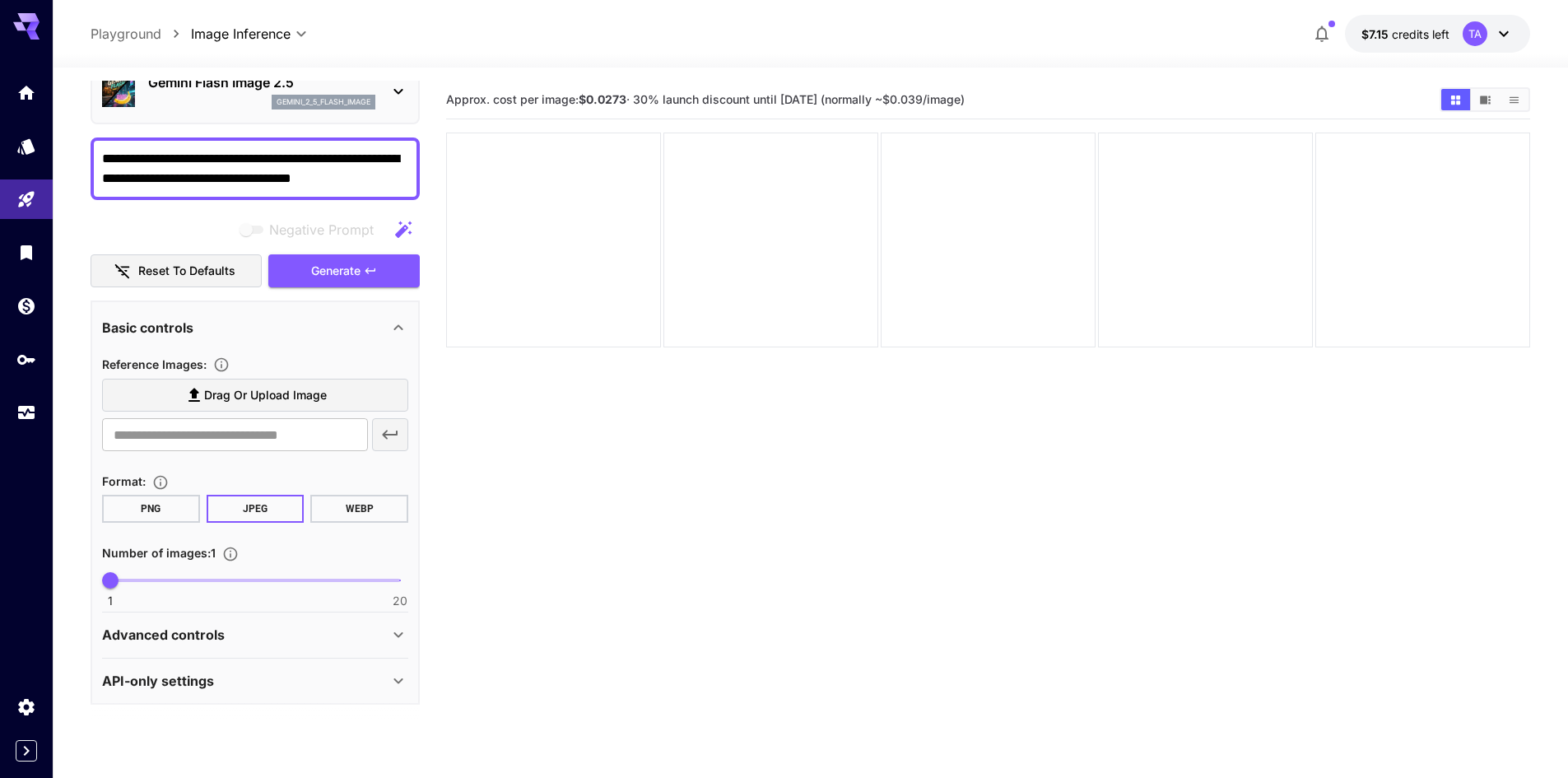
scroll to position [85, 0]
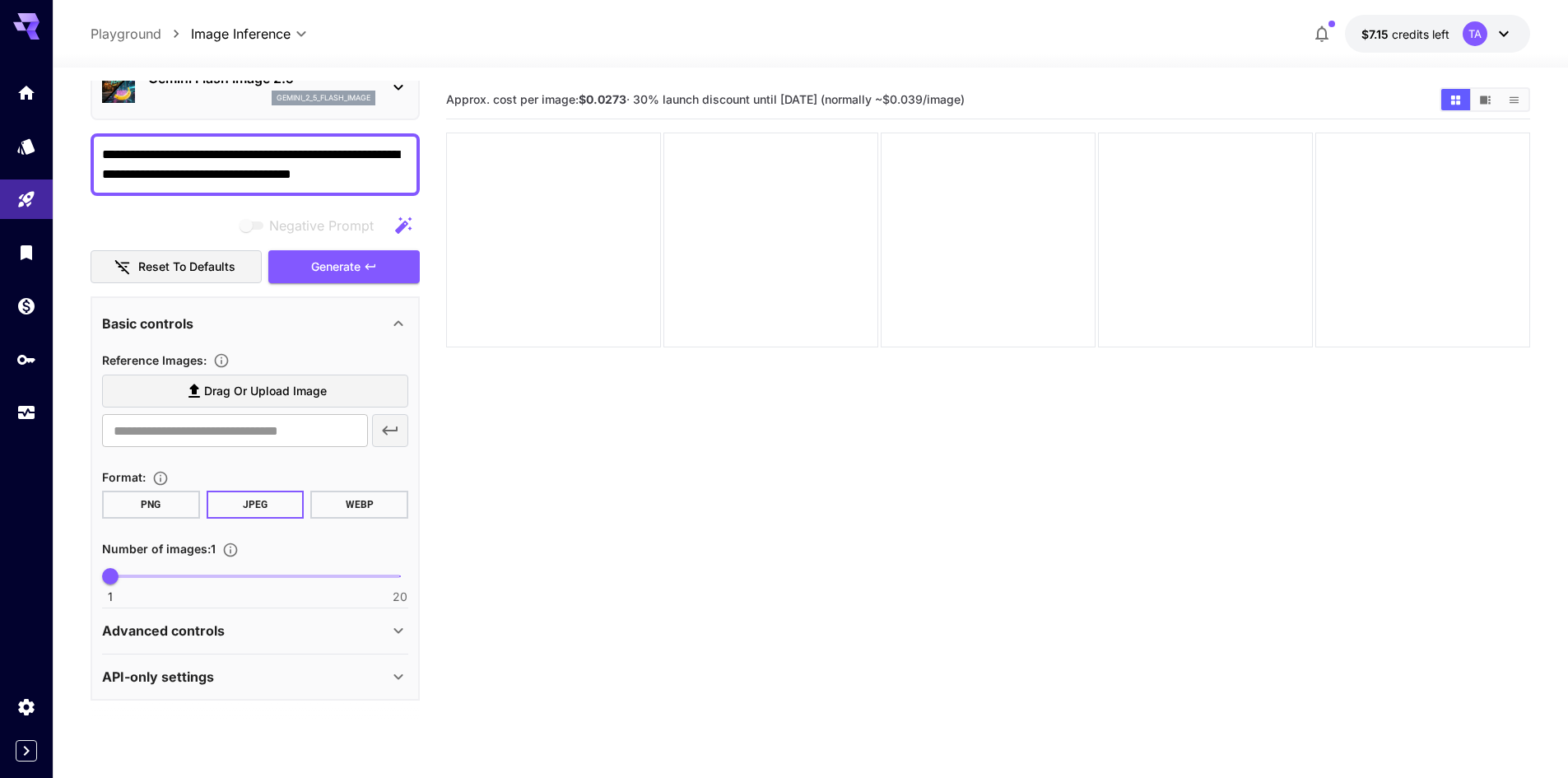
click at [362, 619] on div "Advanced controls" at bounding box center [255, 630] width 306 height 39
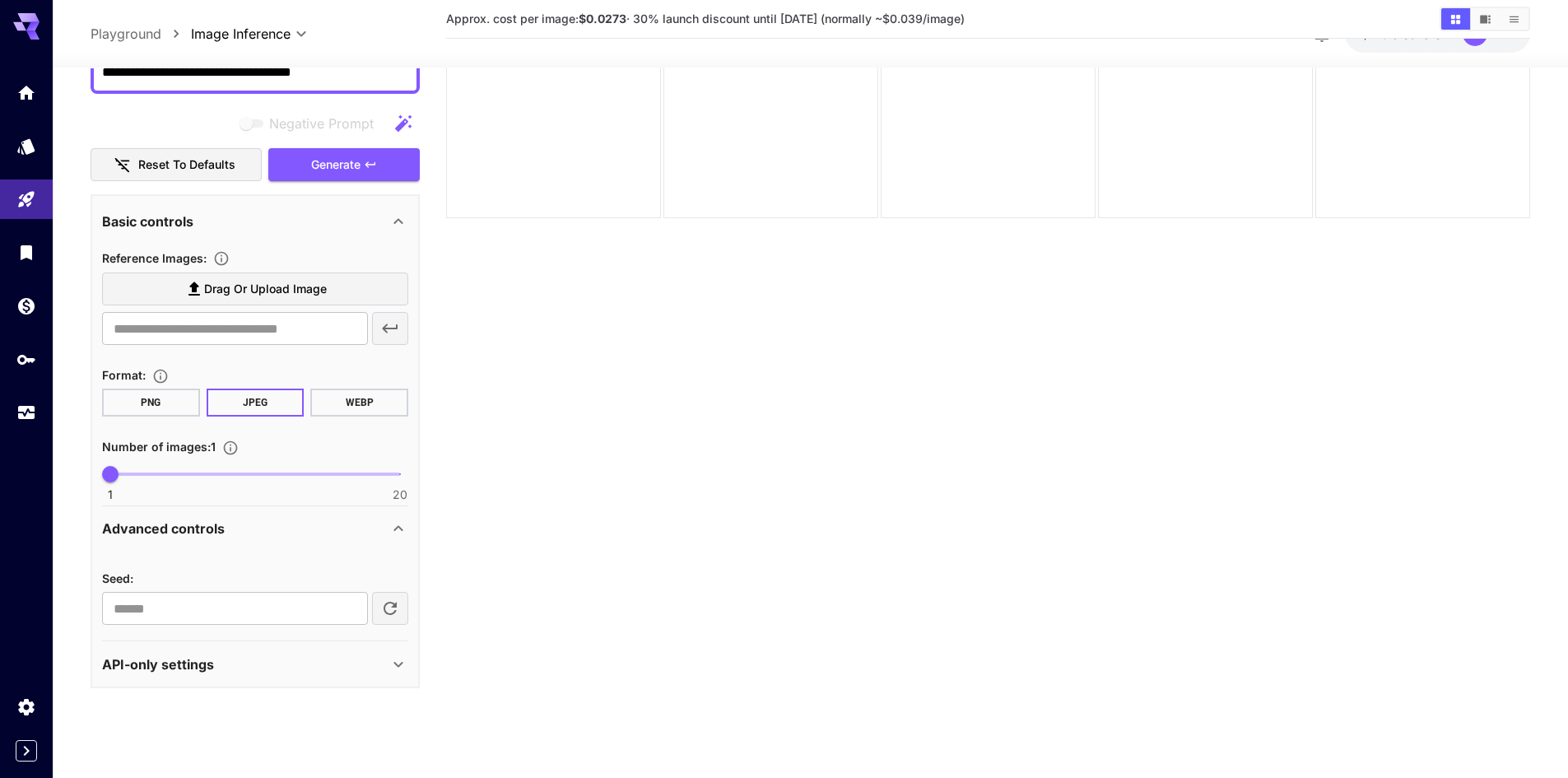
scroll to position [130, 0]
click at [335, 537] on div "Advanced controls" at bounding box center [245, 527] width 286 height 20
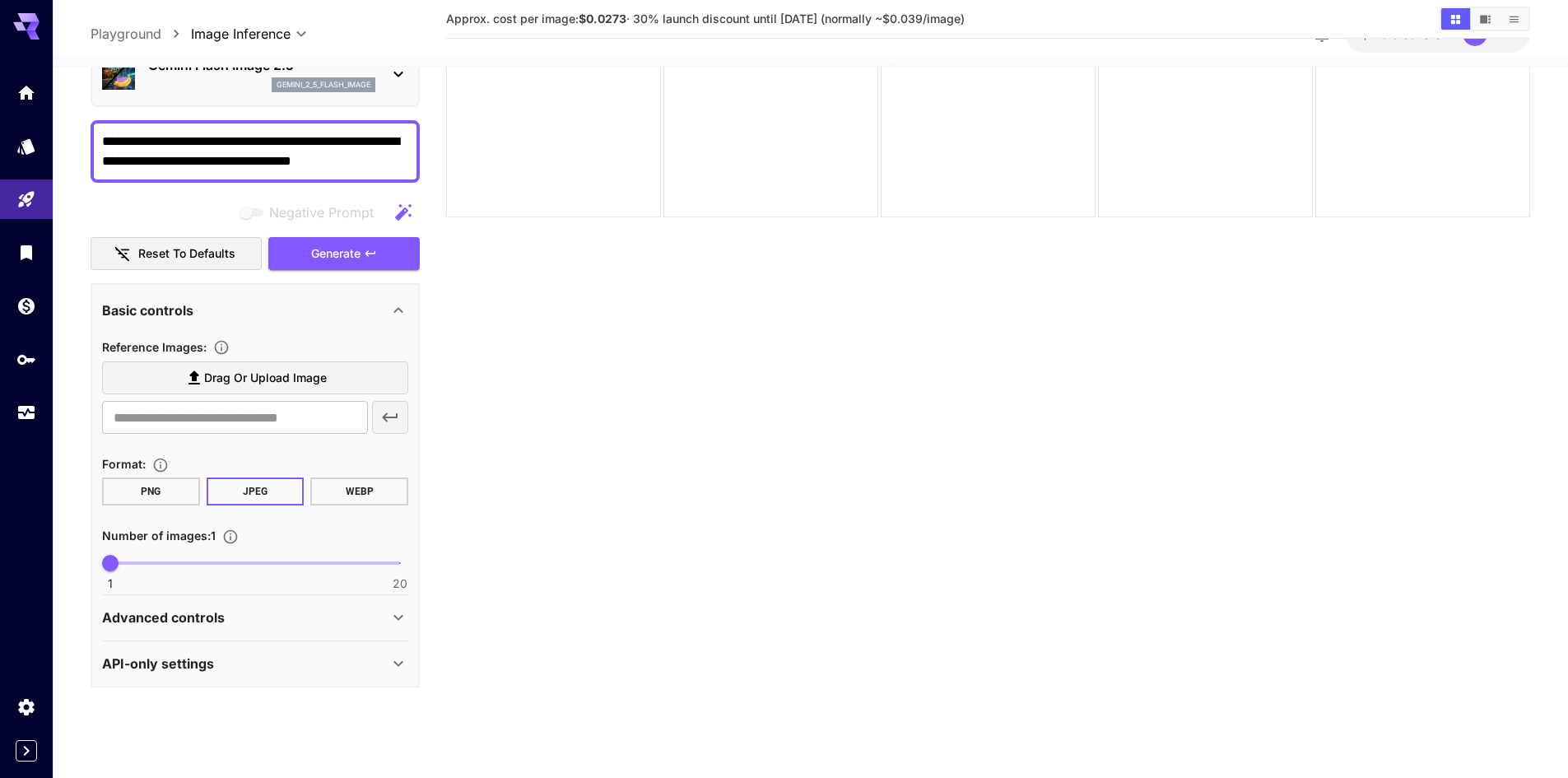
click at [297, 657] on div "API-only settings" at bounding box center [245, 663] width 286 height 20
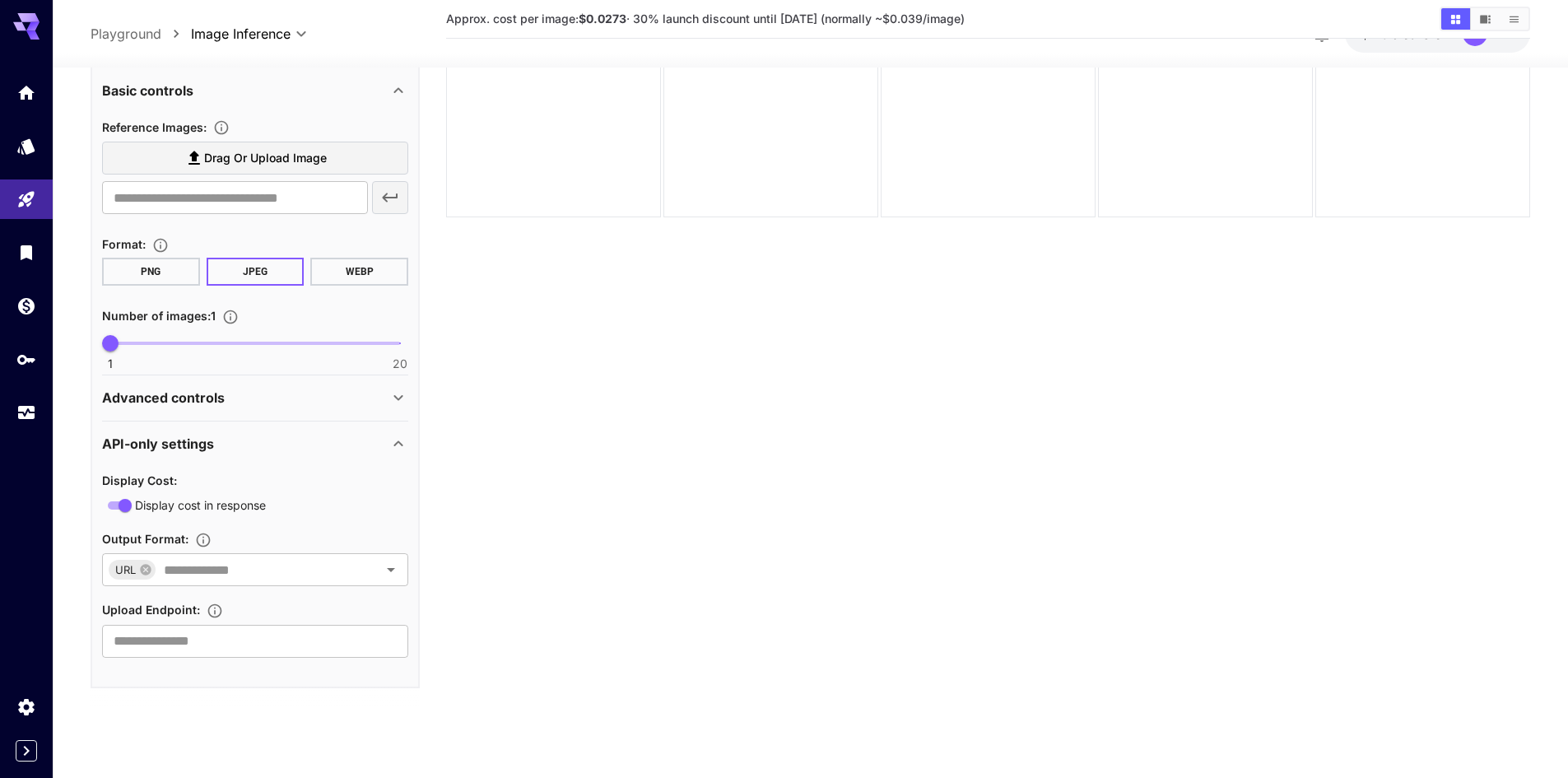
scroll to position [306, 0]
click at [343, 460] on div "API-only settings" at bounding box center [255, 443] width 306 height 39
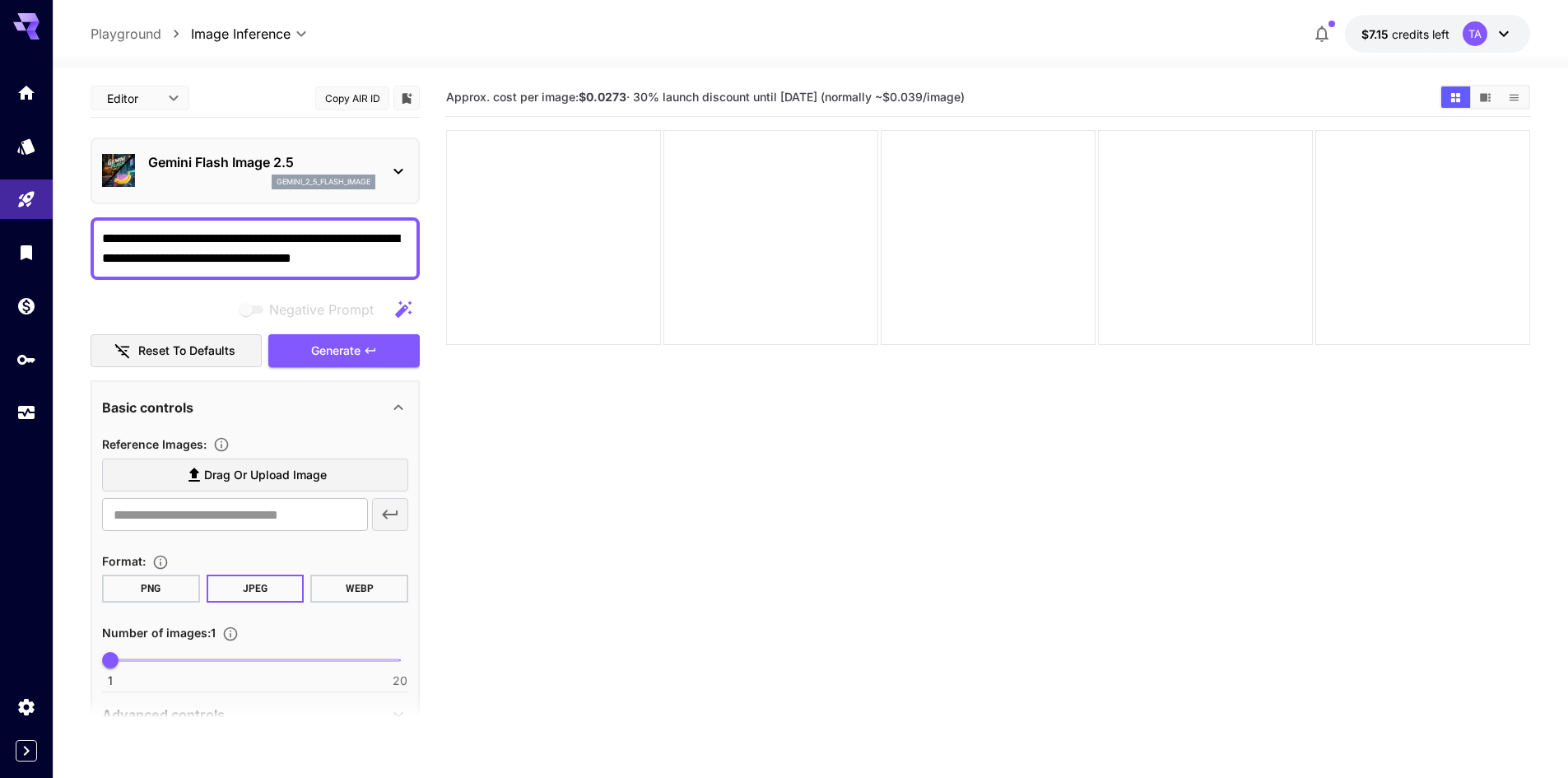
scroll to position [0, 0]
drag, startPoint x: 264, startPoint y: 179, endPoint x: 371, endPoint y: 186, distance: 107.2
click at [371, 186] on div "gemini_2_5_flash_image" at bounding box center [262, 183] width 227 height 15
copy p "gemini_2_5_flash_image"
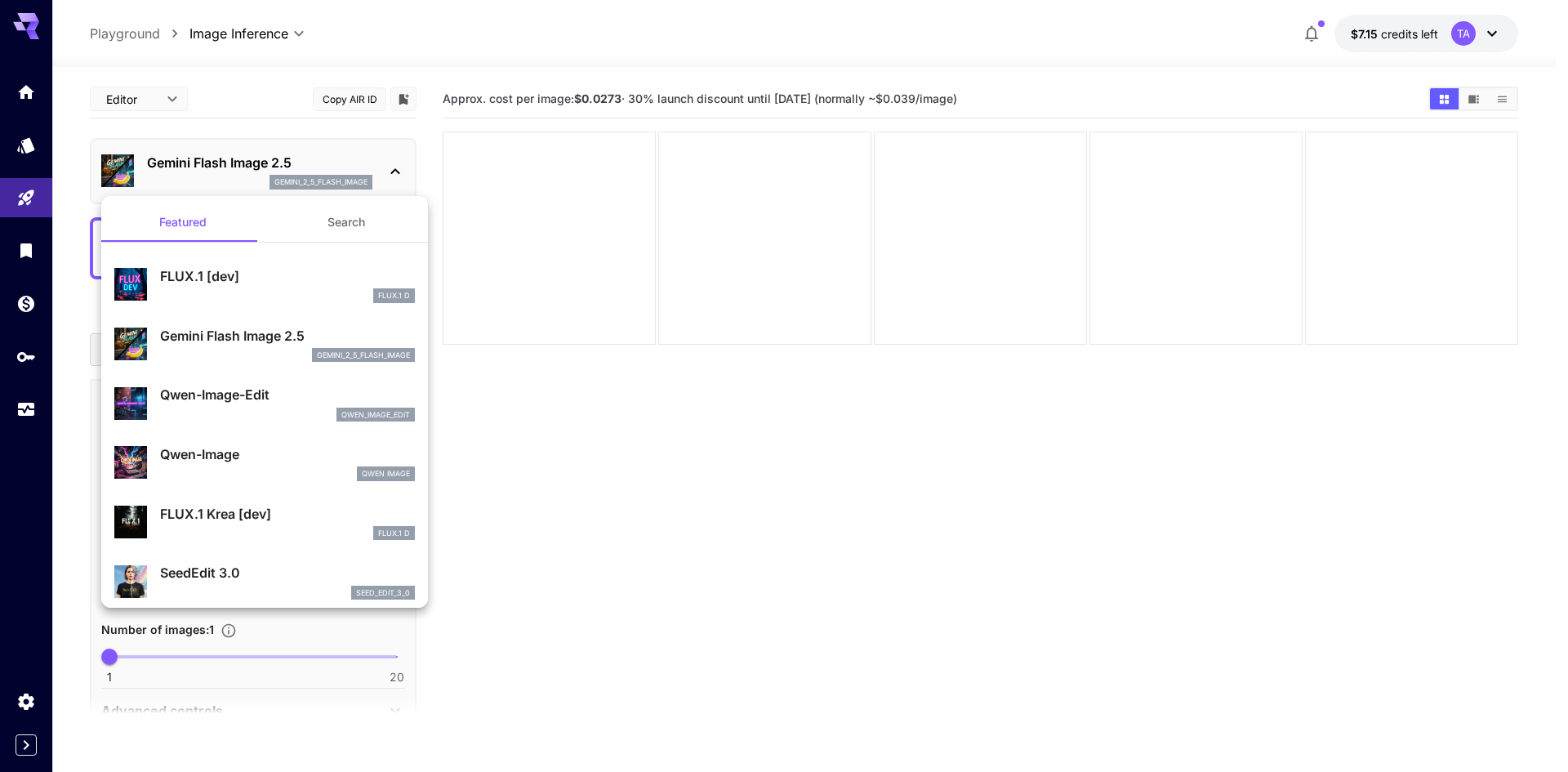
click at [689, 238] on div at bounding box center [784, 386] width 1568 height 772
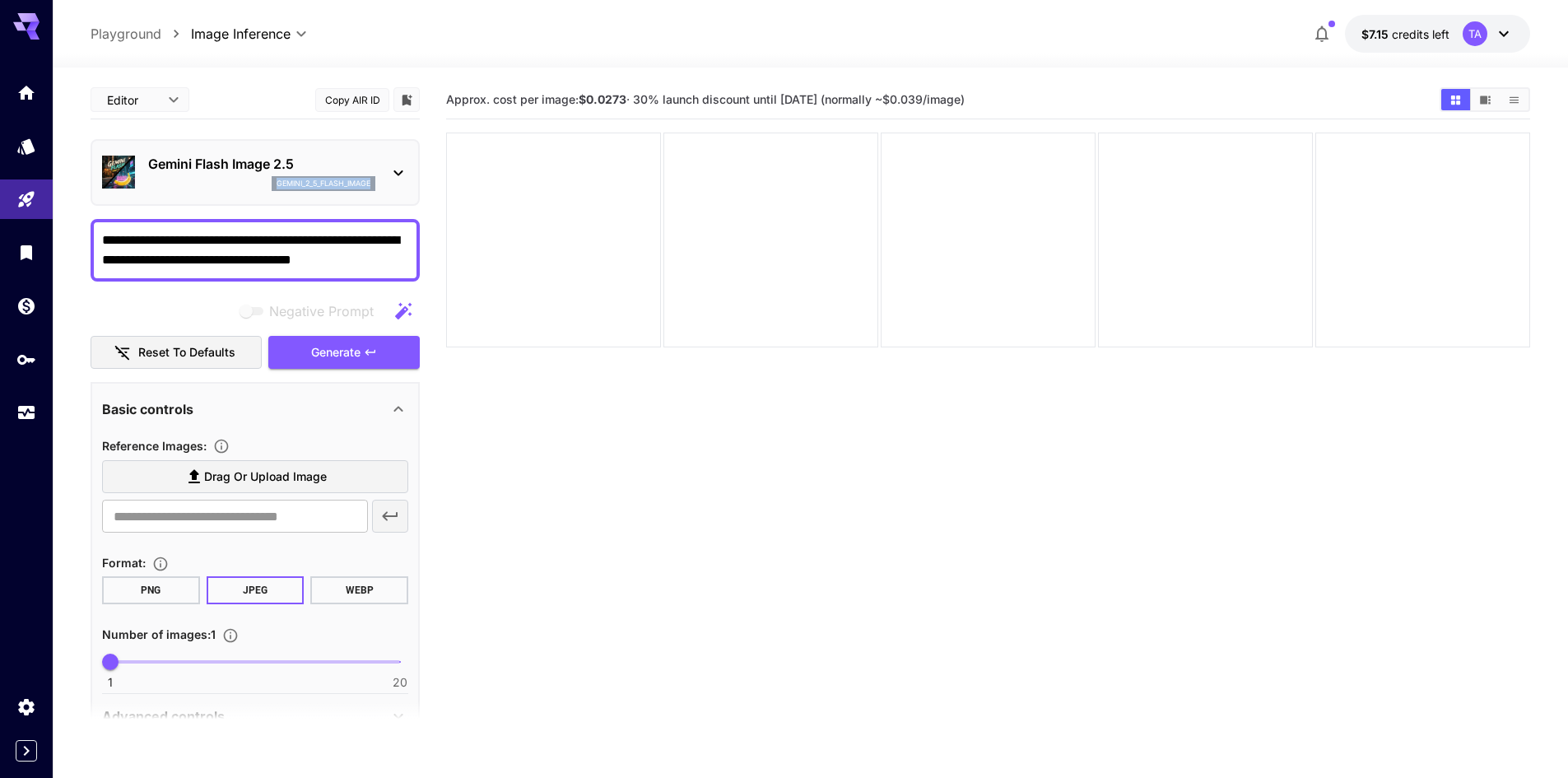
drag, startPoint x: 274, startPoint y: 180, endPoint x: 373, endPoint y: 184, distance: 99.1
click at [373, 184] on div "gemini_2_5_flash_image" at bounding box center [323, 183] width 103 height 15
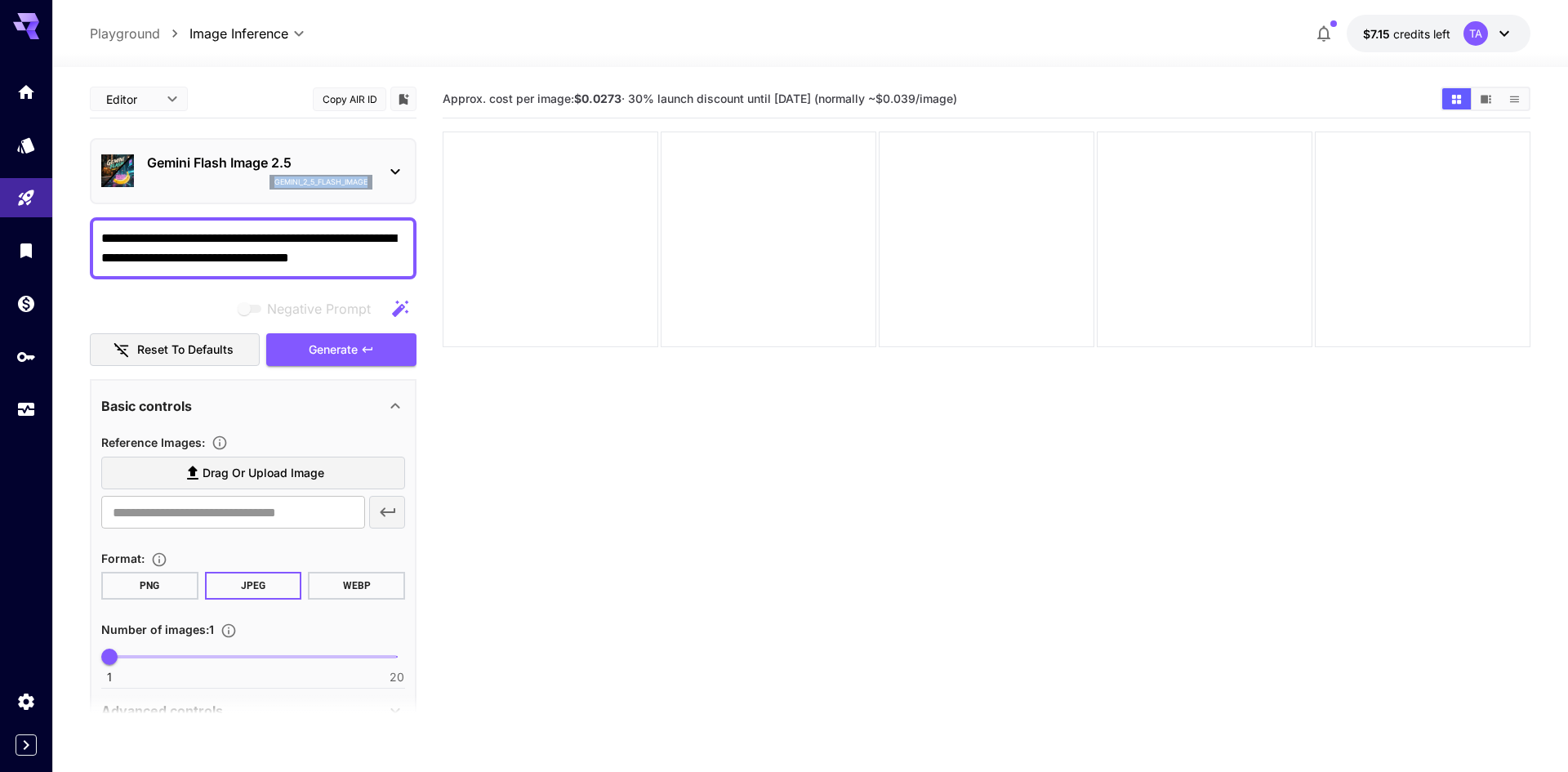
copy p "gemini_2_5_flash_image"
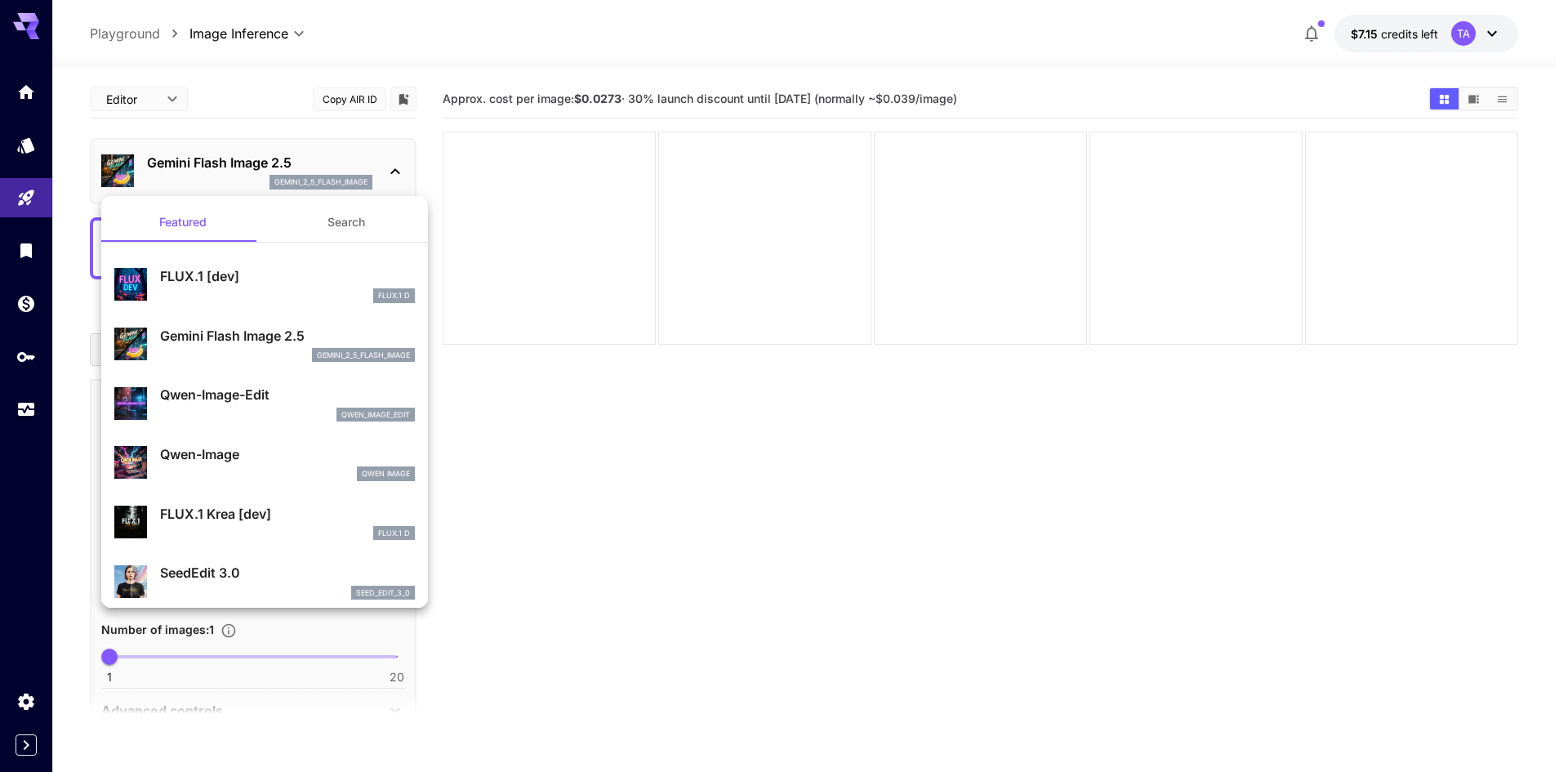
click at [688, 350] on div at bounding box center [784, 386] width 1568 height 772
